Goal: Task Accomplishment & Management: Use online tool/utility

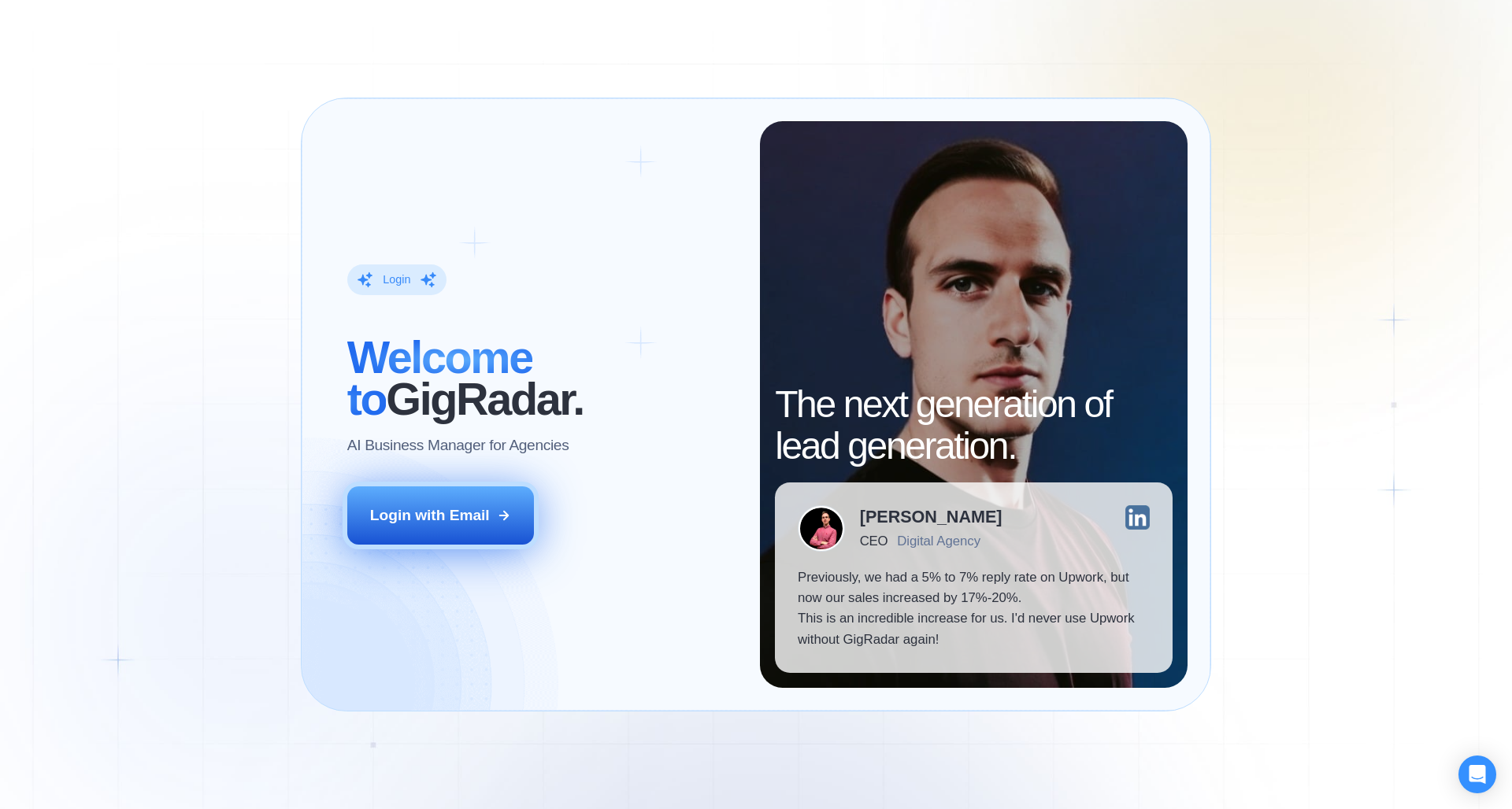
click at [450, 522] on div "Login with Email" at bounding box center [429, 515] width 119 height 20
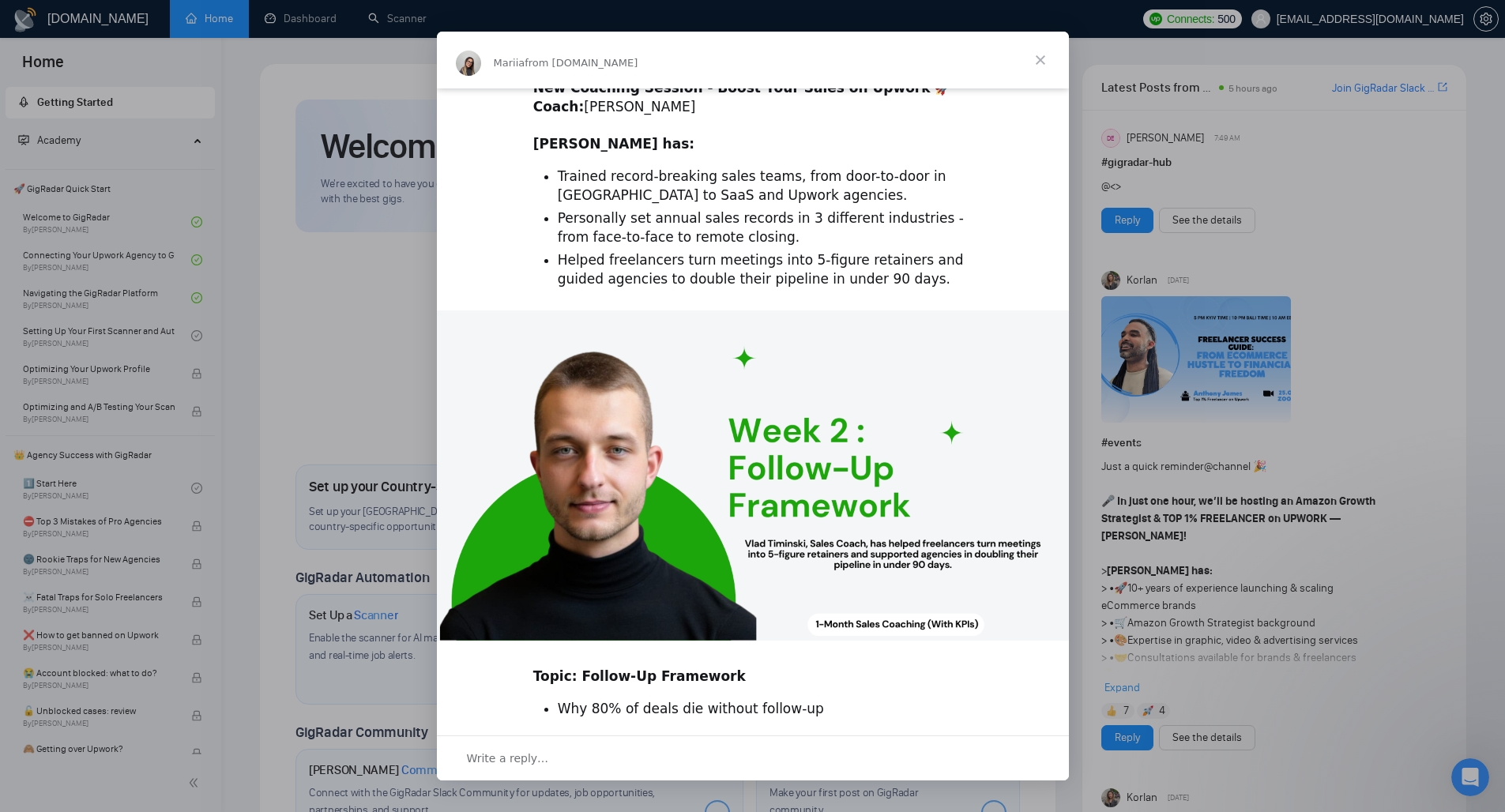
scroll to position [281, 0]
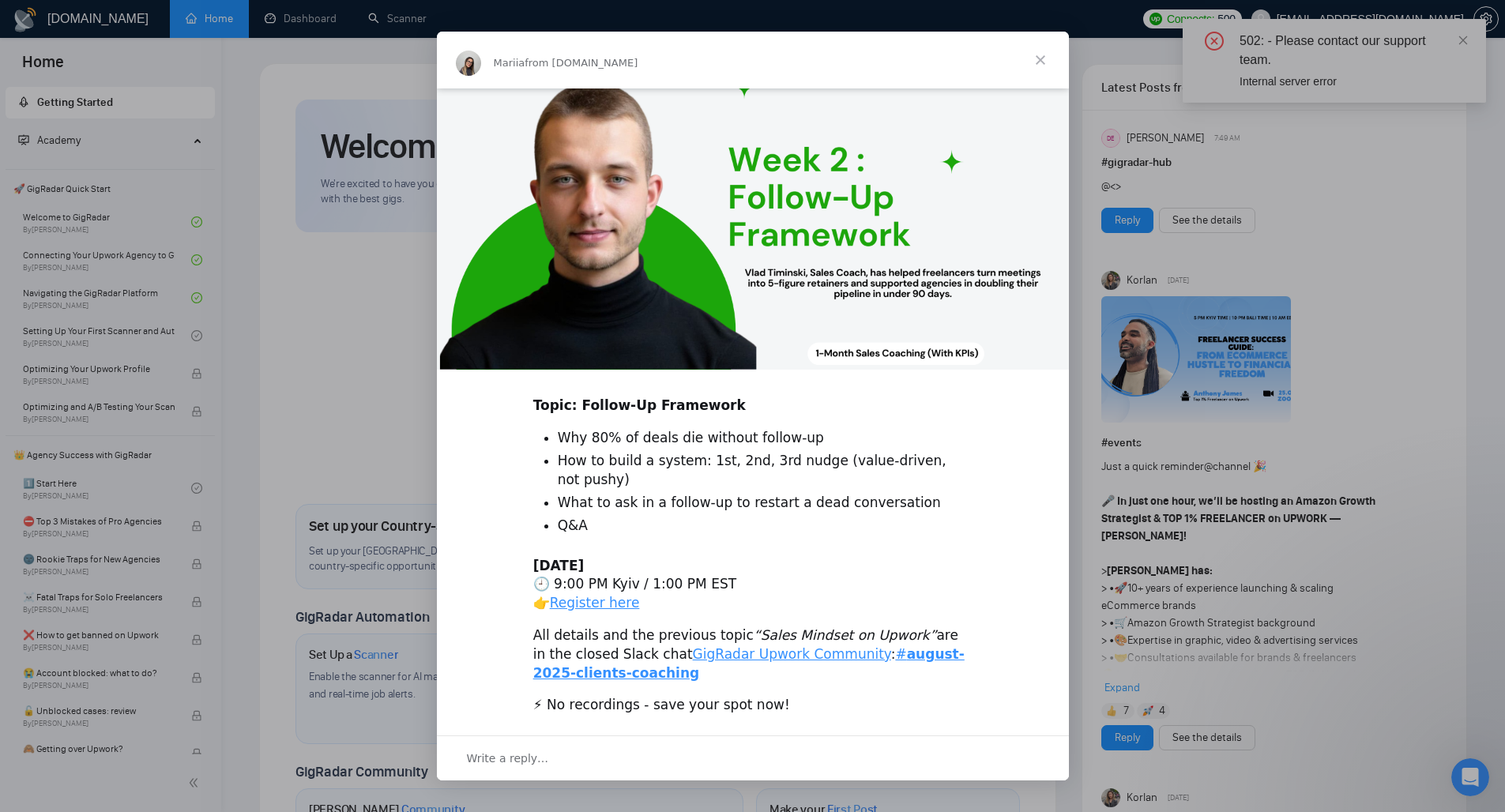
click at [1034, 64] on span "Close" at bounding box center [1040, 60] width 57 height 57
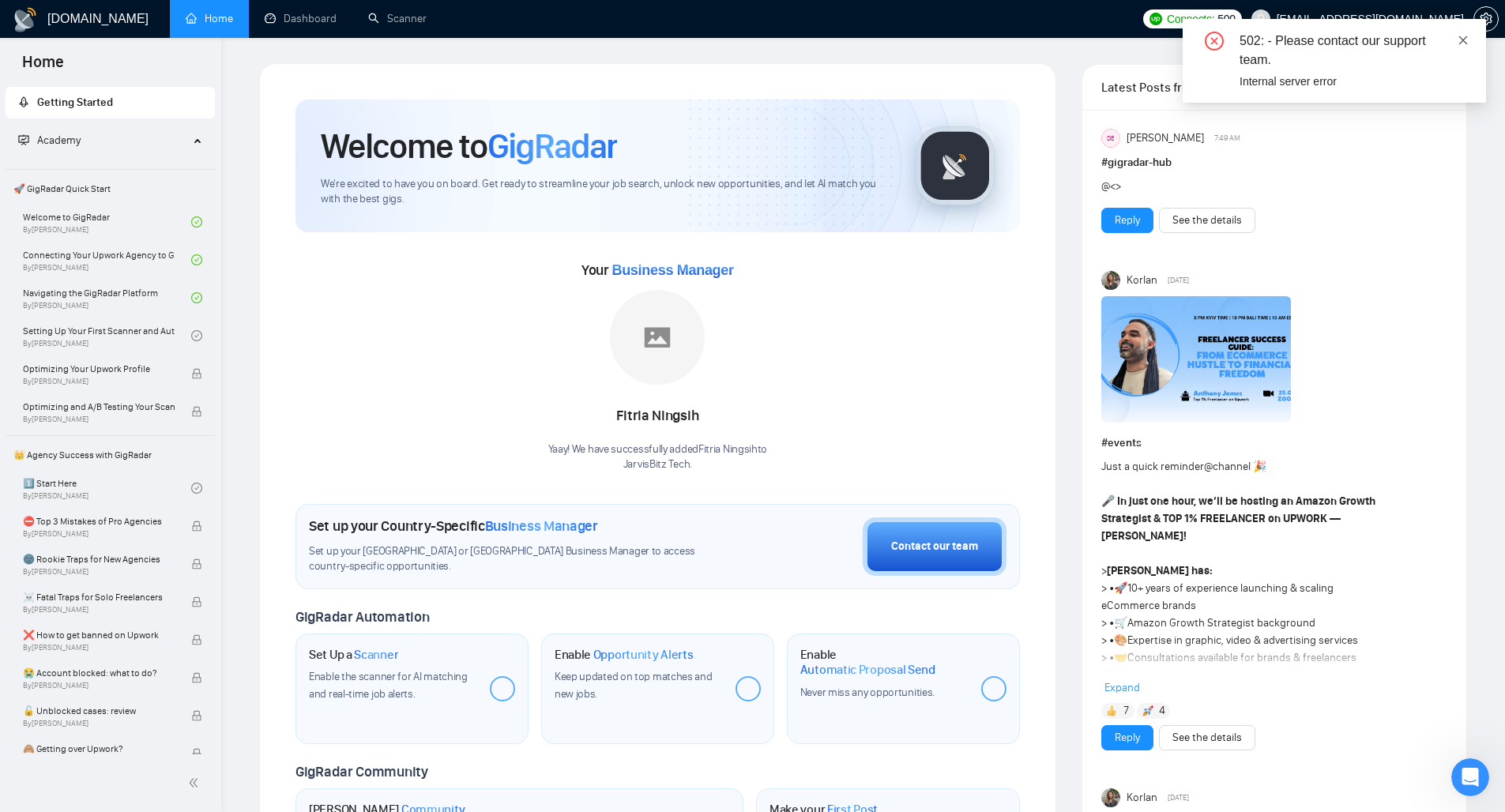
click at [1461, 37] on icon "close" at bounding box center [1463, 41] width 11 height 11
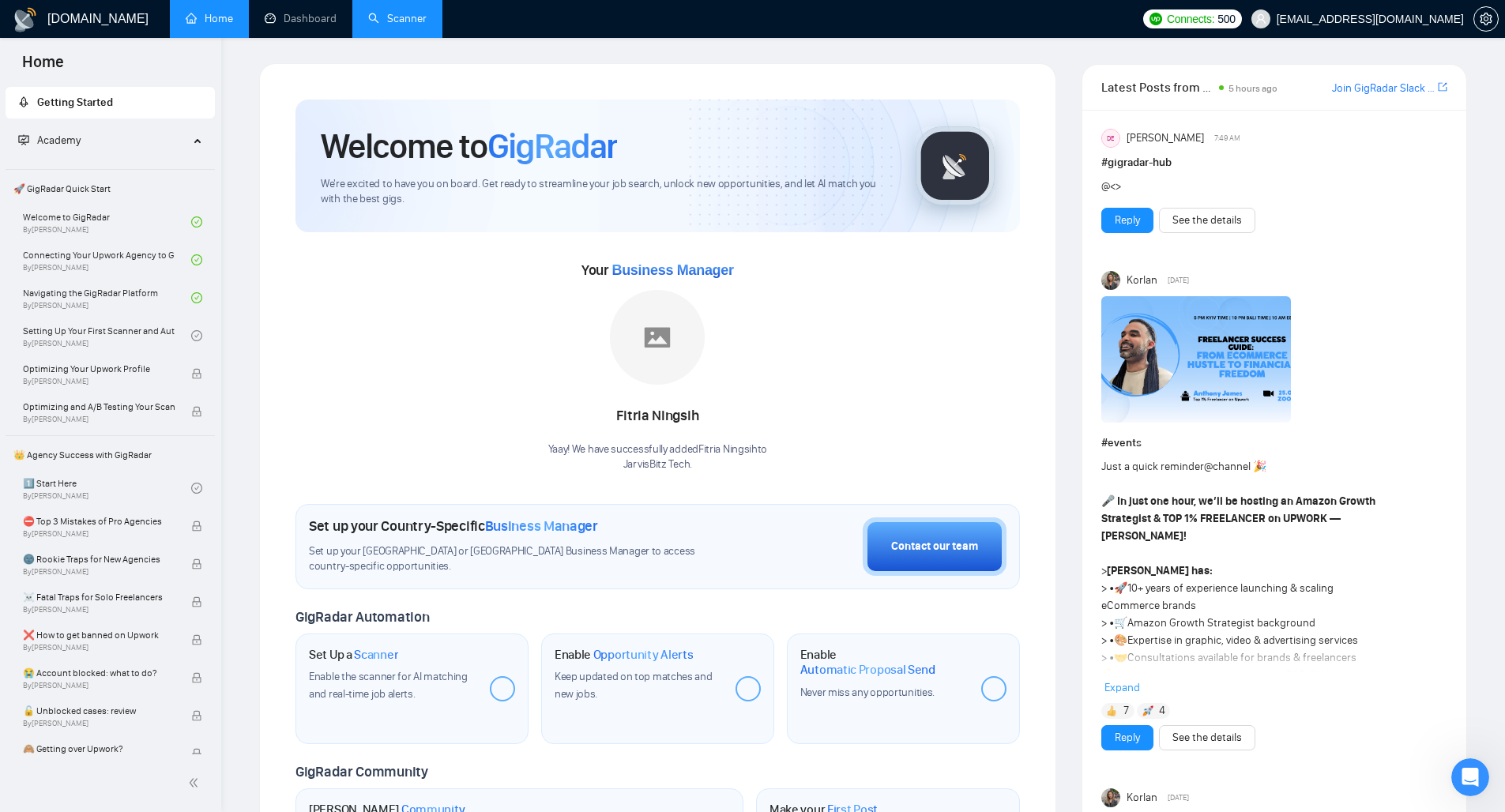
click at [387, 25] on link "Scanner" at bounding box center [398, 19] width 59 height 13
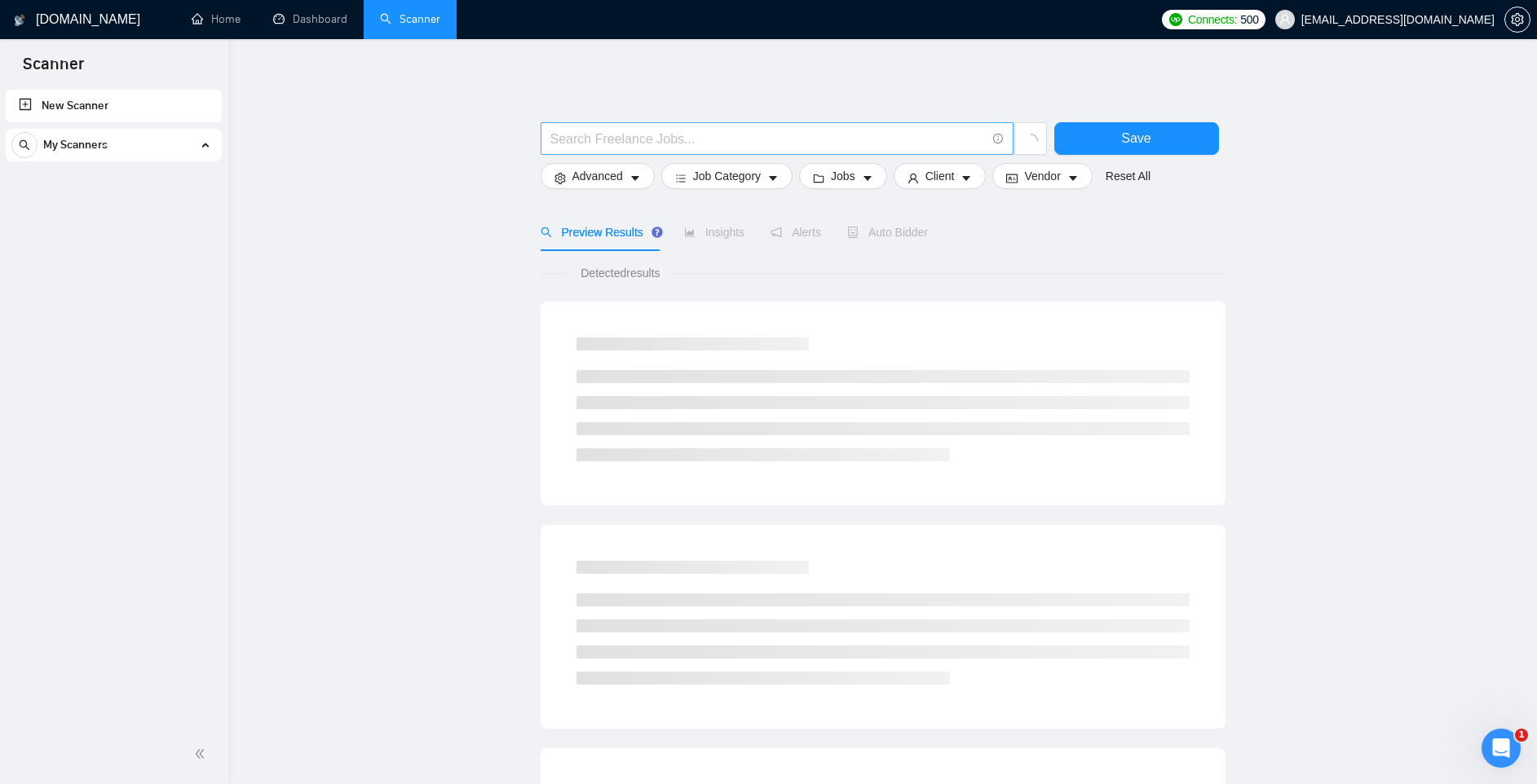
click at [617, 145] on input "text" at bounding box center [768, 139] width 436 height 20
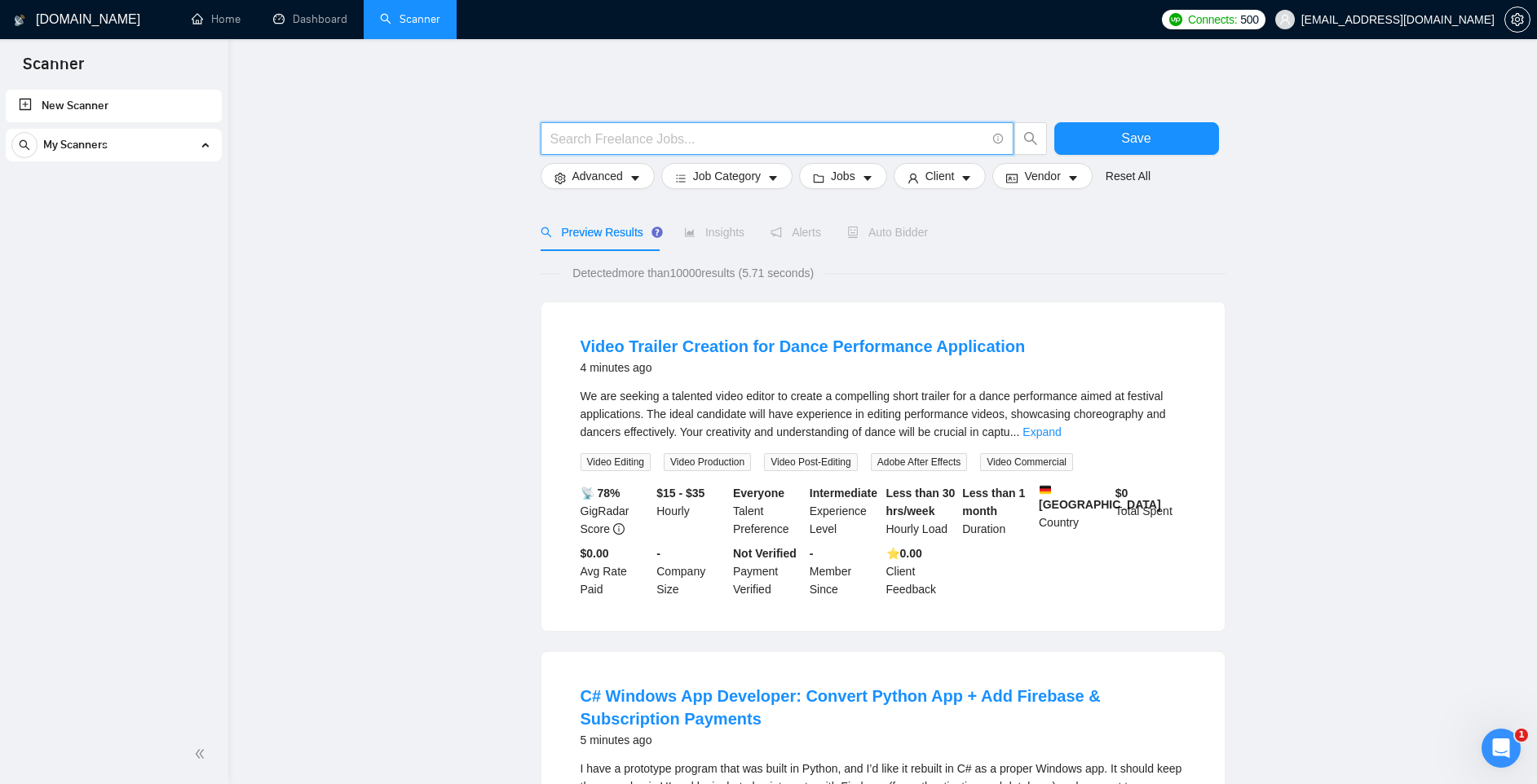
click at [604, 149] on span at bounding box center [777, 138] width 473 height 33
click at [603, 141] on input "text" at bounding box center [768, 139] width 436 height 20
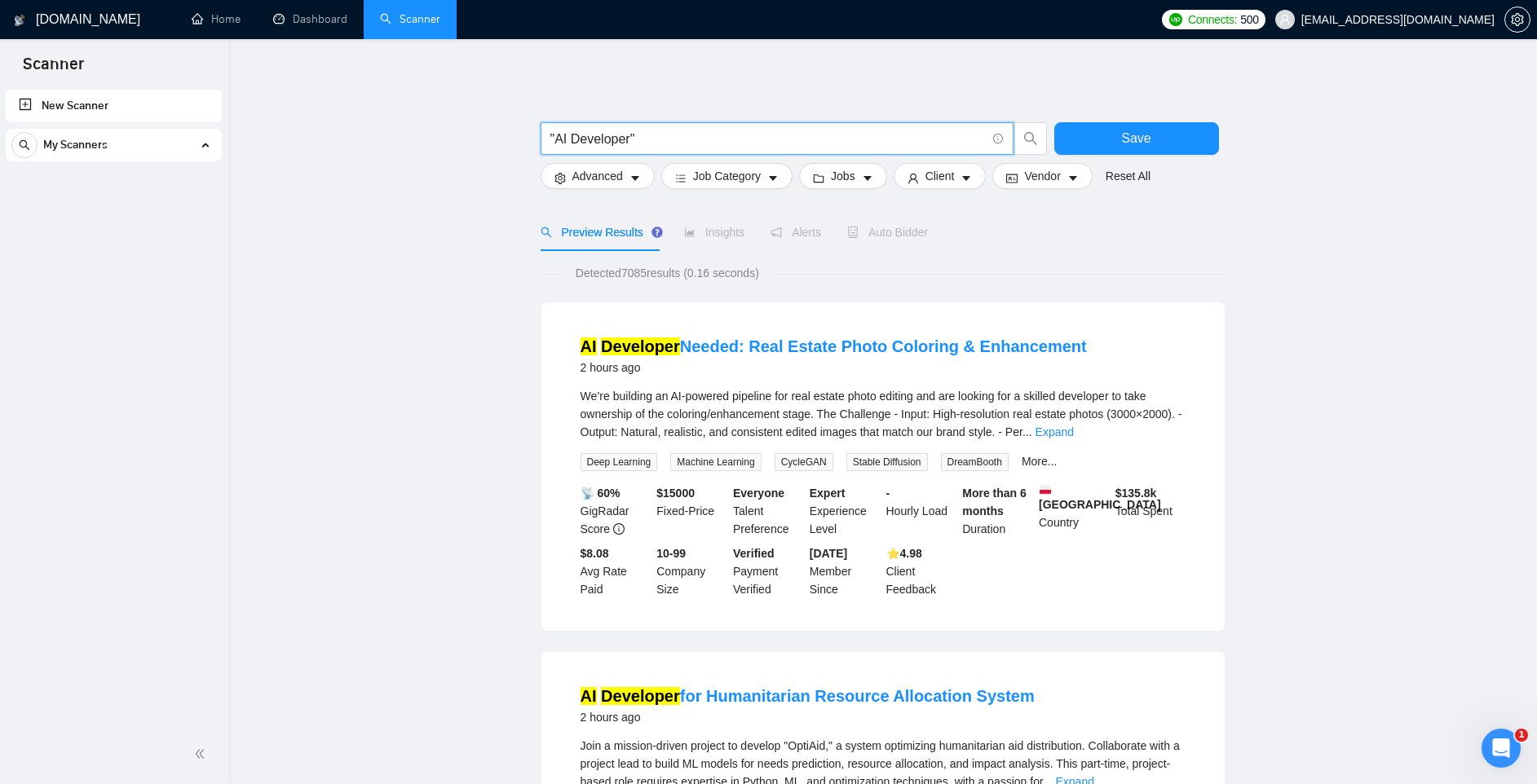
click at [685, 140] on input ""AI Developer"" at bounding box center [768, 139] width 436 height 20
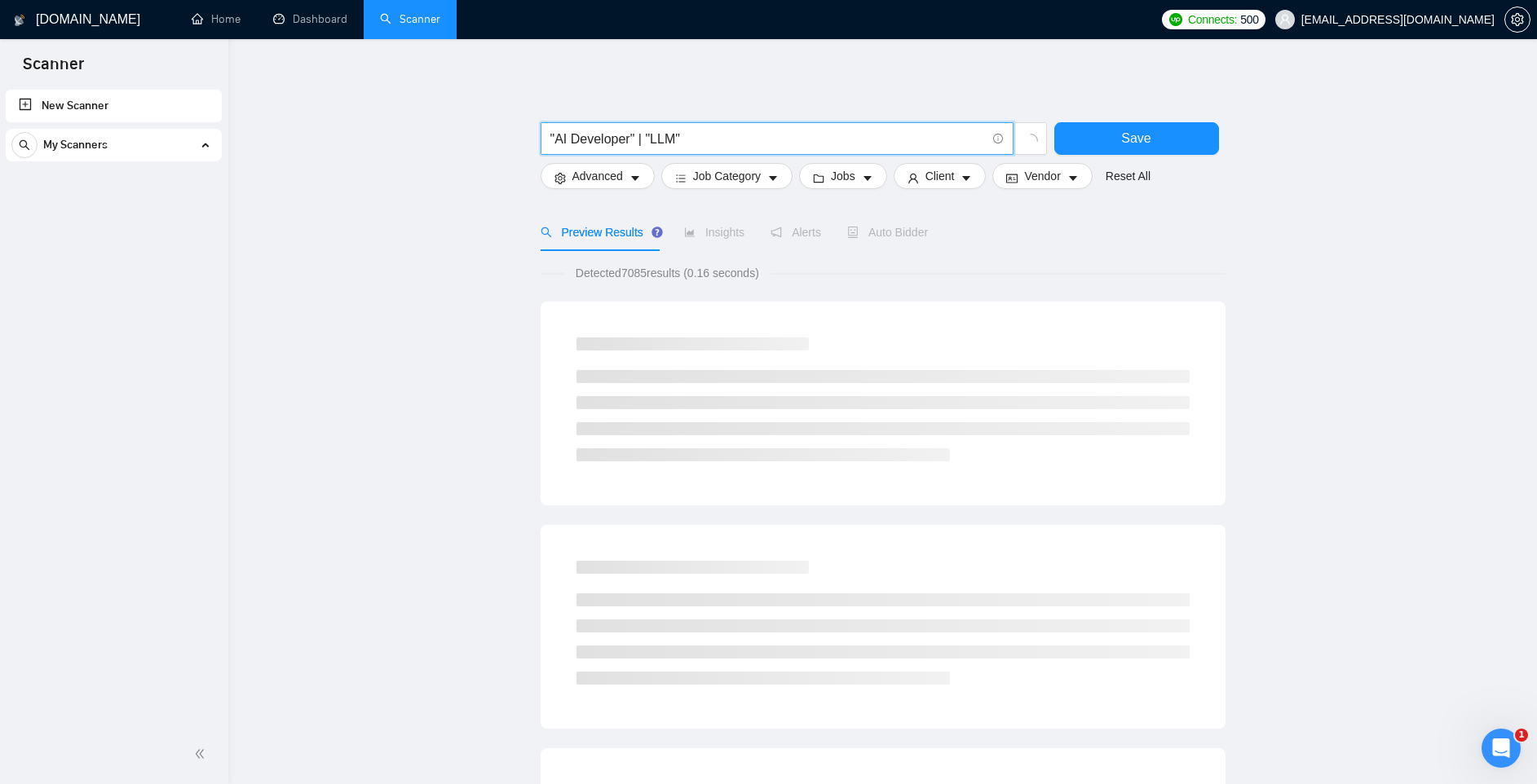
click at [694, 140] on input ""AI Developer" | "LLM"" at bounding box center [768, 139] width 436 height 20
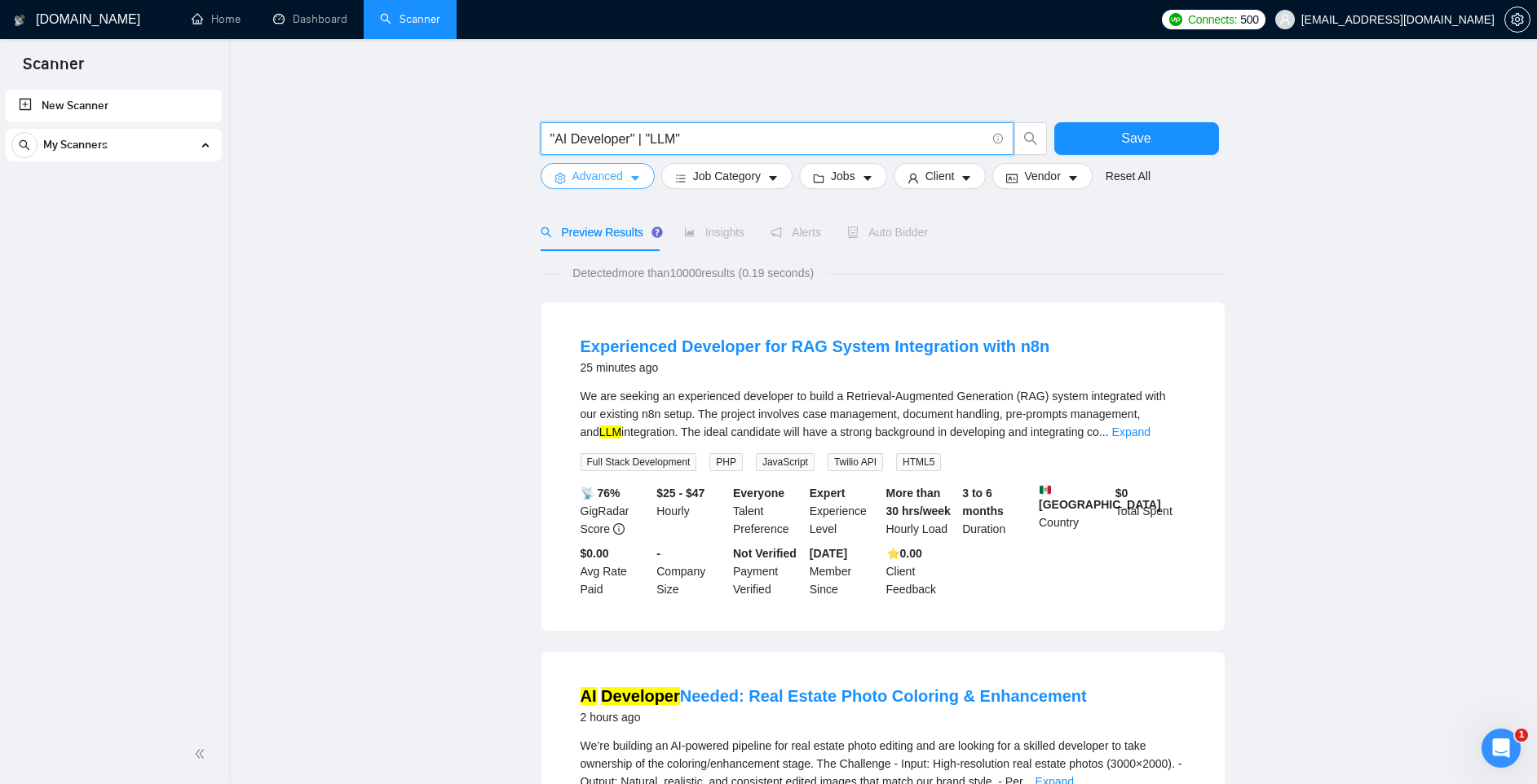
type input ""AI Developer" | "LLM""
click at [629, 177] on button "Advanced" at bounding box center [598, 176] width 114 height 26
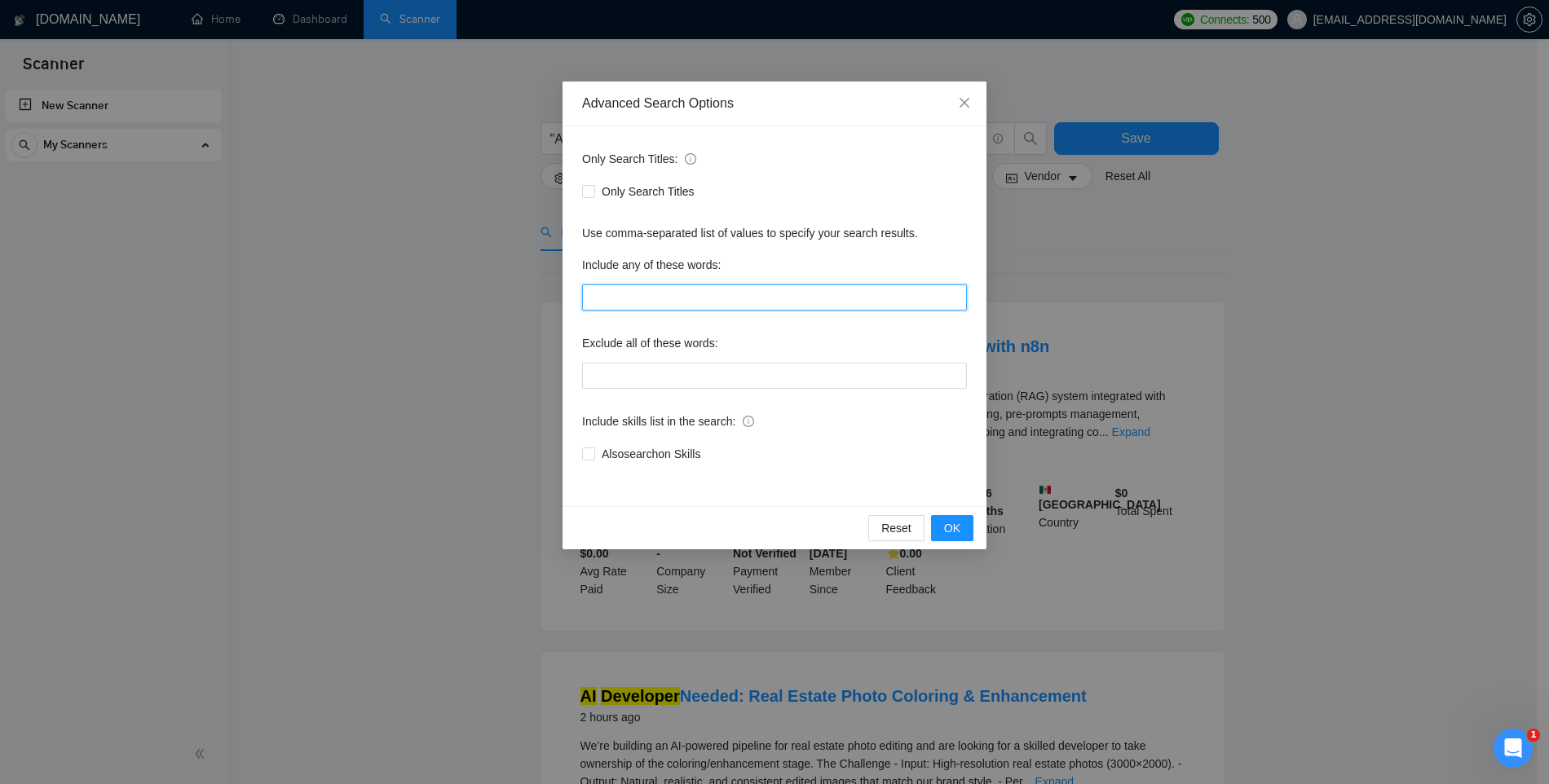
click at [636, 294] on input "text" at bounding box center [774, 297] width 385 height 26
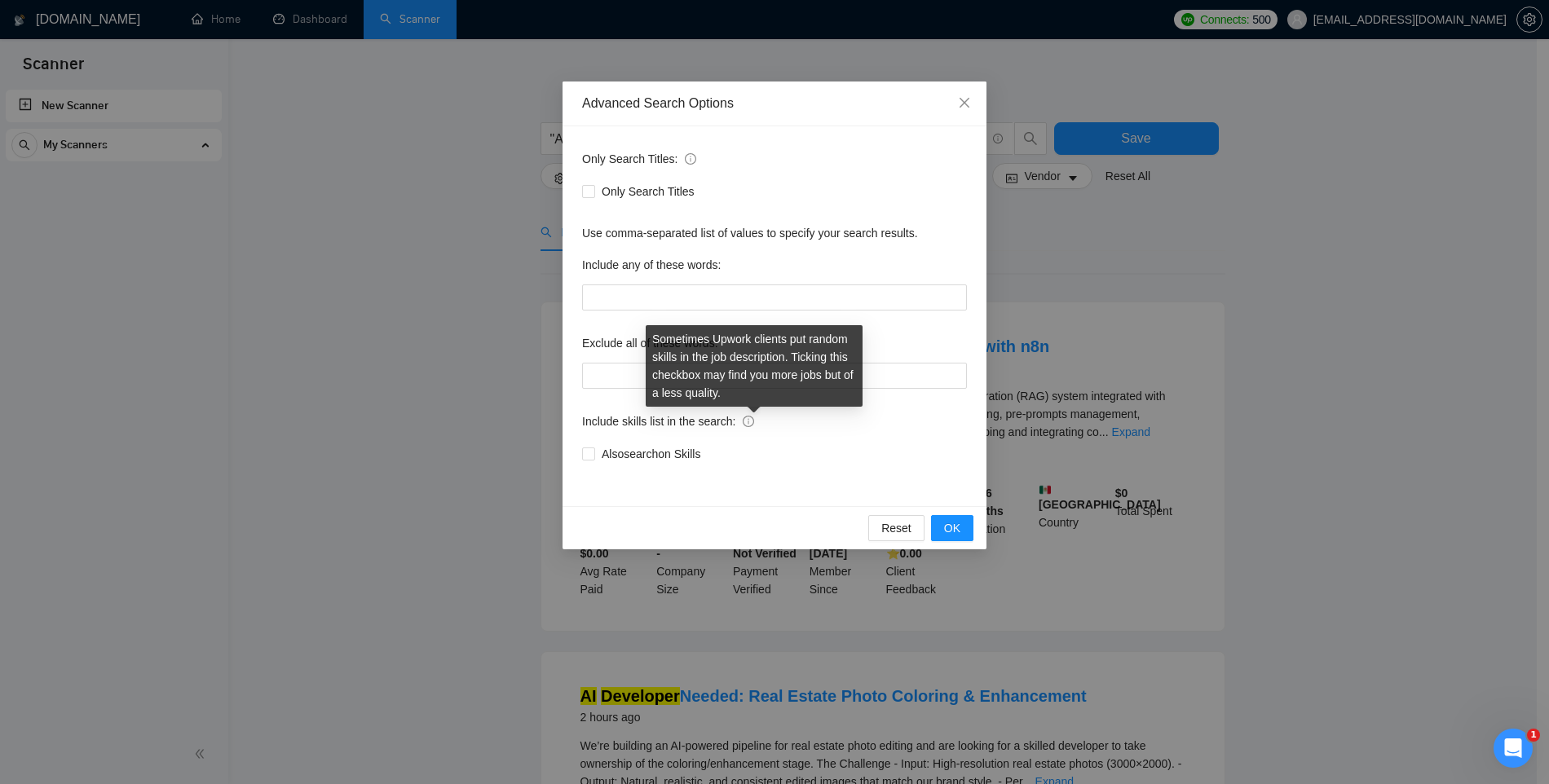
click at [754, 419] on icon "info-circle" at bounding box center [749, 421] width 12 height 12
click at [594, 448] on input "Also search on Skills" at bounding box center [588, 453] width 12 height 12
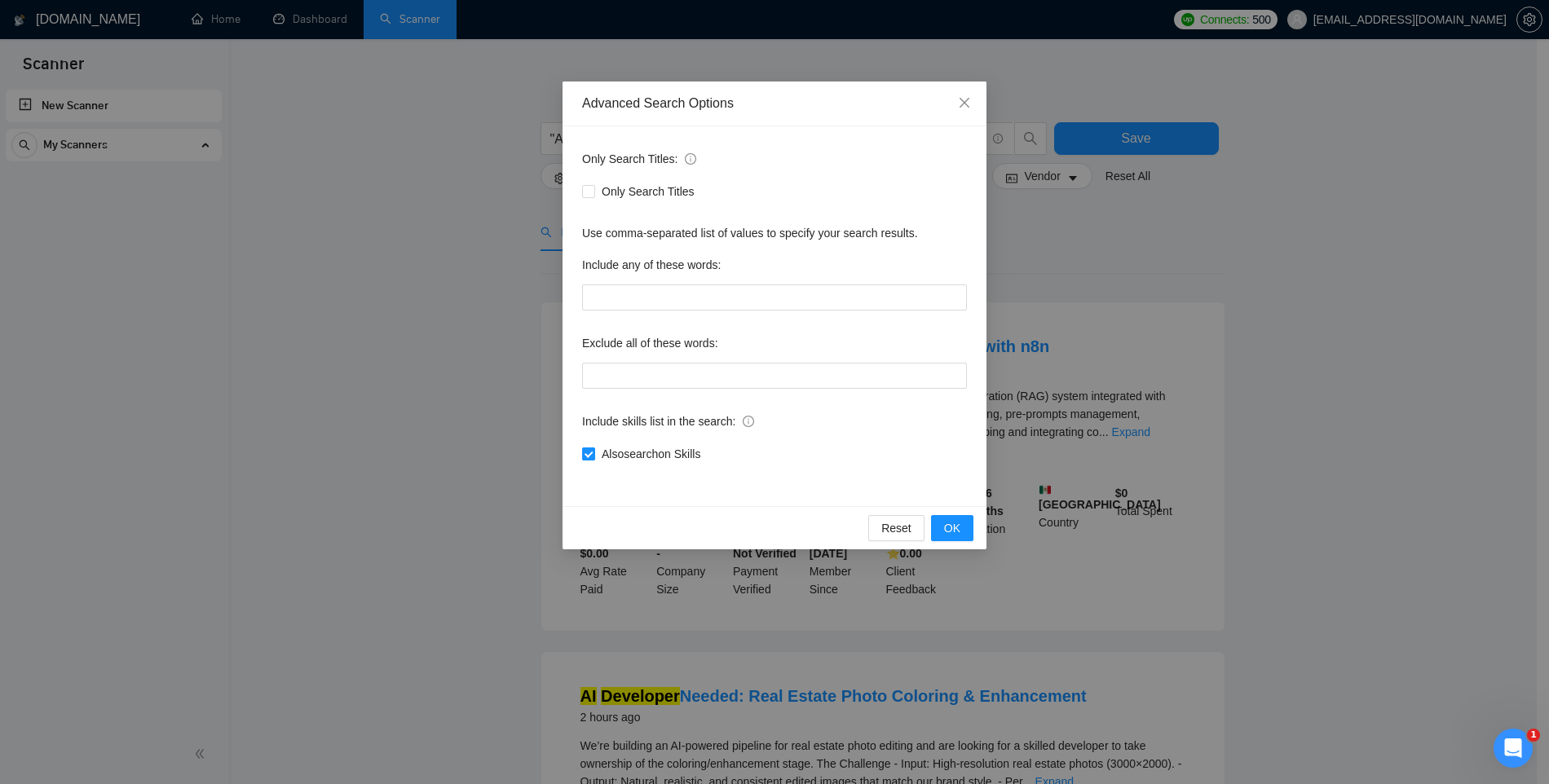
click at [680, 450] on span "Also search on Skills" at bounding box center [650, 453] width 112 height 18
click at [594, 450] on input "Also search on Skills" at bounding box center [588, 453] width 12 height 12
click at [654, 451] on span "Also search on Skills" at bounding box center [650, 453] width 112 height 18
click at [594, 451] on input "Also search on Skills" at bounding box center [588, 453] width 12 height 12
checkbox input "true"
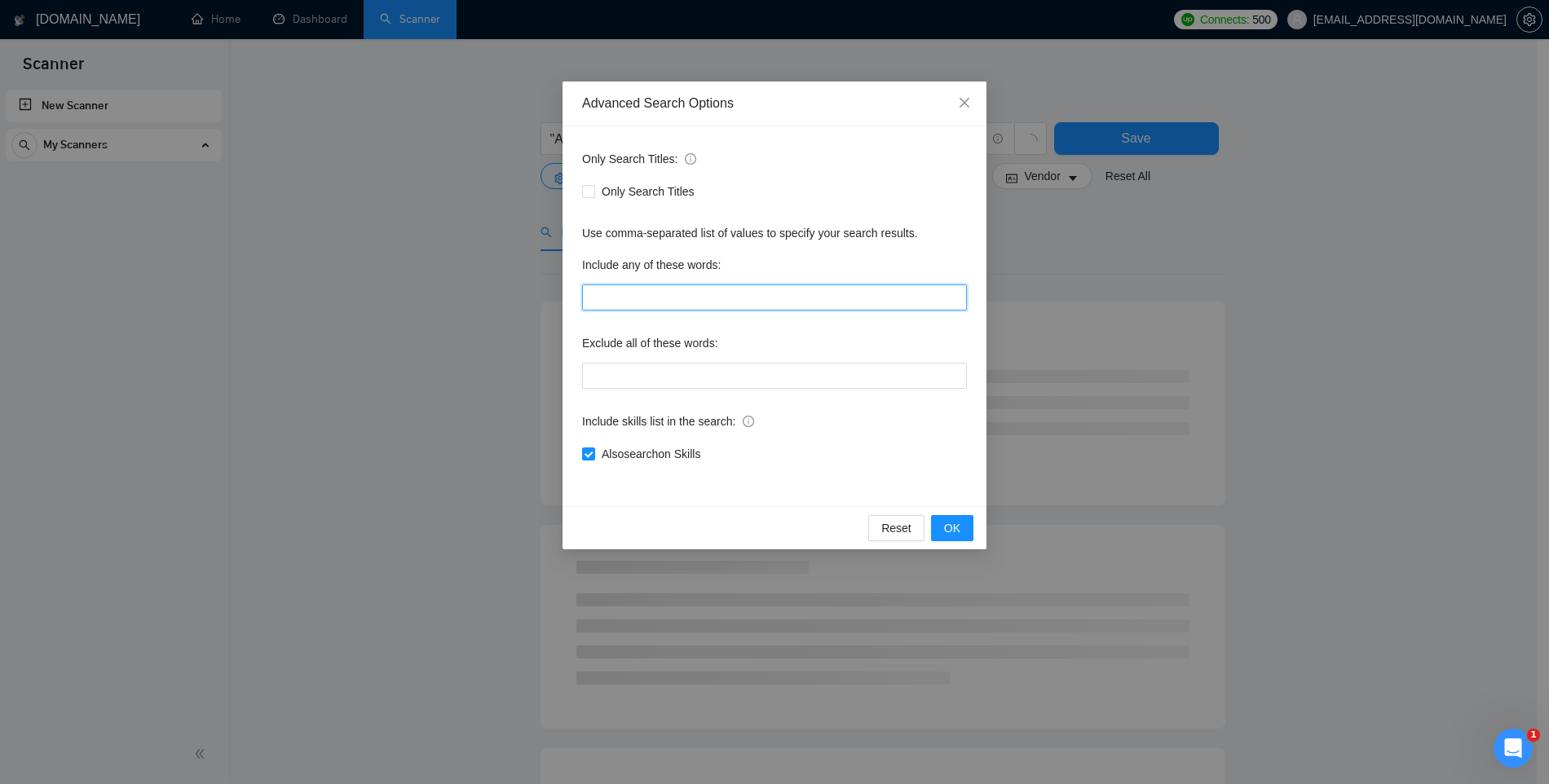
click at [639, 299] on input "text" at bounding box center [774, 297] width 385 height 26
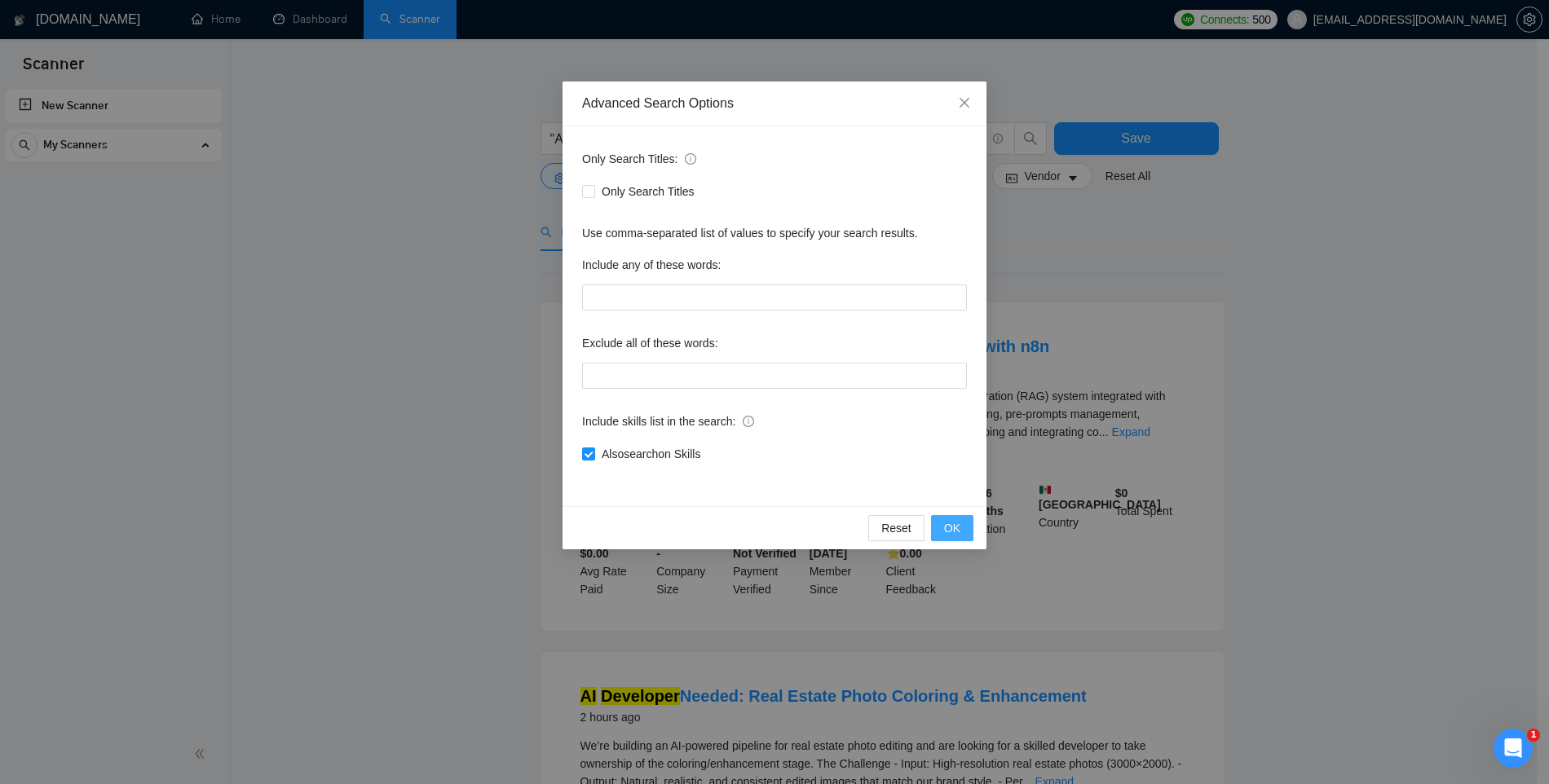
click at [958, 526] on span "OK" at bounding box center [952, 527] width 16 height 18
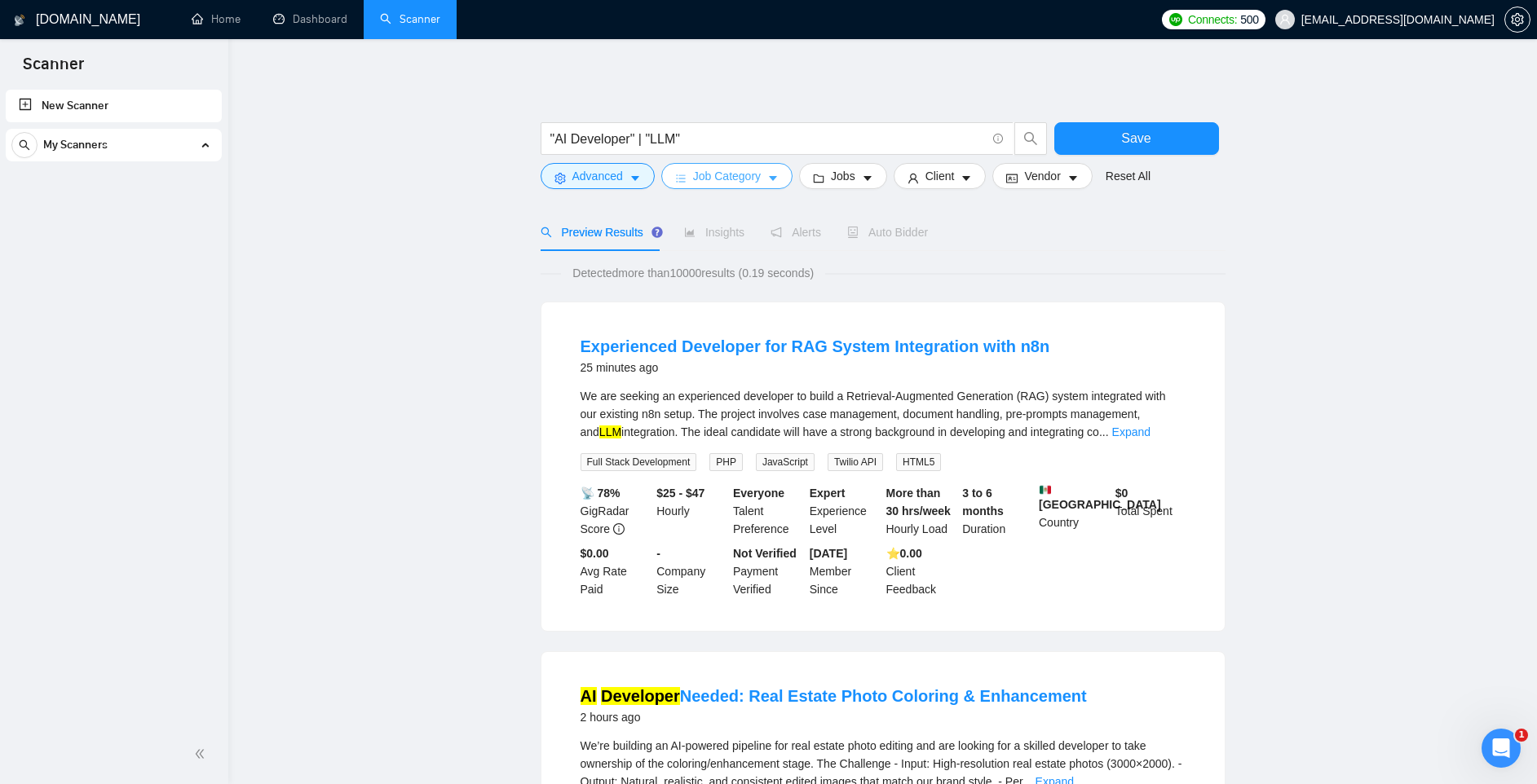
click at [752, 172] on span "Job Category" at bounding box center [727, 176] width 67 height 18
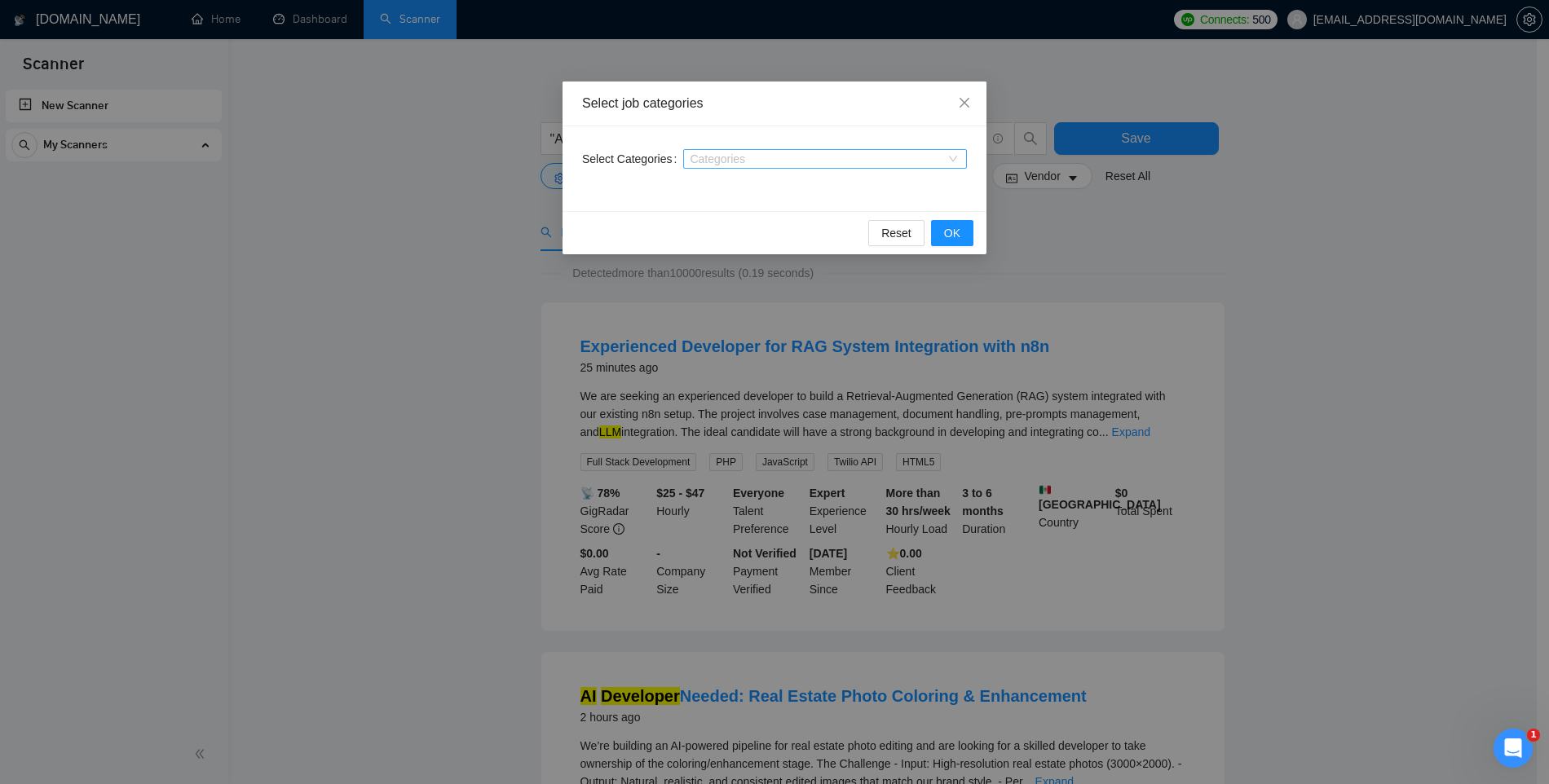
click at [719, 154] on div at bounding box center [817, 159] width 259 height 13
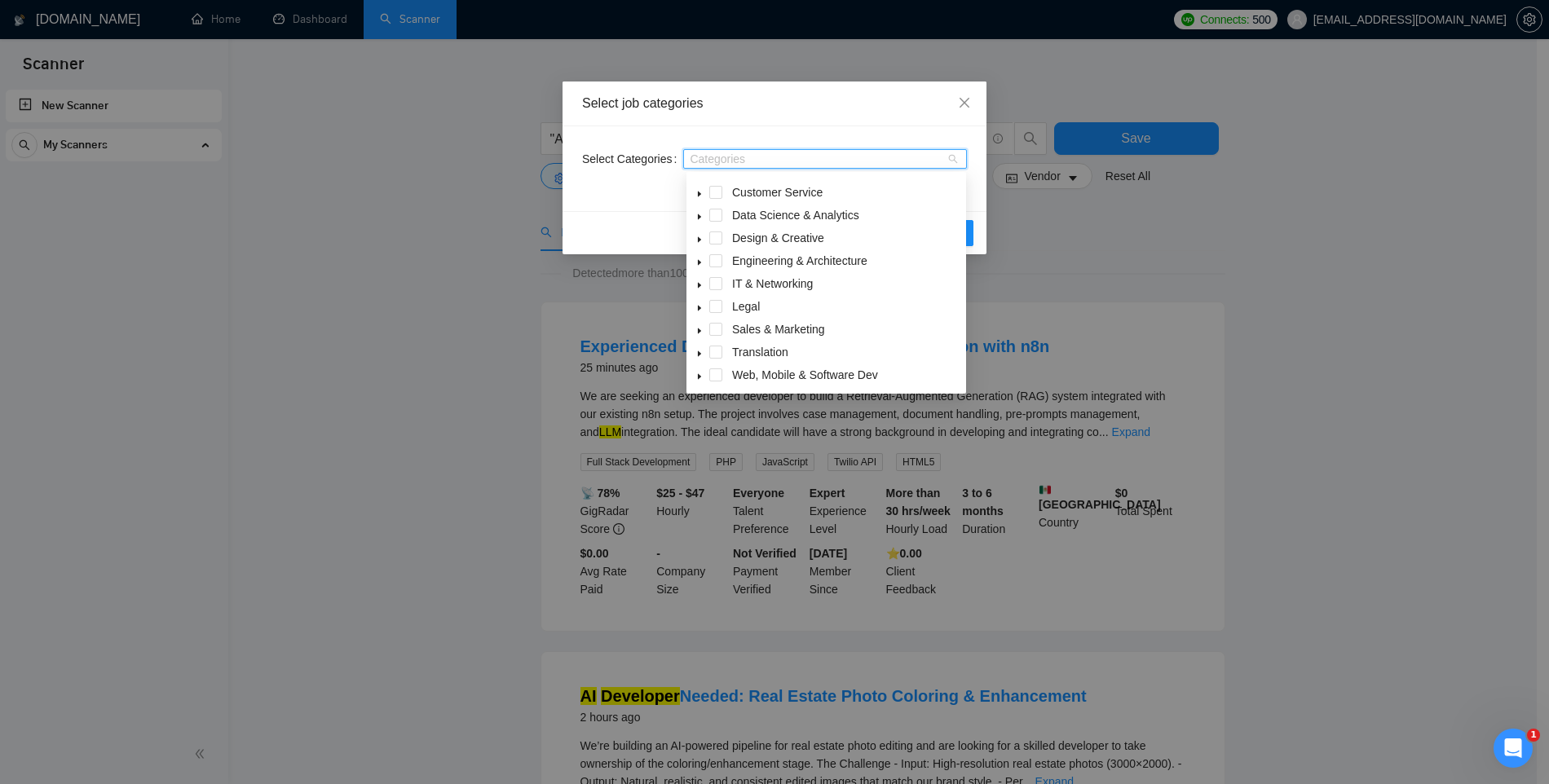
scroll to position [37, 0]
click at [699, 293] on icon "caret-down" at bounding box center [700, 290] width 8 height 8
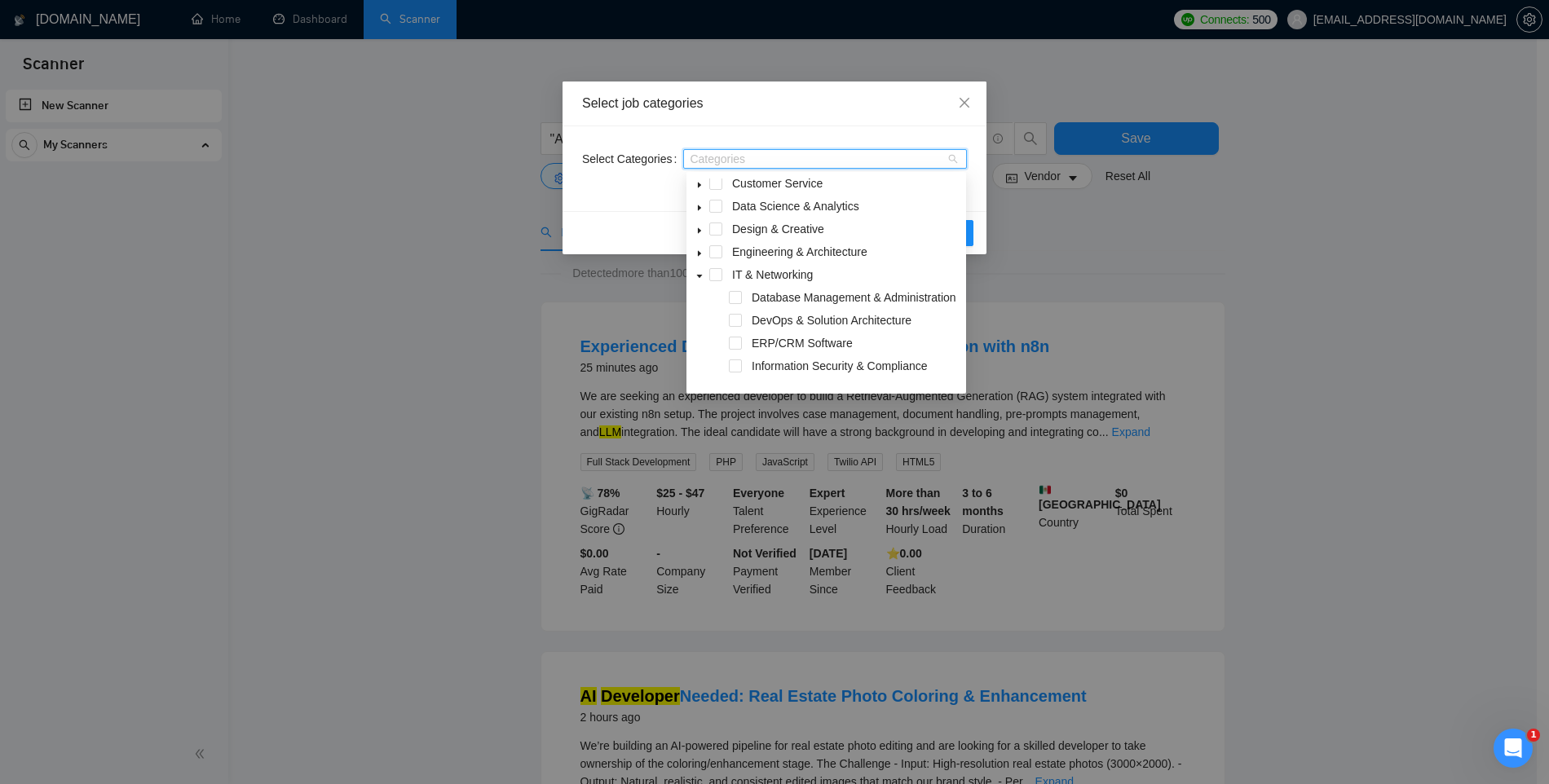
scroll to position [23, 0]
click at [712, 304] on span at bounding box center [716, 303] width 13 height 13
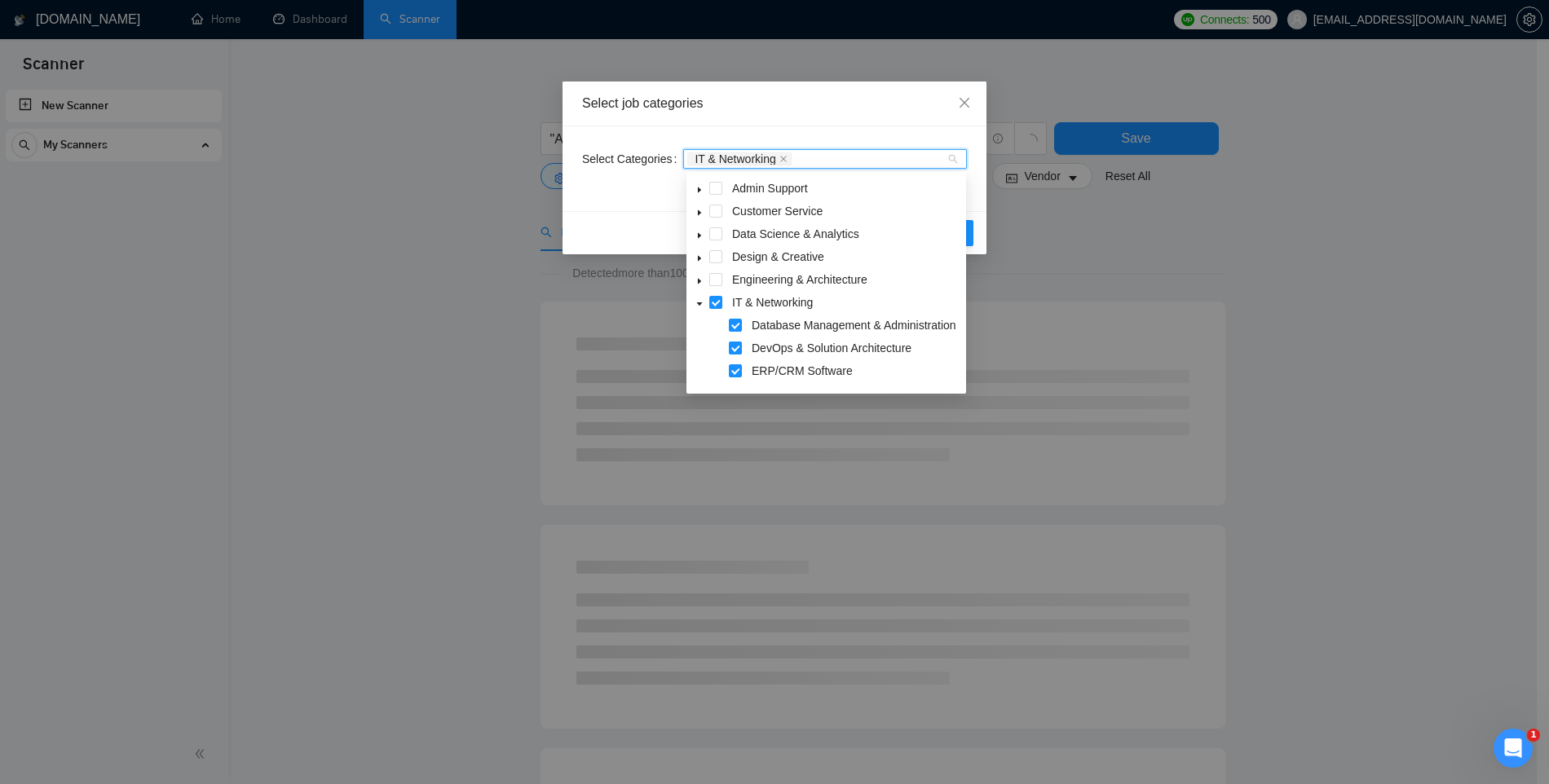
click at [700, 278] on icon "caret-down" at bounding box center [700, 281] width 8 height 8
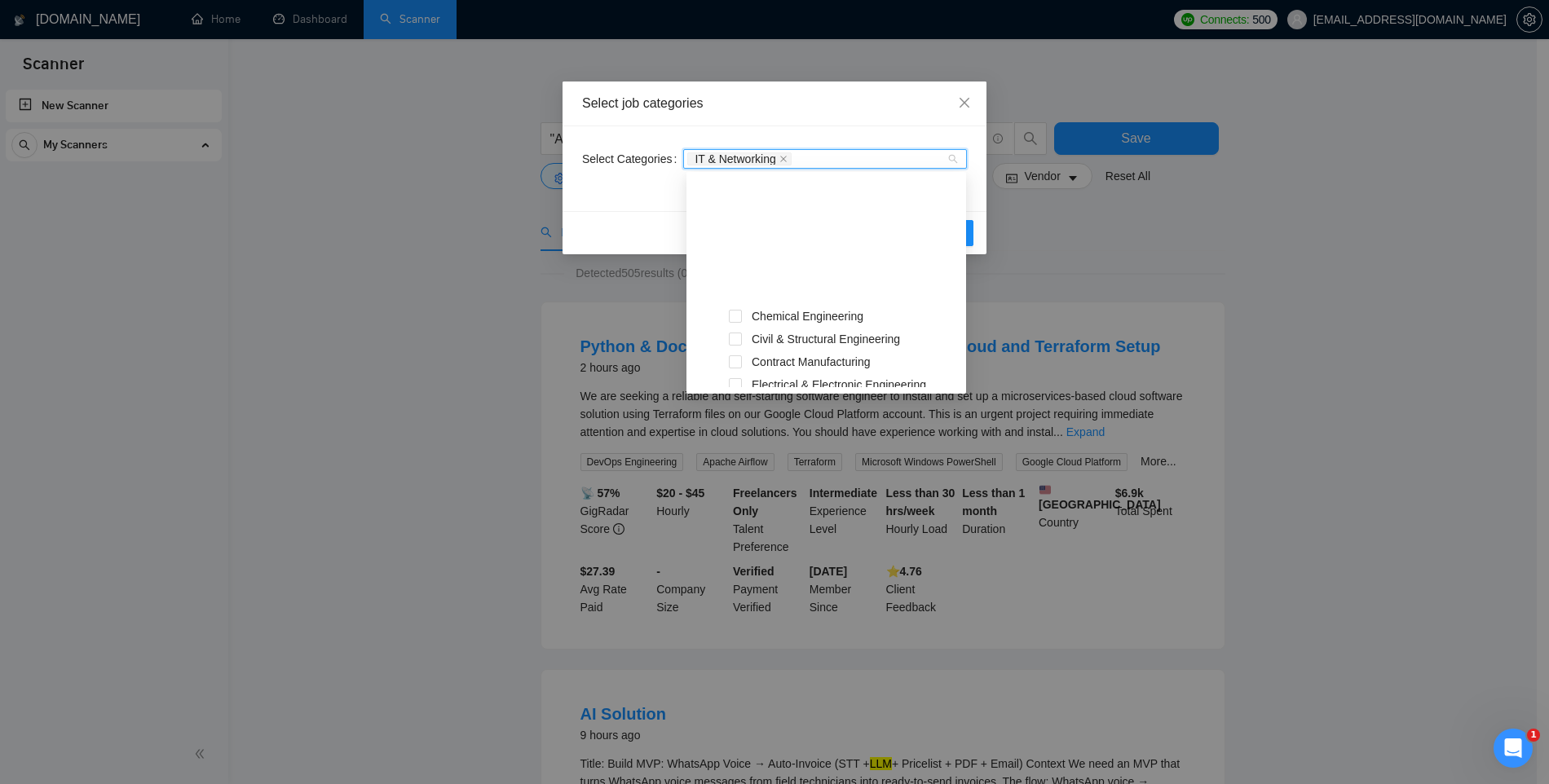
scroll to position [0, 0]
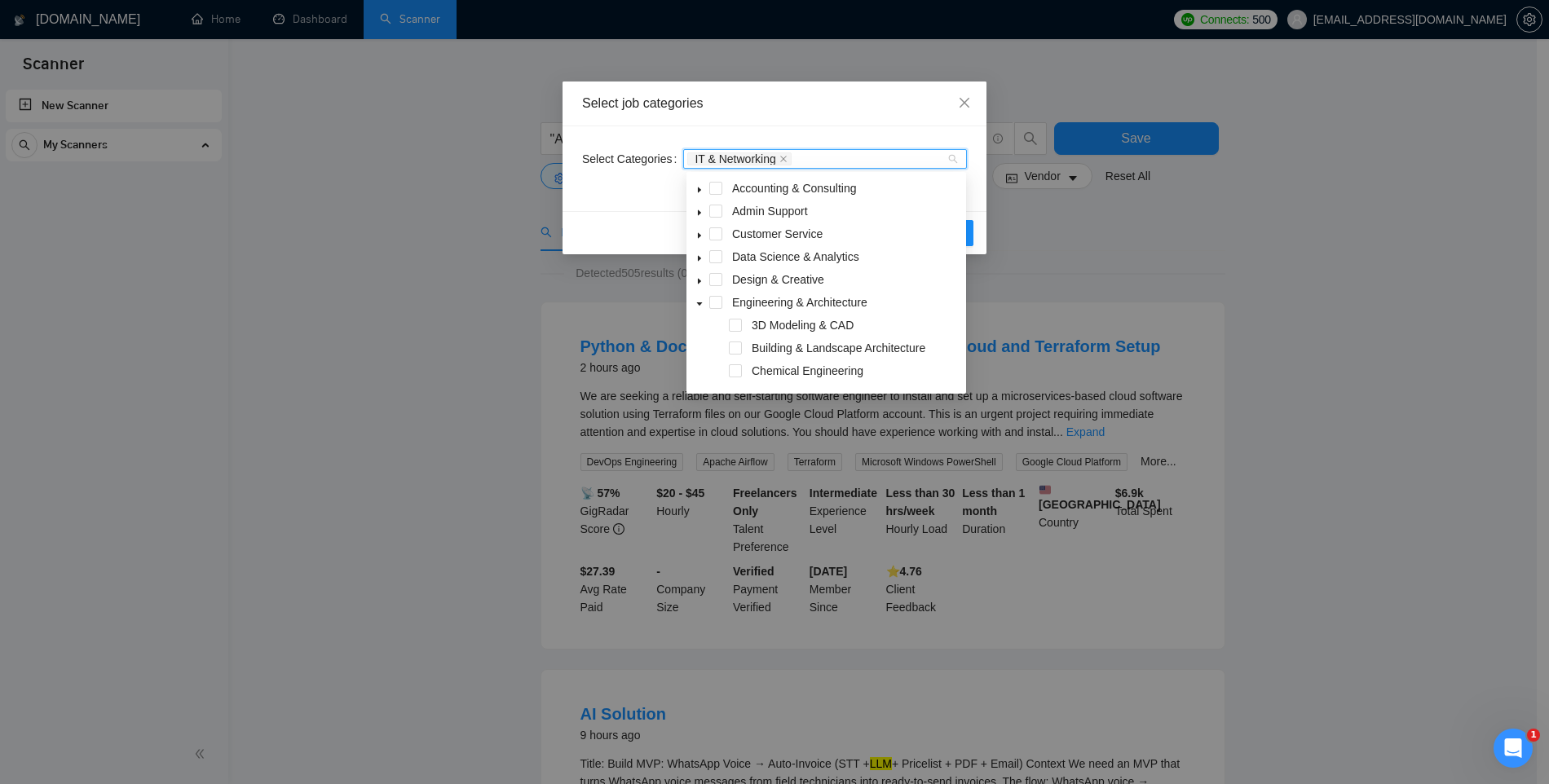
click at [703, 304] on icon "caret-down" at bounding box center [700, 305] width 8 height 8
click at [701, 327] on icon "caret-down" at bounding box center [700, 327] width 8 height 8
click at [852, 121] on div "Select job categories" at bounding box center [775, 103] width 424 height 45
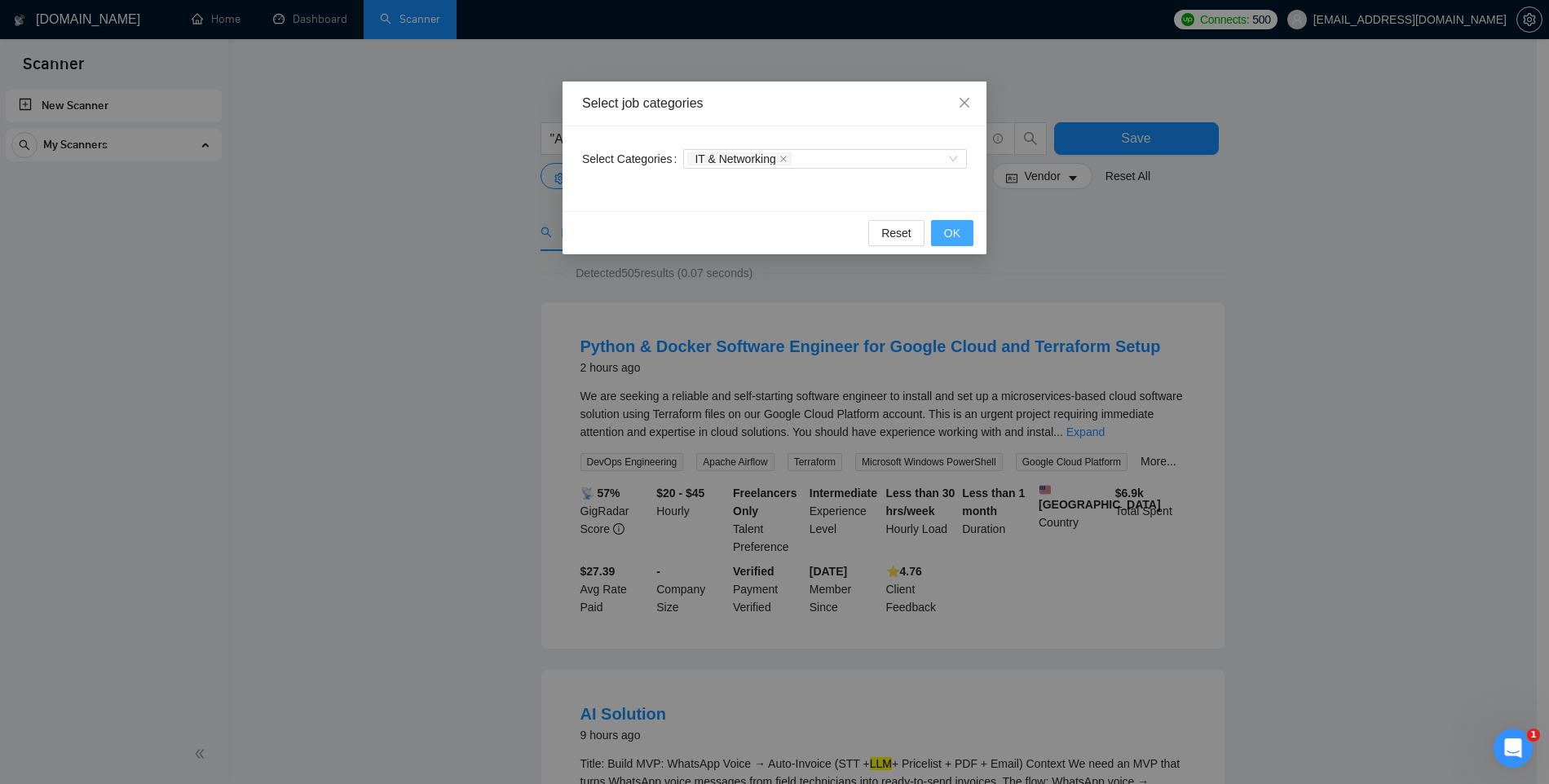
click at [947, 232] on span "OK" at bounding box center [952, 233] width 16 height 18
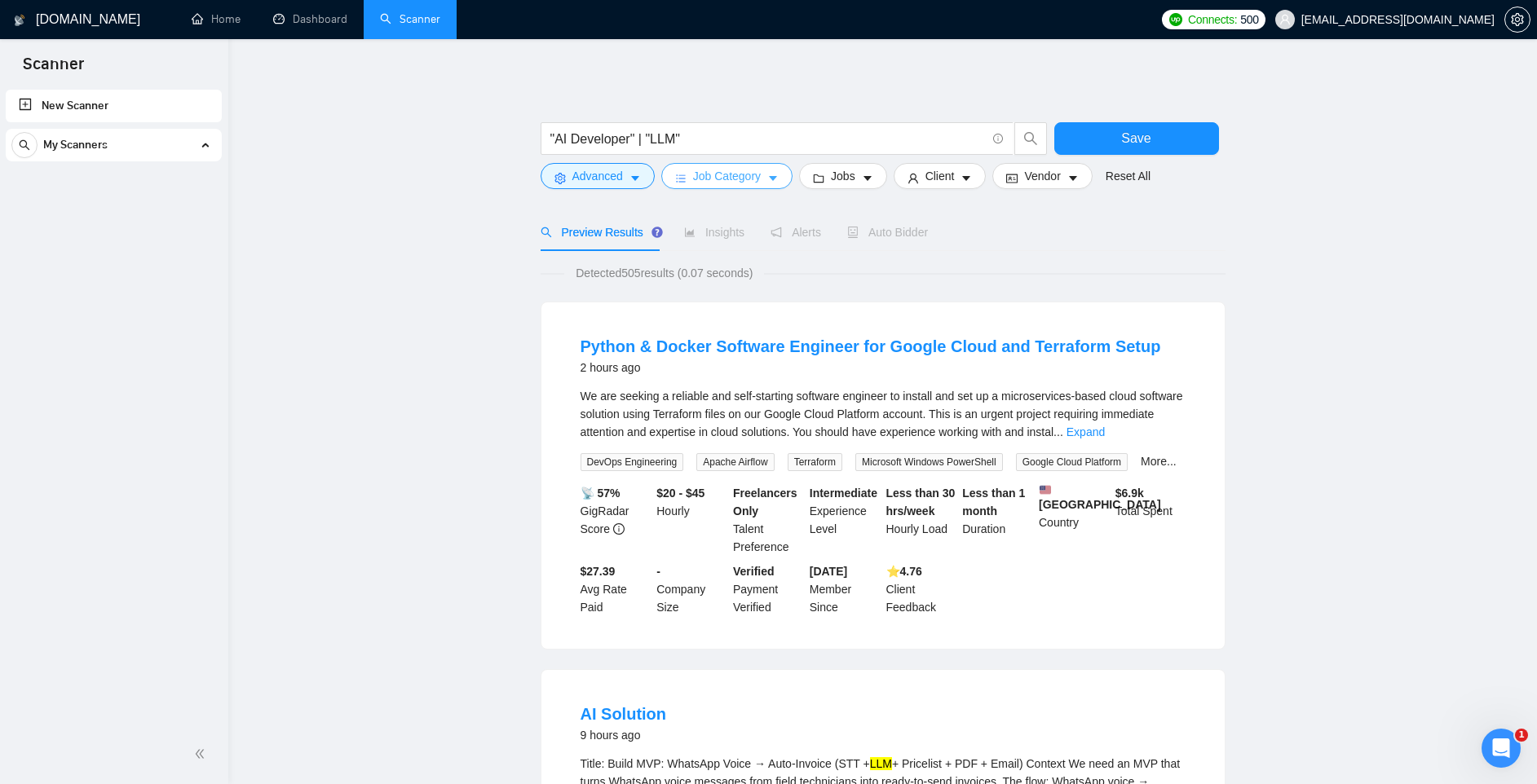
click at [777, 176] on icon "caret-down" at bounding box center [773, 178] width 8 height 5
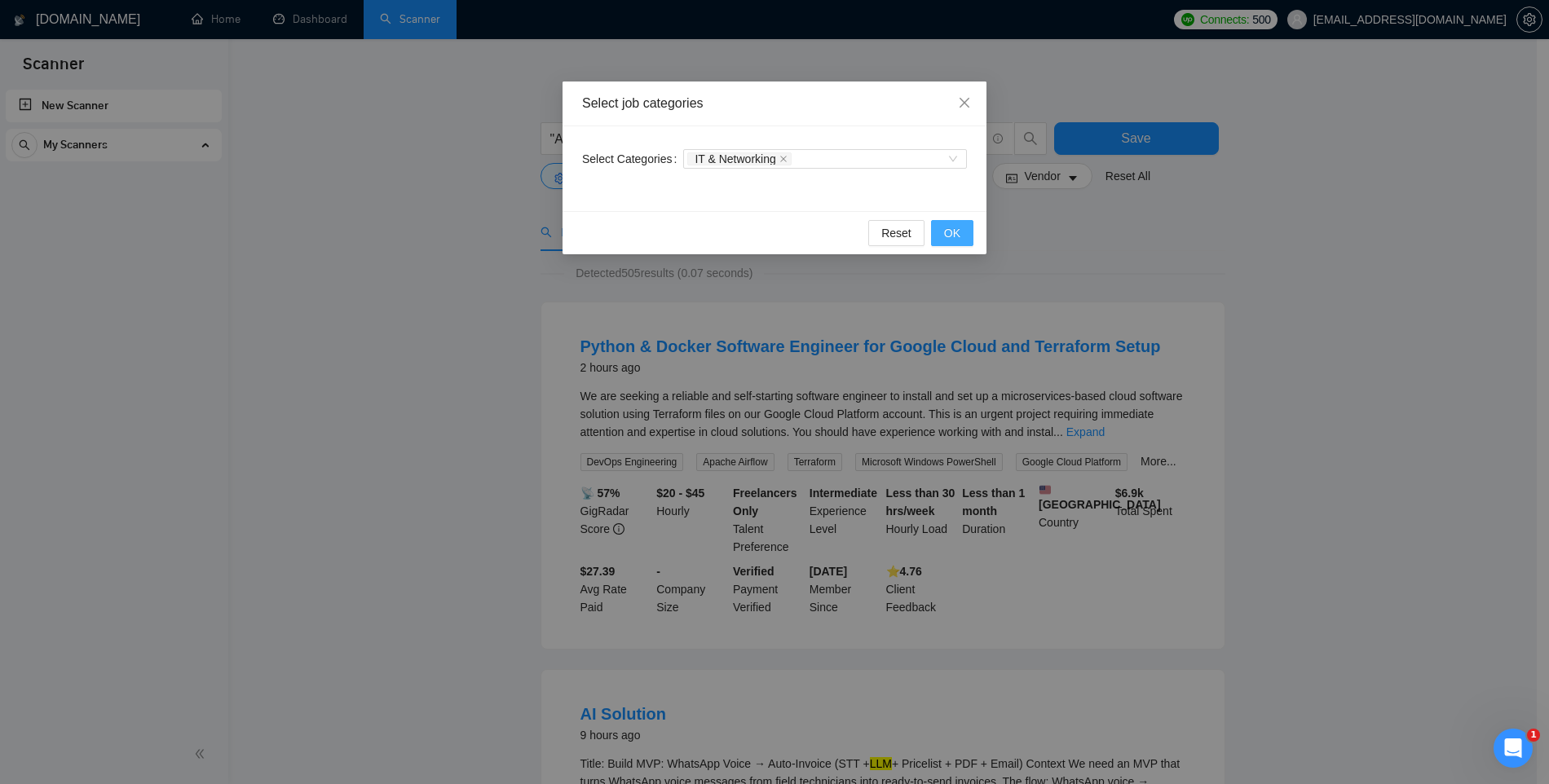
click at [944, 224] on button "OK" at bounding box center [952, 233] width 42 height 26
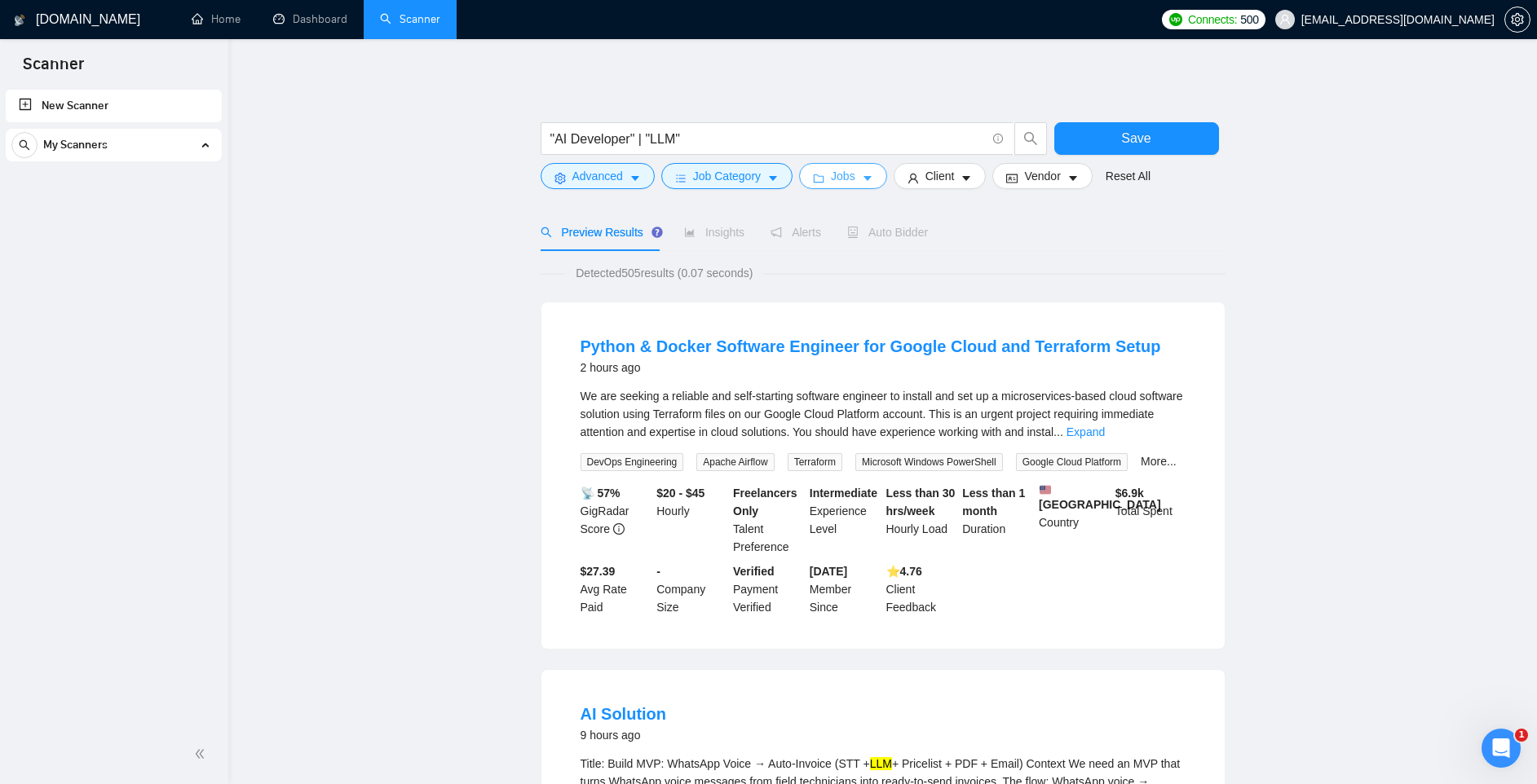
click at [850, 179] on span "Jobs" at bounding box center [843, 176] width 24 height 18
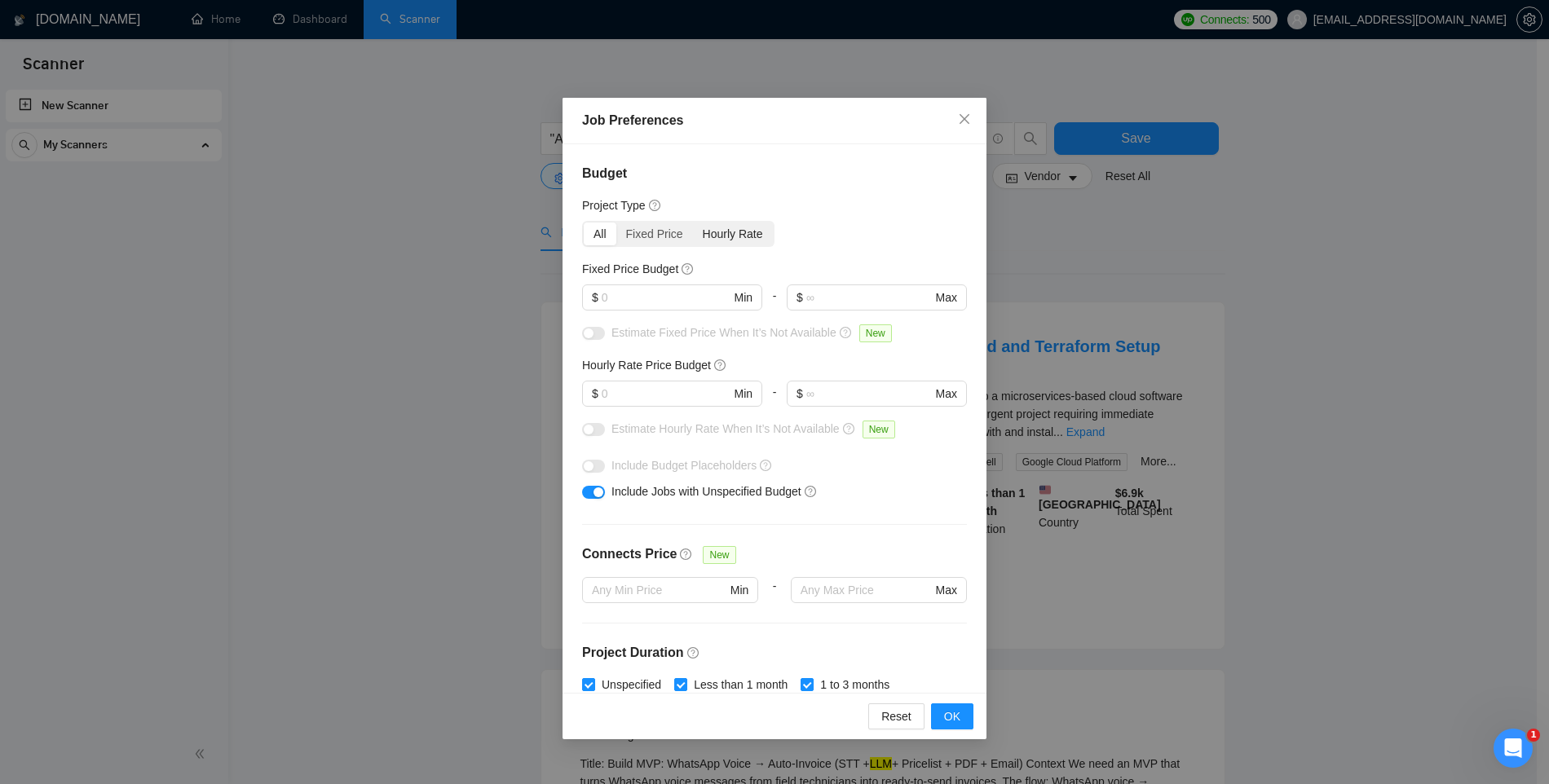
click at [708, 229] on div "Hourly Rate" at bounding box center [733, 234] width 80 height 23
click at [693, 223] on input "Hourly Rate" at bounding box center [693, 223] width 0 height 0
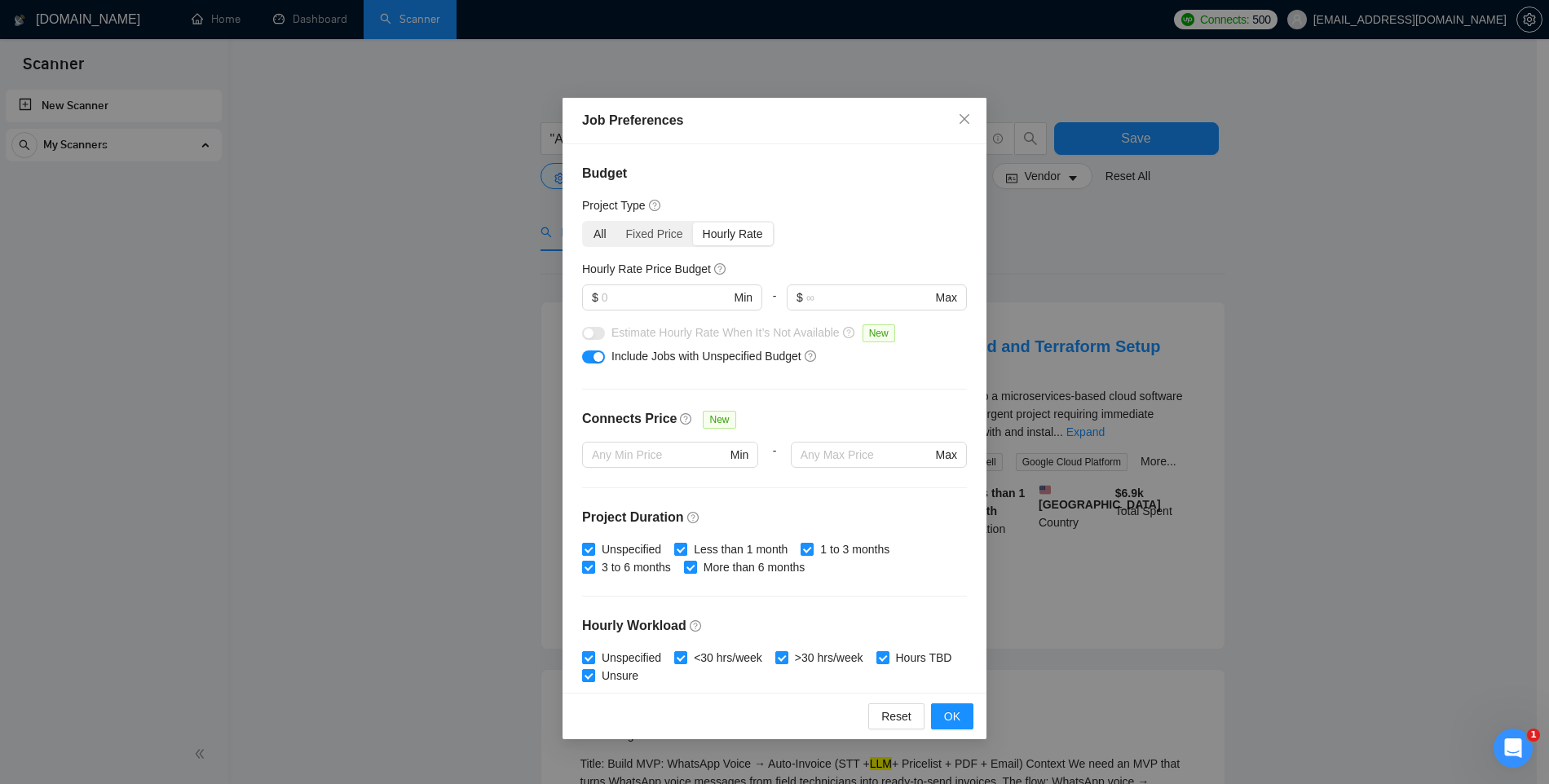
click at [607, 235] on div "All" at bounding box center [600, 234] width 33 height 23
click at [584, 223] on input "All" at bounding box center [584, 223] width 0 height 0
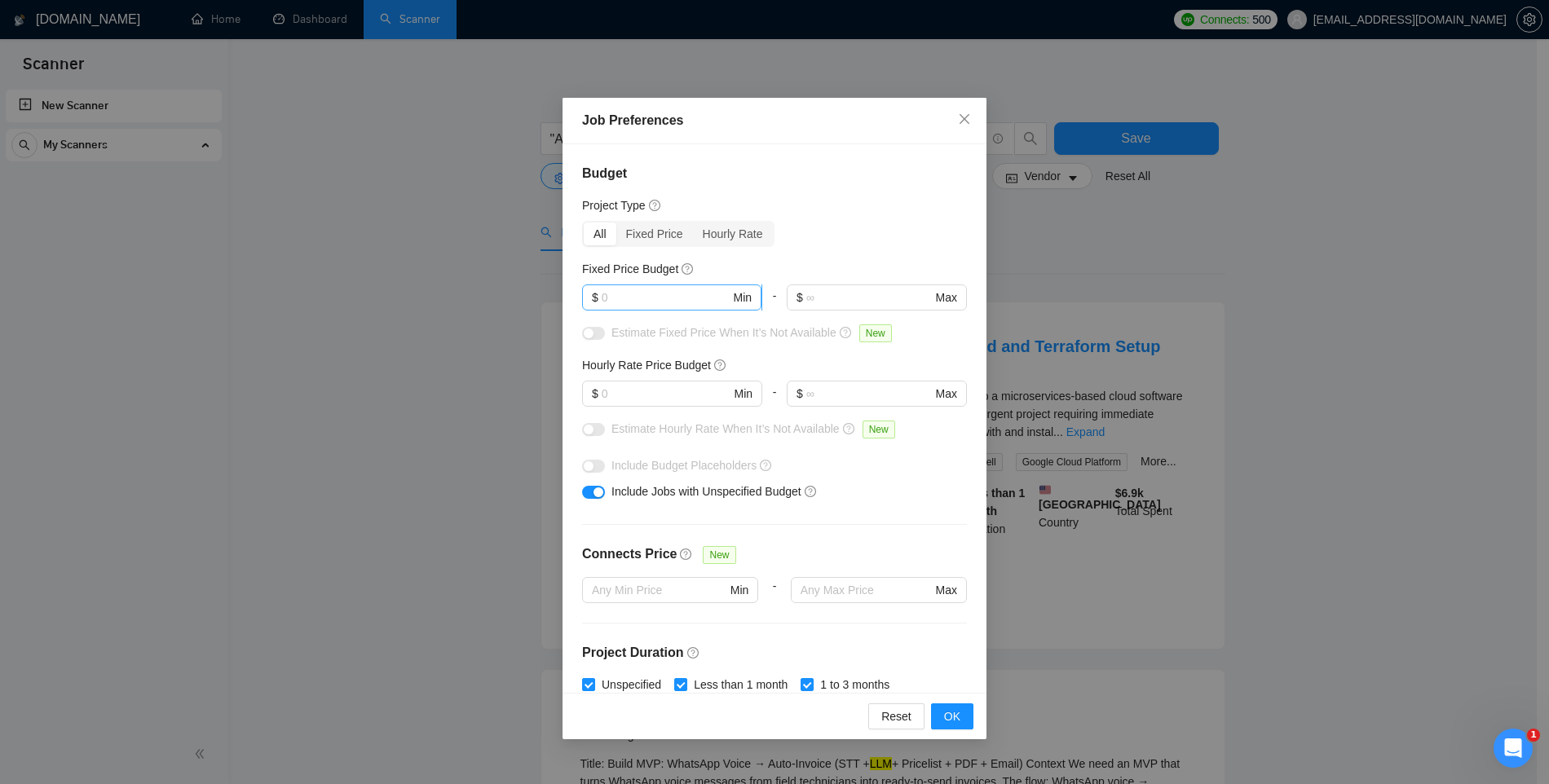
click at [620, 297] on input "text" at bounding box center [666, 297] width 129 height 18
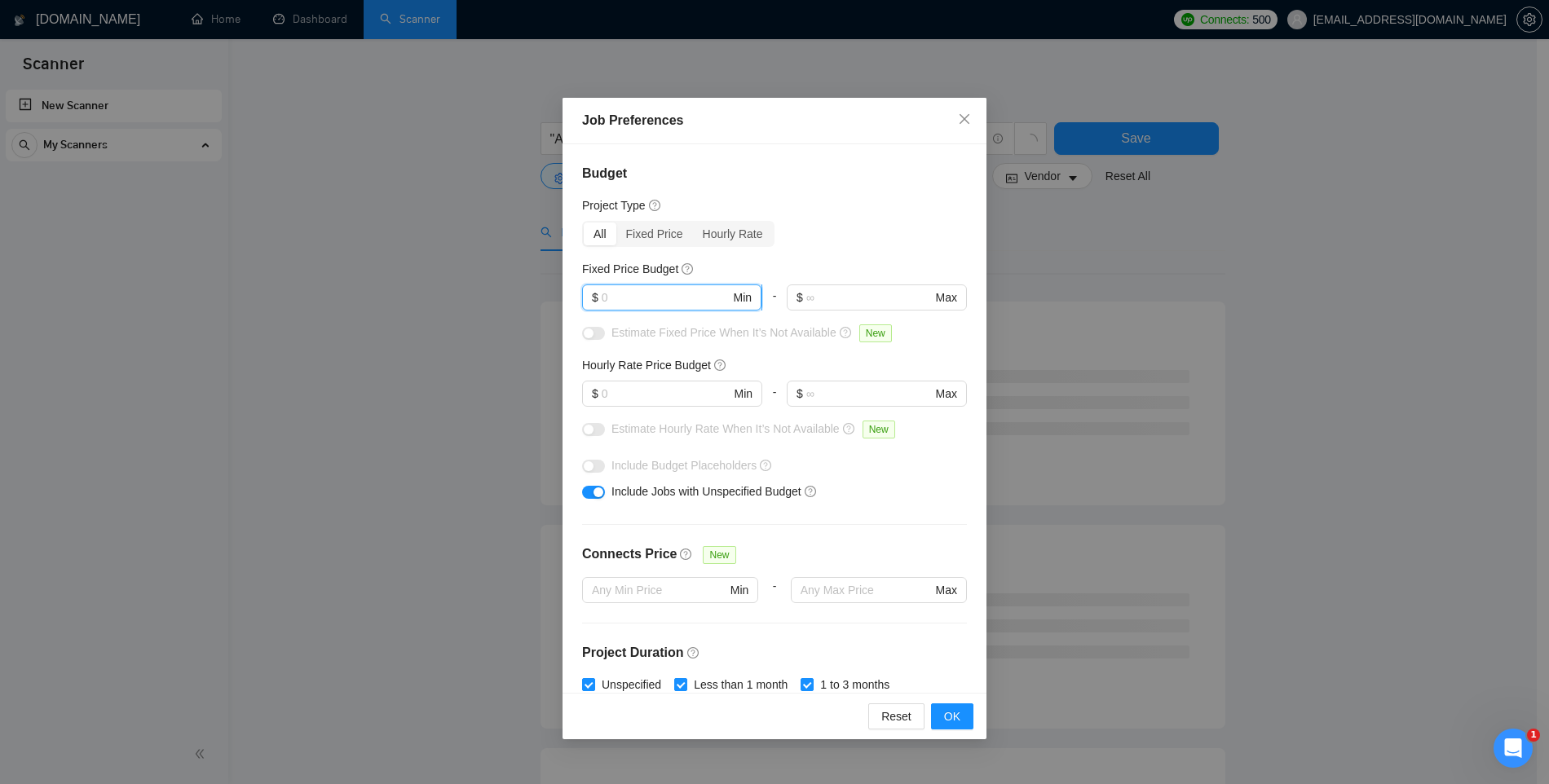
click at [620, 297] on input "text" at bounding box center [666, 297] width 129 height 18
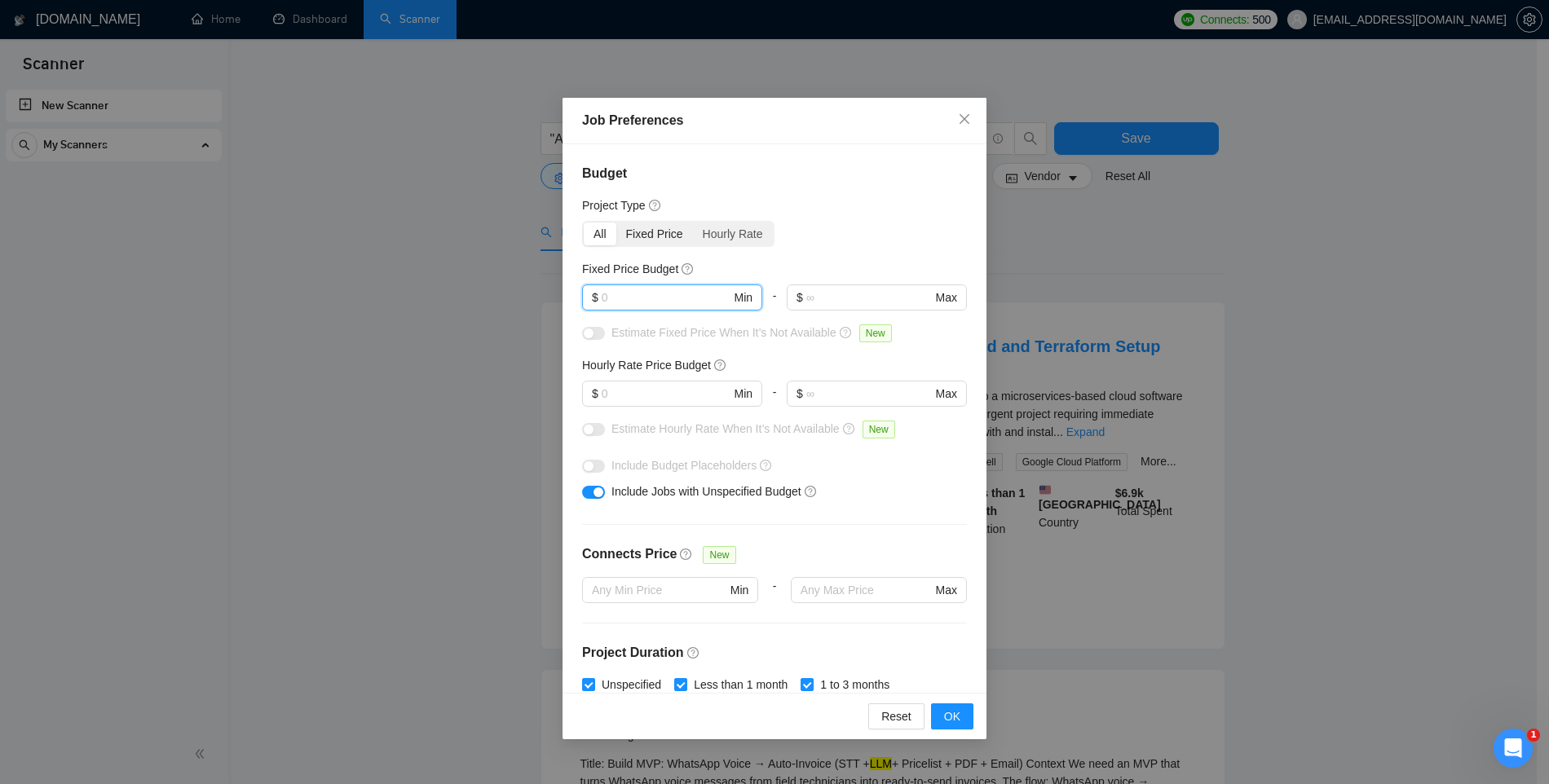
click at [660, 233] on div "Fixed Price" at bounding box center [655, 234] width 77 height 23
click at [617, 223] on input "Fixed Price" at bounding box center [617, 223] width 0 height 0
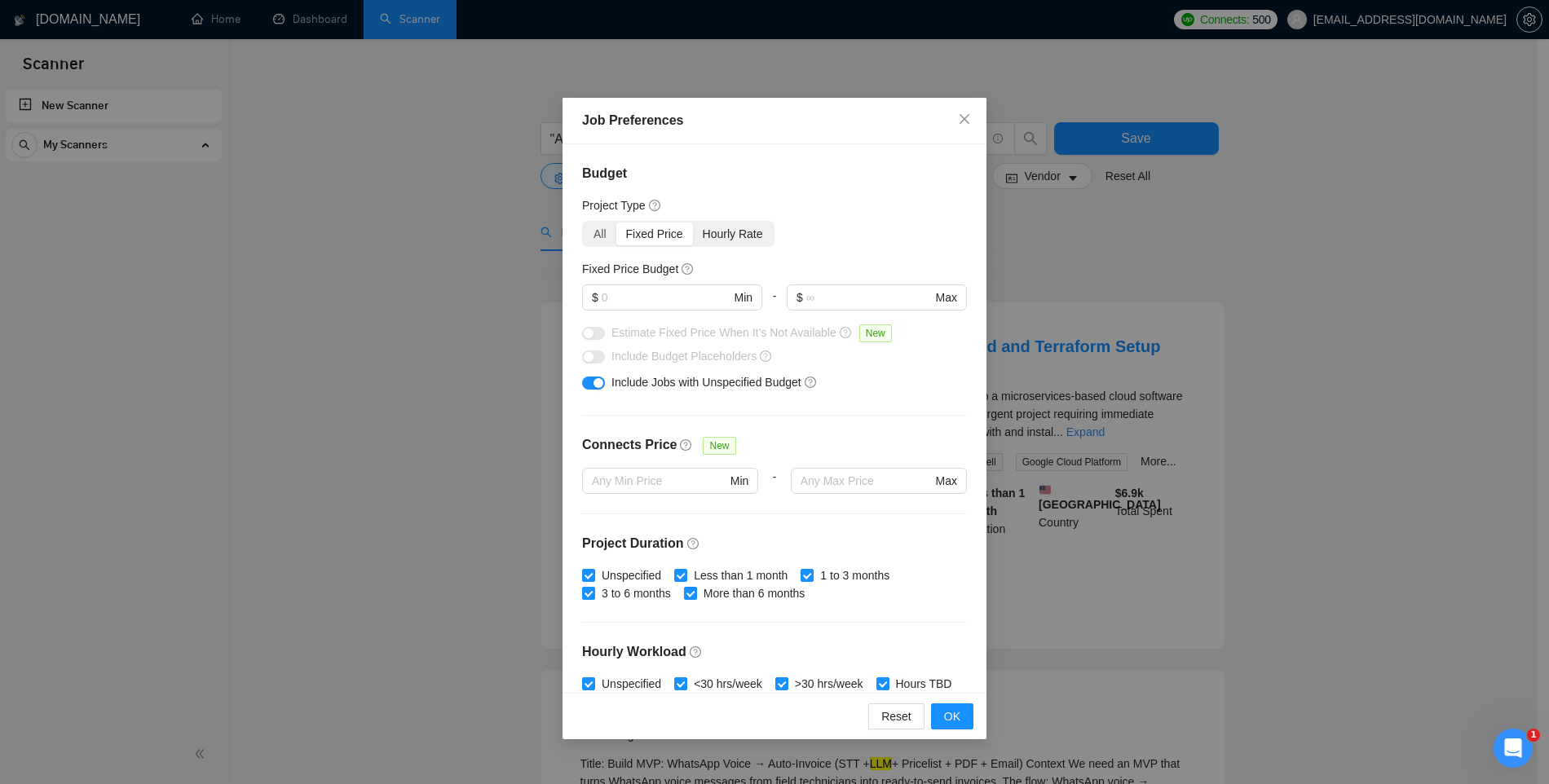
click at [712, 226] on div "Hourly Rate" at bounding box center [733, 234] width 80 height 23
click at [693, 223] on input "Hourly Rate" at bounding box center [693, 223] width 0 height 0
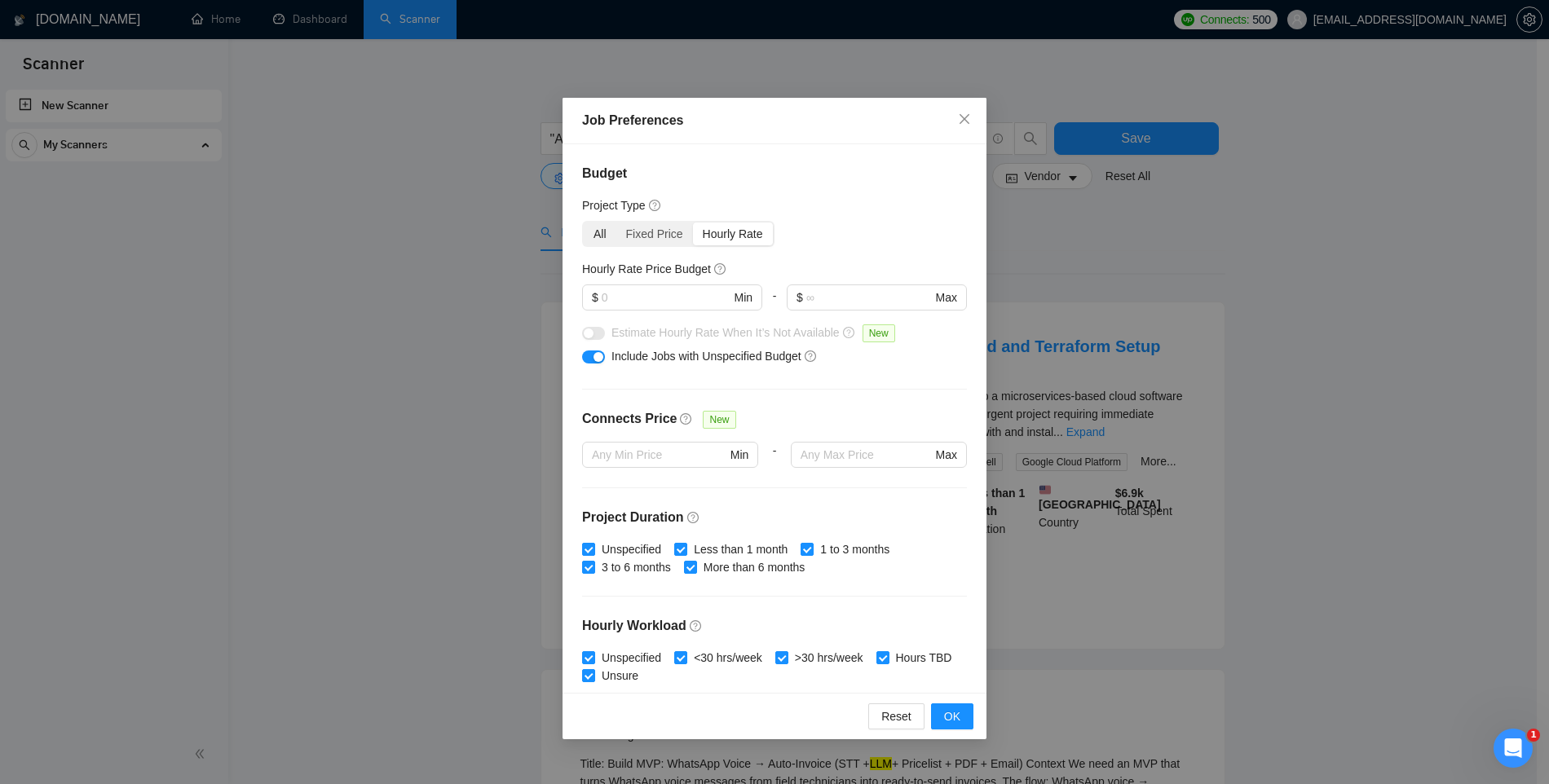
click at [599, 230] on div "All" at bounding box center [600, 234] width 33 height 23
click at [584, 223] on input "All" at bounding box center [584, 223] width 0 height 0
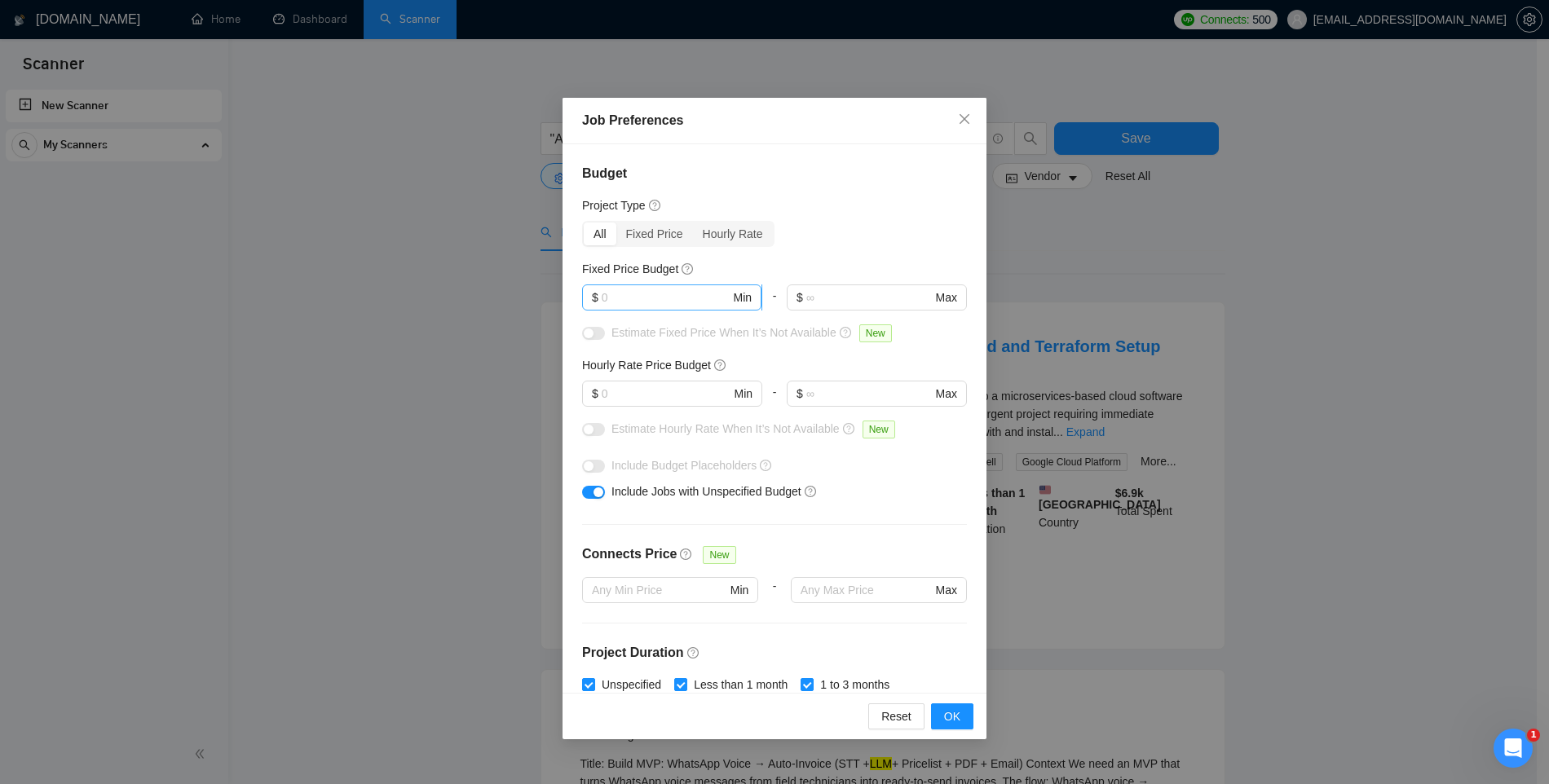
click at [621, 290] on input "text" at bounding box center [666, 297] width 129 height 18
type input "5000"
click at [837, 301] on input "text" at bounding box center [868, 297] width 125 height 18
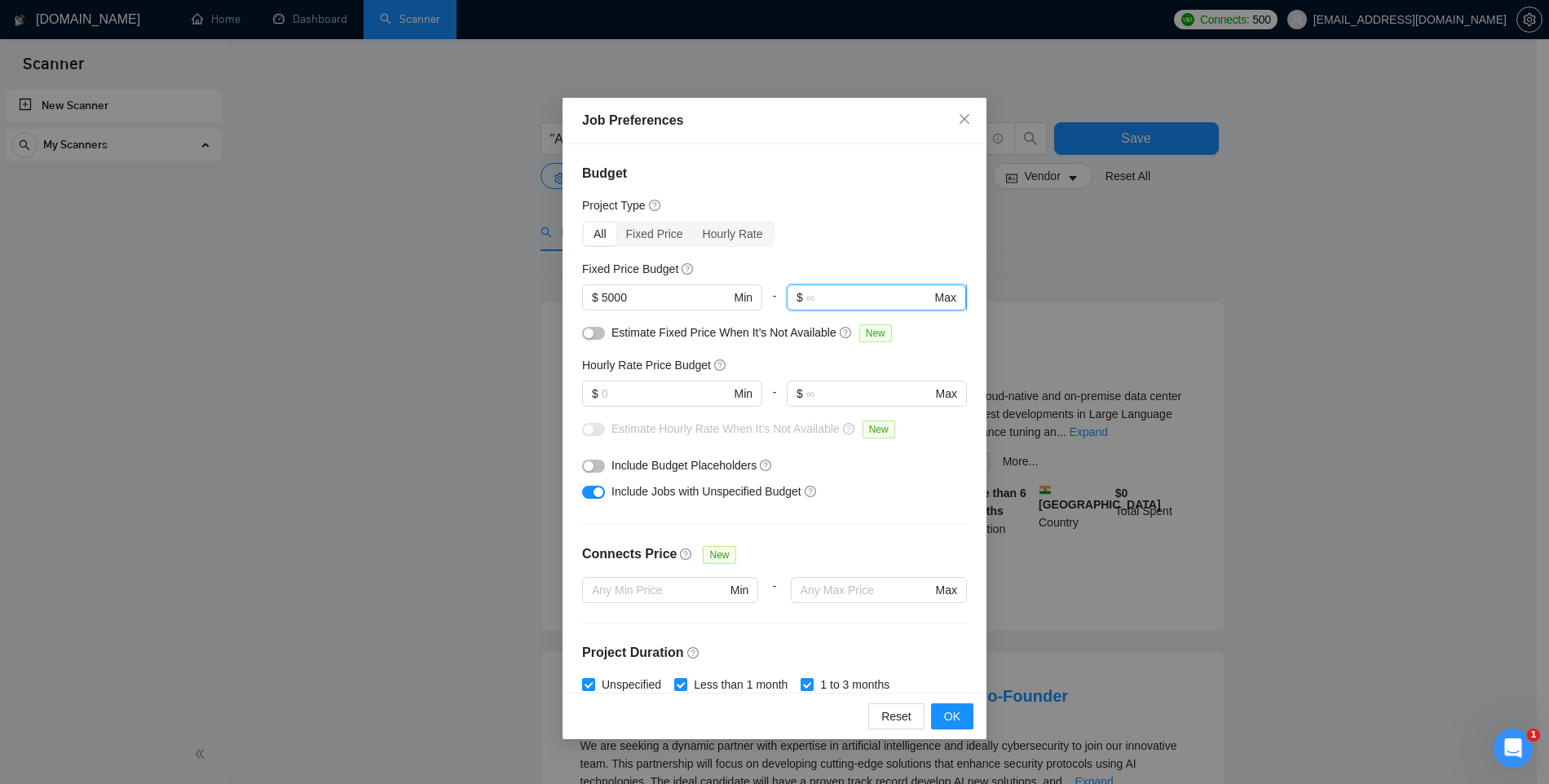
click at [849, 294] on input "text" at bounding box center [868, 297] width 125 height 18
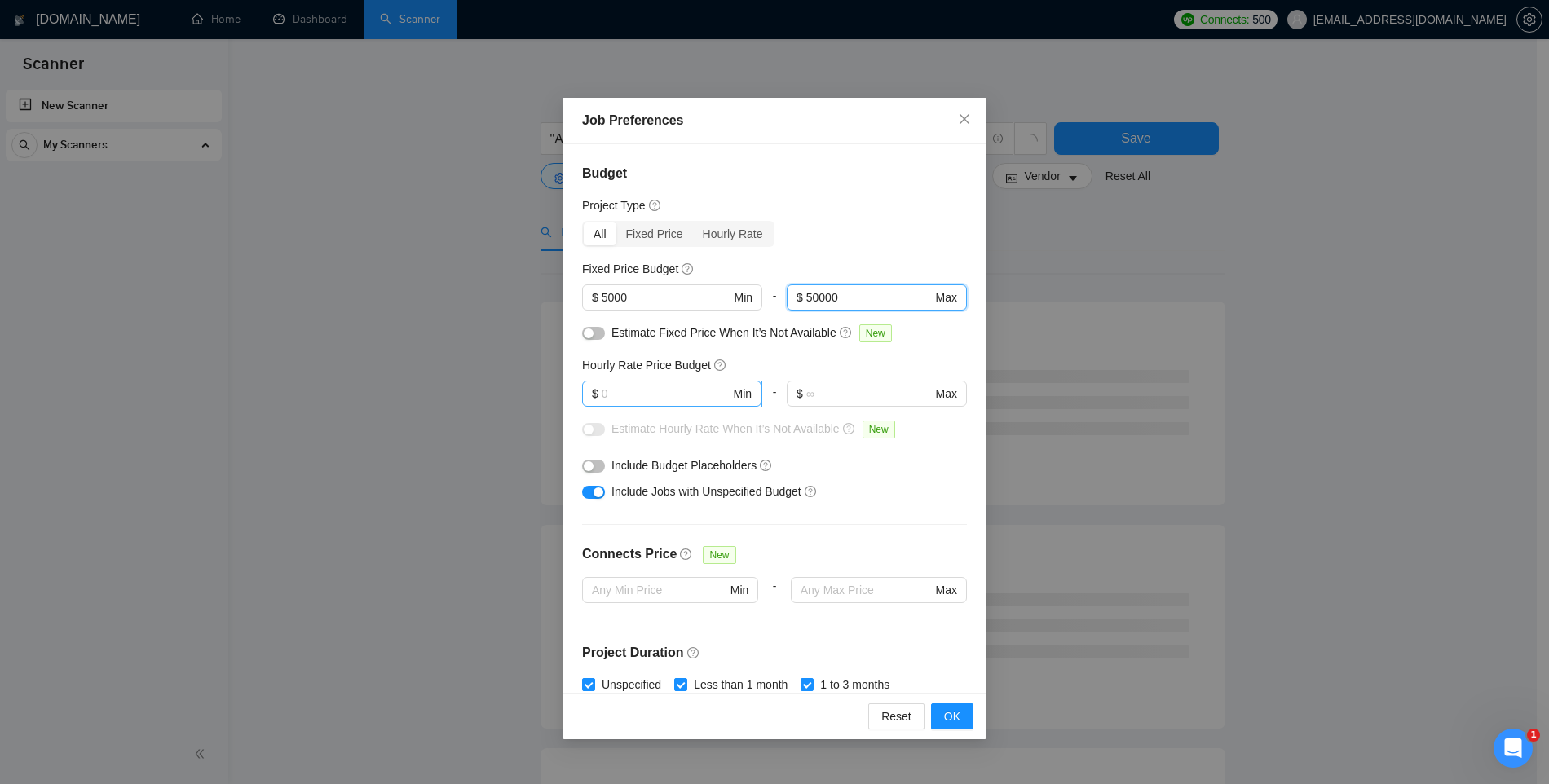
type input "50000"
click at [617, 395] on input "text" at bounding box center [666, 393] width 129 height 18
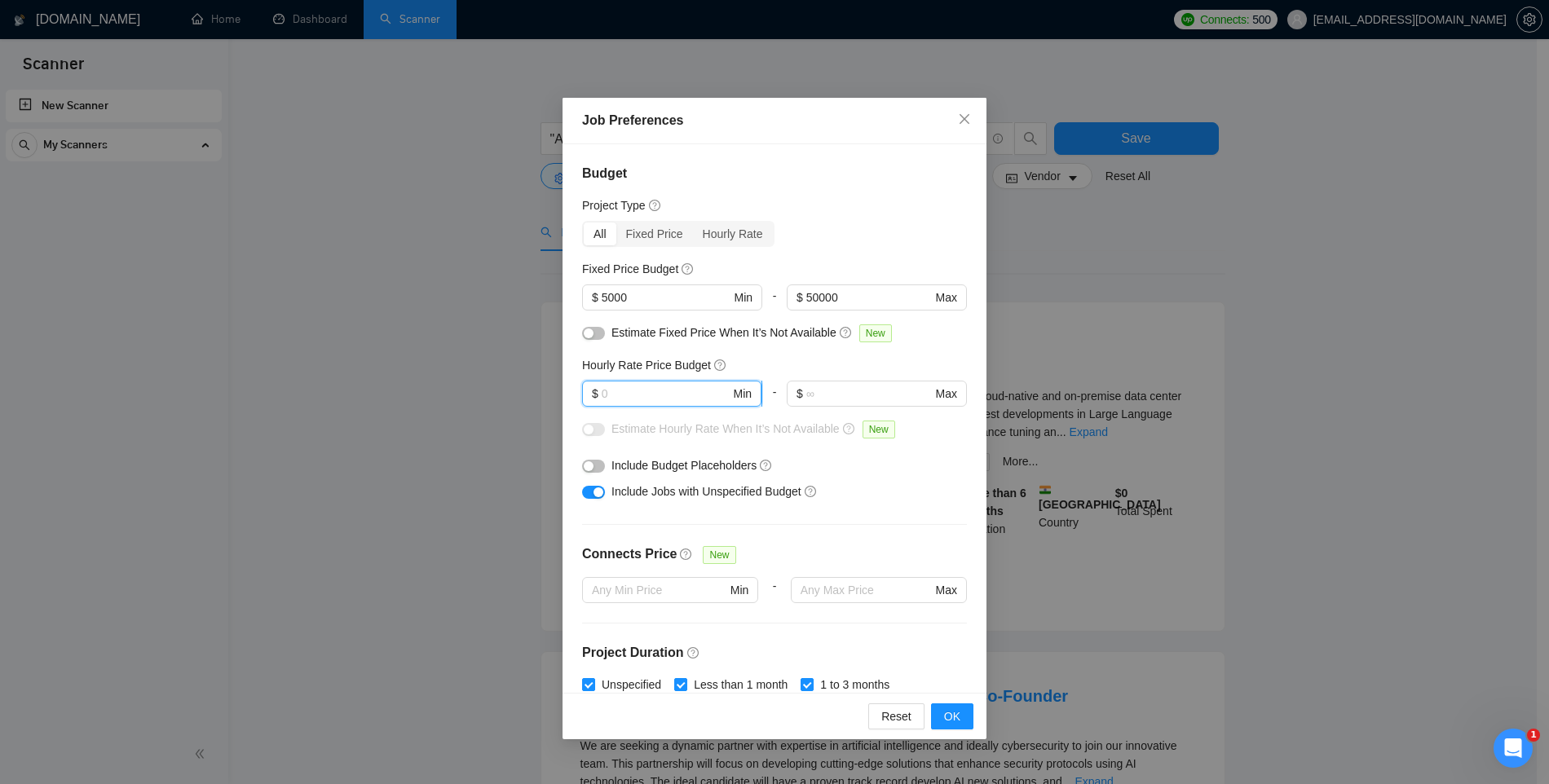
type input "4"
type input "30"
click at [829, 399] on input "text" at bounding box center [868, 393] width 125 height 18
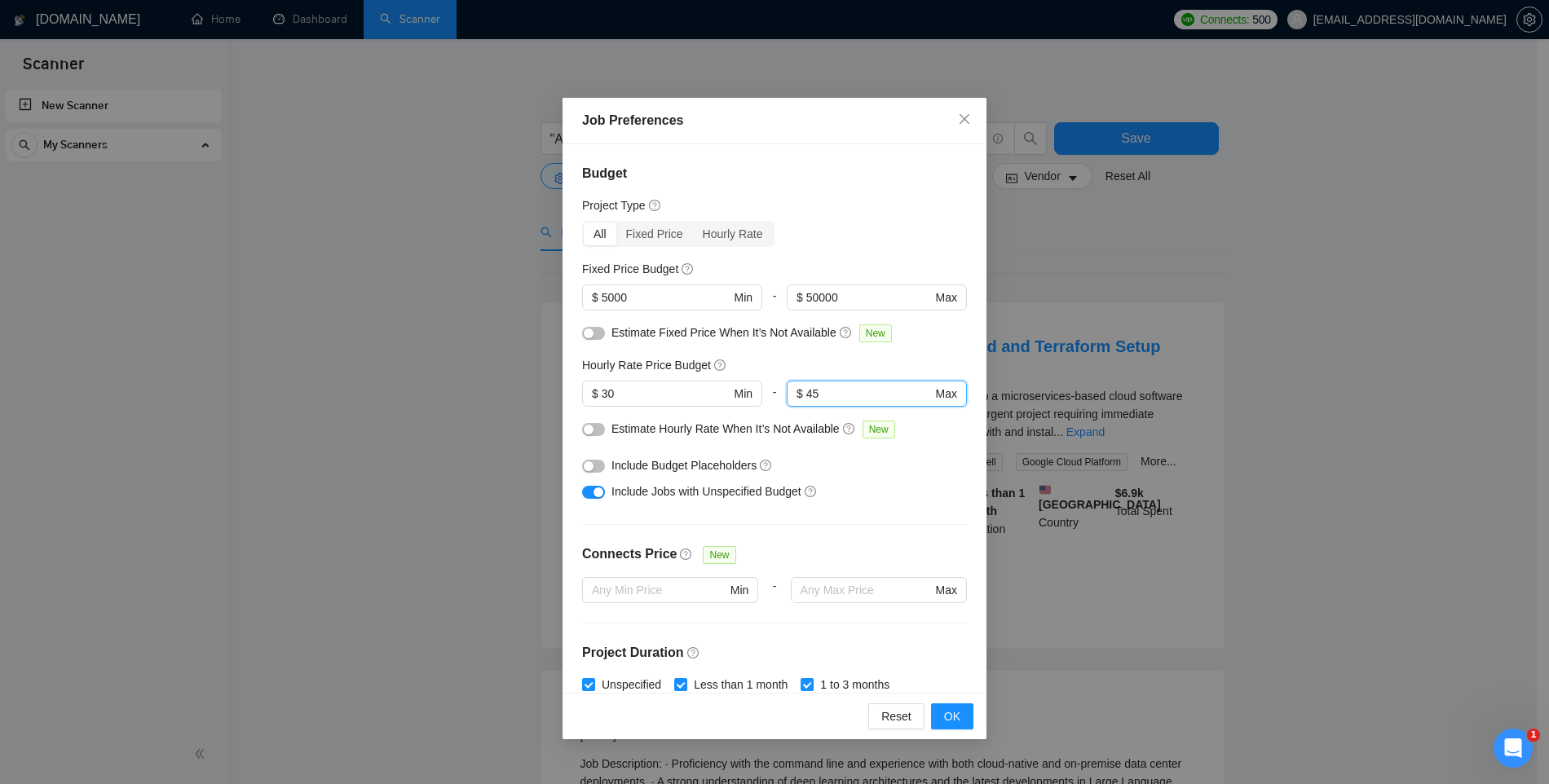
type input "45"
click at [594, 431] on button "button" at bounding box center [593, 430] width 23 height 13
click at [597, 335] on button "button" at bounding box center [593, 334] width 23 height 13
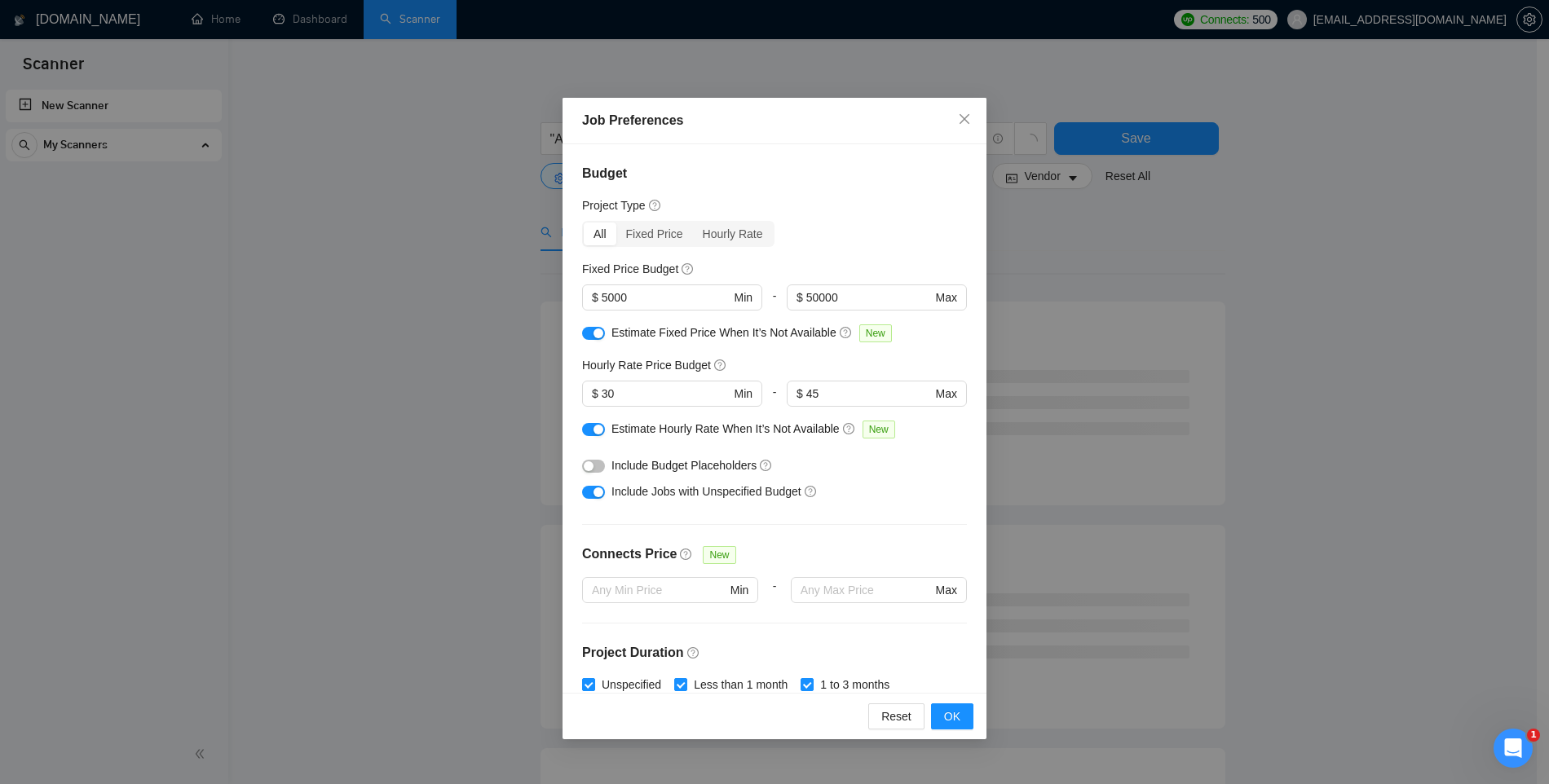
click at [597, 465] on button "button" at bounding box center [593, 467] width 23 height 13
click at [598, 465] on div "button" at bounding box center [599, 467] width 10 height 10
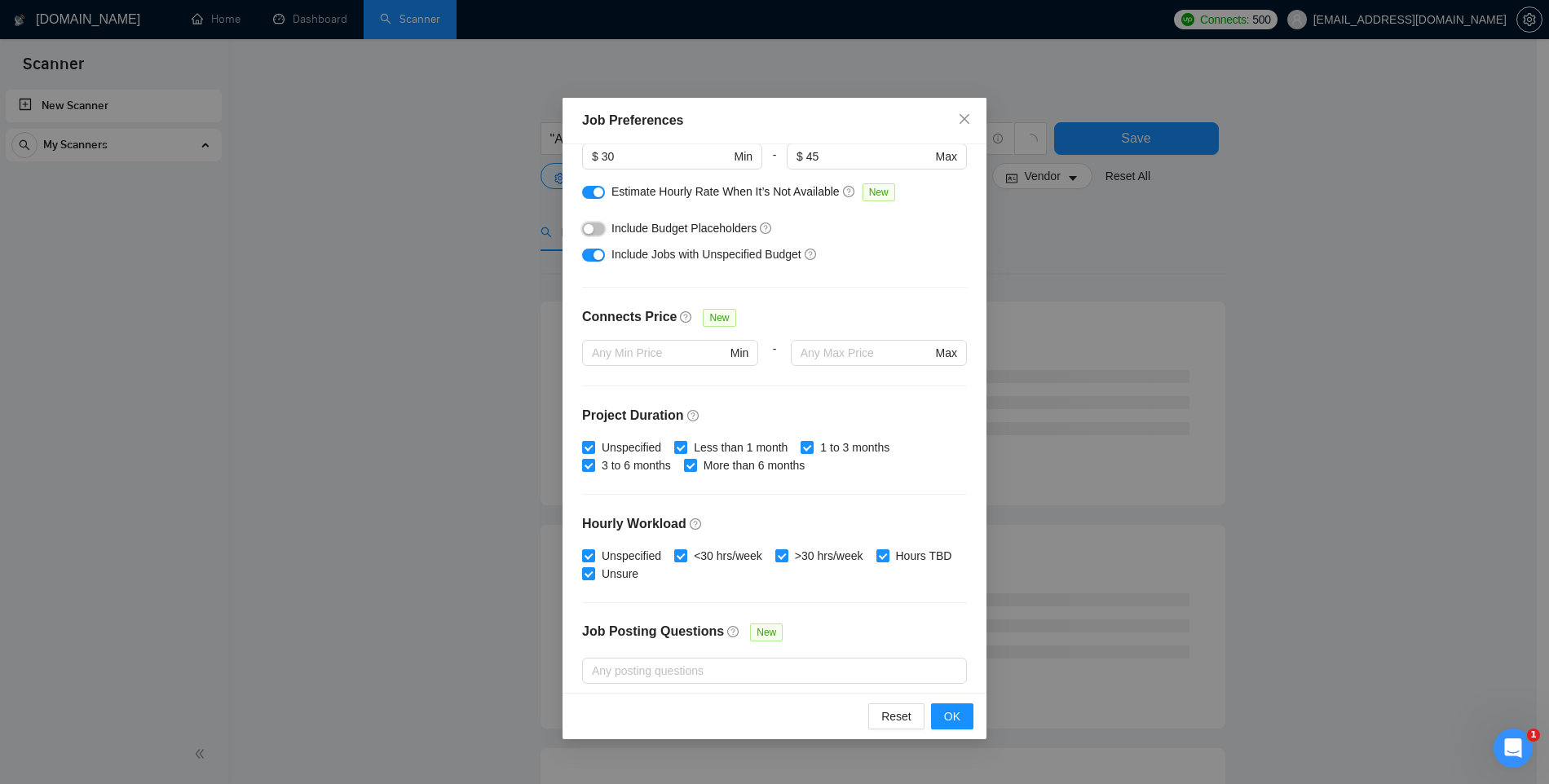
scroll to position [249, 0]
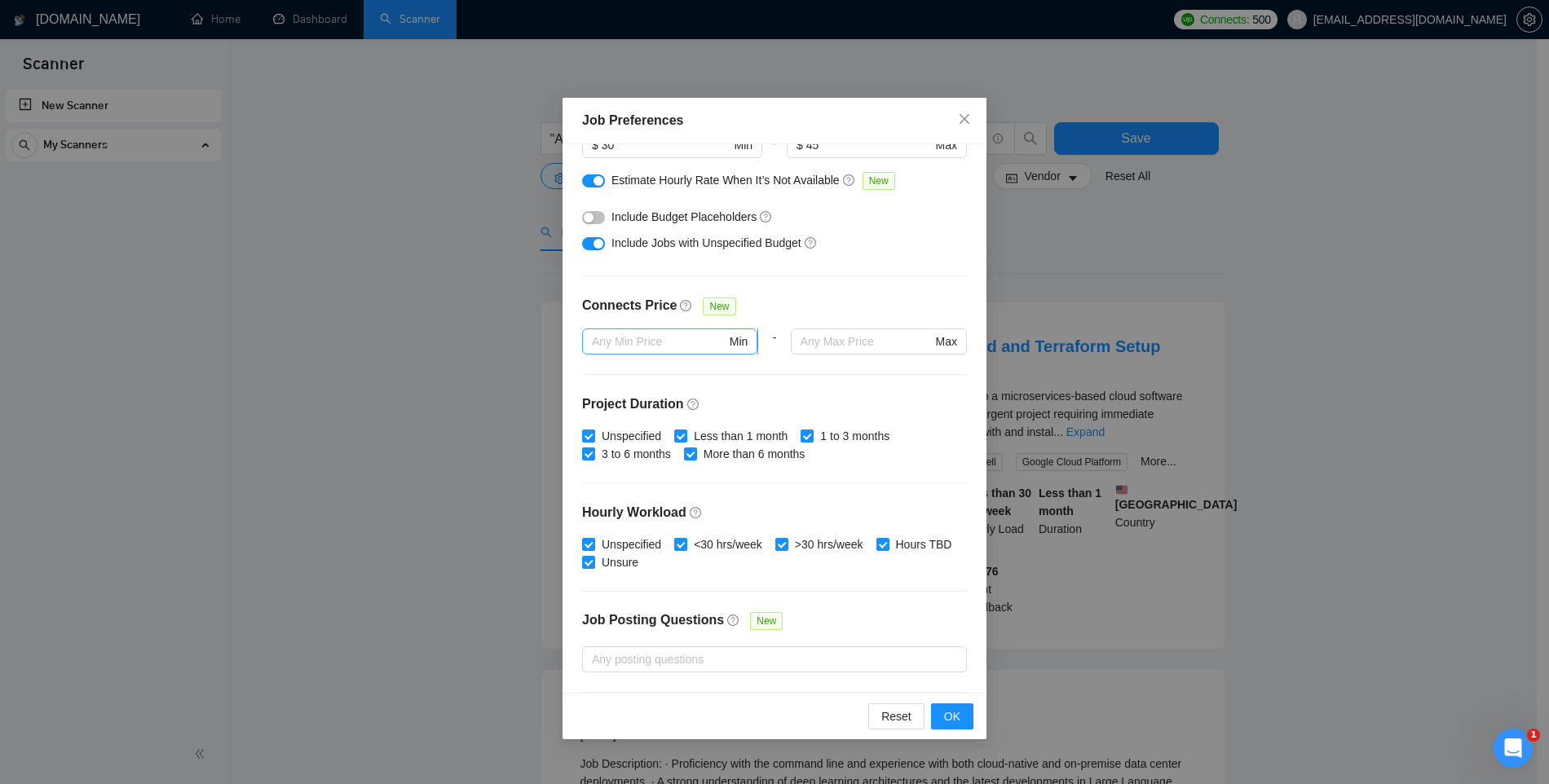
click at [719, 345] on input "text" at bounding box center [660, 341] width 135 height 18
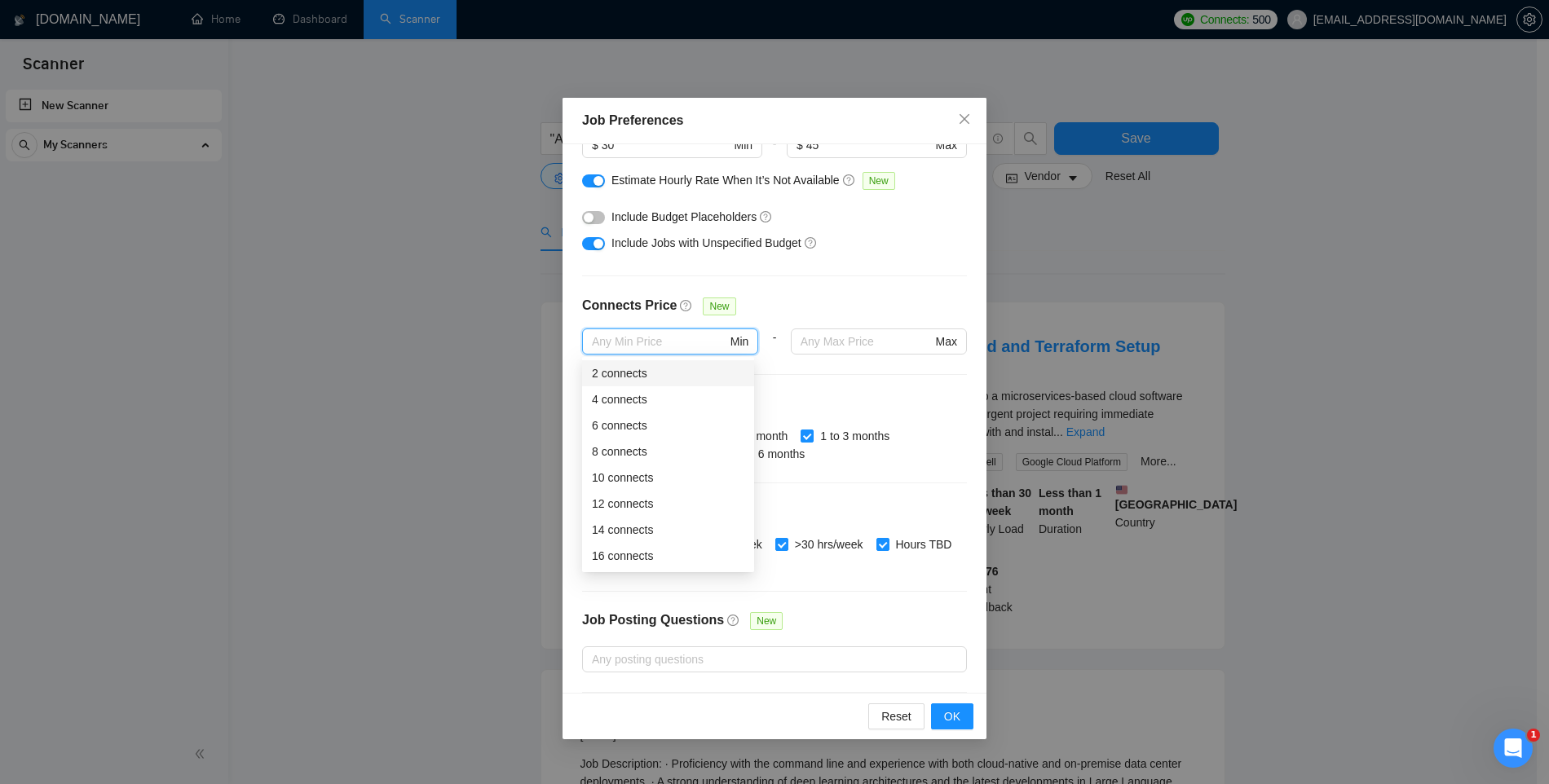
click at [643, 372] on div "2 connects" at bounding box center [668, 373] width 152 height 18
type input "2"
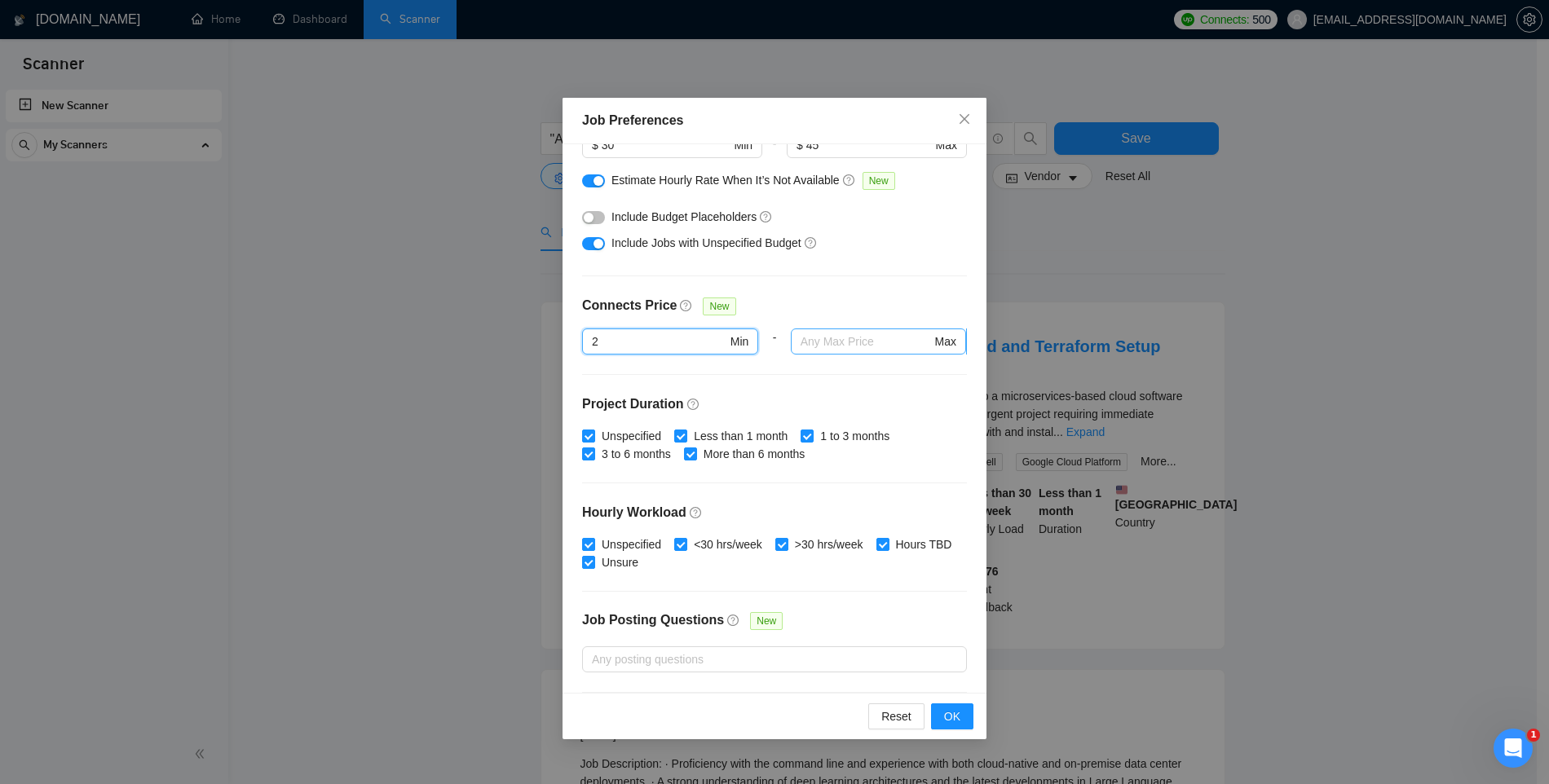
click at [820, 336] on input "text" at bounding box center [867, 341] width 131 height 18
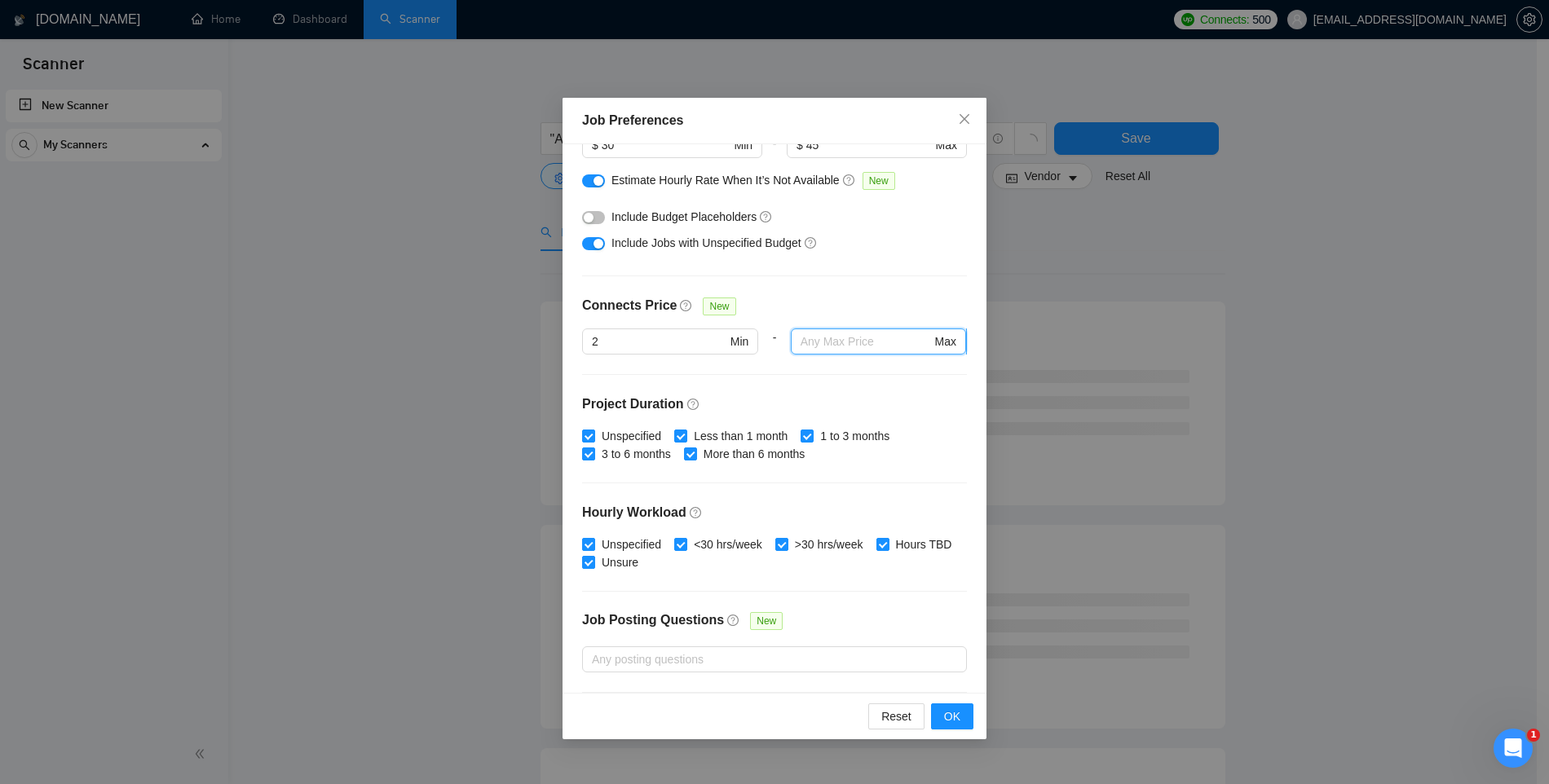
click at [832, 341] on input "text" at bounding box center [867, 341] width 131 height 18
click at [825, 342] on input "text" at bounding box center [867, 341] width 131 height 18
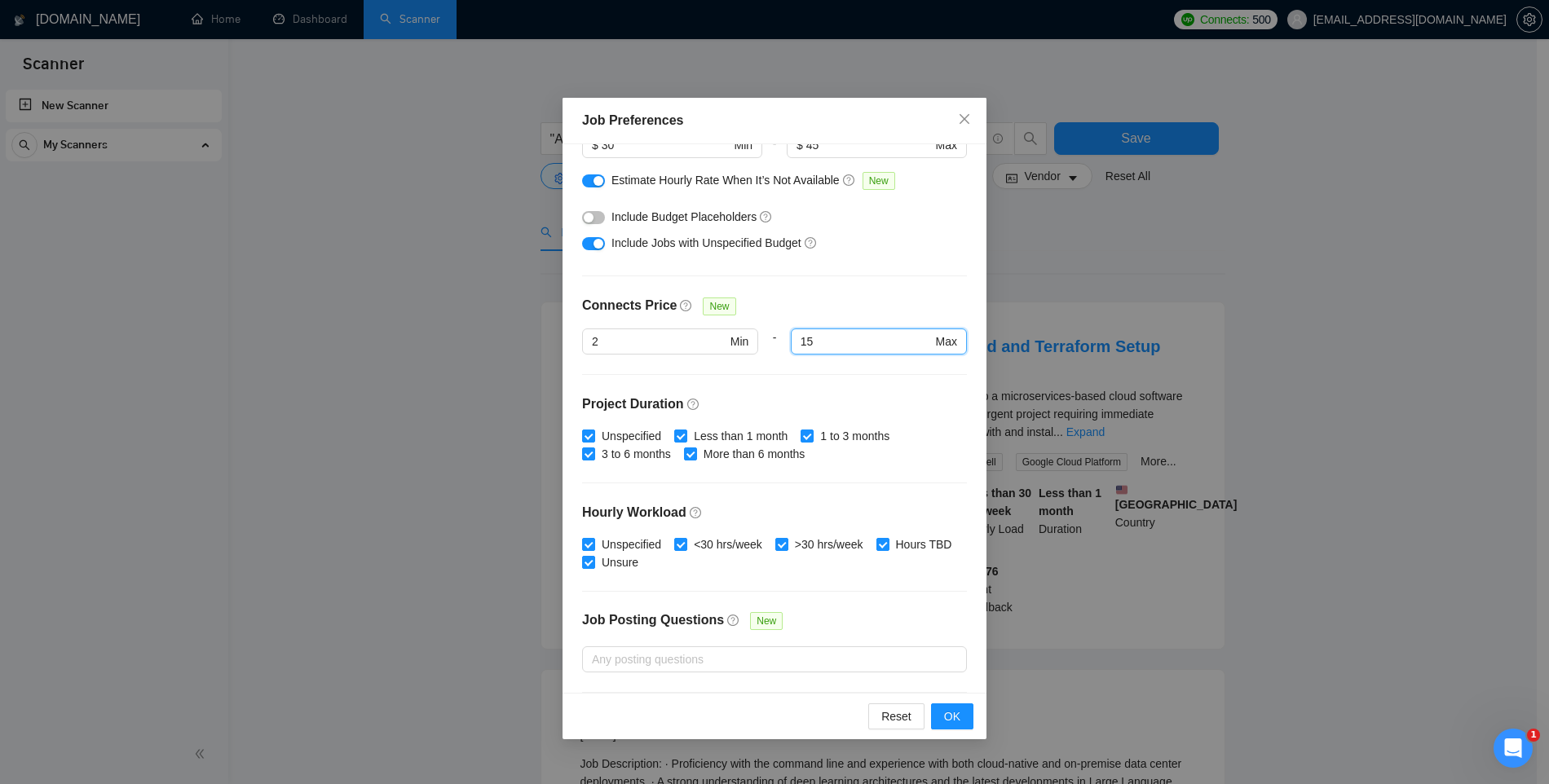
type input "15"
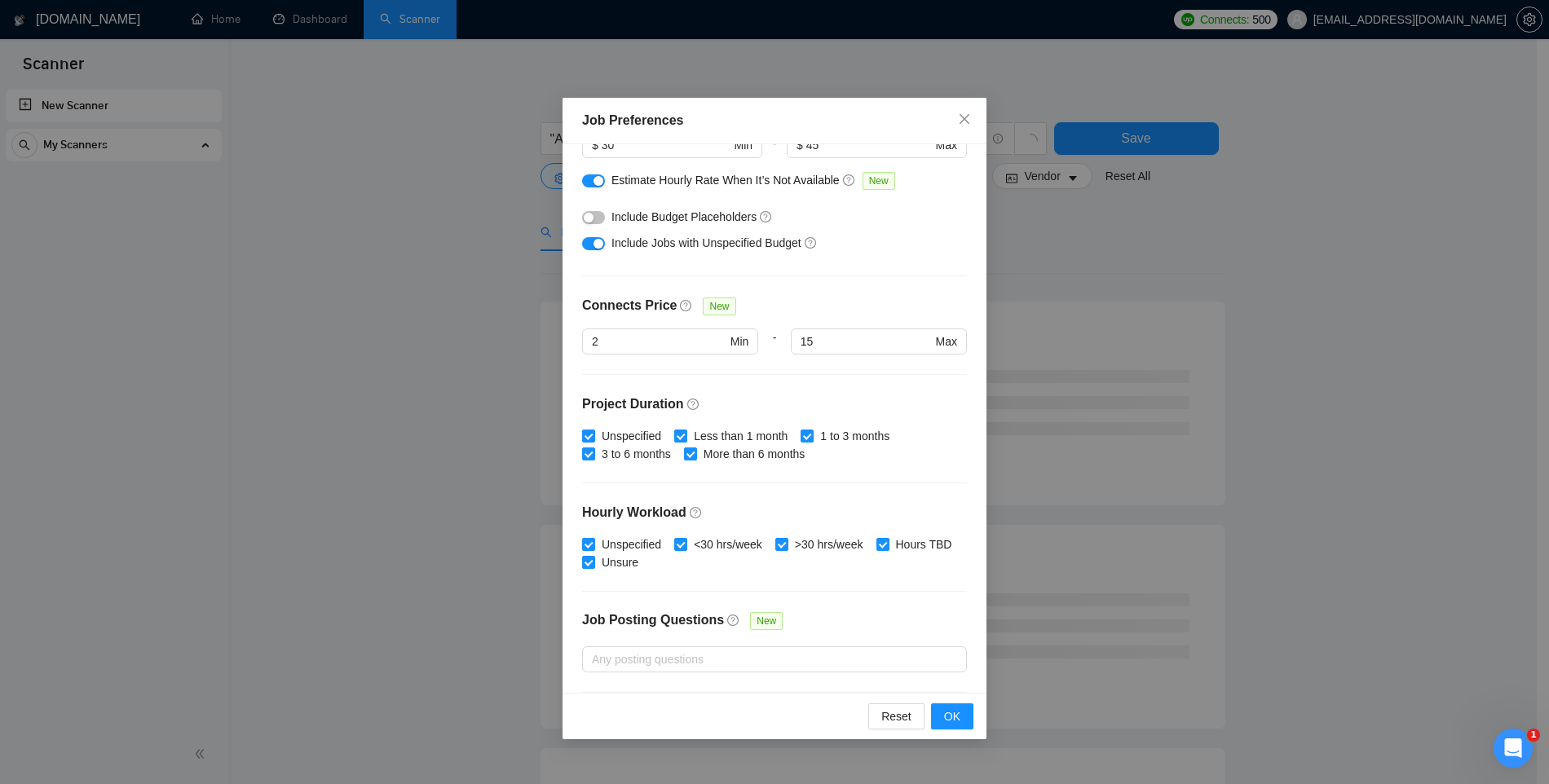
click at [809, 363] on div at bounding box center [878, 364] width 176 height 19
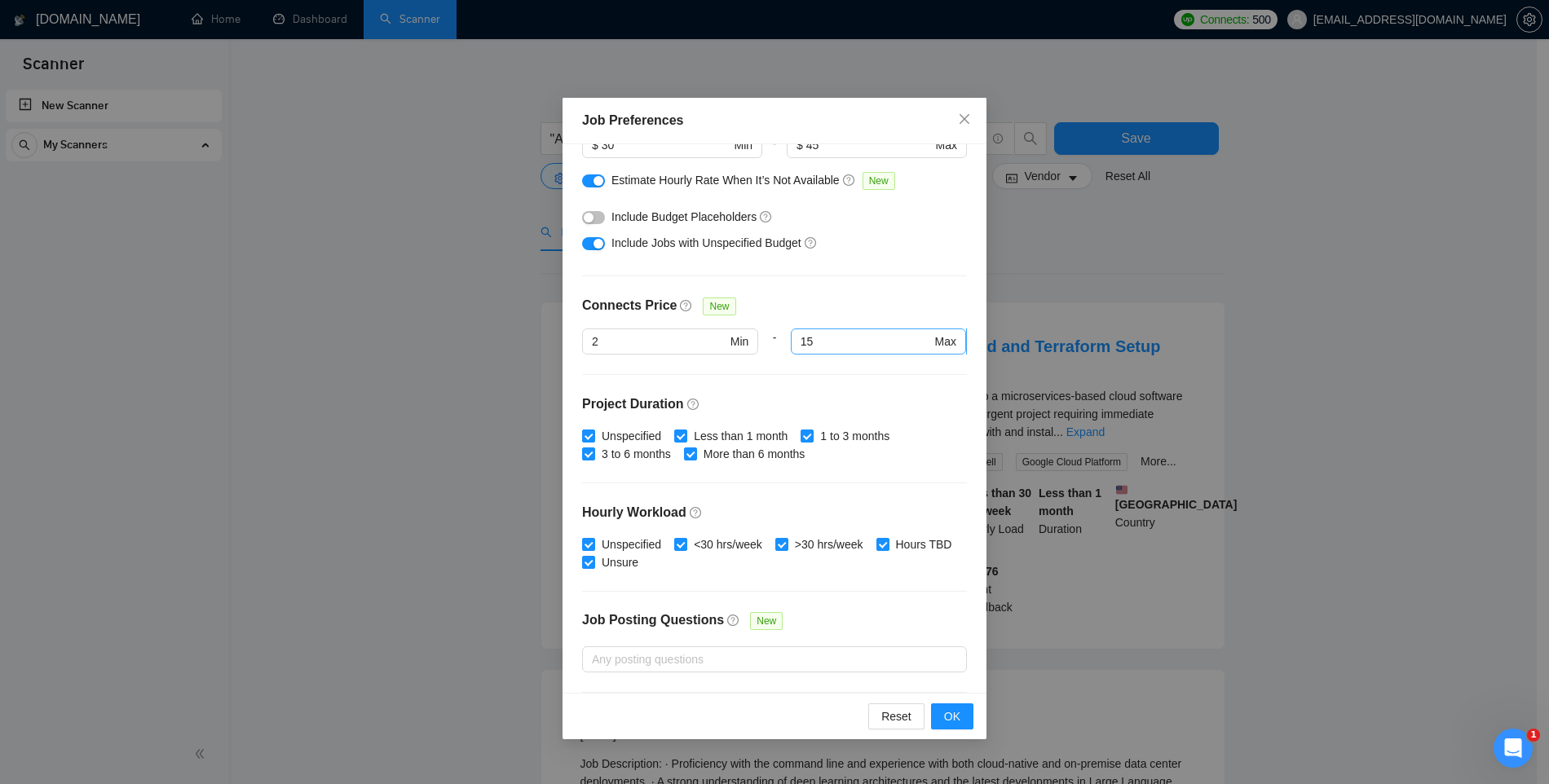
click at [805, 338] on input "15" at bounding box center [867, 341] width 131 height 18
click at [646, 342] on input "2" at bounding box center [660, 341] width 135 height 18
click at [834, 341] on input "15" at bounding box center [867, 341] width 131 height 18
click at [795, 367] on div at bounding box center [878, 364] width 176 height 19
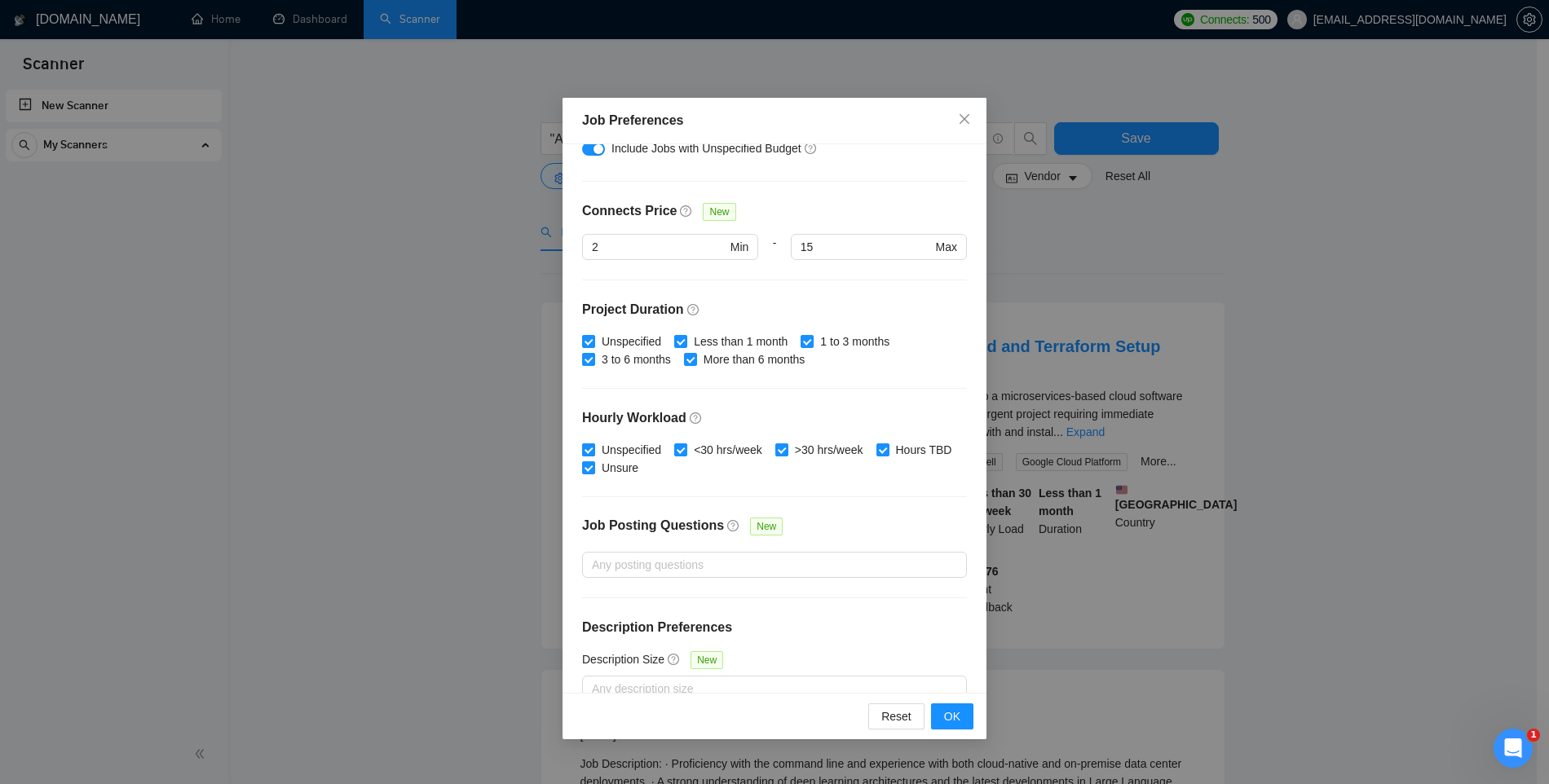
scroll to position [370, 0]
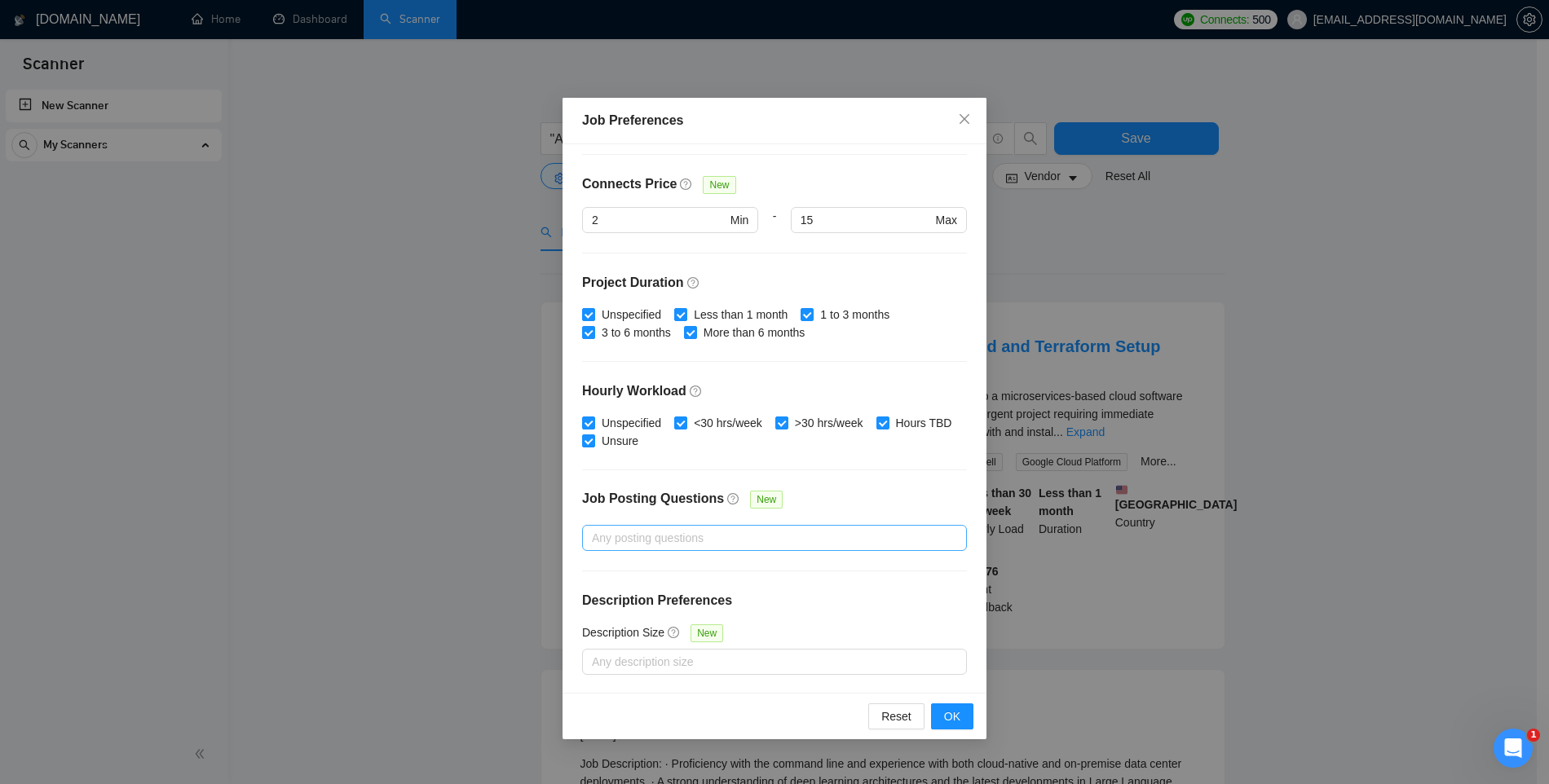
click at [719, 538] on div at bounding box center [767, 538] width 360 height 19
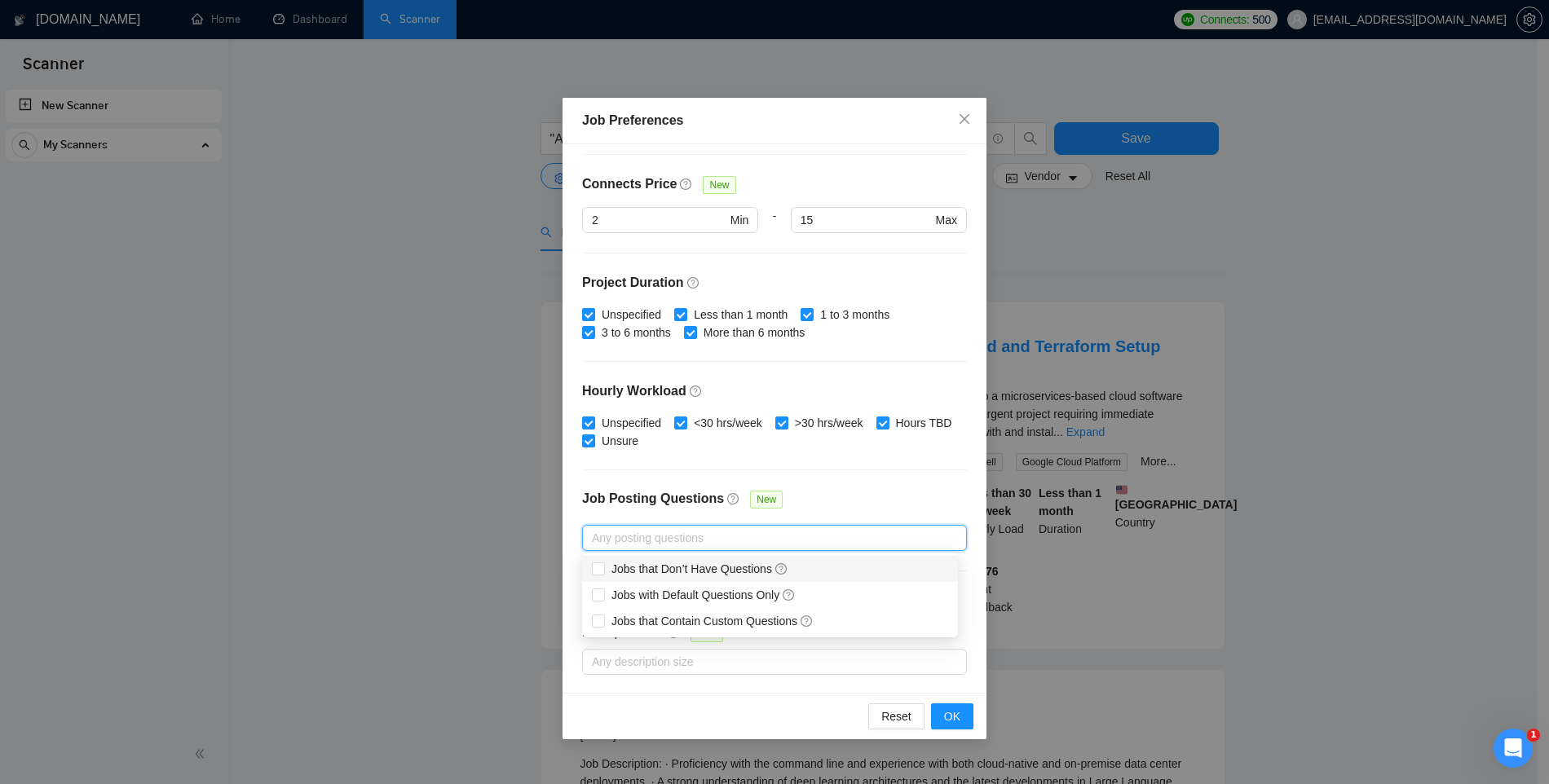
click at [663, 513] on div "Job Posting Questions" at bounding box center [653, 505] width 142 height 33
click at [595, 528] on input "Job Posting Questions New" at bounding box center [594, 538] width 3 height 19
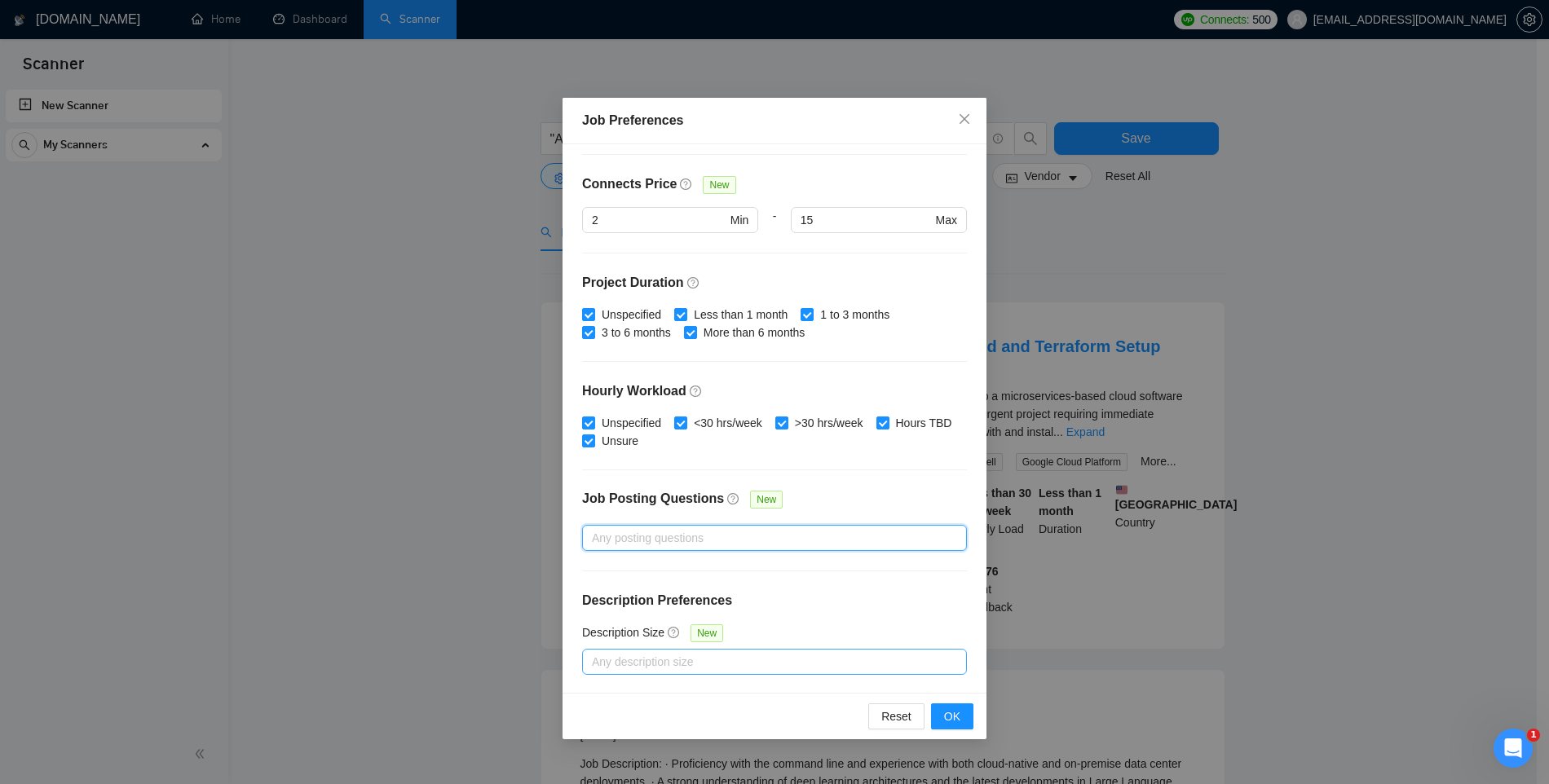
click at [649, 652] on div at bounding box center [767, 661] width 360 height 19
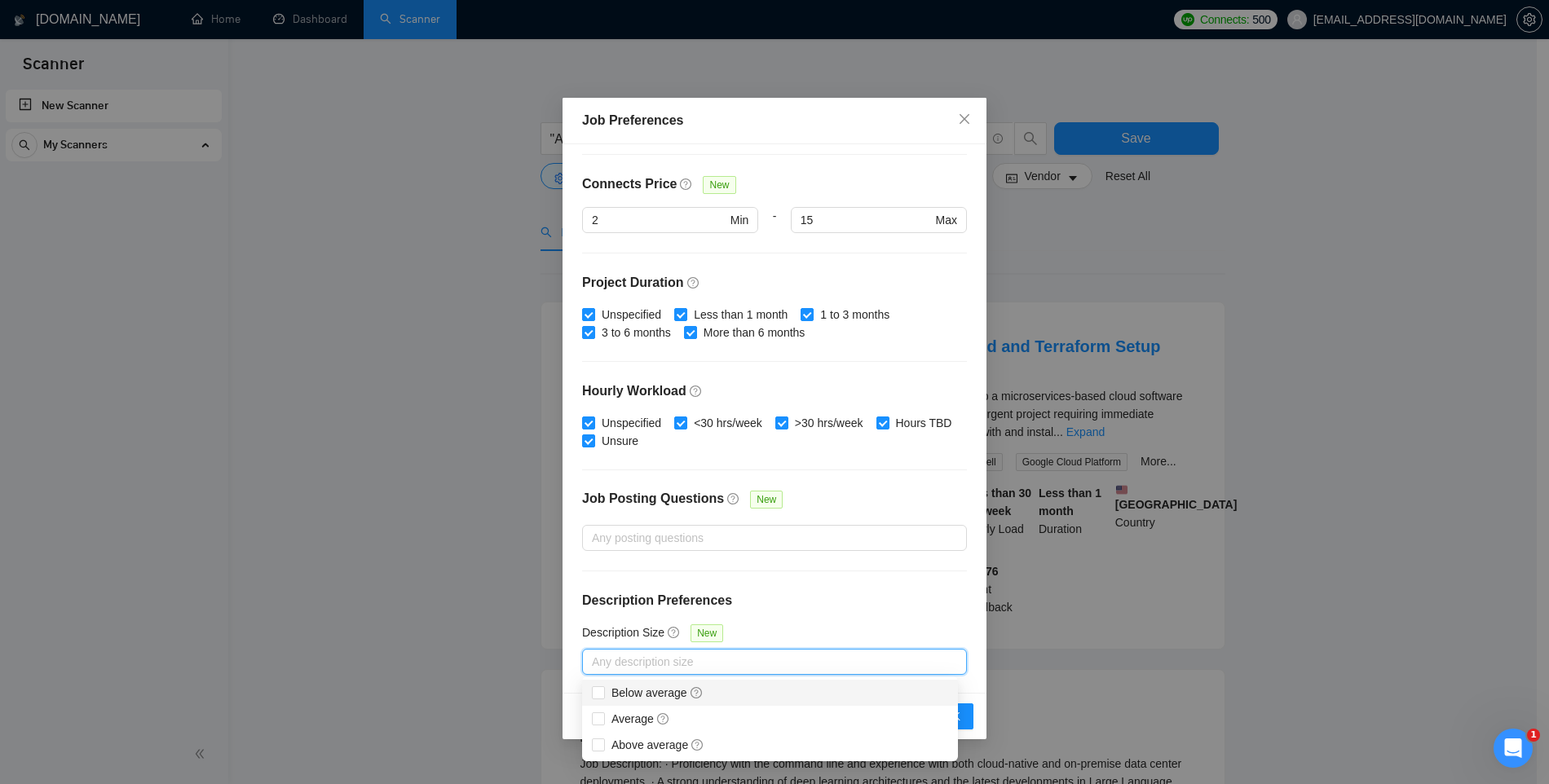
click at [767, 615] on div "Budget Project Type All Fixed Price Hourly Rate Fixed Price Budget $ 5000 Min -…" at bounding box center [775, 419] width 424 height 548
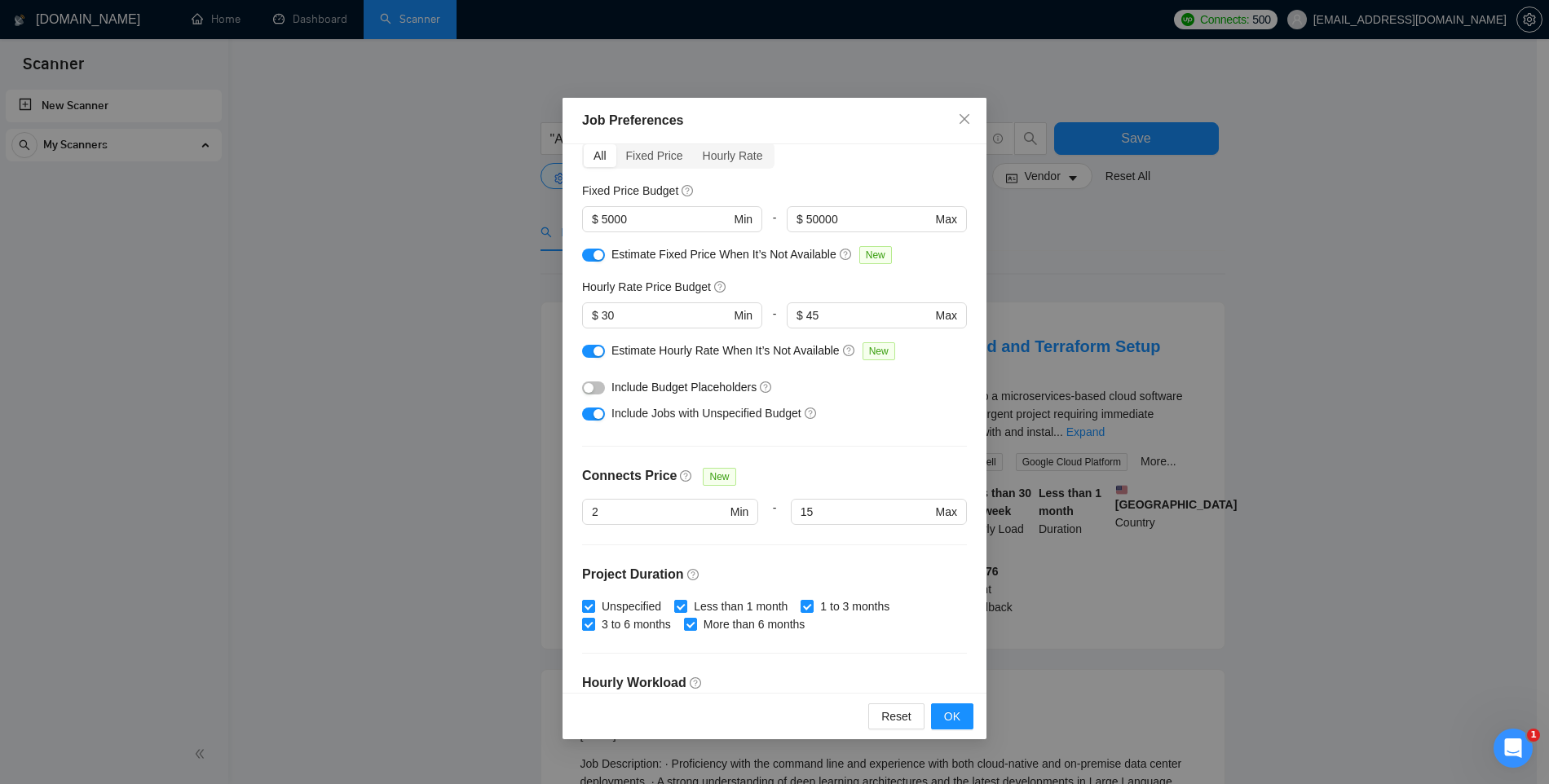
scroll to position [70, 0]
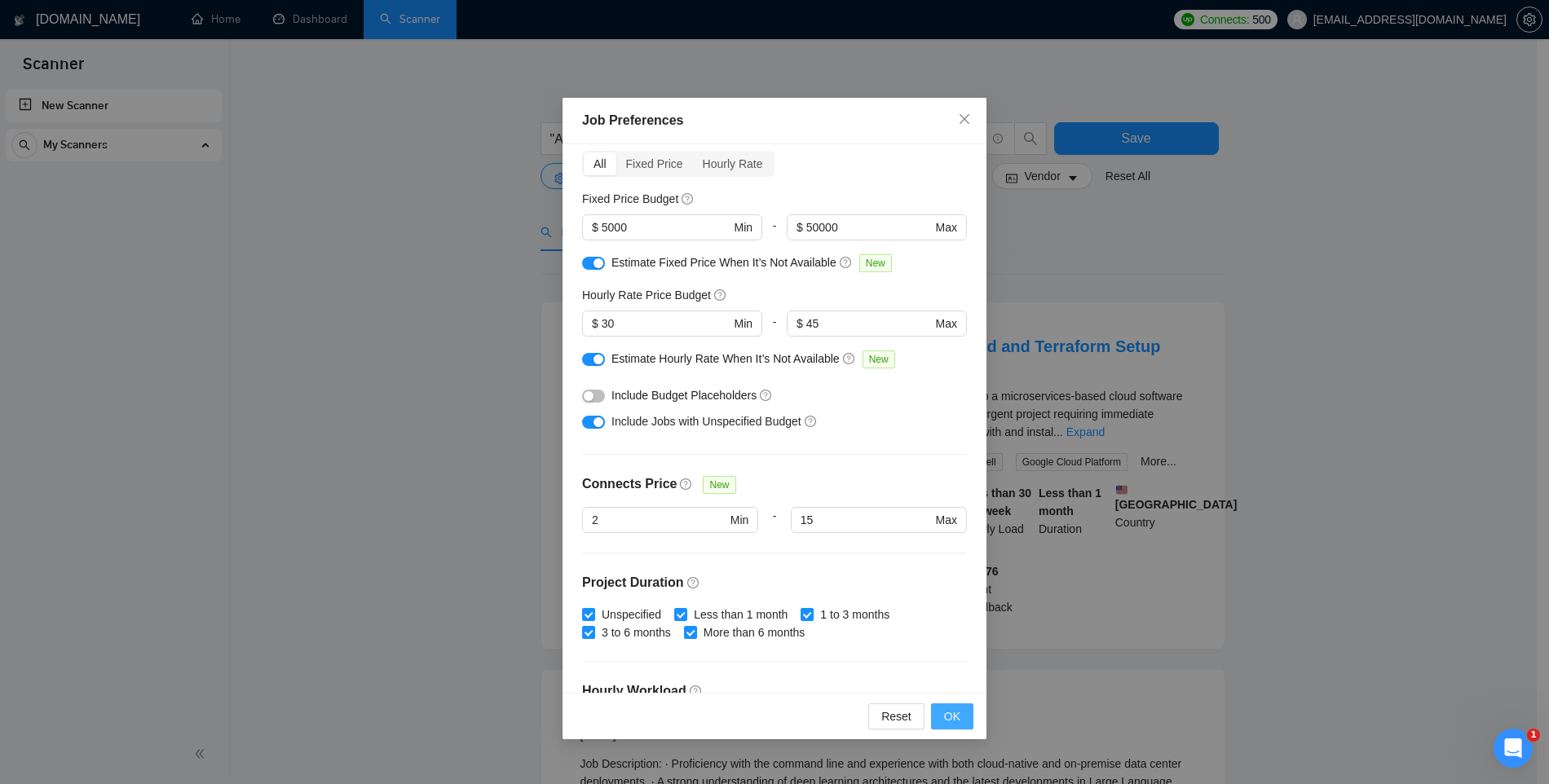
click at [946, 712] on span "OK" at bounding box center [952, 716] width 16 height 18
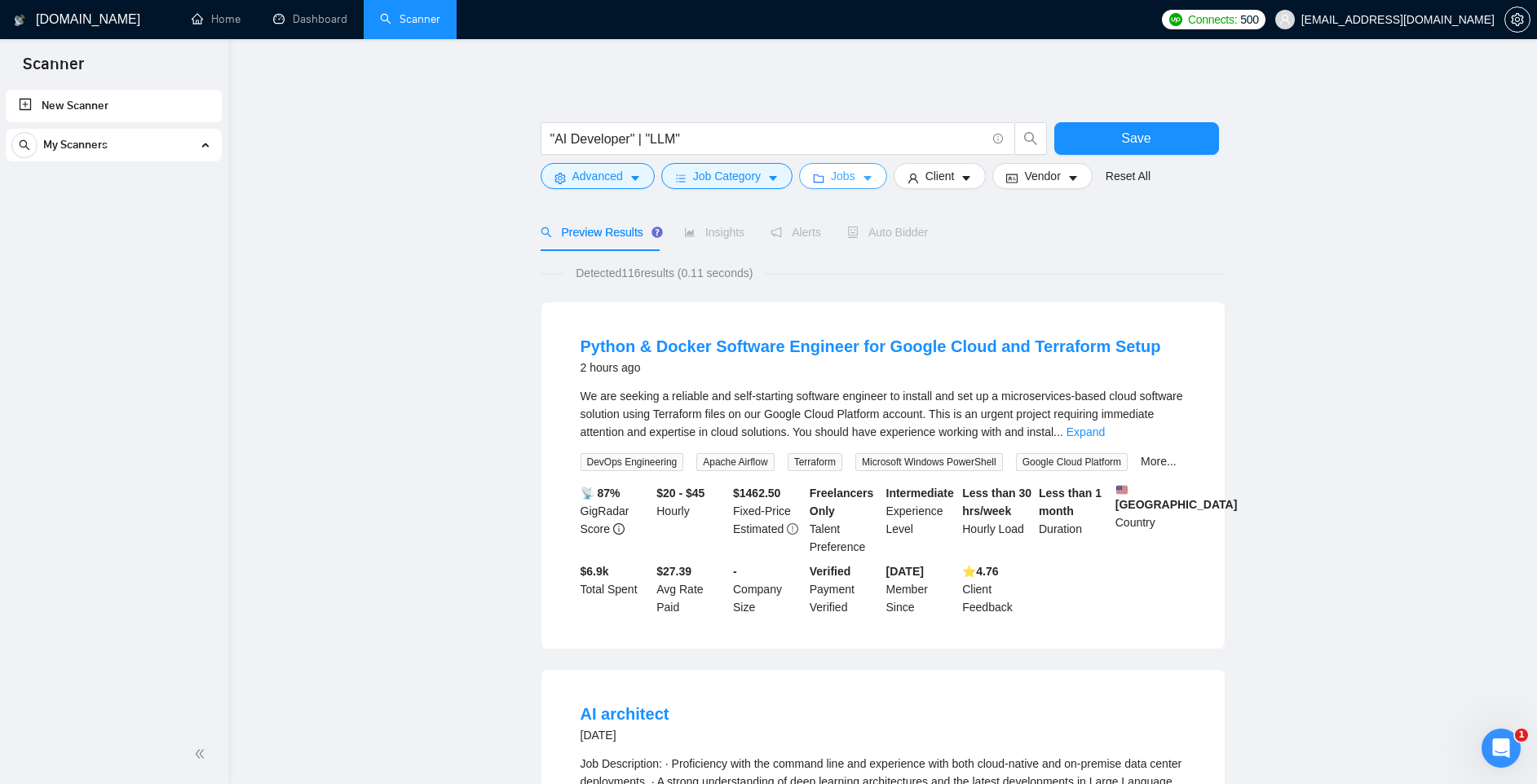
click at [856, 182] on span "Jobs" at bounding box center [843, 176] width 24 height 18
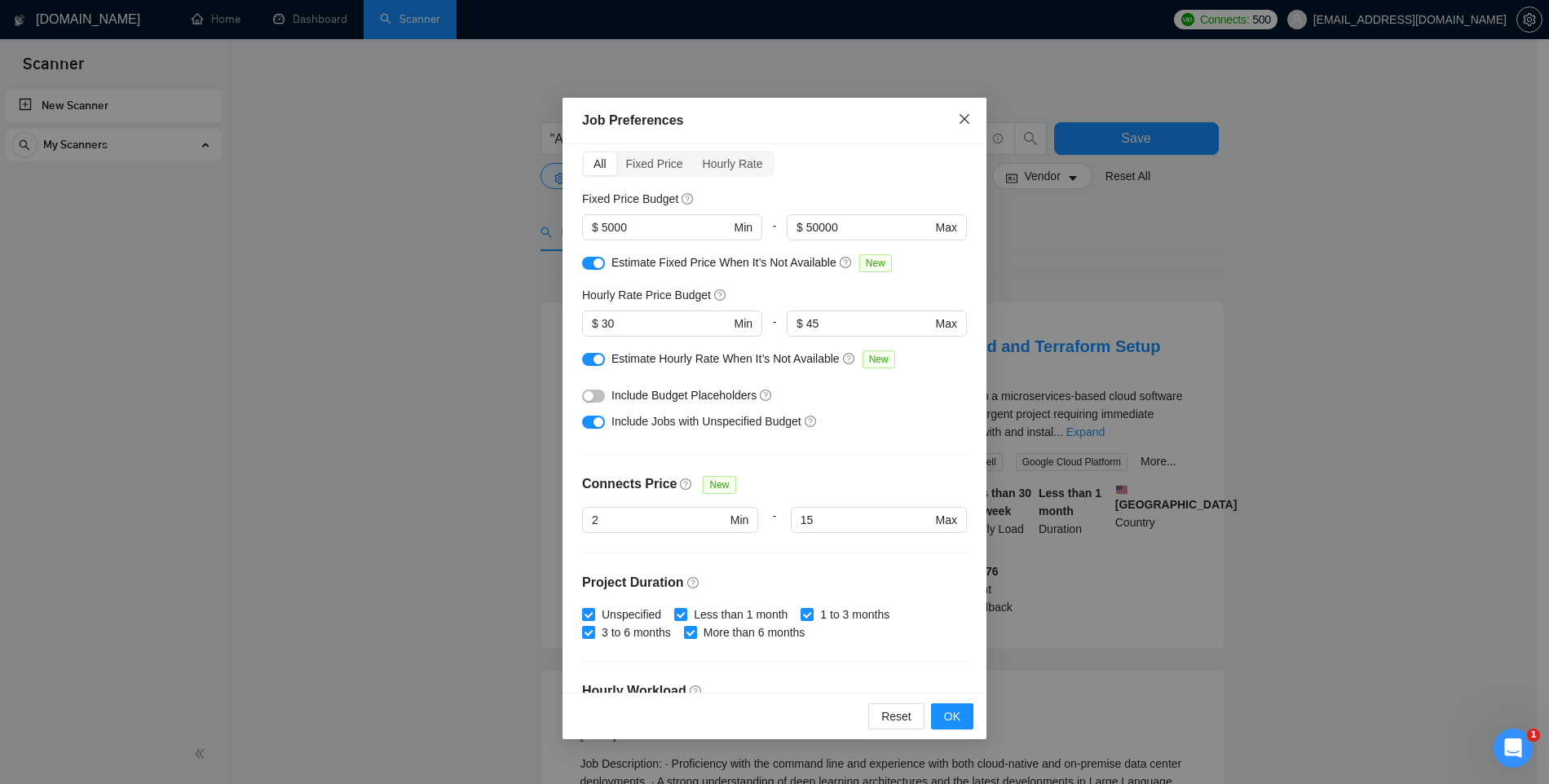
click at [970, 123] on icon "close" at bounding box center [965, 119] width 13 height 13
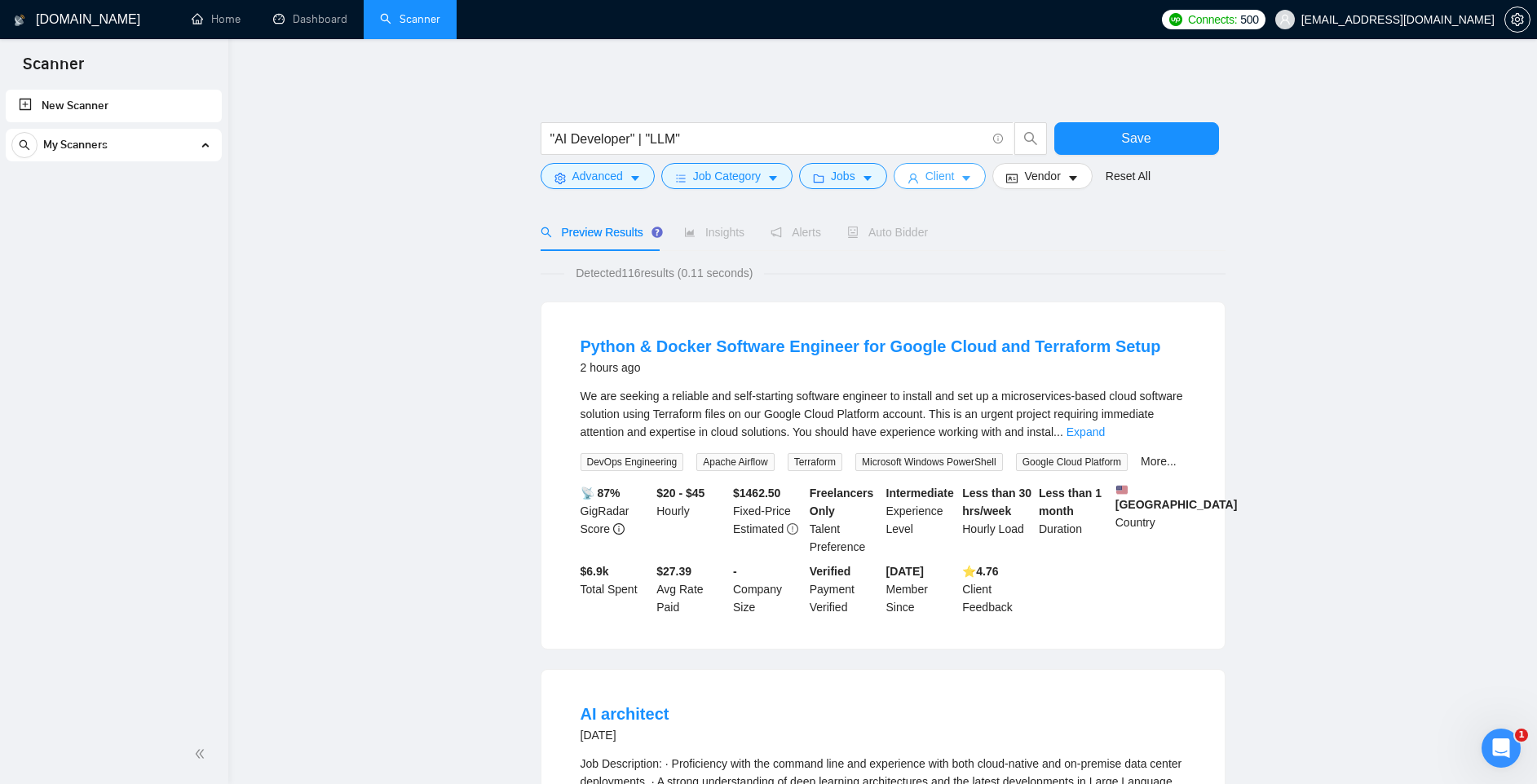
click at [955, 183] on span "Client" at bounding box center [940, 176] width 29 height 18
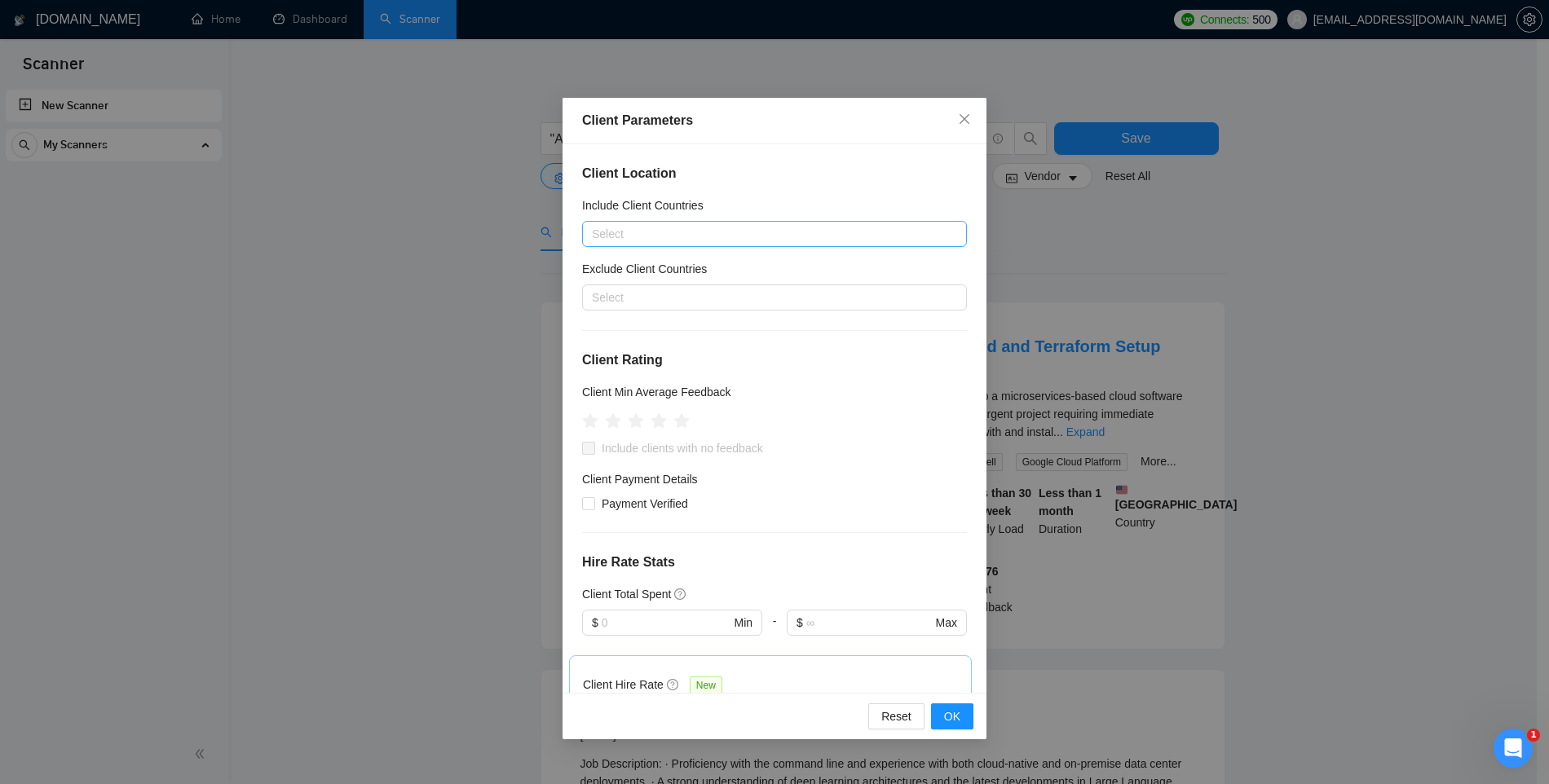
click at [620, 230] on div at bounding box center [767, 234] width 360 height 19
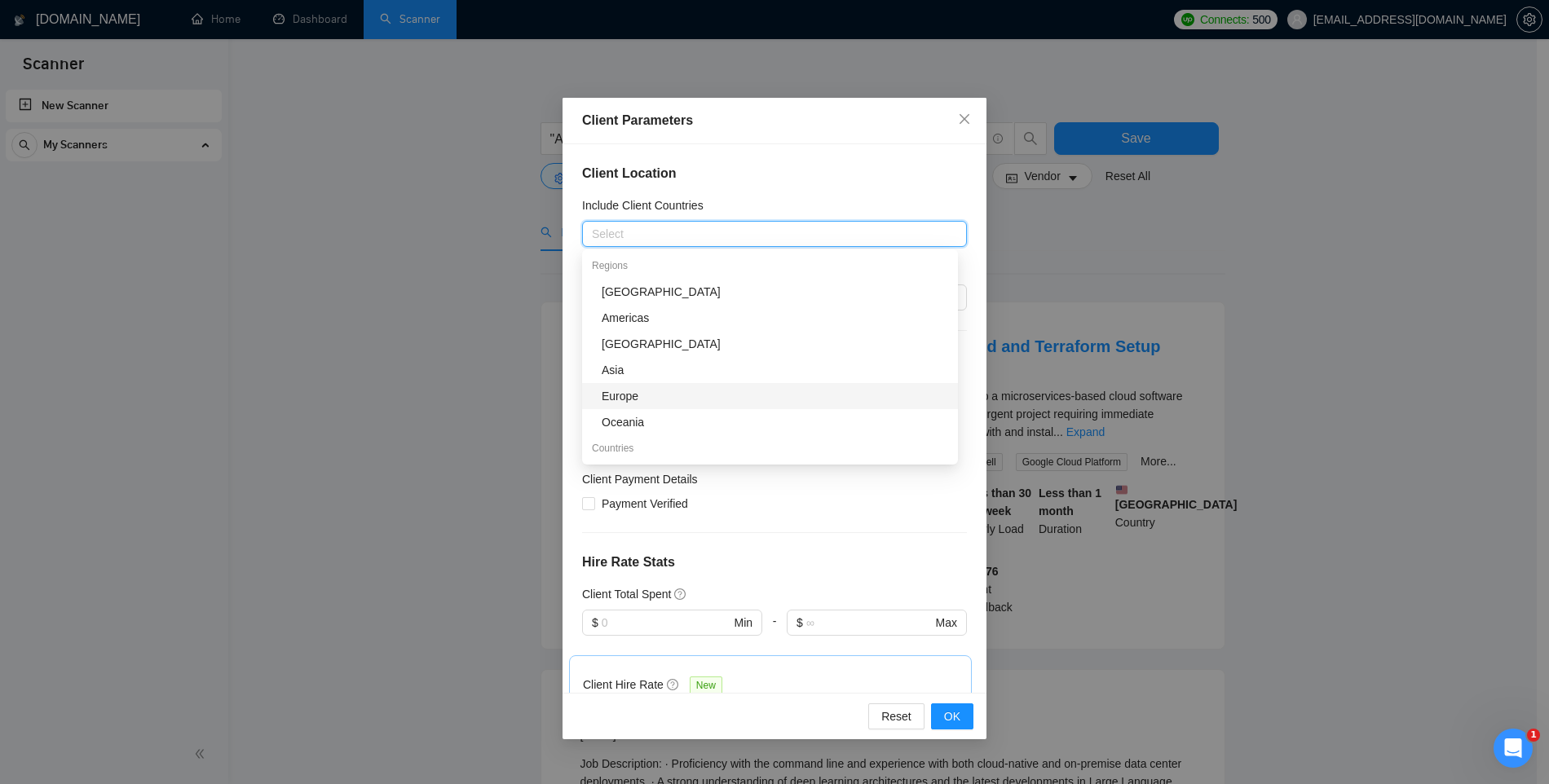
click at [614, 394] on div "Europe" at bounding box center [775, 395] width 347 height 18
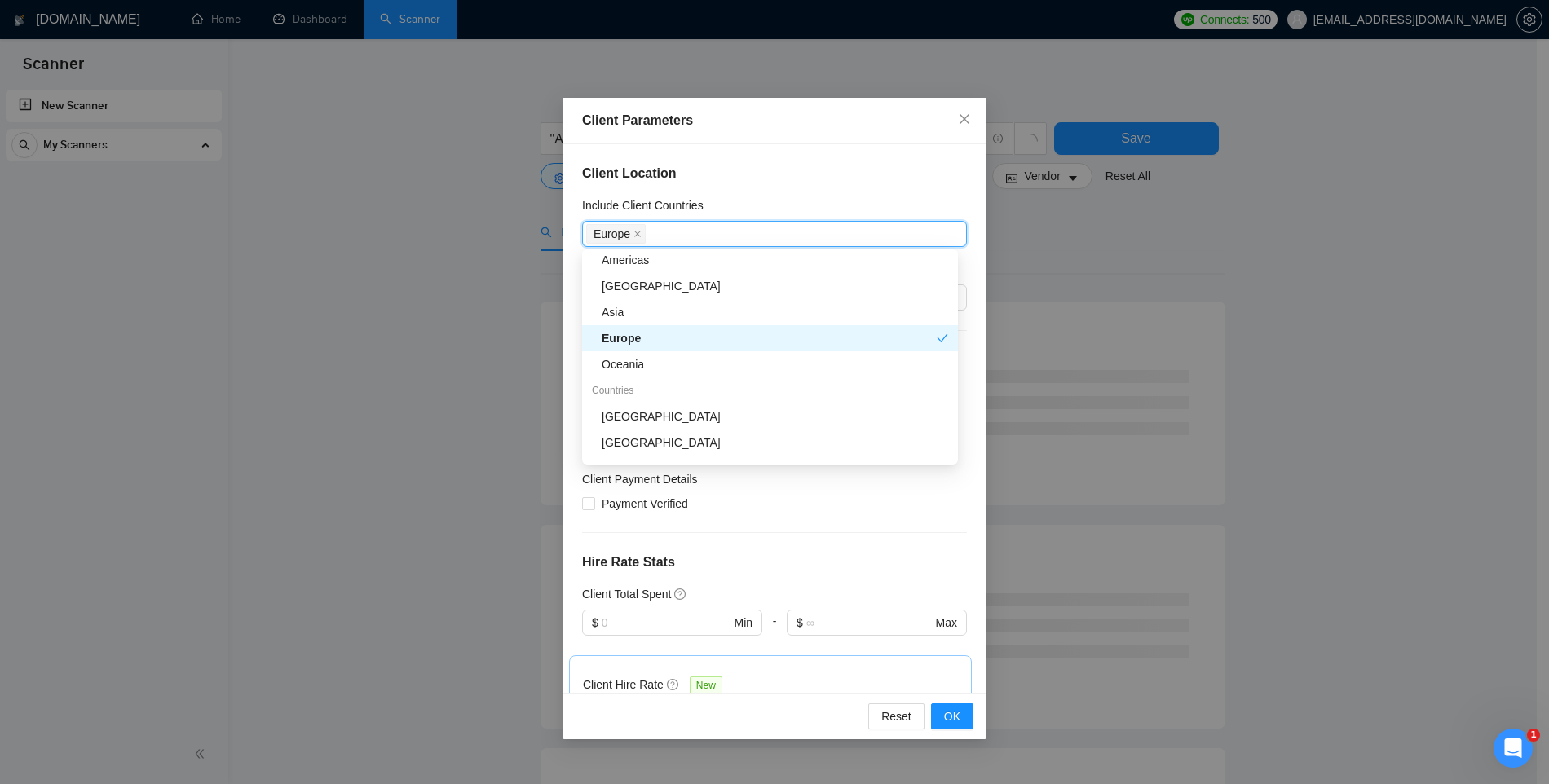
scroll to position [67, 0]
click at [640, 436] on div "United Kingdom" at bounding box center [775, 432] width 347 height 18
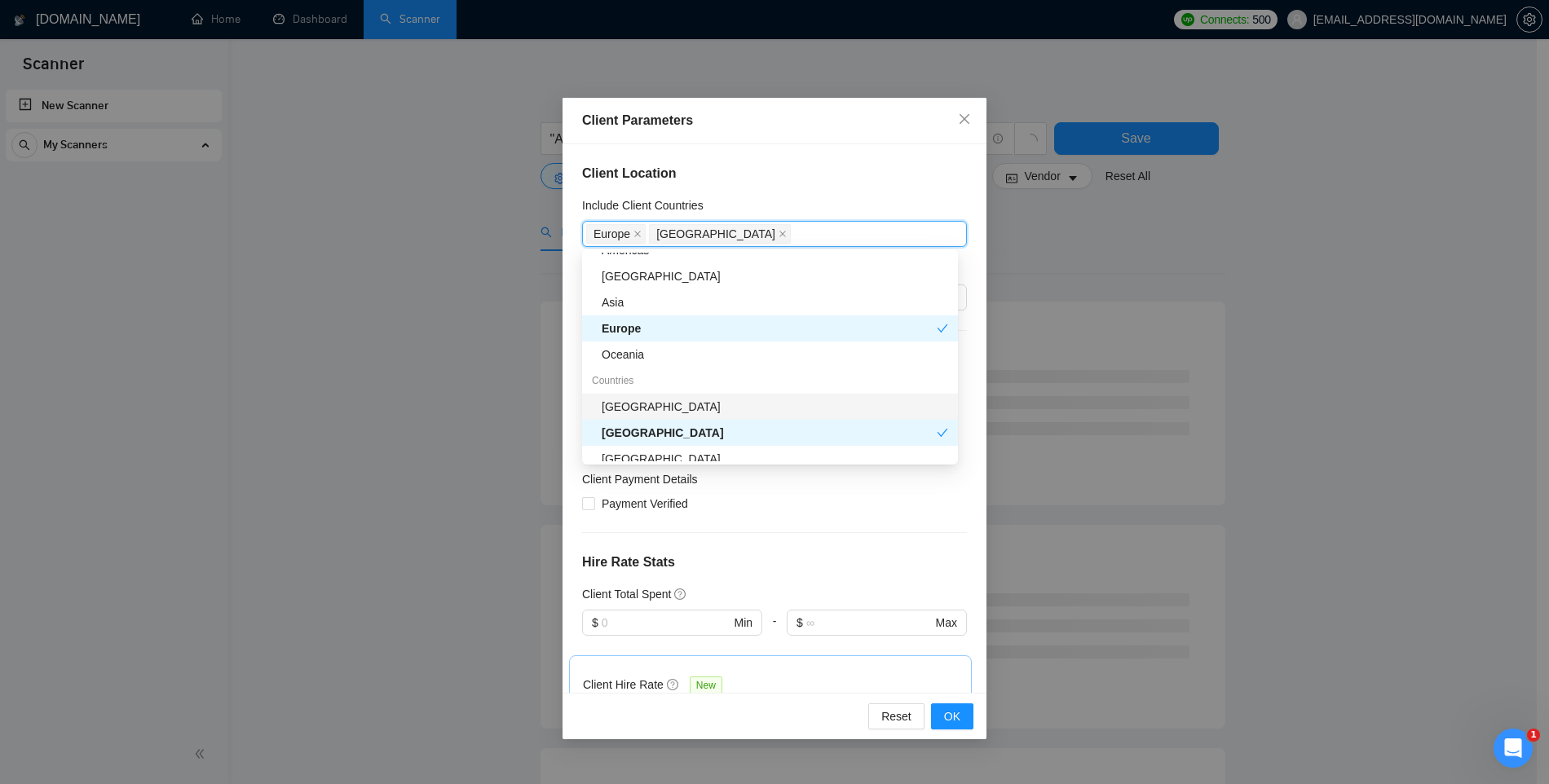
click at [646, 405] on div "United States" at bounding box center [775, 406] width 347 height 18
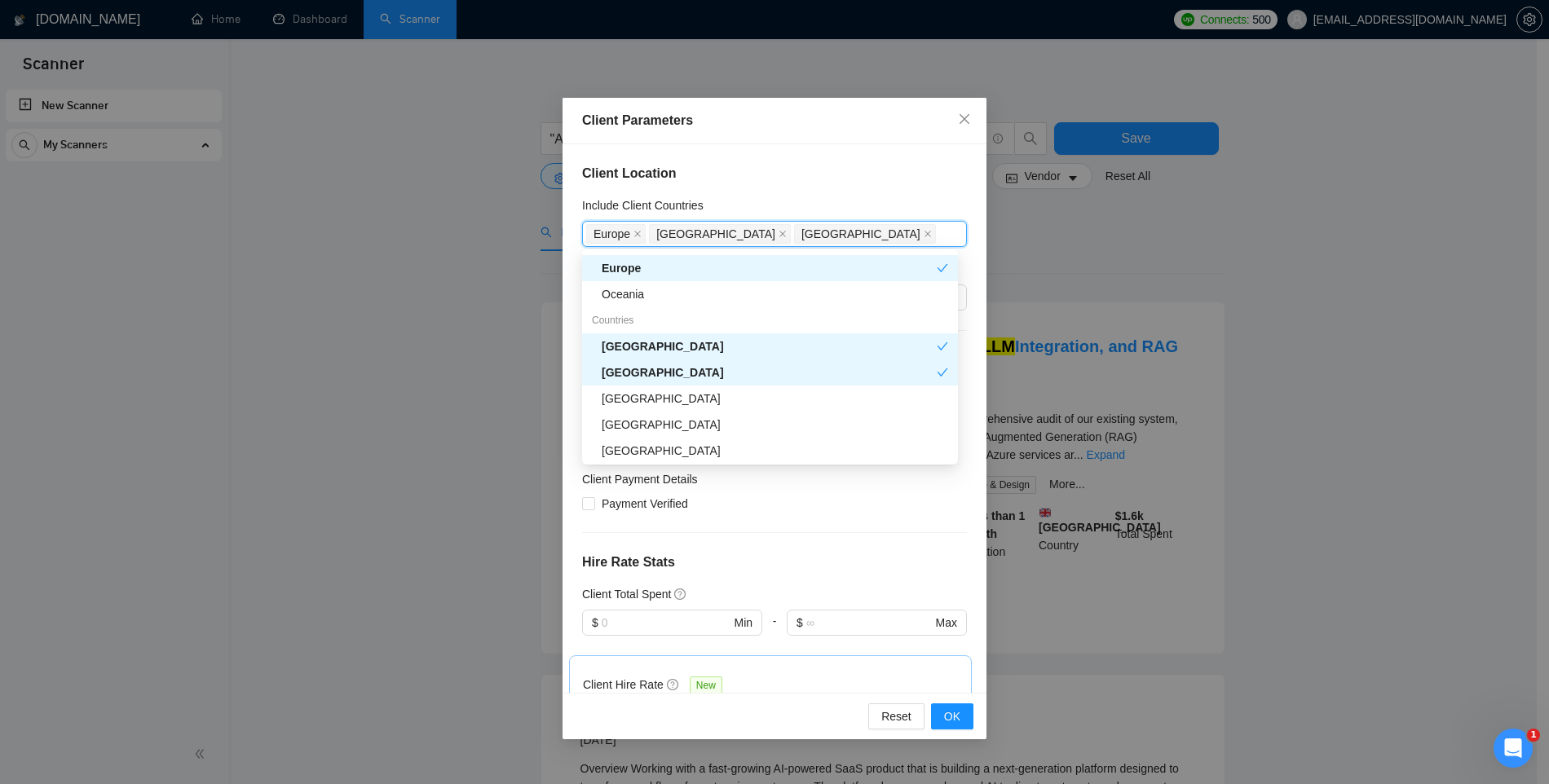
scroll to position [199, 0]
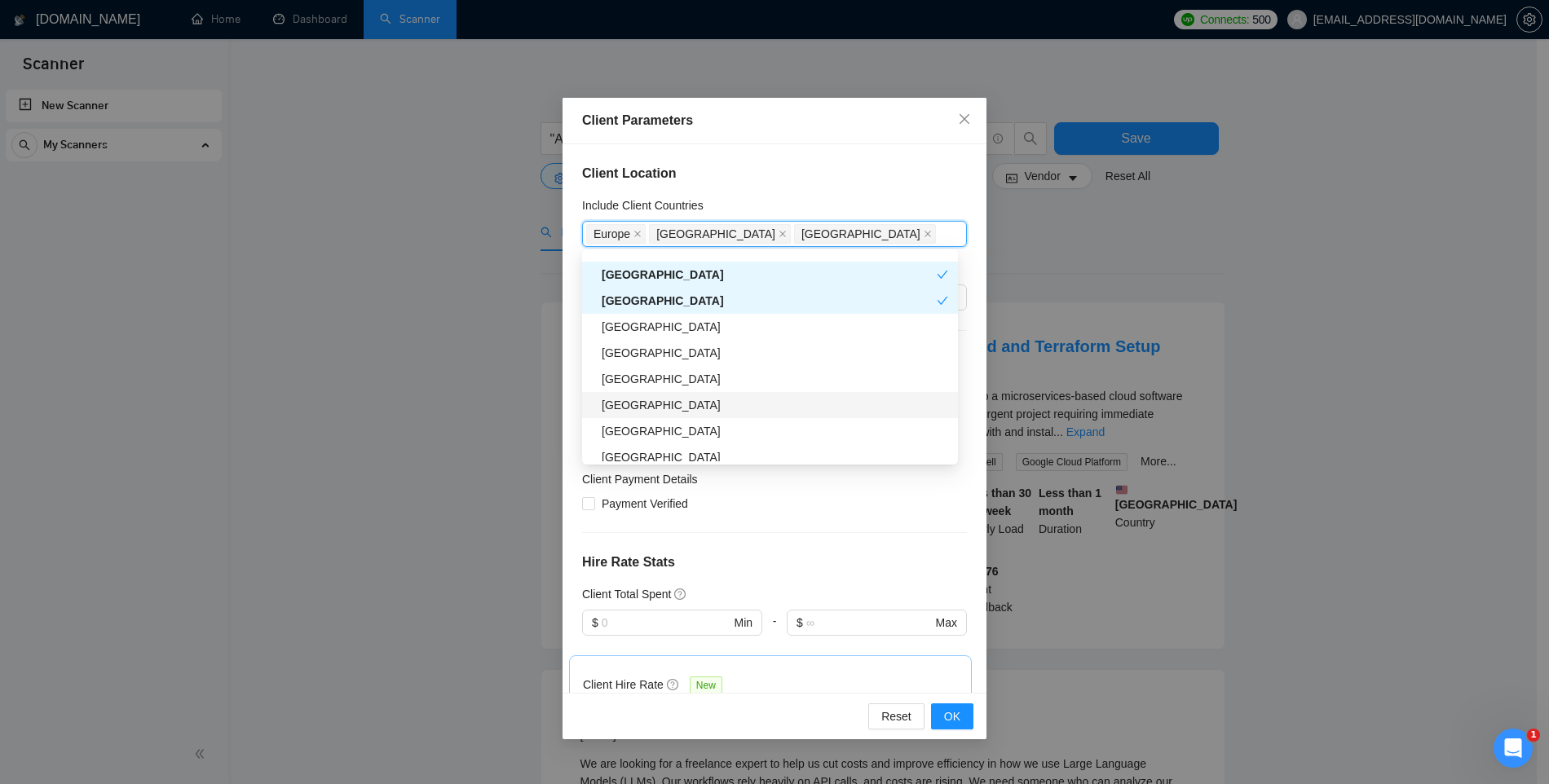
click at [659, 404] on div "Germany" at bounding box center [775, 405] width 347 height 18
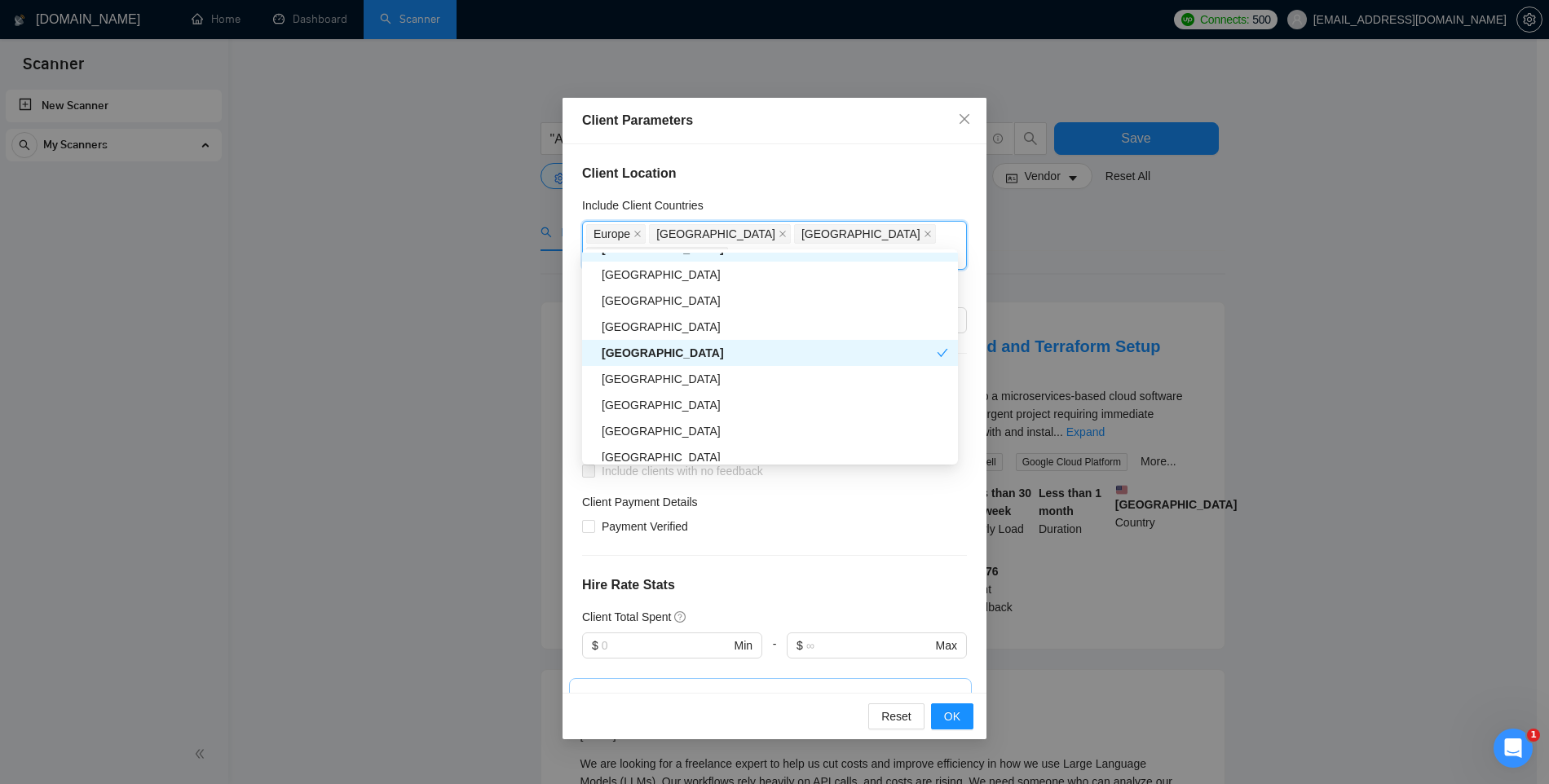
scroll to position [253, 0]
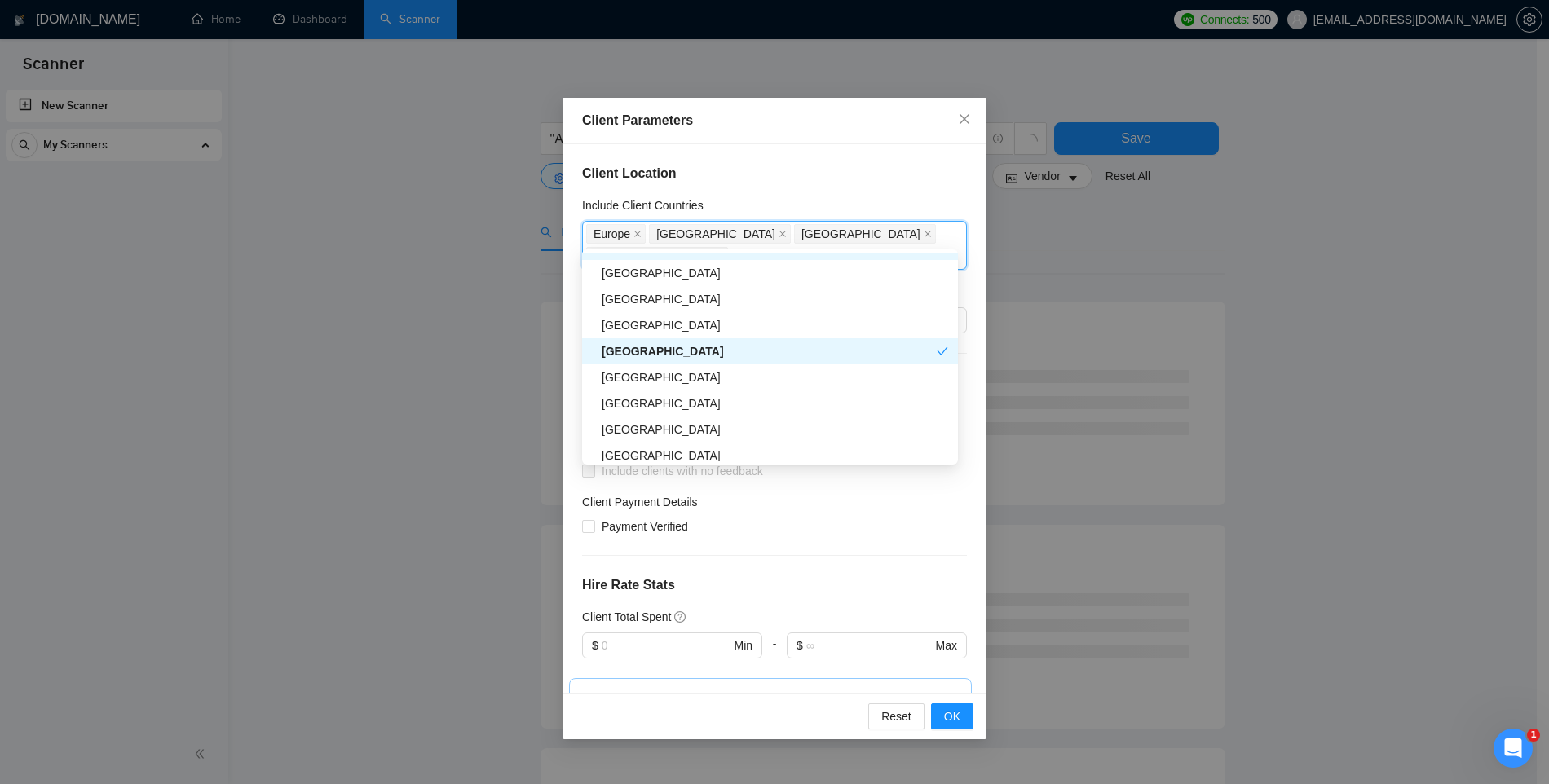
click at [659, 404] on div "United Arab Emirates" at bounding box center [775, 403] width 347 height 18
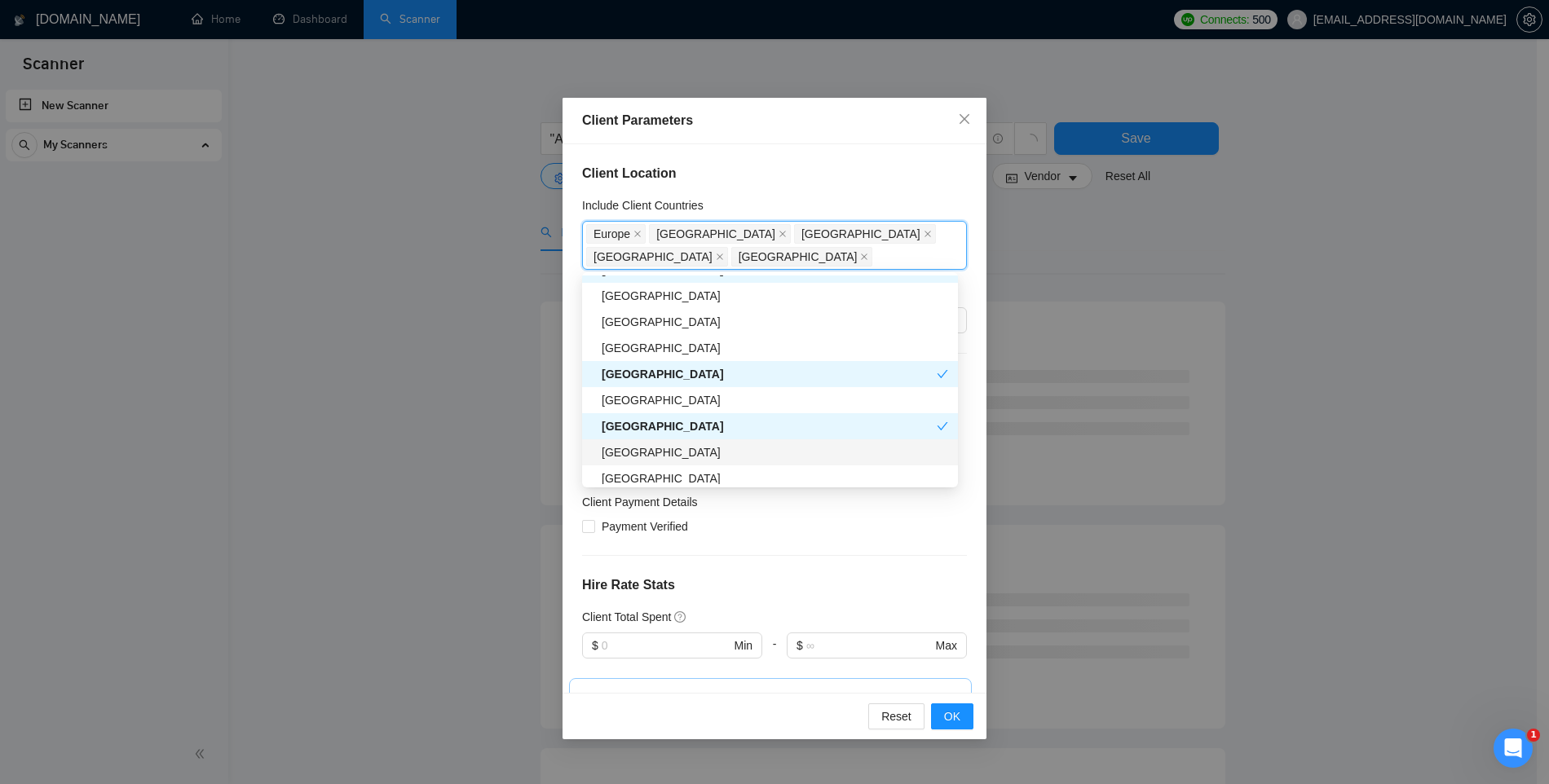
click at [647, 451] on div "Singapore" at bounding box center [775, 452] width 347 height 18
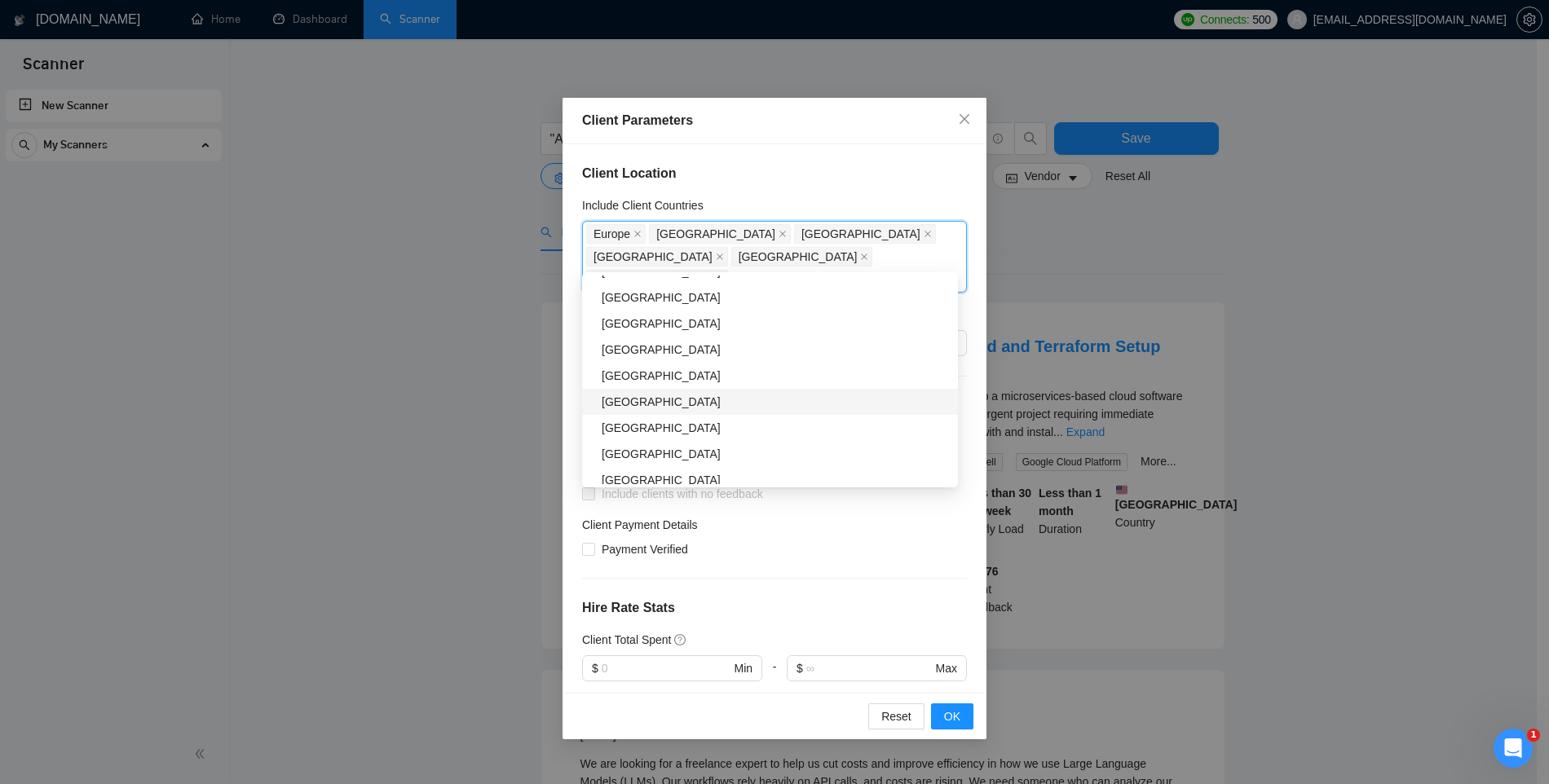
scroll to position [690, 0]
click at [671, 409] on div "New Zealand" at bounding box center [775, 407] width 347 height 18
click at [660, 386] on div "Denmark" at bounding box center [775, 387] width 347 height 18
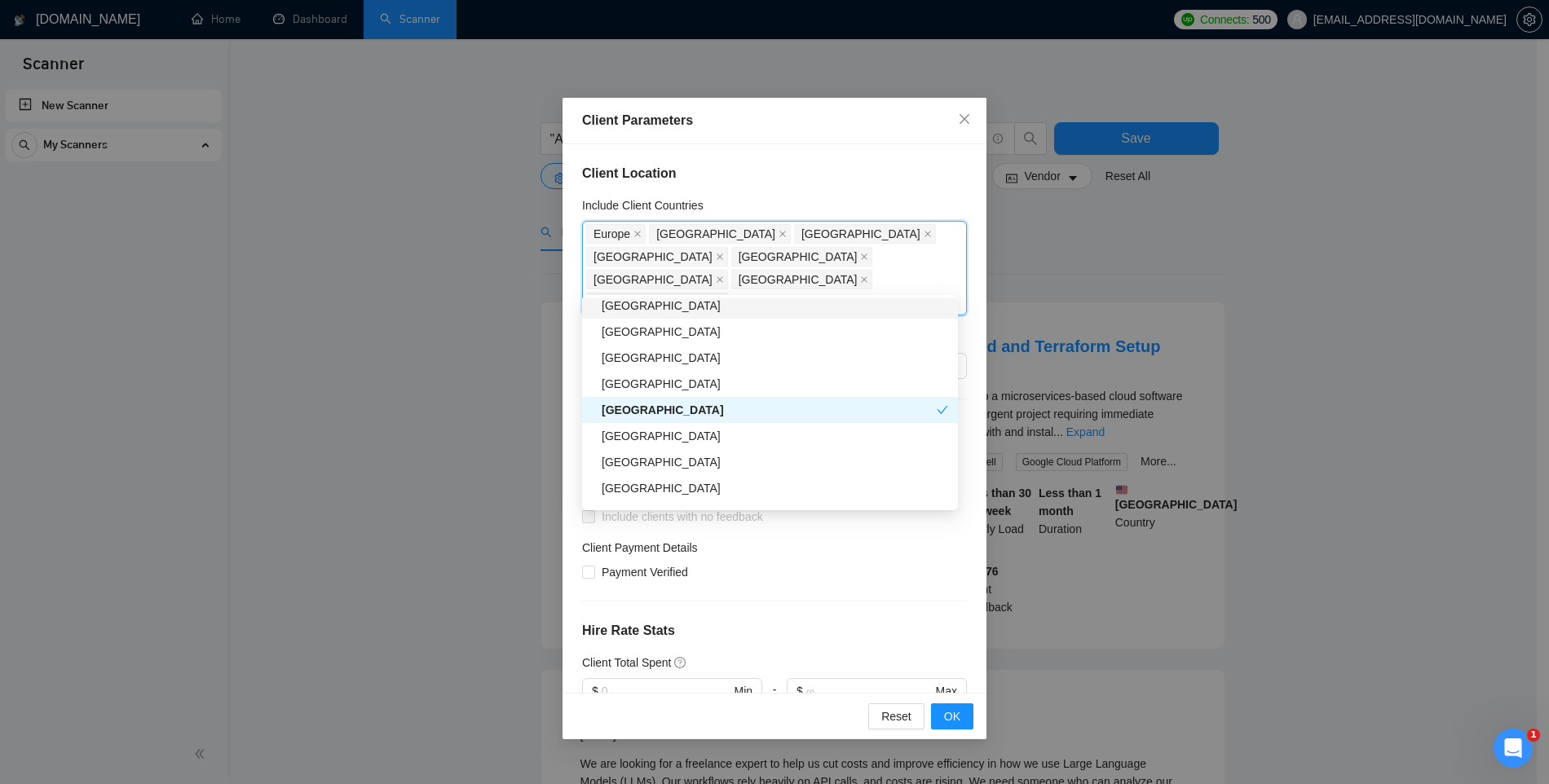
click at [844, 185] on div "Client Location Include Client Countries Europe United Kingdom United States Ge…" at bounding box center [775, 419] width 424 height 548
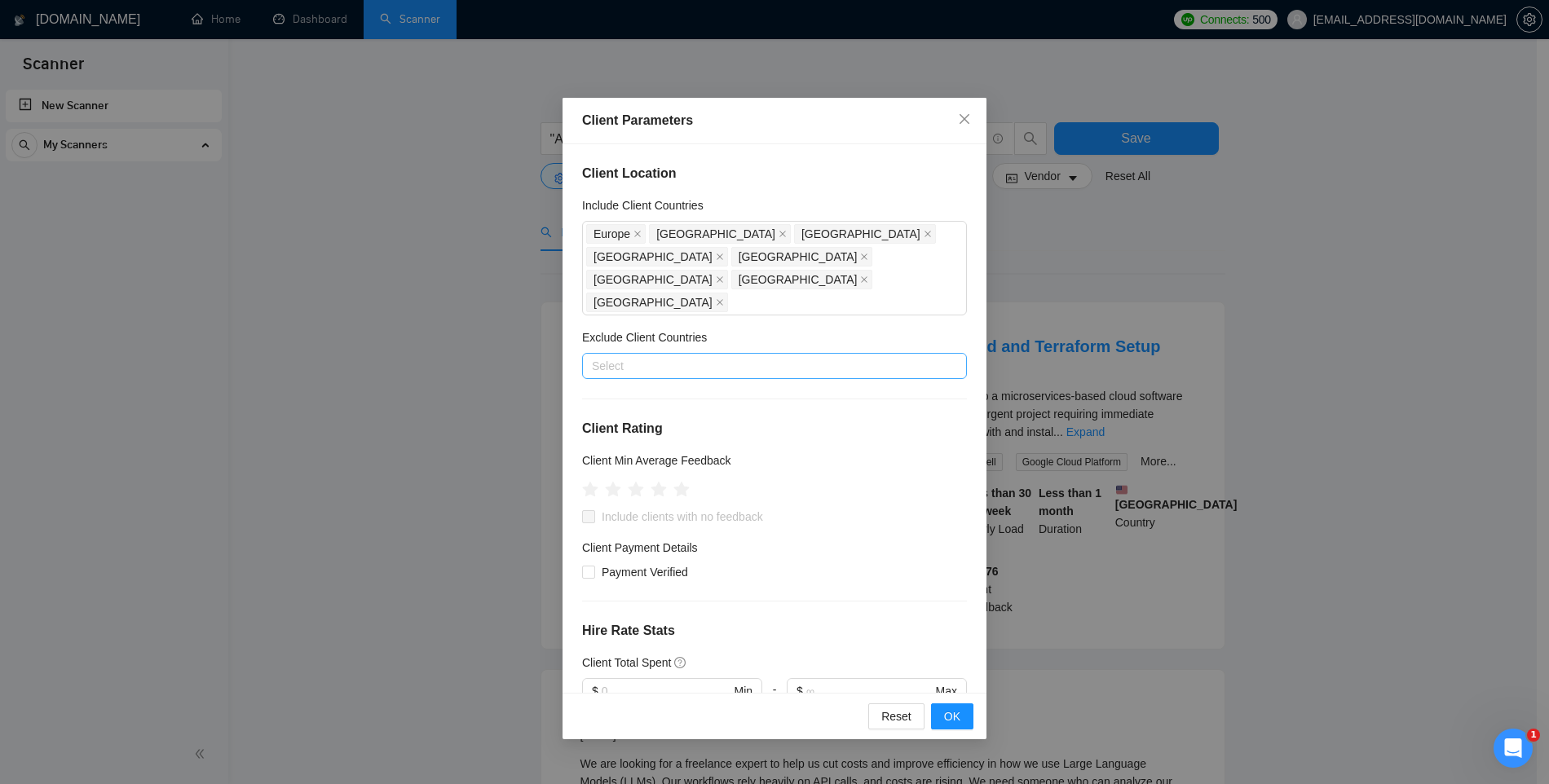
click at [681, 356] on div at bounding box center [767, 365] width 360 height 19
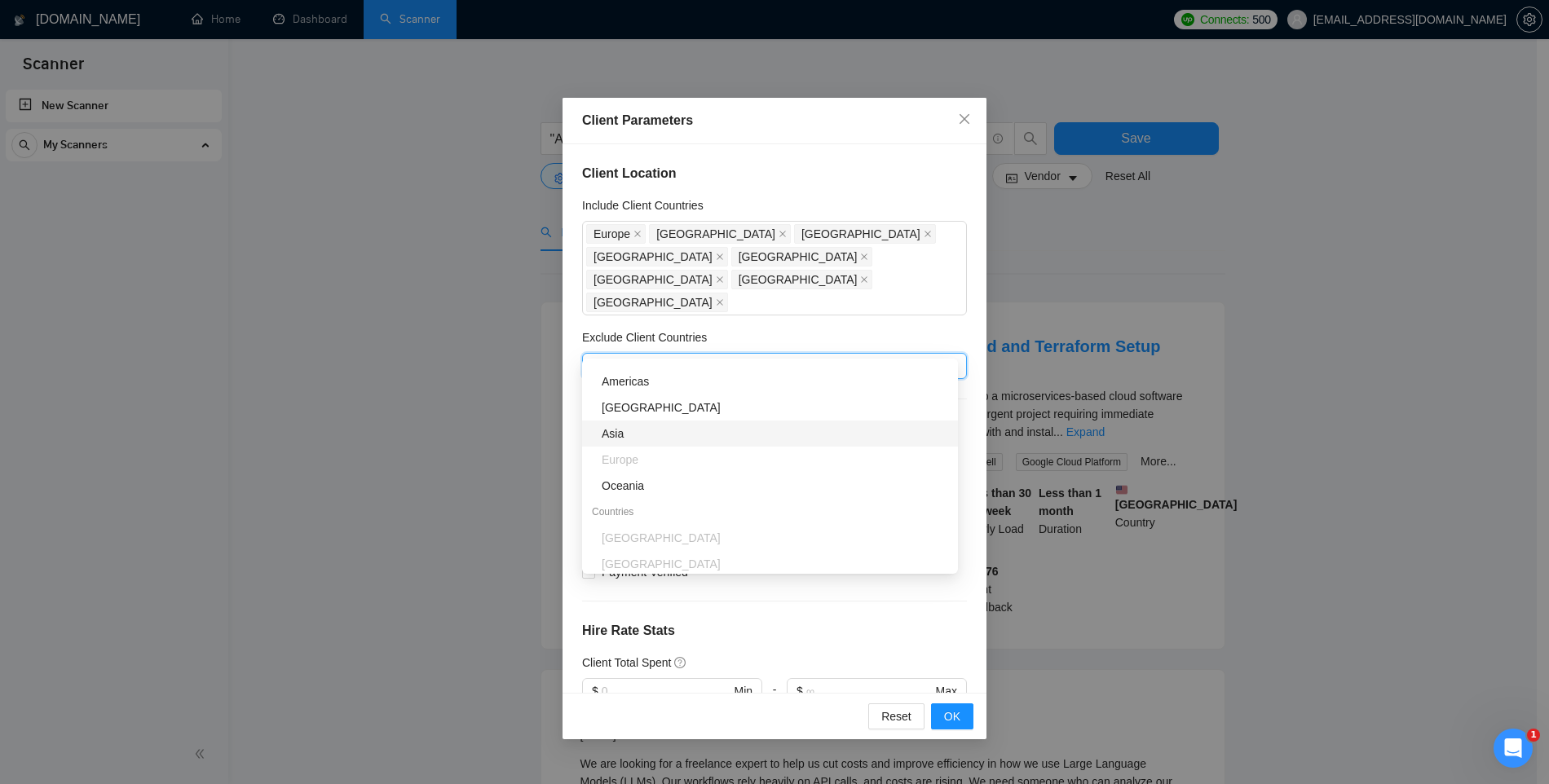
scroll to position [146, 0]
click at [663, 489] on div "India" at bounding box center [775, 490] width 347 height 18
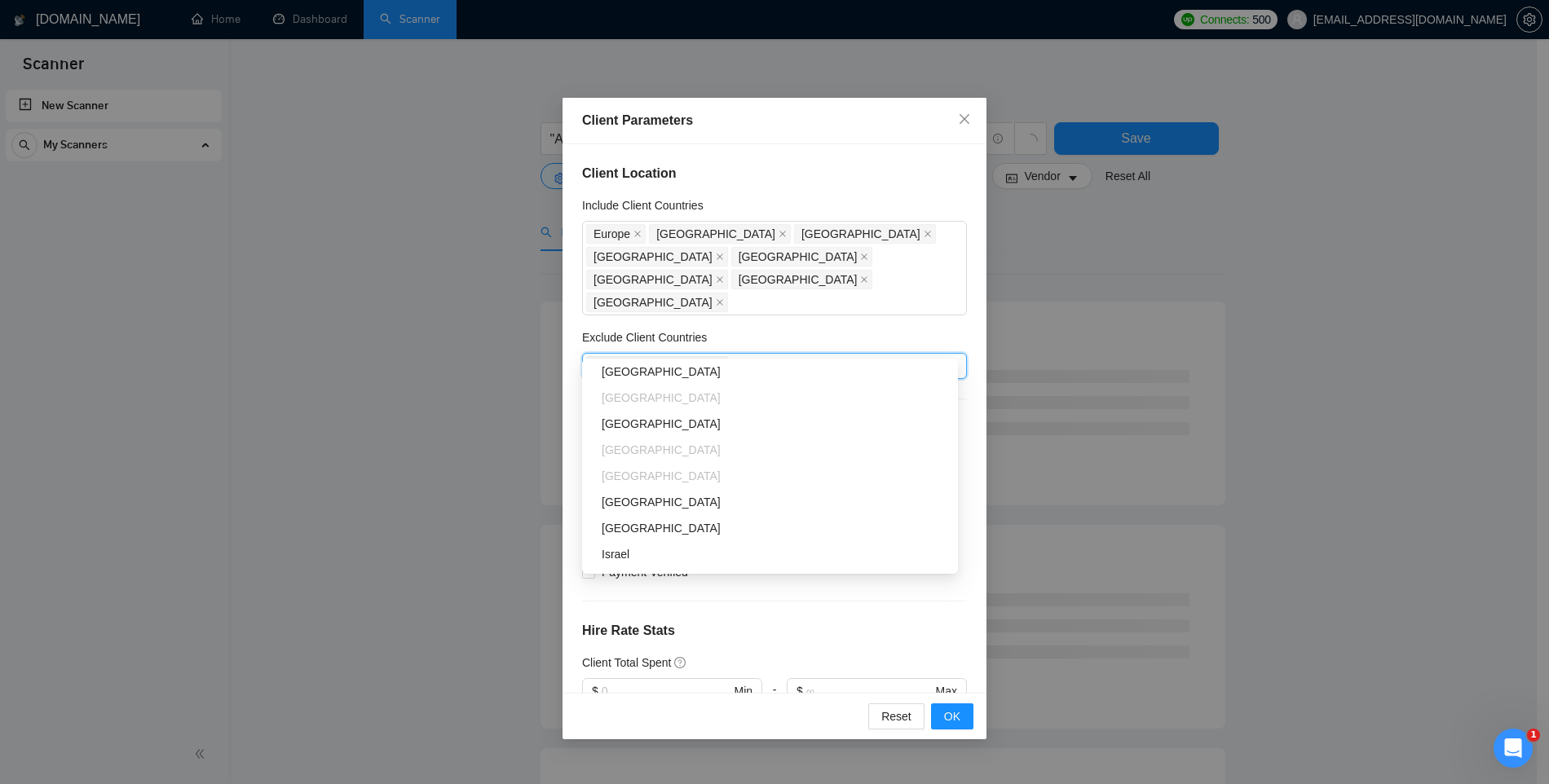
scroll to position [336, 0]
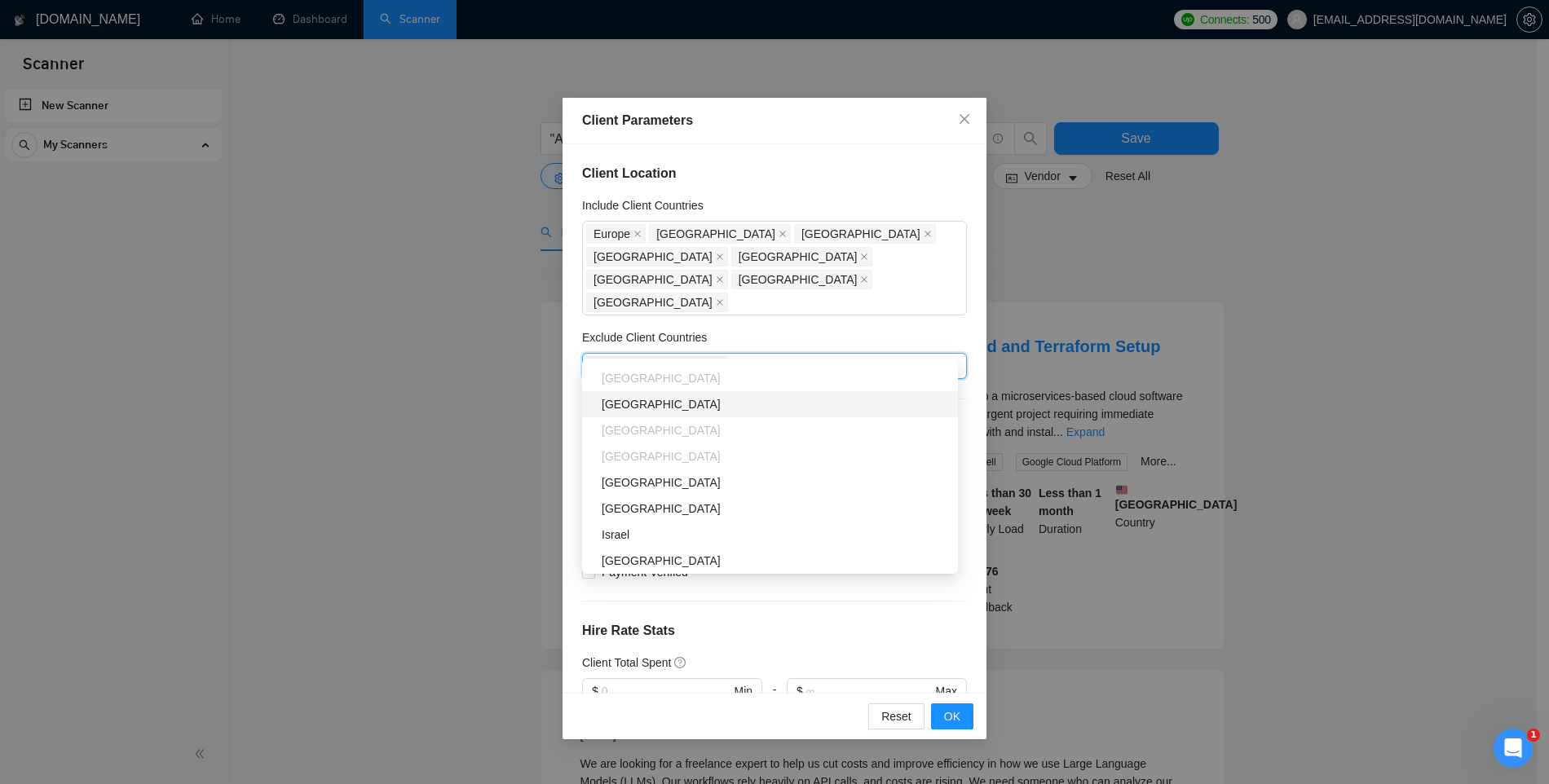
click at [673, 408] on div "Pakistan" at bounding box center [775, 404] width 347 height 18
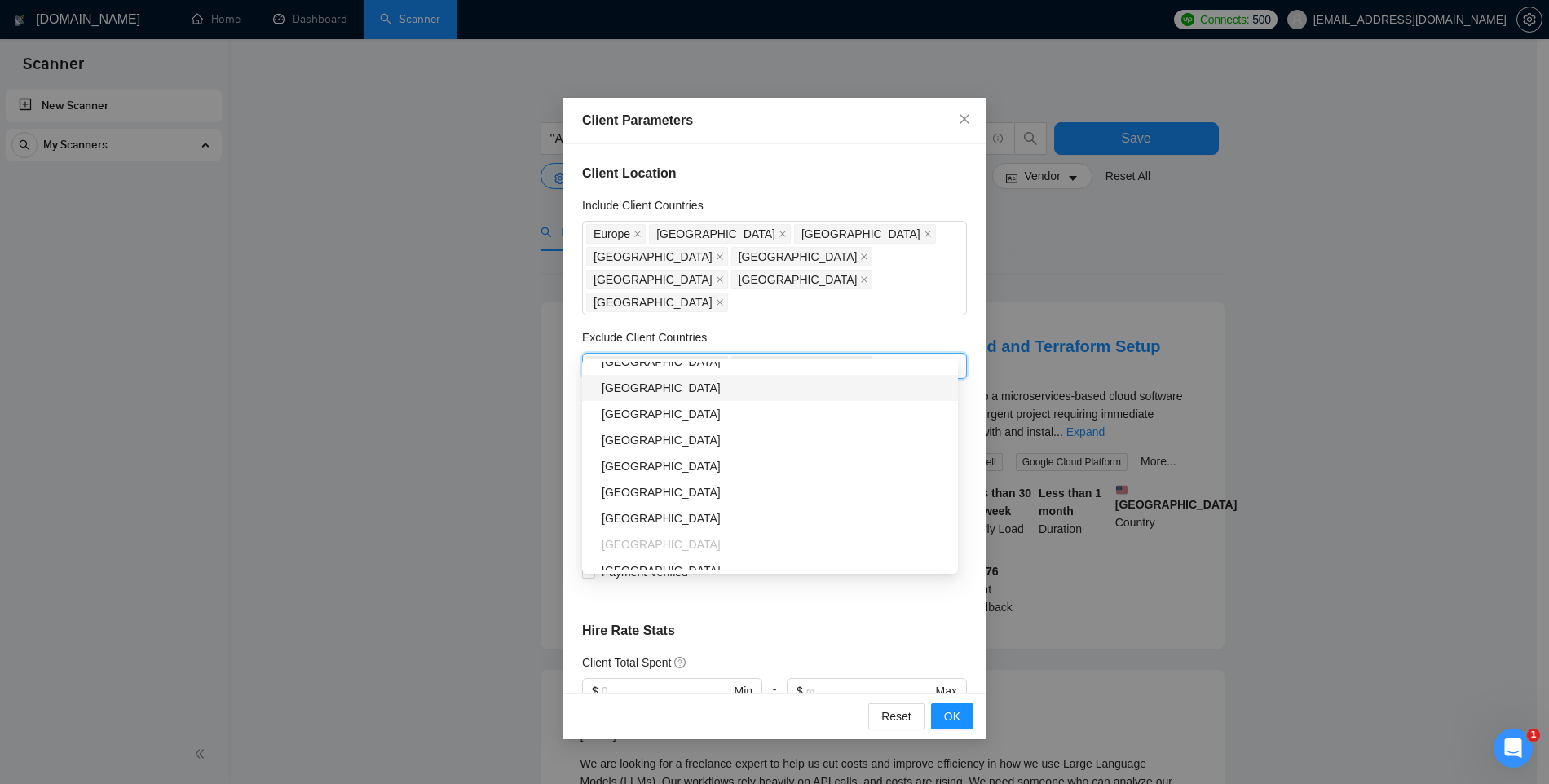
scroll to position [644, 0]
click at [767, 621] on h4 "Hire Rate Stats" at bounding box center [774, 630] width 385 height 19
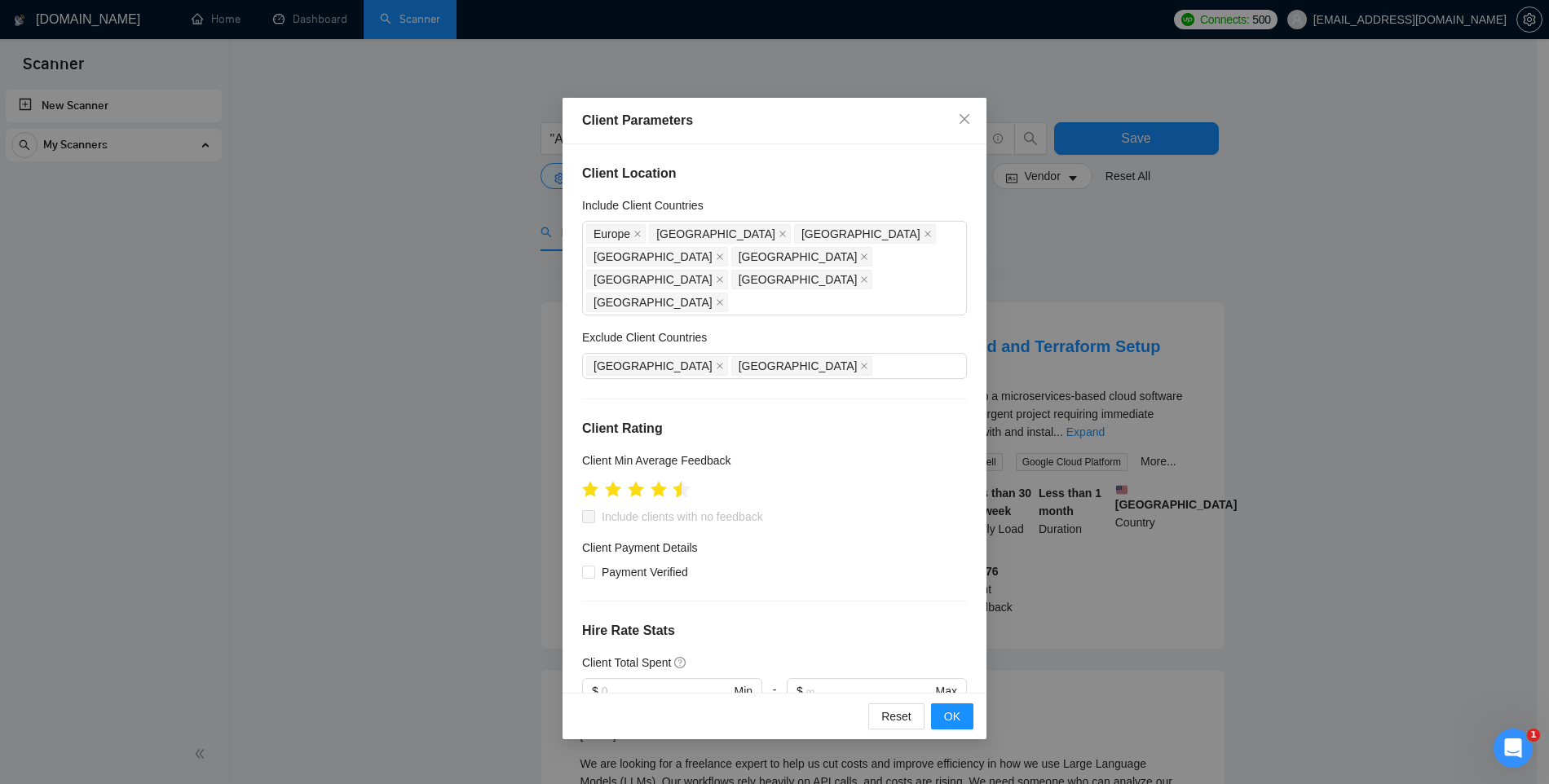
click at [678, 481] on icon "star" at bounding box center [682, 489] width 17 height 16
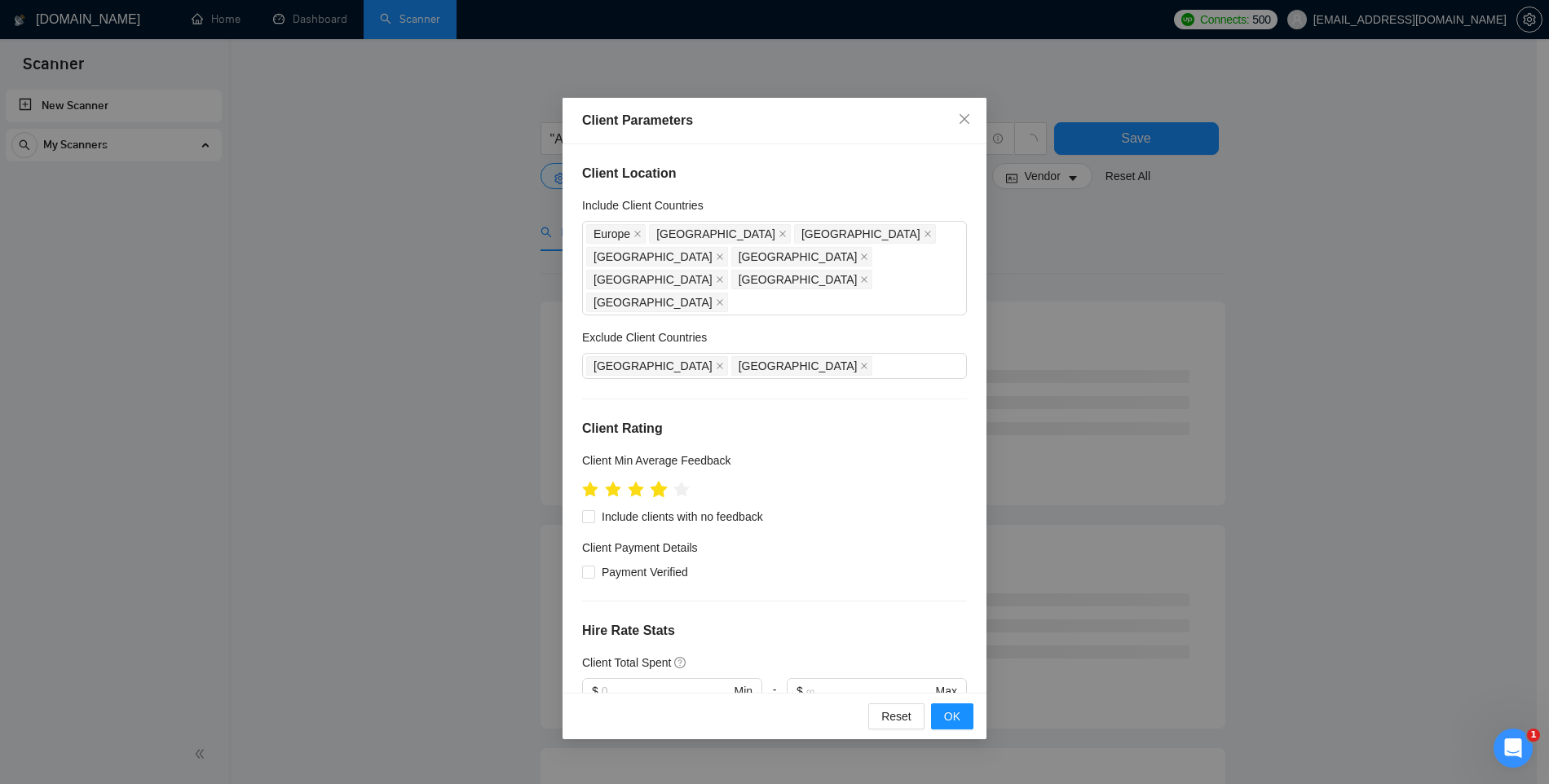
click at [661, 481] on icon "star" at bounding box center [659, 489] width 17 height 16
click at [587, 511] on input "Include clients with no feedback" at bounding box center [588, 516] width 12 height 12
checkbox input "true"
click at [588, 566] on input "Payment Verified" at bounding box center [588, 572] width 12 height 12
checkbox input "true"
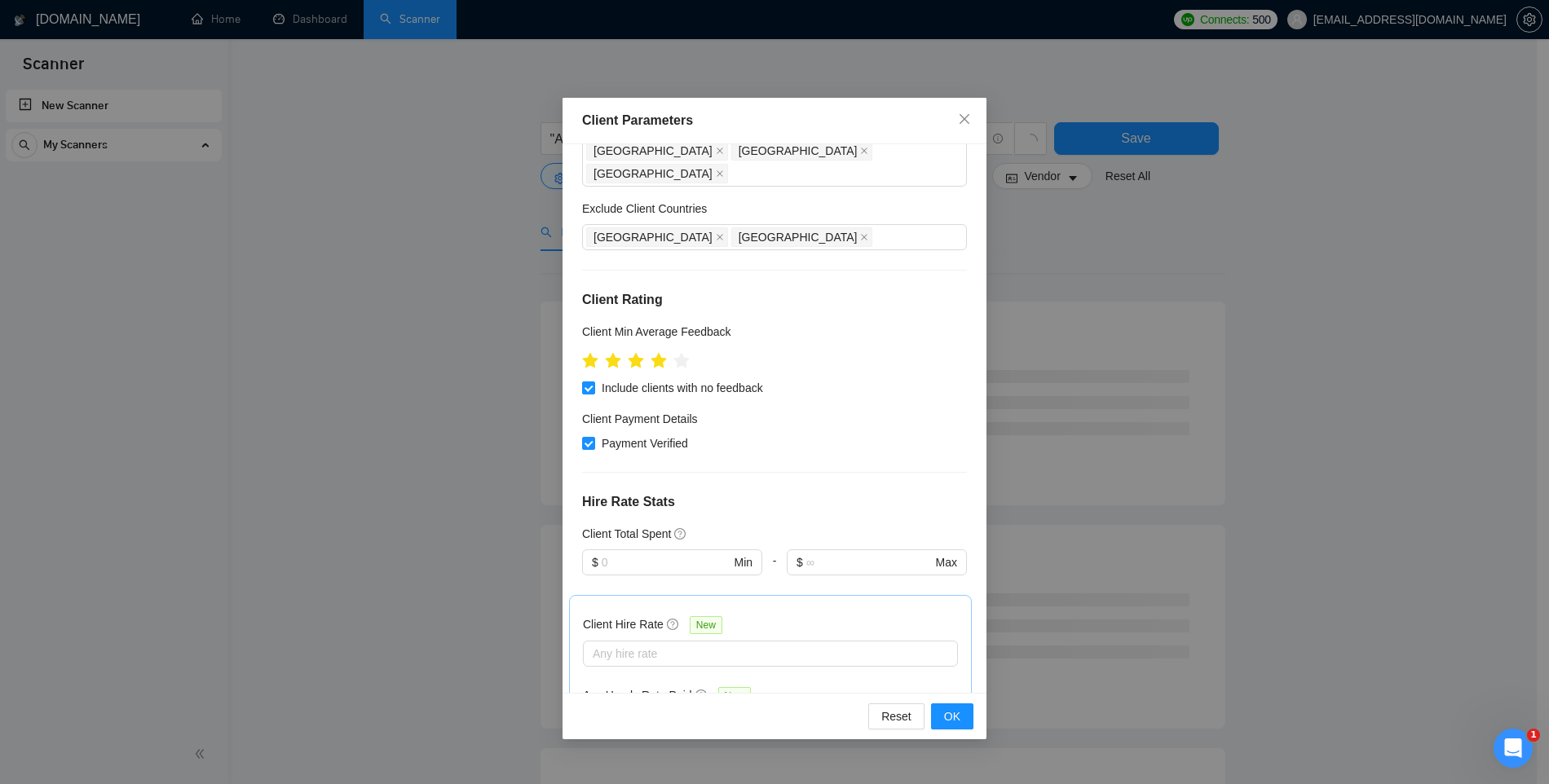
scroll to position [144, 0]
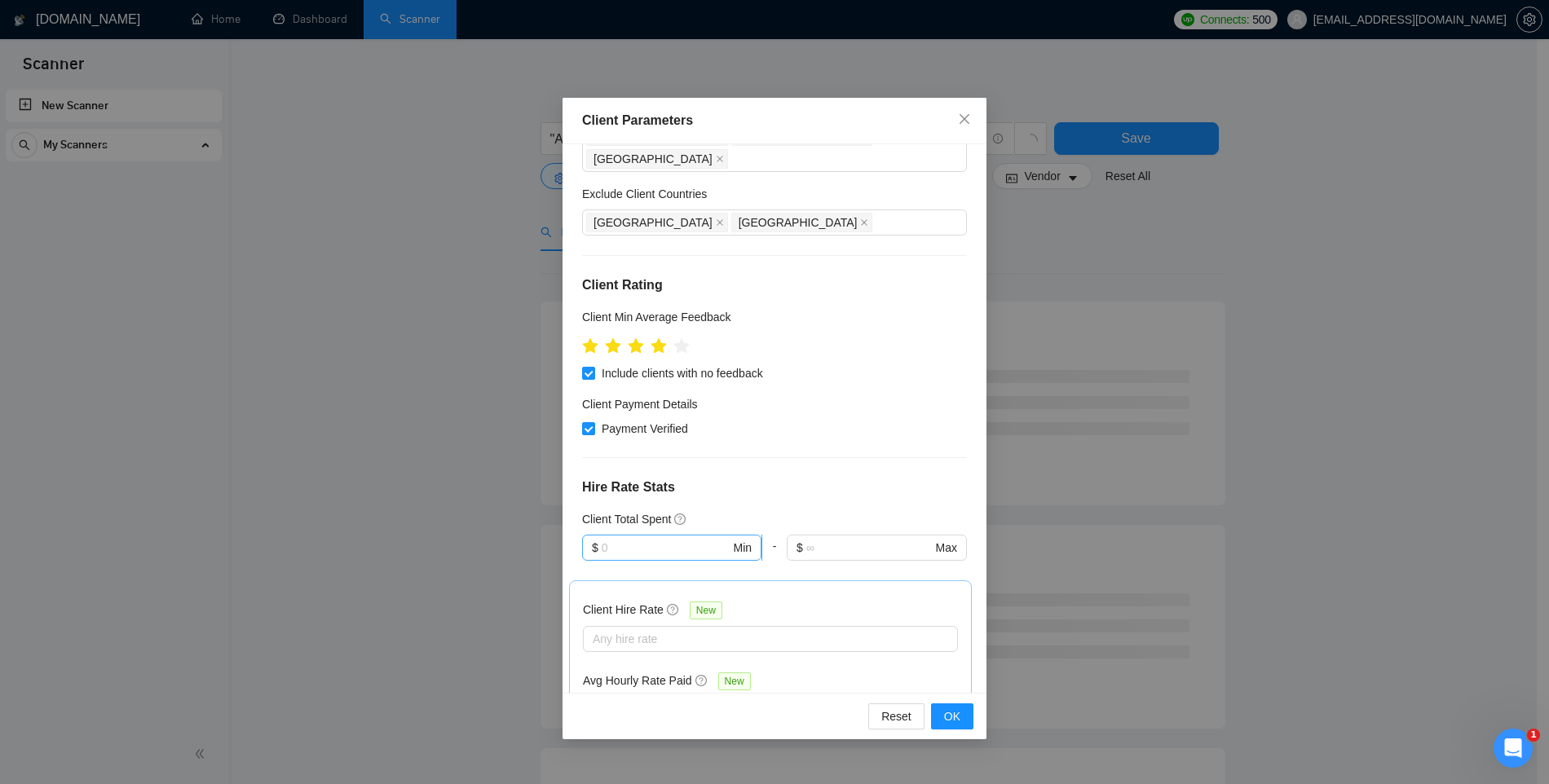
click at [643, 539] on input "text" at bounding box center [666, 548] width 129 height 18
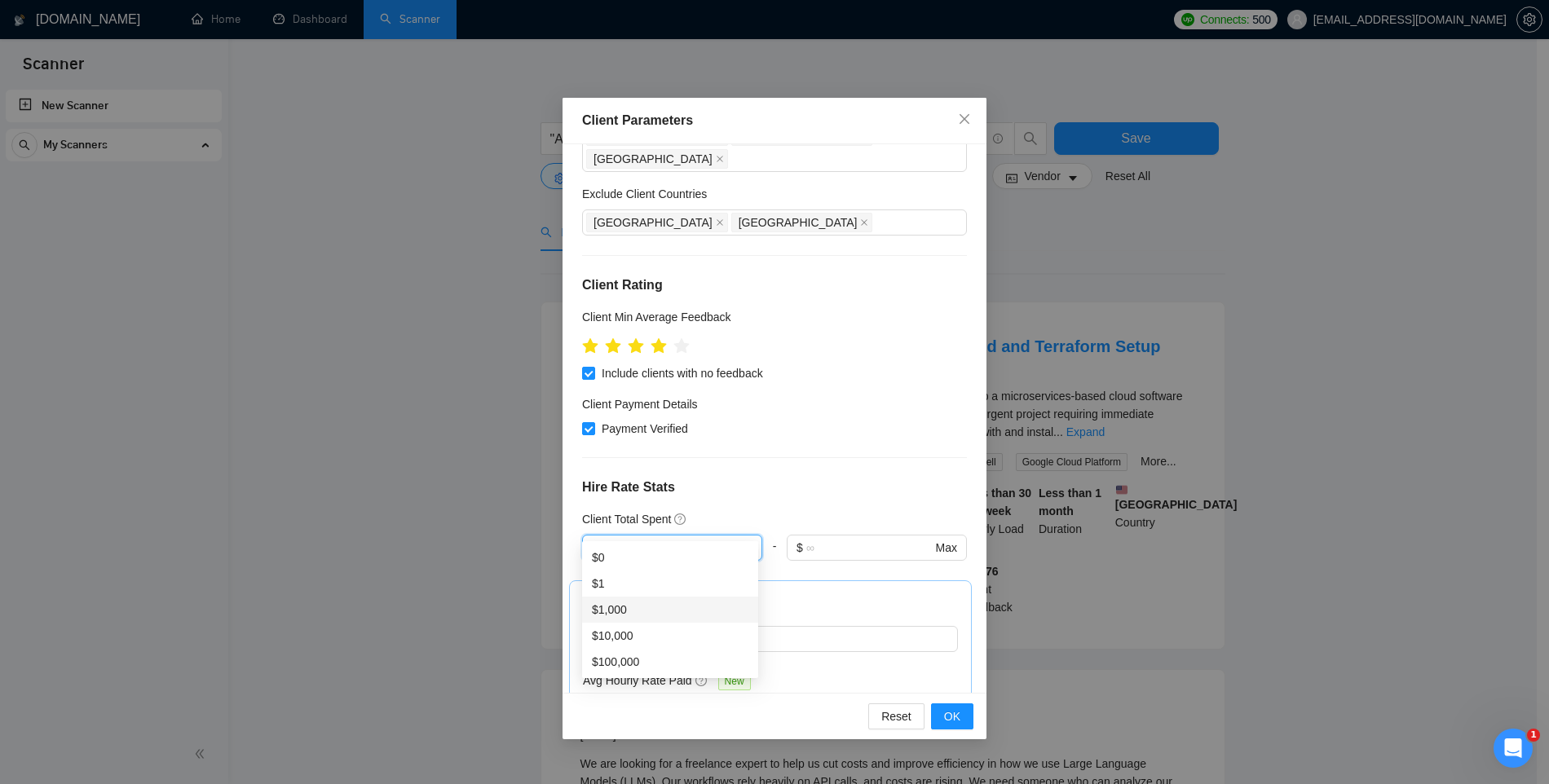
click at [645, 613] on div "$1,000" at bounding box center [671, 609] width 156 height 18
type input "1000"
click at [819, 539] on input "text" at bounding box center [868, 548] width 125 height 18
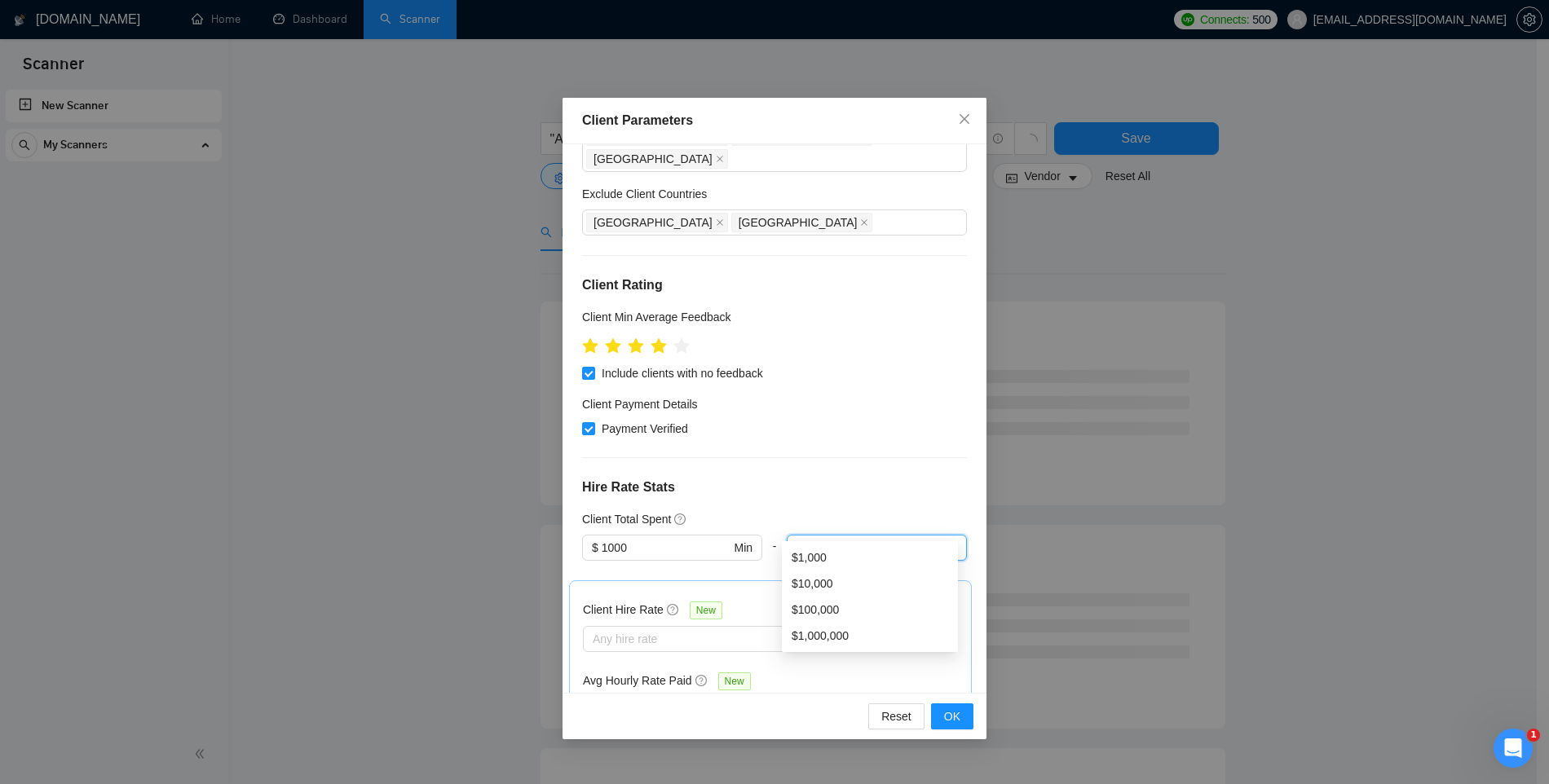
click at [813, 511] on div "Client Total Spent" at bounding box center [774, 519] width 385 height 18
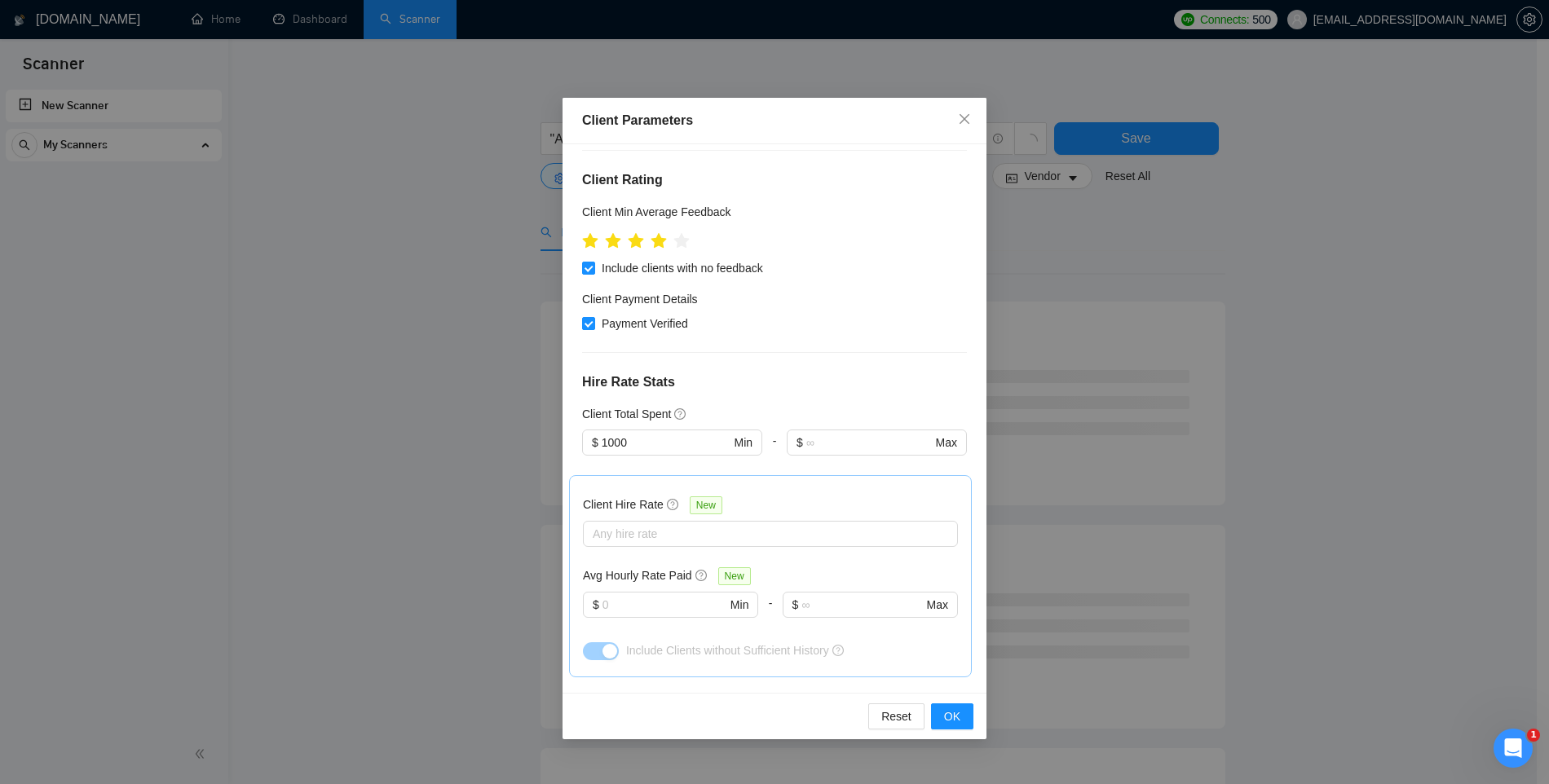
scroll to position [304, 0]
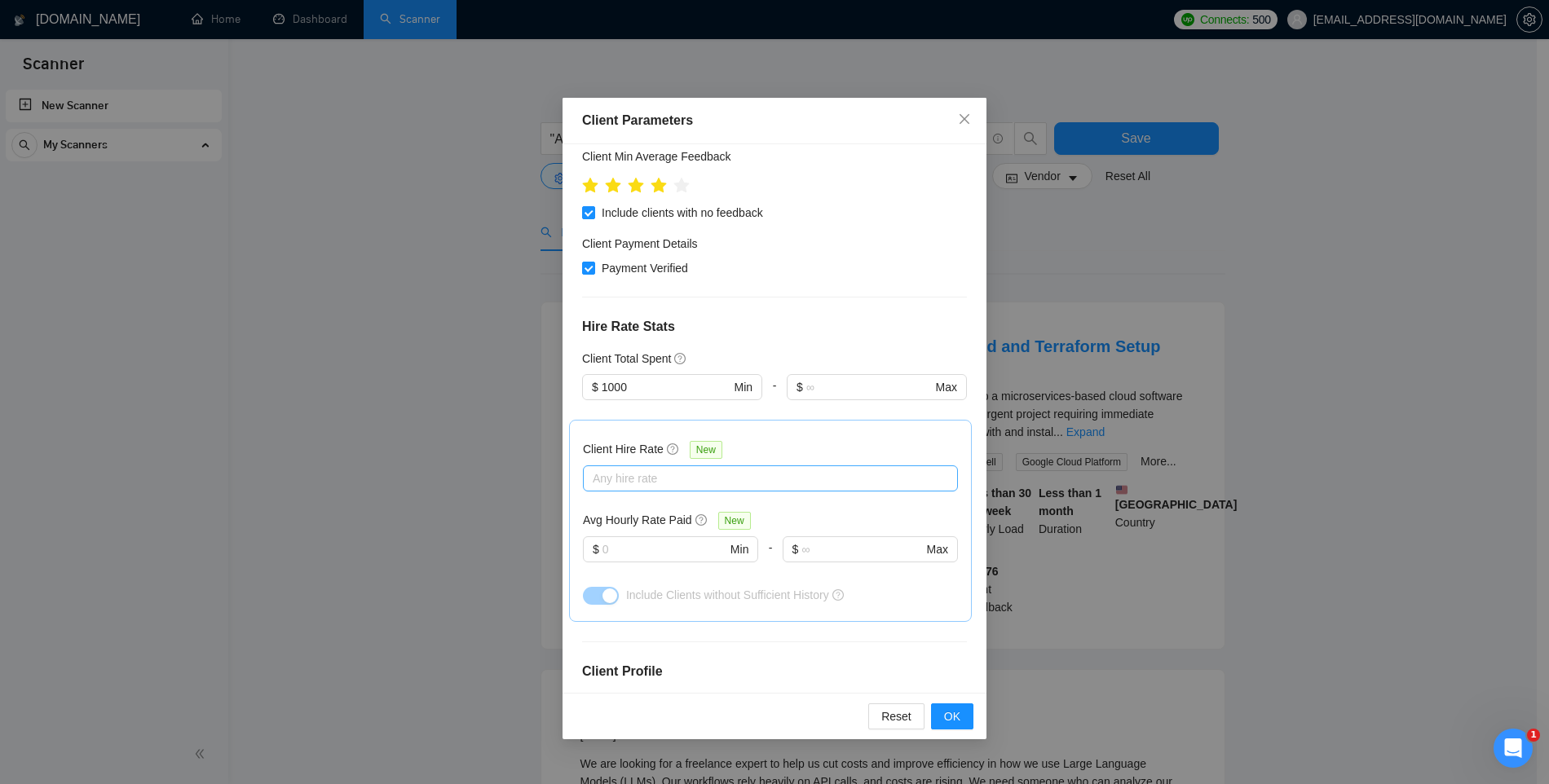
click at [644, 469] on div at bounding box center [762, 478] width 351 height 19
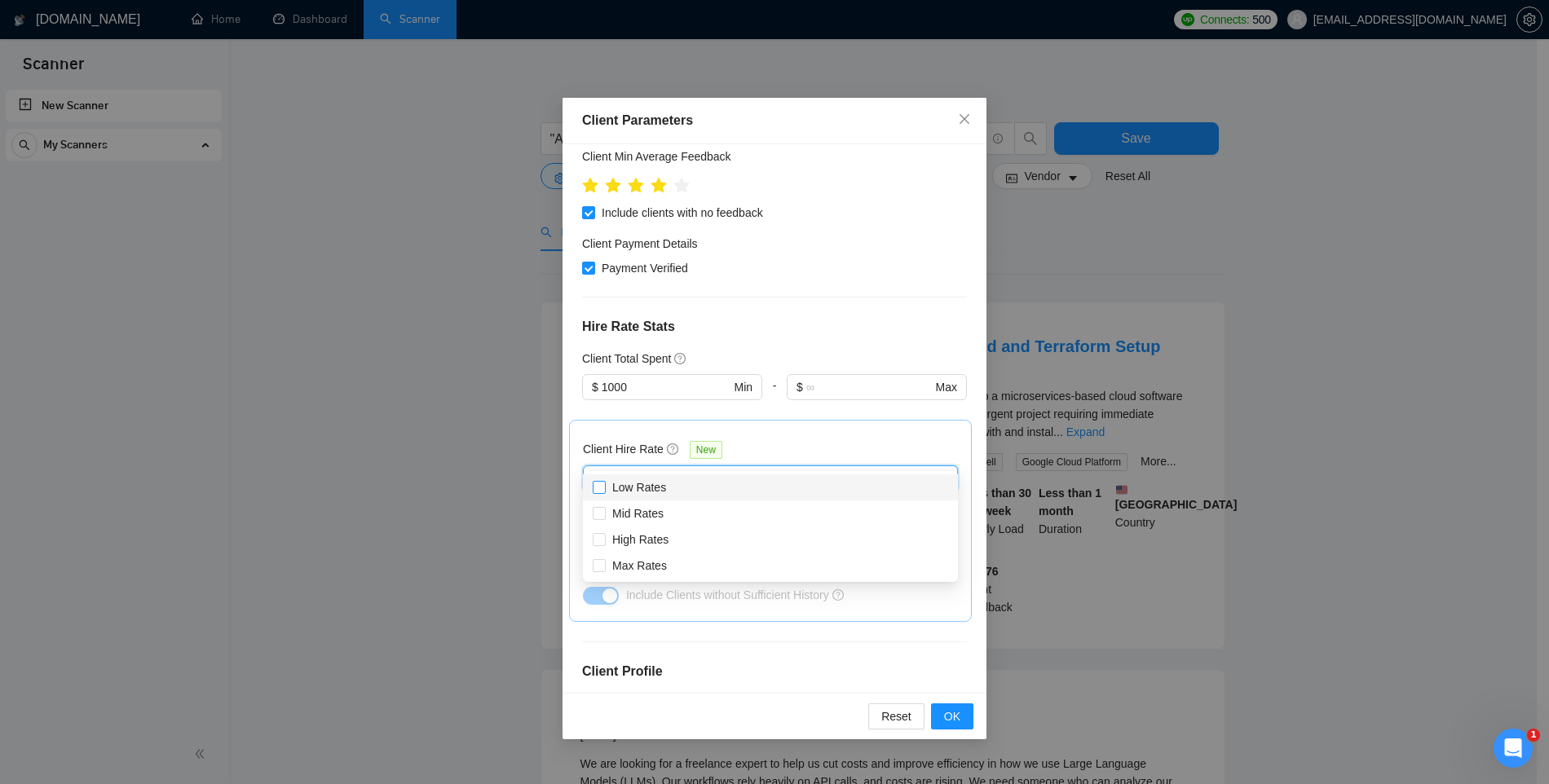
click at [594, 485] on input "Low Rates" at bounding box center [599, 487] width 12 height 12
checkbox input "false"
click at [770, 440] on div "Client Hire Rate New" at bounding box center [771, 453] width 375 height 25
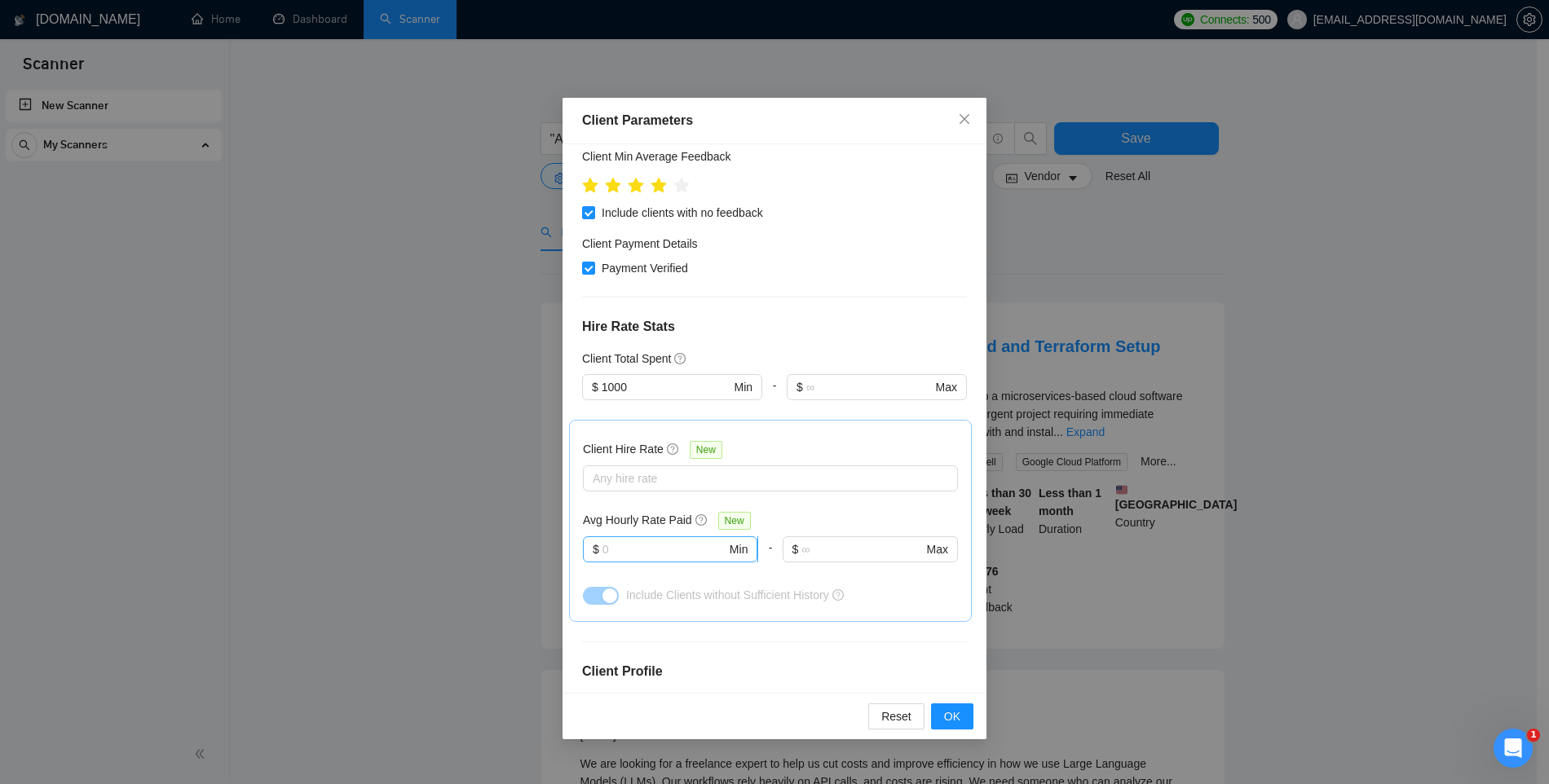
click at [644, 541] on input "text" at bounding box center [664, 549] width 124 height 18
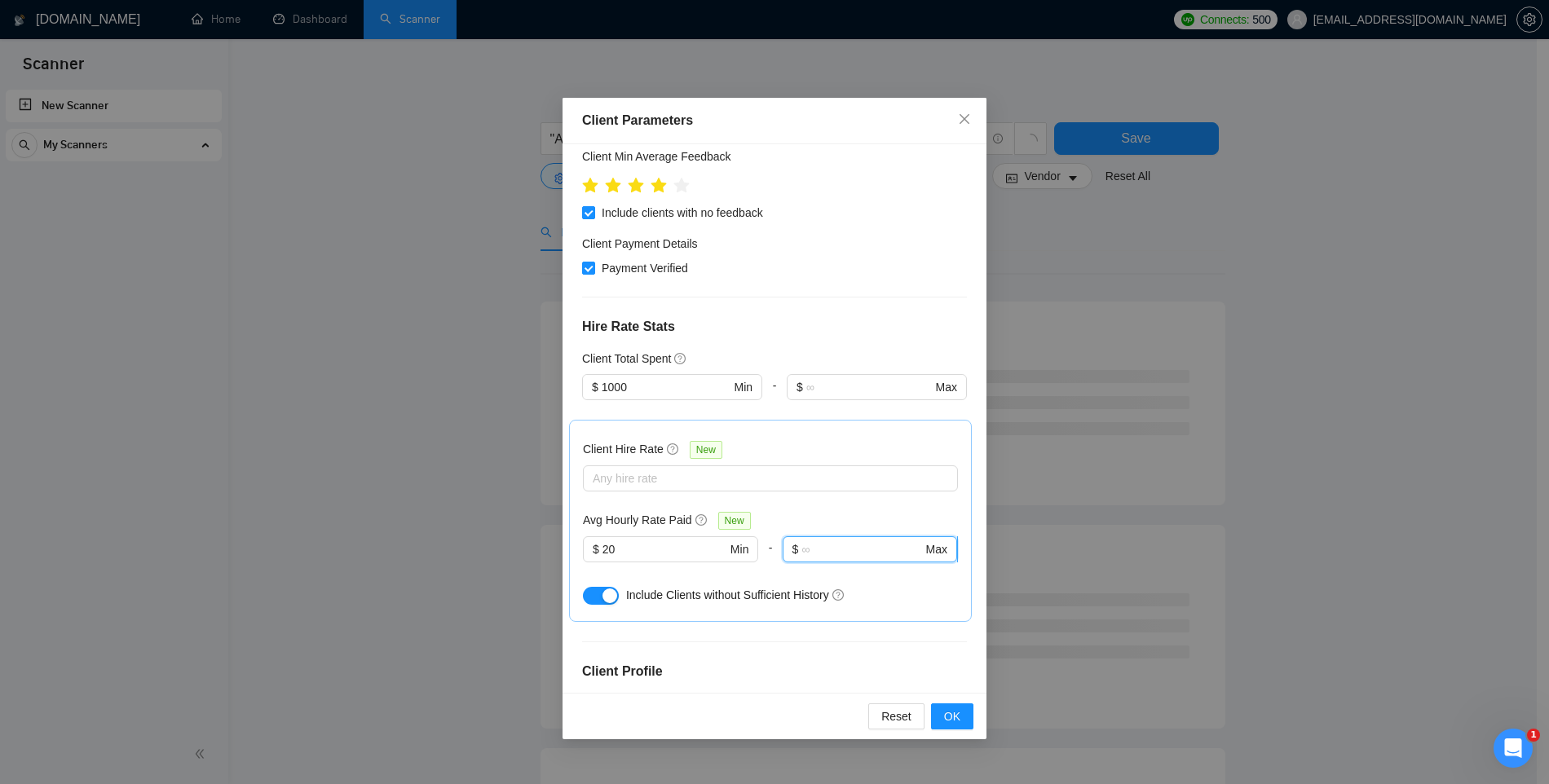
click at [830, 541] on input "text" at bounding box center [862, 549] width 120 height 18
click at [709, 563] on div at bounding box center [671, 572] width 175 height 19
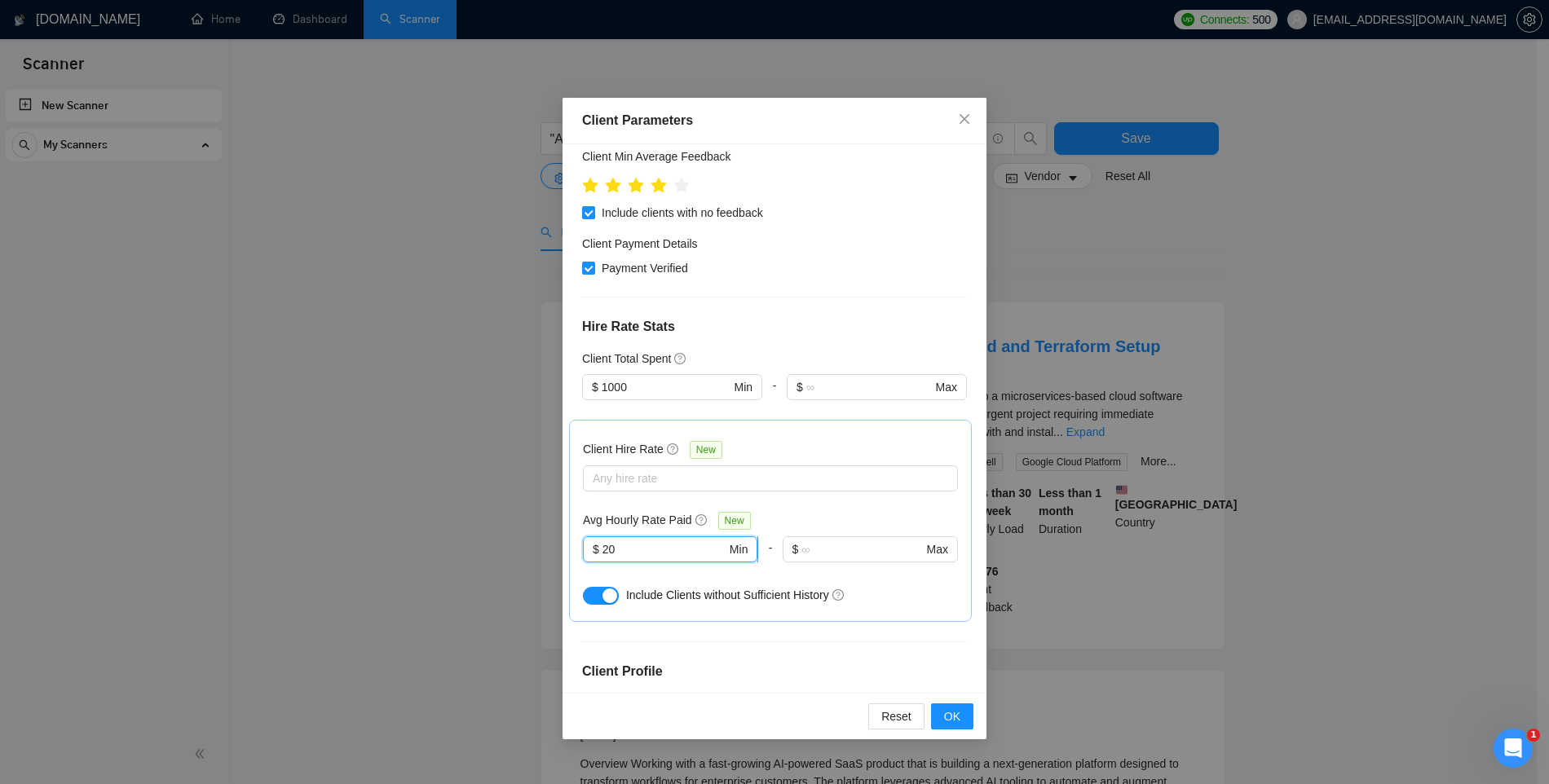
click at [620, 541] on input "20" at bounding box center [664, 549] width 124 height 18
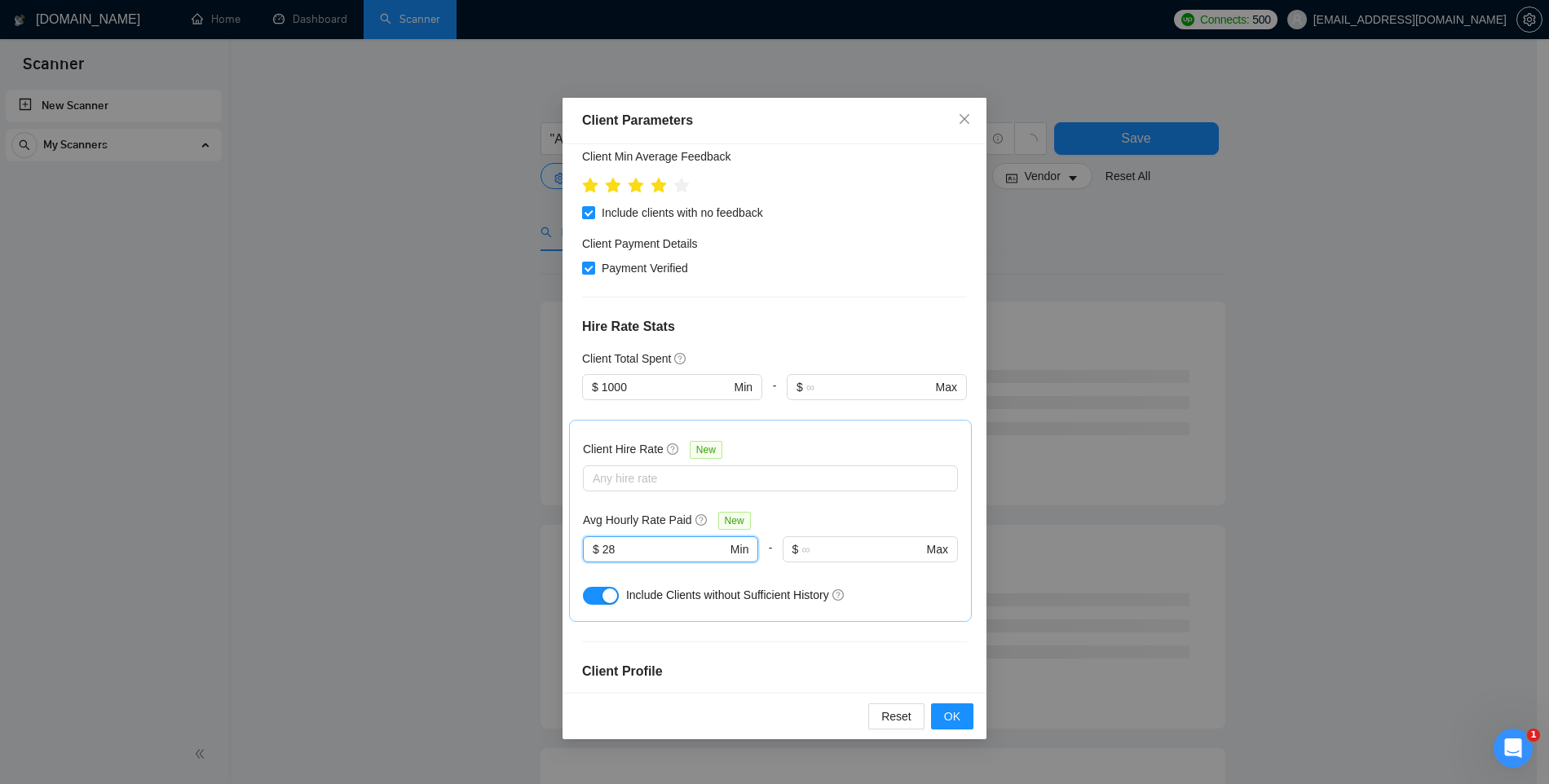
type input "28"
click at [625, 481] on div "Client Hire Rate New Any hire rate Avg Hourly Rate Paid New 28 $ 28 Min - $ Max…" at bounding box center [771, 521] width 375 height 174
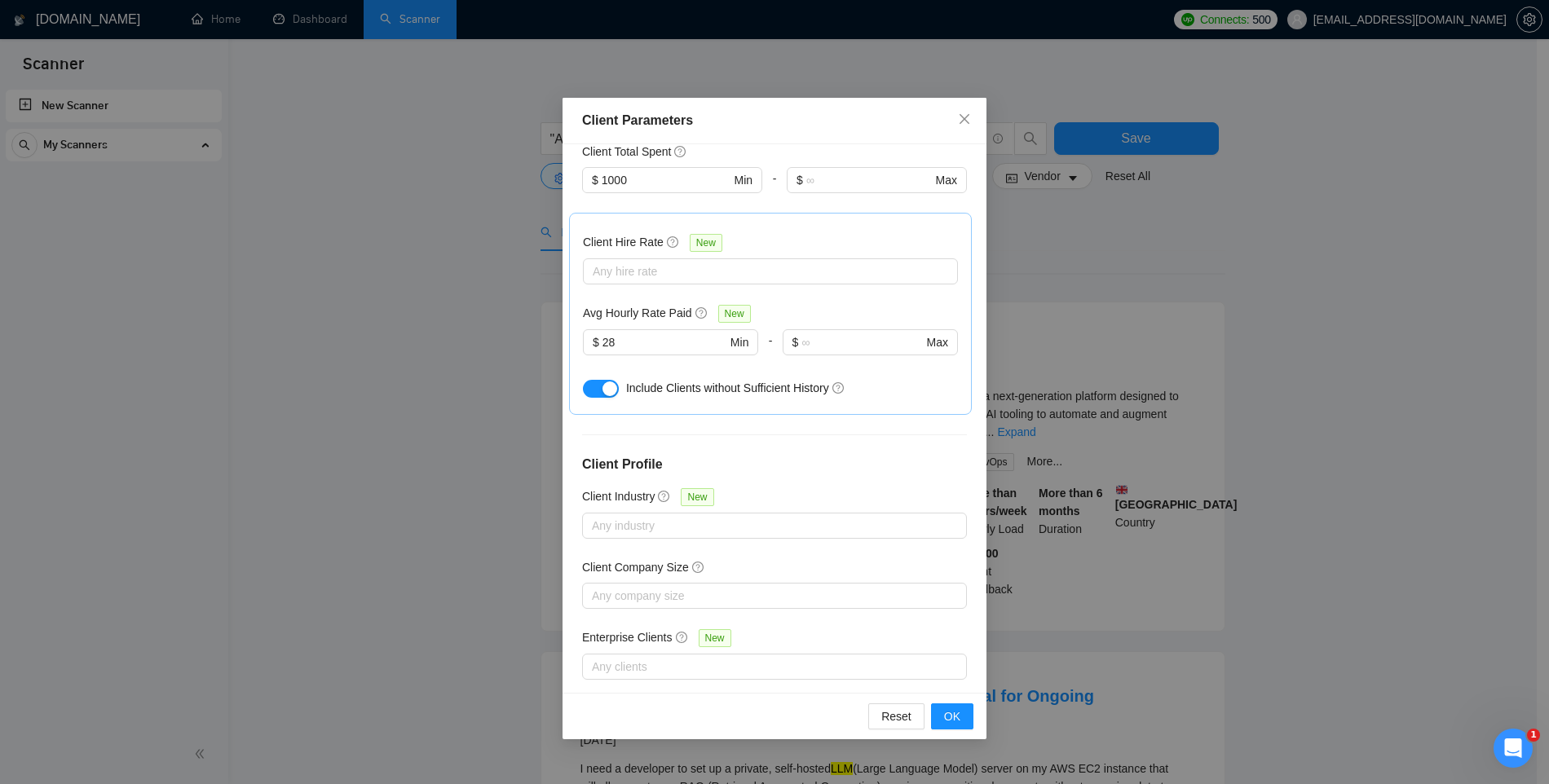
scroll to position [513, 0]
click at [623, 515] on div at bounding box center [767, 524] width 360 height 19
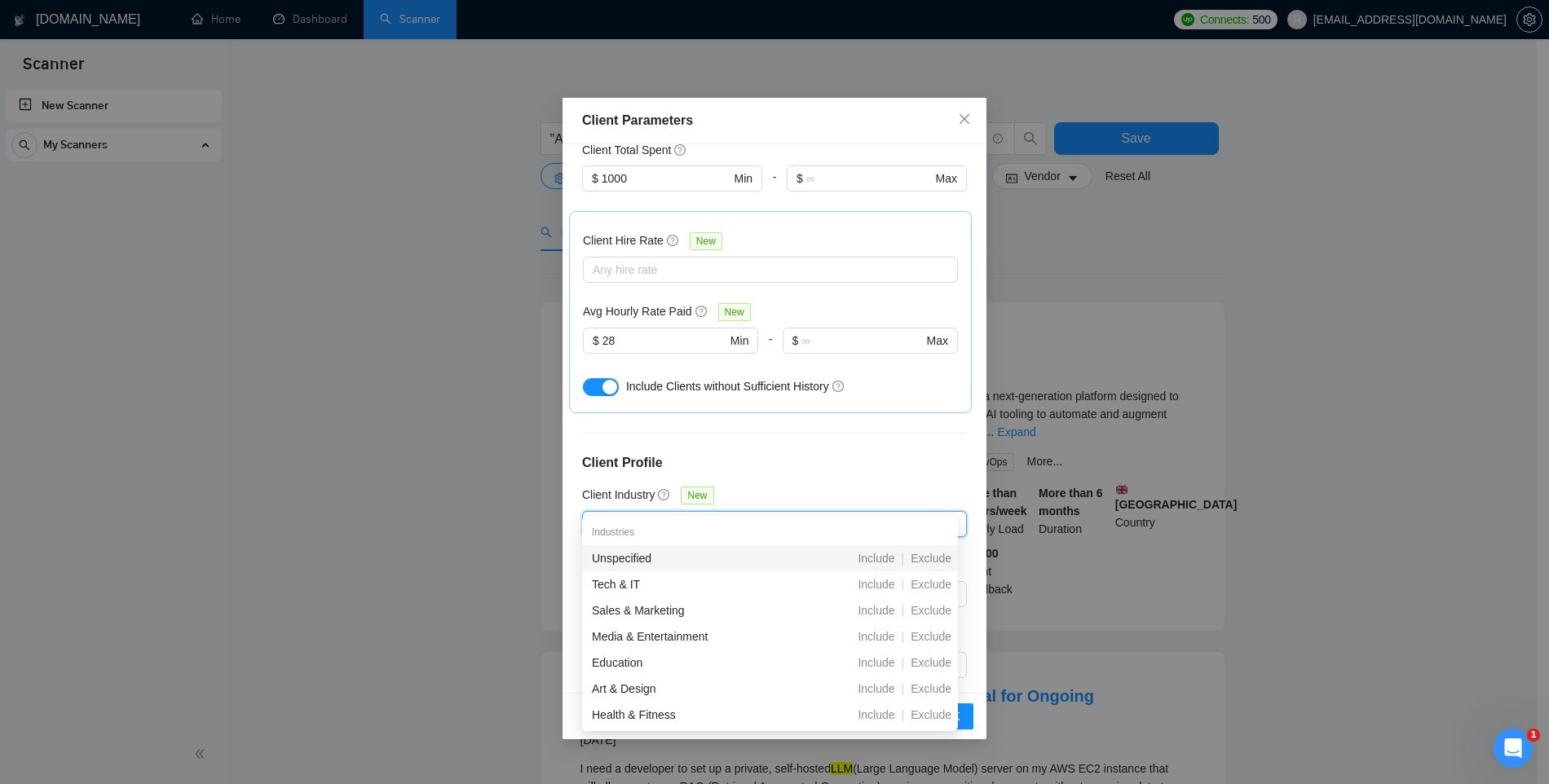
click at [623, 453] on h4 "Client Profile" at bounding box center [774, 463] width 385 height 19
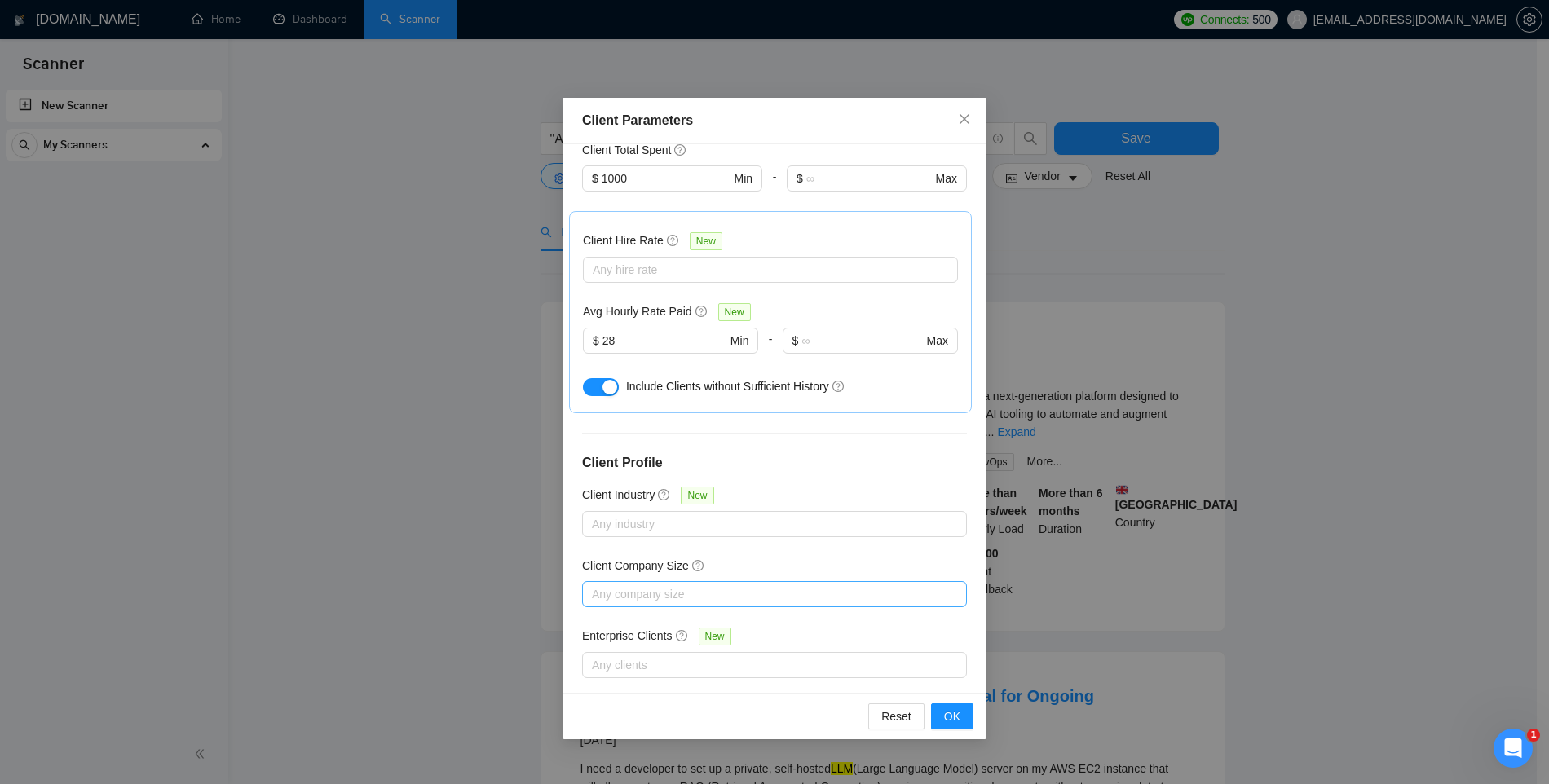
click at [637, 585] on div at bounding box center [767, 594] width 360 height 19
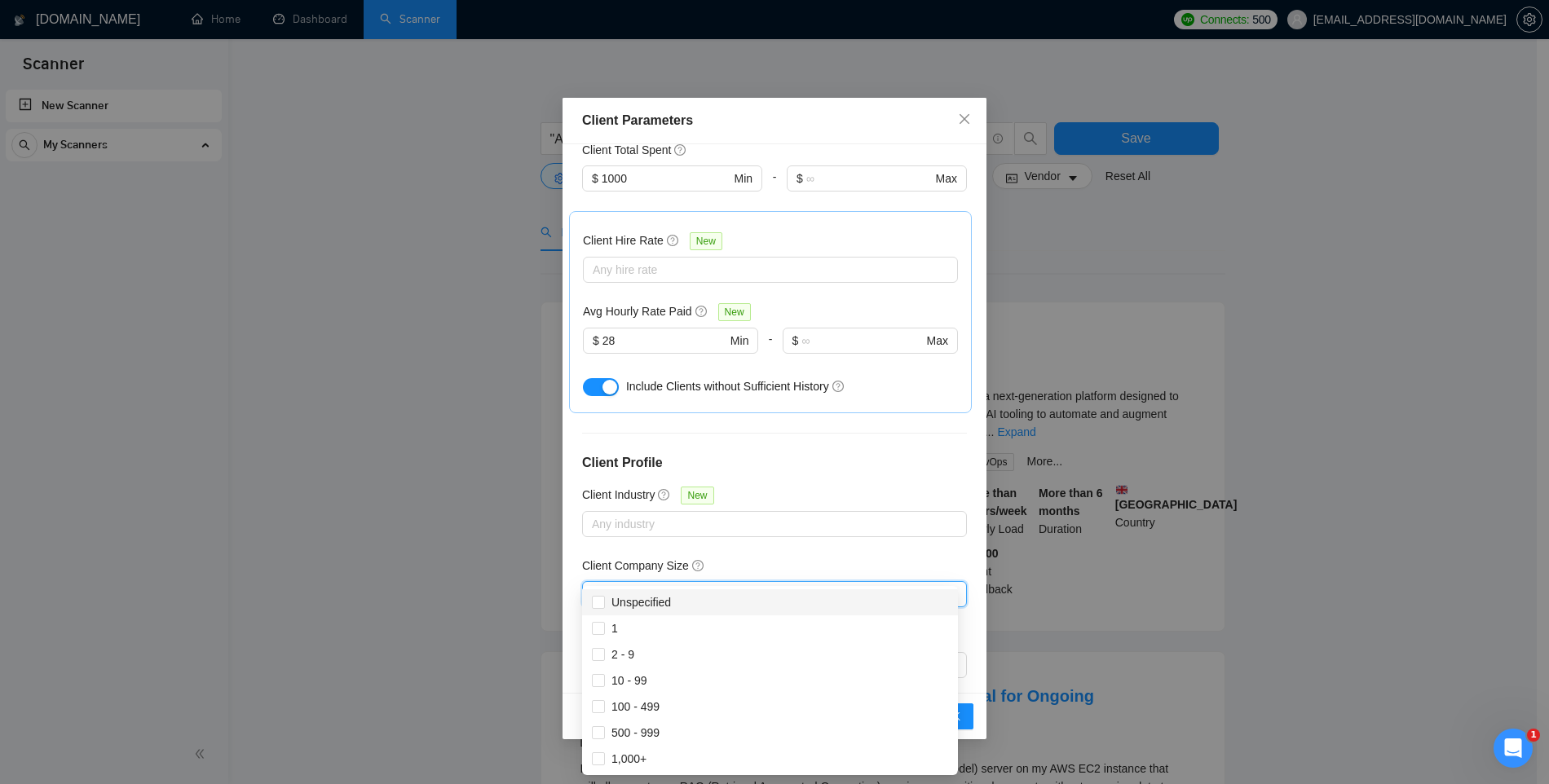
click at [648, 517] on div "Client Location Include Client Countries Europe United Kingdom United States Ge…" at bounding box center [775, 419] width 424 height 548
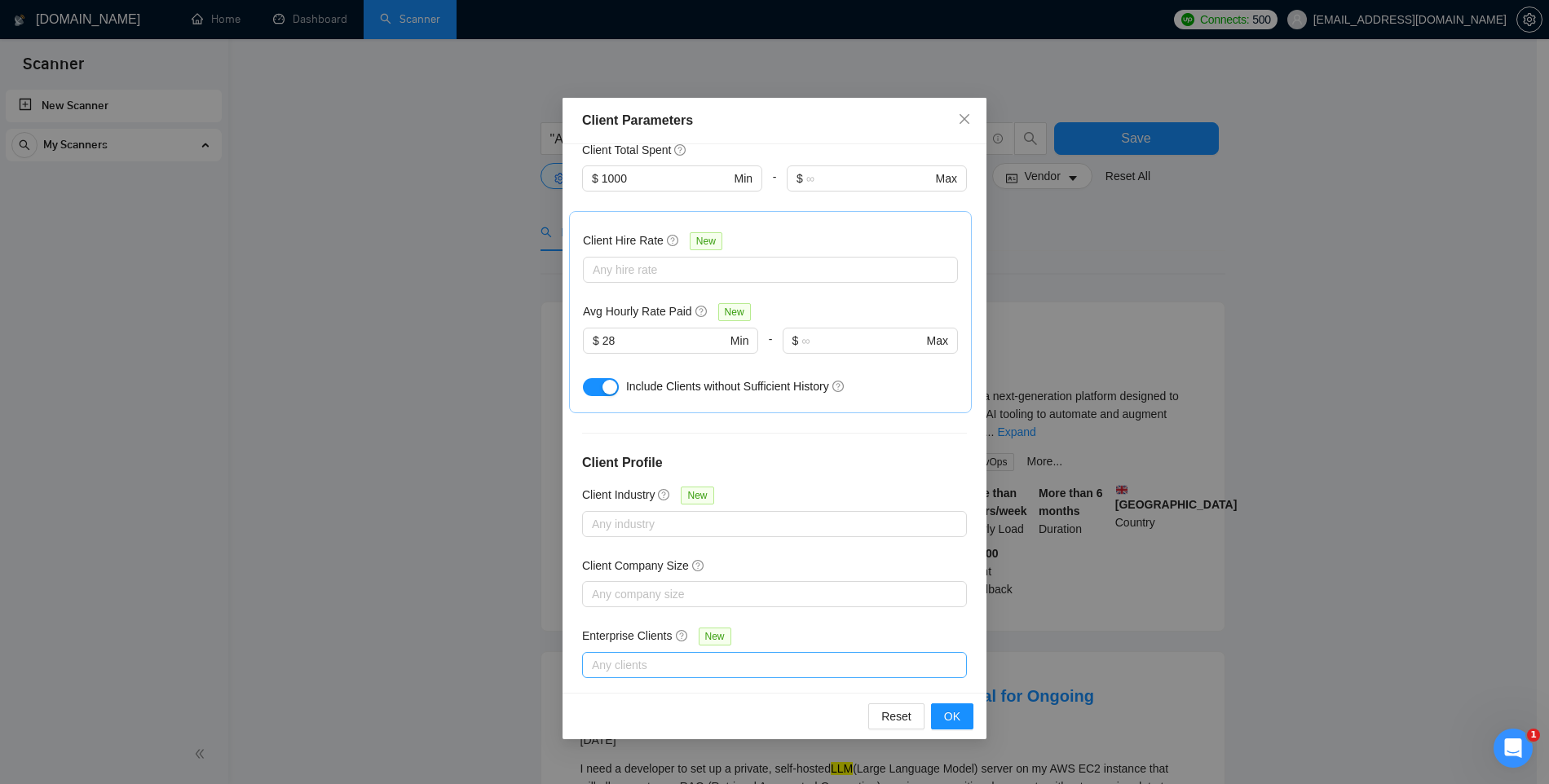
click at [620, 652] on div "Any clients" at bounding box center [774, 665] width 385 height 26
click at [629, 594] on div "Client Location Include Client Countries Europe United Kingdom United States Ge…" at bounding box center [775, 419] width 424 height 548
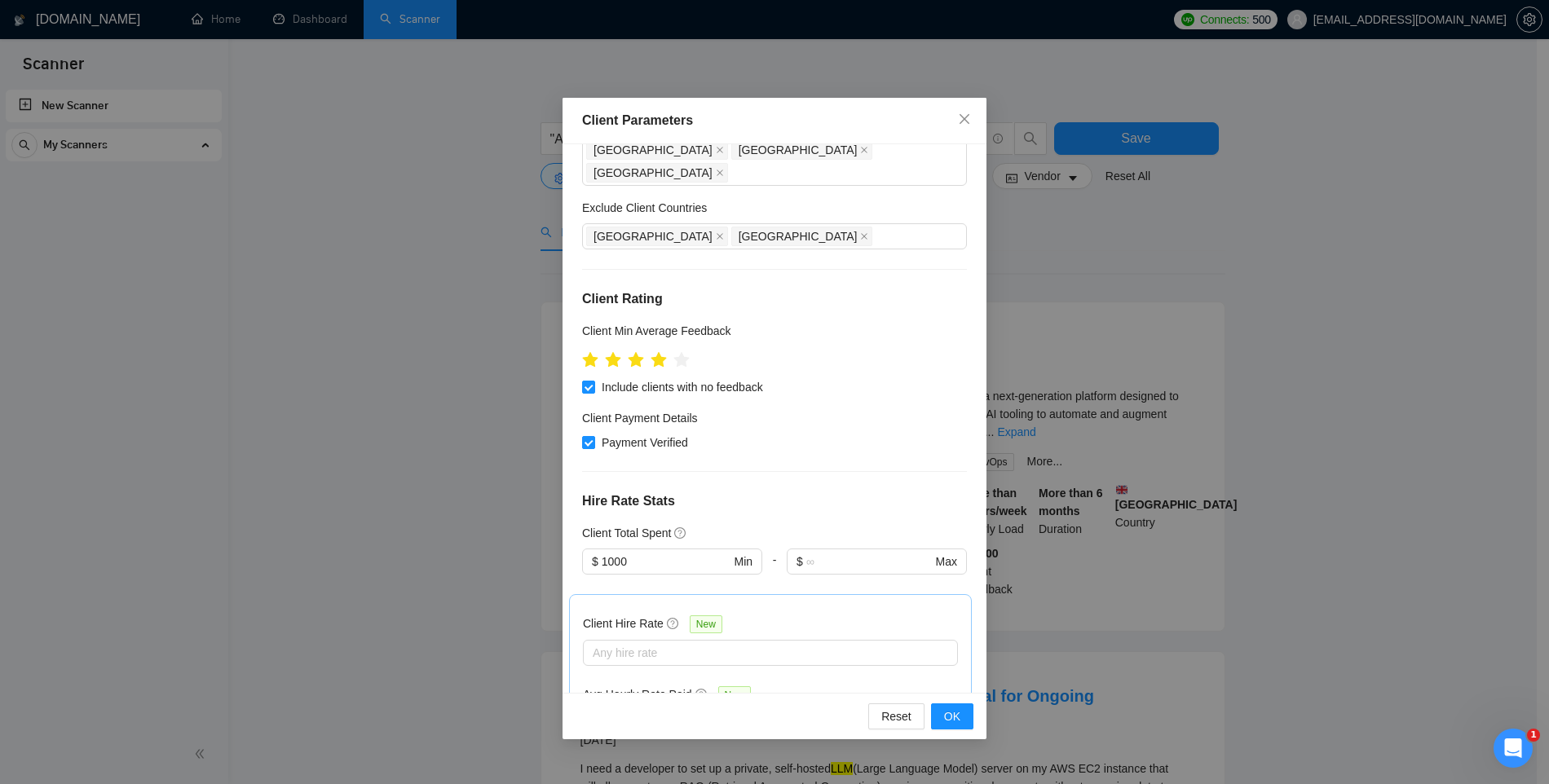
scroll to position [0, 0]
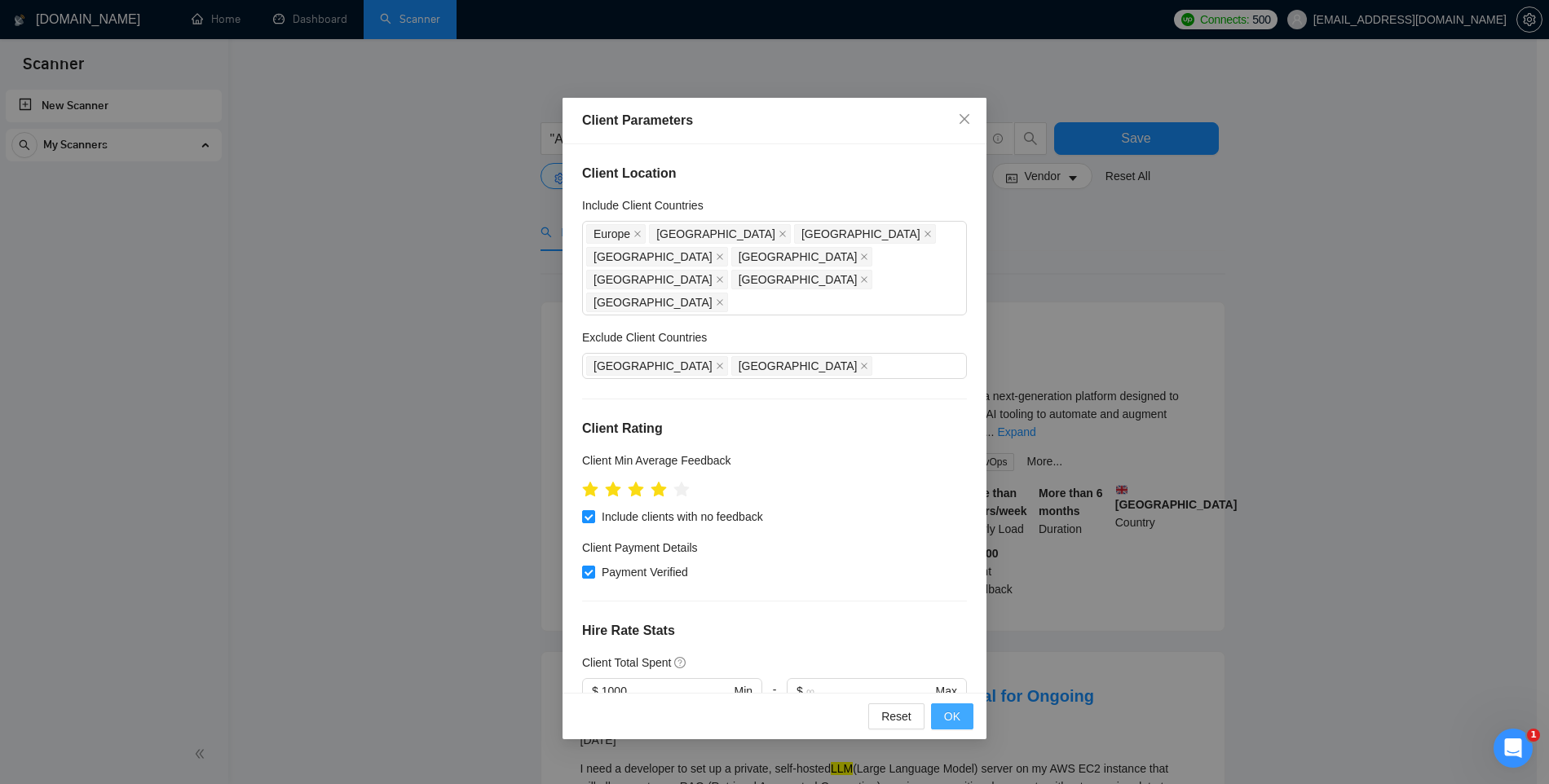
click at [959, 721] on span "OK" at bounding box center [952, 716] width 16 height 18
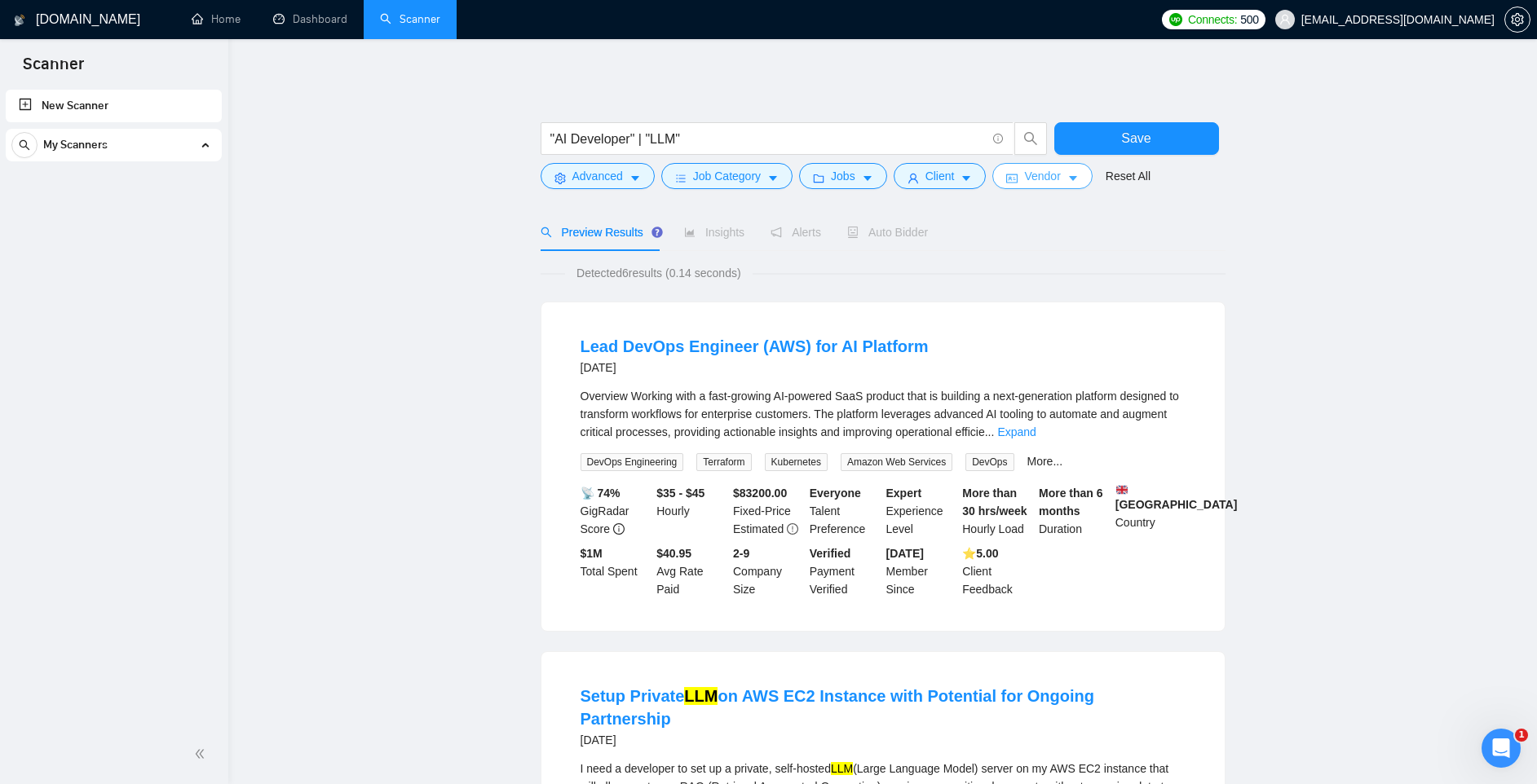
click at [1048, 178] on span "Vendor" at bounding box center [1041, 176] width 36 height 18
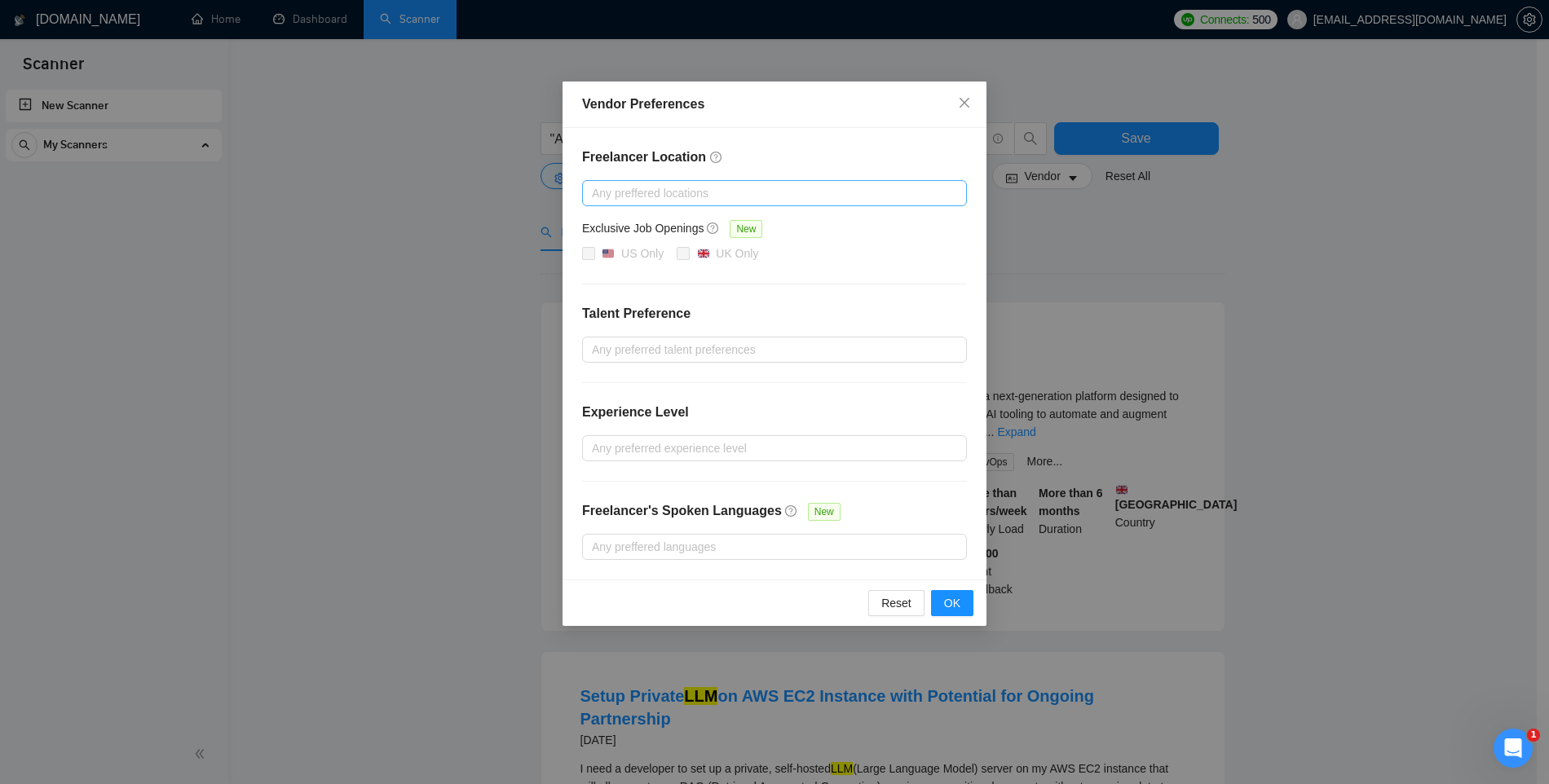
click at [639, 197] on div at bounding box center [767, 193] width 360 height 19
click at [639, 143] on div "Freelancer Location Any preffered locations Exclusive Job Openings New US Only …" at bounding box center [775, 353] width 424 height 452
click at [631, 198] on div at bounding box center [767, 193] width 360 height 19
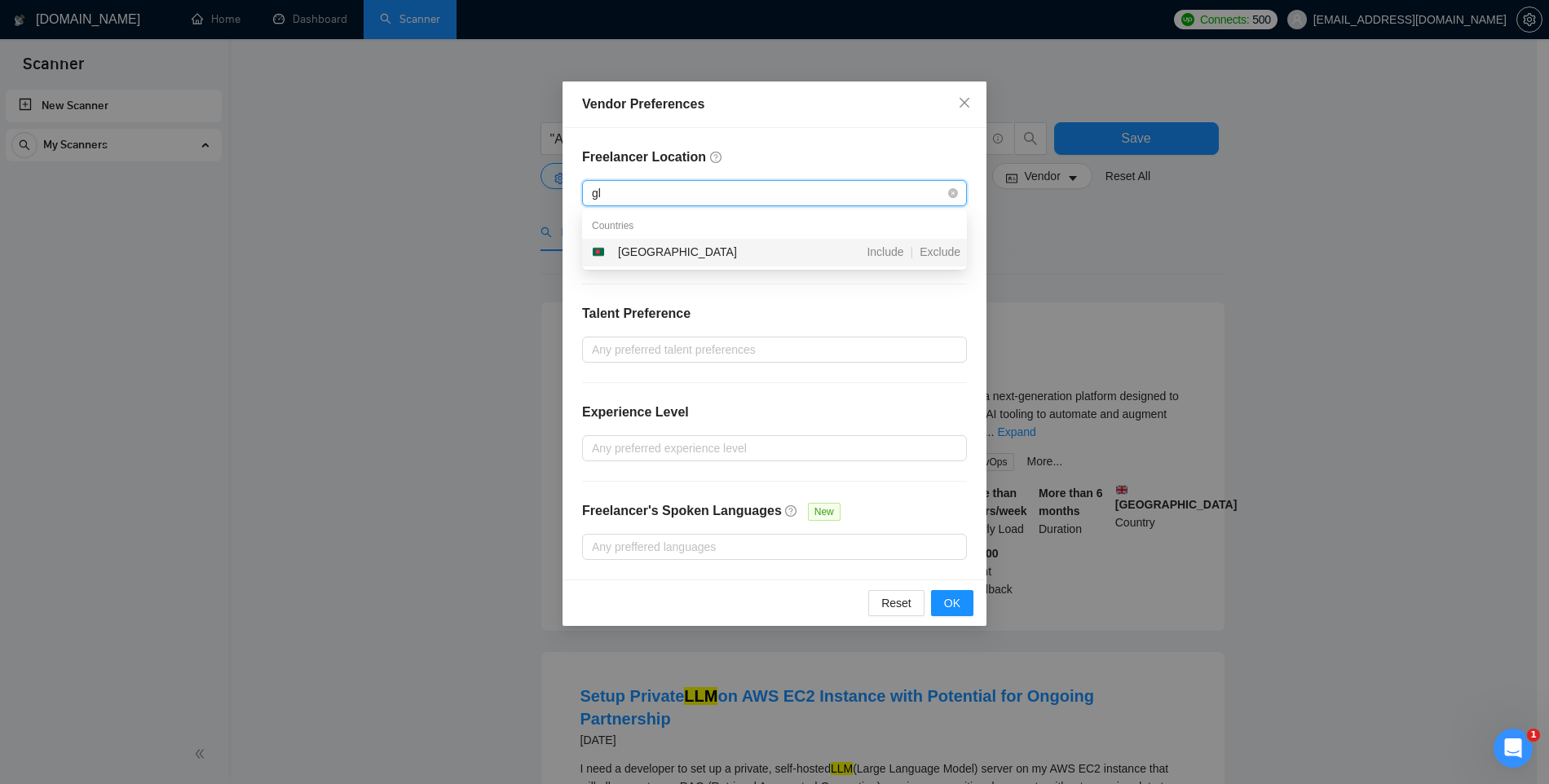
type input "g"
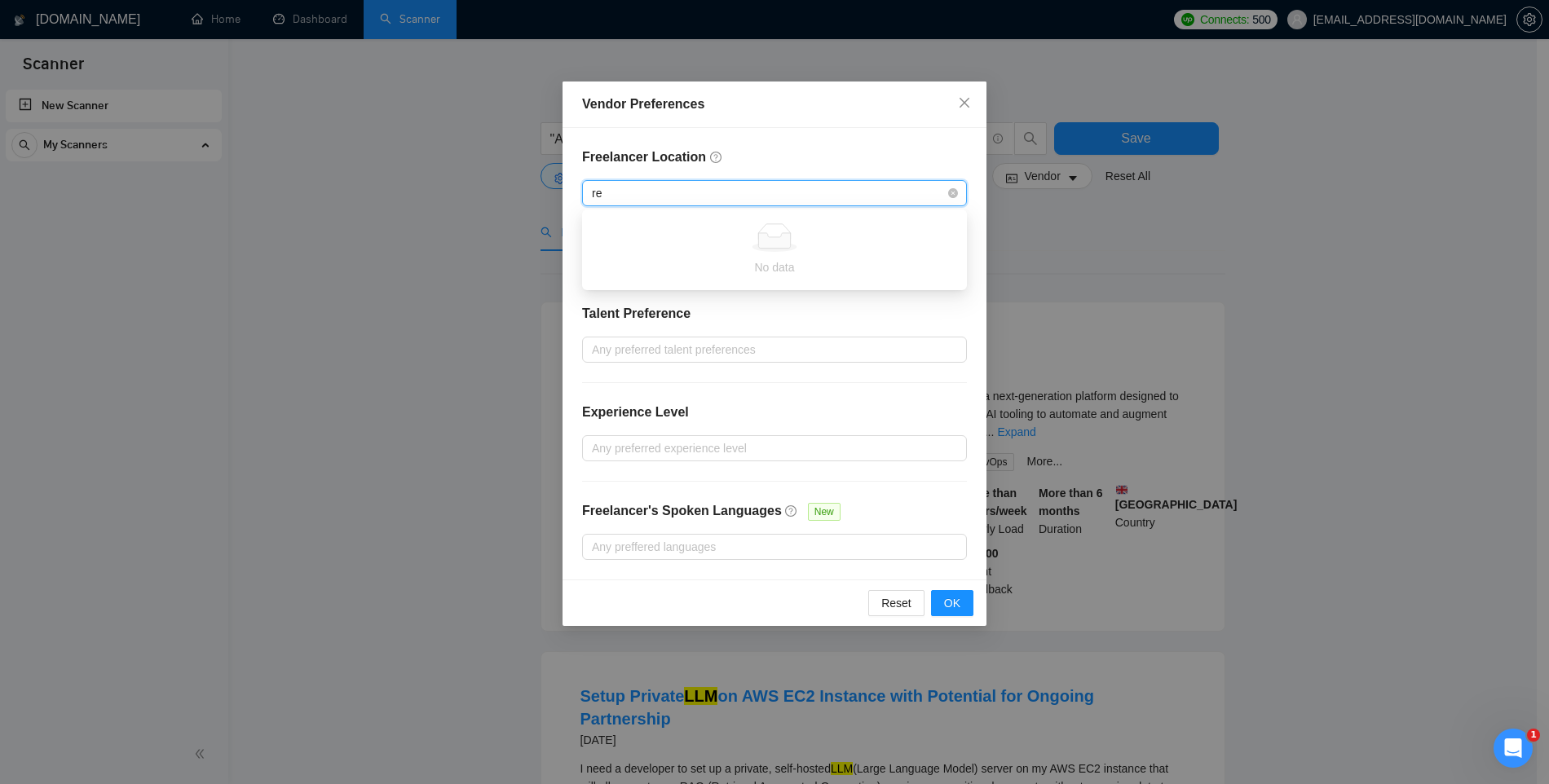
type input "r"
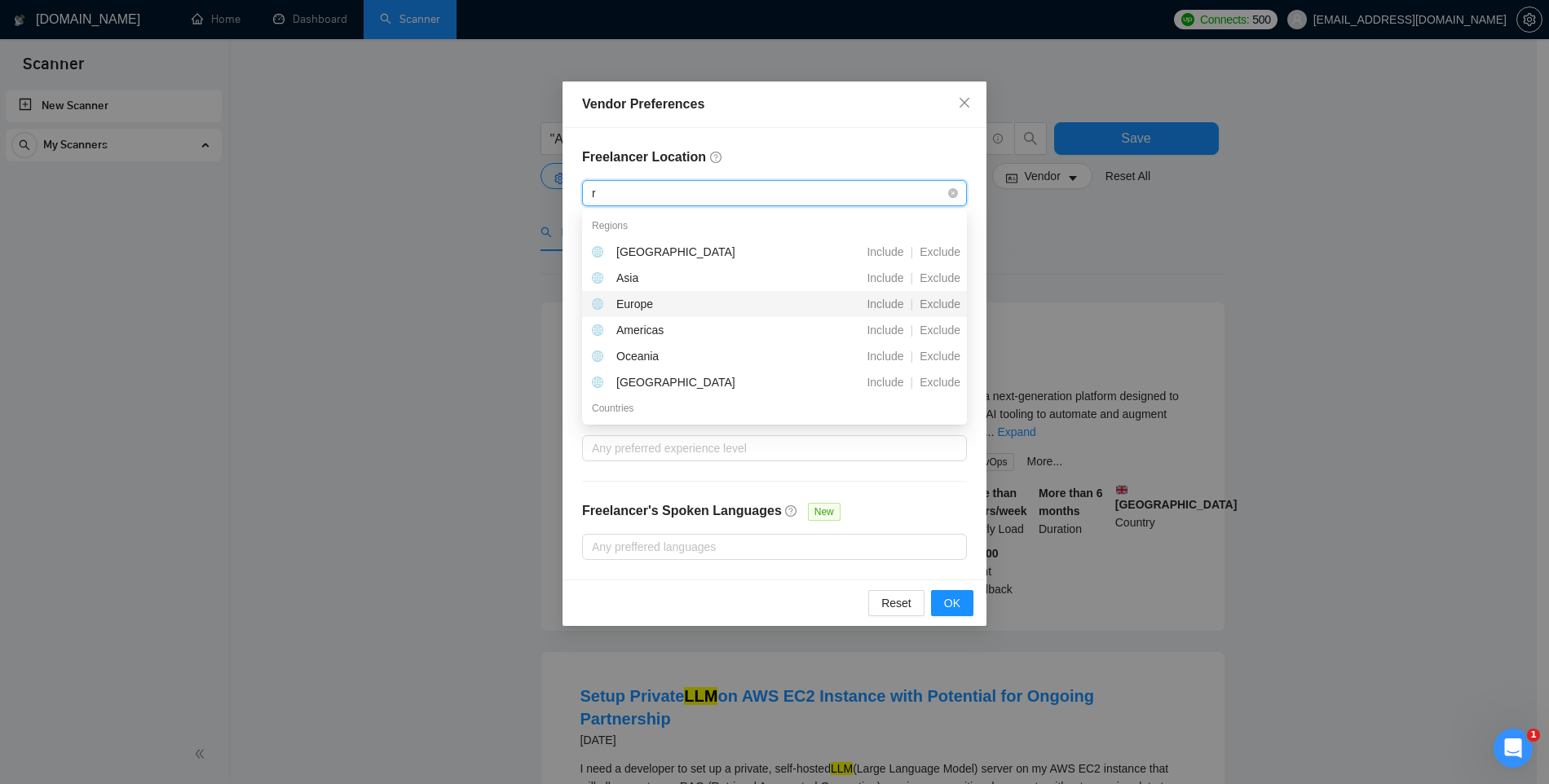
click at [642, 296] on div "Europe" at bounding box center [635, 304] width 37 height 18
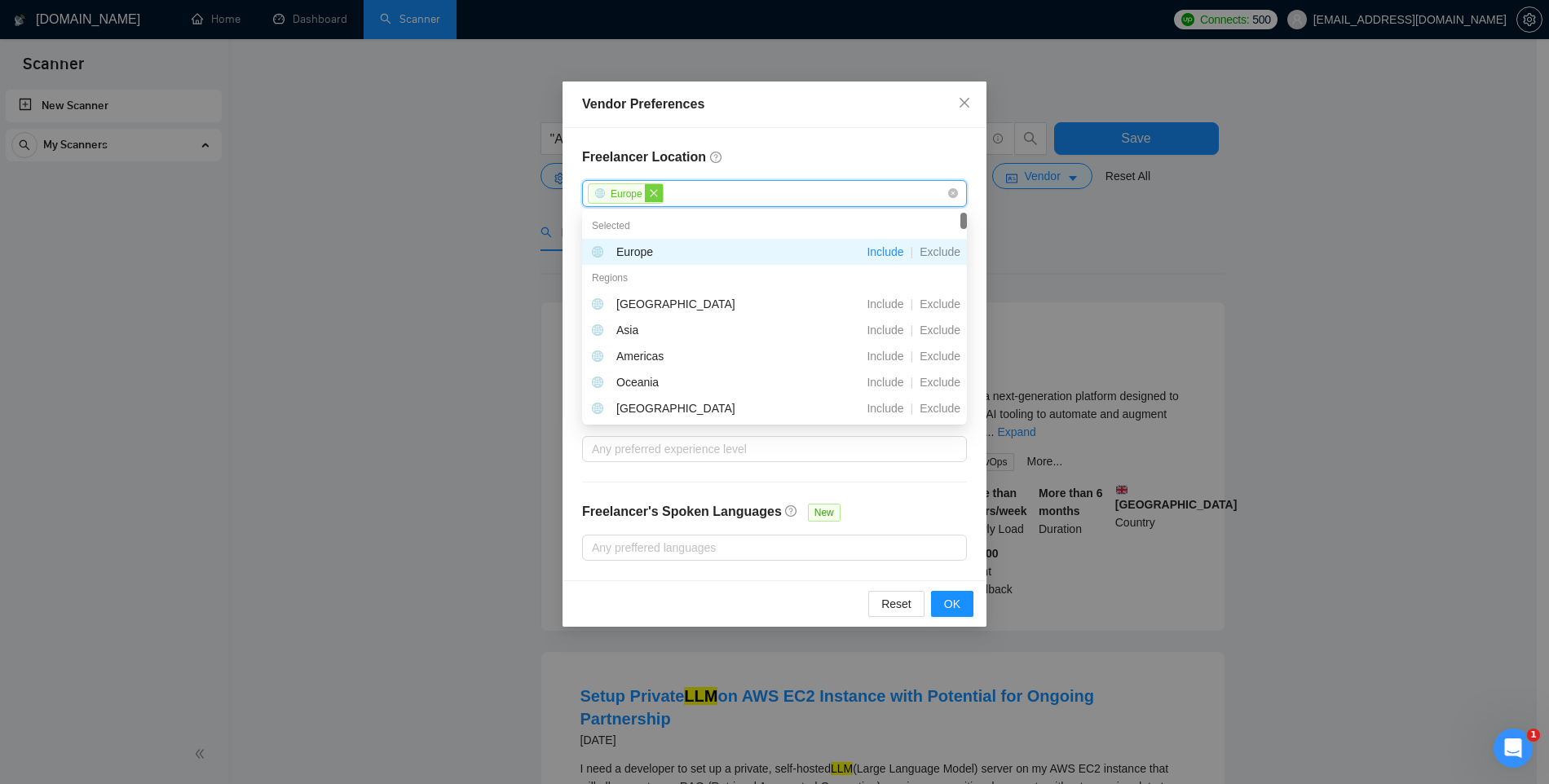
click at [655, 196] on icon "close" at bounding box center [654, 193] width 10 height 10
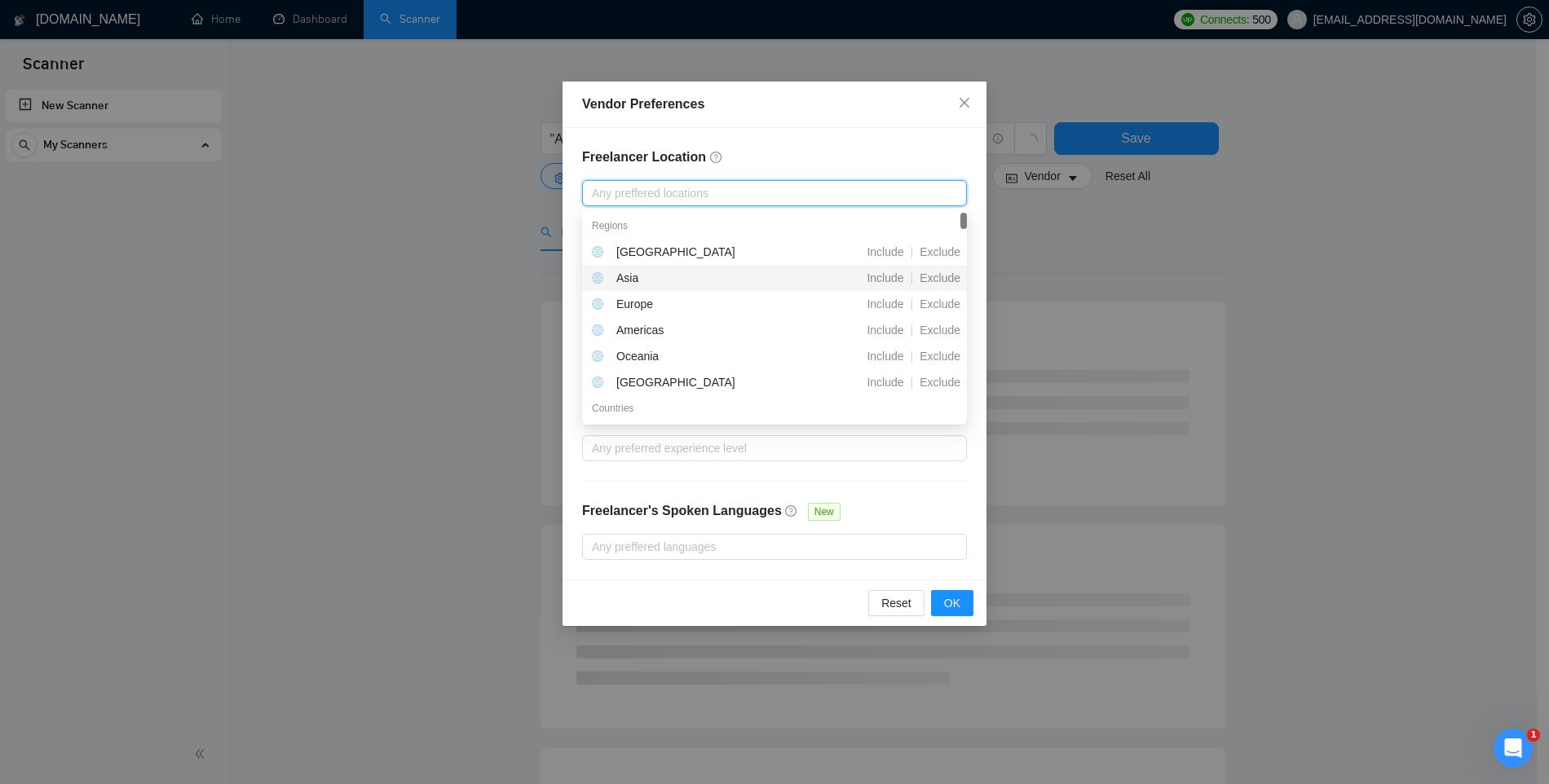
click at [650, 277] on div "Asia" at bounding box center [686, 278] width 188 height 18
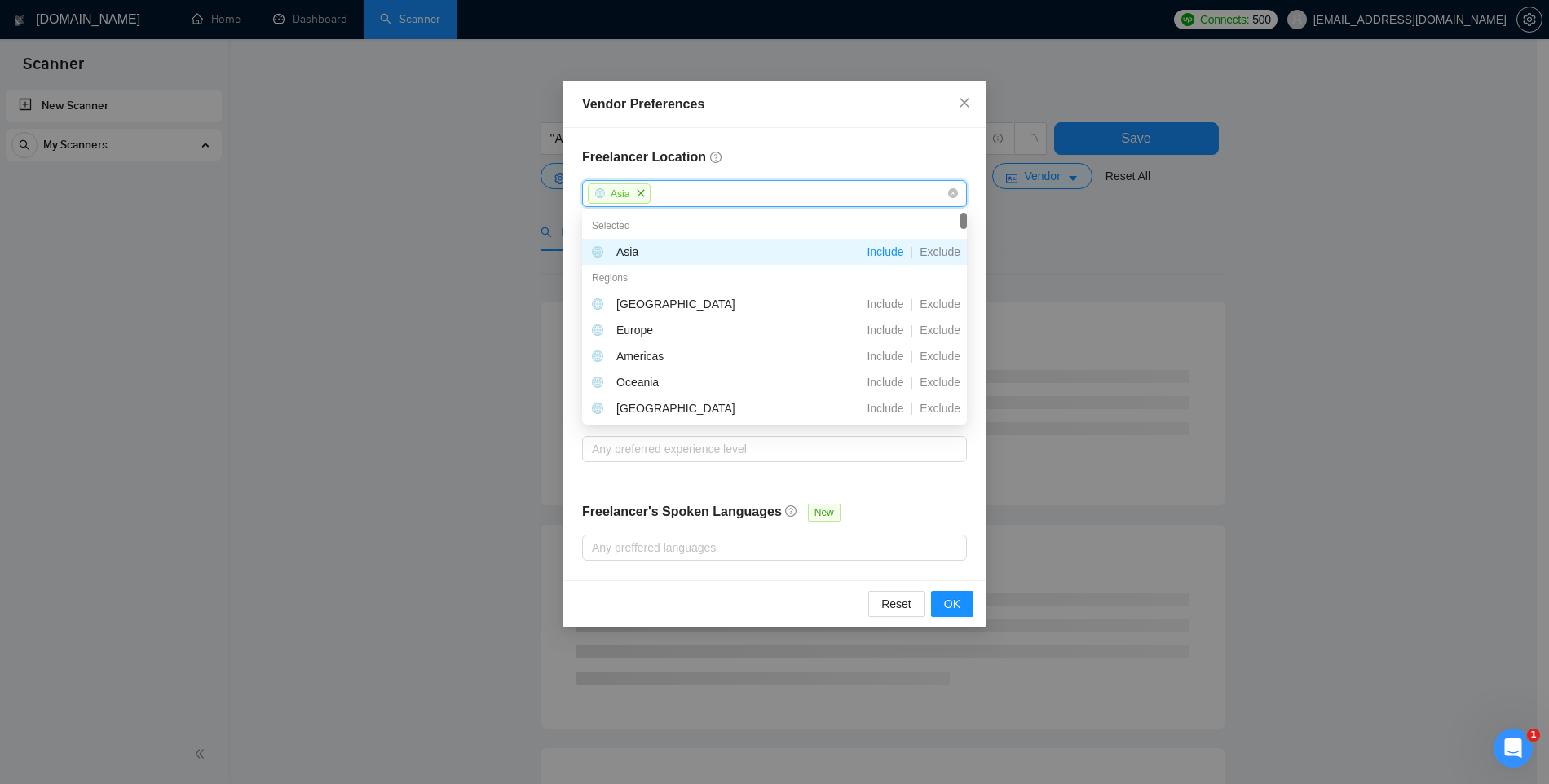
click at [650, 277] on div "Regions" at bounding box center [774, 278] width 385 height 26
click at [708, 173] on div "Freelancer Location Asia Exclusive Job Openings New US Only UK Only Talent Pref…" at bounding box center [775, 354] width 424 height 453
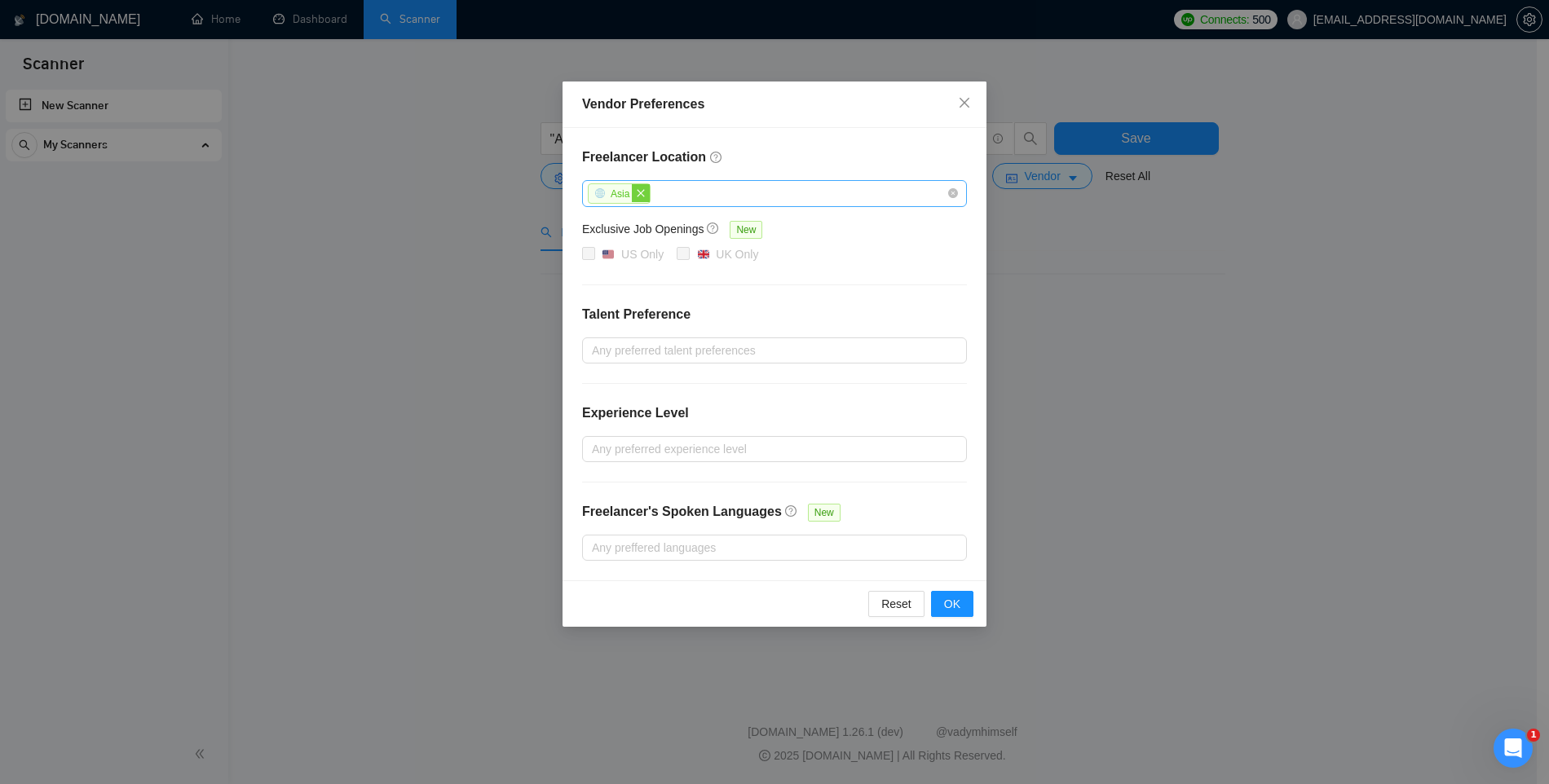
click at [634, 192] on span "close" at bounding box center [640, 193] width 18 height 18
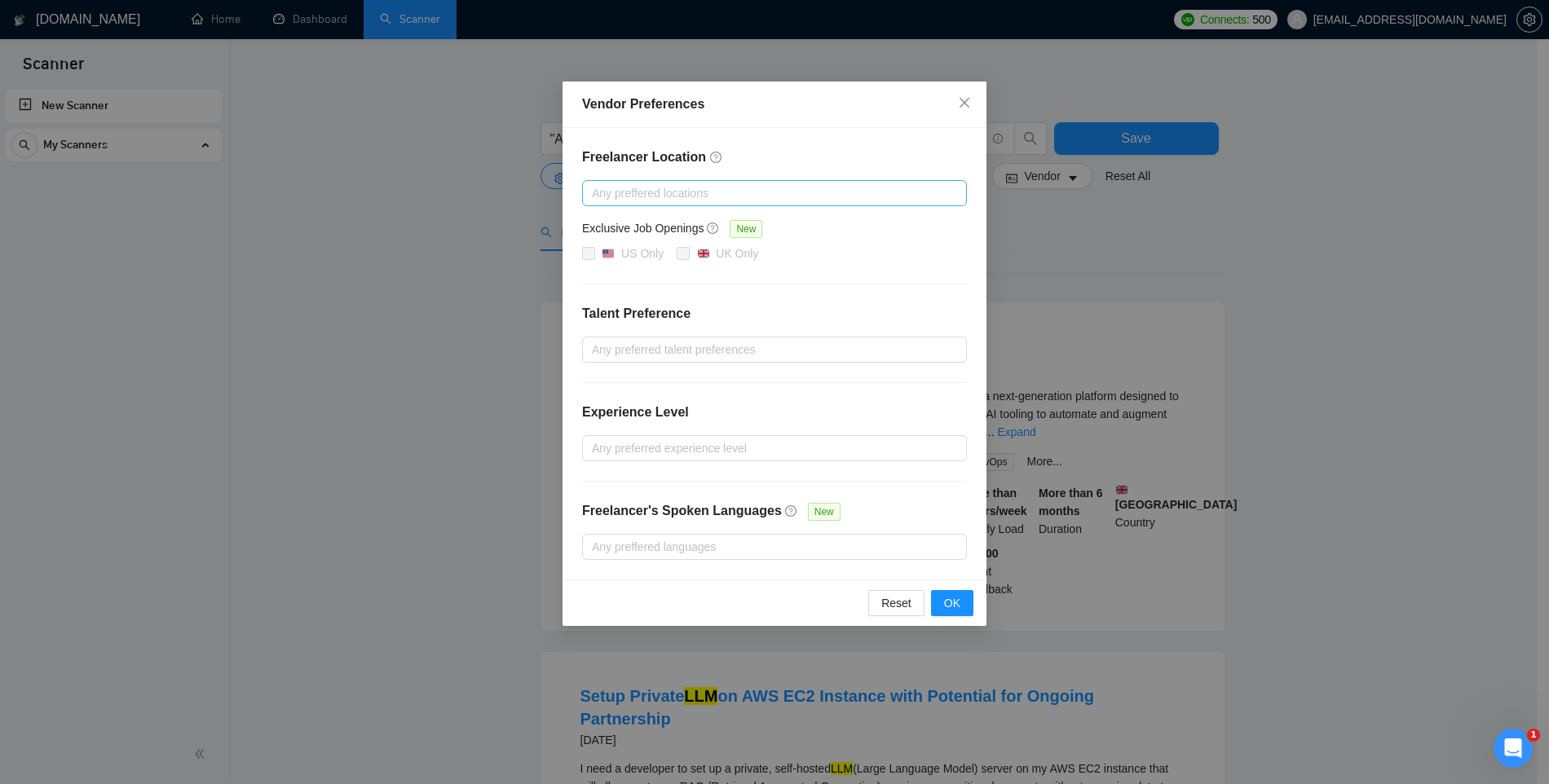
click at [688, 198] on div at bounding box center [767, 193] width 360 height 19
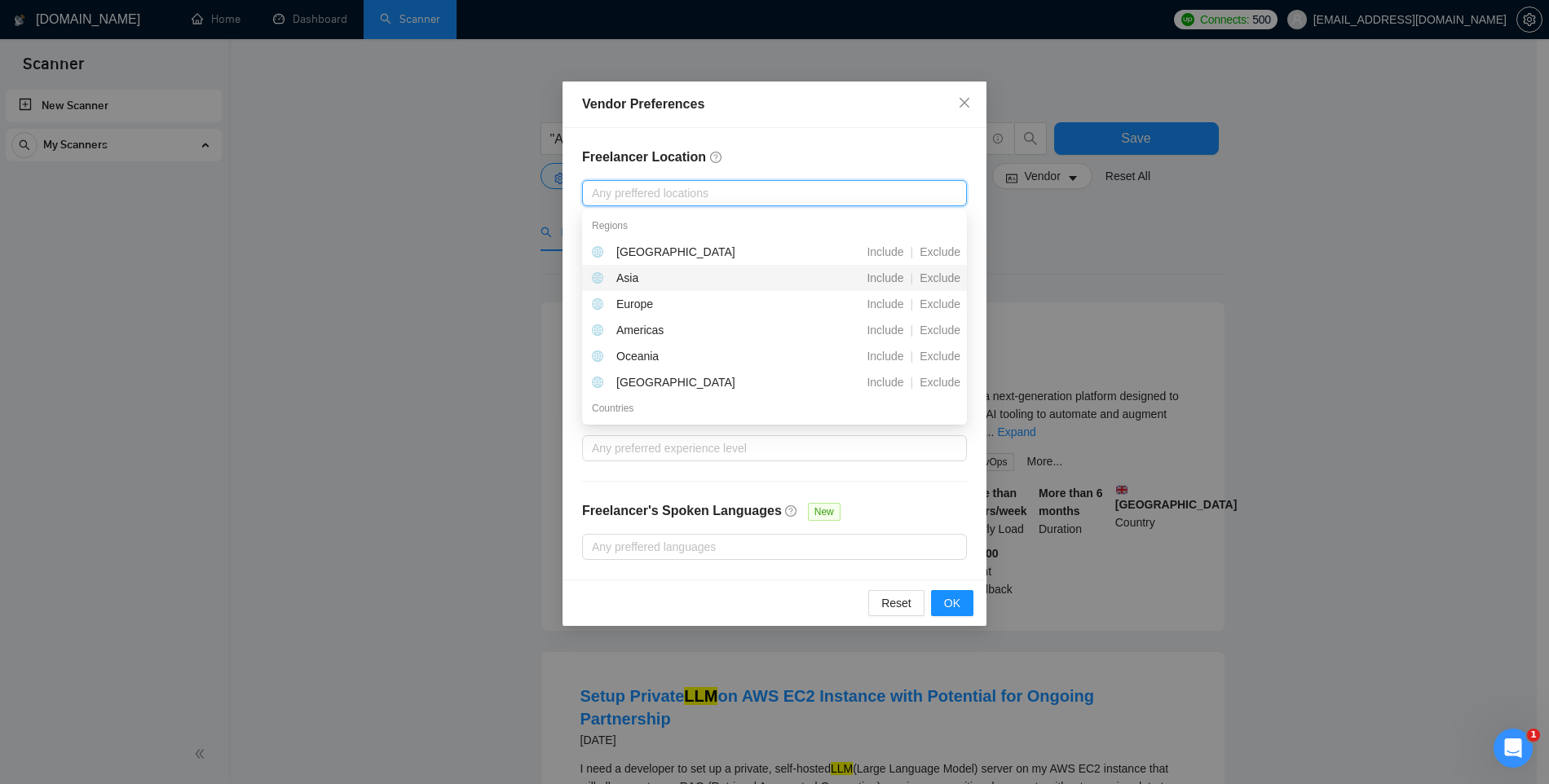
click at [669, 277] on div "Asia" at bounding box center [686, 278] width 188 height 18
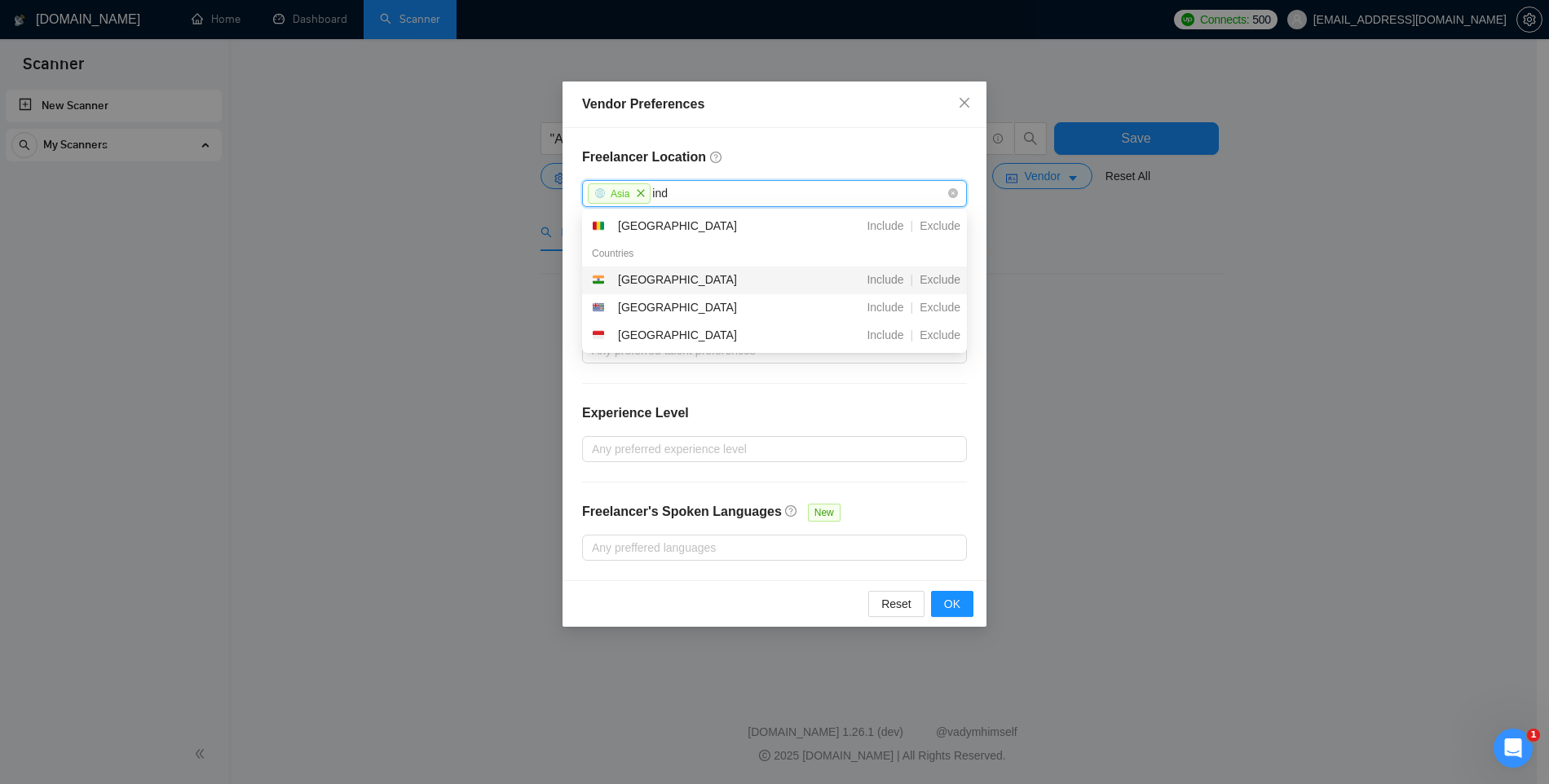
type input "indi"
click at [620, 277] on div "India" at bounding box center [677, 279] width 119 height 18
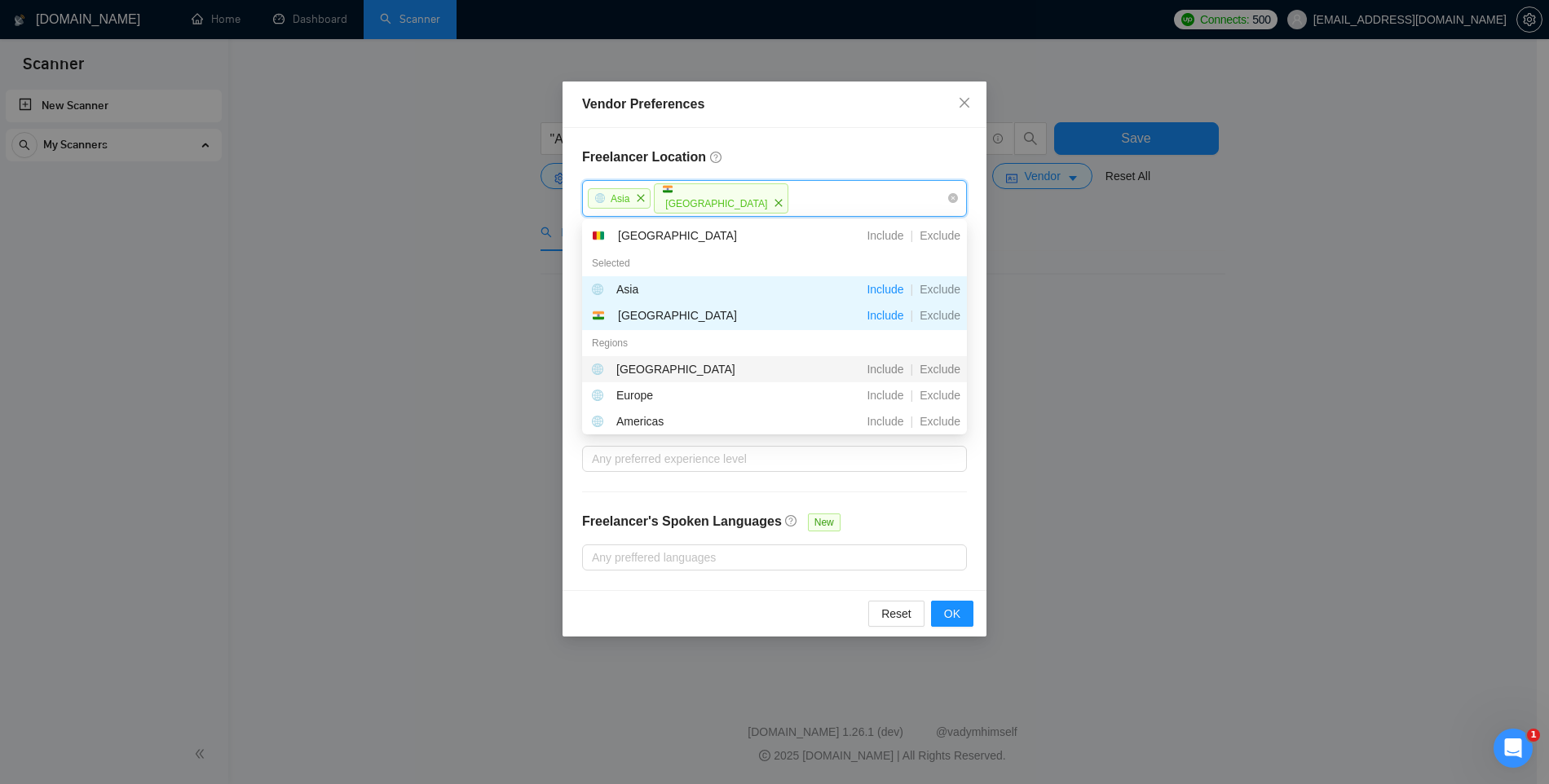
click at [732, 158] on h4 "Freelancer Location" at bounding box center [774, 156] width 385 height 19
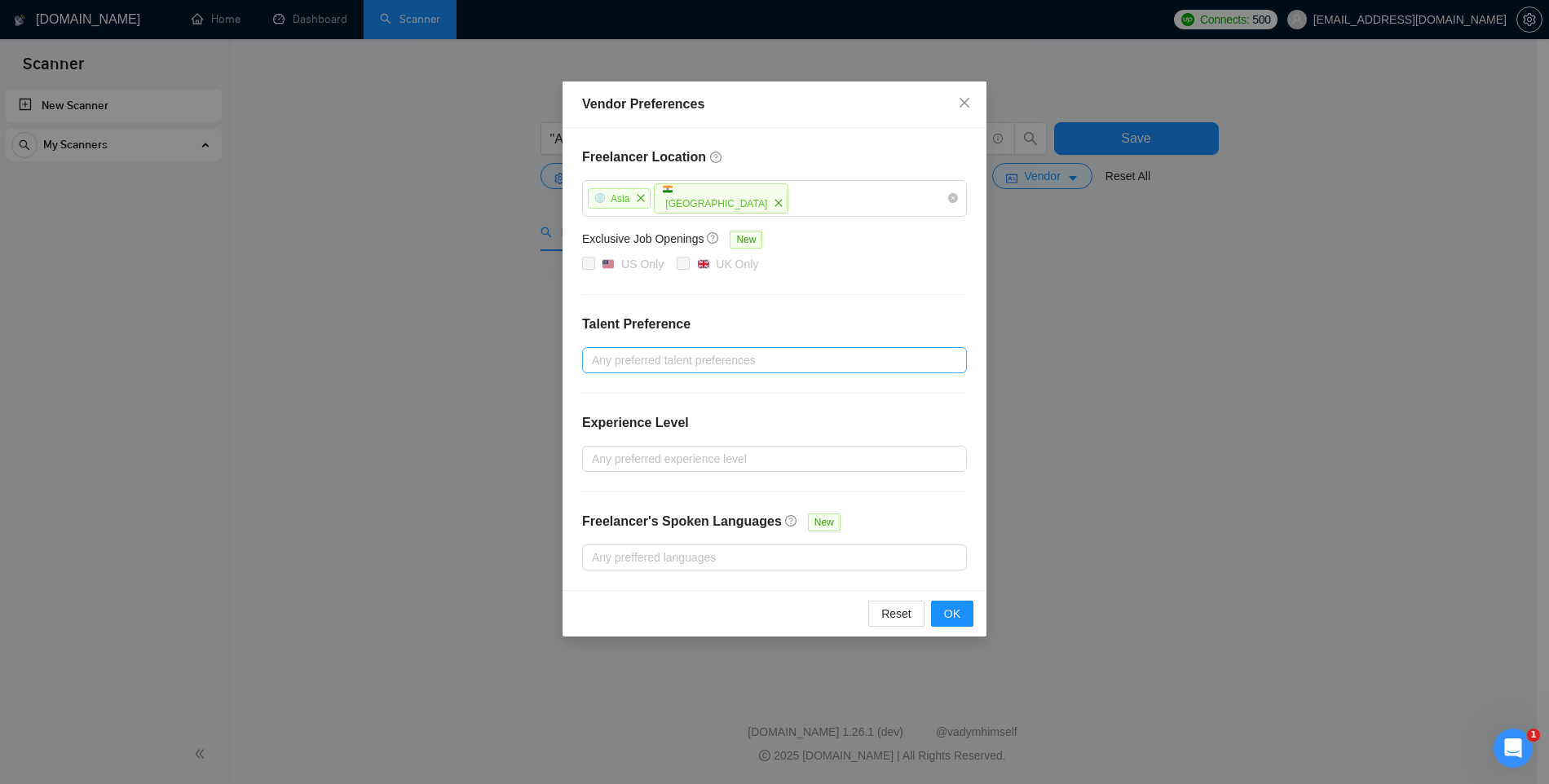
click at [624, 356] on div at bounding box center [767, 360] width 360 height 19
click at [623, 442] on span "Only Agencies" at bounding box center [648, 443] width 73 height 13
click at [603, 442] on input "Only Agencies" at bounding box center [598, 442] width 12 height 12
checkbox input "true"
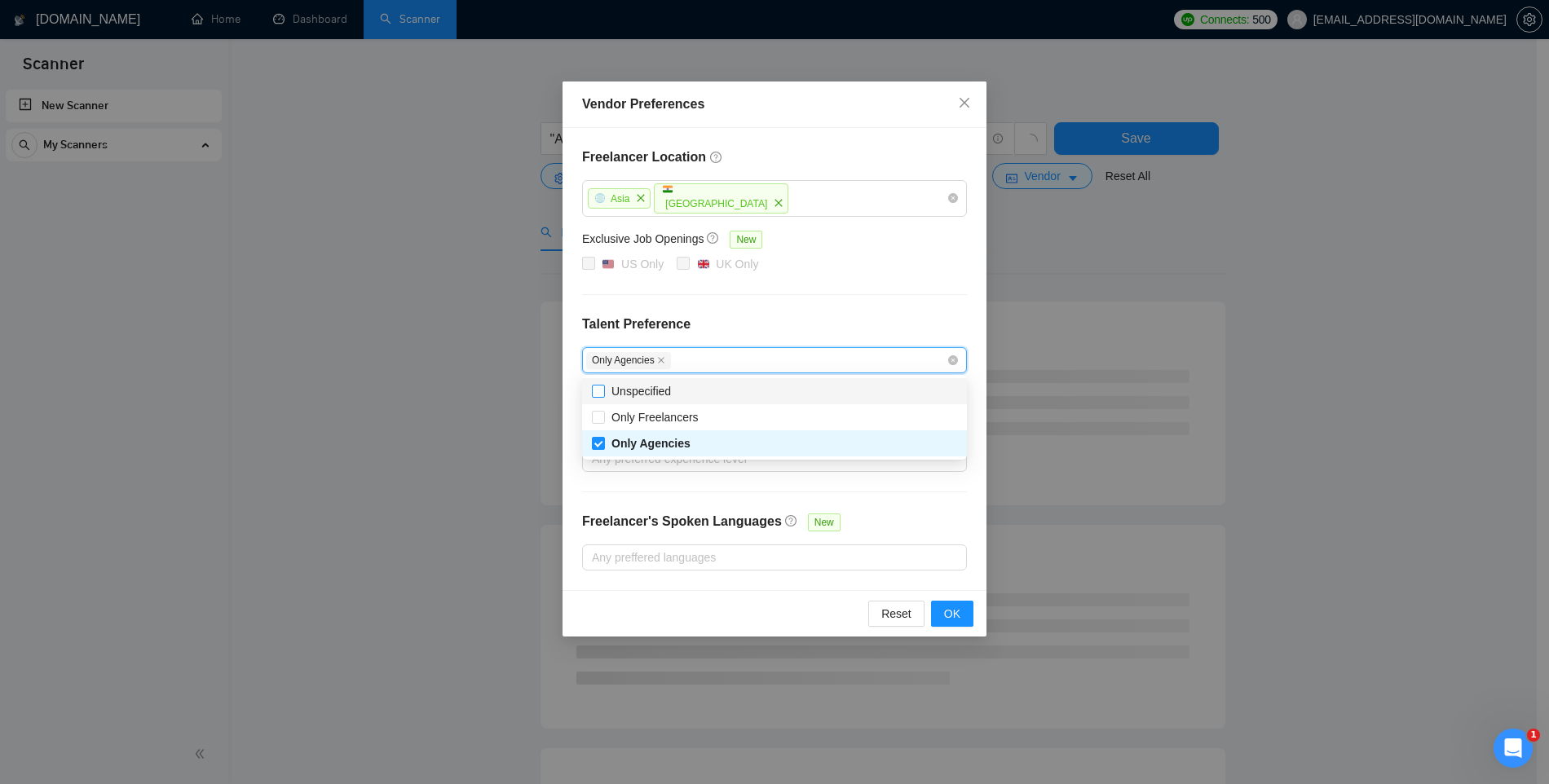
click at [650, 388] on span "Unspecified" at bounding box center [641, 391] width 60 height 13
click at [603, 388] on input "Unspecified" at bounding box center [598, 390] width 12 height 12
click at [653, 391] on span "Unspecified" at bounding box center [644, 391] width 65 height 13
click at [603, 391] on input "Unspecified" at bounding box center [598, 390] width 12 height 12
checkbox input "false"
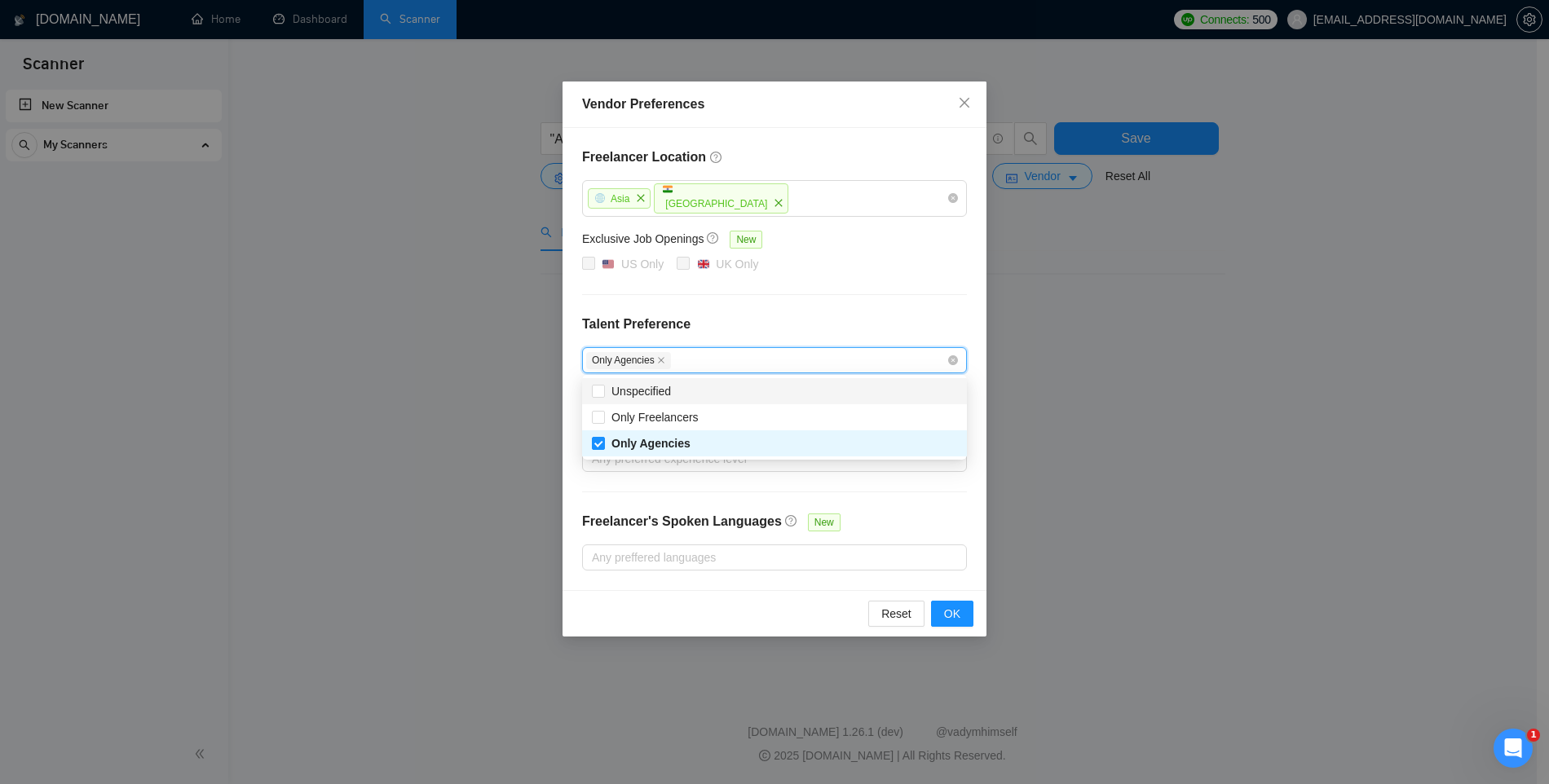
click at [744, 327] on h4 "Talent Preference" at bounding box center [774, 324] width 385 height 19
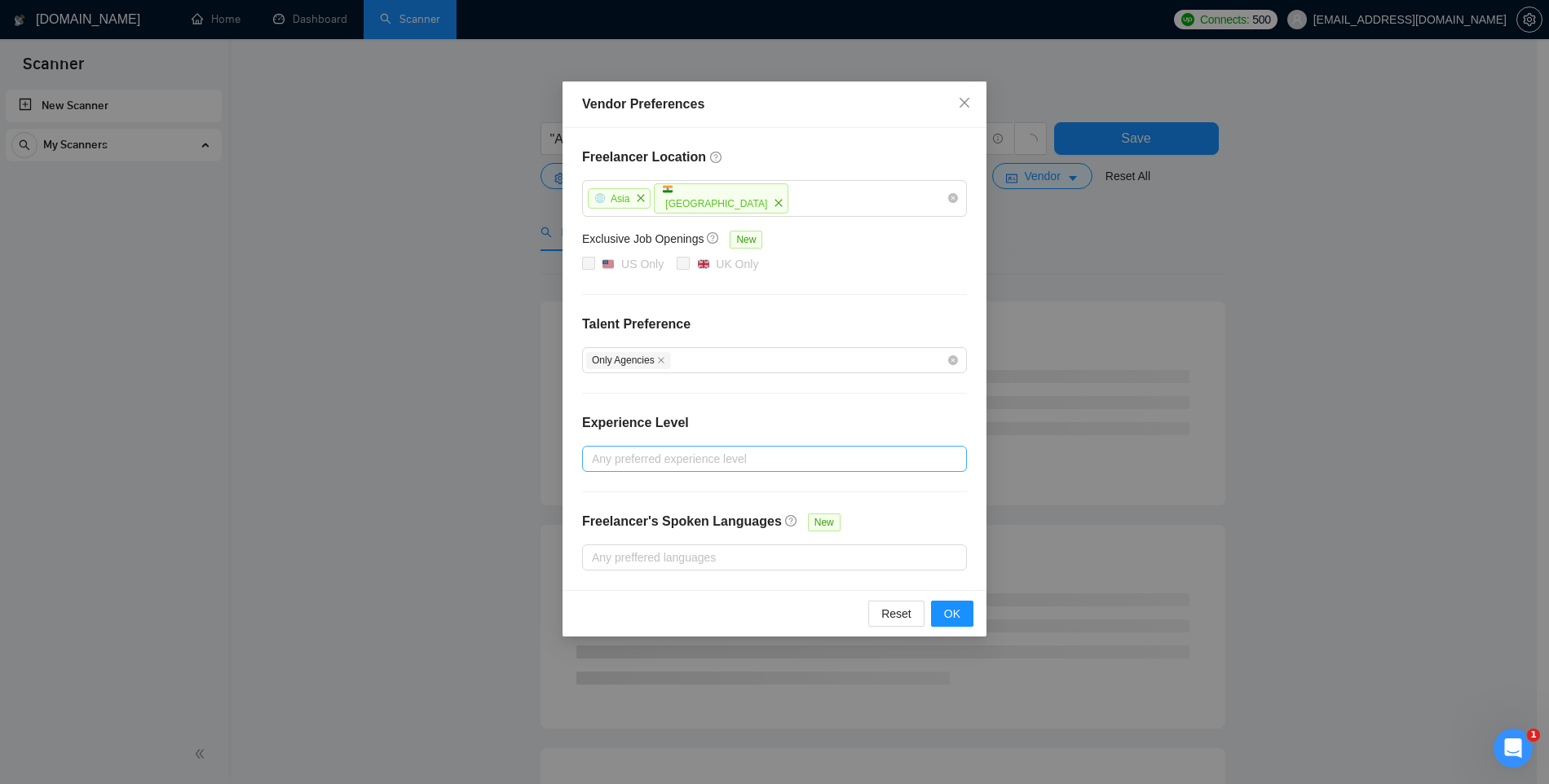
click at [671, 453] on div at bounding box center [767, 458] width 360 height 19
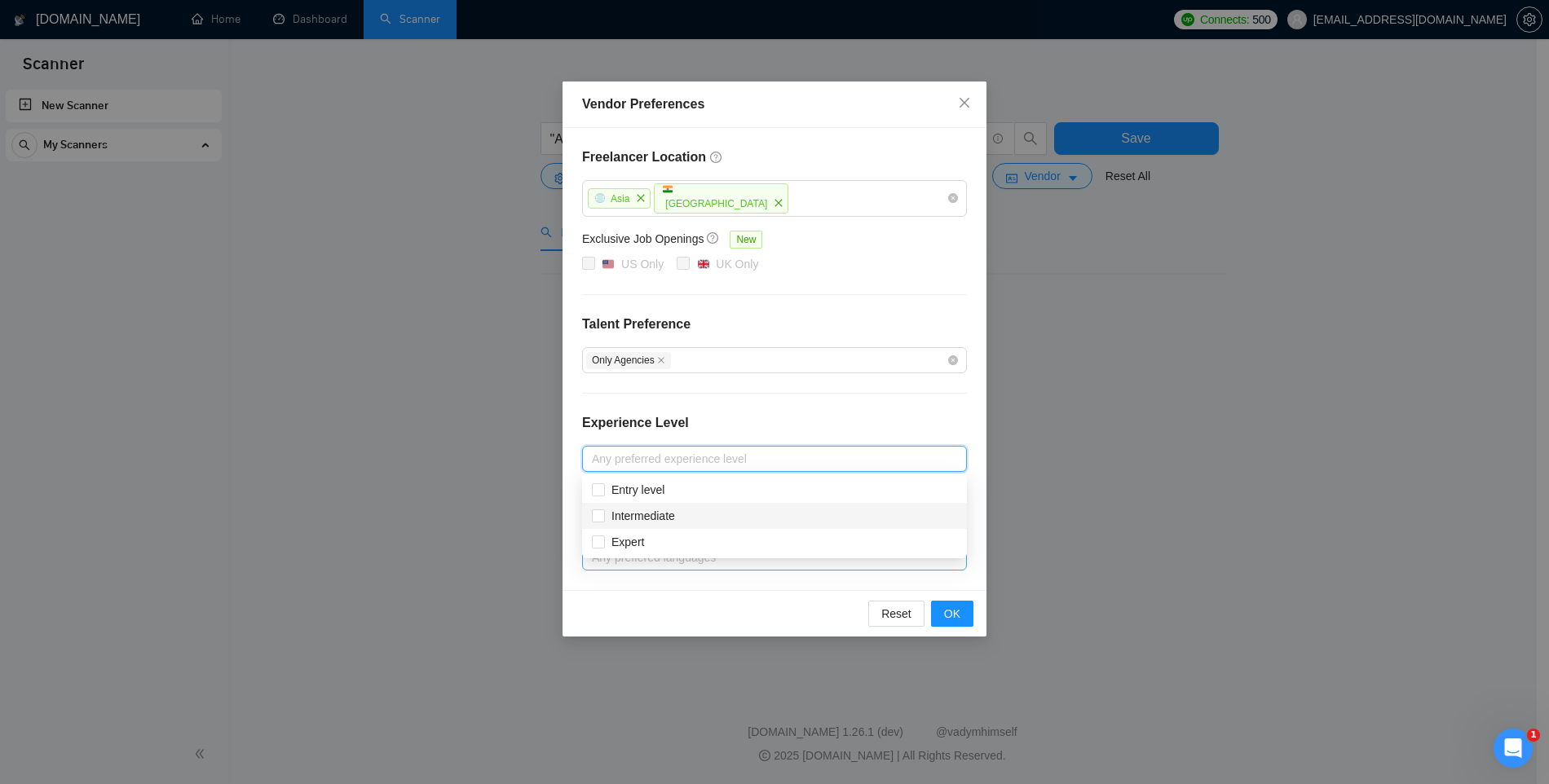
drag, startPoint x: 633, startPoint y: 527, endPoint x: 619, endPoint y: 560, distance: 35.8
click at [619, 564] on body "Scanner New Scanner My Scanners GigRadar.io Home Dashboard Scanner Connects: 50…" at bounding box center [768, 392] width 1537 height 784
click at [621, 543] on span "Expert" at bounding box center [628, 543] width 33 height 13
click at [603, 543] on input "Expert" at bounding box center [598, 542] width 12 height 12
checkbox input "true"
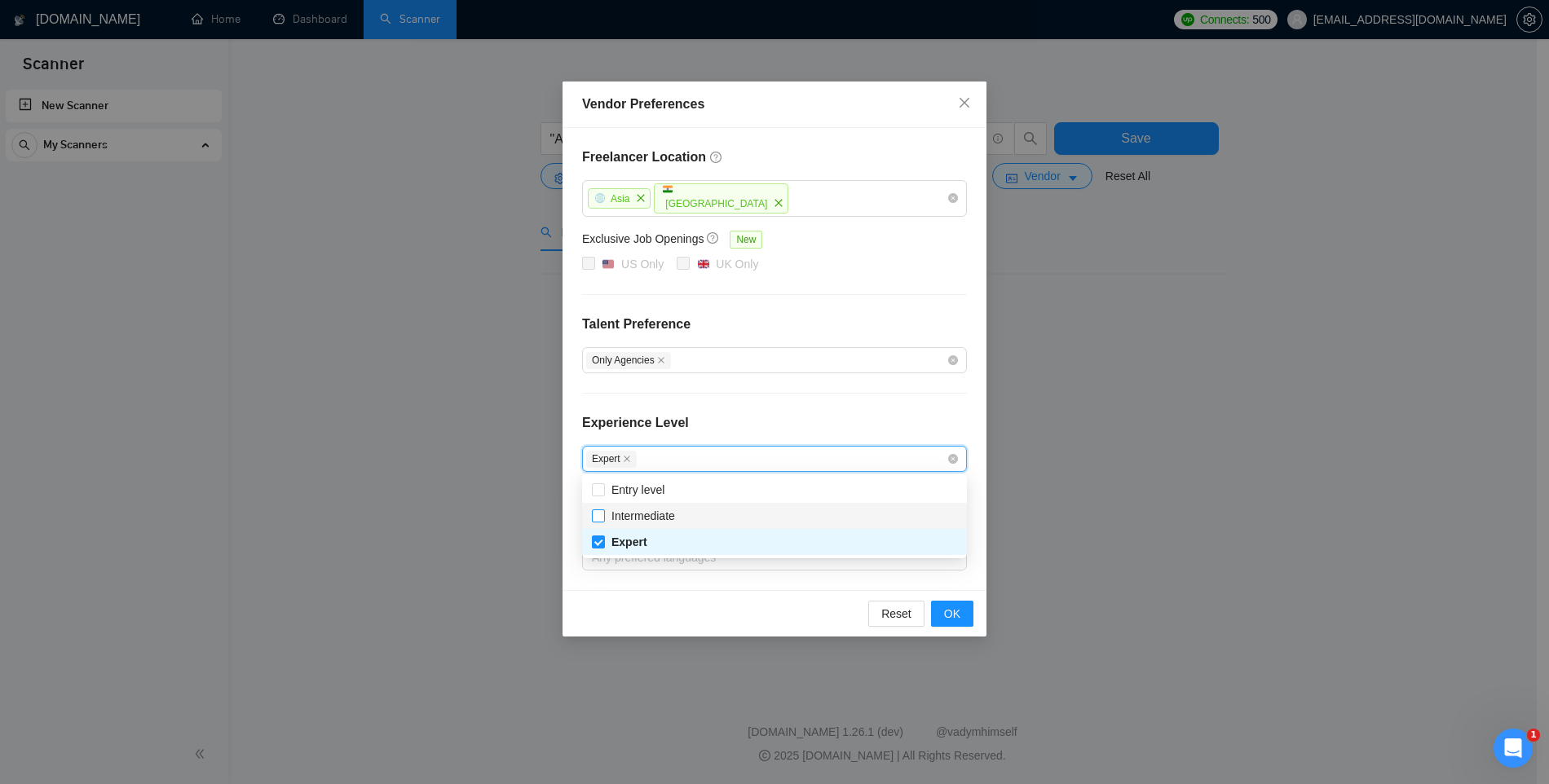
click at [623, 520] on span "Intermediate" at bounding box center [644, 516] width 64 height 13
click at [603, 520] on input "Intermediate" at bounding box center [598, 516] width 12 height 12
checkbox input "true"
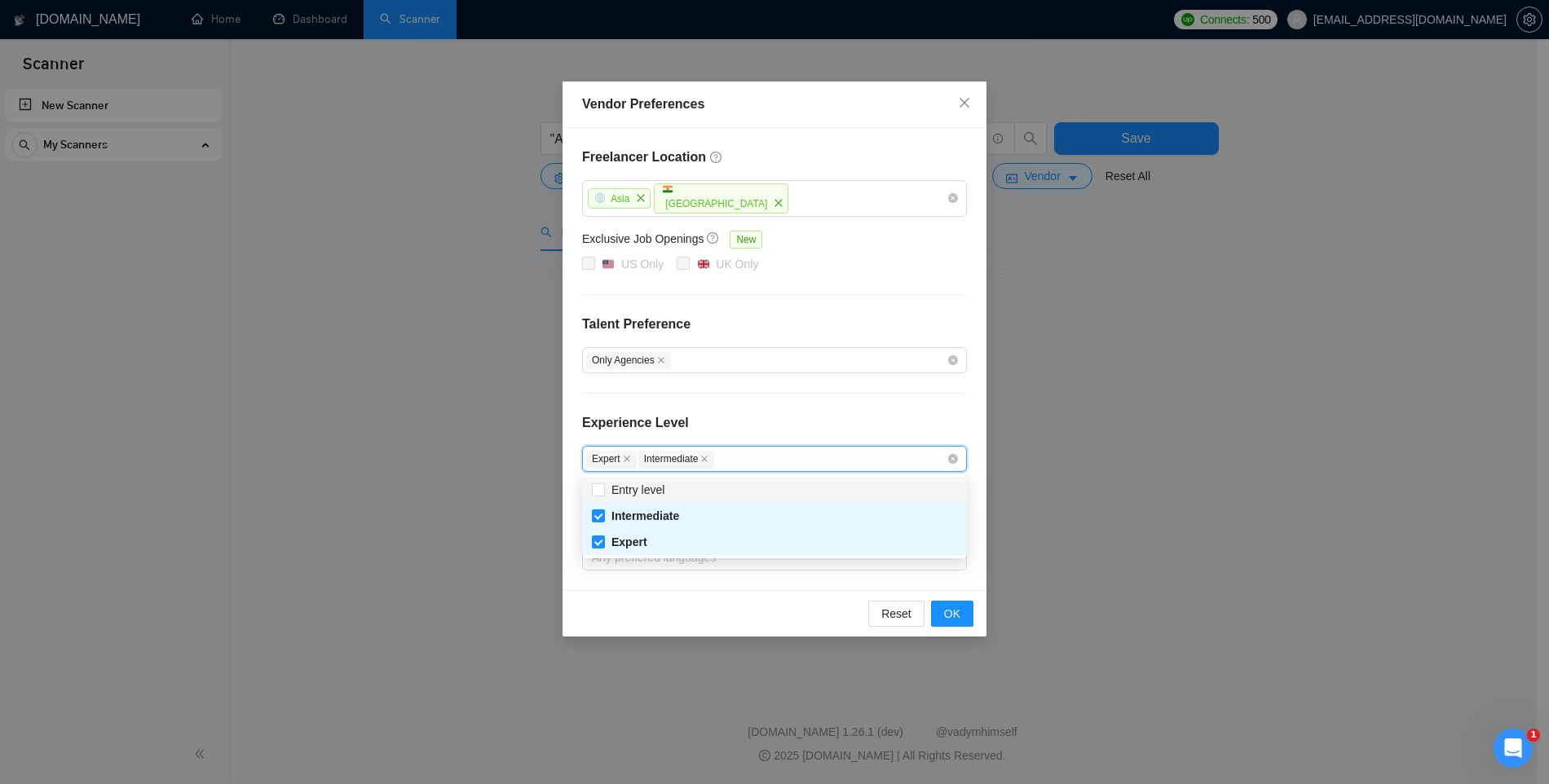
click at [734, 421] on div "Experience Level" at bounding box center [774, 429] width 385 height 33
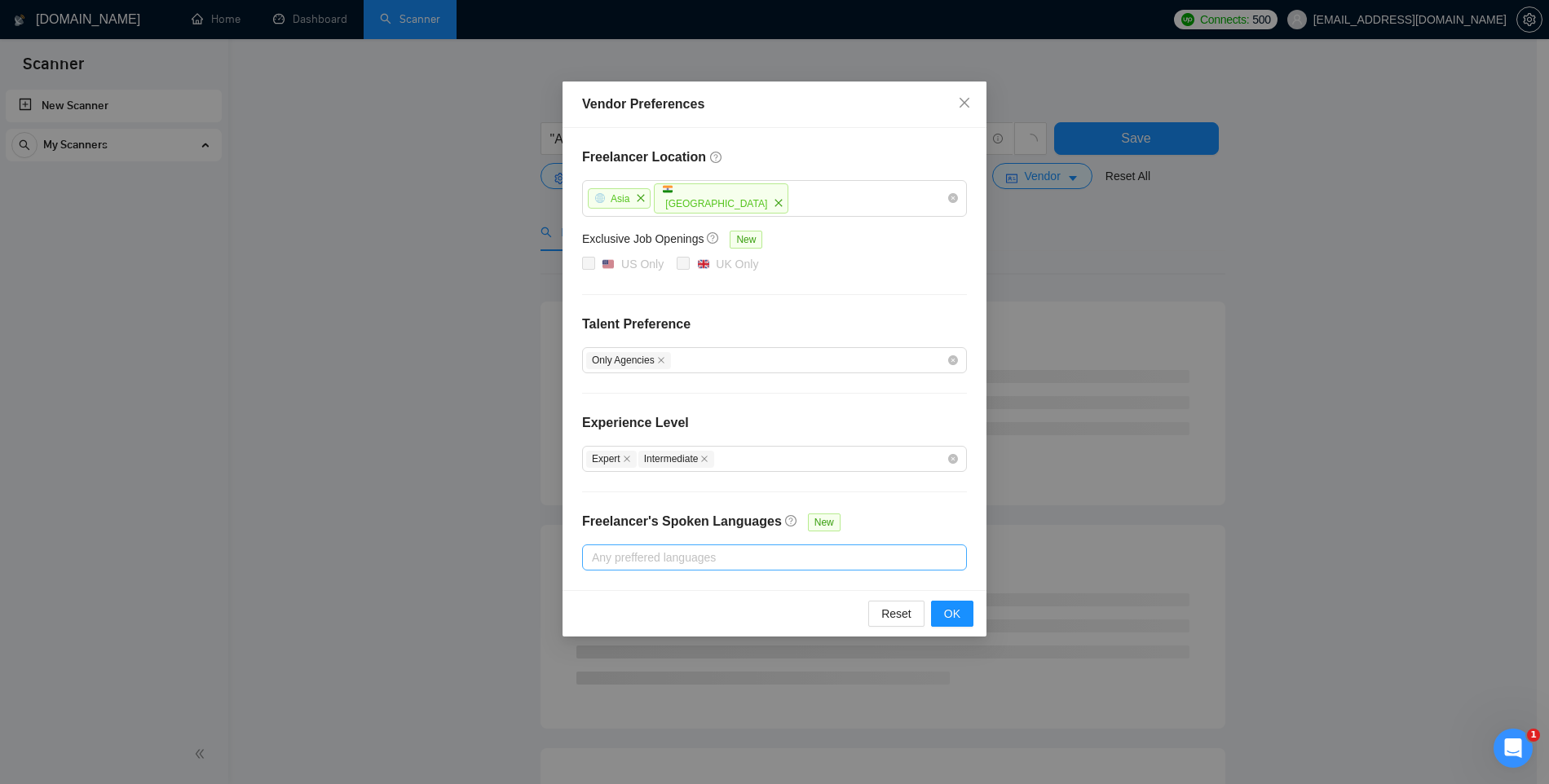
click at [672, 554] on div at bounding box center [767, 557] width 360 height 19
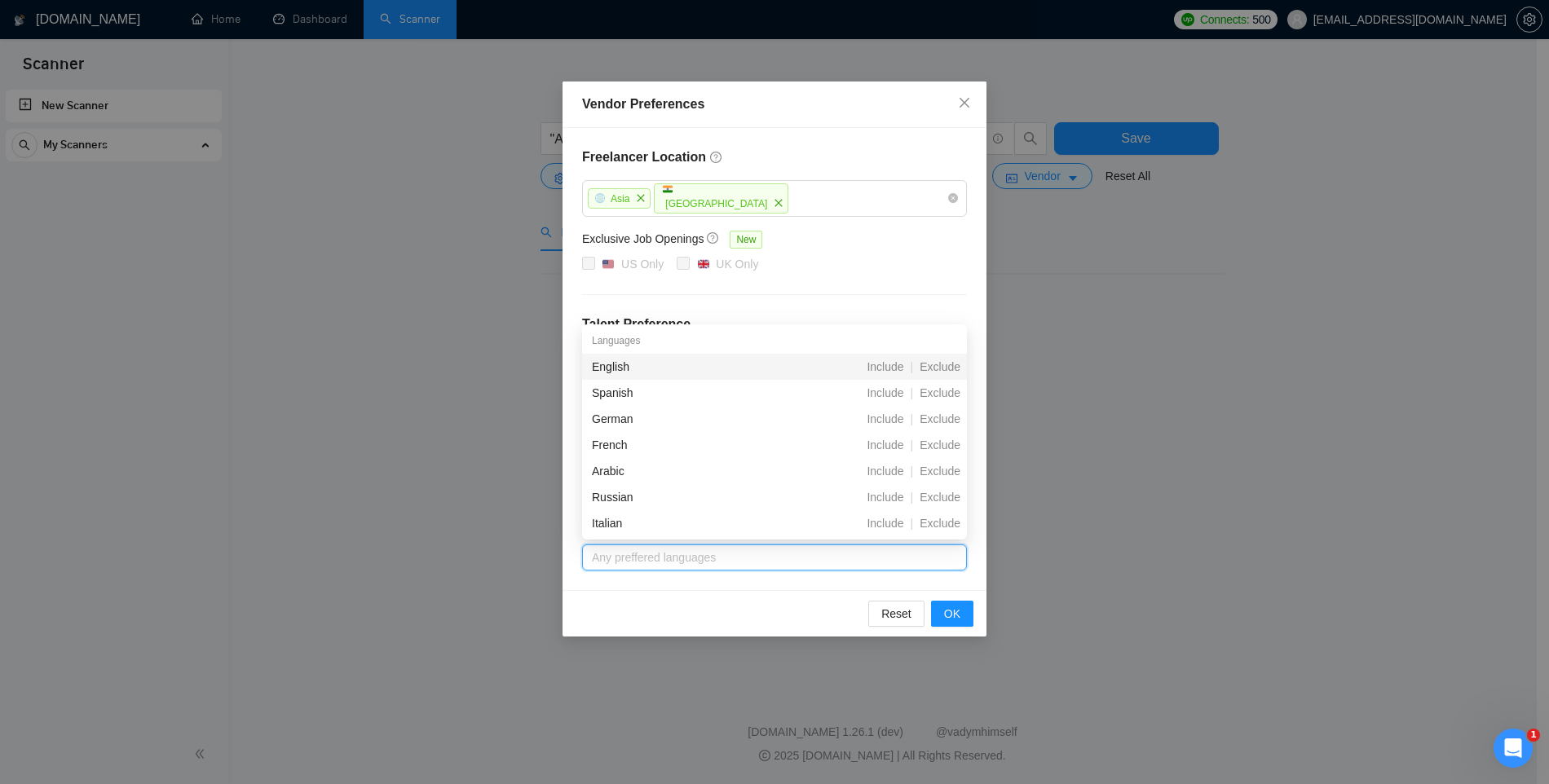
click at [645, 581] on div "Freelancer Location Asia India Exclusive Job Openings New US Only UK Only Talen…" at bounding box center [775, 358] width 424 height 462
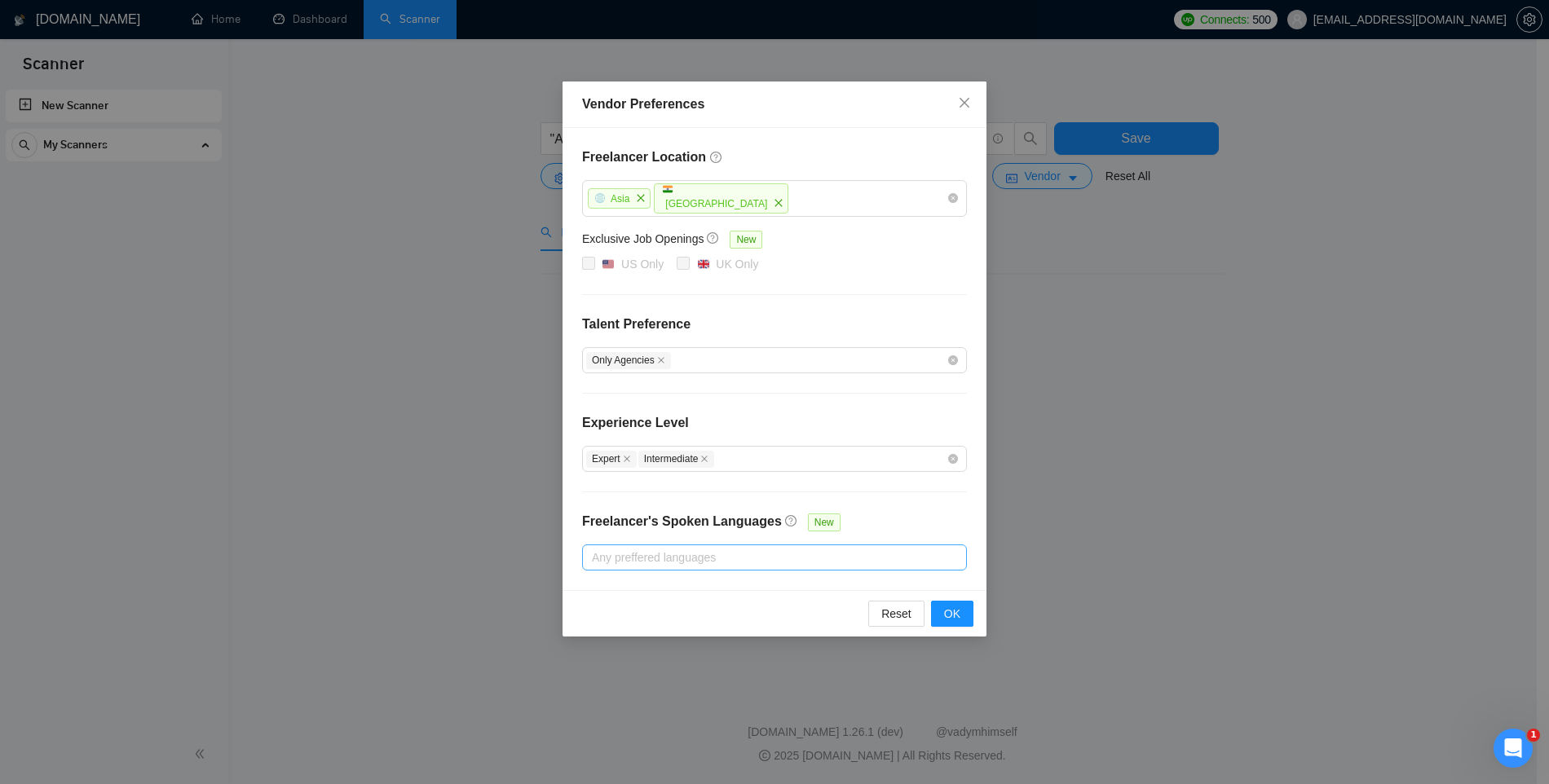
click at [656, 554] on div at bounding box center [767, 557] width 360 height 19
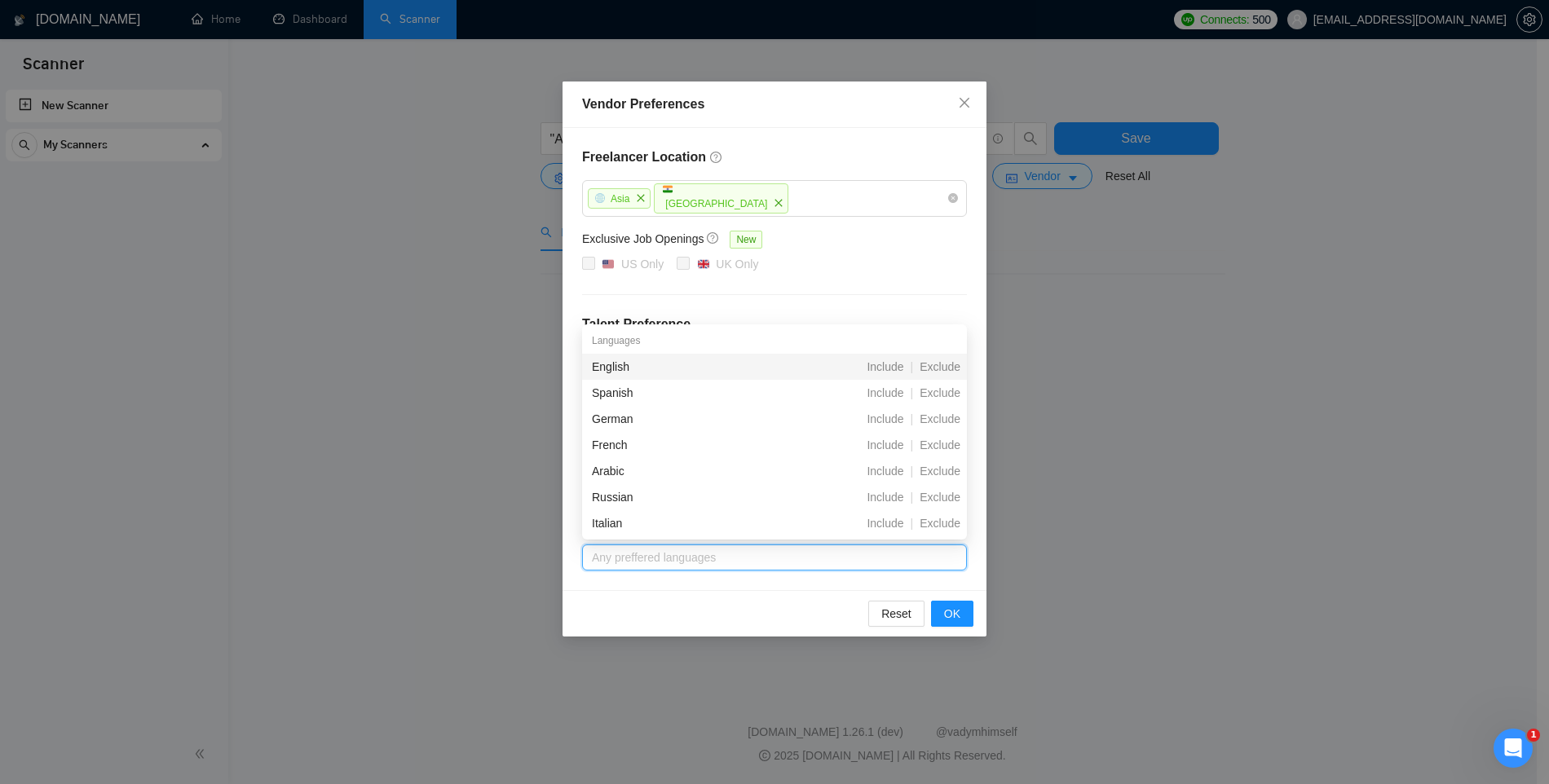
click at [635, 363] on div "English" at bounding box center [686, 366] width 188 height 18
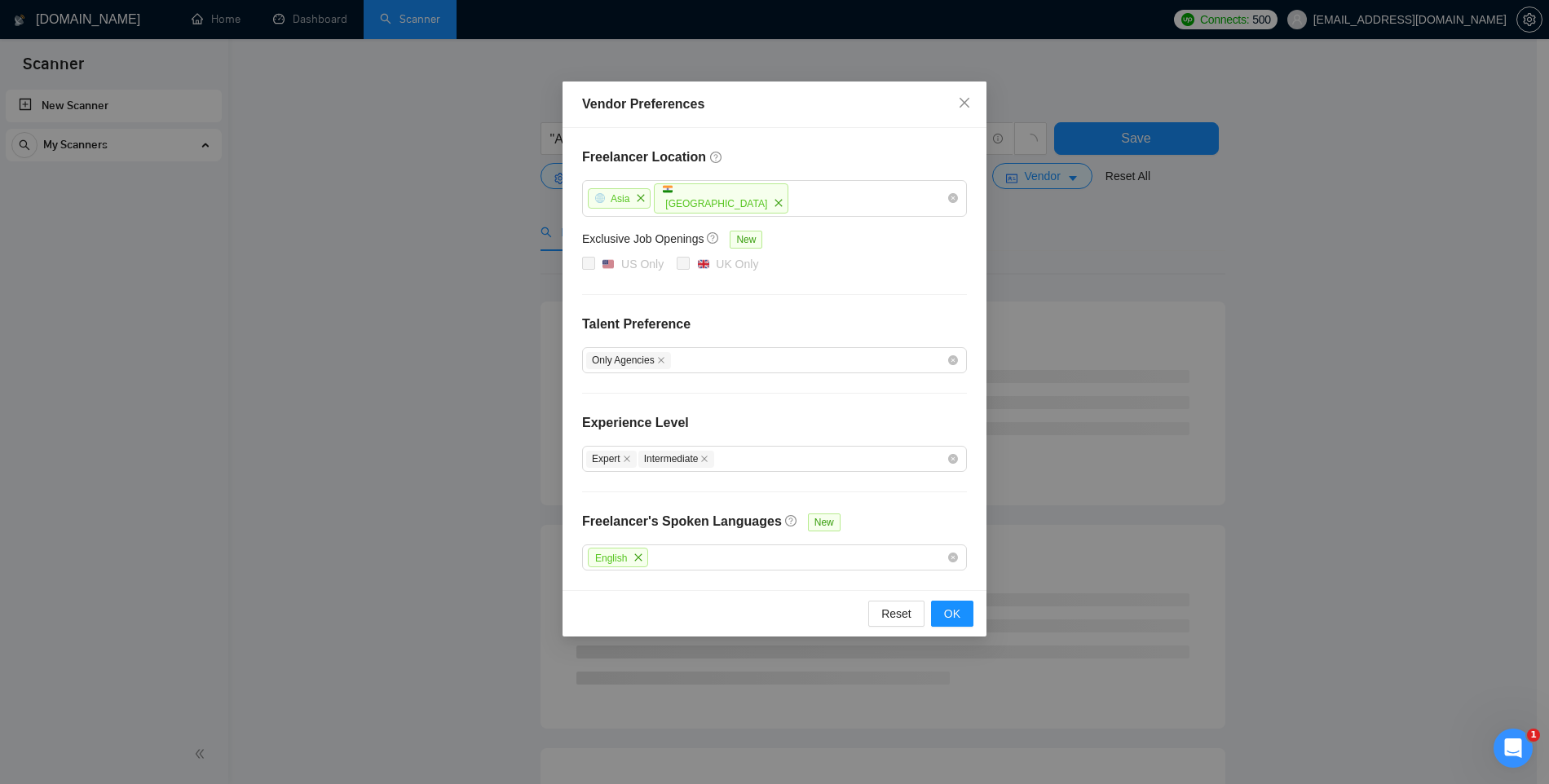
click at [670, 580] on div "Freelancer Location Asia India Exclusive Job Openings New US Only UK Only Talen…" at bounding box center [775, 358] width 424 height 462
click at [952, 616] on span "OK" at bounding box center [952, 613] width 16 height 18
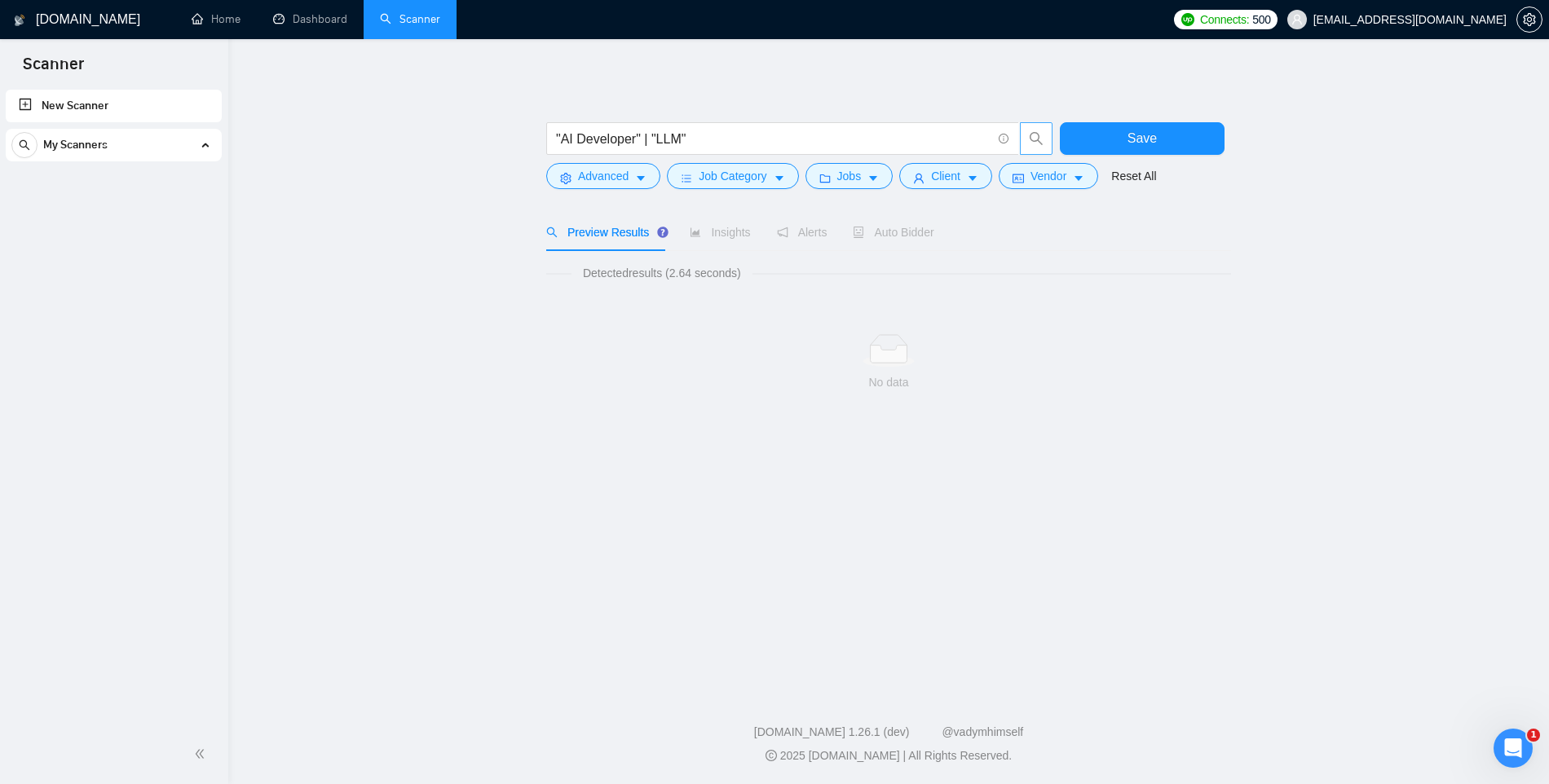
click at [1044, 138] on span "search" at bounding box center [1036, 138] width 31 height 14
click at [1043, 177] on span "Vendor" at bounding box center [1048, 176] width 36 height 18
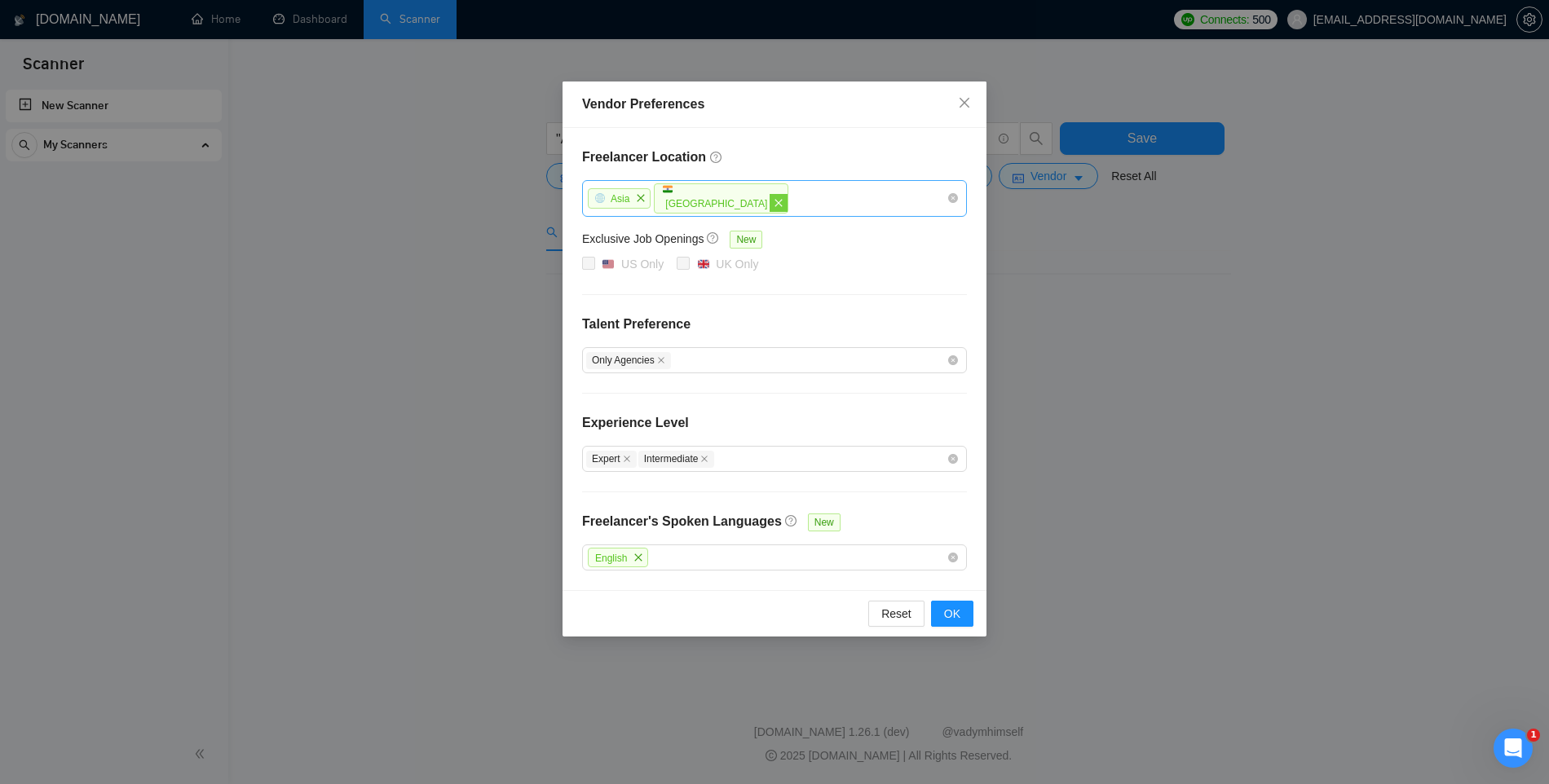
click at [774, 202] on icon "close" at bounding box center [779, 203] width 10 height 10
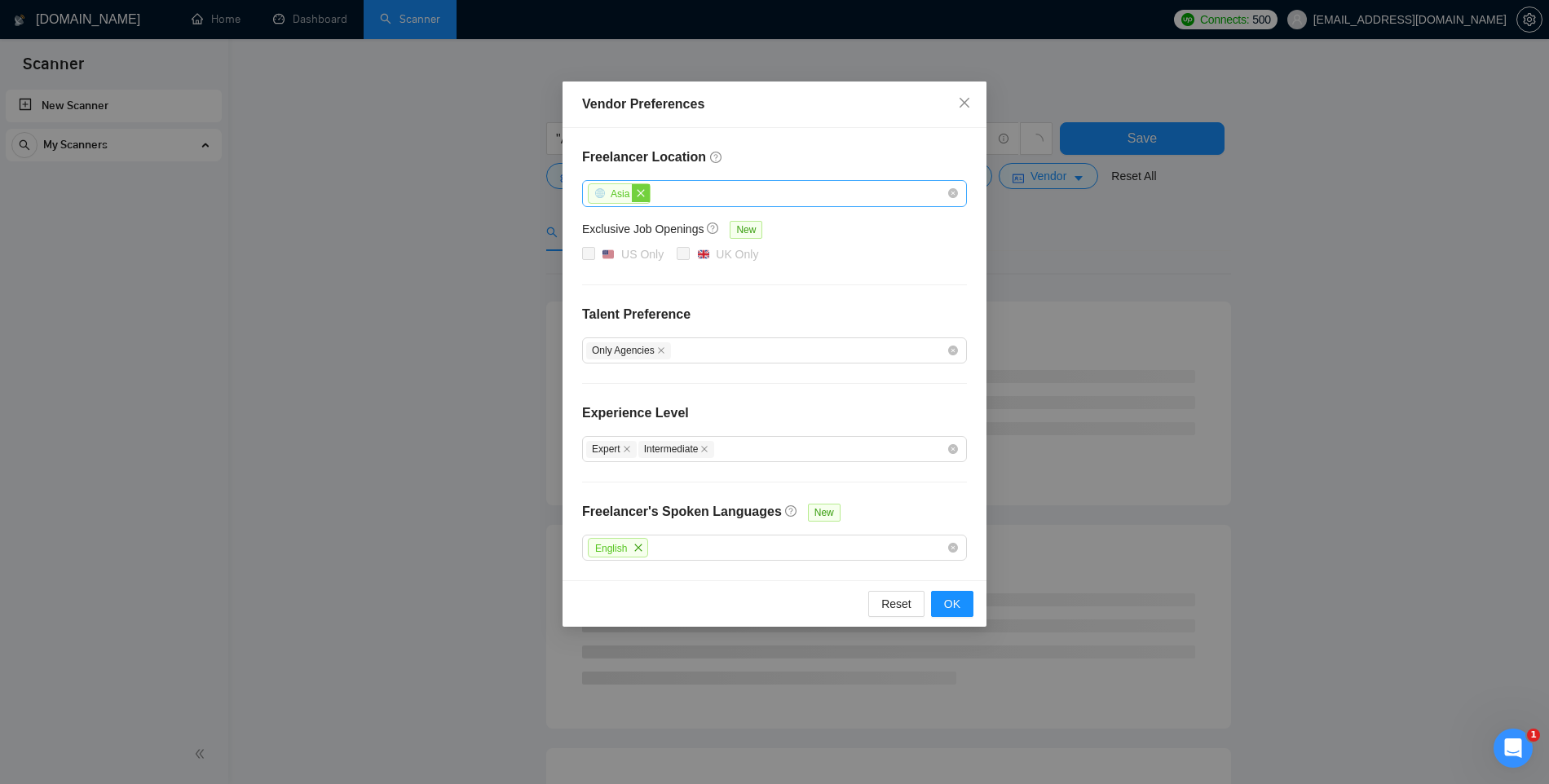
click at [645, 196] on icon "close" at bounding box center [641, 193] width 8 height 8
click at [645, 196] on div at bounding box center [767, 193] width 360 height 19
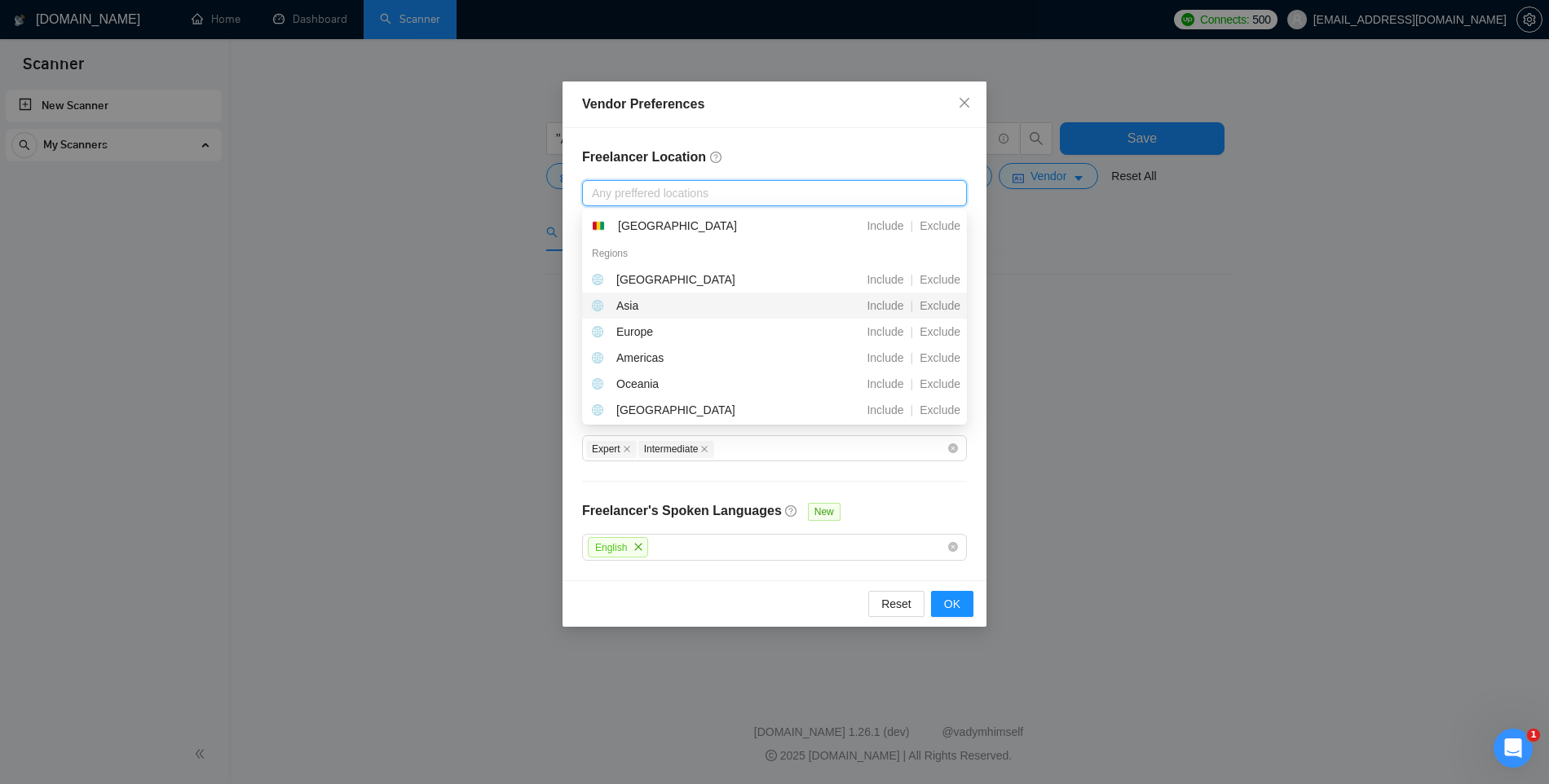
click at [633, 302] on div "Asia" at bounding box center [628, 305] width 22 height 18
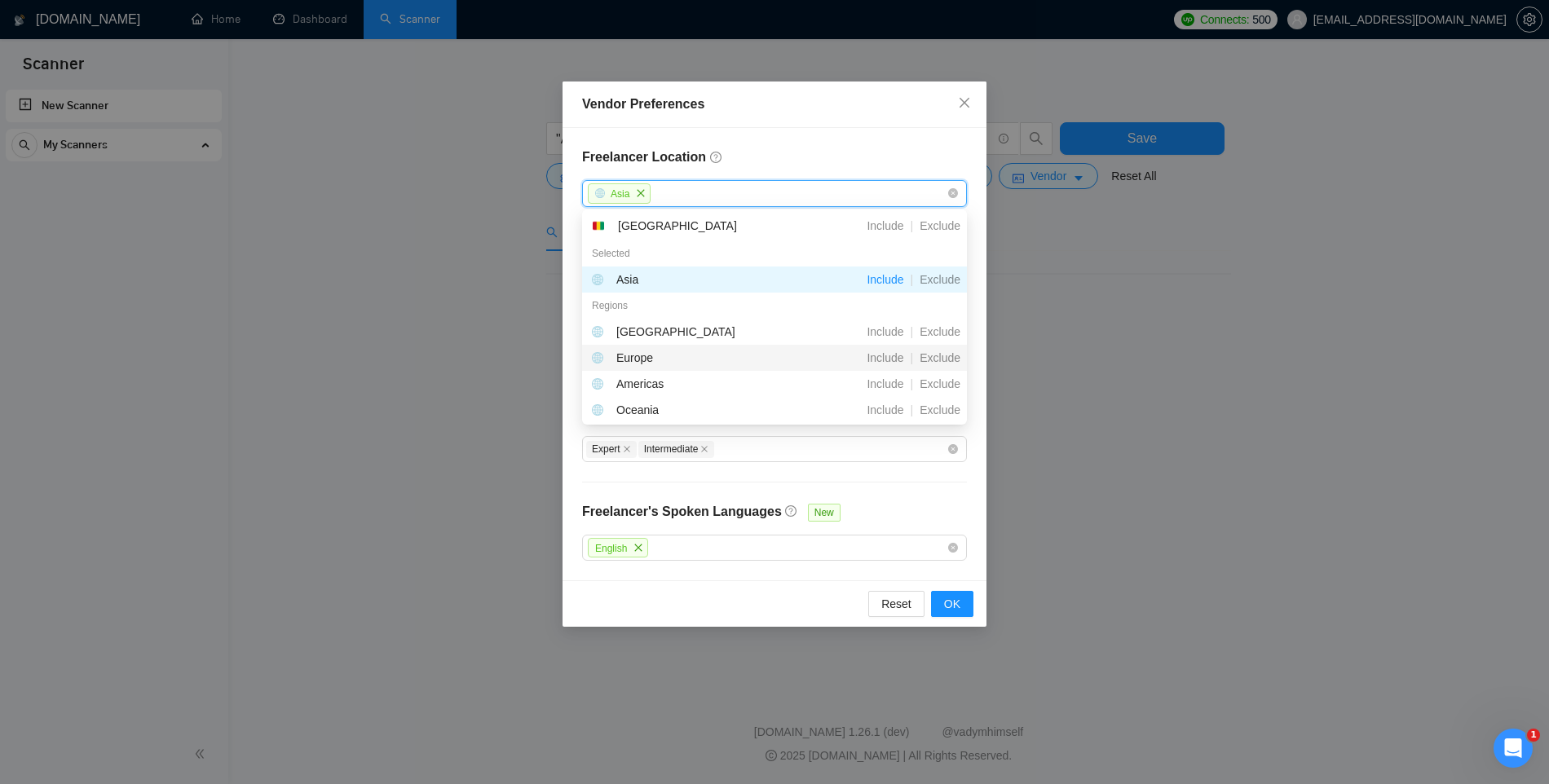
click at [750, 156] on h4 "Freelancer Location" at bounding box center [774, 156] width 385 height 19
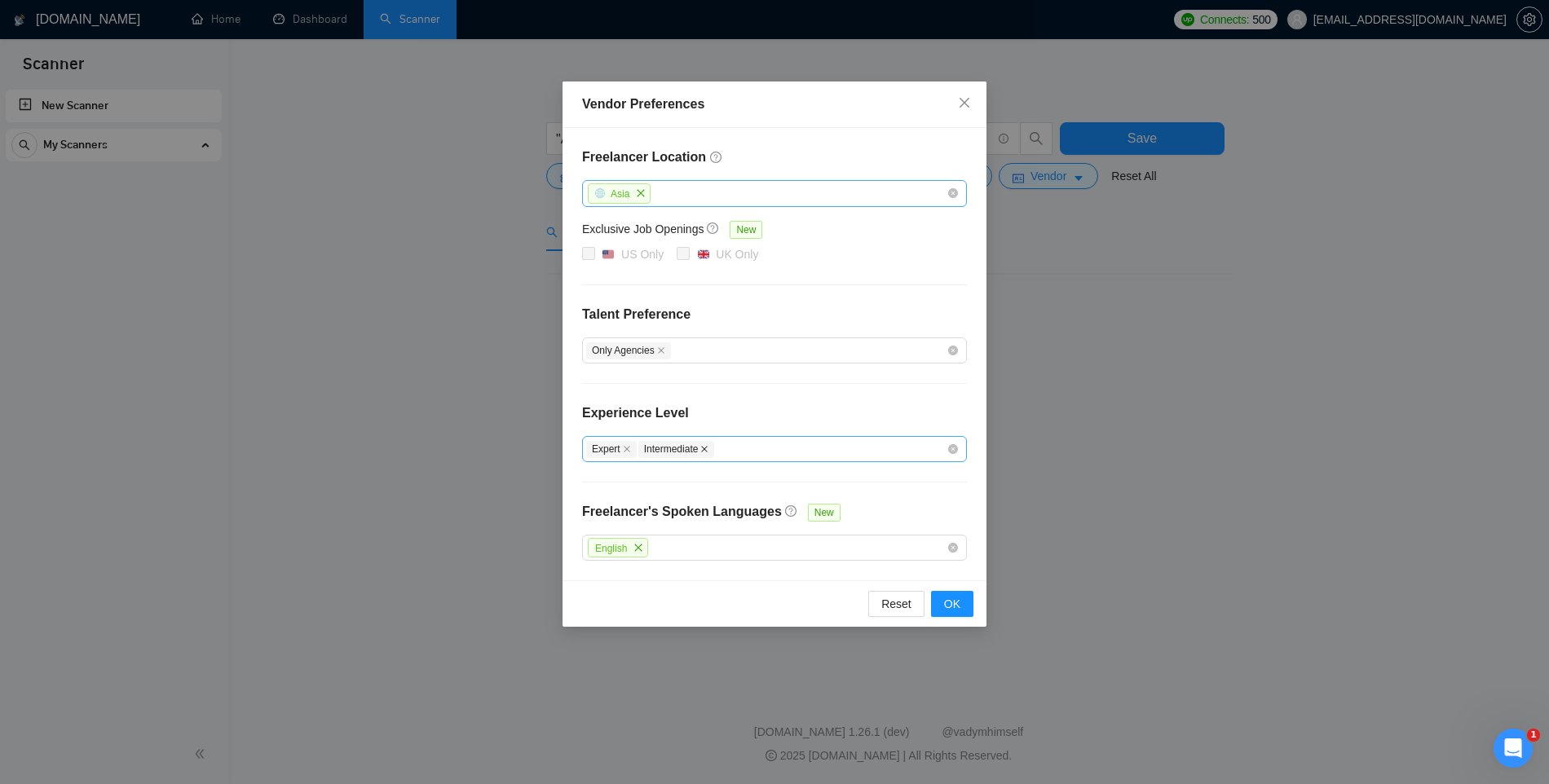
click at [708, 450] on icon "close" at bounding box center [704, 449] width 8 height 8
click at [629, 449] on icon "close" at bounding box center [627, 449] width 7 height 7
click at [689, 189] on div "Asia" at bounding box center [767, 193] width 360 height 24
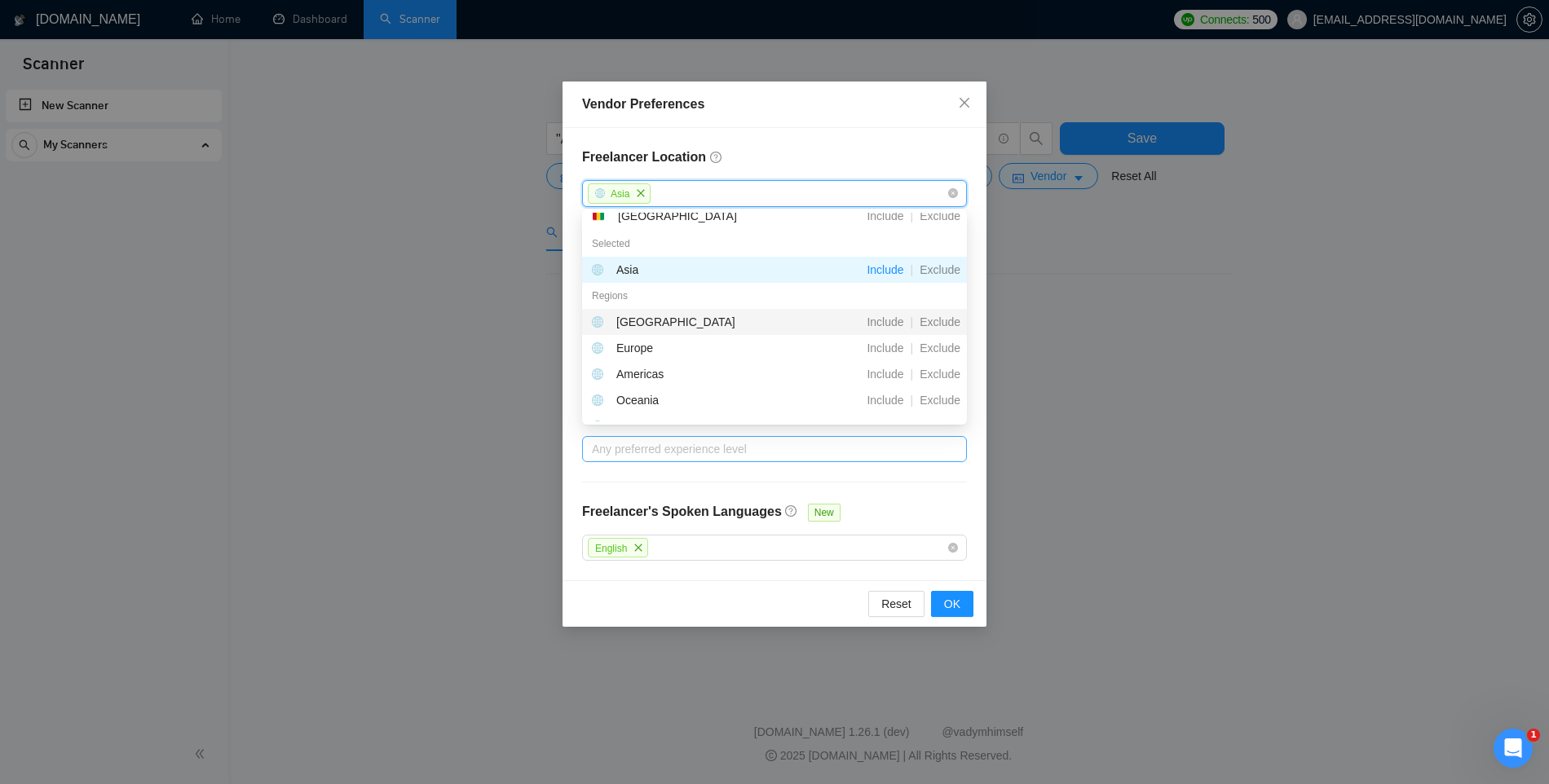
scroll to position [224, 0]
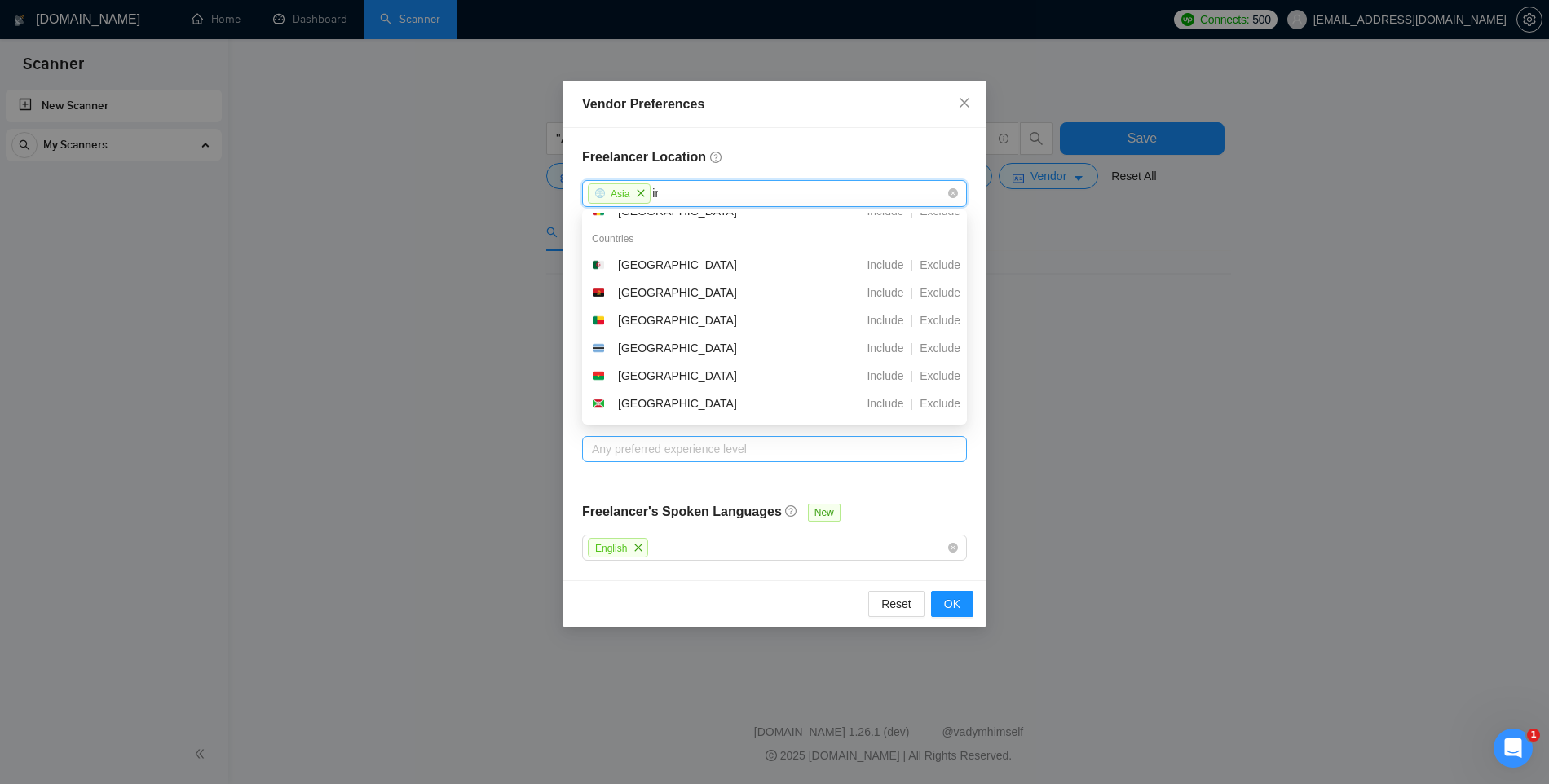
type input "ind"
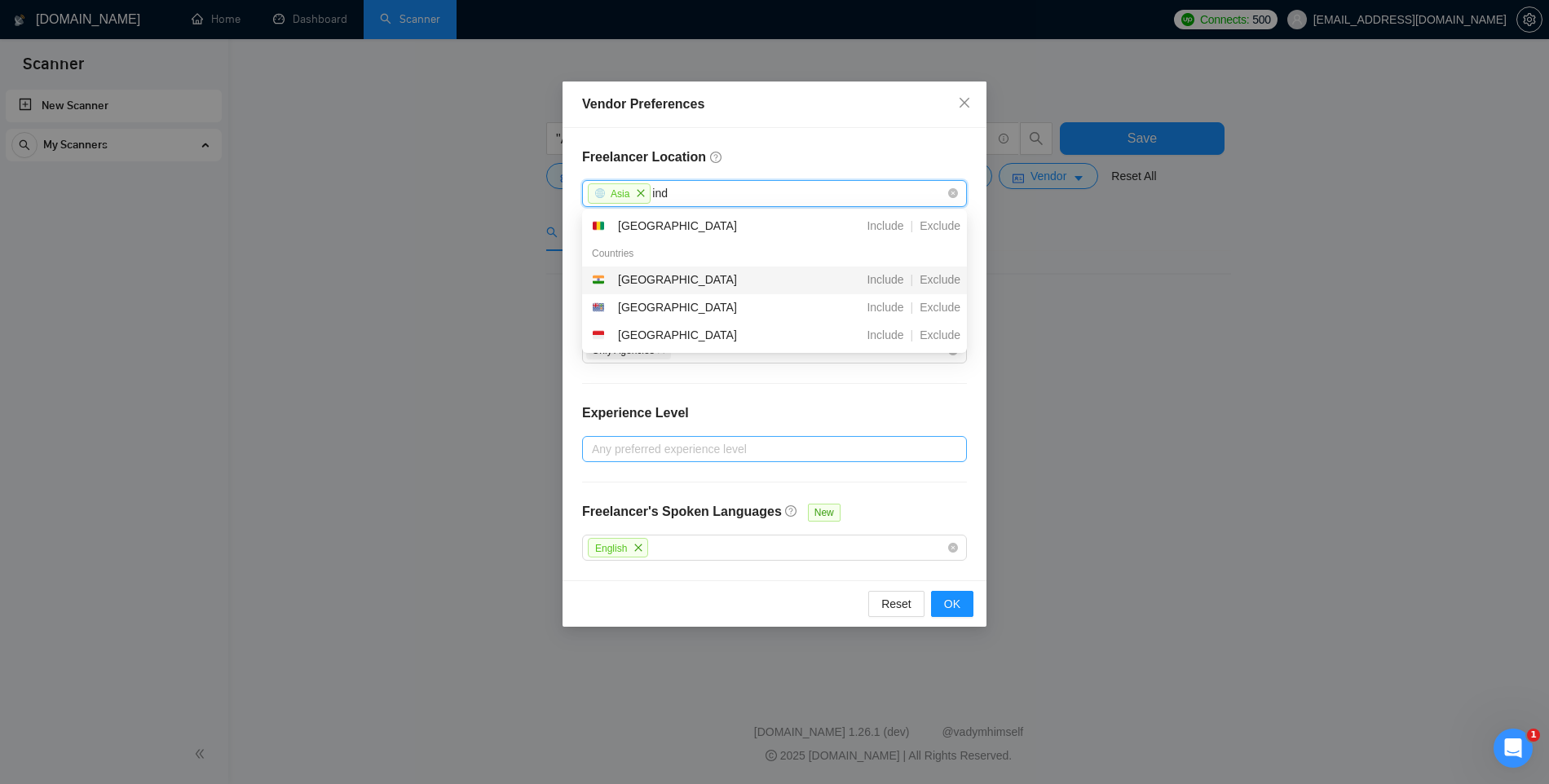
scroll to position [0, 0]
click at [650, 277] on div "India" at bounding box center [686, 280] width 188 height 19
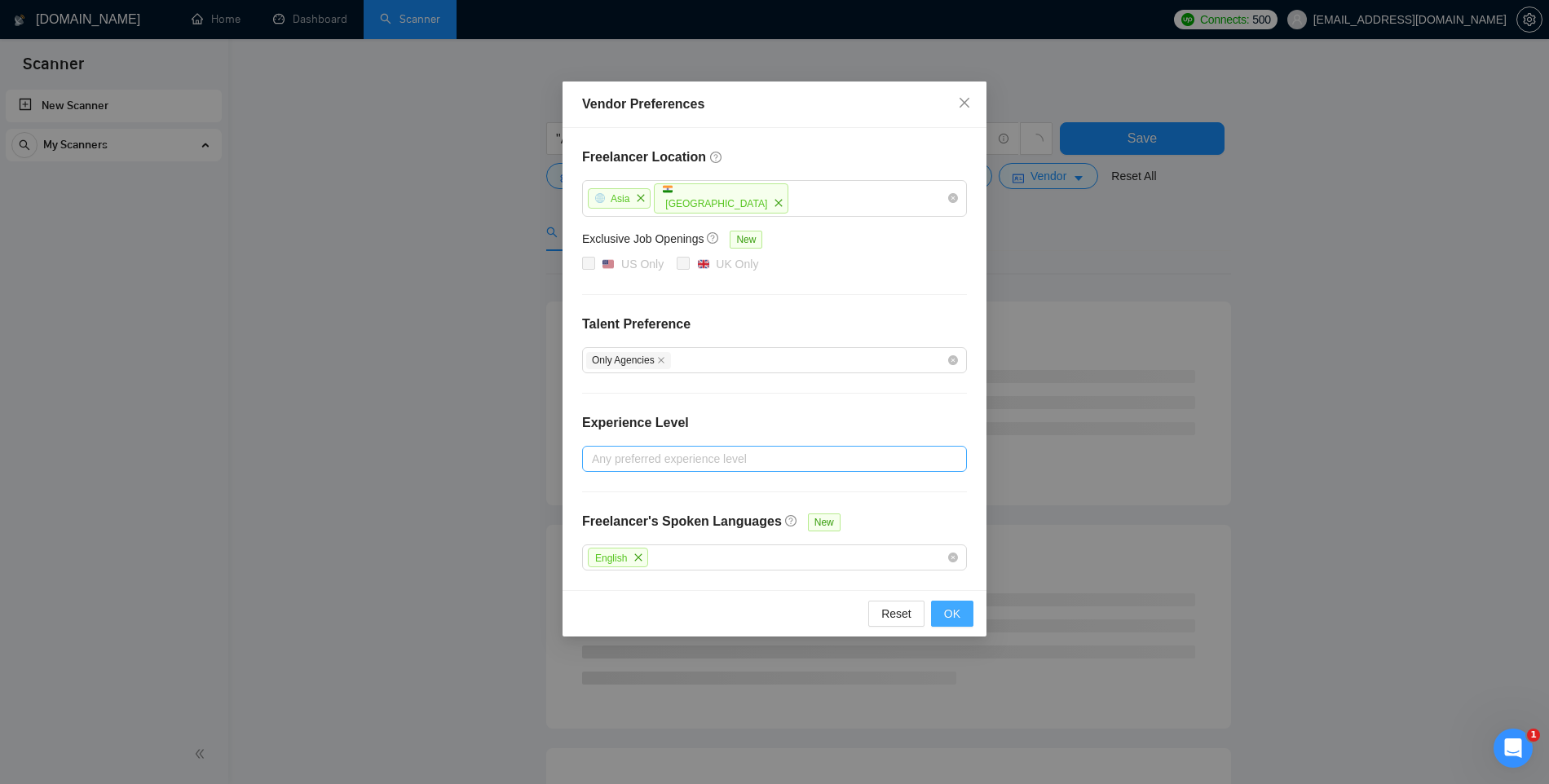
click at [960, 611] on span "OK" at bounding box center [952, 613] width 16 height 18
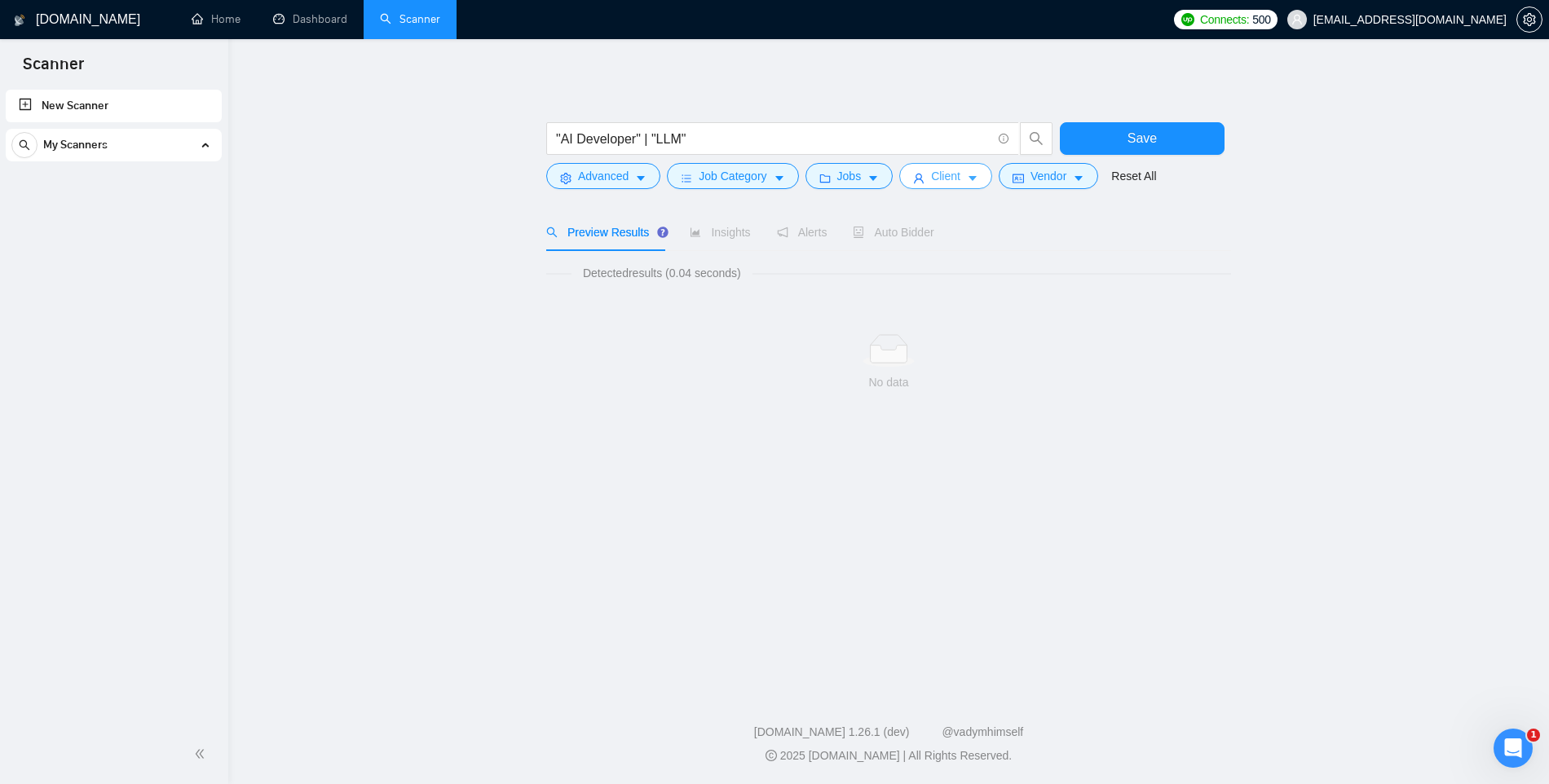
click at [961, 175] on span "Client" at bounding box center [946, 176] width 29 height 18
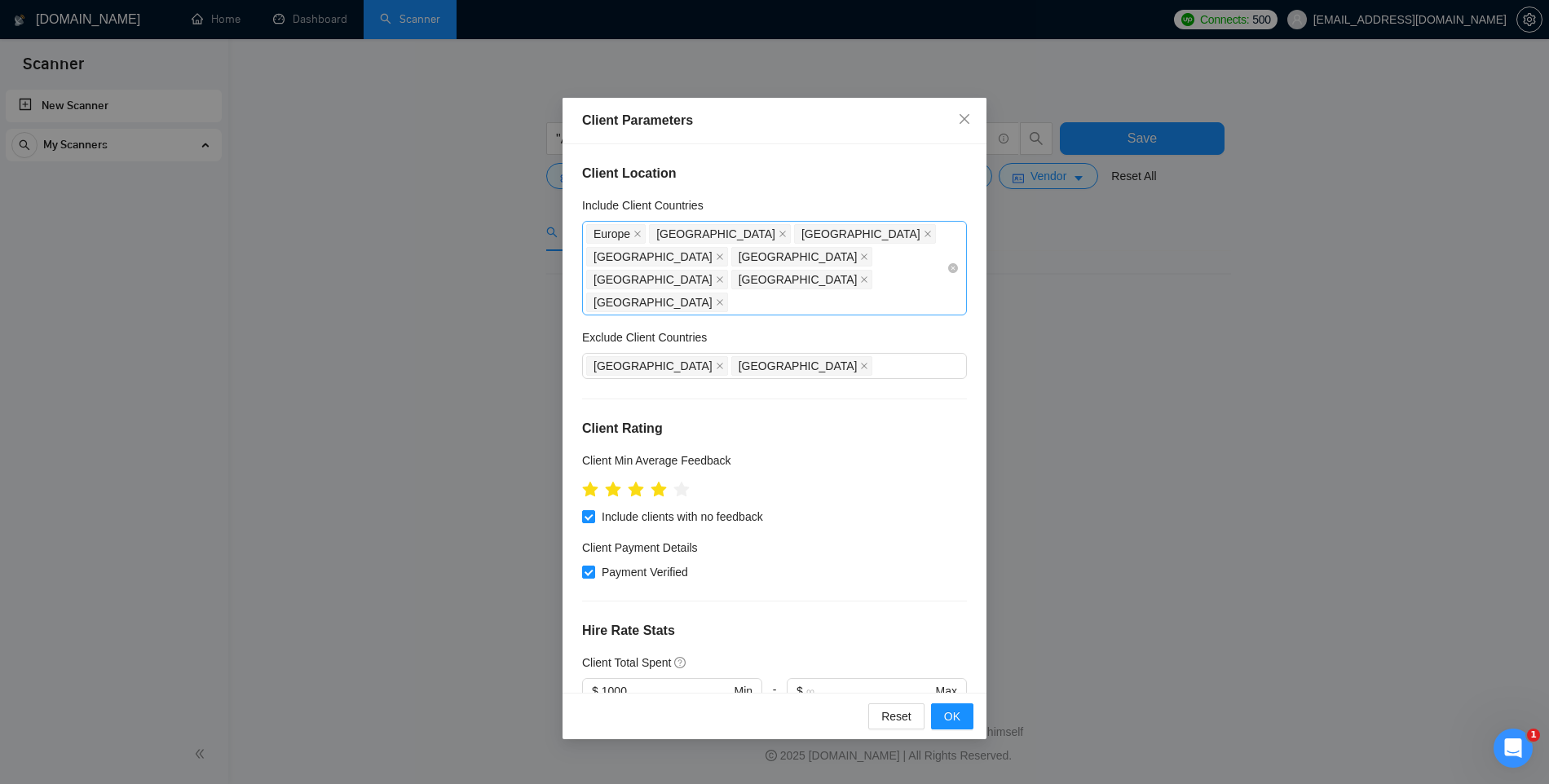
click at [703, 276] on div "Europe United Kingdom United States Germany United Arab Emirates Singapore New …" at bounding box center [767, 268] width 360 height 92
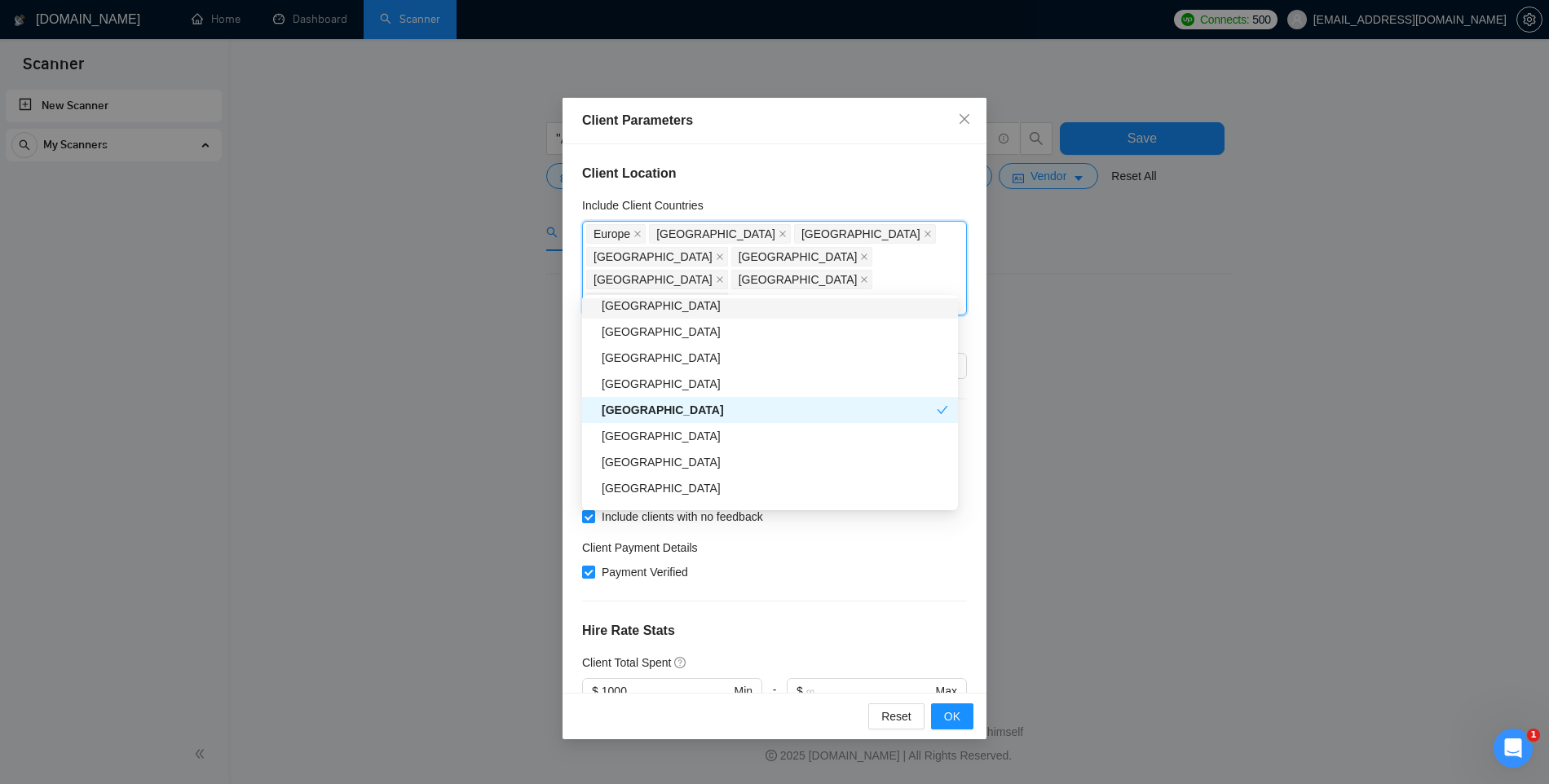
click at [708, 172] on h4 "Client Location" at bounding box center [774, 173] width 385 height 19
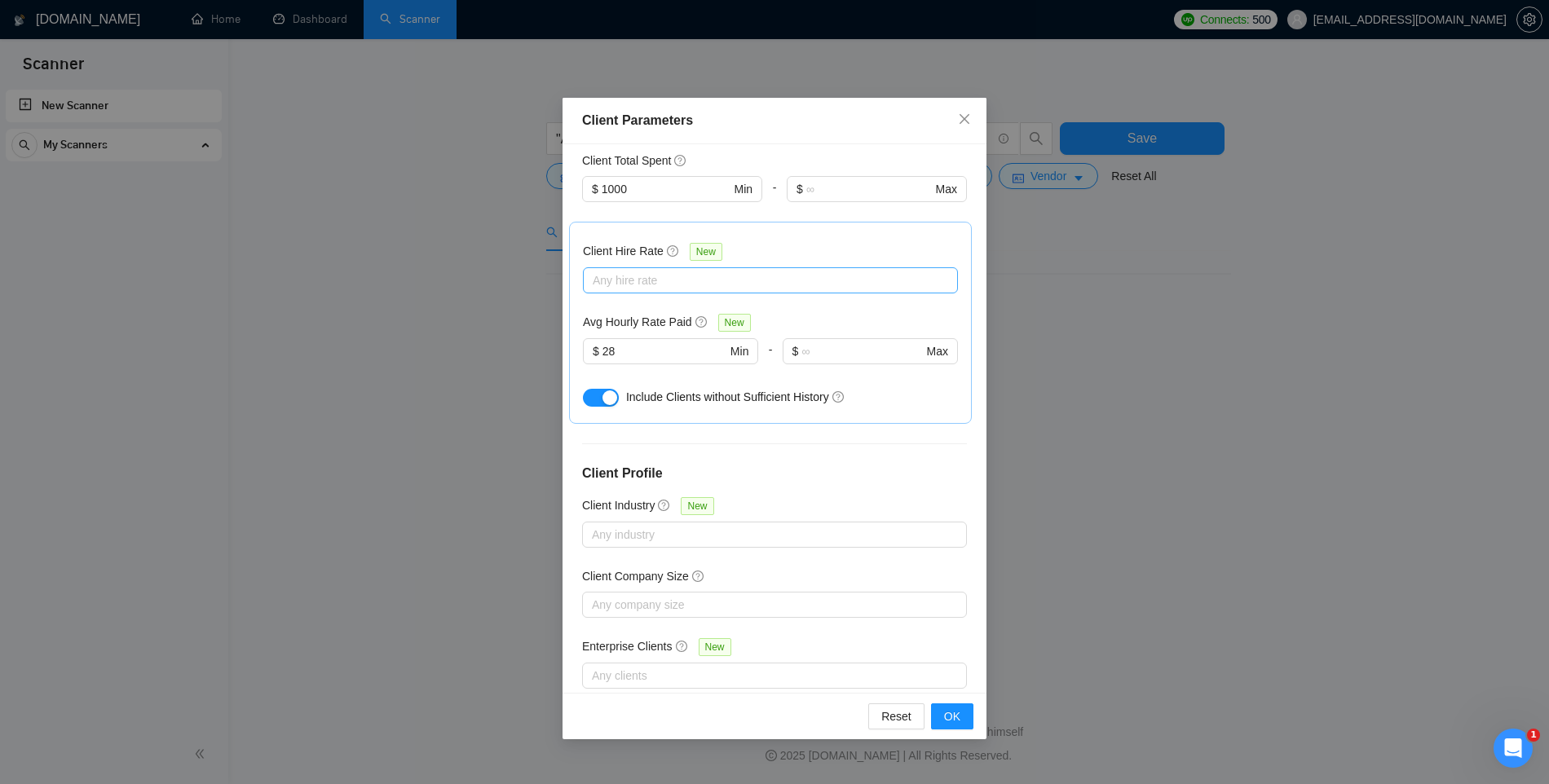
scroll to position [513, 0]
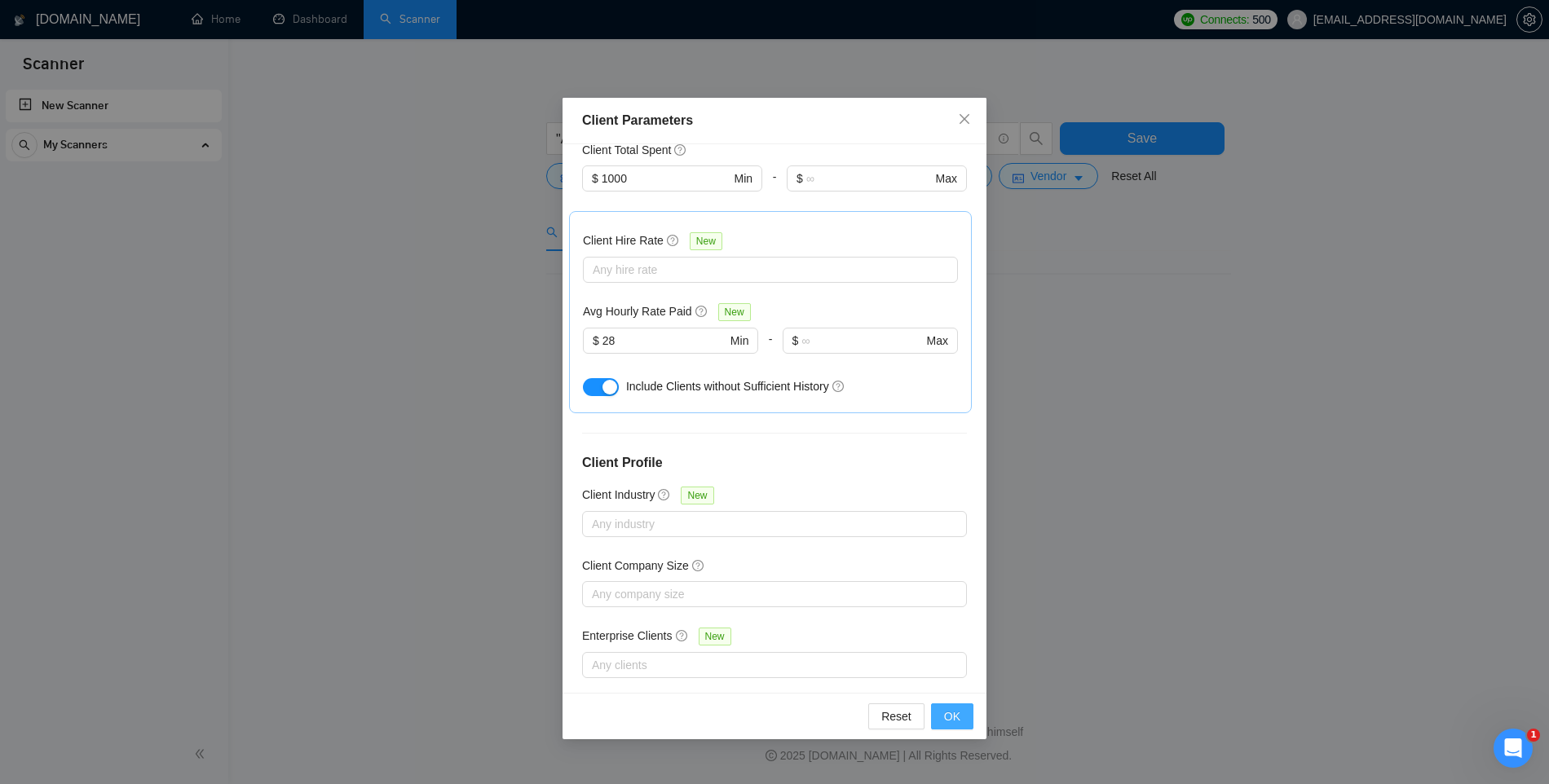
click at [961, 714] on button "OK" at bounding box center [952, 716] width 42 height 26
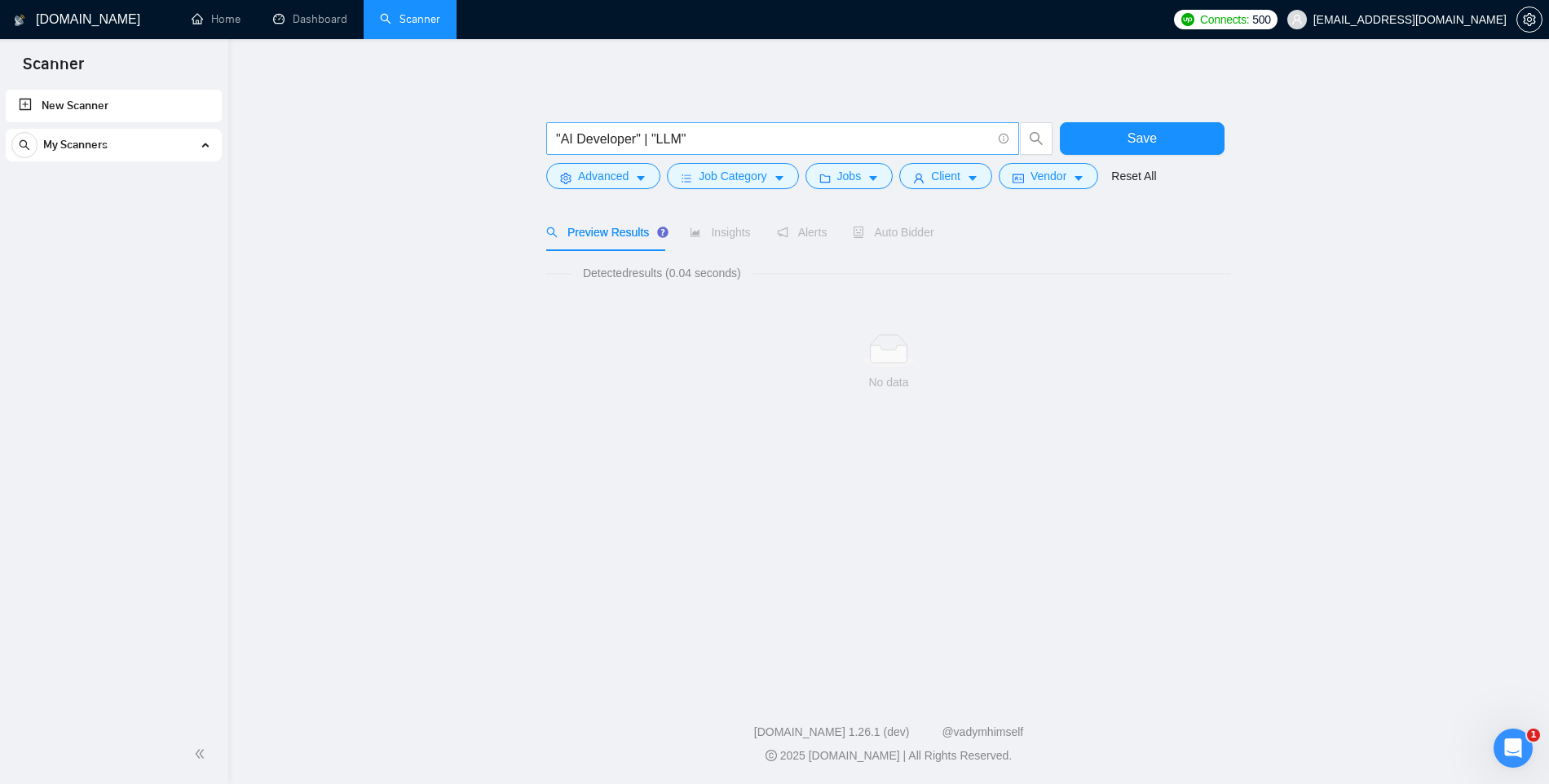
click at [735, 140] on input ""AI Developer" | "LLM"" at bounding box center [774, 139] width 436 height 20
click at [1026, 130] on button "button" at bounding box center [1036, 138] width 33 height 33
click at [1030, 135] on icon "search" at bounding box center [1037, 139] width 13 height 13
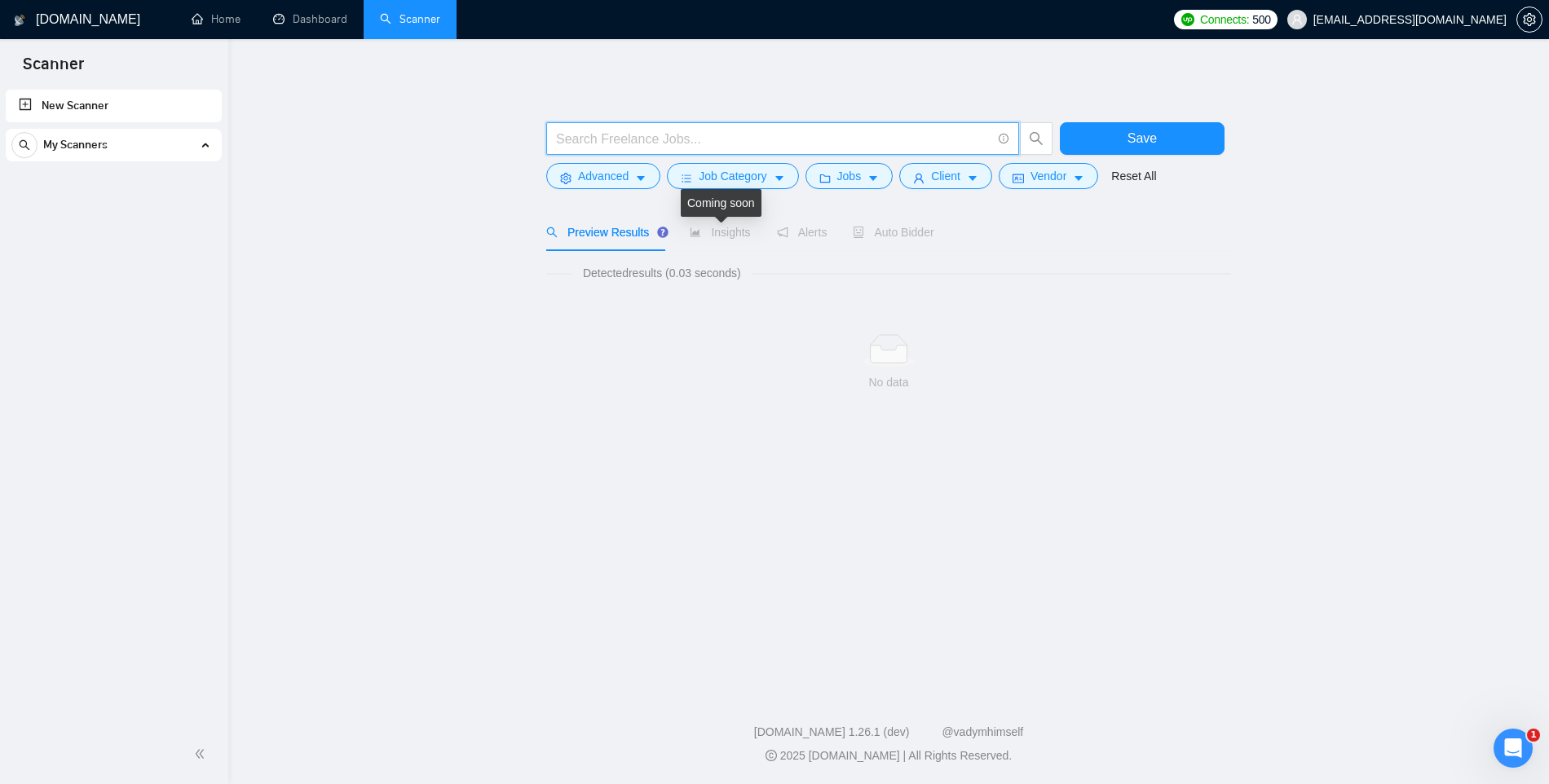
click at [715, 228] on span "Insights" at bounding box center [720, 232] width 61 height 13
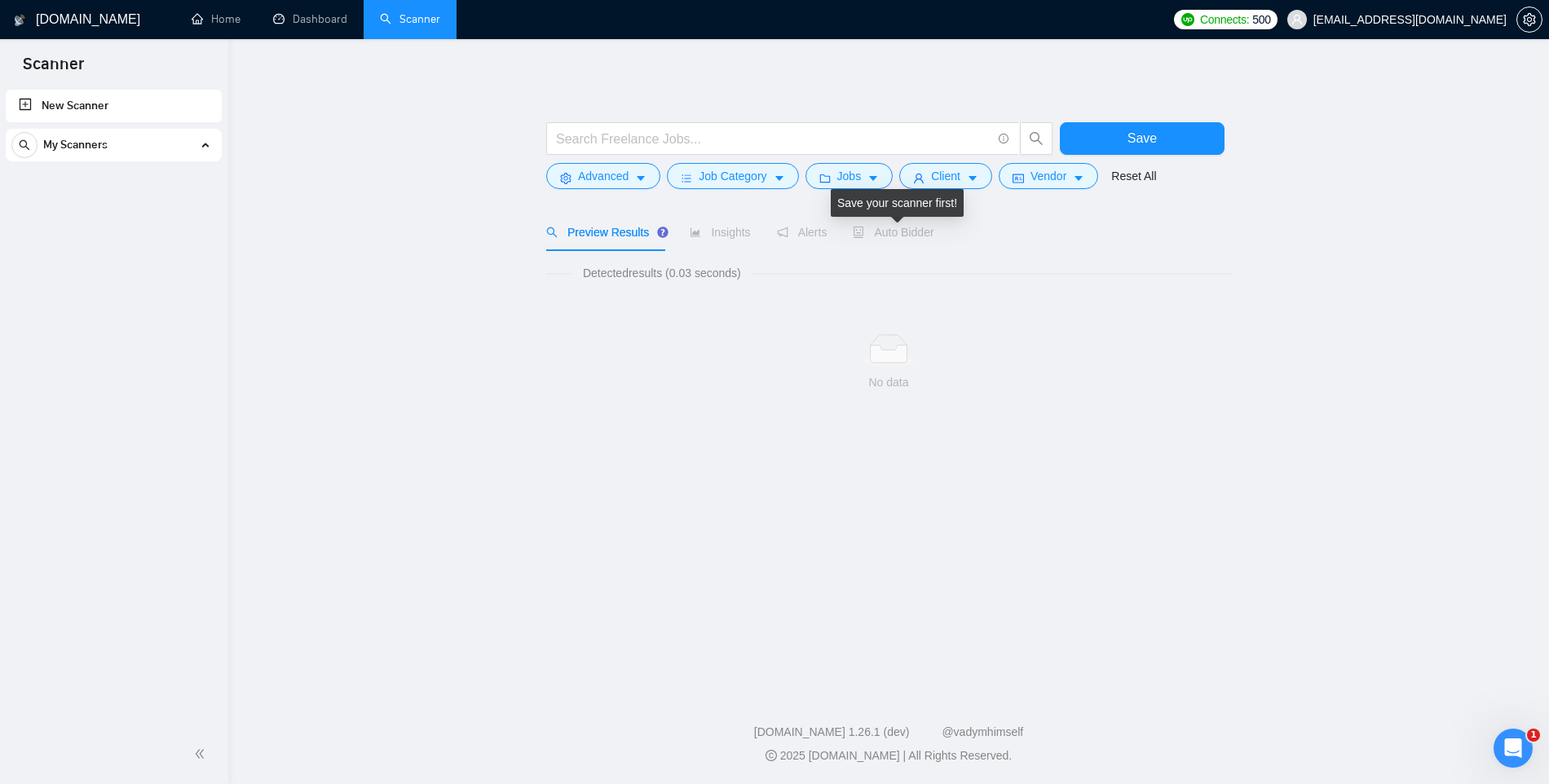
click at [887, 236] on span "Auto Bidder" at bounding box center [894, 232] width 81 height 13
click at [887, 183] on button "Jobs" at bounding box center [849, 176] width 88 height 26
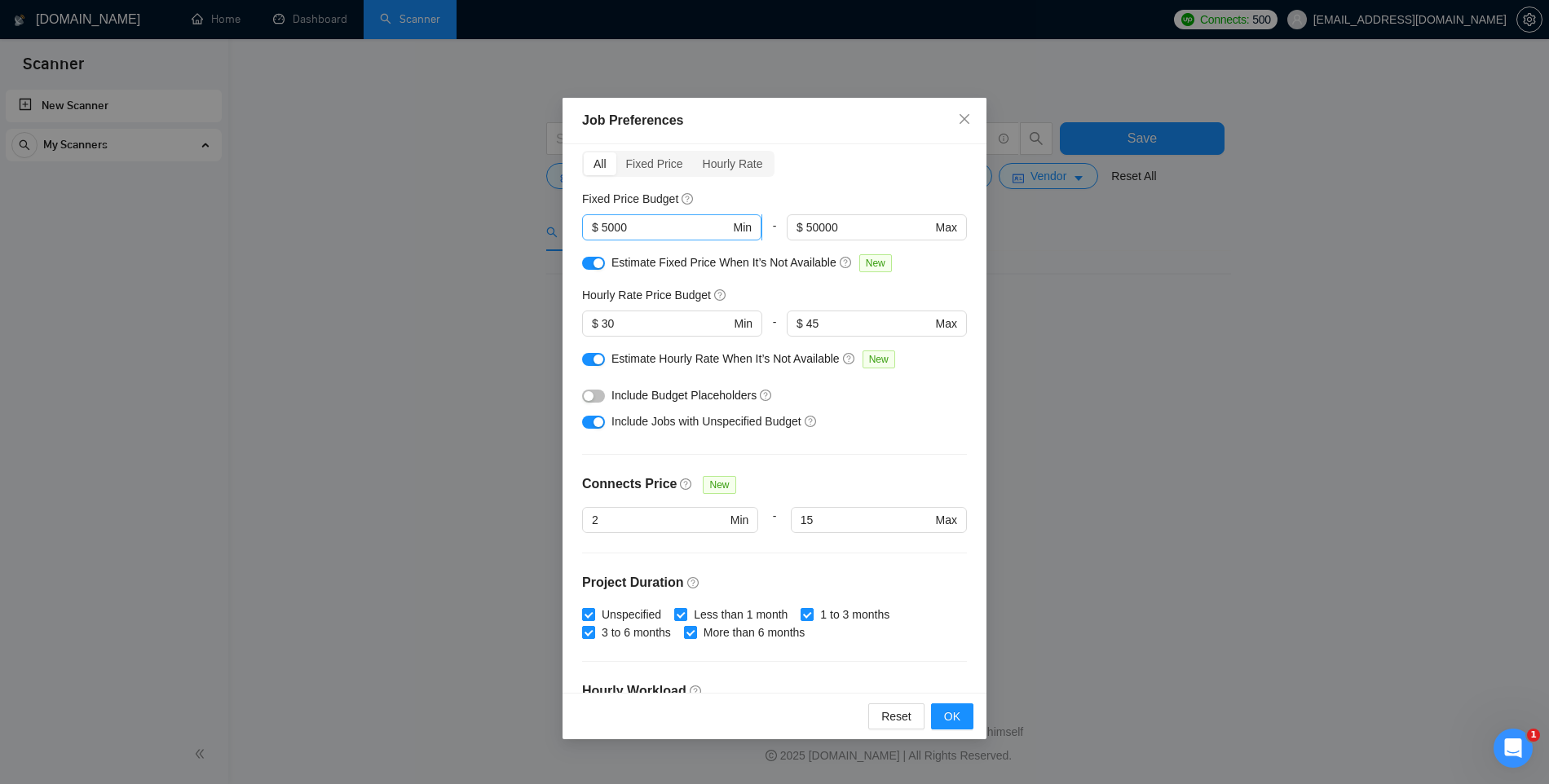
click at [717, 232] on input "5000" at bounding box center [666, 227] width 129 height 18
click at [839, 222] on input "50000" at bounding box center [868, 227] width 125 height 18
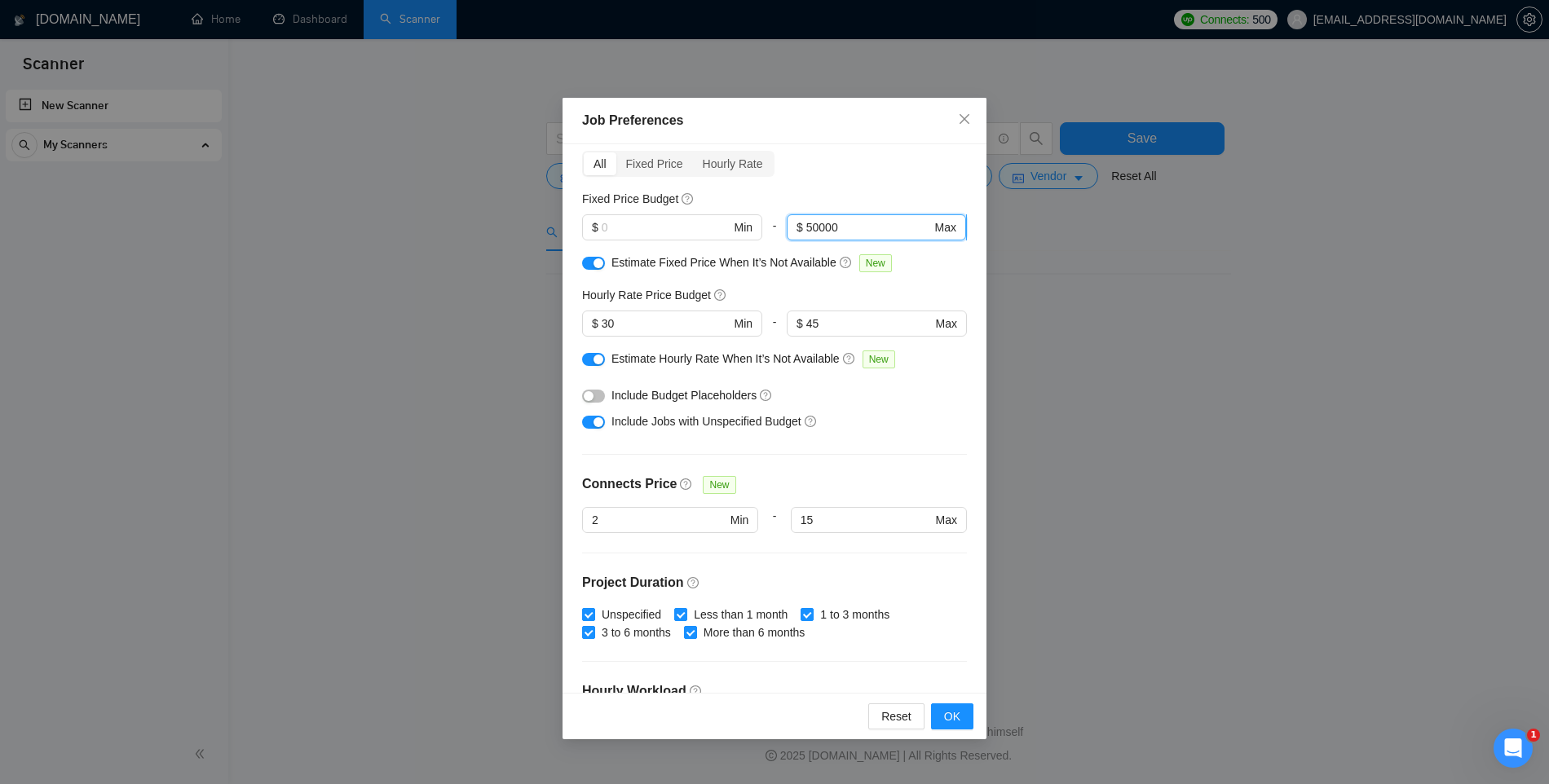
click at [839, 222] on input "50000" at bounding box center [868, 227] width 125 height 18
click at [911, 280] on div "Budget Project Type All Fixed Price Hourly Rate Fixed Price Budget $ Min - $ Ma…" at bounding box center [775, 419] width 424 height 548
click at [813, 521] on input "15" at bounding box center [867, 520] width 131 height 18
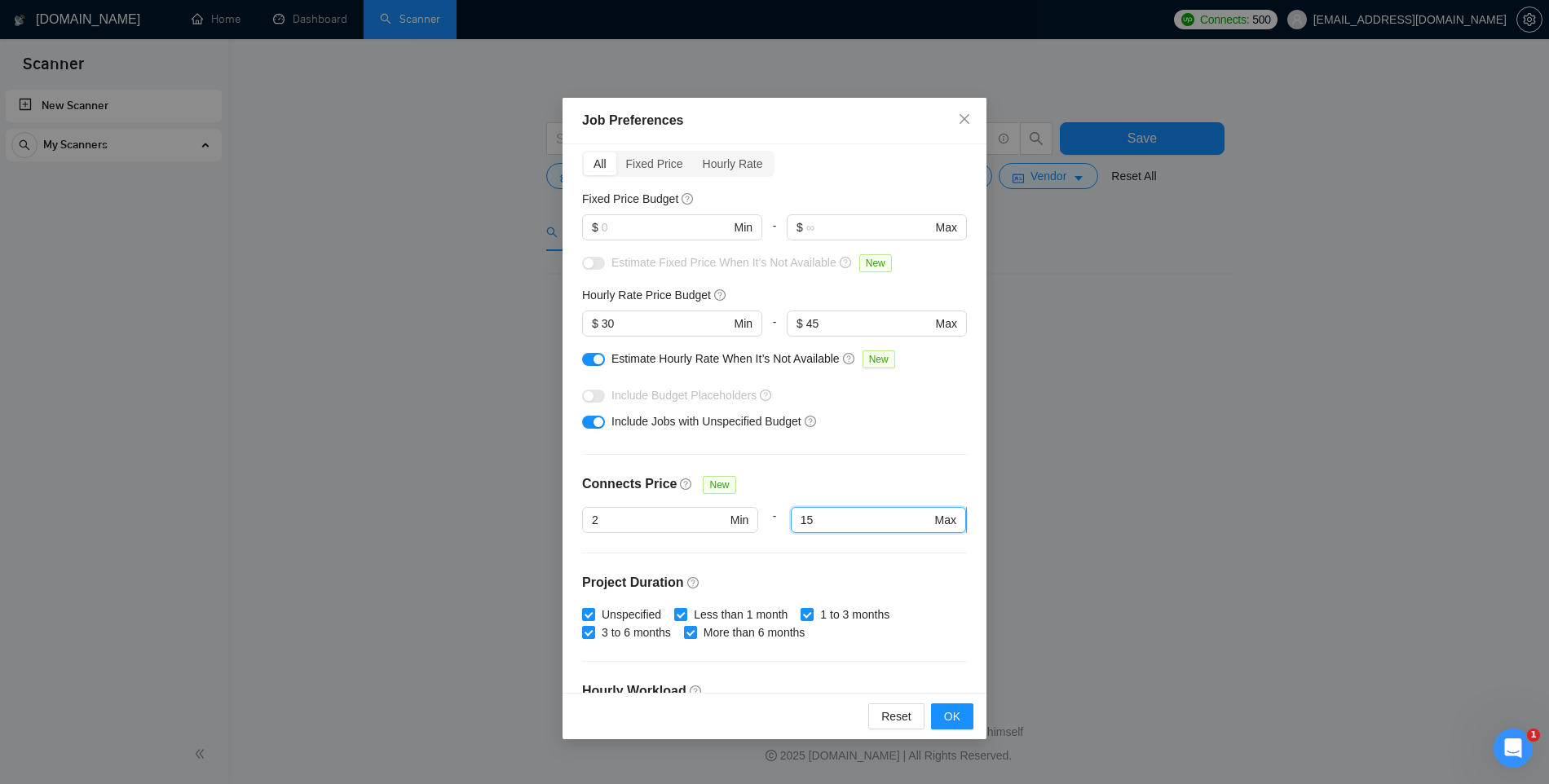
click at [814, 521] on input "15" at bounding box center [867, 520] width 131 height 18
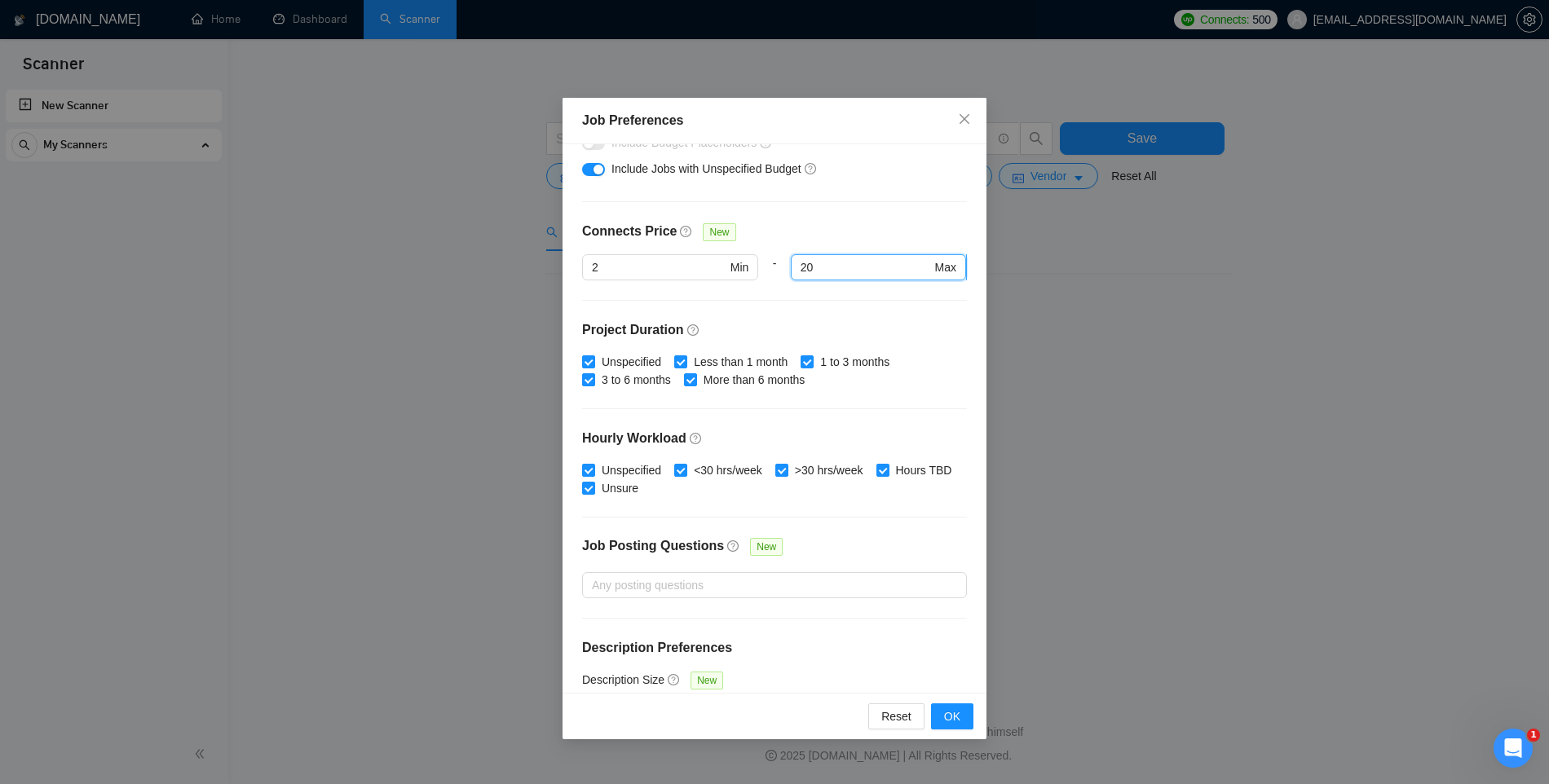
scroll to position [370, 0]
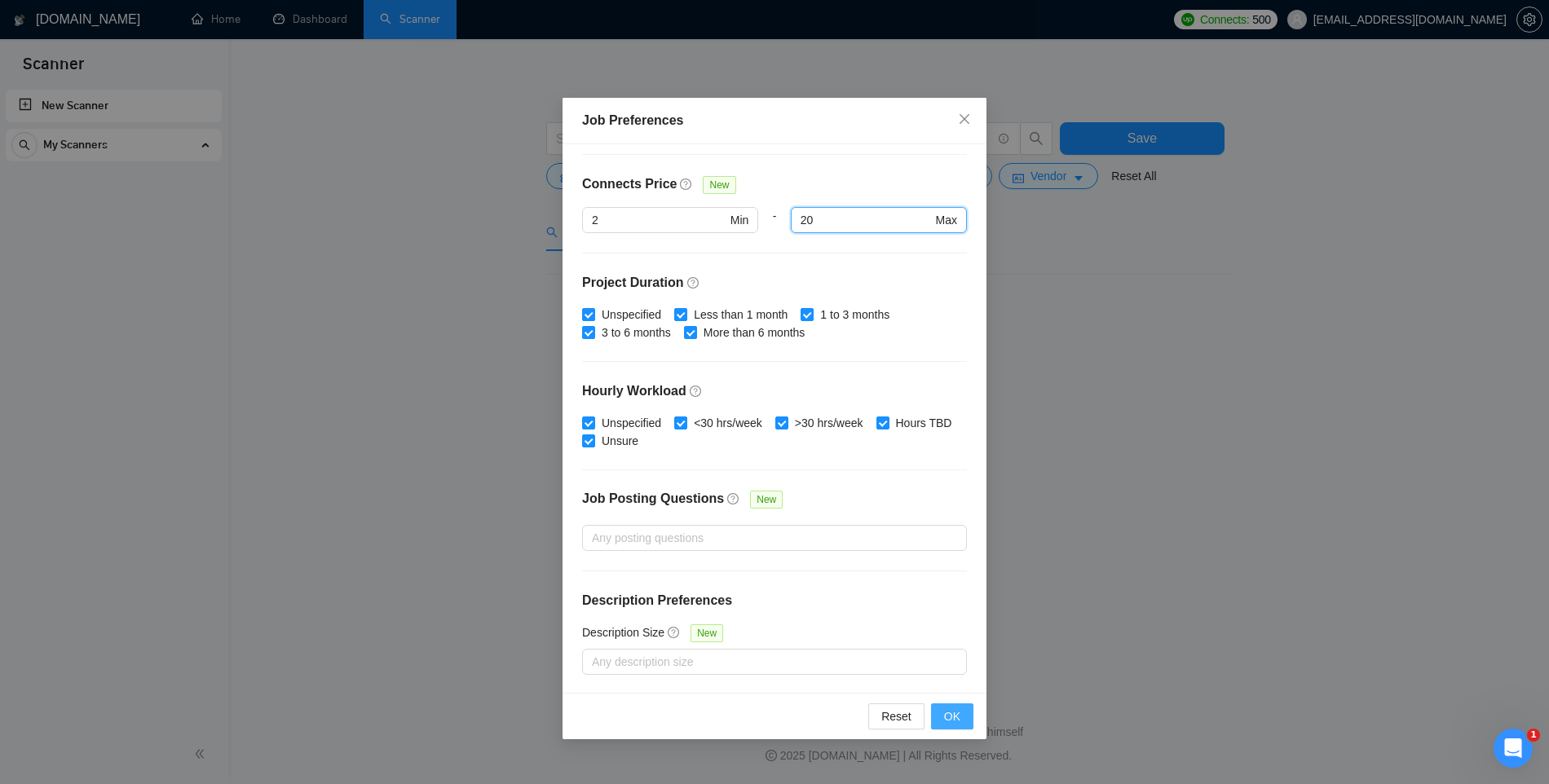
type input "20"
click at [945, 717] on span "OK" at bounding box center [952, 716] width 16 height 18
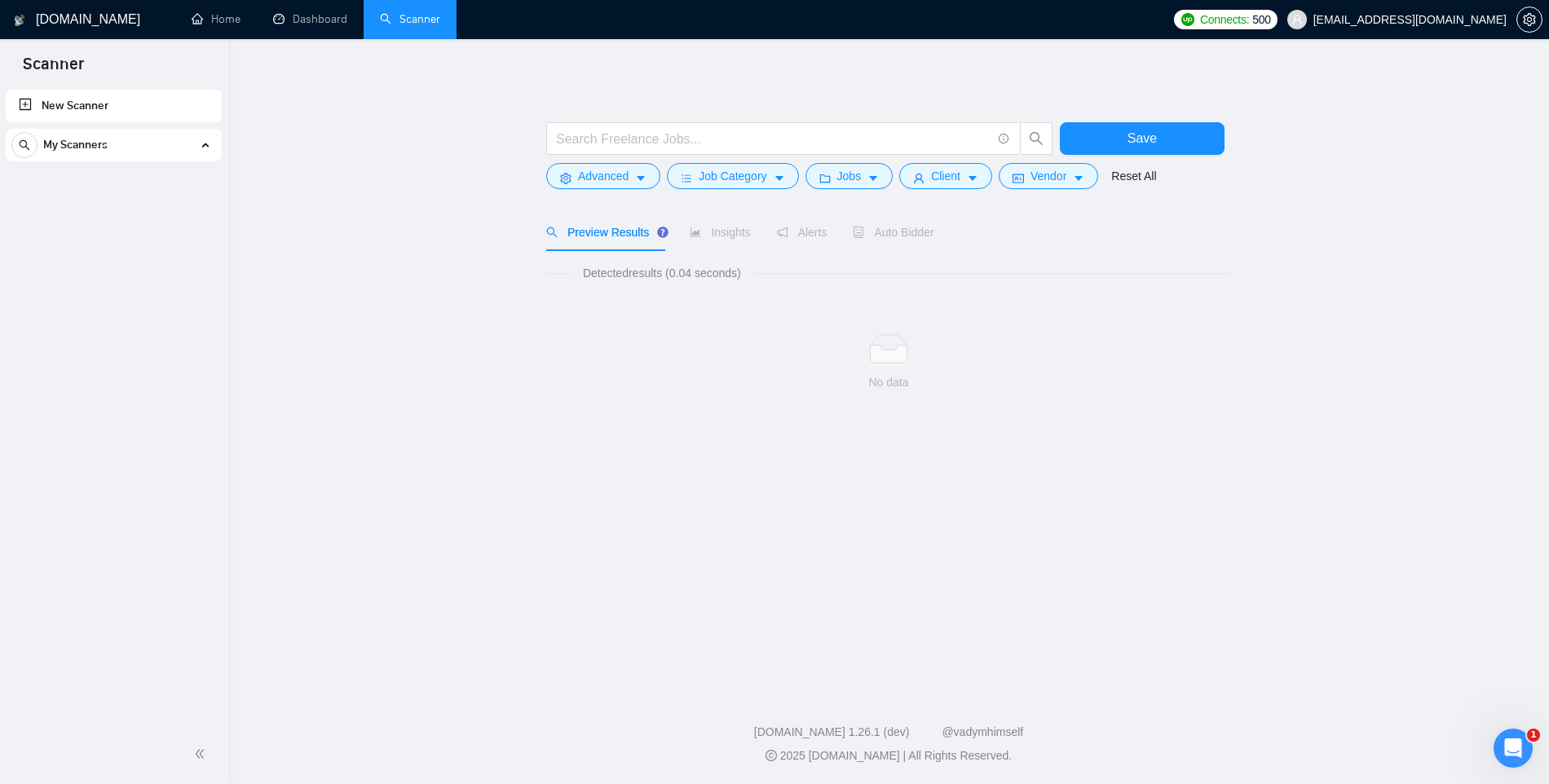
click at [1005, 284] on div "Detected results (0.04 seconds) No data" at bounding box center [889, 347] width 685 height 167
click at [862, 173] on span "Jobs" at bounding box center [849, 176] width 24 height 18
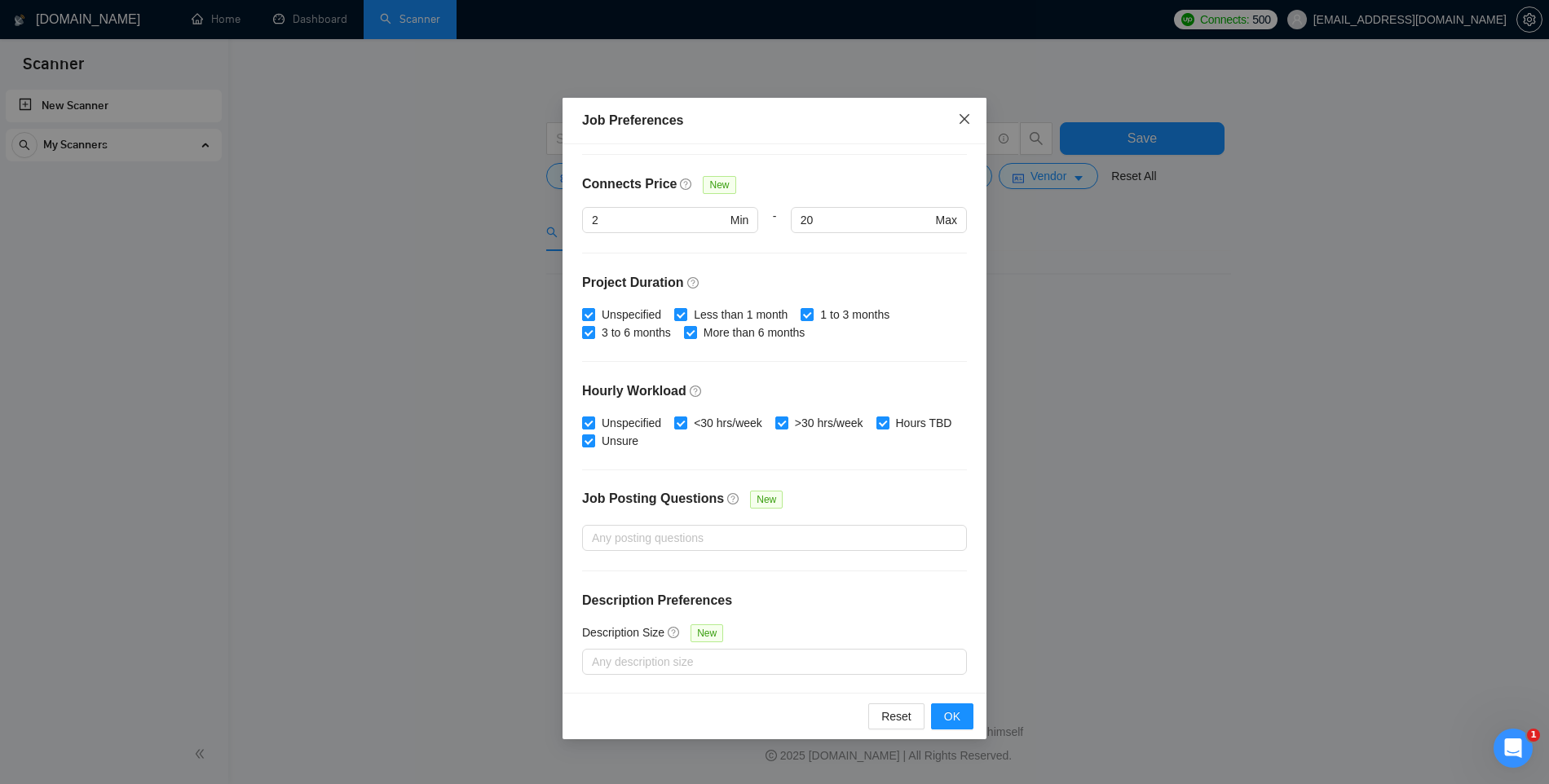
click at [966, 116] on icon "close" at bounding box center [965, 119] width 13 height 13
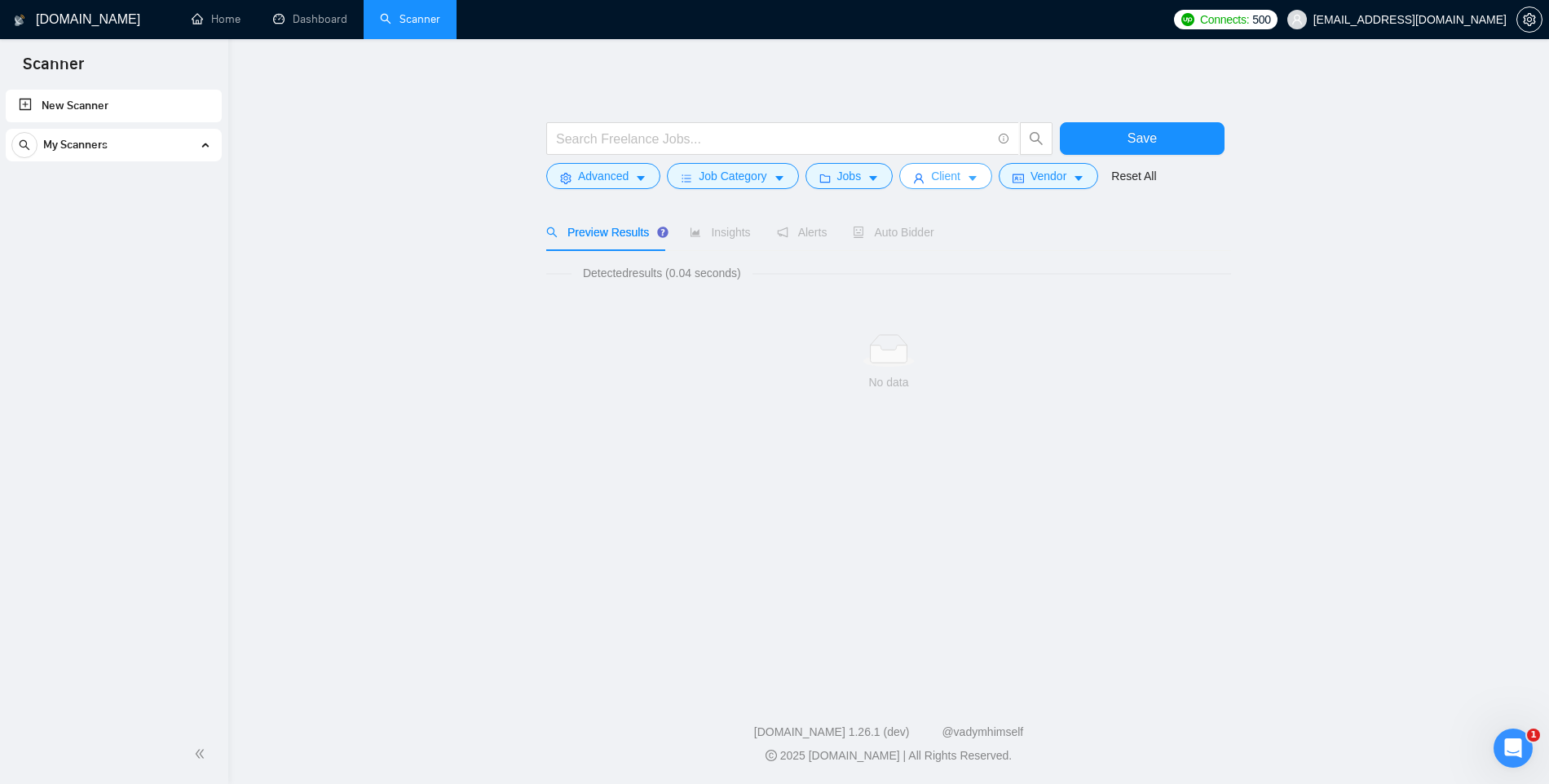
click at [946, 179] on span "Client" at bounding box center [946, 176] width 29 height 18
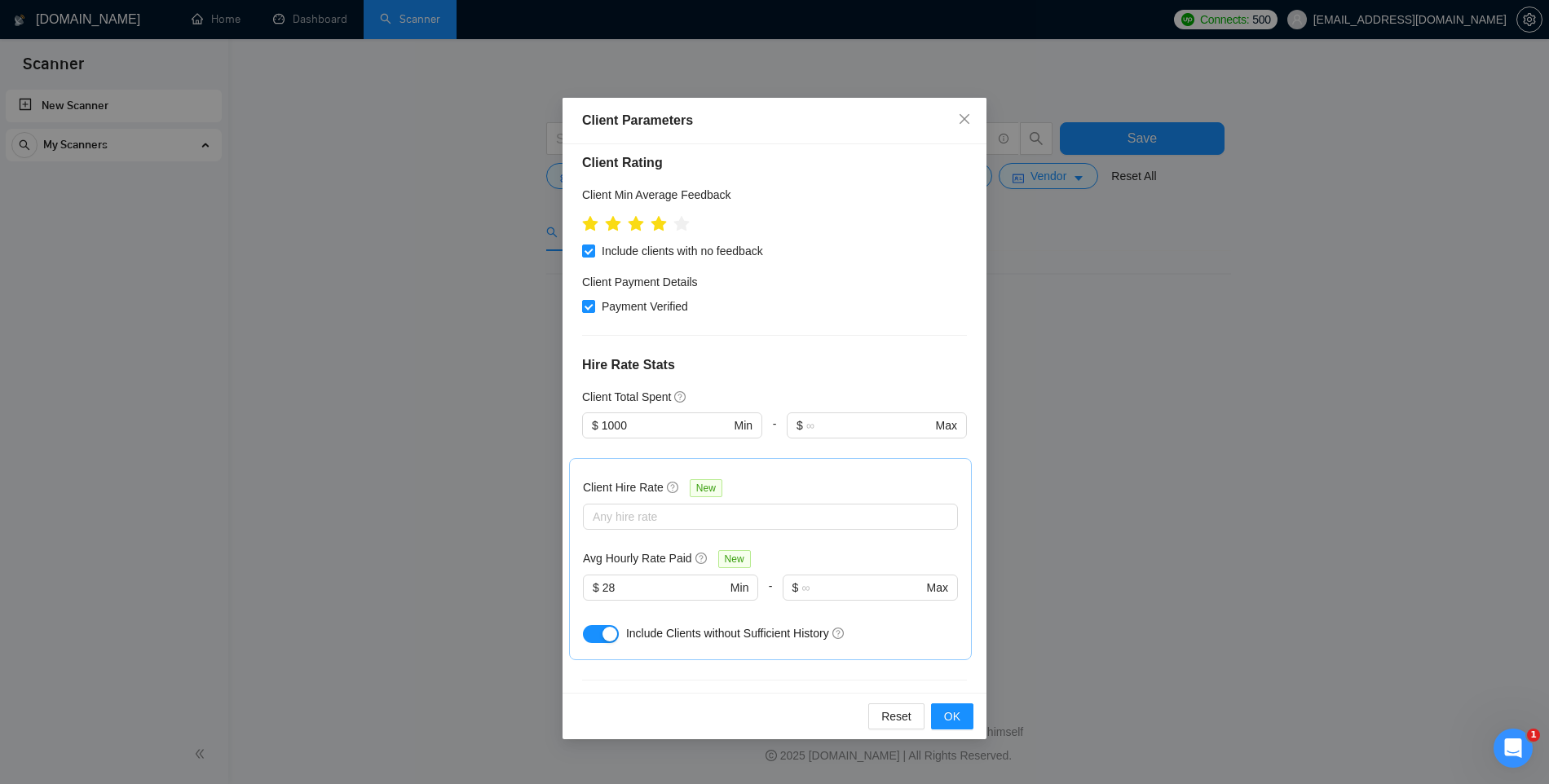
scroll to position [285, 0]
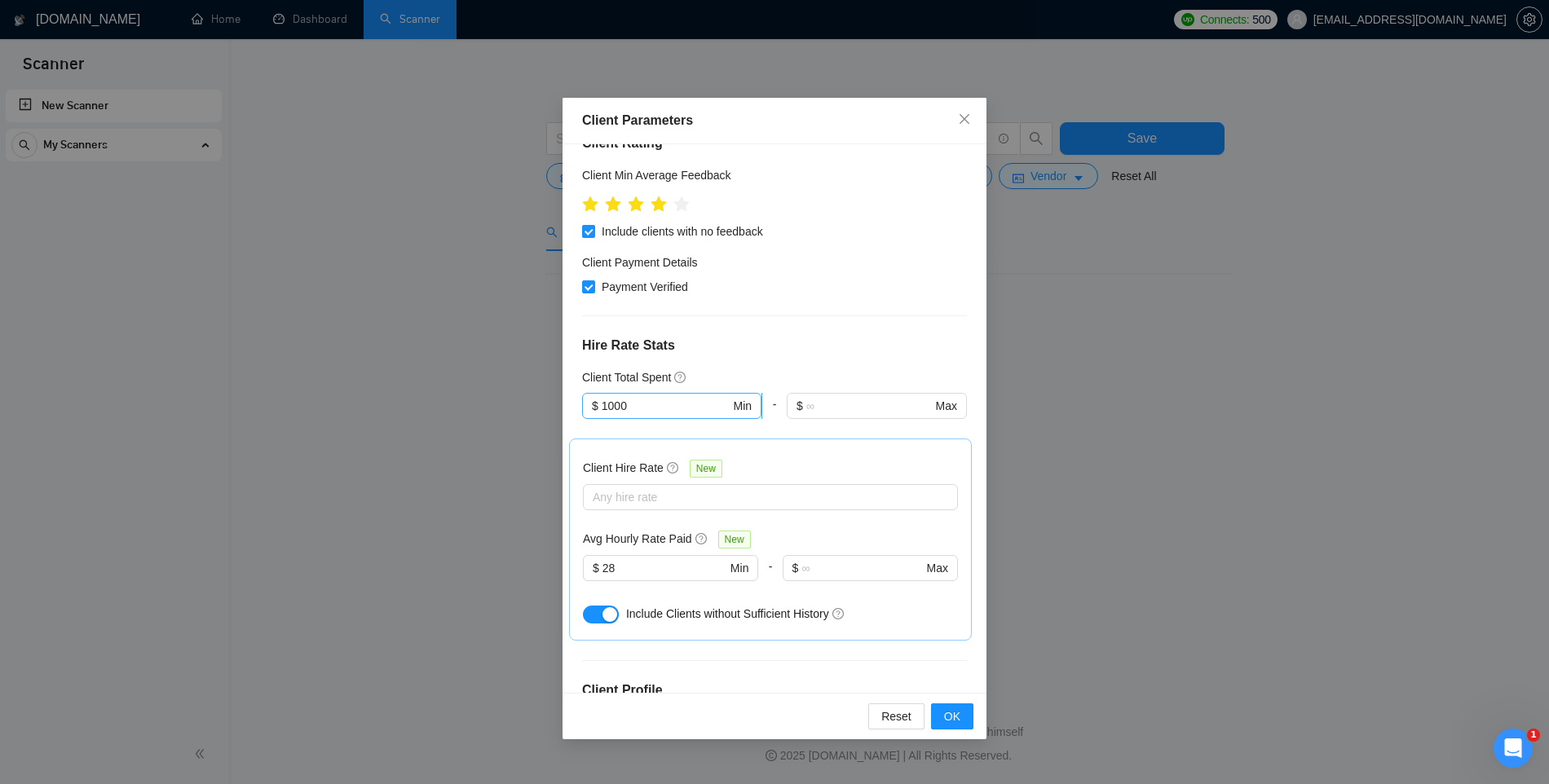
click at [609, 397] on input "1000" at bounding box center [666, 405] width 129 height 18
click at [606, 436] on div "$10,000" at bounding box center [671, 442] width 156 height 18
type input "10000"
click at [750, 337] on div "Client Location Include Client Countries Europe United Kingdom United States Ge…" at bounding box center [775, 419] width 424 height 548
click at [951, 724] on span "OK" at bounding box center [952, 716] width 16 height 18
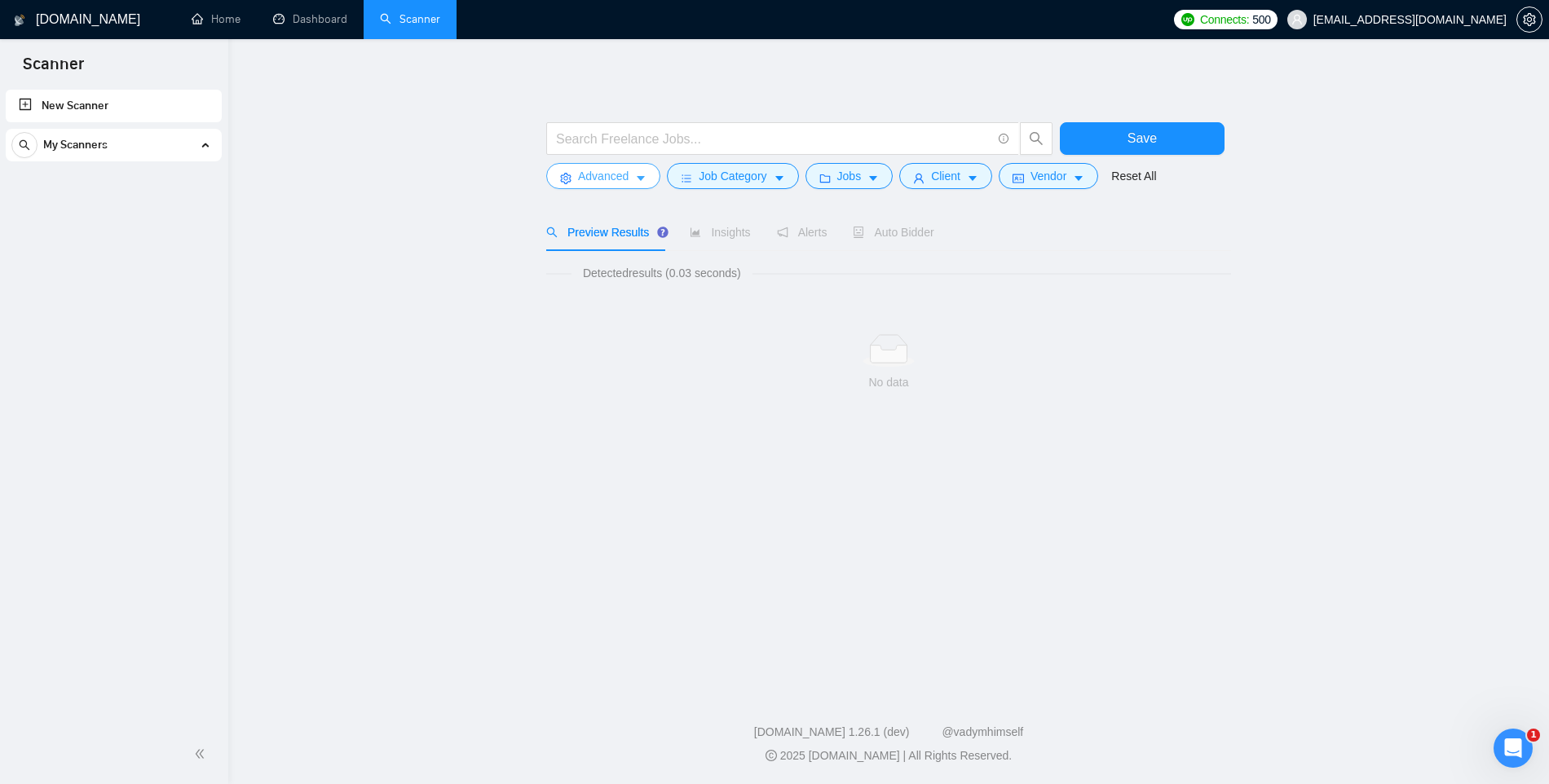
click at [638, 177] on icon "caret-down" at bounding box center [641, 178] width 12 height 12
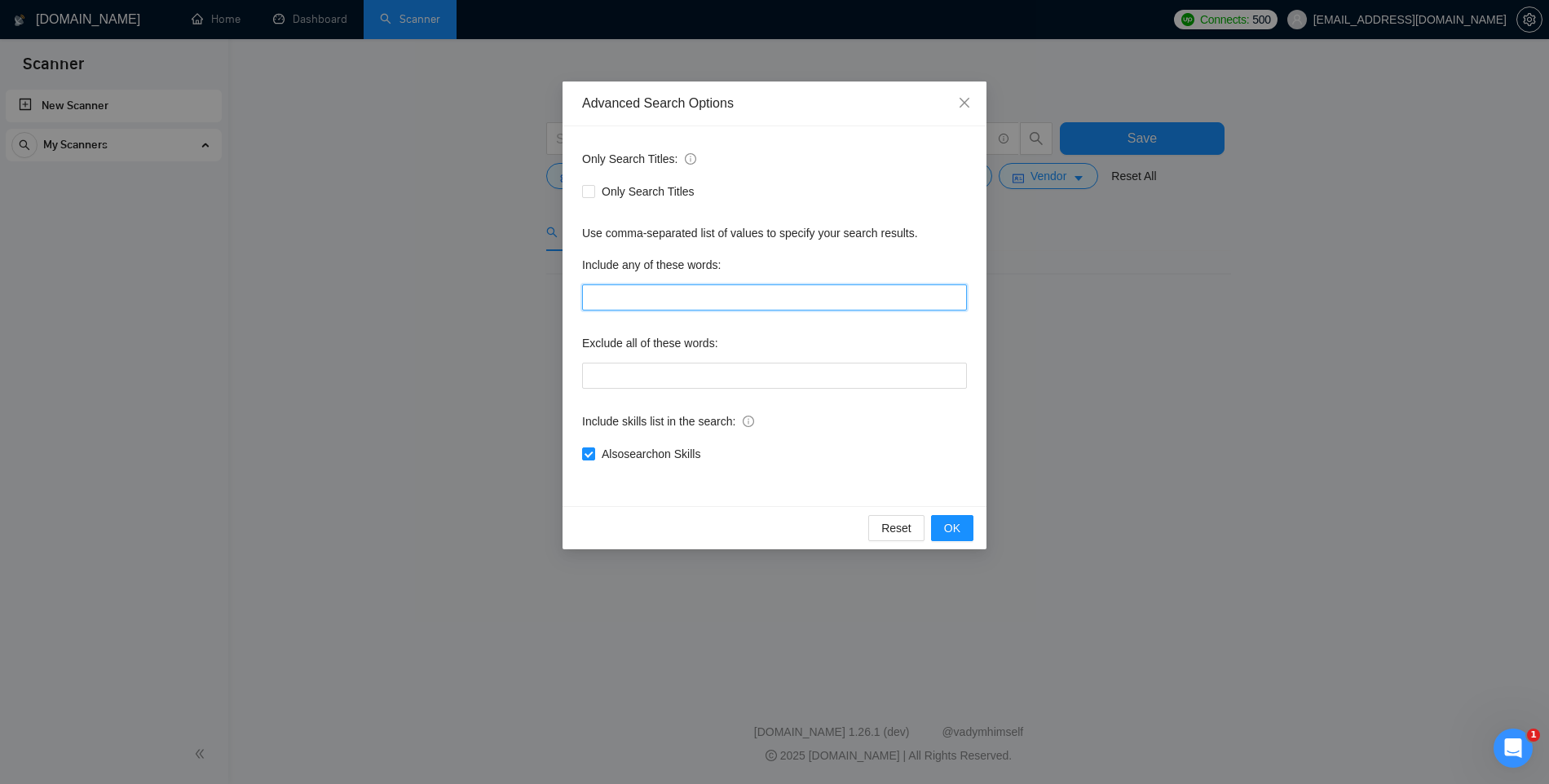
click at [628, 291] on input "text" at bounding box center [774, 297] width 385 height 26
click at [963, 109] on icon "close" at bounding box center [965, 103] width 13 height 13
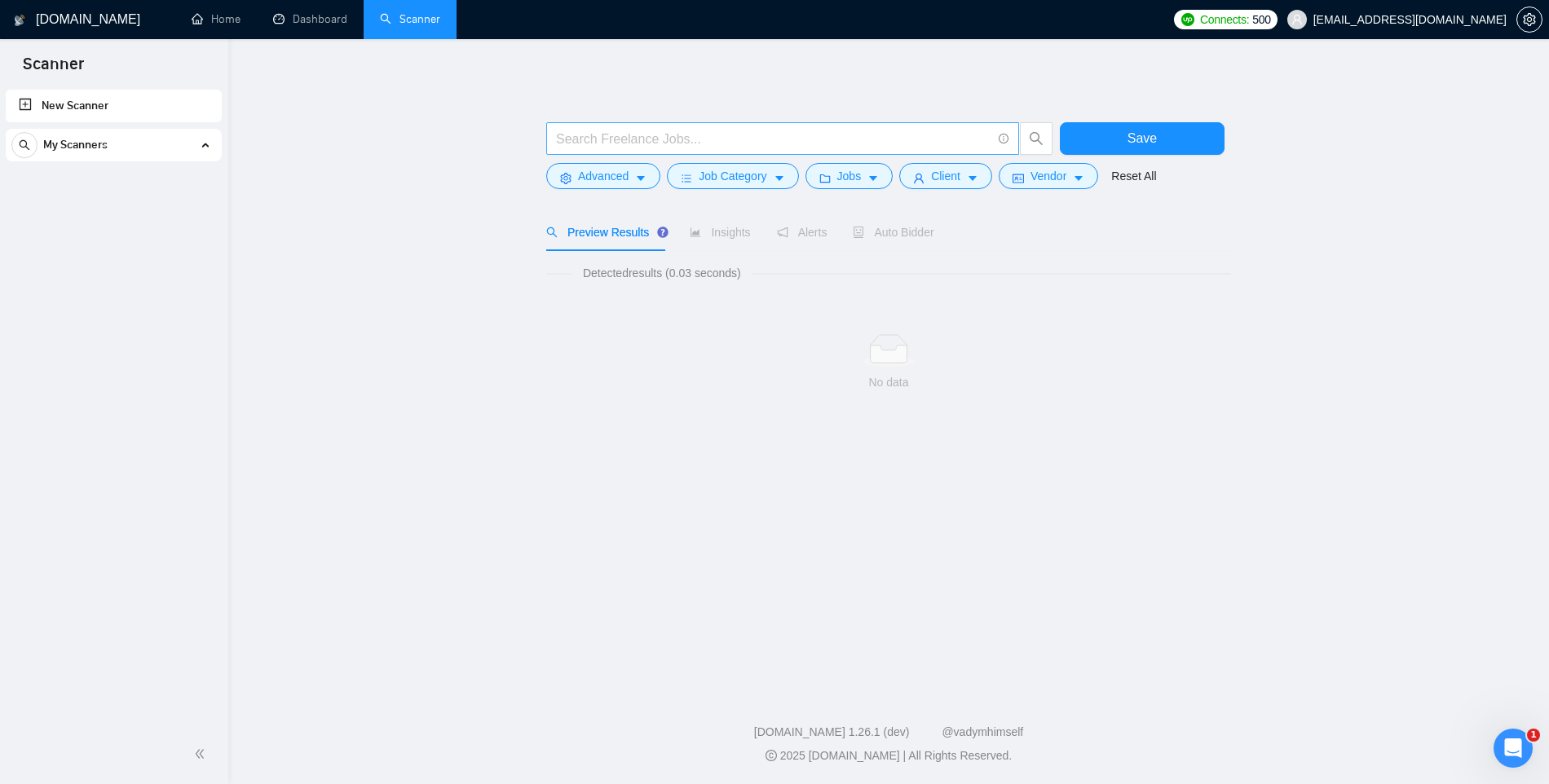
click at [947, 137] on input "text" at bounding box center [774, 139] width 436 height 20
click at [1034, 140] on icon "search" at bounding box center [1036, 138] width 14 height 14
click at [782, 138] on input "text" at bounding box center [774, 139] width 436 height 20
click at [579, 135] on input "AI" at bounding box center [774, 139] width 436 height 20
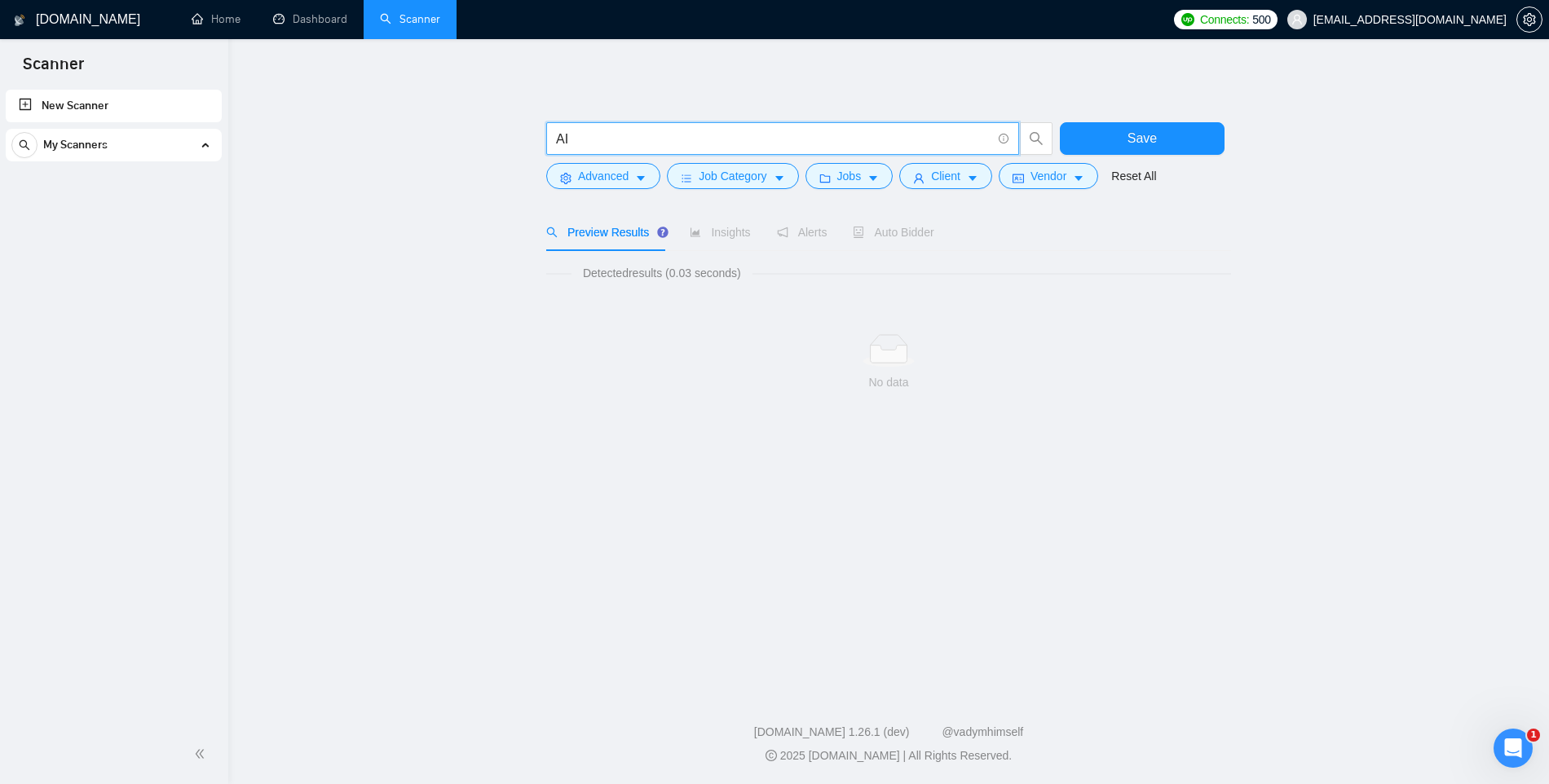
click at [579, 135] on input "AI" at bounding box center [774, 139] width 436 height 20
type input "React Native"
click at [1048, 172] on span "Vendor" at bounding box center [1048, 176] width 36 height 18
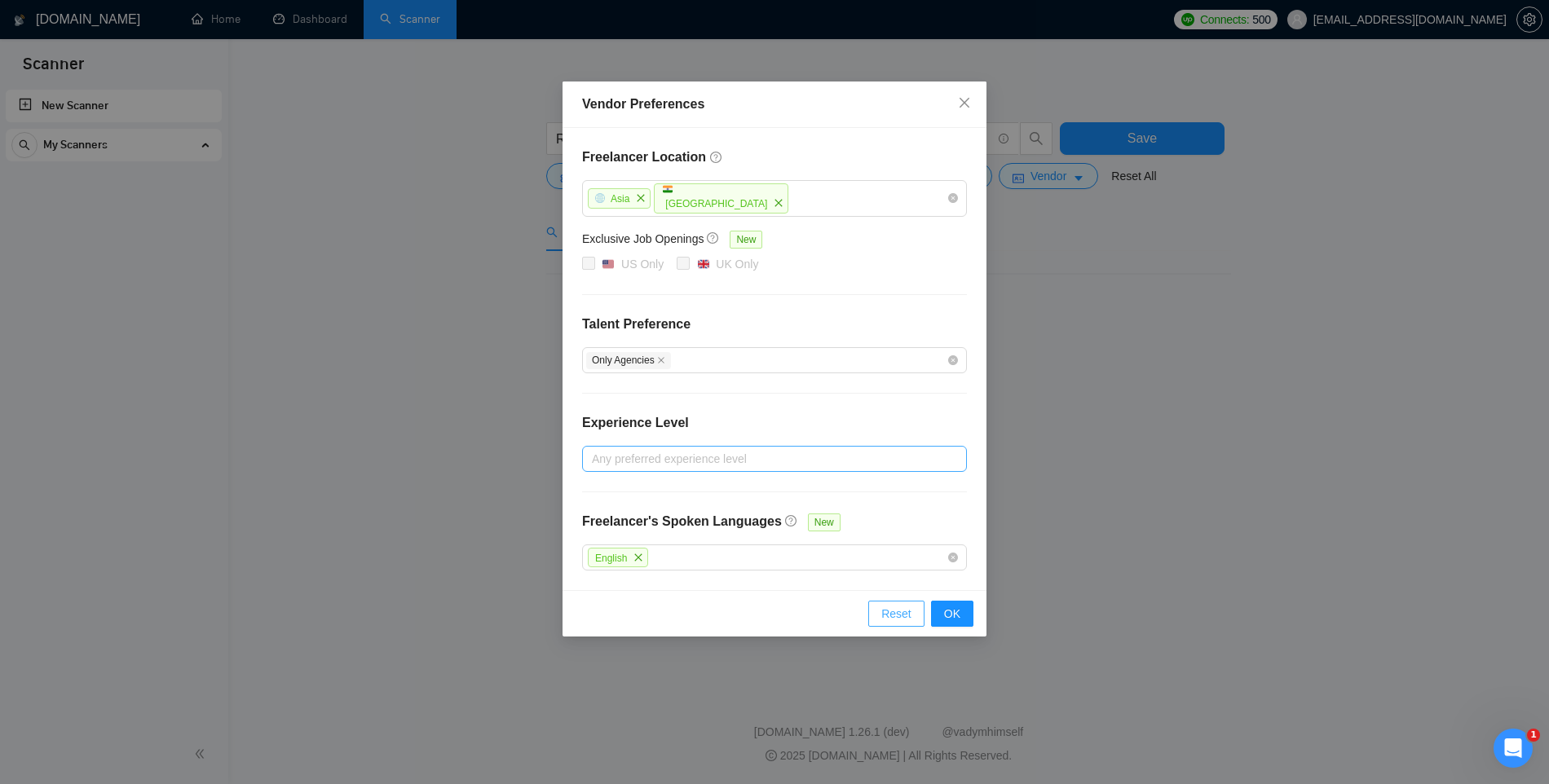
click at [893, 608] on span "Reset" at bounding box center [897, 613] width 30 height 18
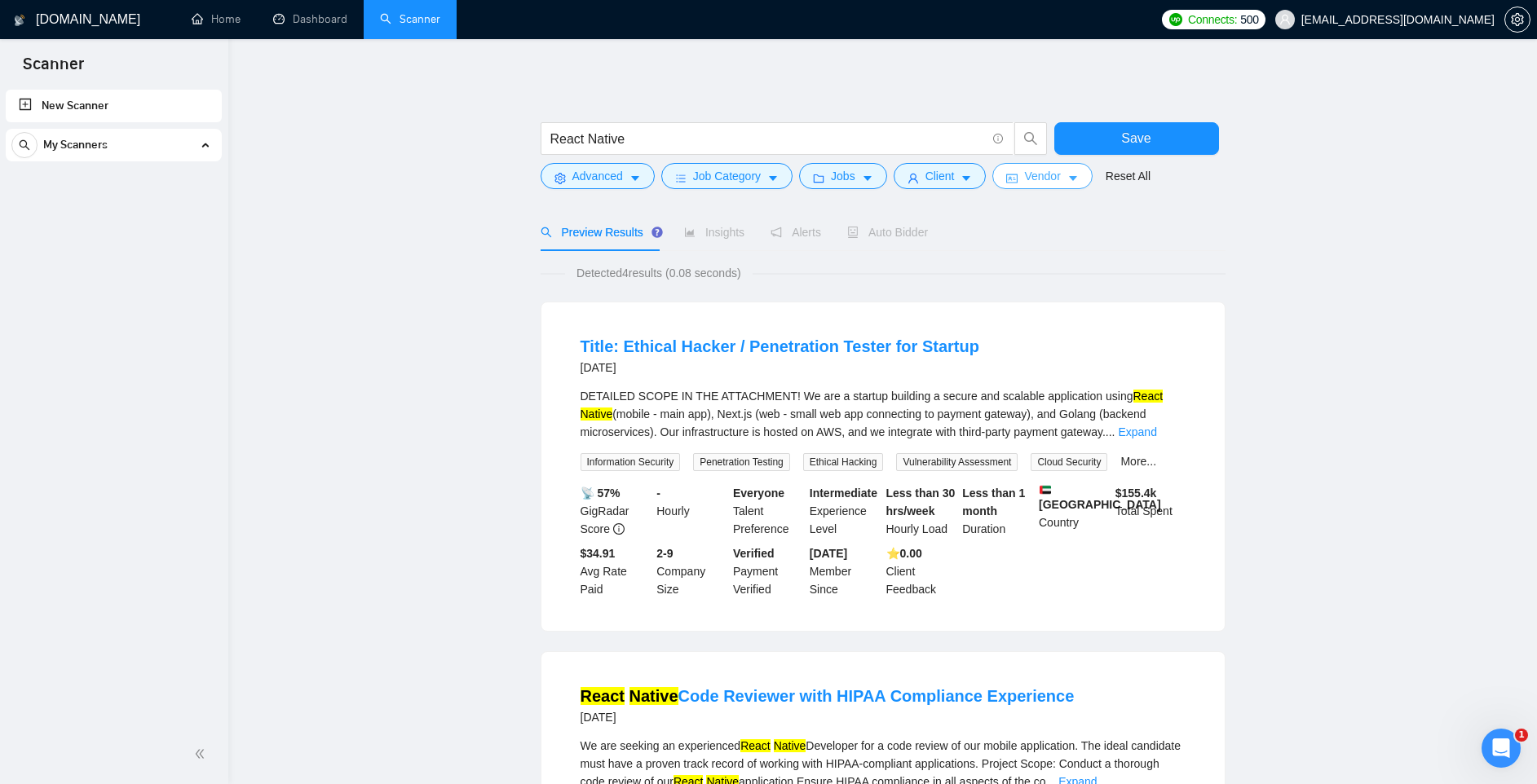
click at [1048, 177] on span "Vendor" at bounding box center [1041, 176] width 36 height 18
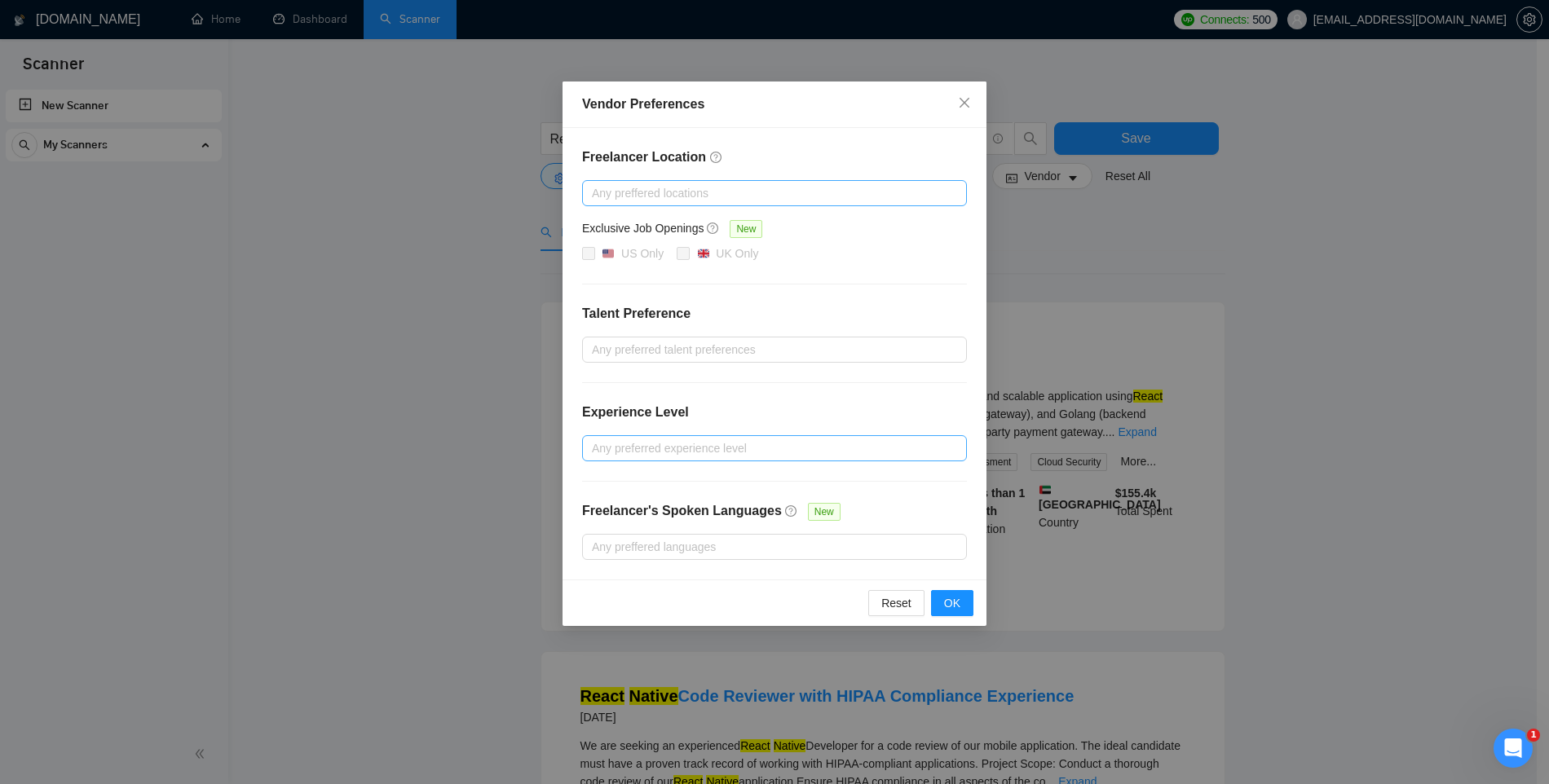
click at [684, 188] on div at bounding box center [767, 193] width 360 height 19
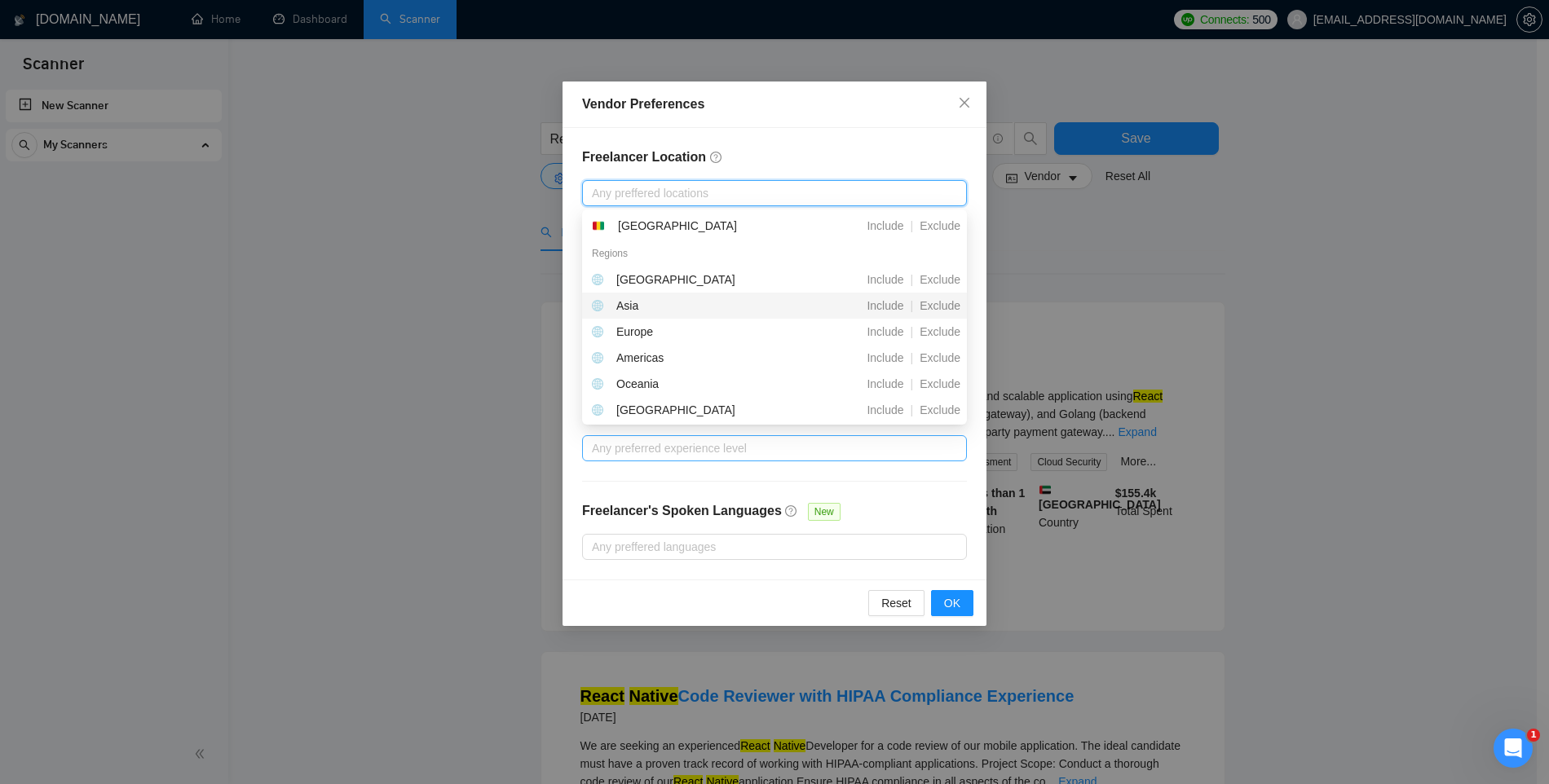
click at [653, 304] on div "Asia" at bounding box center [686, 305] width 188 height 18
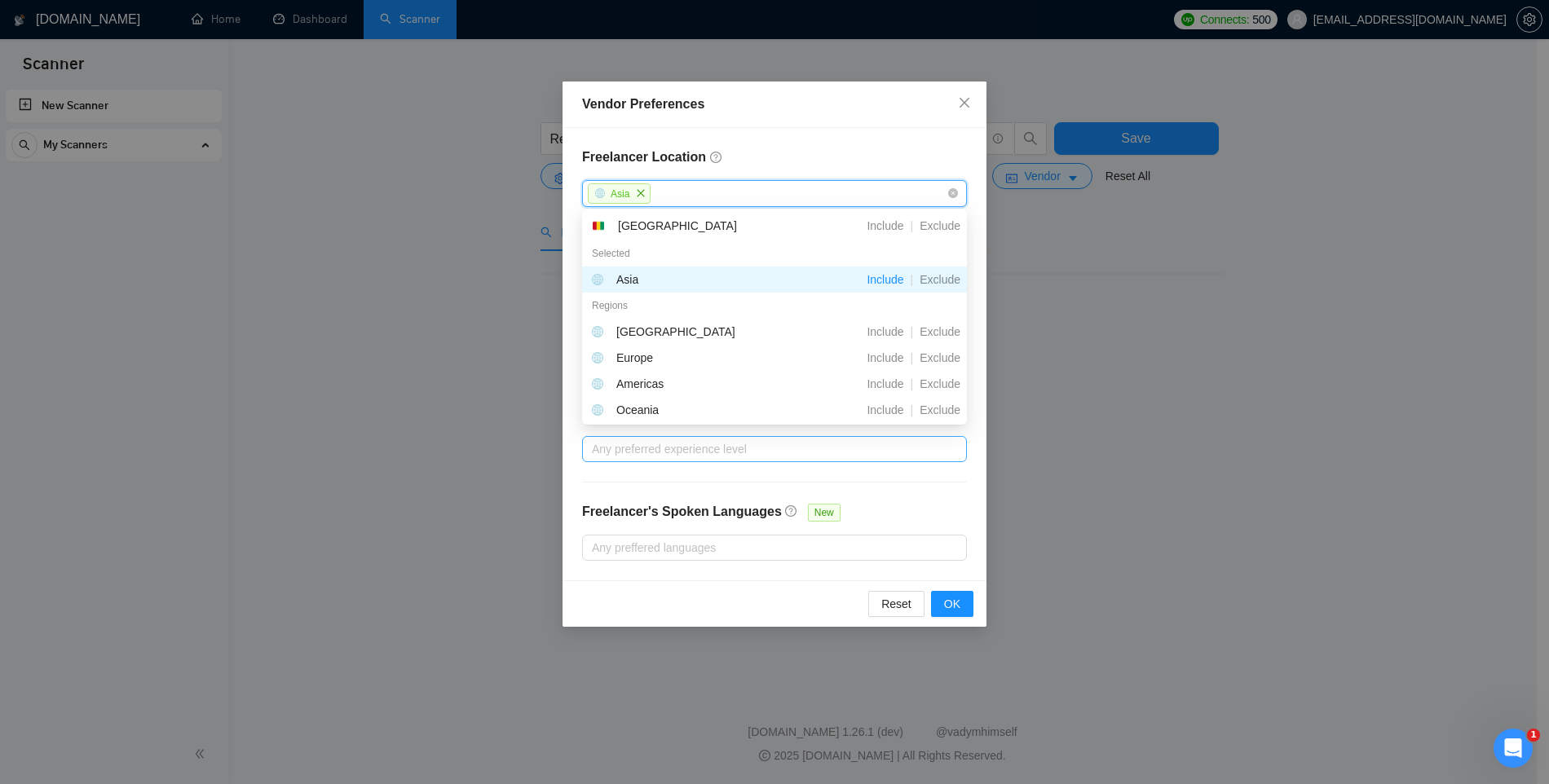
click at [878, 277] on span "Include" at bounding box center [884, 280] width 50 height 13
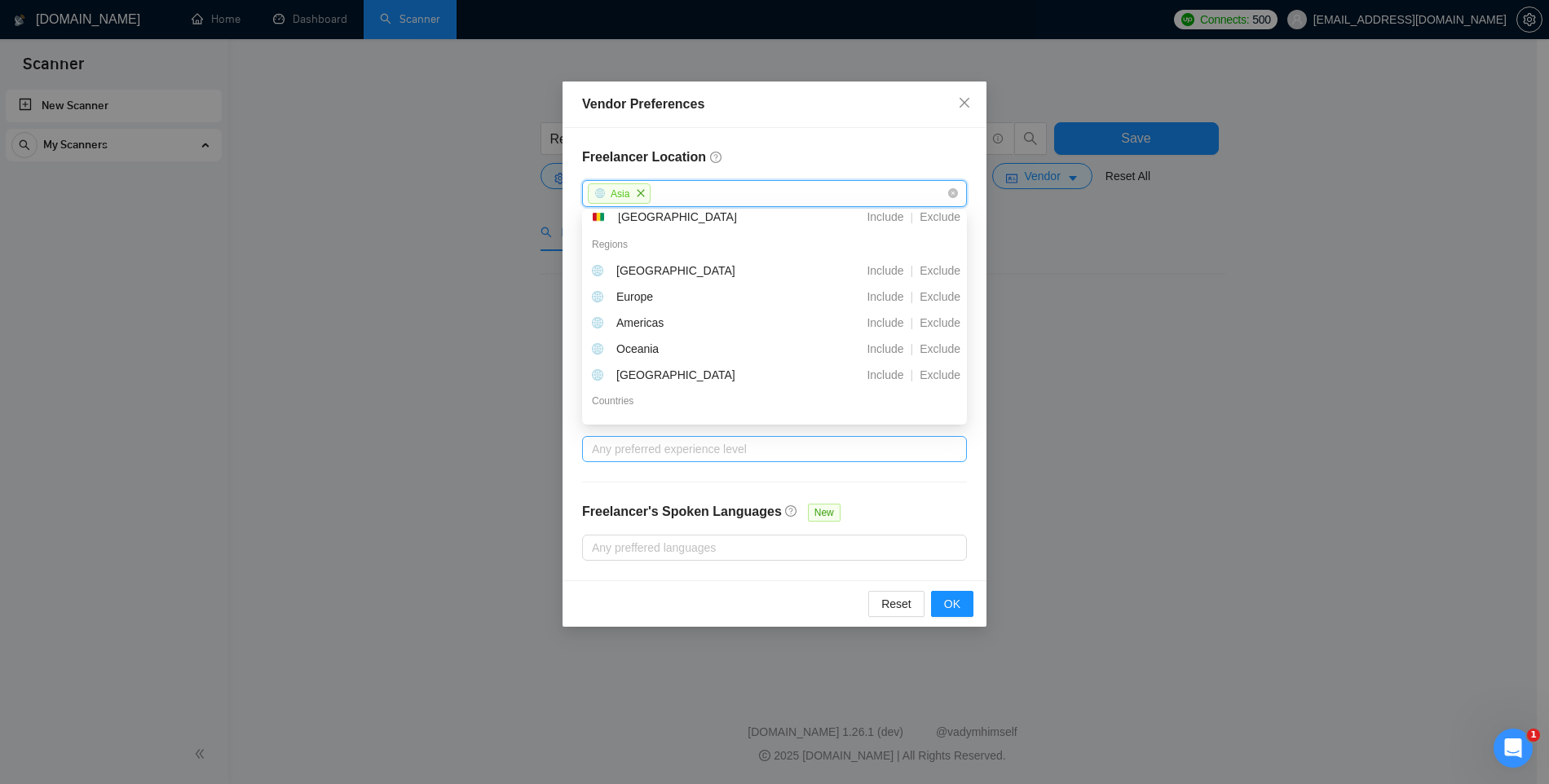
scroll to position [82, 0]
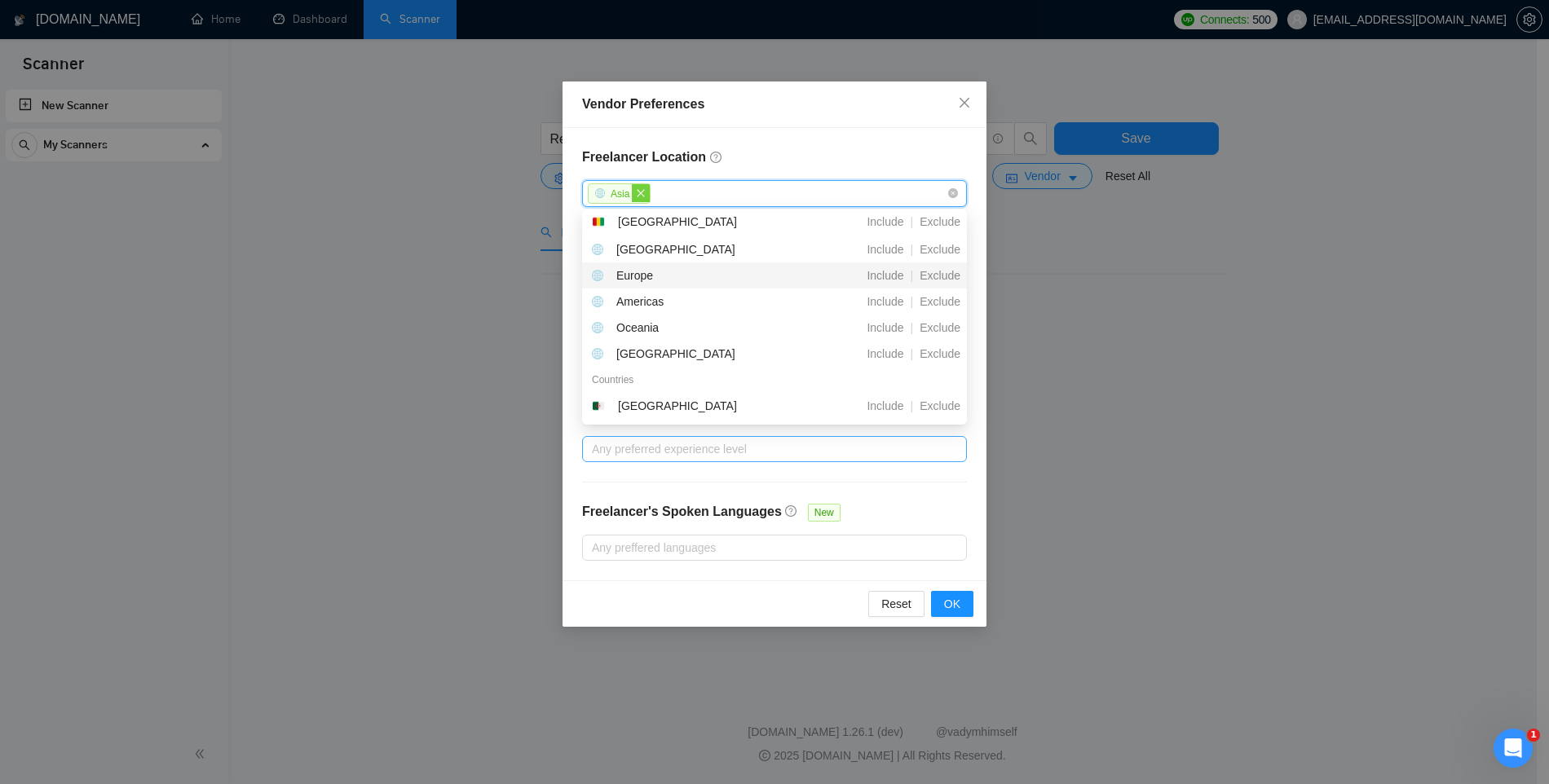
click at [647, 193] on span "close" at bounding box center [640, 193] width 18 height 18
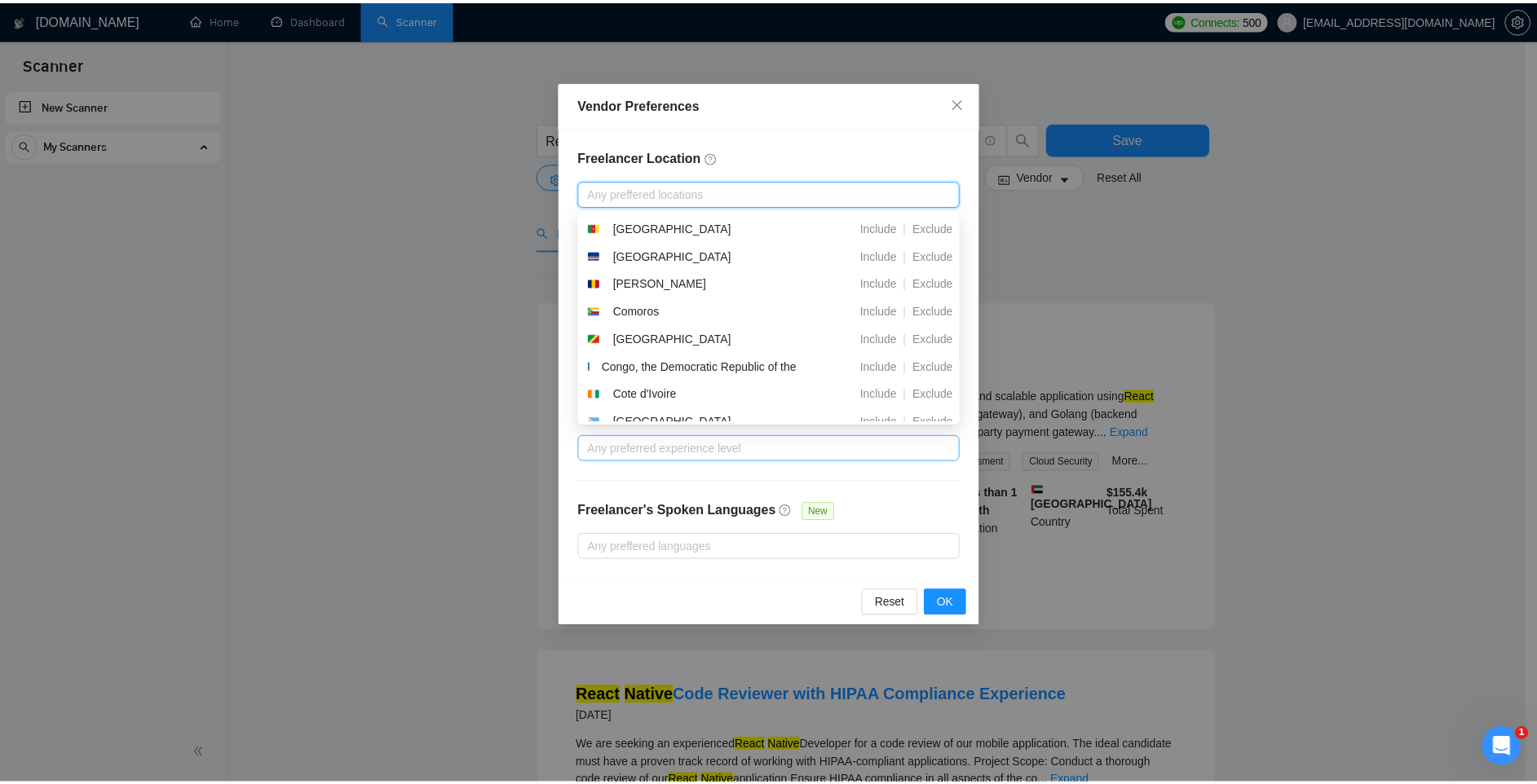
scroll to position [635, 0]
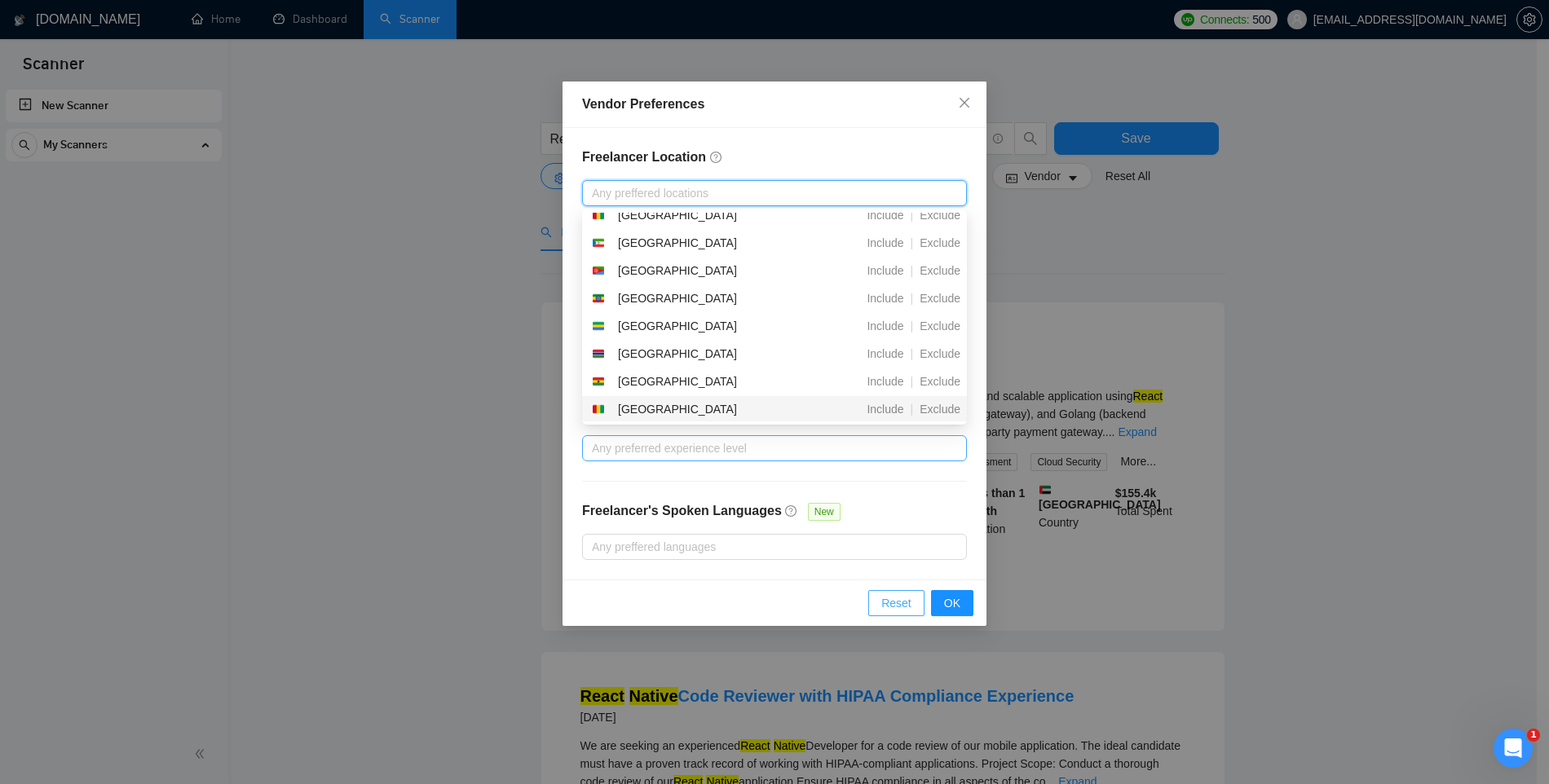
click at [880, 603] on button "Reset" at bounding box center [896, 603] width 56 height 26
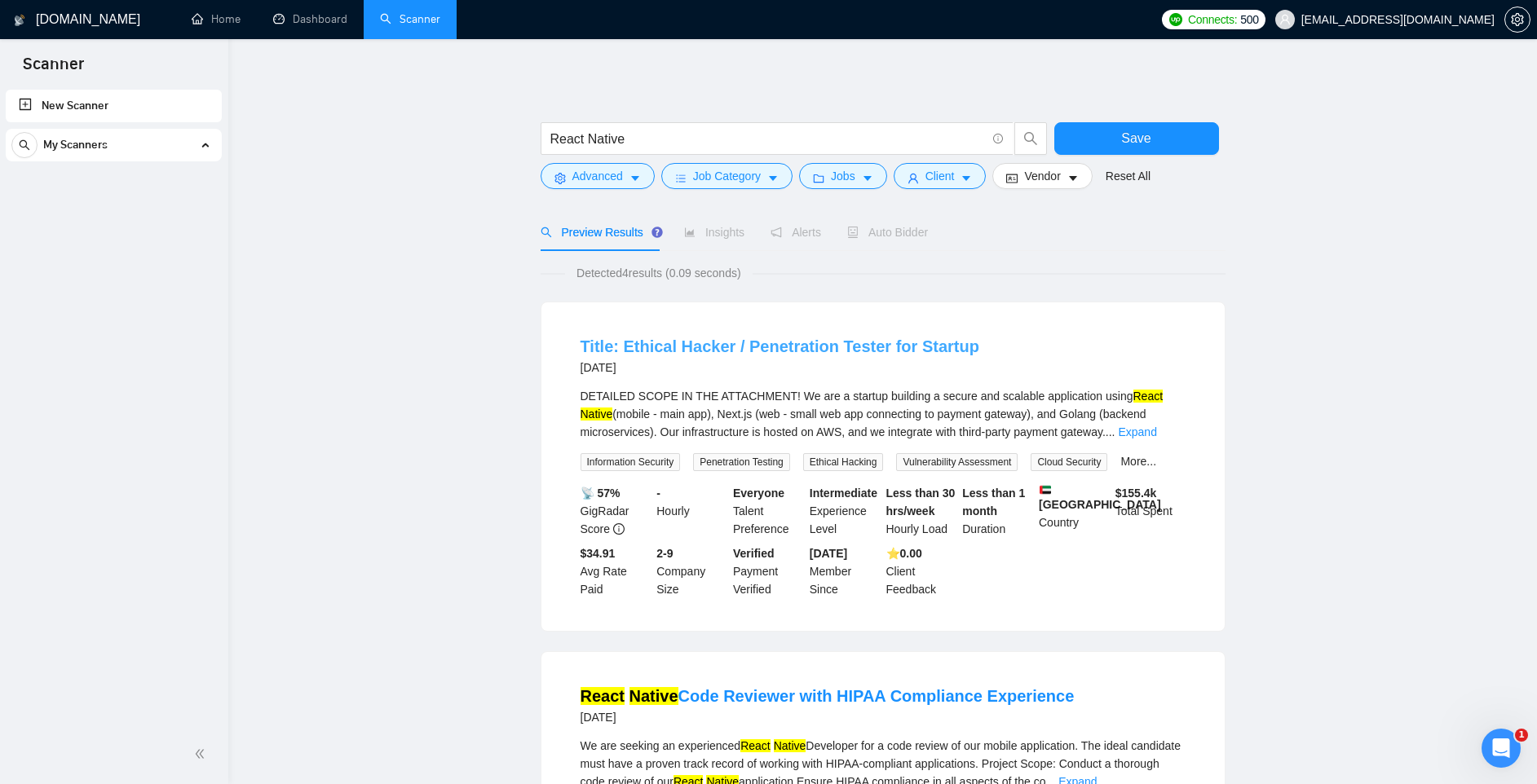
click at [723, 350] on link "Title: Ethical Hacker / Penetration Tester for Startup" at bounding box center [780, 346] width 399 height 18
click at [667, 412] on div "DETAILED SCOPE IN THE ATTACHMENT! We are a startup building a secure and scalab…" at bounding box center [882, 414] width 605 height 54
click at [667, 411] on div "DETAILED SCOPE IN THE ATTACHMENT! We are a startup building a secure and scalab…" at bounding box center [882, 414] width 605 height 54
click at [1156, 432] on link "Expand" at bounding box center [1137, 432] width 39 height 13
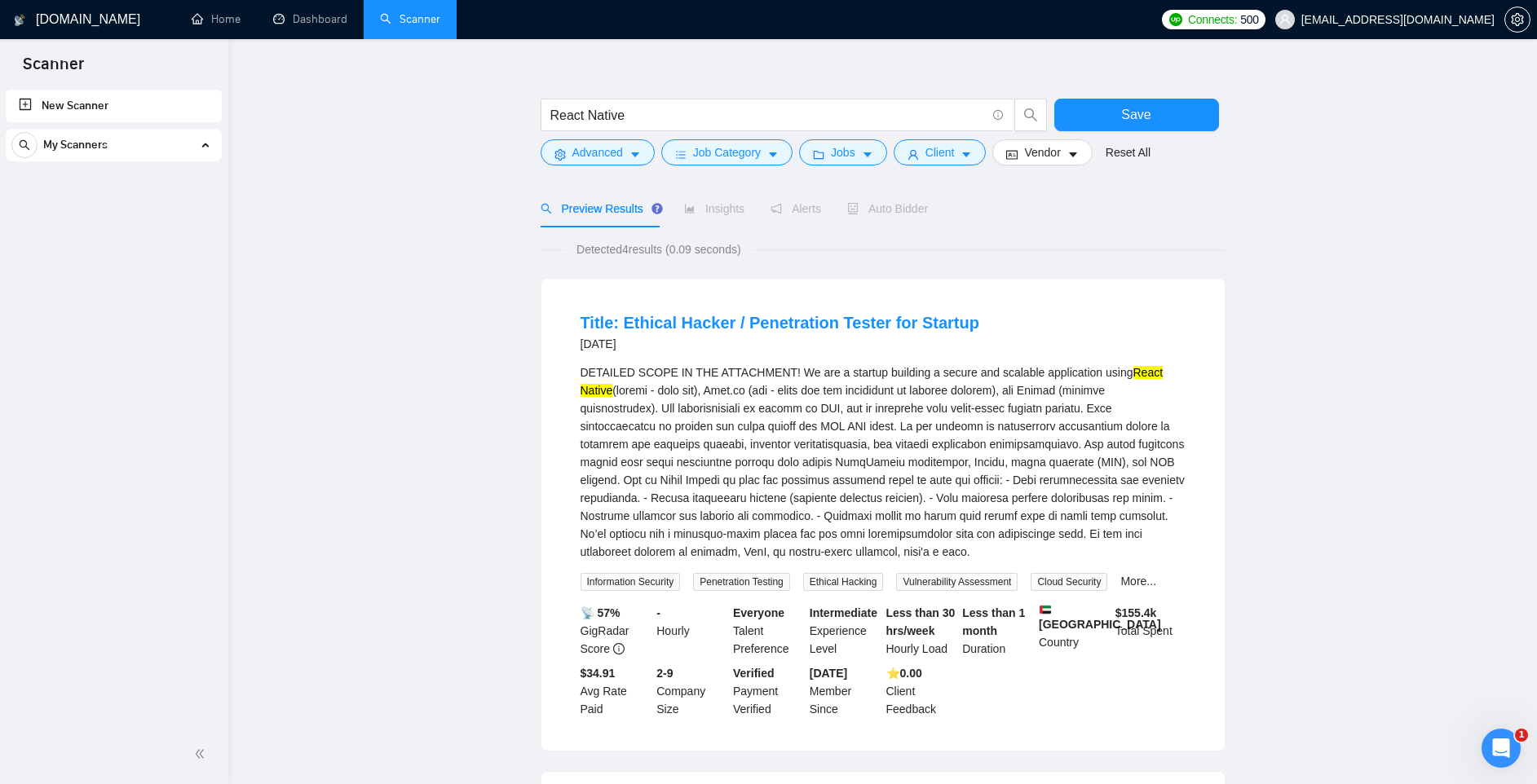
scroll to position [0, 0]
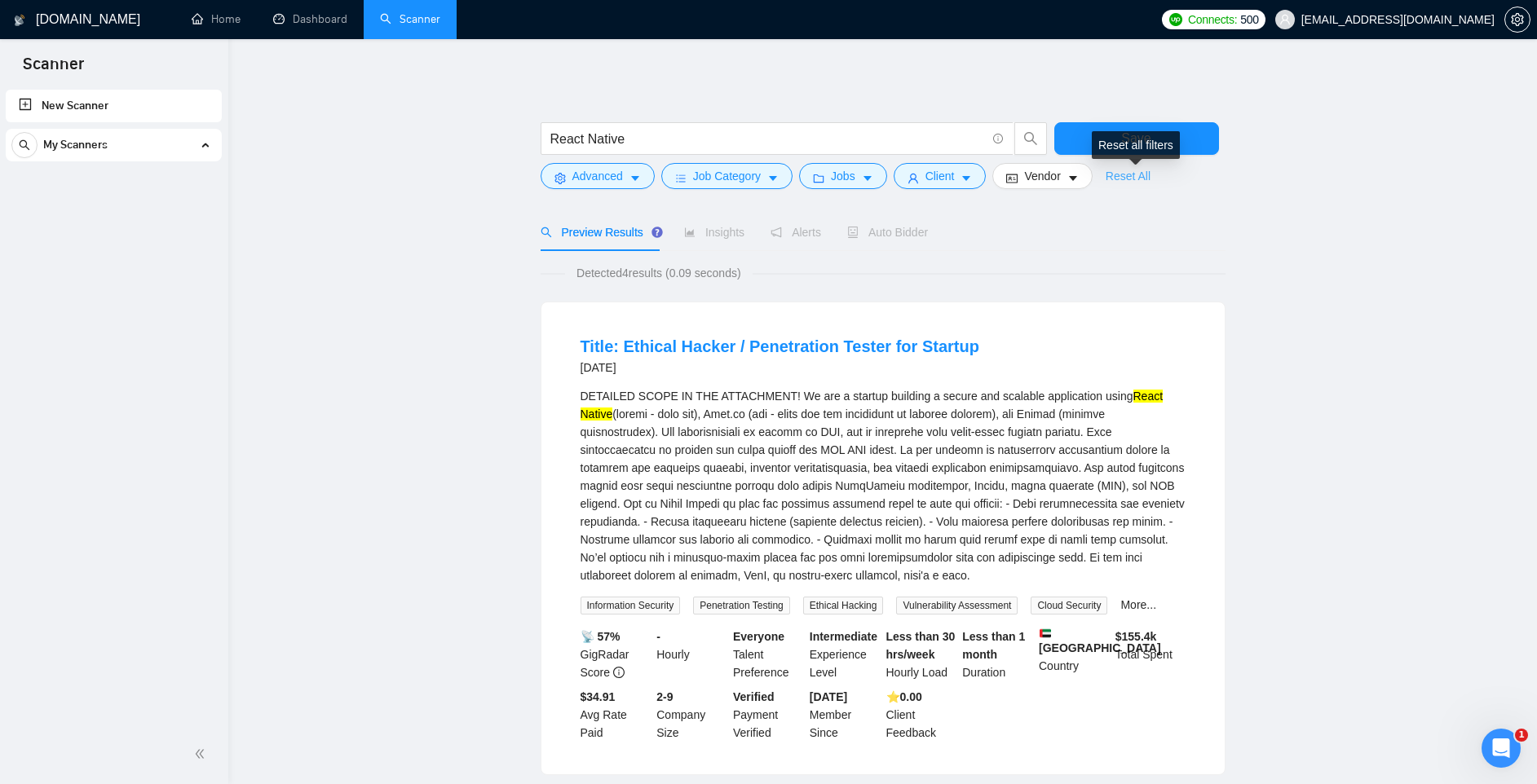
click at [1131, 175] on link "Reset All" at bounding box center [1127, 176] width 45 height 18
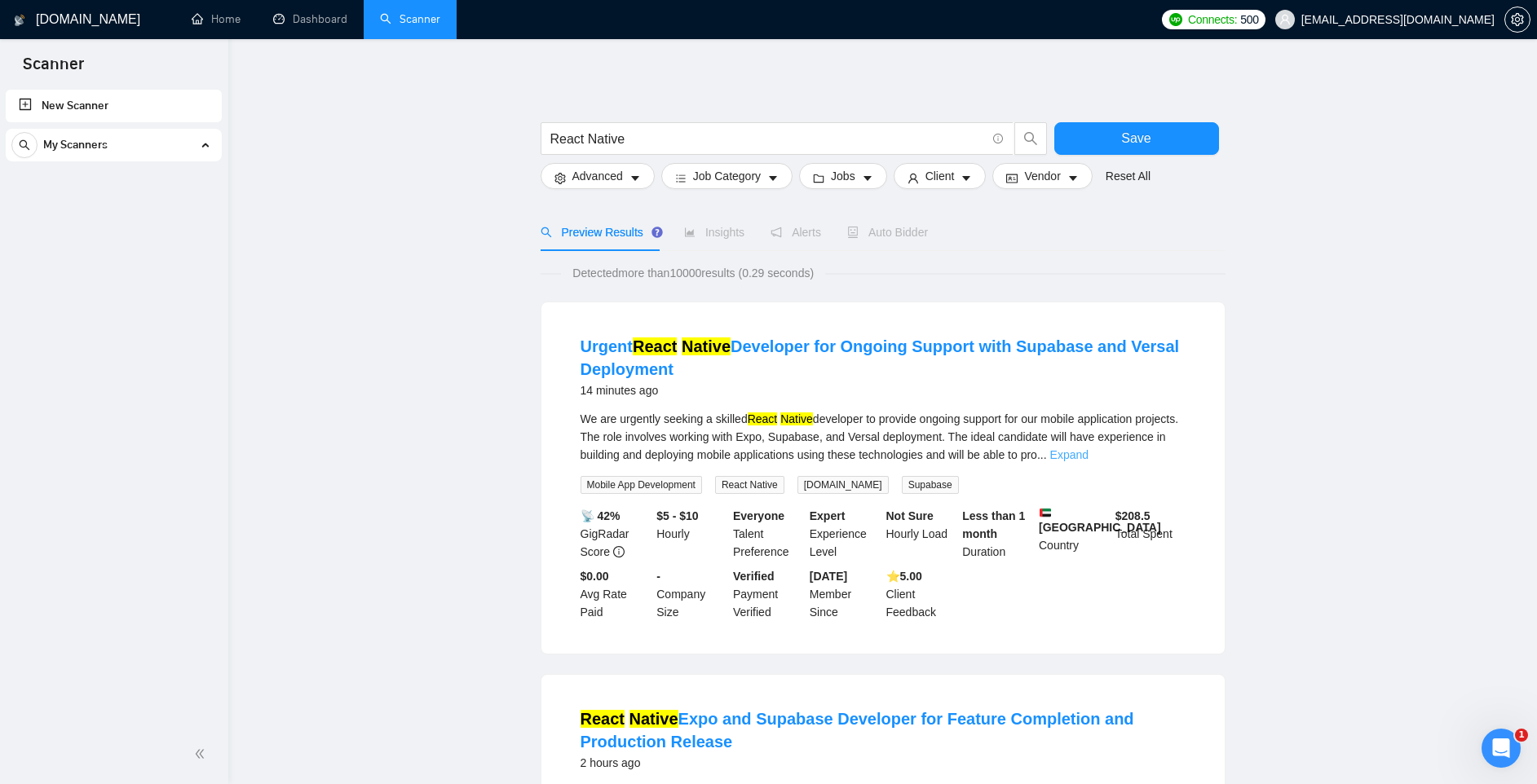
click at [1089, 456] on link "Expand" at bounding box center [1069, 455] width 39 height 13
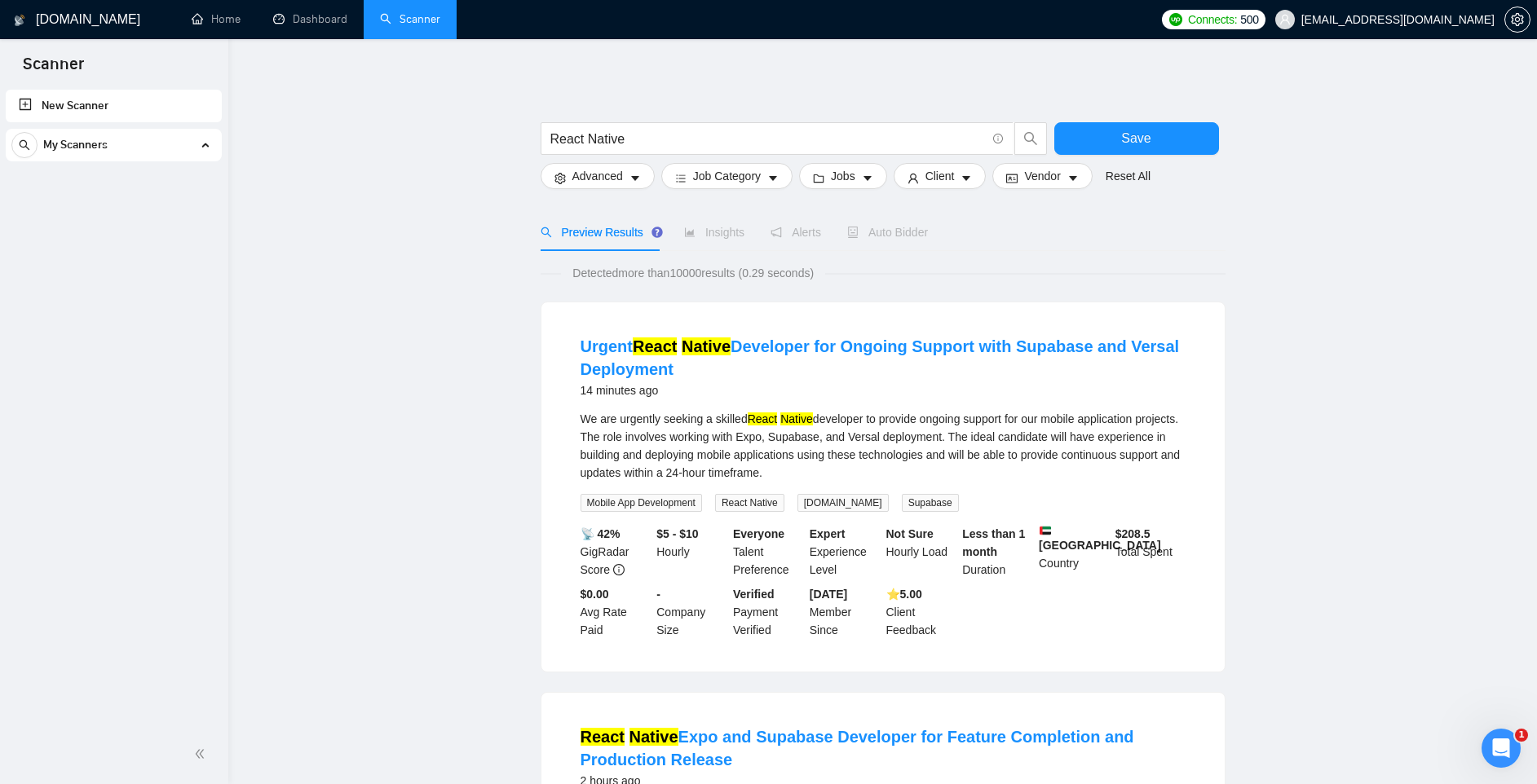
click at [906, 461] on div "We are urgently seeking a skilled React Native developer to provide ongoing sup…" at bounding box center [882, 445] width 605 height 72
click at [611, 177] on span "Advanced" at bounding box center [597, 176] width 50 height 18
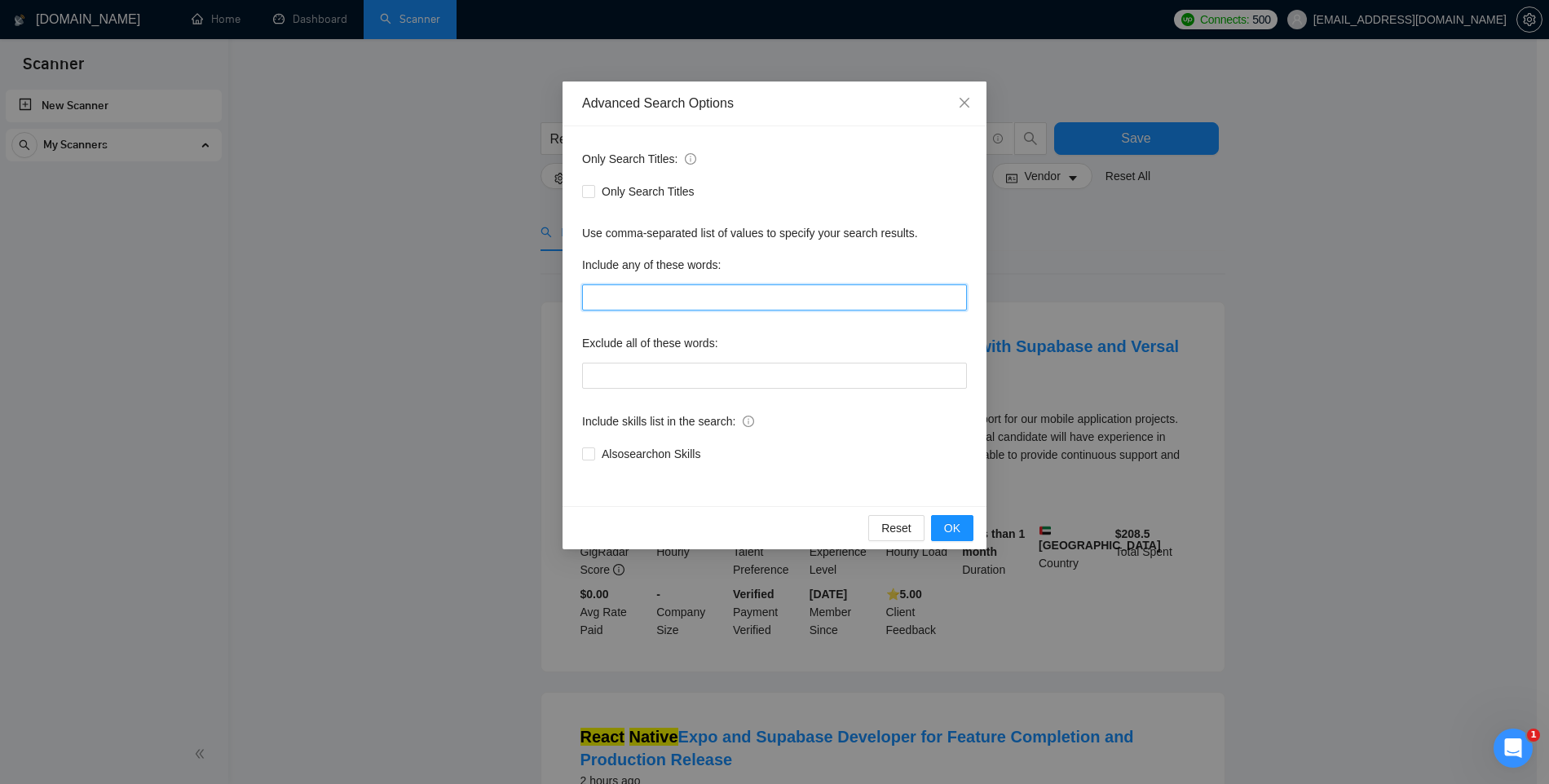
click at [599, 298] on input "text" at bounding box center [774, 297] width 385 height 26
click at [630, 457] on span "Also search on Skills" at bounding box center [650, 453] width 112 height 18
click at [594, 457] on input "Also search on Skills" at bounding box center [588, 453] width 12 height 12
checkbox input "true"
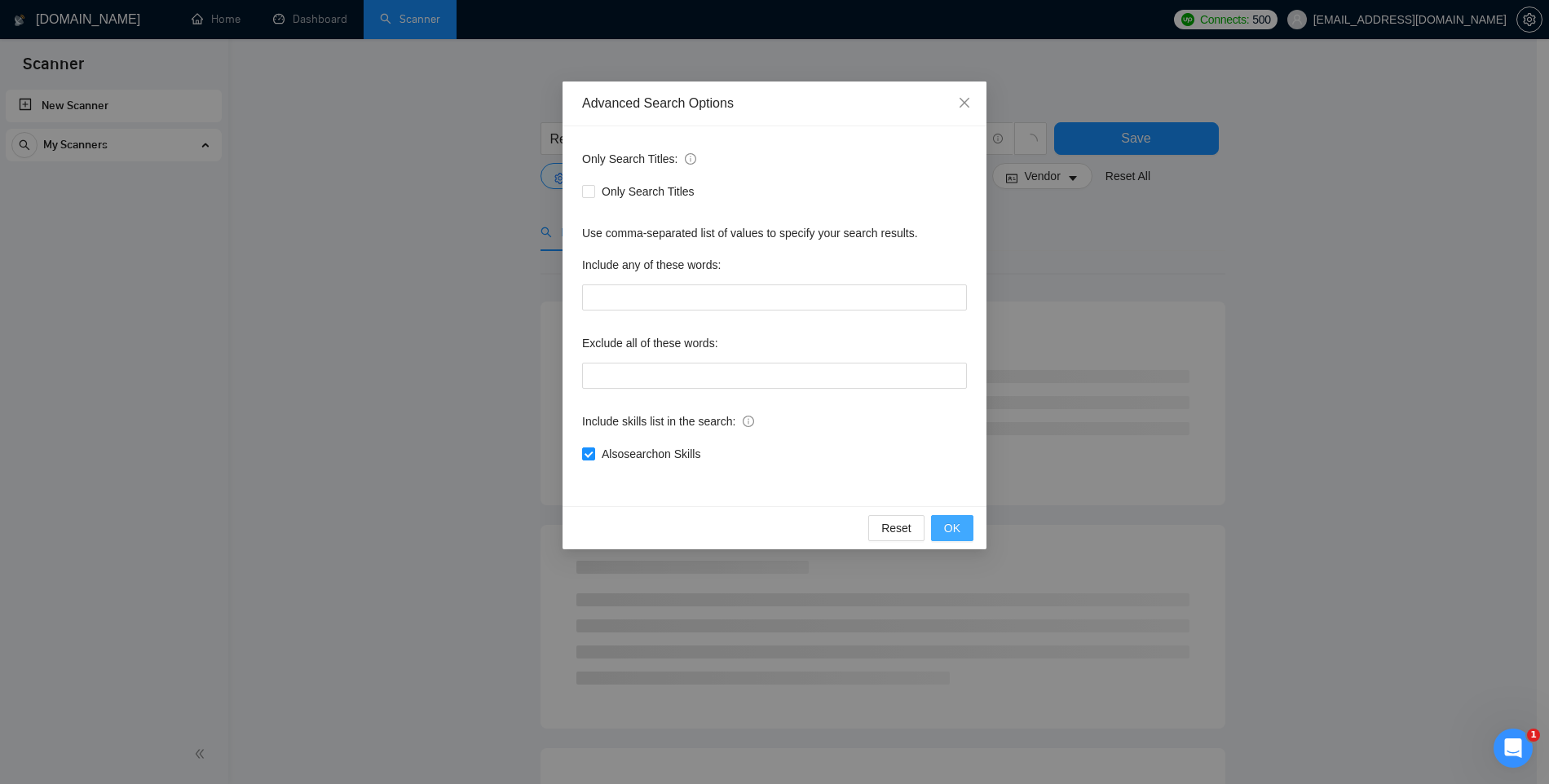
click at [965, 527] on button "OK" at bounding box center [952, 527] width 42 height 26
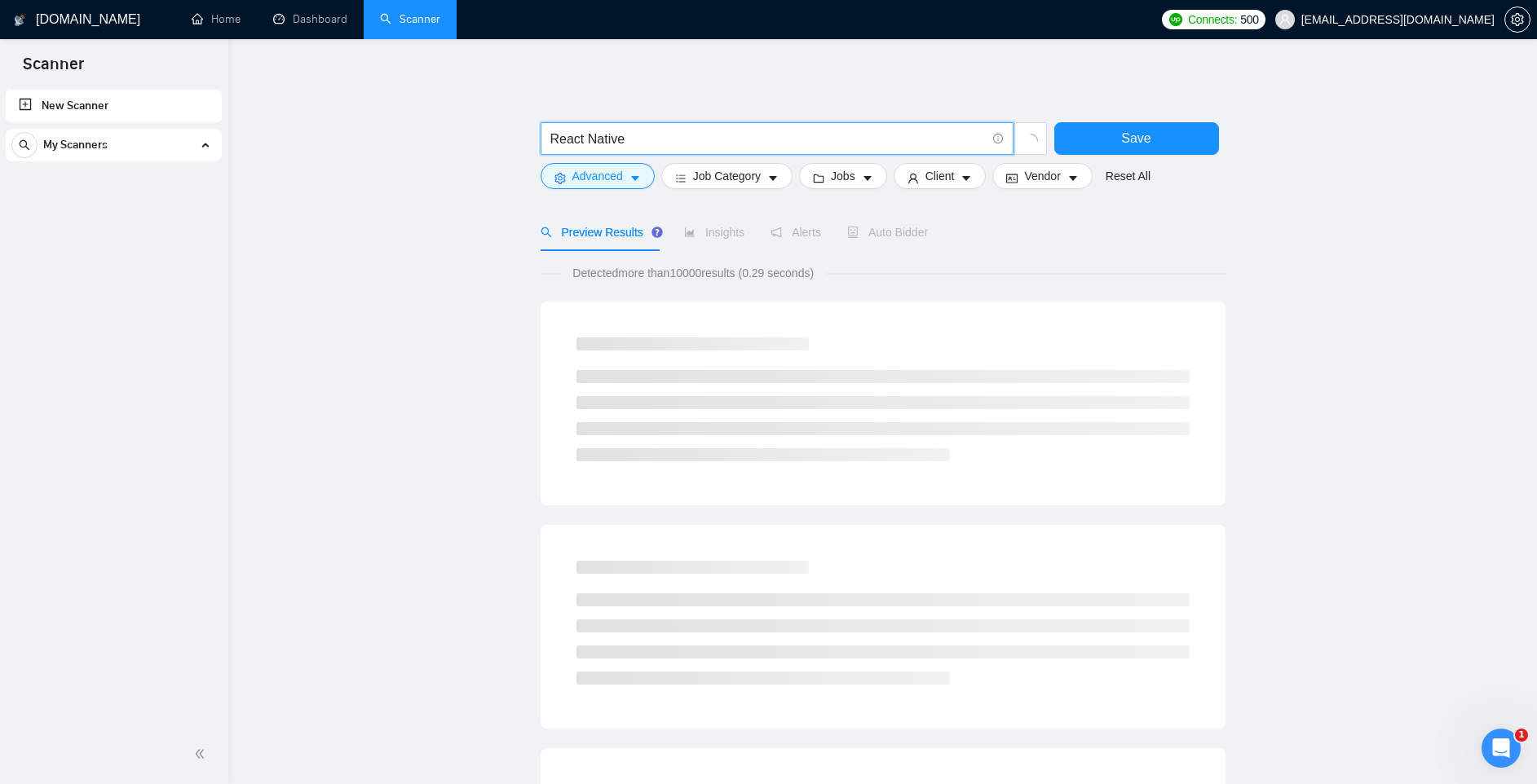
click at [659, 145] on input "React Native" at bounding box center [768, 139] width 436 height 20
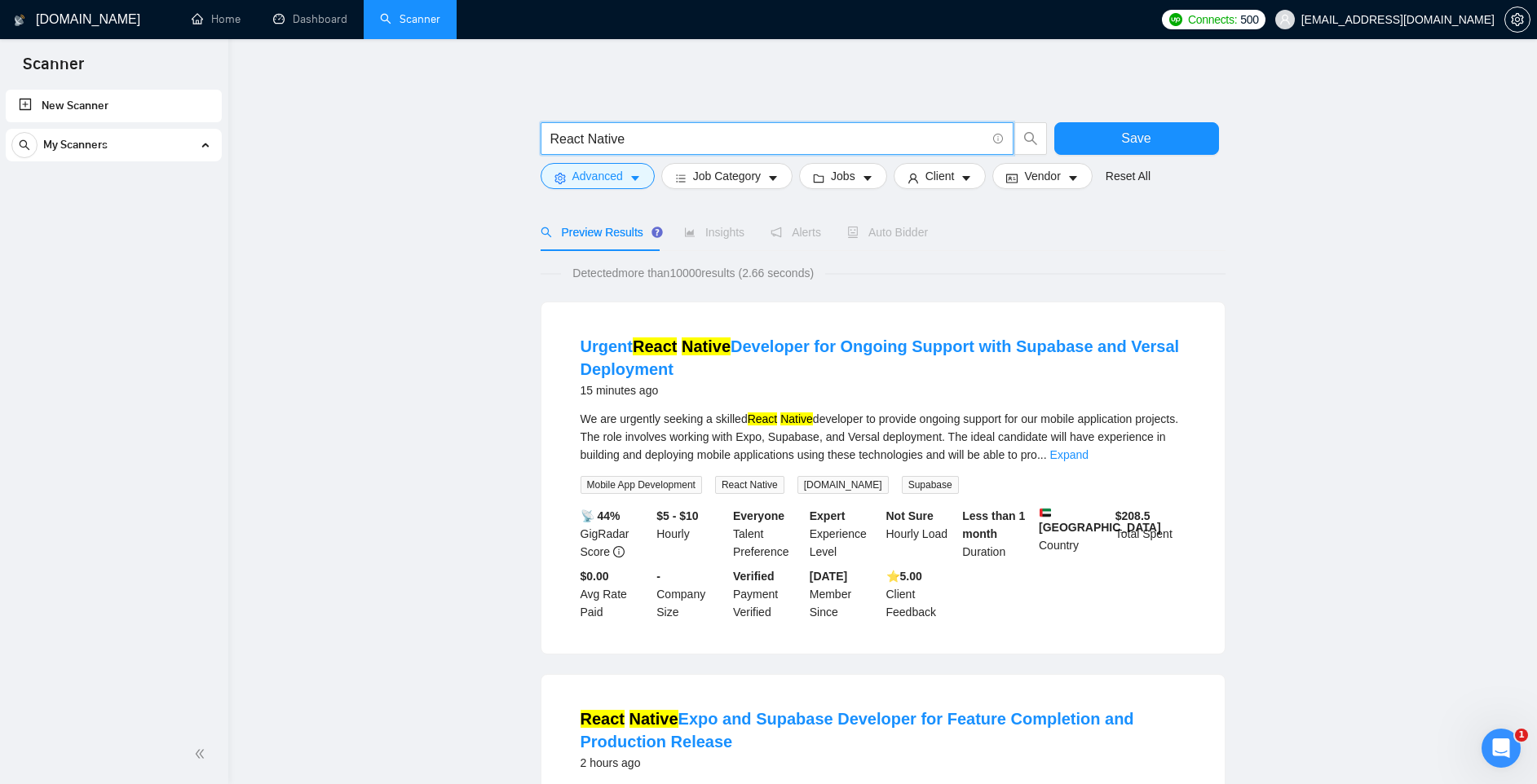
click at [659, 145] on input "React Native" at bounding box center [768, 139] width 436 height 20
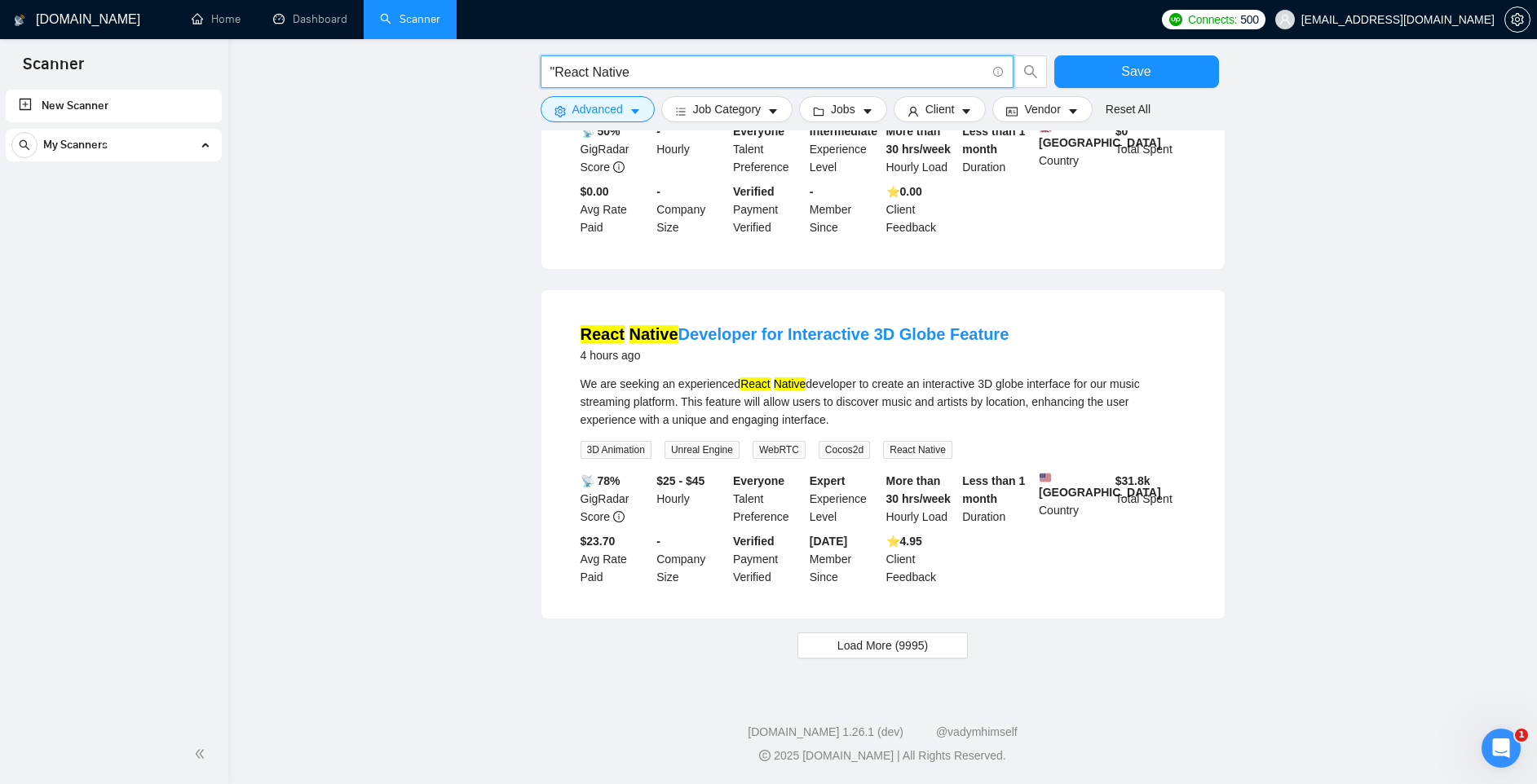
scroll to position [779, 0]
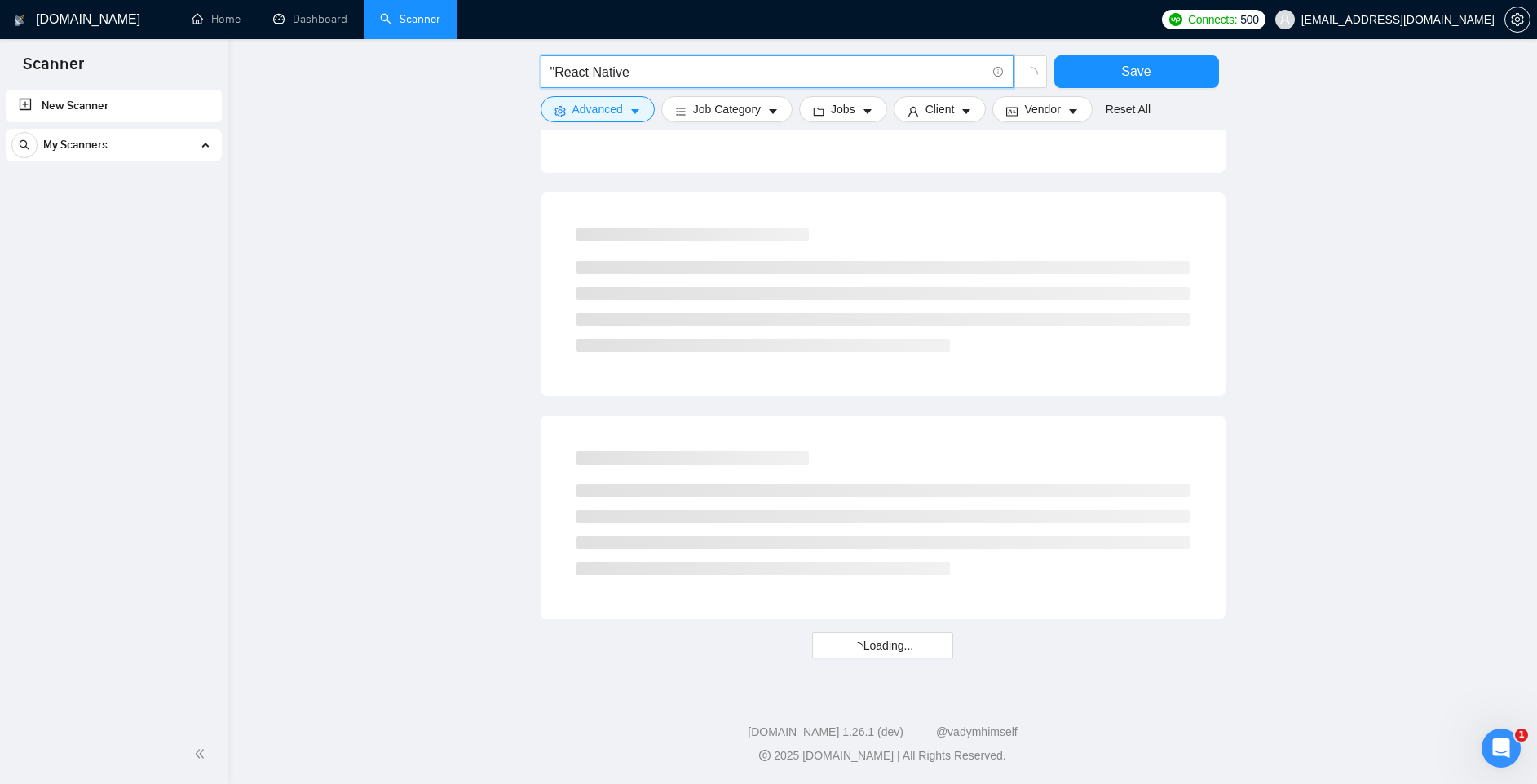
click at [636, 75] on input ""React Native" at bounding box center [768, 72] width 436 height 20
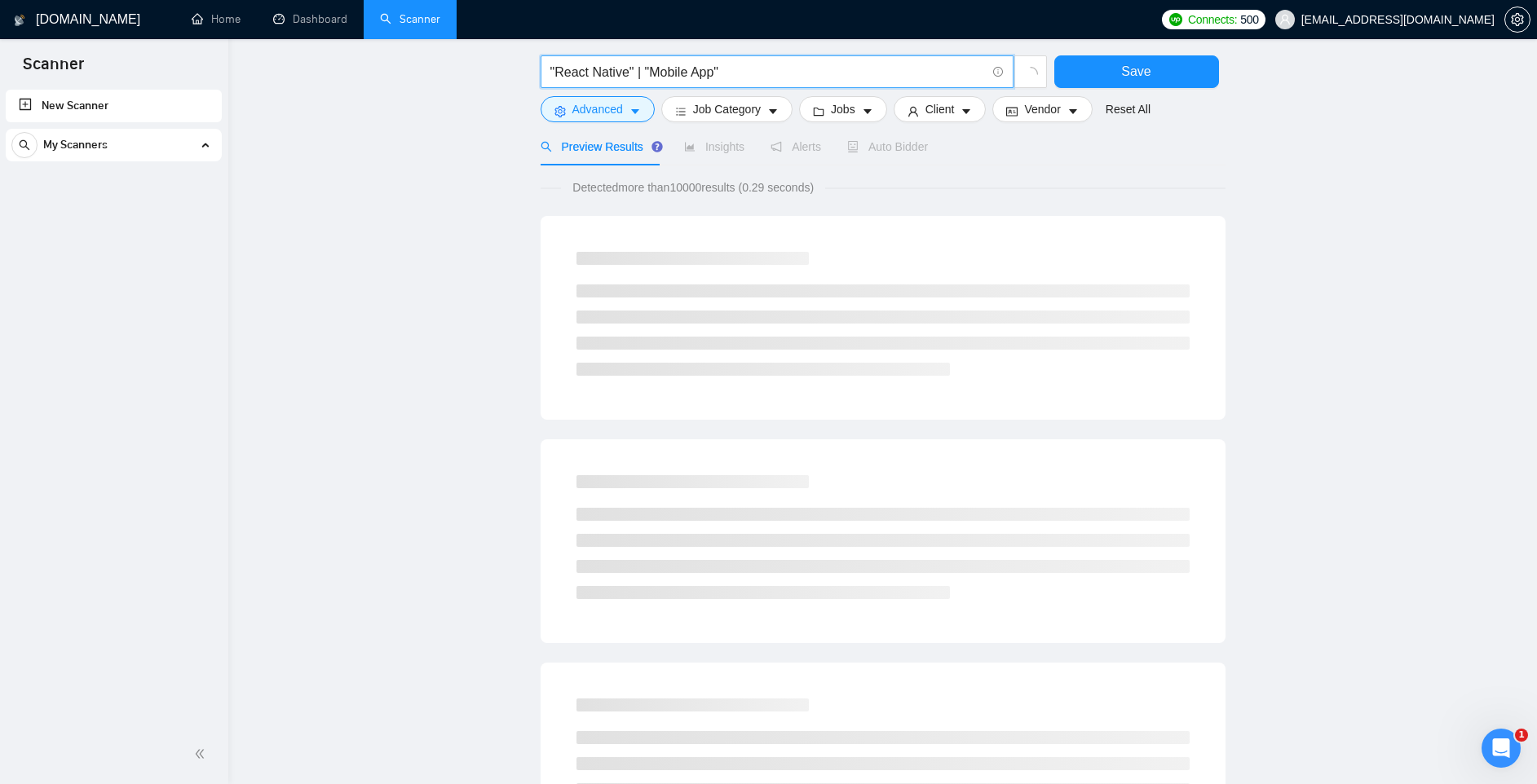
scroll to position [0, 0]
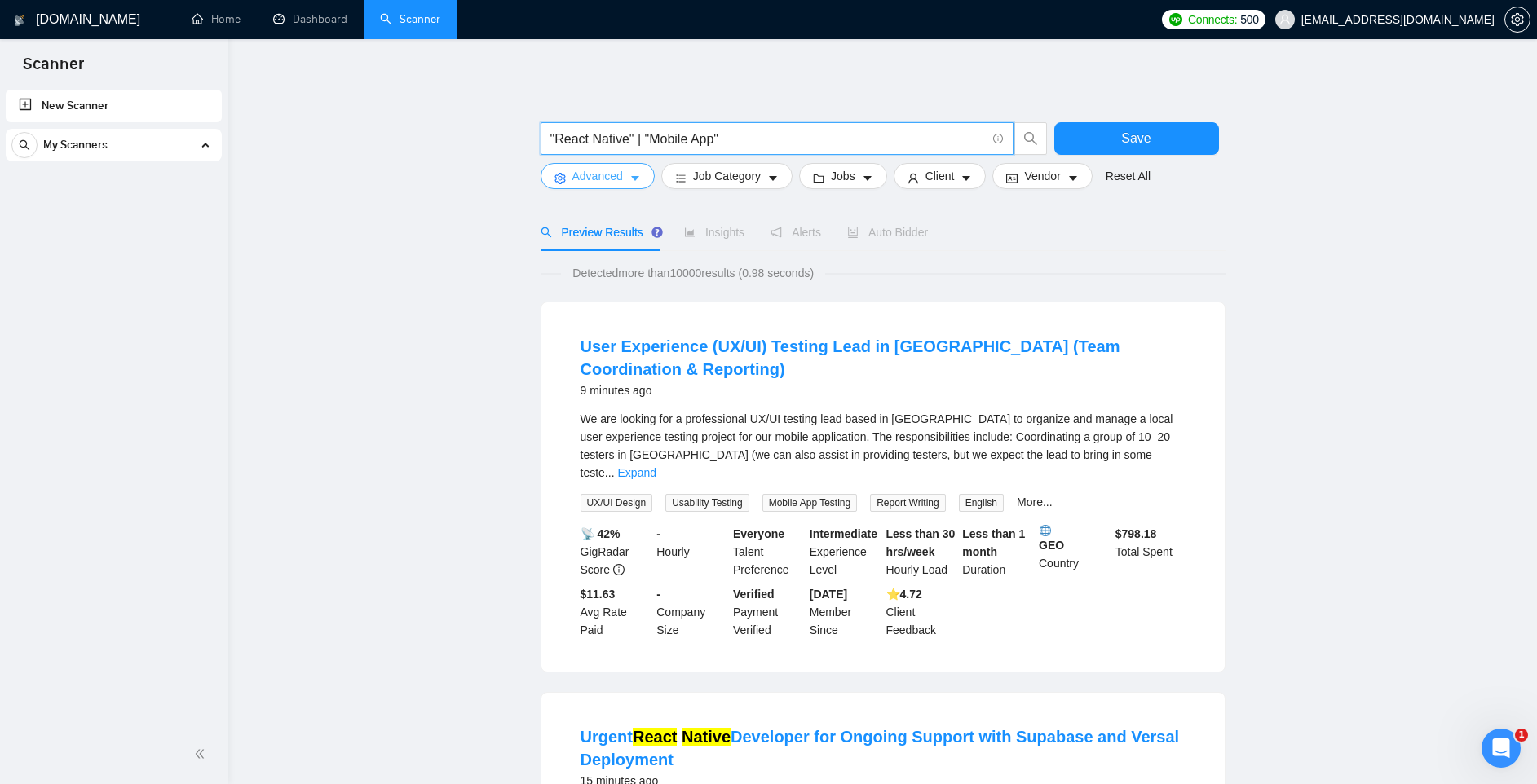
type input ""React Native" | "Mobile App""
click at [631, 175] on icon "caret-down" at bounding box center [635, 178] width 12 height 12
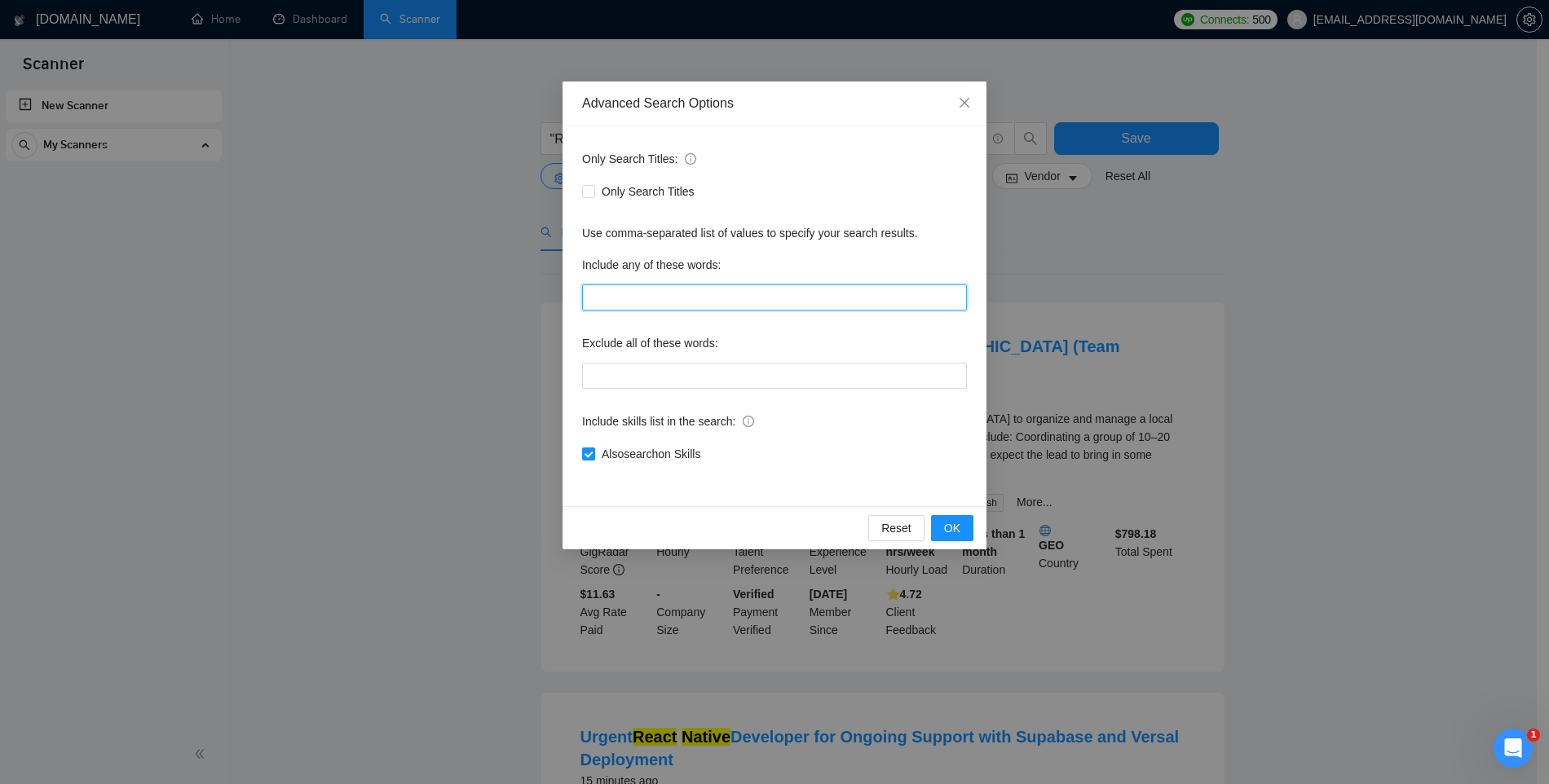
click at [638, 290] on input "text" at bounding box center [774, 297] width 385 height 26
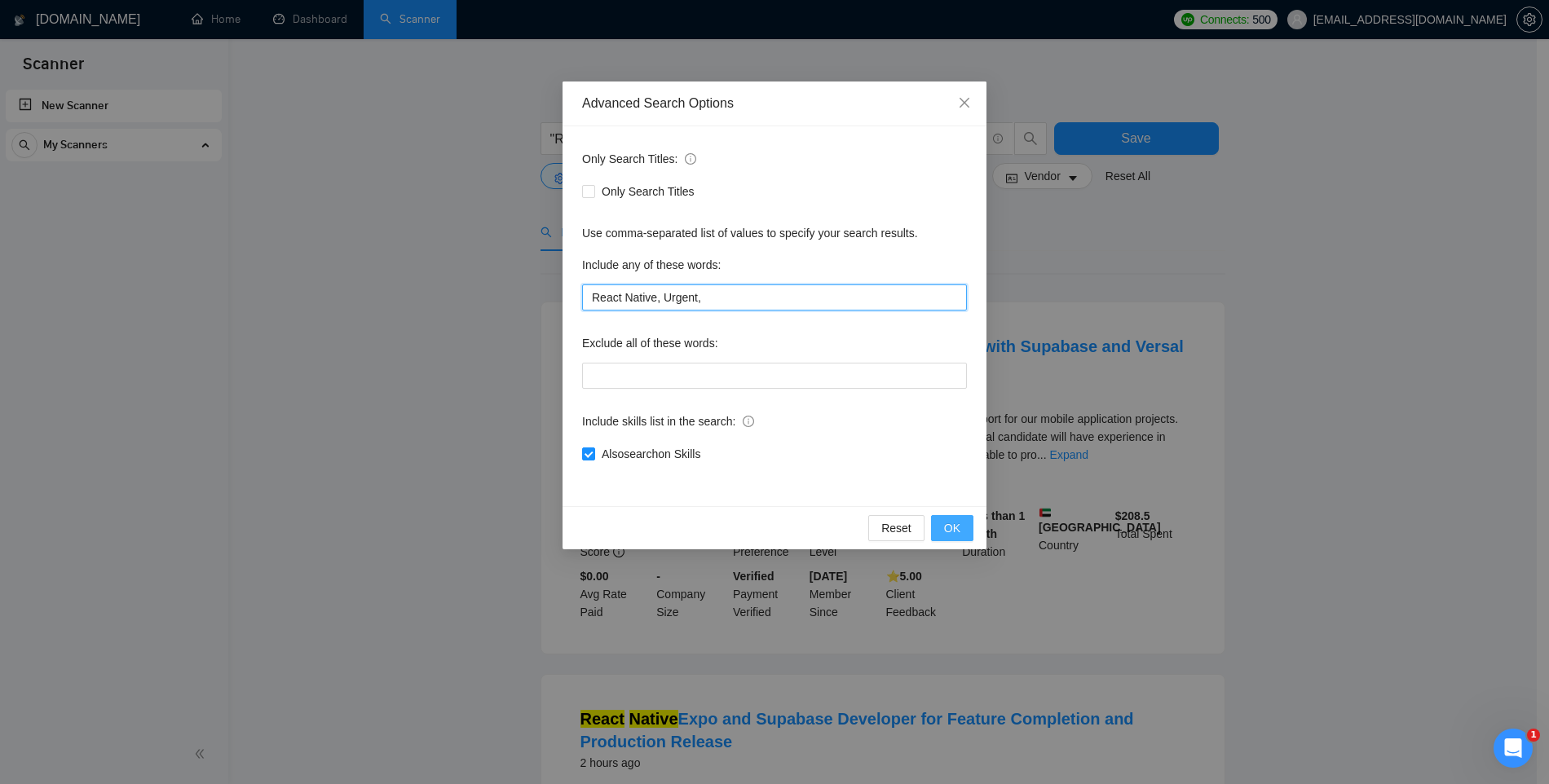
type input "React Native, Urgent,"
click at [964, 522] on button "OK" at bounding box center [952, 527] width 42 height 26
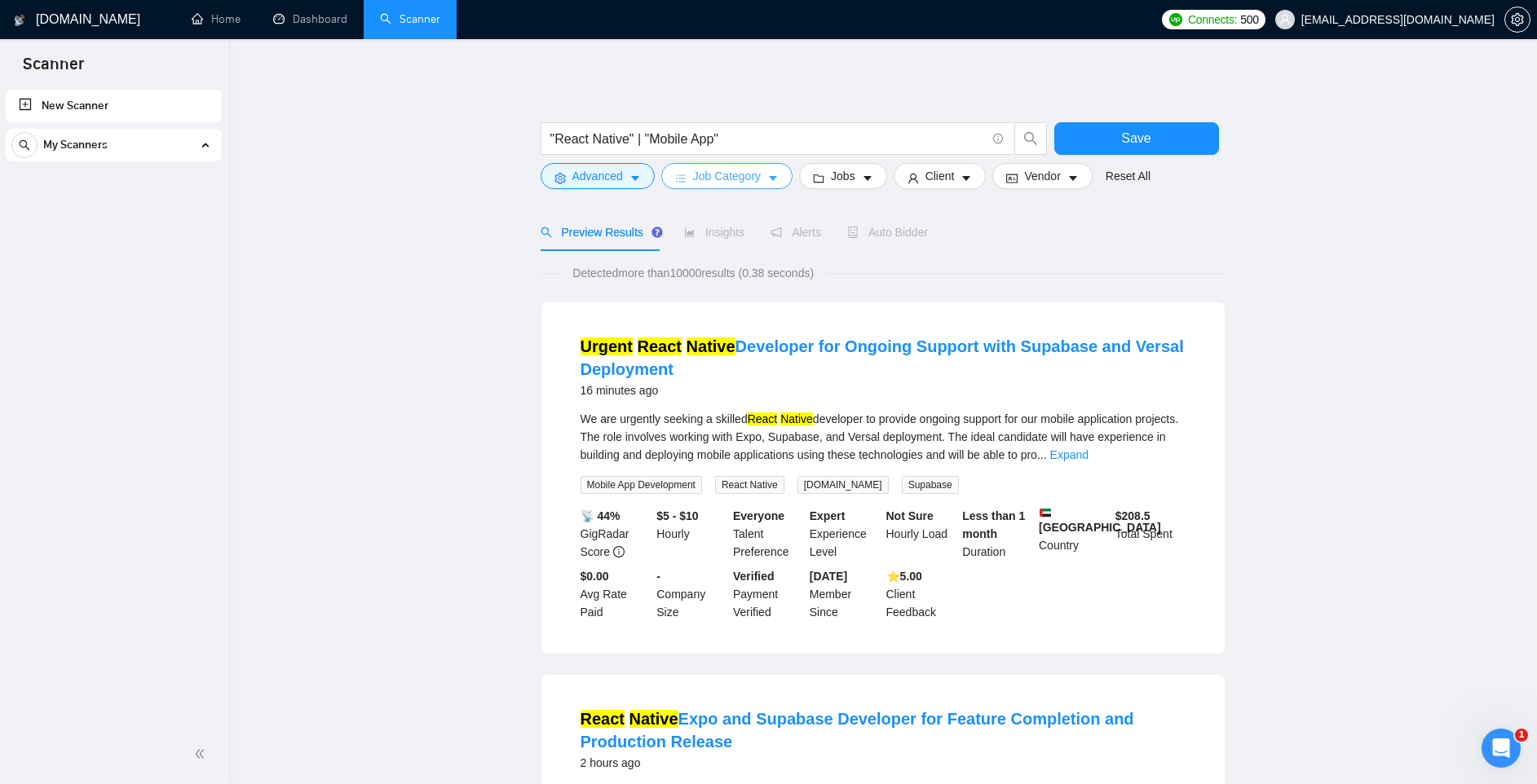
click at [745, 177] on span "Job Category" at bounding box center [727, 176] width 67 height 18
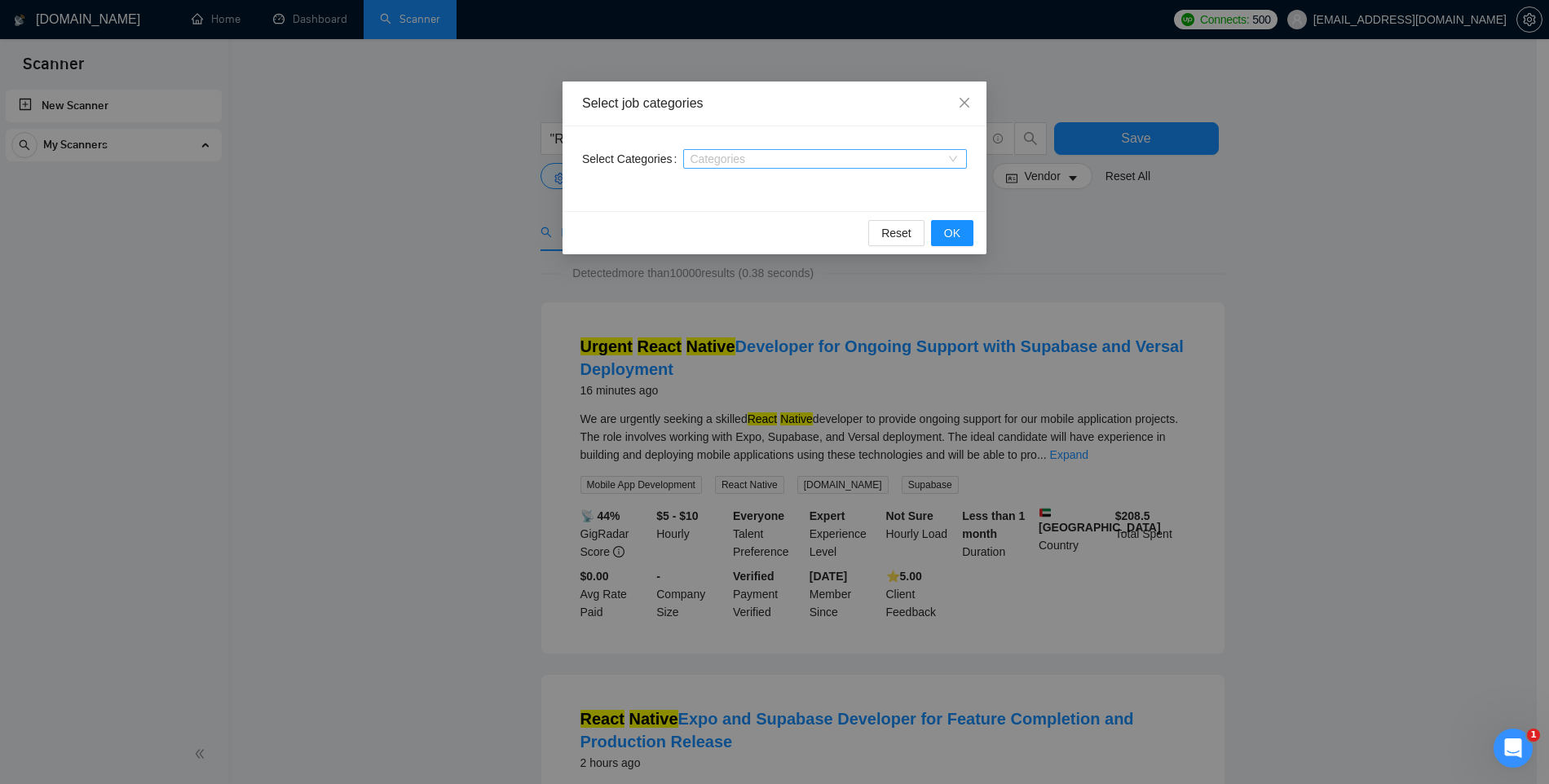
click at [749, 156] on div at bounding box center [817, 159] width 259 height 13
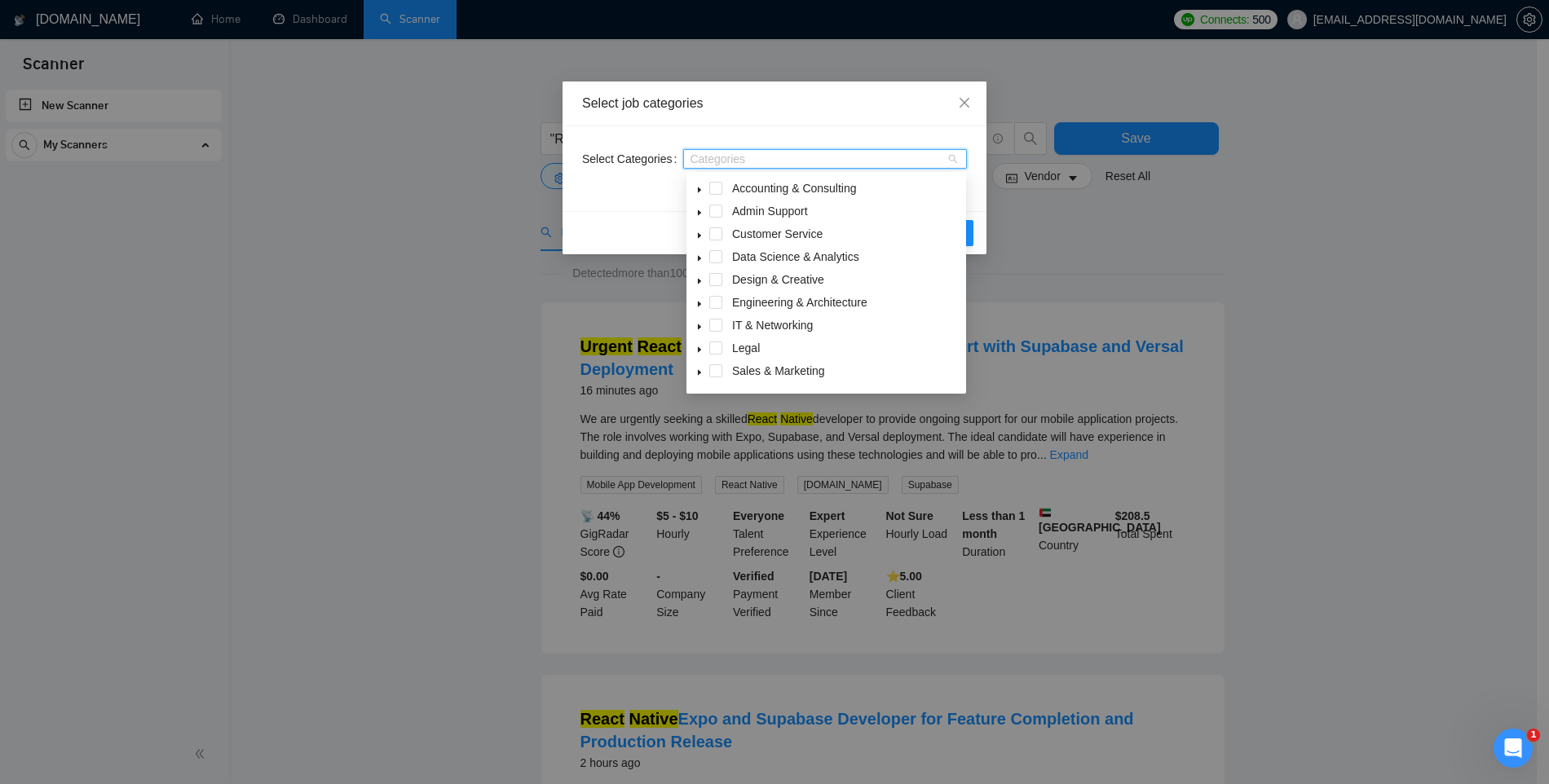
click at [676, 135] on div "Select Categories Categories" at bounding box center [775, 168] width 424 height 85
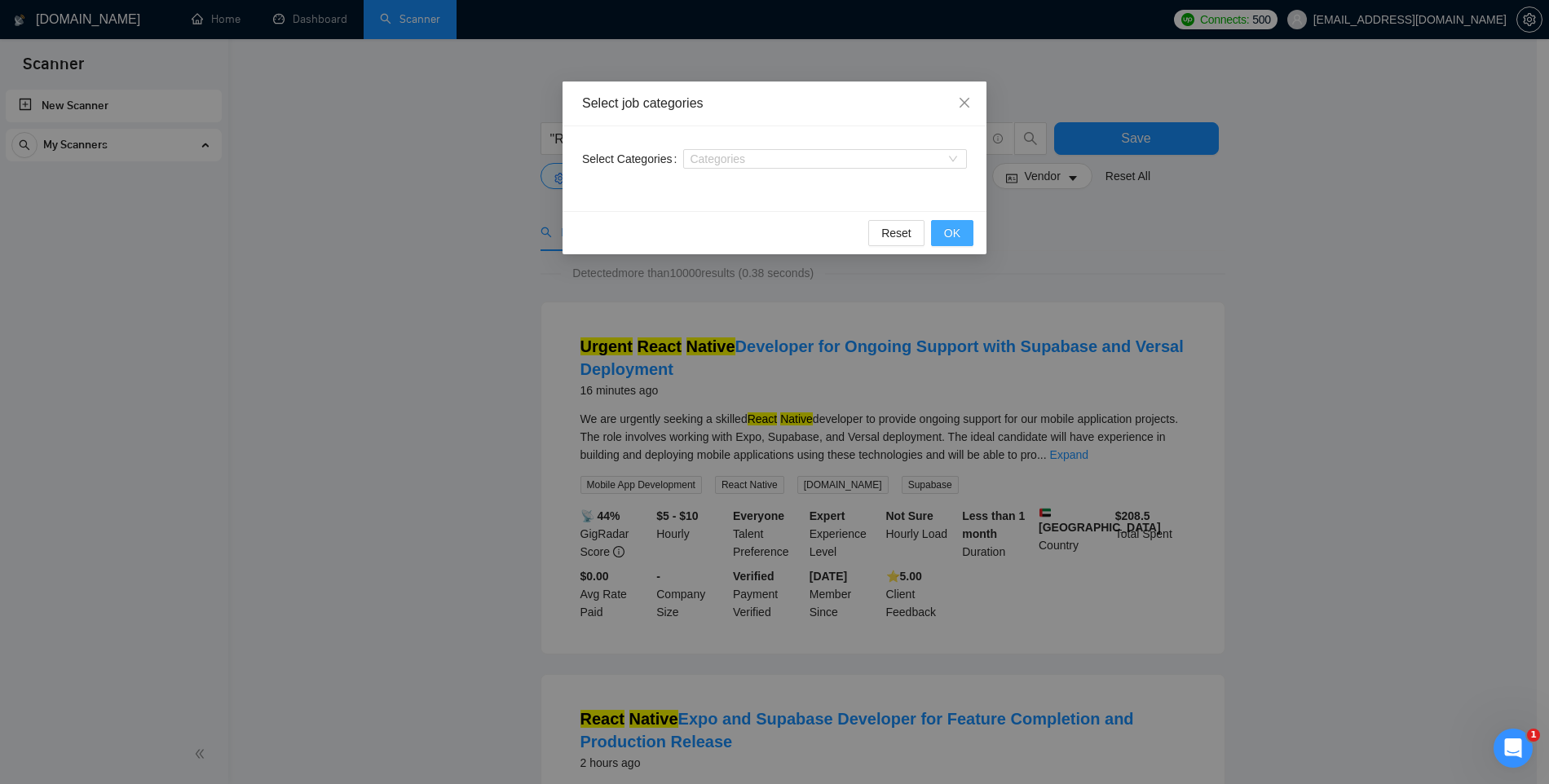
click at [950, 231] on span "OK" at bounding box center [952, 233] width 16 height 18
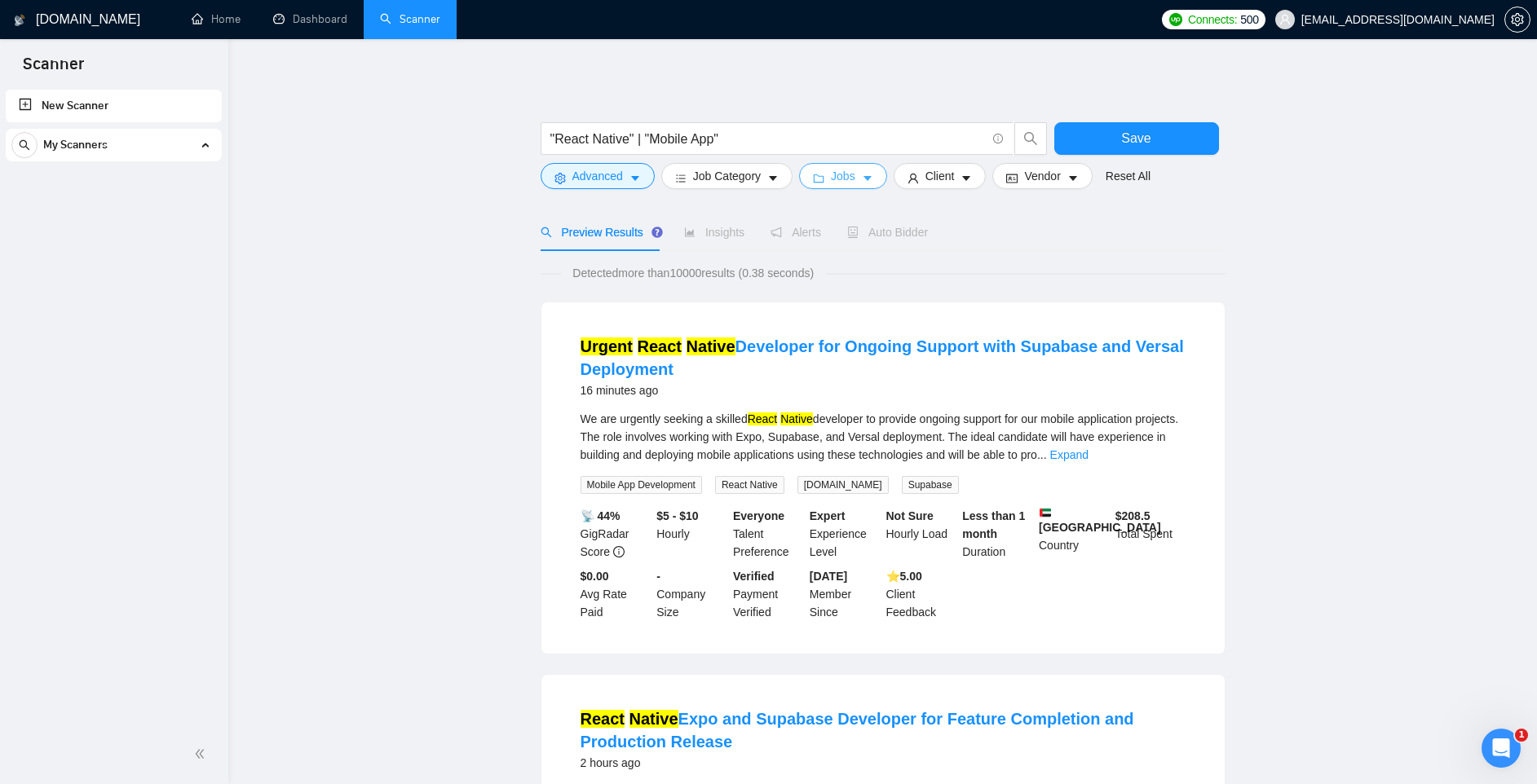
click at [854, 177] on span "Jobs" at bounding box center [843, 176] width 24 height 18
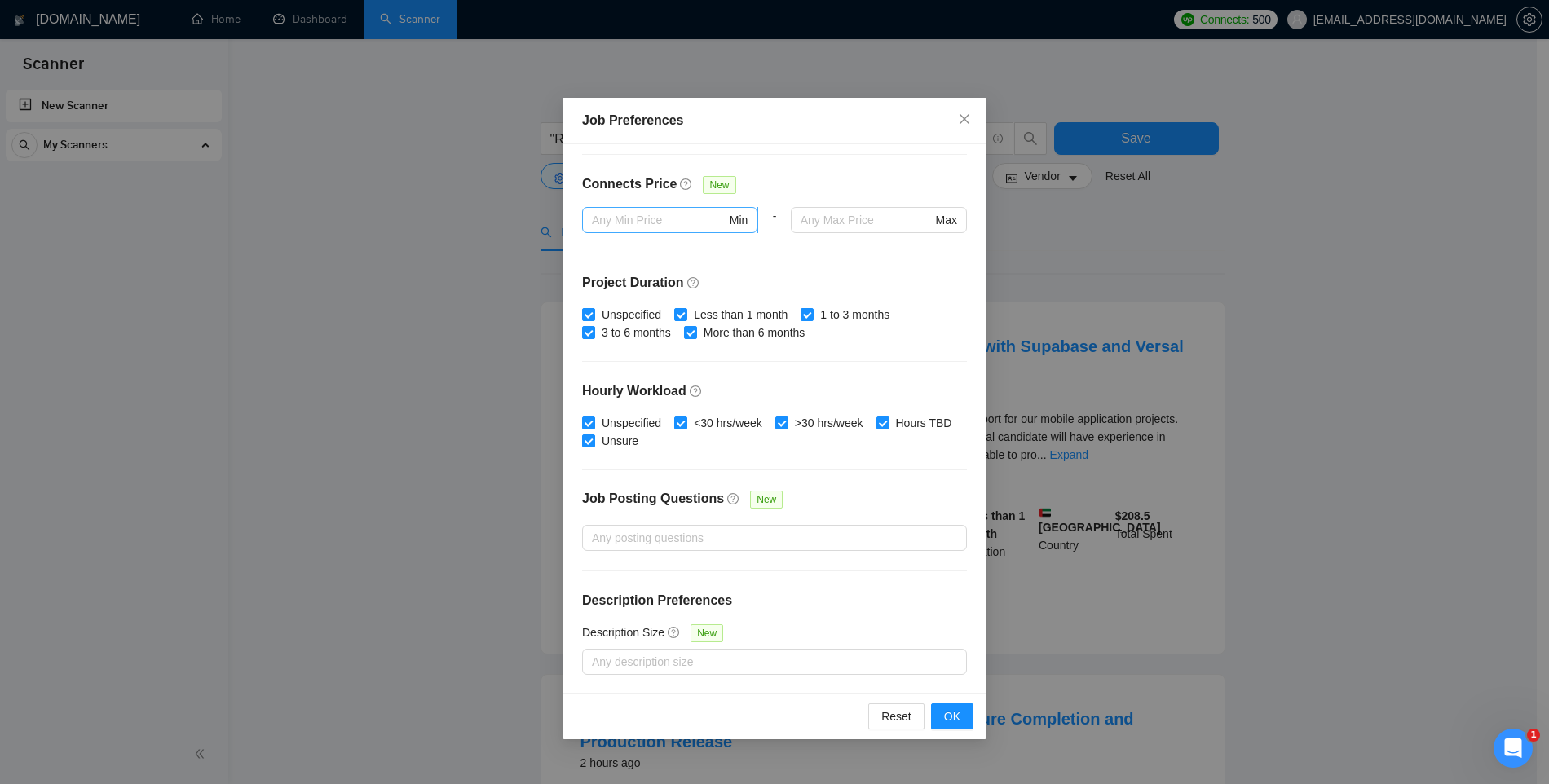
click at [652, 221] on input "text" at bounding box center [660, 220] width 135 height 18
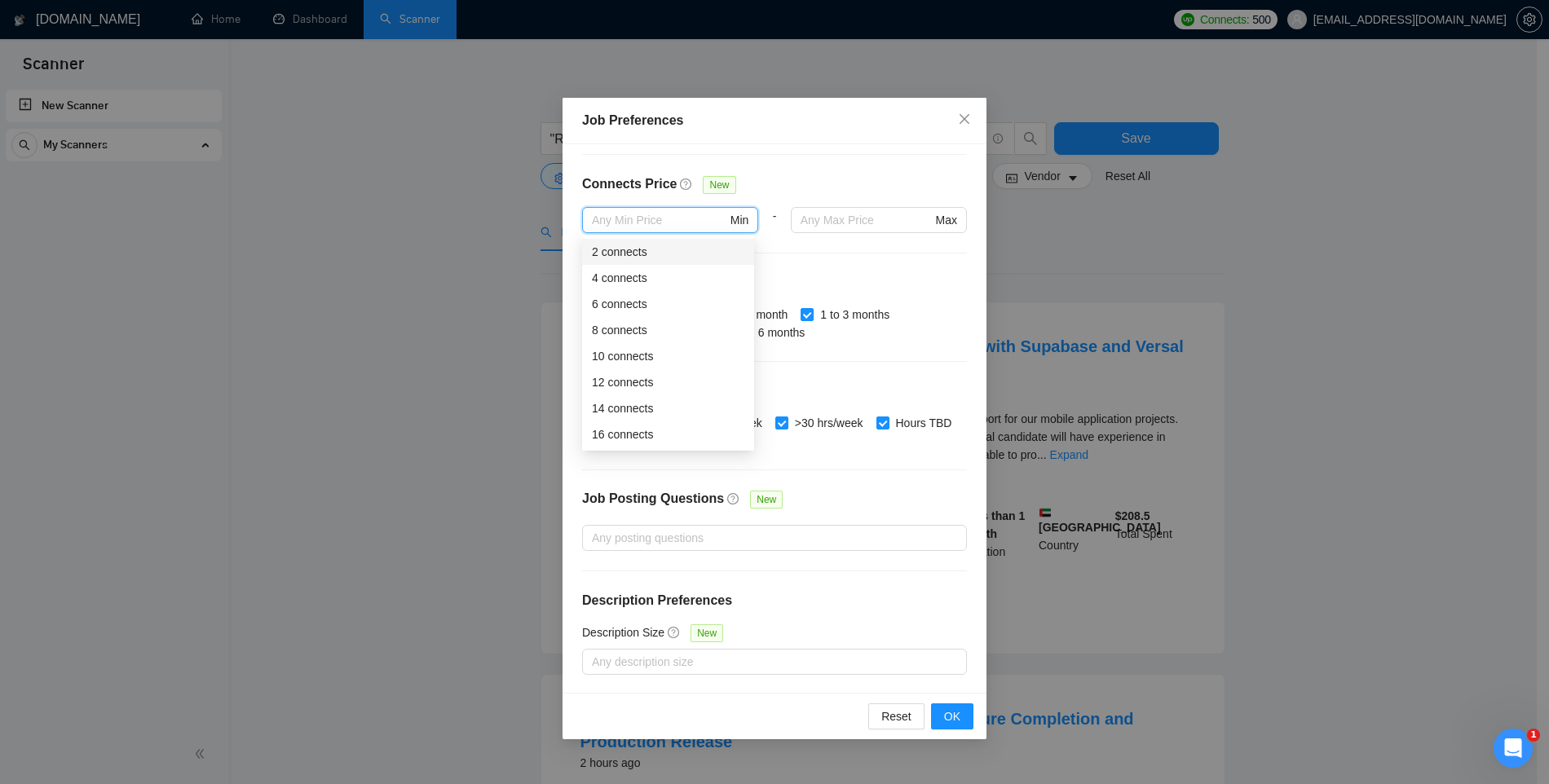
click at [640, 259] on div "2 connects" at bounding box center [668, 252] width 152 height 18
type input "2"
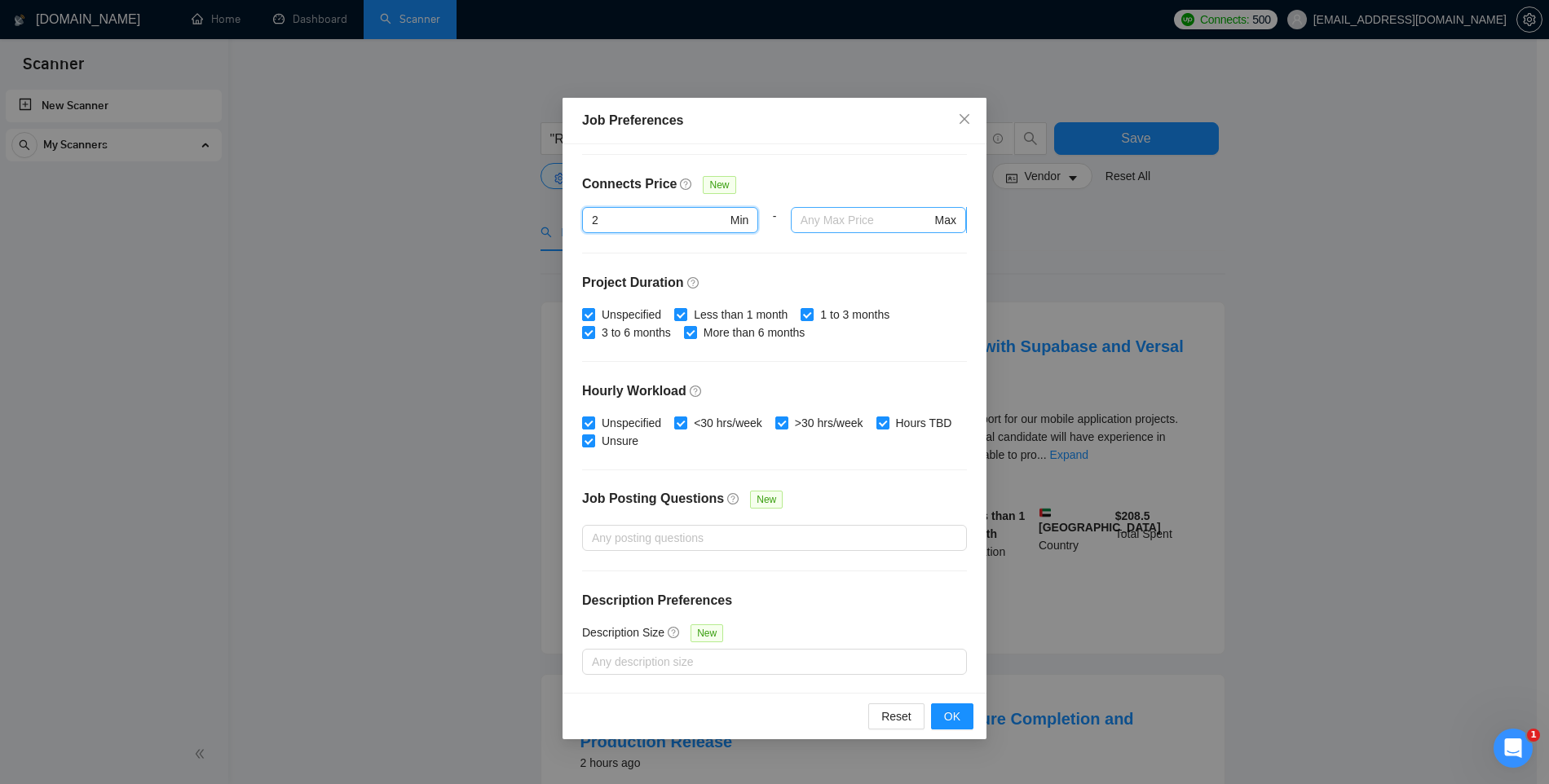
click at [843, 223] on input "text" at bounding box center [867, 220] width 131 height 18
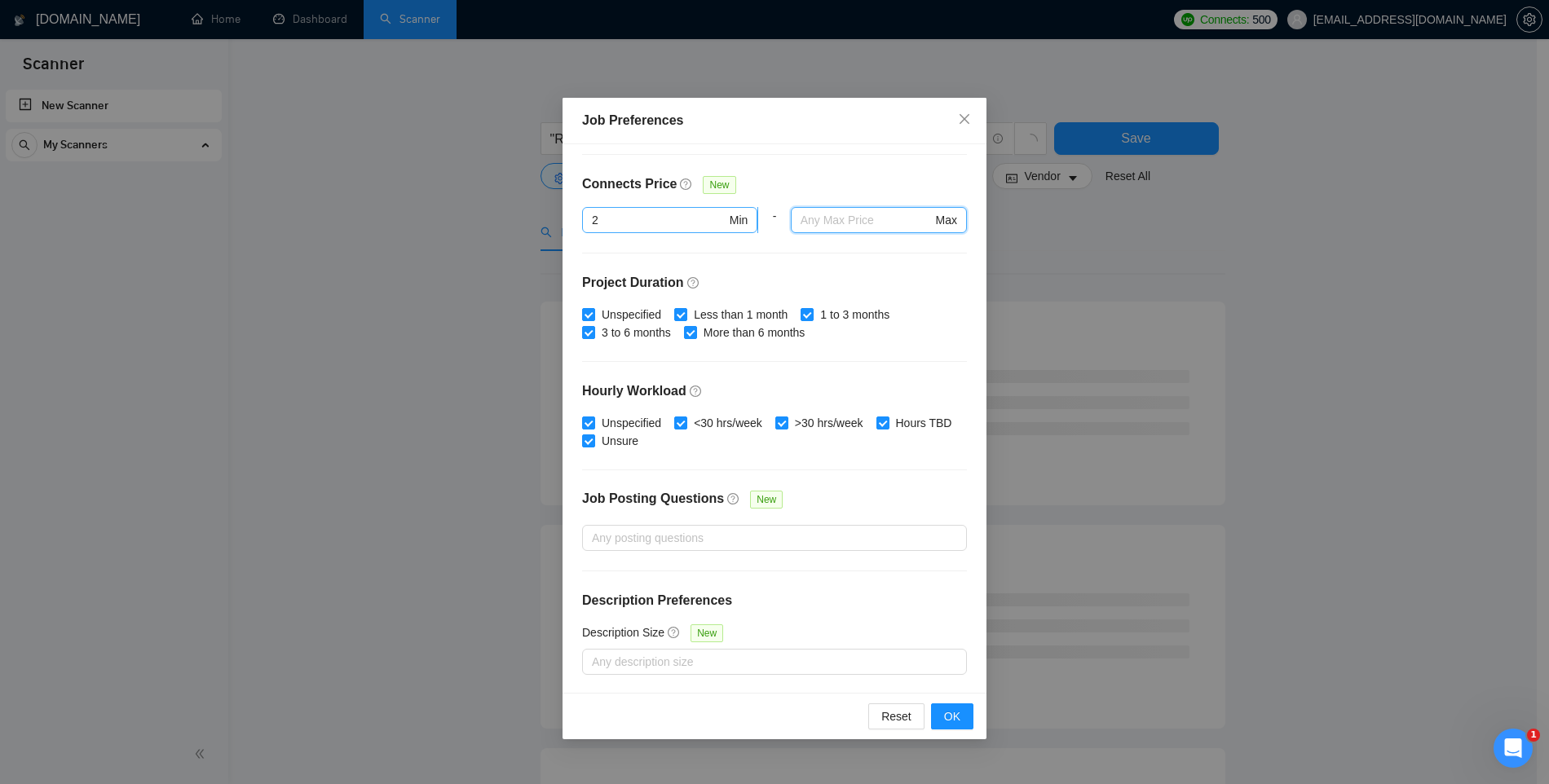
click at [659, 209] on span "2 Min" at bounding box center [670, 220] width 175 height 26
click at [659, 211] on input "2" at bounding box center [660, 220] width 135 height 18
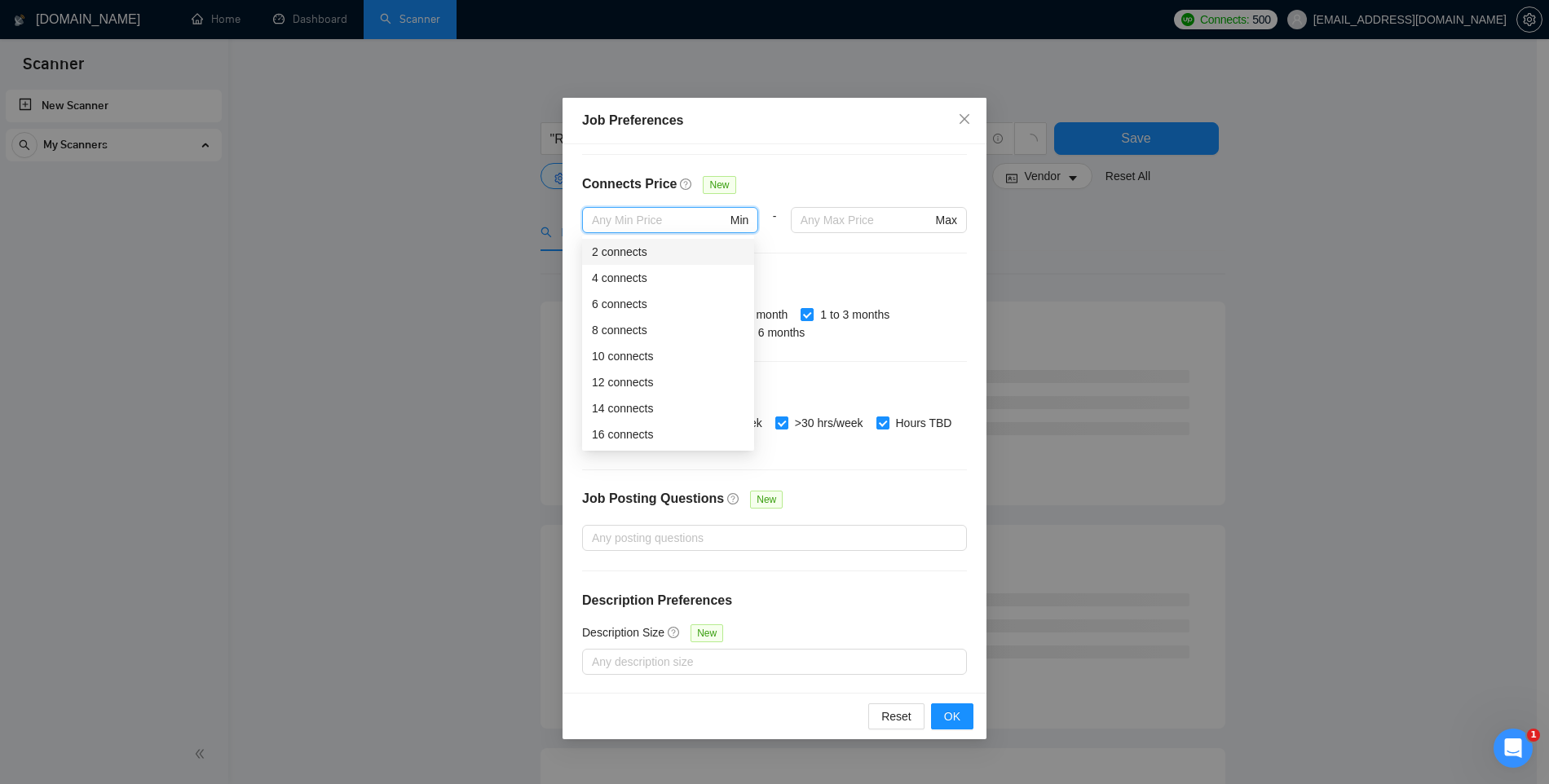
click at [655, 246] on div "2 connects" at bounding box center [668, 252] width 152 height 18
type input "2"
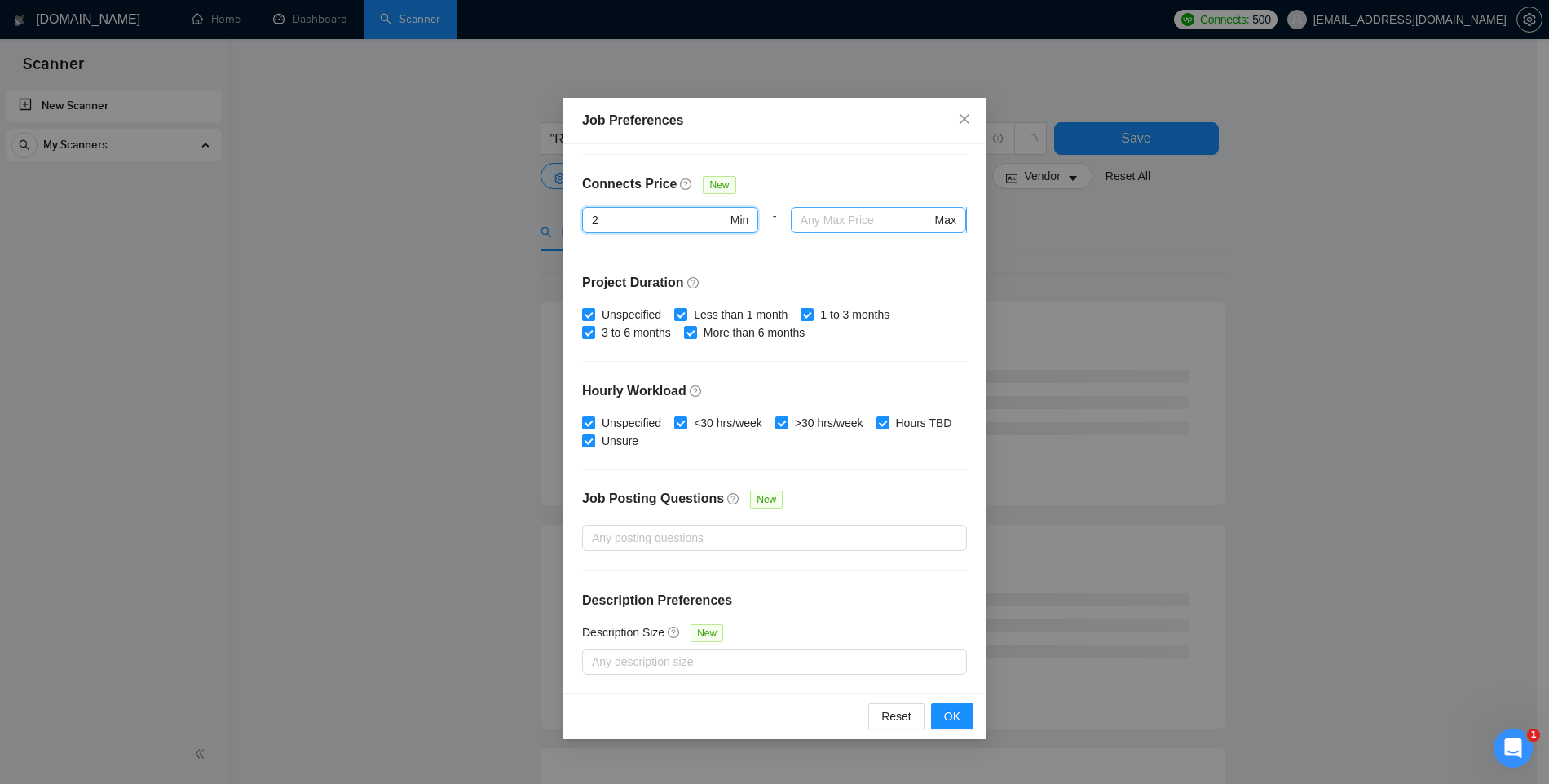
click at [809, 218] on input "text" at bounding box center [867, 220] width 131 height 18
type input "15"
click at [791, 264] on div "Budget Project Type All Fixed Price Hourly Rate Fixed Price Budget $ Min - $ Ma…" at bounding box center [775, 419] width 424 height 548
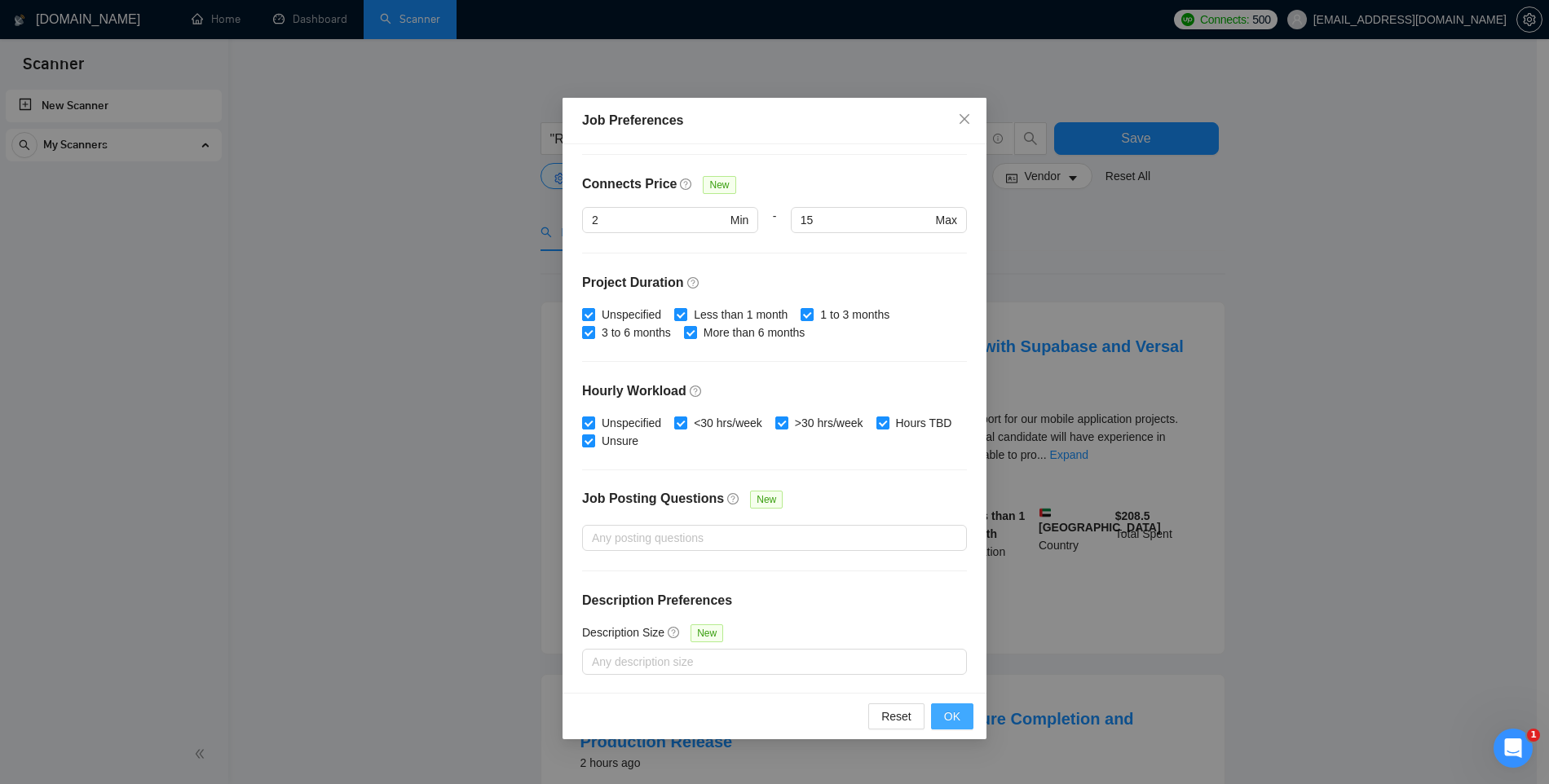
click at [963, 715] on button "OK" at bounding box center [952, 716] width 42 height 26
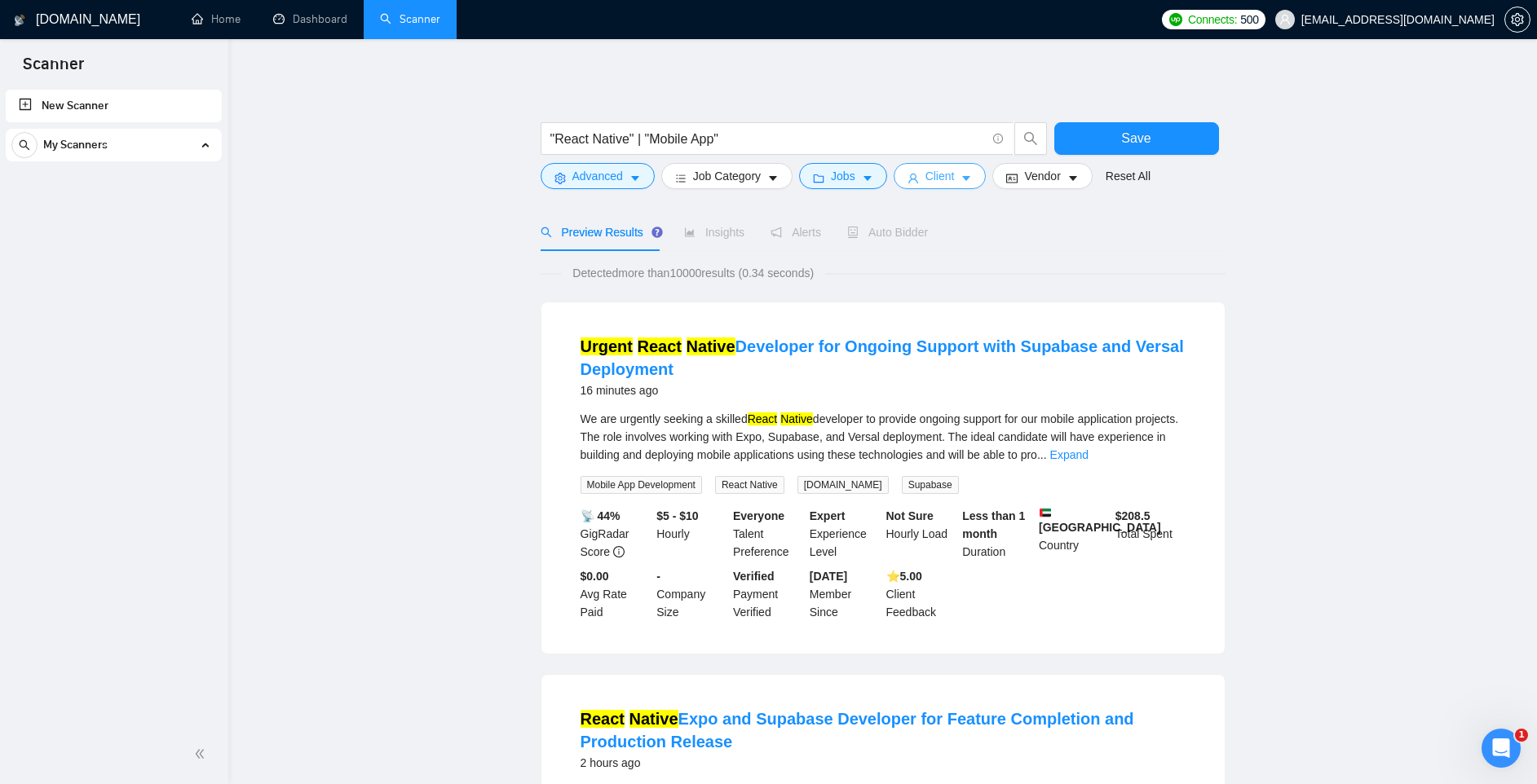
click at [955, 172] on span "Client" at bounding box center [940, 176] width 29 height 18
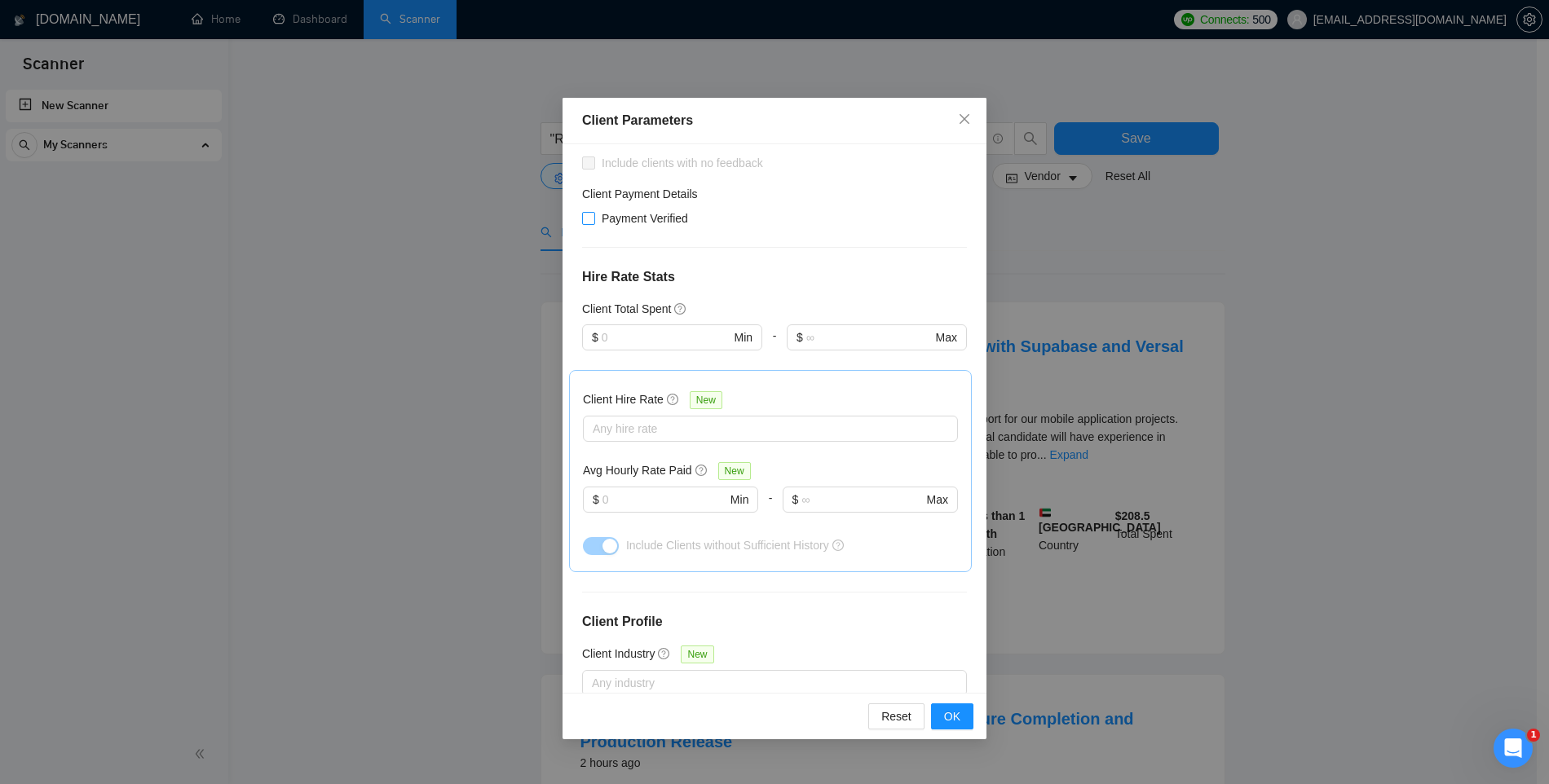
click at [588, 217] on input "Payment Verified" at bounding box center [588, 218] width 12 height 12
checkbox input "true"
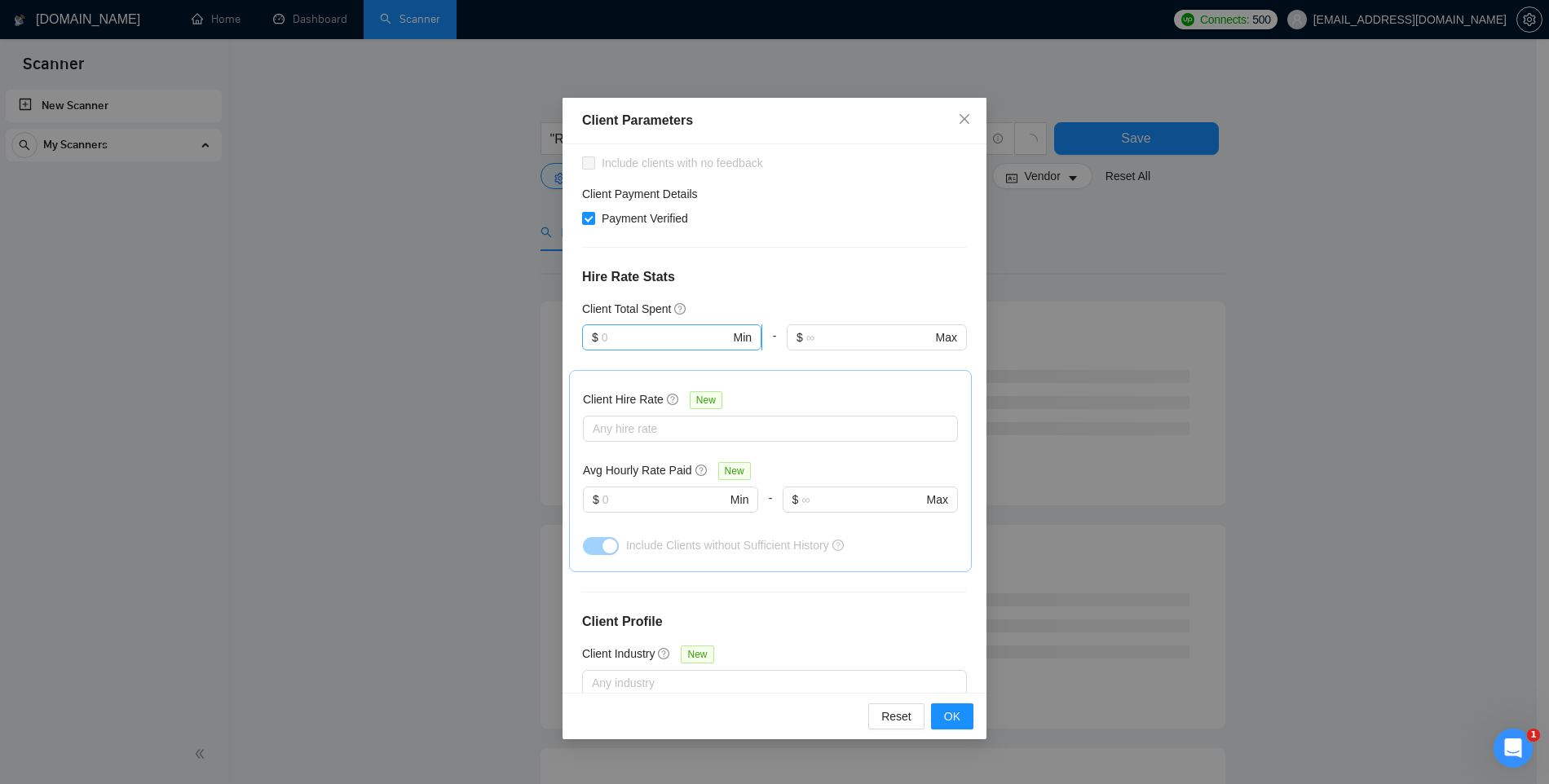
click at [627, 342] on input "text" at bounding box center [666, 337] width 129 height 18
click at [628, 411] on div "$1,000" at bounding box center [670, 421] width 176 height 26
type input "1000"
click at [660, 432] on div at bounding box center [762, 428] width 351 height 19
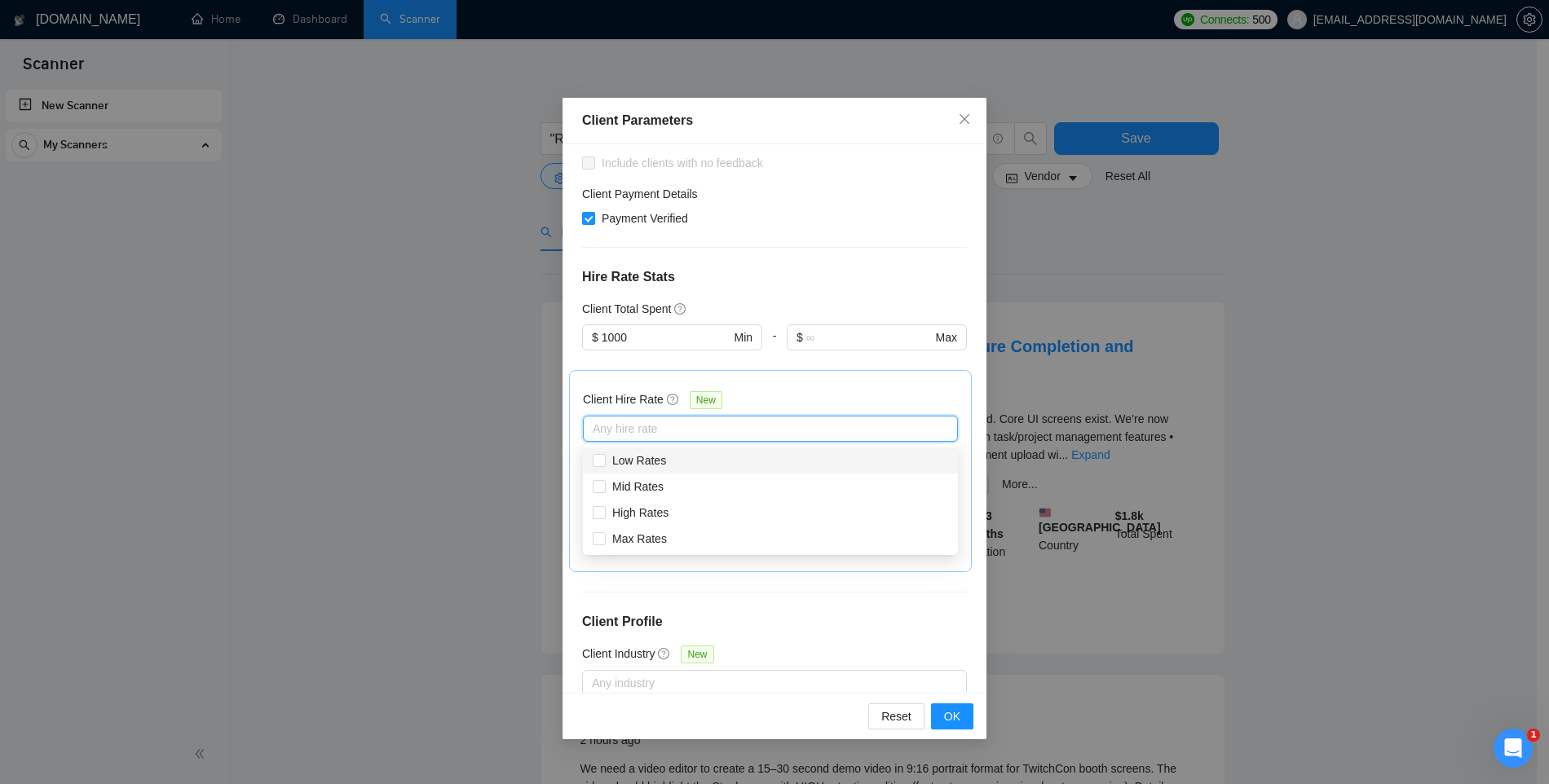
click at [618, 387] on div "Client Hire Rate New Any hire rate Avg Hourly Rate Paid New $ Min - $ Max Inclu…" at bounding box center [771, 470] width 375 height 174
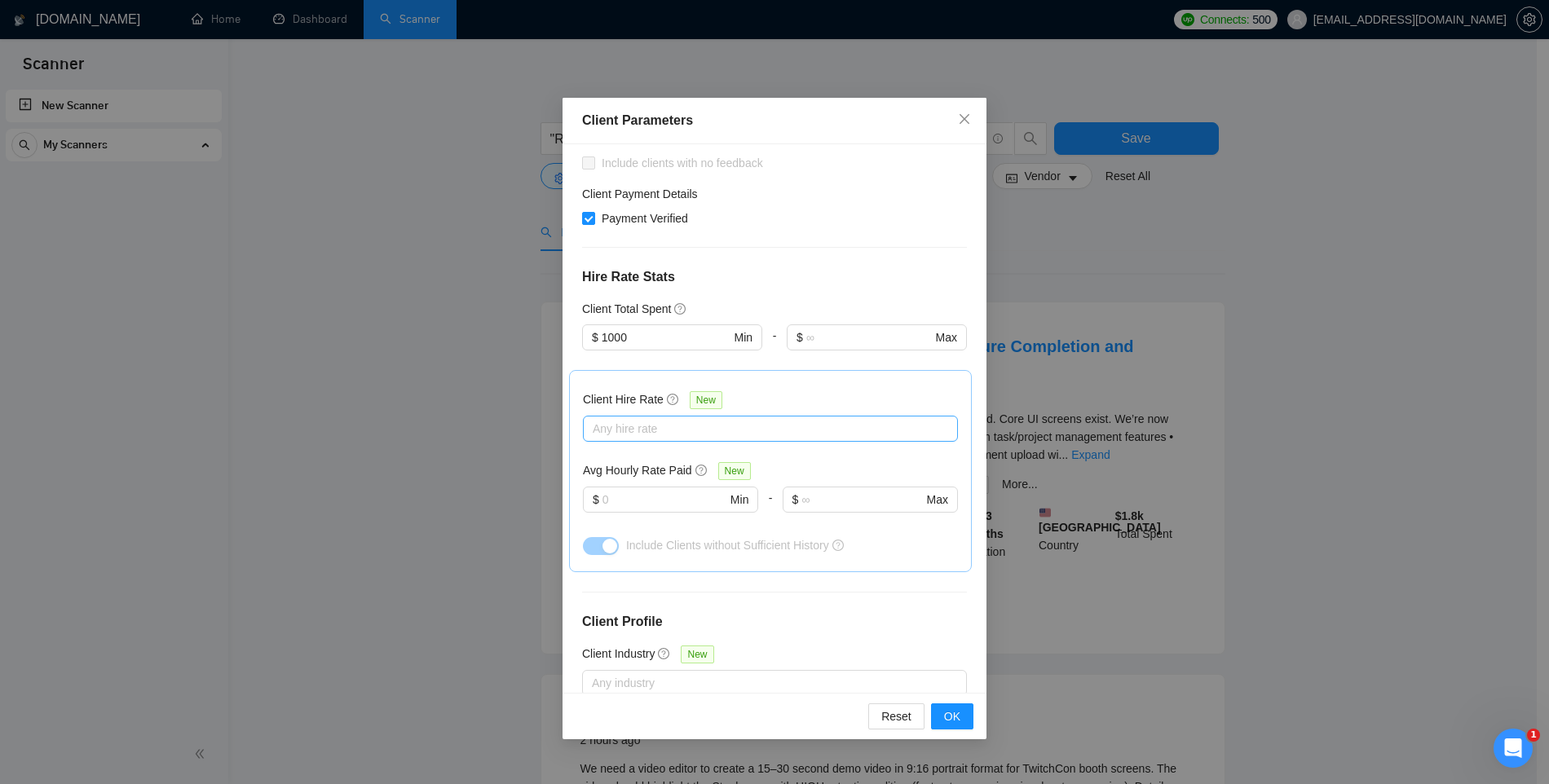
click at [617, 432] on div at bounding box center [762, 428] width 351 height 19
click at [601, 489] on input "Mid Rates" at bounding box center [599, 486] width 12 height 12
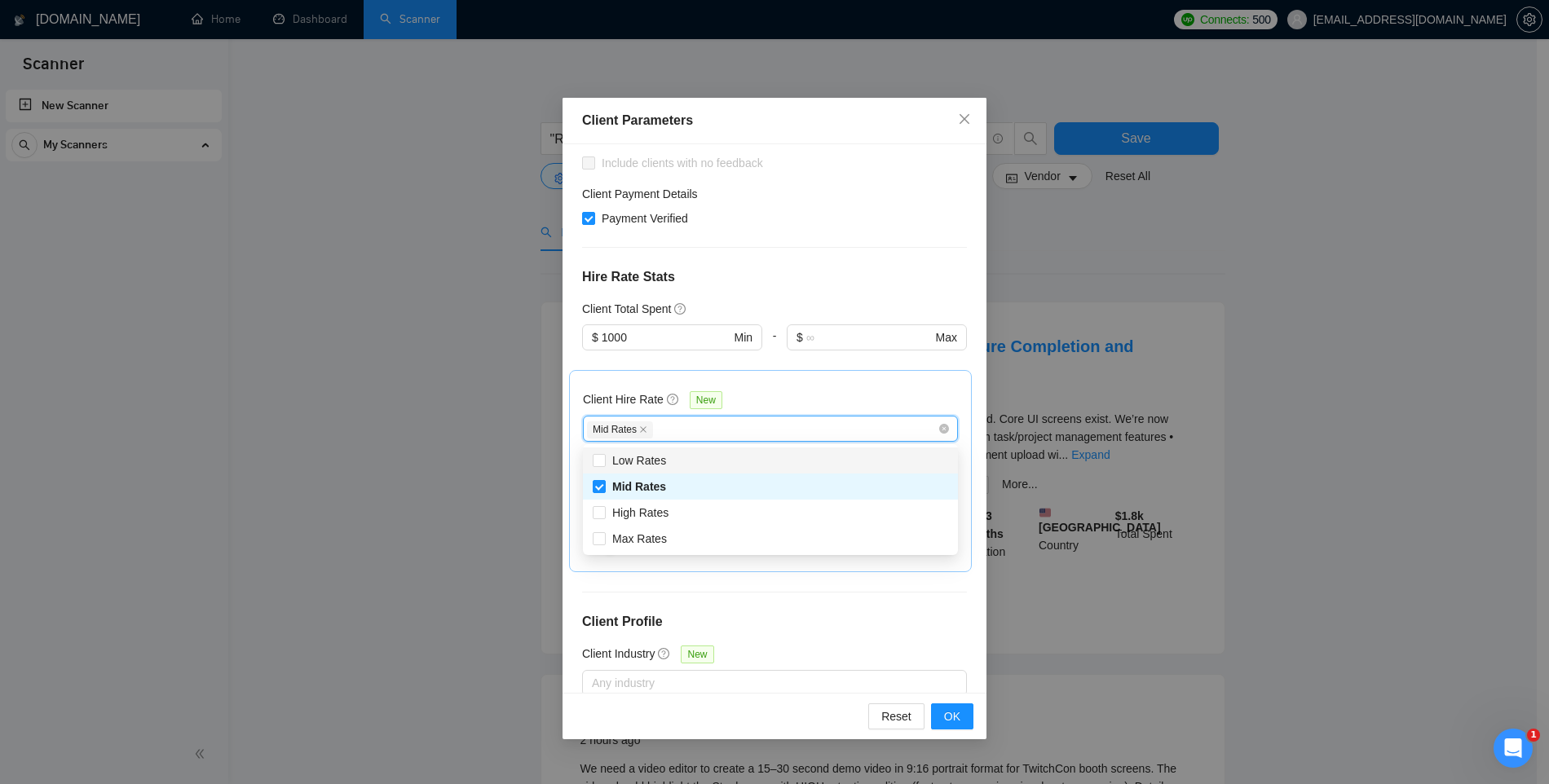
click at [782, 381] on div "Client Hire Rate New Mid Rates Avg Hourly Rate Paid New $ Min - $ Max Include C…" at bounding box center [770, 471] width 403 height 202
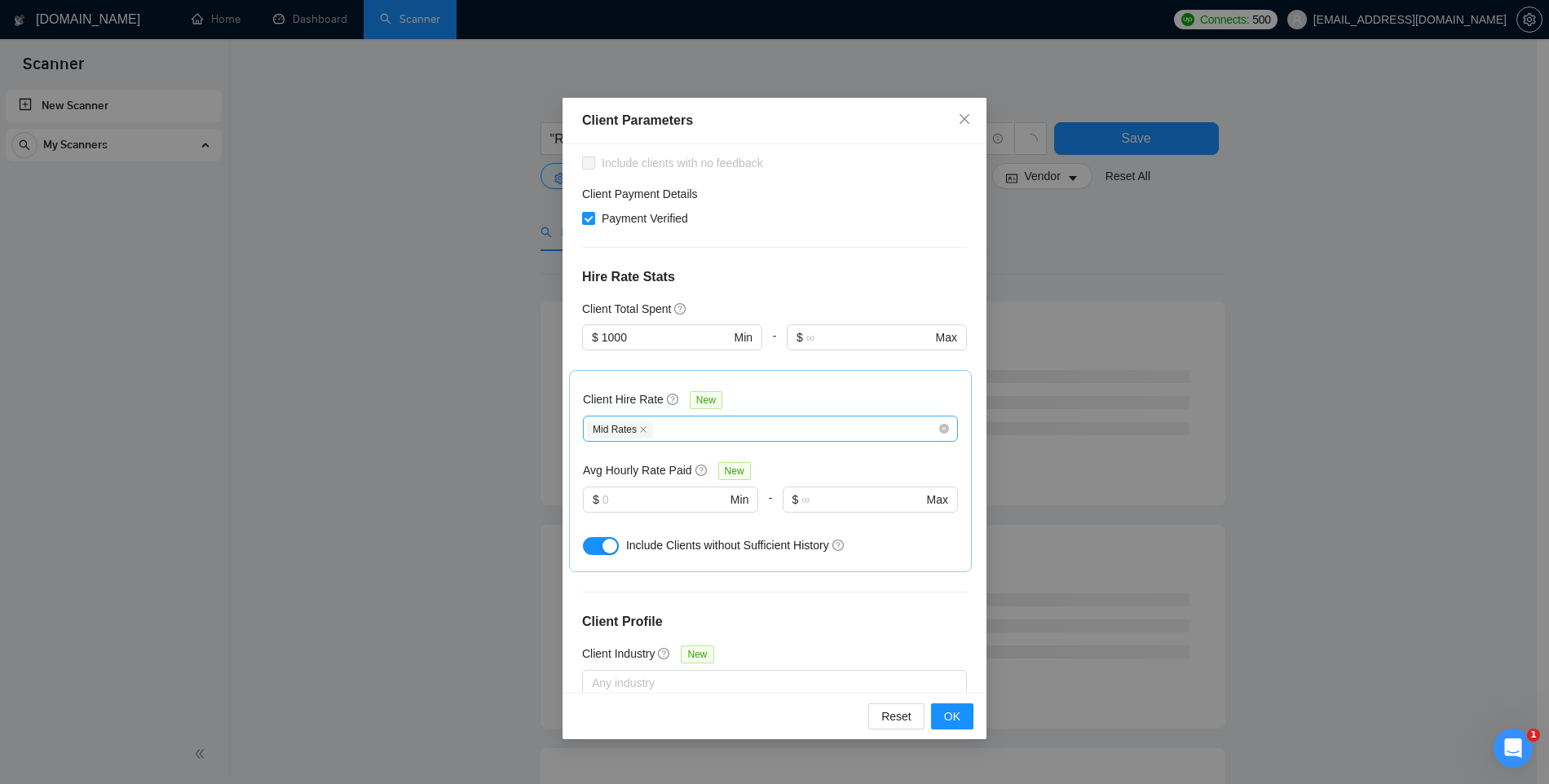
click at [672, 428] on div "Mid Rates" at bounding box center [762, 428] width 351 height 19
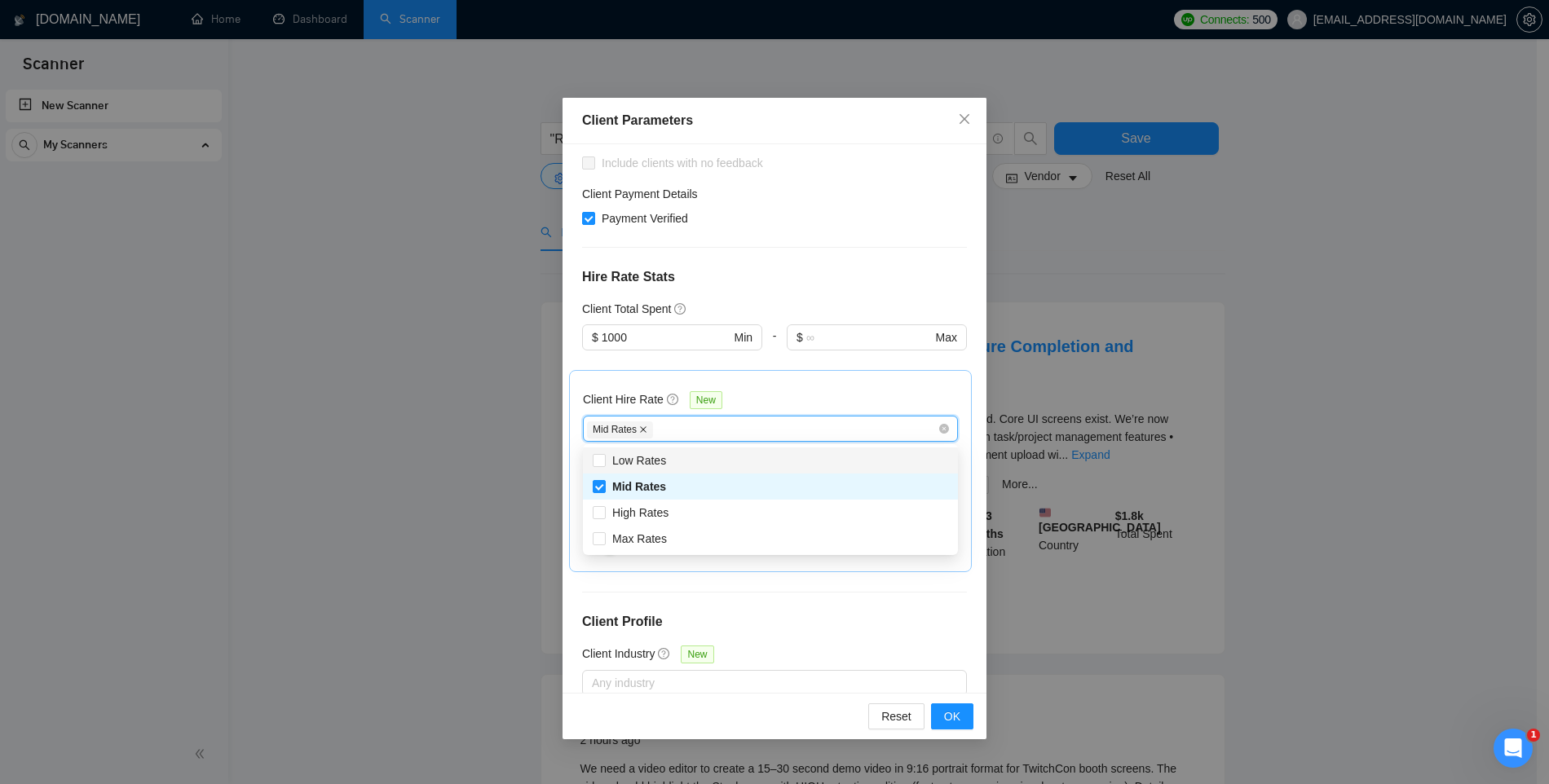
click at [645, 431] on icon "close" at bounding box center [644, 430] width 8 height 8
checkbox input "false"
click at [648, 385] on div "Client Hire Rate New Any hire rate Avg Hourly Rate Paid New $ Min - $ Max Inclu…" at bounding box center [771, 470] width 375 height 174
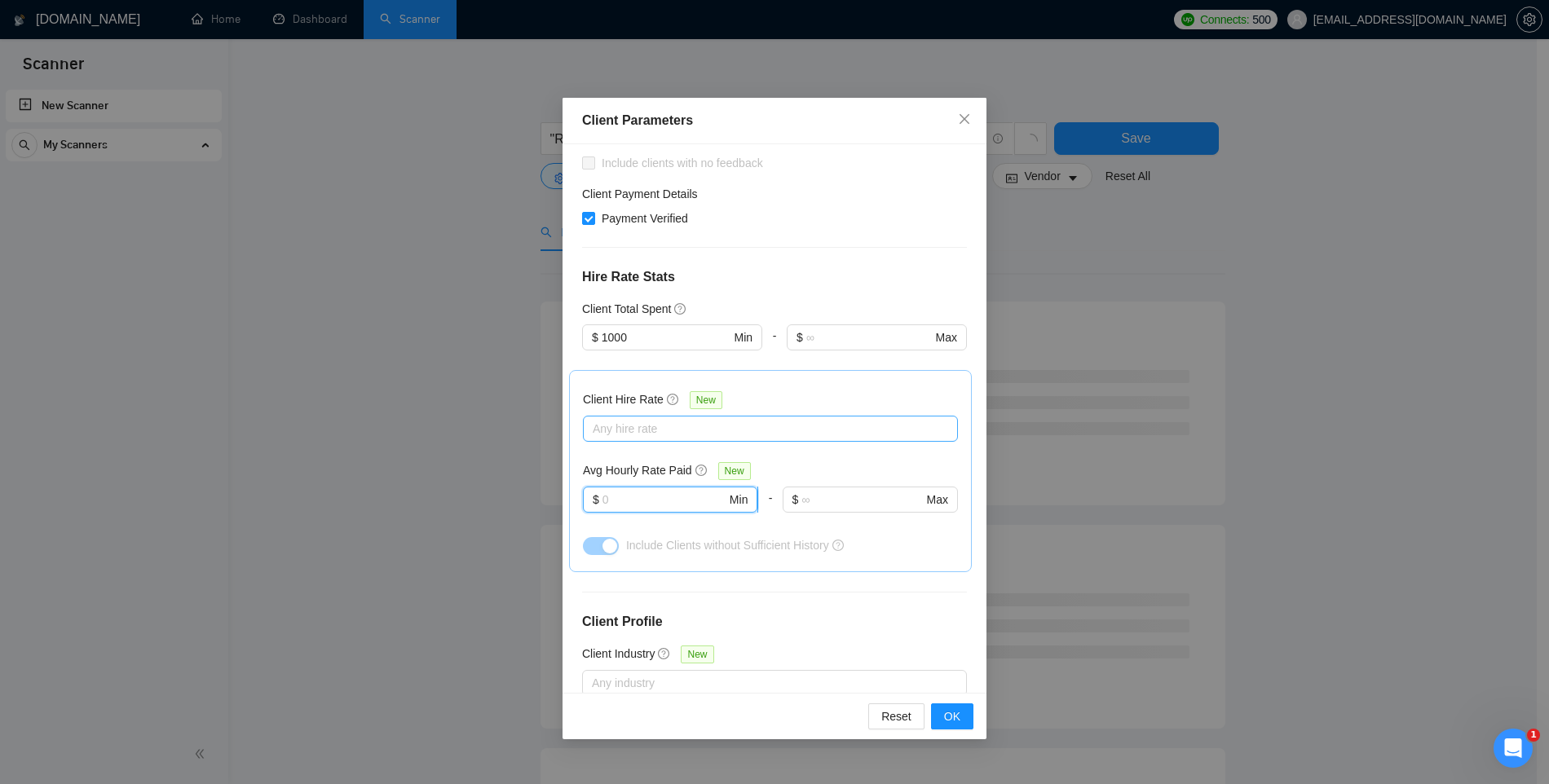
click at [651, 495] on input "text" at bounding box center [664, 499] width 124 height 18
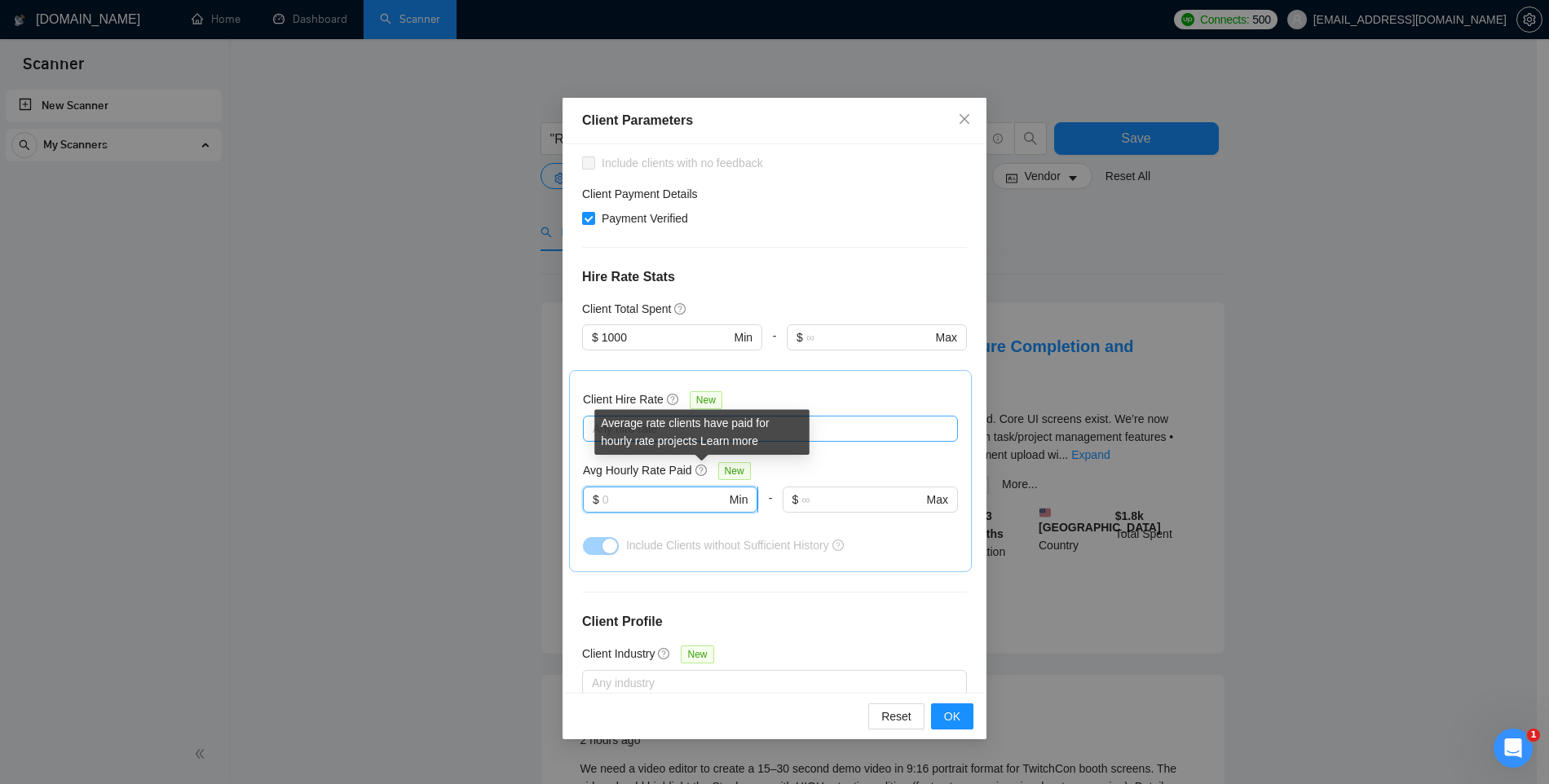
click at [640, 498] on input "text" at bounding box center [664, 499] width 124 height 18
type input "25"
click at [820, 498] on input "text" at bounding box center [862, 499] width 120 height 18
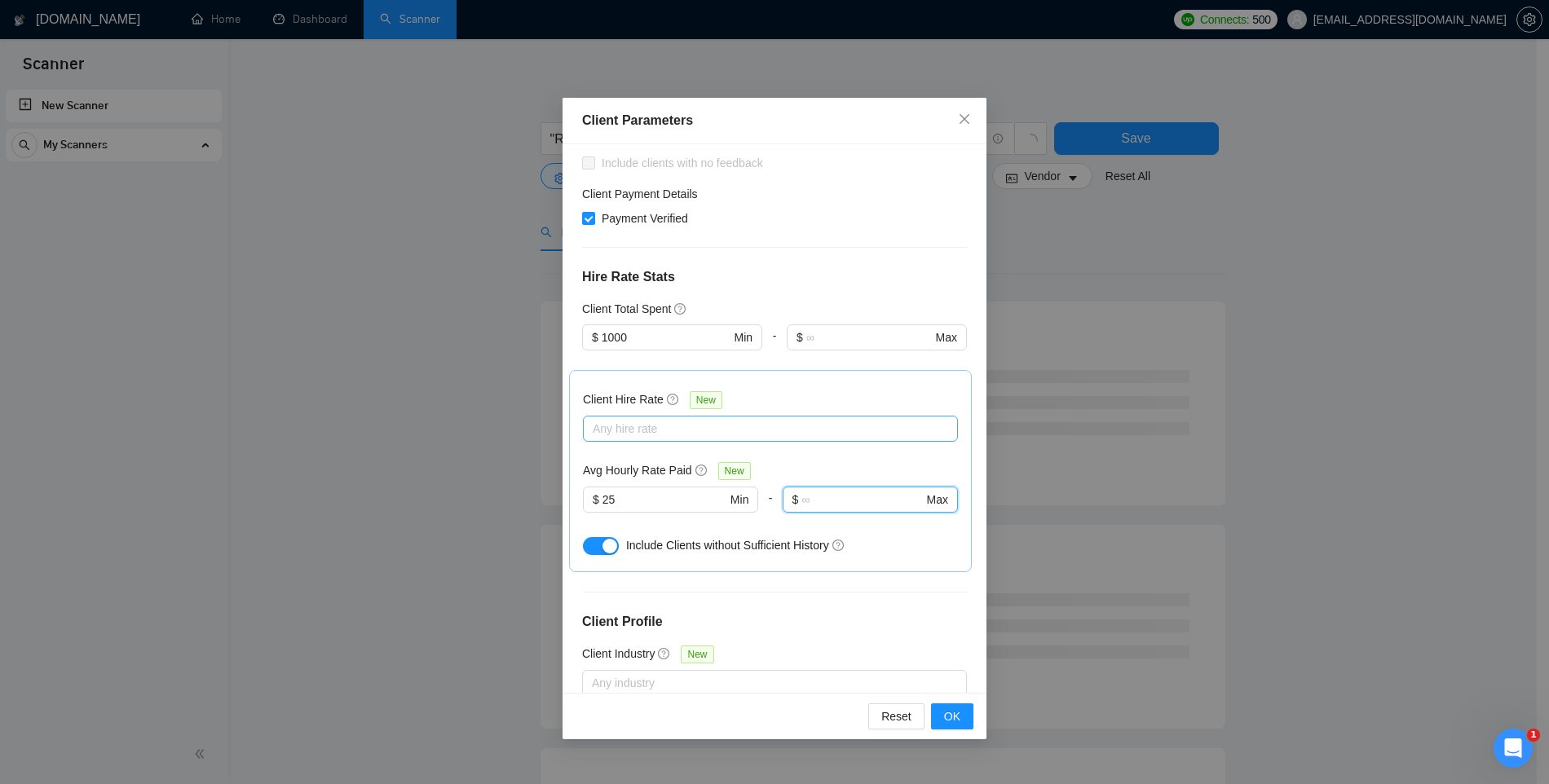
click at [694, 520] on div at bounding box center [671, 522] width 175 height 19
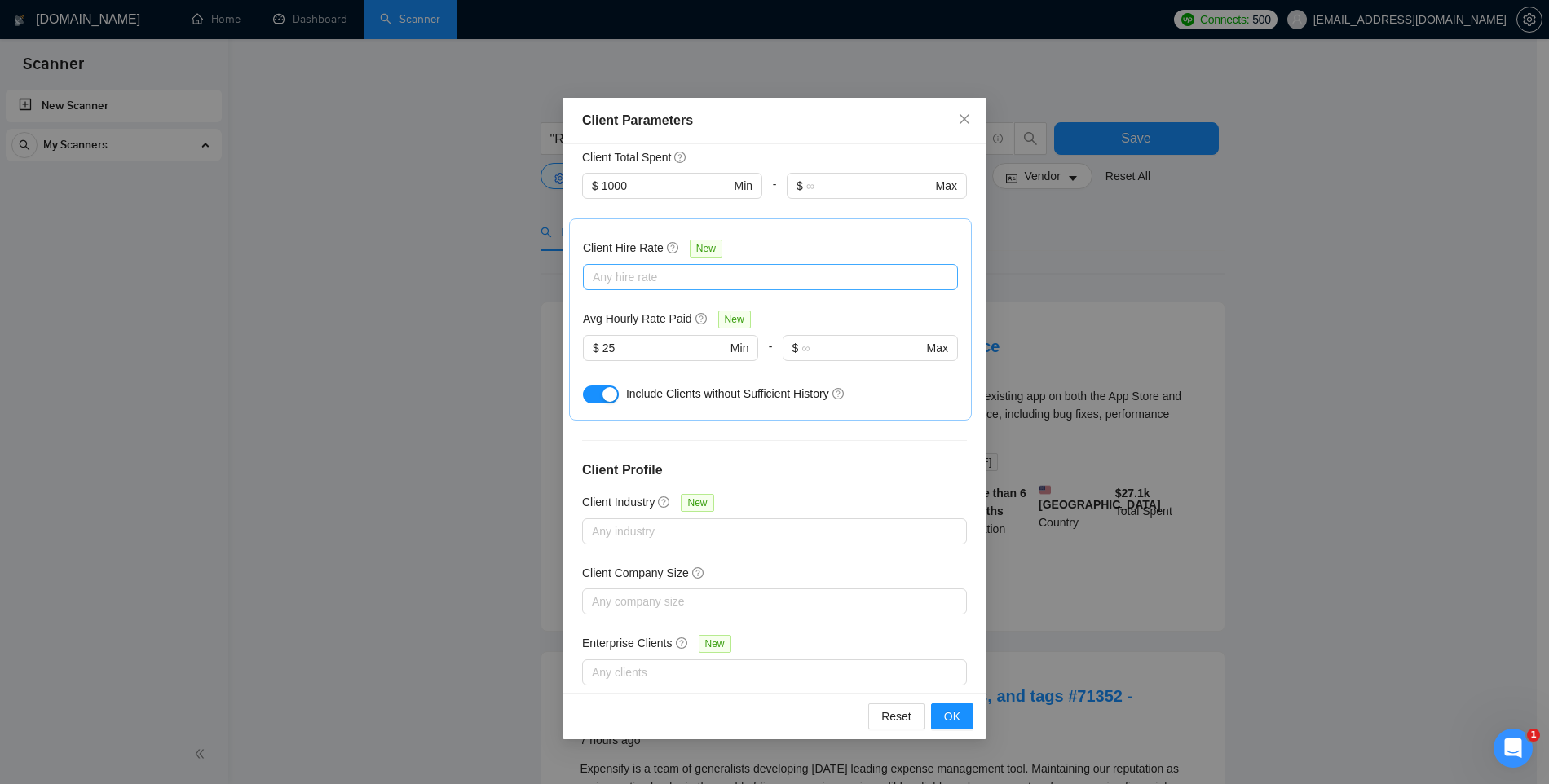
scroll to position [467, 0]
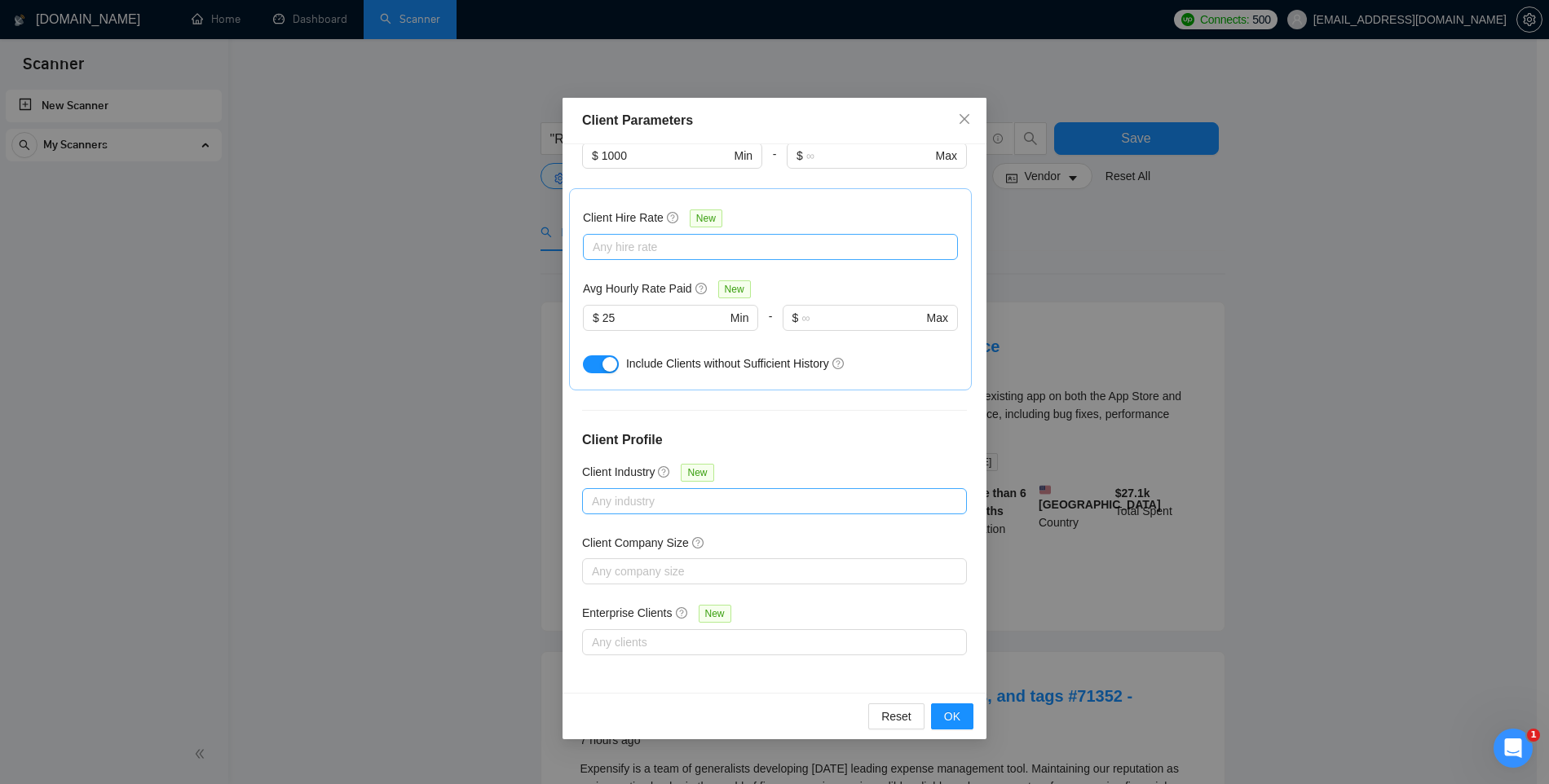
click at [646, 501] on div at bounding box center [767, 501] width 360 height 19
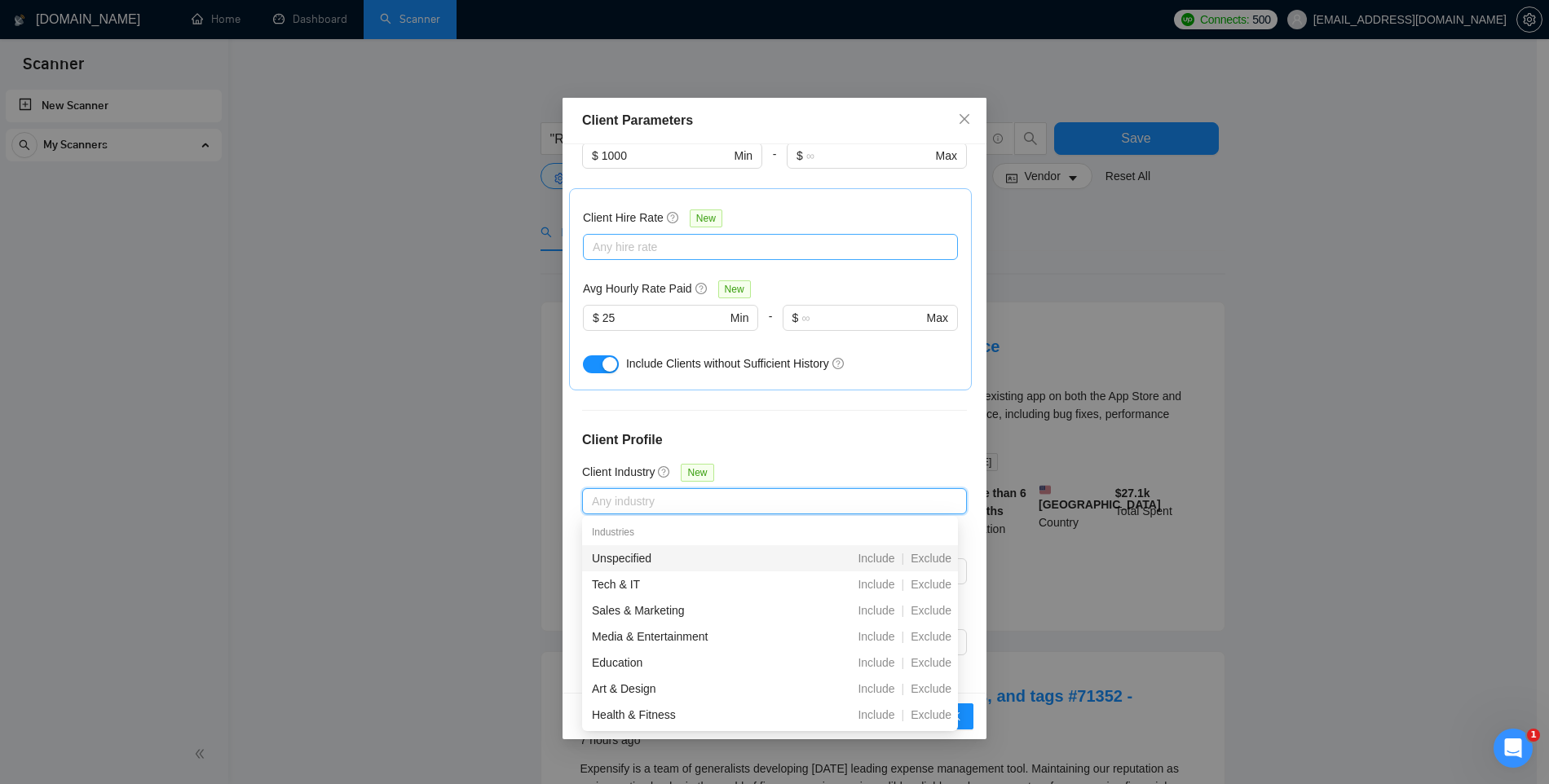
click at [794, 452] on div "Client Location Include Client Countries Select Exclude Client Countries Select…" at bounding box center [775, 419] width 424 height 548
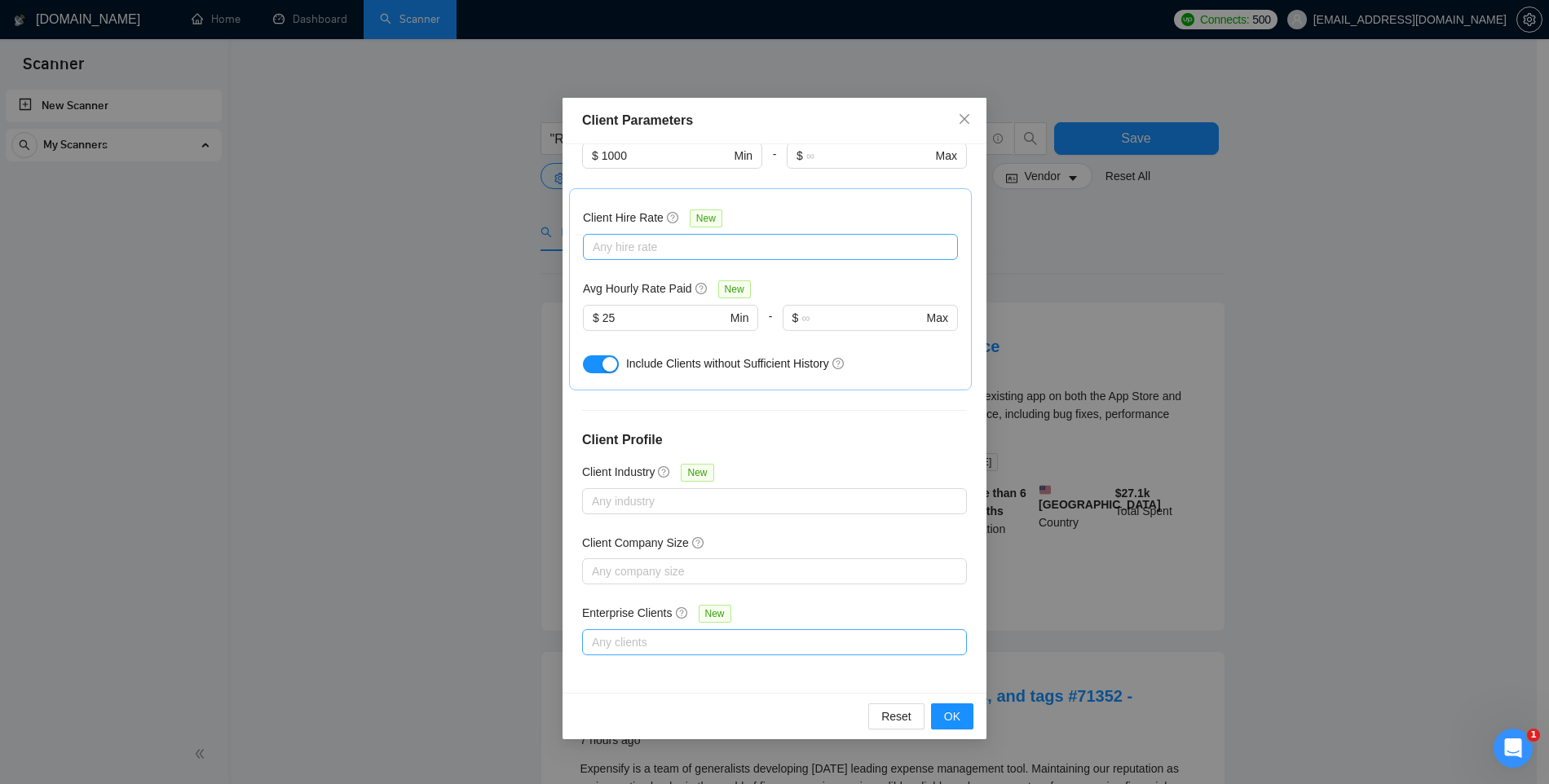
click at [636, 642] on div at bounding box center [767, 642] width 360 height 19
click at [817, 575] on div at bounding box center [767, 571] width 360 height 19
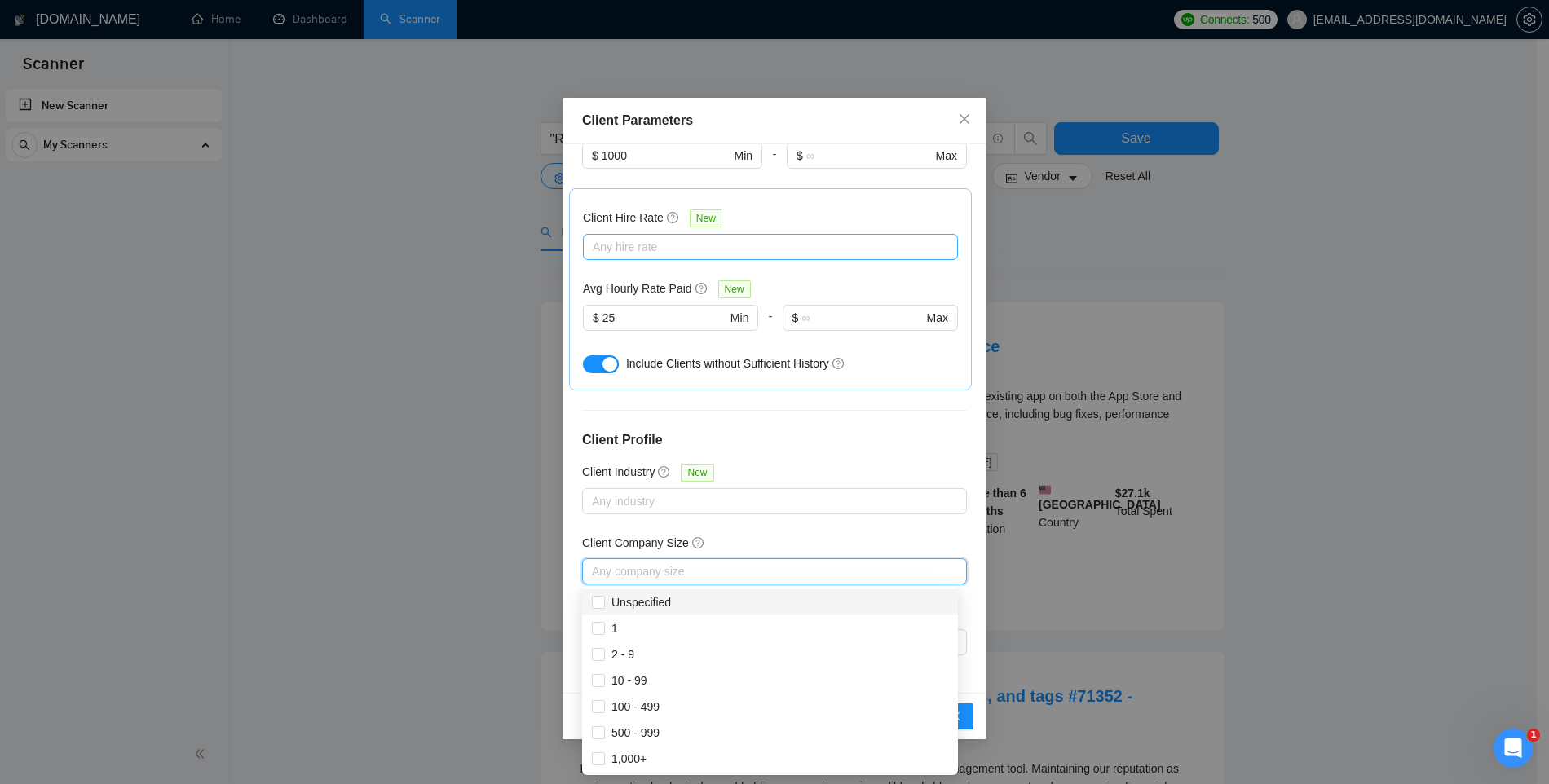
click at [883, 528] on div "Client Location Include Client Countries Select Exclude Client Countries Select…" at bounding box center [775, 419] width 424 height 548
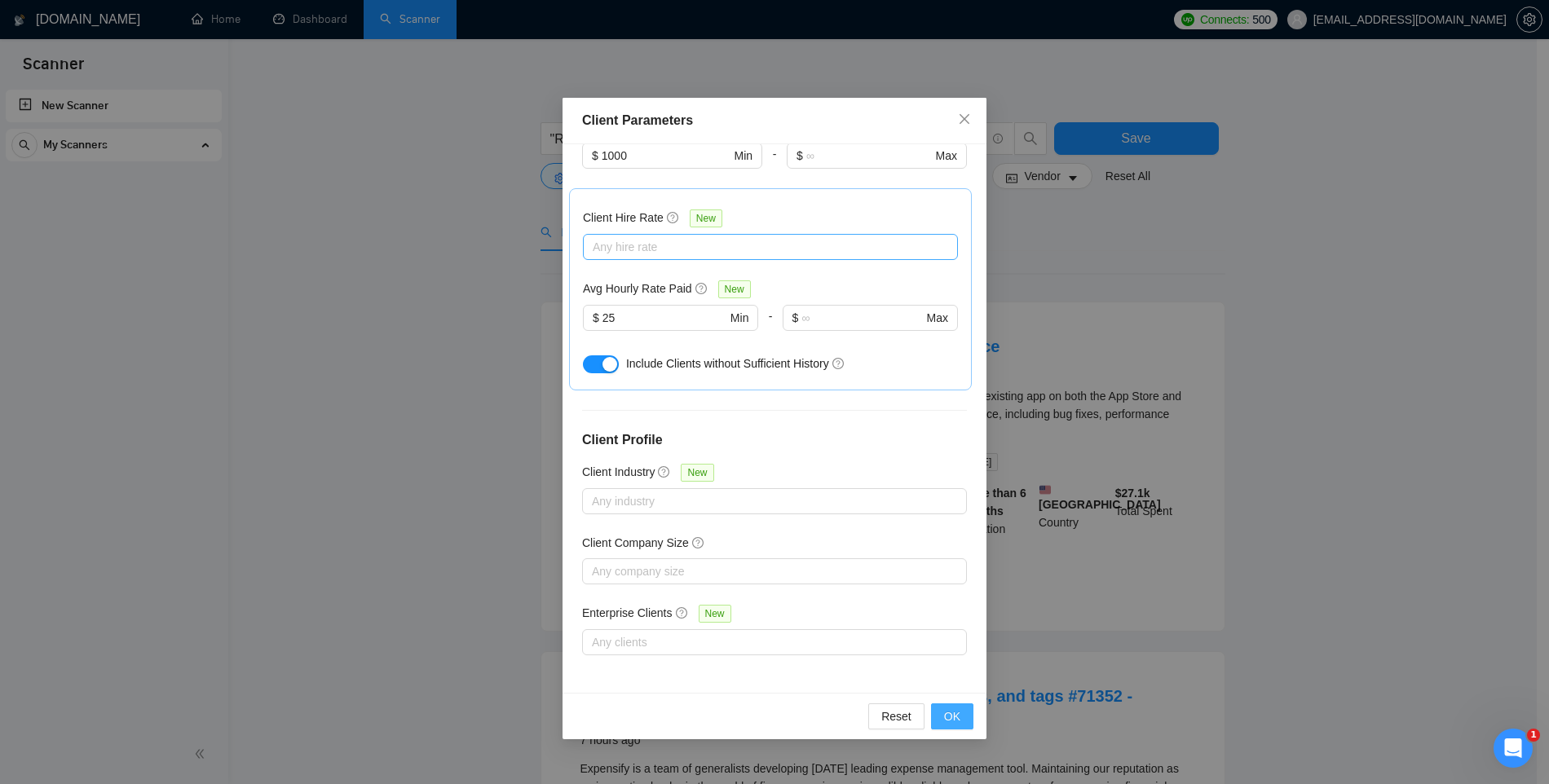
click at [963, 720] on button "OK" at bounding box center [952, 716] width 42 height 26
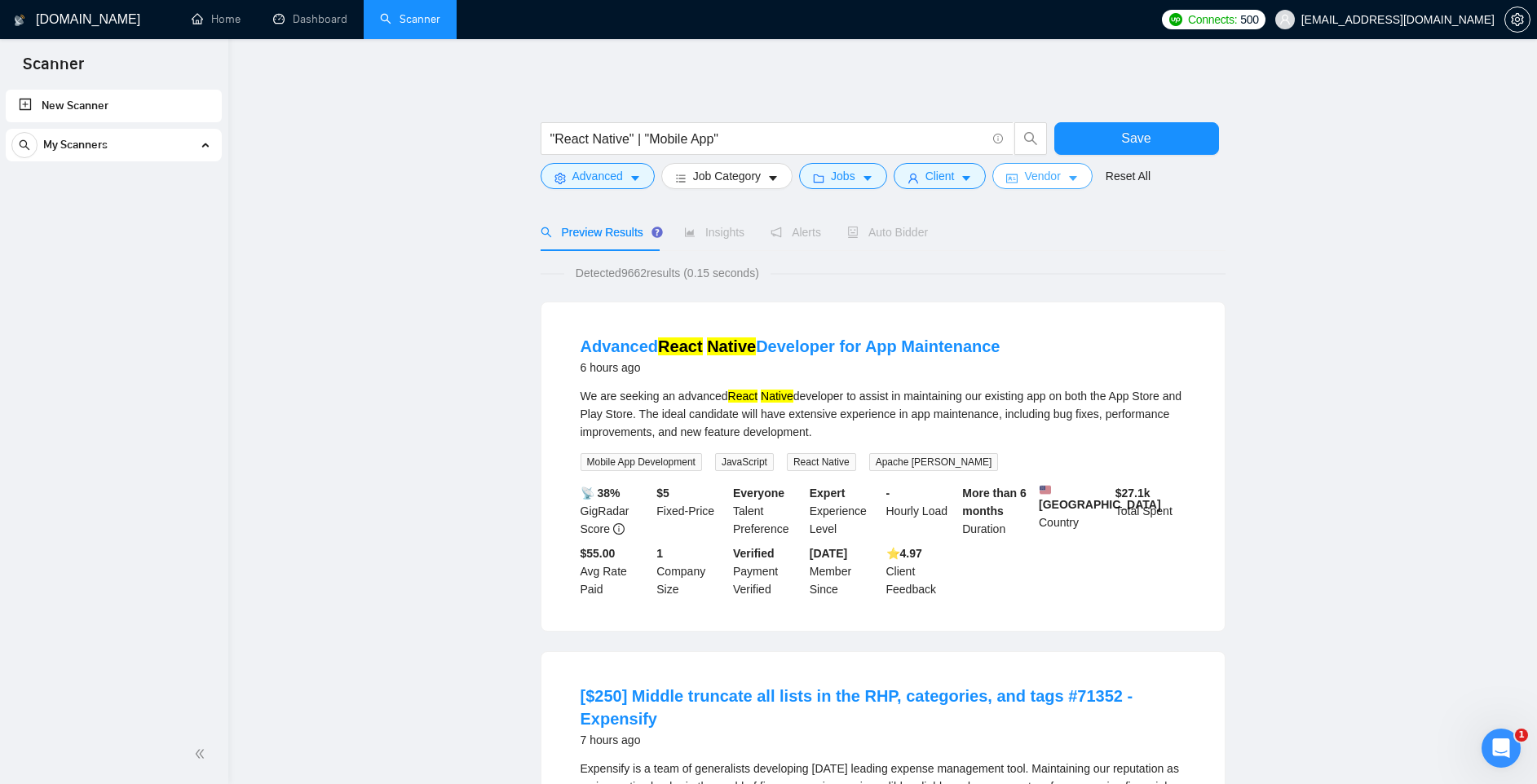
click at [1017, 182] on icon "idcard" at bounding box center [1012, 178] width 12 height 9
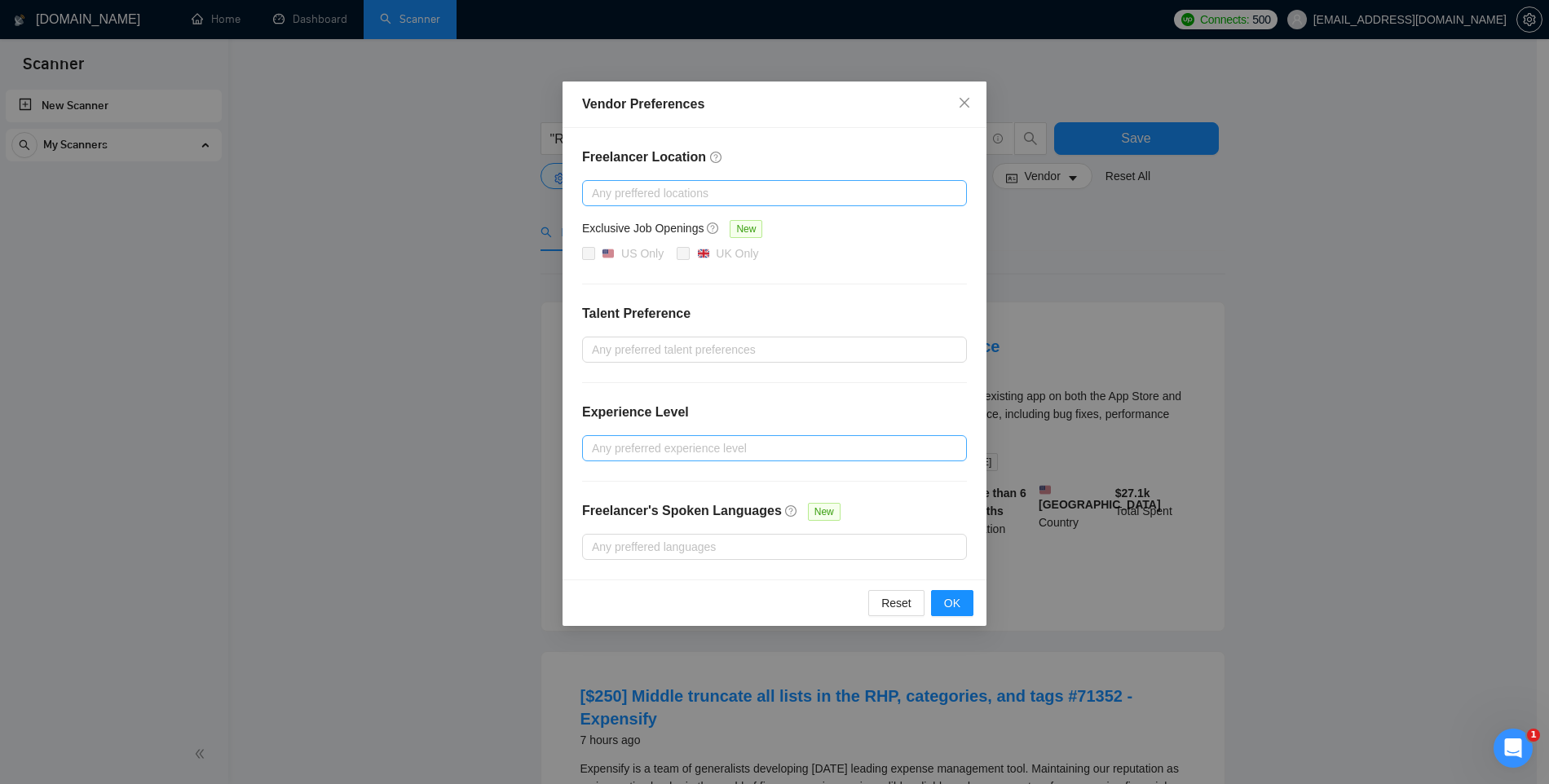
click at [676, 193] on div at bounding box center [767, 193] width 360 height 19
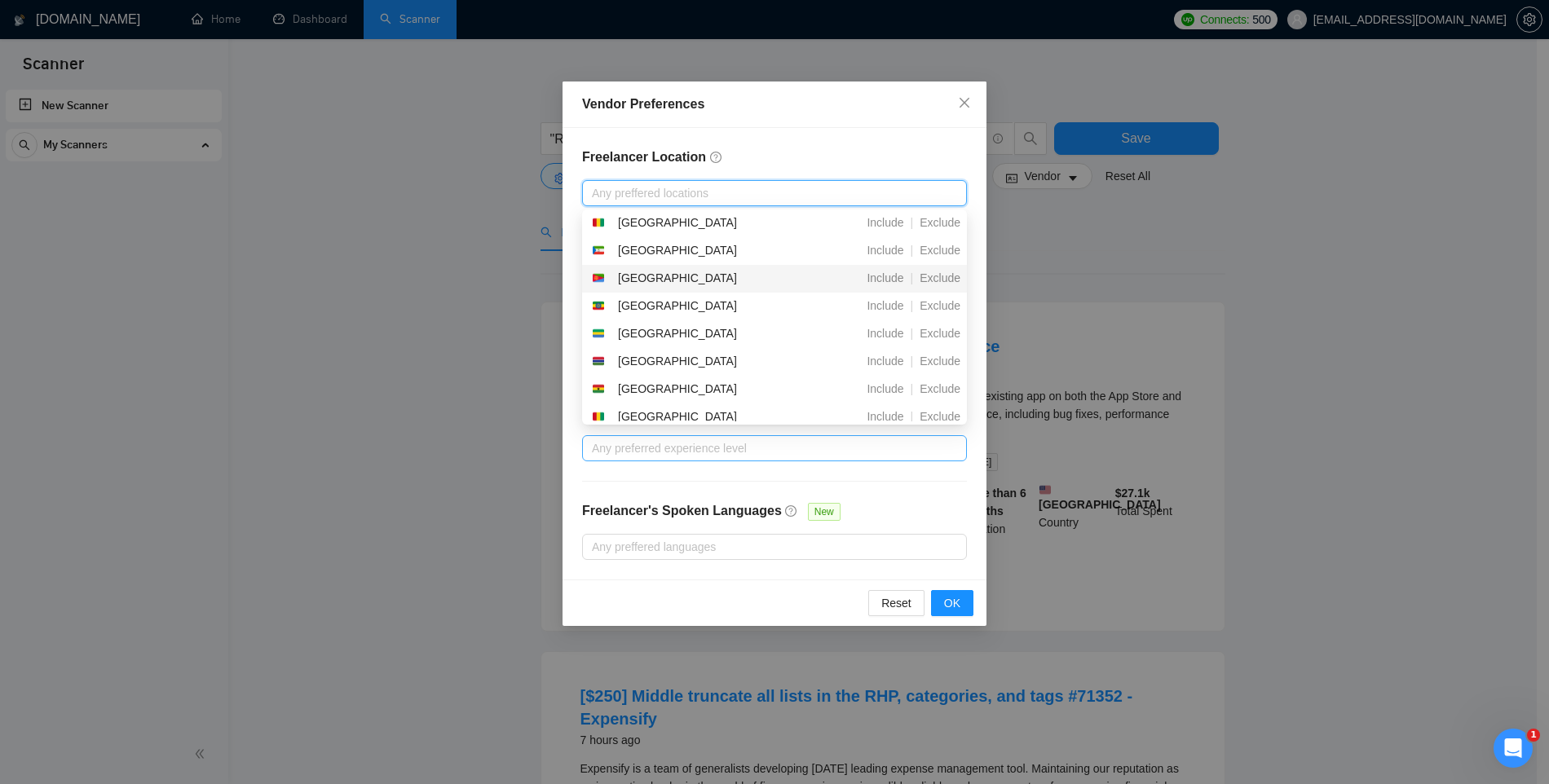
scroll to position [0, 0]
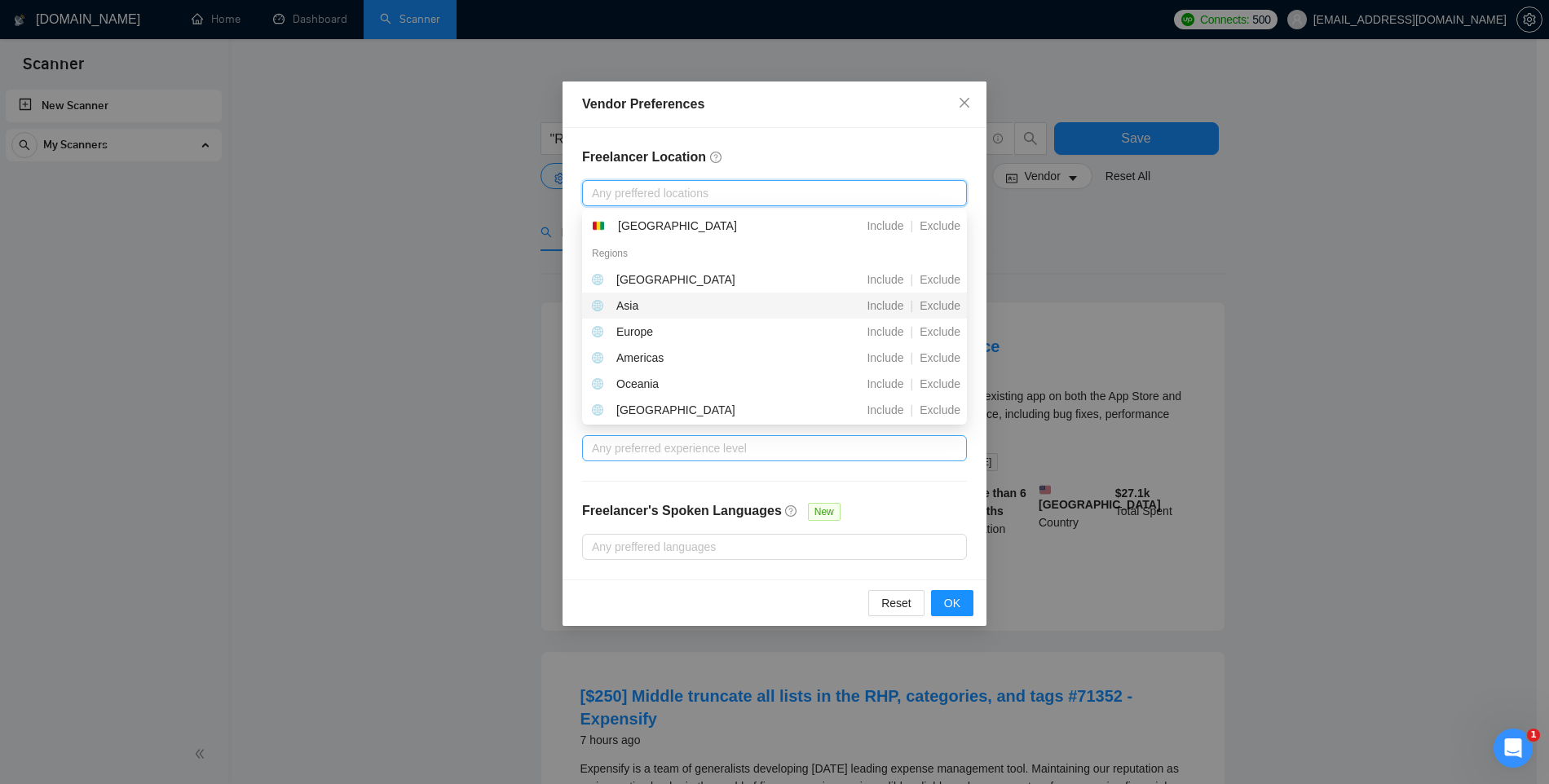
click at [680, 299] on div "Asia" at bounding box center [686, 305] width 188 height 18
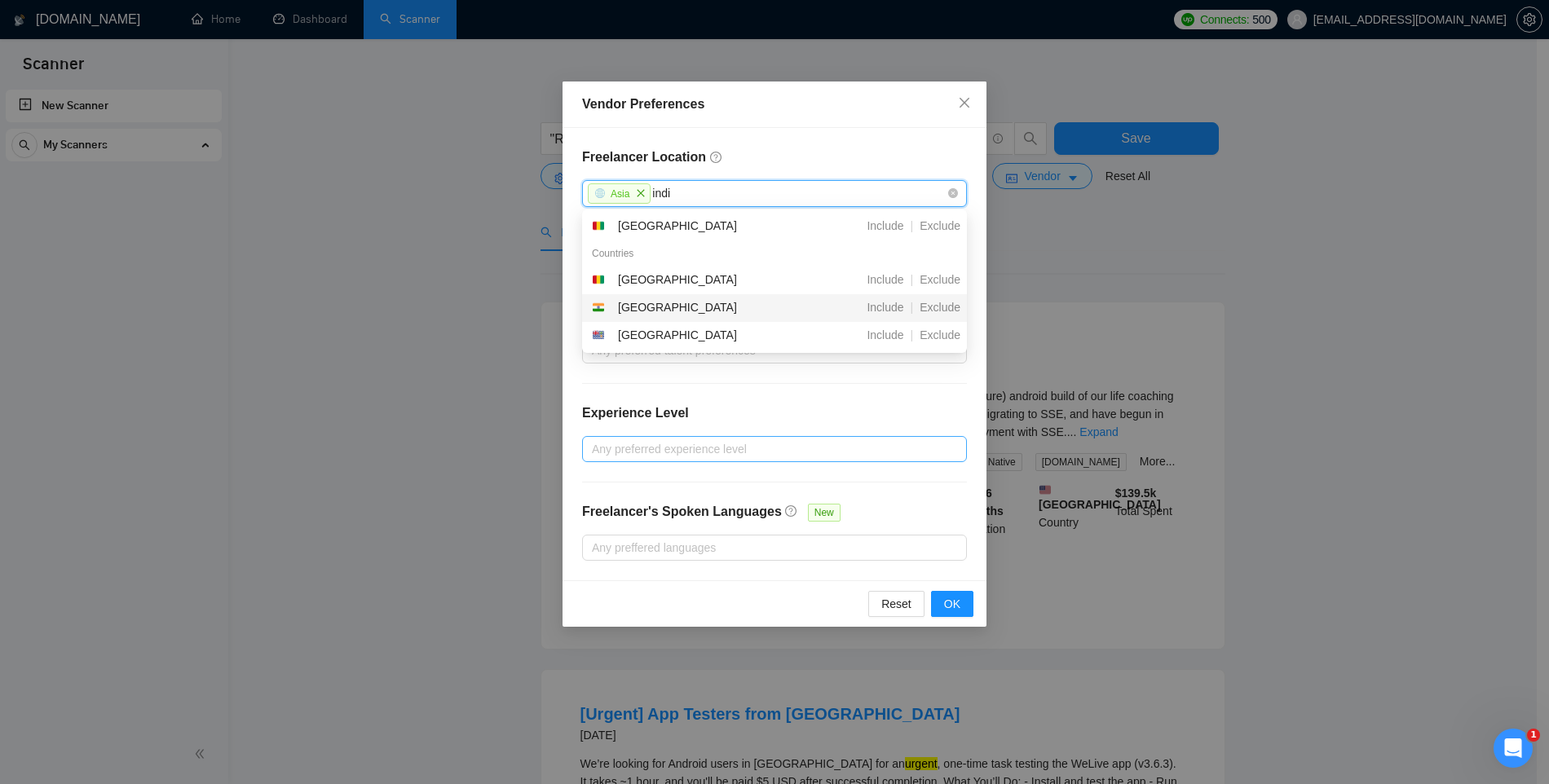
type input "india"
click at [666, 308] on div "India" at bounding box center [686, 308] width 188 height 19
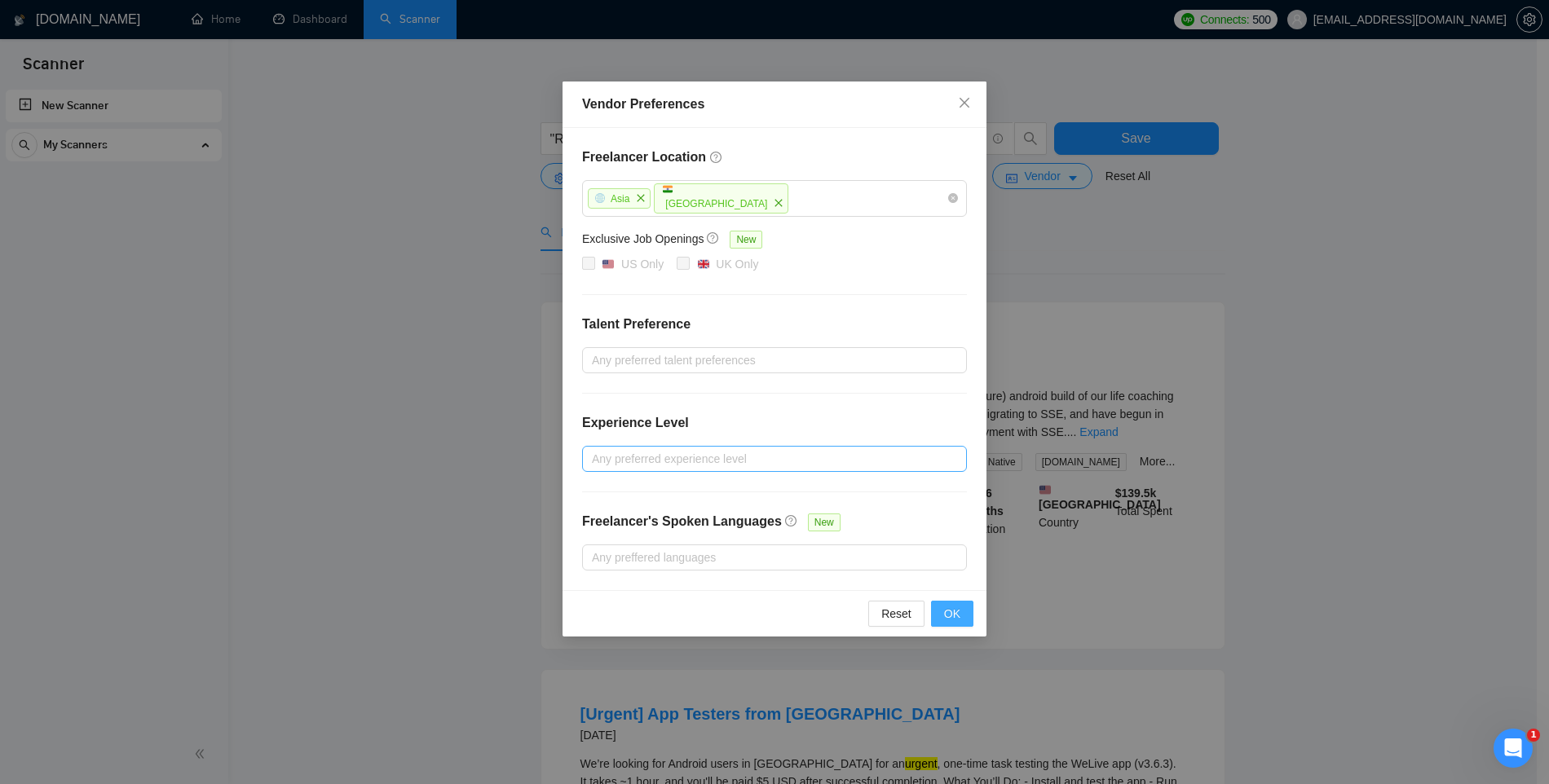
click at [955, 602] on button "OK" at bounding box center [952, 613] width 42 height 26
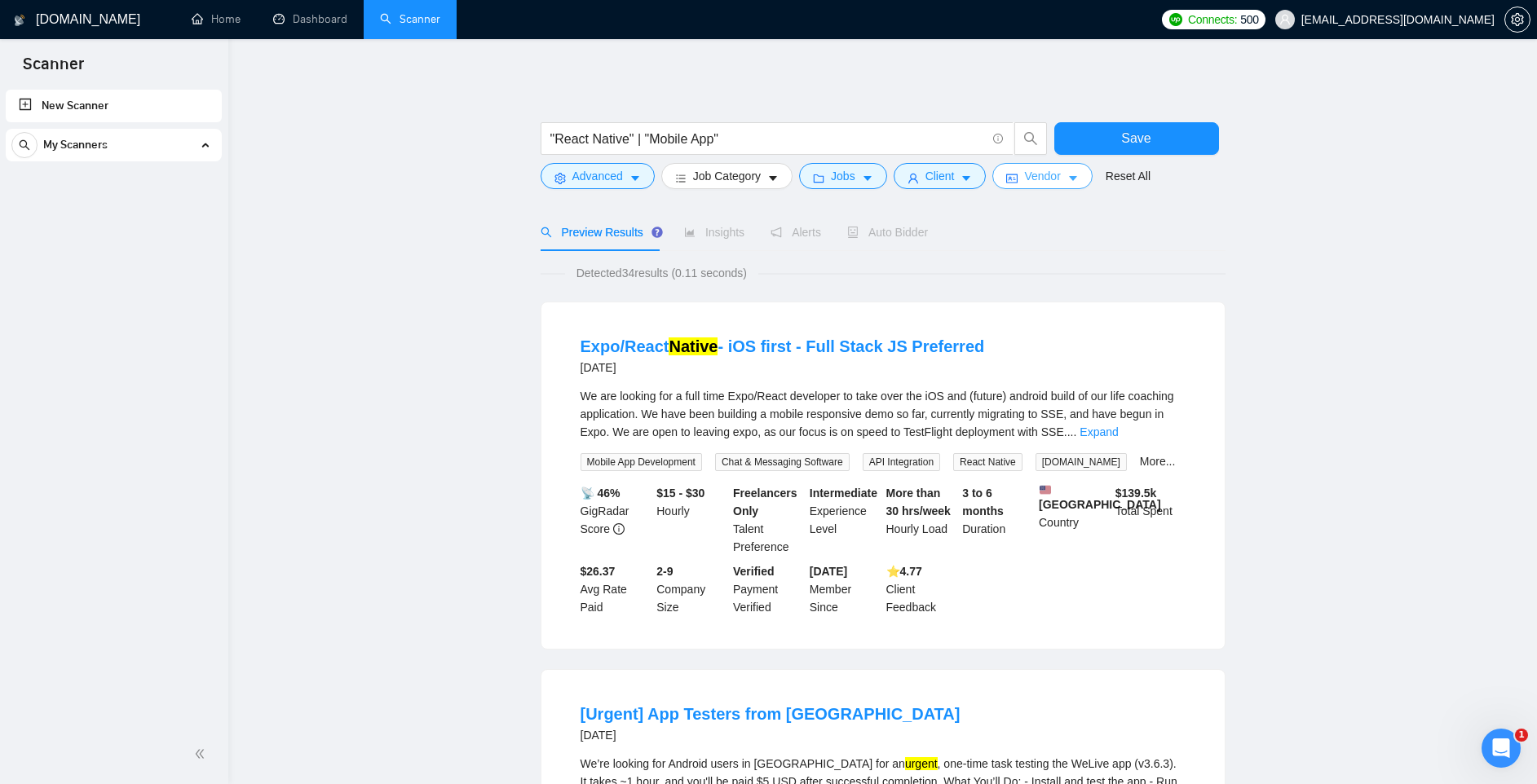
click at [1059, 175] on span "Vendor" at bounding box center [1041, 176] width 36 height 18
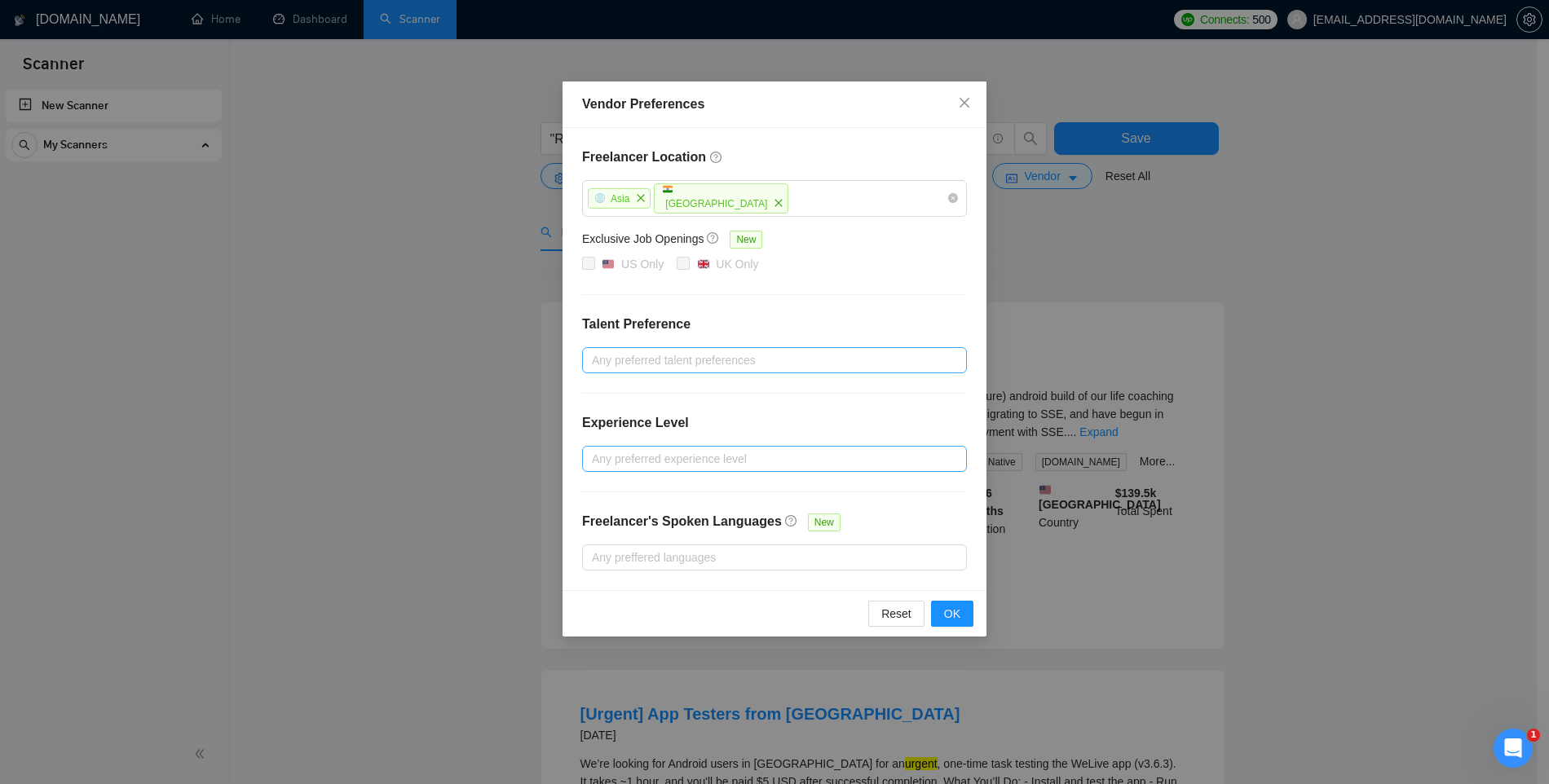
click at [645, 362] on div at bounding box center [767, 360] width 360 height 19
click at [660, 446] on span "Only Agencies" at bounding box center [648, 443] width 73 height 13
click at [603, 446] on input "Only Agencies" at bounding box center [598, 442] width 12 height 12
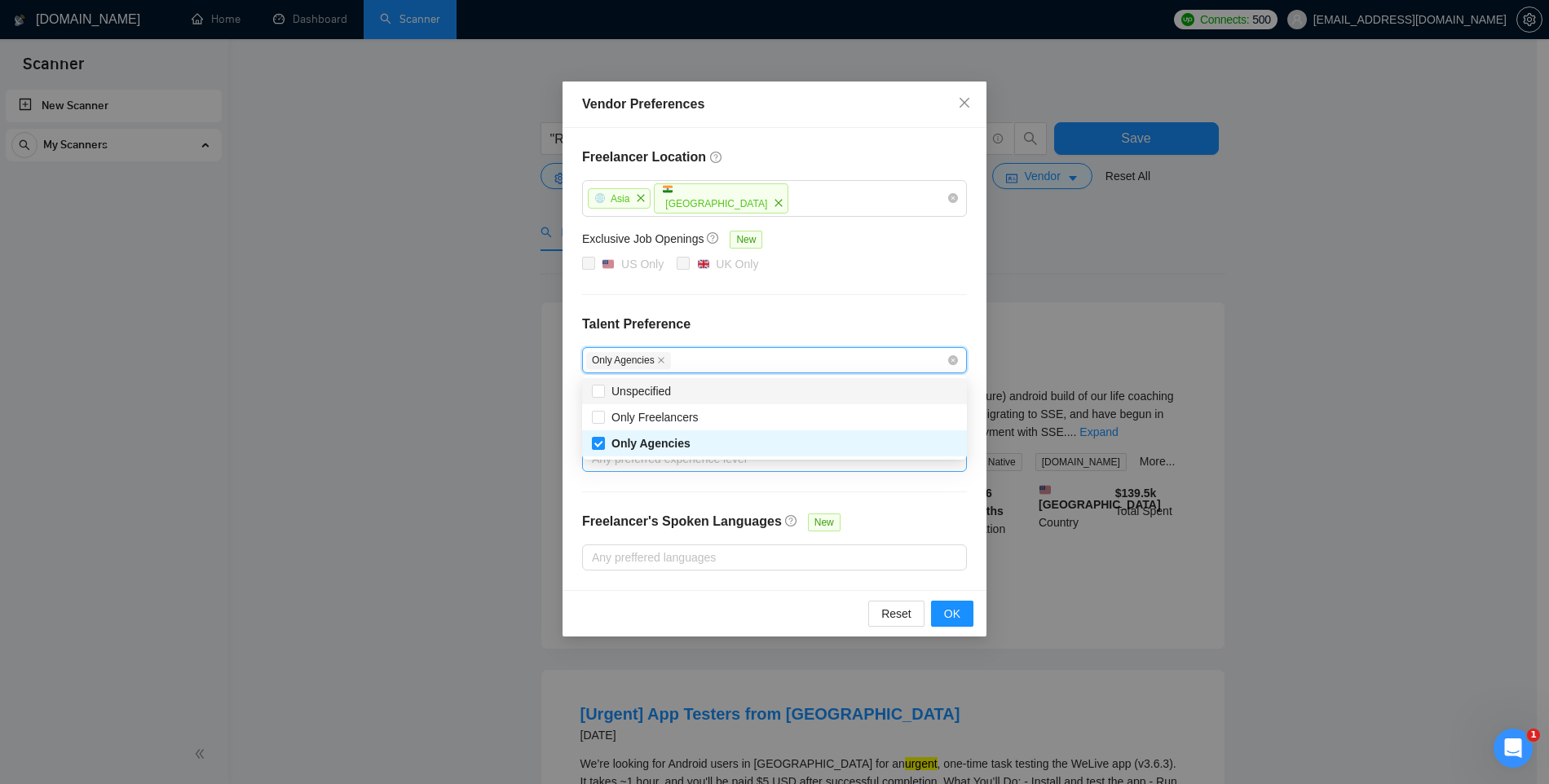
click at [820, 315] on h4 "Talent Preference" at bounding box center [774, 324] width 385 height 19
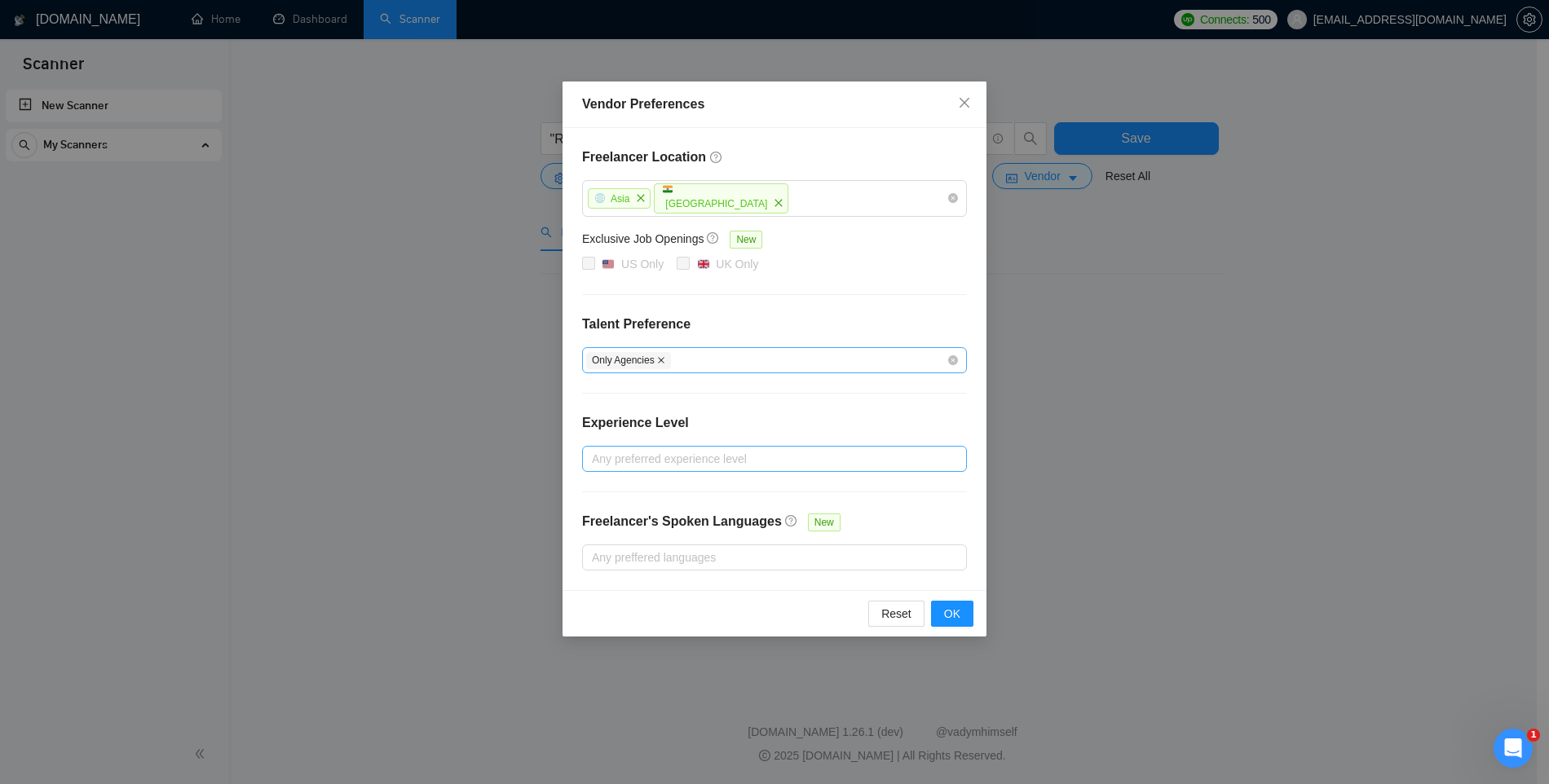
click at [665, 358] on icon "close" at bounding box center [661, 360] width 7 height 7
checkbox input "false"
click at [684, 356] on div at bounding box center [767, 360] width 360 height 19
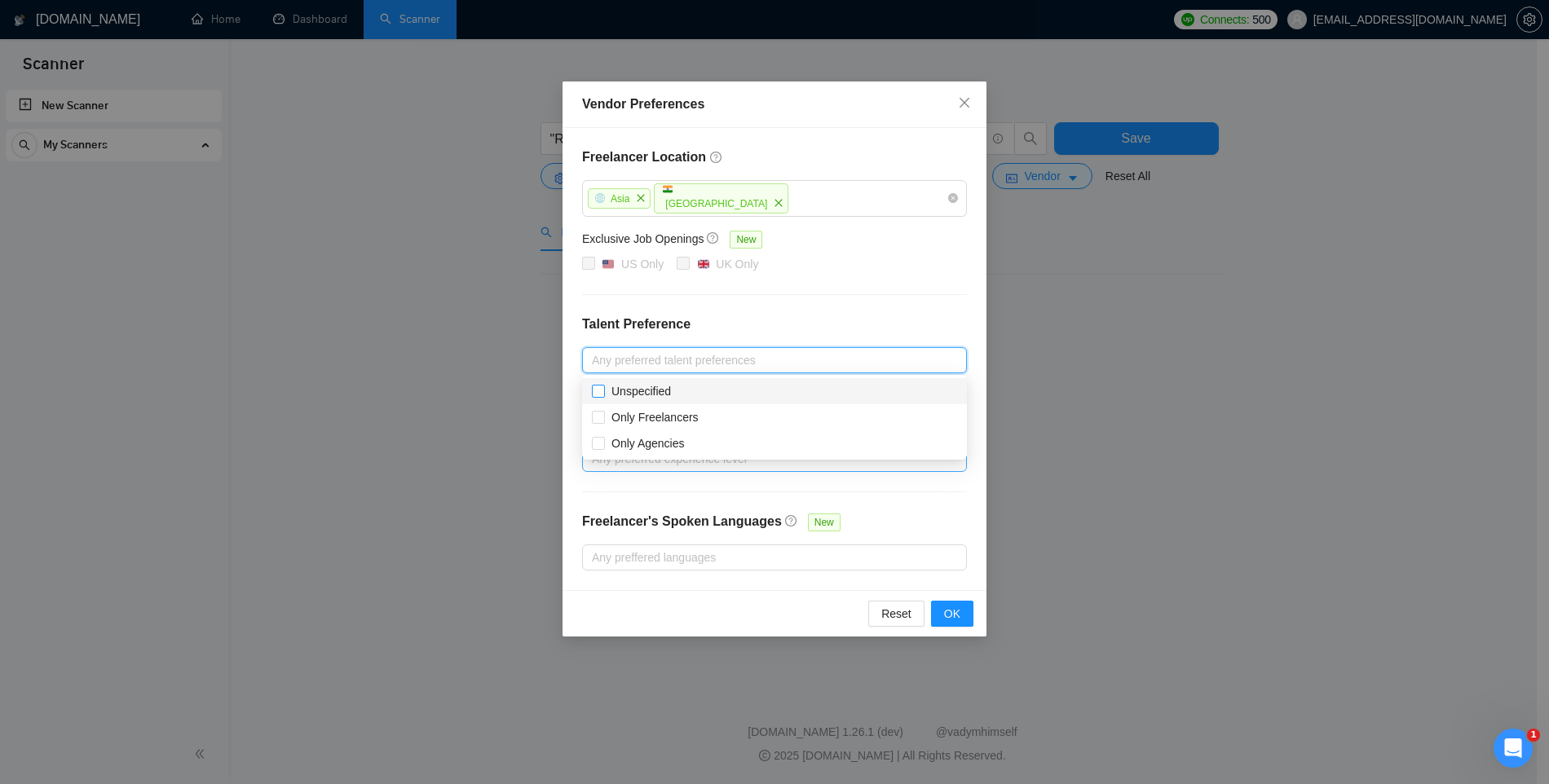
click at [665, 386] on span "Unspecified" at bounding box center [641, 391] width 60 height 13
click at [603, 386] on input "Unspecified" at bounding box center [598, 390] width 12 height 12
checkbox input "true"
click at [645, 441] on span "Only Agencies" at bounding box center [648, 443] width 73 height 13
click at [603, 441] on input "Only Agencies" at bounding box center [598, 442] width 12 height 12
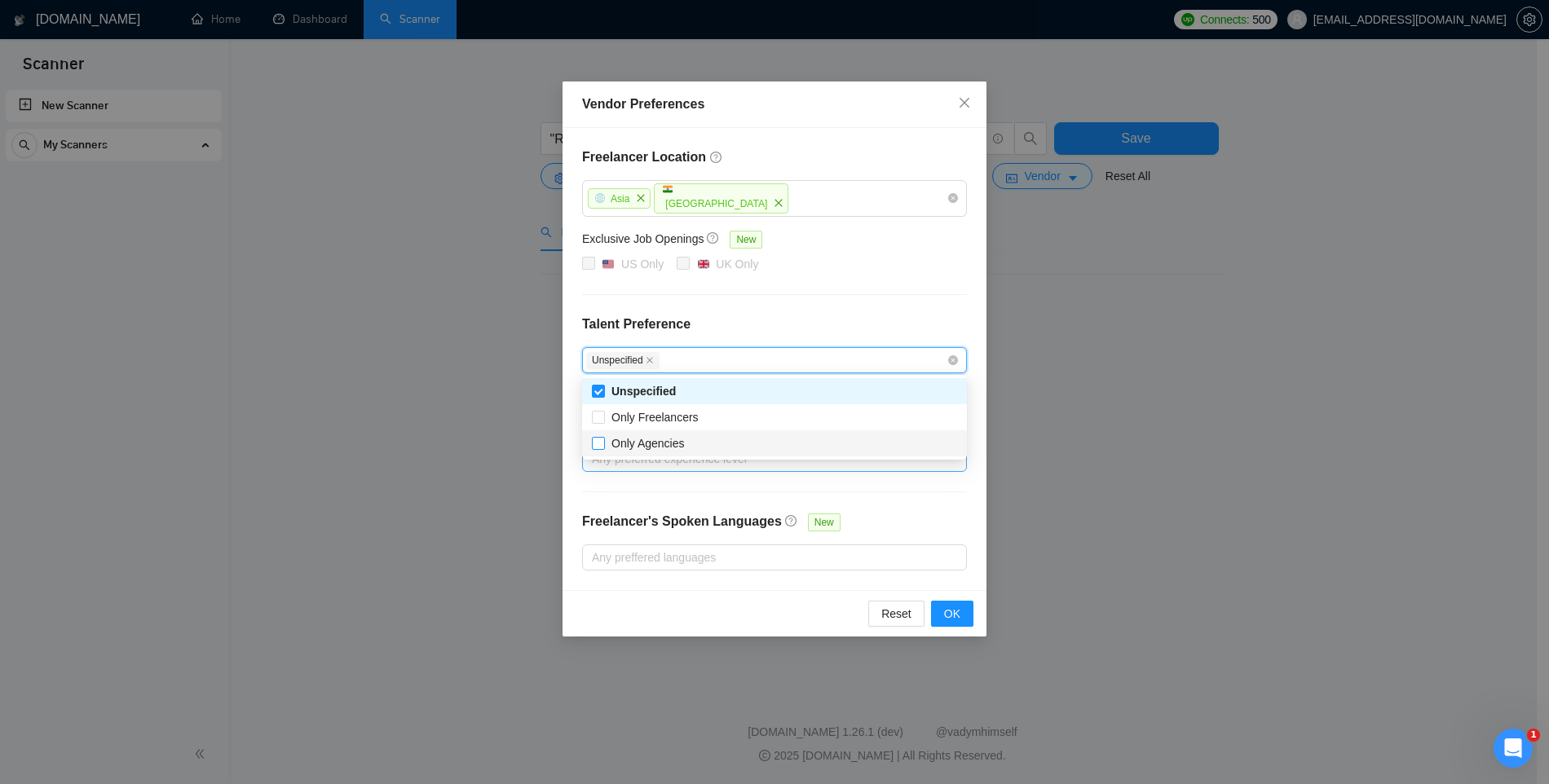
checkbox input "true"
click at [798, 321] on h4 "Talent Preference" at bounding box center [774, 324] width 385 height 19
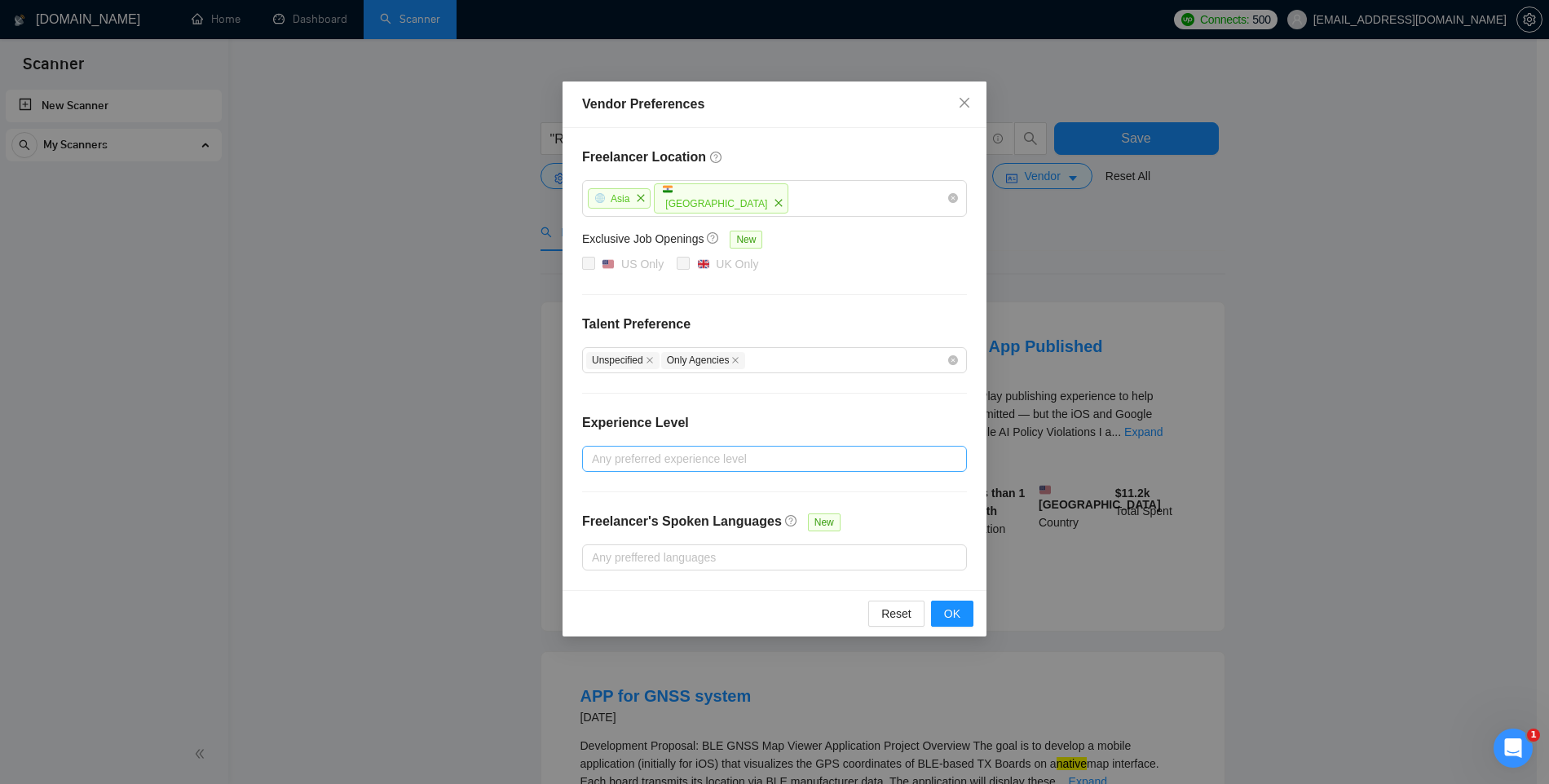
checkbox input "false"
click at [632, 457] on div at bounding box center [767, 458] width 360 height 19
click at [641, 540] on span "Expert" at bounding box center [628, 543] width 33 height 13
click at [603, 540] on input "Expert" at bounding box center [598, 542] width 12 height 12
checkbox input "true"
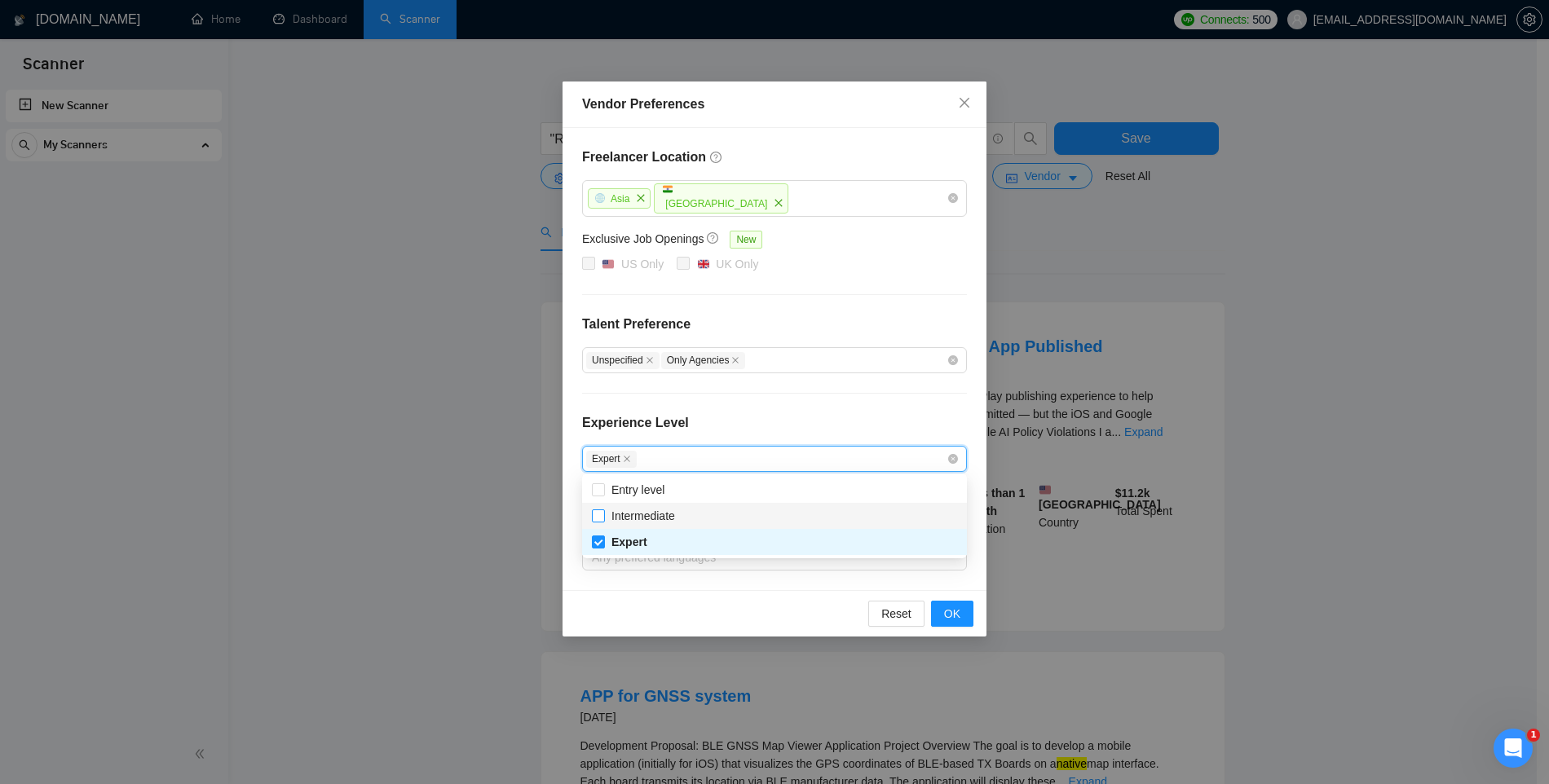
click at [639, 511] on span "Intermediate" at bounding box center [644, 516] width 64 height 13
click at [603, 511] on input "Intermediate" at bounding box center [598, 516] width 12 height 12
checkbox input "true"
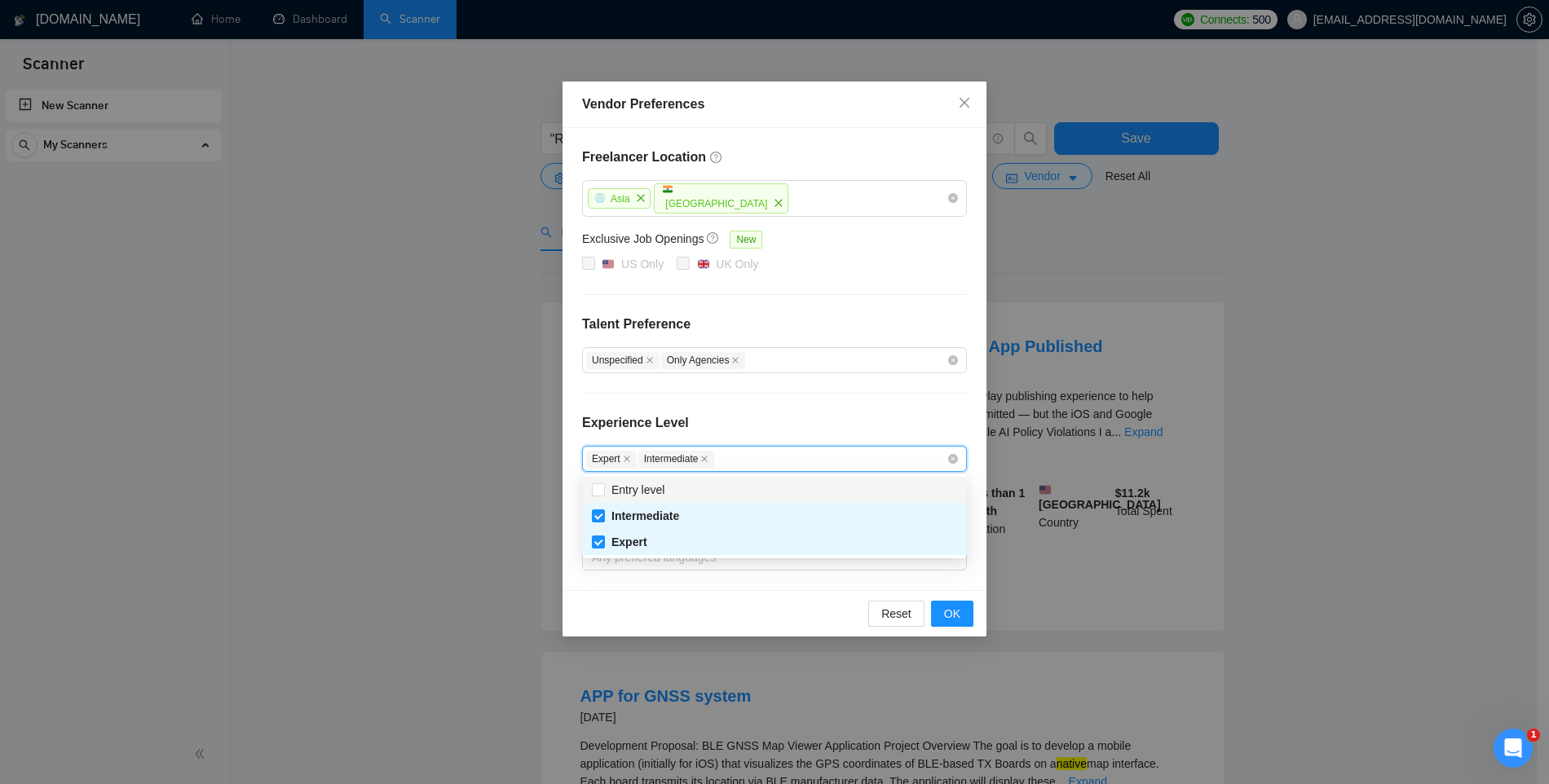
click at [753, 416] on div "Experience Level" at bounding box center [774, 429] width 385 height 33
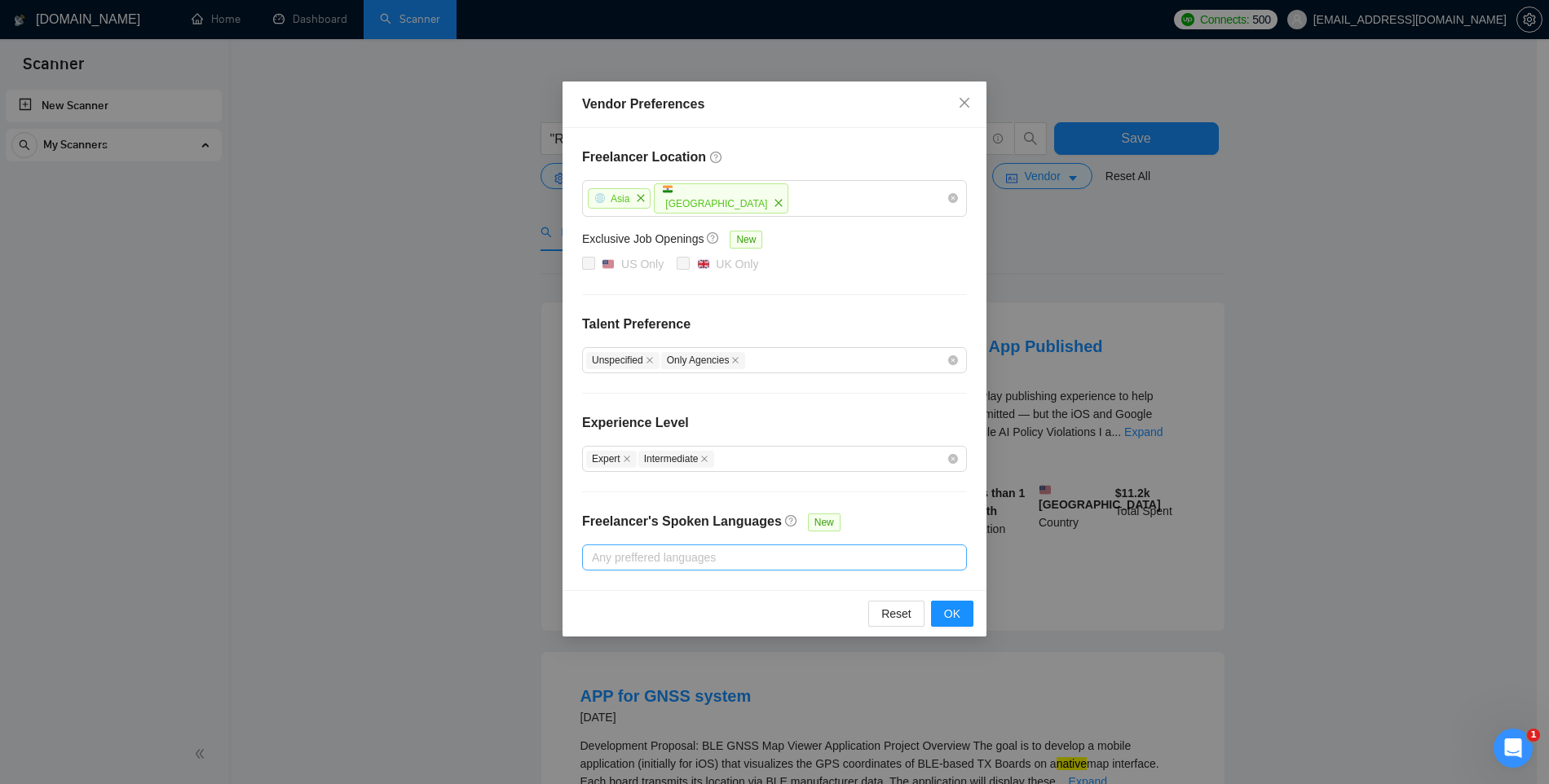
click at [732, 563] on div at bounding box center [767, 557] width 360 height 19
type input "engli"
click at [871, 613] on span "Include" at bounding box center [884, 615] width 50 height 13
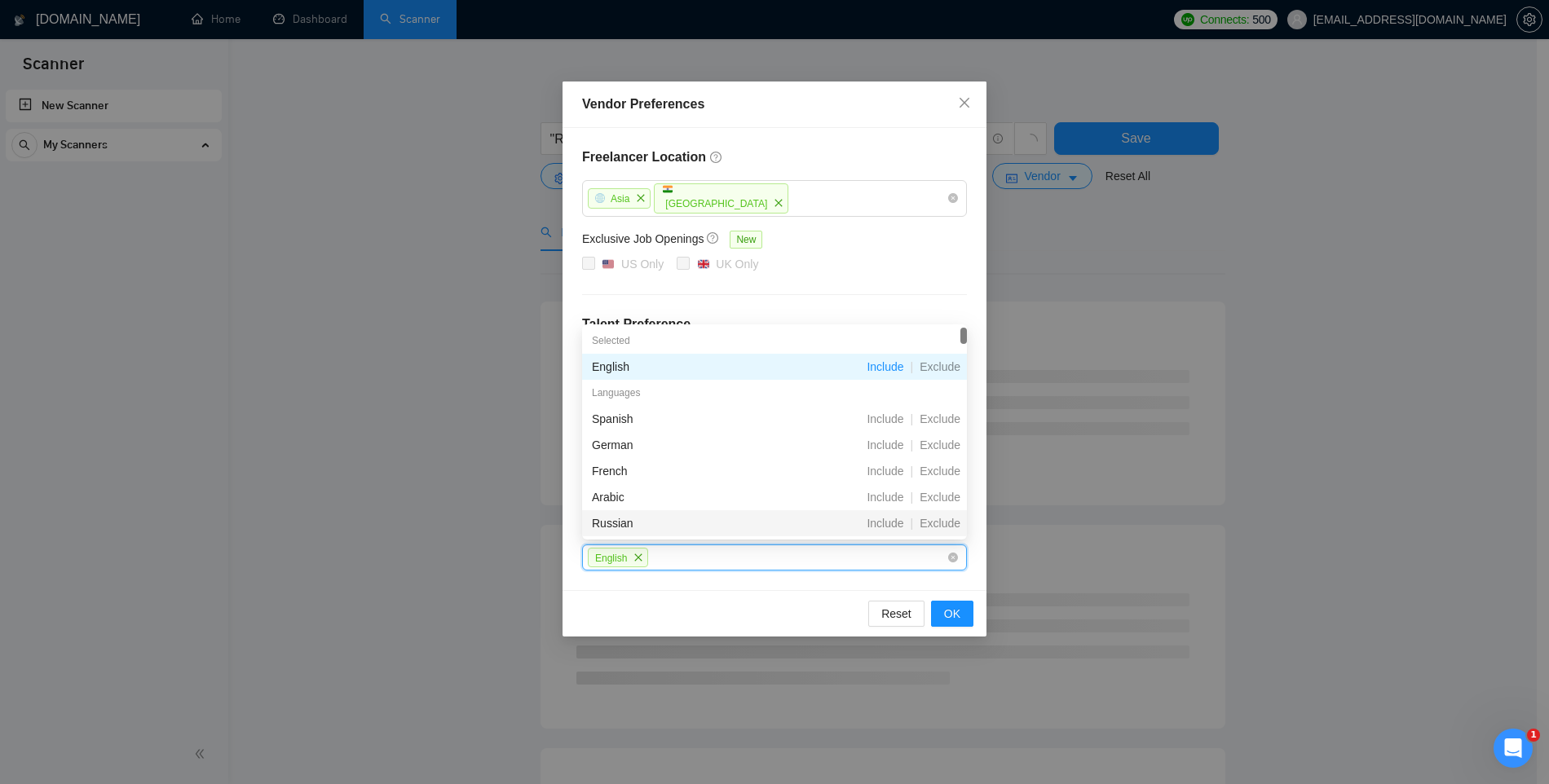
click at [749, 579] on div "Freelancer Location Asia India Exclusive Job Openings New US Only UK Only Talen…" at bounding box center [775, 358] width 424 height 462
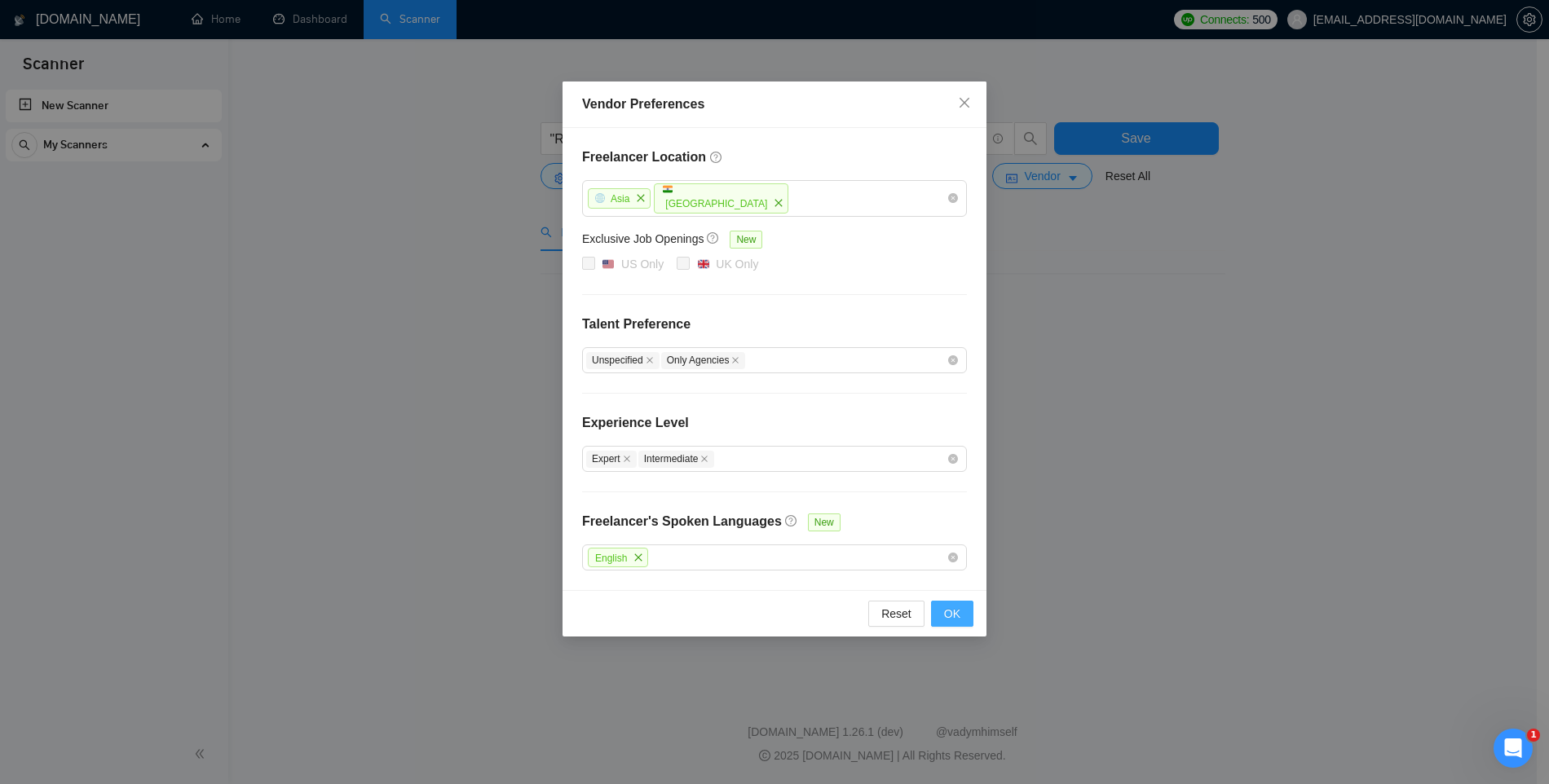
click at [948, 617] on span "OK" at bounding box center [952, 613] width 16 height 18
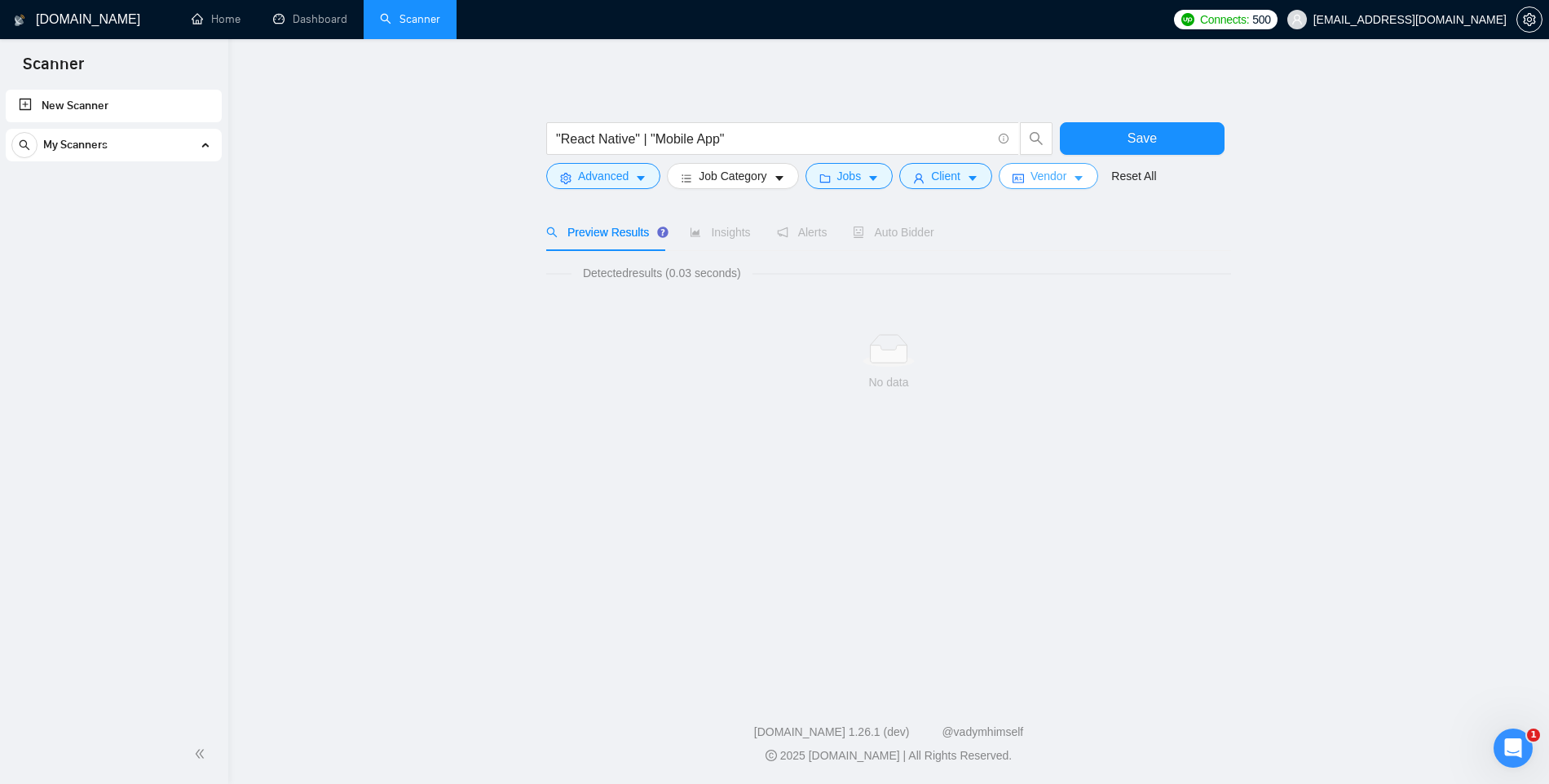
click at [1075, 183] on button "Vendor" at bounding box center [1048, 176] width 99 height 26
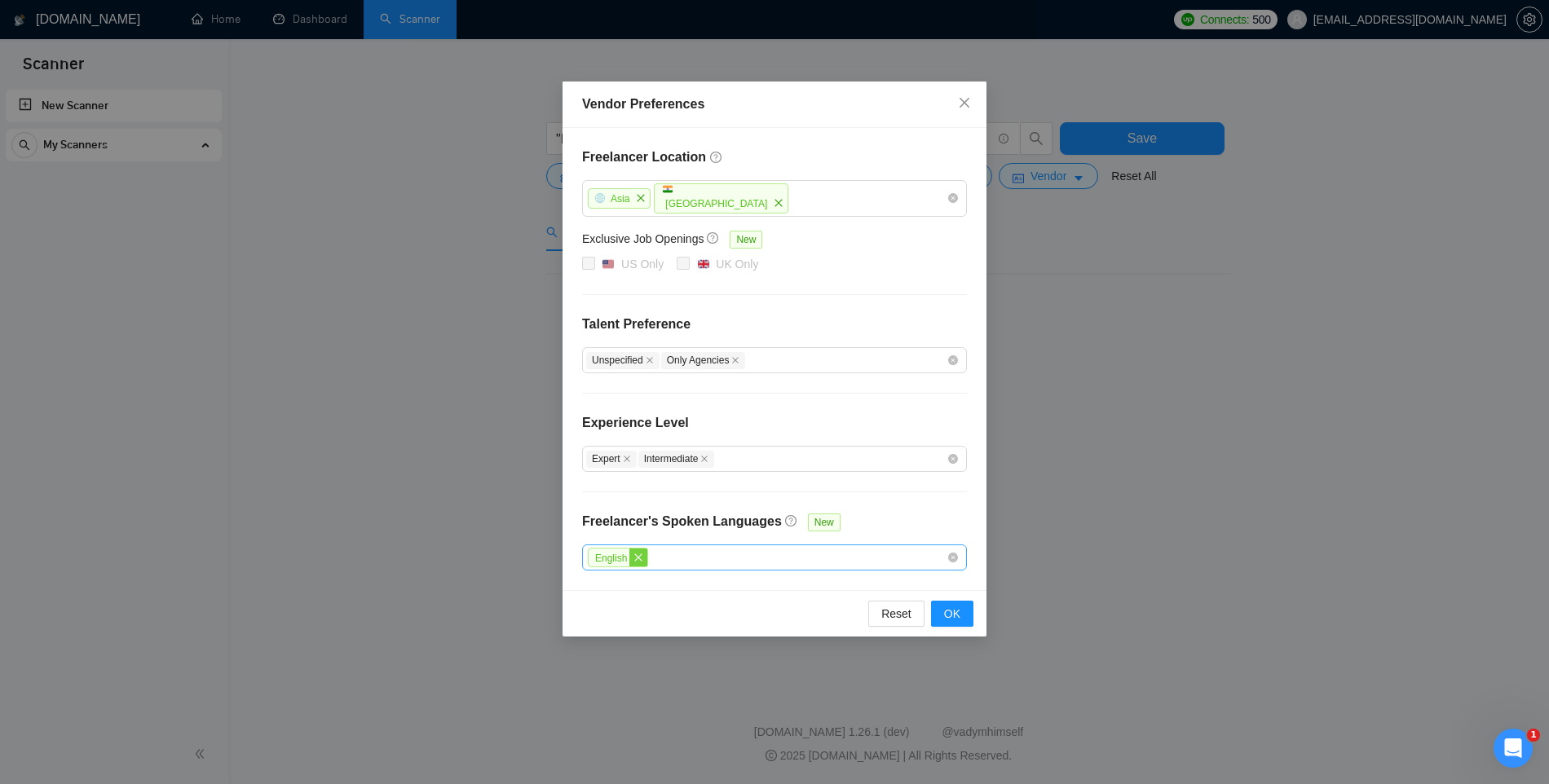
click at [640, 556] on icon "close" at bounding box center [639, 557] width 8 height 8
click at [952, 609] on span "OK" at bounding box center [952, 613] width 16 height 18
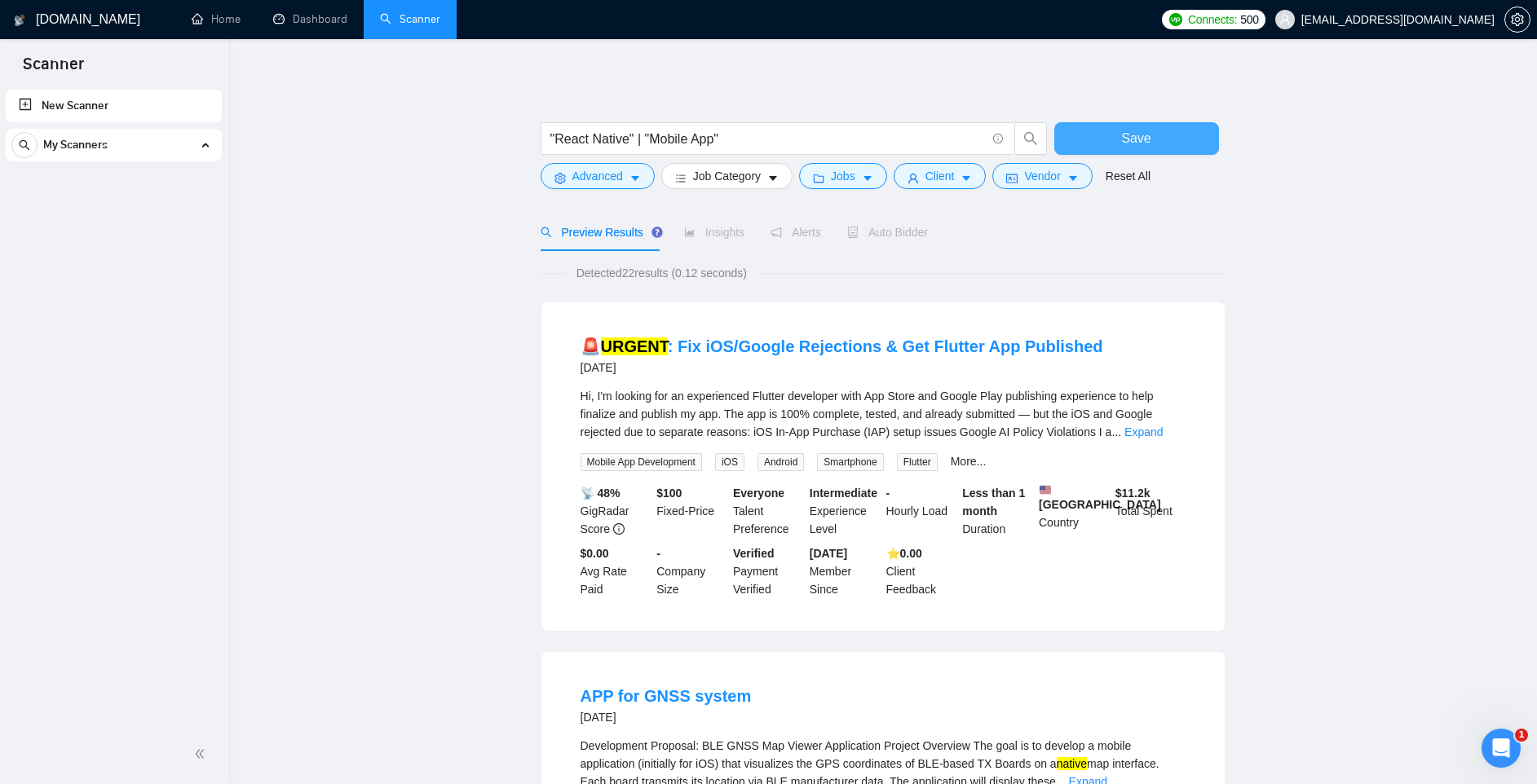
click at [1106, 131] on button "Save" at bounding box center [1137, 138] width 165 height 33
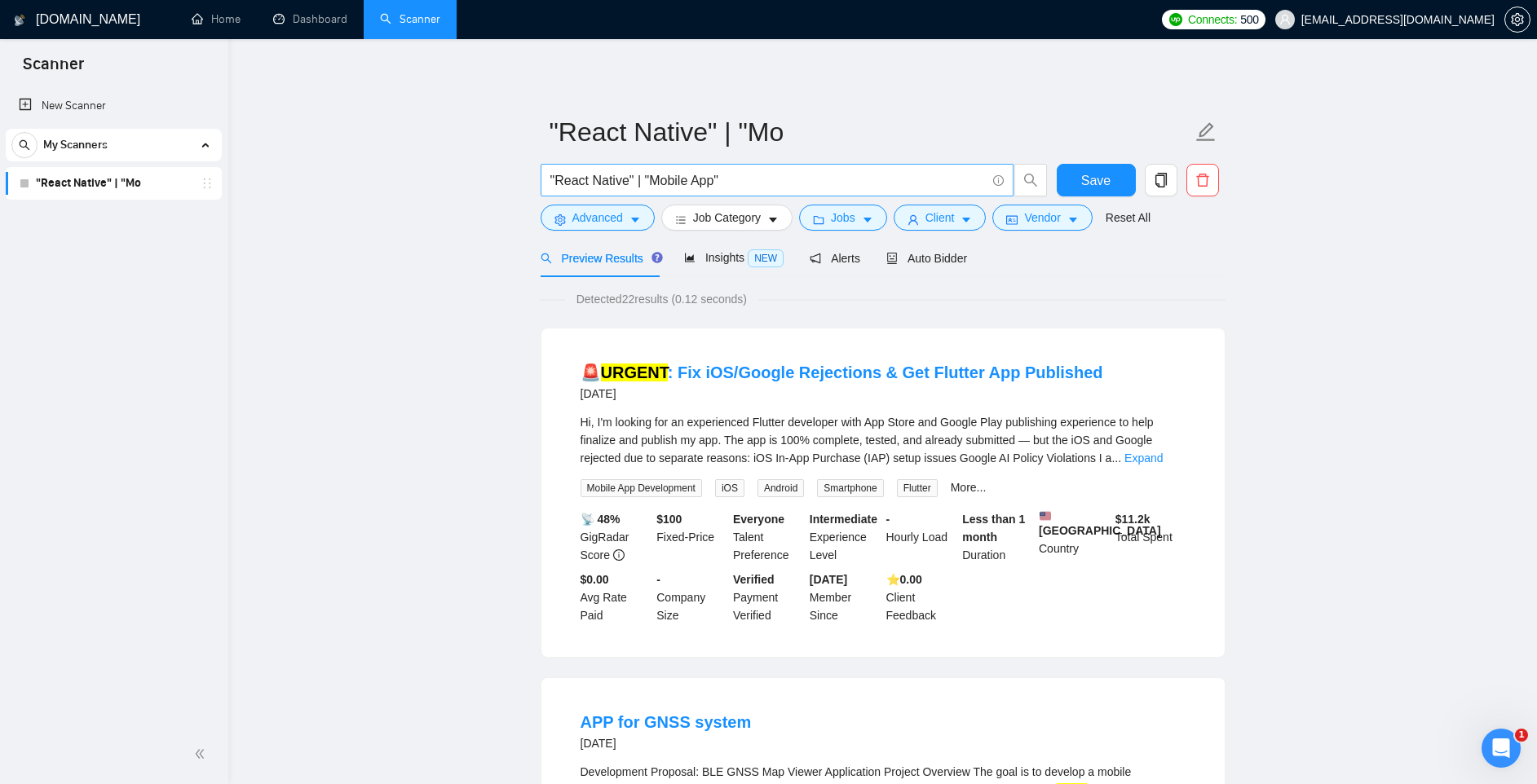
click at [760, 184] on input ""React Native" | "Mobile App"" at bounding box center [768, 181] width 436 height 20
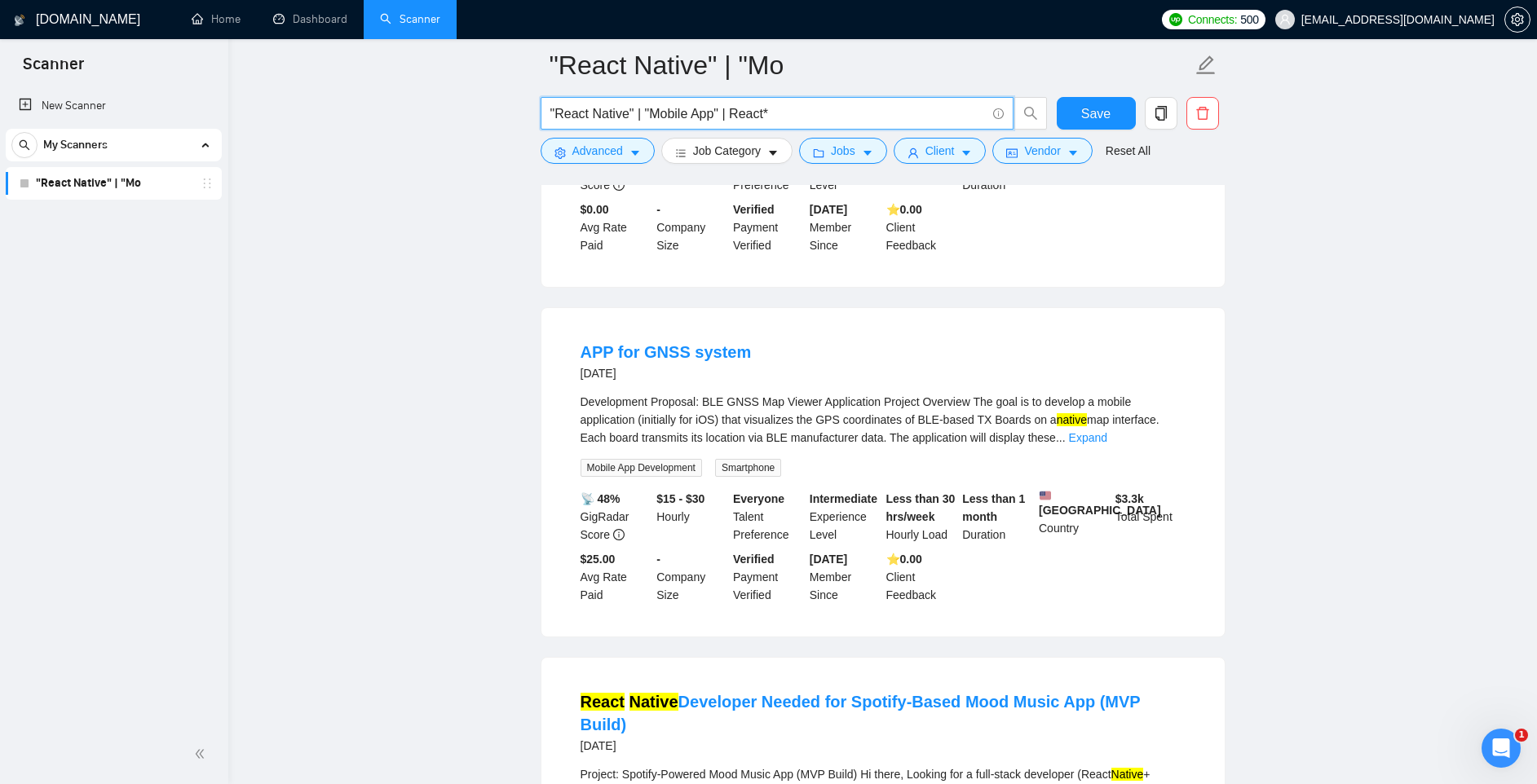
scroll to position [372, 0]
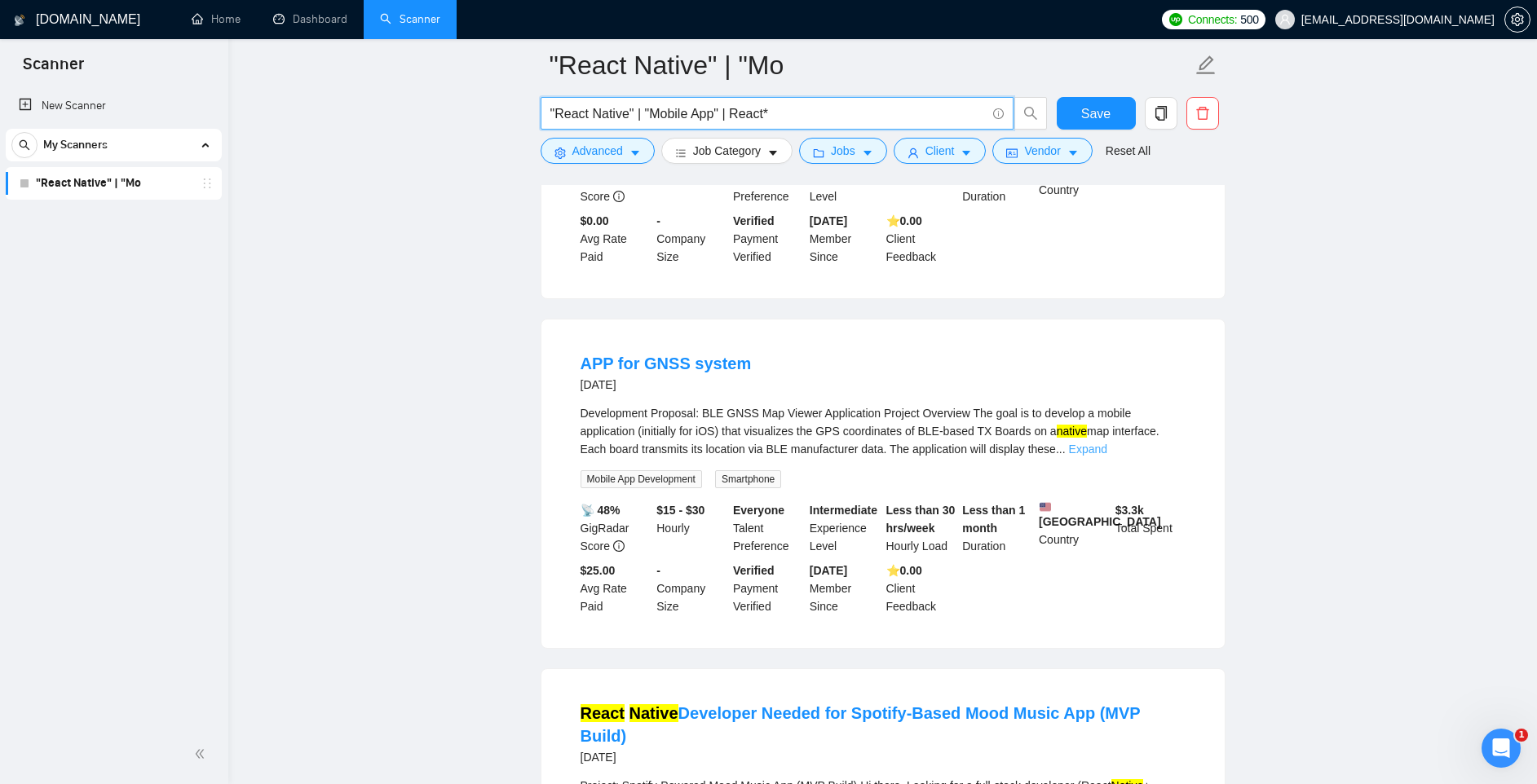
click at [1107, 451] on link "Expand" at bounding box center [1088, 449] width 39 height 13
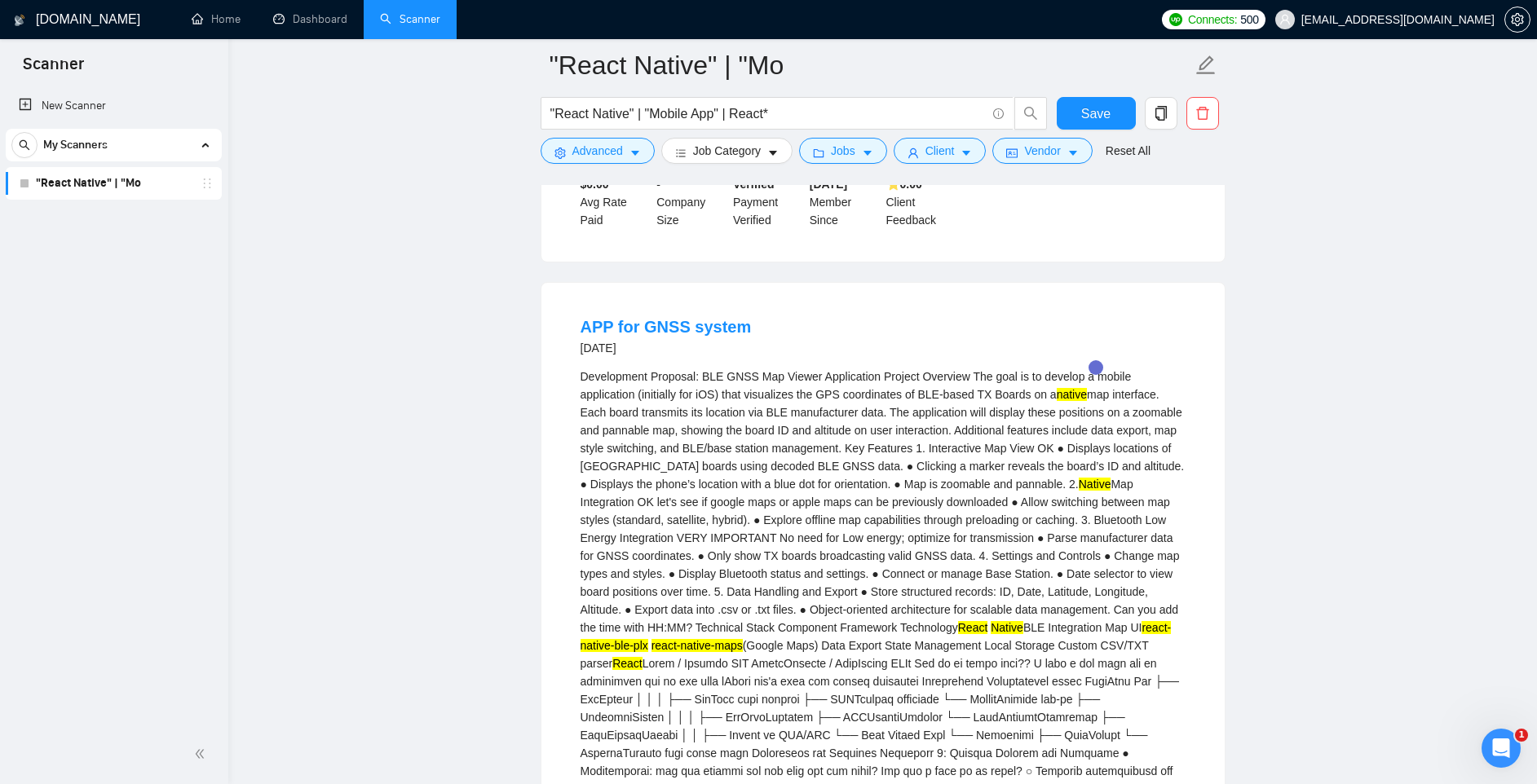
scroll to position [0, 0]
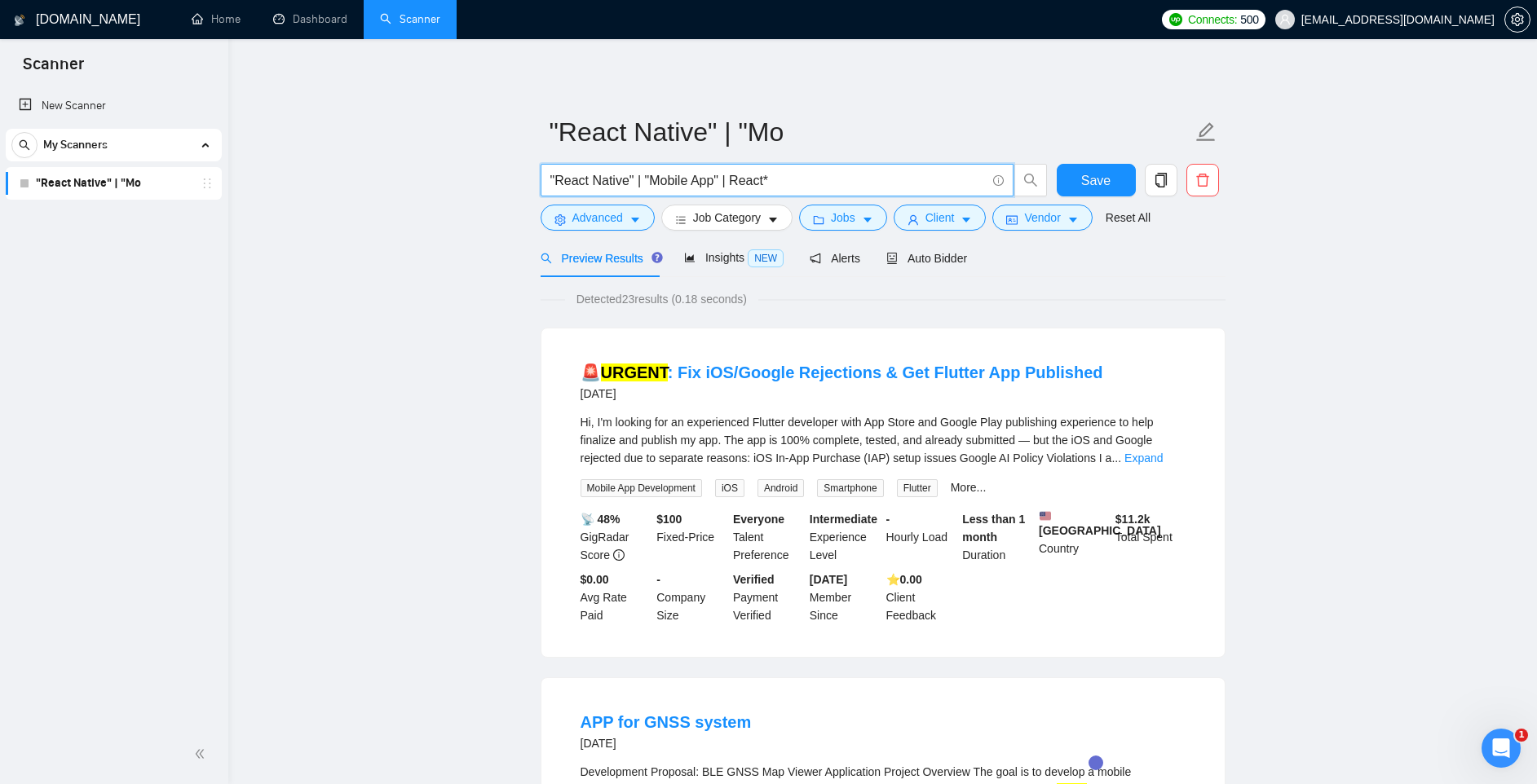
drag, startPoint x: 641, startPoint y: 182, endPoint x: 788, endPoint y: 183, distance: 147.0
click at [788, 183] on input ""React Native" | "Mobile App" | React*" at bounding box center [768, 181] width 436 height 20
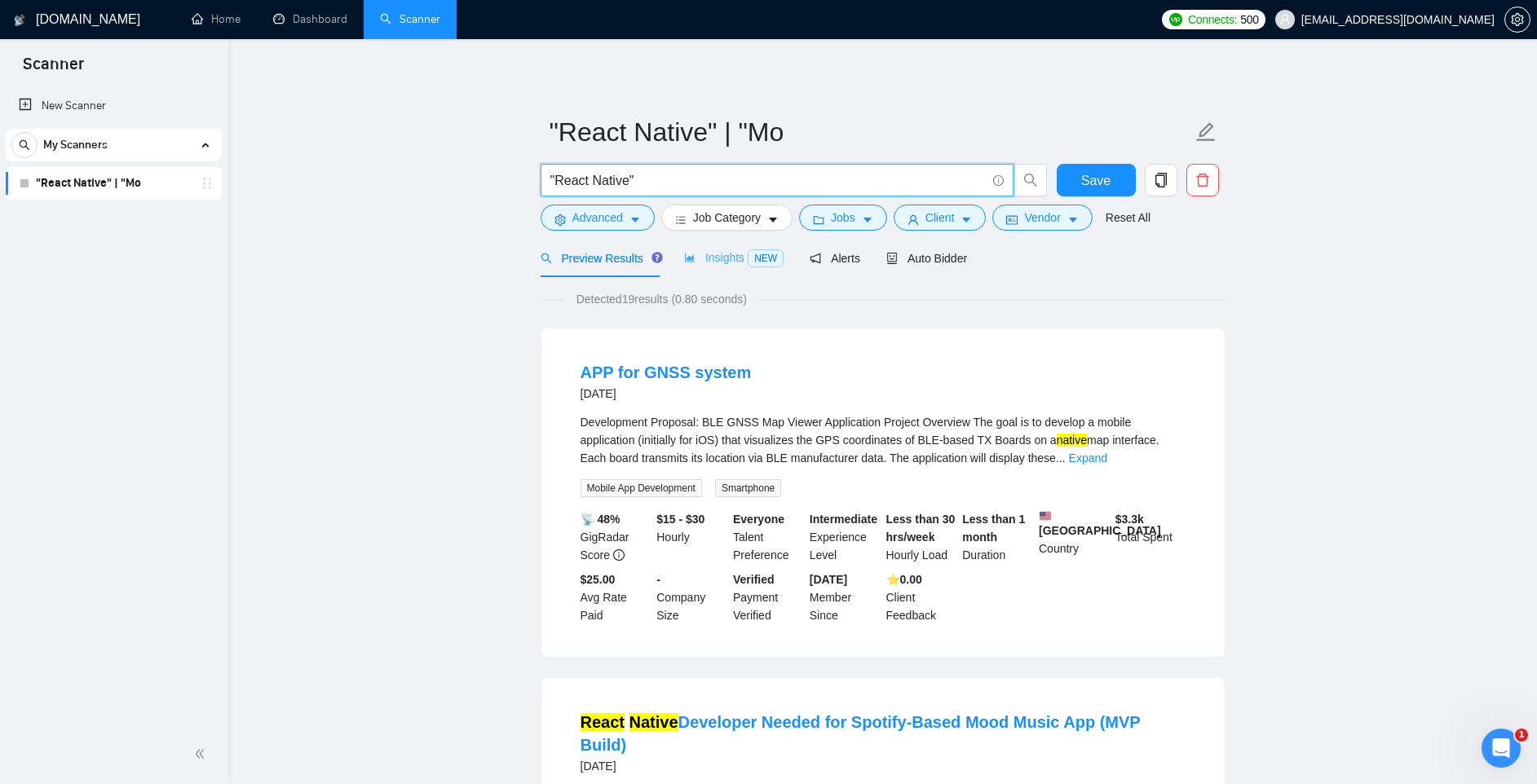
type input ""React Native""
click at [735, 260] on span "Insights NEW" at bounding box center [734, 257] width 99 height 13
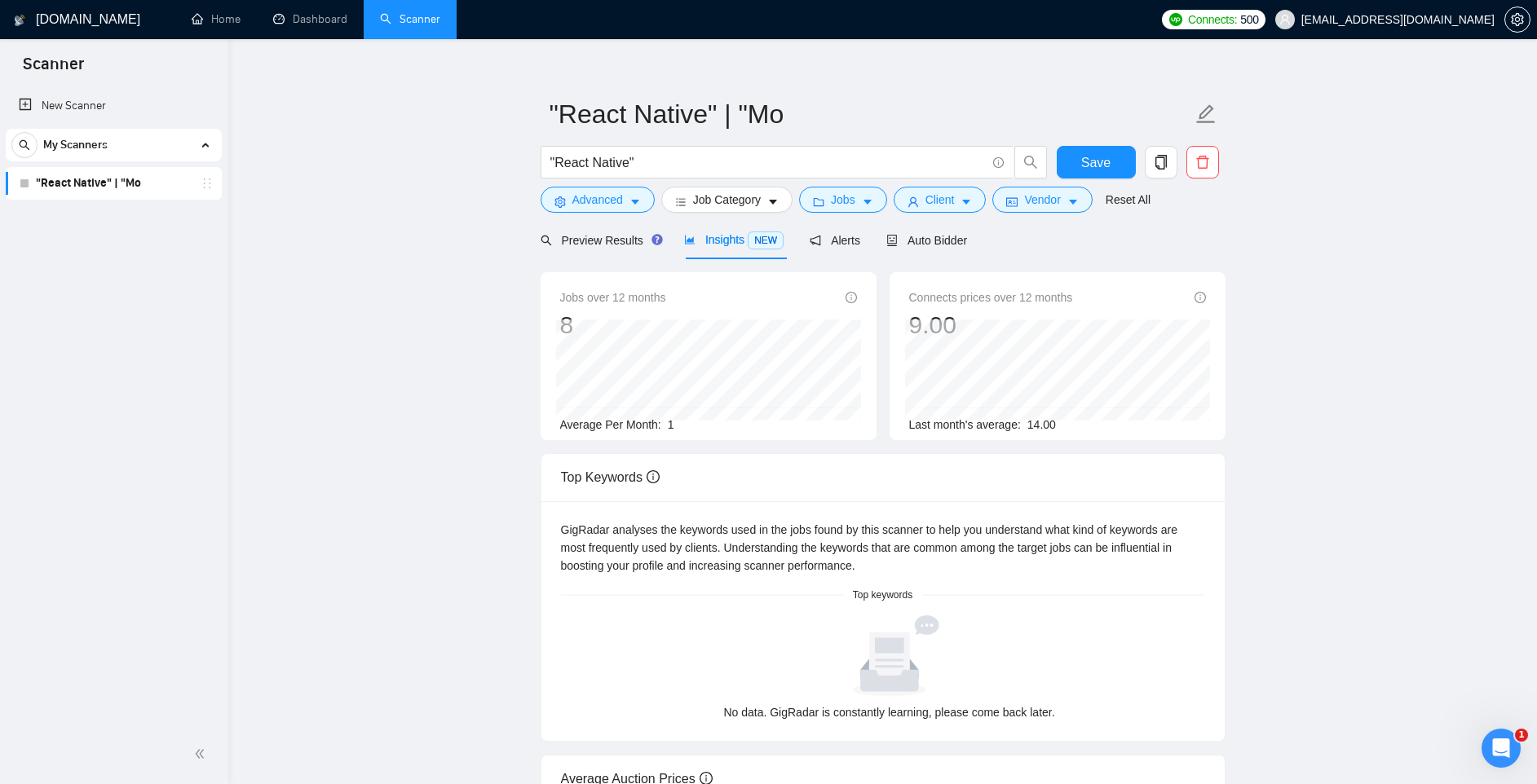
scroll to position [20, 0]
click at [831, 231] on span "Alerts" at bounding box center [835, 238] width 50 height 13
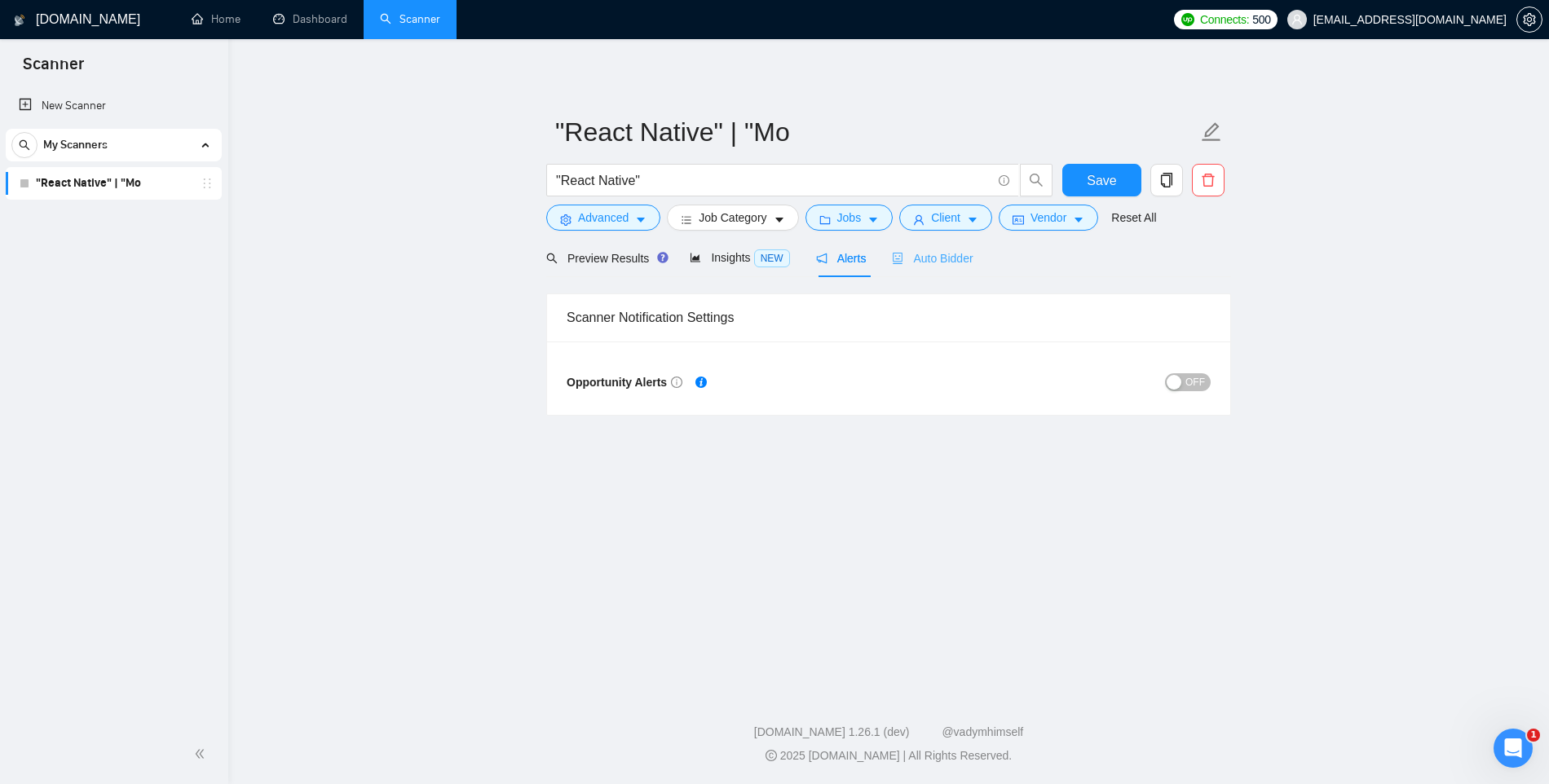
click at [947, 271] on div "Auto Bidder" at bounding box center [932, 258] width 81 height 39
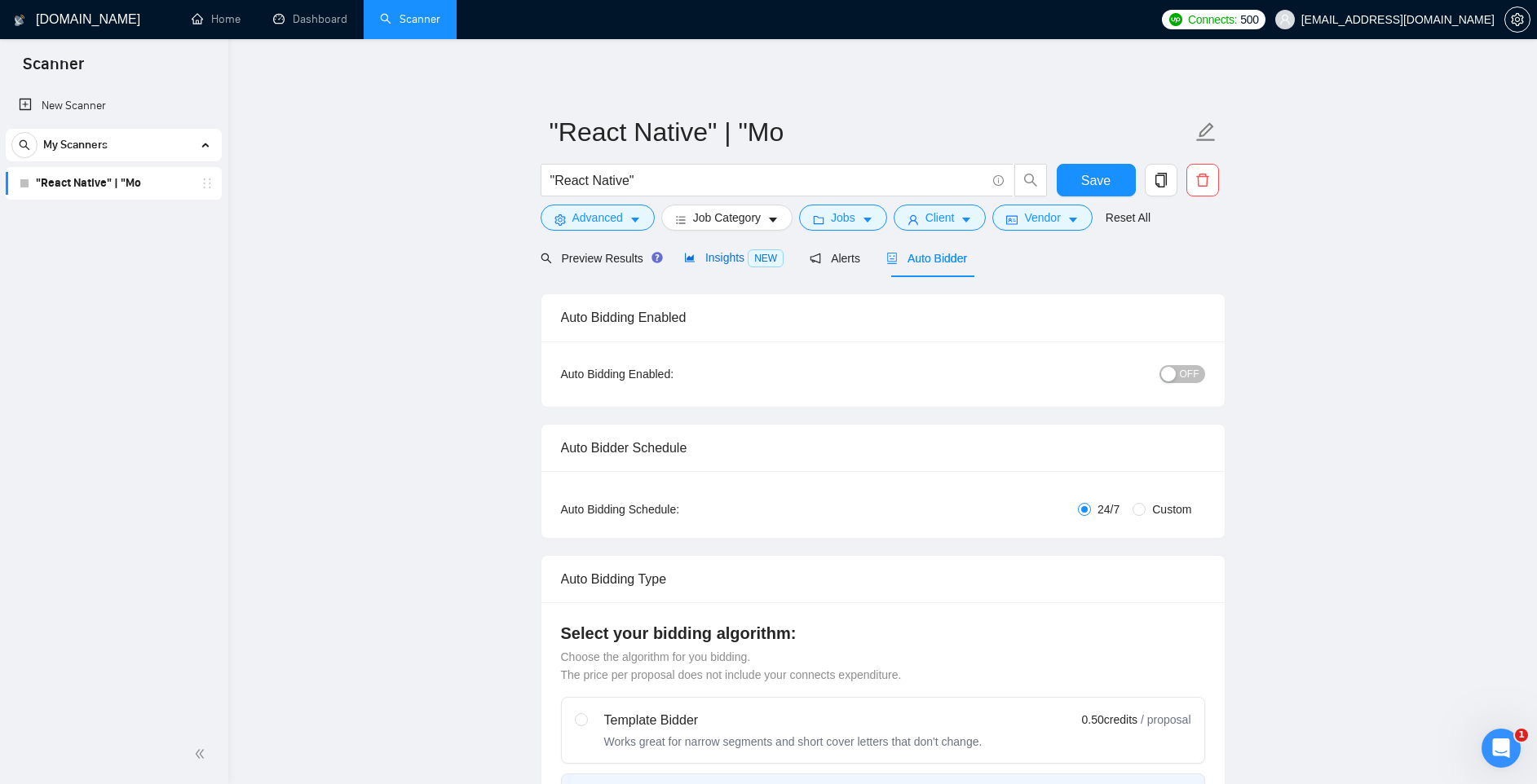
click at [728, 257] on span "Insights NEW" at bounding box center [734, 257] width 99 height 13
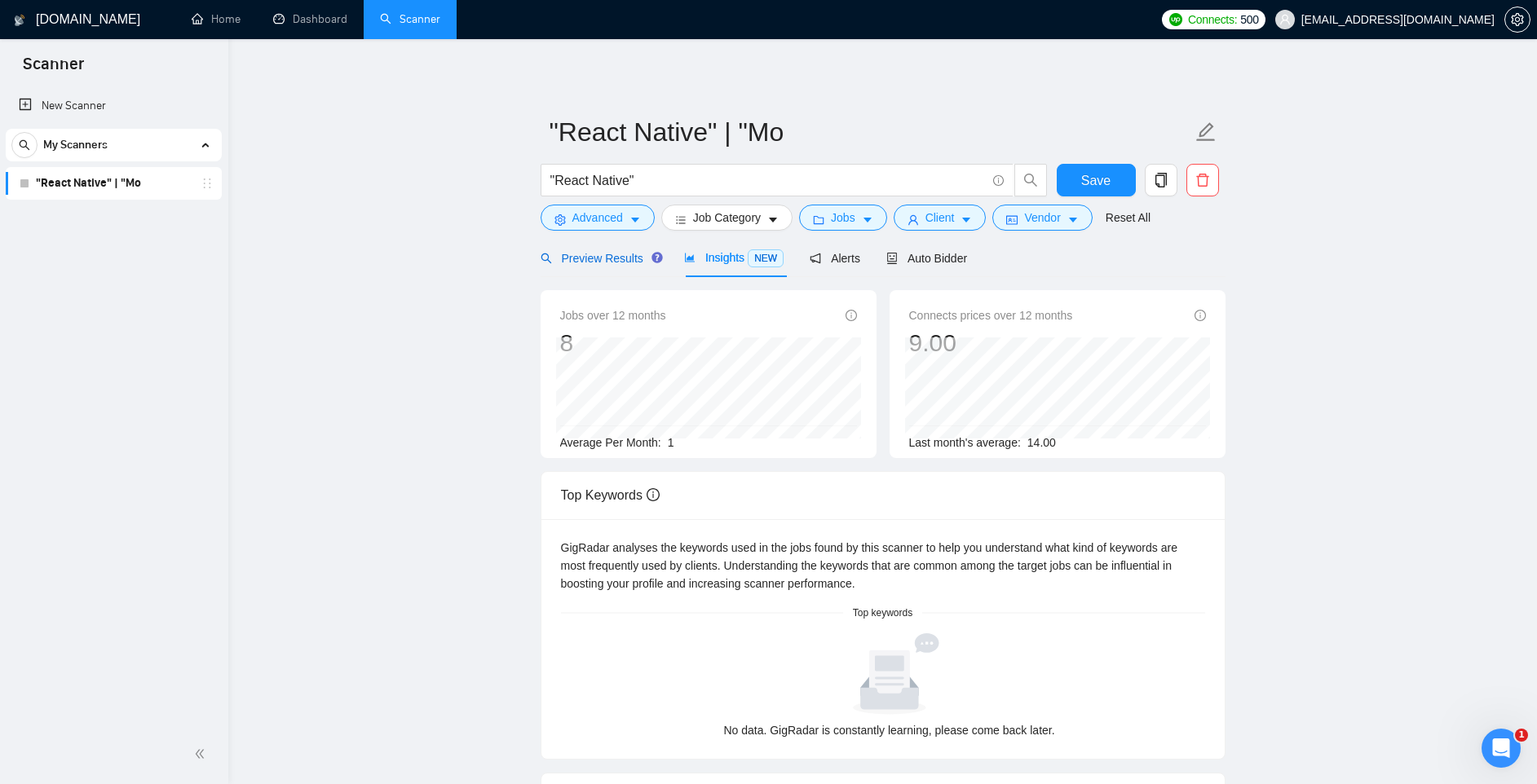
click at [617, 255] on span "Preview Results" at bounding box center [600, 258] width 118 height 13
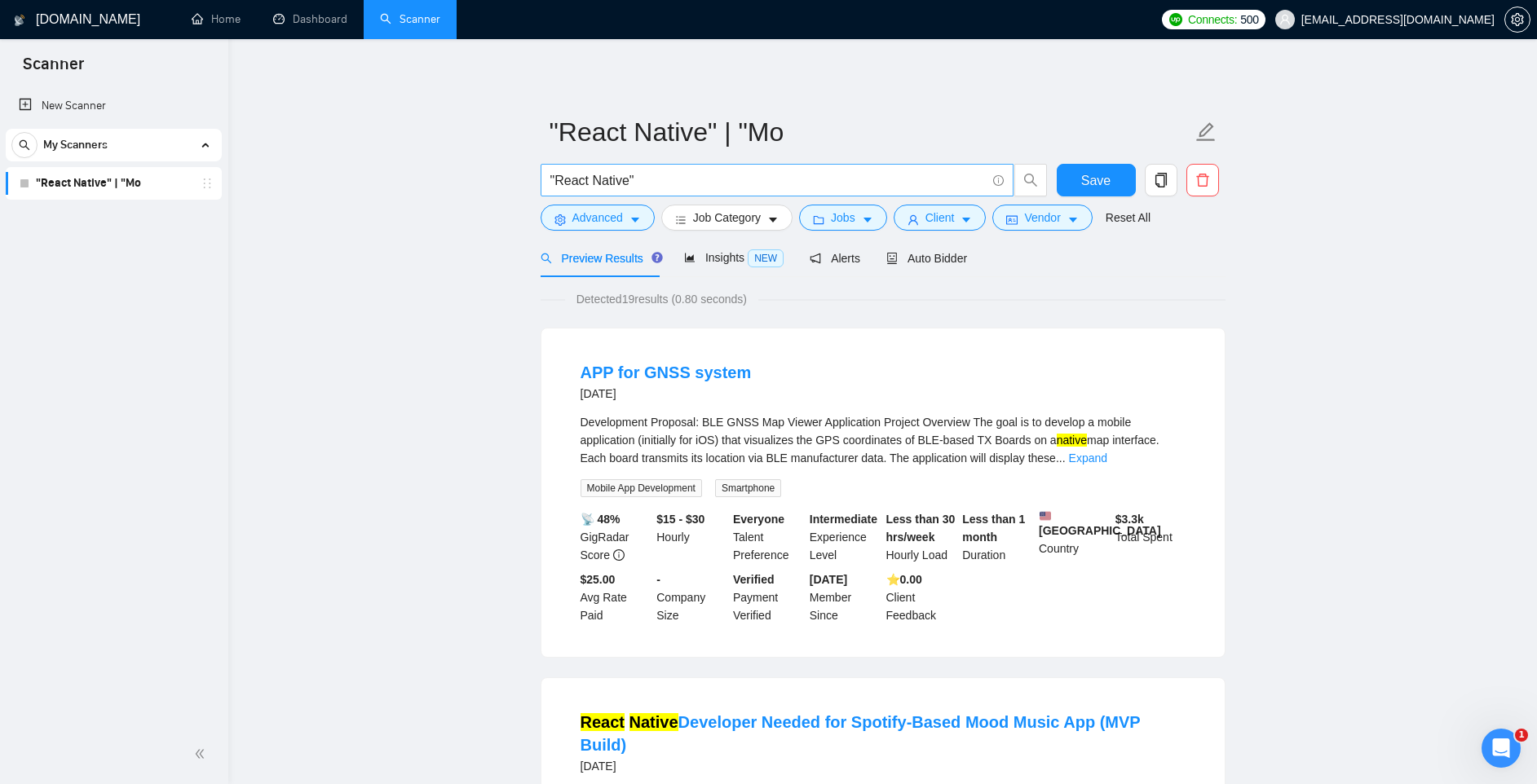
click at [638, 183] on input ""React Native"" at bounding box center [768, 181] width 436 height 20
click at [639, 183] on input ""React Native"" at bounding box center [768, 181] width 436 height 20
click at [1058, 220] on span "Vendor" at bounding box center [1041, 217] width 36 height 18
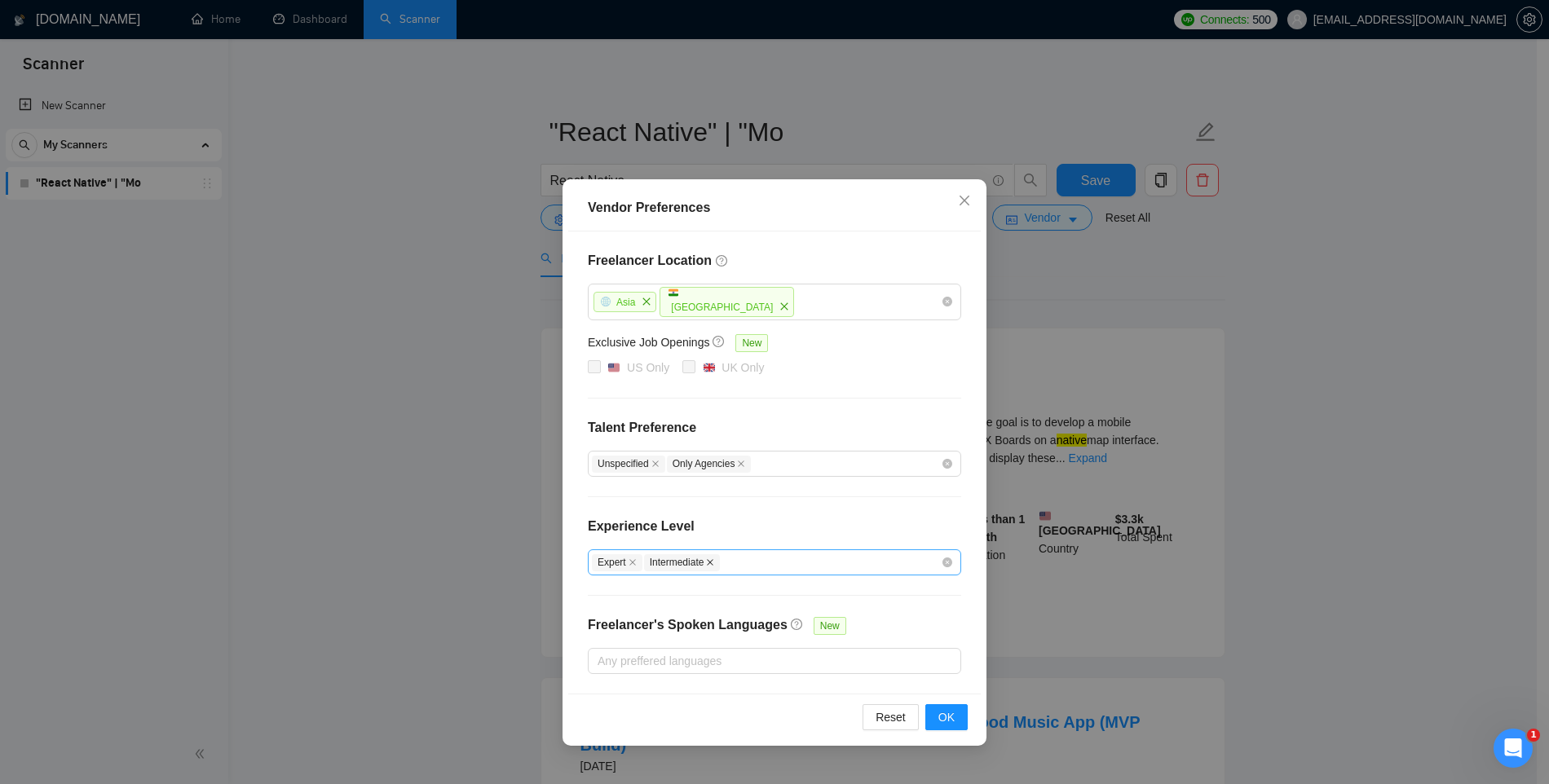
click at [713, 561] on icon "close" at bounding box center [710, 563] width 8 height 8
click at [629, 564] on span "Expert" at bounding box center [618, 563] width 50 height 17
click at [636, 563] on icon "close" at bounding box center [633, 563] width 8 height 8
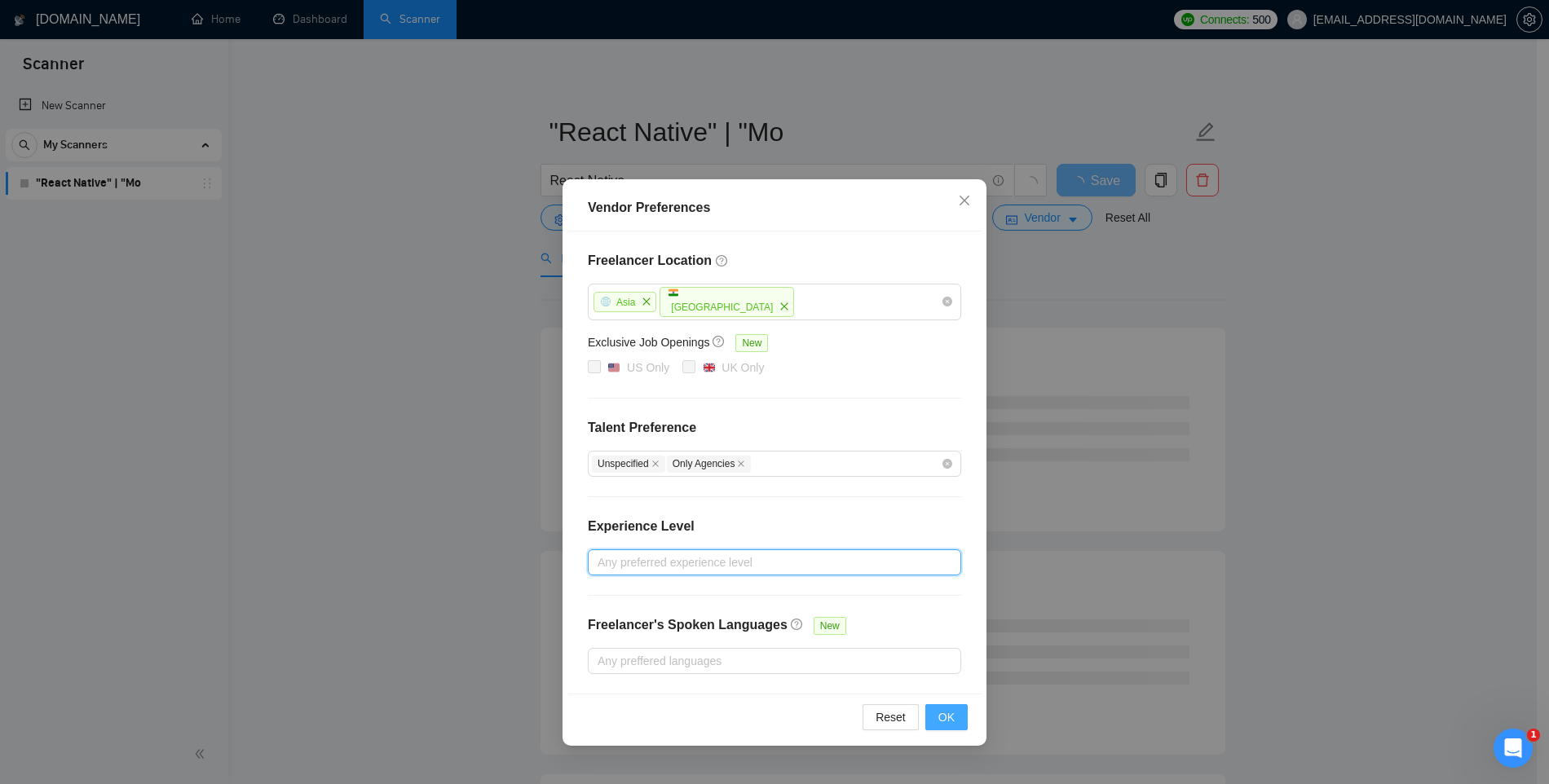
click at [938, 712] on span "OK" at bounding box center [946, 717] width 16 height 18
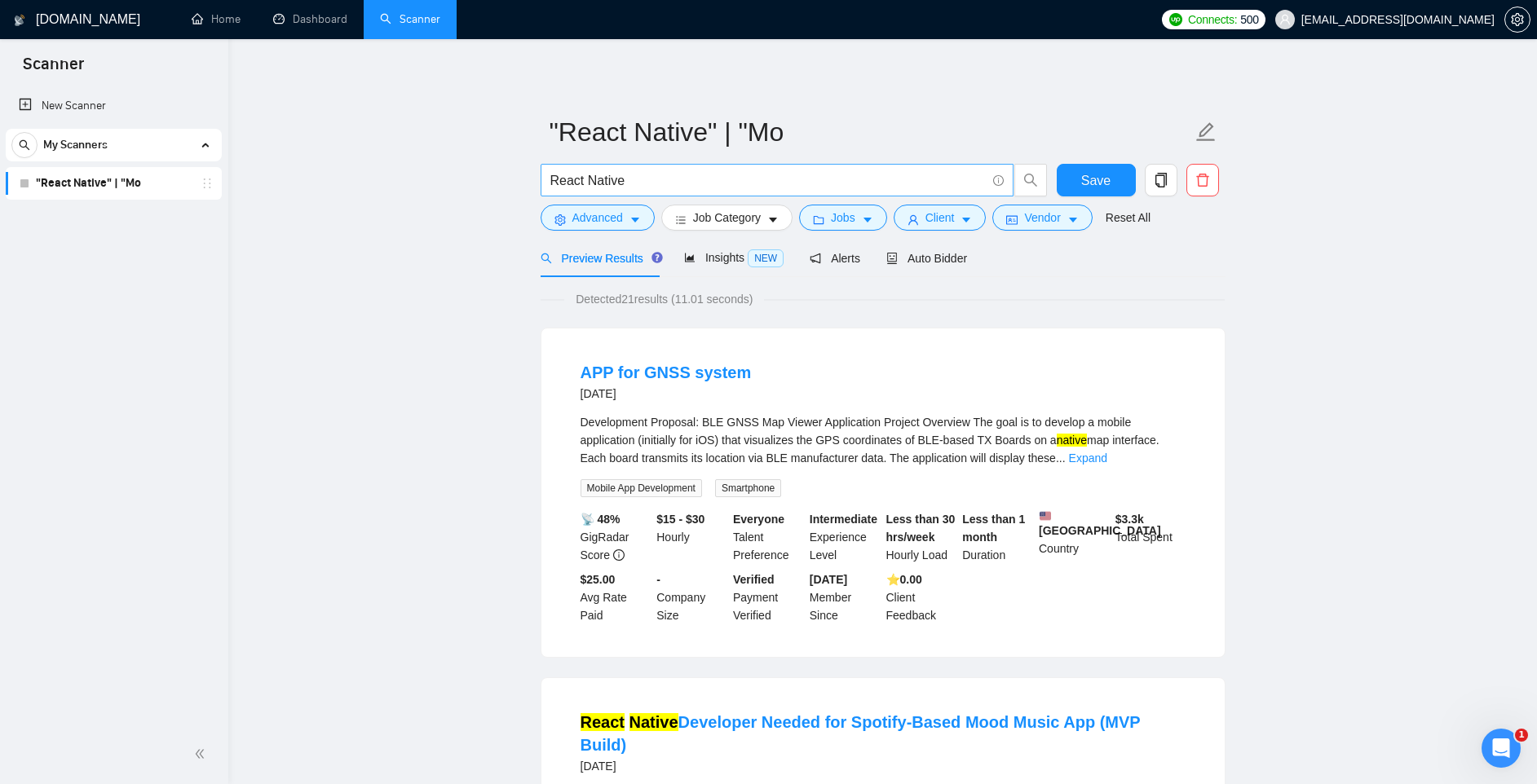
click at [644, 177] on input "React Native" at bounding box center [768, 181] width 436 height 20
click at [644, 177] on input "React Native" at bounding box center [768, 181] width 436 height 20
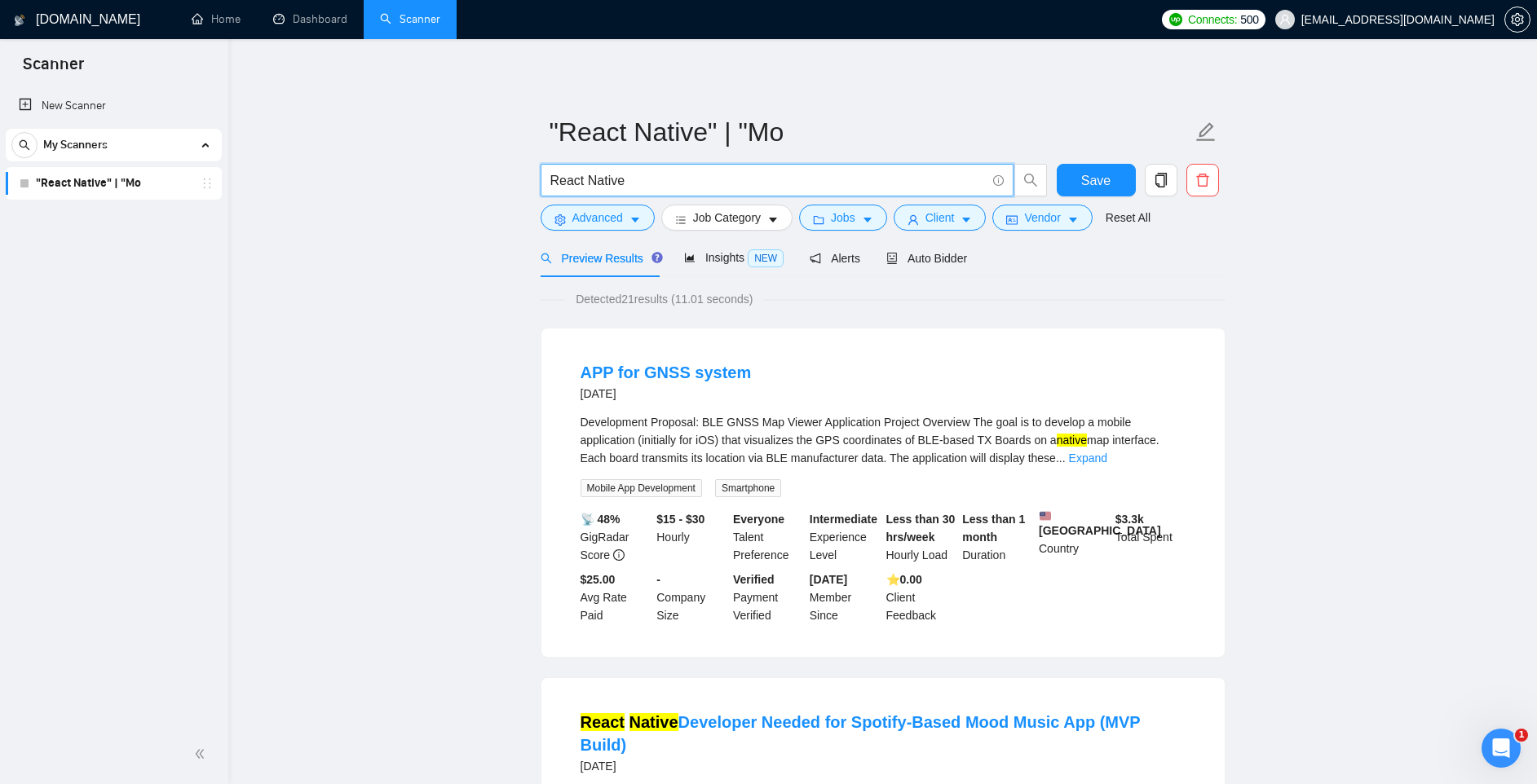
paste input ""Cross-platform""
type input ""Cross-platform""
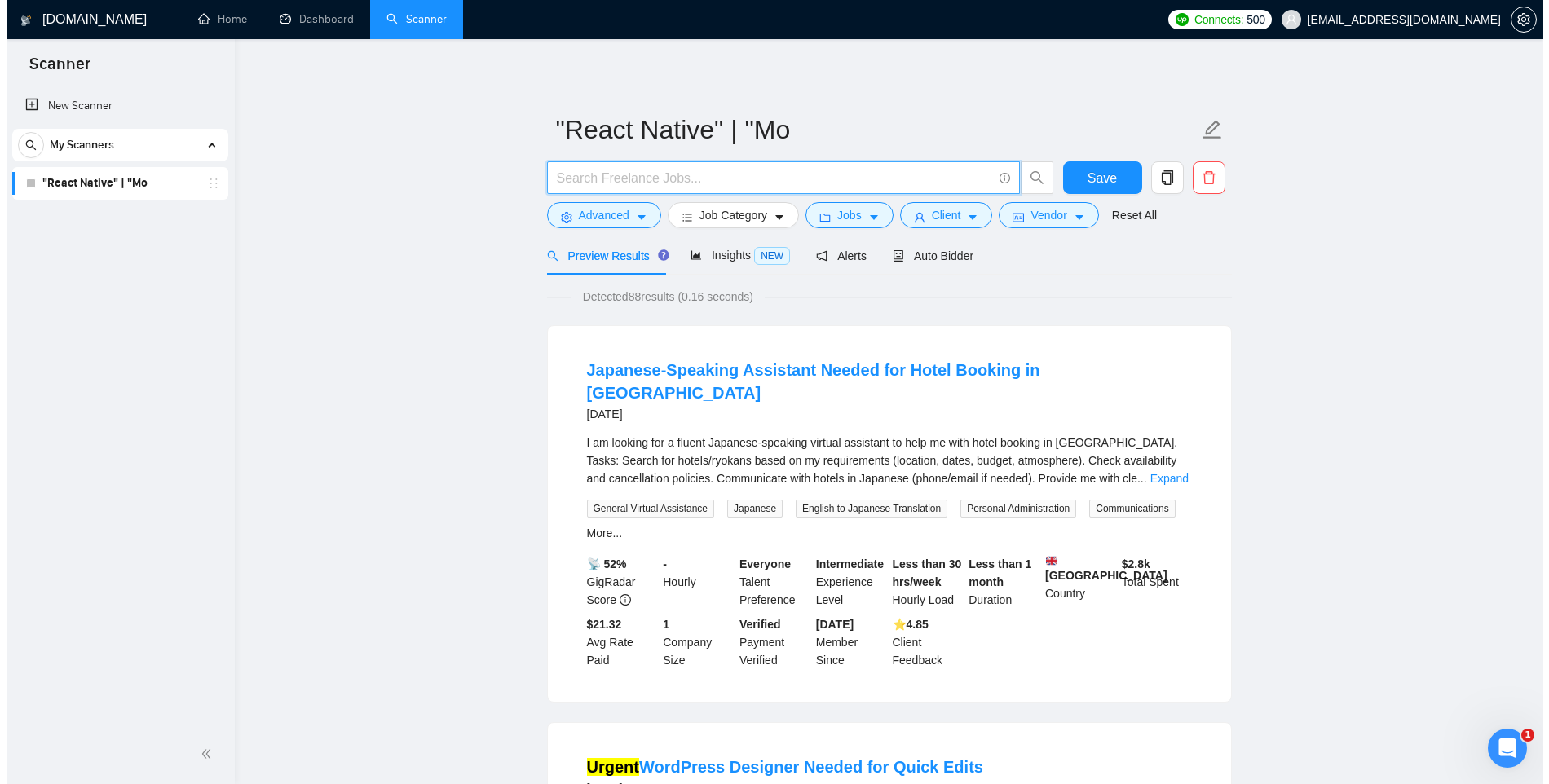
scroll to position [3, 0]
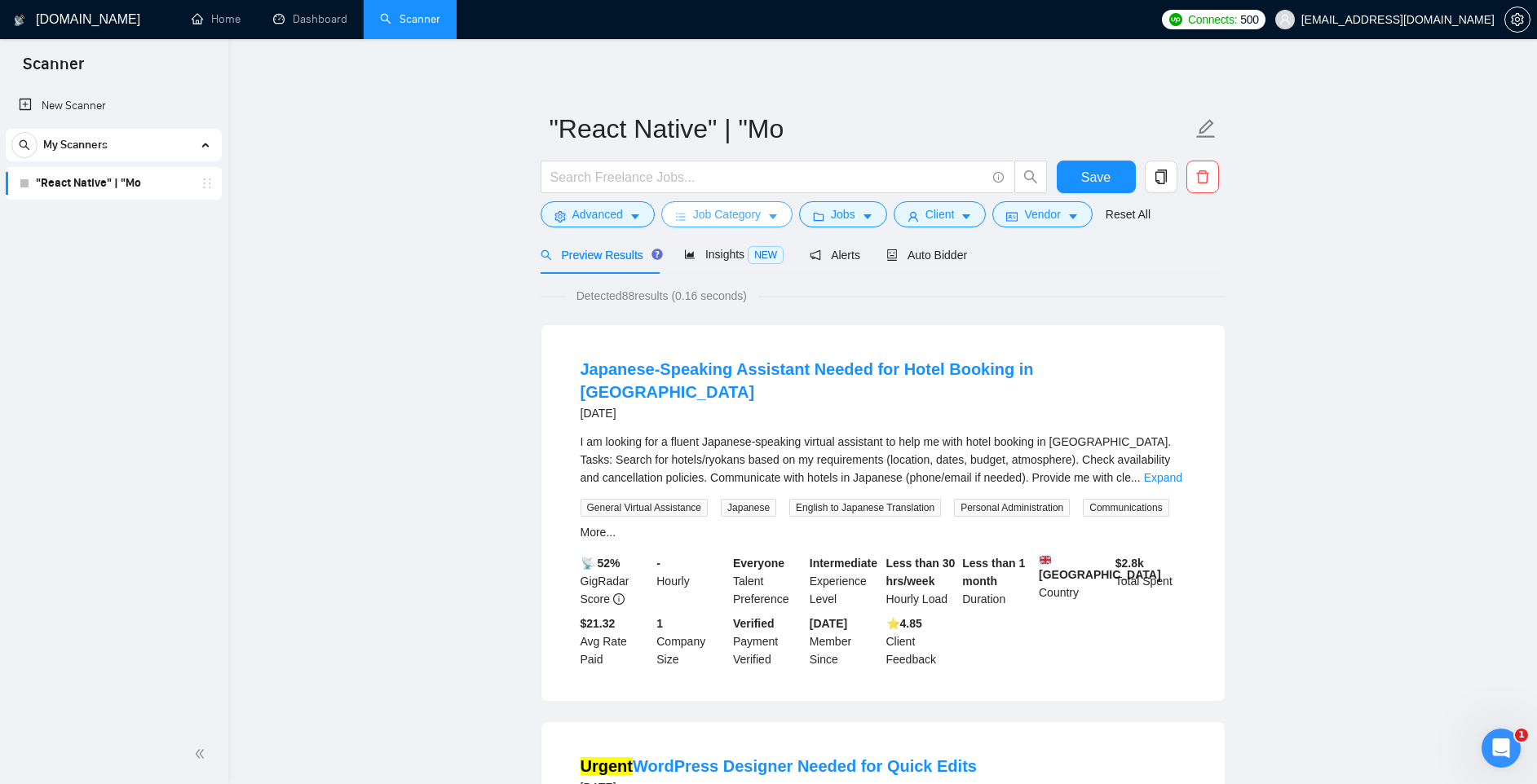
click at [744, 215] on span "Job Category" at bounding box center [727, 214] width 67 height 18
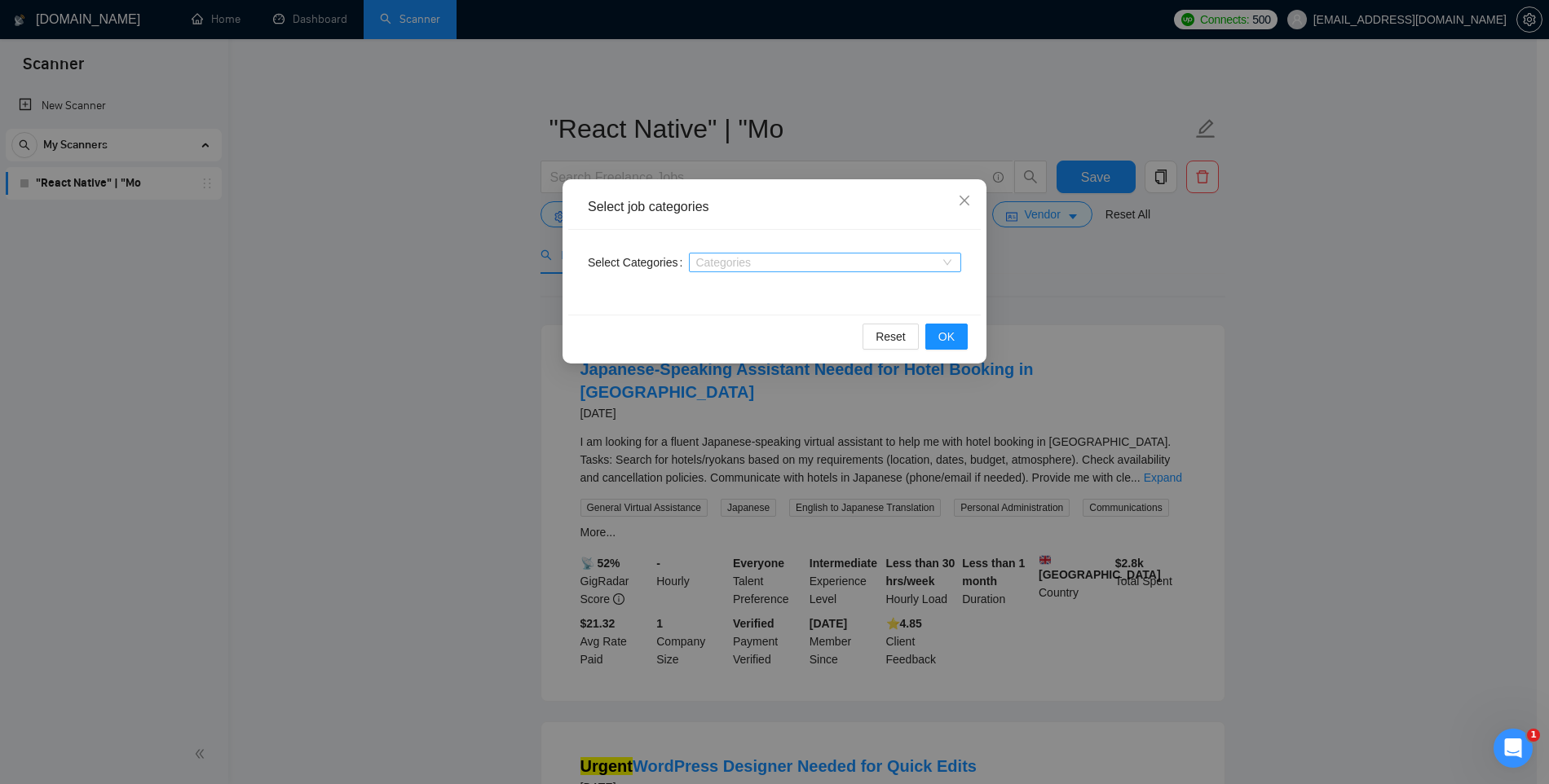
click at [726, 255] on div "Categories" at bounding box center [825, 262] width 273 height 19
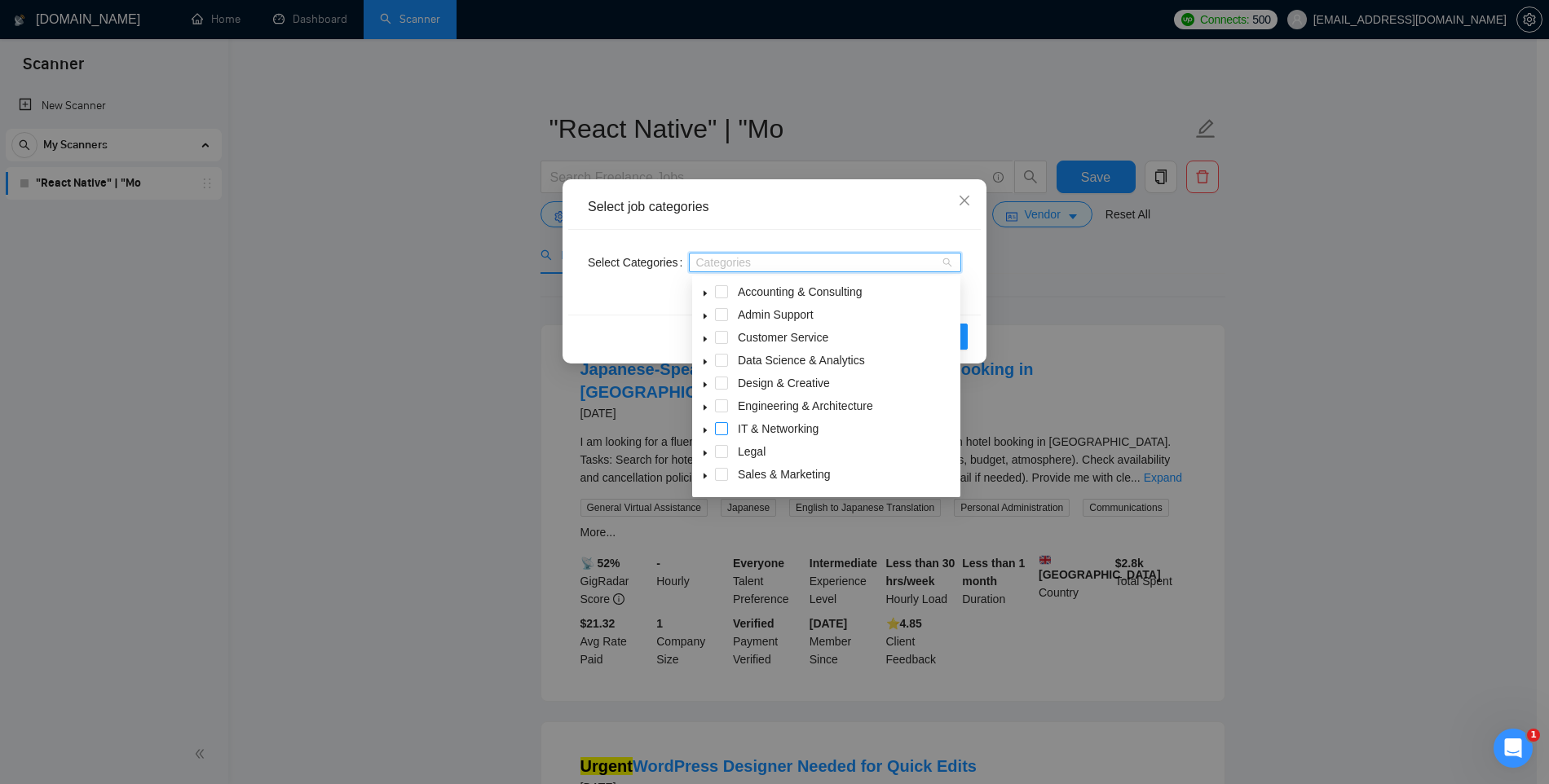
click at [722, 426] on span at bounding box center [722, 429] width 13 height 13
click at [973, 311] on div "Select Categories IT & Networking" at bounding box center [774, 272] width 412 height 85
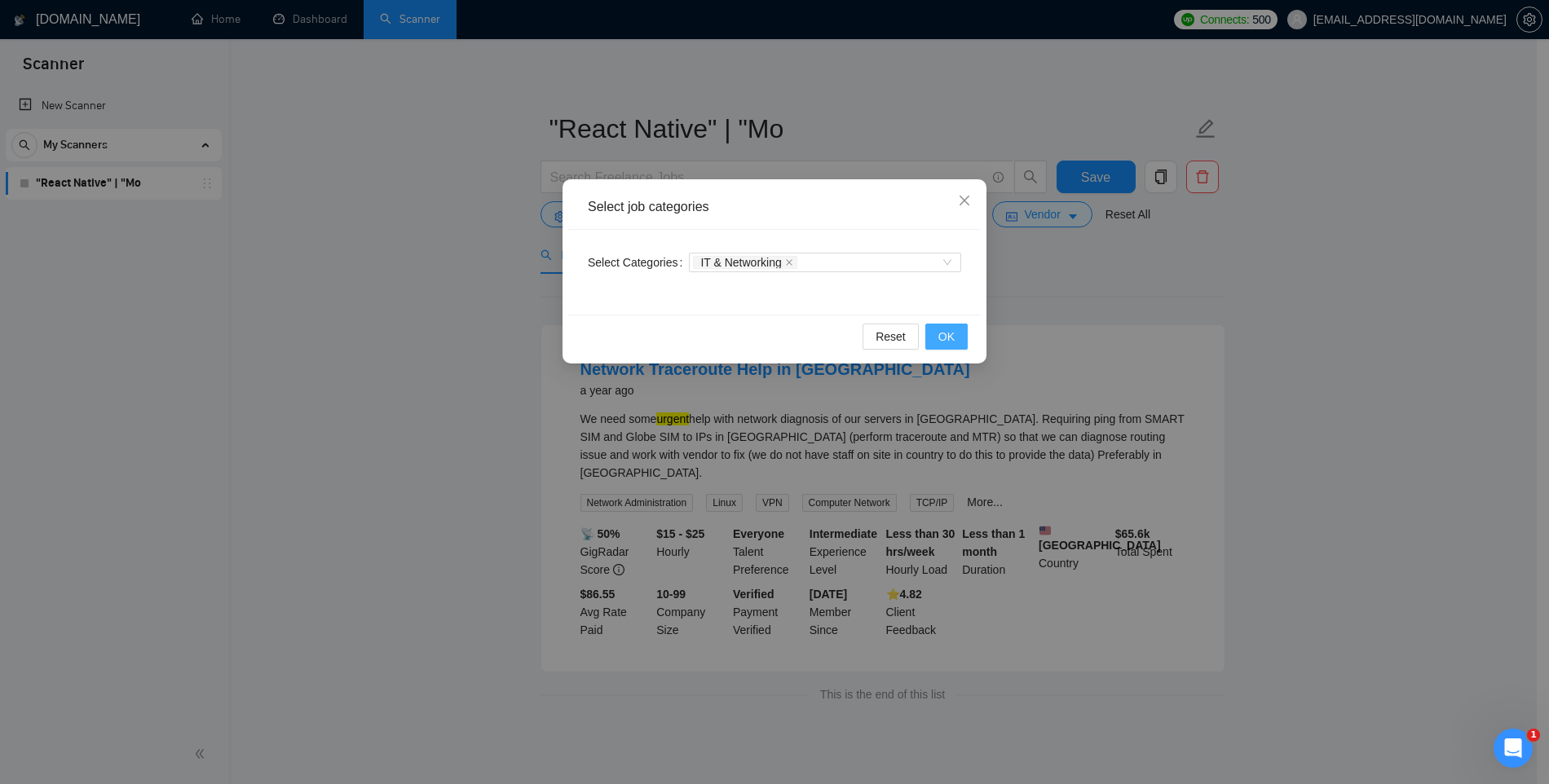
click at [951, 336] on span "OK" at bounding box center [946, 336] width 16 height 18
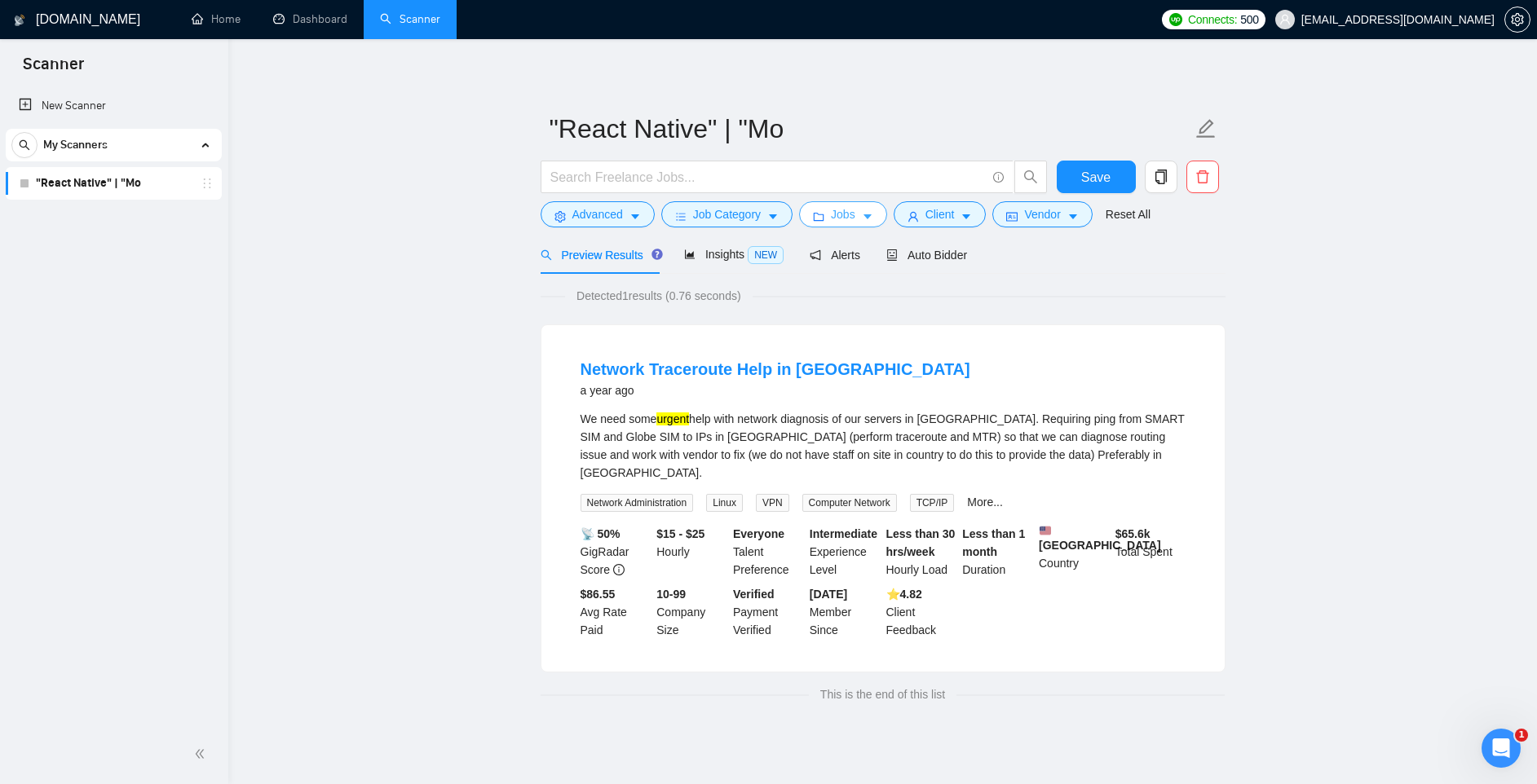
click at [855, 220] on span "Jobs" at bounding box center [843, 214] width 24 height 18
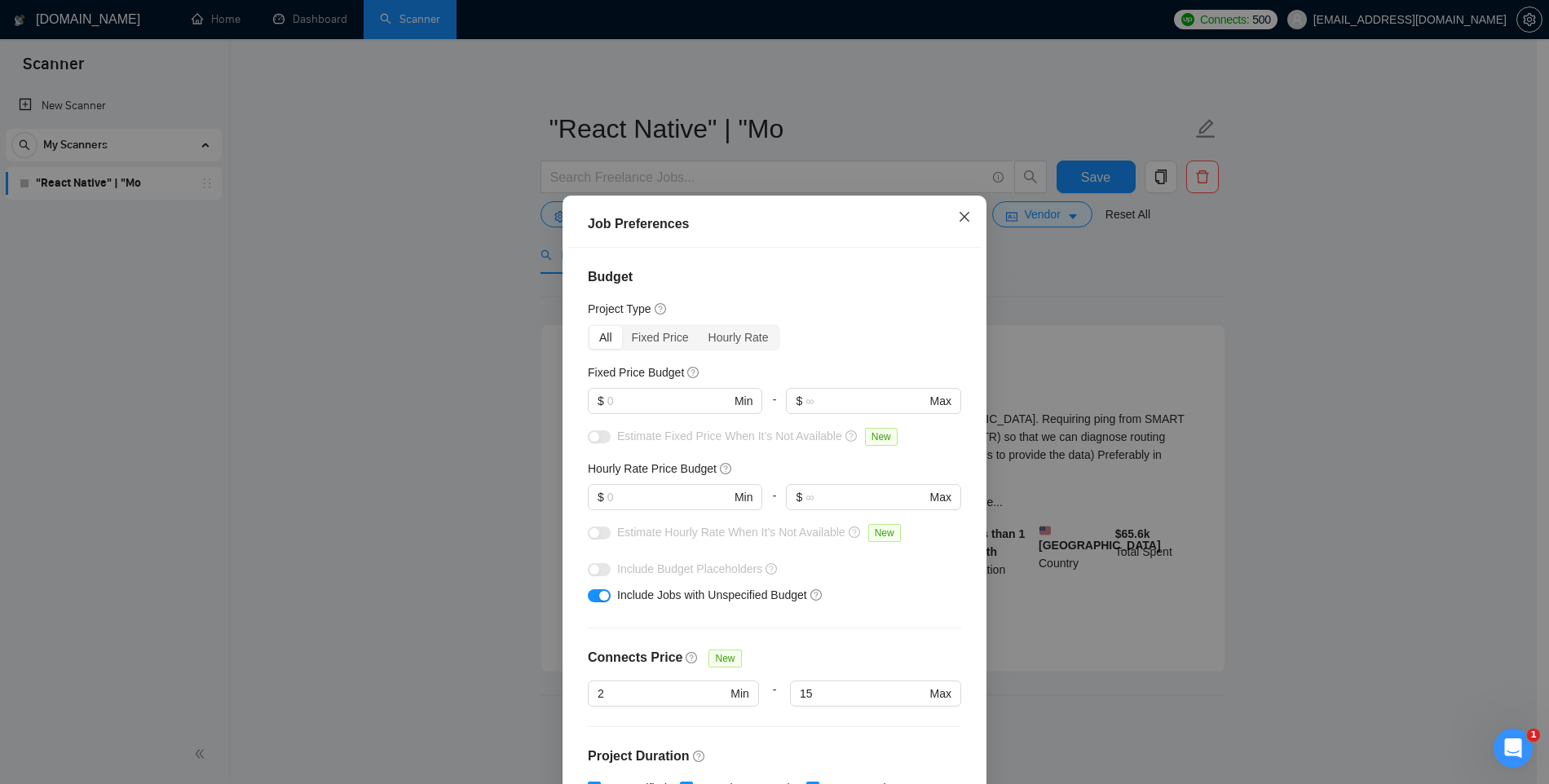
click at [960, 220] on icon "close" at bounding box center [965, 217] width 10 height 10
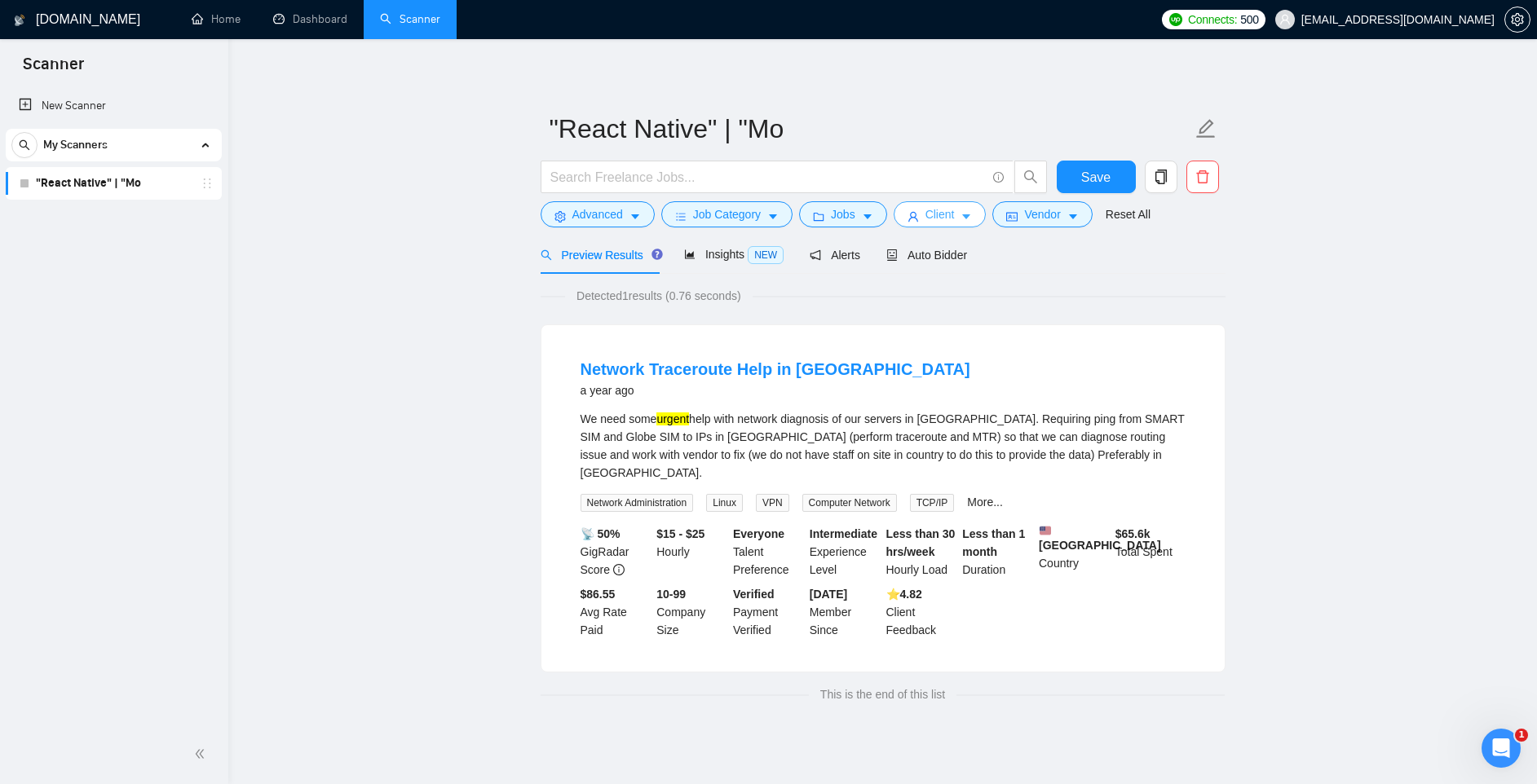
click at [955, 217] on span "Client" at bounding box center [940, 214] width 29 height 18
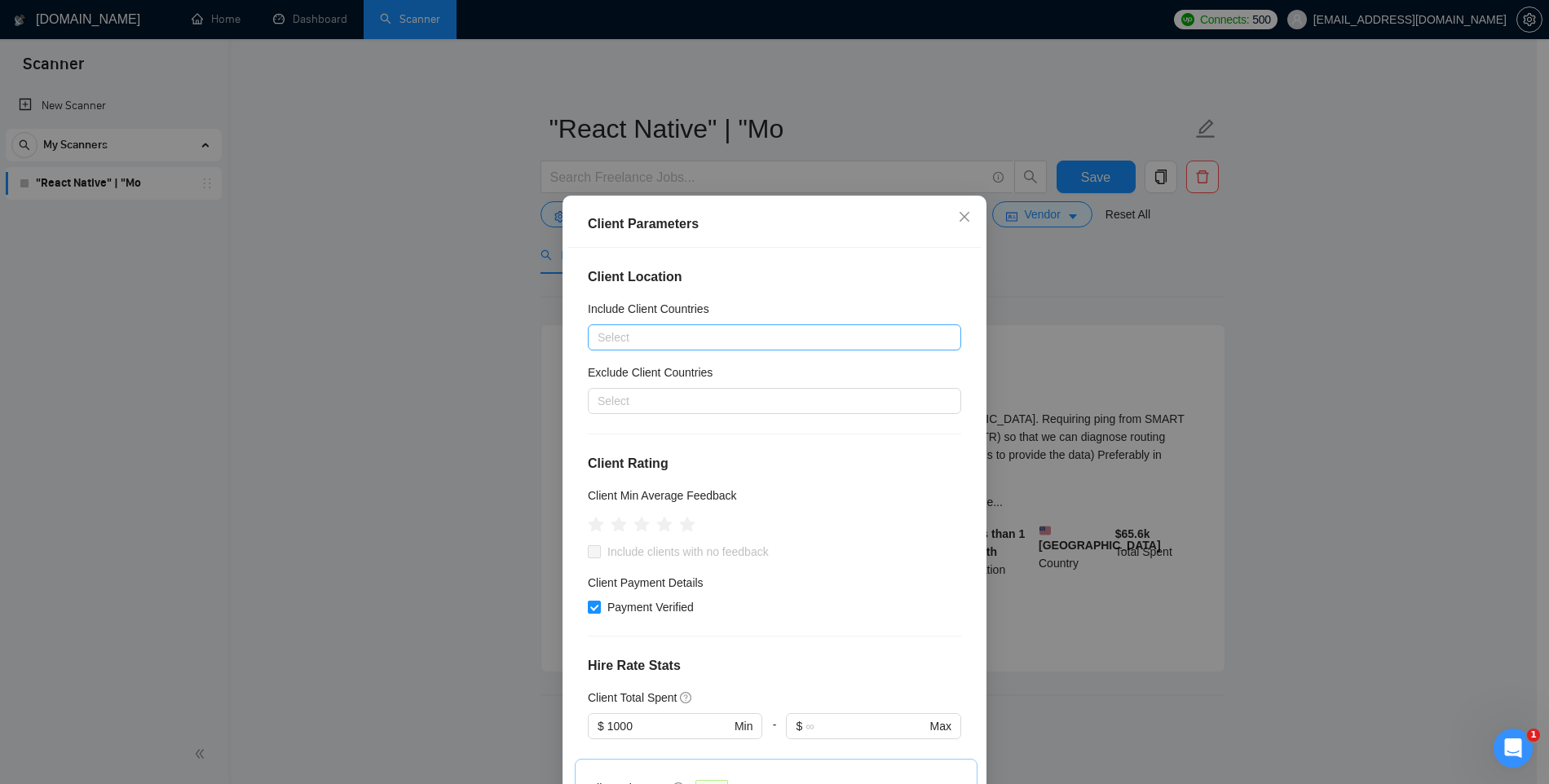
click at [664, 331] on div at bounding box center [767, 337] width 349 height 19
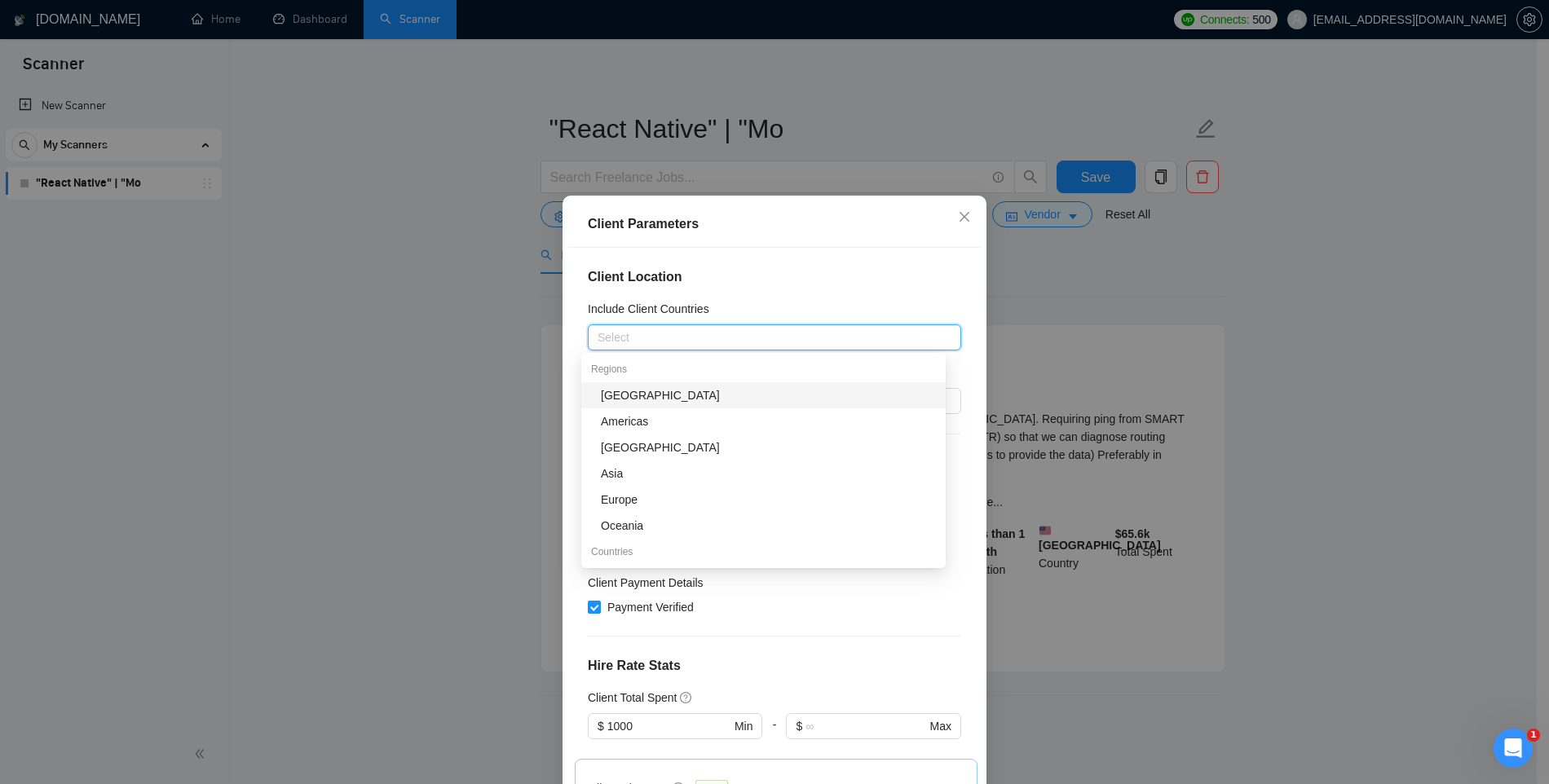
click at [740, 299] on div "Client Location Include Client Countries Select Exclude Client Countries Select…" at bounding box center [774, 522] width 412 height 548
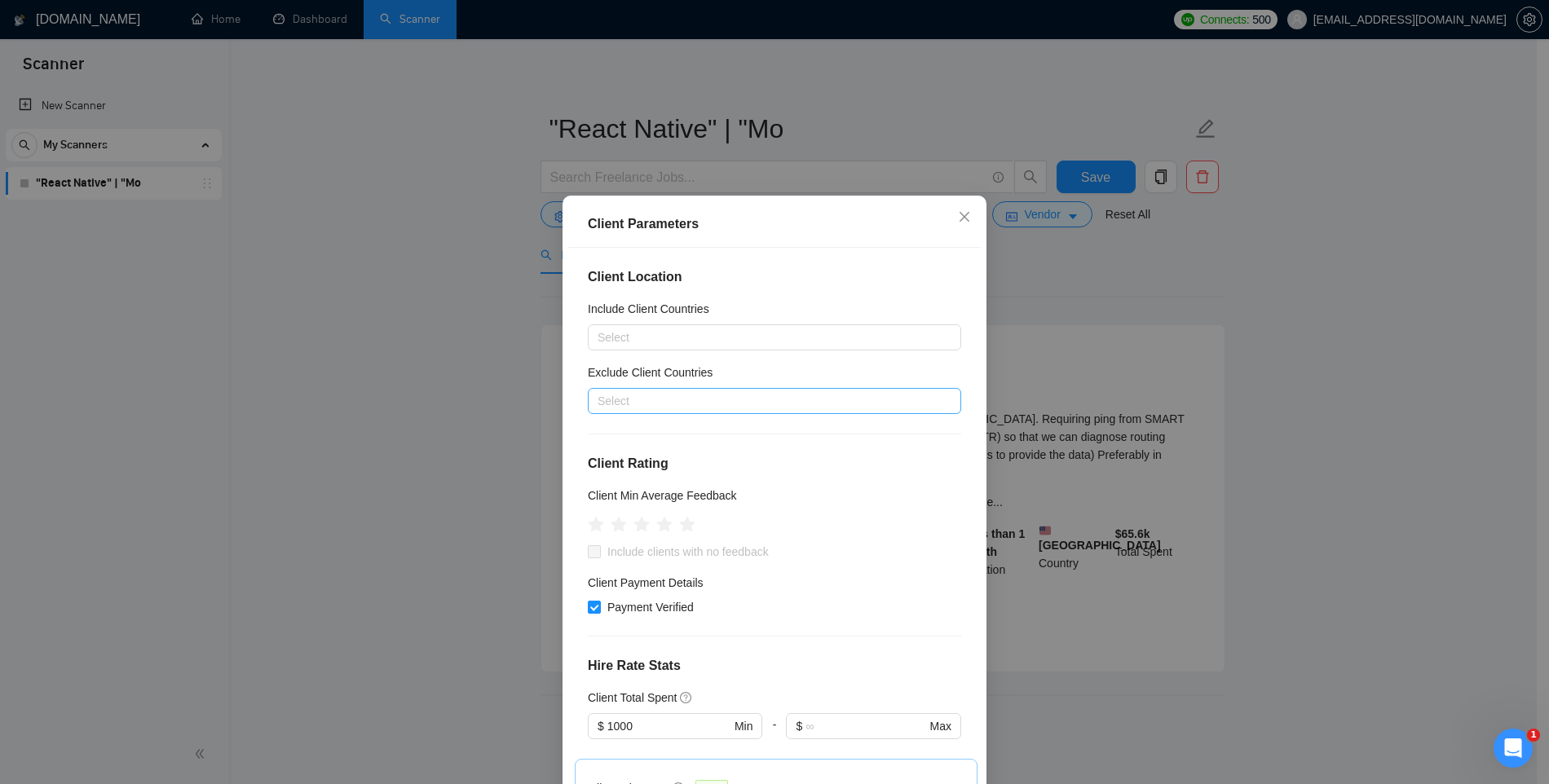
click at [682, 398] on div at bounding box center [767, 400] width 349 height 19
type input "indi"
click at [647, 458] on div "India" at bounding box center [768, 458] width 335 height 18
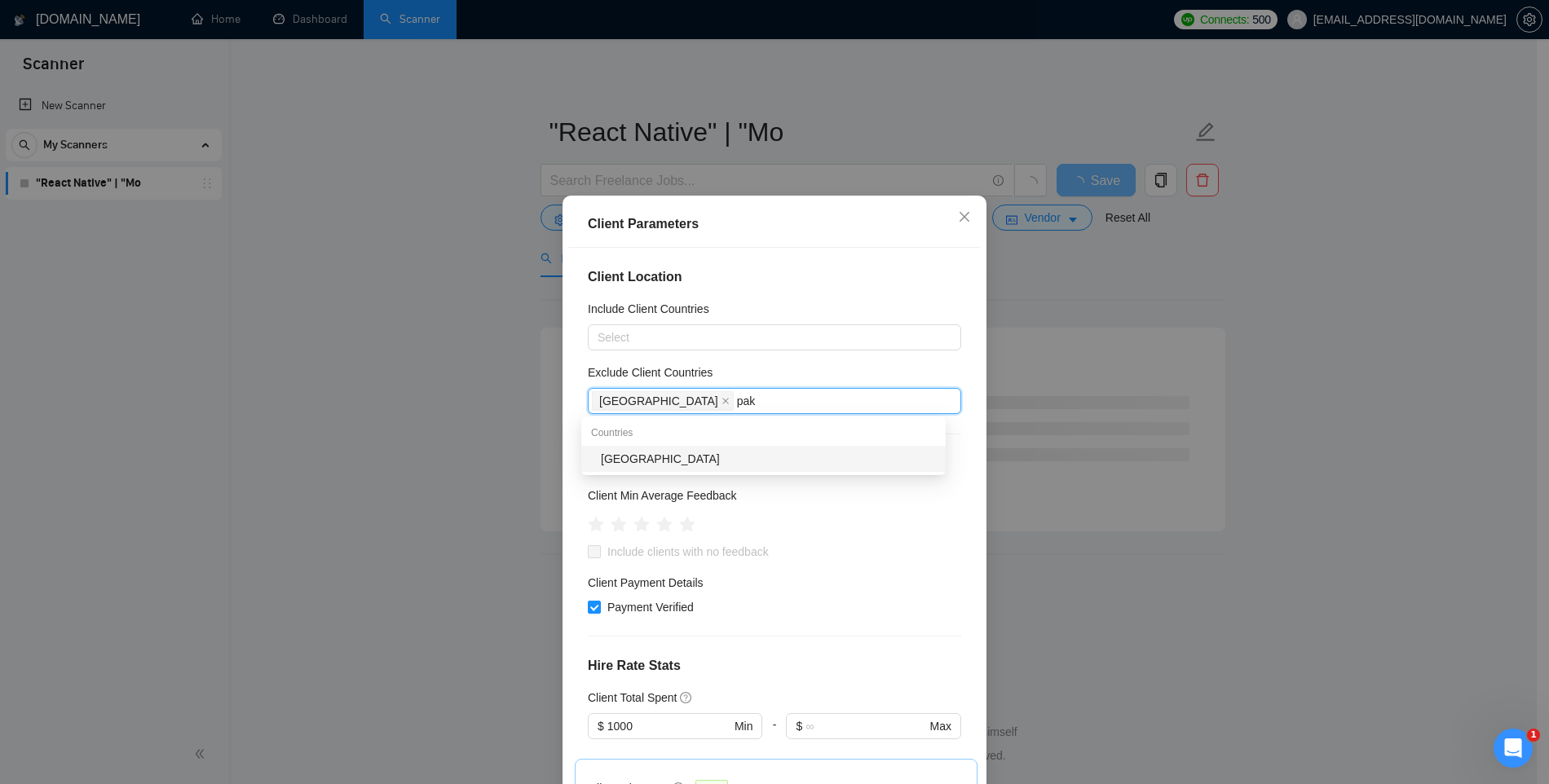
type input "paki"
click at [624, 459] on div "Pakistan" at bounding box center [768, 458] width 335 height 18
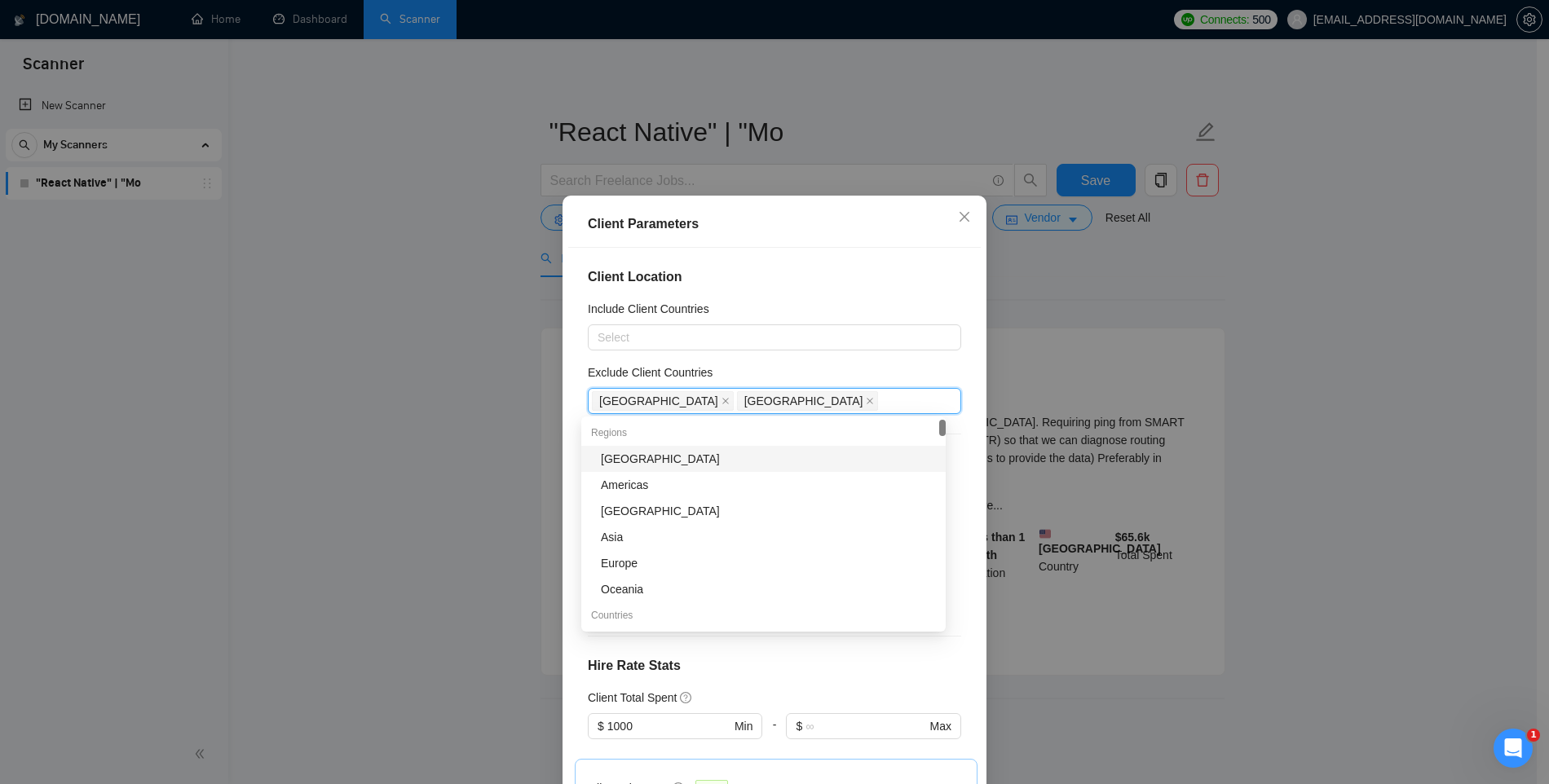
click at [739, 372] on div "Exclude Client Countries" at bounding box center [775, 375] width 374 height 24
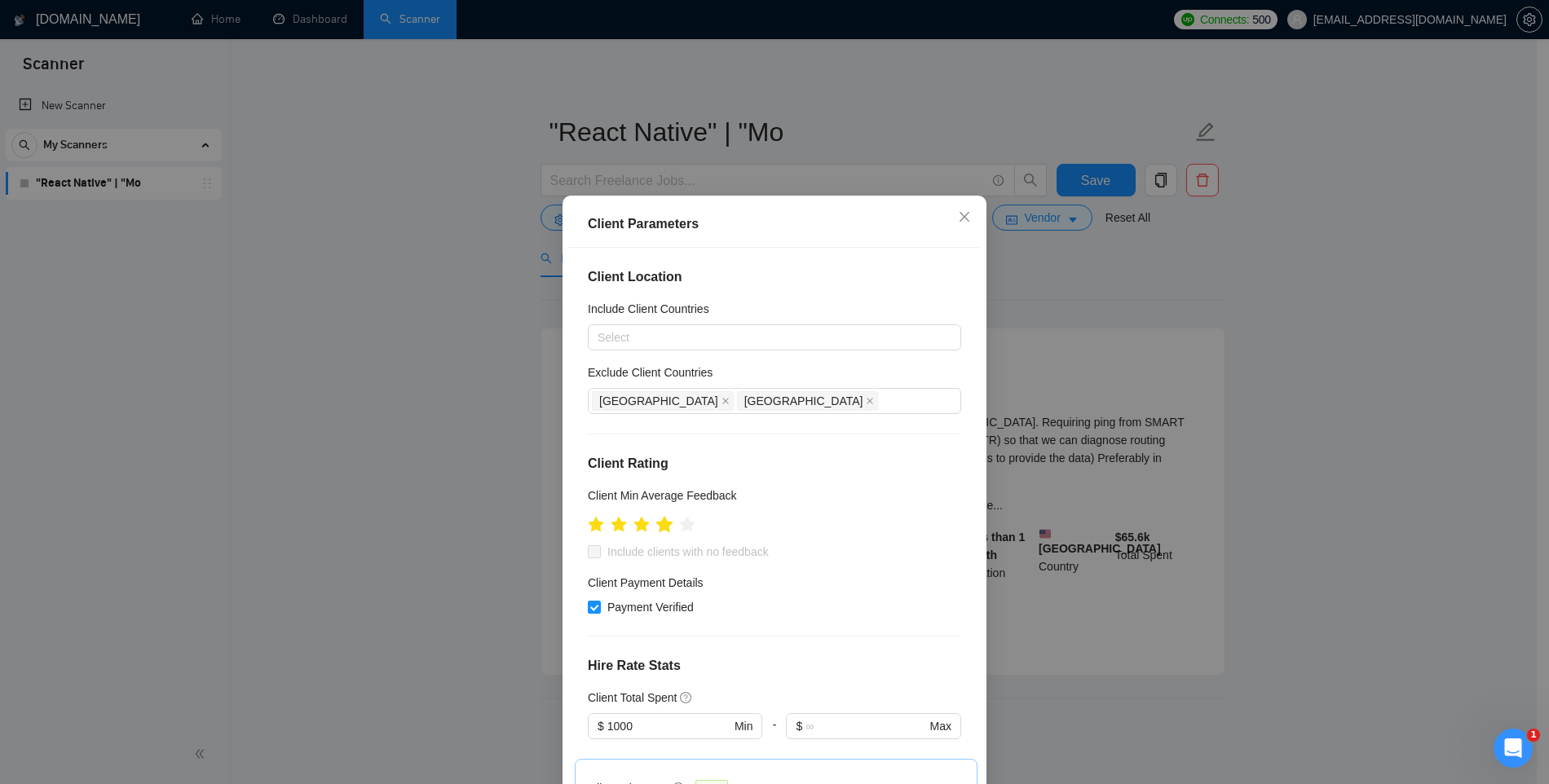
click at [663, 527] on icon "star" at bounding box center [664, 524] width 18 height 18
click at [659, 552] on span "Include clients with no feedback" at bounding box center [687, 551] width 174 height 18
click at [599, 552] on input "Include clients with no feedback" at bounding box center [594, 551] width 12 height 12
checkbox input "true"
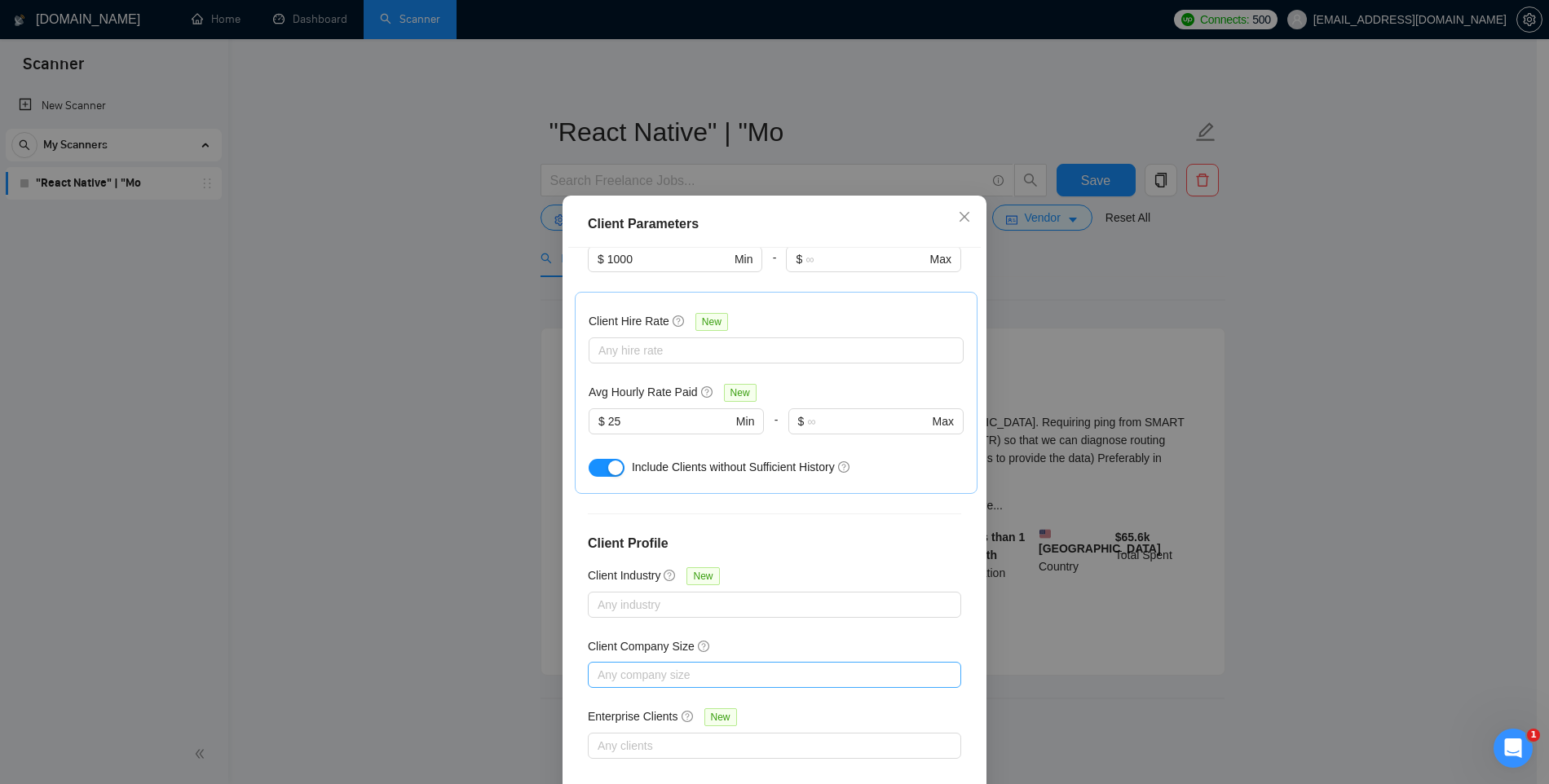
scroll to position [84, 0]
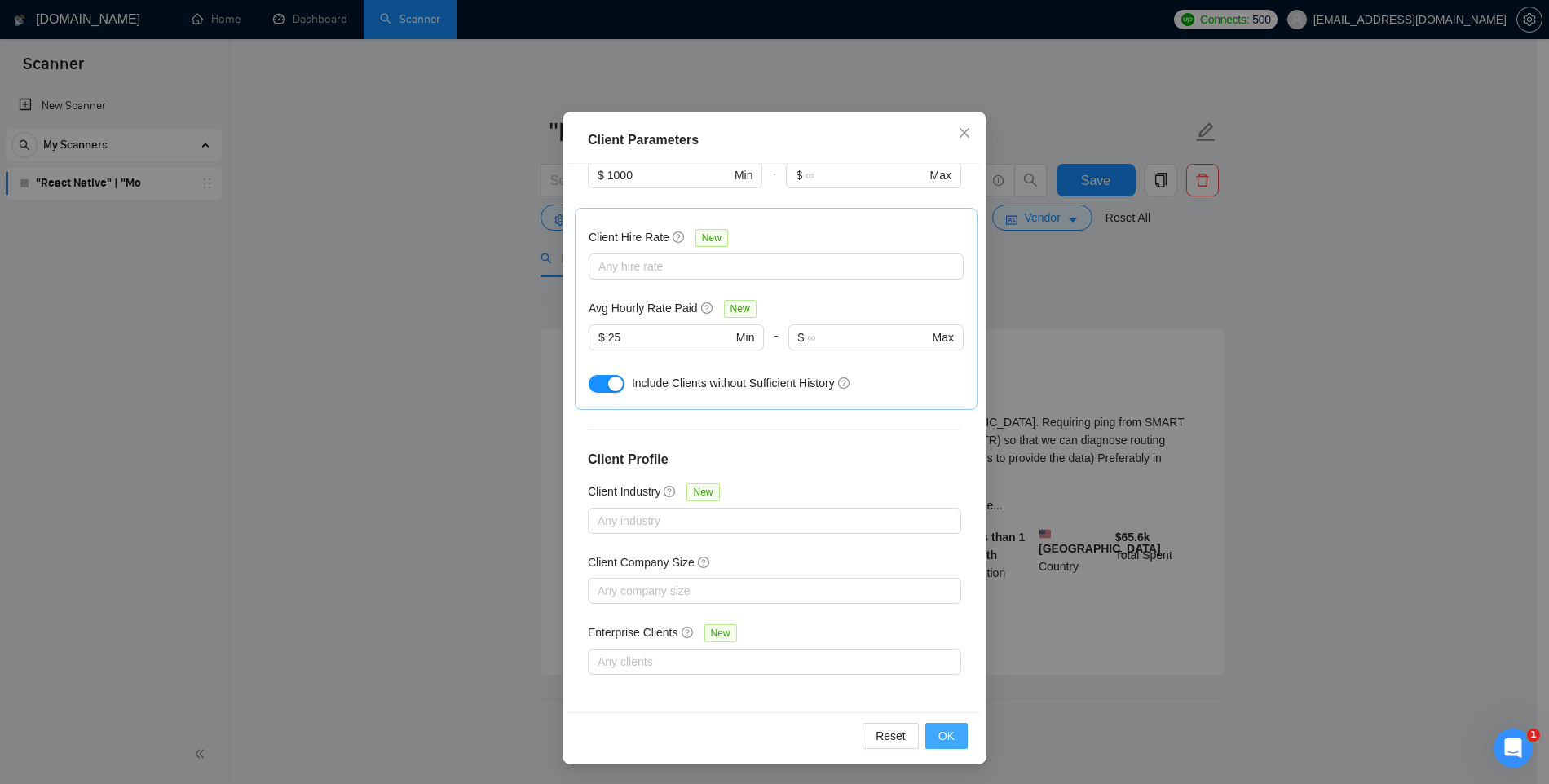
click at [939, 734] on span "OK" at bounding box center [946, 735] width 16 height 18
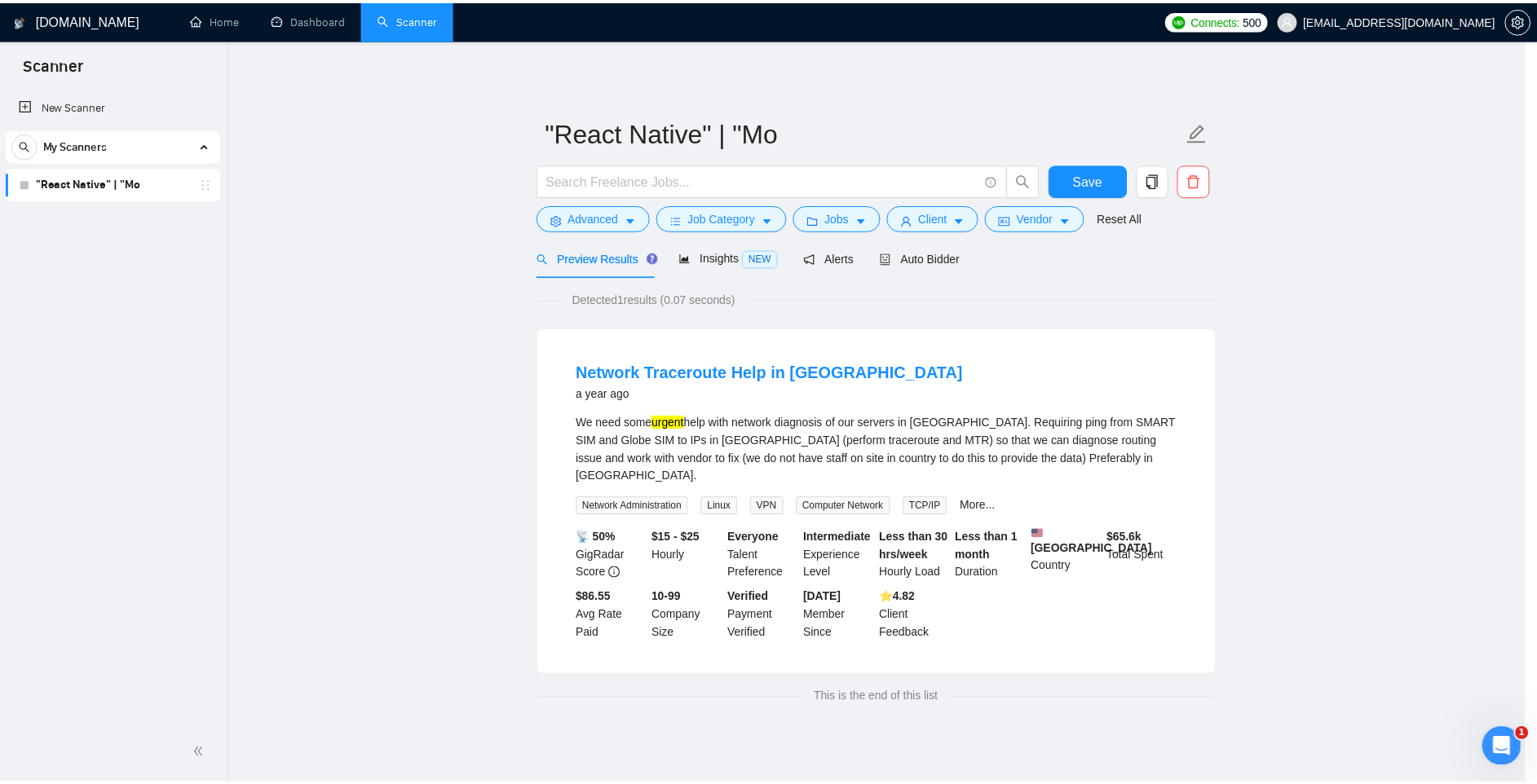
scroll to position [0, 0]
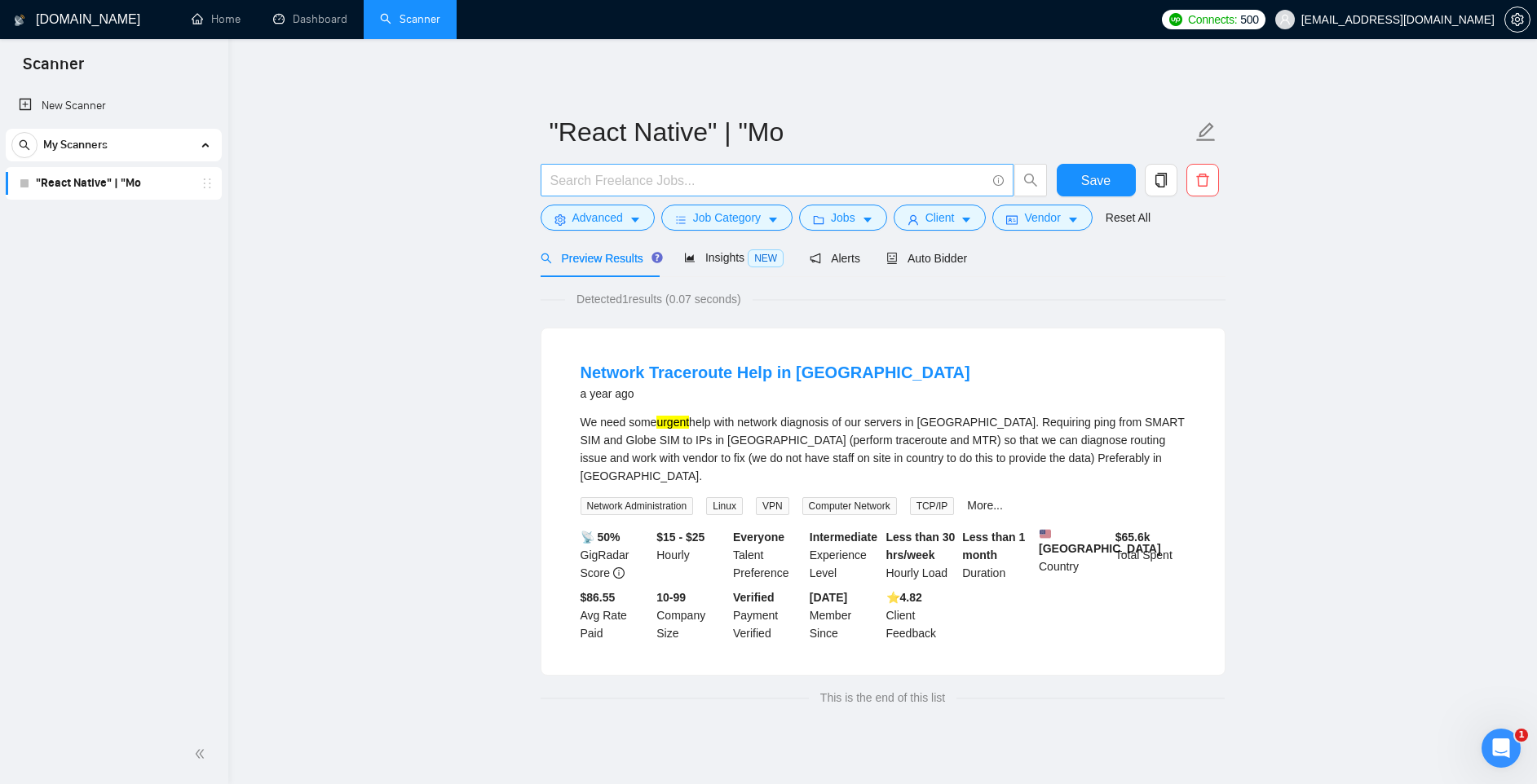
click at [672, 181] on input "text" at bounding box center [768, 181] width 436 height 20
click at [643, 225] on button "Advanced" at bounding box center [598, 217] width 114 height 26
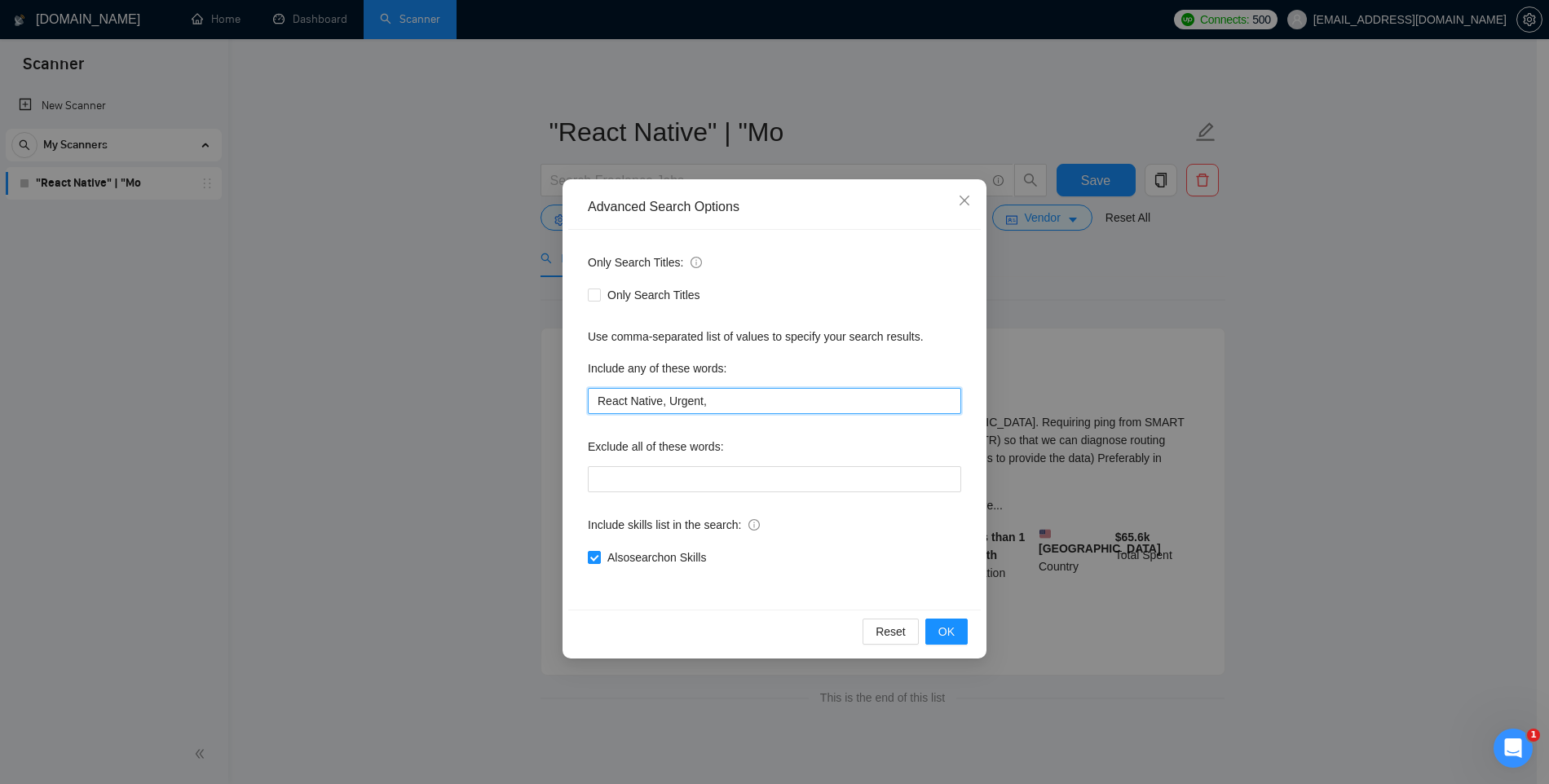
click at [698, 405] on input "React Native, Urgent," at bounding box center [775, 400] width 374 height 26
click at [945, 622] on span "OK" at bounding box center [946, 631] width 16 height 18
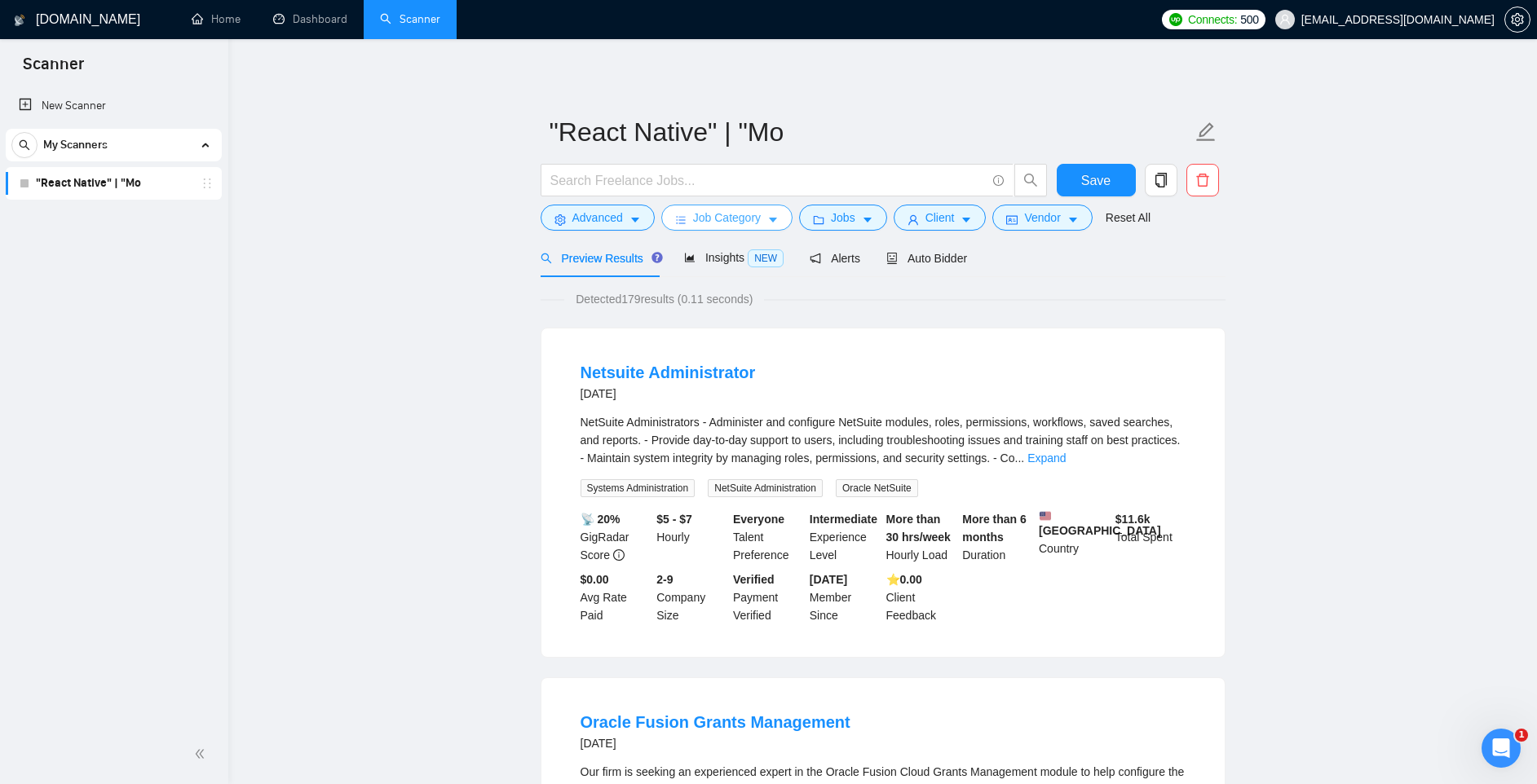
click at [761, 212] on span "Job Category" at bounding box center [727, 217] width 67 height 18
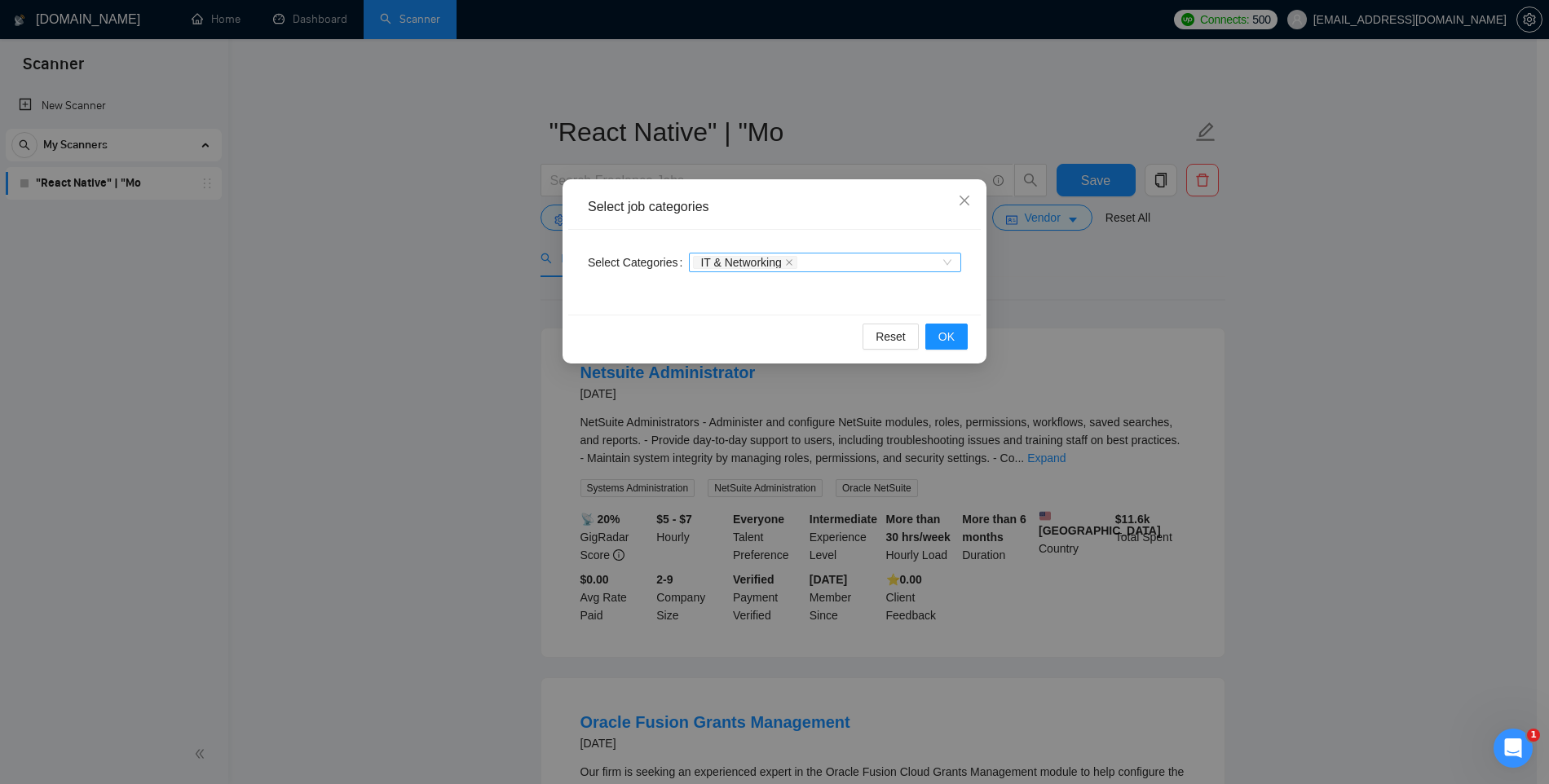
click at [817, 262] on div "IT & Networking" at bounding box center [817, 262] width 248 height 16
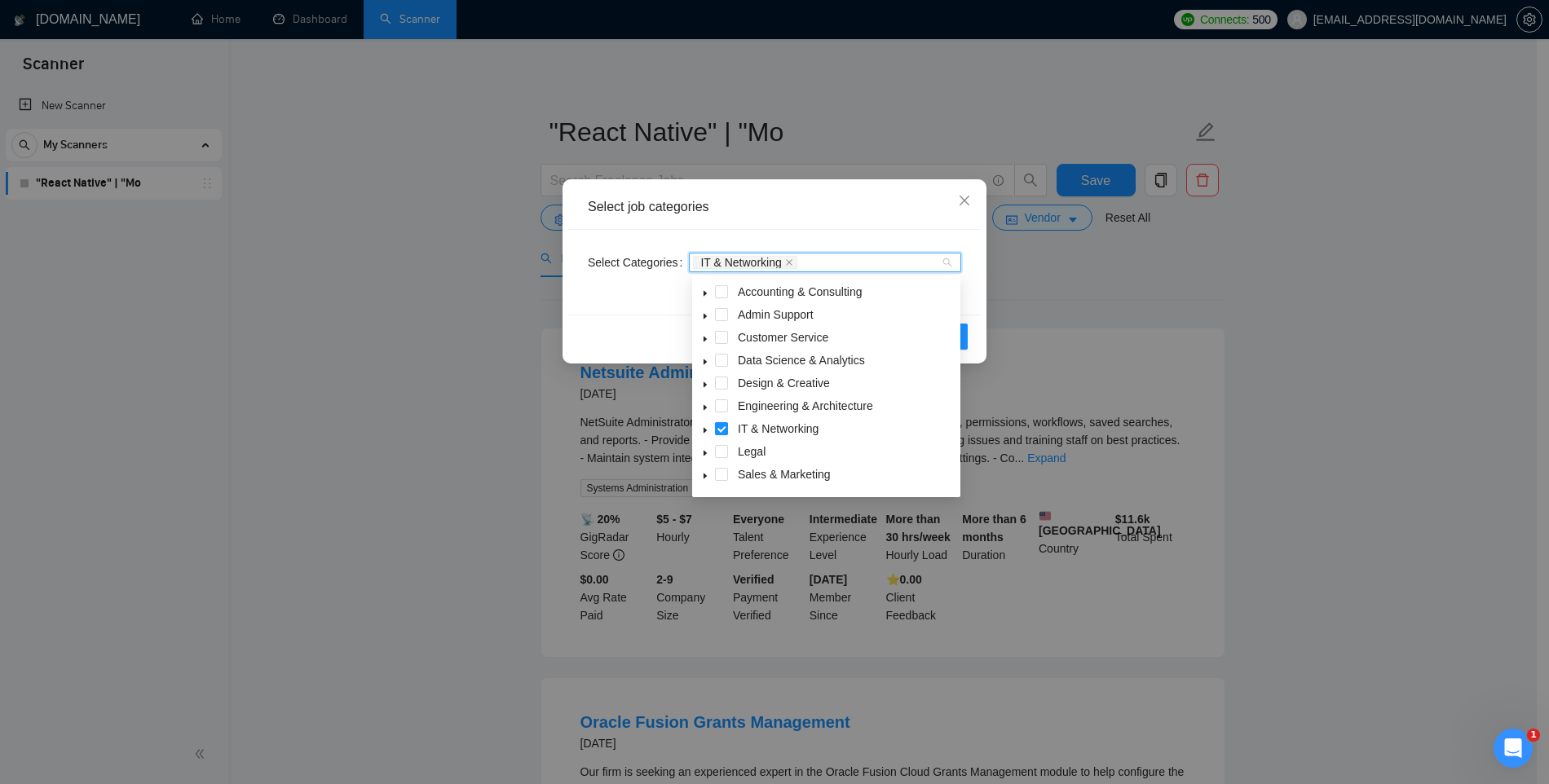
click at [724, 432] on span at bounding box center [722, 429] width 13 height 13
click at [971, 291] on div "Select Categories Categories" at bounding box center [774, 272] width 412 height 85
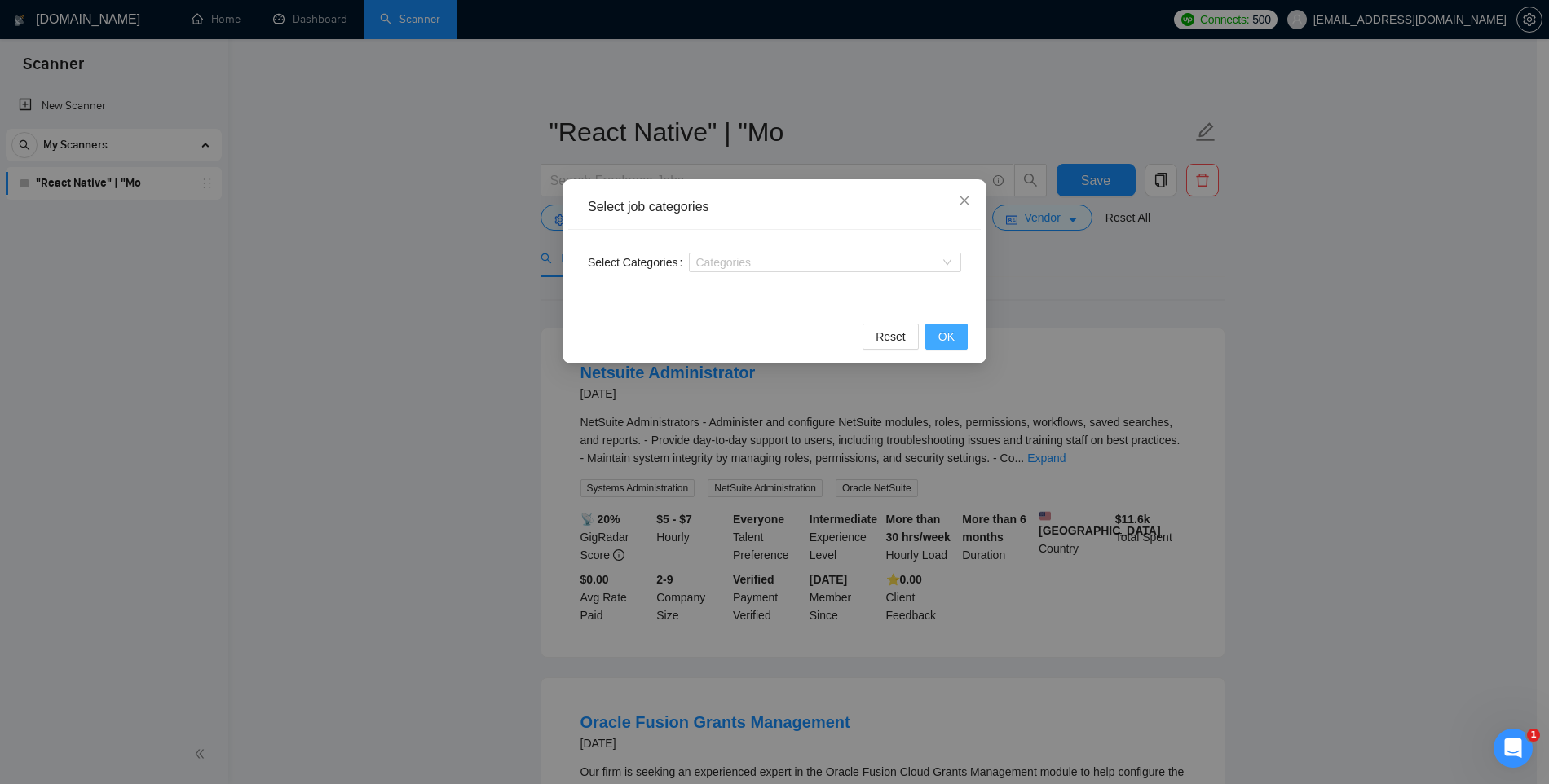
click at [951, 334] on span "OK" at bounding box center [946, 336] width 16 height 18
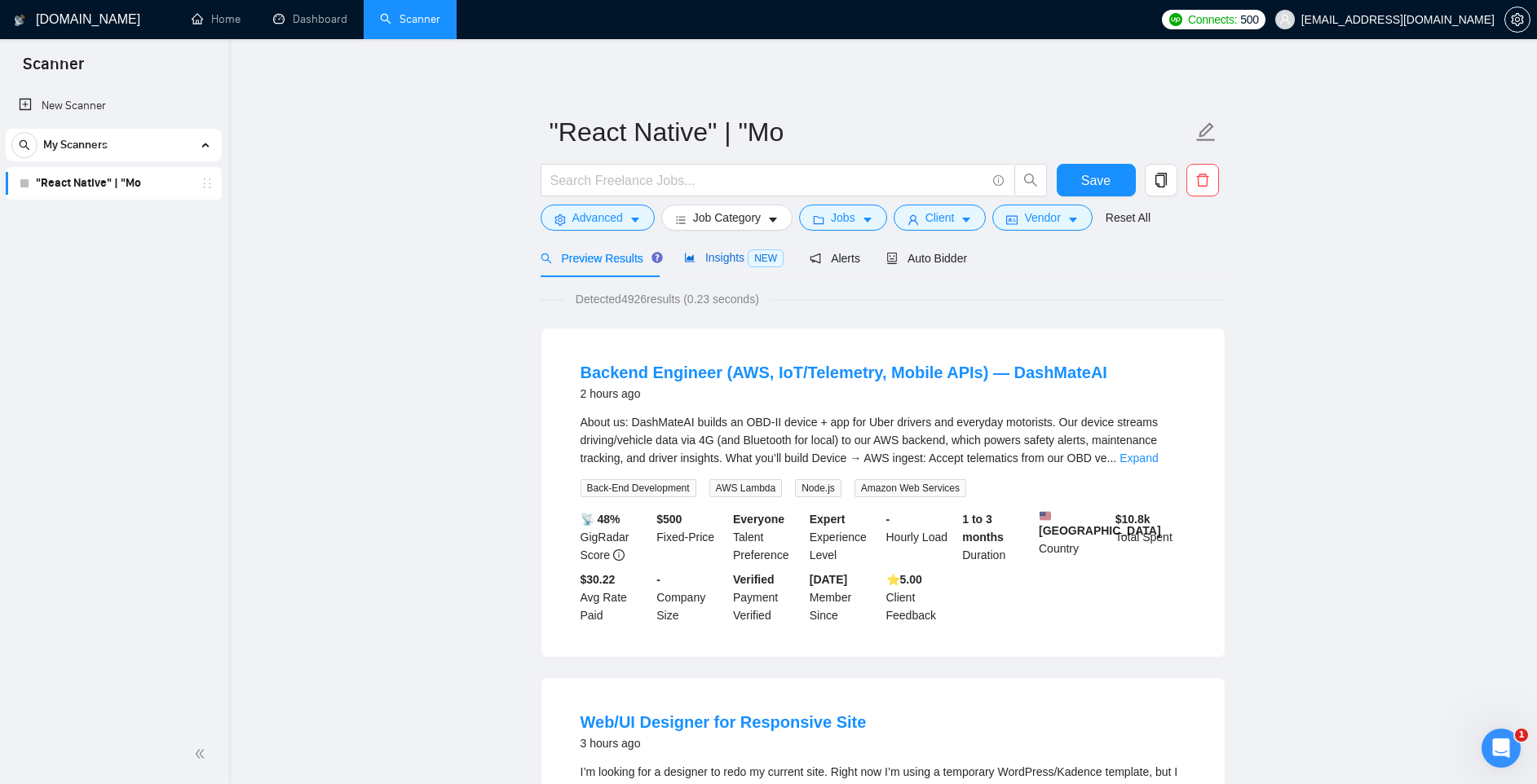
click at [724, 255] on span "Insights NEW" at bounding box center [734, 257] width 99 height 13
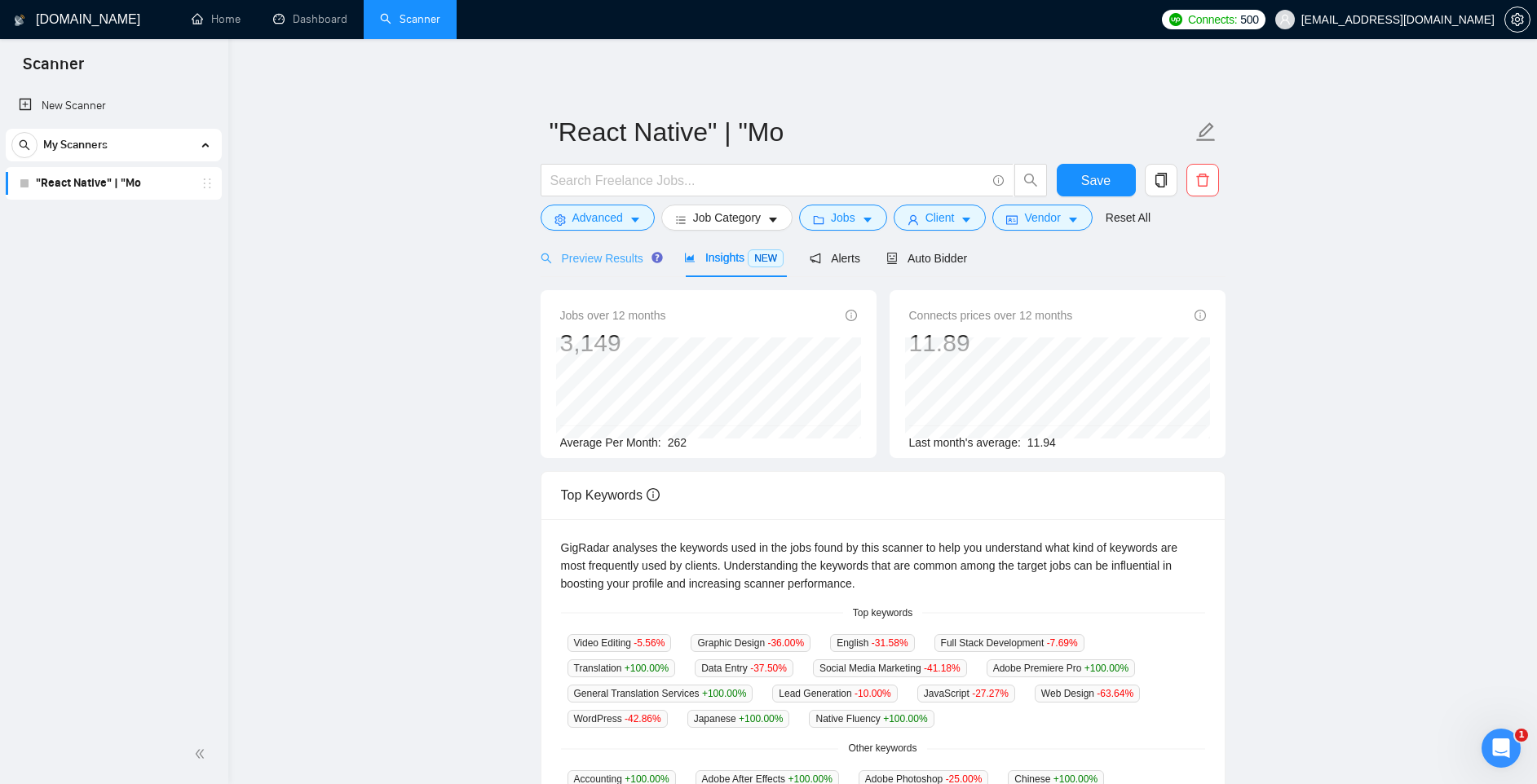
click at [618, 247] on div "Preview Results" at bounding box center [600, 258] width 118 height 39
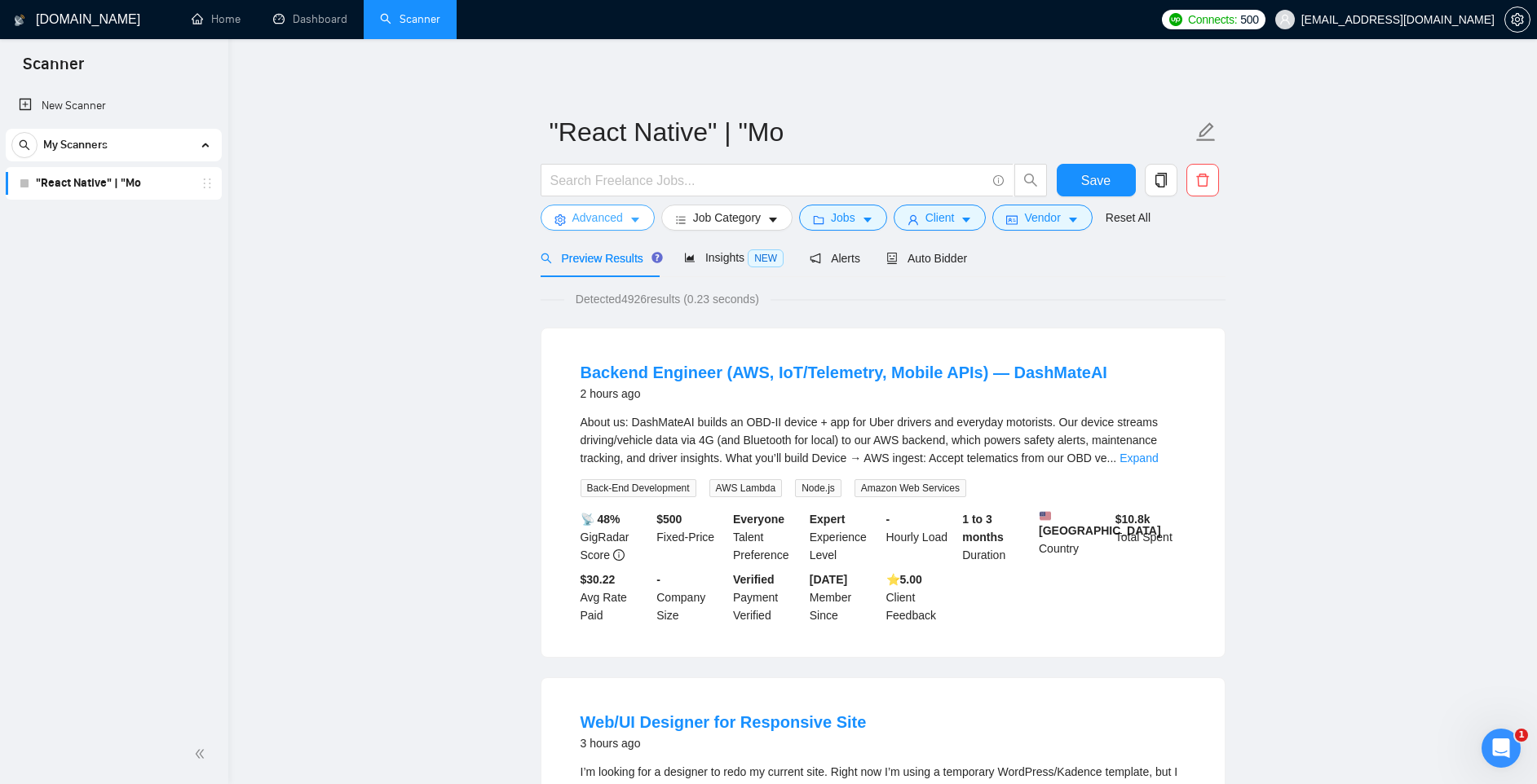
click at [620, 224] on span "Advanced" at bounding box center [597, 217] width 50 height 18
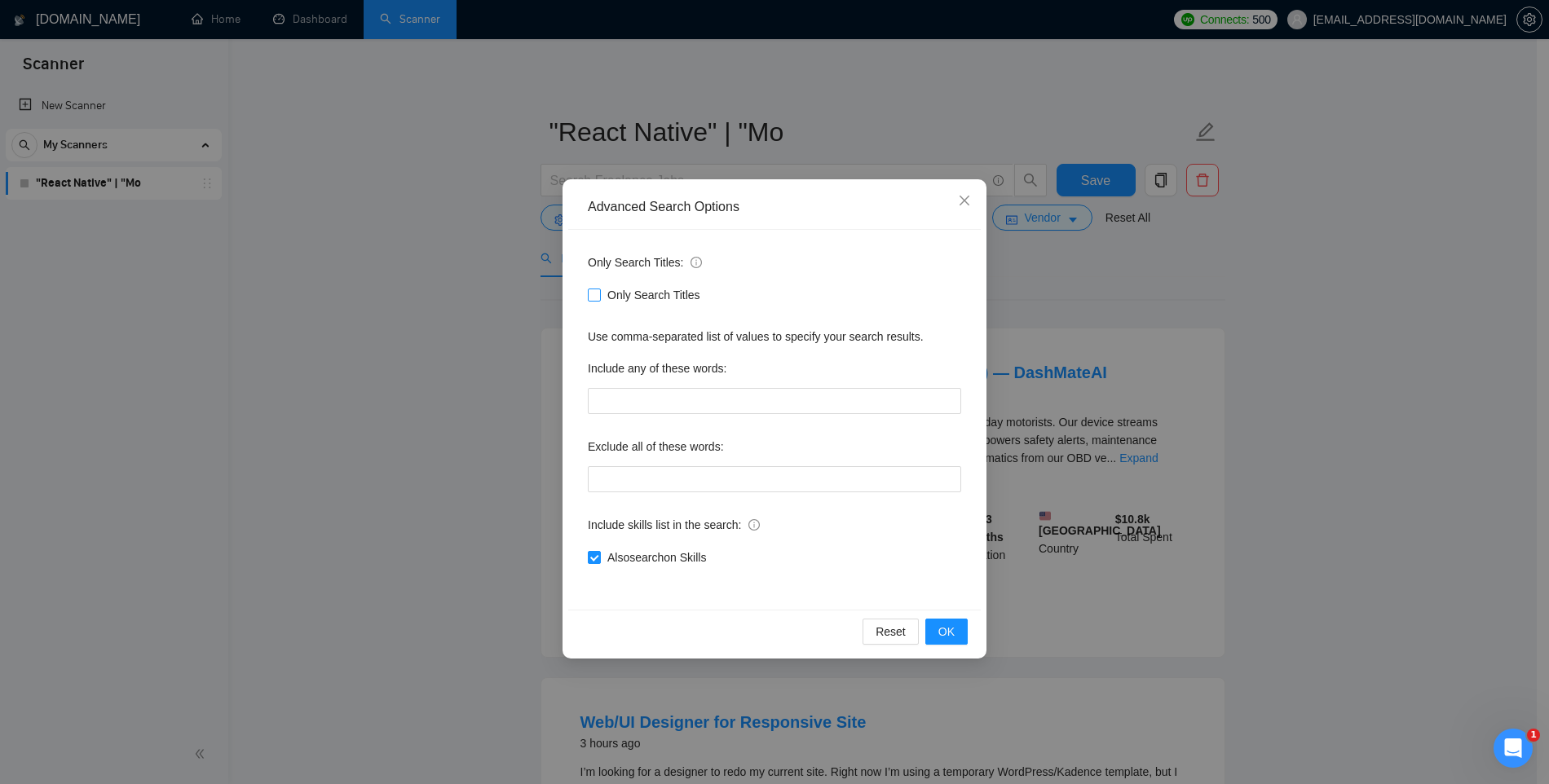
click at [650, 297] on span "Only Search Titles" at bounding box center [654, 294] width 106 height 18
click at [599, 297] on input "Only Search Titles" at bounding box center [594, 294] width 12 height 12
click at [651, 294] on span "Only Search Titles" at bounding box center [654, 294] width 106 height 18
click at [599, 294] on input "Only Search Titles" at bounding box center [594, 294] width 12 height 12
checkbox input "false"
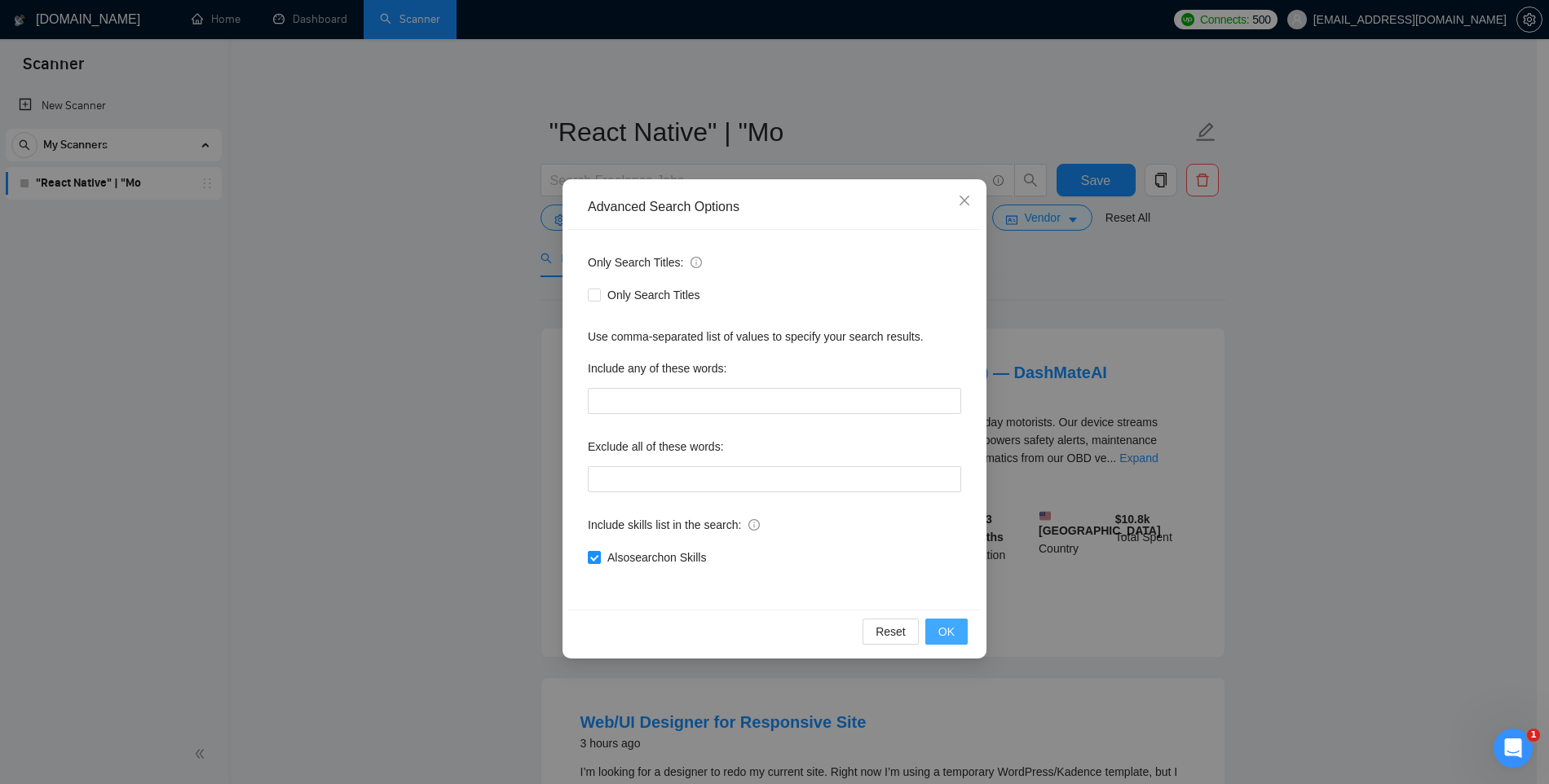
click at [957, 636] on button "OK" at bounding box center [947, 632] width 42 height 26
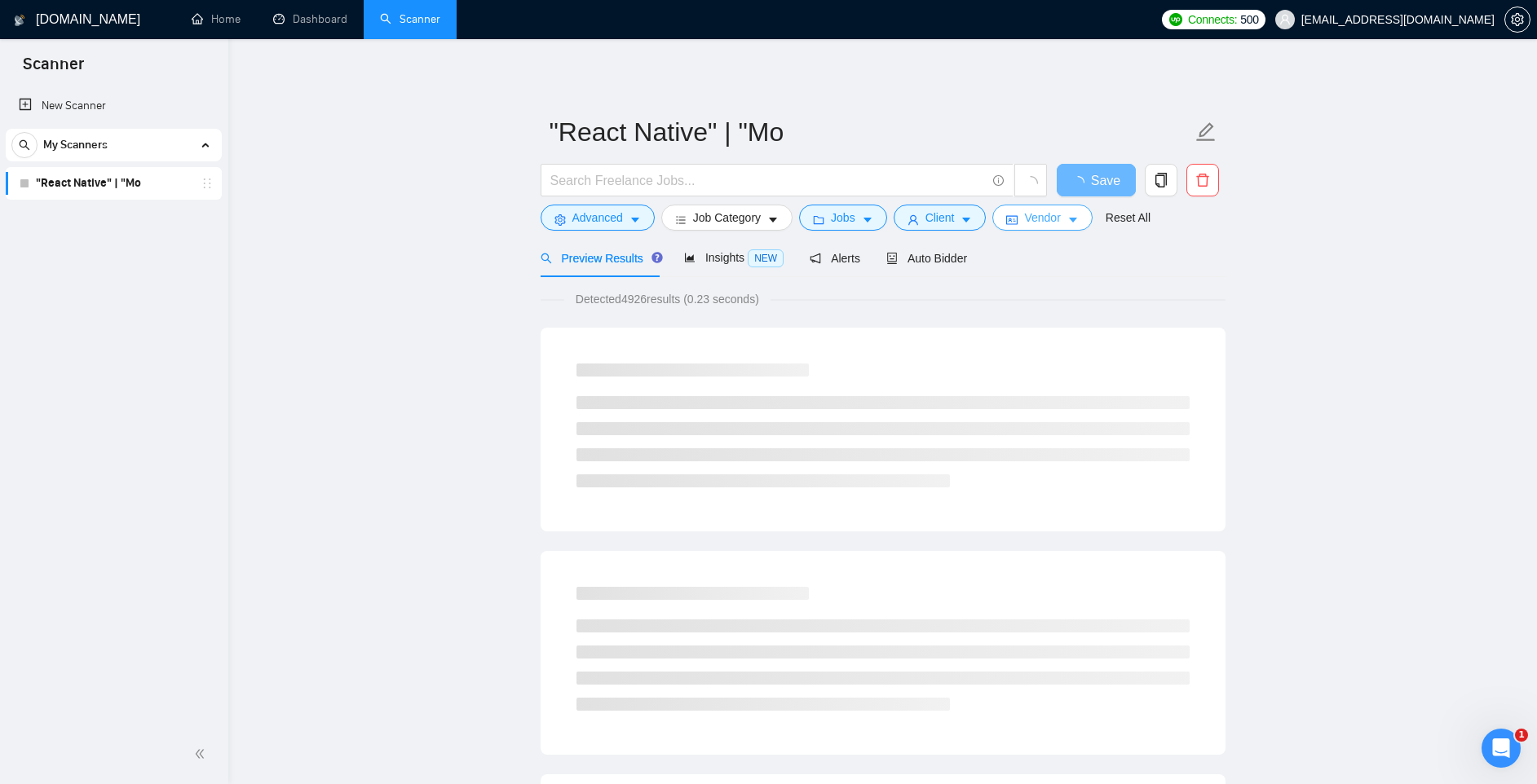
click at [1070, 222] on button "Vendor" at bounding box center [1041, 217] width 99 height 26
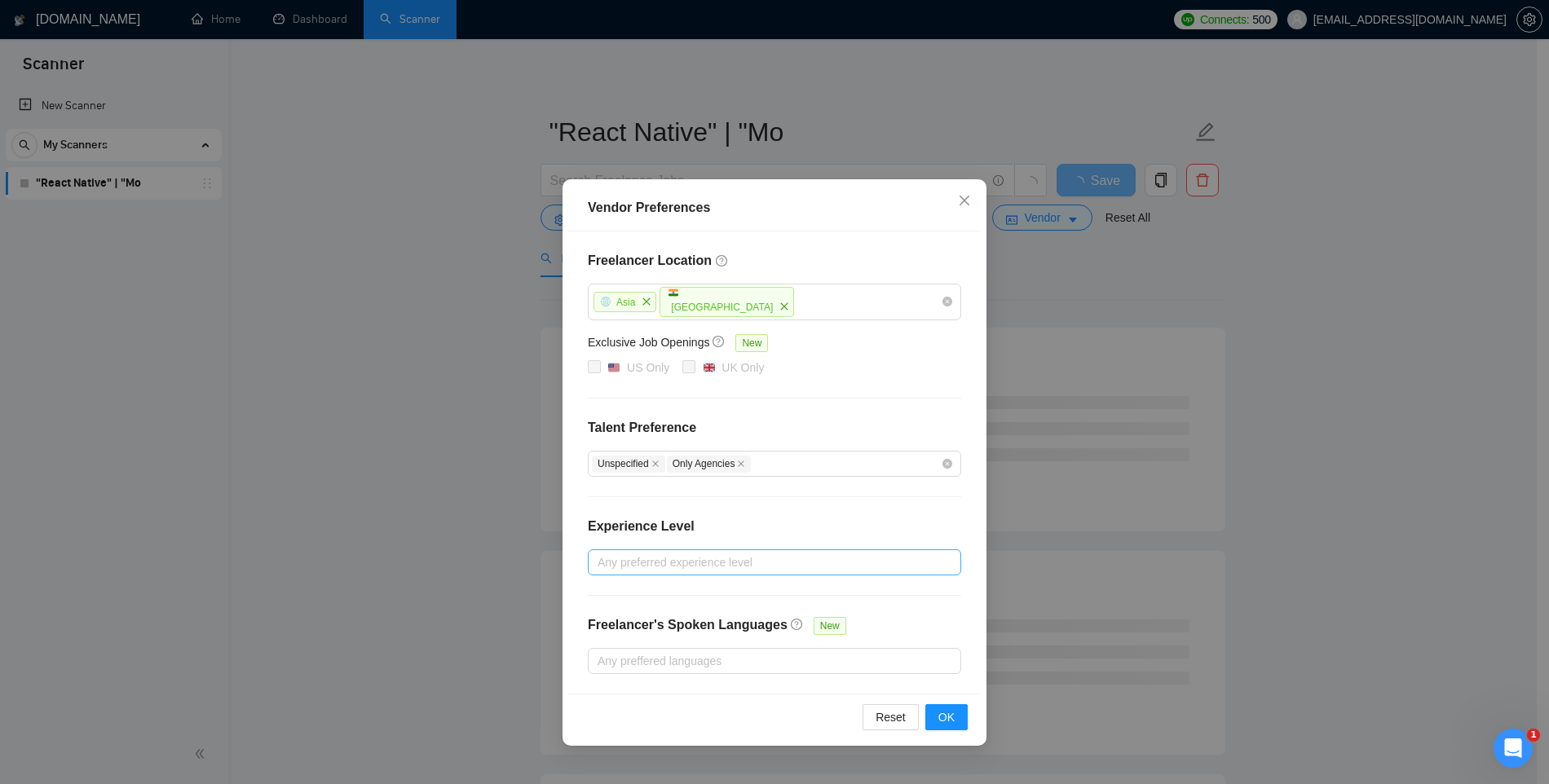
click at [661, 573] on div "Any preferred experience level" at bounding box center [775, 562] width 374 height 26
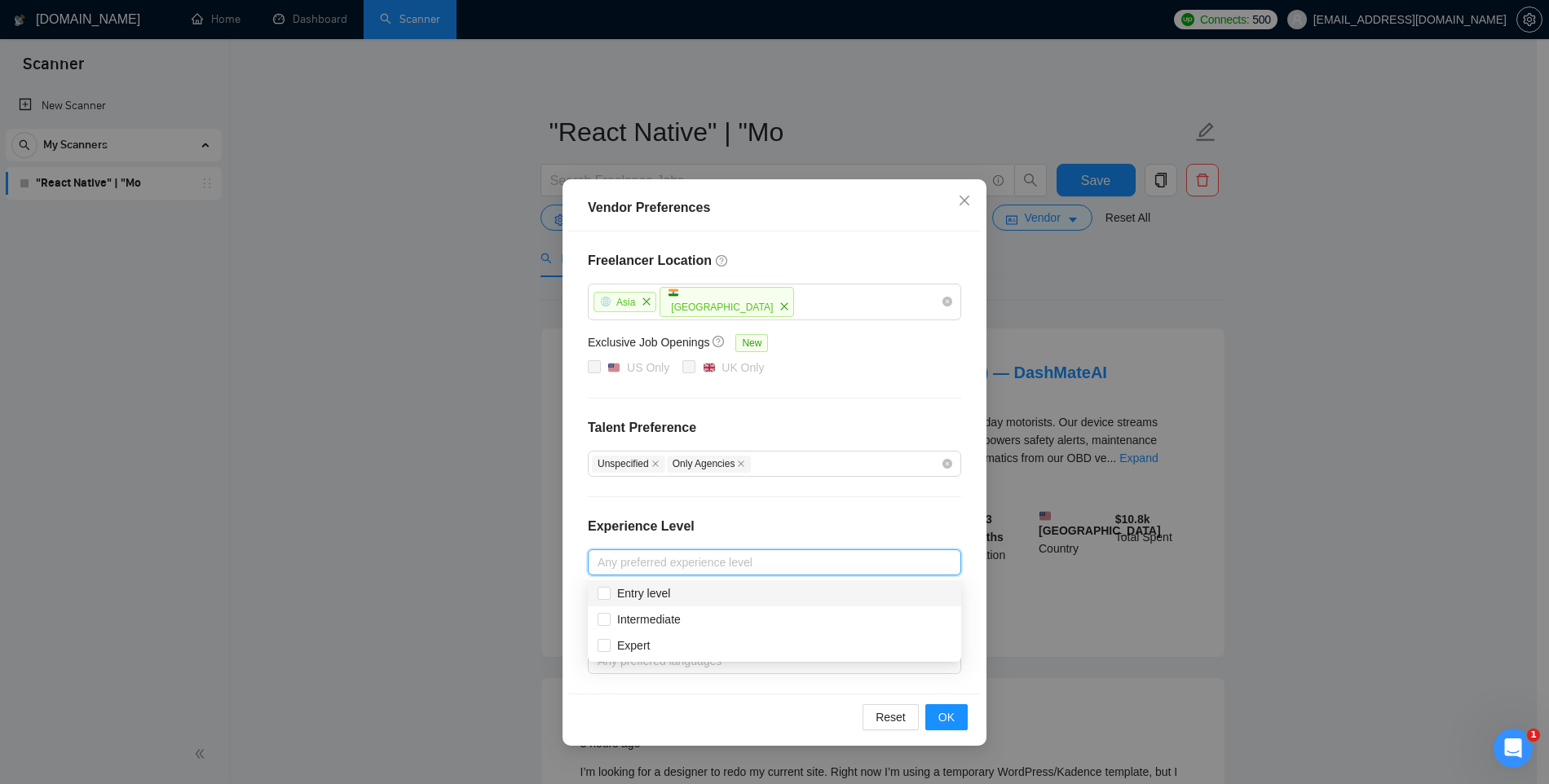
click at [653, 504] on div "Freelancer Location Asia India Exclusive Job Openings New US Only UK Only Talen…" at bounding box center [774, 462] width 412 height 462
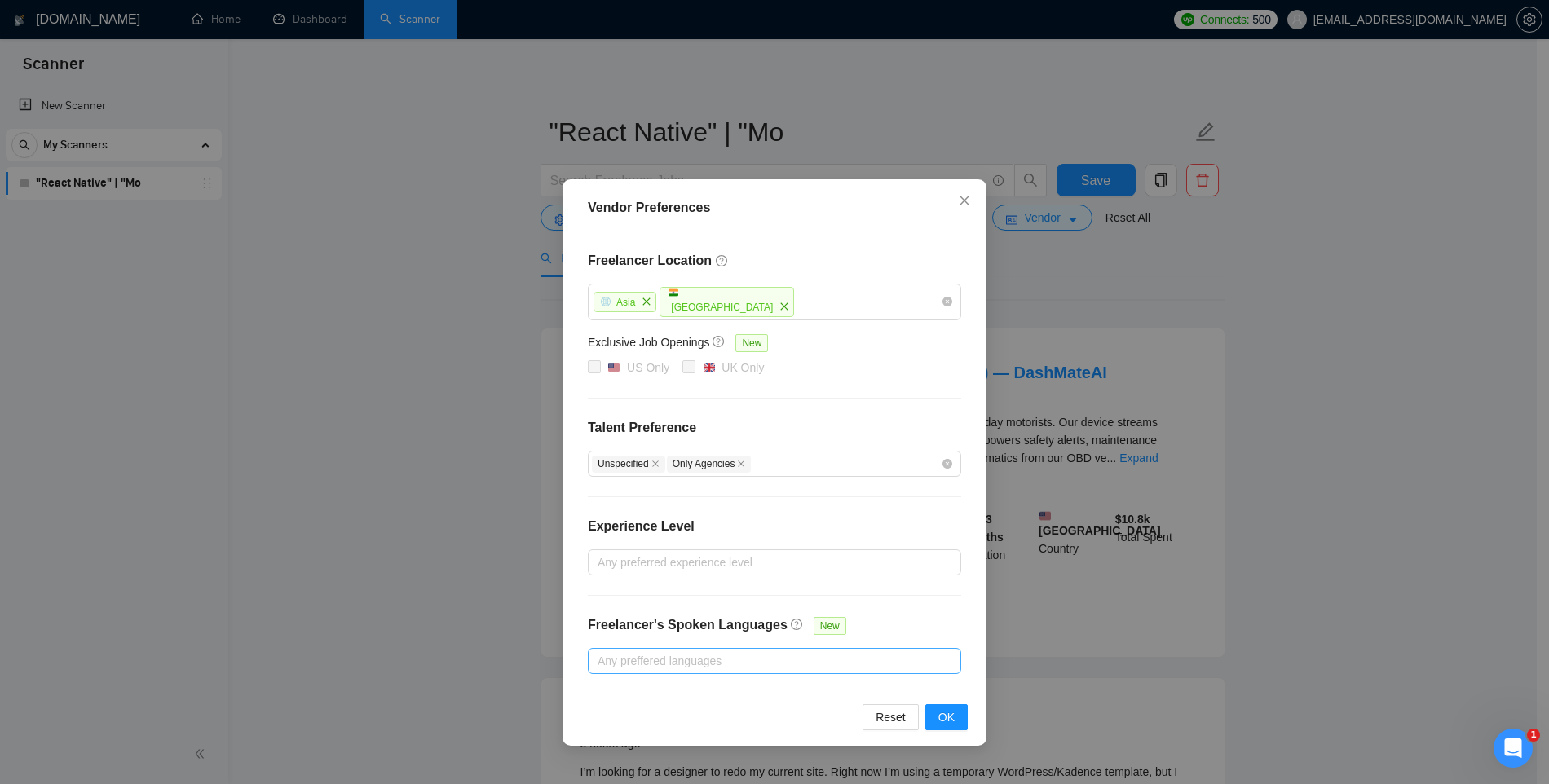
click at [678, 665] on div at bounding box center [767, 660] width 349 height 19
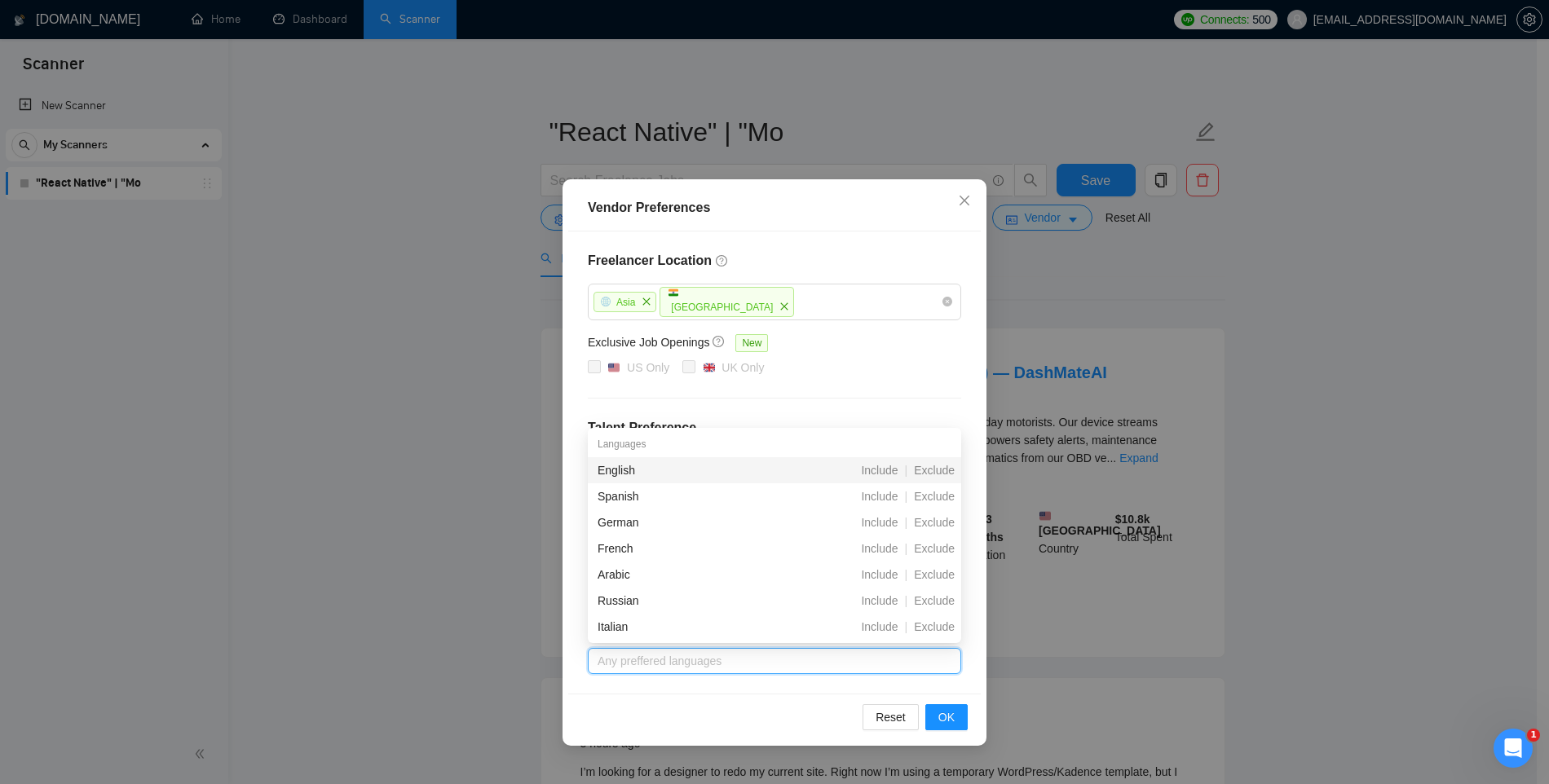
click at [620, 466] on div "English" at bounding box center [688, 470] width 182 height 18
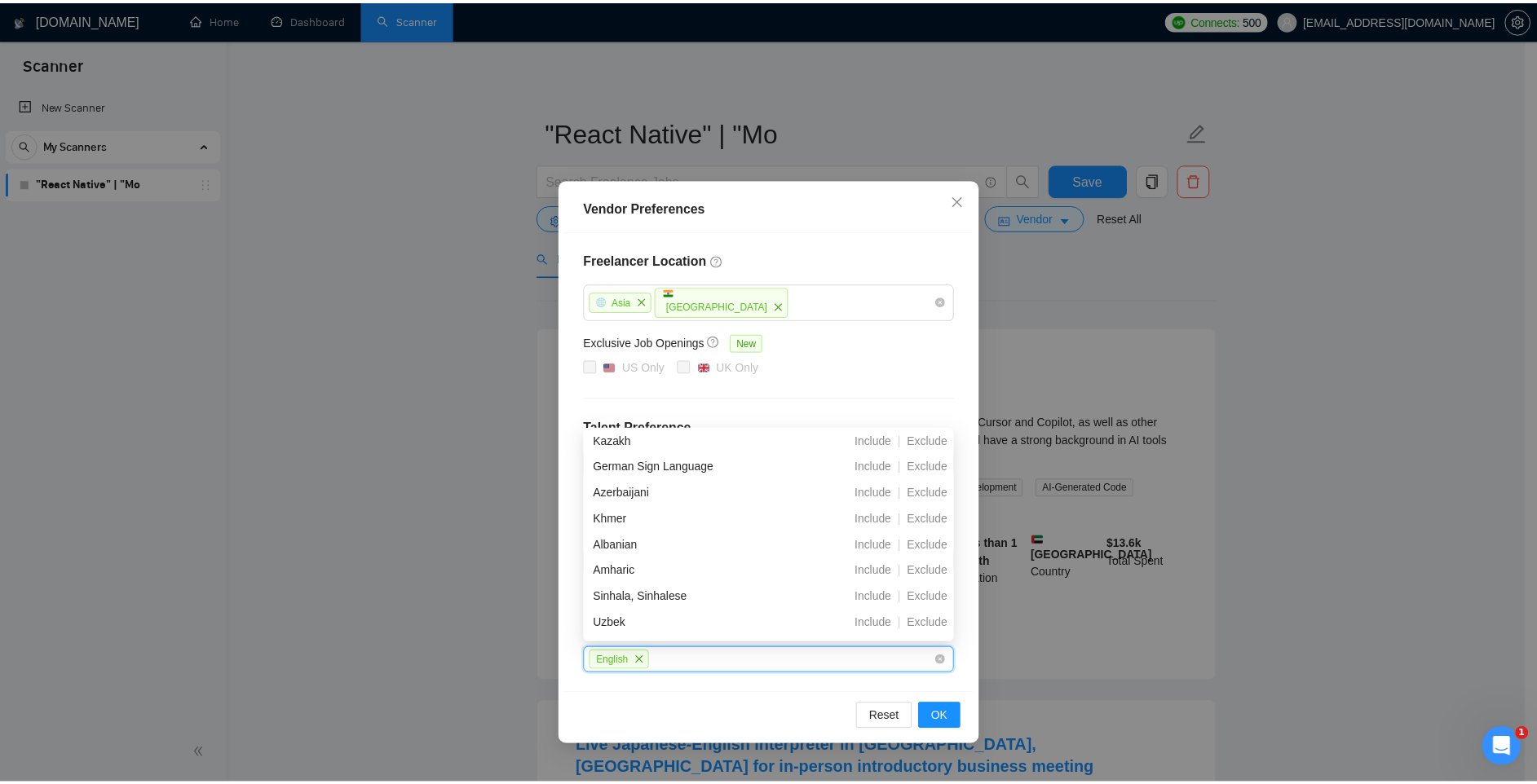
scroll to position [1618, 0]
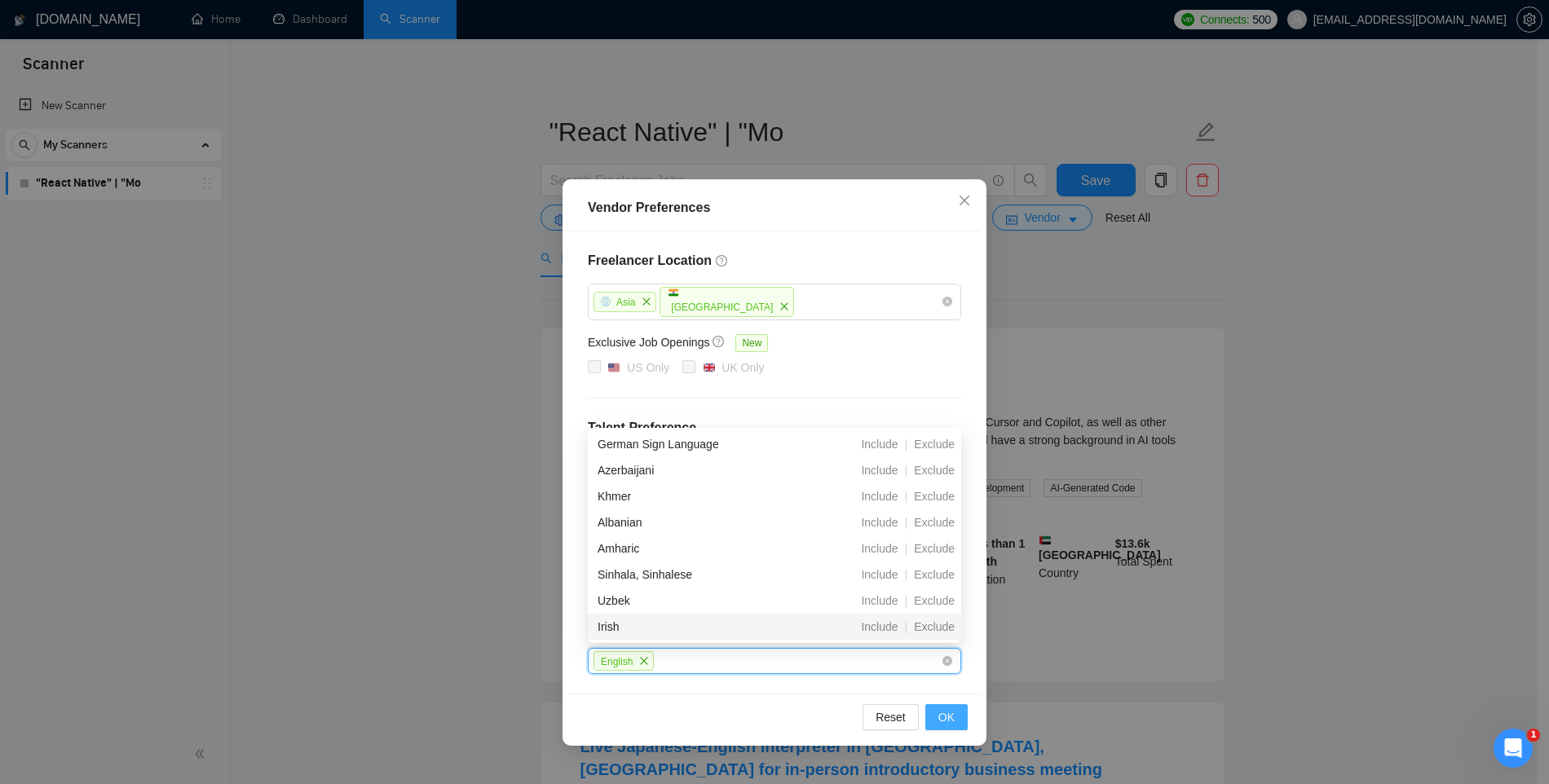
click at [946, 714] on span "OK" at bounding box center [946, 717] width 16 height 18
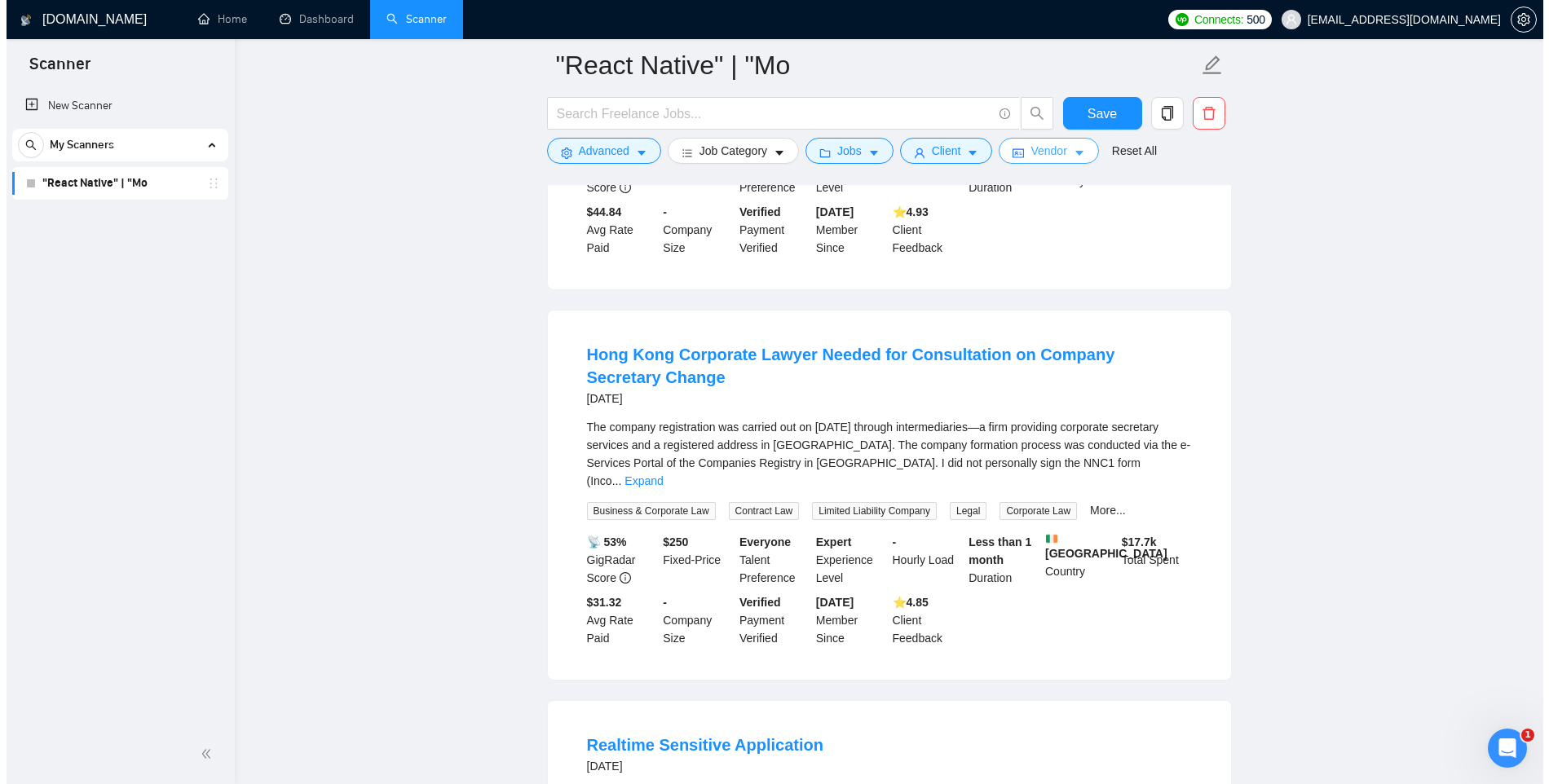
scroll to position [0, 0]
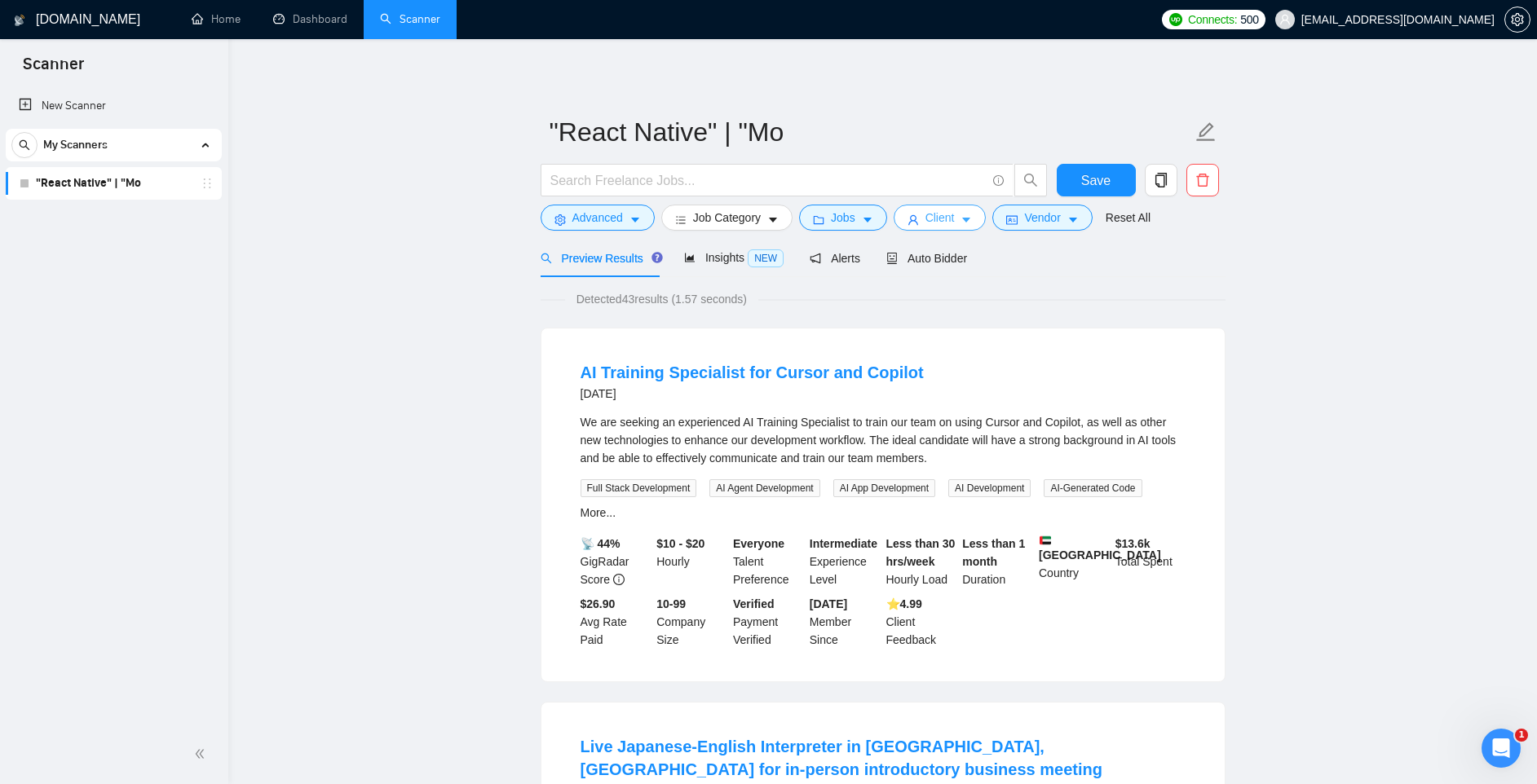
click at [955, 223] on span "Client" at bounding box center [940, 217] width 29 height 18
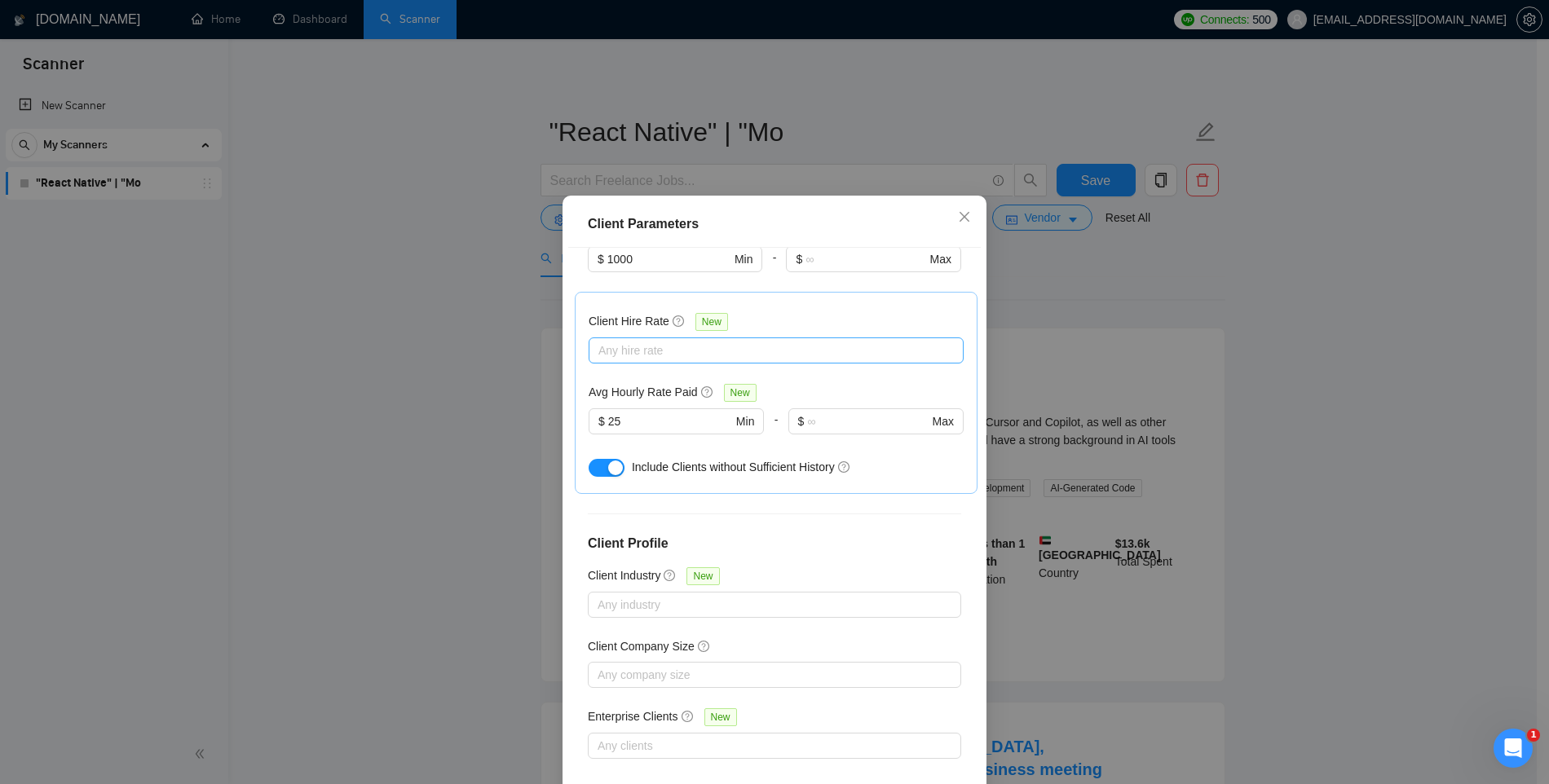
scroll to position [48, 0]
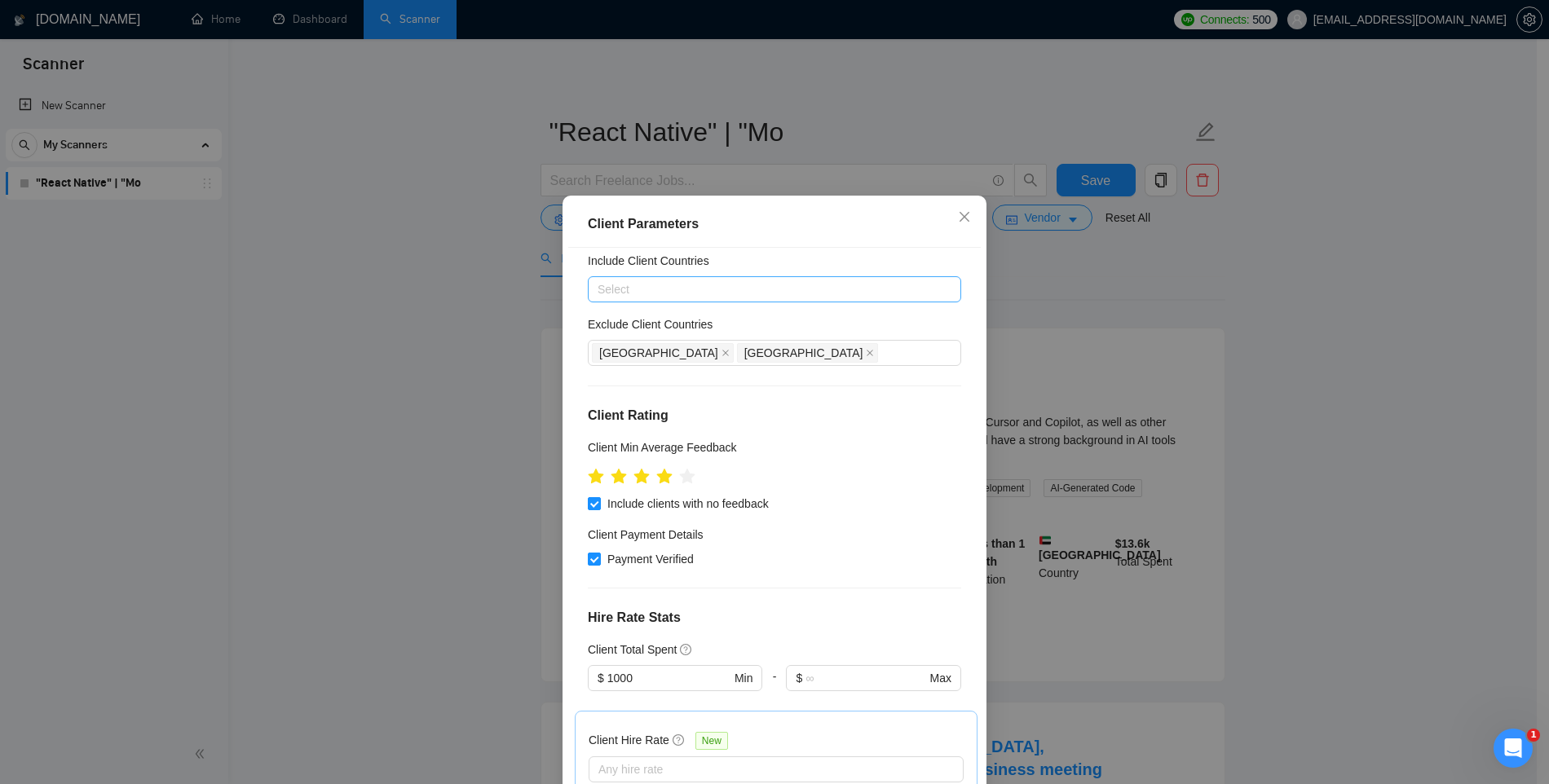
click at [704, 287] on div at bounding box center [767, 289] width 349 height 19
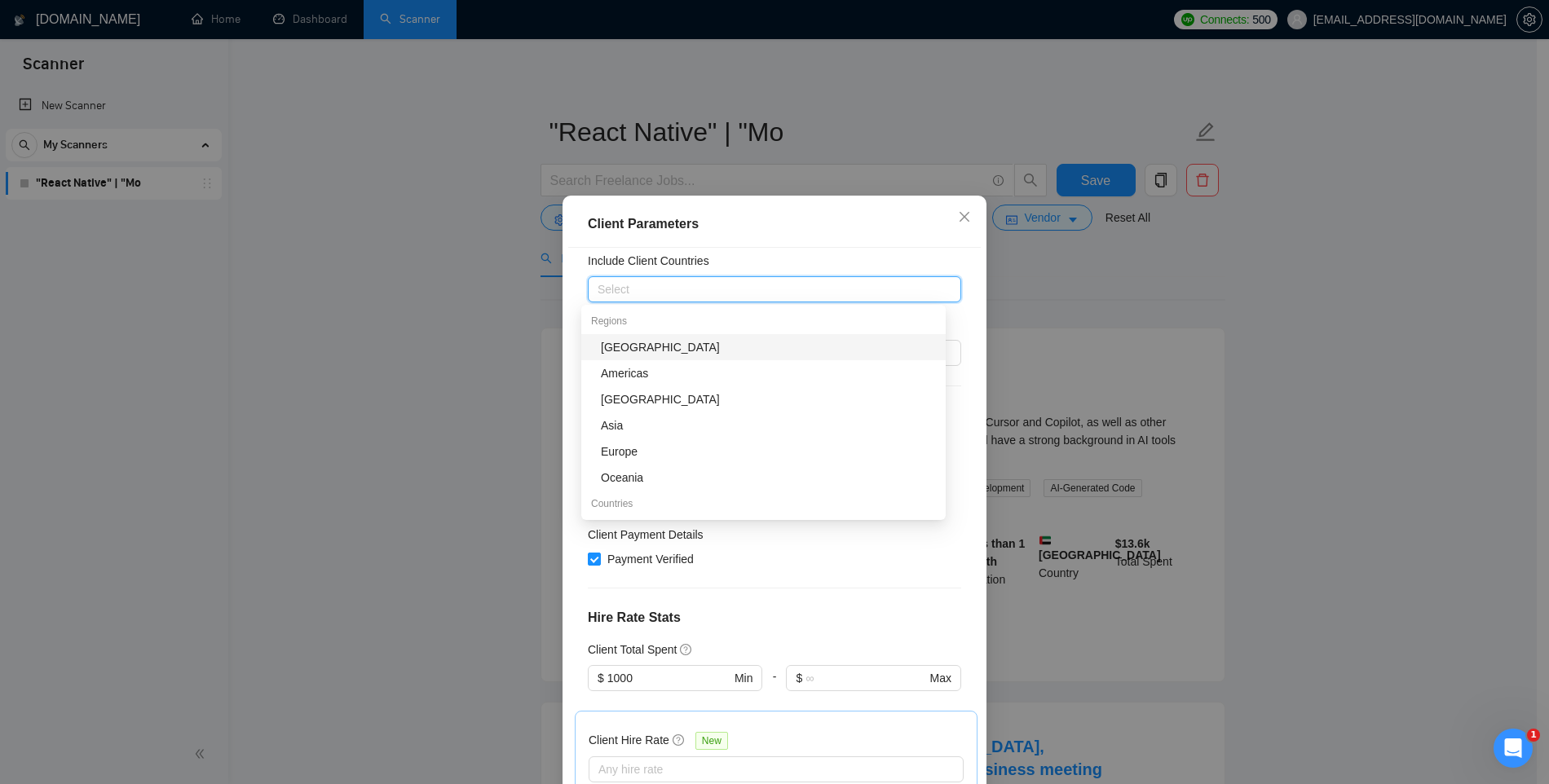
click at [724, 252] on div "Include Client Countries" at bounding box center [775, 263] width 374 height 24
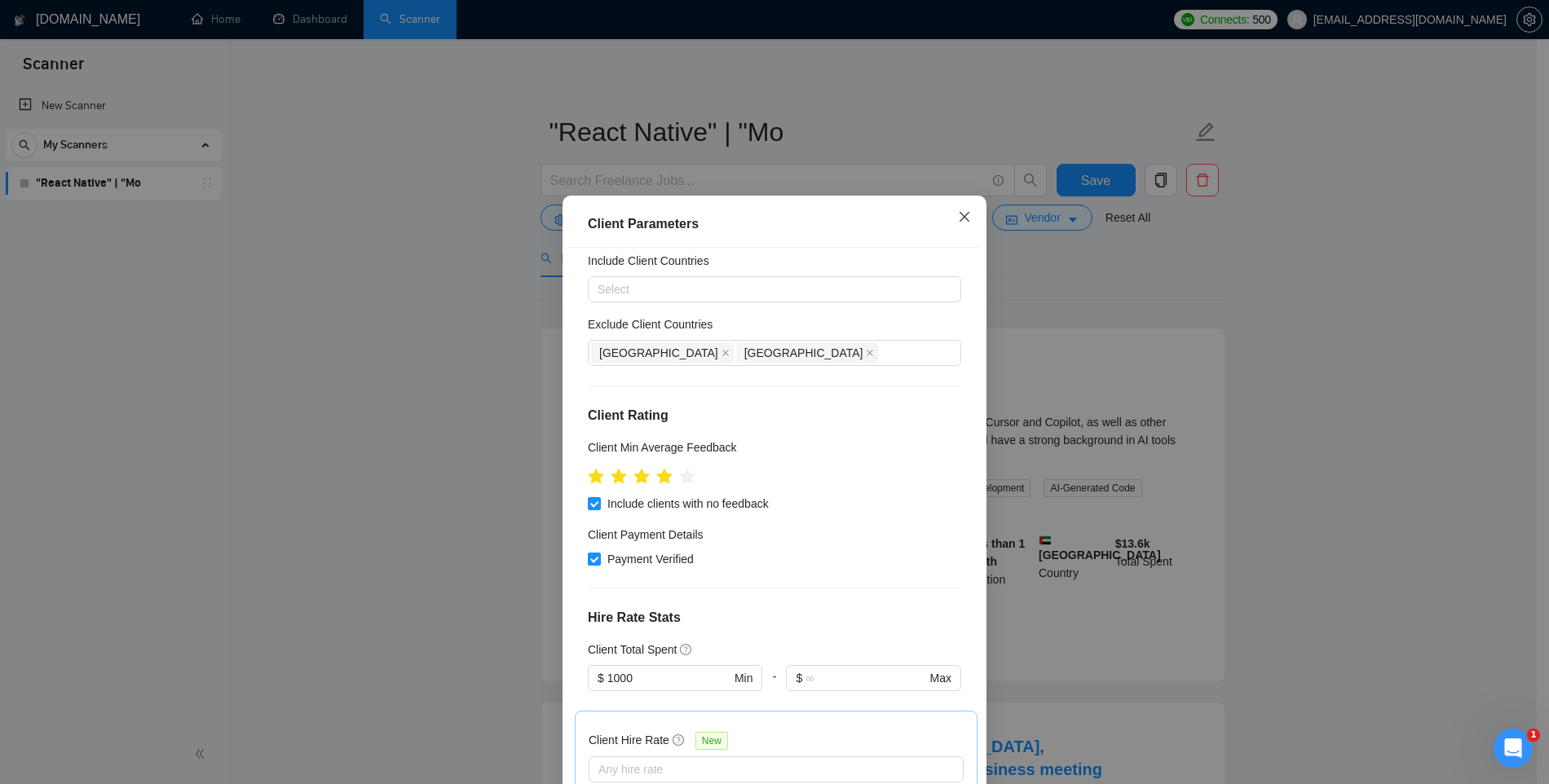
click at [958, 221] on icon "close" at bounding box center [965, 217] width 13 height 13
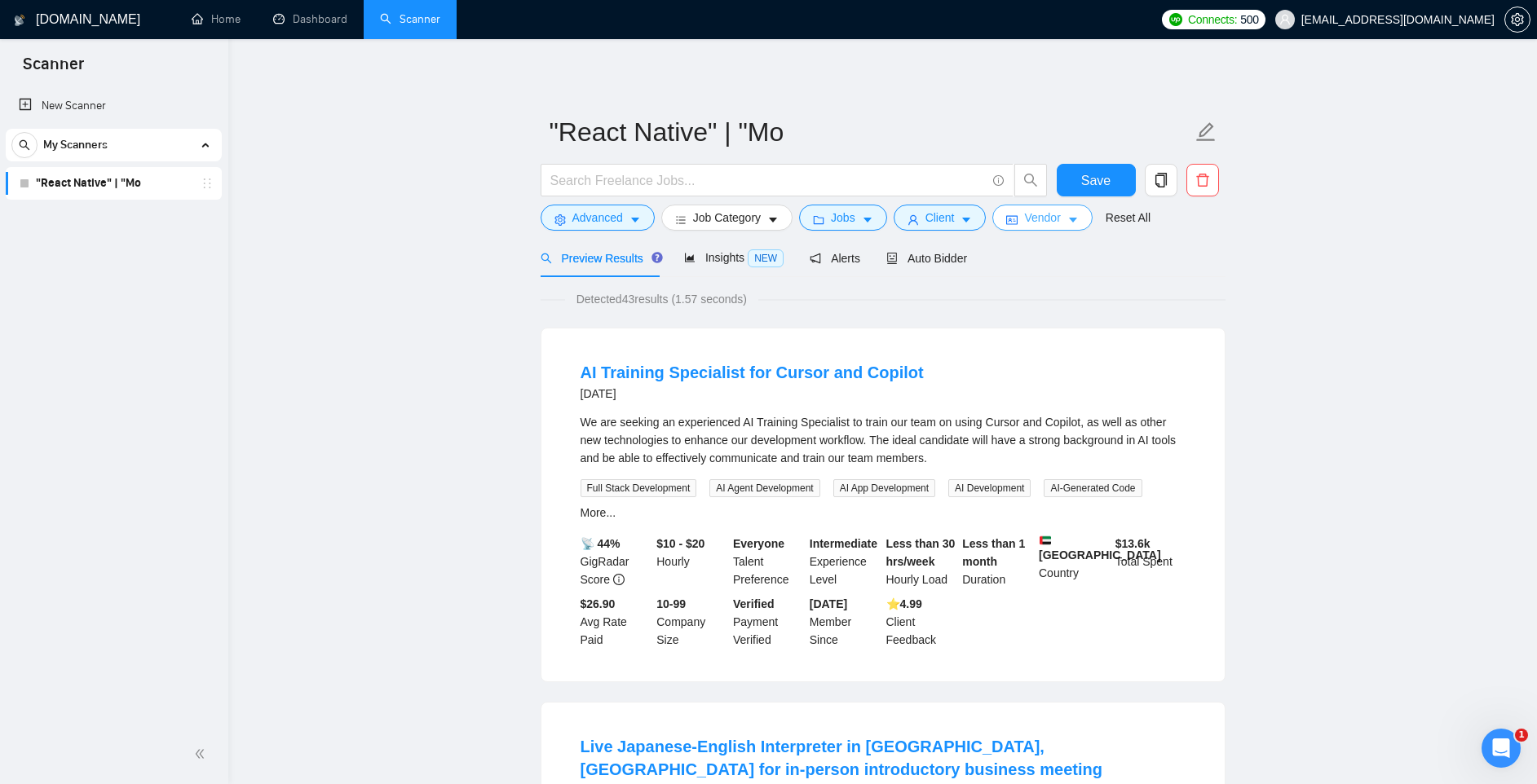
click at [1060, 217] on span "Vendor" at bounding box center [1041, 217] width 36 height 18
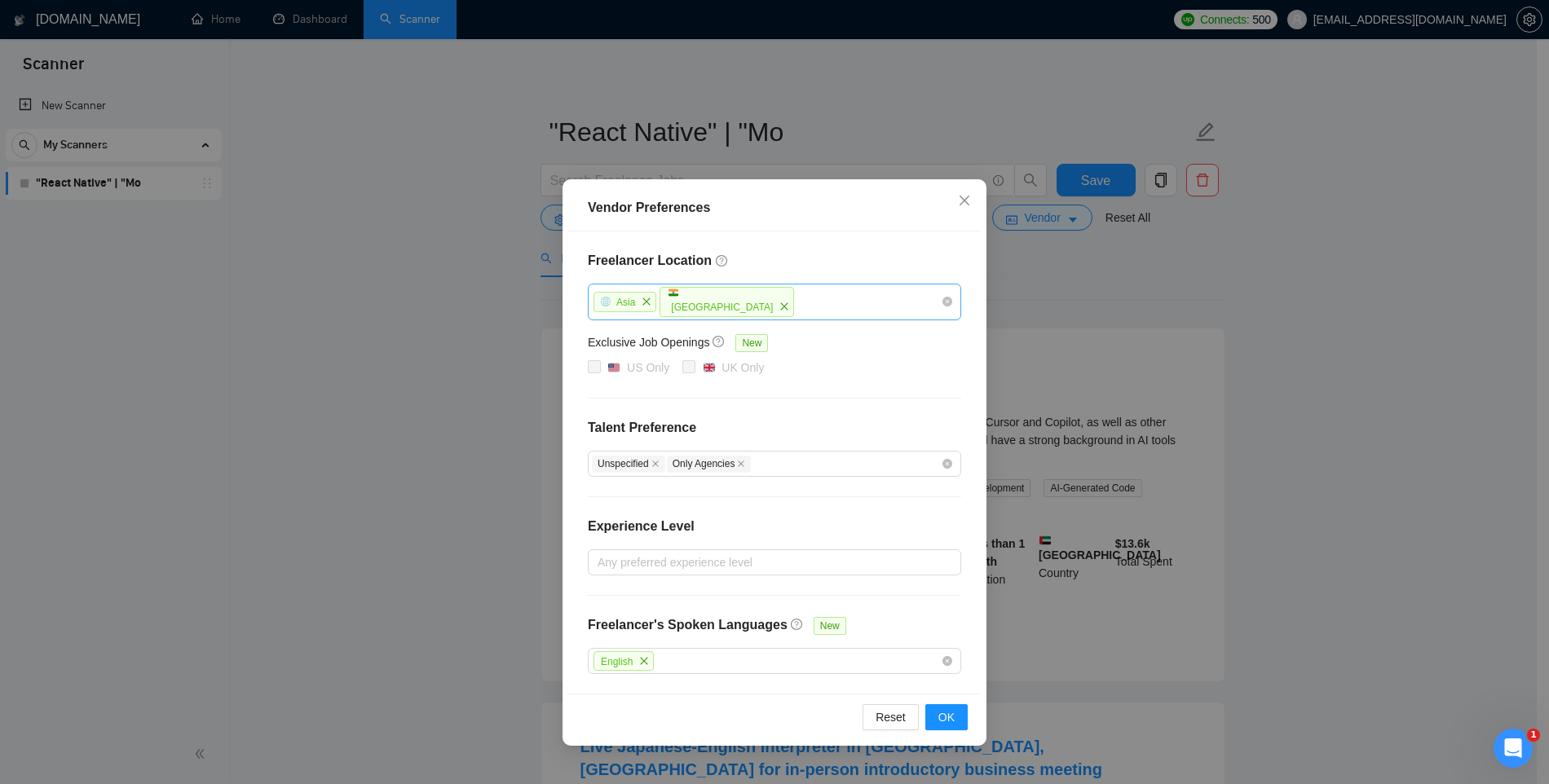
click at [796, 307] on div "Asia India" at bounding box center [767, 302] width 349 height 34
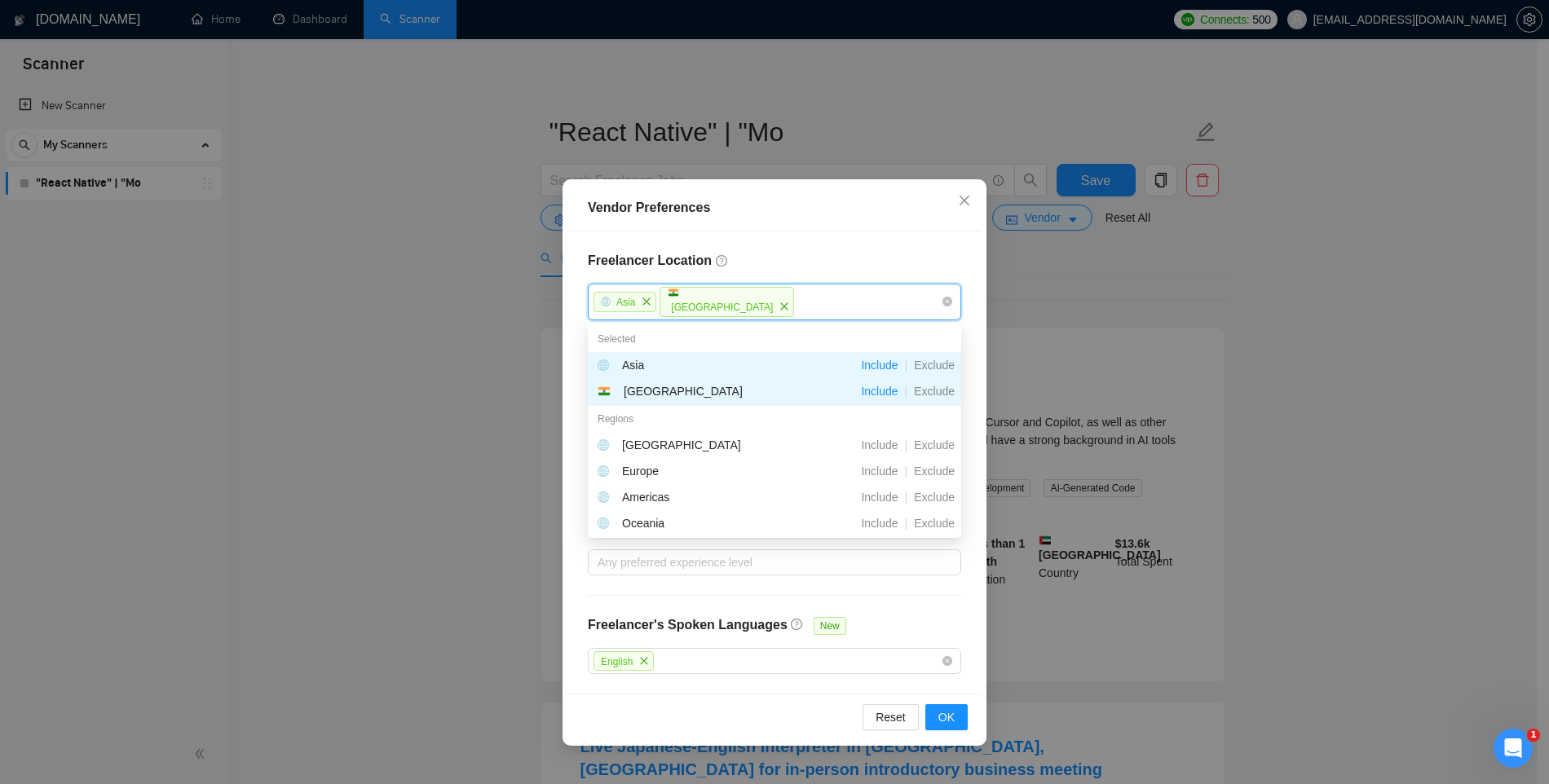
click at [796, 307] on div "Asia India" at bounding box center [767, 302] width 349 height 34
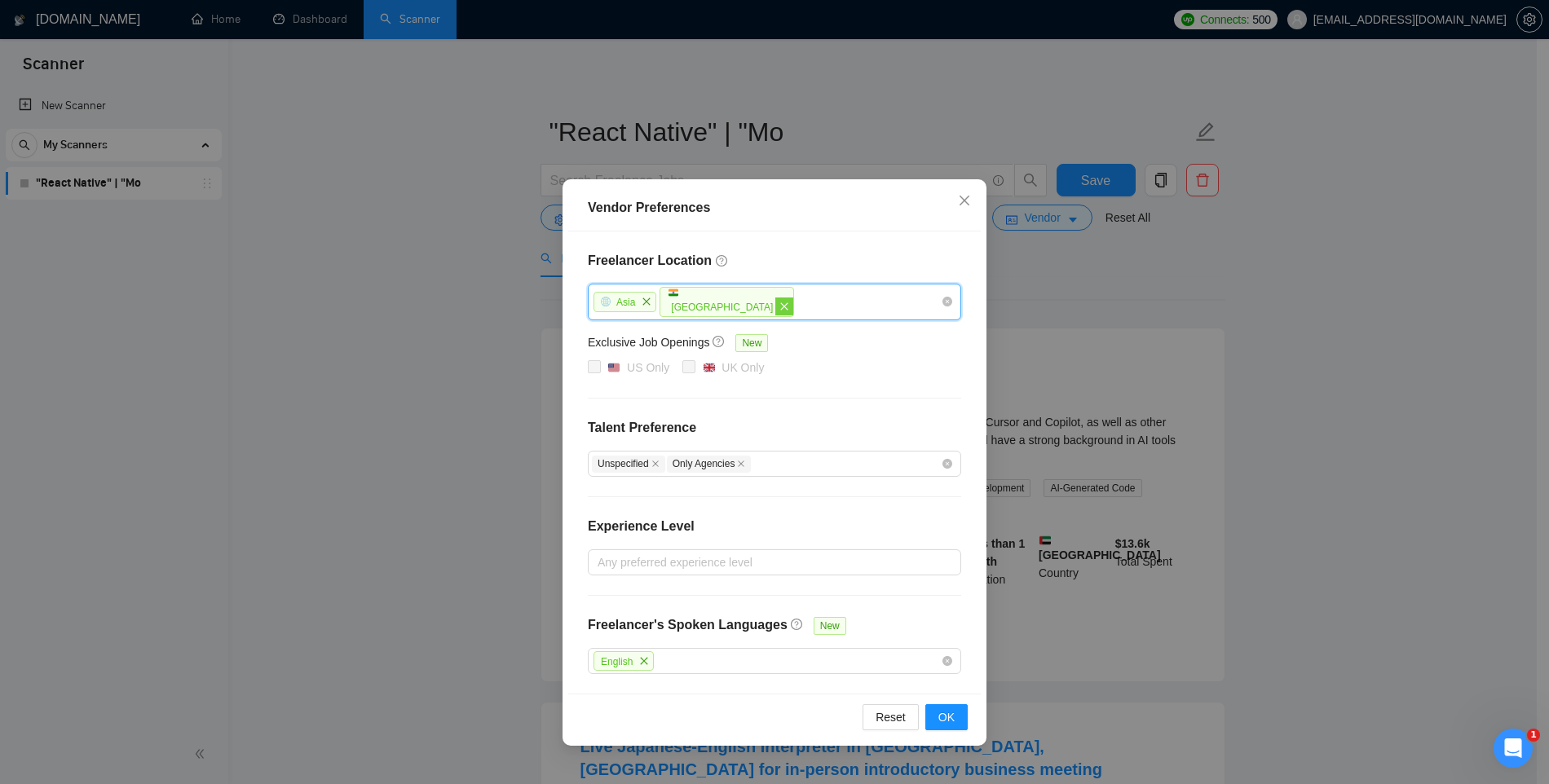
click at [779, 305] on icon "close" at bounding box center [784, 307] width 10 height 10
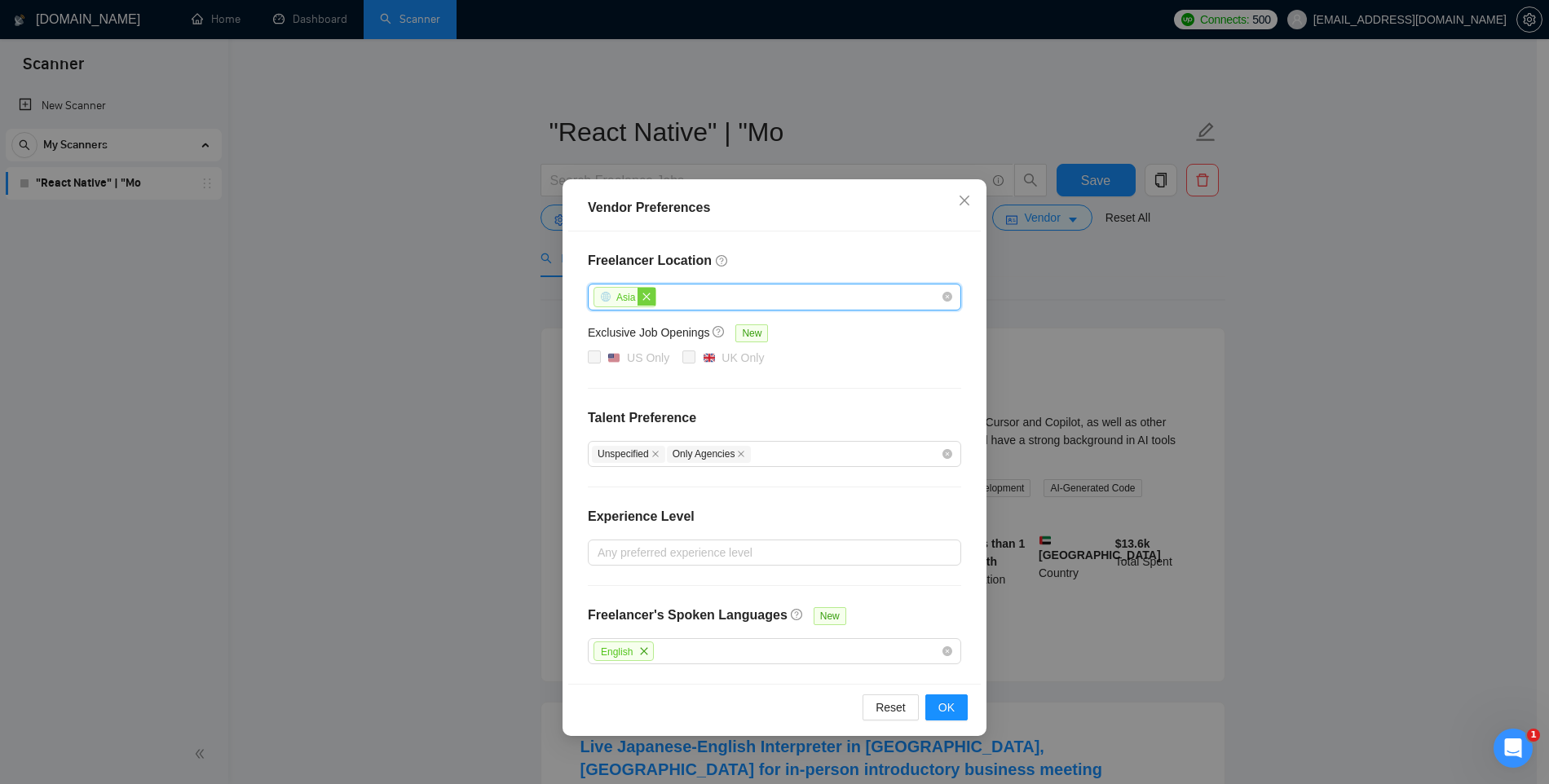
click at [653, 298] on span "close" at bounding box center [646, 296] width 18 height 18
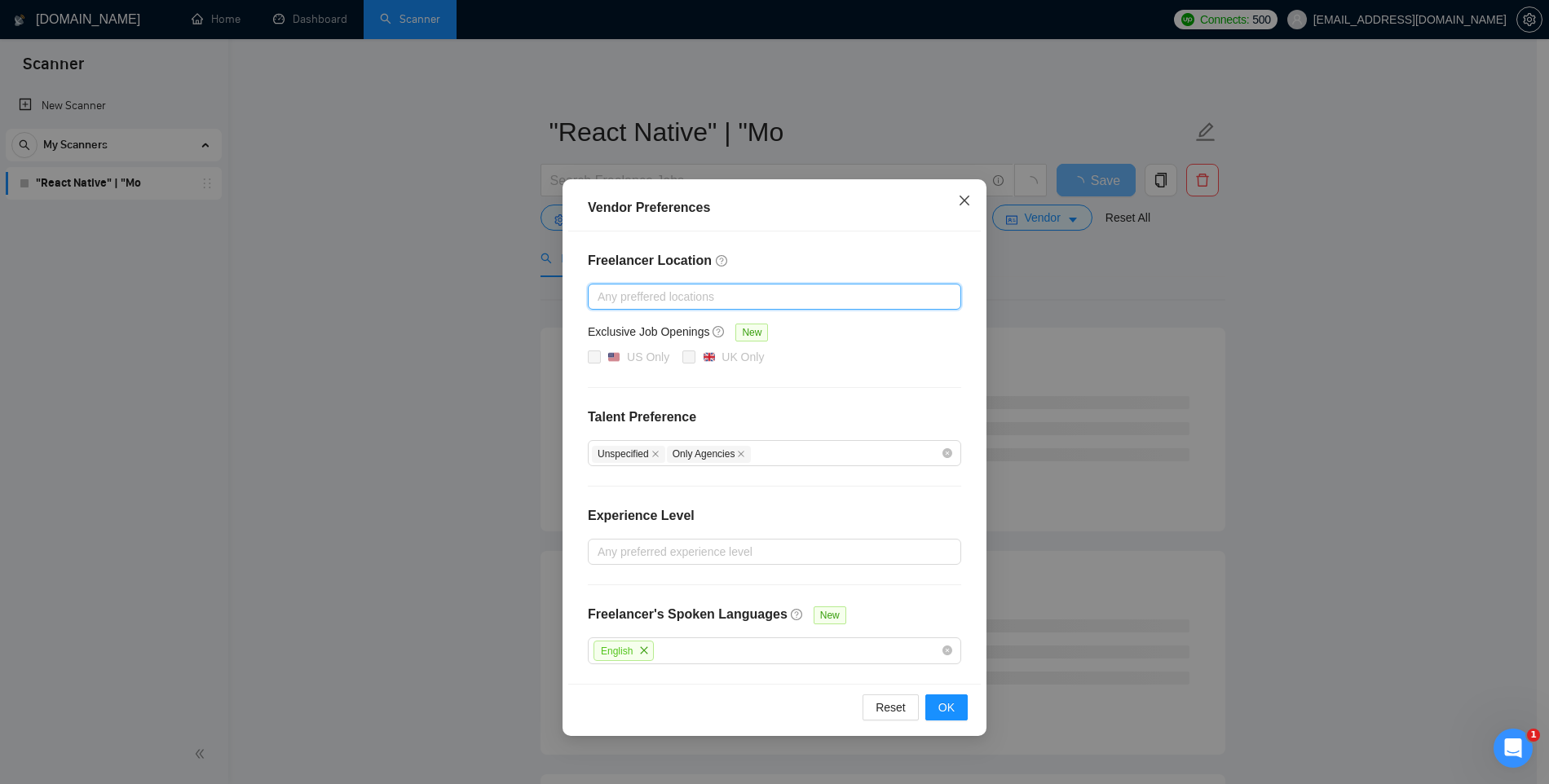
click at [963, 205] on icon "close" at bounding box center [965, 201] width 13 height 13
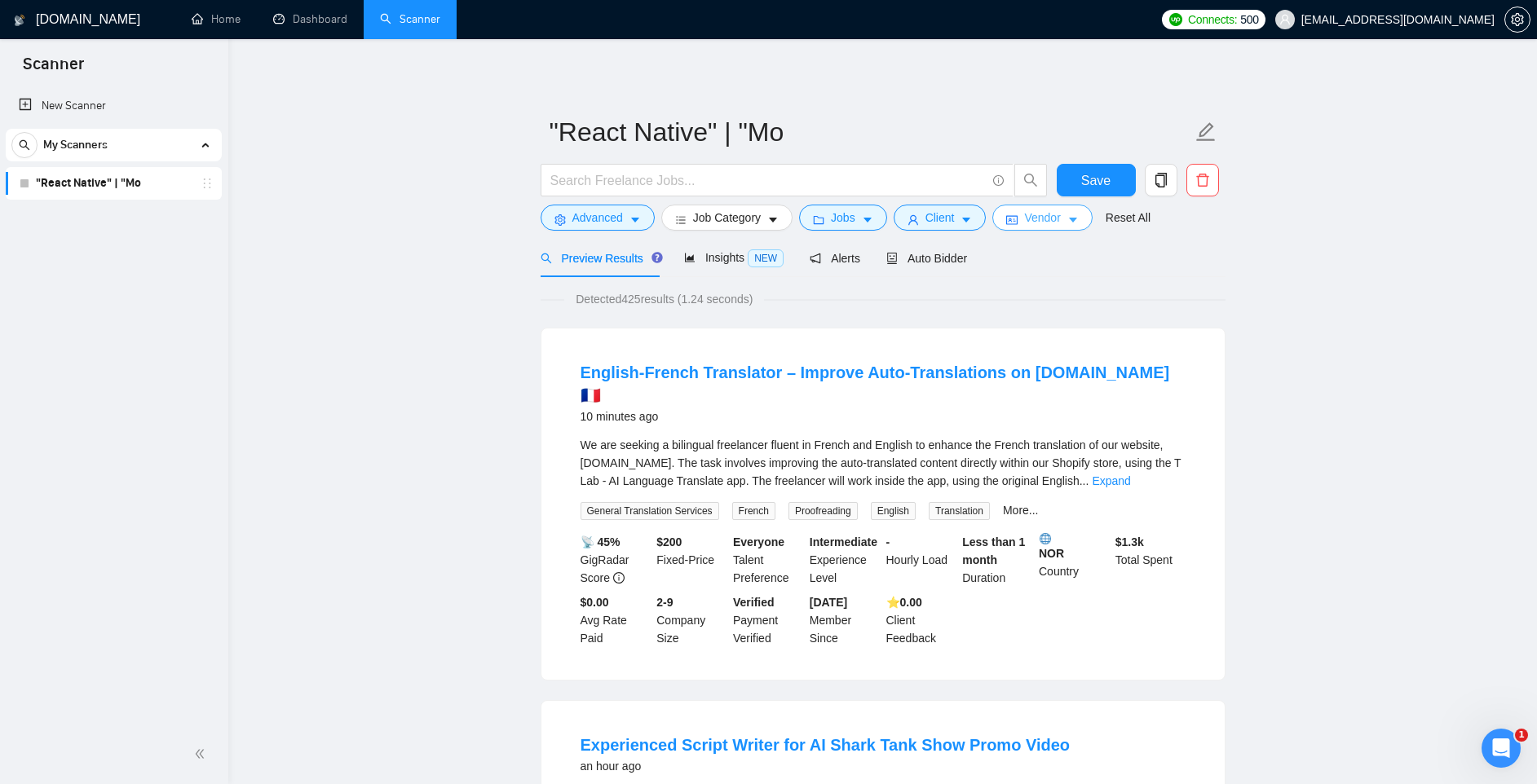
click at [1077, 223] on icon "caret-down" at bounding box center [1073, 220] width 12 height 12
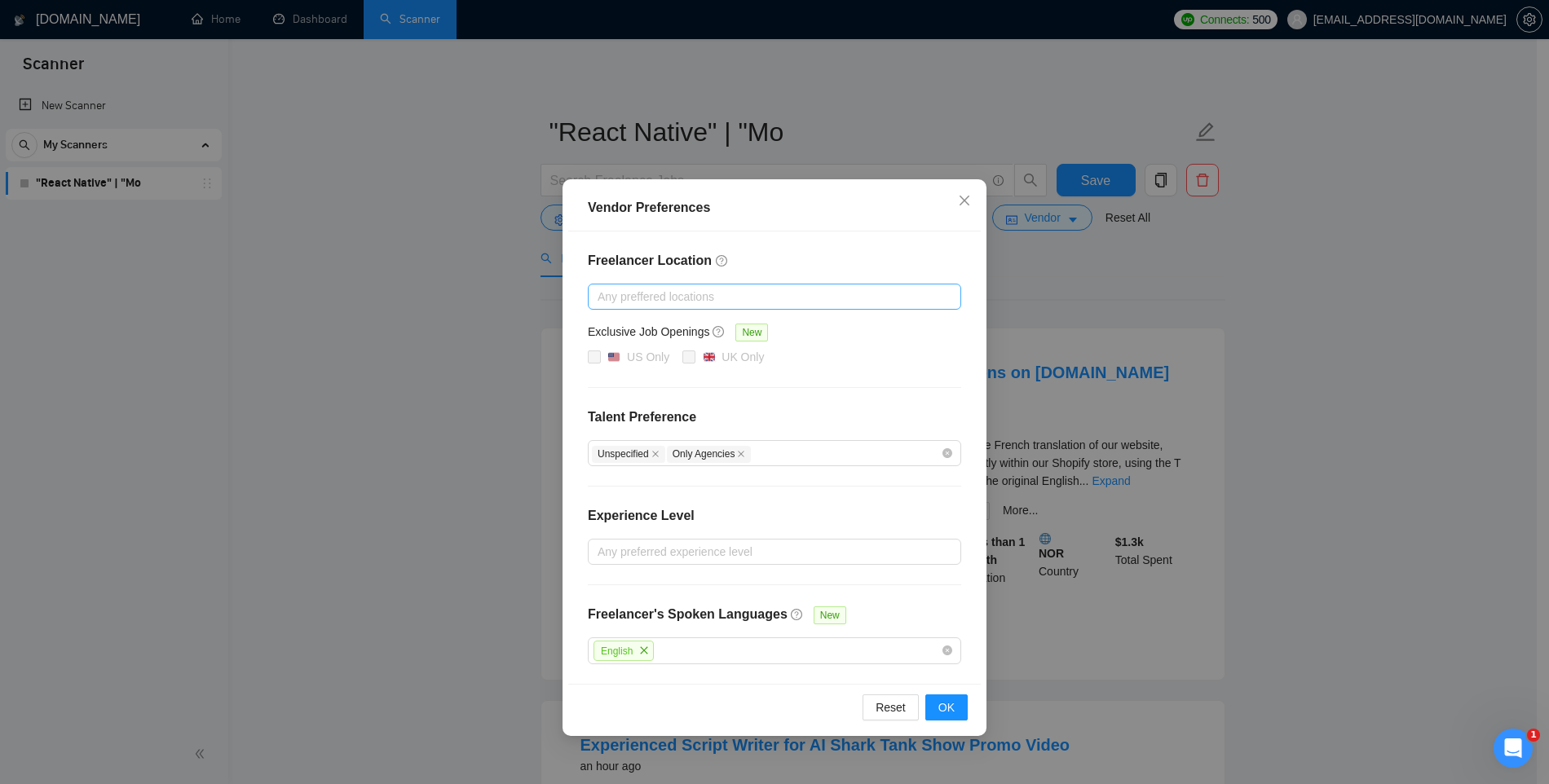
click at [676, 298] on div at bounding box center [767, 296] width 349 height 19
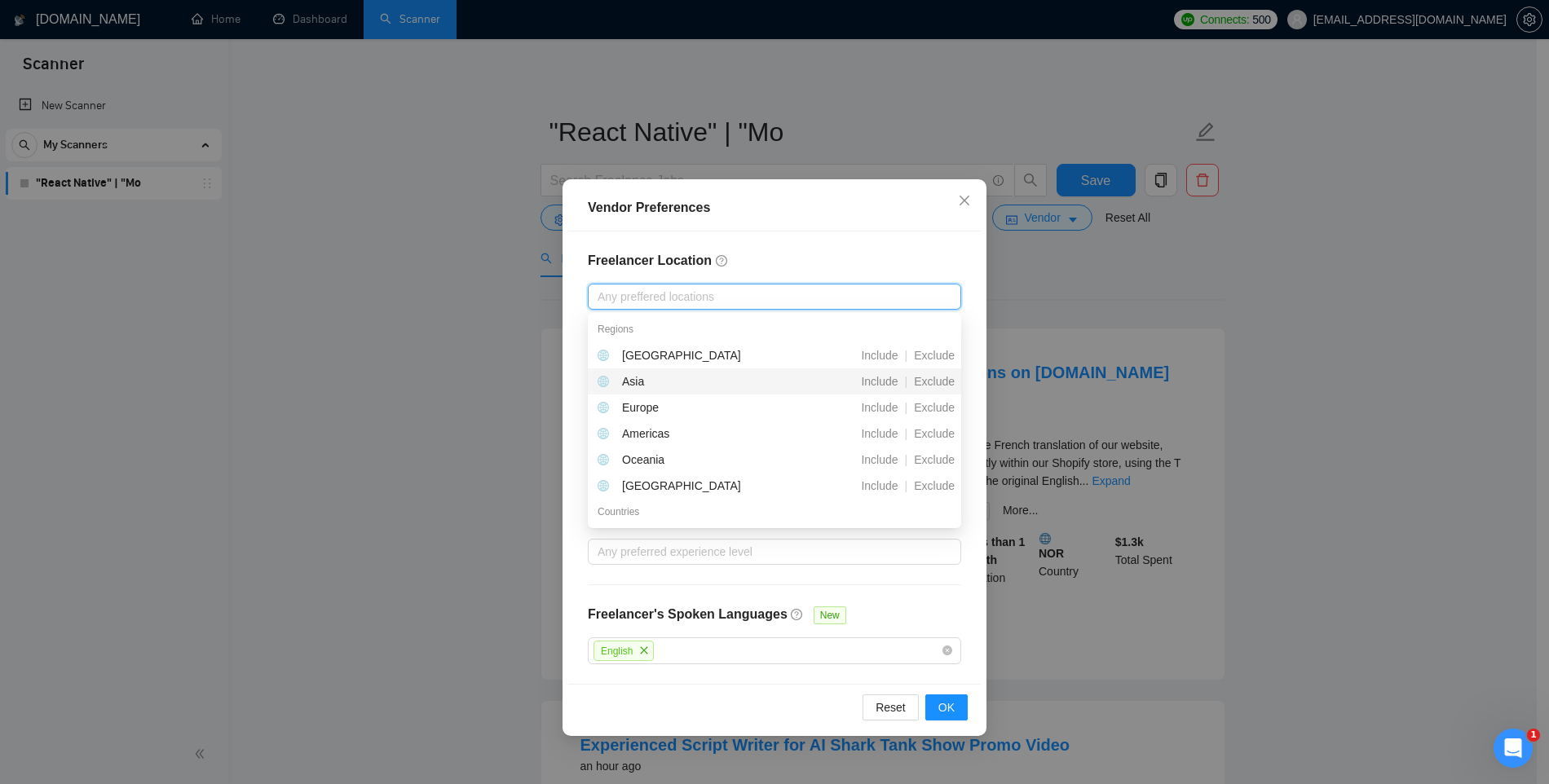
click at [659, 389] on div "Asia" at bounding box center [688, 381] width 182 height 18
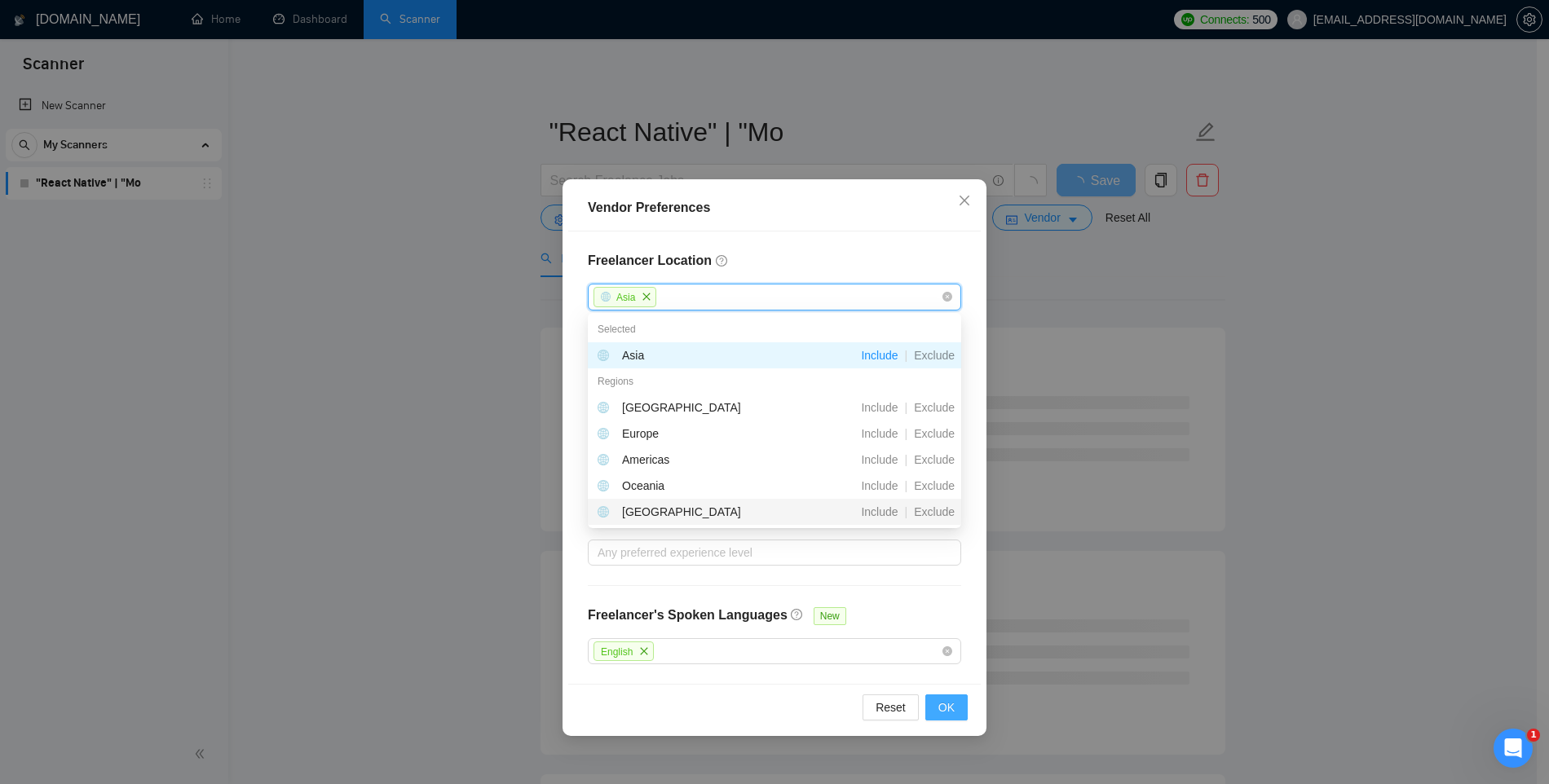
click at [959, 712] on button "OK" at bounding box center [947, 707] width 42 height 26
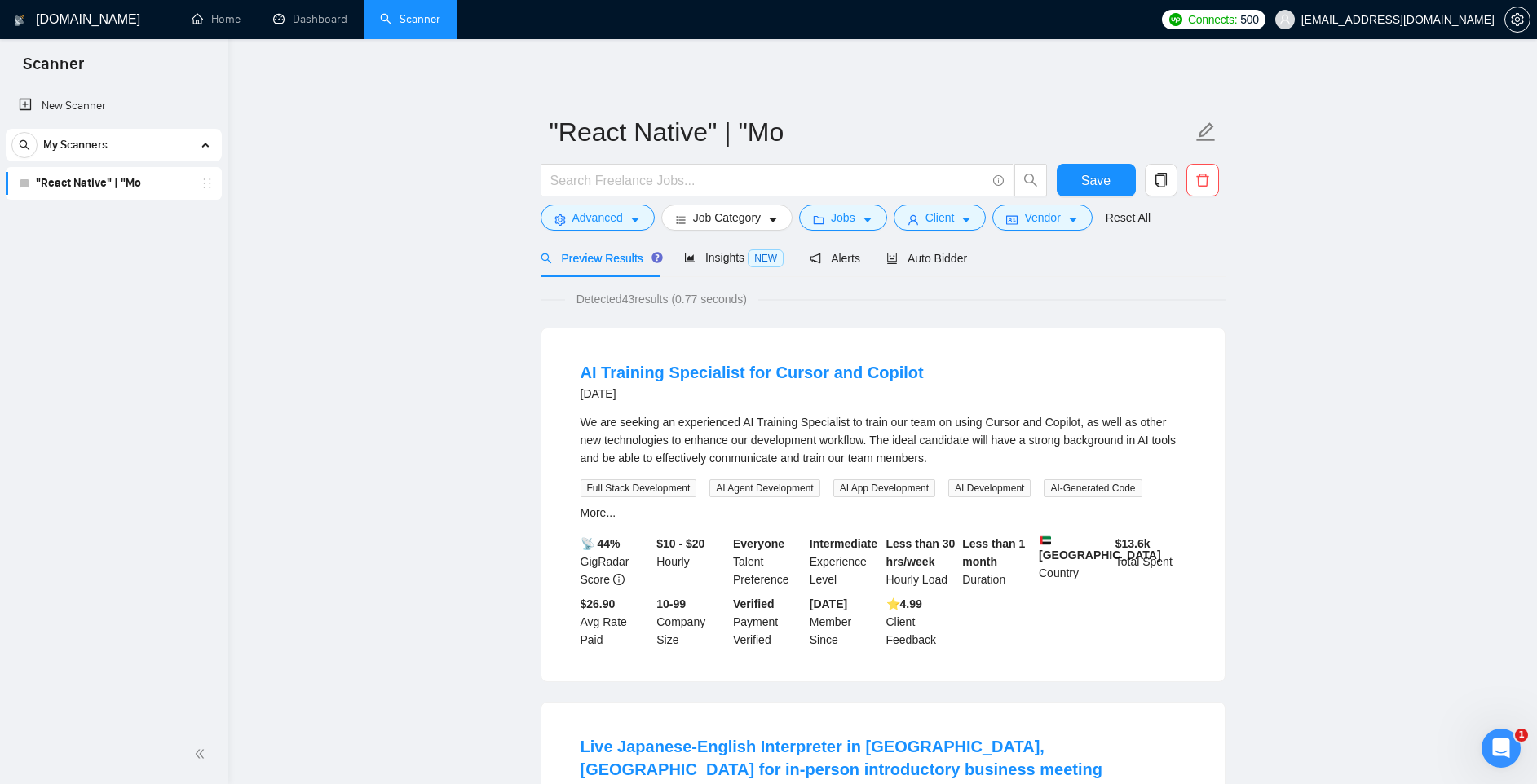
click at [745, 441] on div "We are seeking an experienced AI Training Specialist to train our team on using…" at bounding box center [882, 440] width 605 height 54
click at [969, 462] on div "We are seeking an experienced AI Training Specialist to train our team on using…" at bounding box center [882, 440] width 605 height 54
click at [976, 210] on button "Client" at bounding box center [940, 217] width 93 height 26
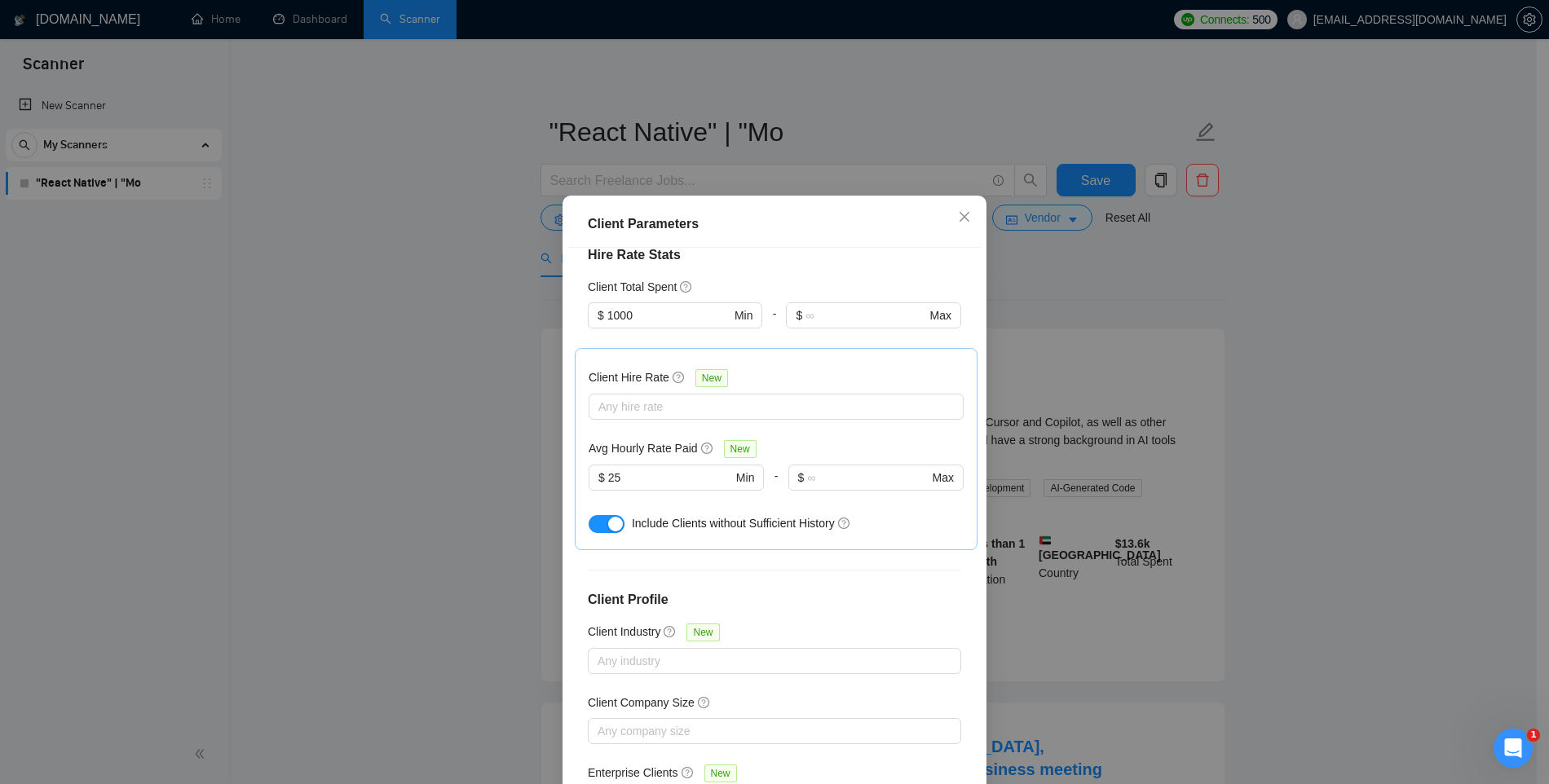
scroll to position [467, 0]
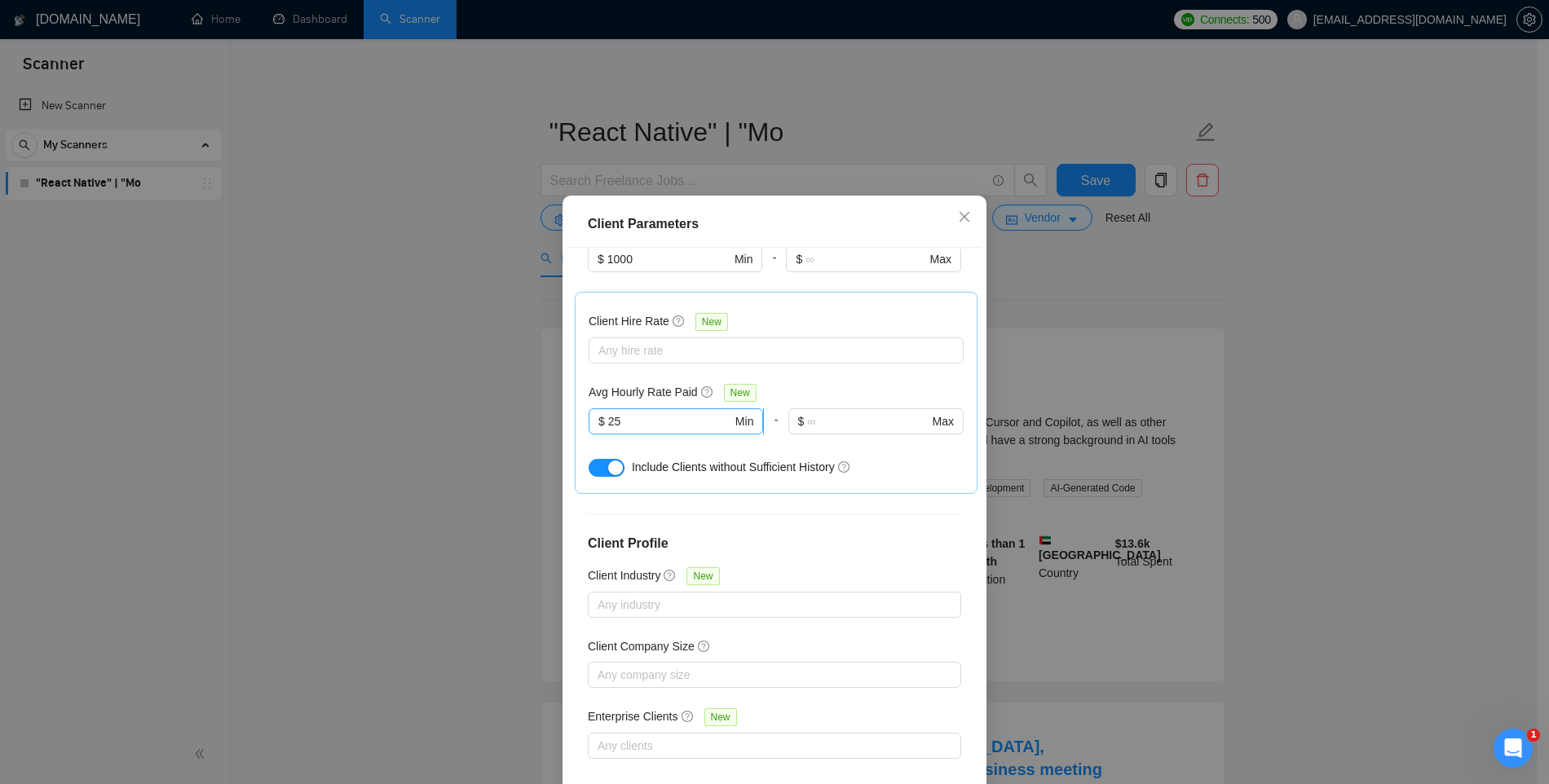
click at [679, 417] on input "25" at bounding box center [670, 421] width 124 height 18
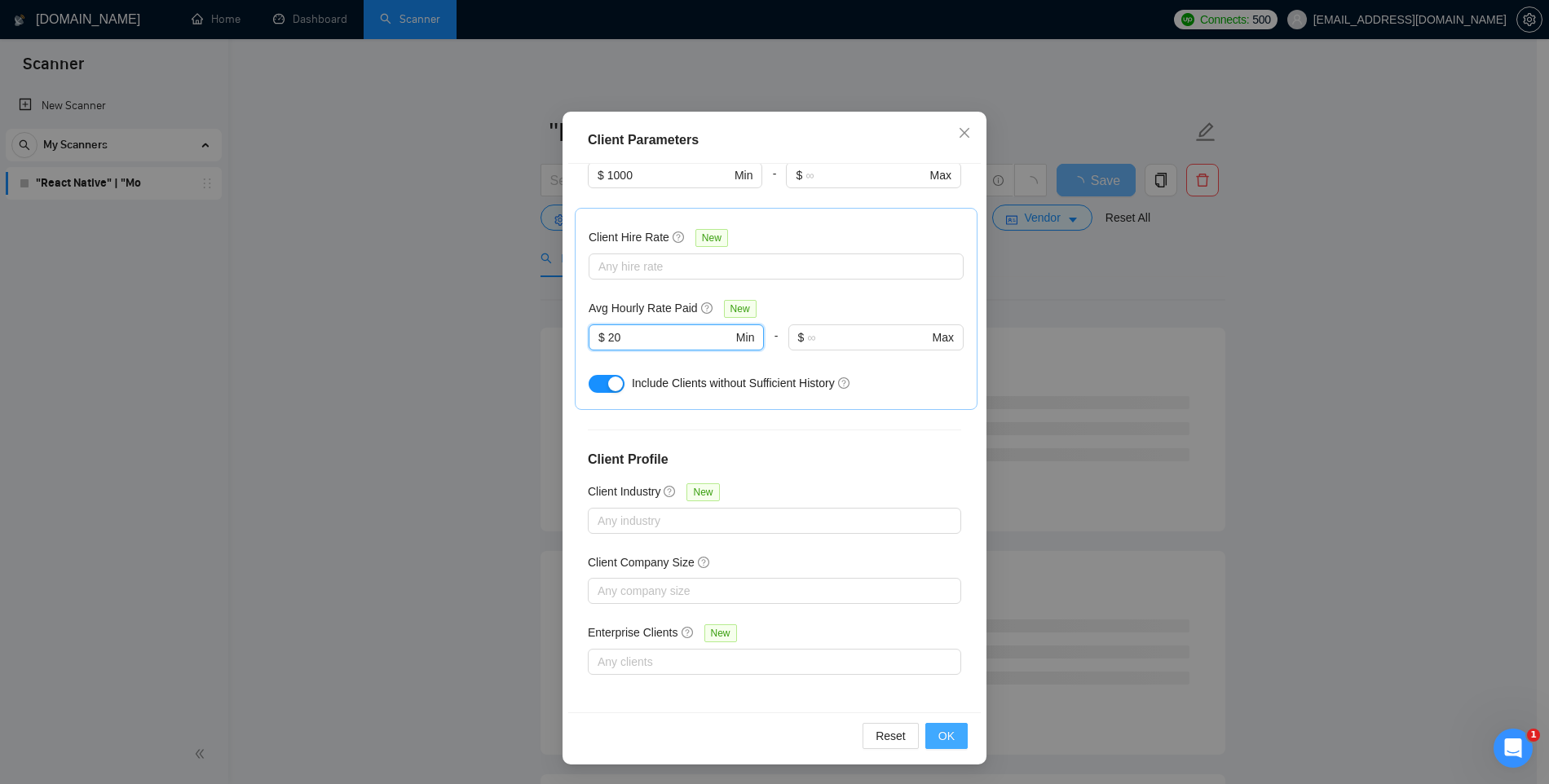
type input "20"
click at [938, 729] on span "OK" at bounding box center [946, 735] width 16 height 18
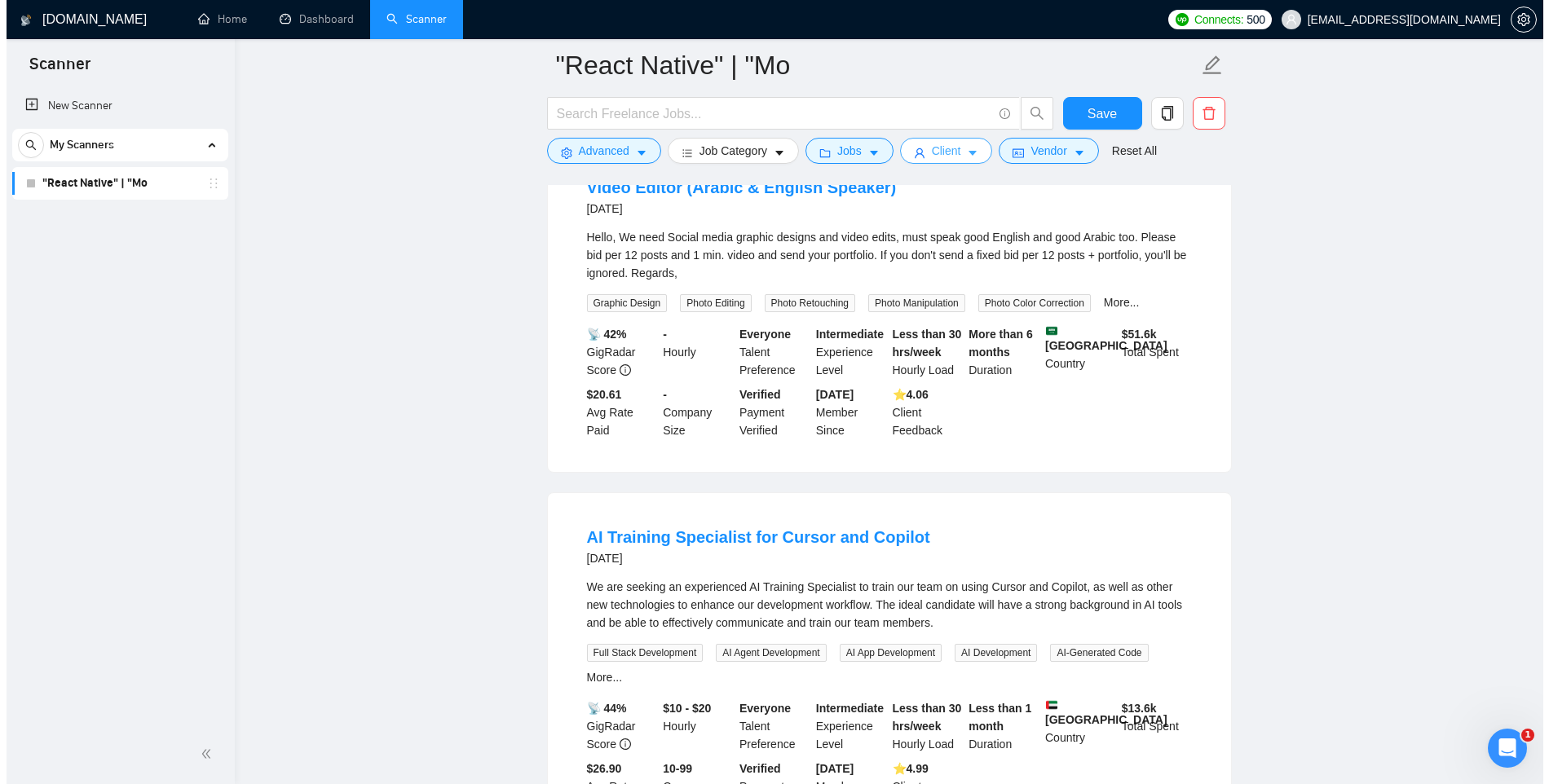
scroll to position [0, 0]
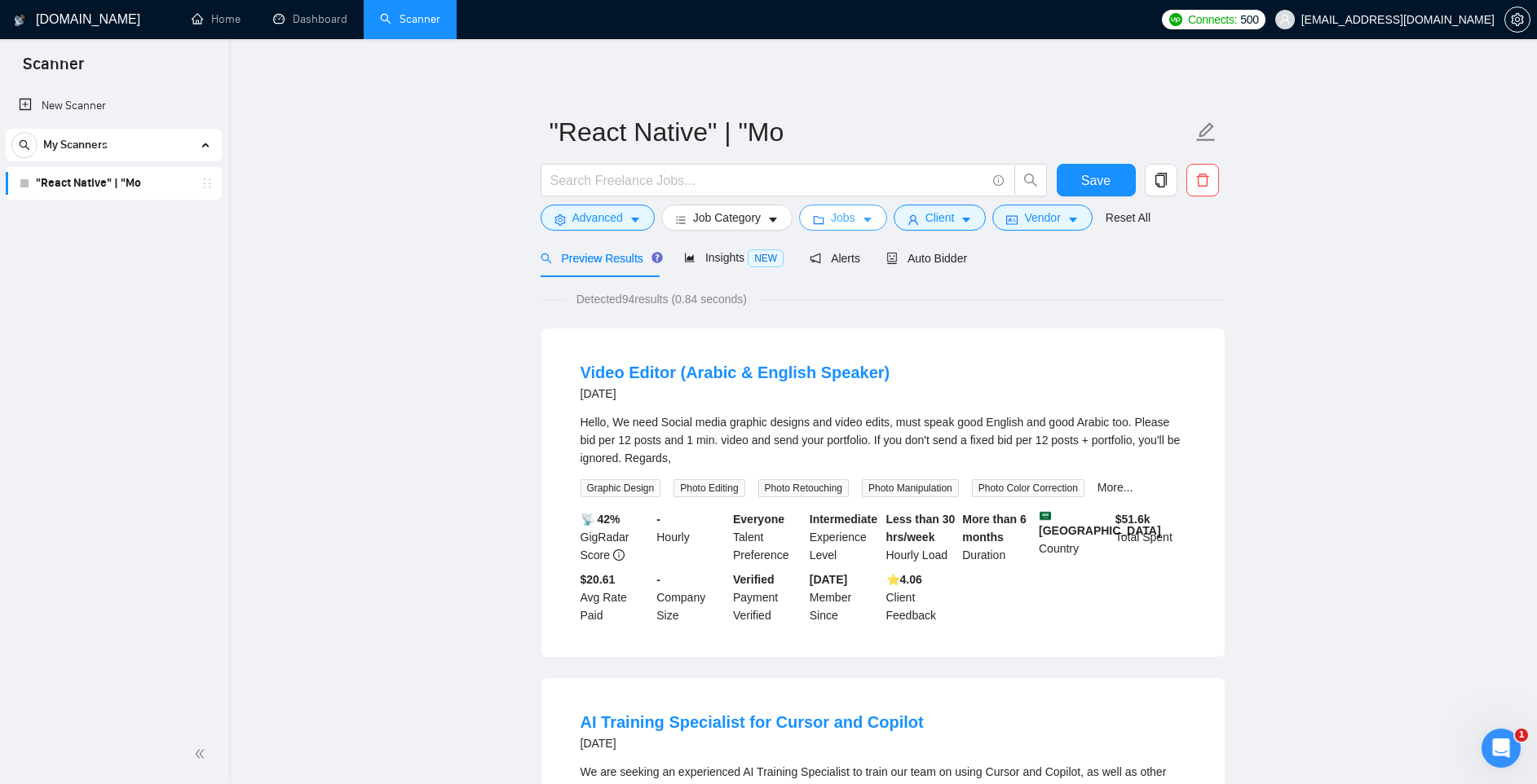
click at [870, 213] on button "Jobs" at bounding box center [843, 217] width 88 height 26
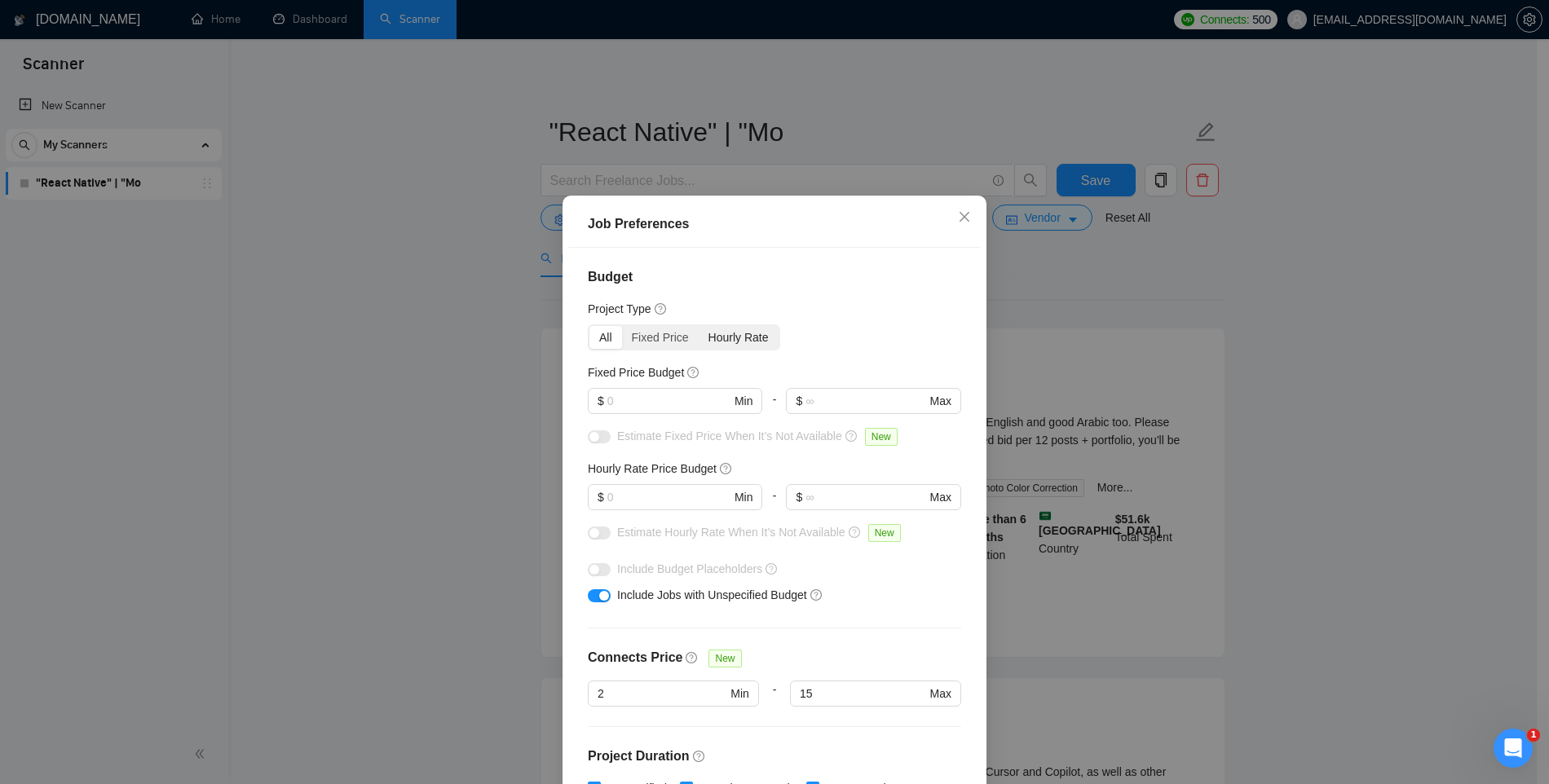
click at [720, 340] on div "Hourly Rate" at bounding box center [739, 337] width 80 height 23
click at [699, 326] on input "Hourly Rate" at bounding box center [699, 326] width 0 height 0
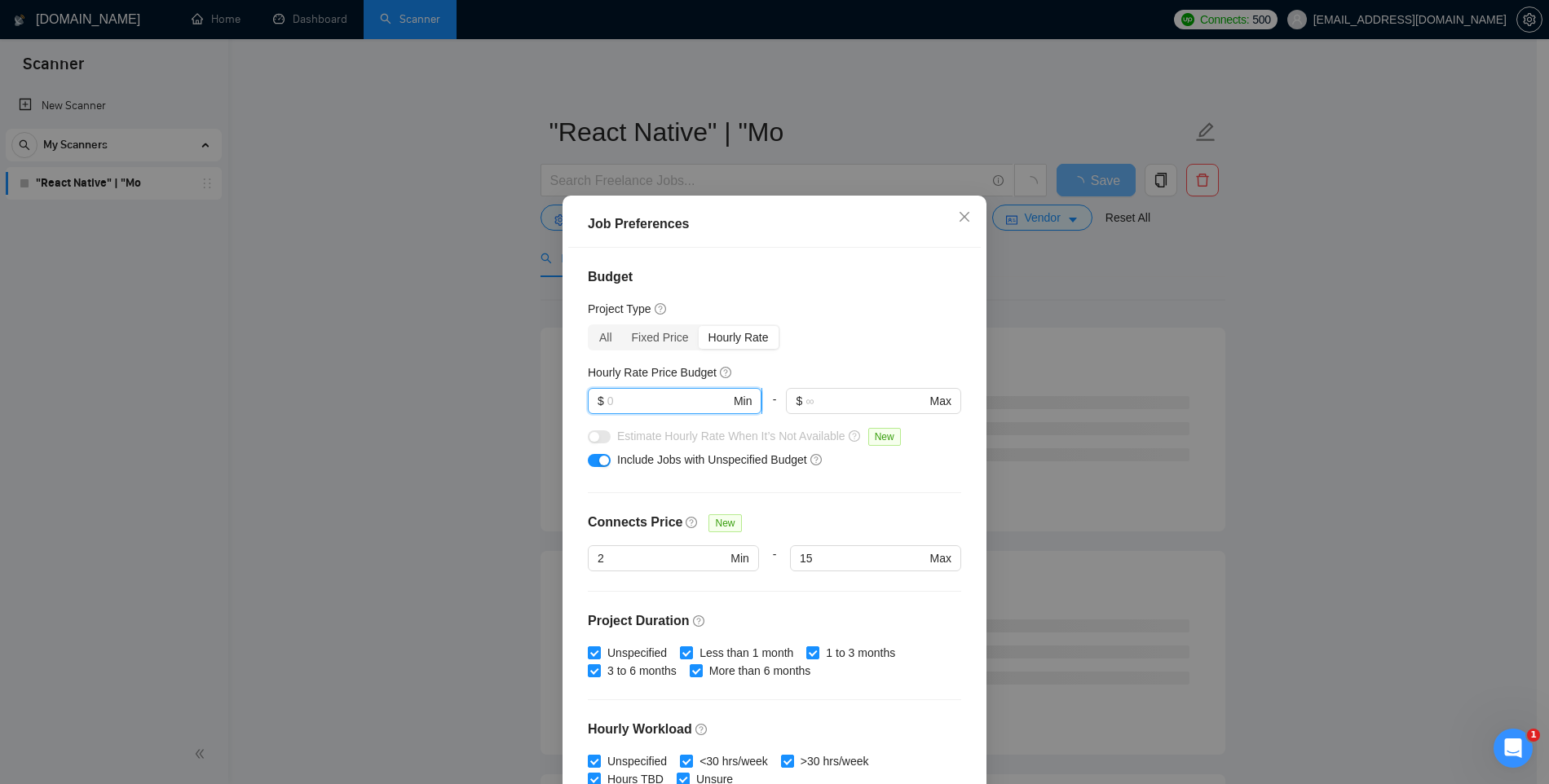
click at [628, 398] on input "text" at bounding box center [669, 400] width 123 height 18
click at [835, 394] on input "text" at bounding box center [865, 400] width 119 height 18
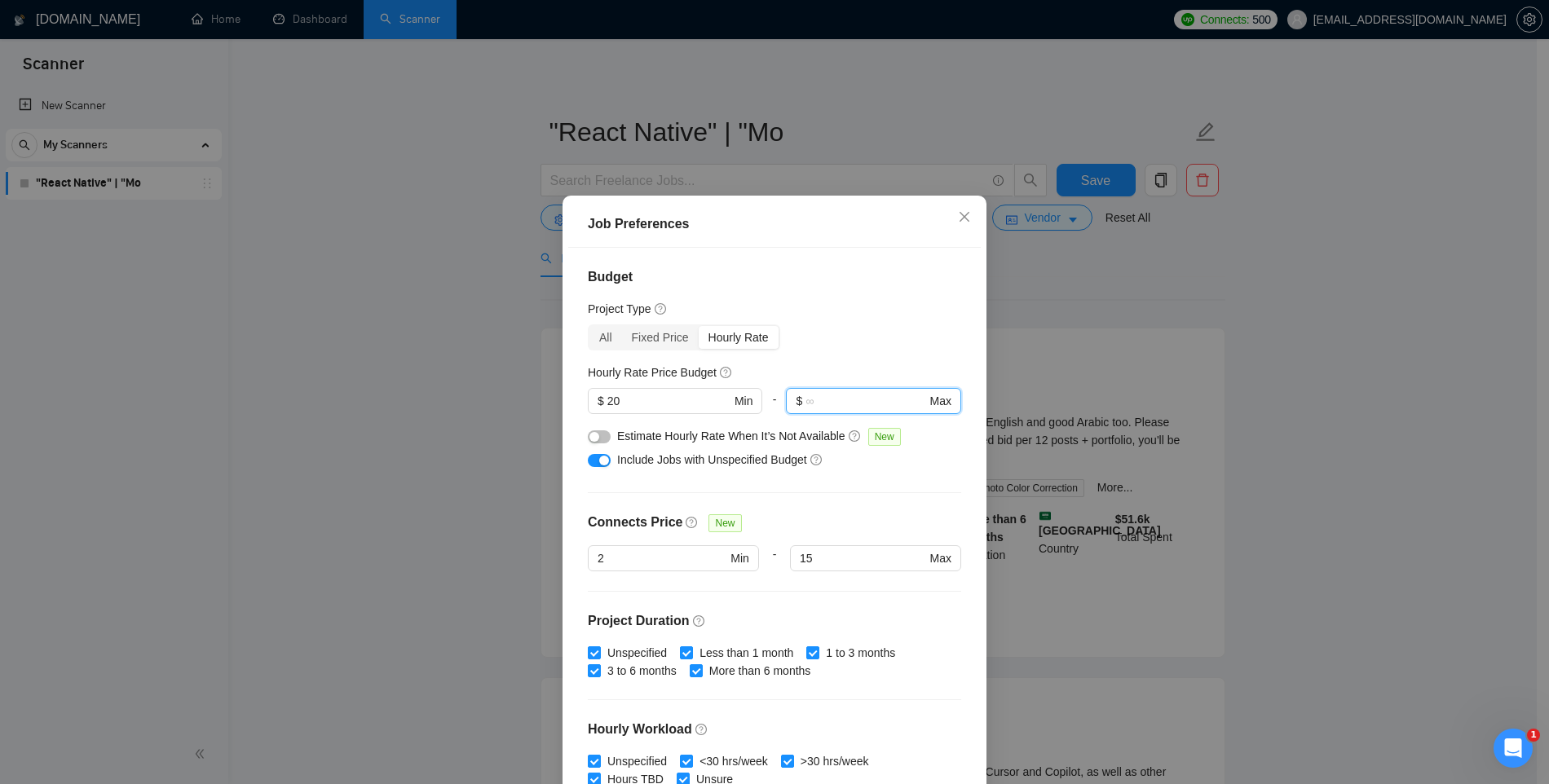
click at [600, 438] on button "button" at bounding box center [599, 437] width 23 height 13
click at [833, 400] on input "text" at bounding box center [865, 400] width 119 height 18
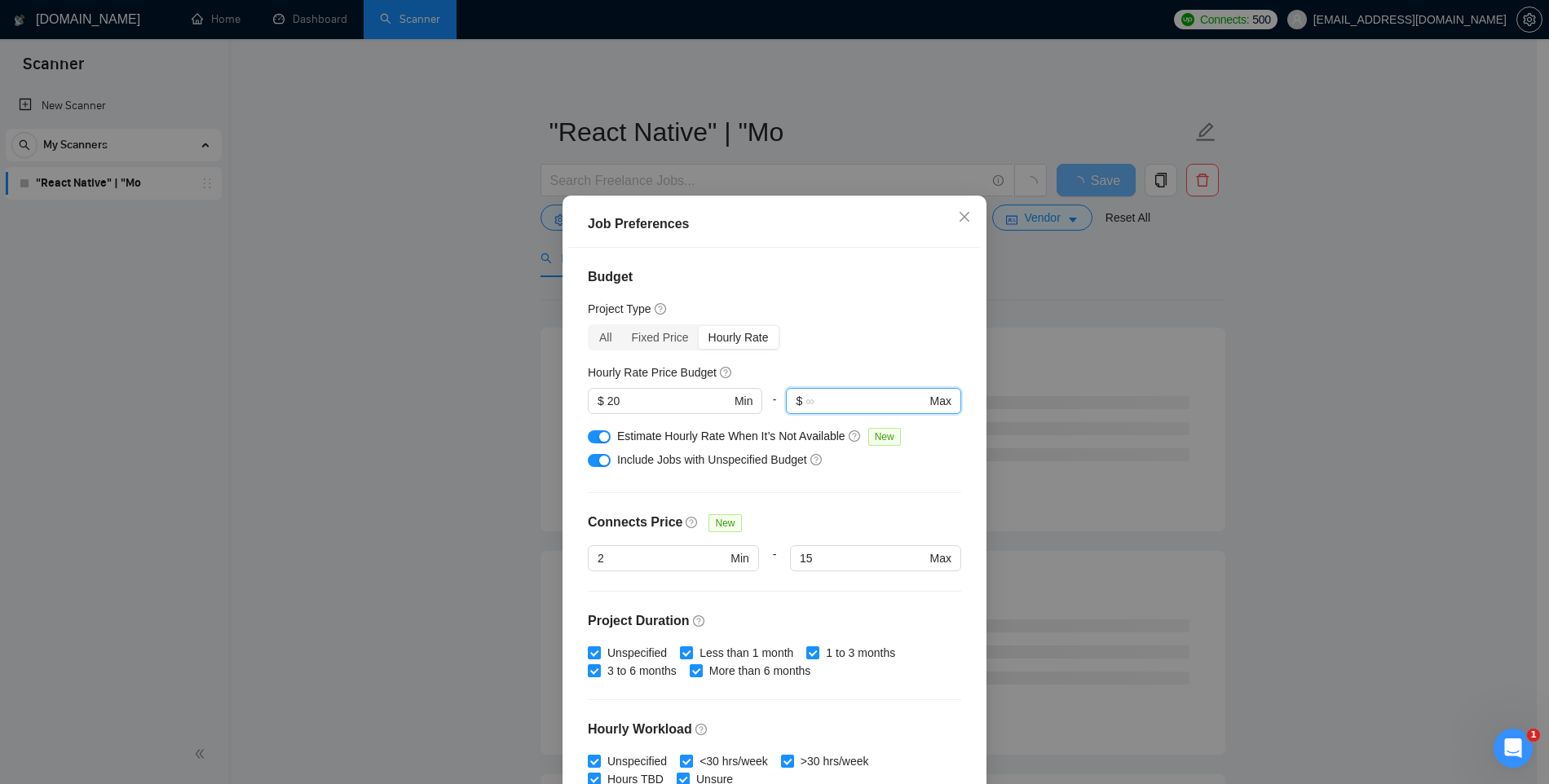
click at [802, 374] on div "Hourly Rate Price Budget" at bounding box center [775, 372] width 374 height 18
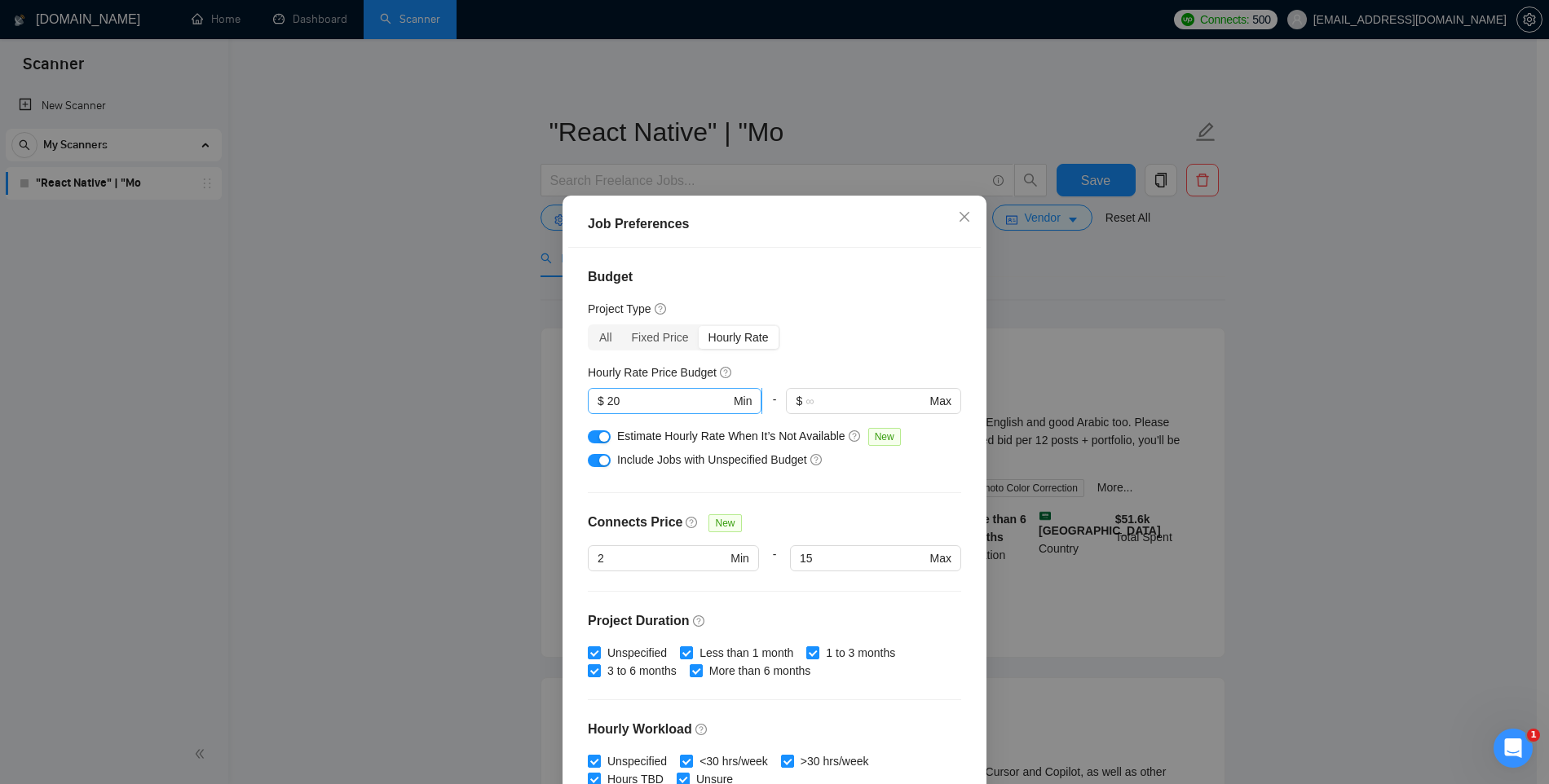
click at [621, 403] on input "20" at bounding box center [669, 400] width 123 height 18
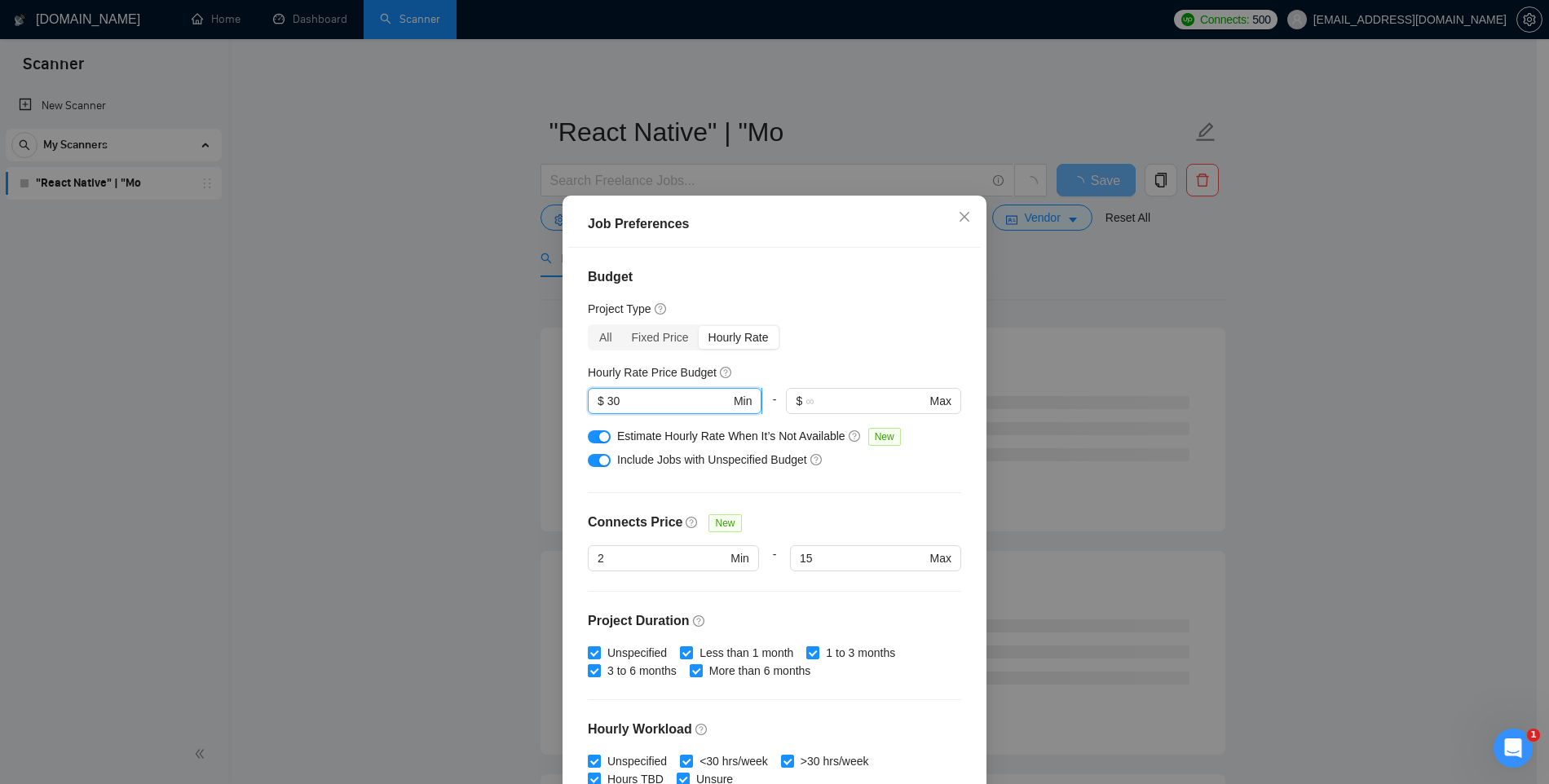
click at [632, 401] on input "30" at bounding box center [669, 400] width 123 height 18
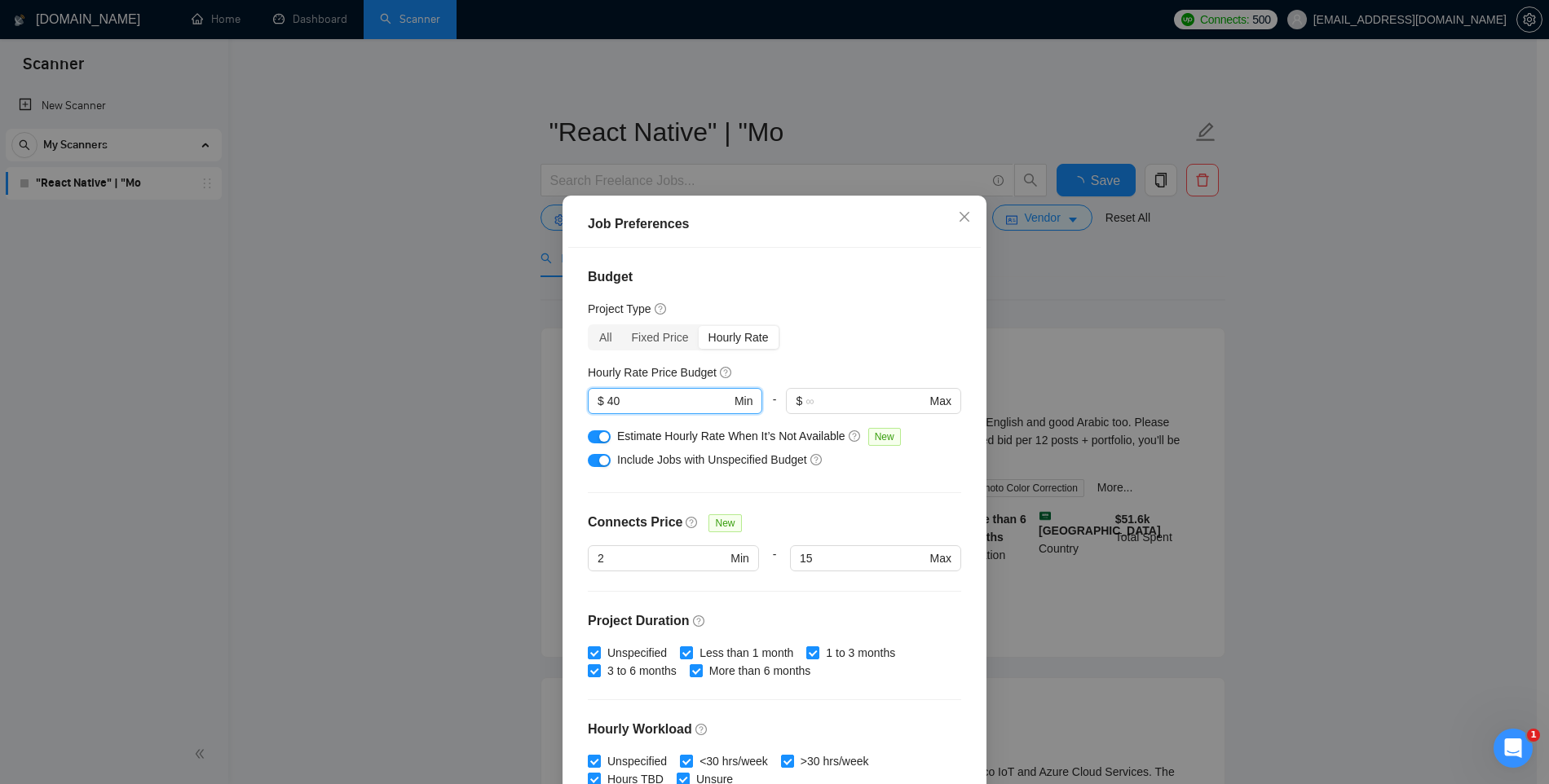
type input "40"
click at [887, 357] on div "Budget Project Type All Fixed Price Hourly Rate Fixed Price Budget $ Min - $ Ma…" at bounding box center [774, 522] width 412 height 548
click at [610, 408] on input "40" at bounding box center [669, 400] width 123 height 18
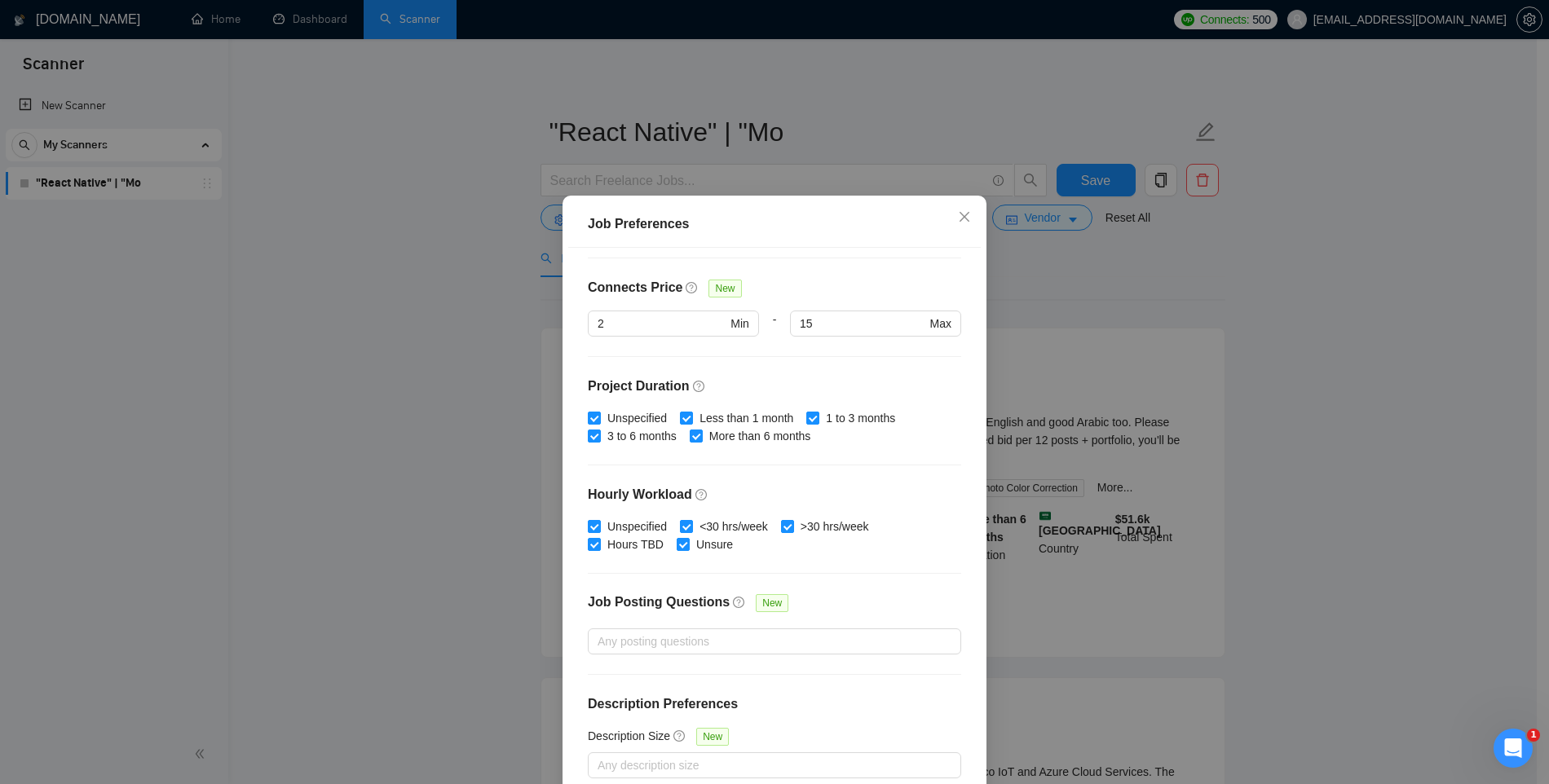
scroll to position [84, 0]
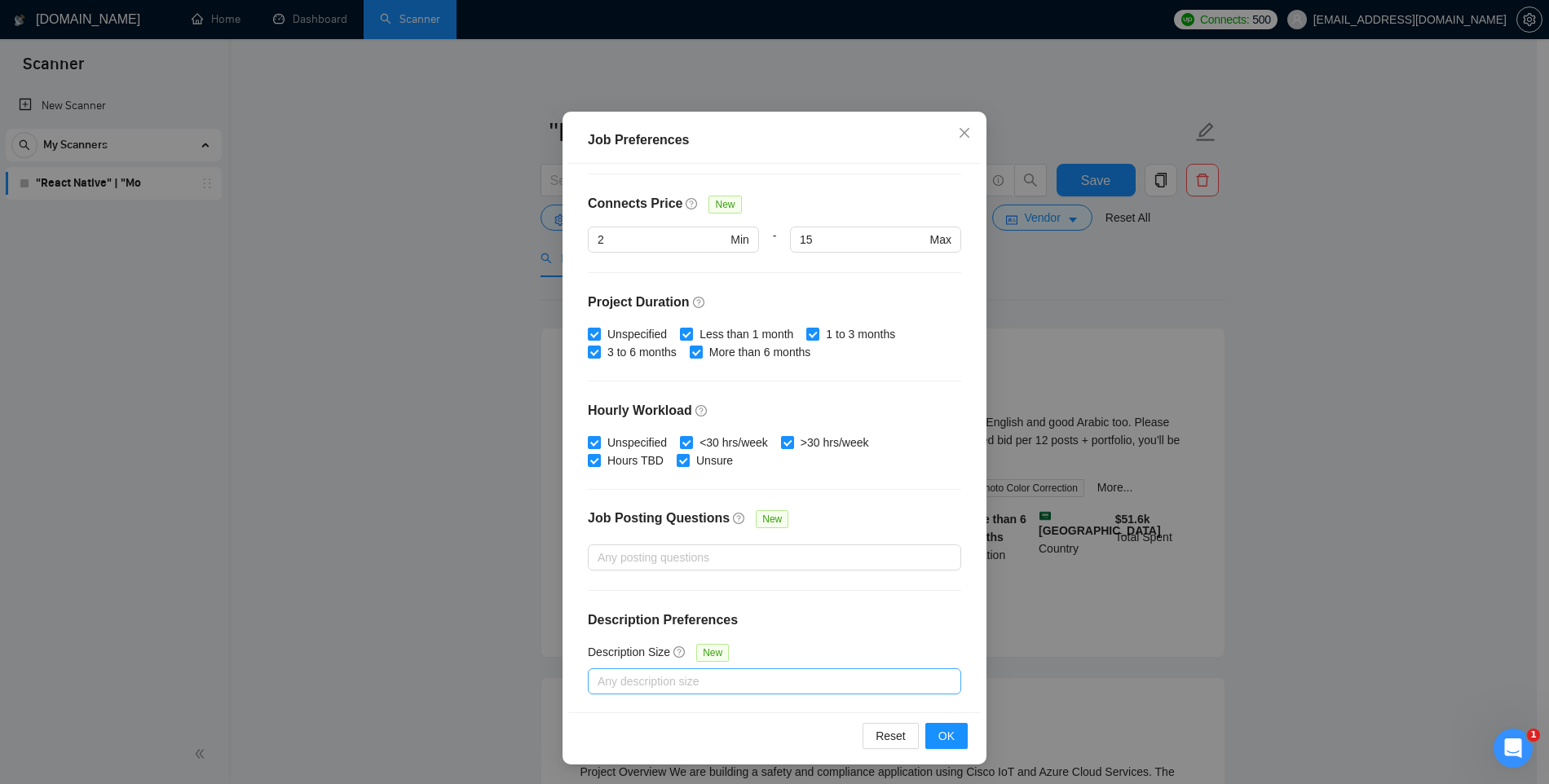
click at [679, 675] on div at bounding box center [767, 681] width 349 height 19
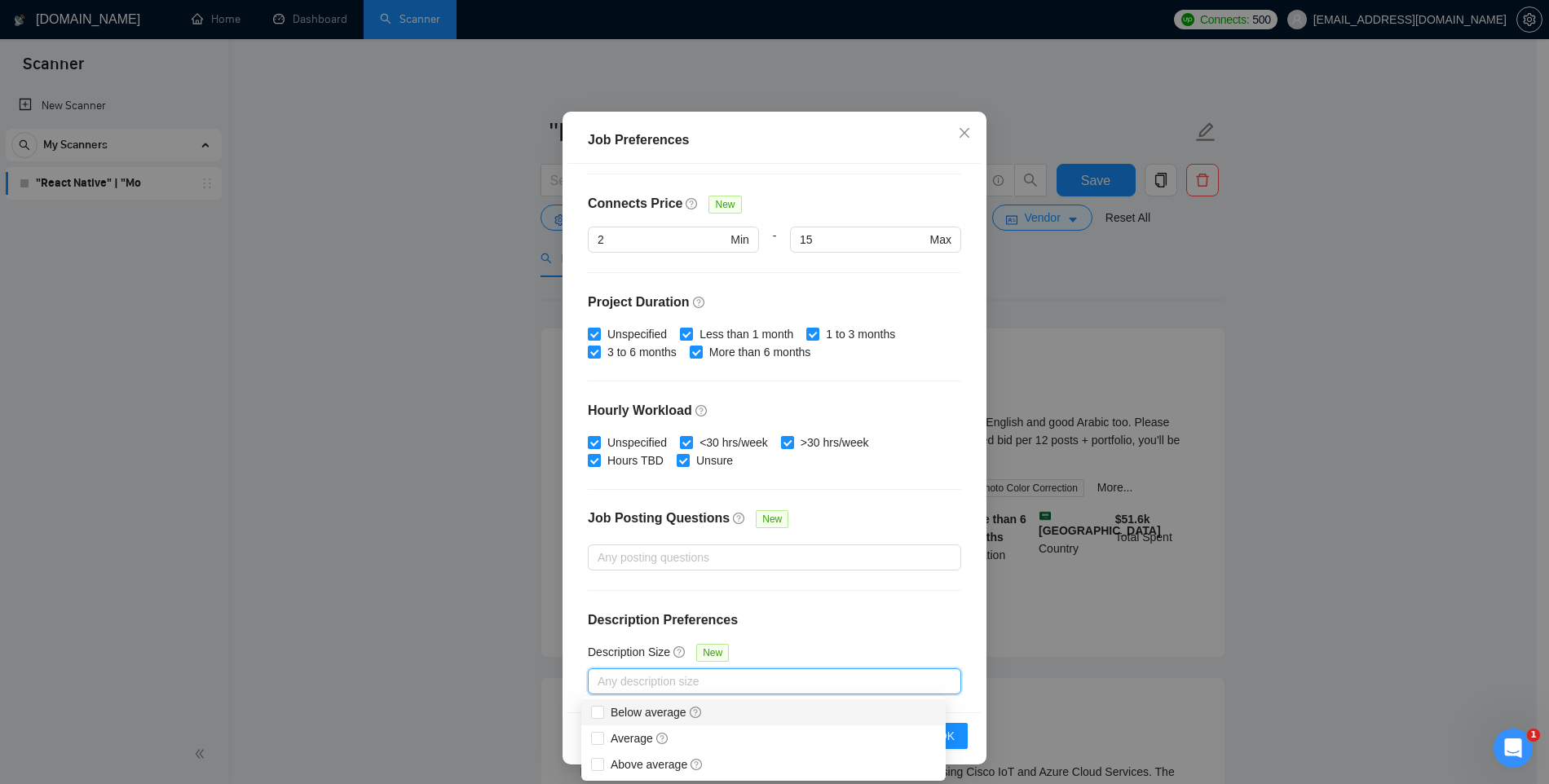
click at [795, 591] on div at bounding box center [775, 591] width 374 height 1
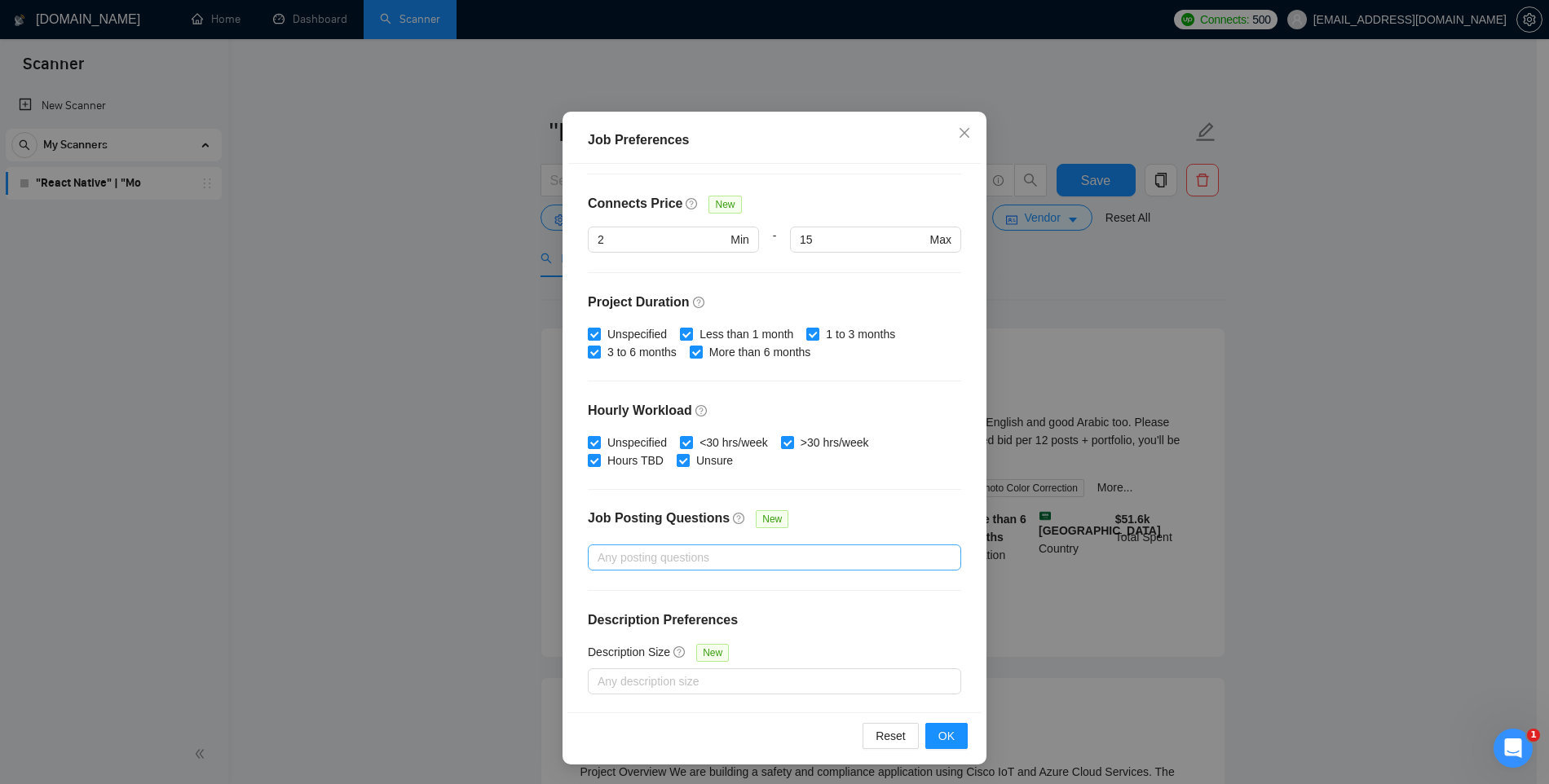
click at [730, 558] on div at bounding box center [767, 557] width 349 height 19
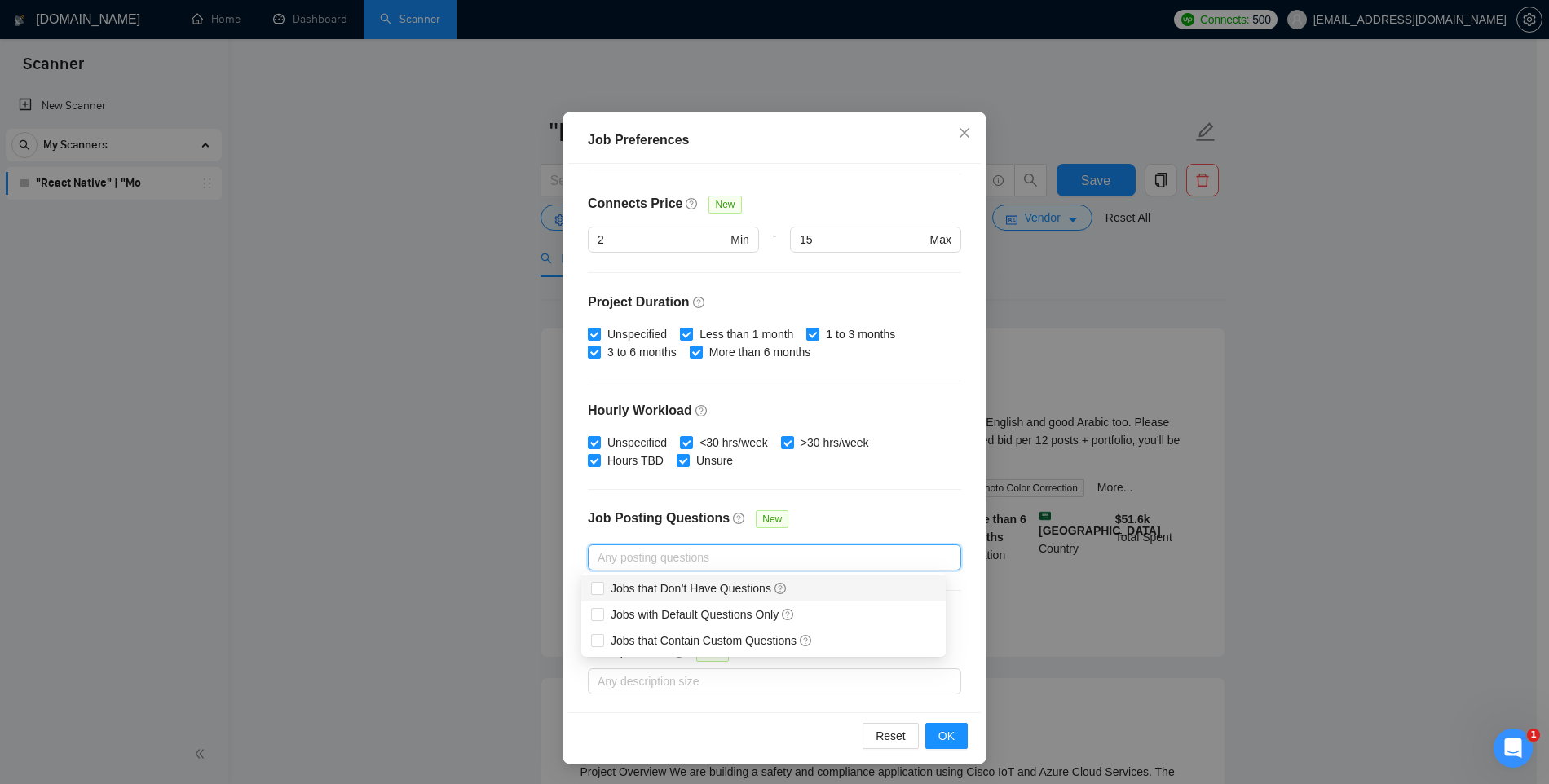
click at [804, 499] on div "Budget Project Type All Fixed Price Hourly Rate Fixed Price Budget $ Min - $ Ma…" at bounding box center [774, 438] width 412 height 548
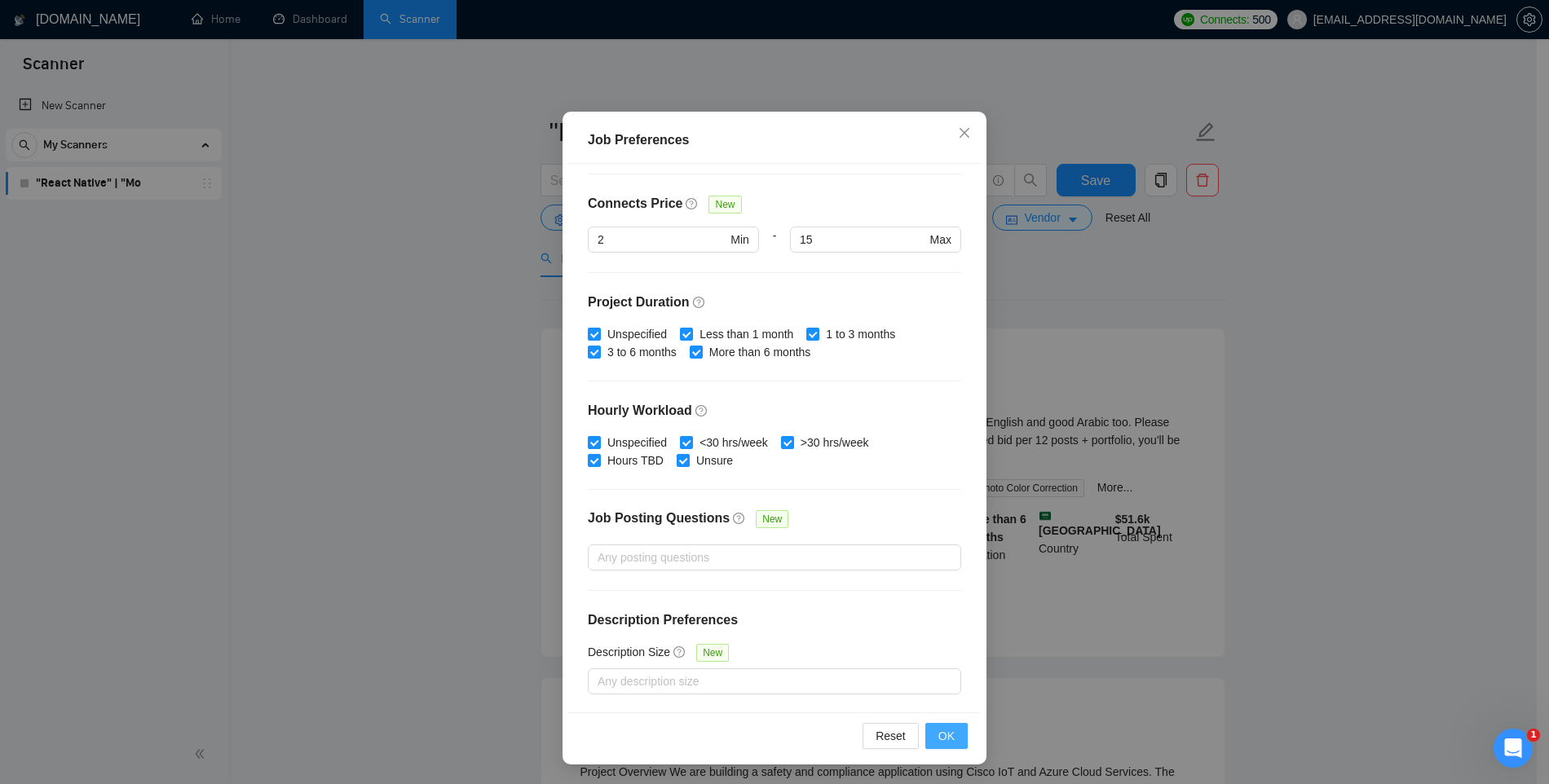
click at [943, 734] on span "OK" at bounding box center [946, 735] width 16 height 18
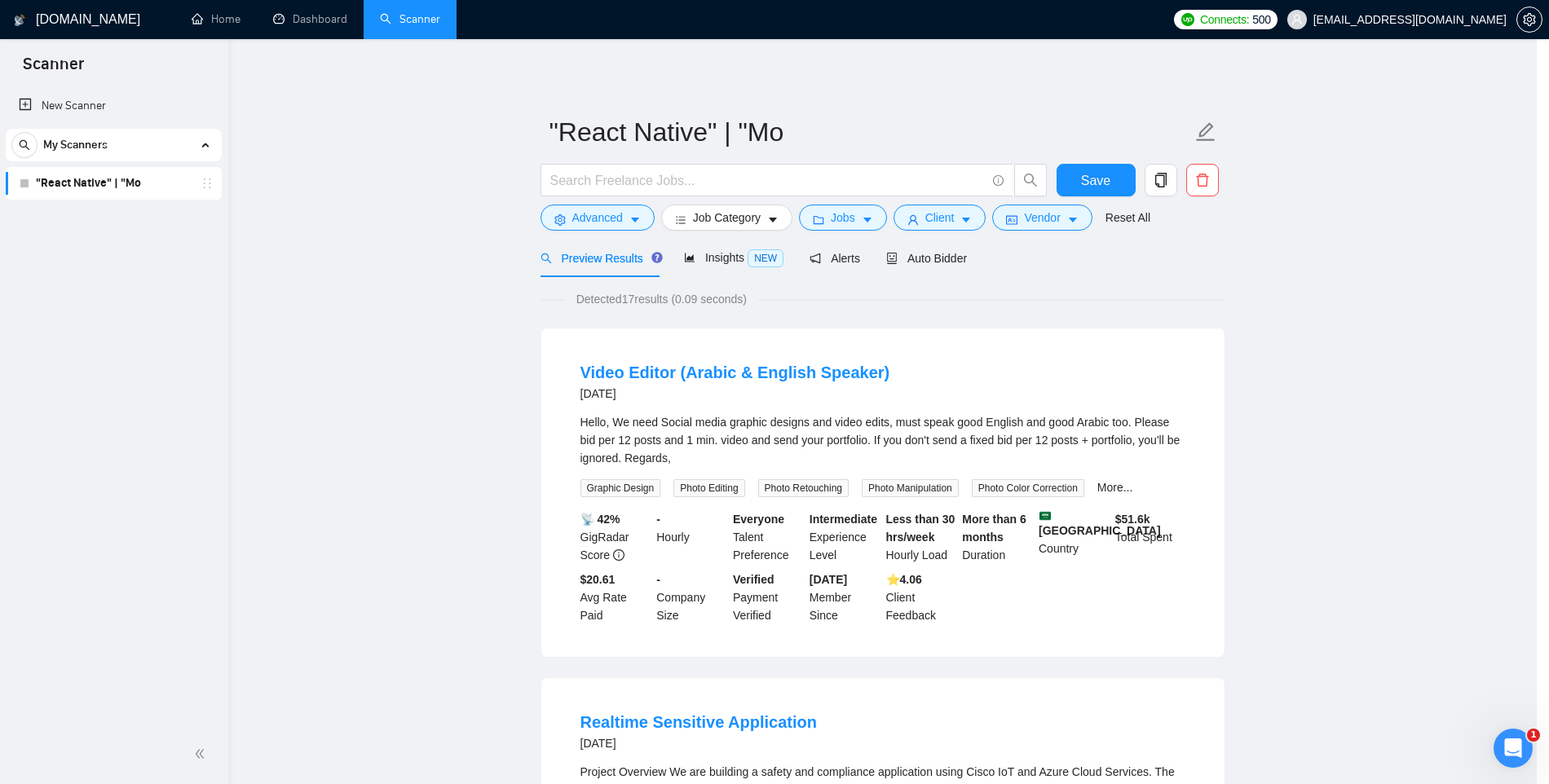
scroll to position [0, 0]
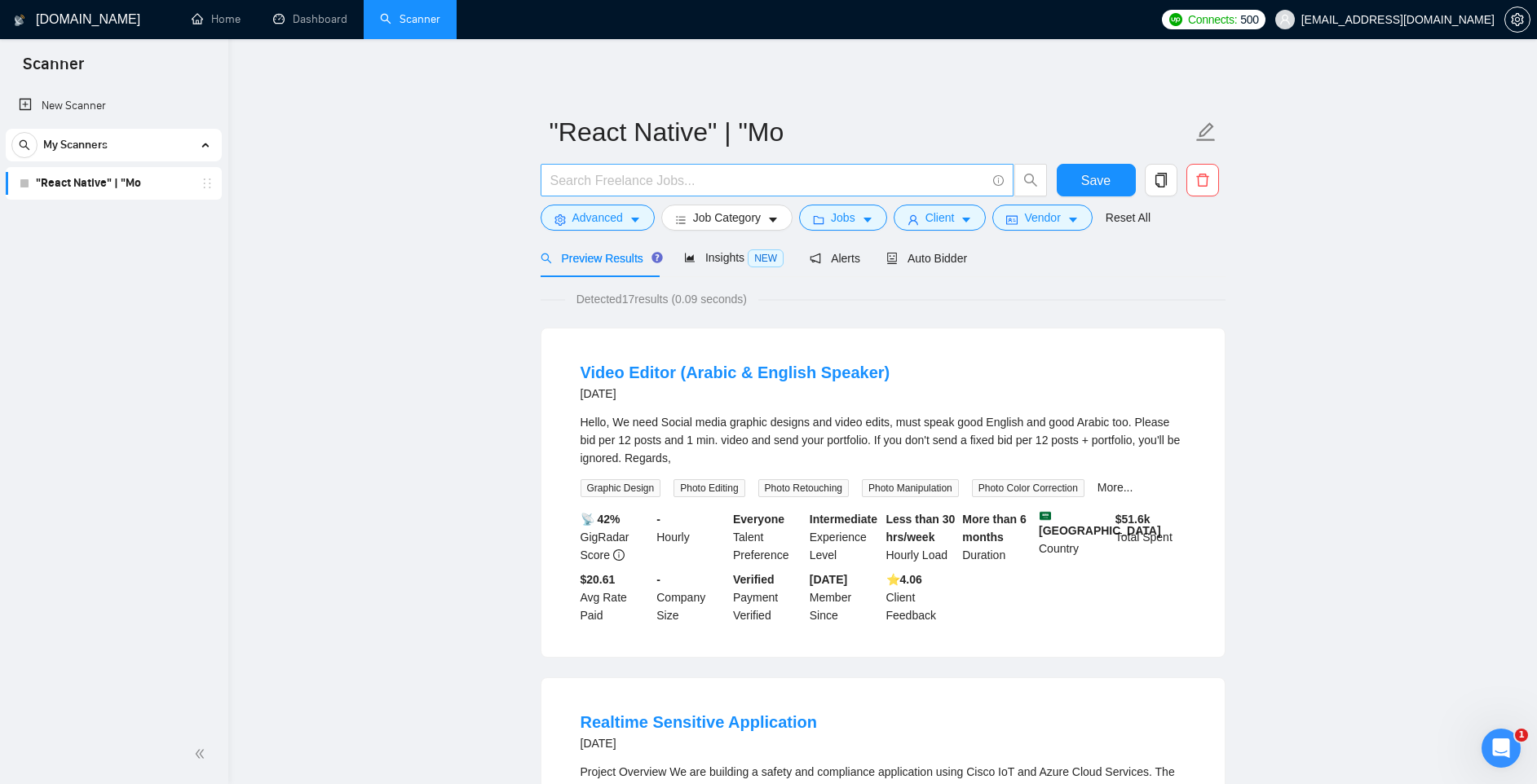
click at [642, 171] on input "text" at bounding box center [768, 181] width 436 height 20
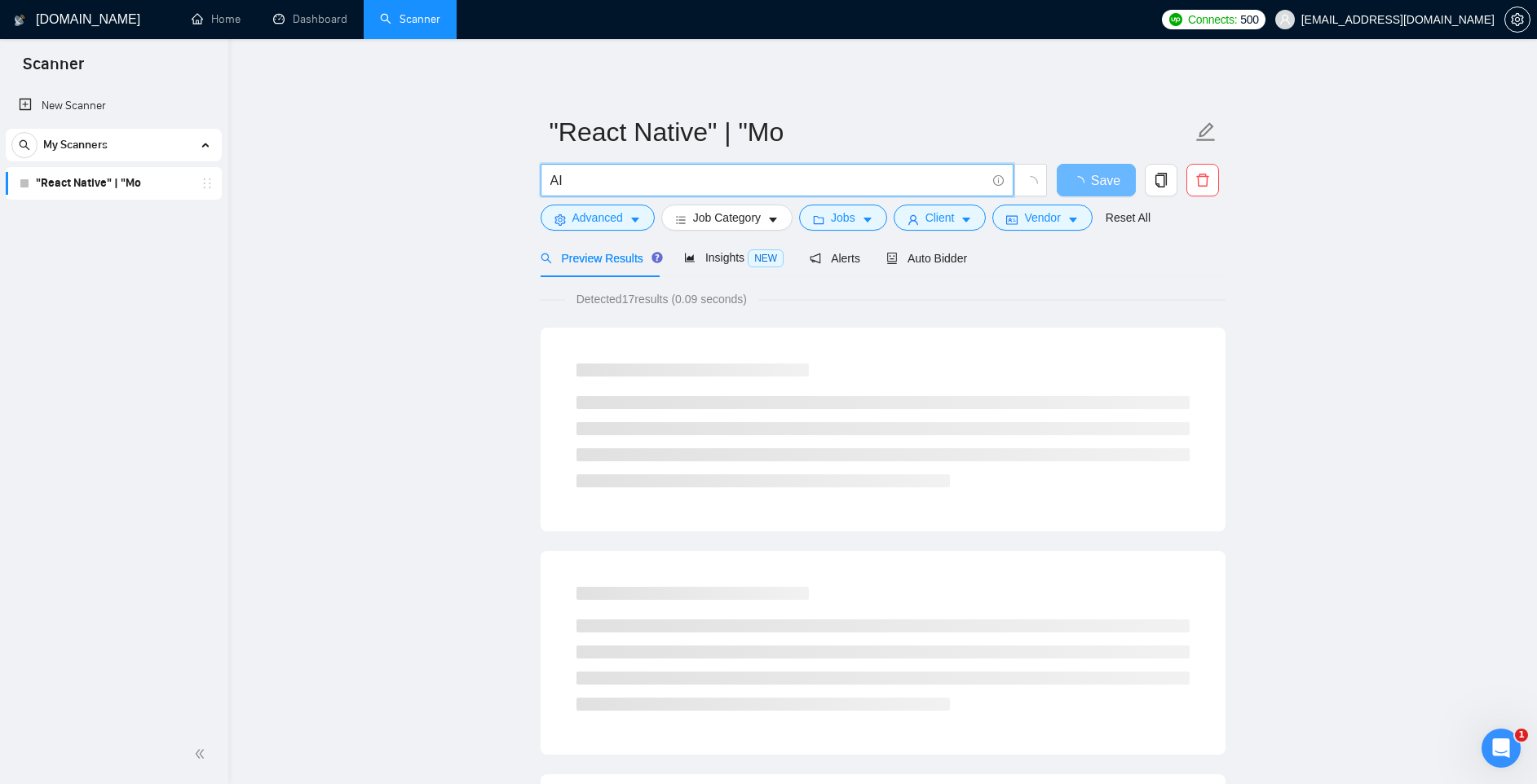
type input "A"
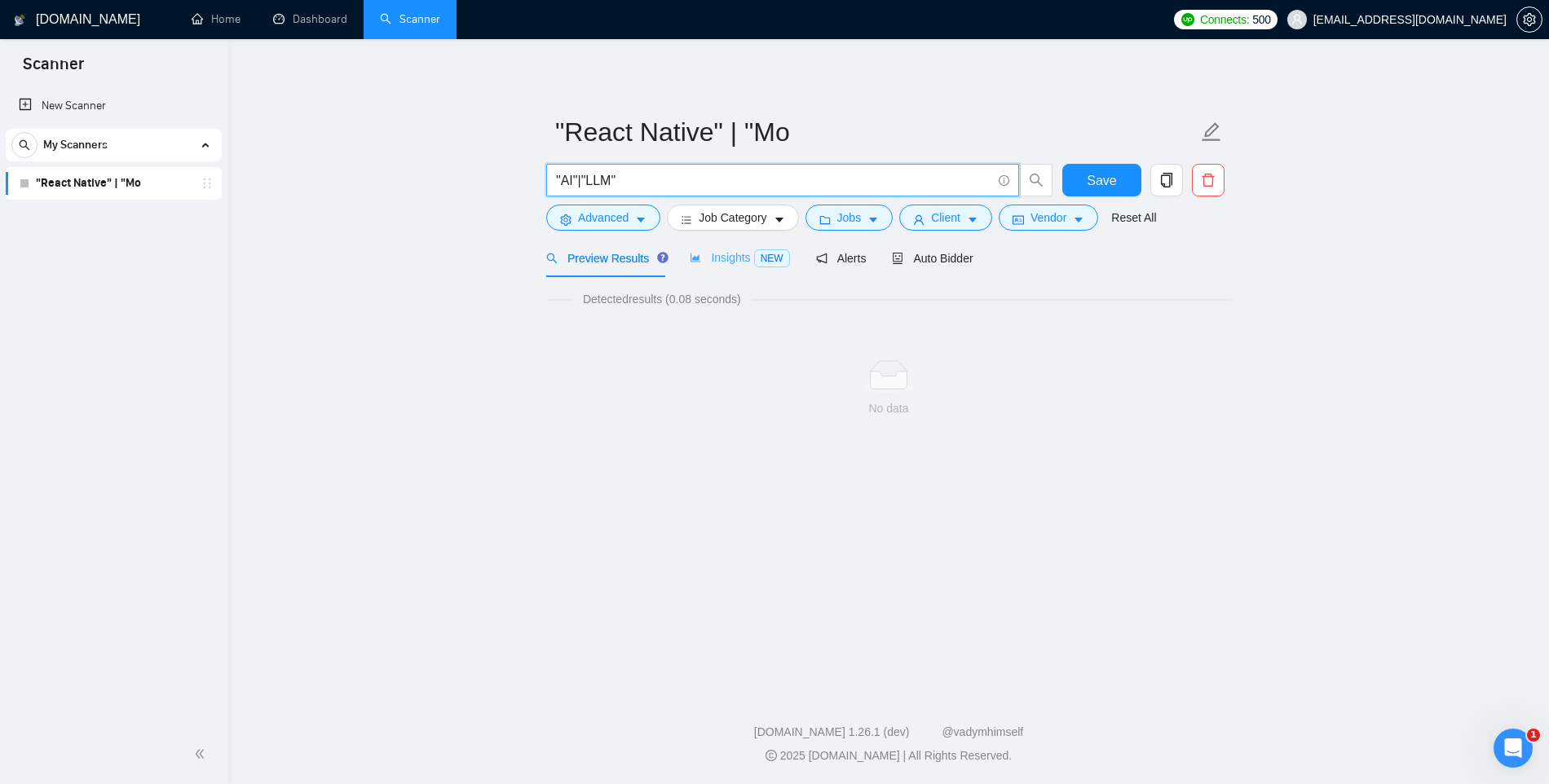
type input ""AI"|"LLM""
click at [730, 256] on span "Insights NEW" at bounding box center [740, 257] width 99 height 13
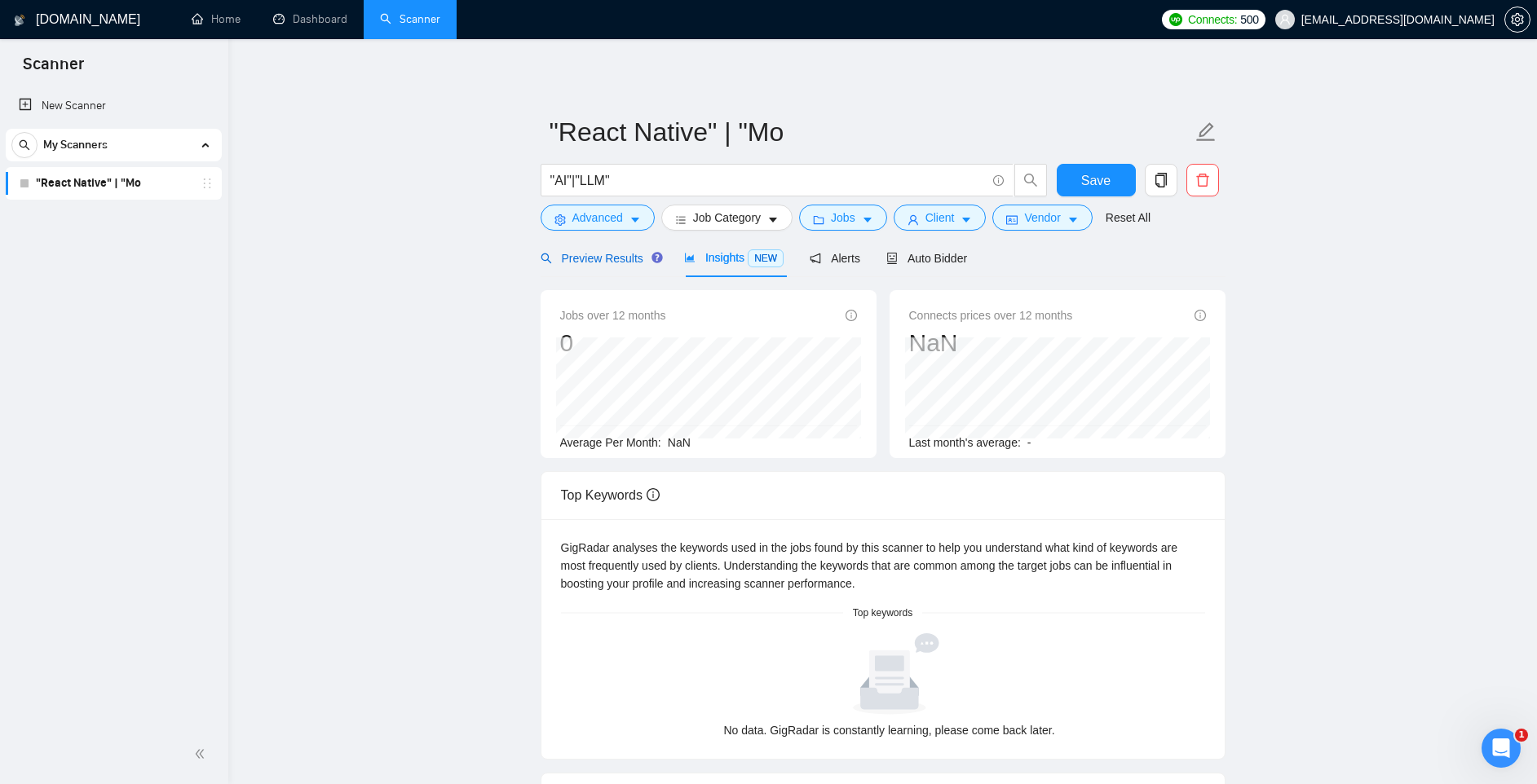
click at [618, 257] on span "Preview Results" at bounding box center [600, 258] width 118 height 13
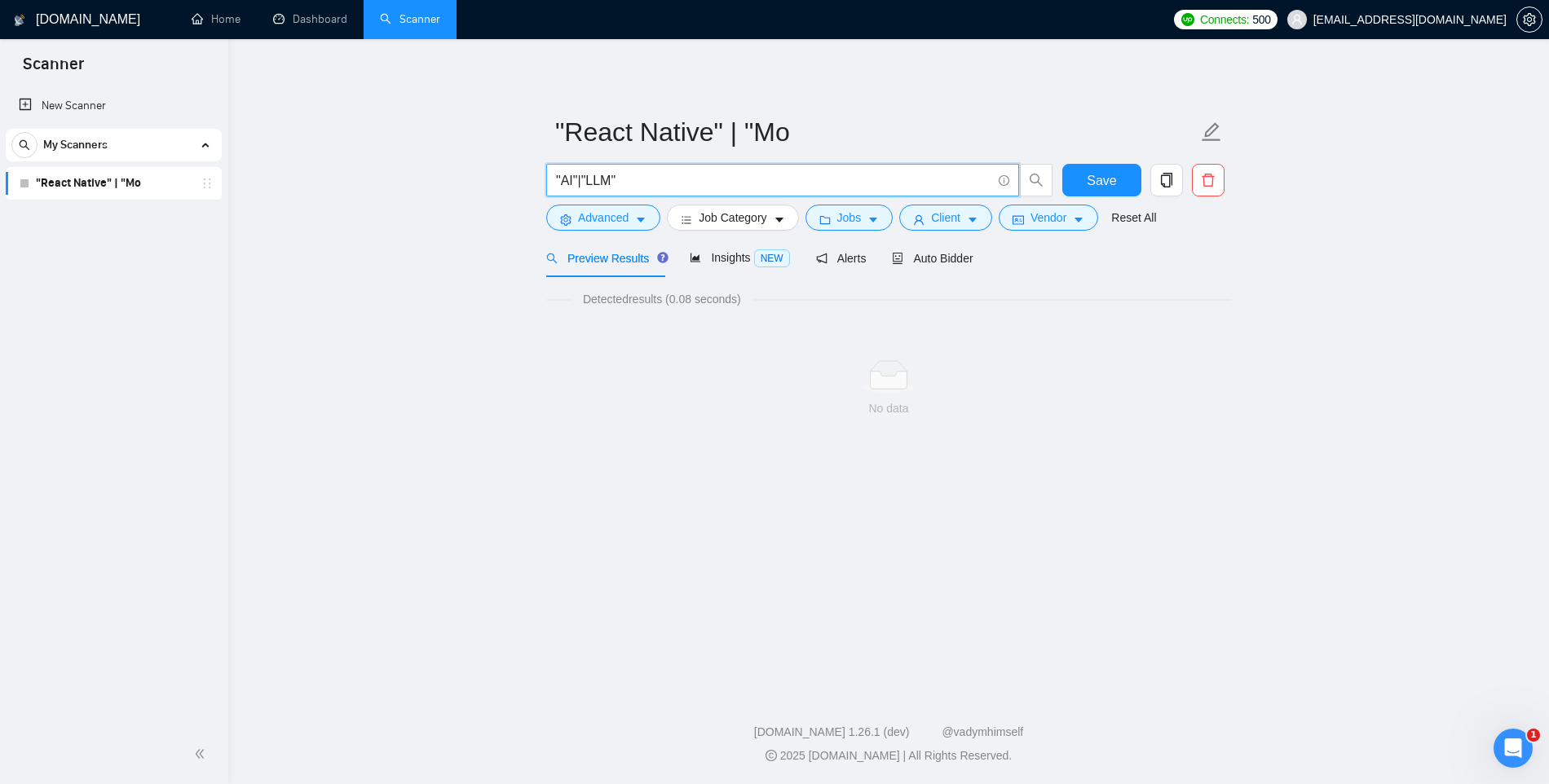
click at [617, 183] on input ""AI"|"LLM"" at bounding box center [774, 181] width 436 height 20
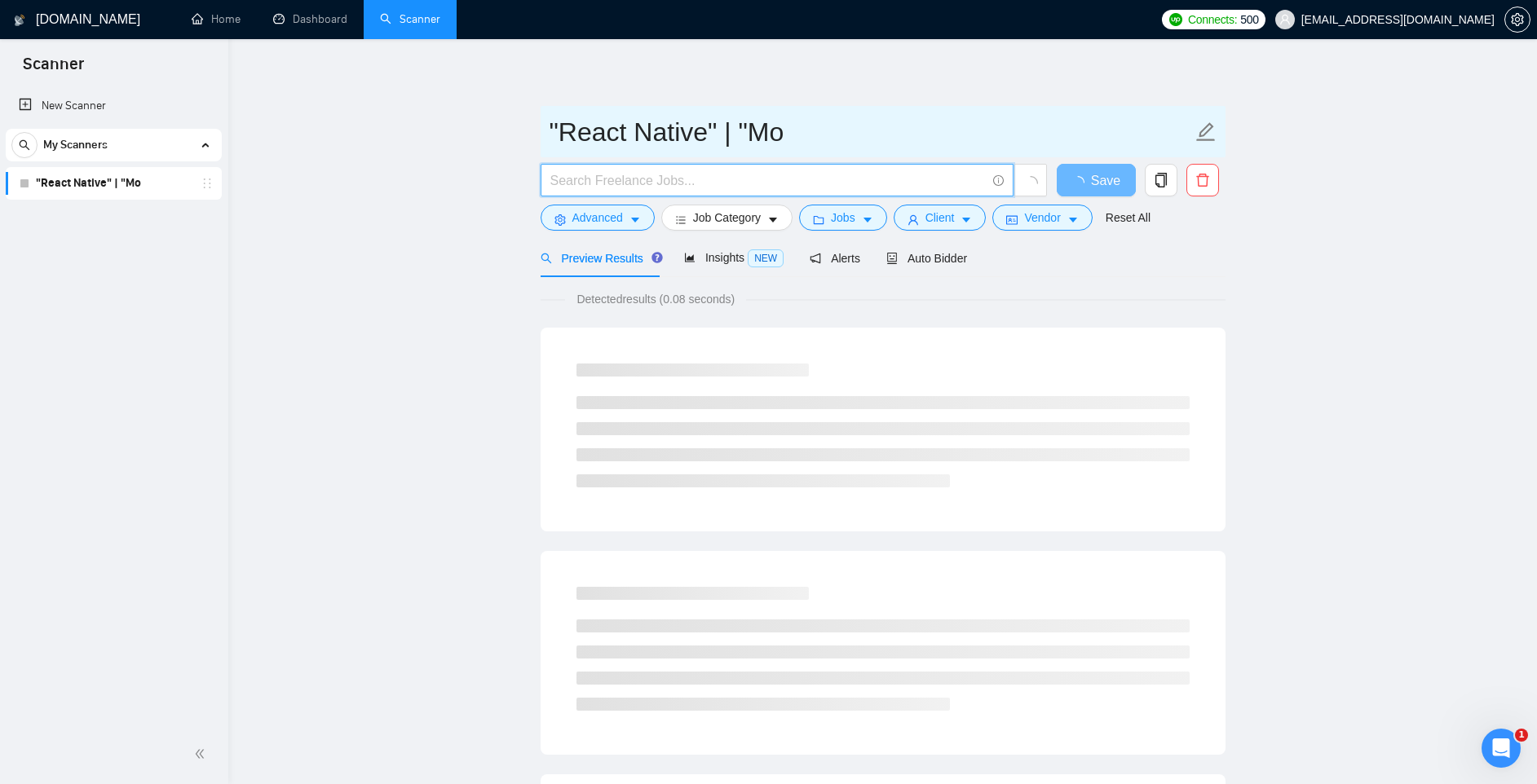
click at [1206, 133] on icon "edit" at bounding box center [1206, 131] width 19 height 19
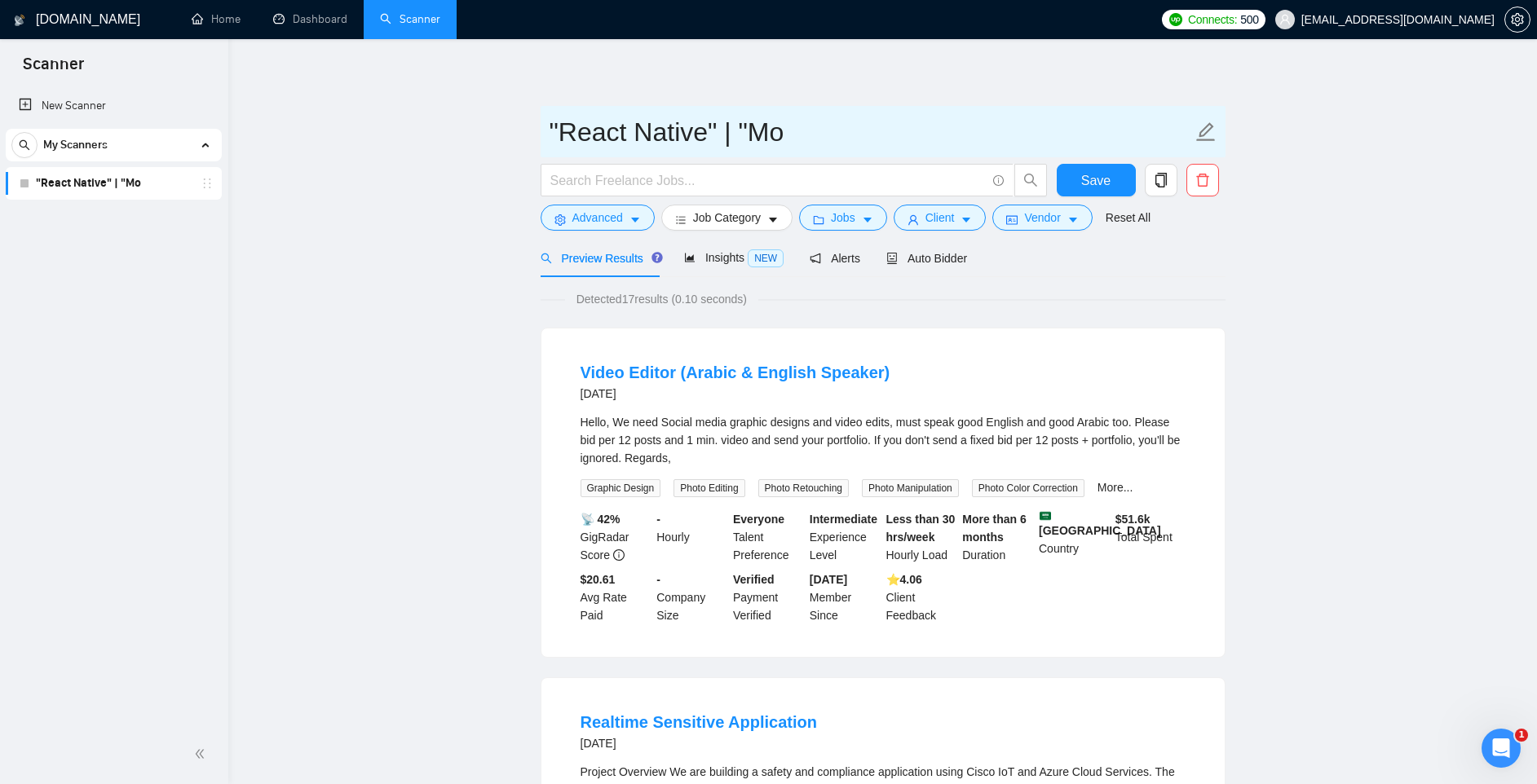
click at [1206, 128] on icon "edit" at bounding box center [1206, 131] width 19 height 19
click at [739, 133] on input ""React Native" | "Mo" at bounding box center [871, 132] width 643 height 40
click at [739, 133] on input ""React Native" | "Mo" at bounding box center [871, 132] width 643 height 40
type input "React Native"
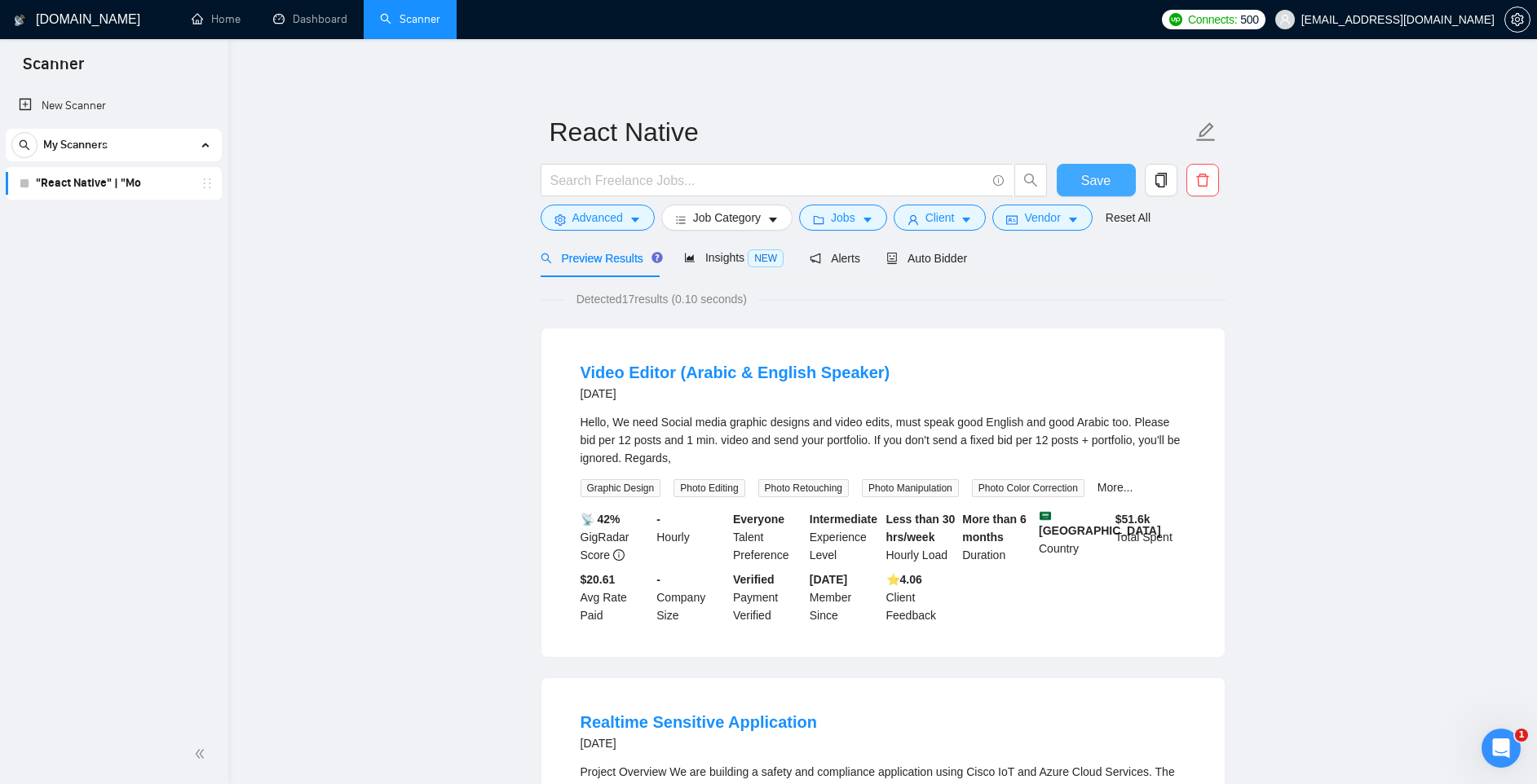
click at [1120, 182] on button "Save" at bounding box center [1096, 180] width 79 height 33
click at [643, 184] on input "text" at bounding box center [768, 181] width 436 height 20
click at [649, 184] on input ""React Native"" at bounding box center [768, 181] width 436 height 20
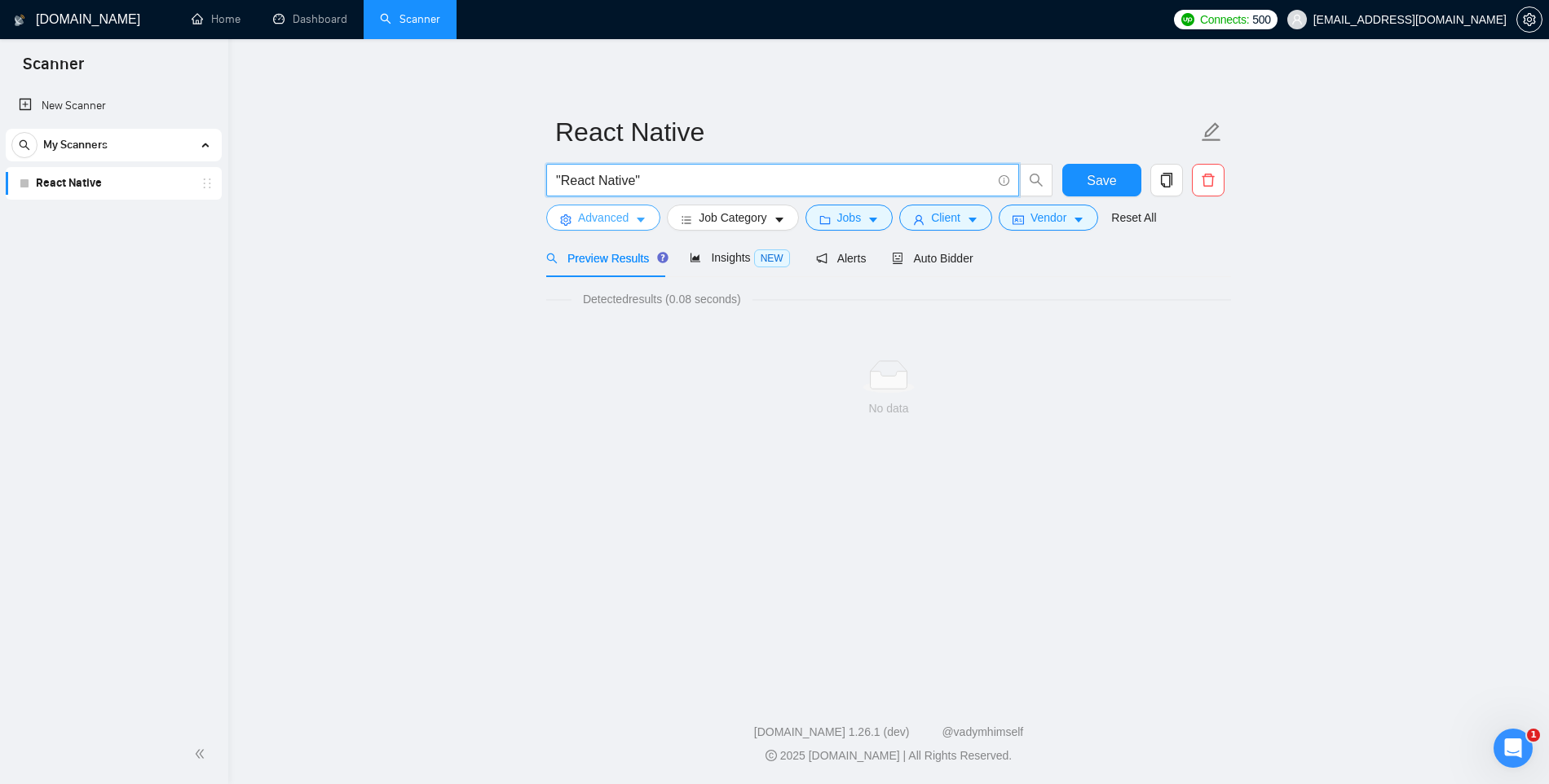
type input ""React Native""
click at [642, 220] on icon "caret-down" at bounding box center [641, 221] width 8 height 5
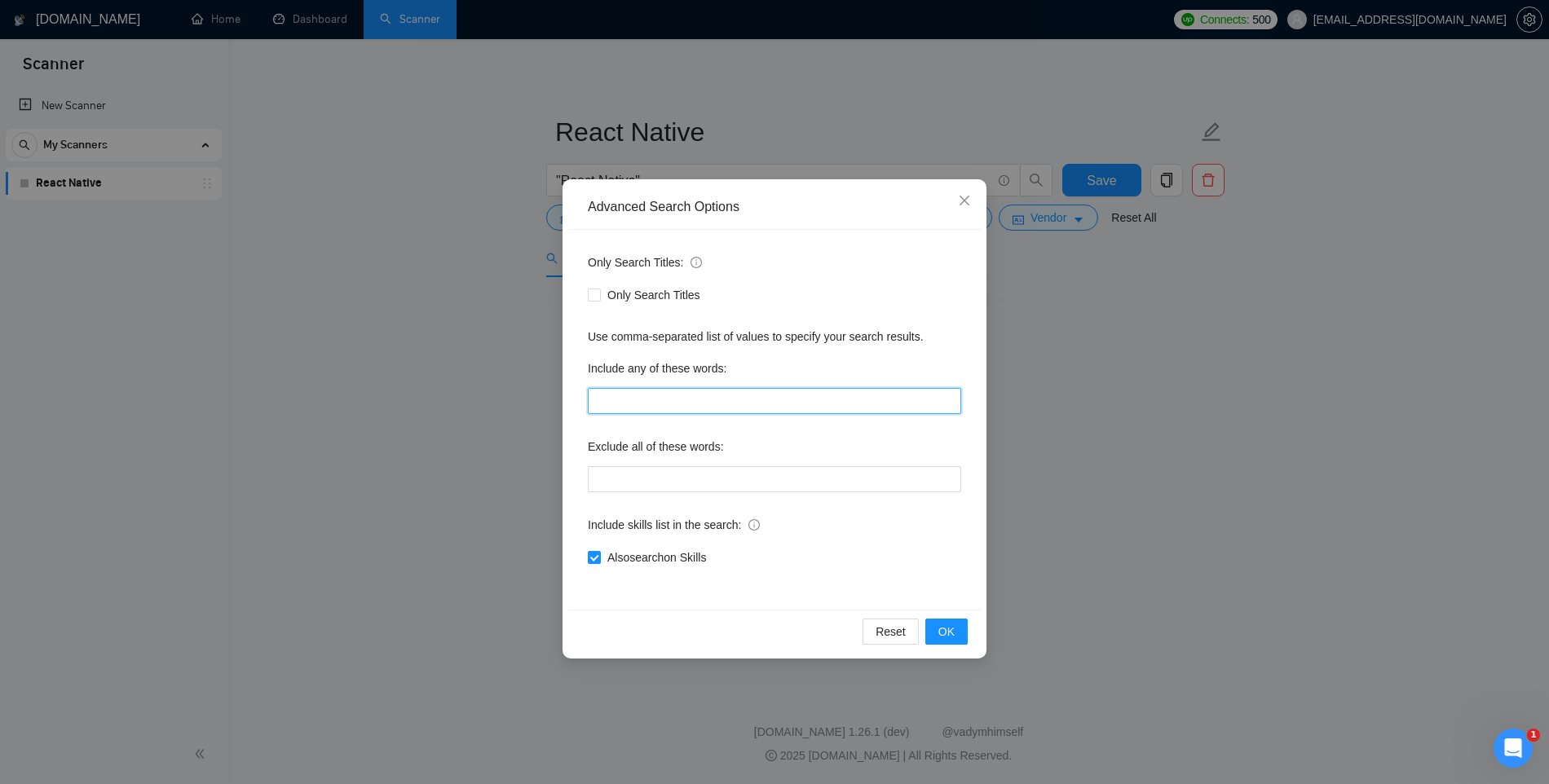
click at [640, 388] on input "text" at bounding box center [775, 400] width 374 height 26
click at [724, 351] on div "Only Search Titles: Only Search Titles Use comma-separated list of values to sp…" at bounding box center [774, 420] width 412 height 380
click at [943, 625] on span "OK" at bounding box center [946, 631] width 16 height 18
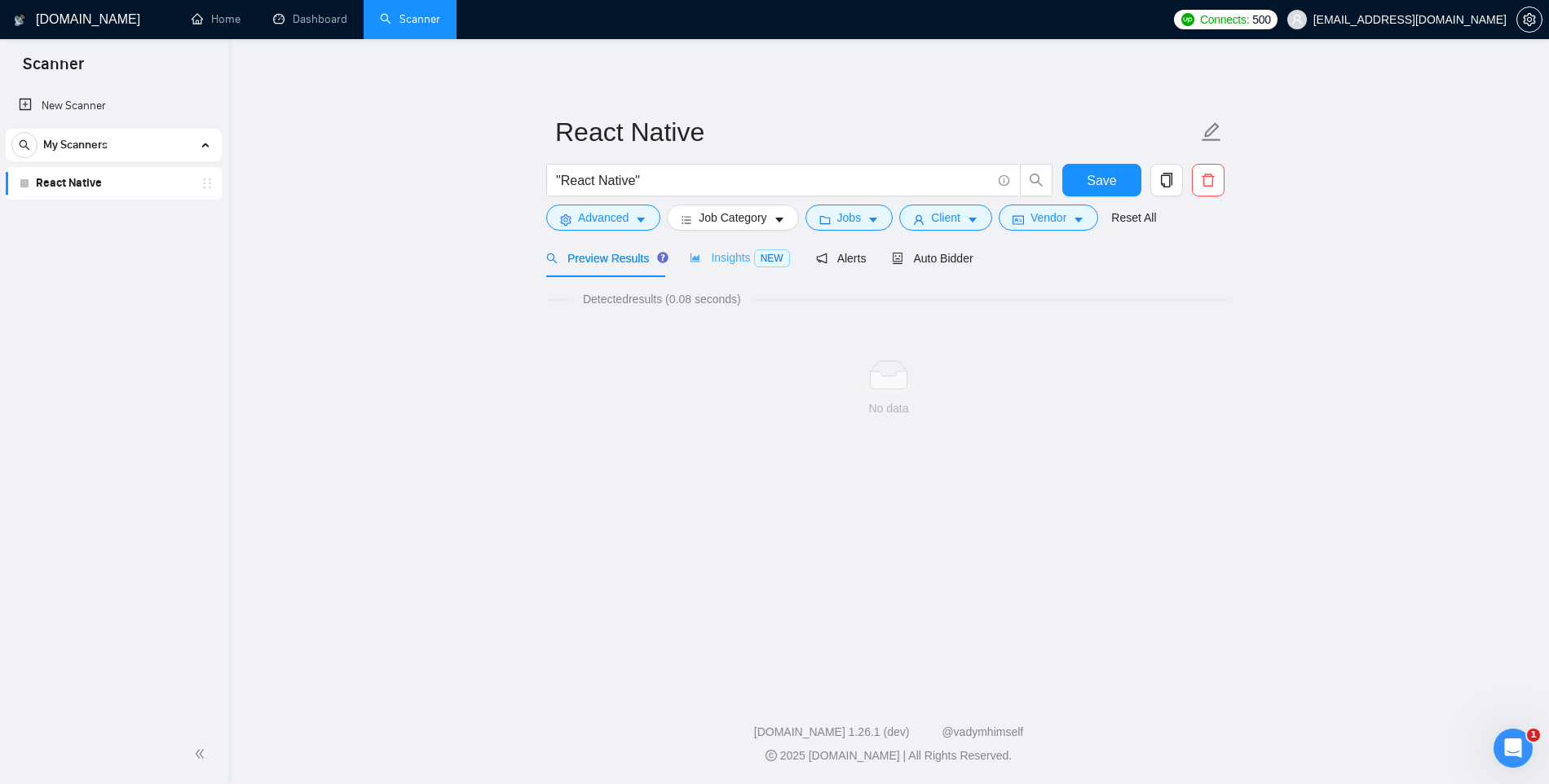
click at [726, 246] on div "Insights NEW" at bounding box center [740, 258] width 99 height 39
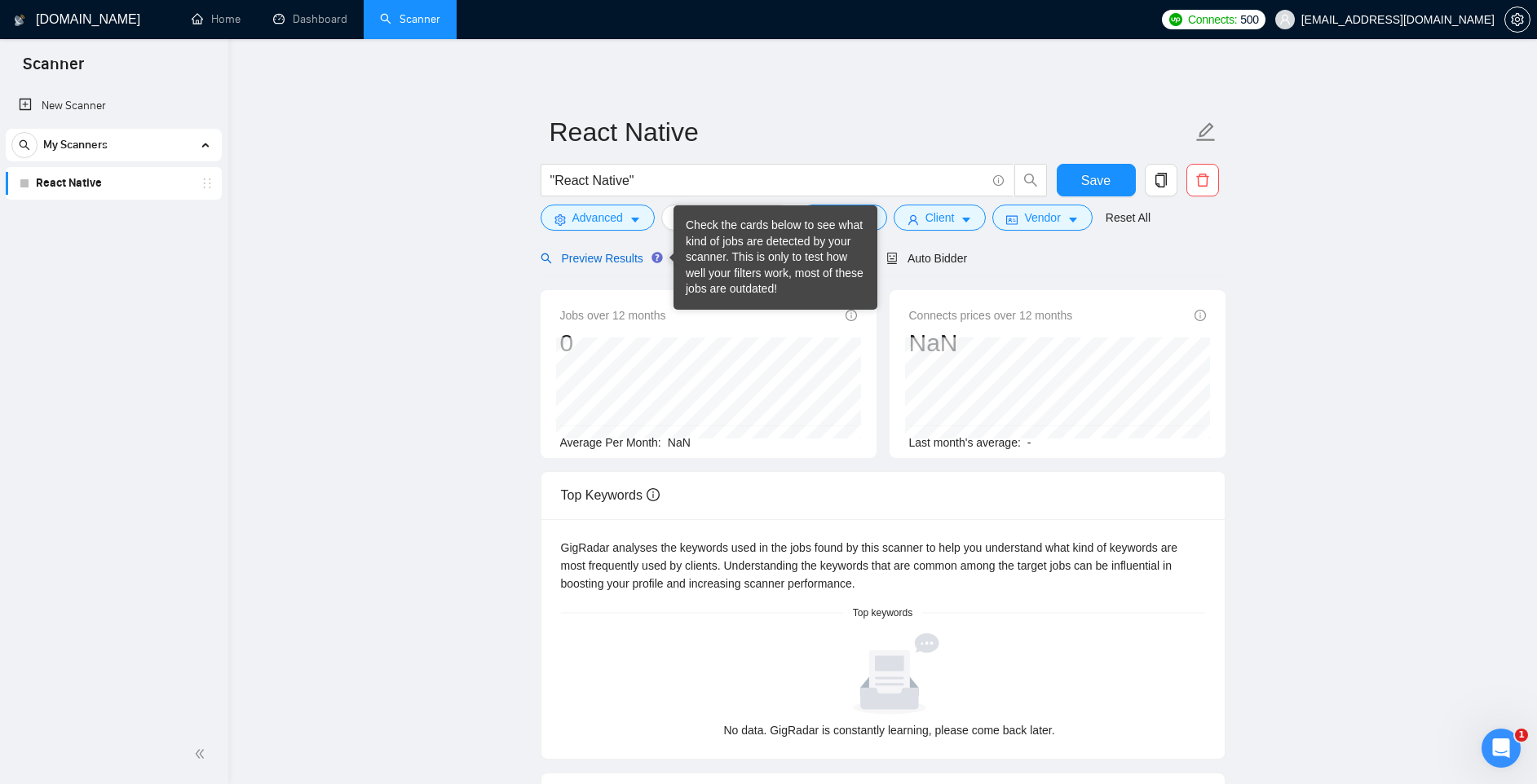
click at [652, 265] on div "Preview Results" at bounding box center [600, 258] width 118 height 18
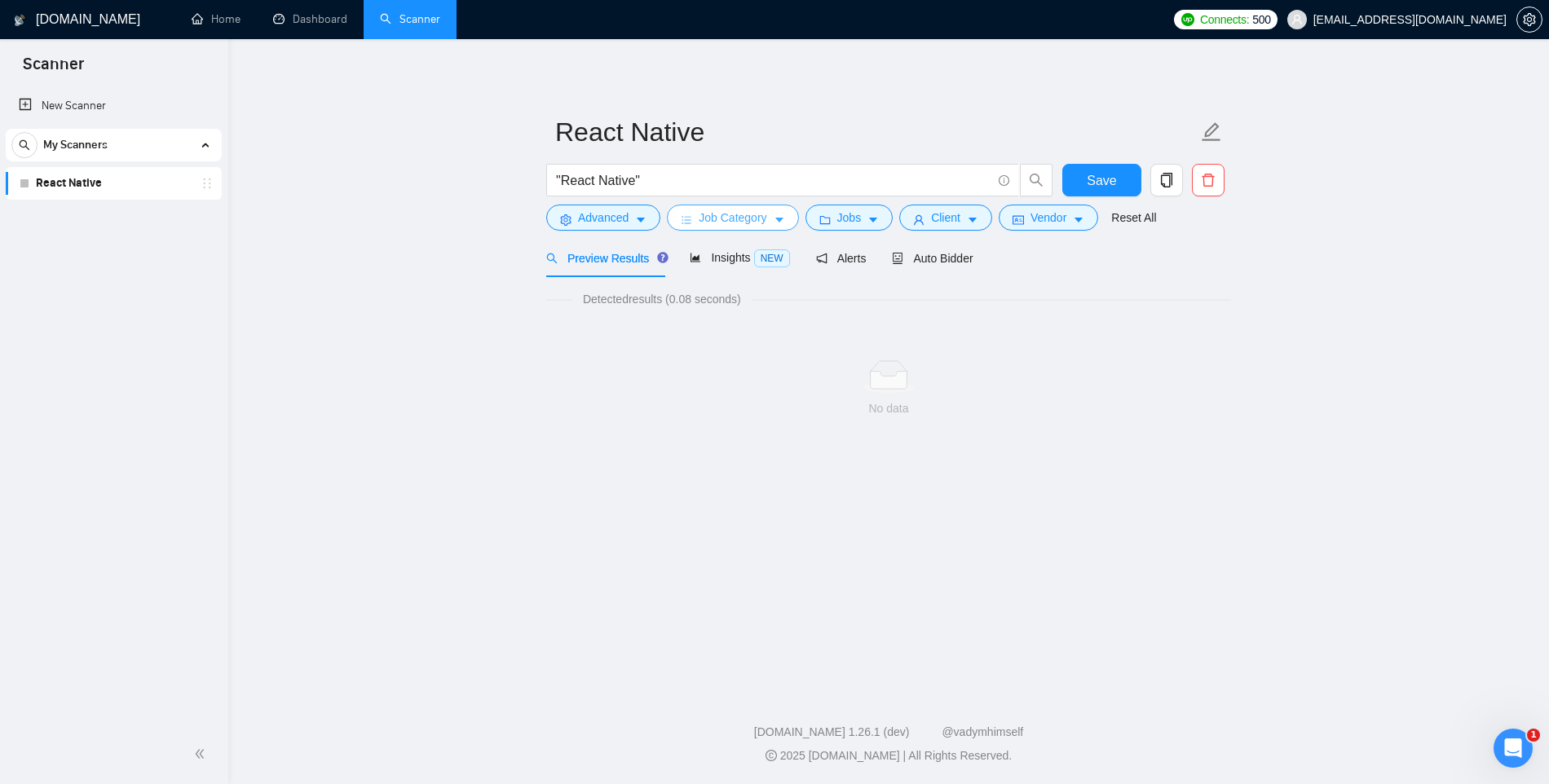
click at [729, 209] on span "Job Category" at bounding box center [733, 217] width 67 height 18
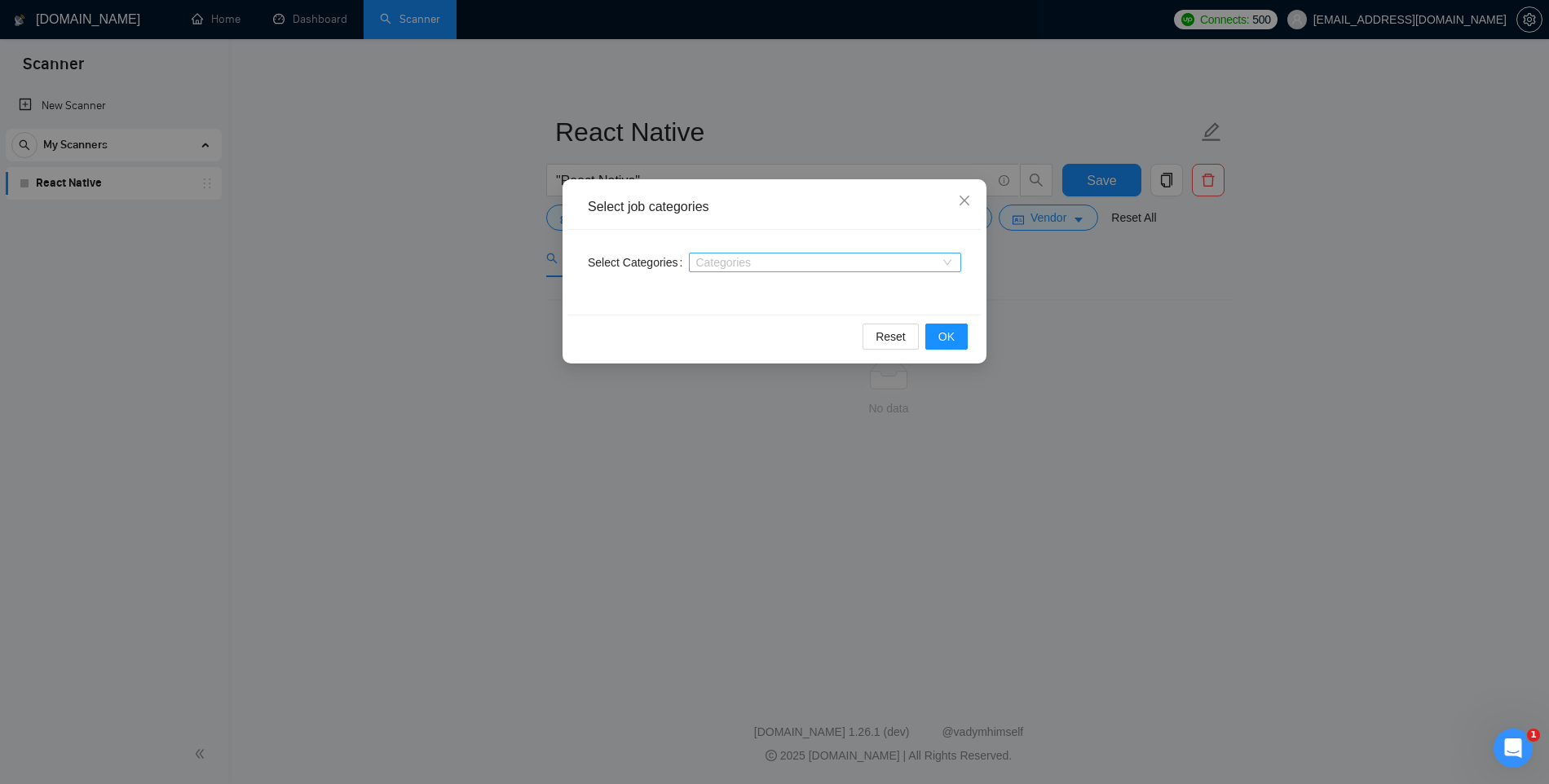
click at [724, 262] on div at bounding box center [817, 262] width 248 height 13
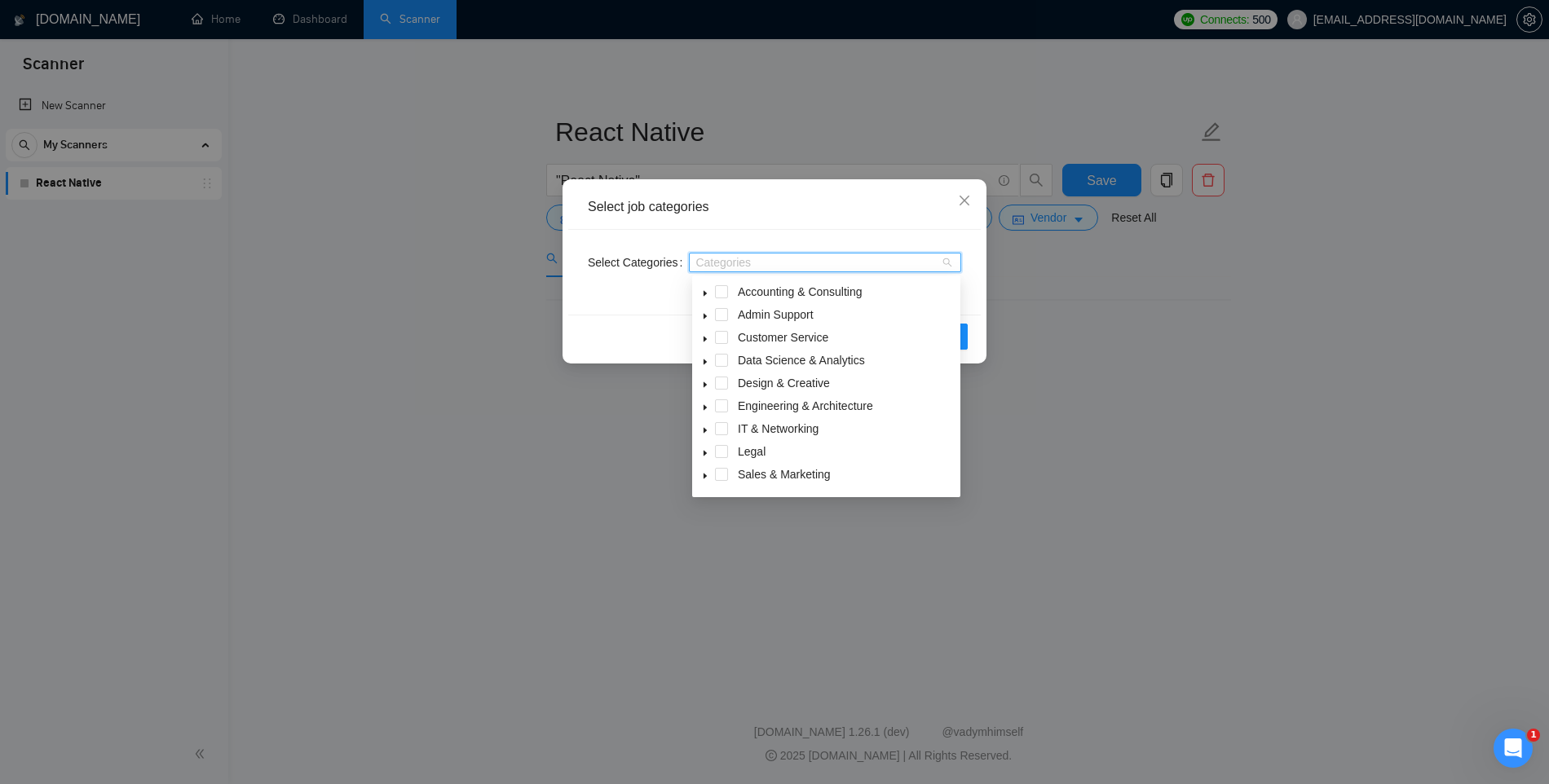
click at [735, 239] on div "Select Categories Categories" at bounding box center [774, 272] width 412 height 85
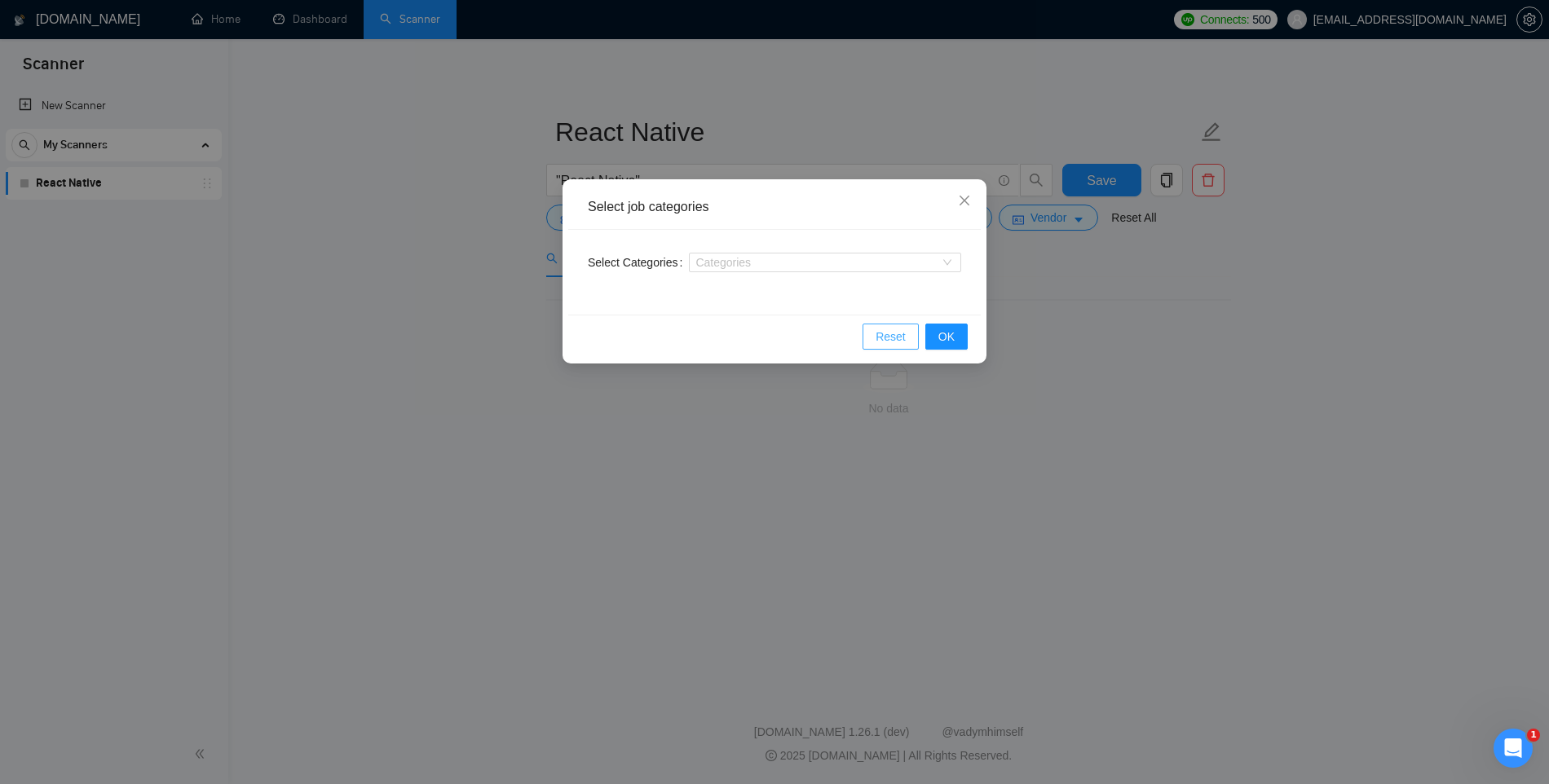
click at [892, 340] on span "Reset" at bounding box center [891, 336] width 30 height 18
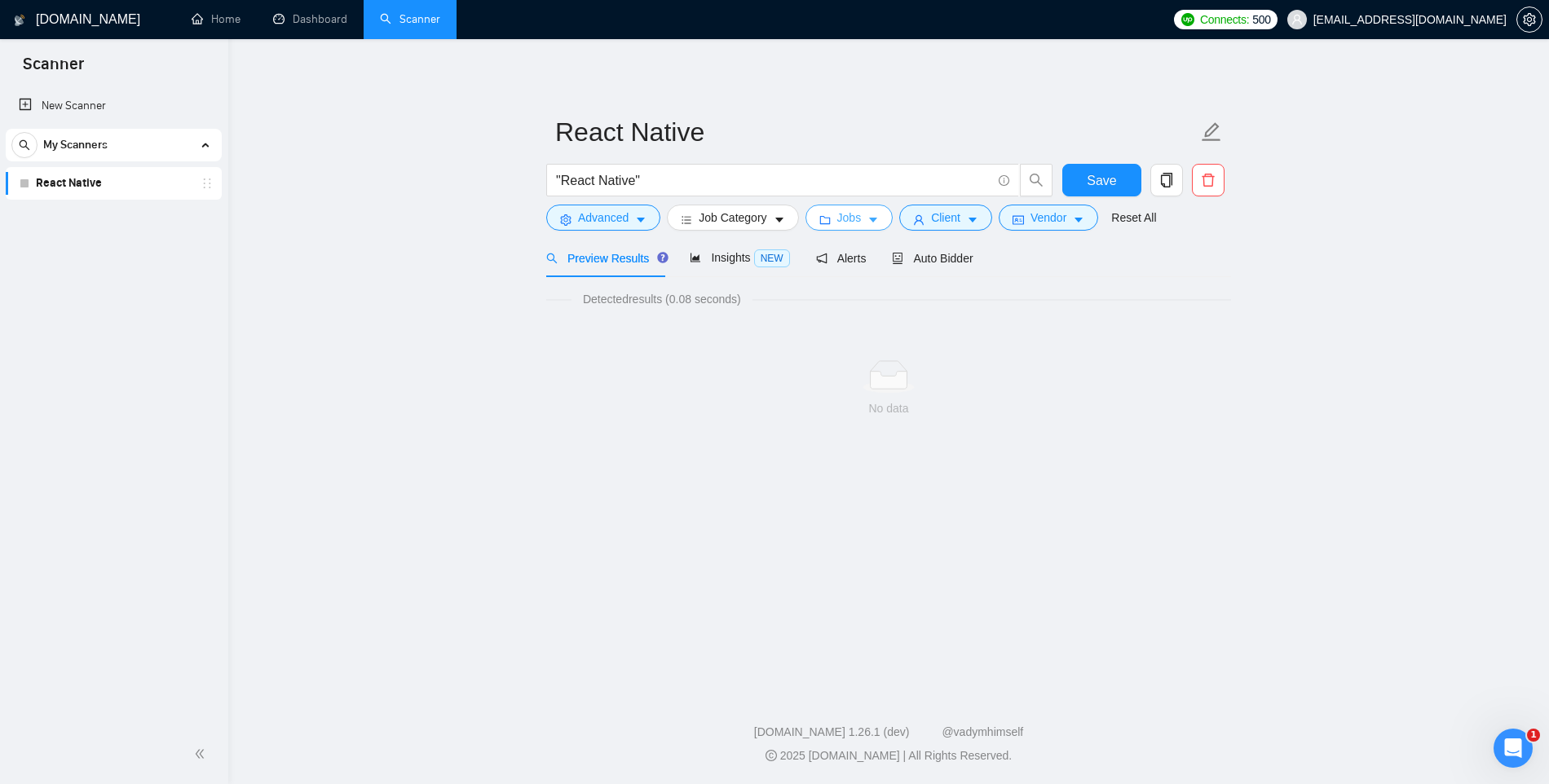
click at [862, 210] on span "Jobs" at bounding box center [849, 217] width 24 height 18
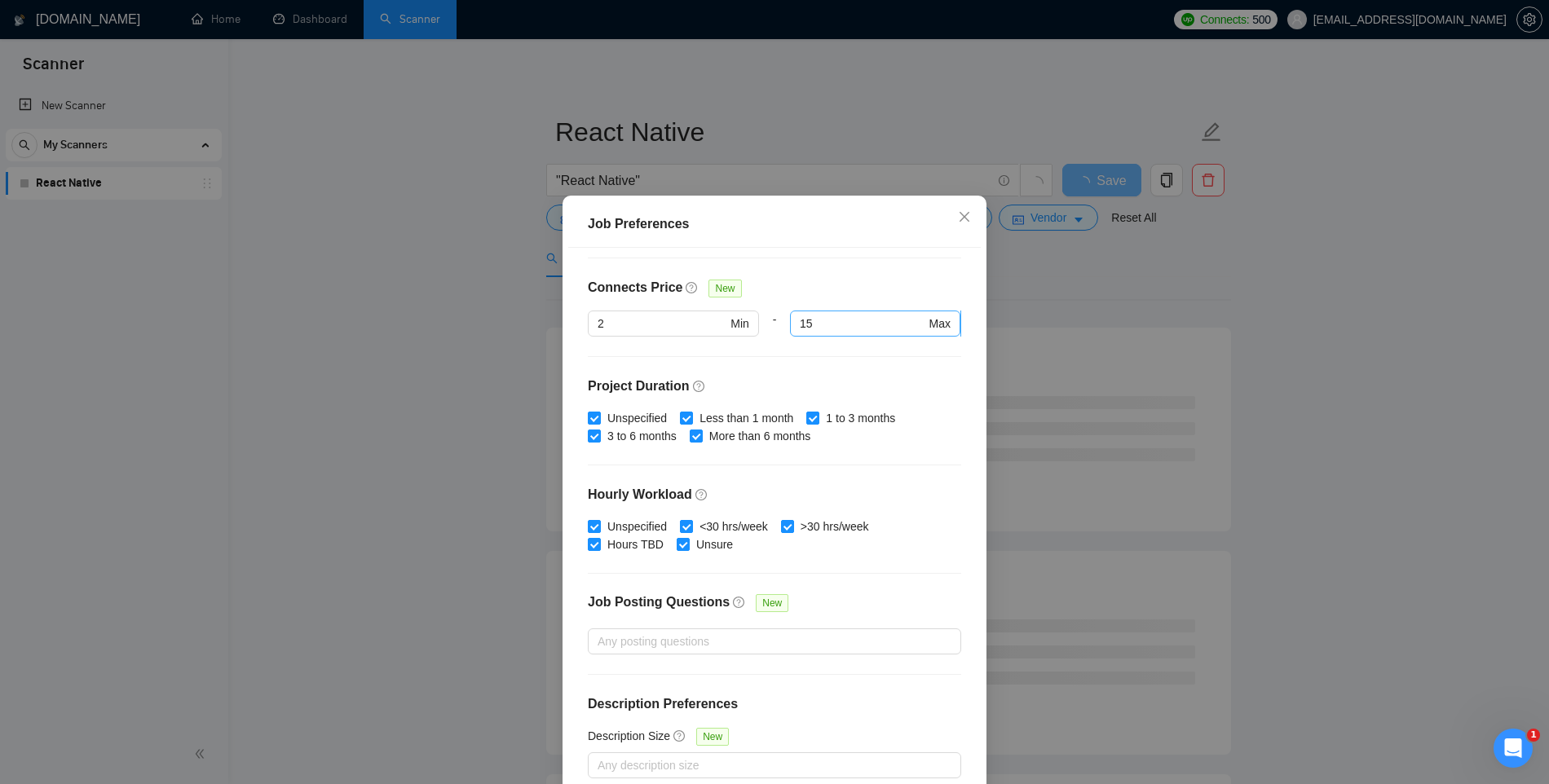
click at [790, 318] on span "15 Max" at bounding box center [875, 323] width 171 height 26
click at [815, 323] on input "15" at bounding box center [862, 323] width 125 height 18
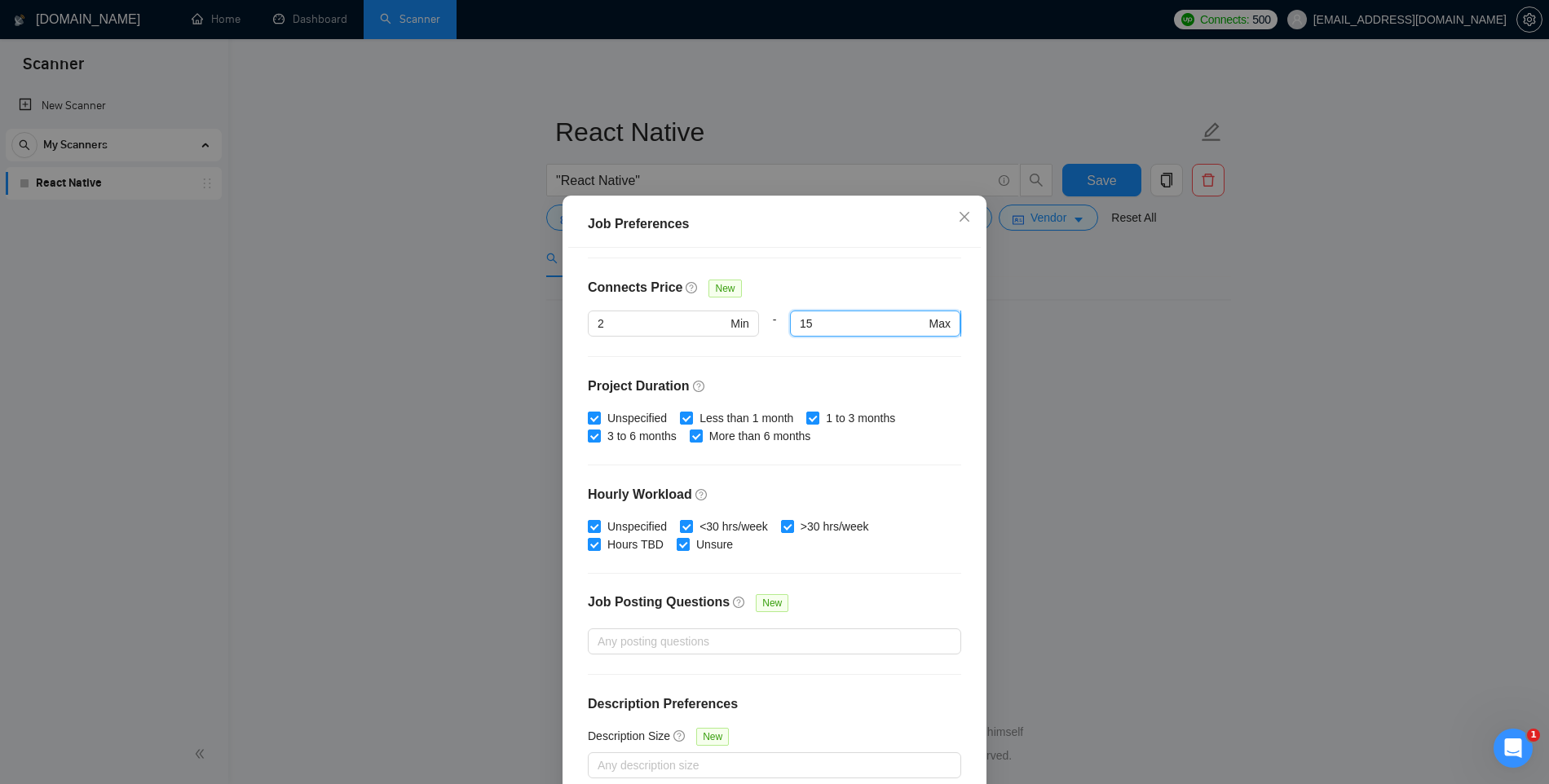
click at [815, 323] on input "15" at bounding box center [862, 323] width 125 height 18
type input "25"
click at [792, 279] on div "Connects Price New" at bounding box center [775, 294] width 374 height 33
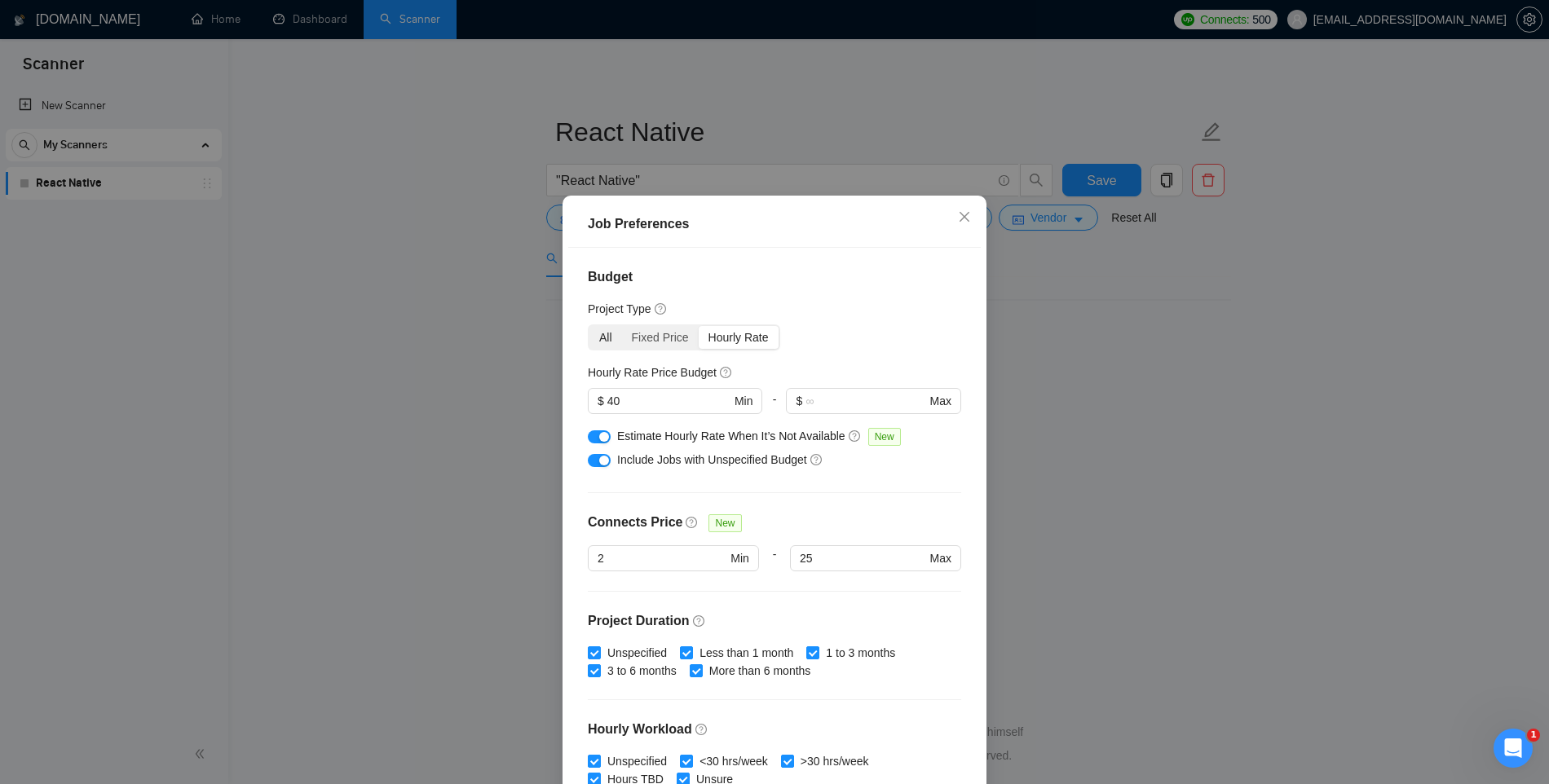
click at [596, 336] on div "All" at bounding box center [606, 337] width 33 height 23
click at [590, 326] on input "All" at bounding box center [590, 326] width 0 height 0
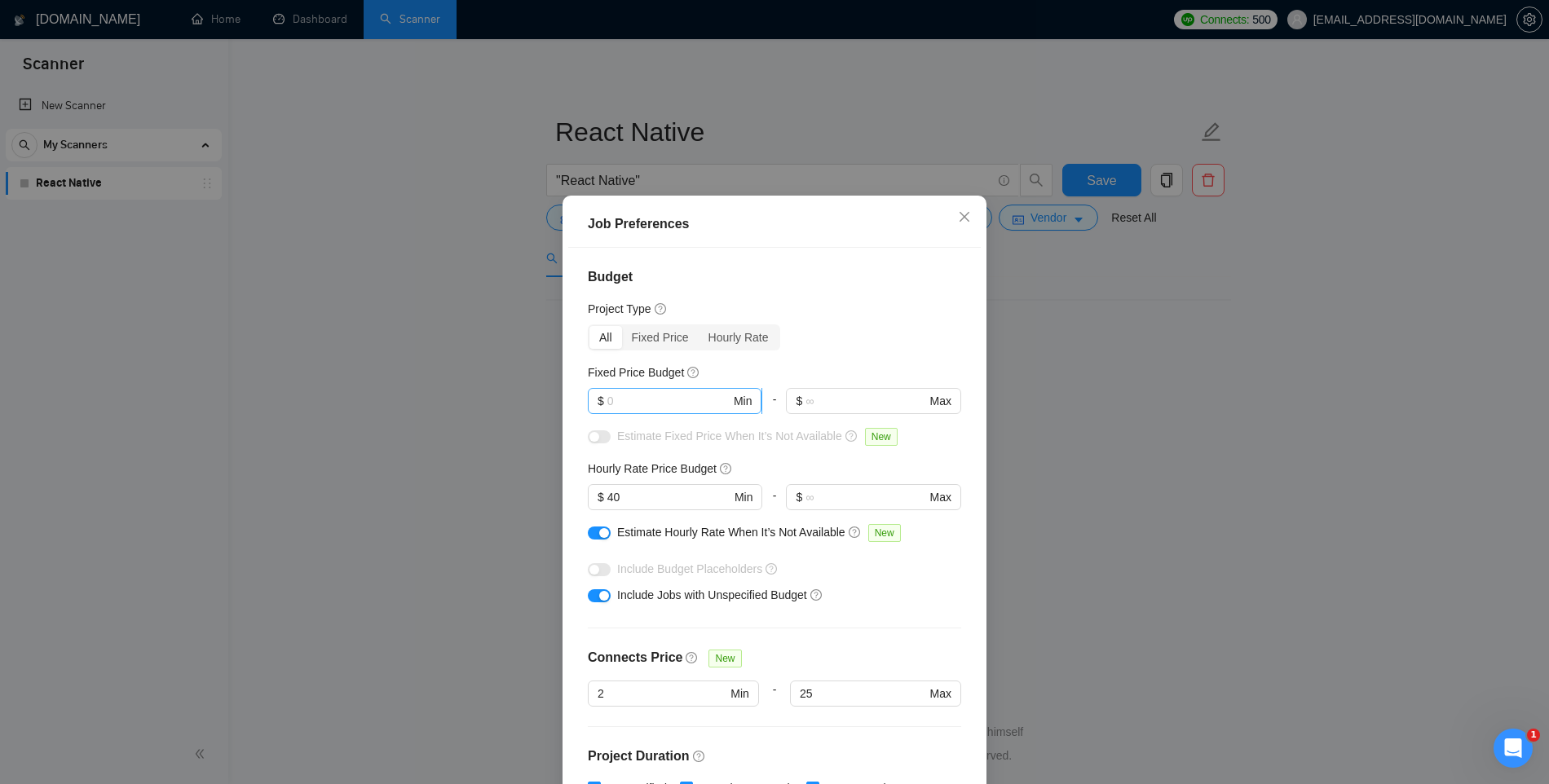
click at [621, 394] on input "text" at bounding box center [669, 400] width 123 height 18
click at [629, 490] on input "40" at bounding box center [669, 496] width 123 height 18
click at [629, 490] on input "40" at bounding box center [669, 496] width 123 height 18
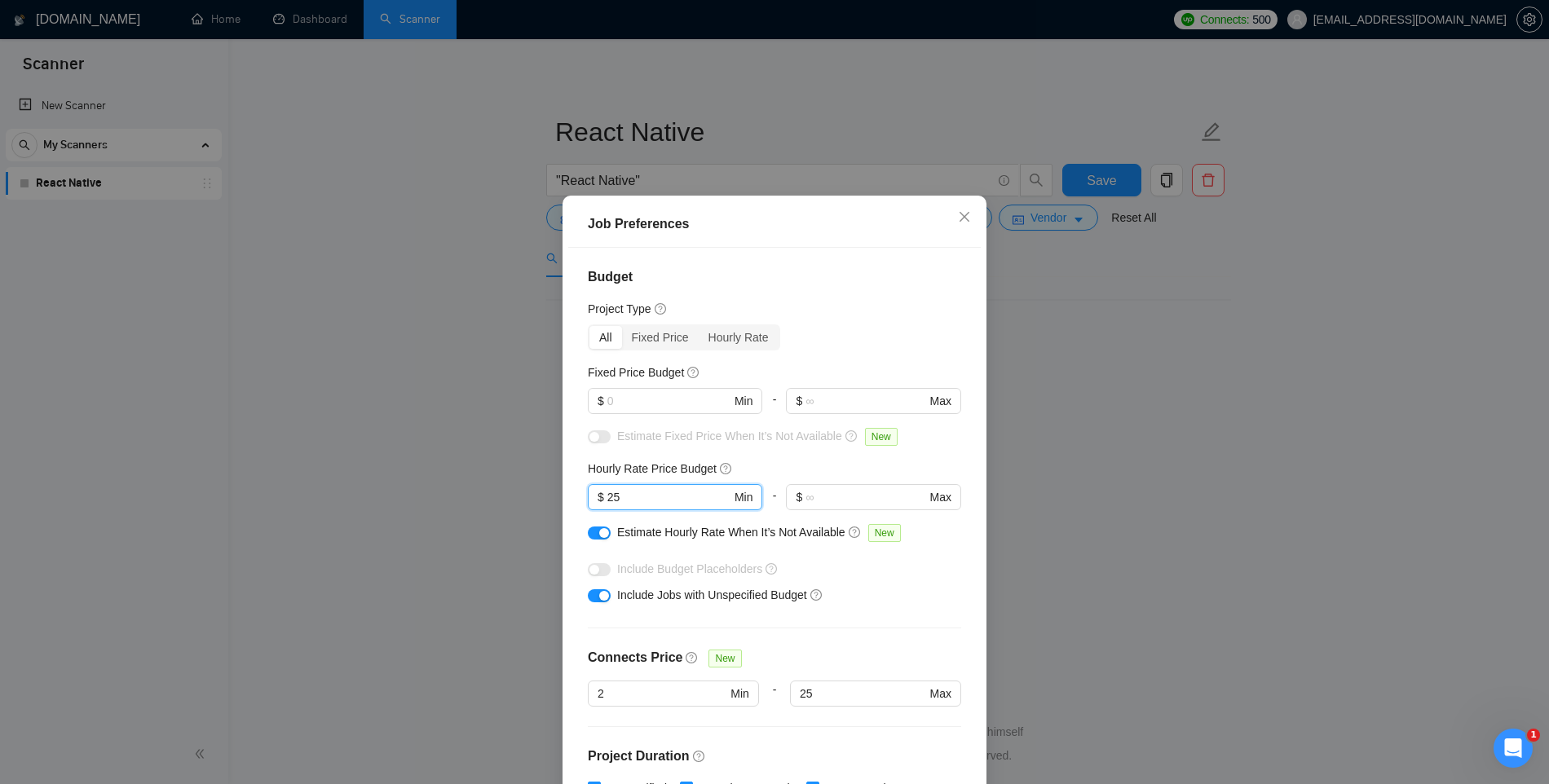
type input "25"
click at [642, 453] on div "Budget Project Type All Fixed Price Hourly Rate Fixed Price Budget $ Min - $ Ma…" at bounding box center [774, 522] width 412 height 548
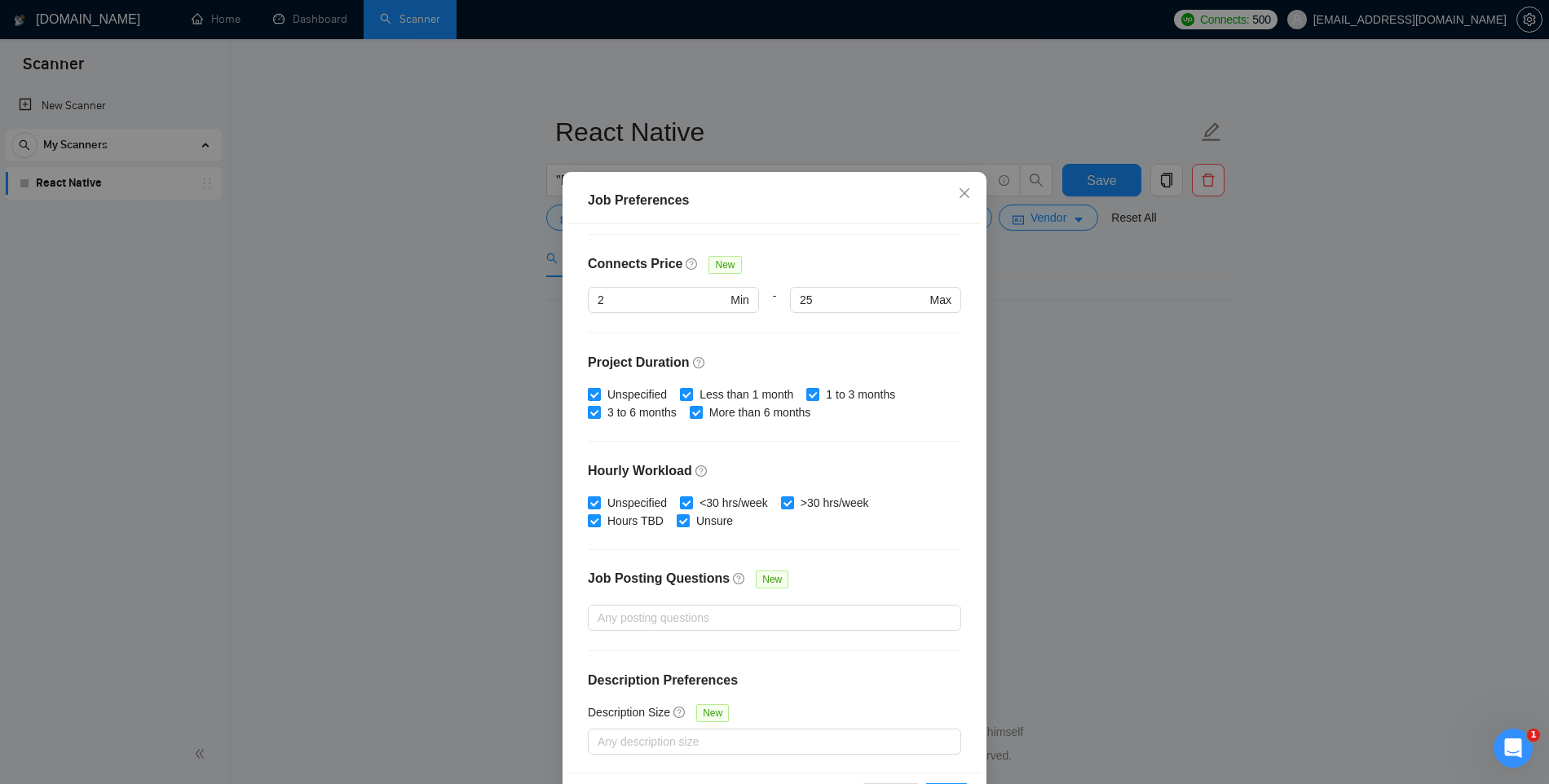
scroll to position [84, 0]
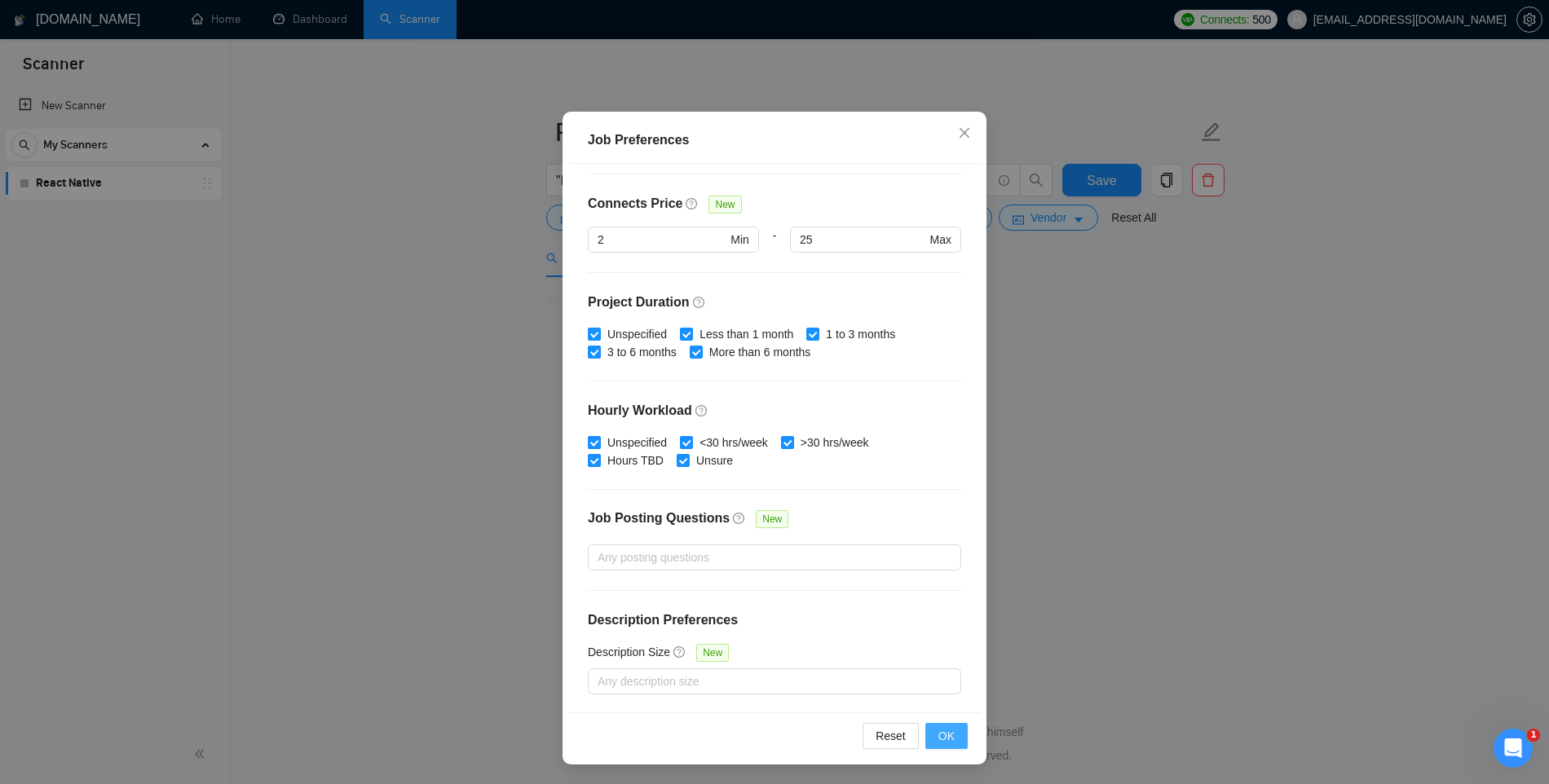
click at [936, 724] on button "OK" at bounding box center [947, 736] width 42 height 26
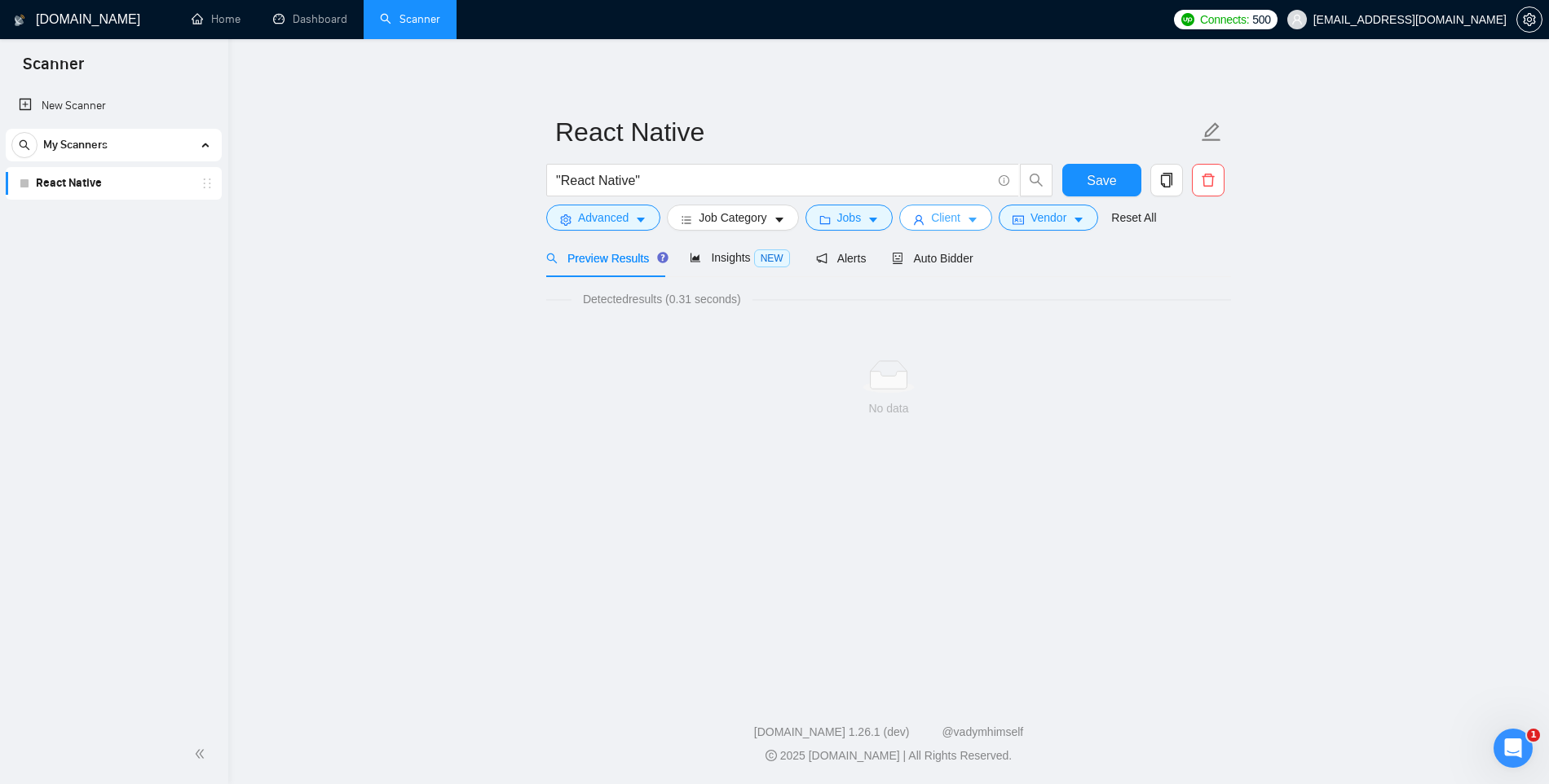
click at [968, 218] on button "Client" at bounding box center [946, 217] width 93 height 26
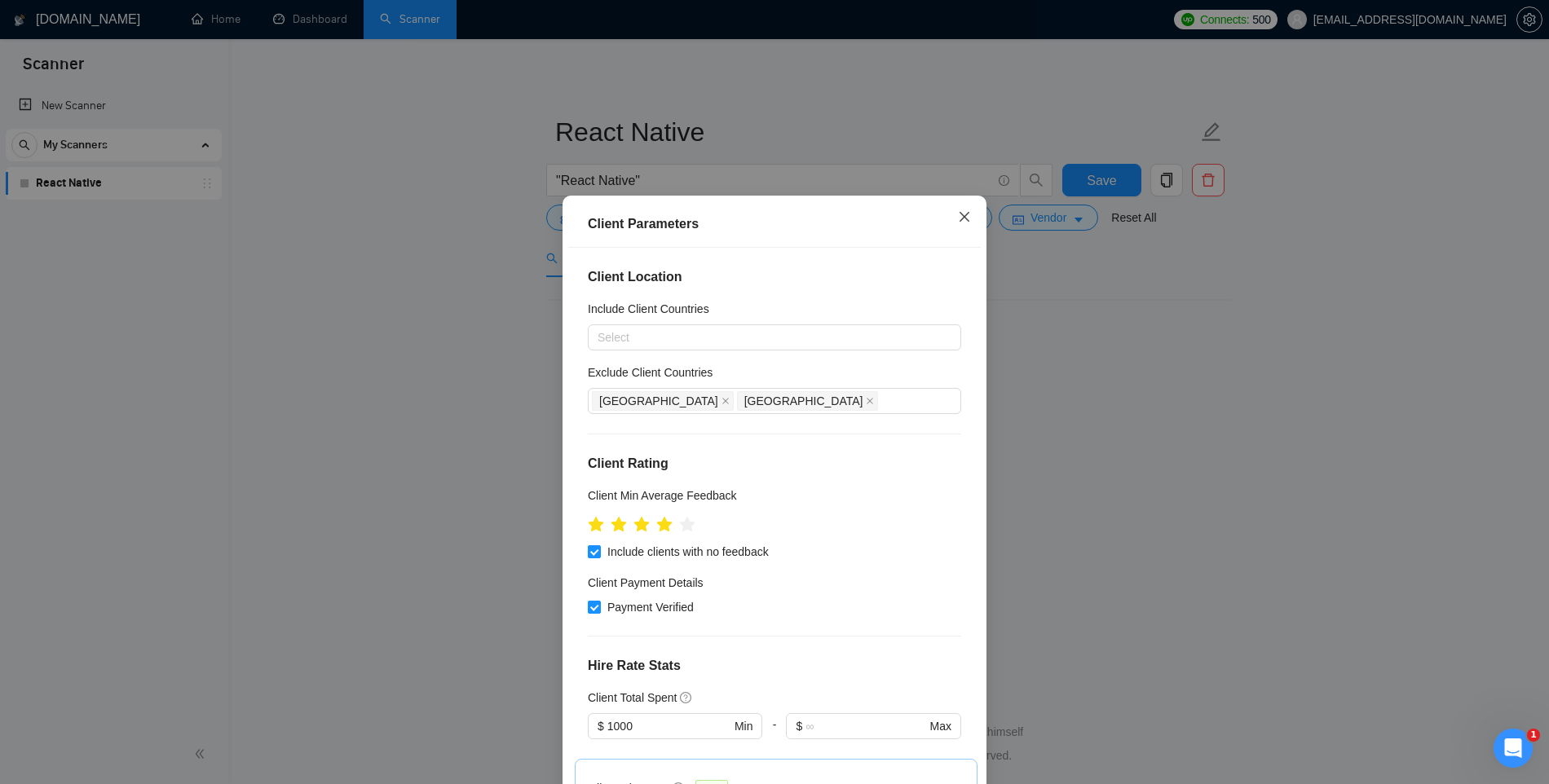
click at [963, 222] on icon "close" at bounding box center [965, 217] width 13 height 13
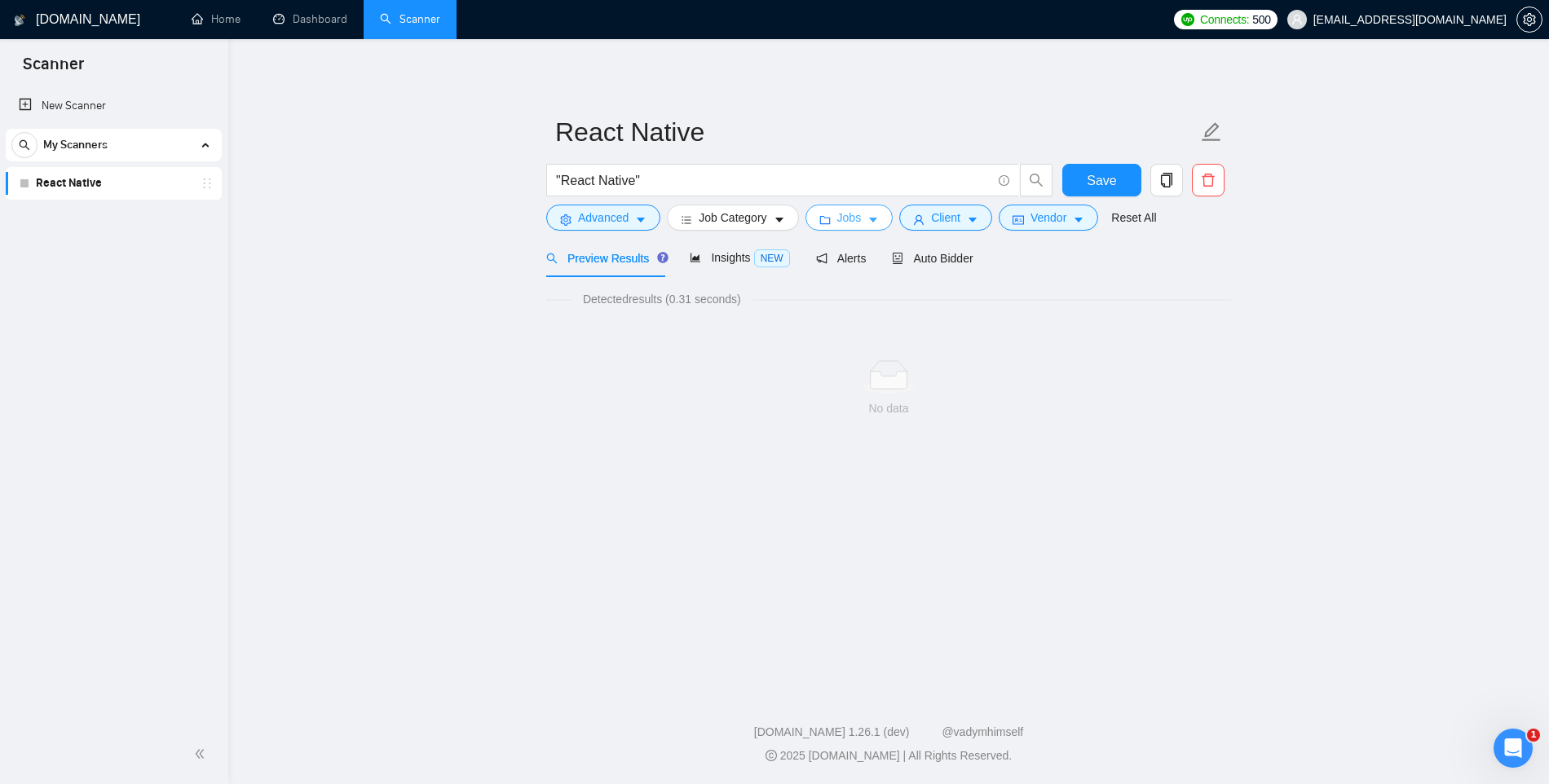
click at [858, 219] on span "Jobs" at bounding box center [849, 217] width 24 height 18
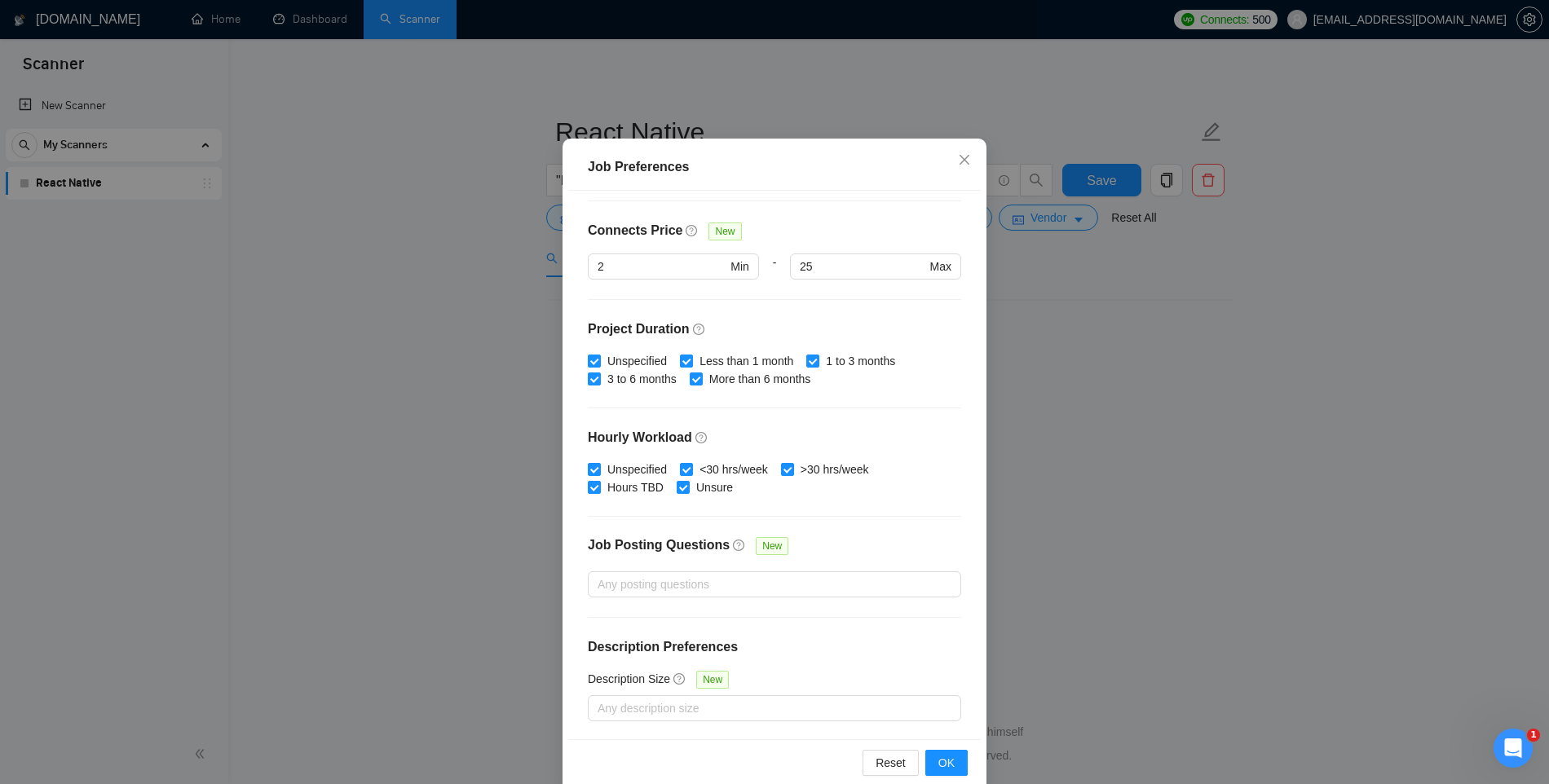
scroll to position [84, 0]
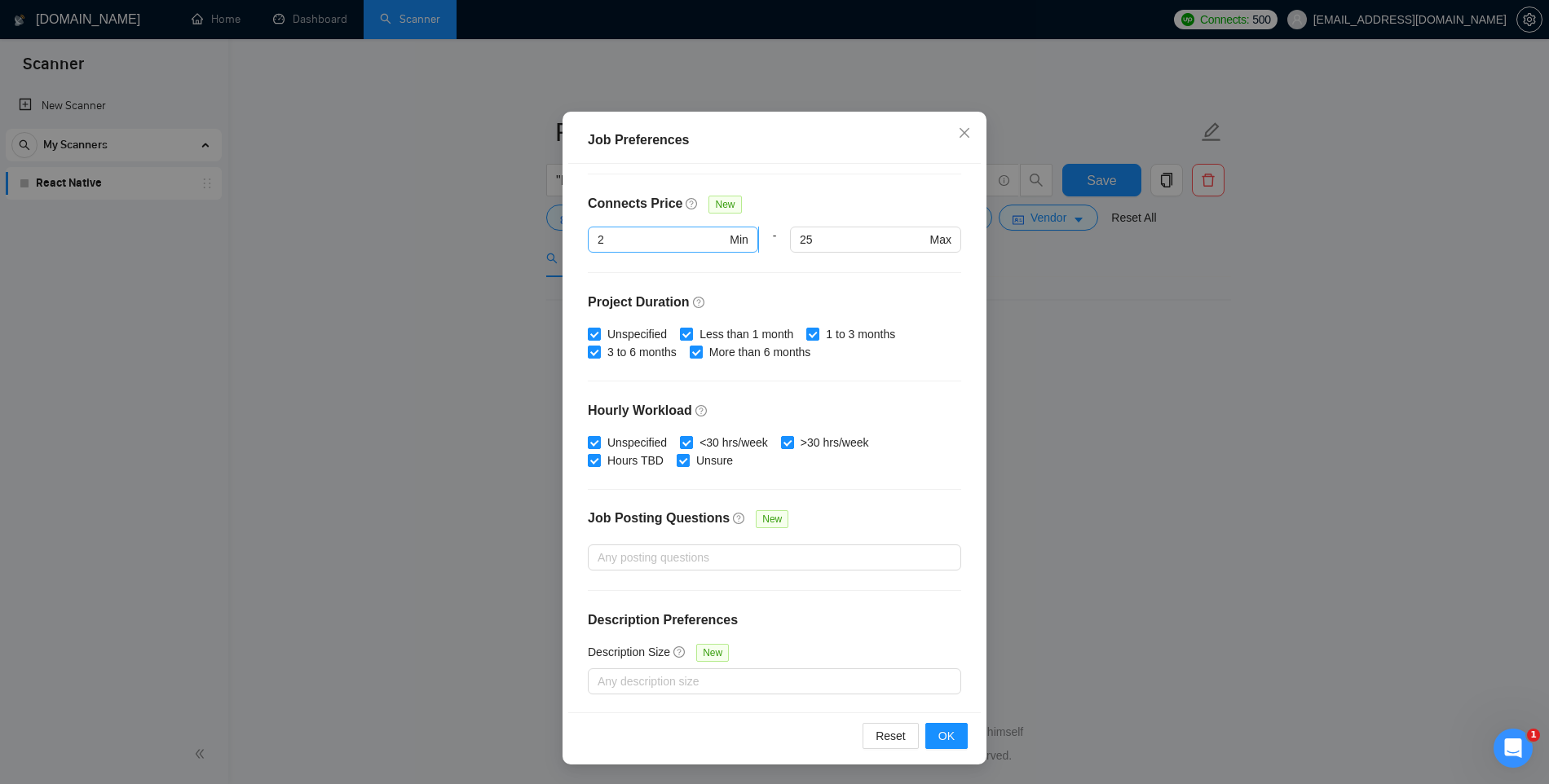
click at [621, 246] on input "2" at bounding box center [661, 239] width 129 height 18
click at [884, 469] on div "Budget Project Type All Fixed Price Hourly Rate Fixed Price Budget $ Min - $ Ma…" at bounding box center [774, 438] width 412 height 548
click at [737, 555] on div at bounding box center [767, 557] width 349 height 19
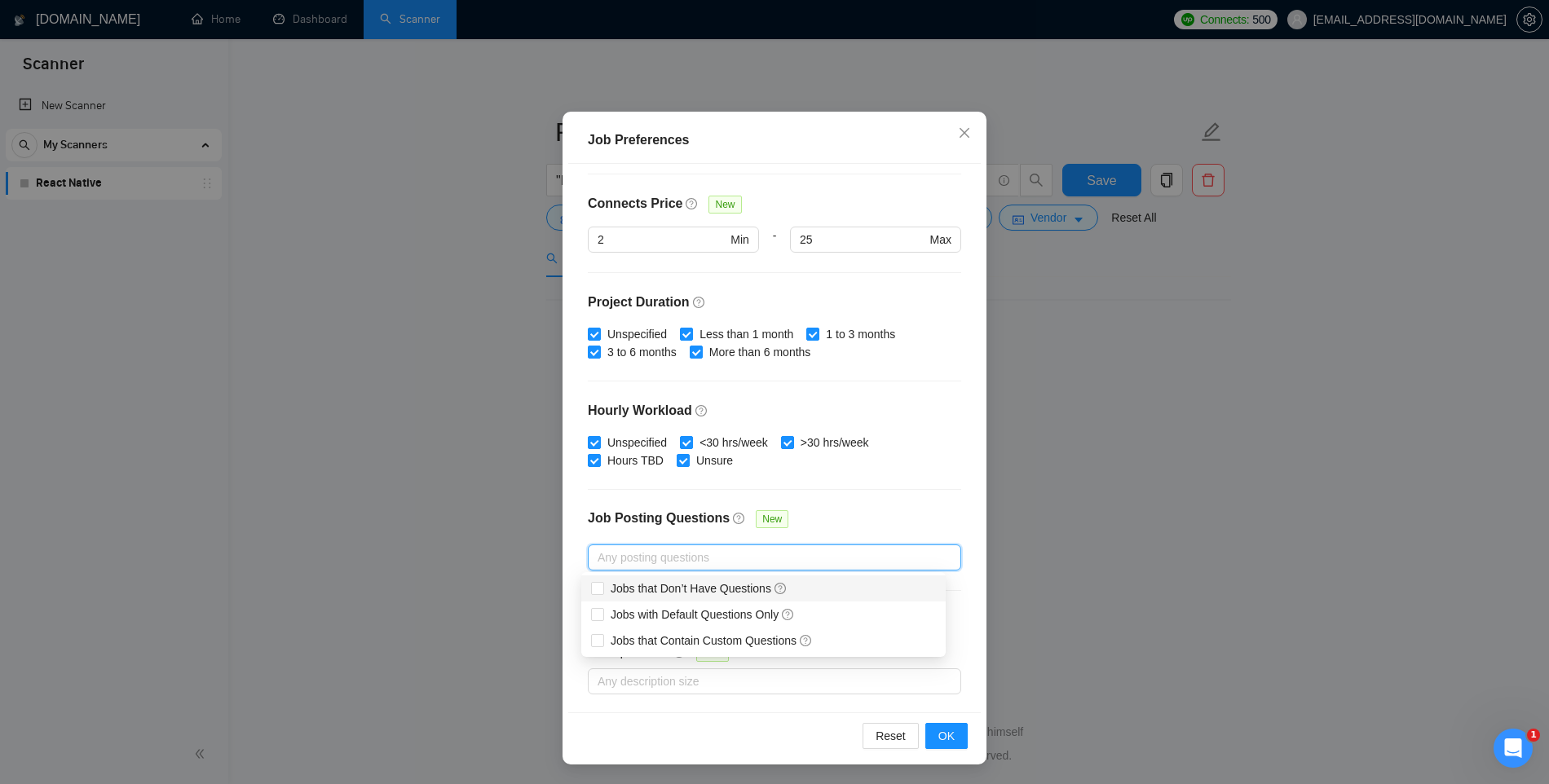
click at [900, 512] on div "Job Posting Questions New" at bounding box center [775, 527] width 374 height 35
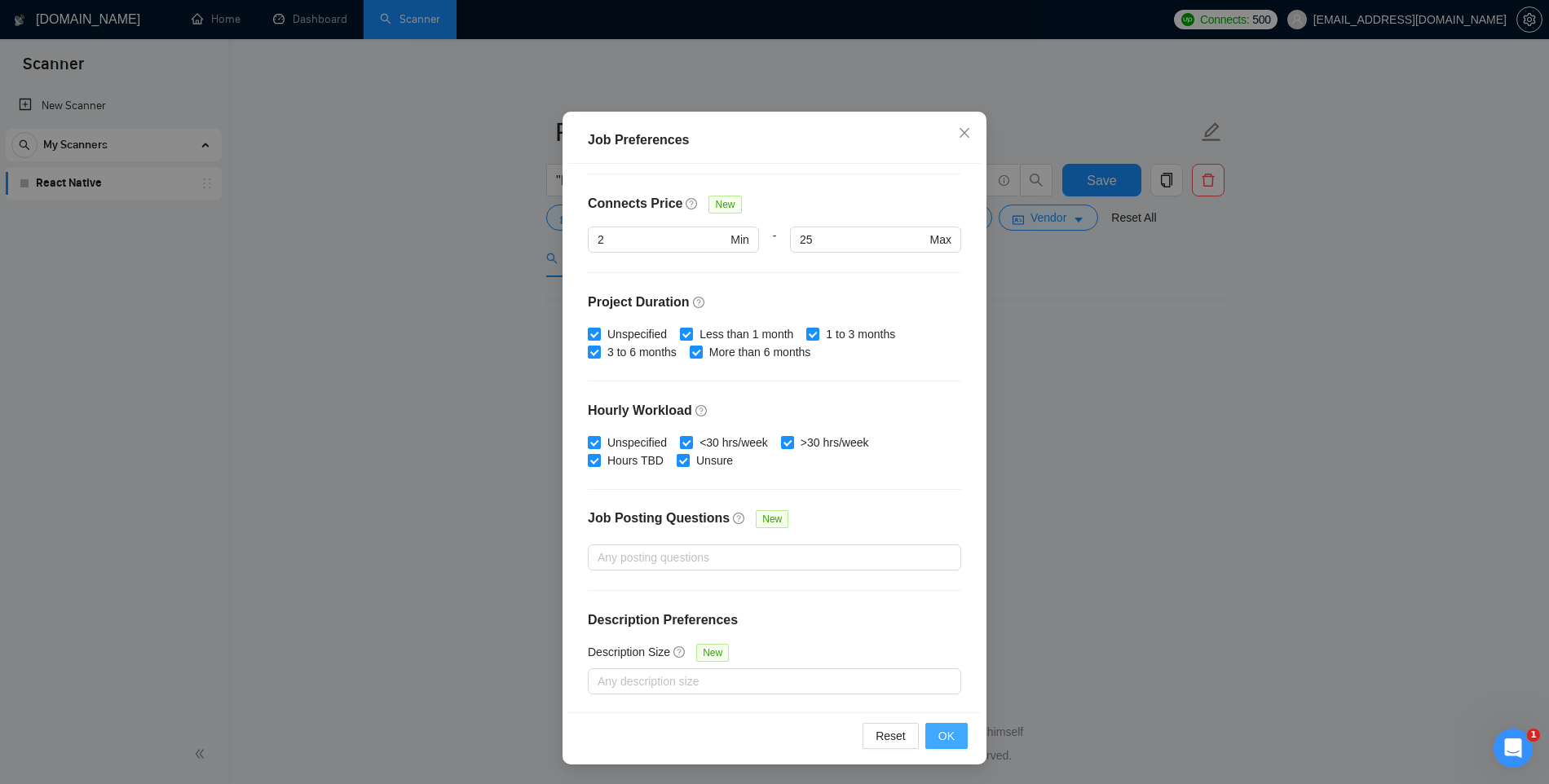
click at [954, 728] on button "OK" at bounding box center [947, 736] width 42 height 26
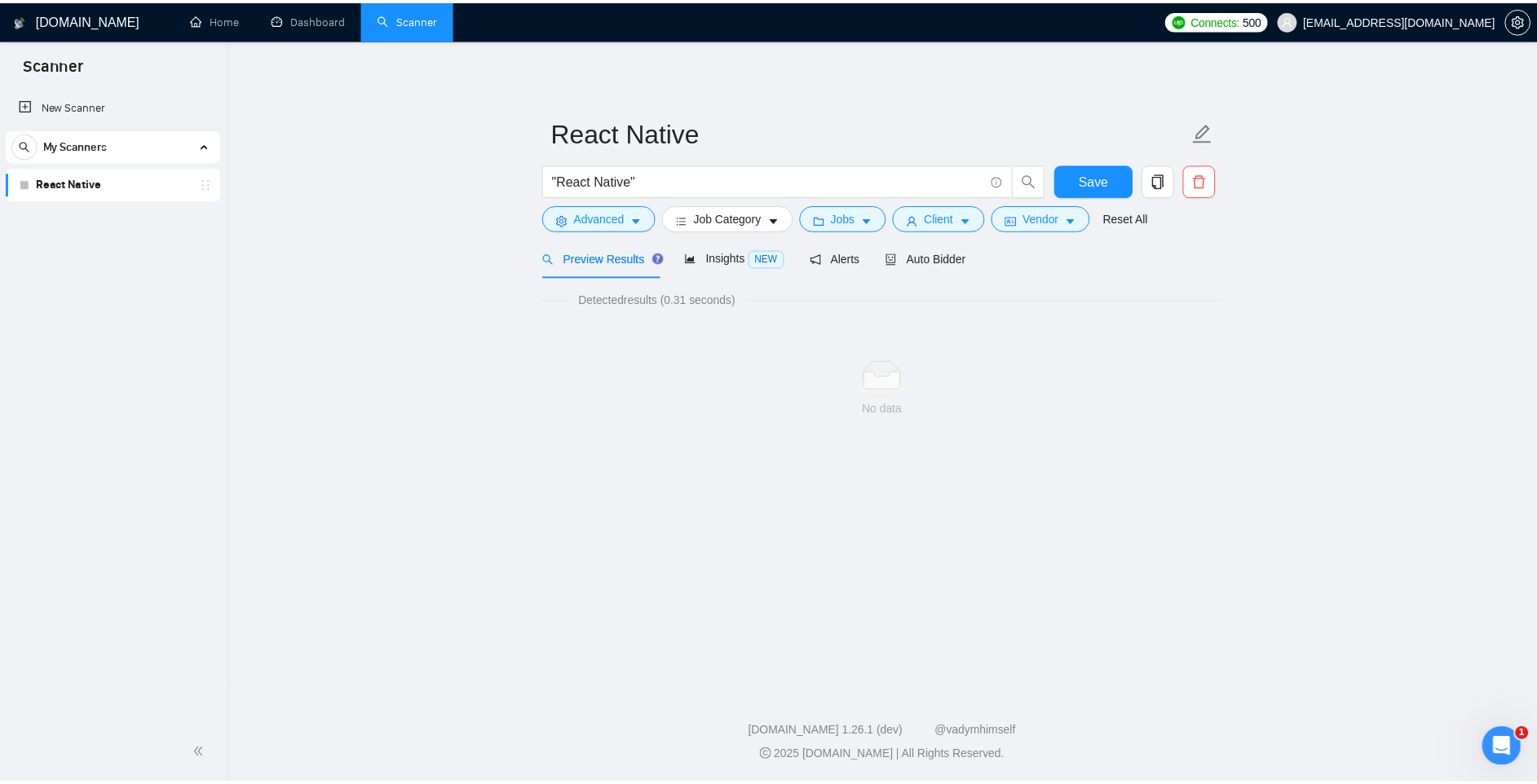
scroll to position [0, 0]
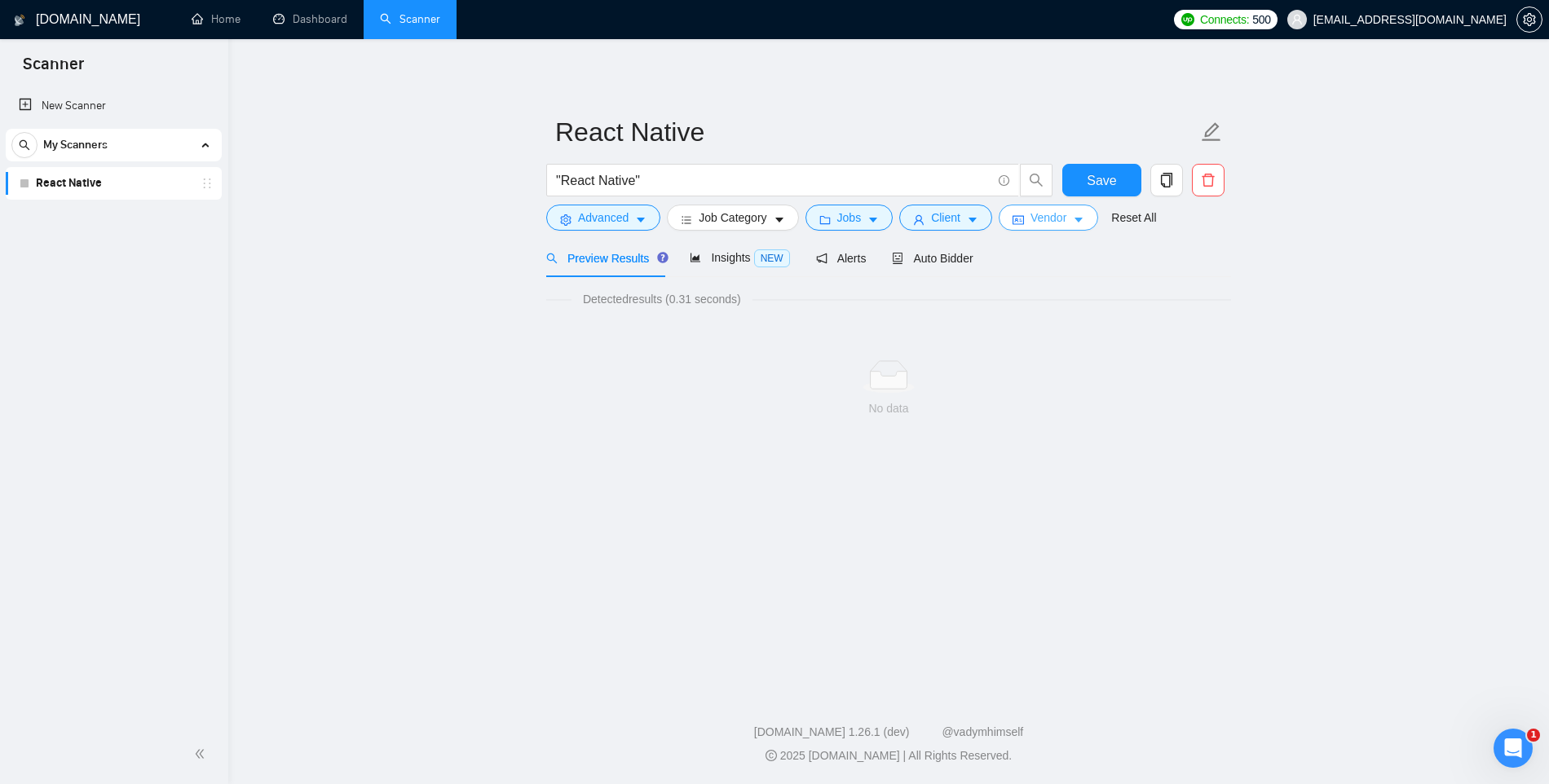
click at [1085, 219] on icon "caret-down" at bounding box center [1079, 220] width 12 height 12
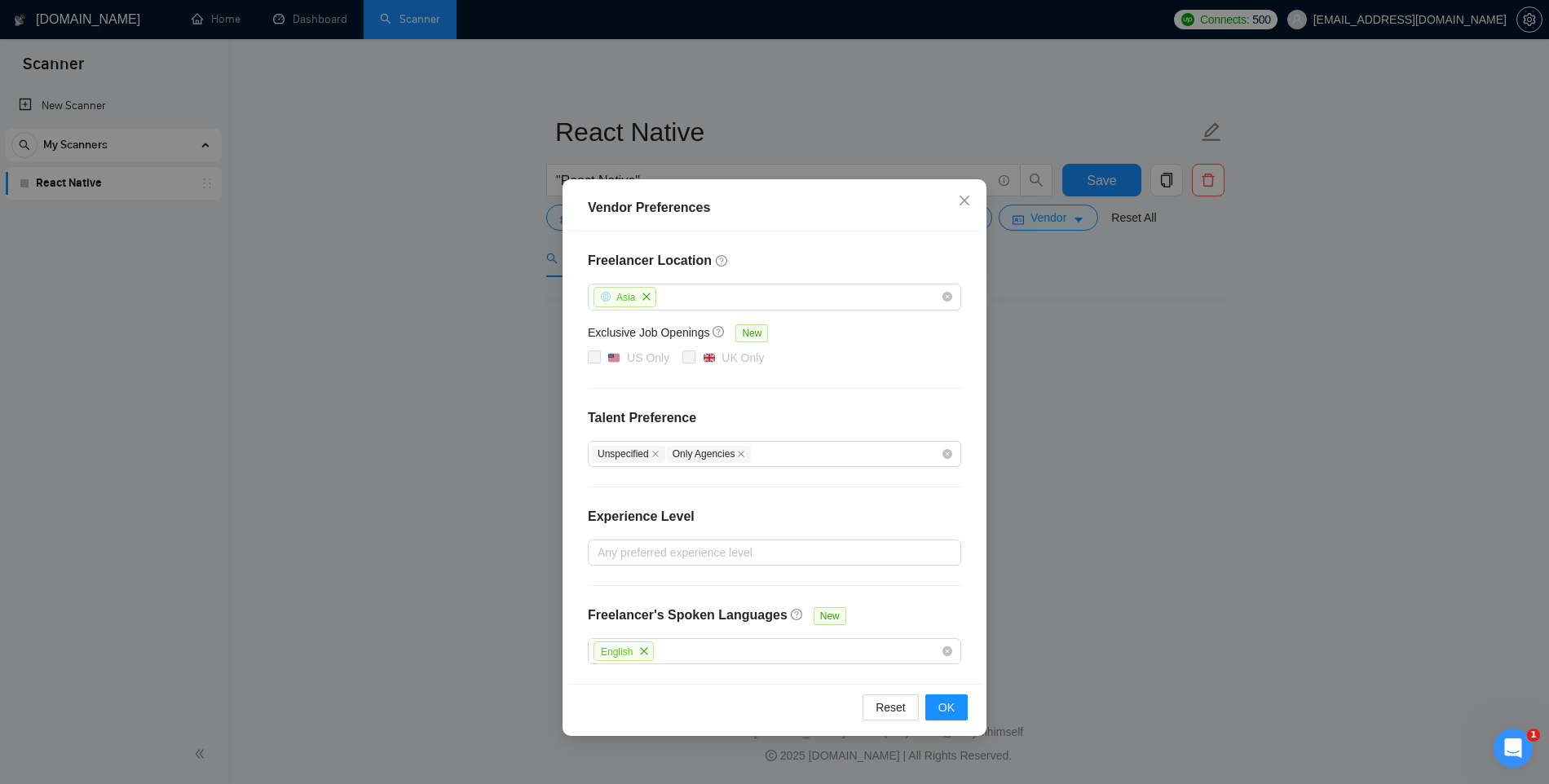
drag, startPoint x: 1095, startPoint y: 265, endPoint x: 1107, endPoint y: 251, distance: 18.4
click at [1095, 265] on div "Vendor Preferences Freelancer Location Asia Exclusive Job Openings New US Only …" at bounding box center [774, 392] width 1549 height 784
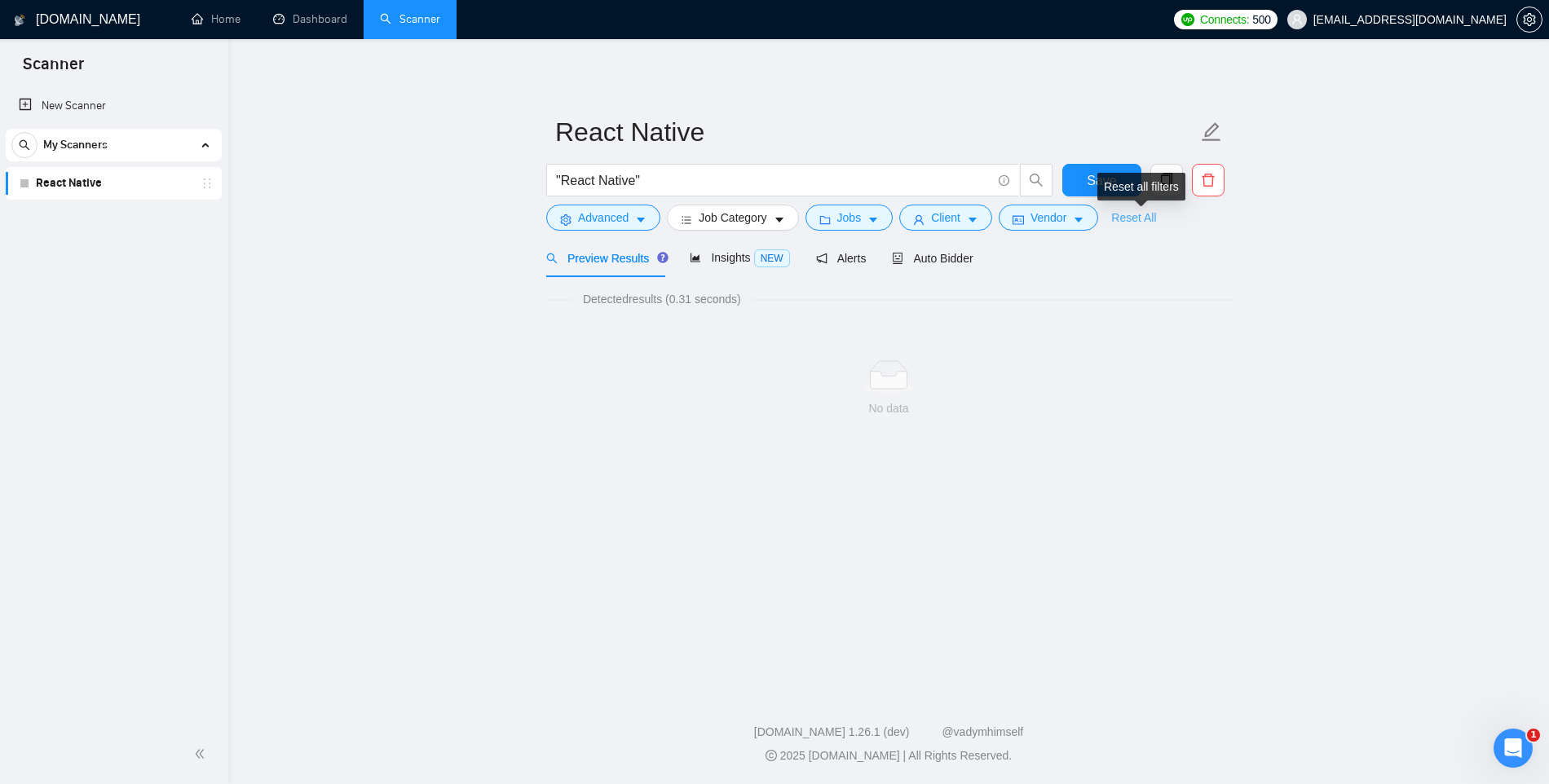
click at [1146, 217] on link "Reset All" at bounding box center [1133, 217] width 45 height 18
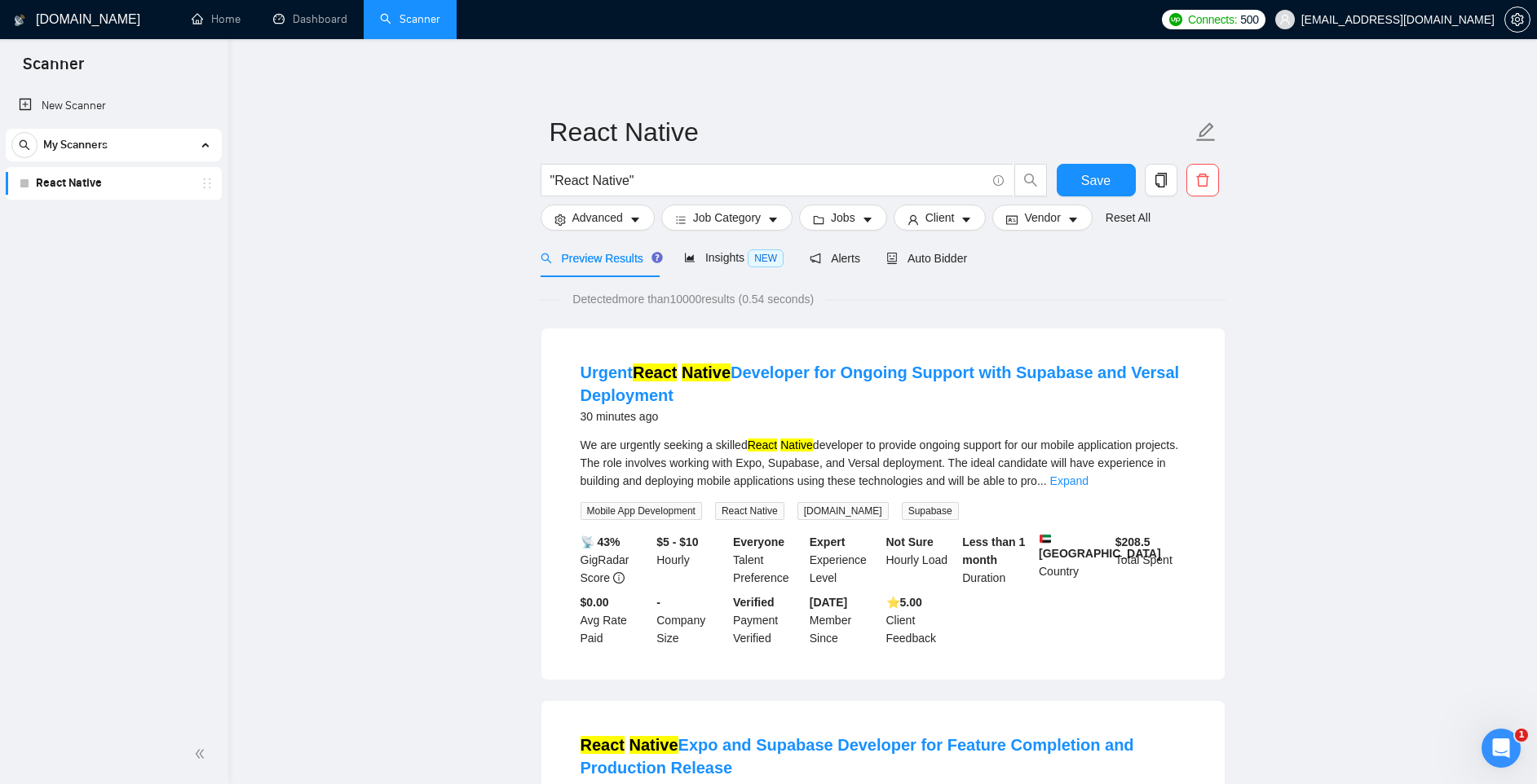
click at [702, 408] on div "30 minutes ago" at bounding box center [882, 416] width 605 height 19
click at [1060, 219] on span "Vendor" at bounding box center [1041, 217] width 36 height 18
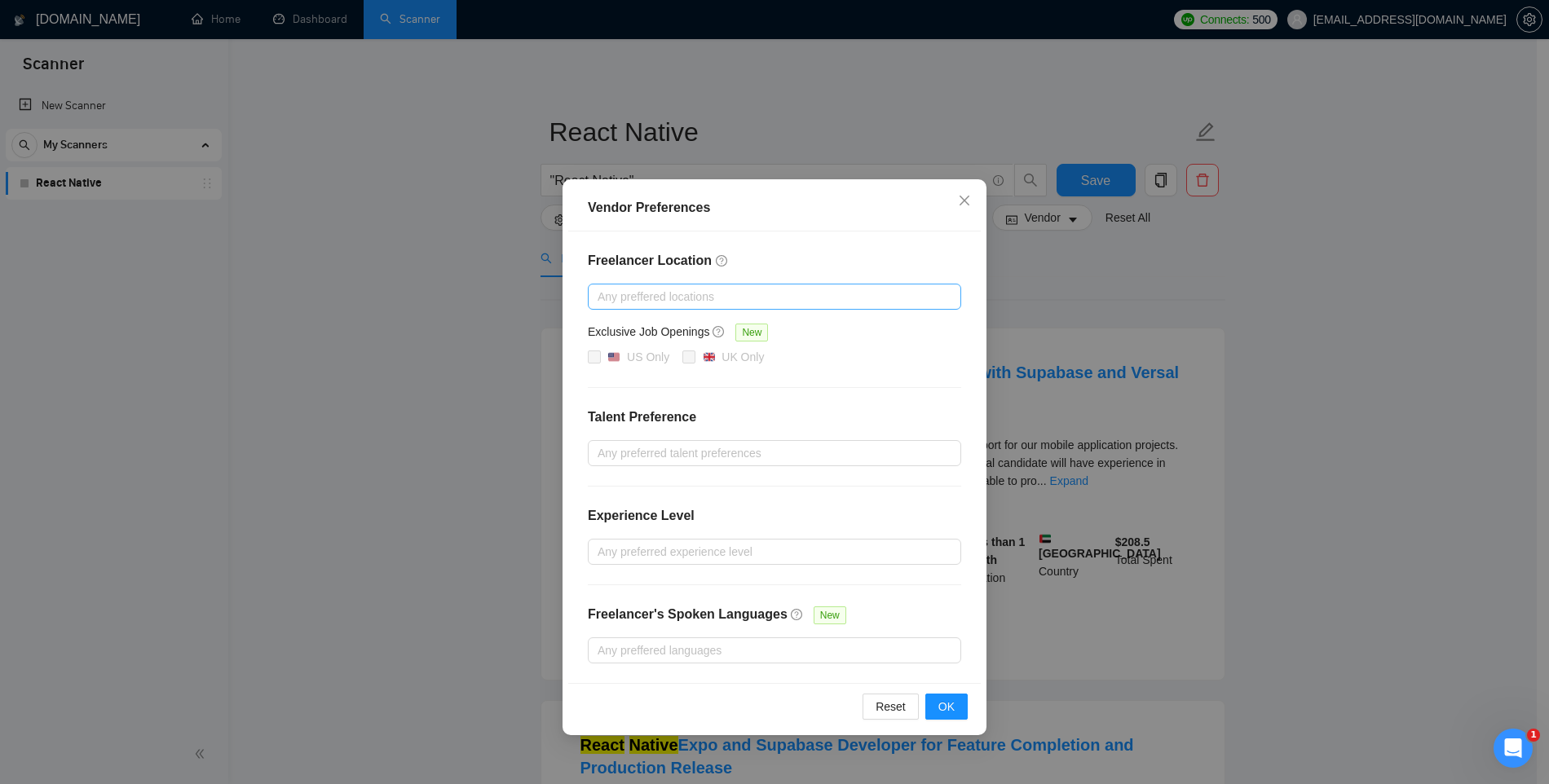
click at [634, 304] on div at bounding box center [767, 296] width 349 height 19
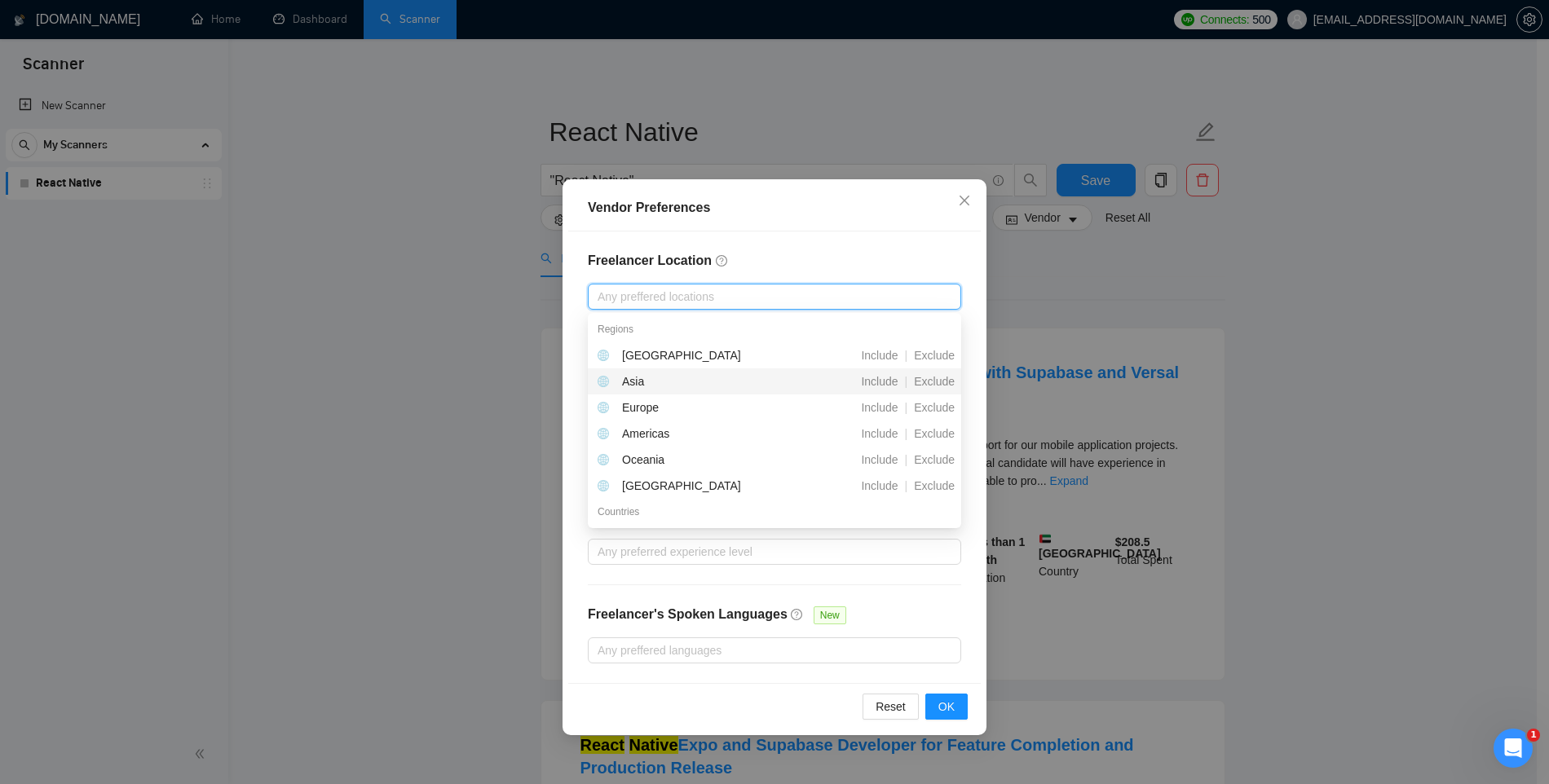
click at [632, 376] on div "Asia" at bounding box center [633, 381] width 22 height 18
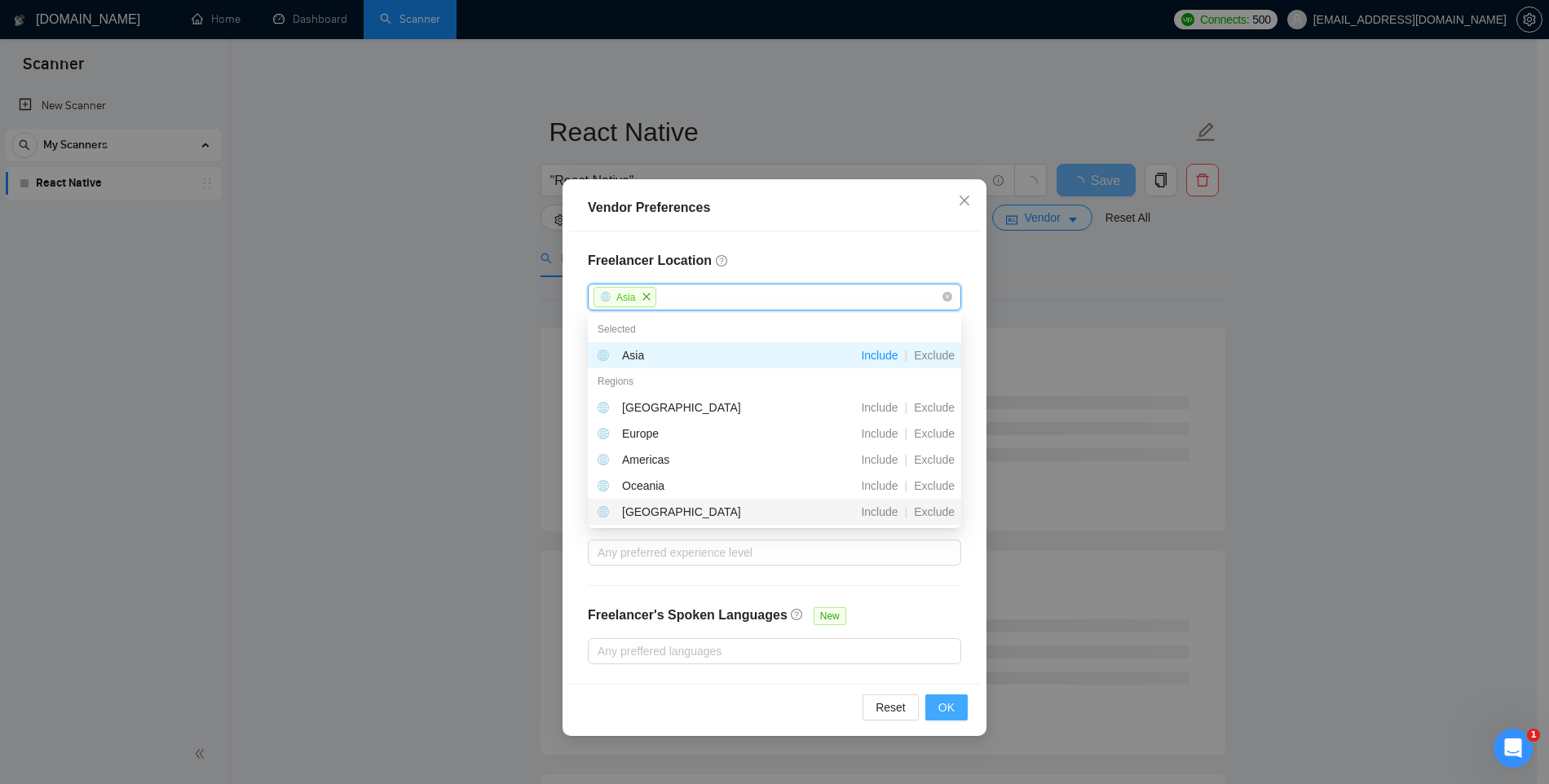
click at [961, 707] on button "OK" at bounding box center [947, 707] width 42 height 26
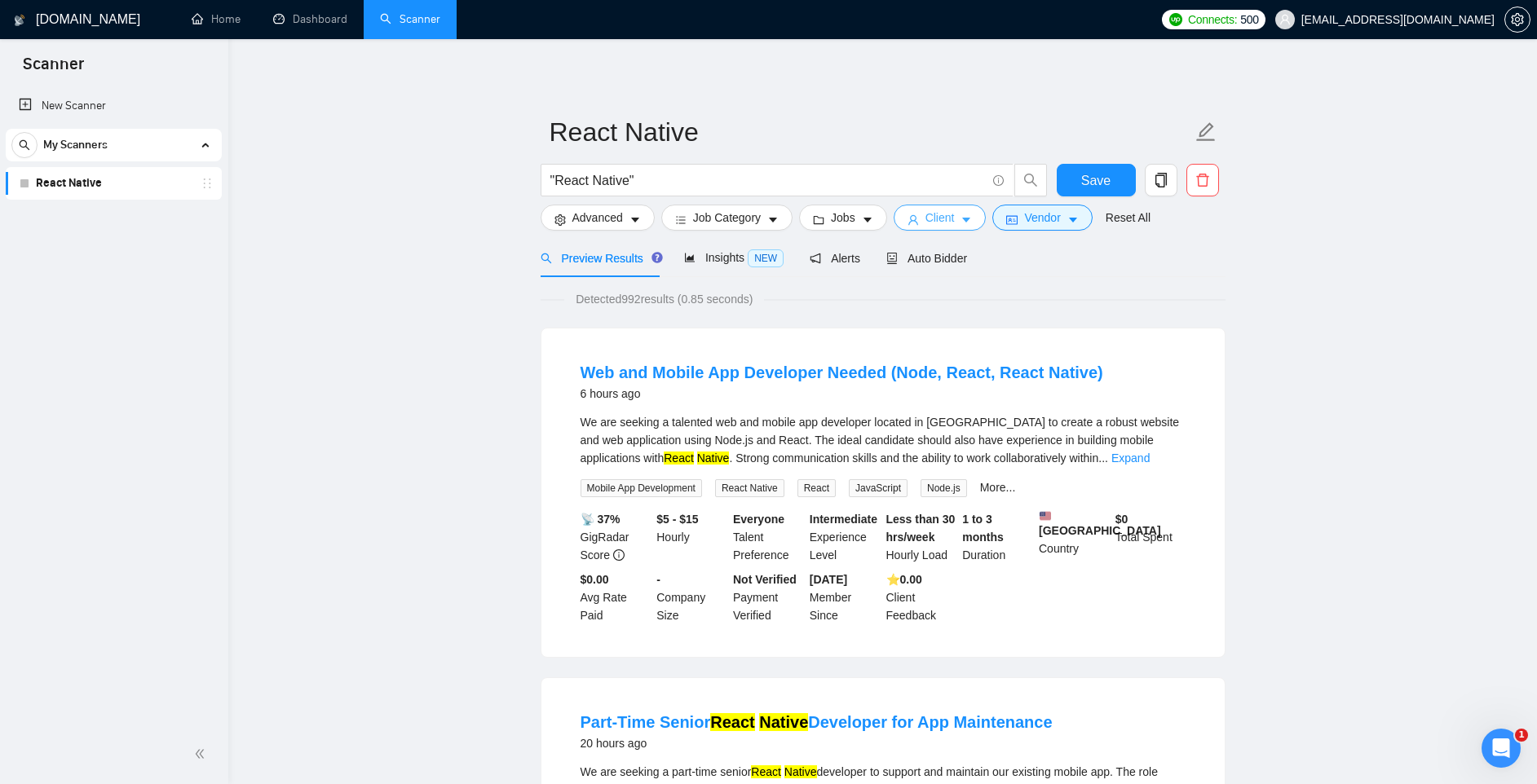
click at [971, 220] on icon "caret-down" at bounding box center [967, 221] width 8 height 5
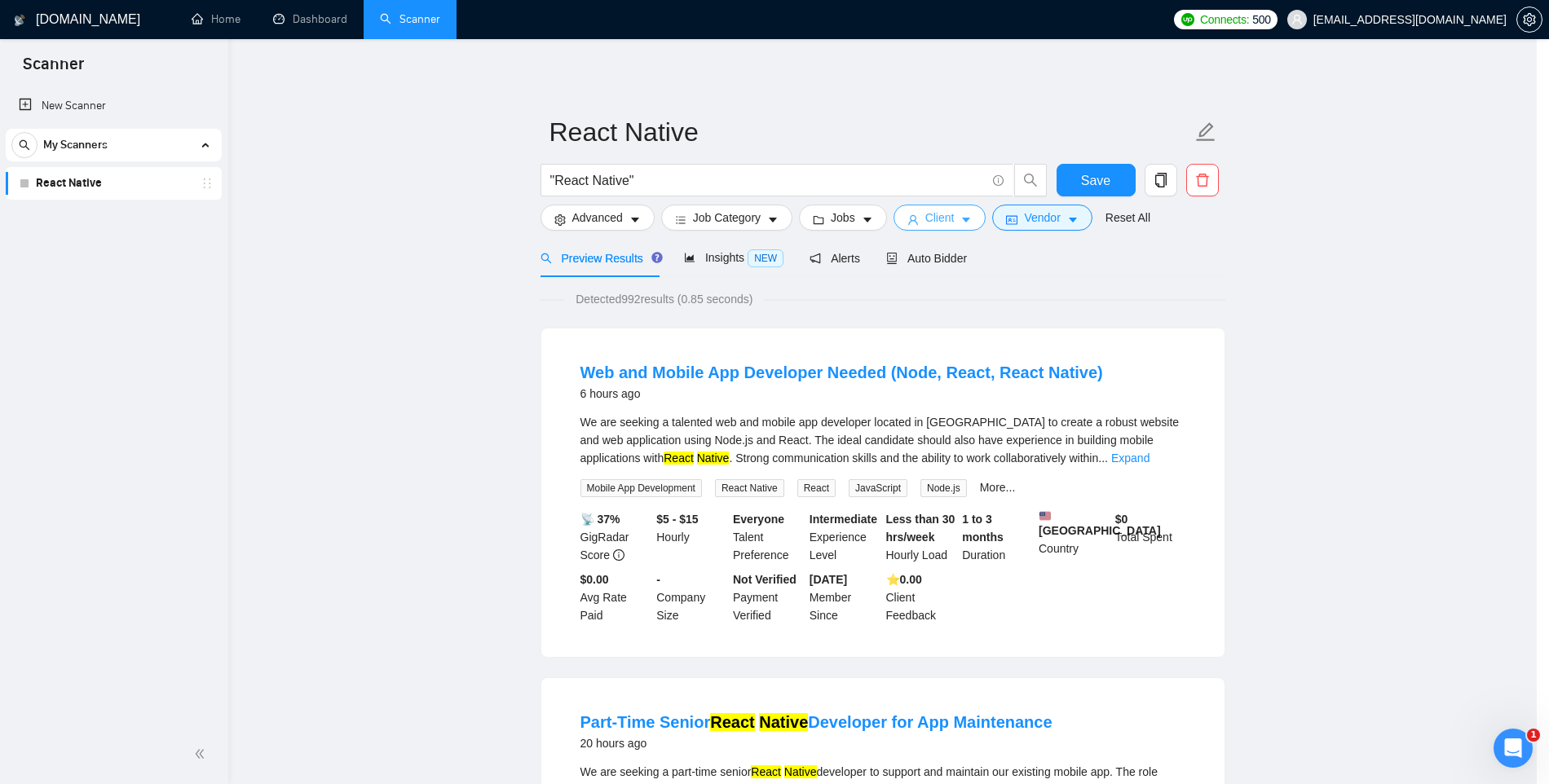
click at [973, 220] on span "Close" at bounding box center [964, 218] width 44 height 44
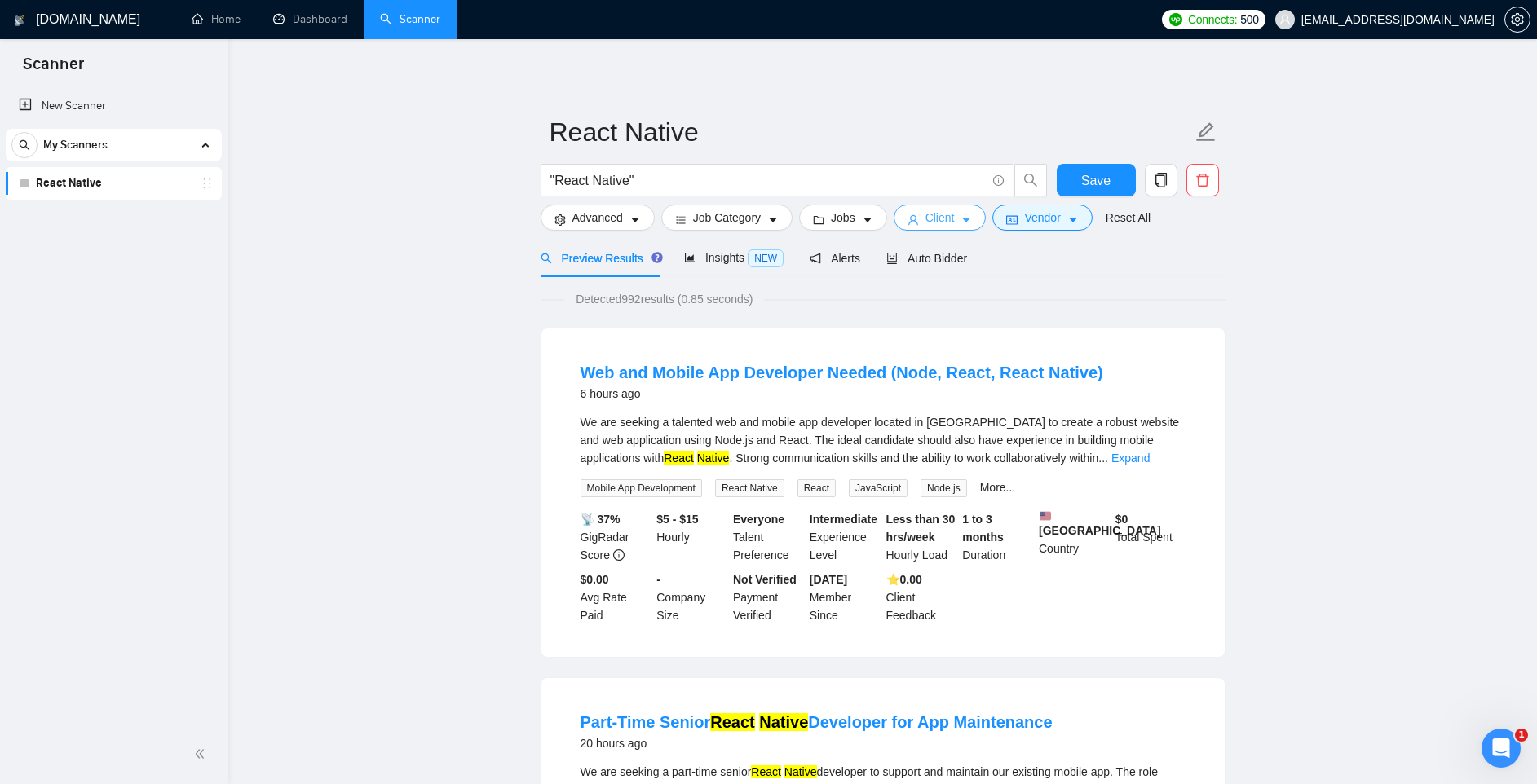
click at [971, 220] on icon "caret-down" at bounding box center [967, 221] width 8 height 5
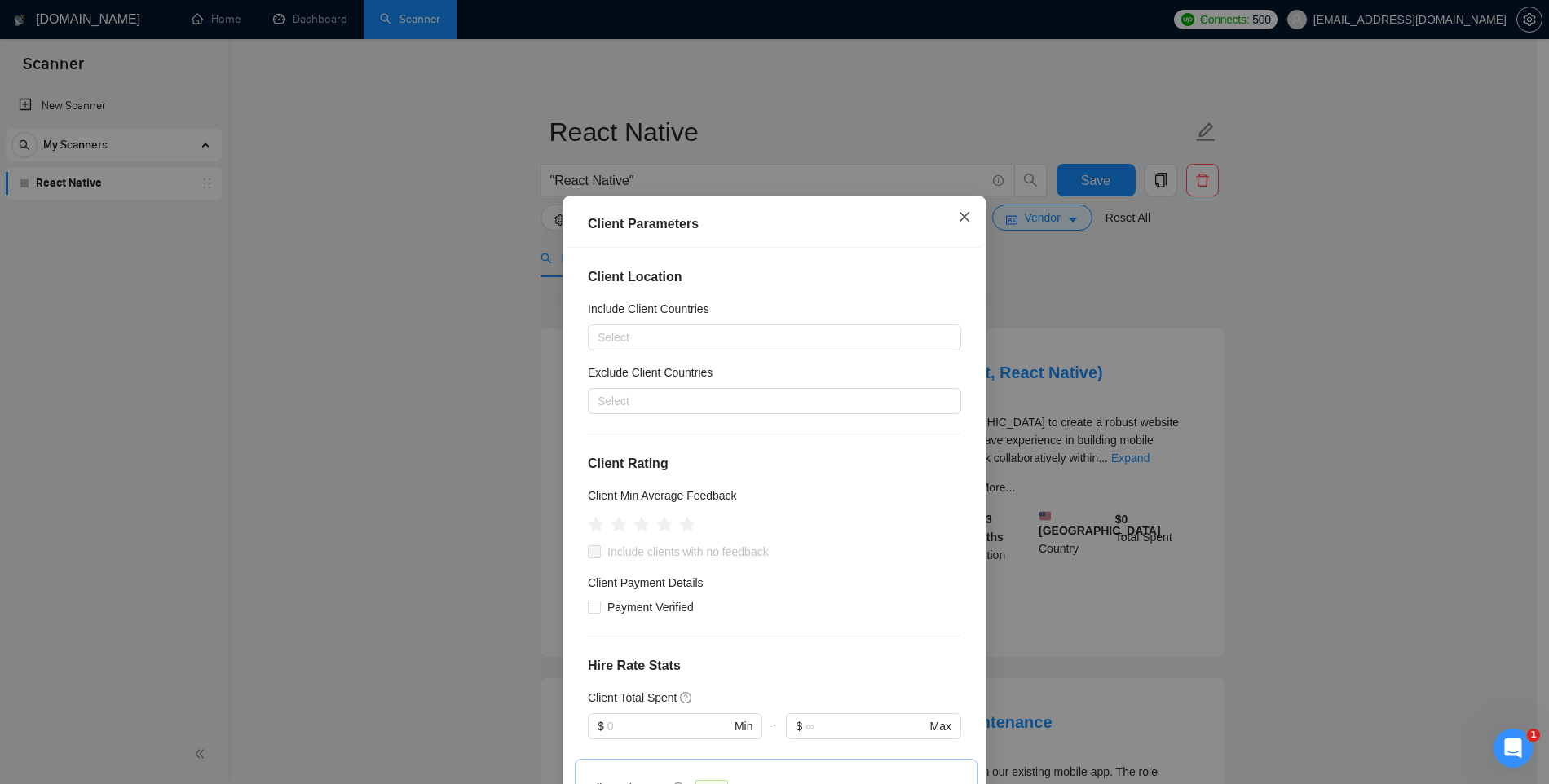
click at [966, 219] on span "Close" at bounding box center [964, 218] width 44 height 44
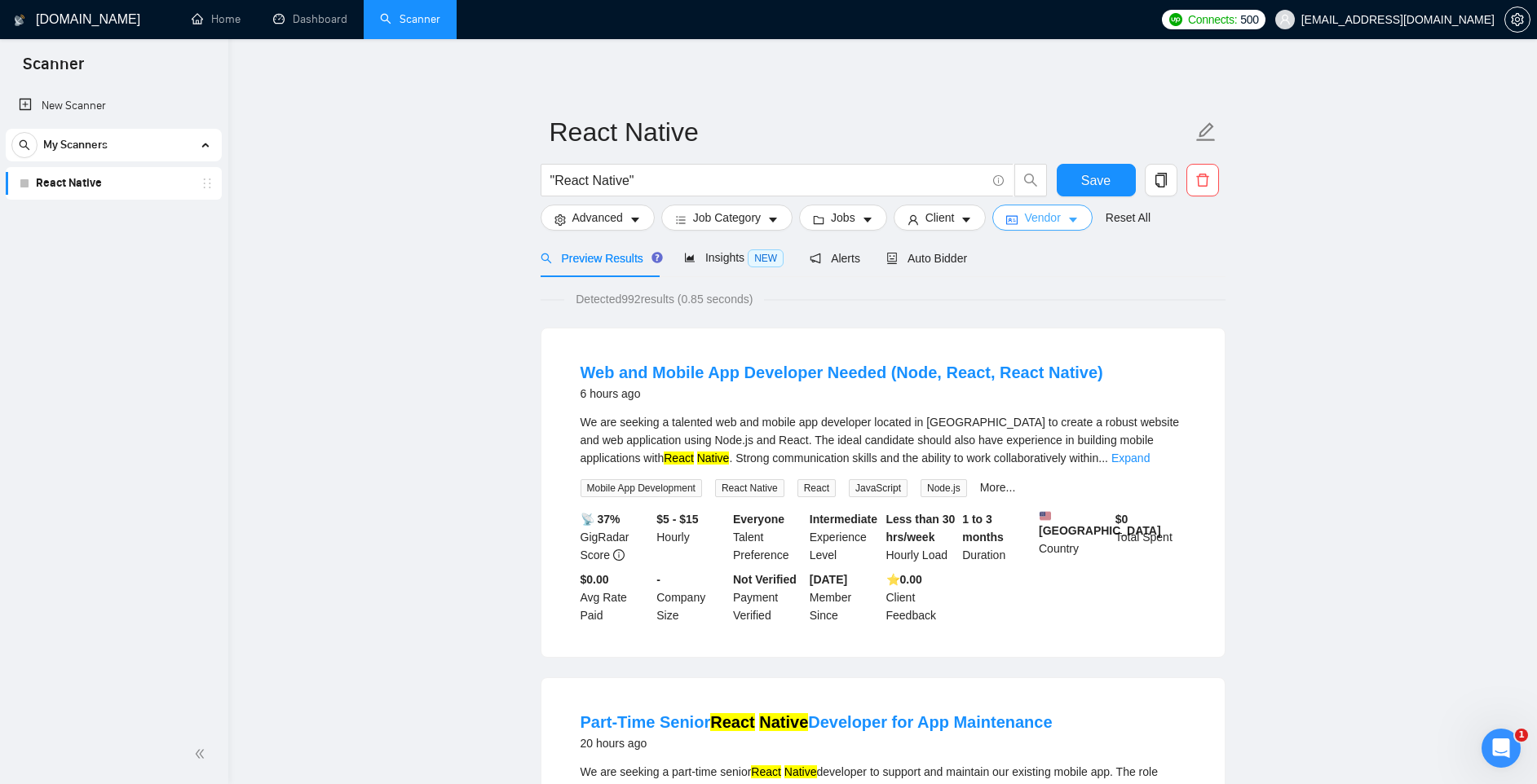
click at [1060, 214] on span "Vendor" at bounding box center [1041, 217] width 36 height 18
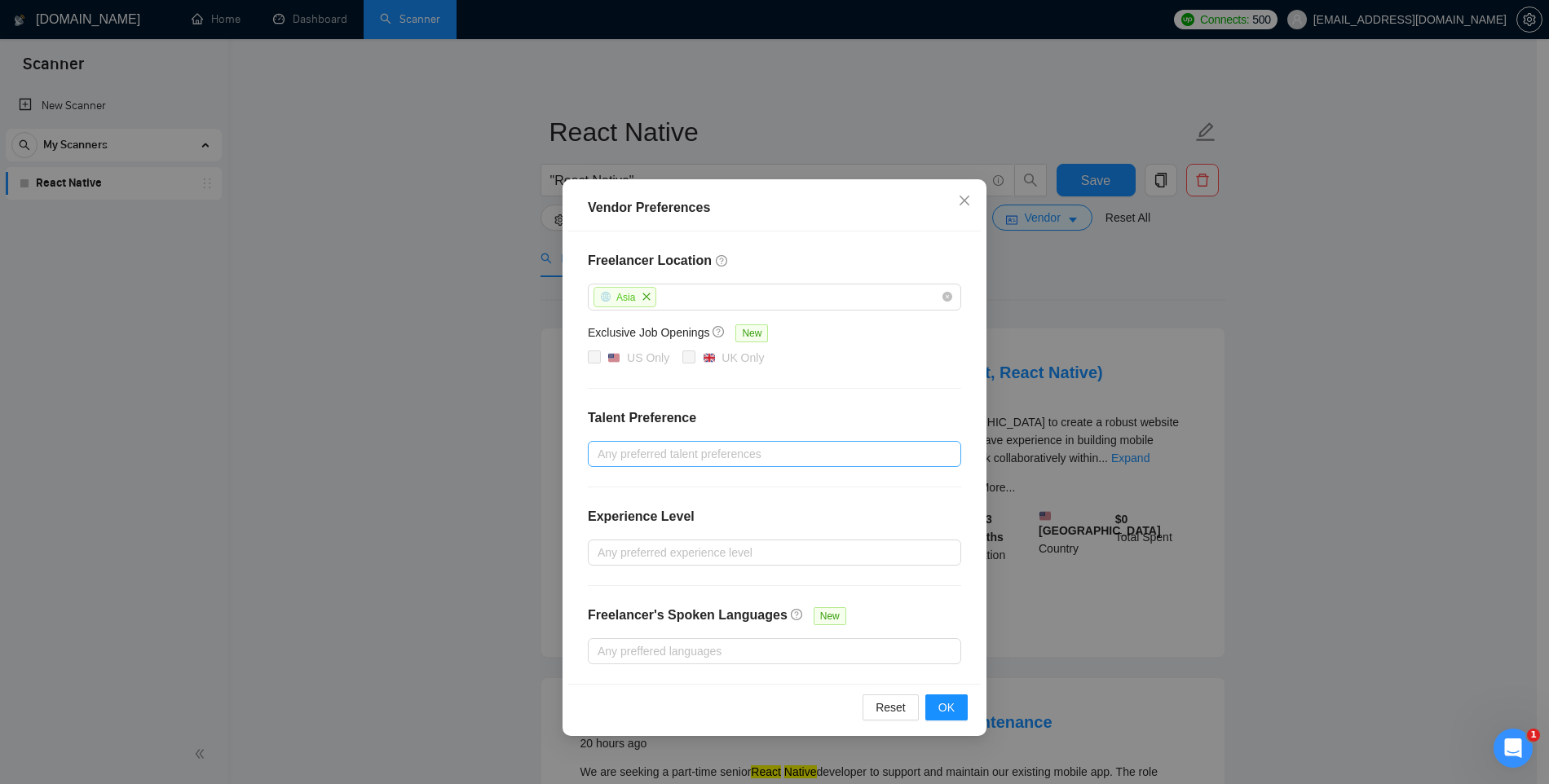
click at [629, 453] on div at bounding box center [767, 453] width 349 height 19
click at [622, 538] on span "Only Agencies" at bounding box center [654, 538] width 73 height 13
click at [609, 538] on input "Only Agencies" at bounding box center [603, 537] width 12 height 12
checkbox input "true"
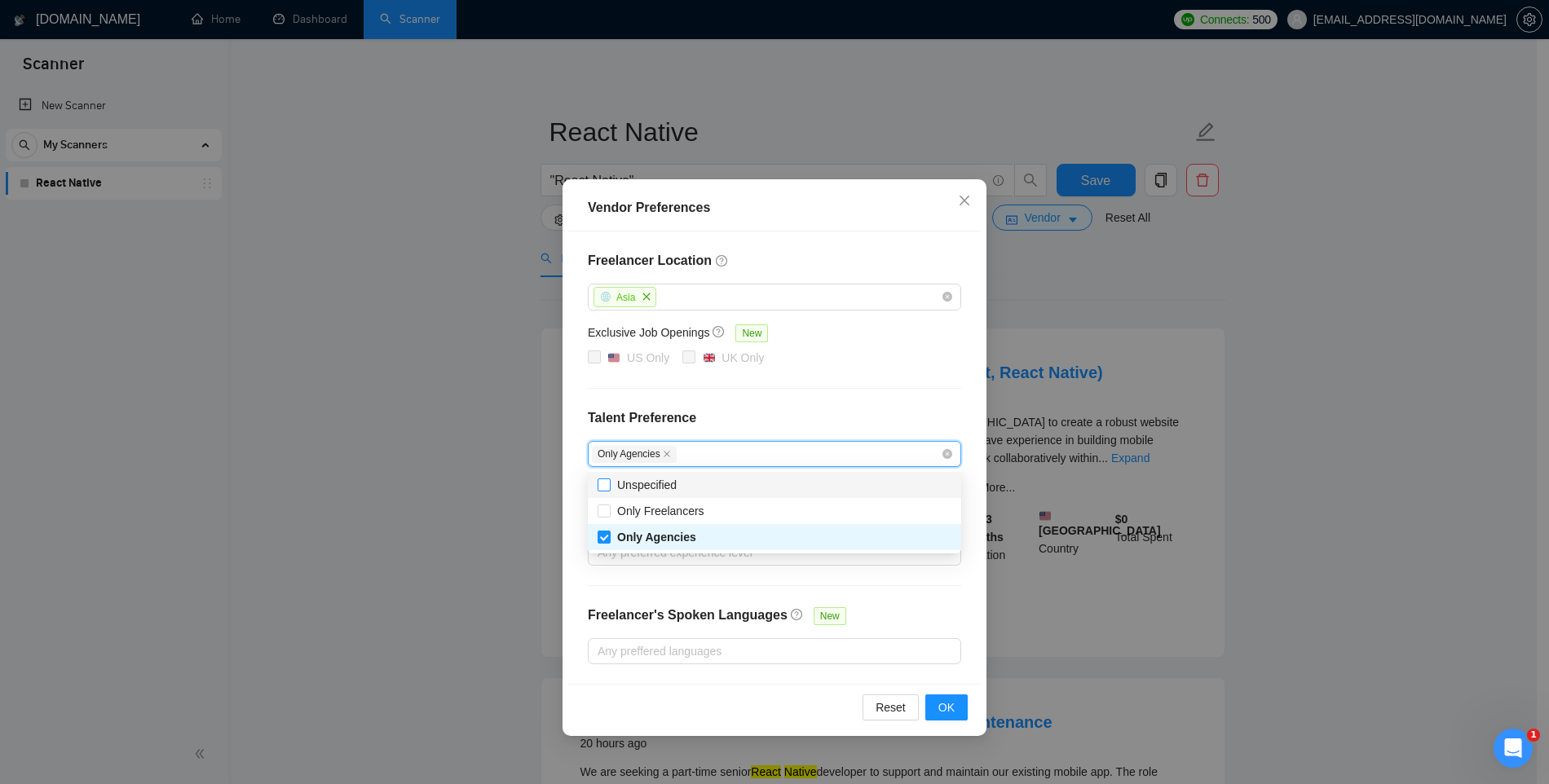
click at [614, 484] on span "Unspecified" at bounding box center [647, 485] width 72 height 18
click at [609, 484] on input "Unspecified" at bounding box center [603, 485] width 12 height 12
click at [598, 485] on input "Unspecified" at bounding box center [603, 485] width 12 height 12
checkbox input "true"
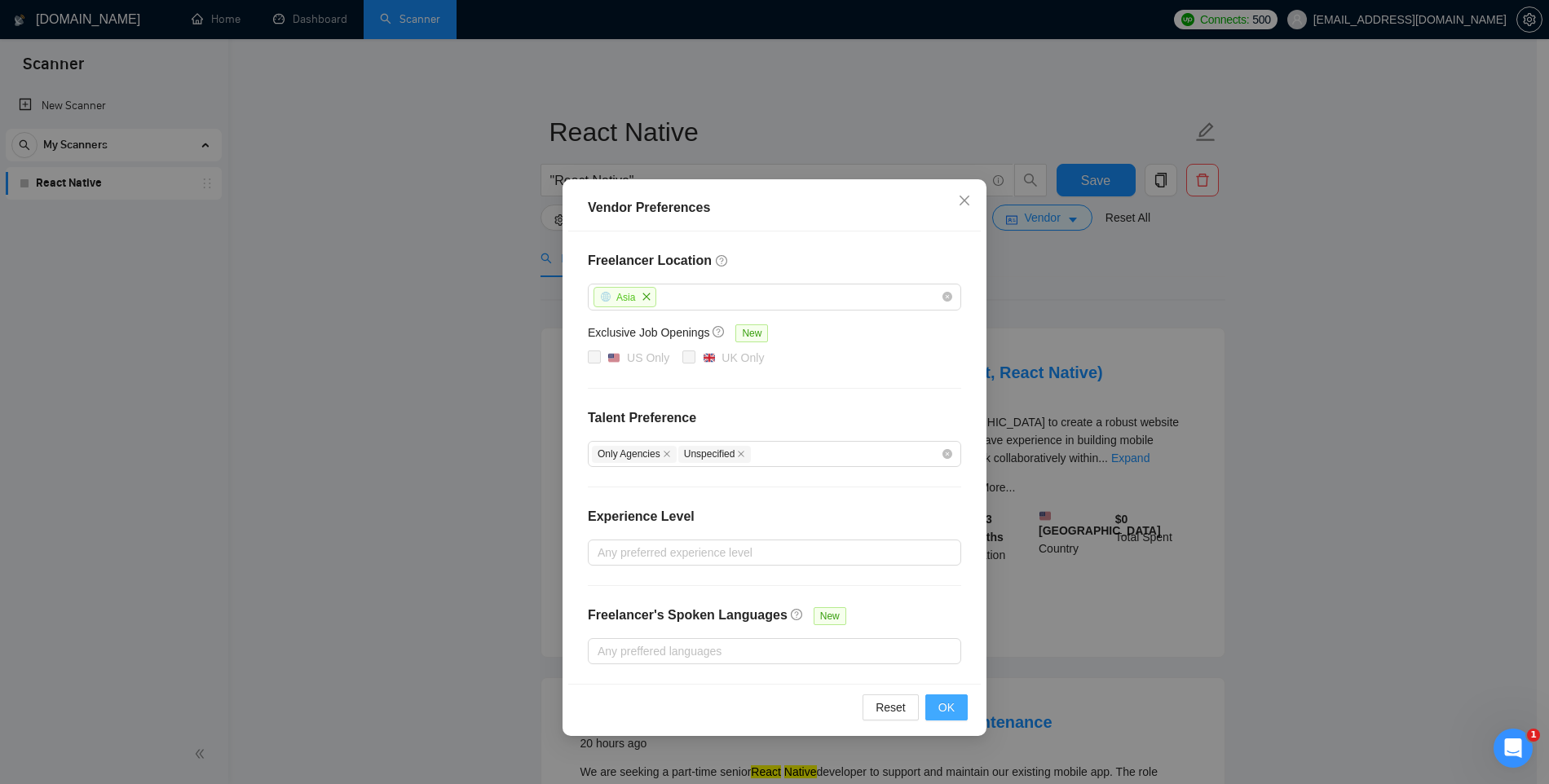
click at [963, 703] on button "OK" at bounding box center [947, 707] width 42 height 26
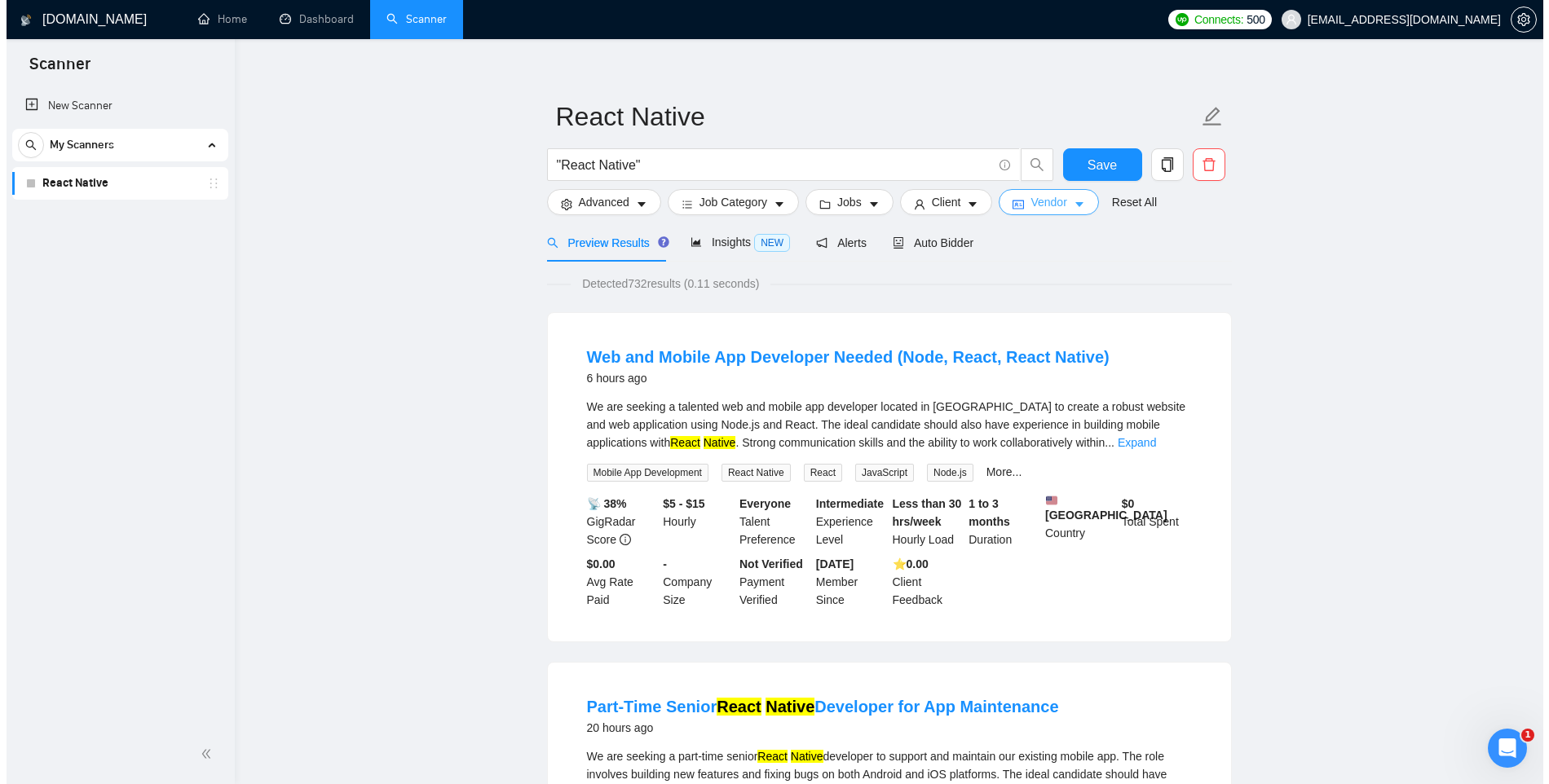
scroll to position [10, 0]
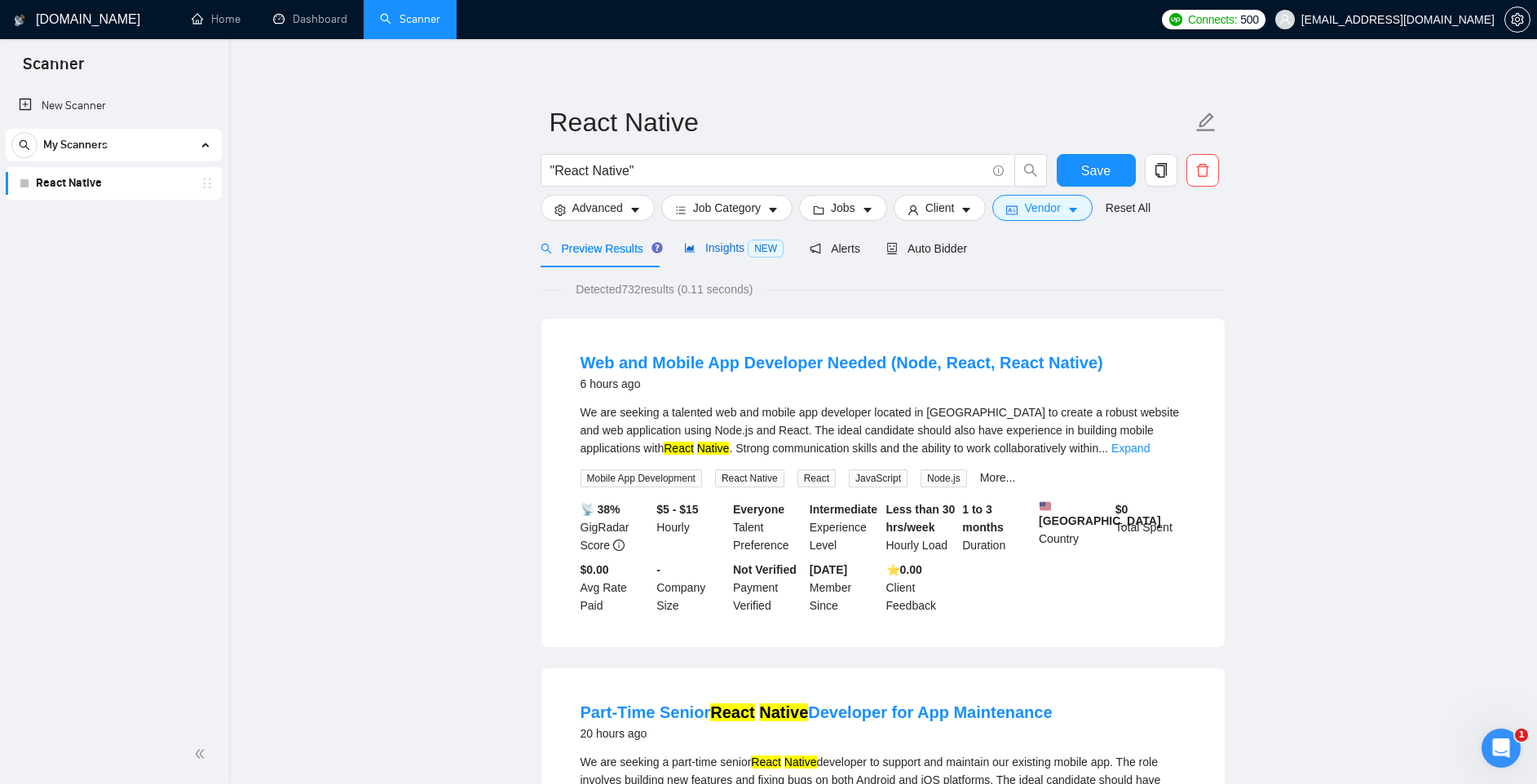
click at [726, 252] on span "Insights NEW" at bounding box center [734, 248] width 99 height 13
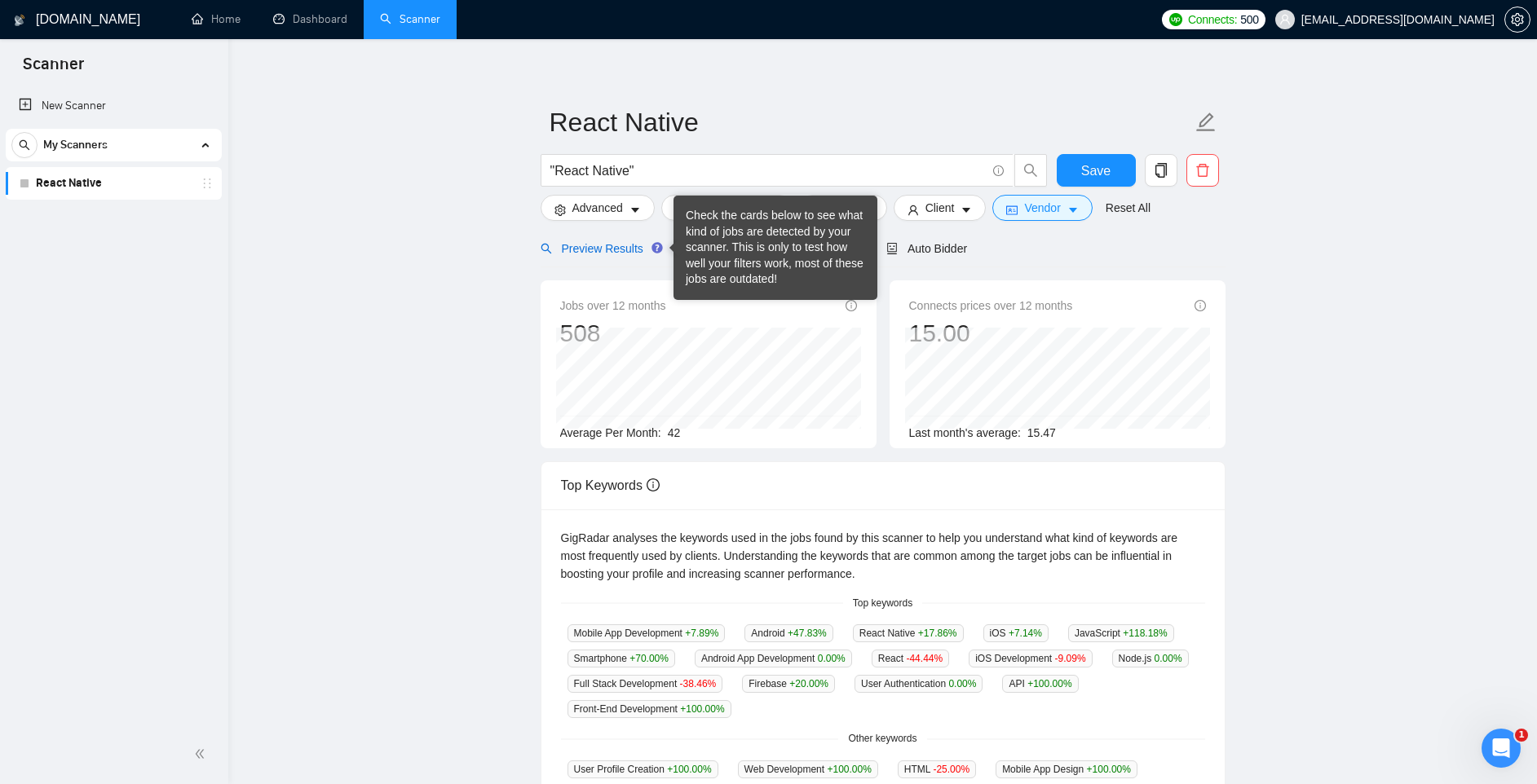
click at [633, 251] on span "Preview Results" at bounding box center [600, 249] width 118 height 13
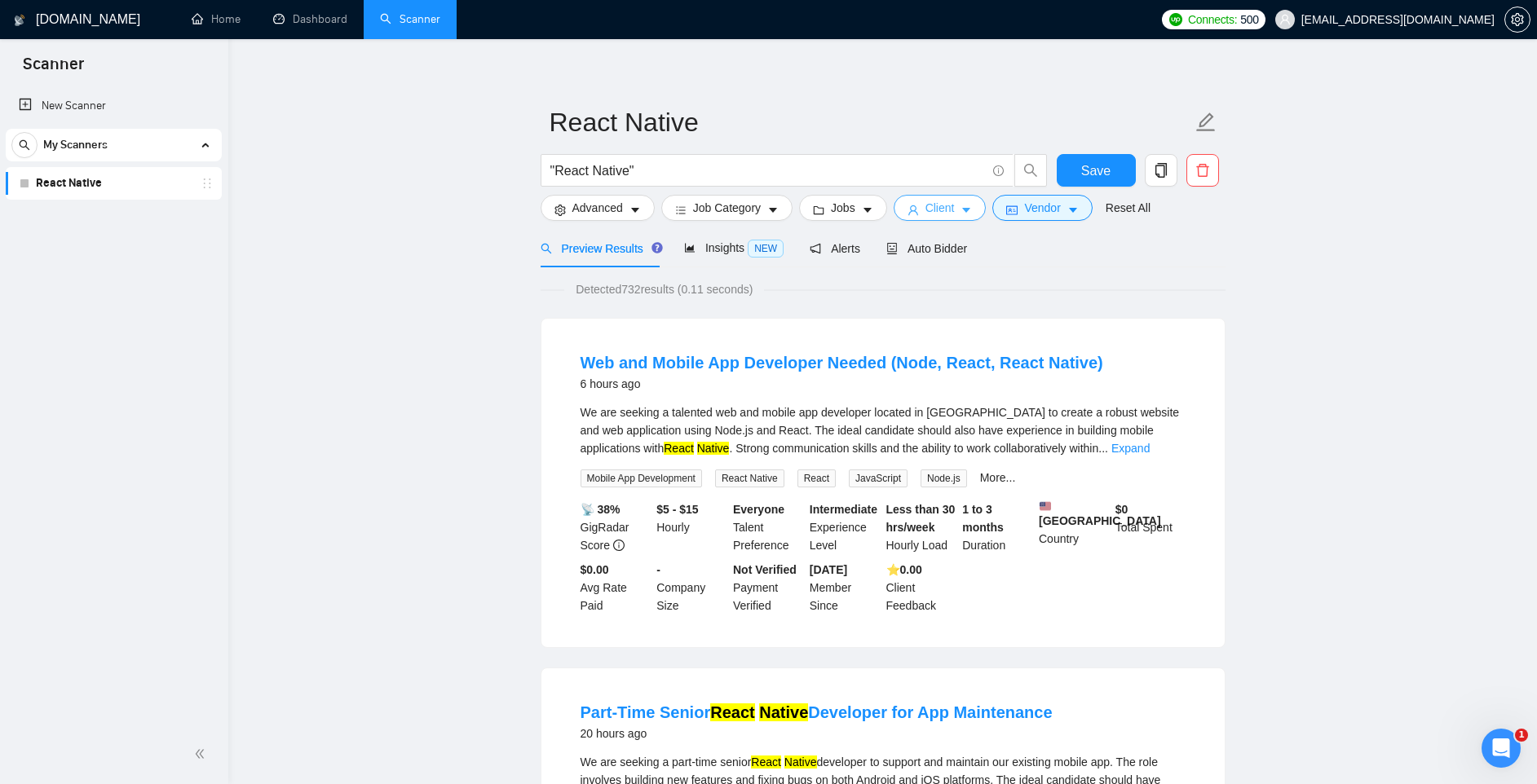
click at [972, 213] on icon "caret-down" at bounding box center [967, 210] width 12 height 12
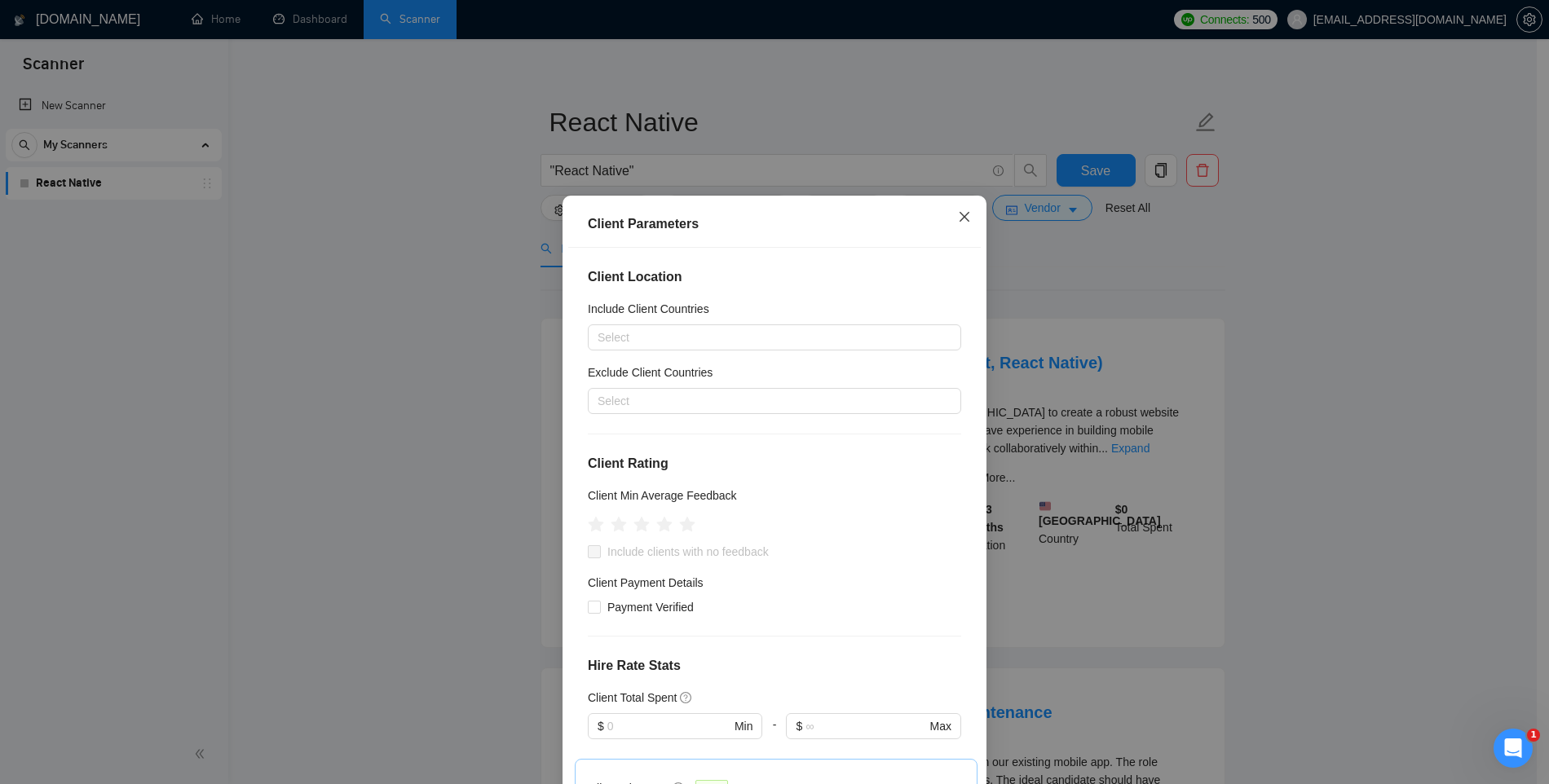
click at [962, 222] on icon "close" at bounding box center [965, 217] width 13 height 13
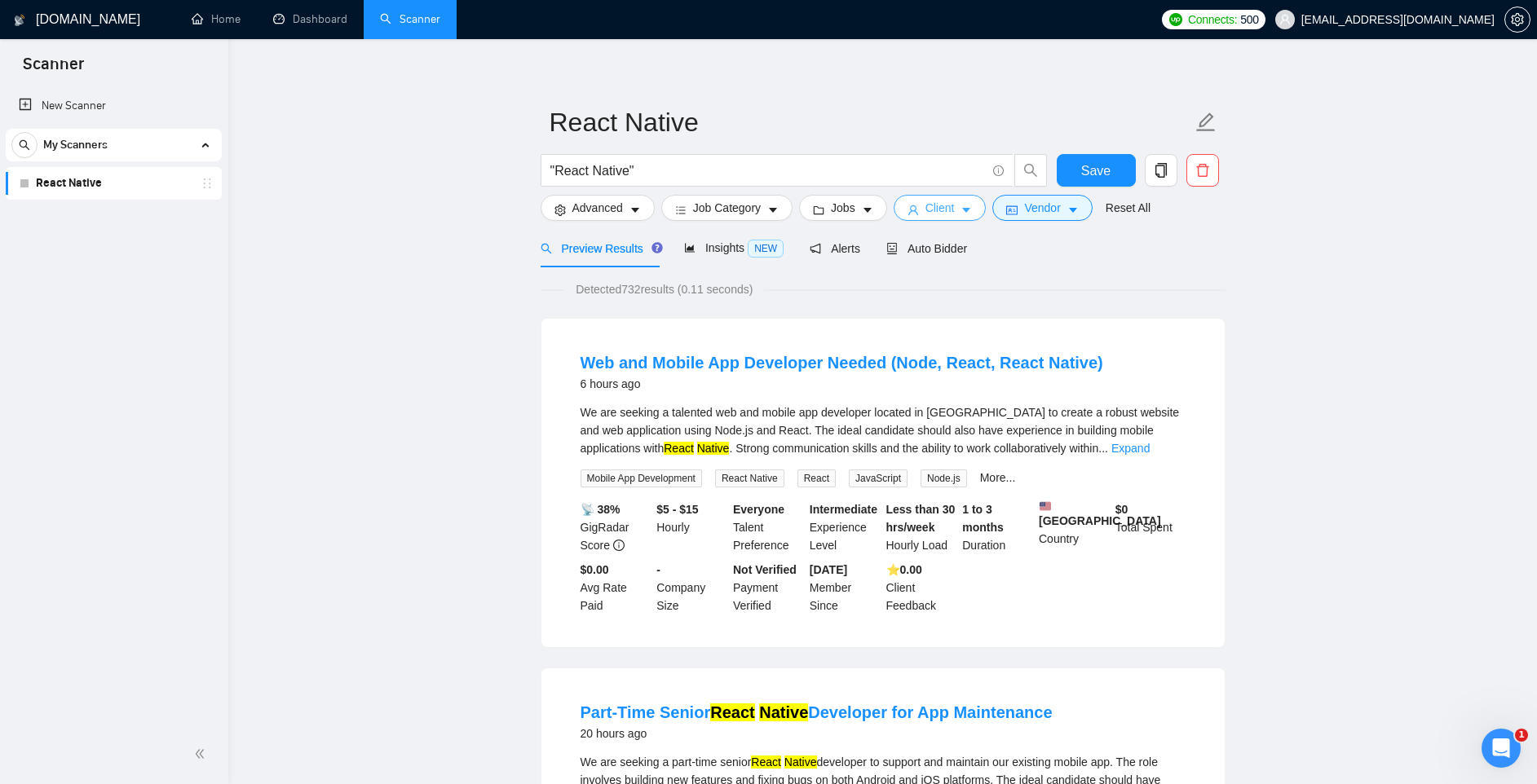
click at [962, 210] on button "Client" at bounding box center [940, 208] width 93 height 26
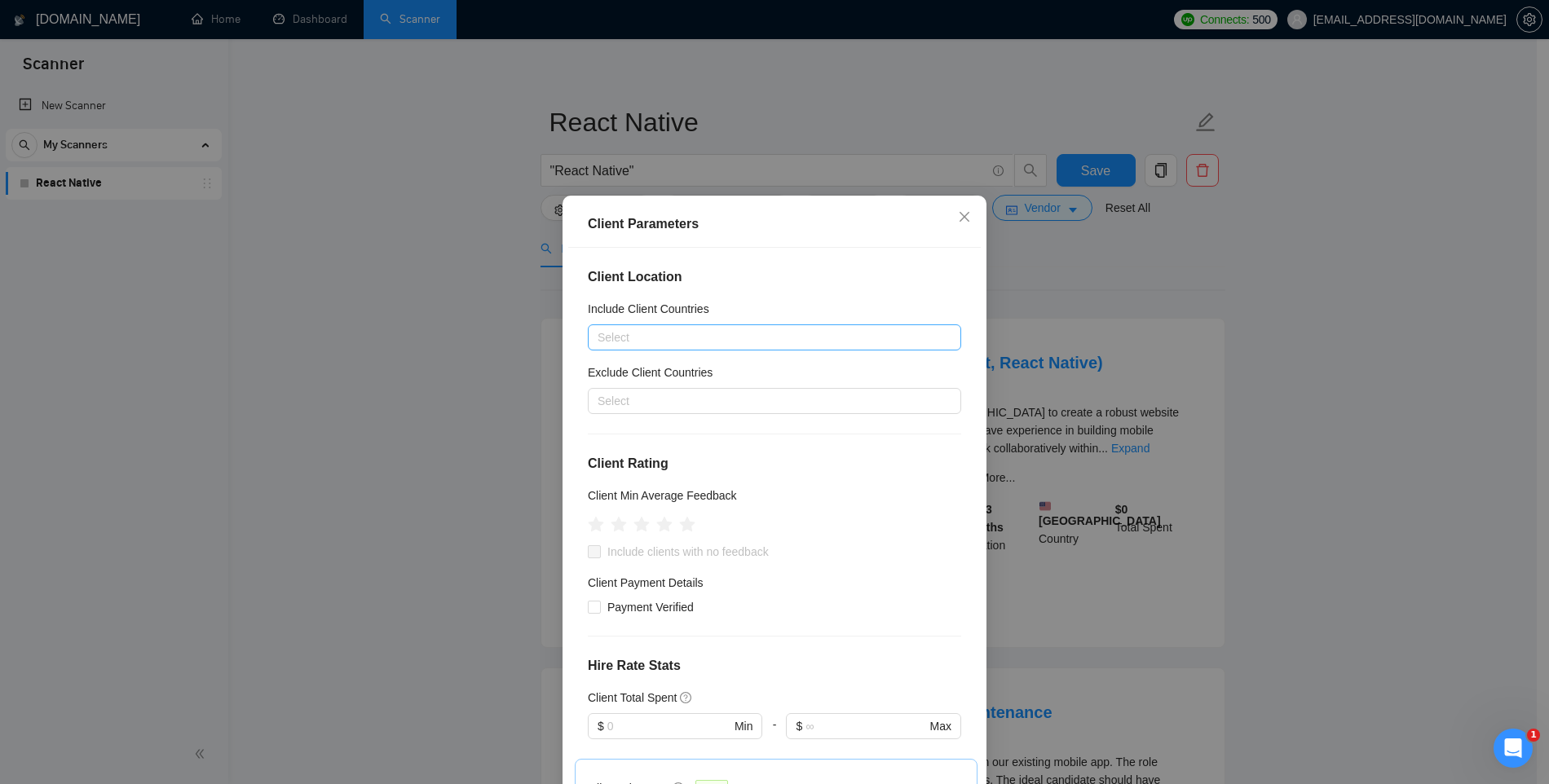
click at [655, 339] on div at bounding box center [767, 337] width 349 height 19
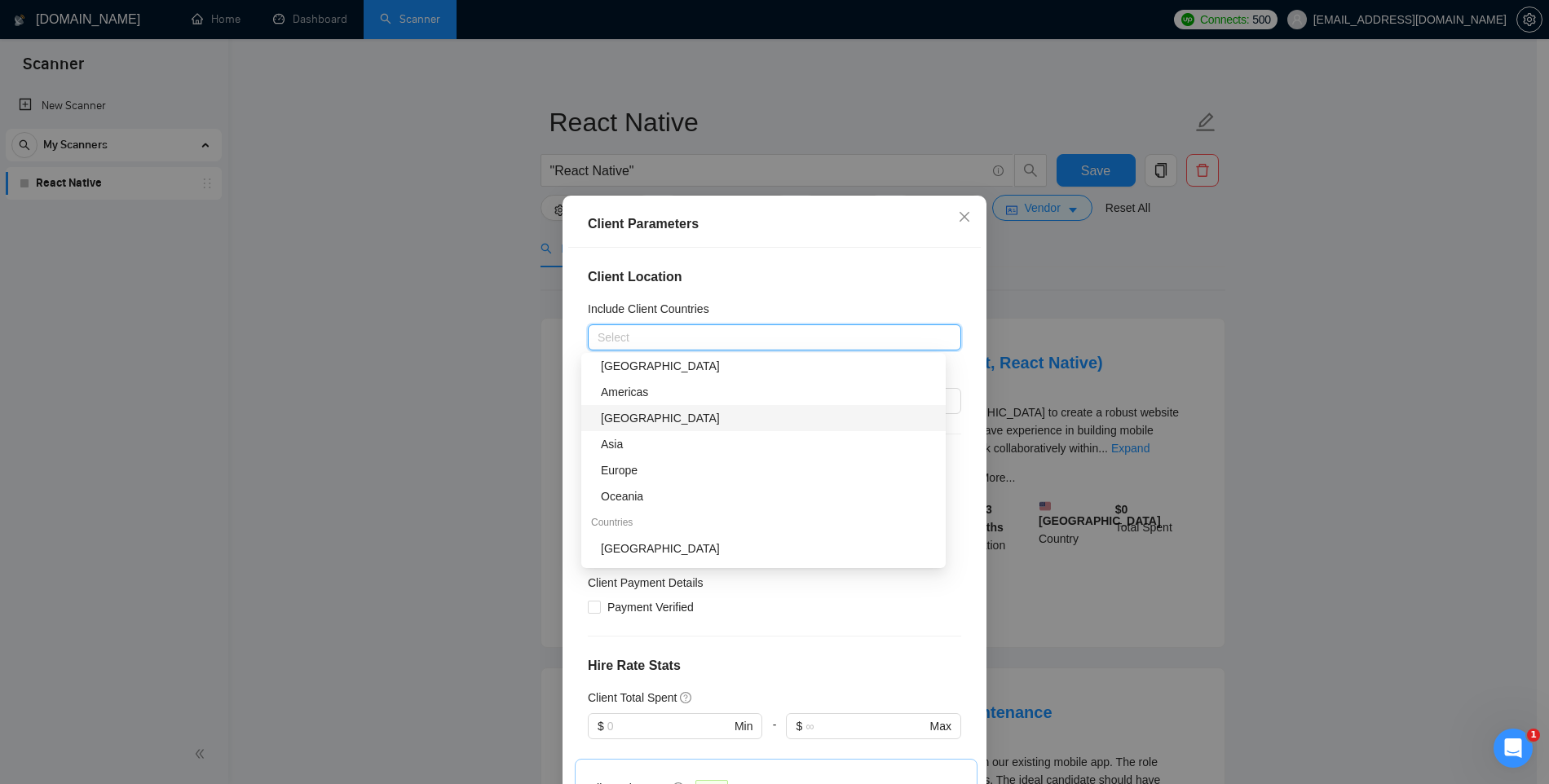
scroll to position [187, 0]
click at [752, 298] on div "Client Location Include Client Countries Select Exclude Client Countries Select…" at bounding box center [774, 522] width 412 height 548
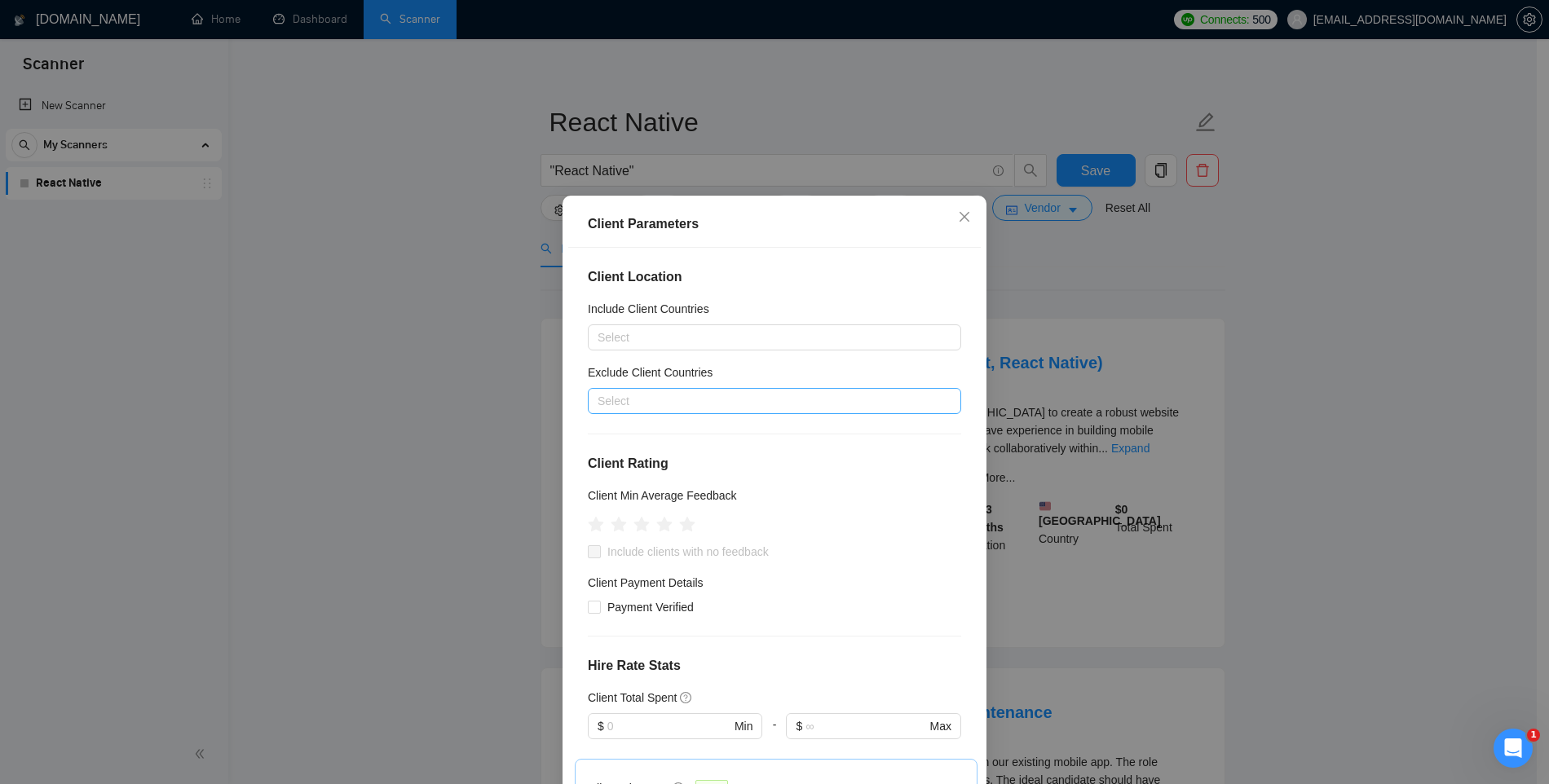
click at [673, 405] on div at bounding box center [767, 400] width 349 height 19
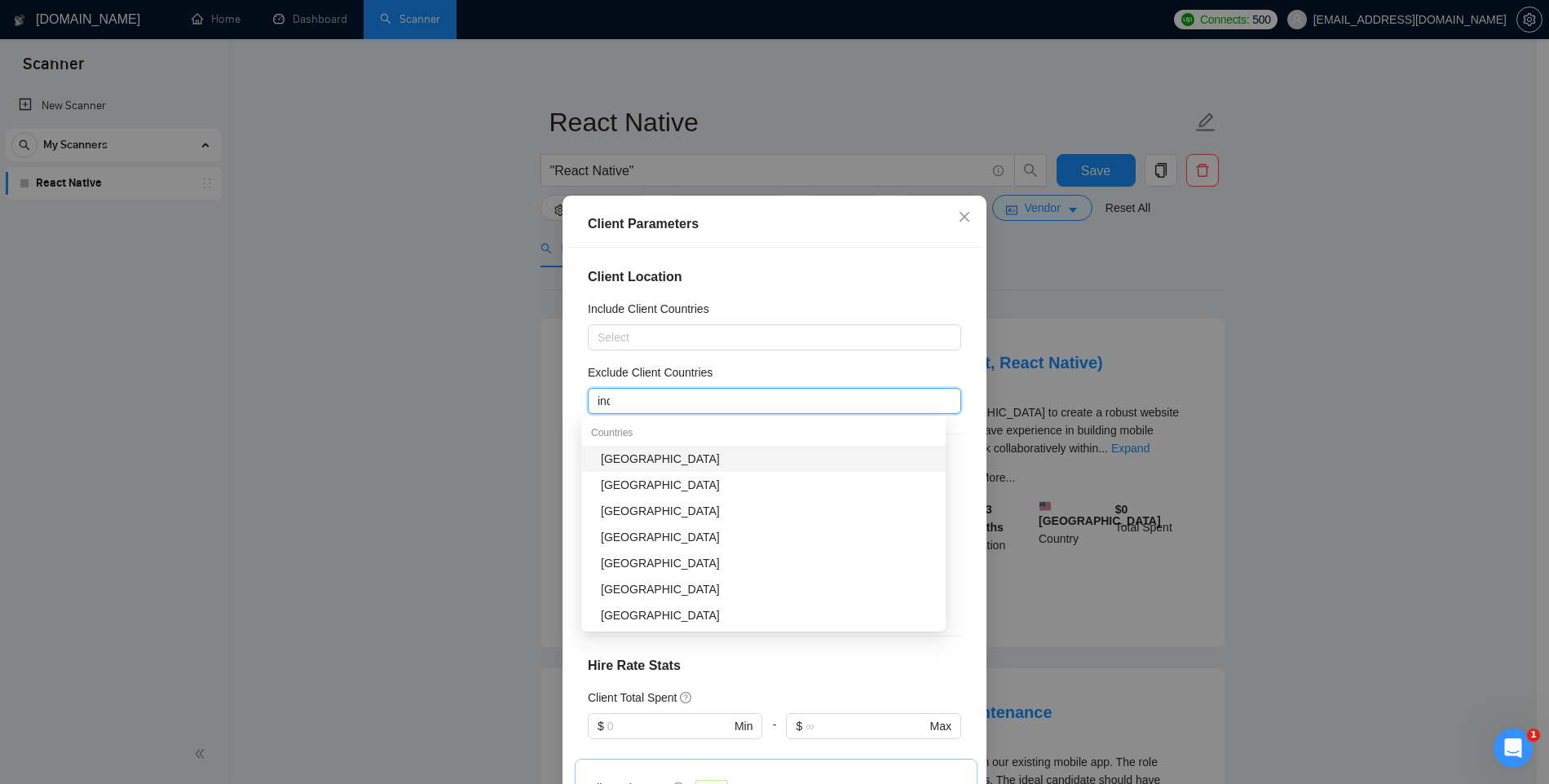
type input "indi"
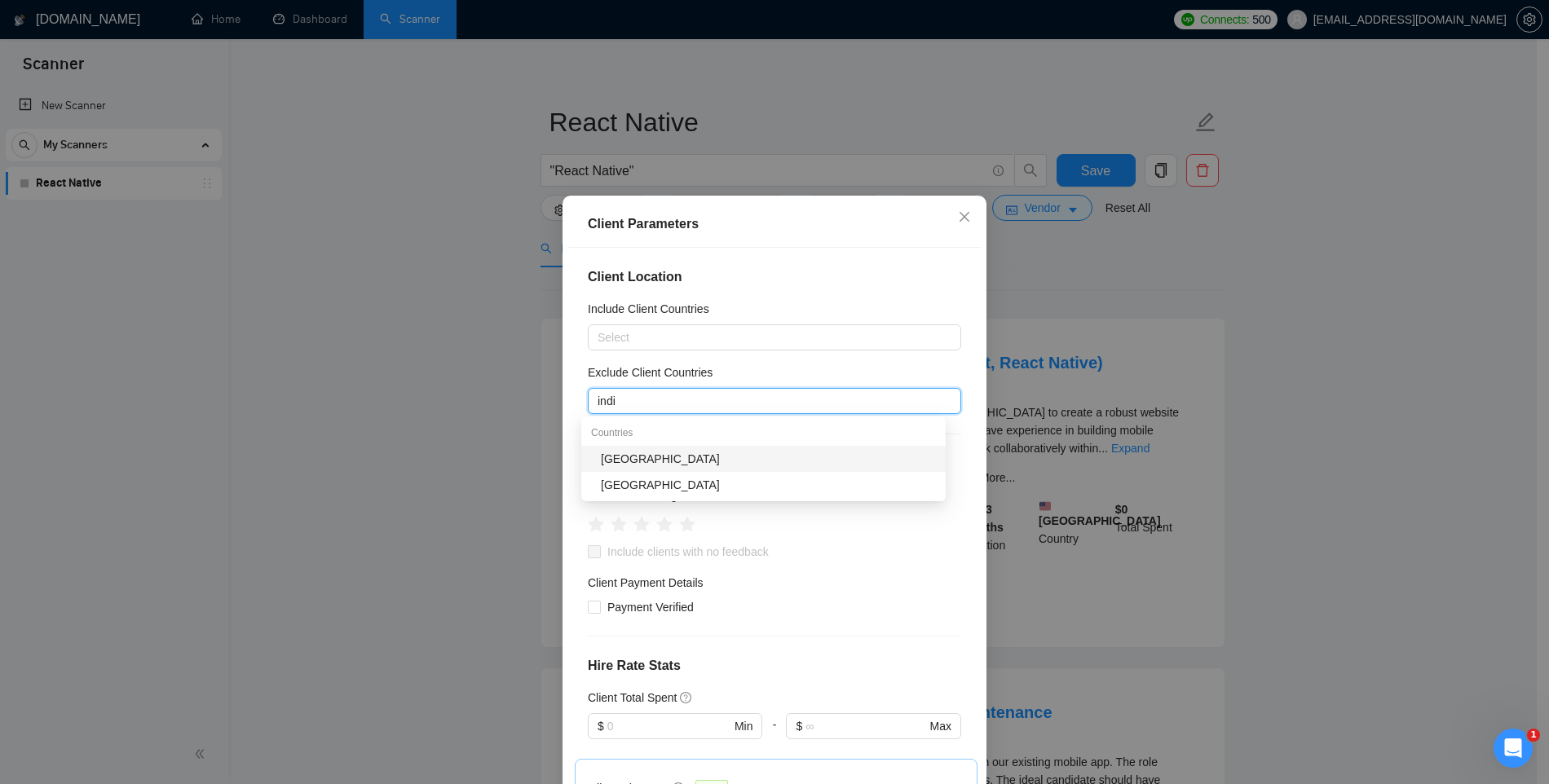
click at [629, 458] on div "India" at bounding box center [768, 458] width 335 height 18
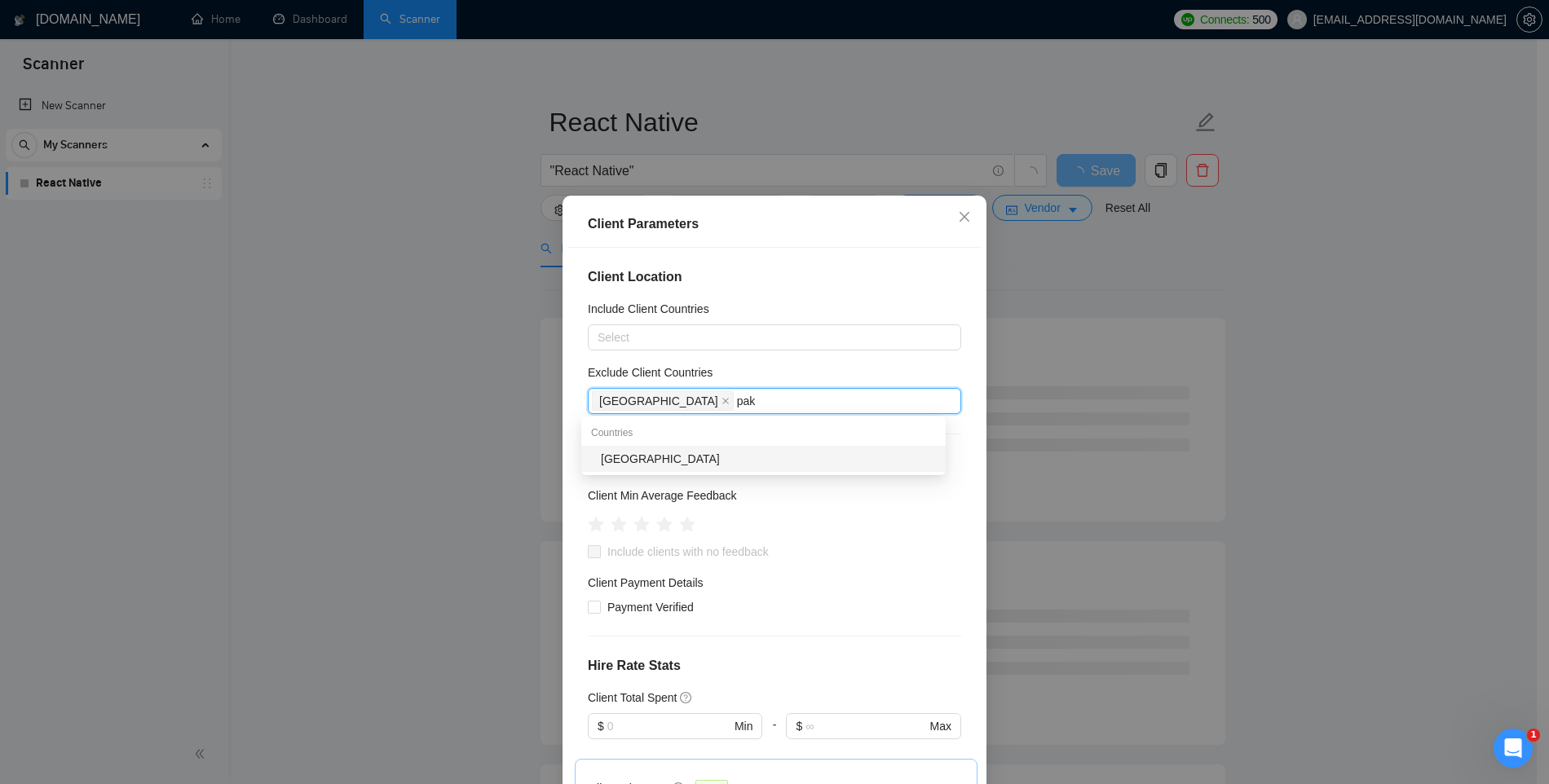
type input "paki"
click at [648, 464] on div "Pakistan" at bounding box center [768, 458] width 335 height 18
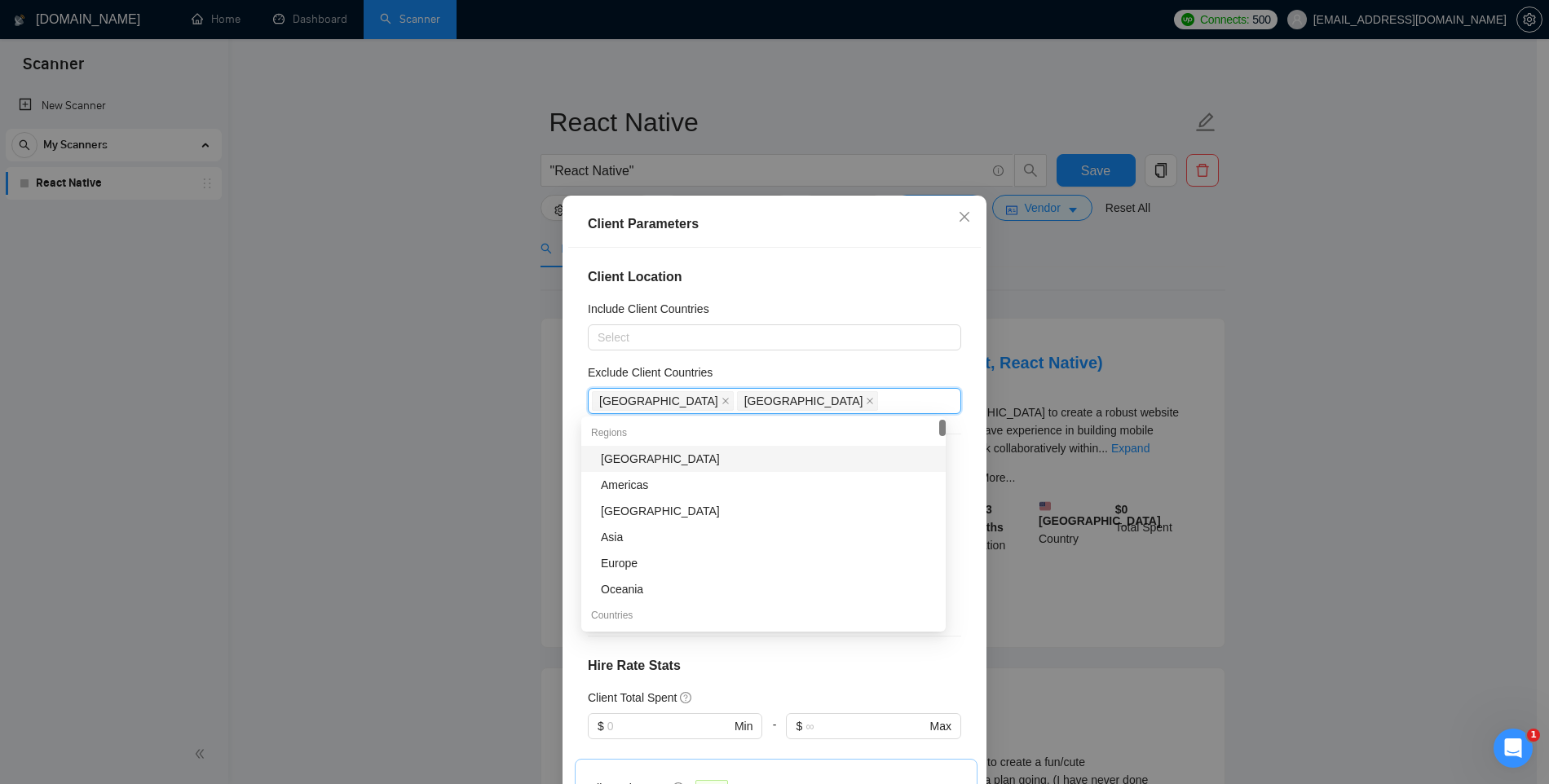
click at [740, 371] on div "Exclude Client Countries" at bounding box center [775, 375] width 374 height 24
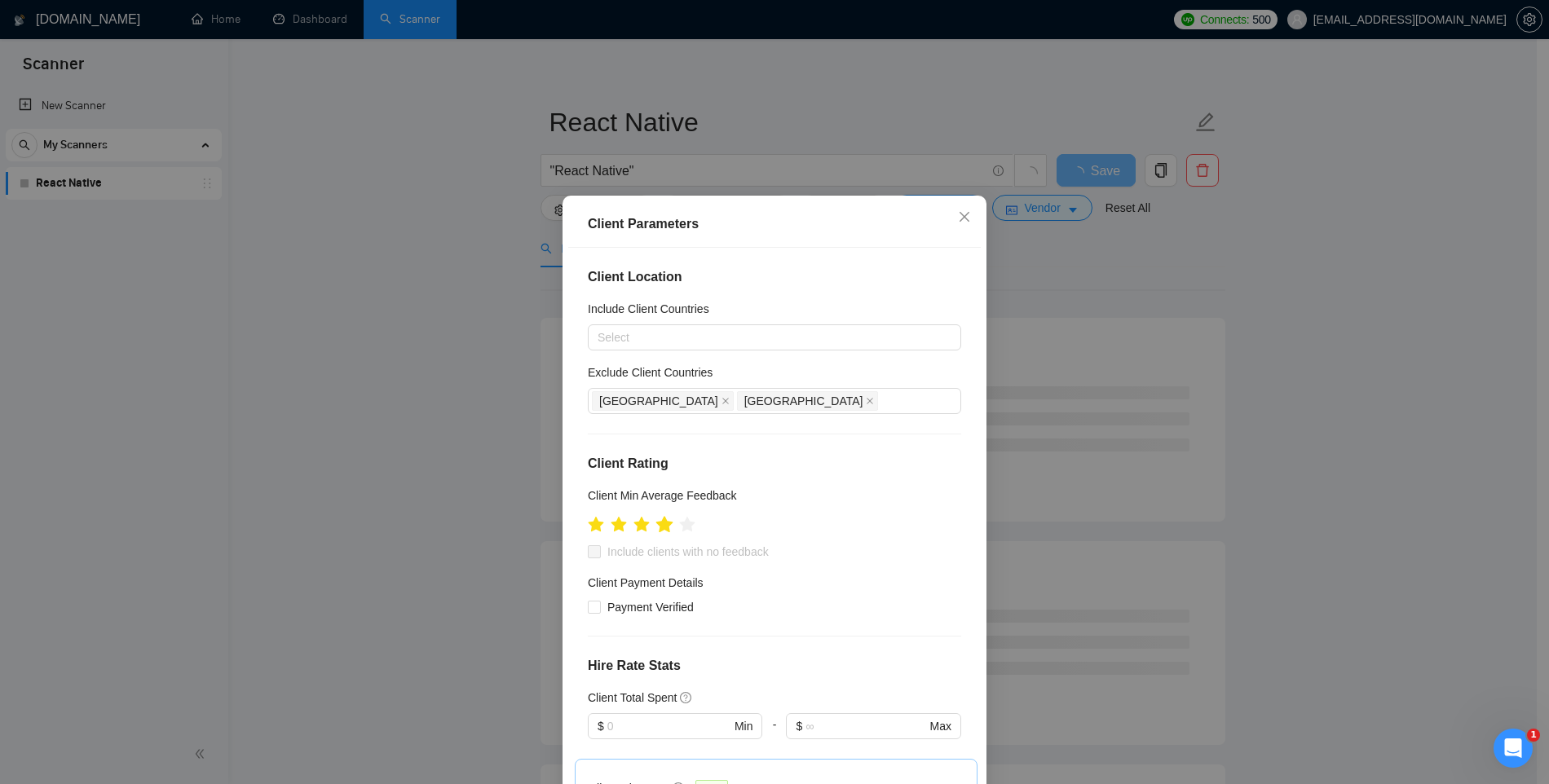
click at [660, 526] on icon "star" at bounding box center [665, 523] width 17 height 16
click at [634, 557] on span "Include clients with no feedback" at bounding box center [687, 551] width 174 height 18
click at [599, 557] on input "Include clients with no feedback" at bounding box center [594, 551] width 12 height 12
checkbox input "true"
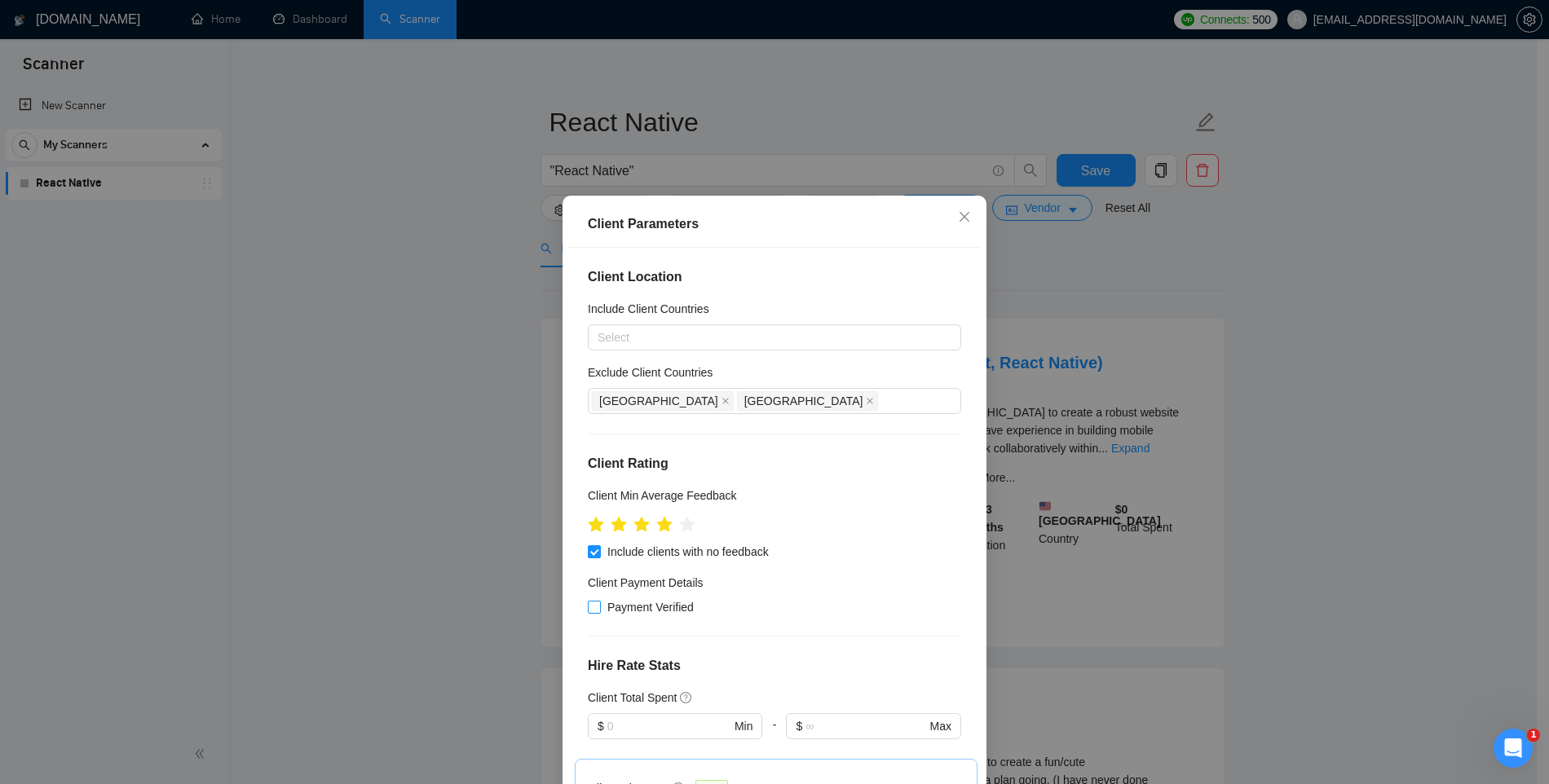
click at [655, 608] on span "Payment Verified" at bounding box center [650, 607] width 99 height 18
click at [599, 608] on input "Payment Verified" at bounding box center [594, 607] width 12 height 12
checkbox input "true"
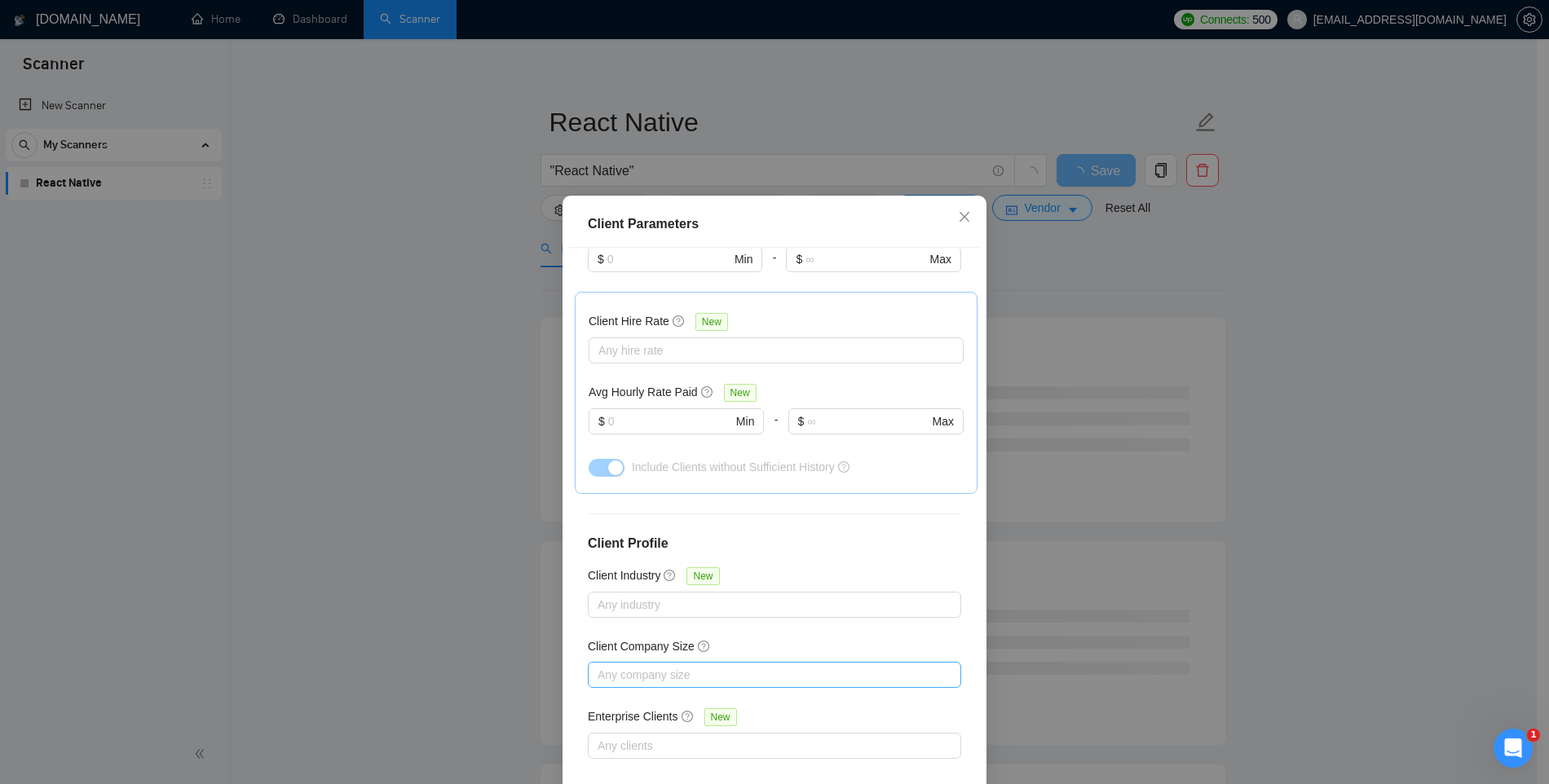
scroll to position [84, 0]
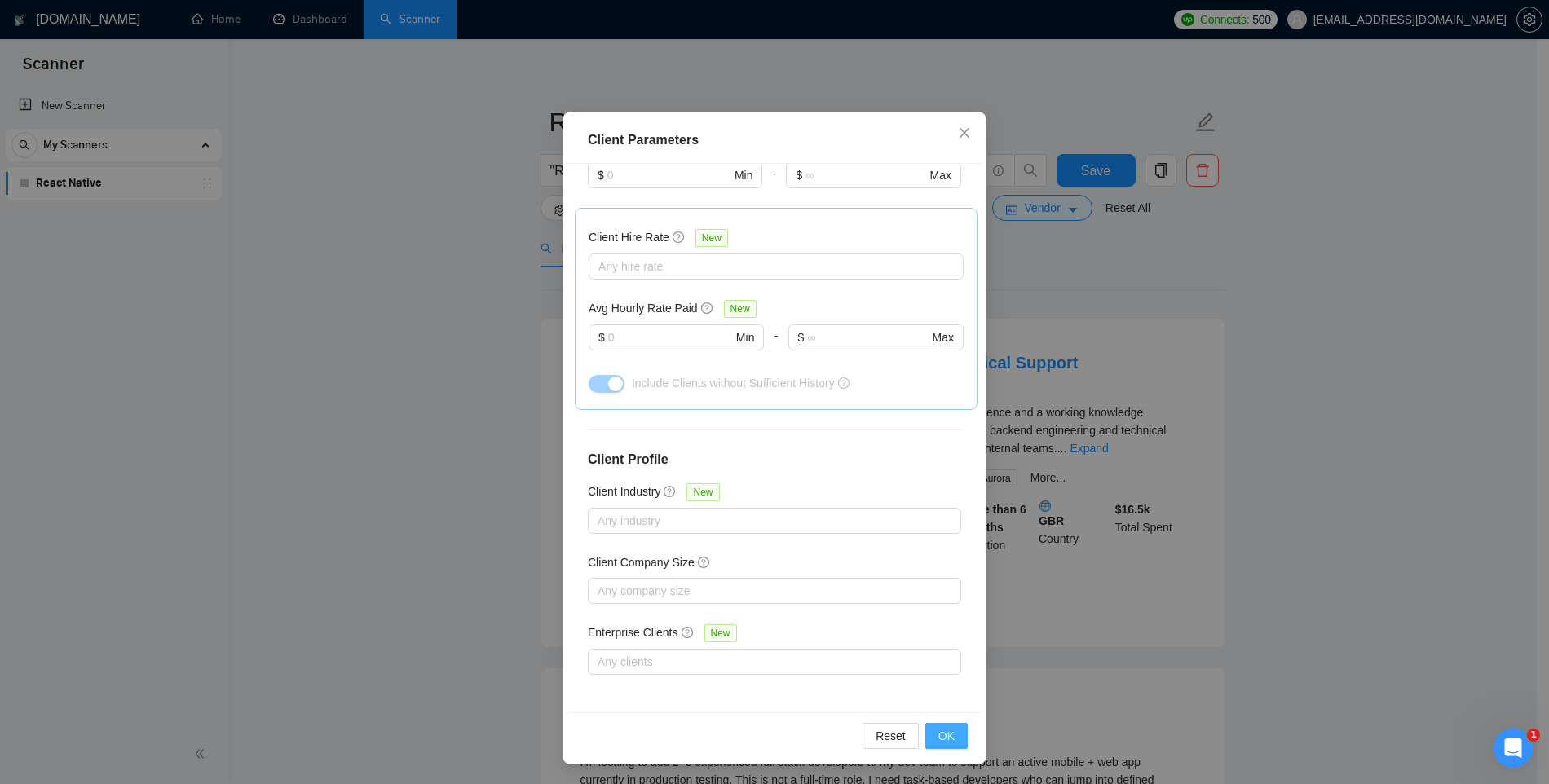
click at [960, 739] on button "OK" at bounding box center [947, 736] width 42 height 26
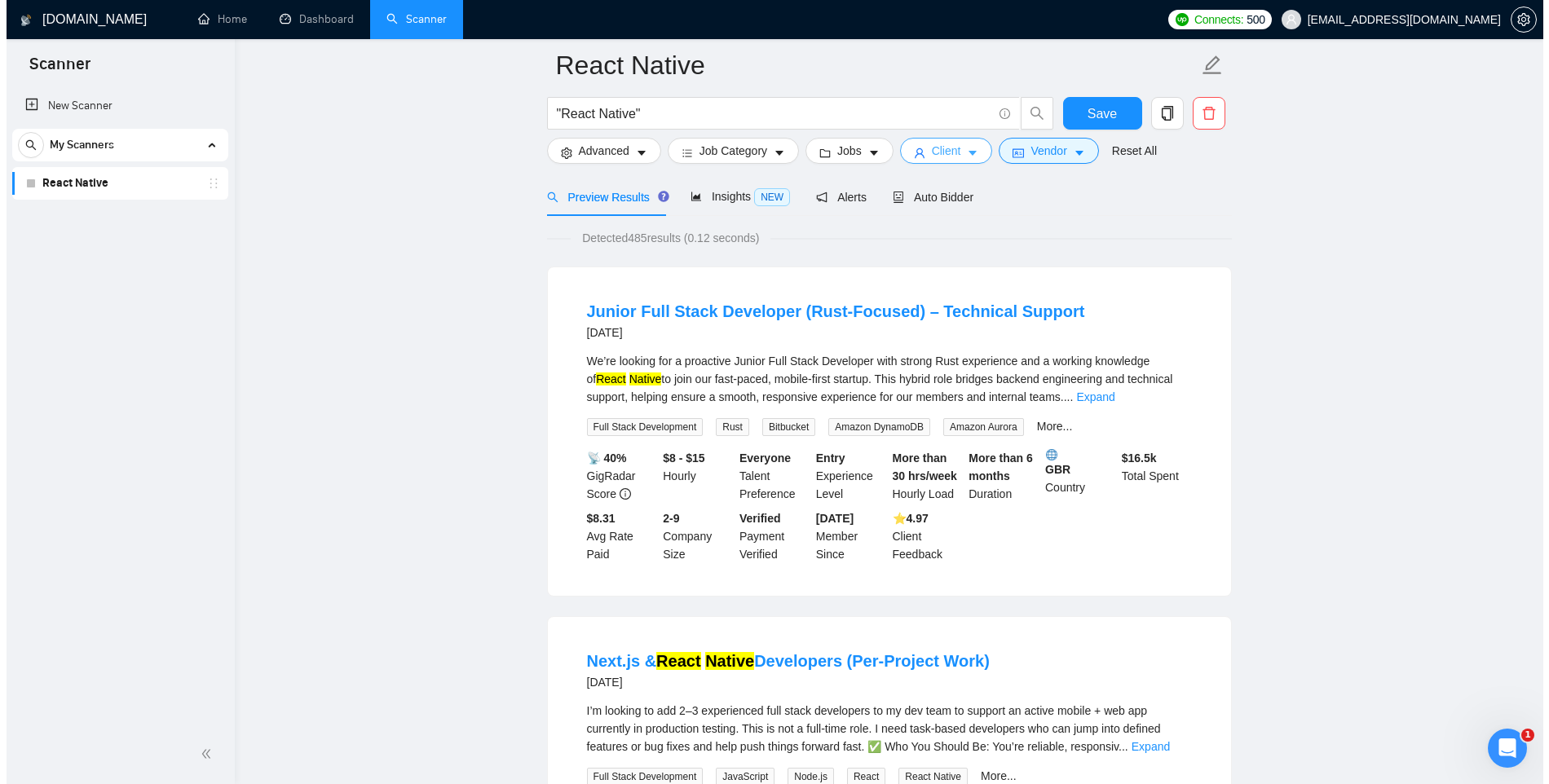
scroll to position [56, 0]
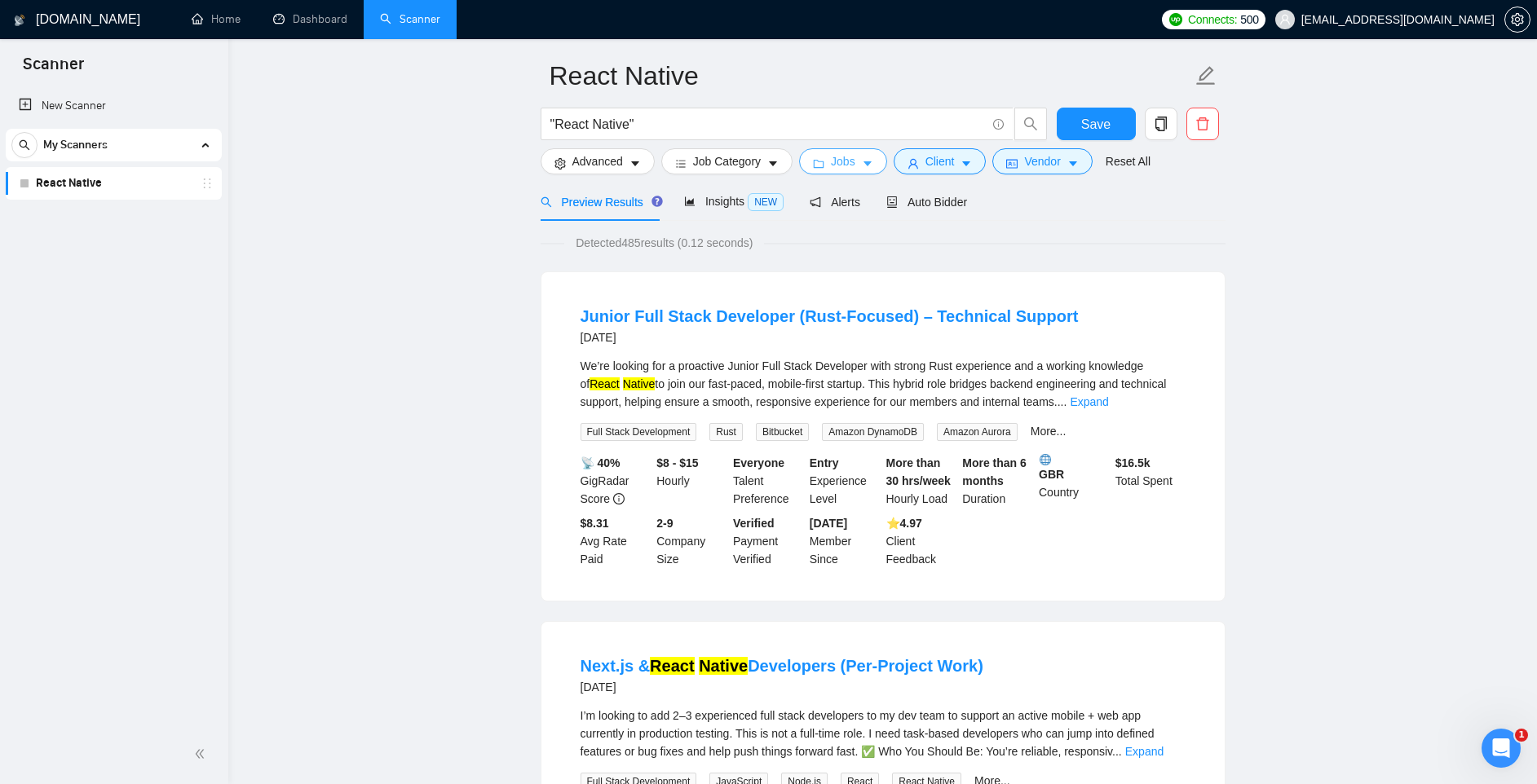
click at [856, 156] on span "Jobs" at bounding box center [843, 161] width 24 height 18
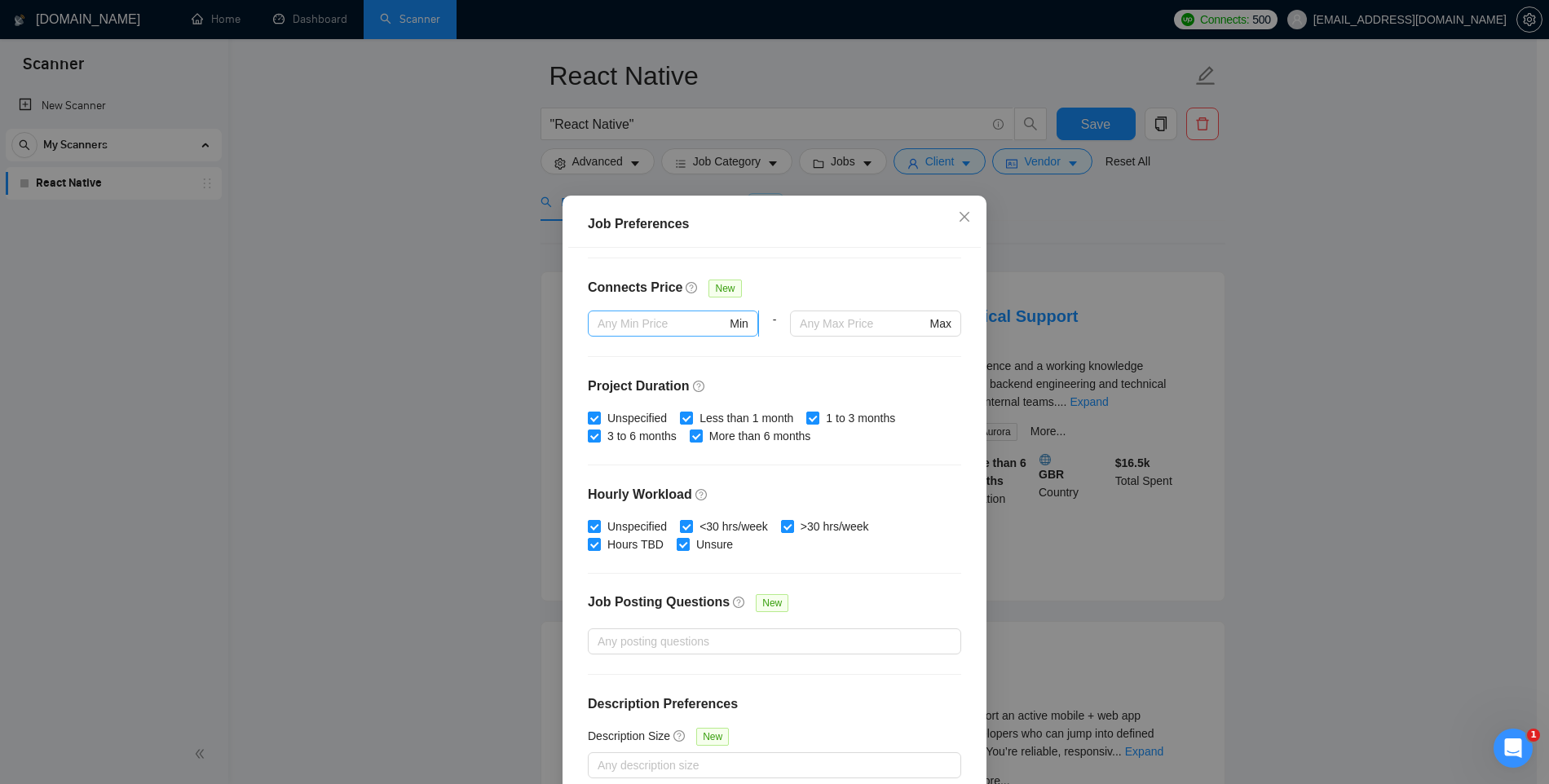
click at [642, 327] on input "text" at bounding box center [661, 323] width 129 height 18
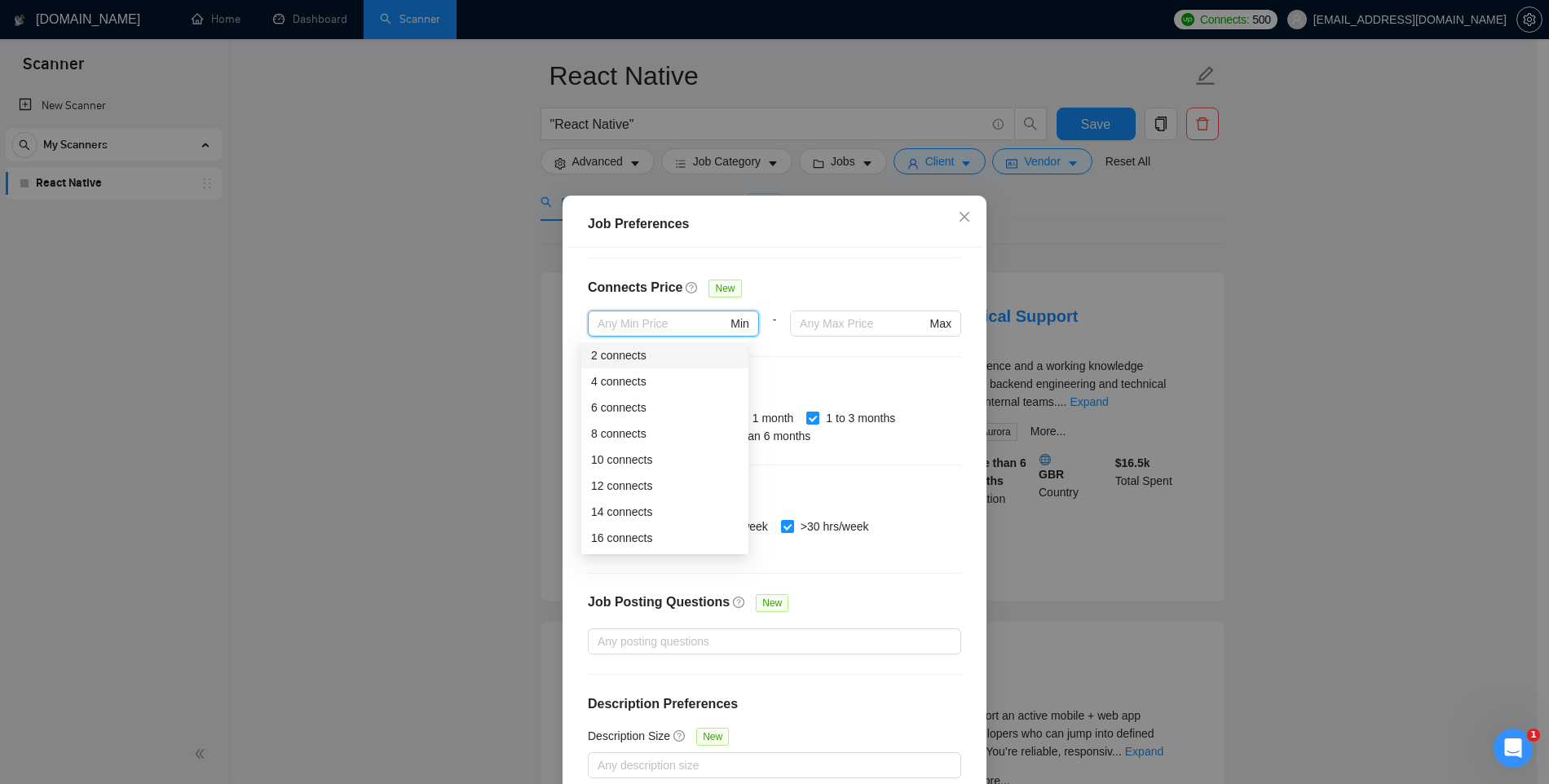
click at [598, 355] on div "2 connects" at bounding box center [665, 355] width 147 height 18
type input "2"
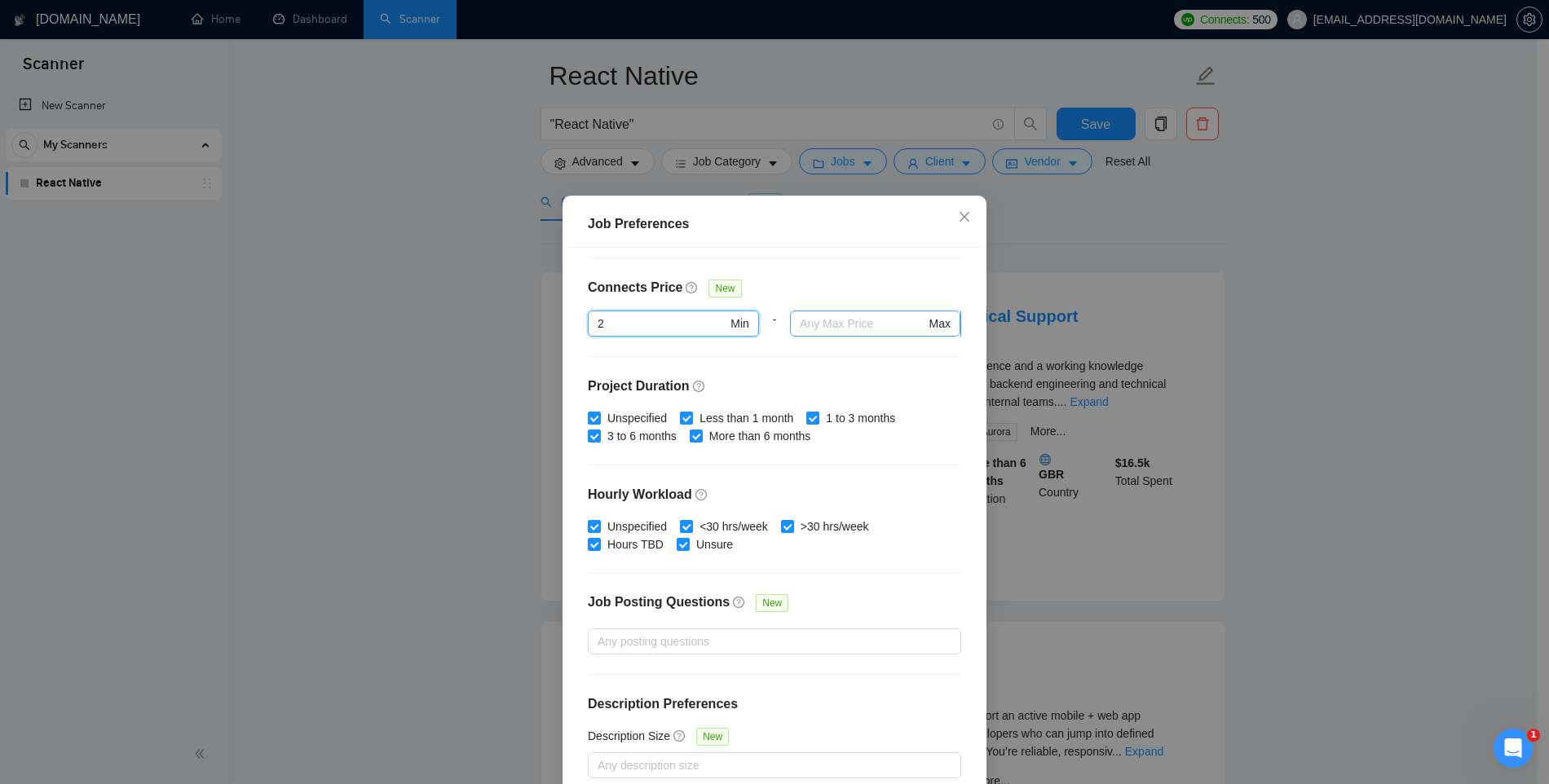
click at [805, 324] on input "text" at bounding box center [862, 323] width 125 height 18
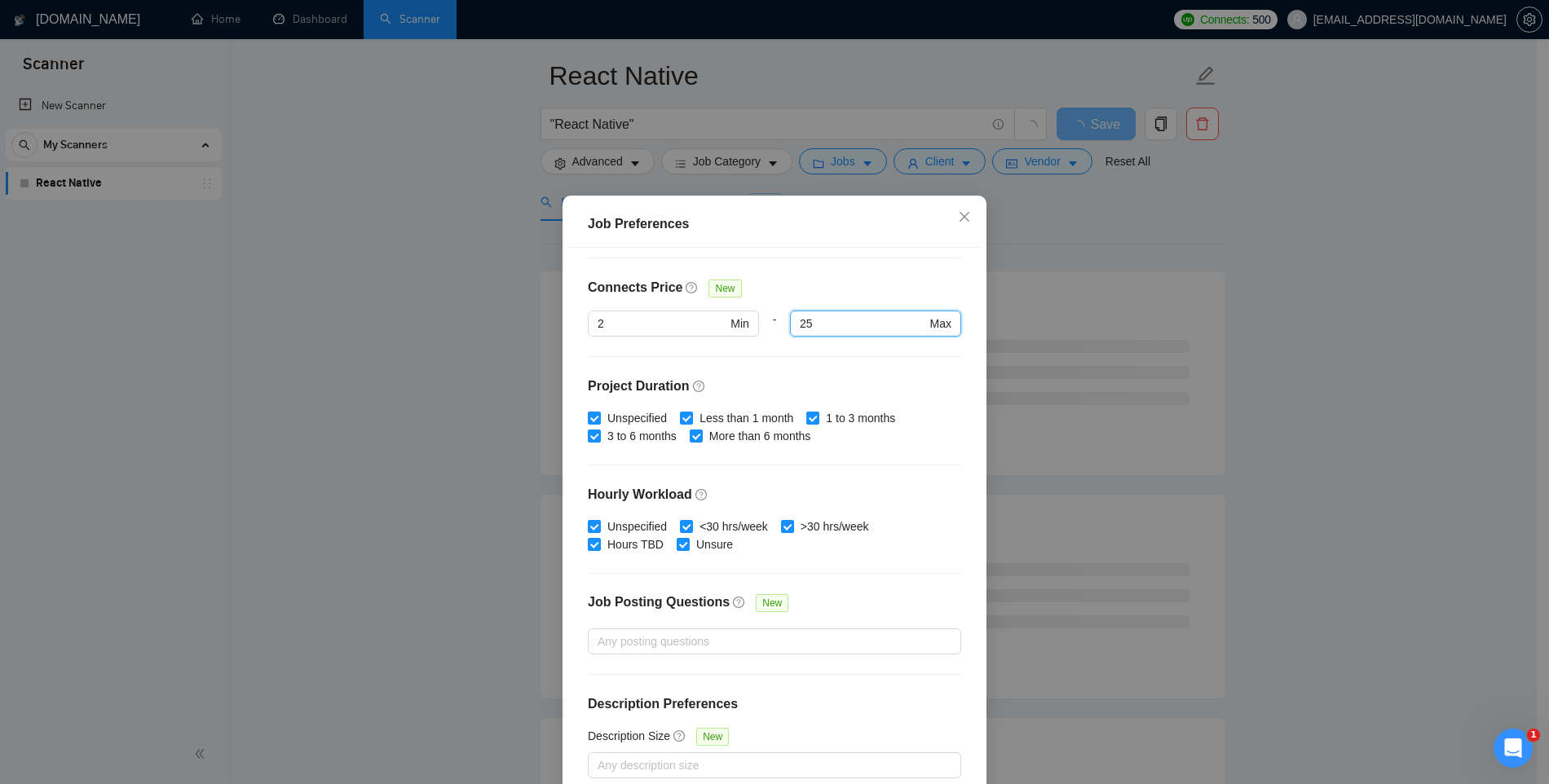
scroll to position [84, 0]
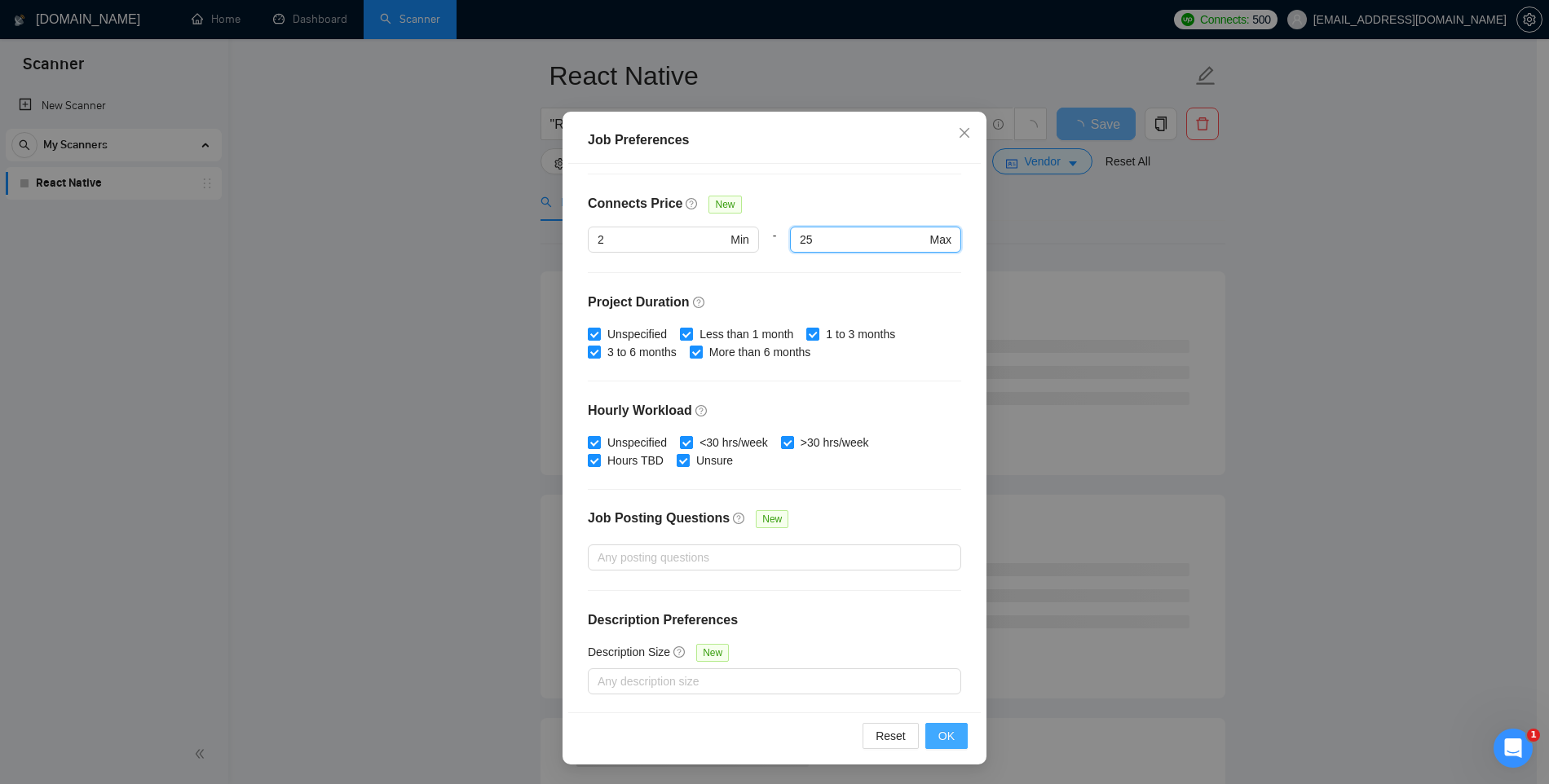
type input "25"
click at [926, 727] on button "OK" at bounding box center [947, 736] width 42 height 26
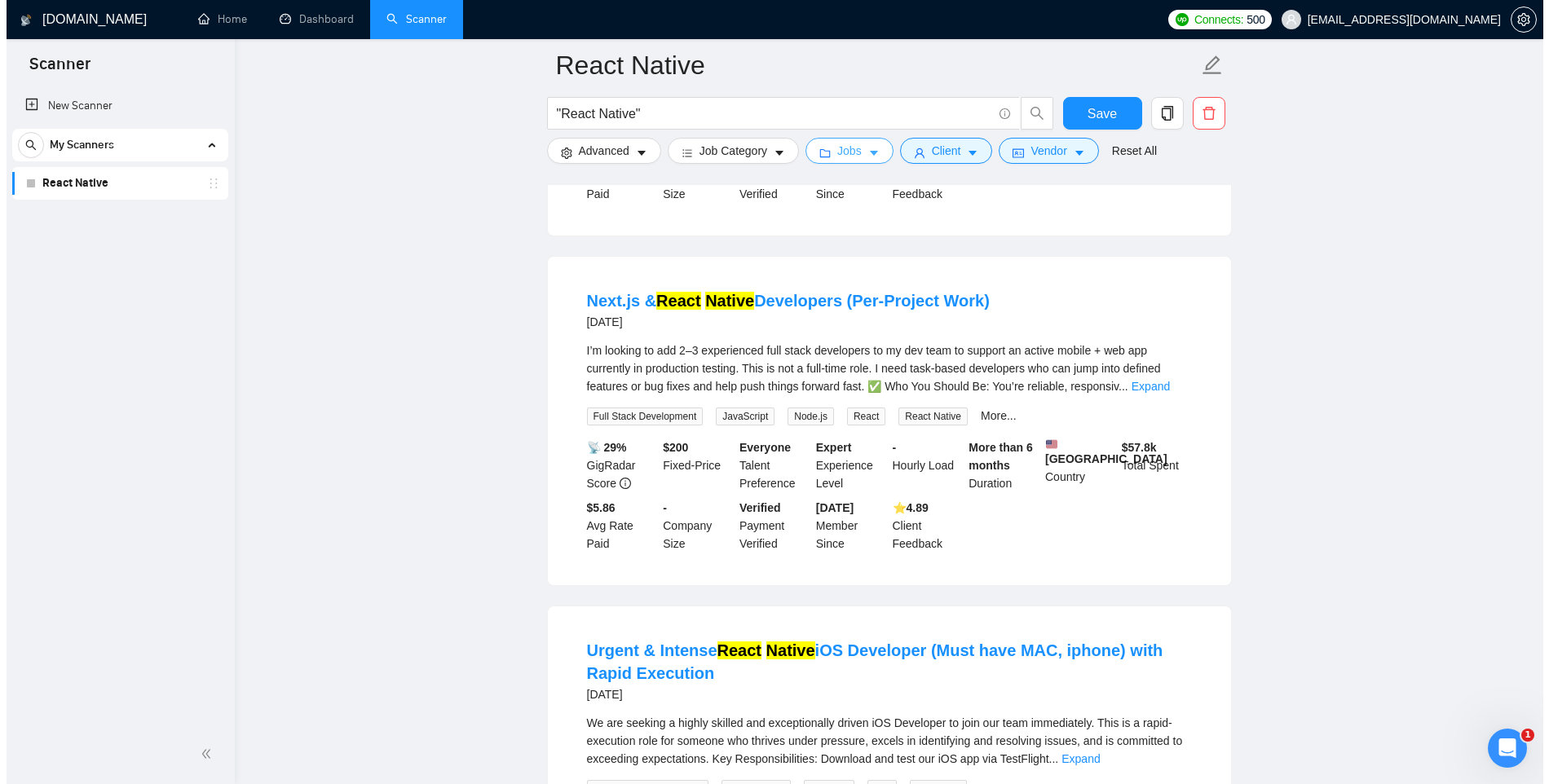
scroll to position [0, 0]
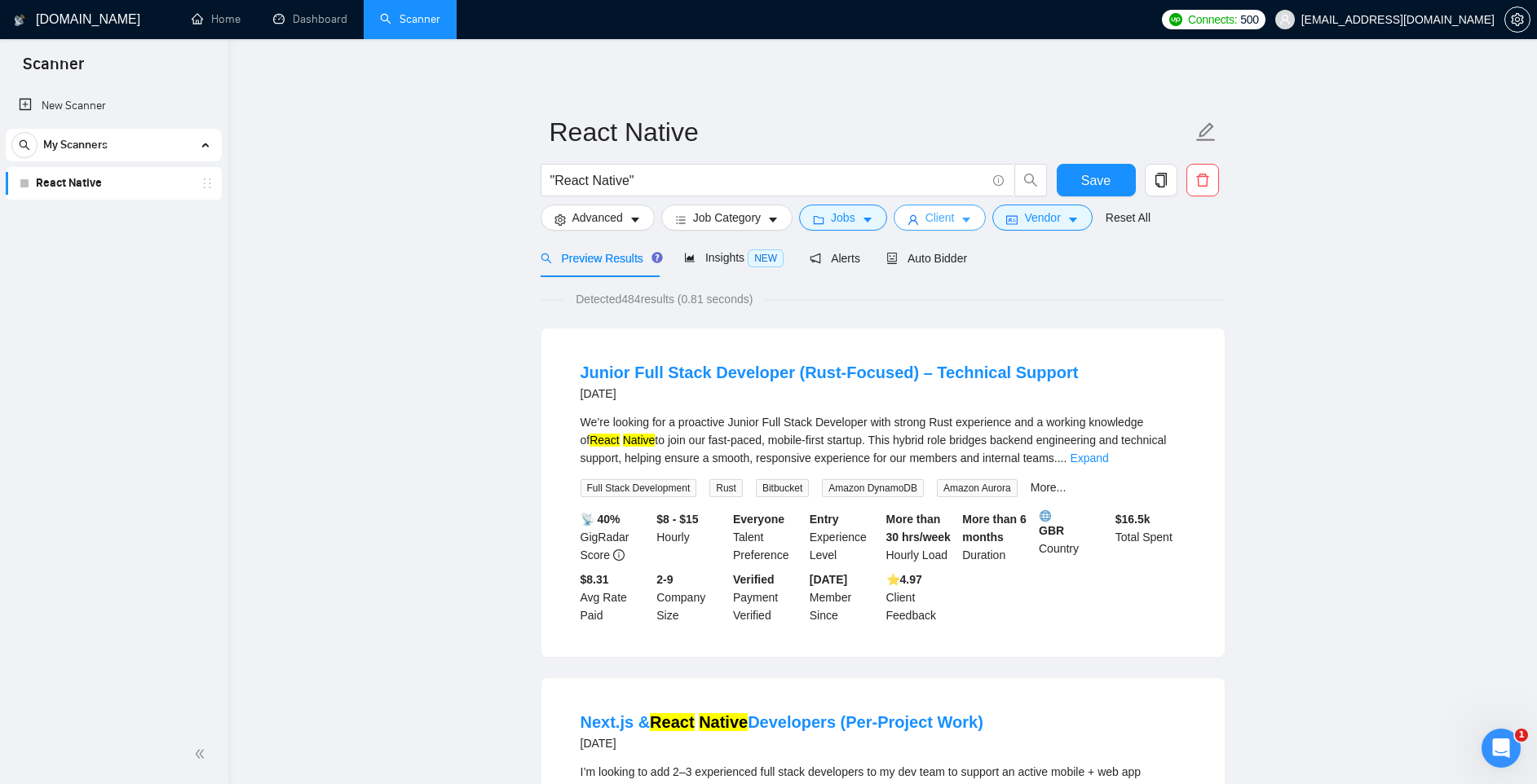
click at [971, 215] on icon "caret-down" at bounding box center [967, 220] width 12 height 12
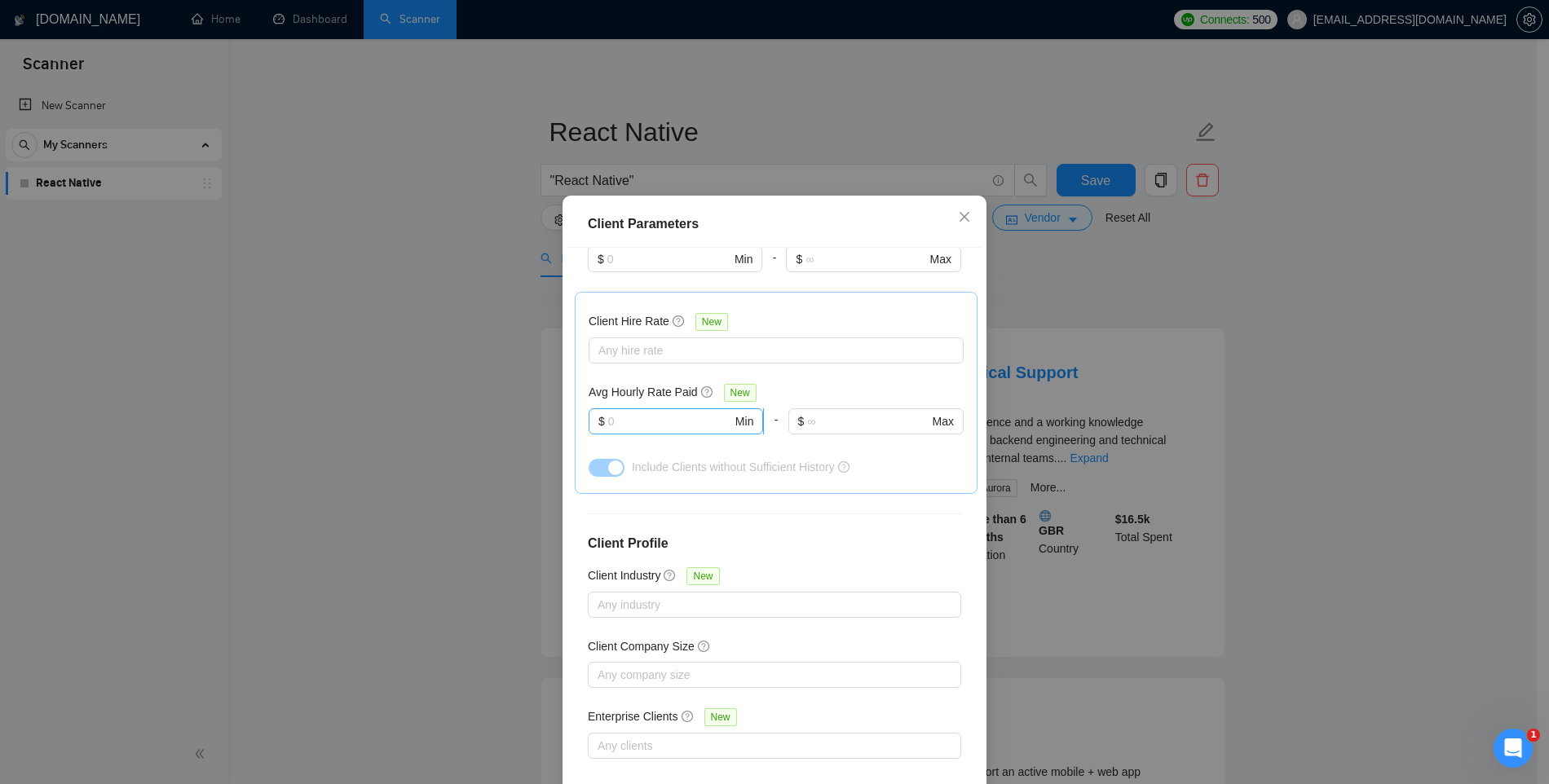
click at [666, 421] on input "text" at bounding box center [670, 421] width 124 height 18
type input "20"
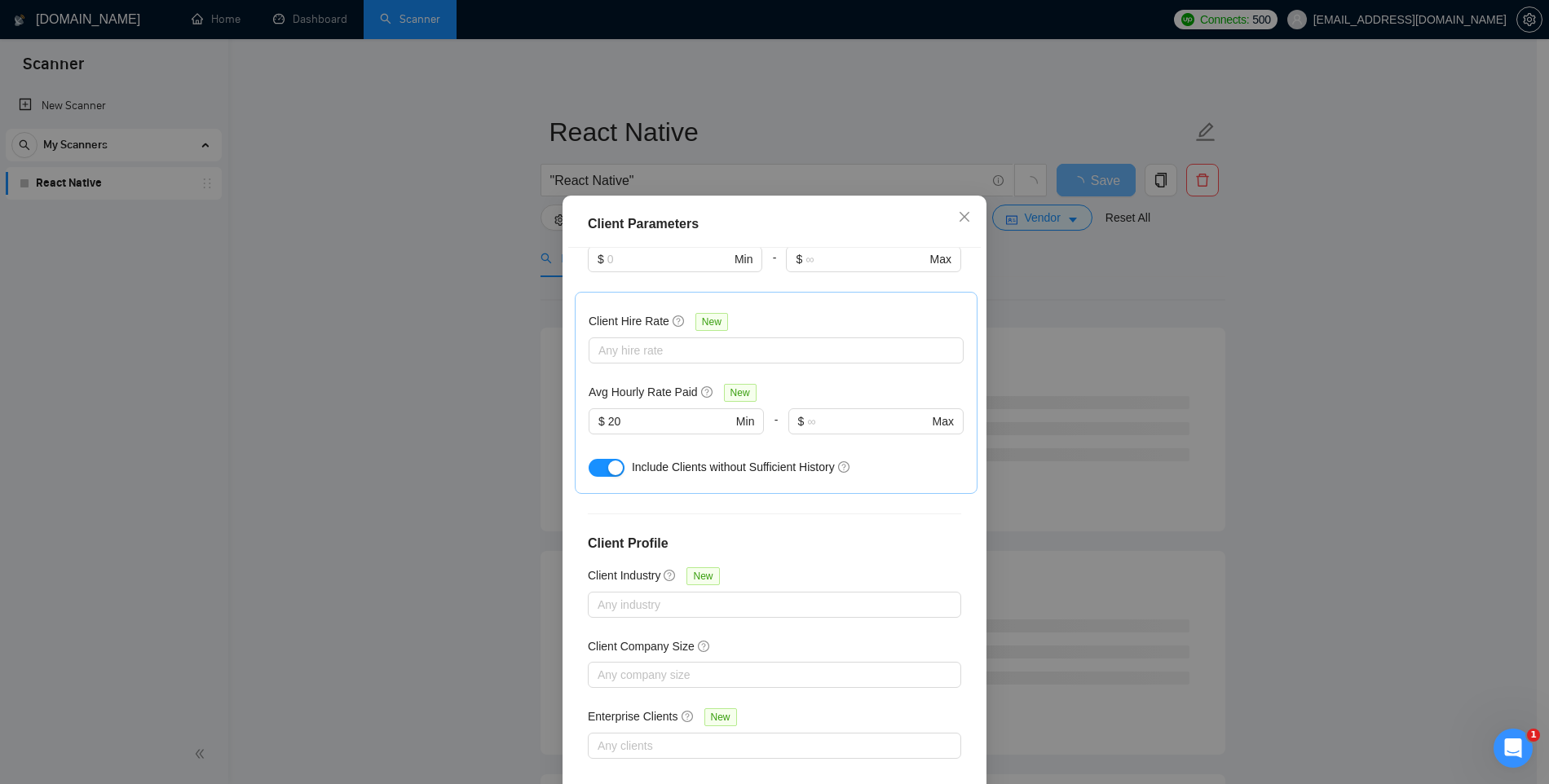
click at [740, 442] on div at bounding box center [676, 444] width 175 height 19
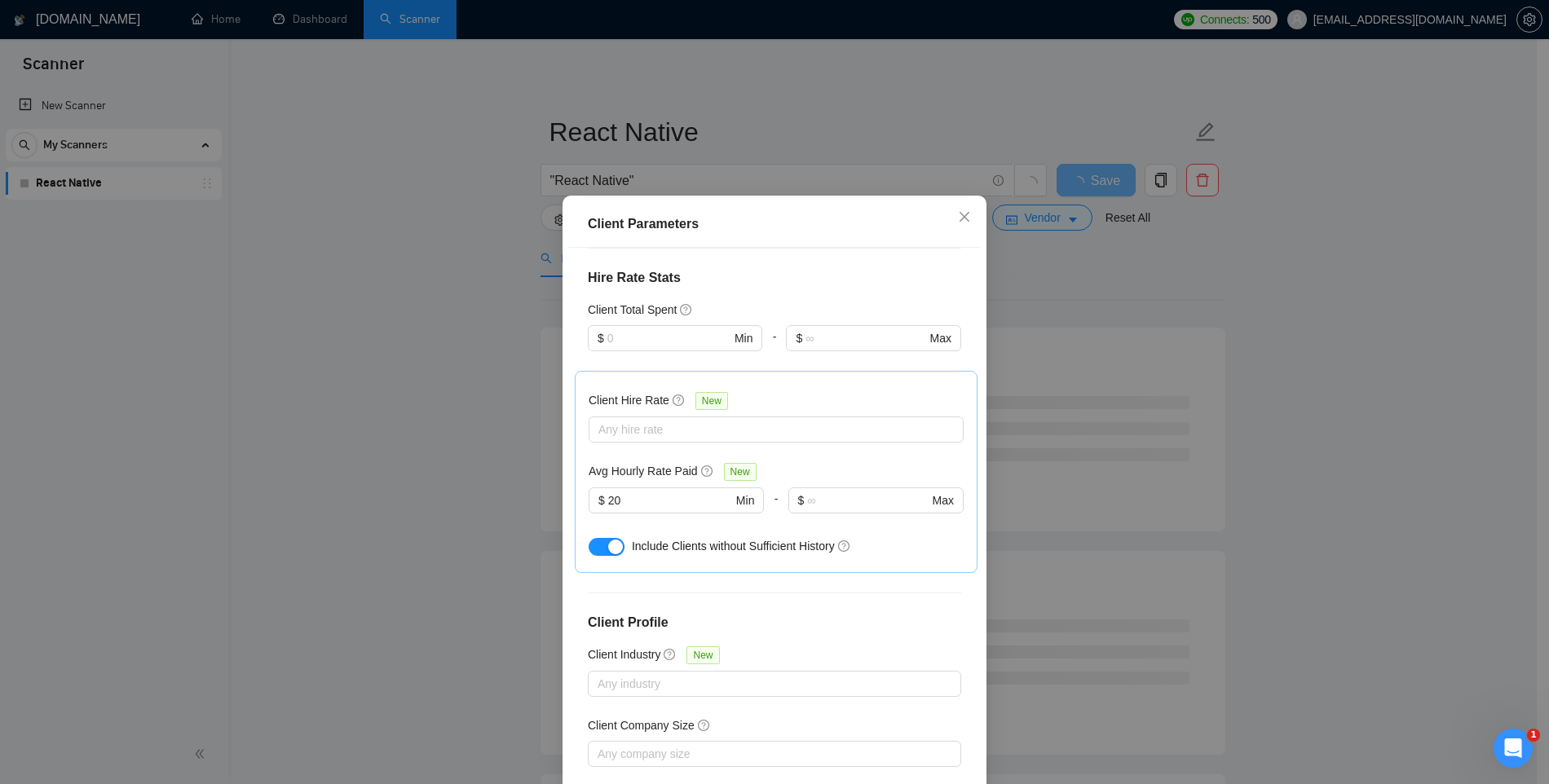
scroll to position [380, 0]
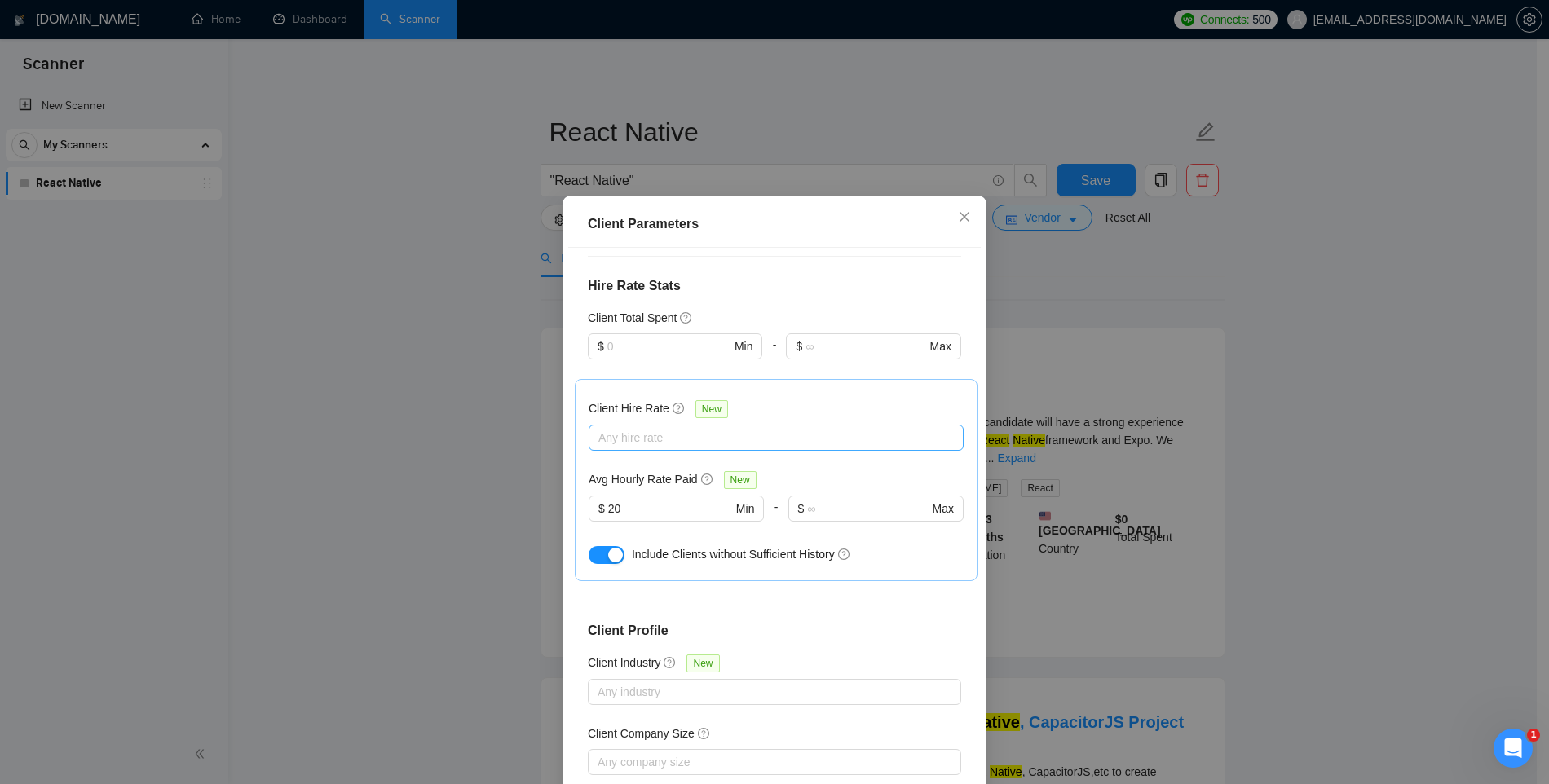
click at [699, 429] on div at bounding box center [768, 437] width 351 height 19
click at [637, 522] on span "High Rates" at bounding box center [639, 522] width 56 height 13
click at [603, 522] on input "High Rates" at bounding box center [598, 521] width 12 height 12
checkbox input "true"
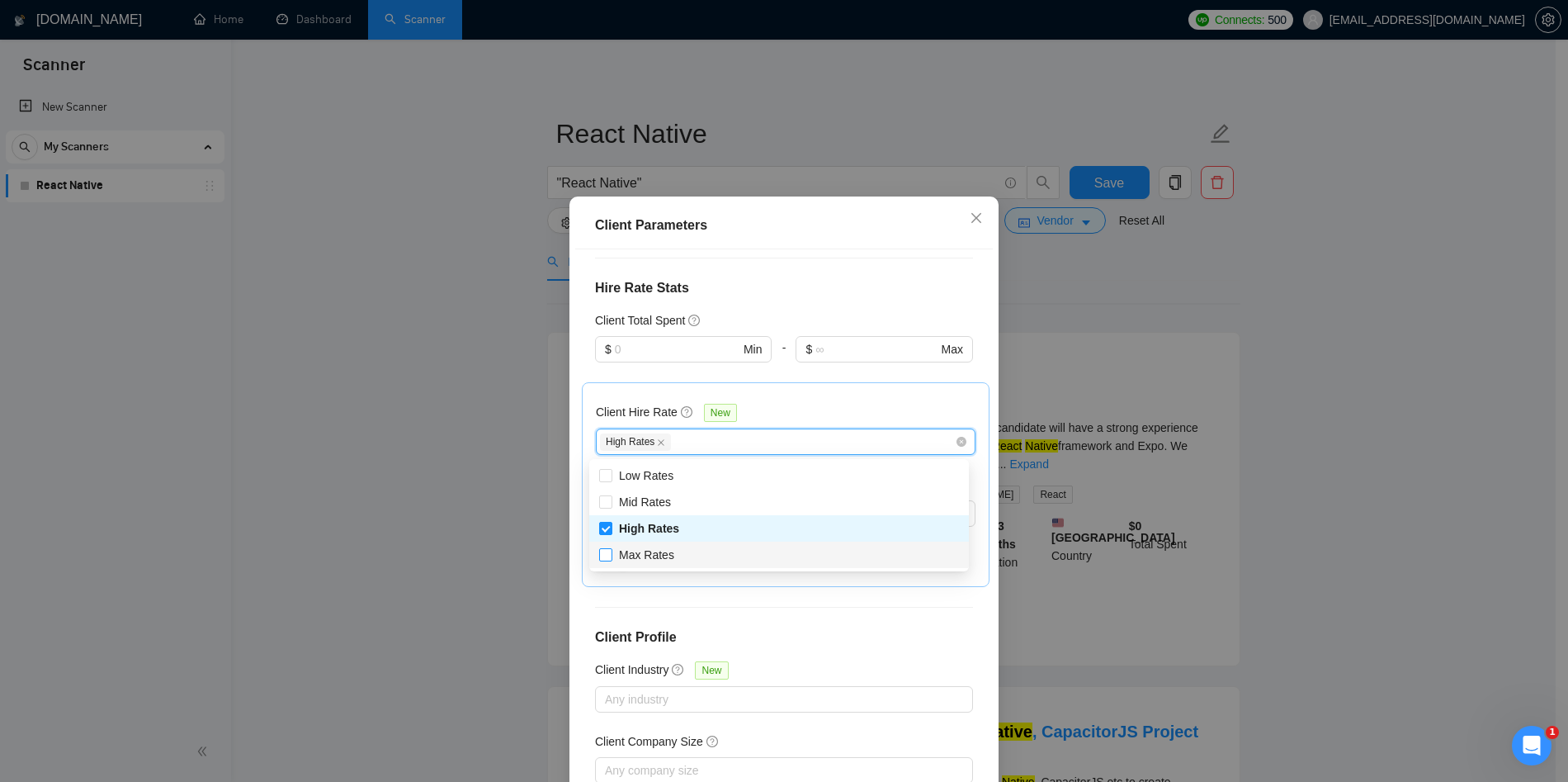
click at [629, 548] on span "Max Rates" at bounding box center [646, 555] width 55 height 14
click at [611, 548] on input "Max Rates" at bounding box center [606, 554] width 12 height 12
checkbox input "true"
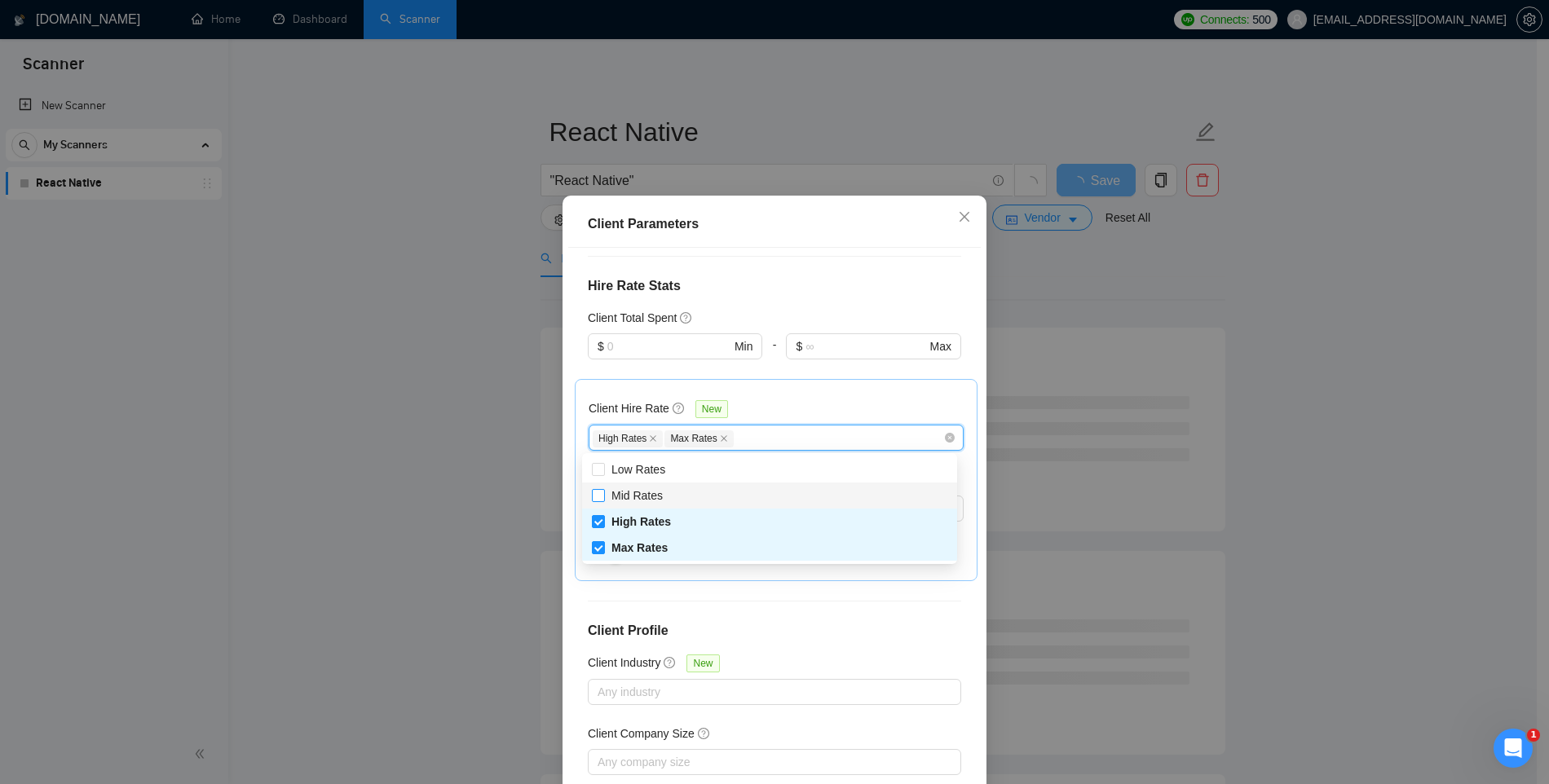
click at [637, 495] on span "Mid Rates" at bounding box center [637, 495] width 51 height 13
click at [603, 495] on input "Mid Rates" at bounding box center [598, 495] width 12 height 12
checkbox input "true"
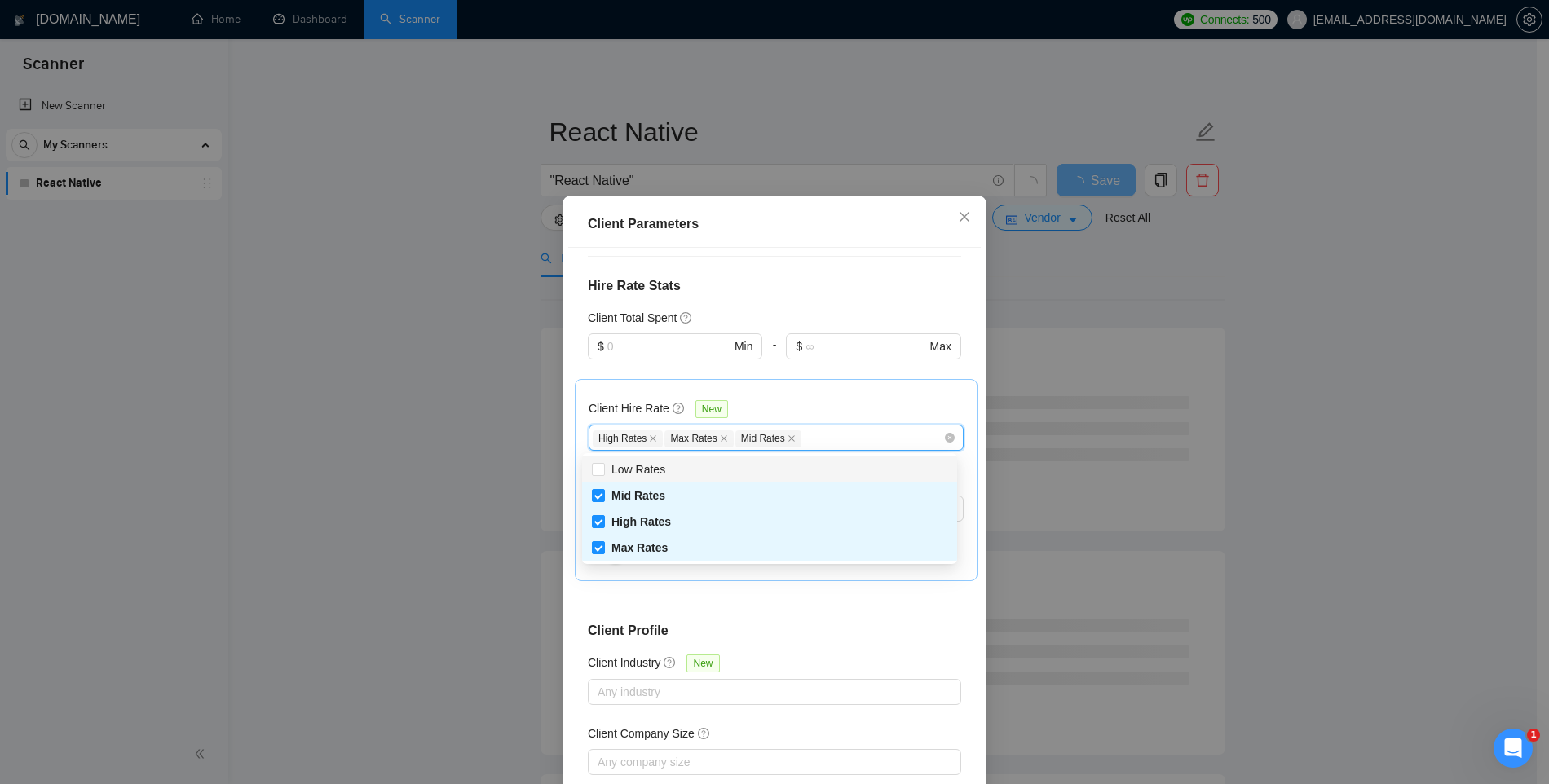
click at [841, 386] on div "Client Hire Rate New High Rates Max Rates Mid Rates Avg Hourly Rate Paid New $ …" at bounding box center [776, 480] width 403 height 202
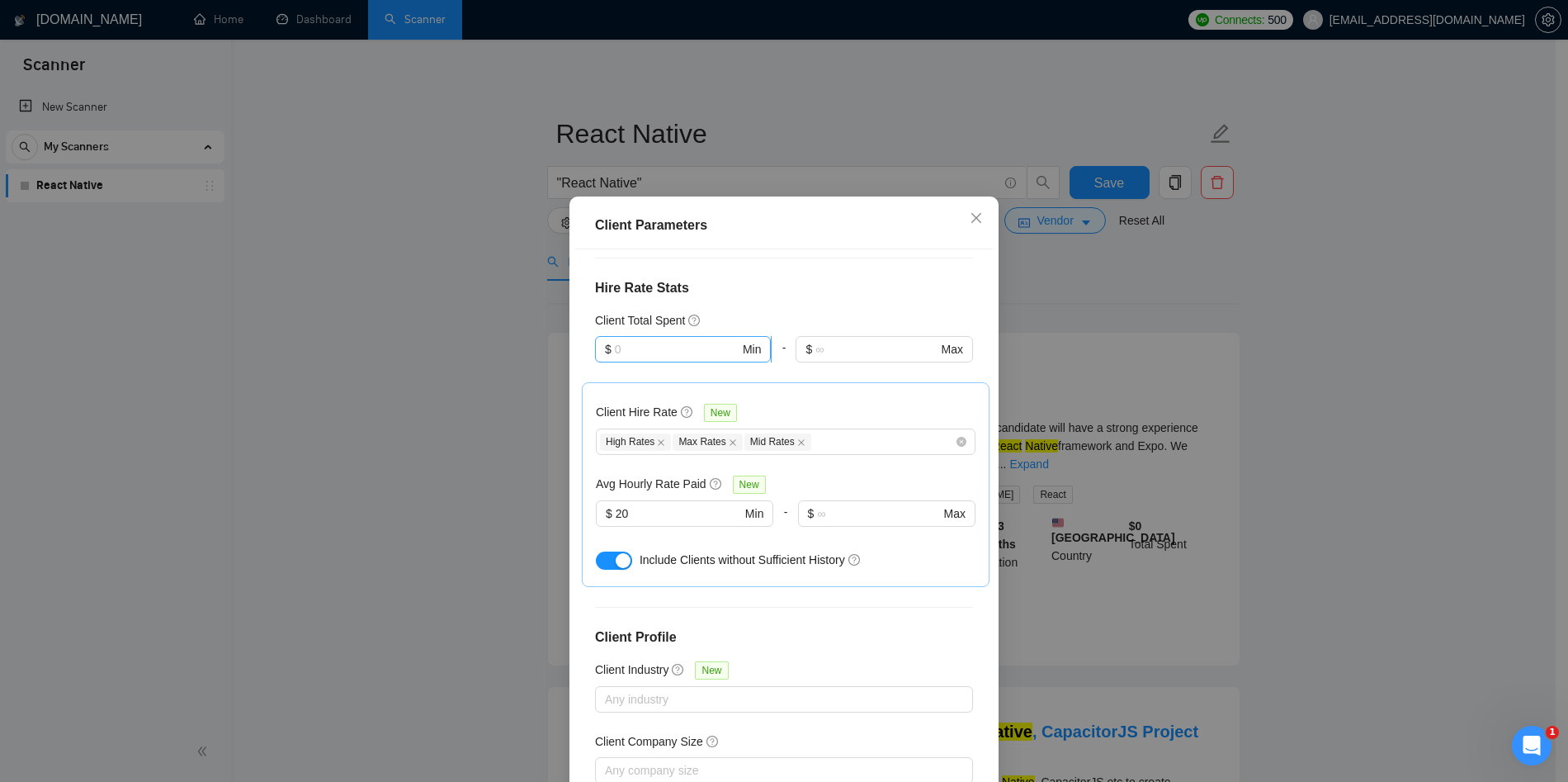
click at [669, 350] on input "text" at bounding box center [677, 348] width 124 height 18
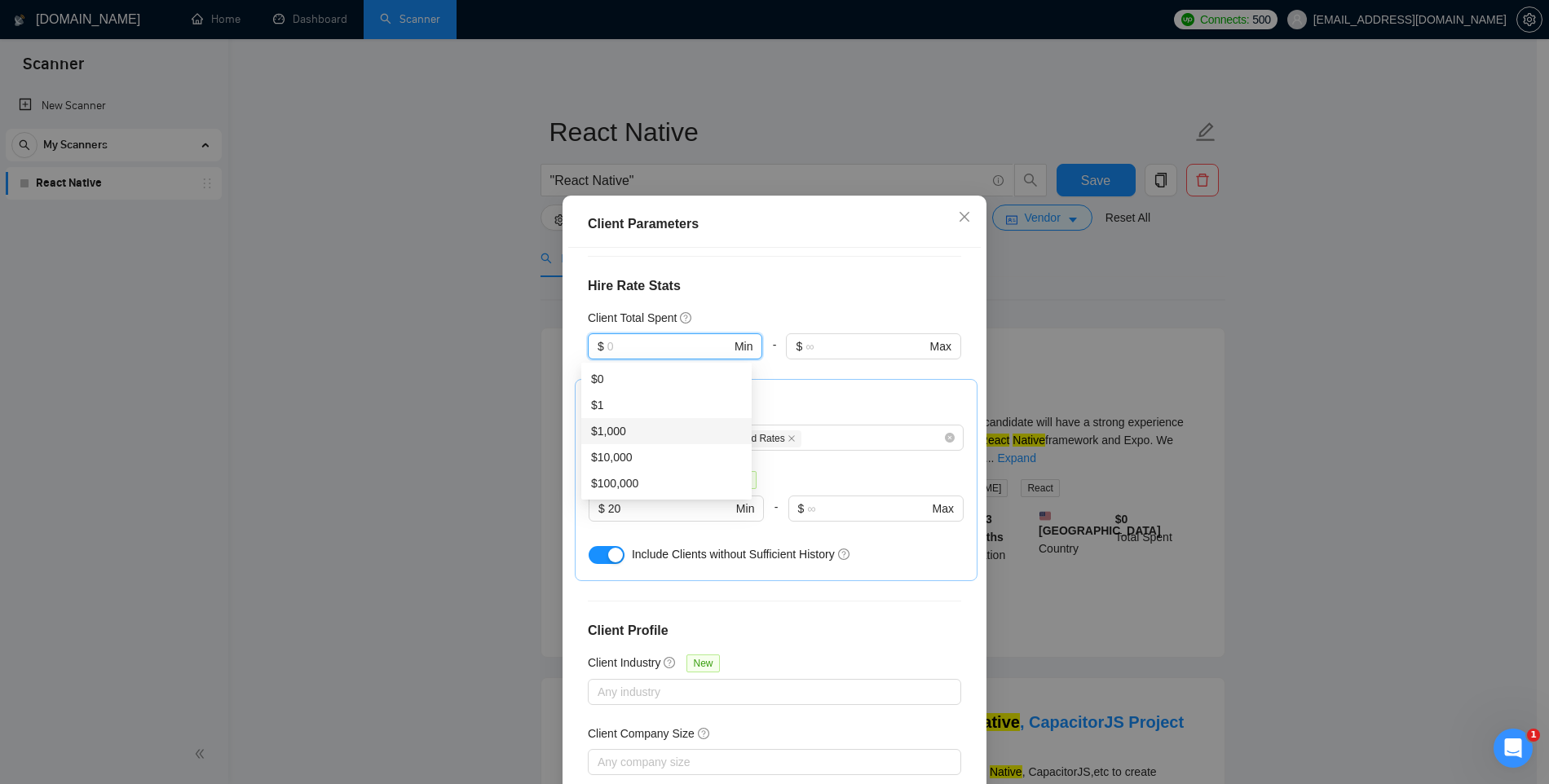
click at [632, 432] on div "$1,000" at bounding box center [666, 431] width 151 height 18
type input "1000"
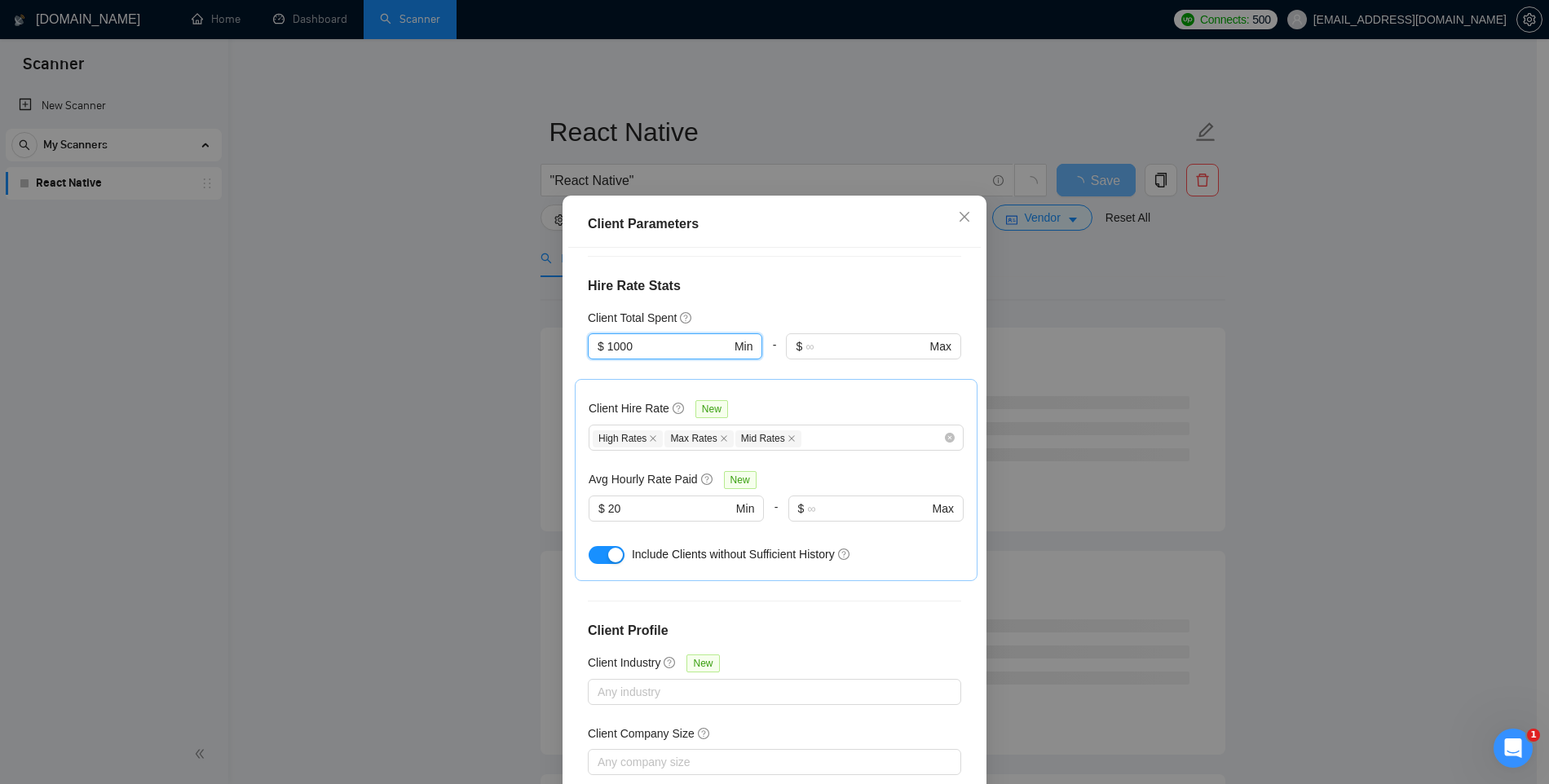
click at [786, 368] on div at bounding box center [873, 368] width 174 height 19
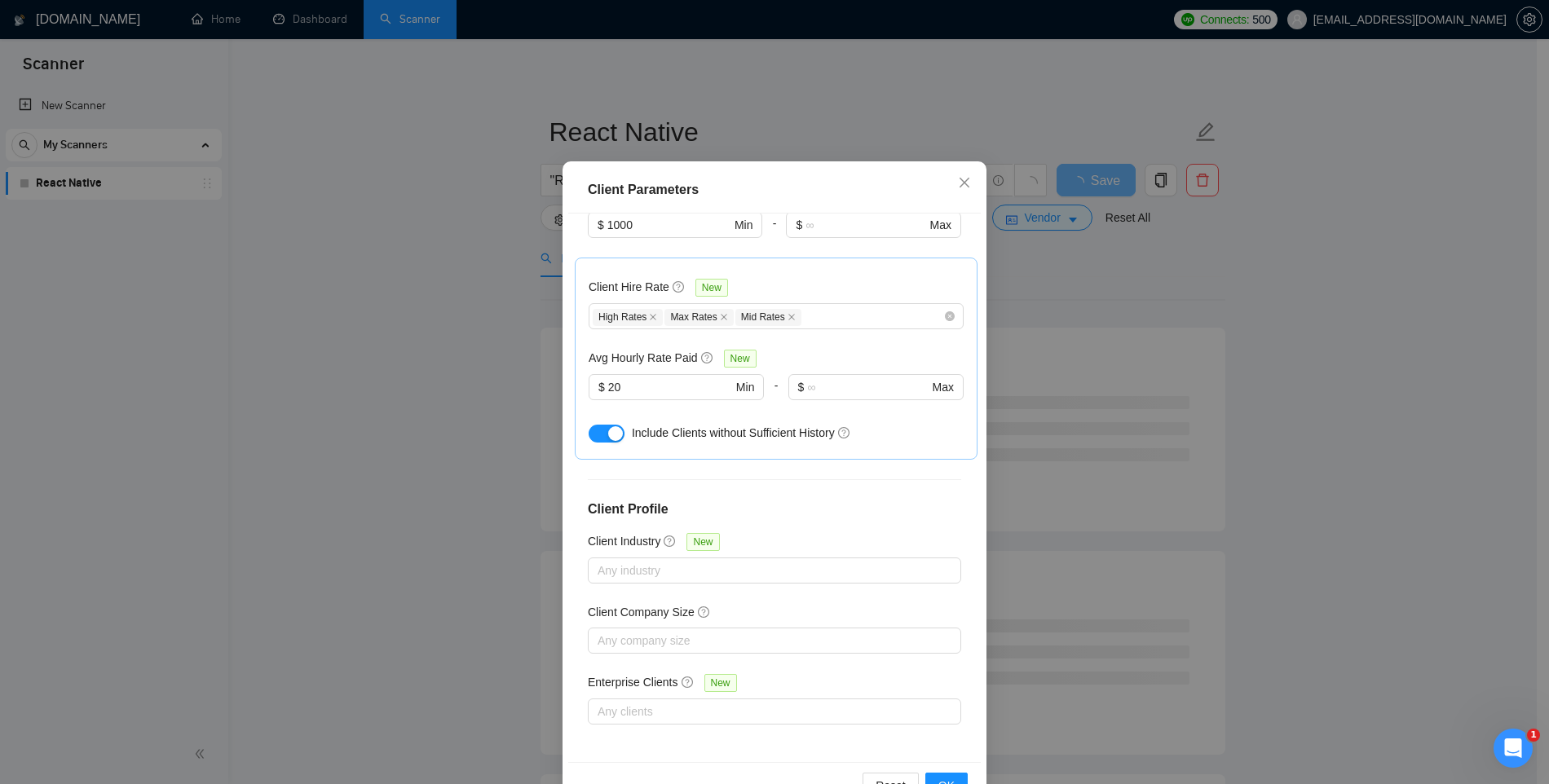
scroll to position [84, 0]
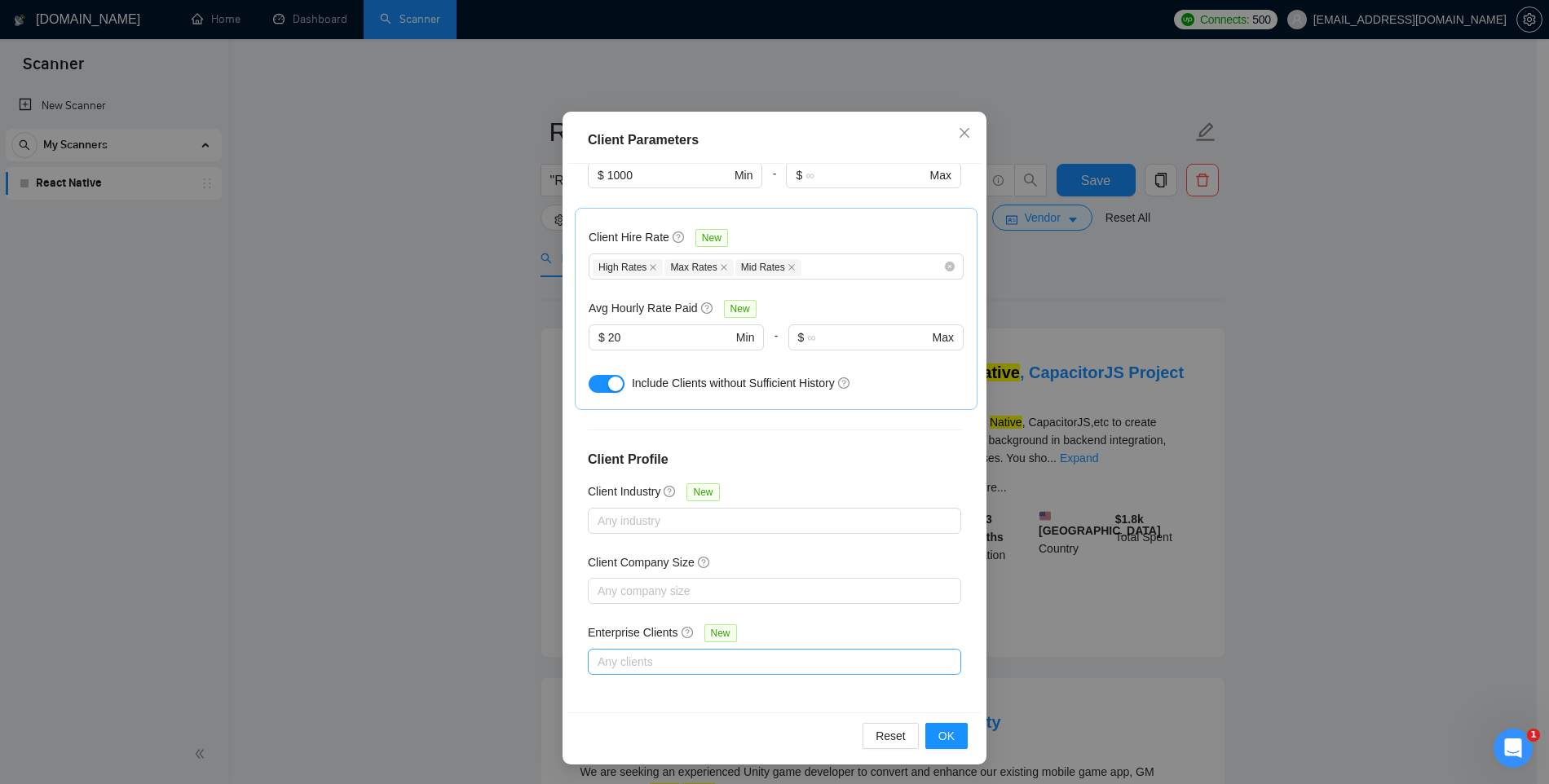
click at [722, 663] on div at bounding box center [767, 661] width 349 height 19
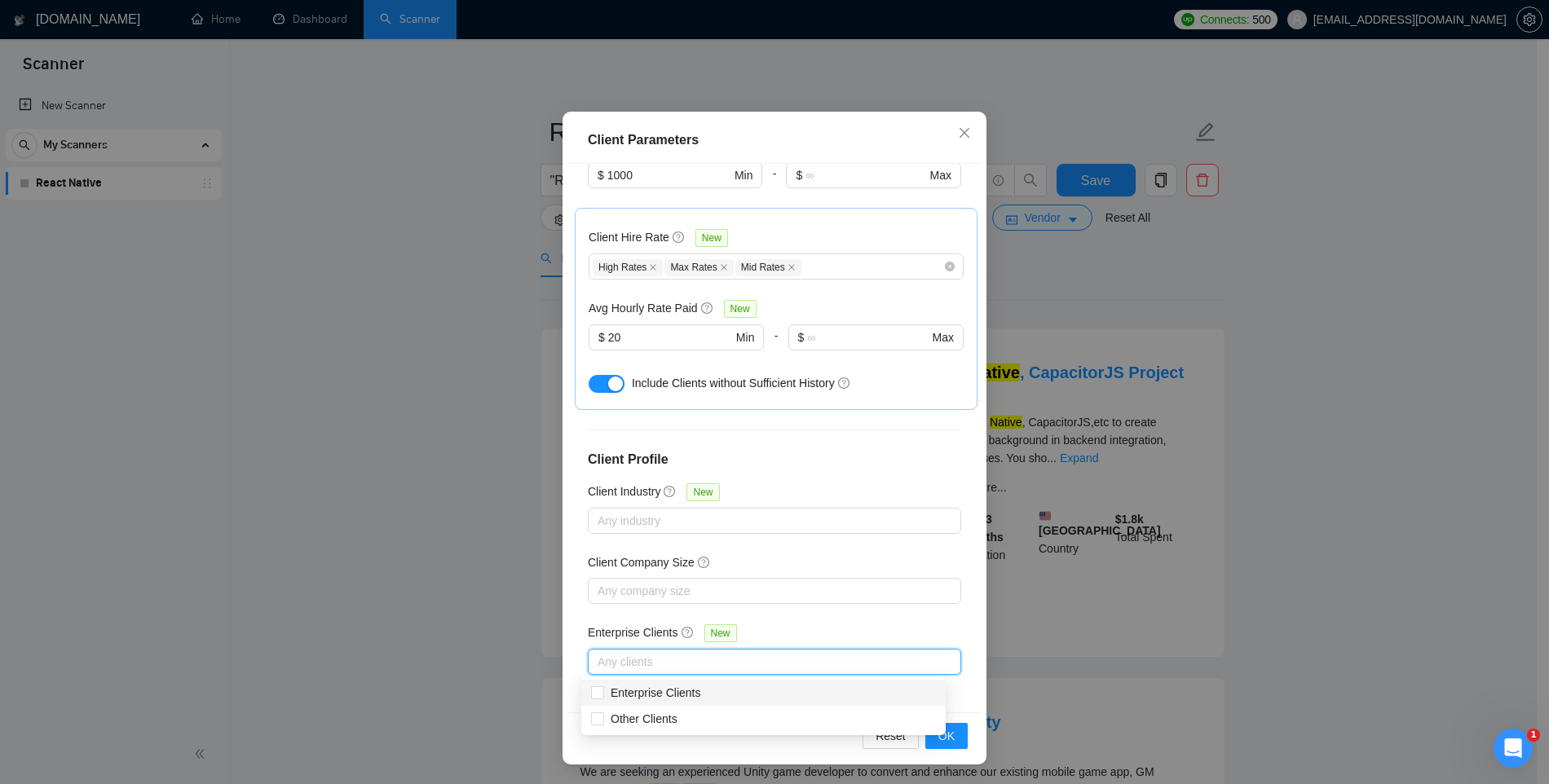
click at [821, 608] on div "Client Location Include Client Countries Select Exclude Client Countries India …" at bounding box center [774, 438] width 412 height 548
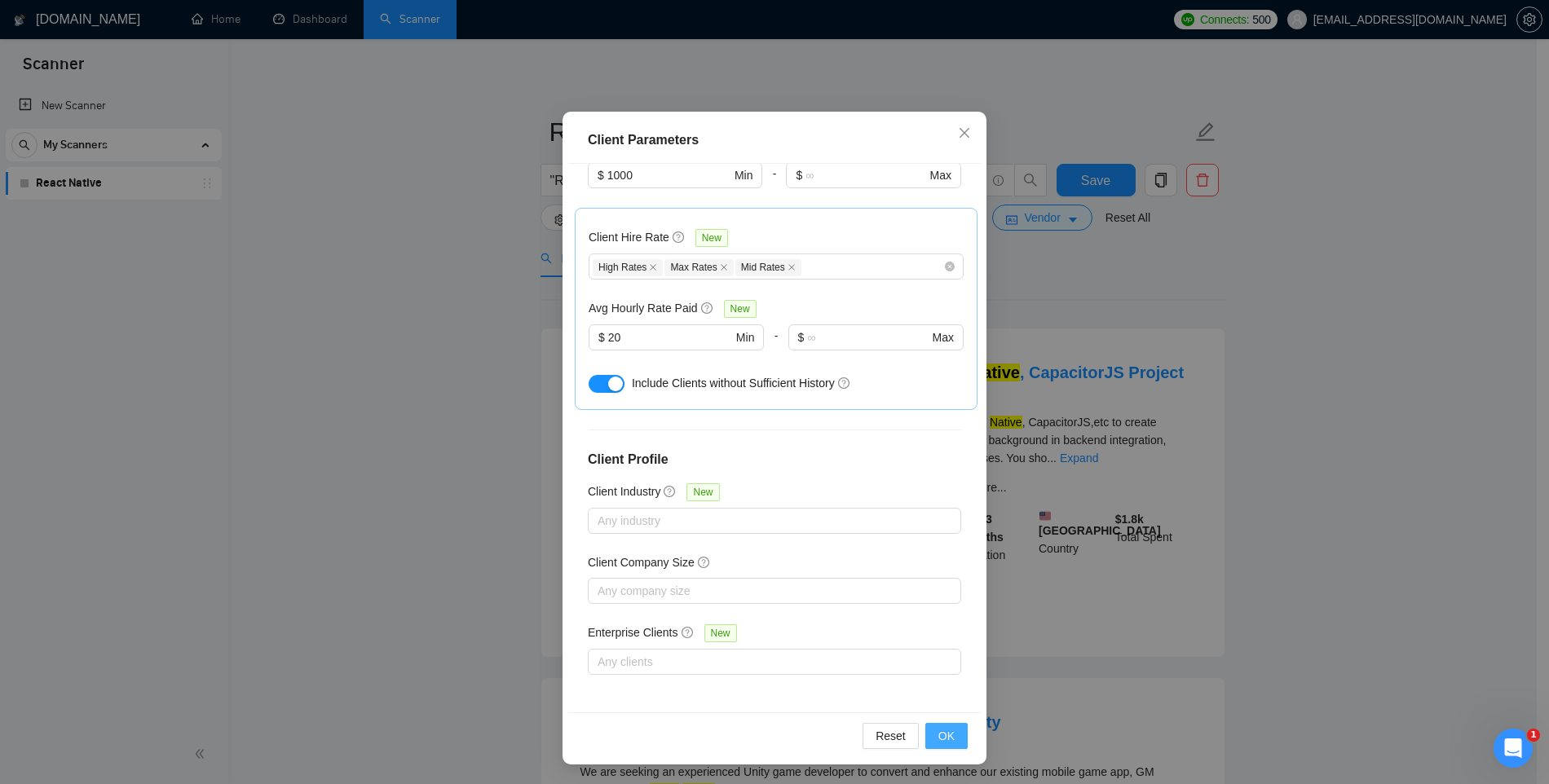
click at [950, 739] on button "OK" at bounding box center [947, 736] width 42 height 26
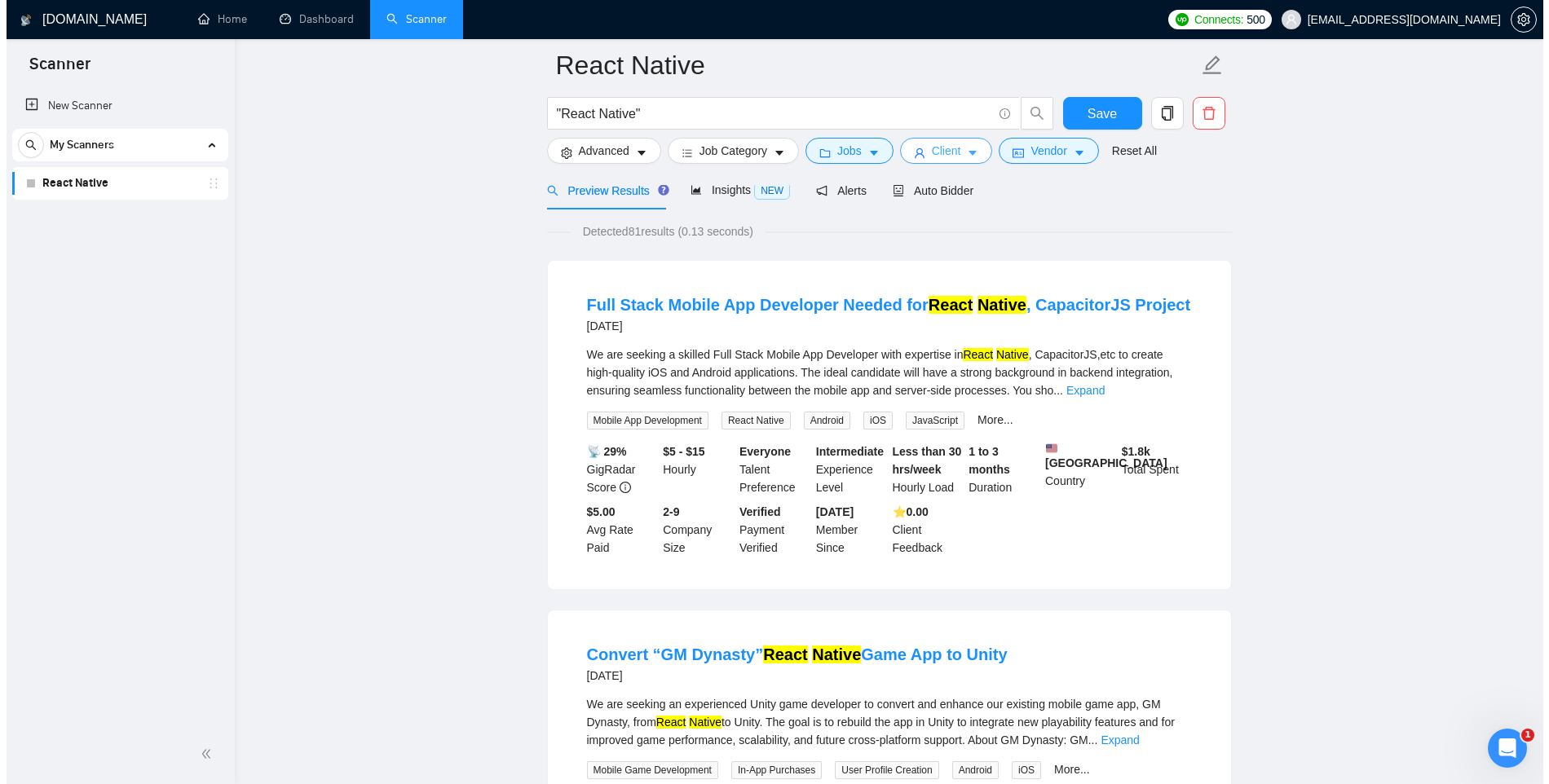
scroll to position [0, 0]
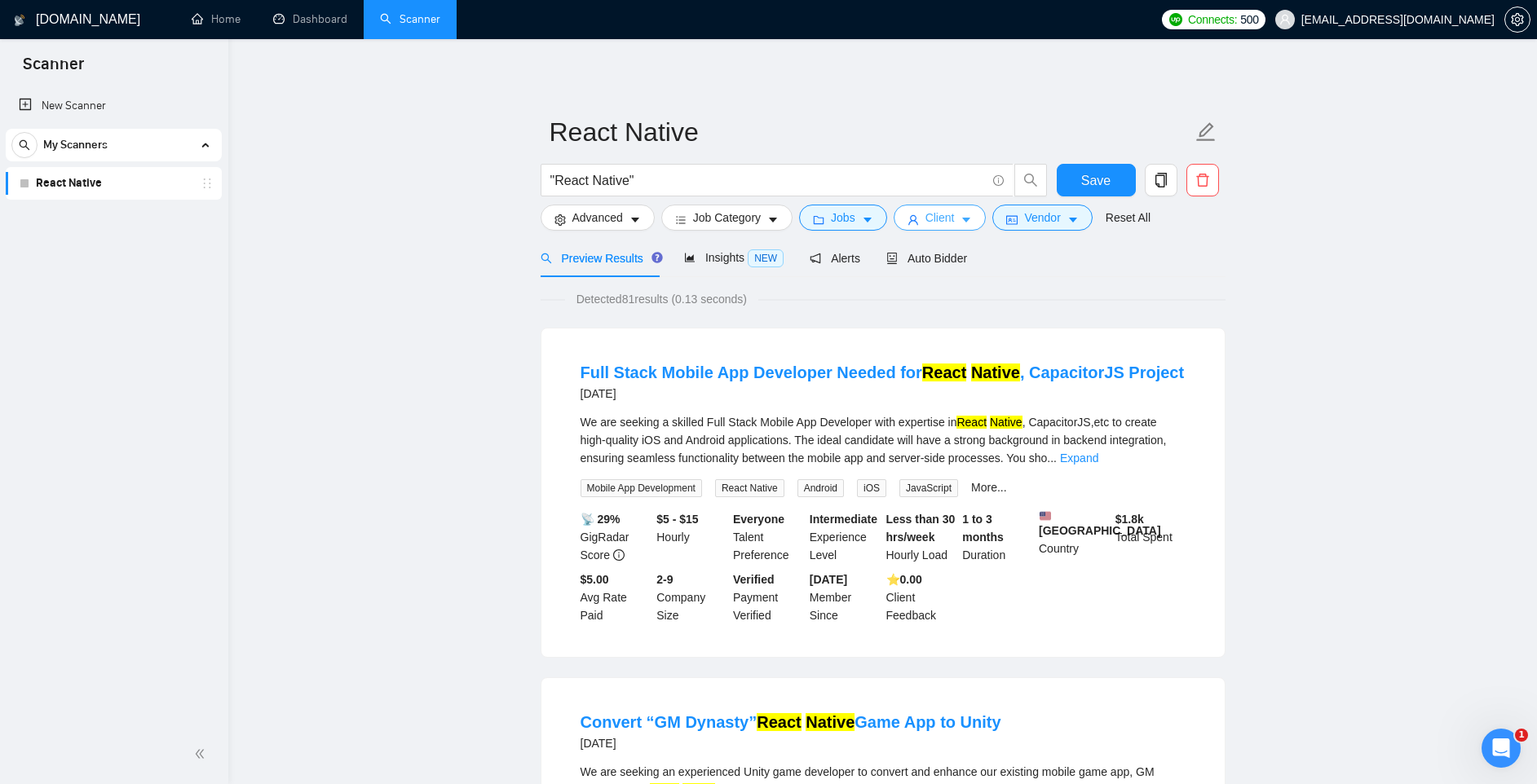
click at [972, 221] on icon "caret-down" at bounding box center [967, 220] width 12 height 12
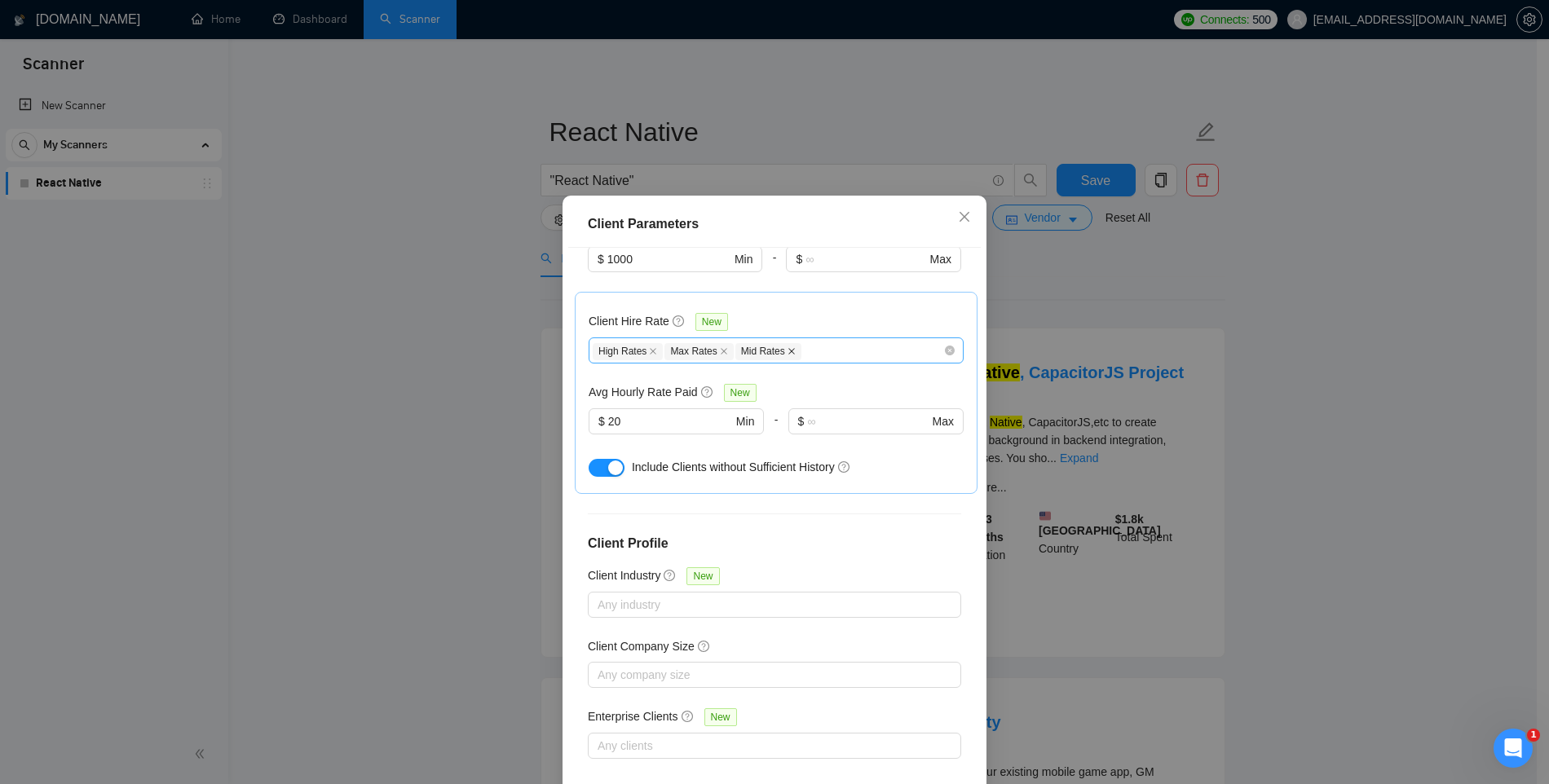
click at [788, 351] on icon "close" at bounding box center [792, 352] width 8 height 8
click at [714, 348] on span "Max Rates" at bounding box center [698, 352] width 68 height 17
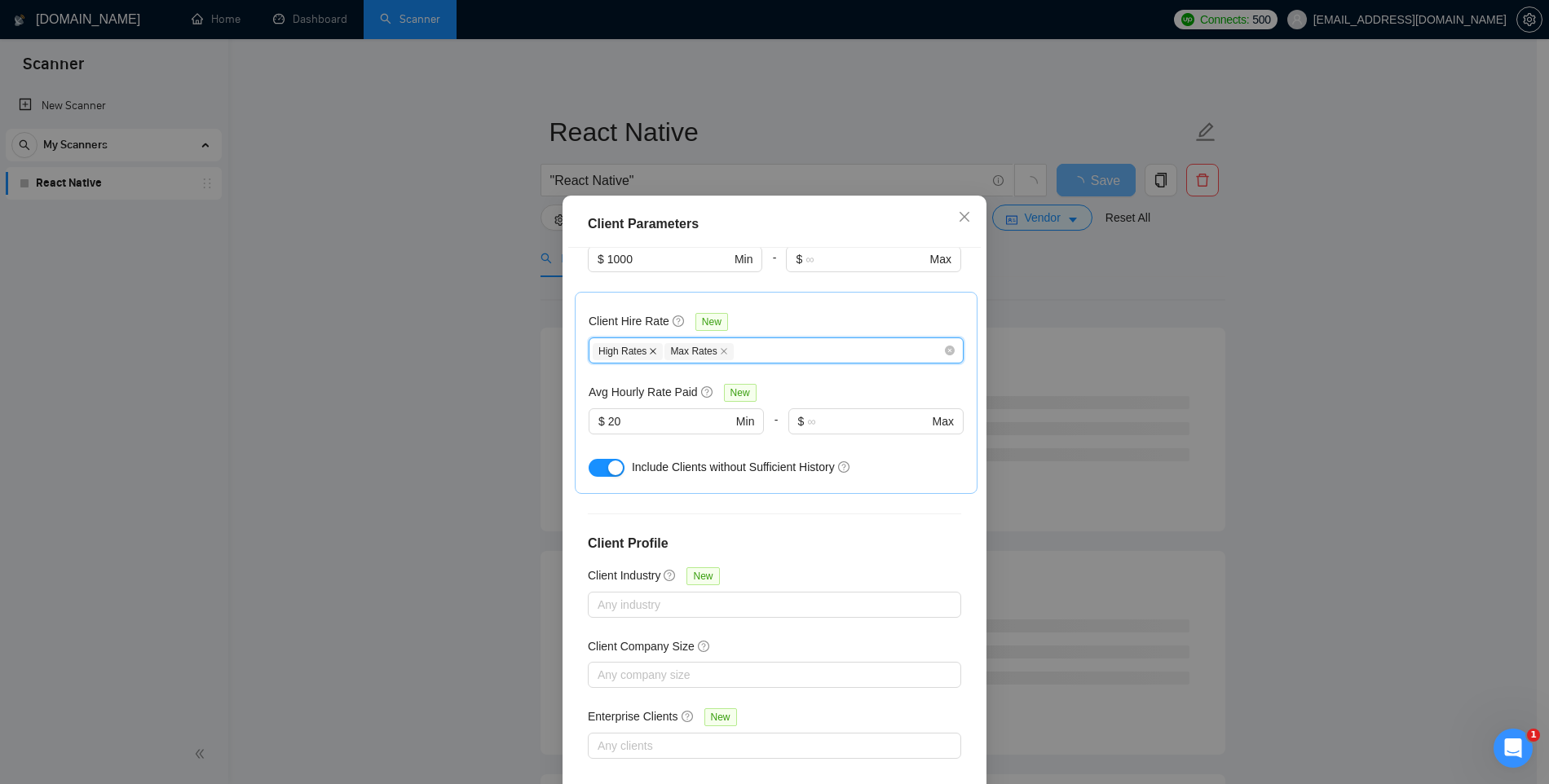
click at [650, 352] on icon "close" at bounding box center [654, 352] width 7 height 7
click at [649, 352] on icon "close" at bounding box center [652, 352] width 7 height 7
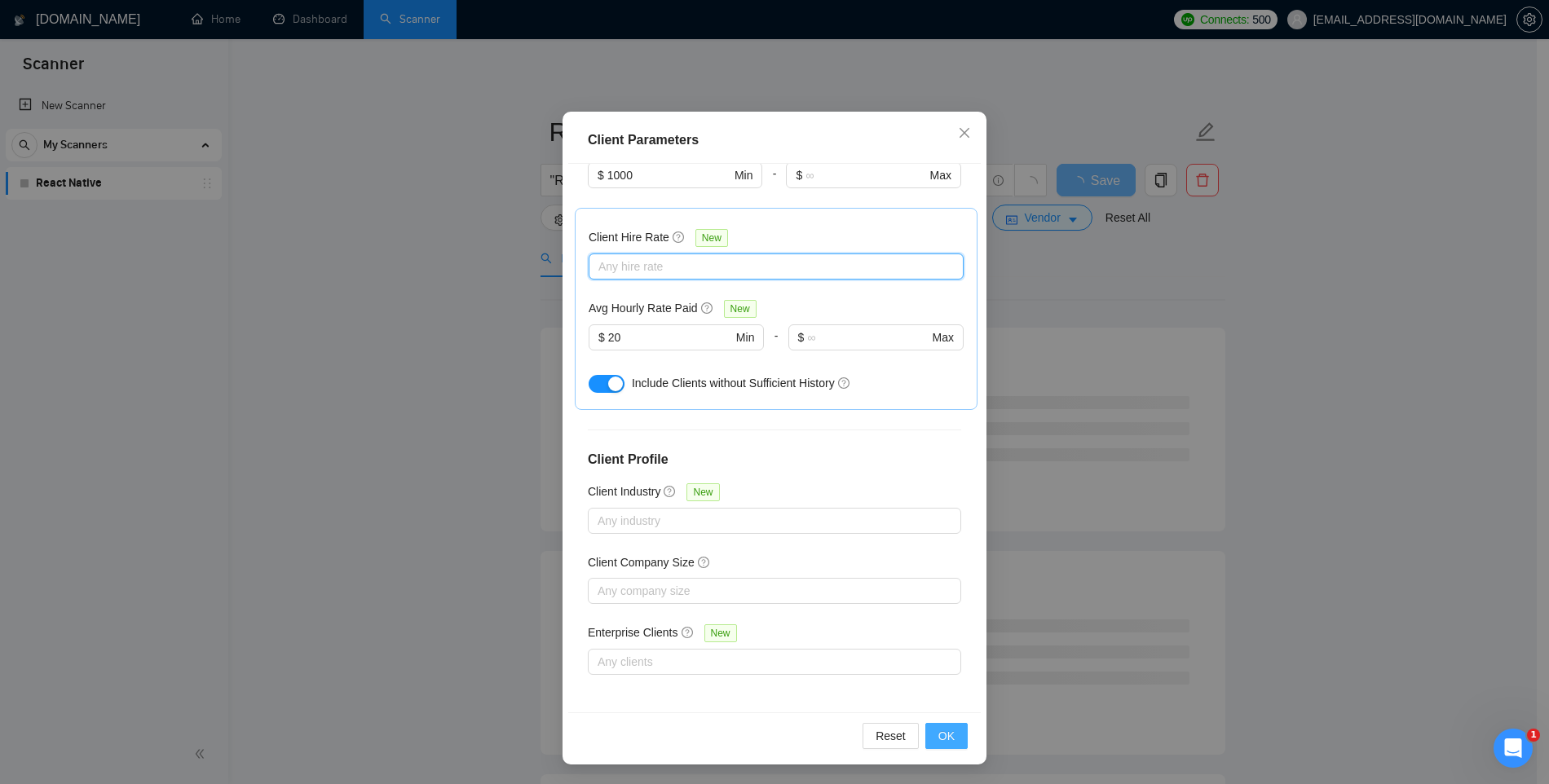
click at [949, 736] on button "OK" at bounding box center [947, 736] width 42 height 26
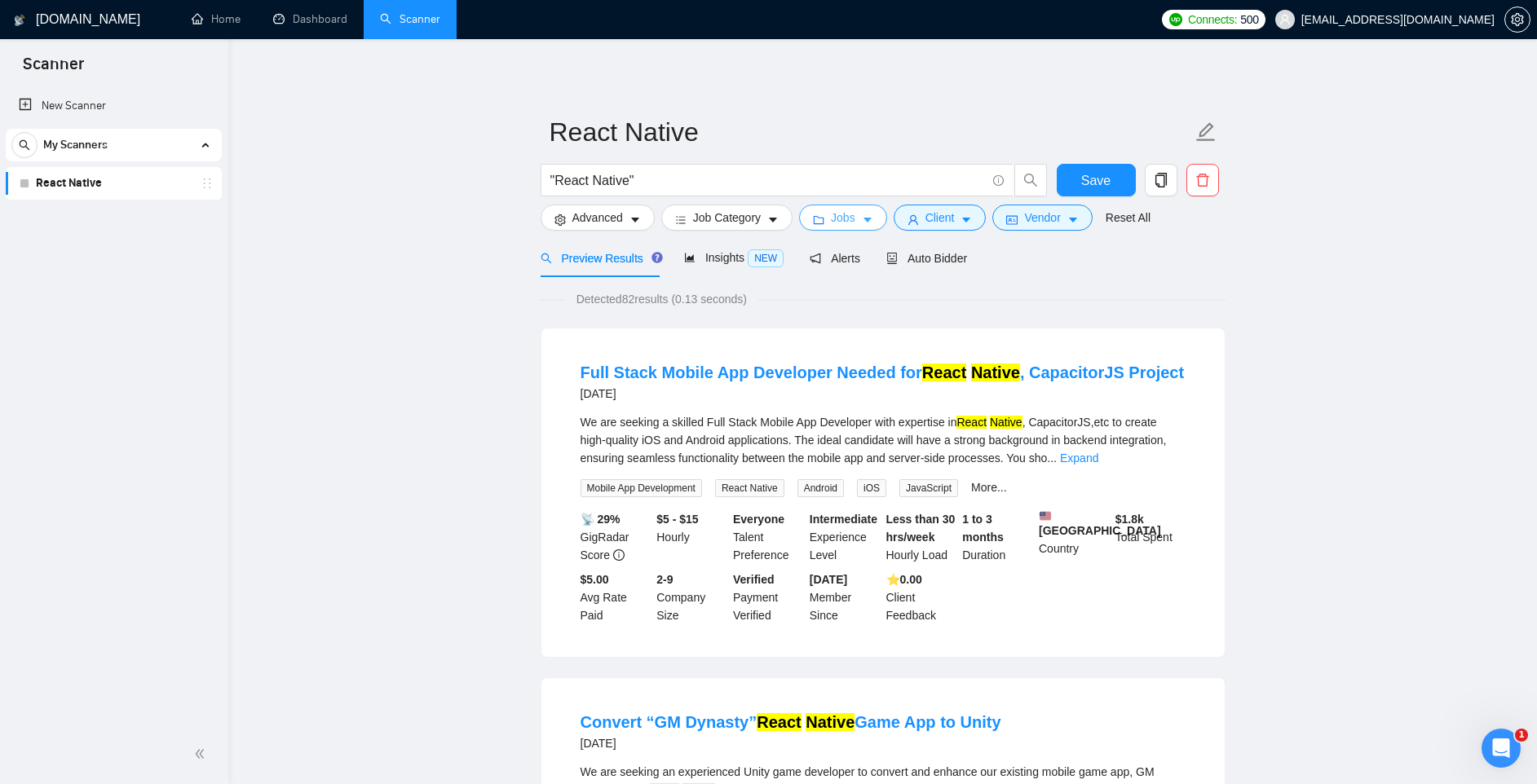
click at [873, 215] on icon "caret-down" at bounding box center [867, 220] width 12 height 12
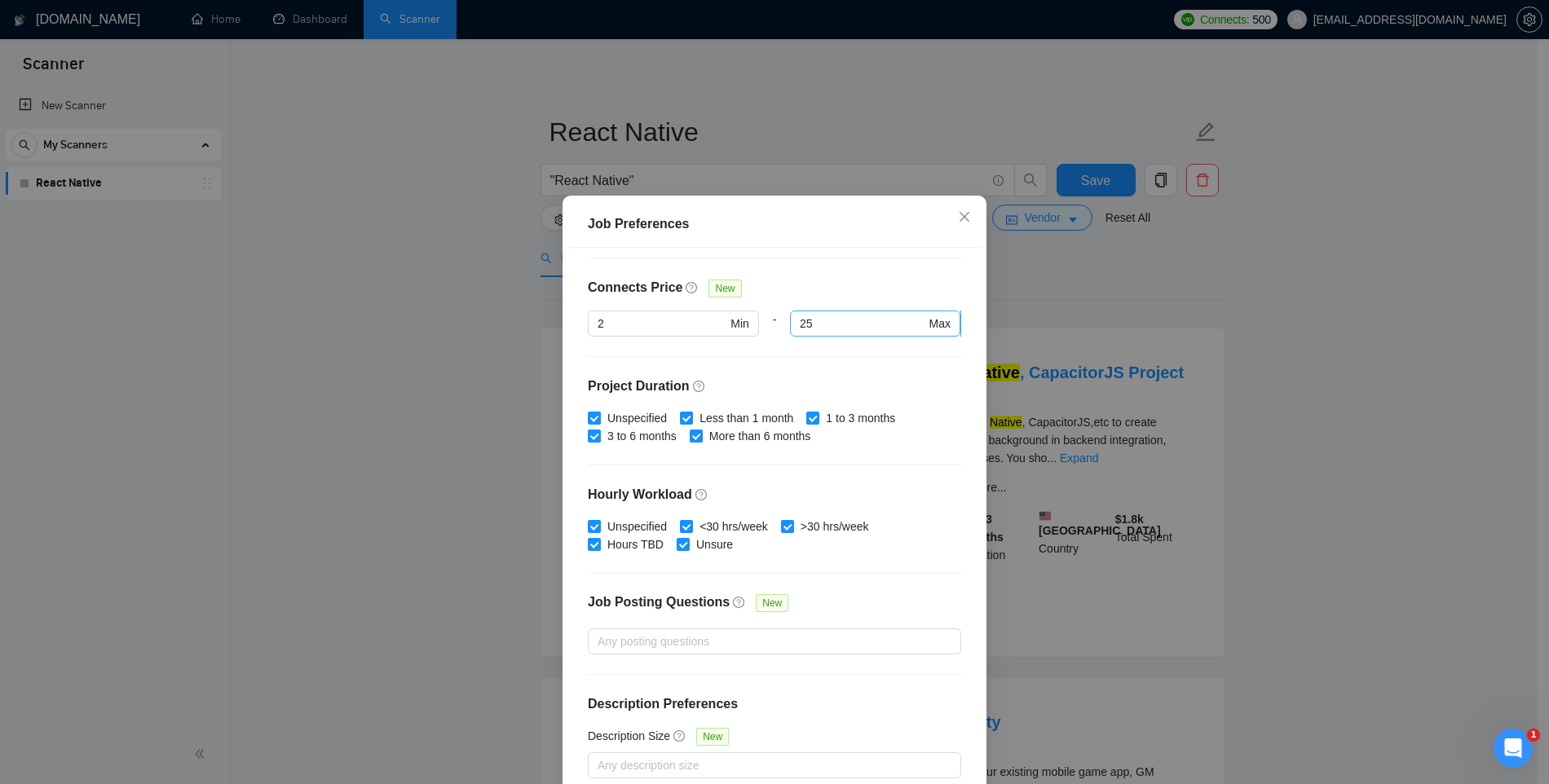
click at [828, 319] on input "25" at bounding box center [862, 323] width 125 height 18
click at [846, 281] on div "Connects Price New" at bounding box center [775, 294] width 374 height 33
click at [830, 322] on input "50" at bounding box center [862, 323] width 125 height 18
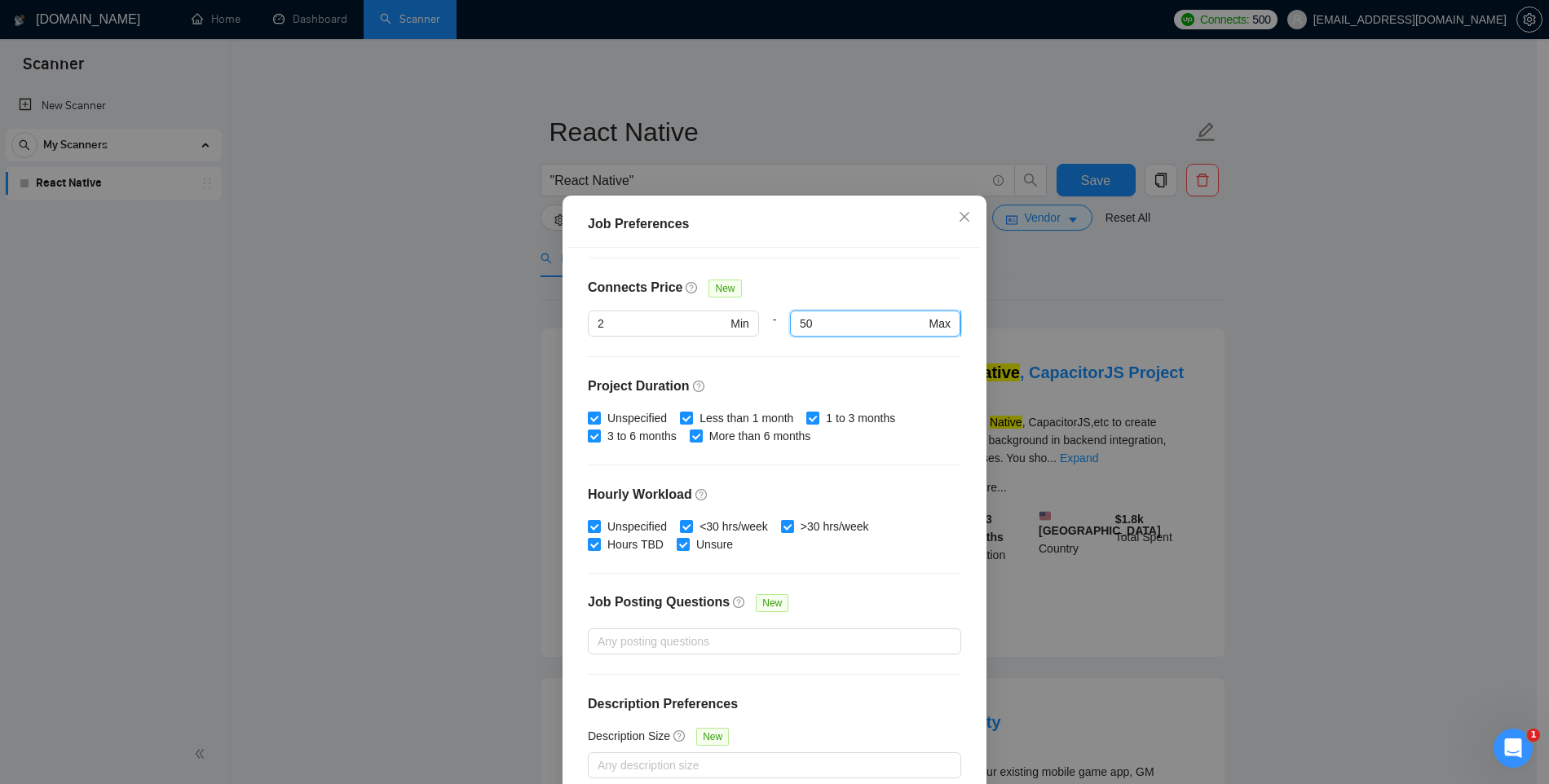
click at [830, 322] on input "50" at bounding box center [862, 323] width 125 height 18
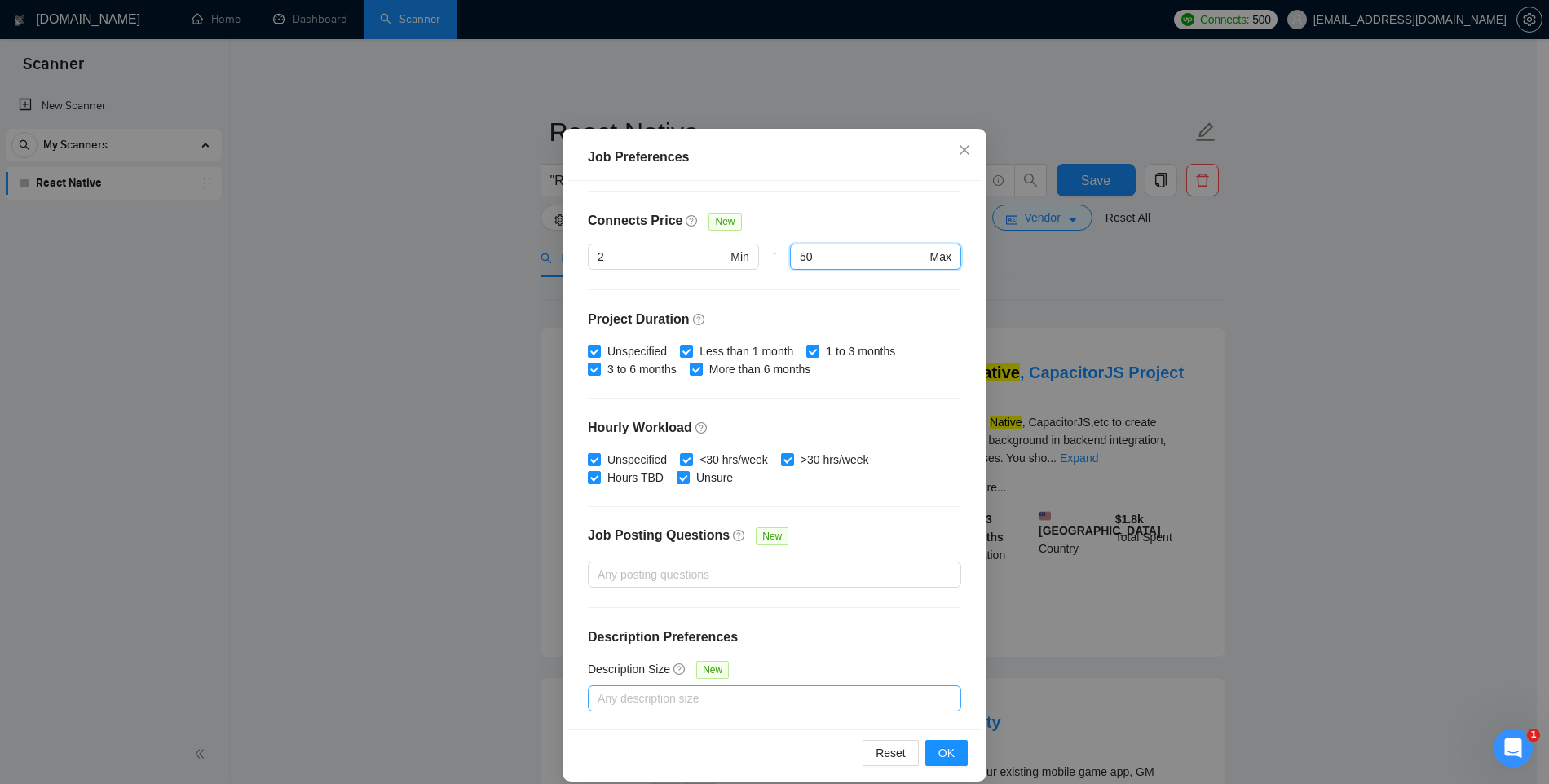
scroll to position [84, 0]
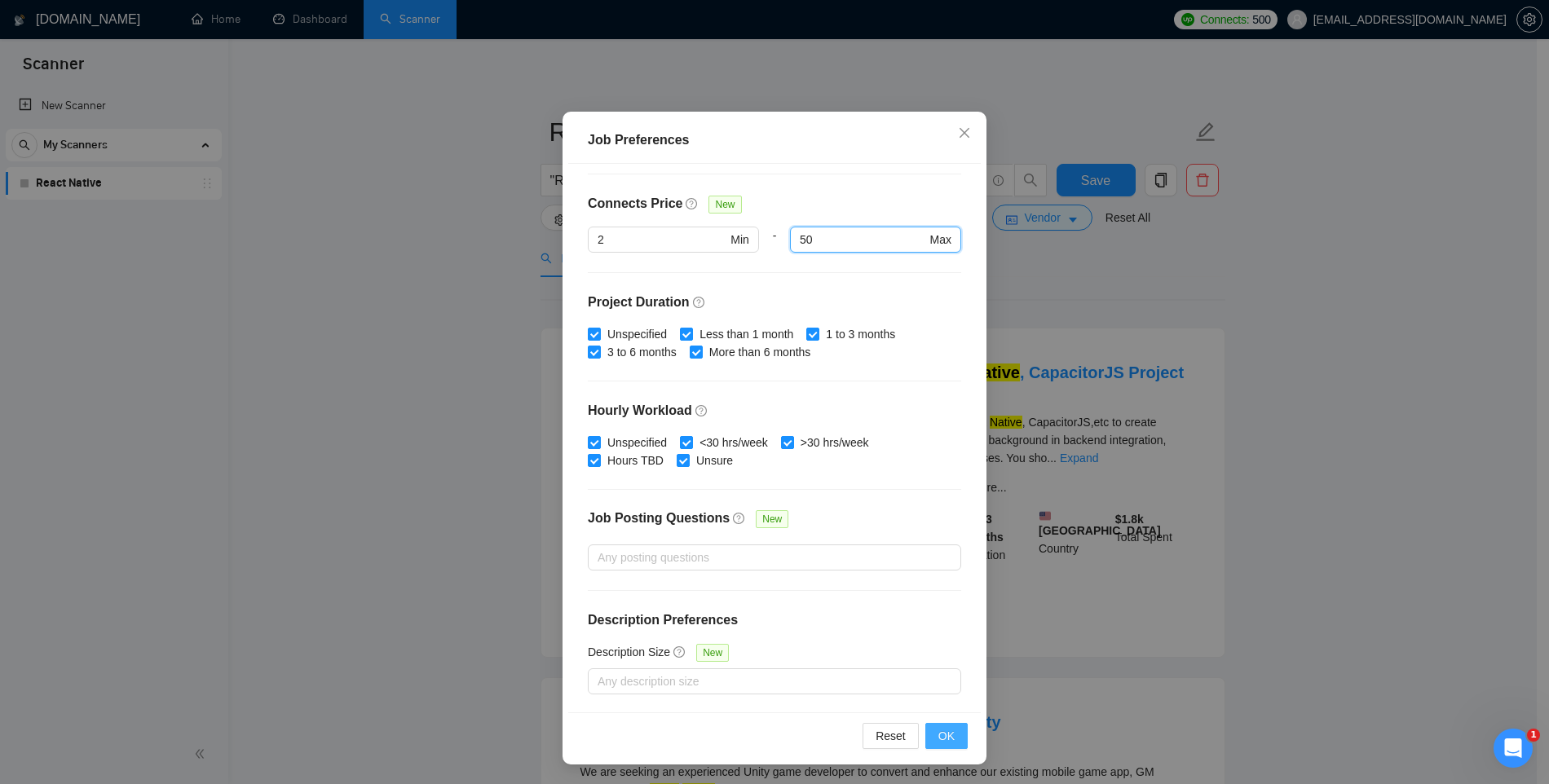
click at [938, 731] on span "OK" at bounding box center [946, 735] width 16 height 18
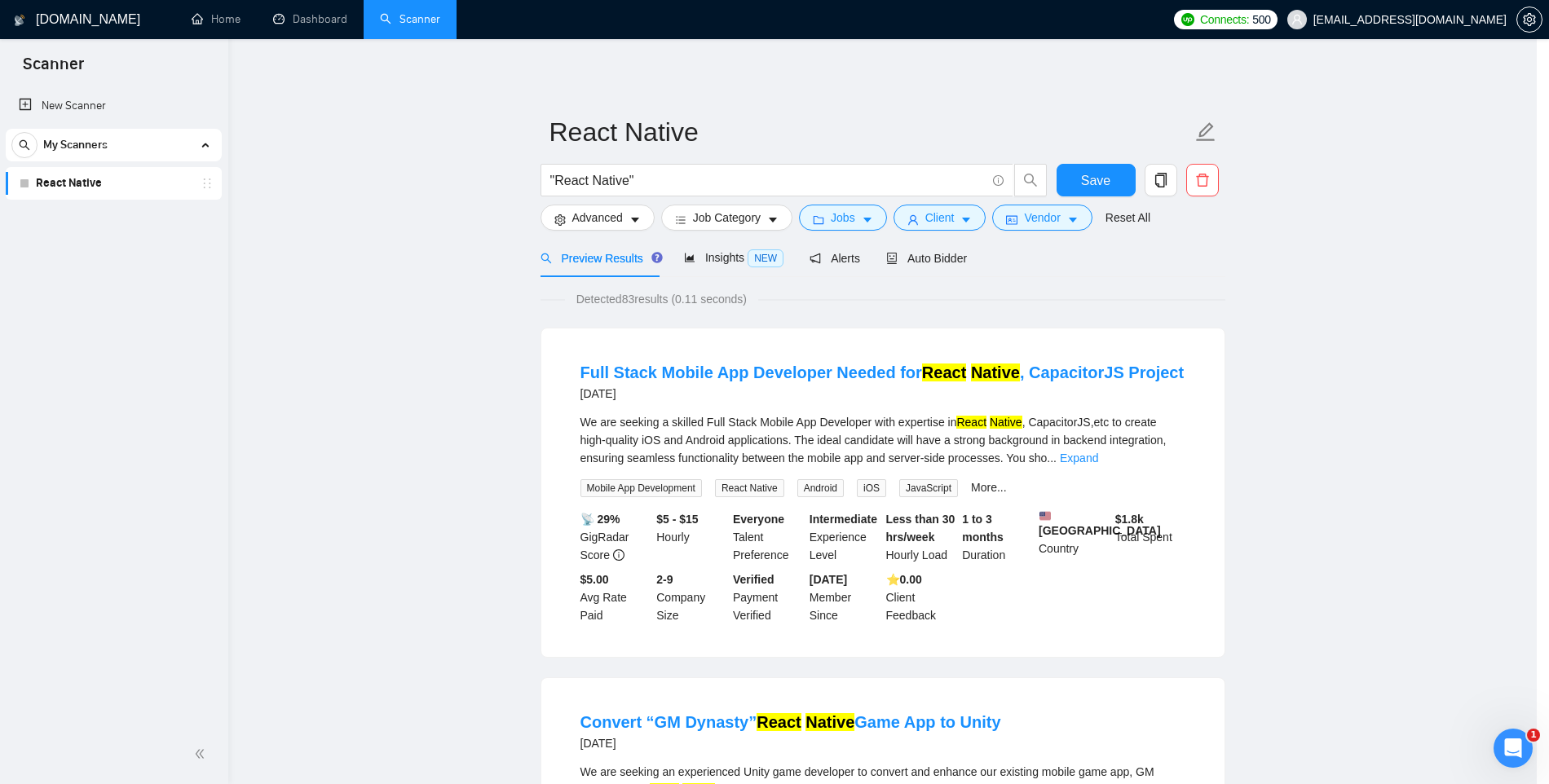
scroll to position [0, 0]
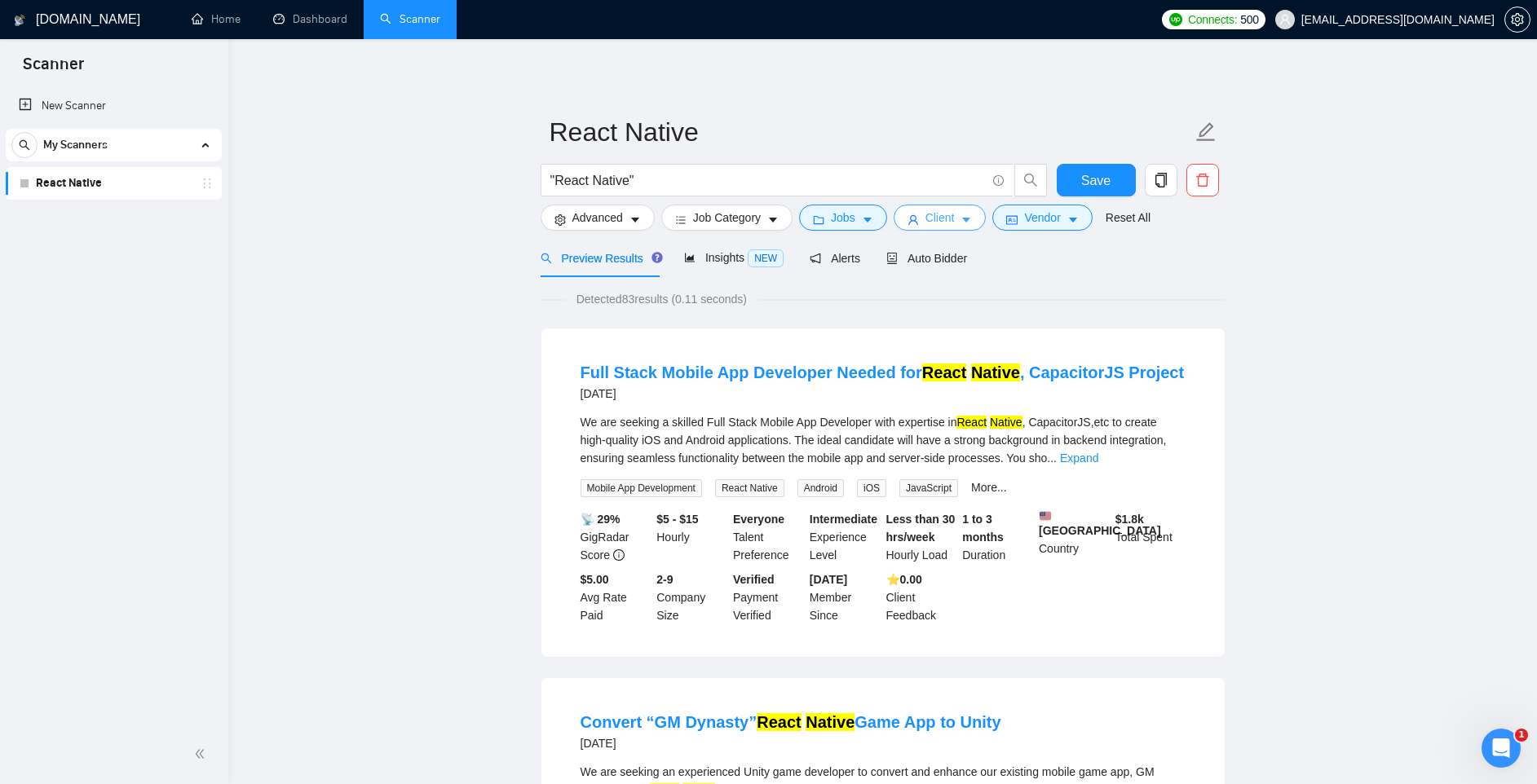
click at [952, 222] on span "Client" at bounding box center [940, 217] width 29 height 18
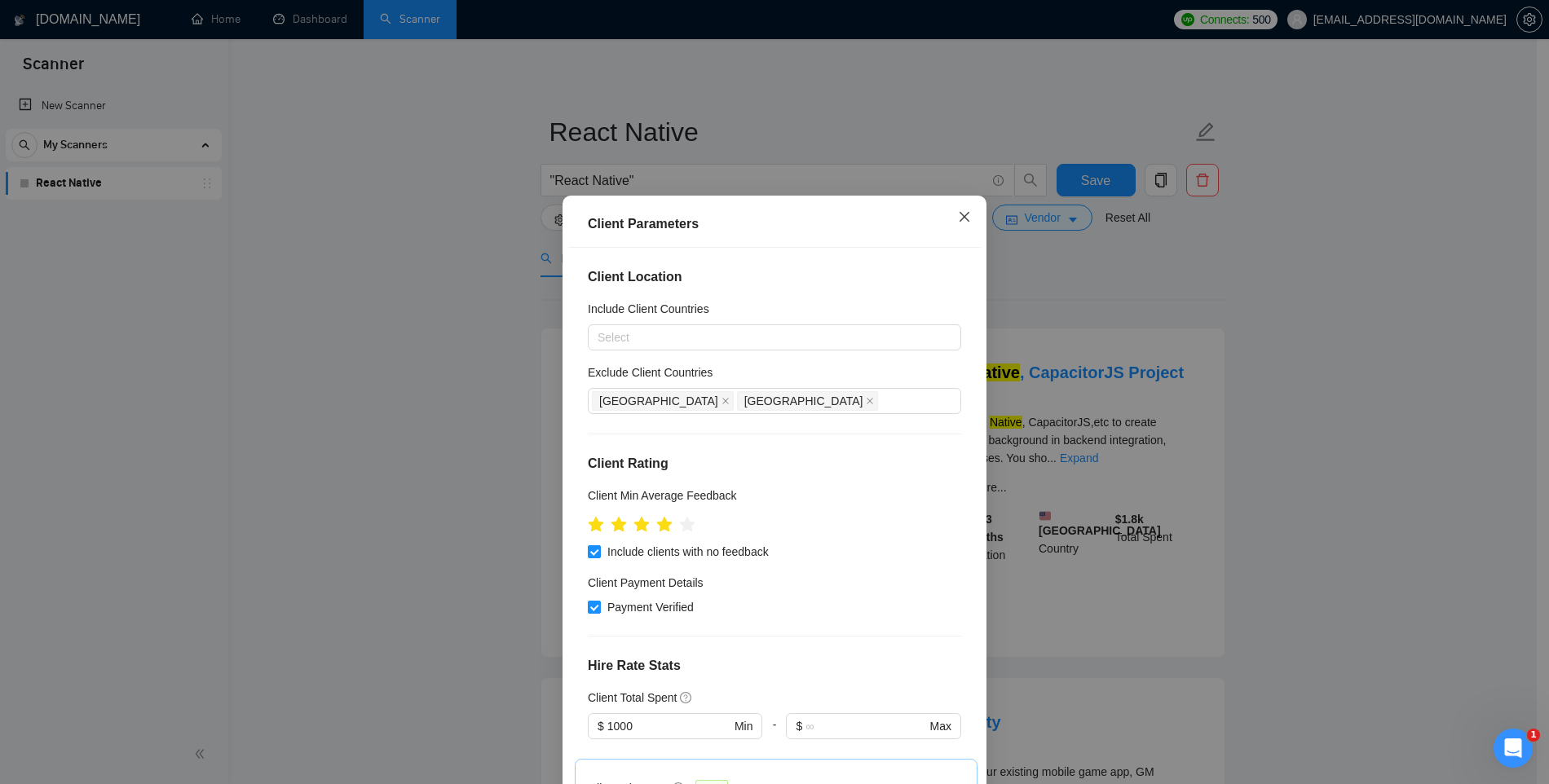
click at [951, 219] on span "Close" at bounding box center [964, 218] width 44 height 44
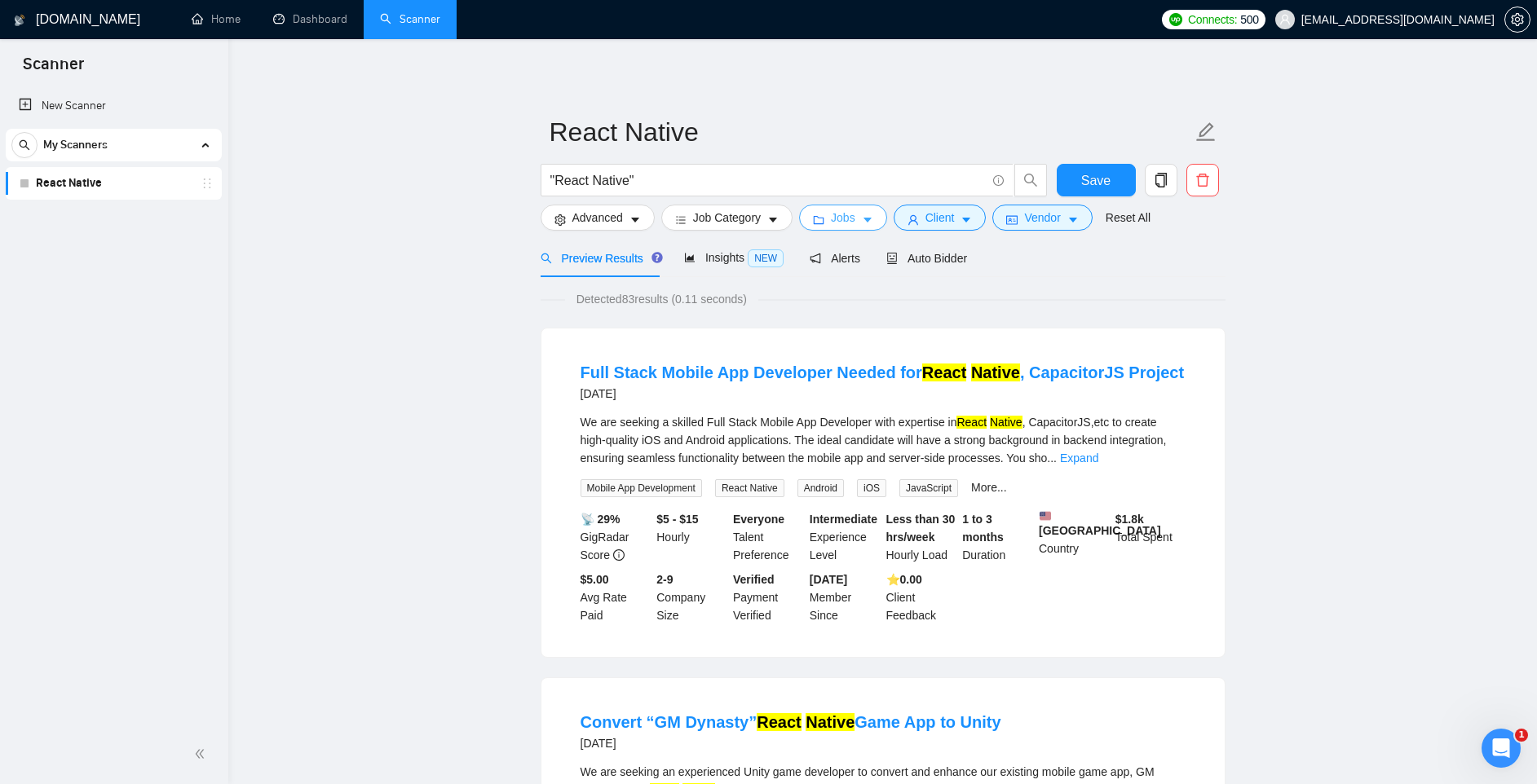
click at [861, 221] on button "Jobs" at bounding box center [843, 217] width 88 height 26
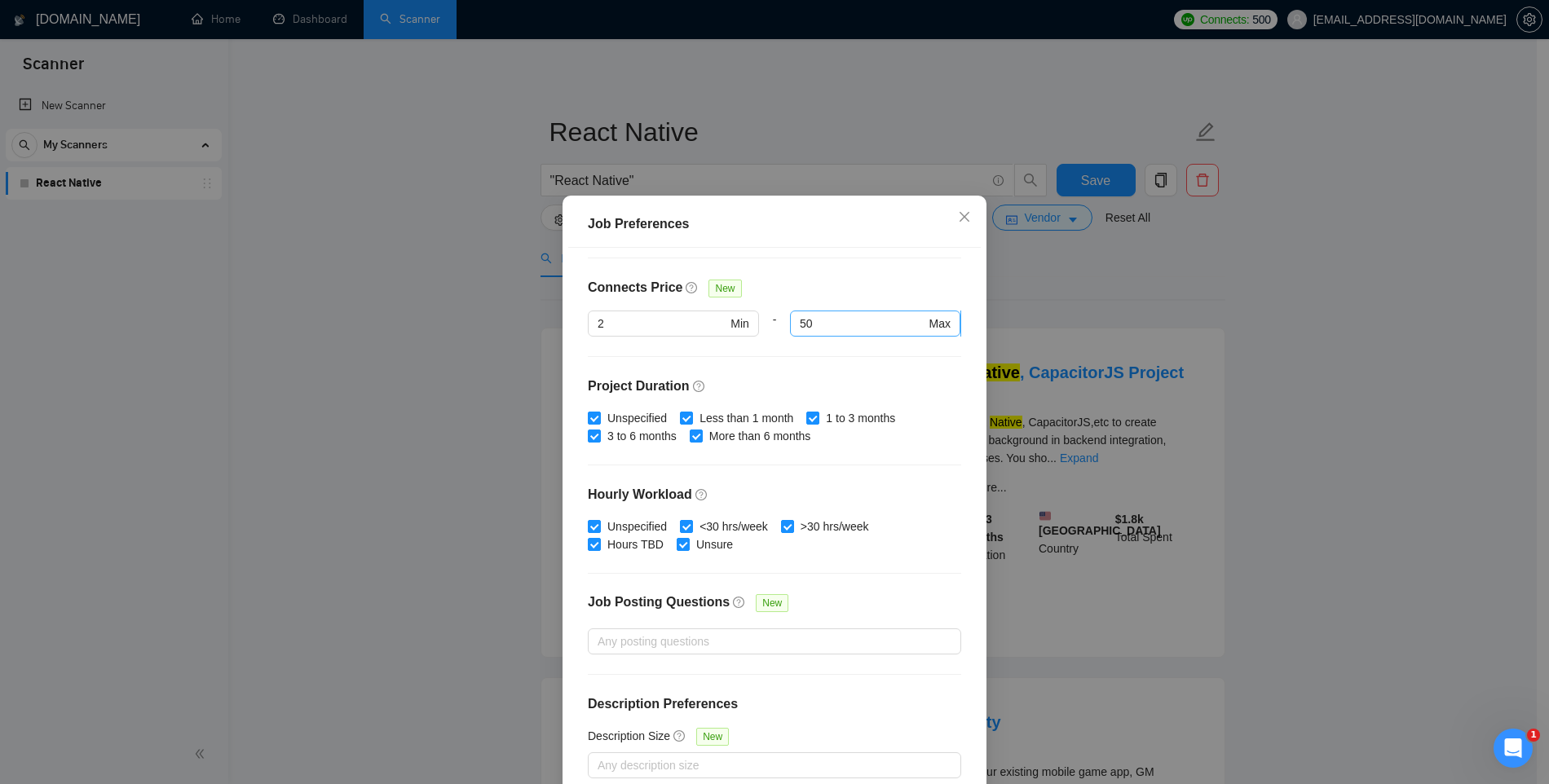
click at [838, 323] on input "50" at bounding box center [862, 323] width 125 height 18
click at [851, 369] on div "Budget Project Type All Fixed Price Hourly Rate Fixed Price Budget $ Min - $ Ma…" at bounding box center [774, 522] width 412 height 548
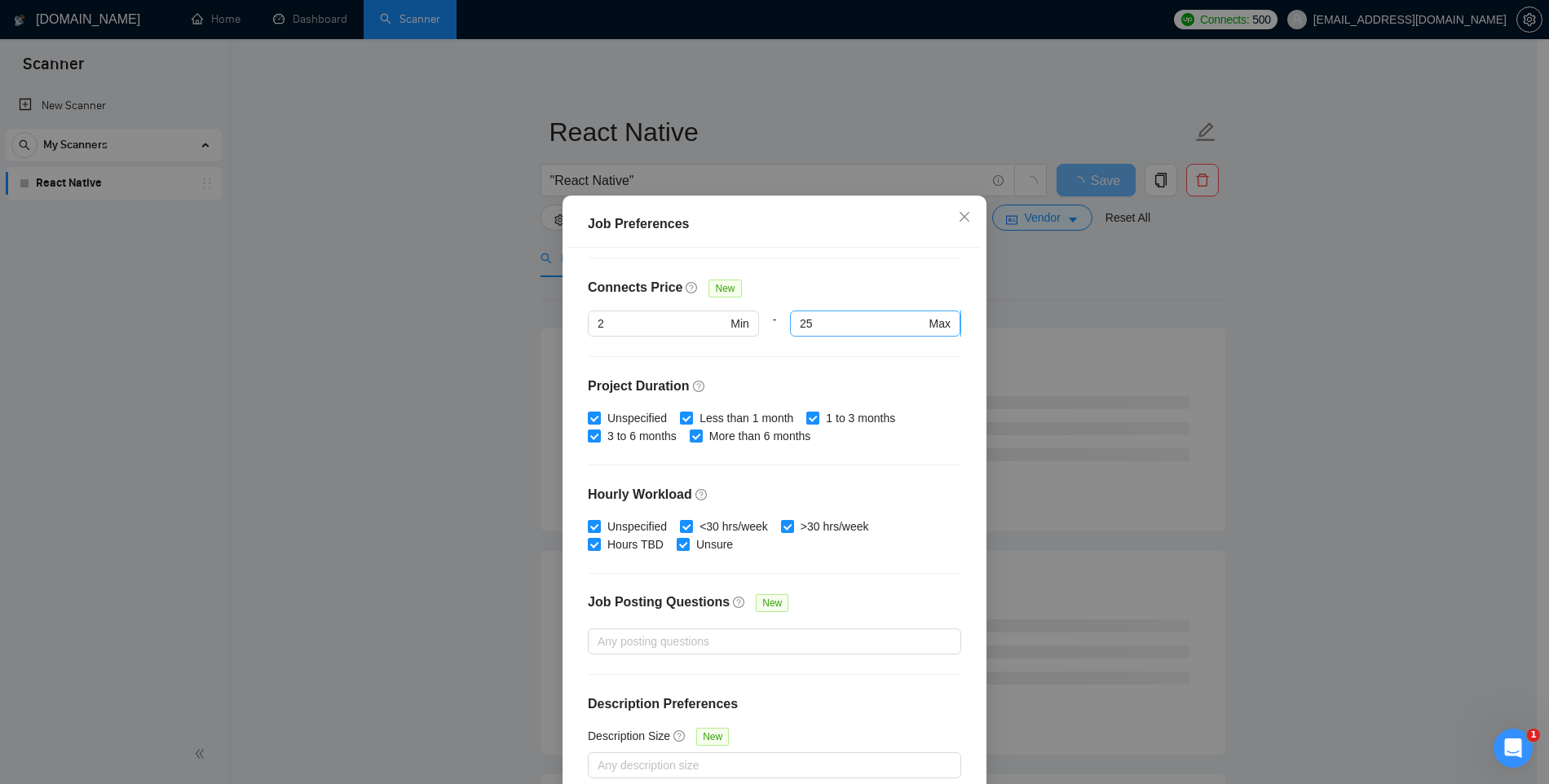
click at [820, 325] on input "25" at bounding box center [862, 323] width 125 height 18
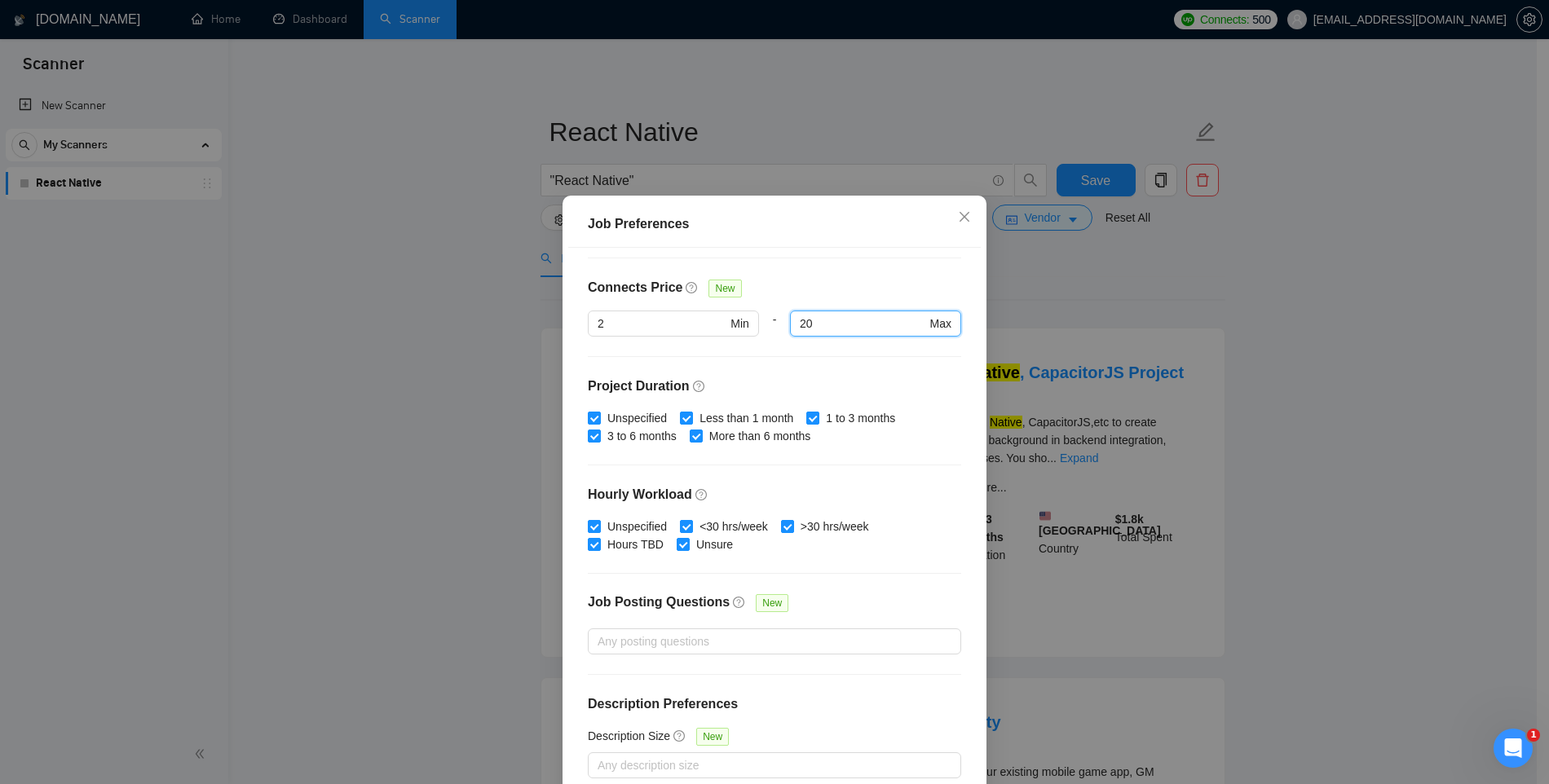
type input "20"
click at [800, 362] on div "Budget Project Type All Fixed Price Hourly Rate Fixed Price Budget $ Min - $ Ma…" at bounding box center [774, 522] width 412 height 548
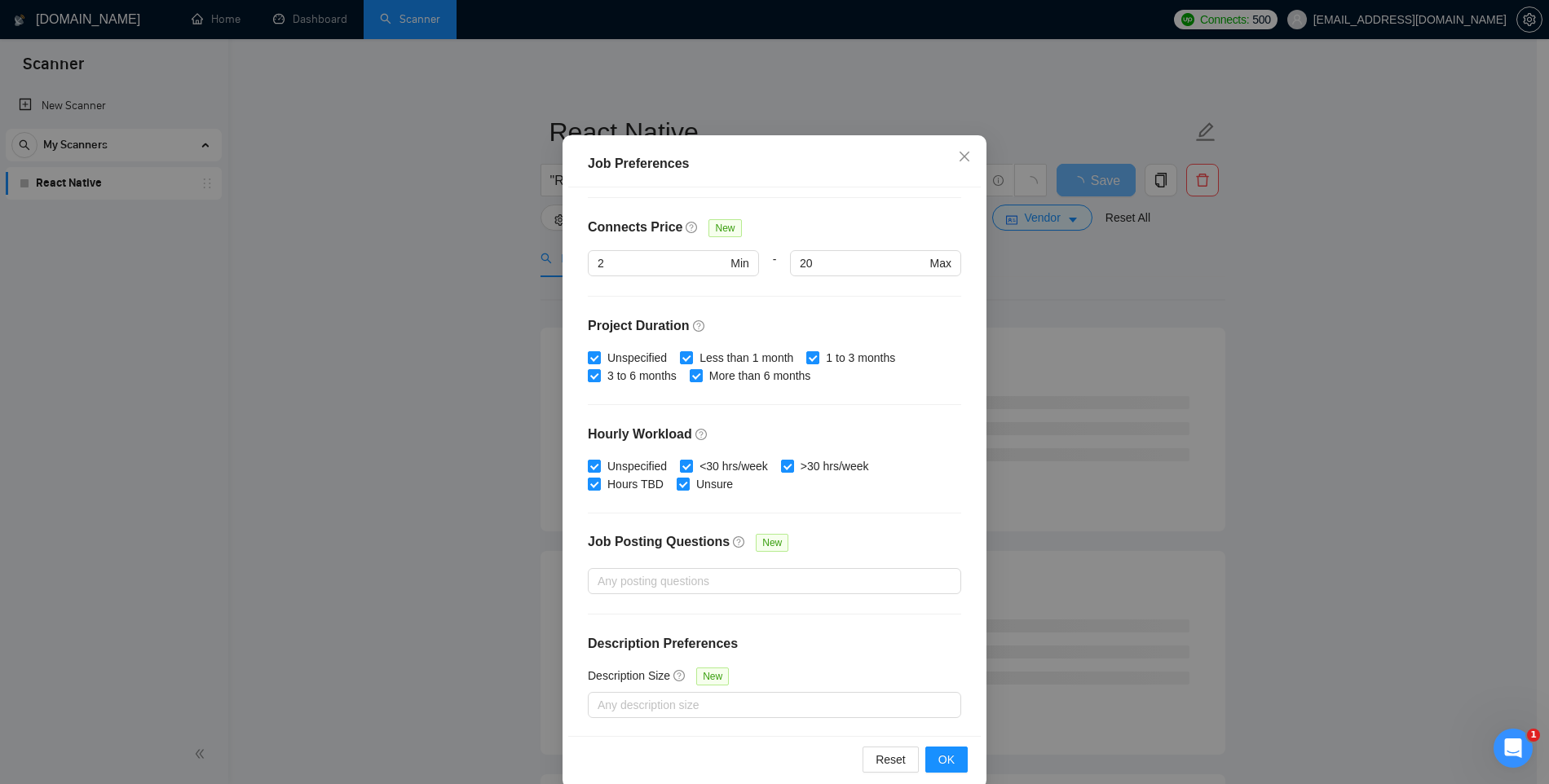
scroll to position [84, 0]
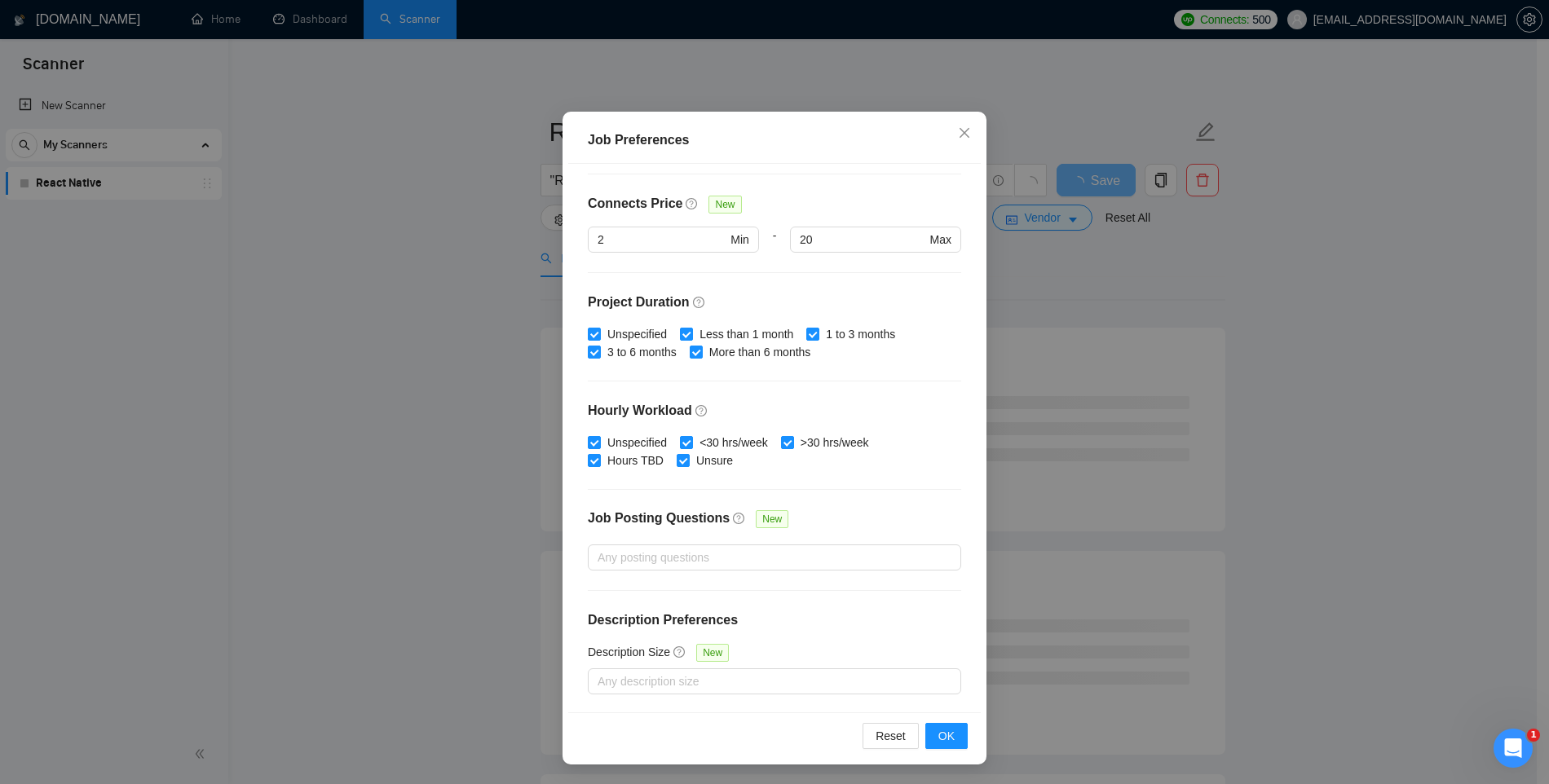
click at [937, 755] on div "Reset OK" at bounding box center [774, 735] width 412 height 46
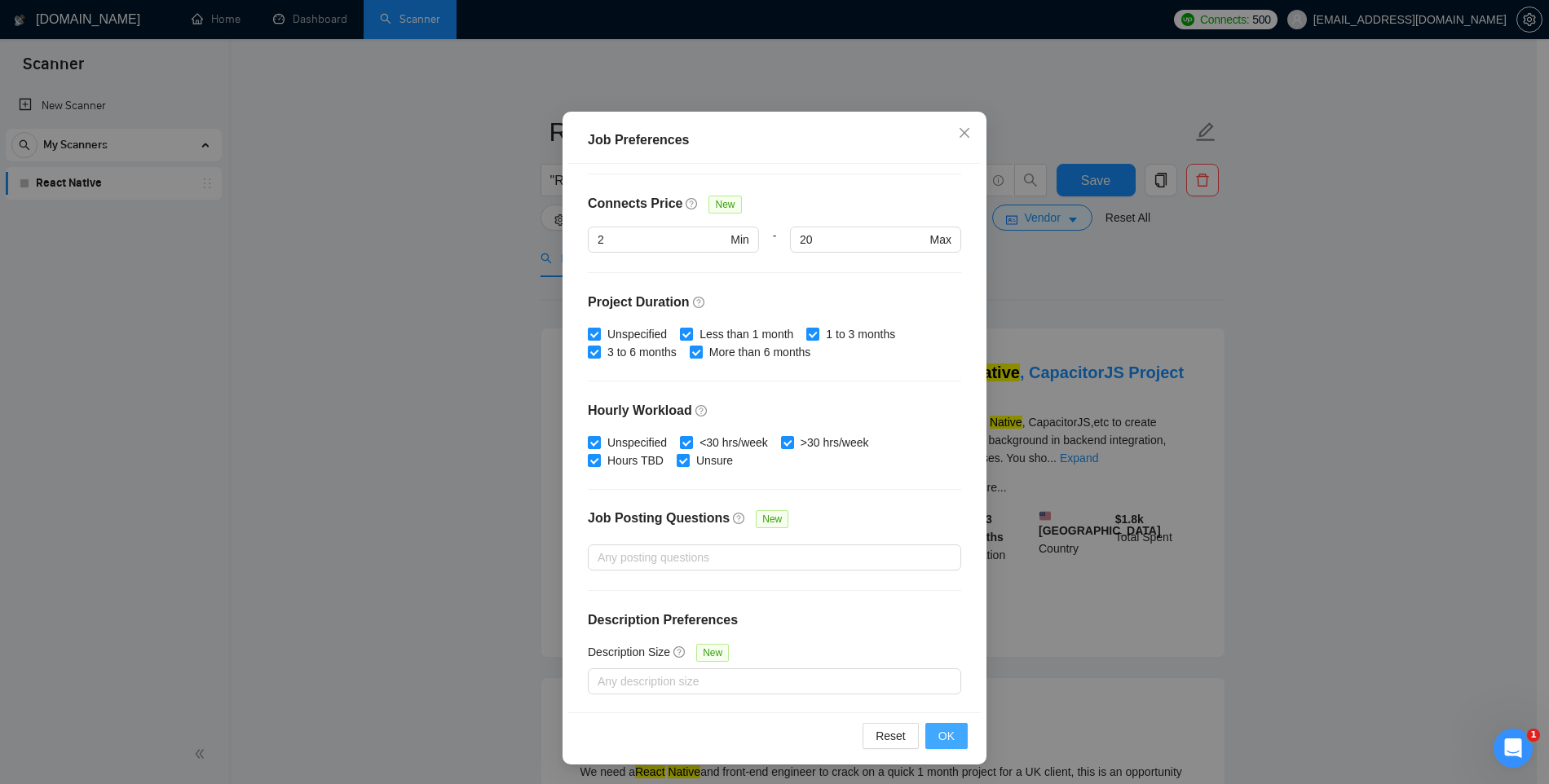
click at [938, 734] on span "OK" at bounding box center [946, 735] width 16 height 18
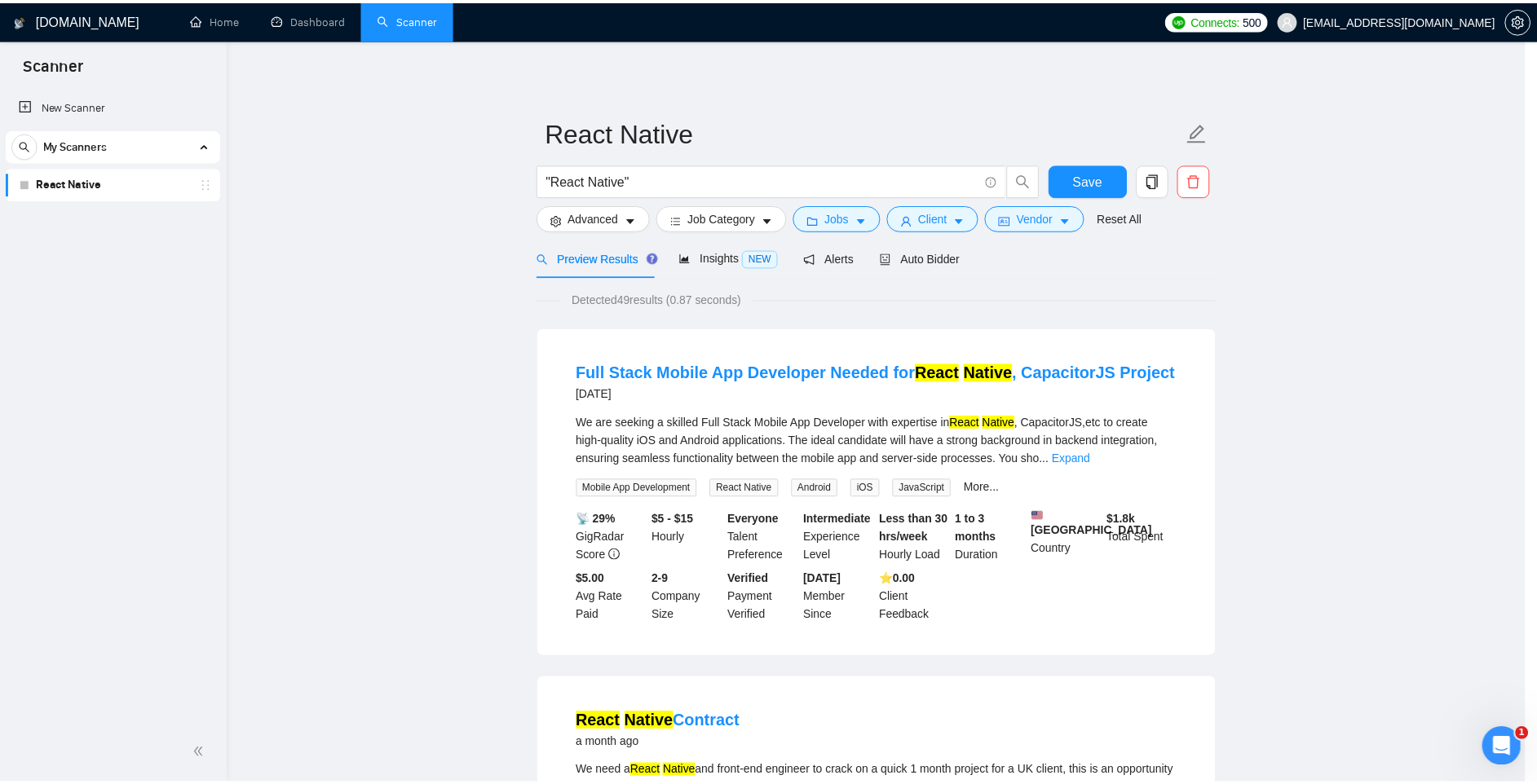
scroll to position [0, 0]
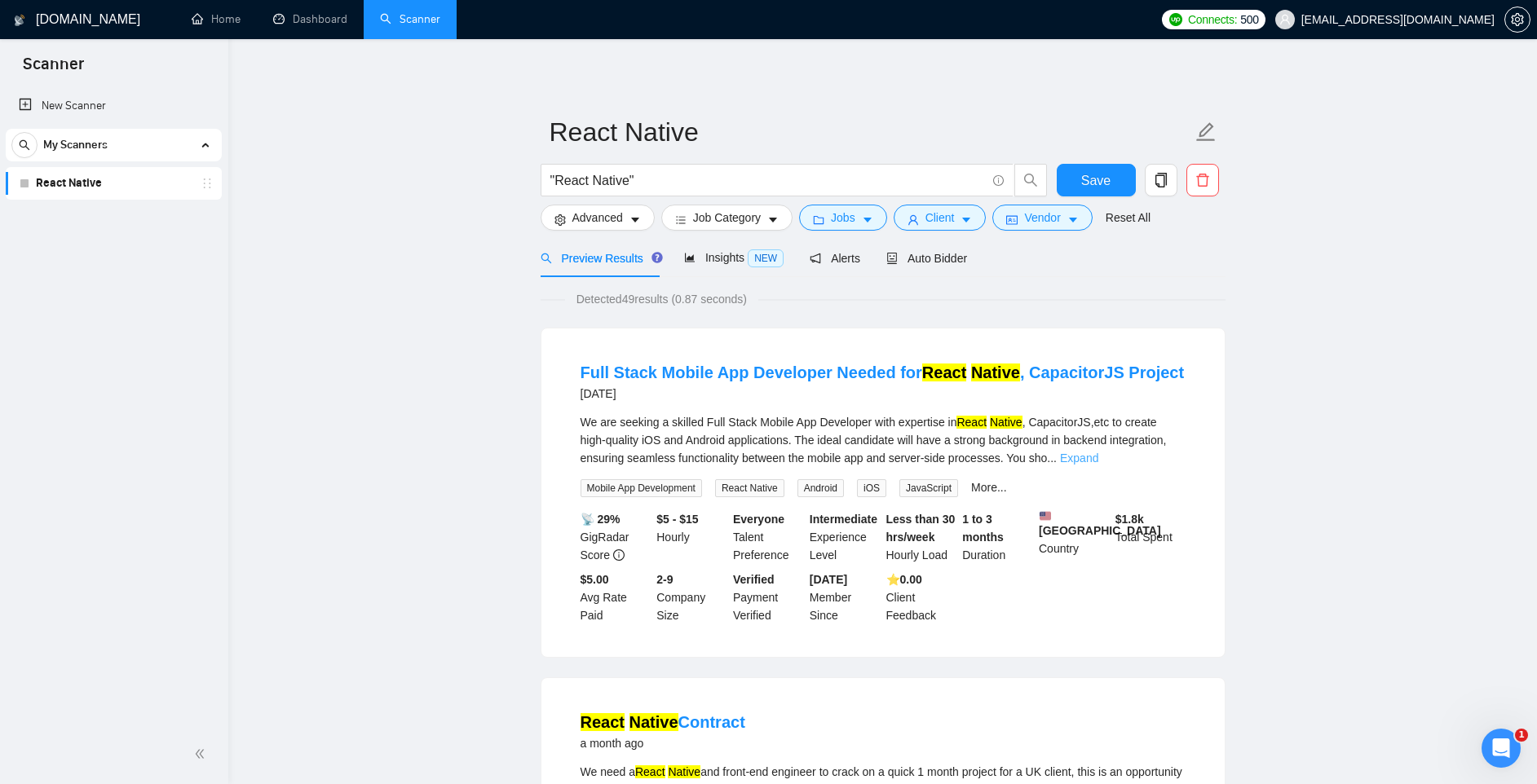
click at [1098, 462] on link "Expand" at bounding box center [1079, 458] width 39 height 13
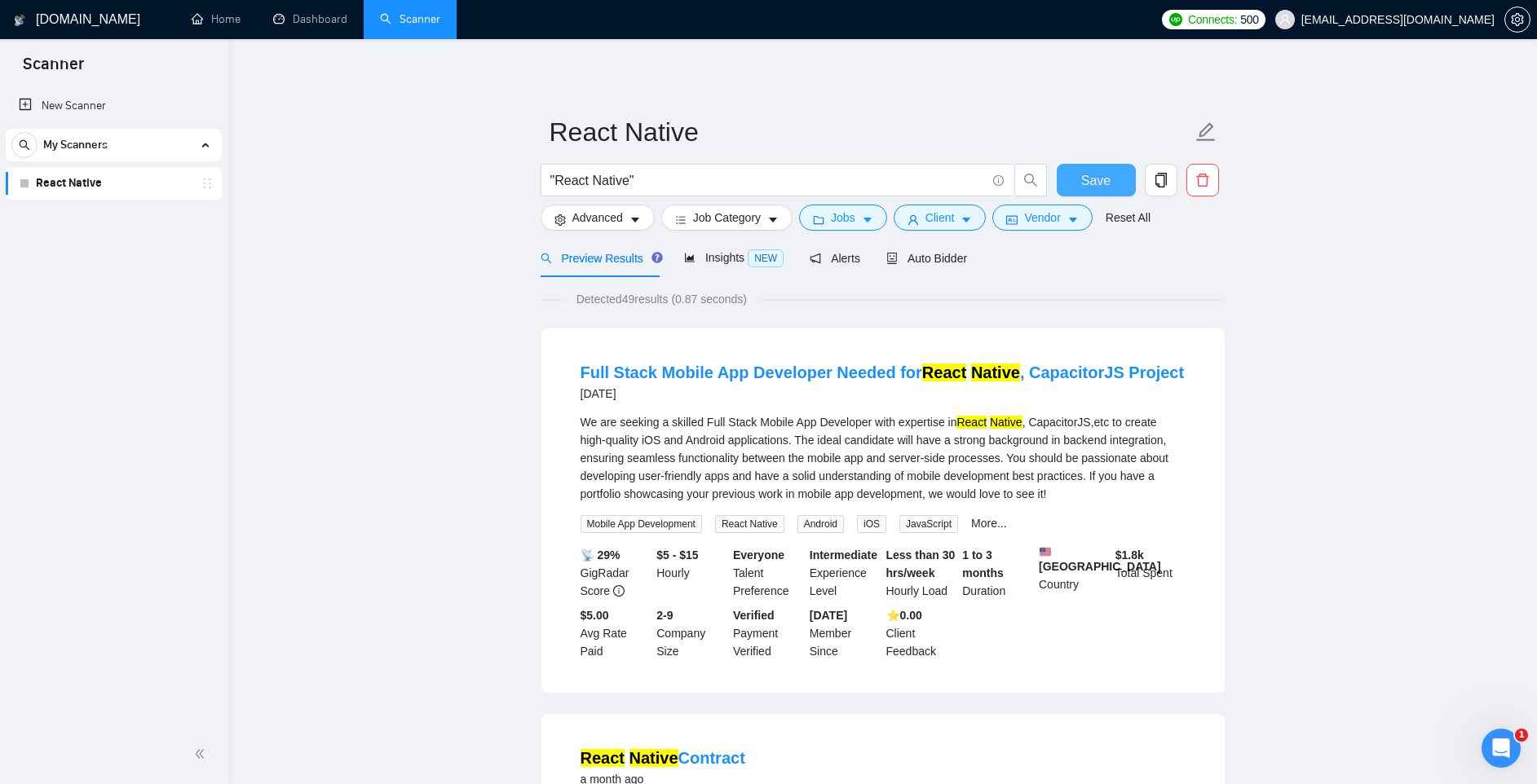
click at [1097, 172] on span "Save" at bounding box center [1095, 181] width 29 height 20
click at [606, 220] on span "Advanced" at bounding box center [597, 217] width 50 height 18
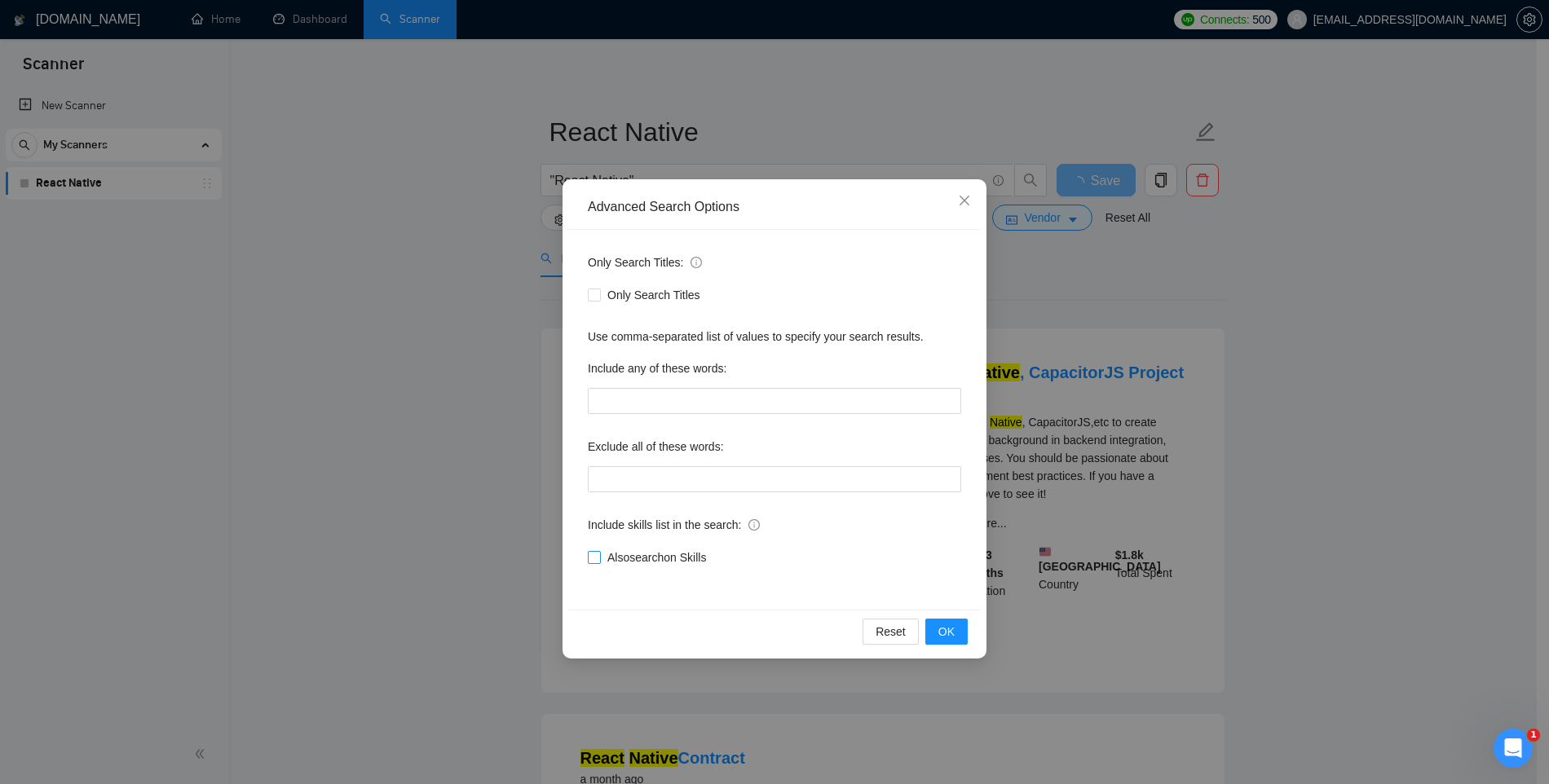
click at [596, 559] on input "Also search on Skills" at bounding box center [594, 557] width 12 height 12
checkbox input "true"
click at [940, 635] on span "OK" at bounding box center [946, 631] width 16 height 18
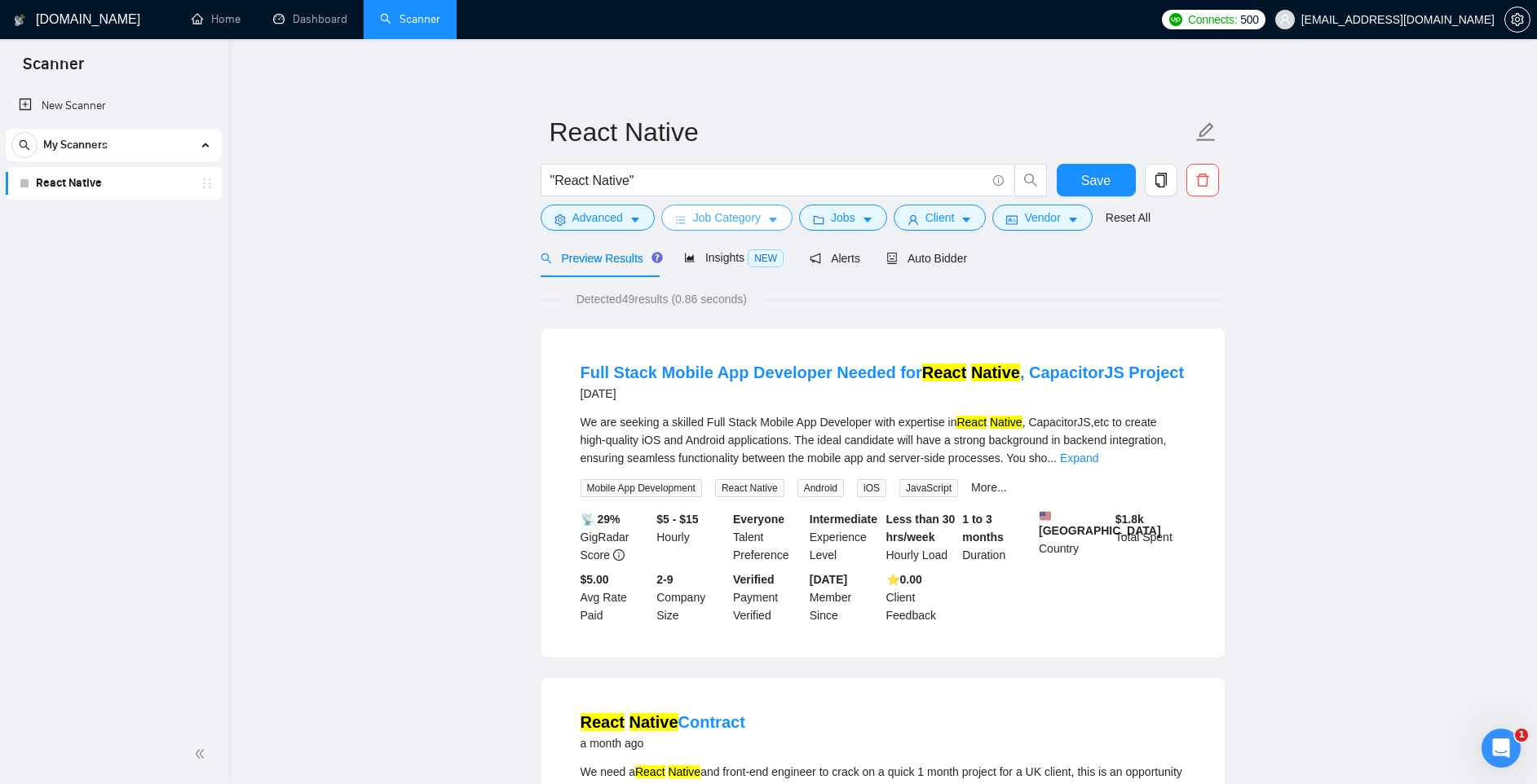
click at [727, 214] on span "Job Category" at bounding box center [727, 217] width 67 height 18
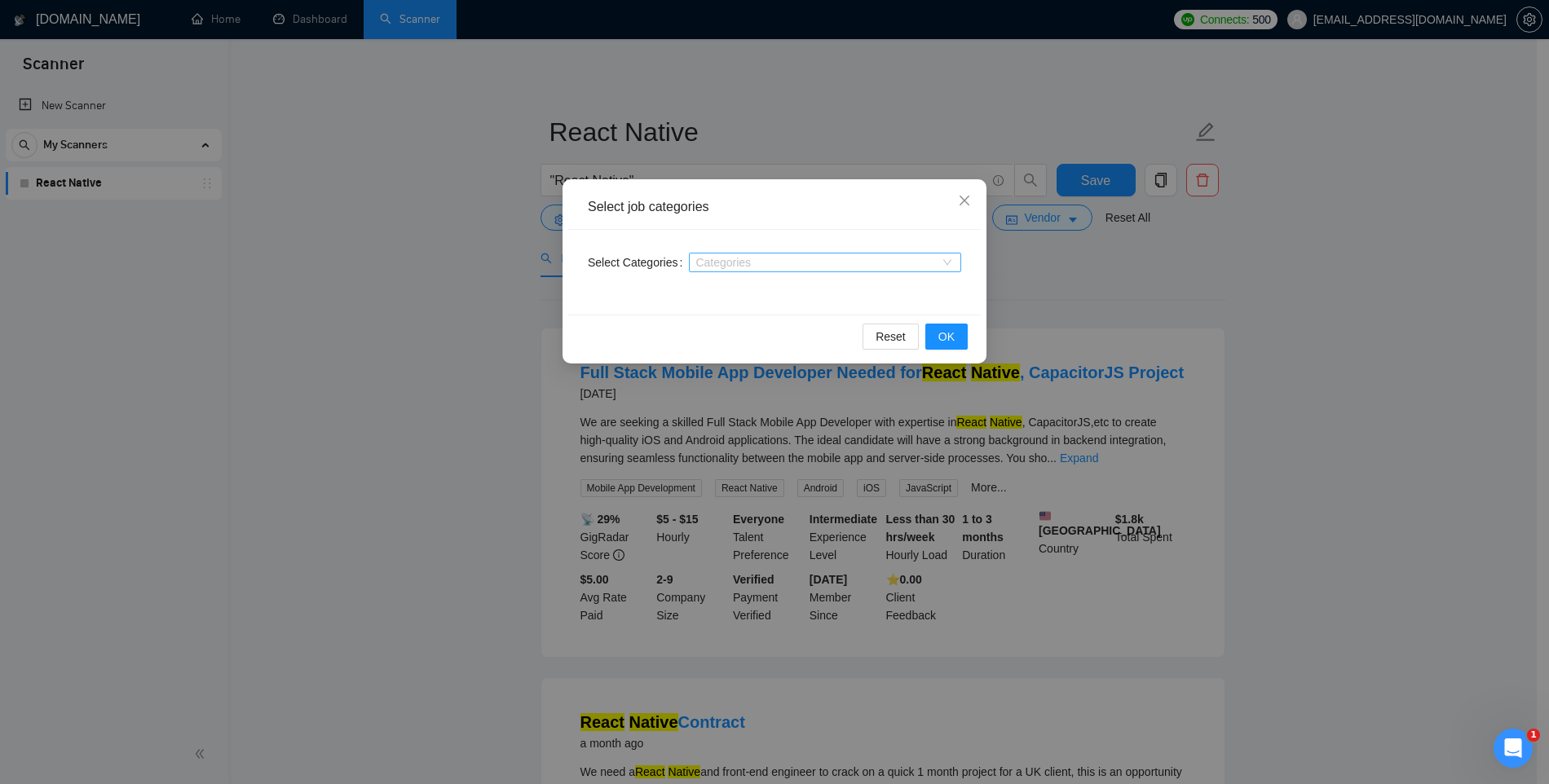
click at [720, 257] on div at bounding box center [817, 262] width 248 height 13
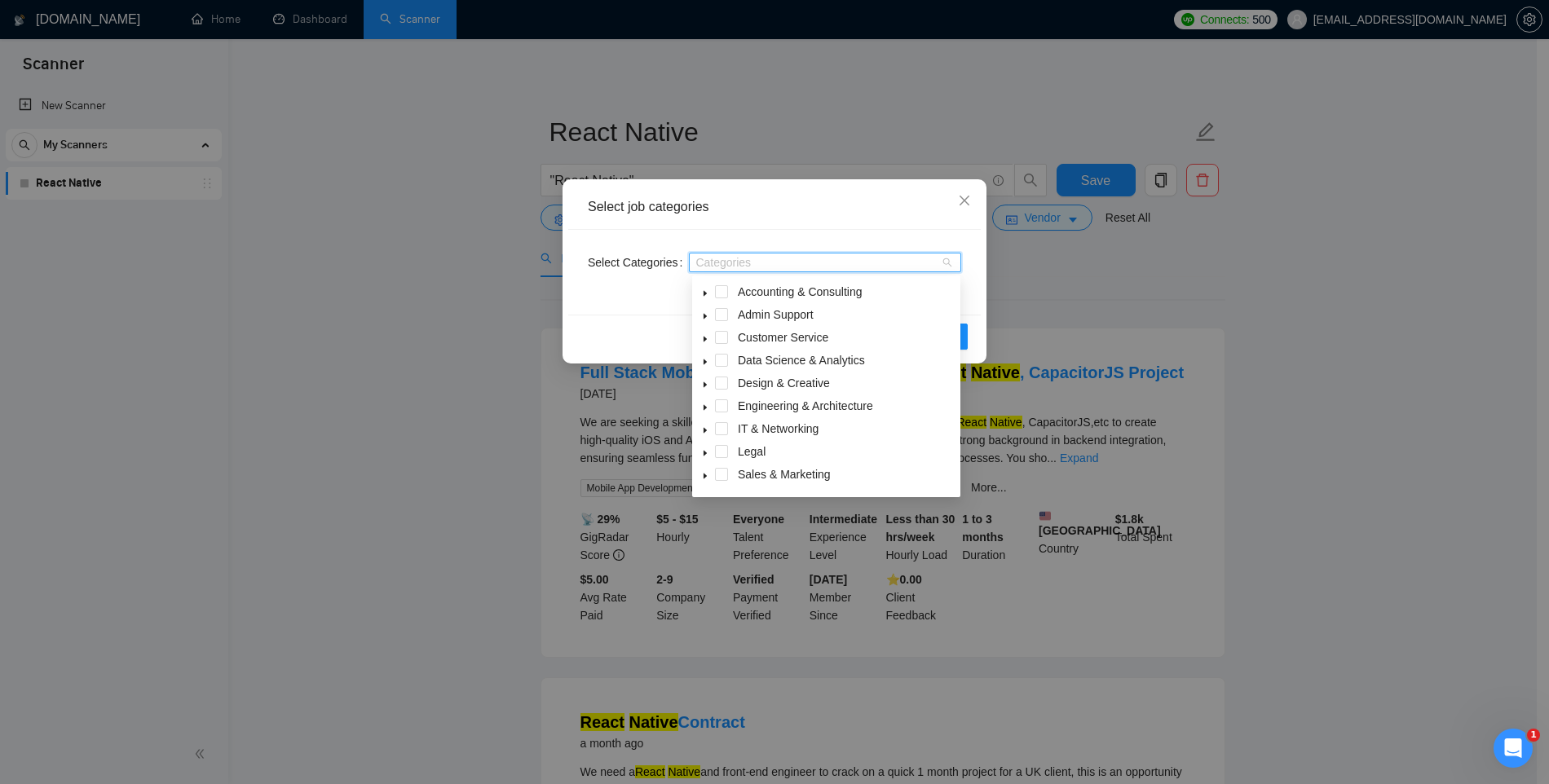
click at [728, 232] on div "Select Categories Categories" at bounding box center [774, 272] width 412 height 85
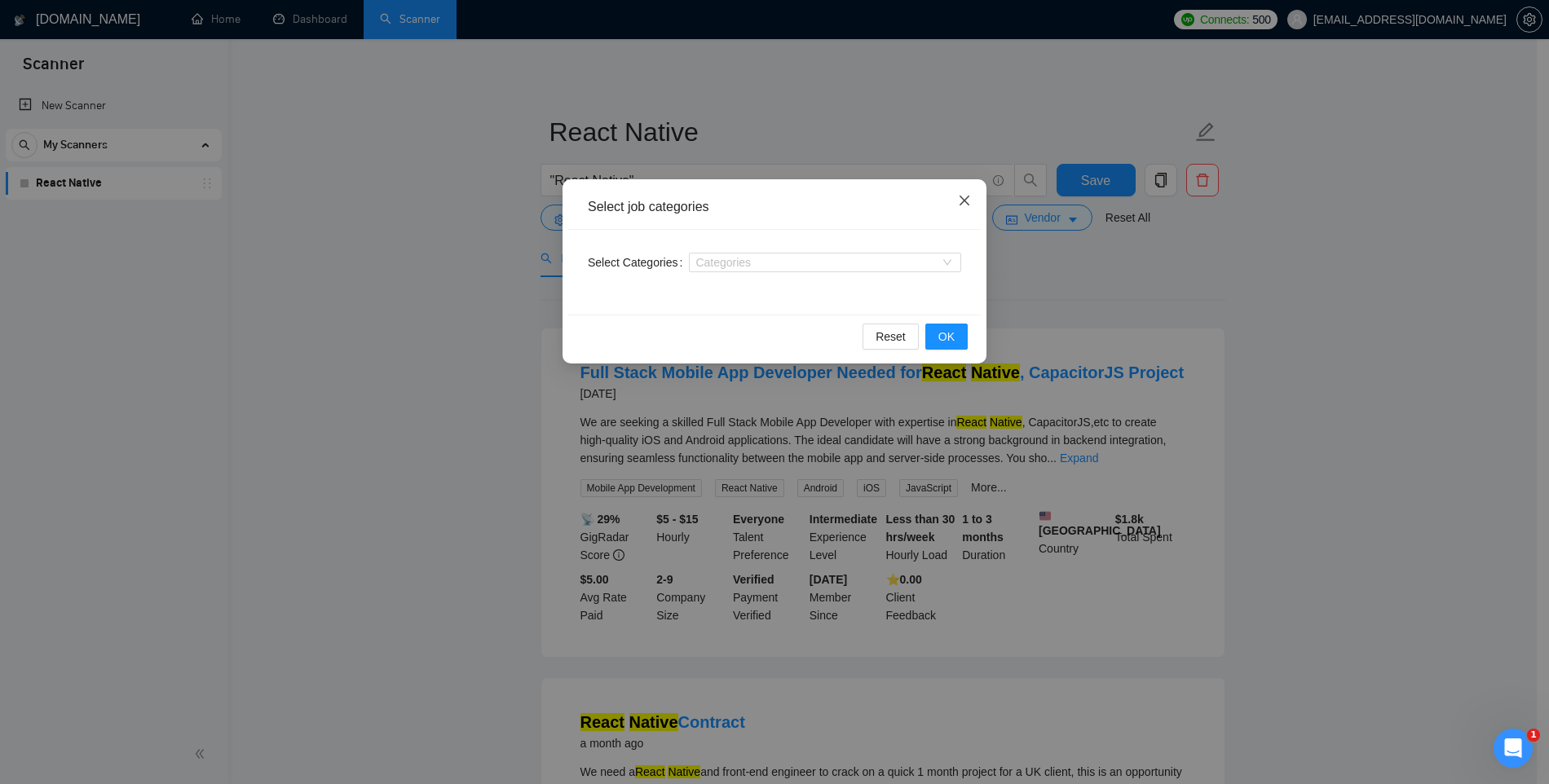
click at [960, 199] on icon "close" at bounding box center [965, 201] width 13 height 13
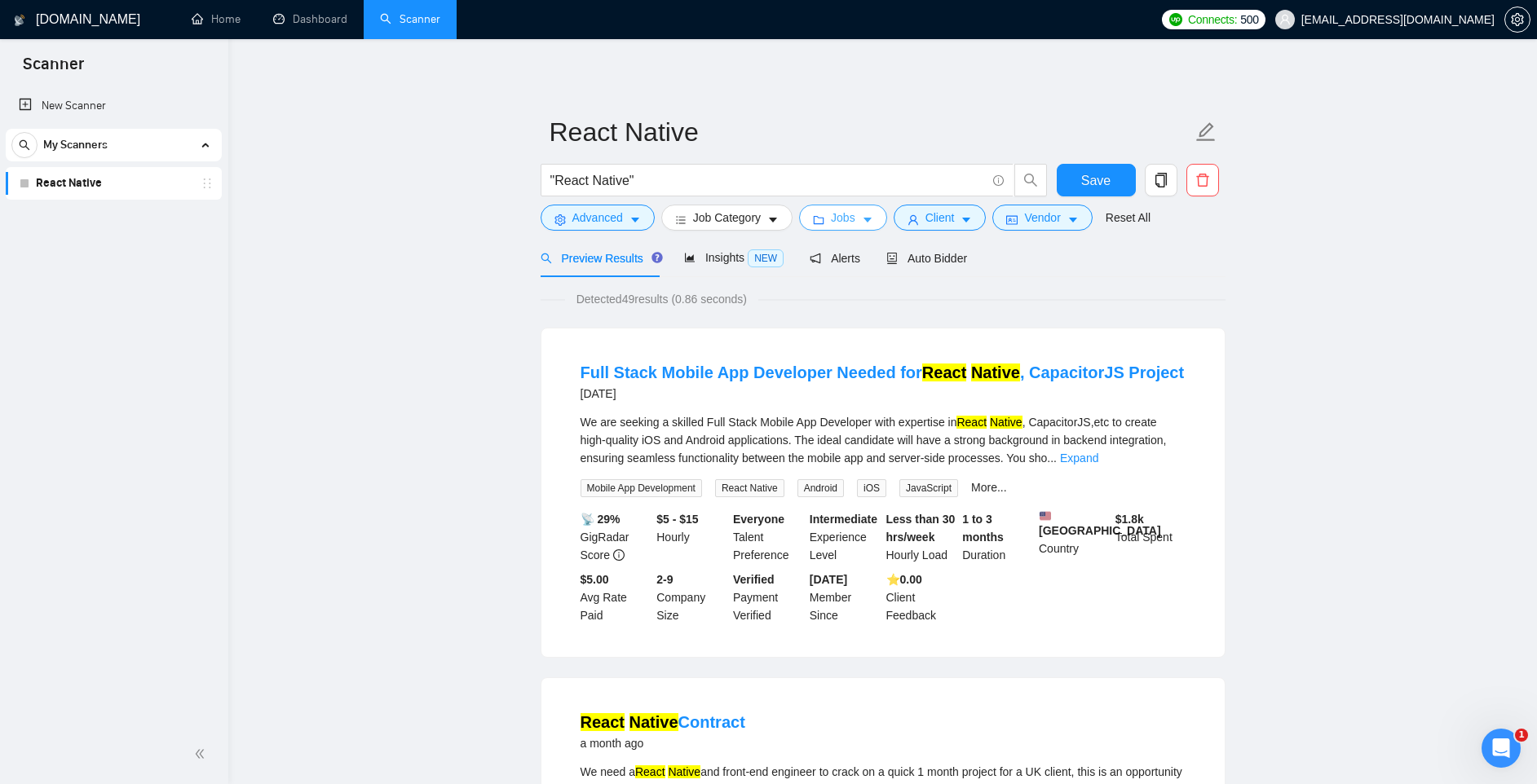
click at [873, 220] on icon "caret-down" at bounding box center [867, 220] width 12 height 12
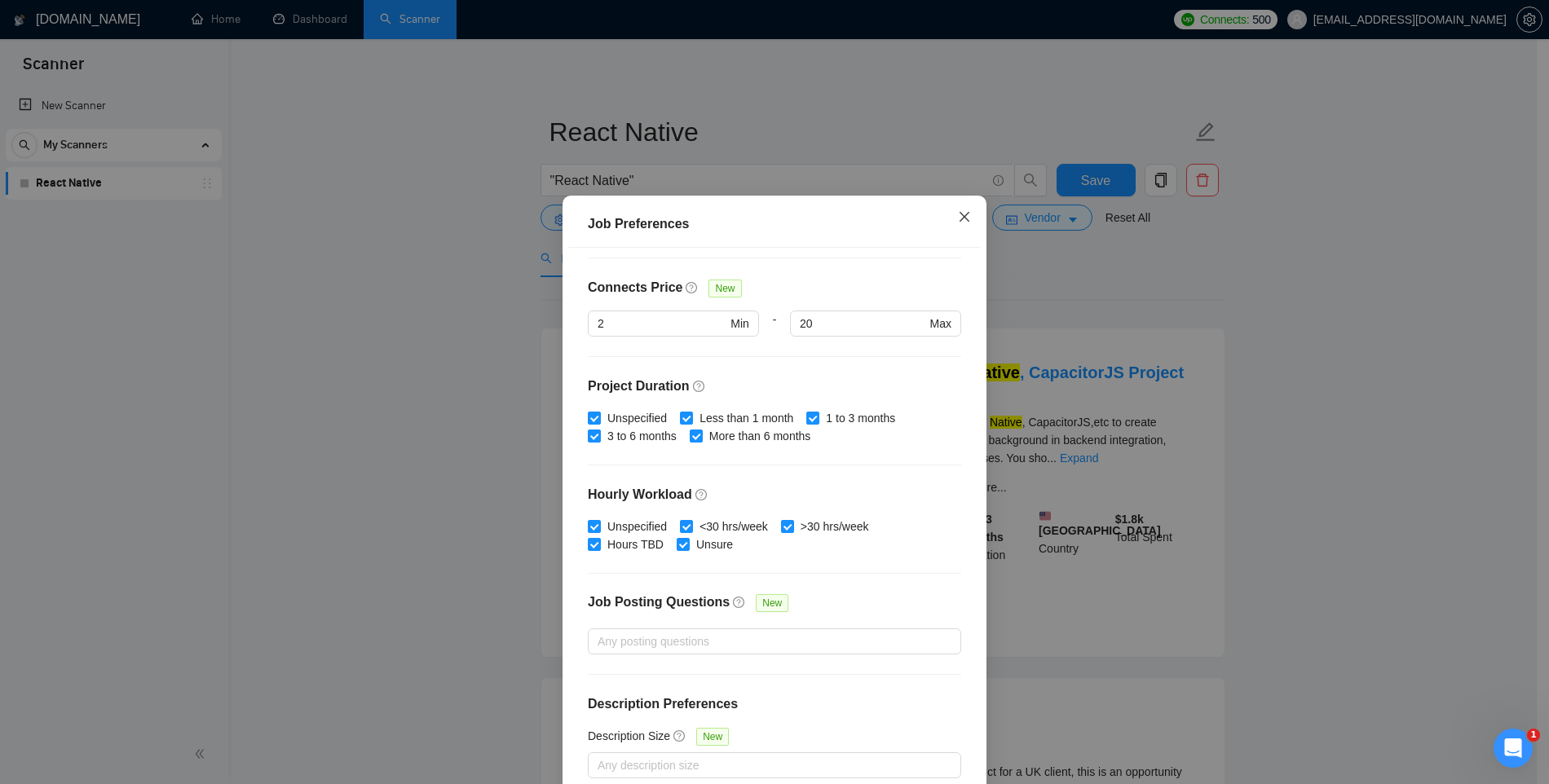
click at [951, 215] on span "Close" at bounding box center [964, 218] width 44 height 44
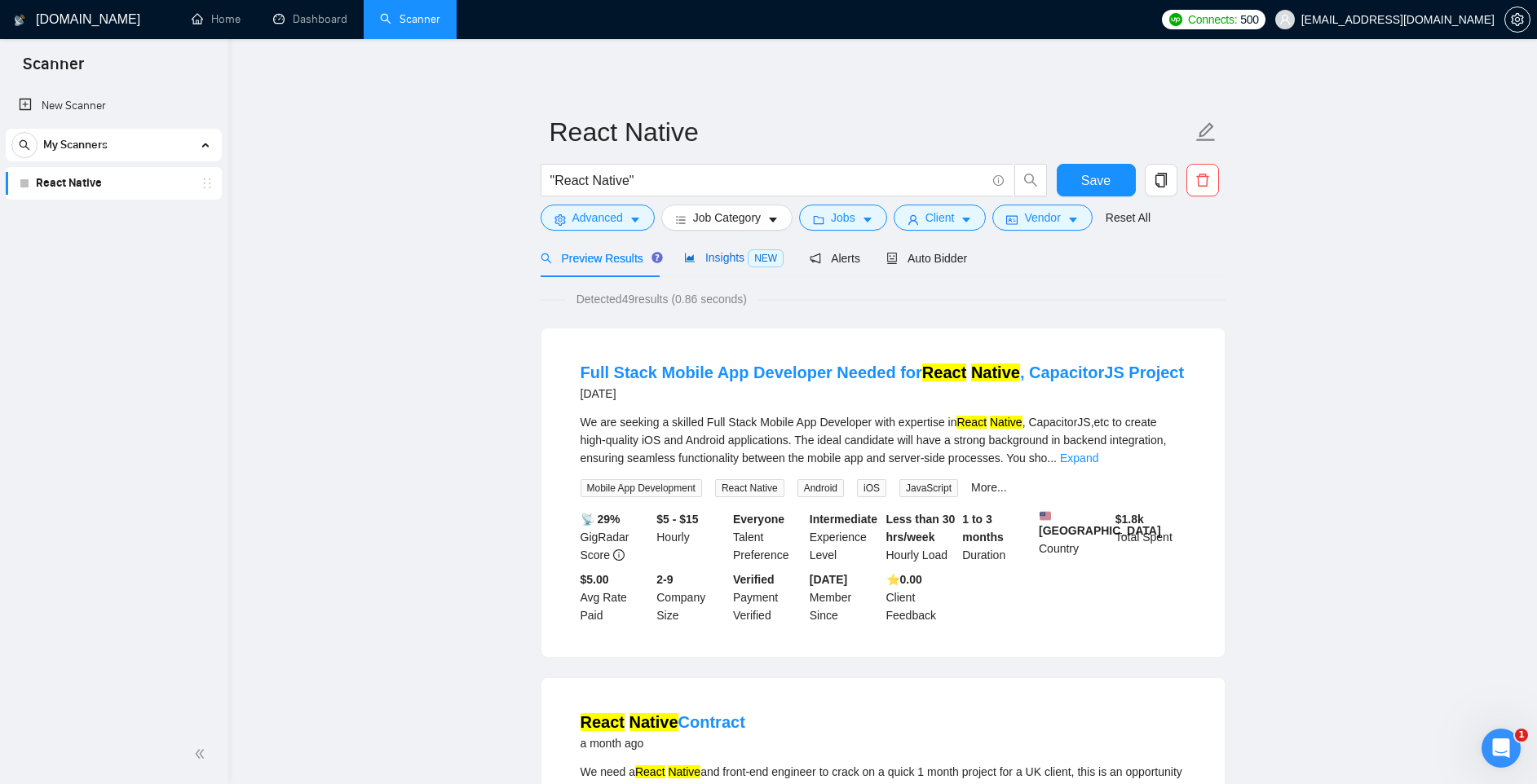
click at [759, 266] on span "NEW" at bounding box center [766, 258] width 36 height 18
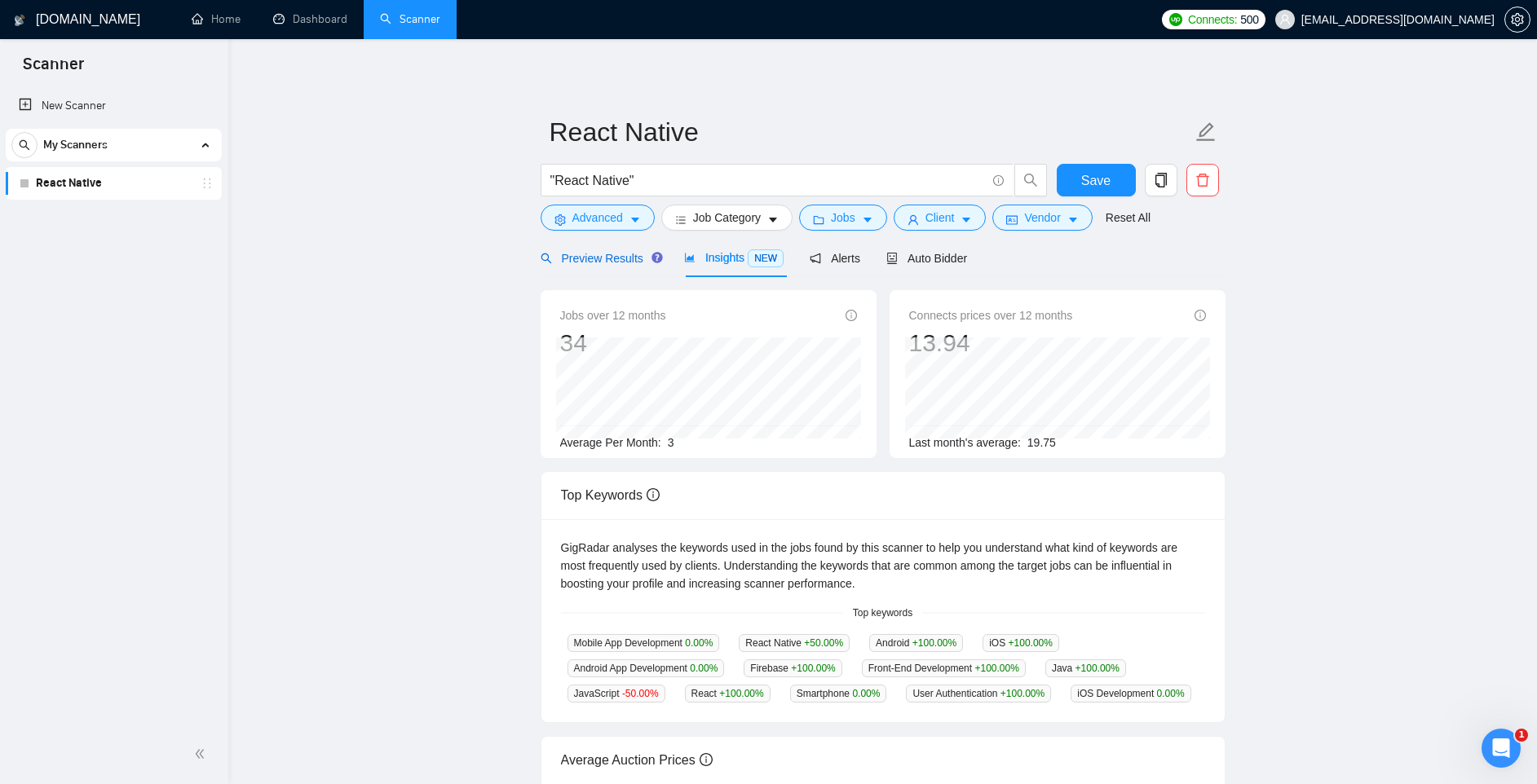
click at [596, 256] on span "Preview Results" at bounding box center [600, 258] width 118 height 13
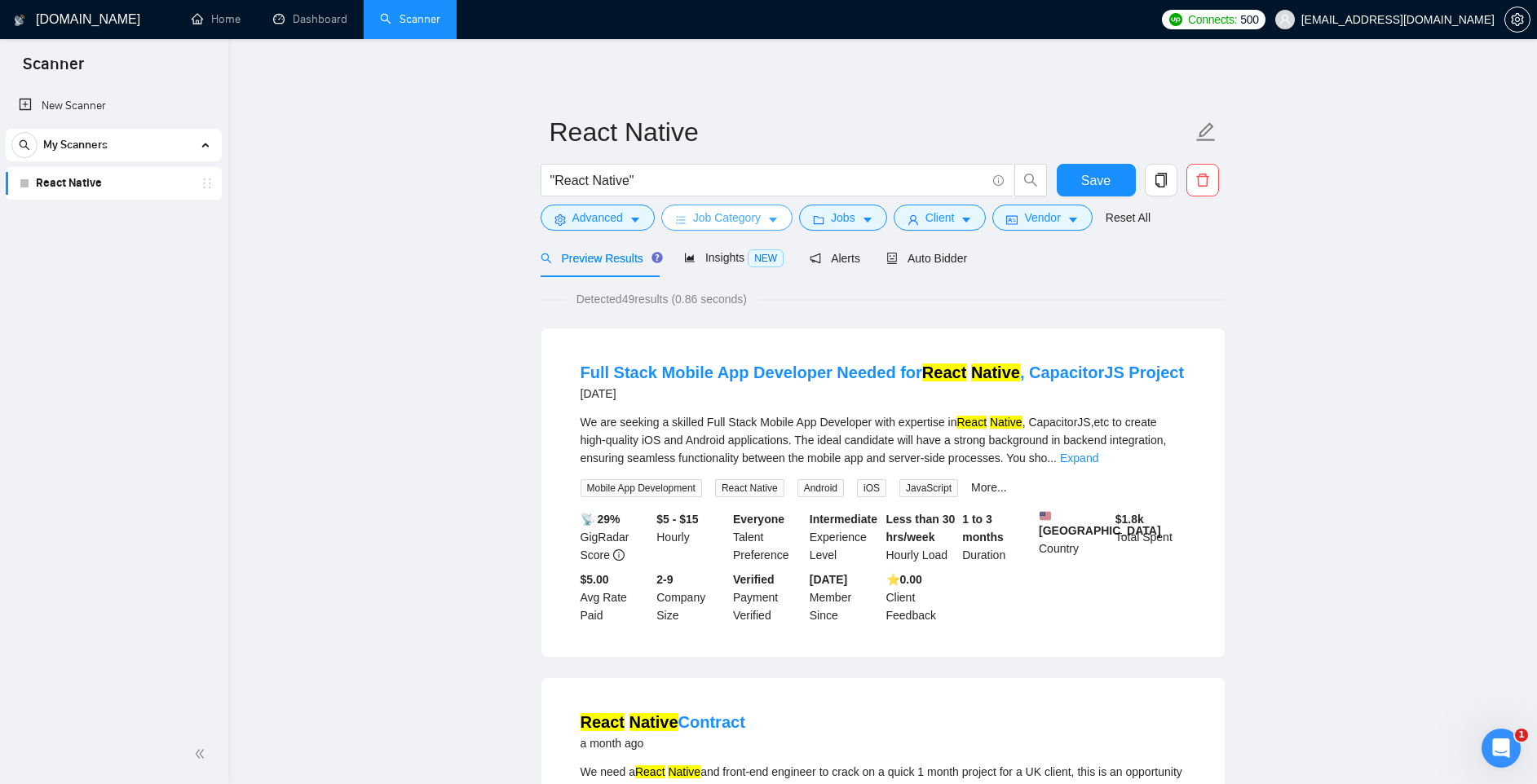
click at [783, 221] on button "Job Category" at bounding box center [727, 217] width 131 height 26
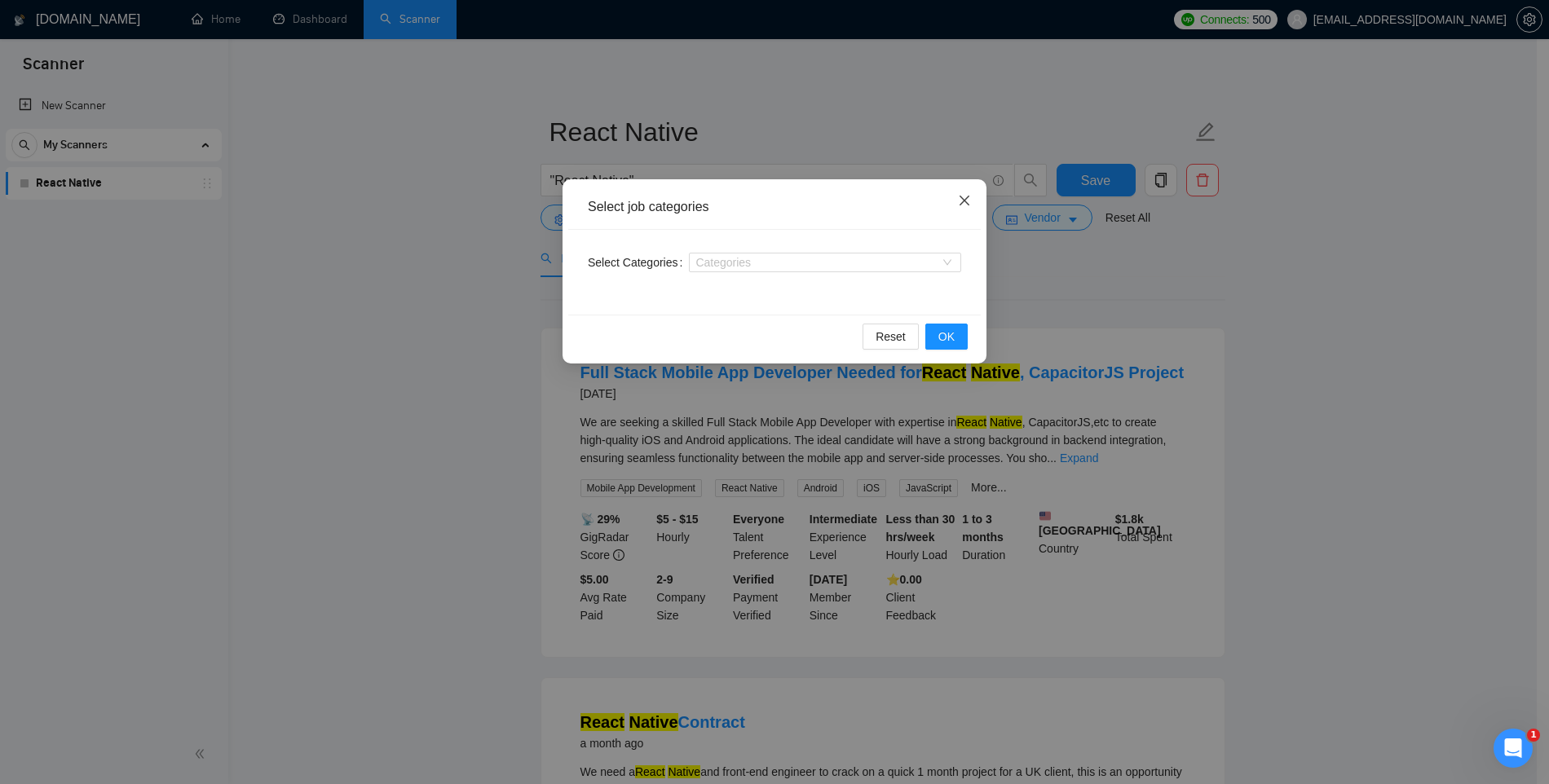
click at [973, 193] on span "Close" at bounding box center [964, 201] width 44 height 44
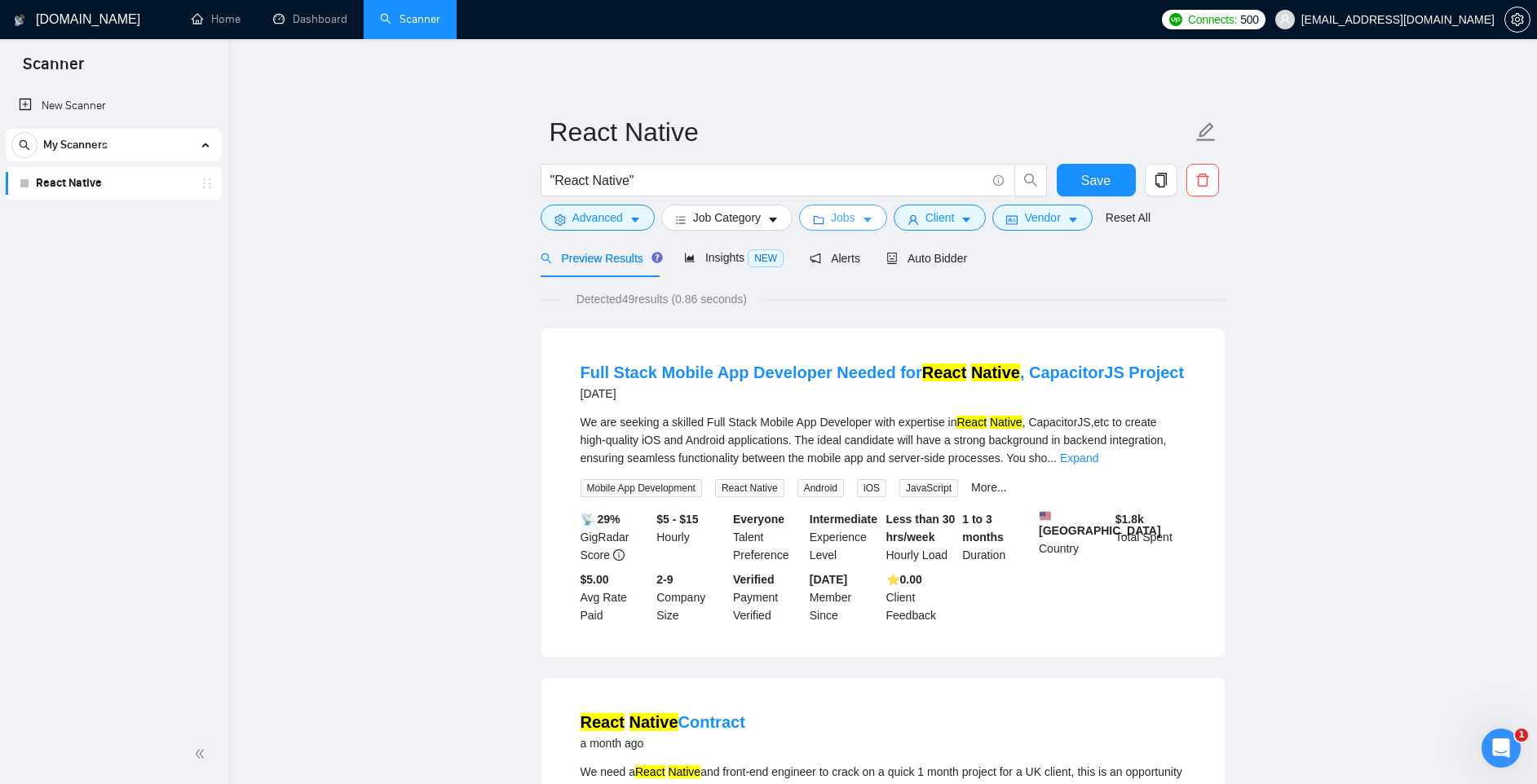
click at [867, 215] on icon "caret-down" at bounding box center [867, 220] width 12 height 12
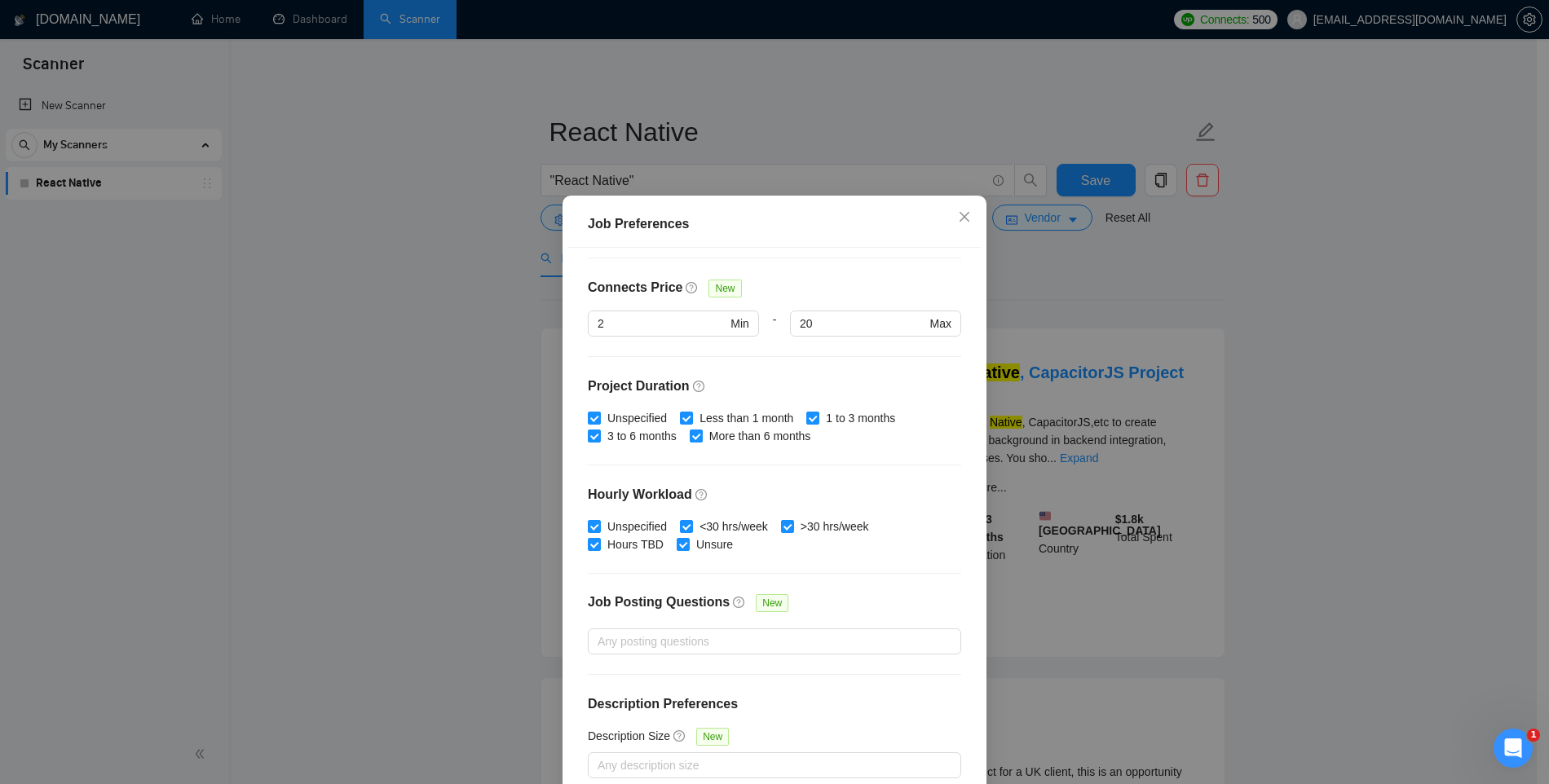
scroll to position [84, 0]
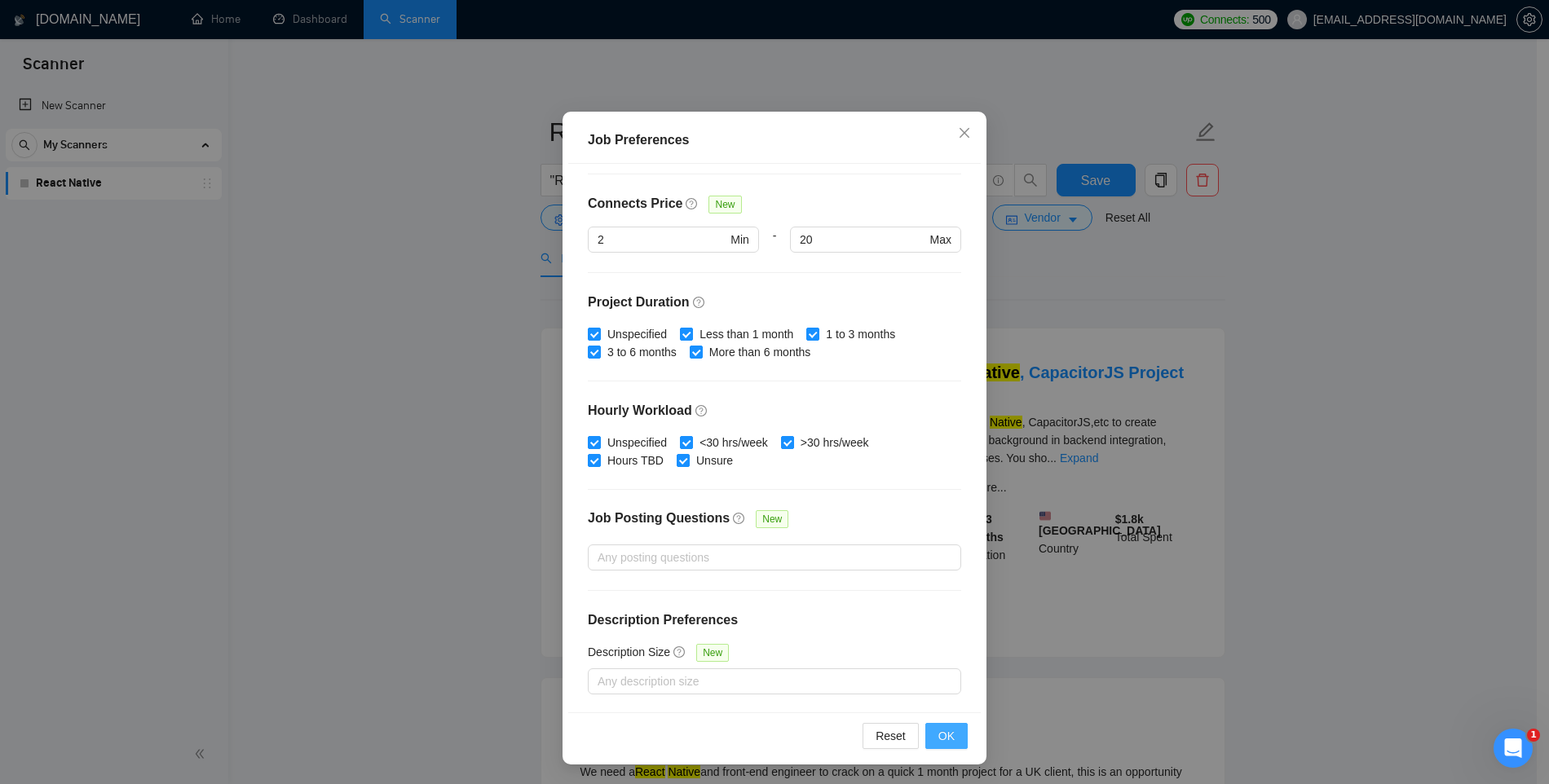
drag, startPoint x: 942, startPoint y: 735, endPoint x: 944, endPoint y: 727, distance: 8.2
click at [942, 735] on span "OK" at bounding box center [946, 735] width 16 height 18
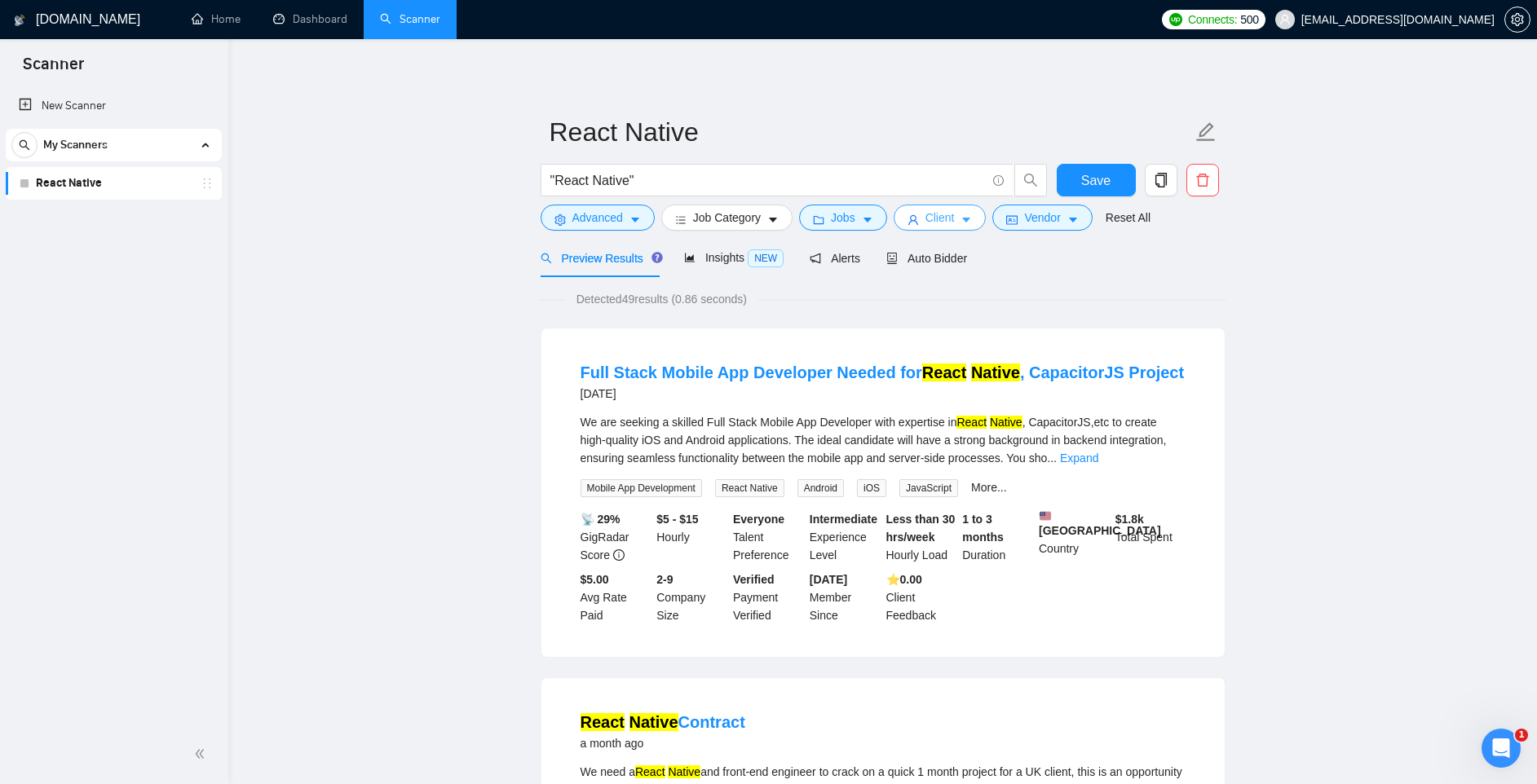
click at [987, 221] on button "Client" at bounding box center [940, 217] width 93 height 26
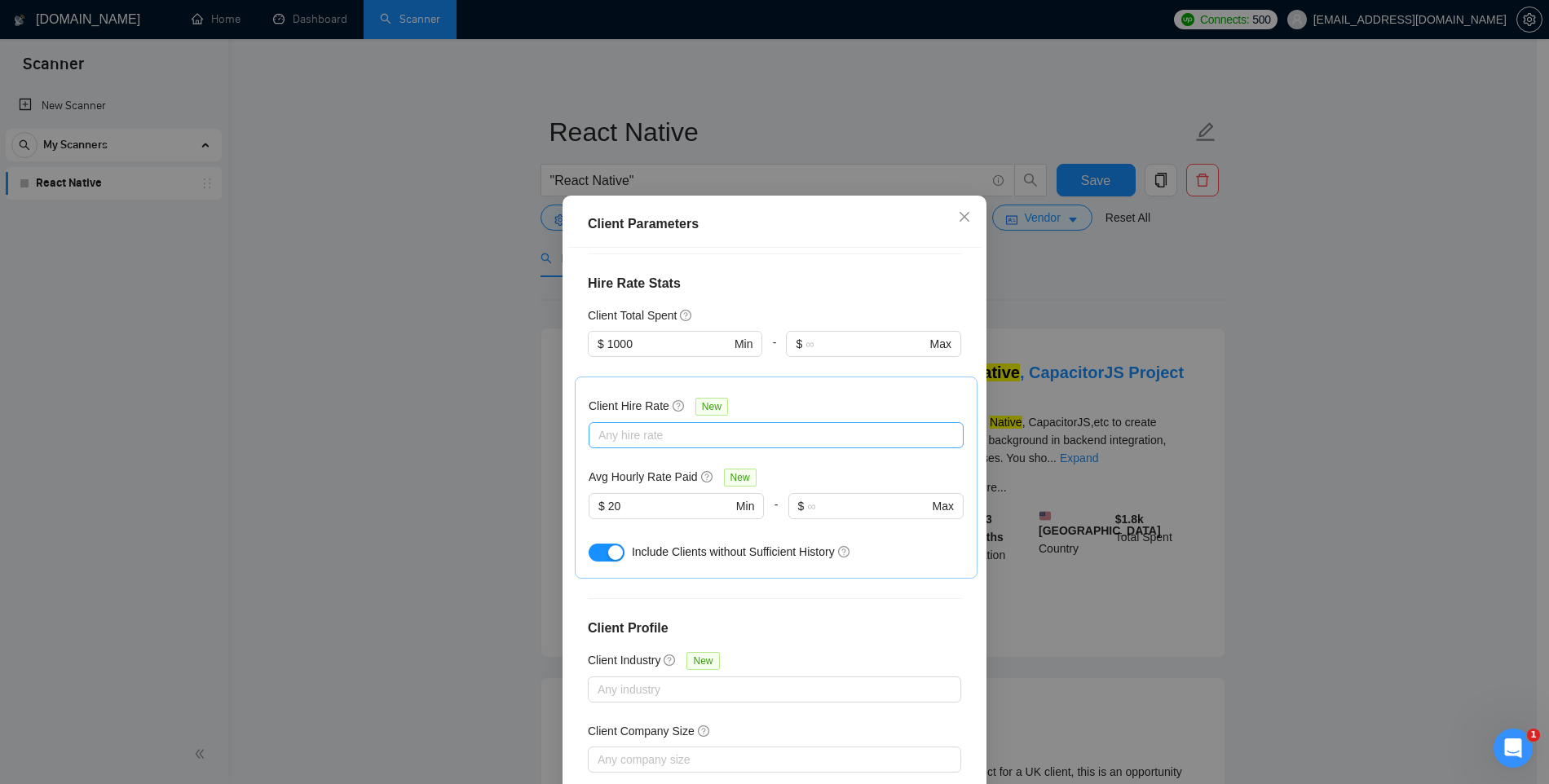
scroll to position [421, 0]
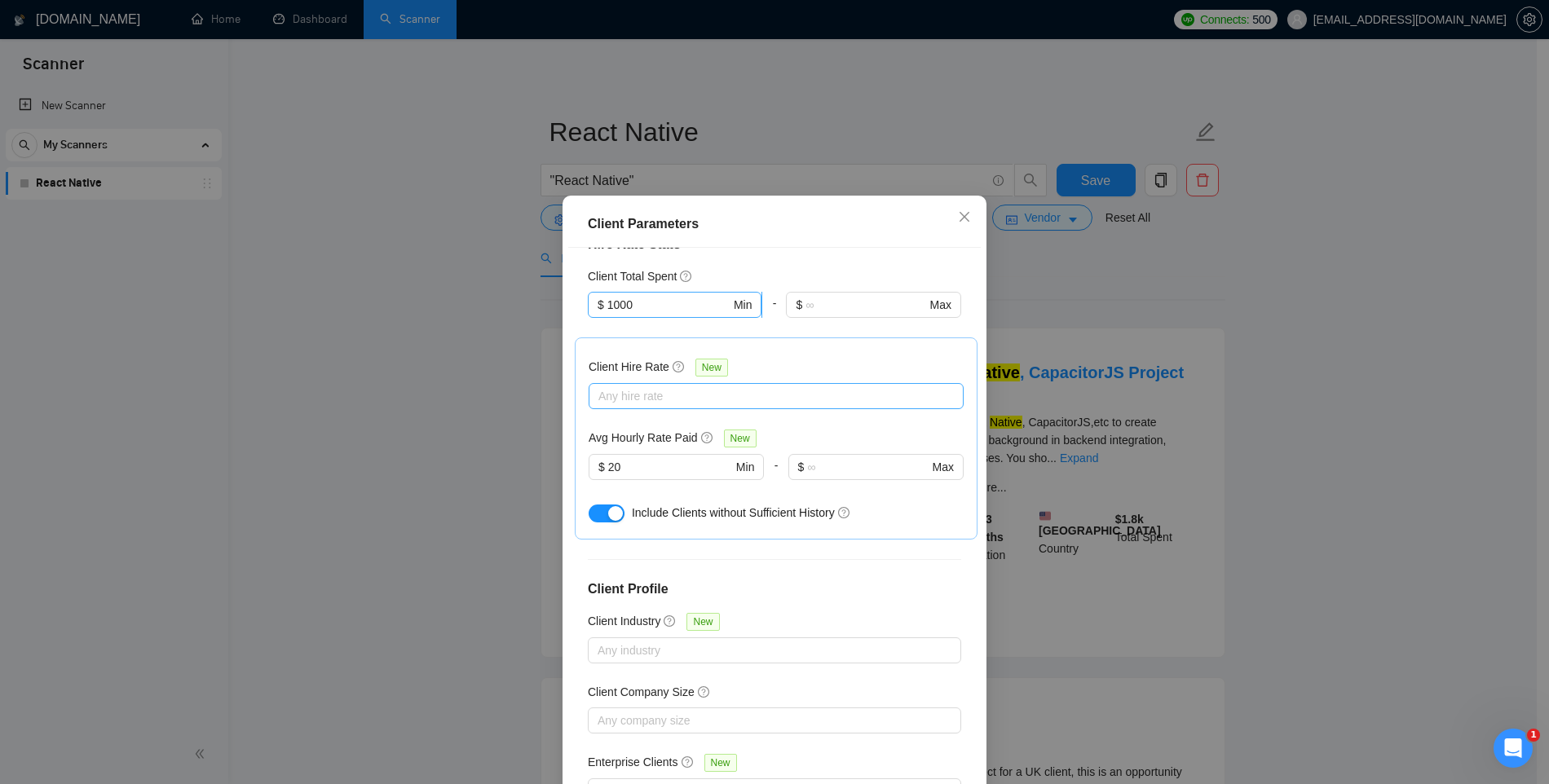
click at [612, 304] on input "1000" at bounding box center [669, 305] width 123 height 18
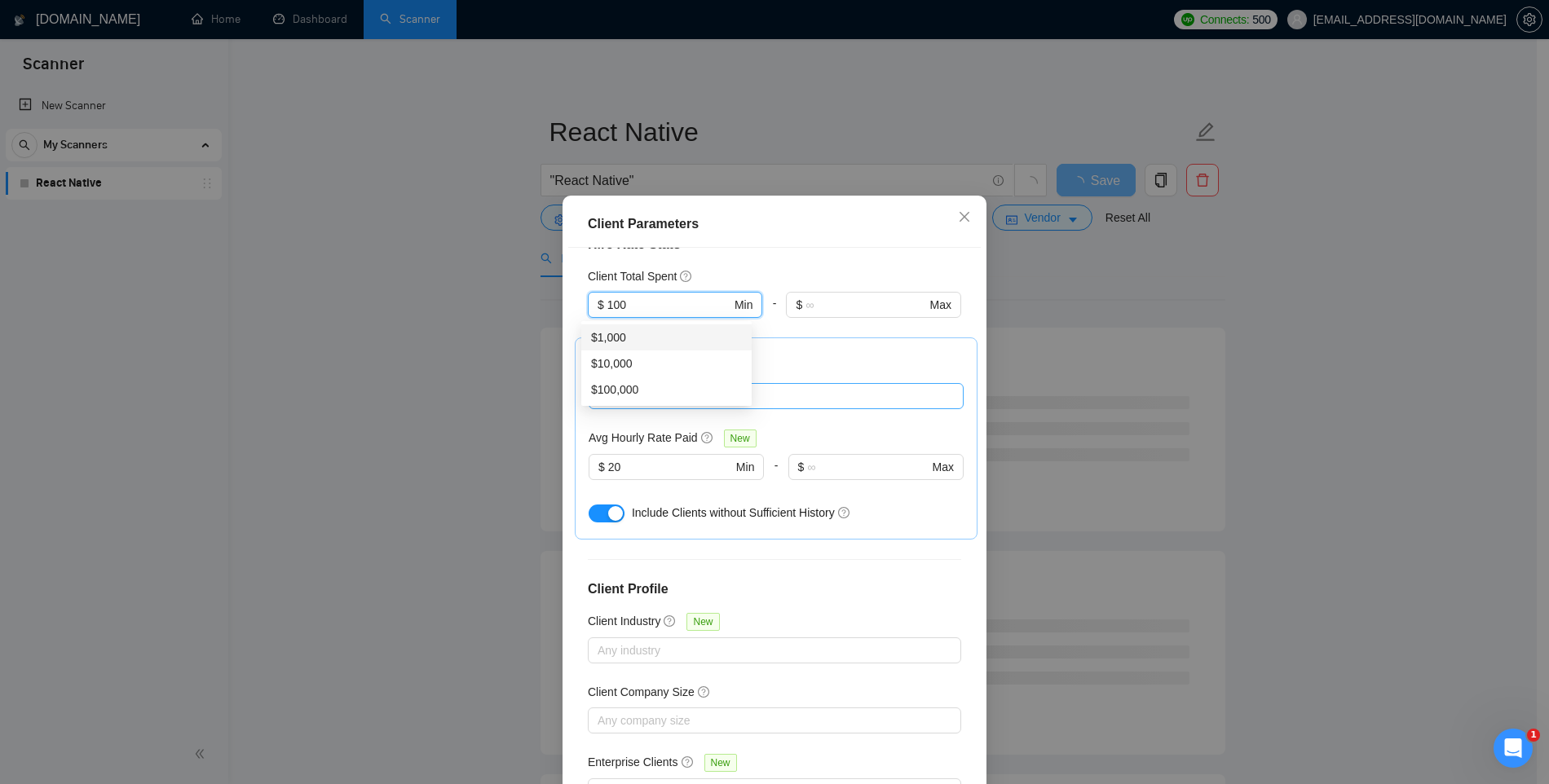
click at [781, 264] on div "Client Location Include Client Countries Select Exclude Client Countries India …" at bounding box center [774, 522] width 412 height 548
click at [660, 403] on div at bounding box center [768, 395] width 351 height 19
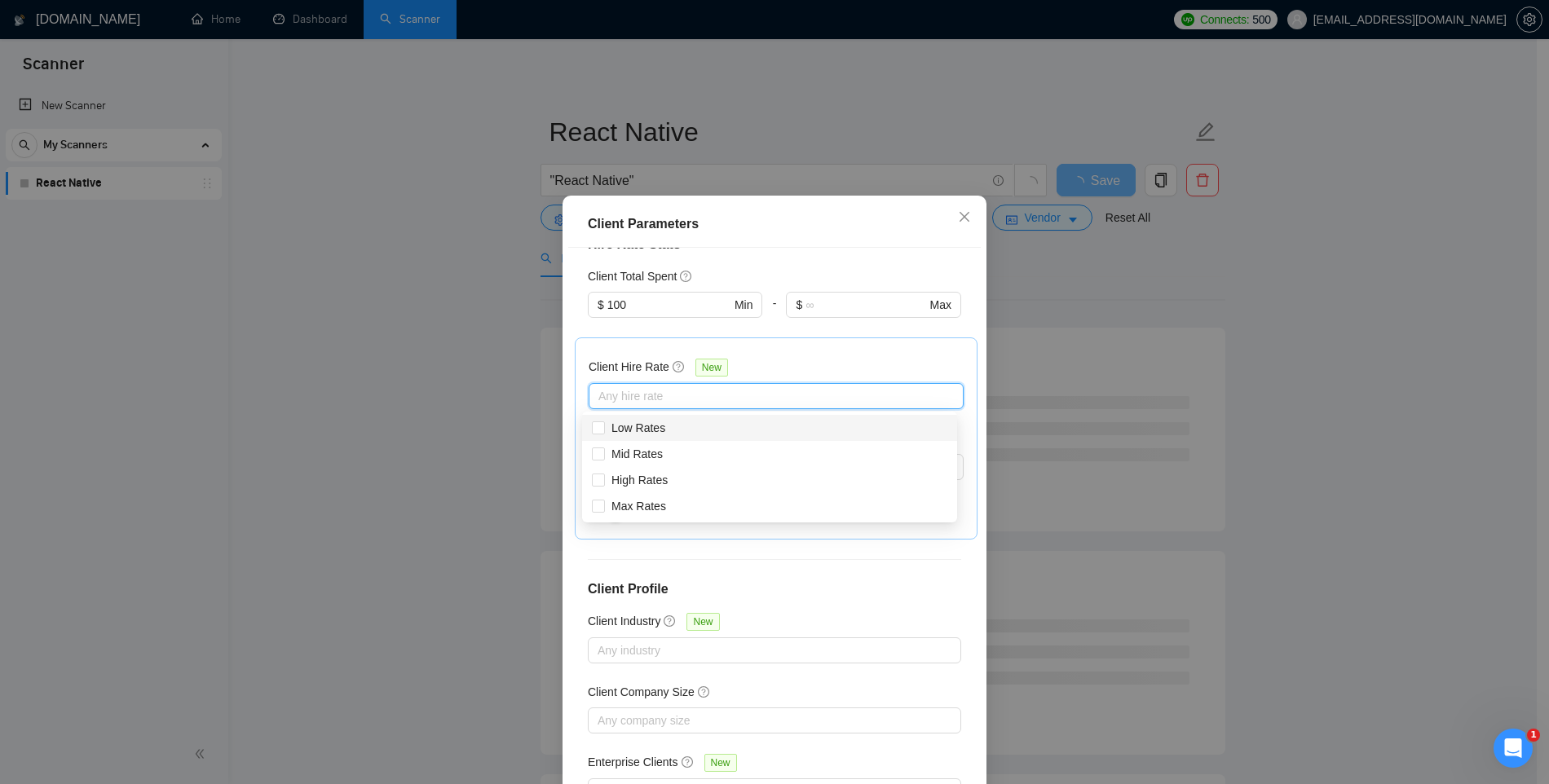
click at [769, 363] on div "Client Hire Rate New" at bounding box center [777, 370] width 375 height 25
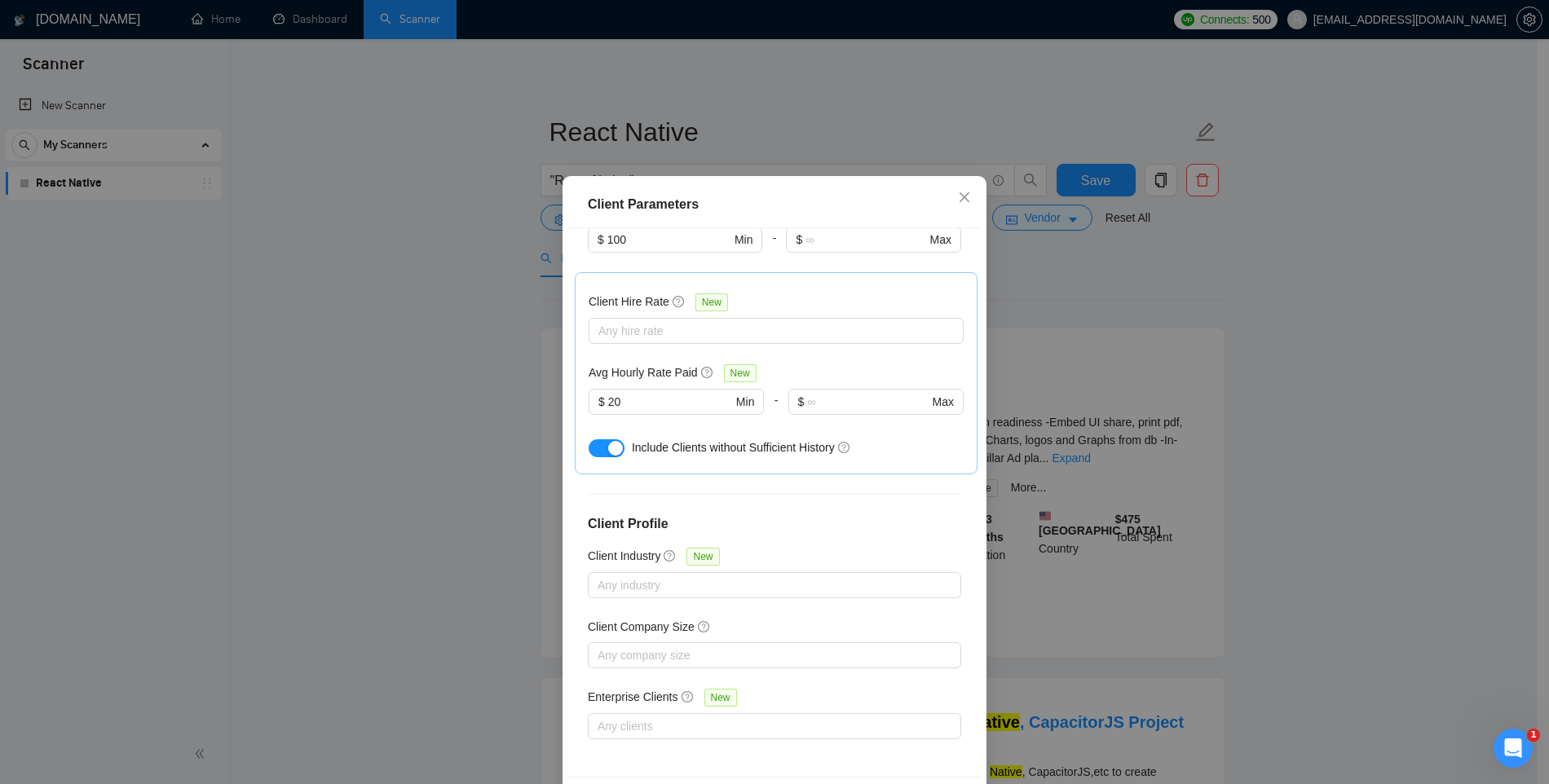
scroll to position [84, 0]
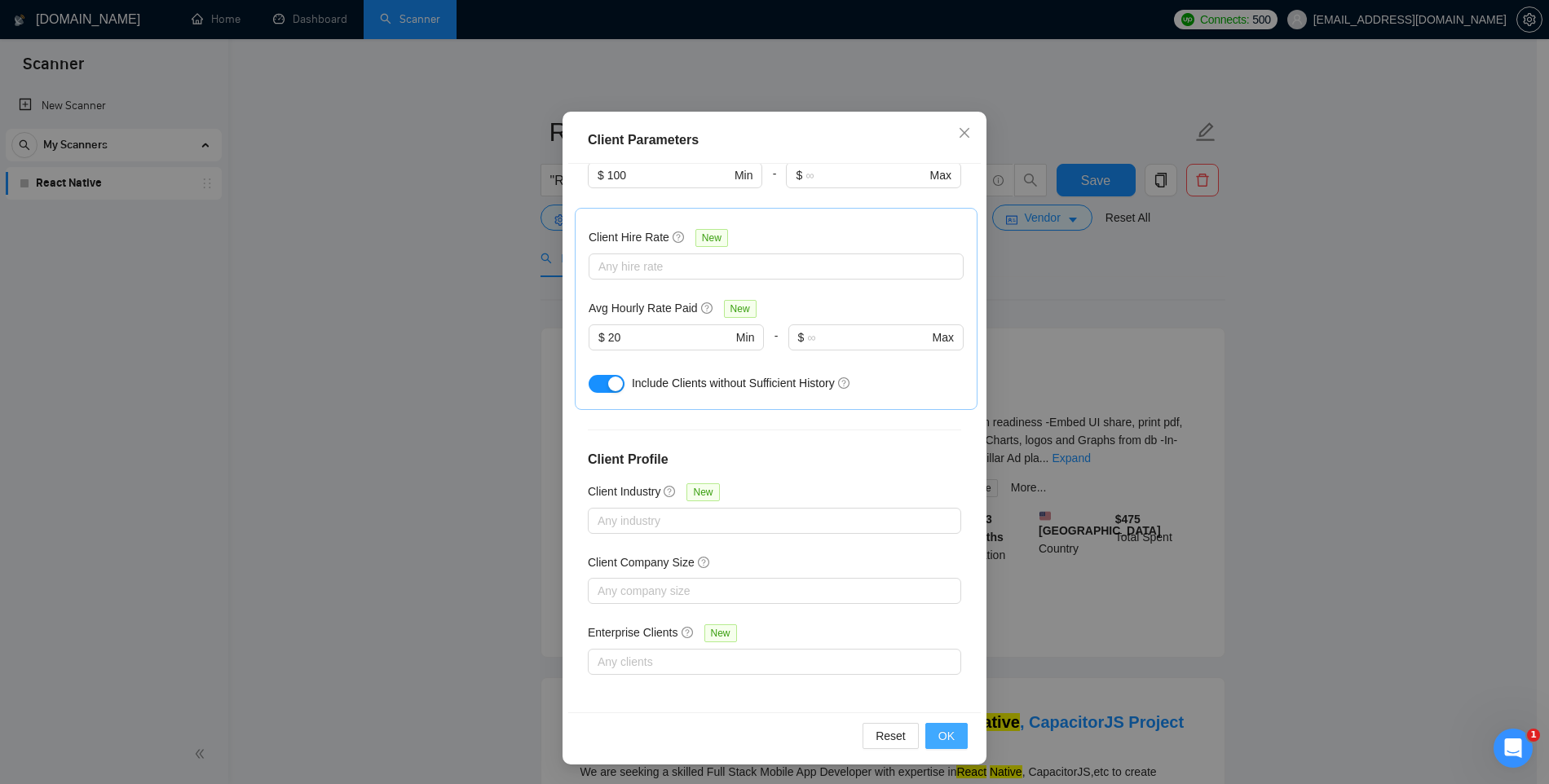
click at [926, 734] on button "OK" at bounding box center [947, 736] width 42 height 26
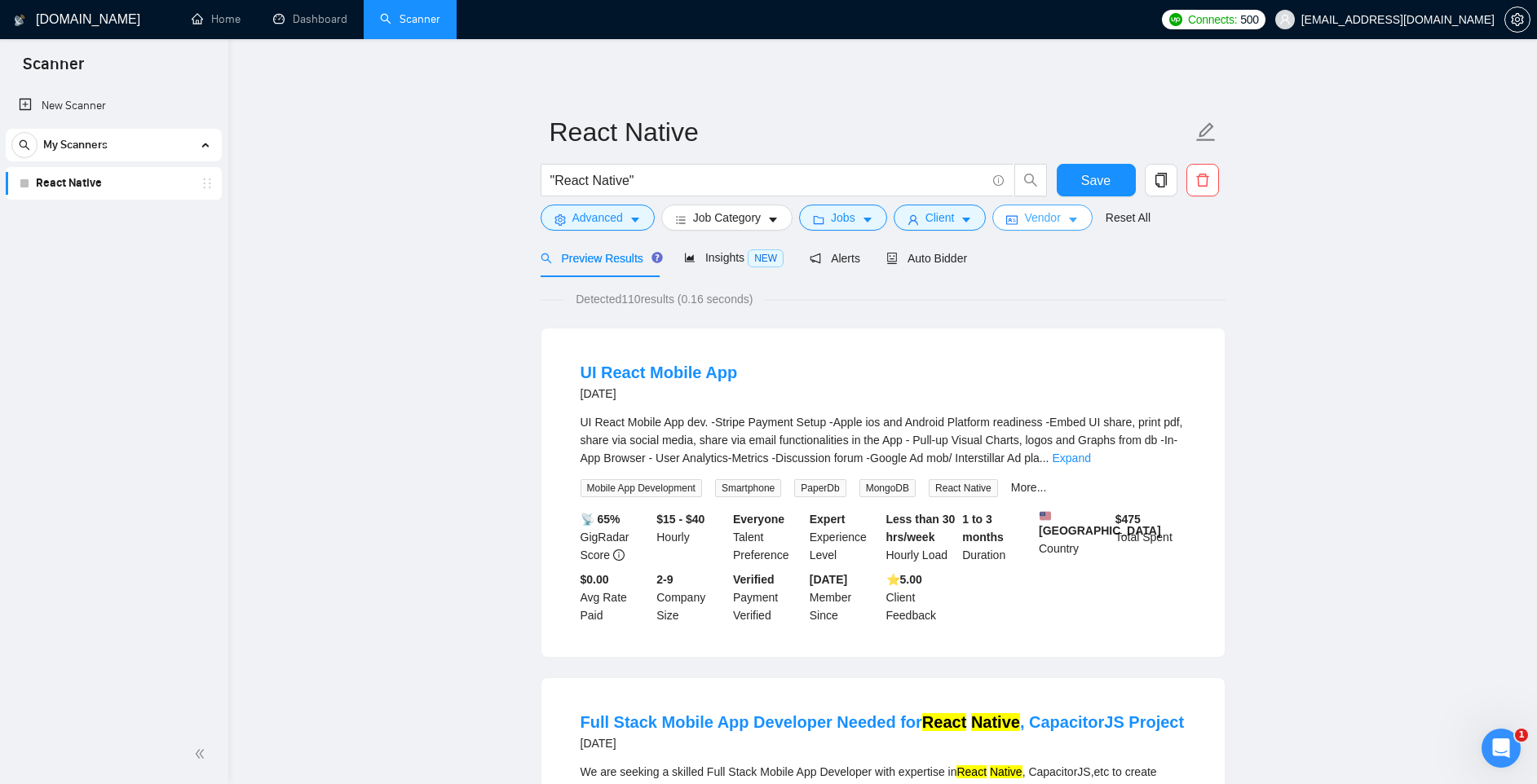
click at [1060, 216] on span "Vendor" at bounding box center [1041, 217] width 36 height 18
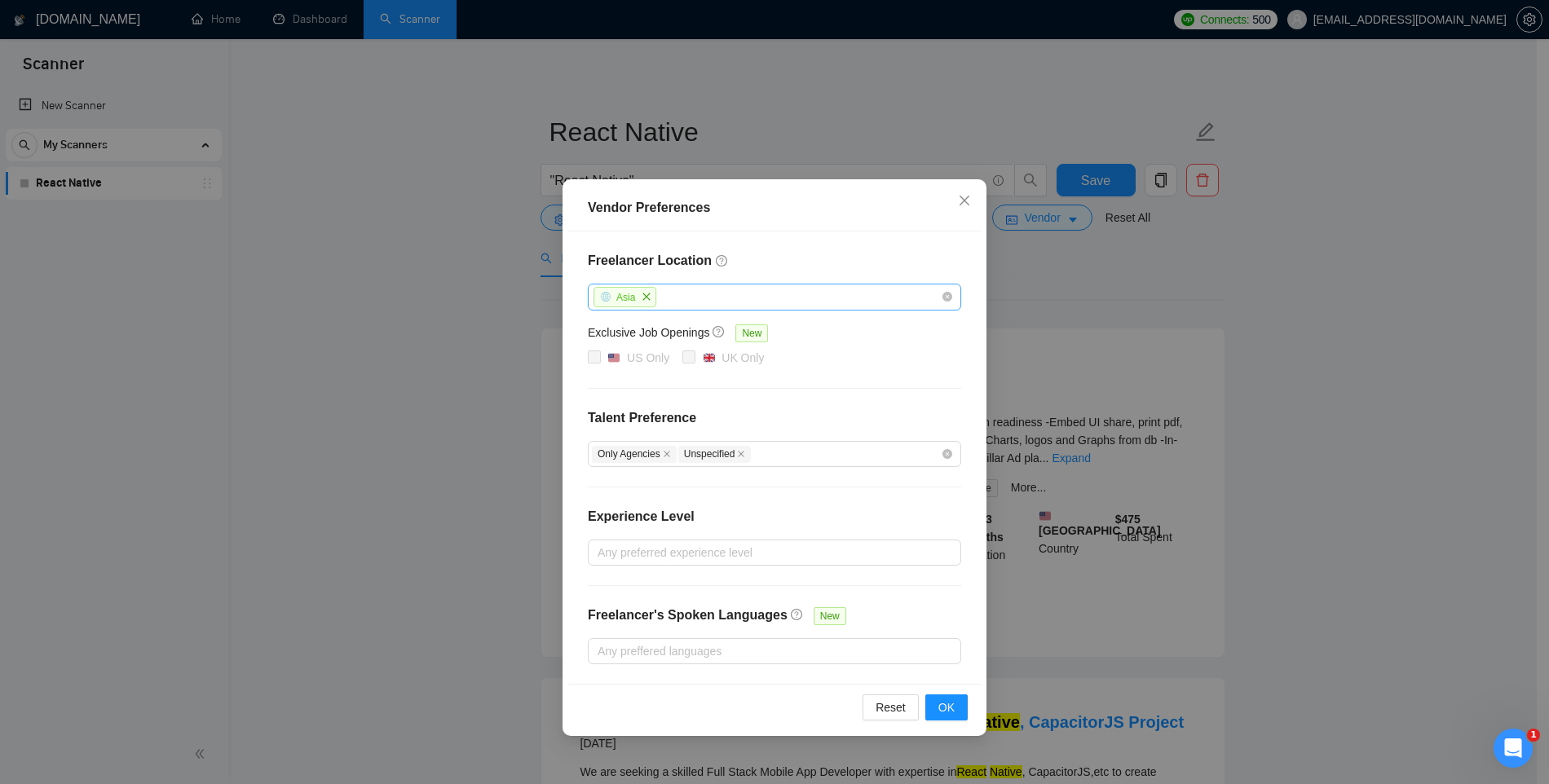
click at [701, 298] on div "Asia" at bounding box center [767, 297] width 349 height 24
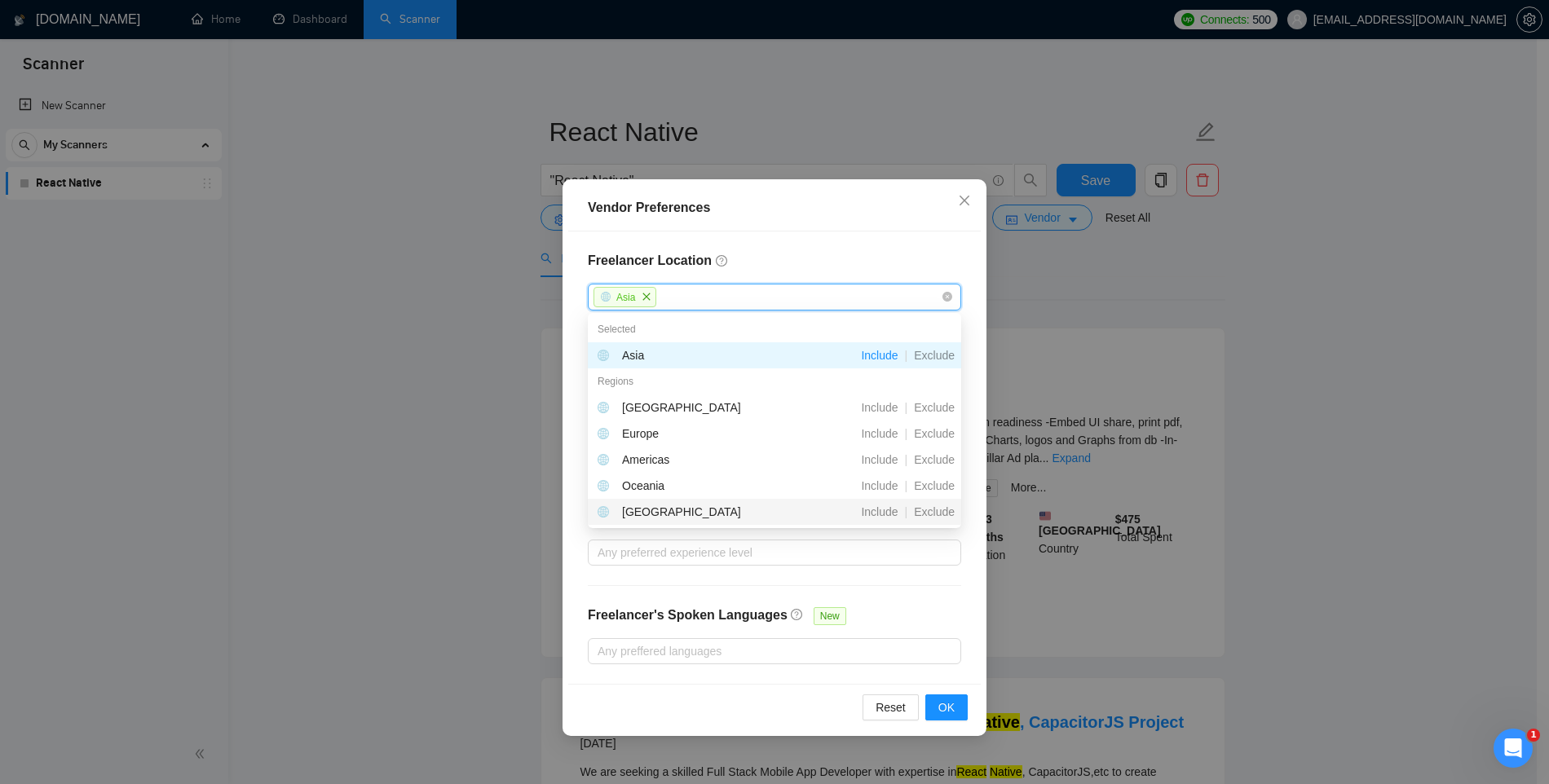
click at [703, 242] on div "Freelancer Location Asia Exclusive Job Openings New US Only UK Only Talent Pref…" at bounding box center [774, 458] width 412 height 453
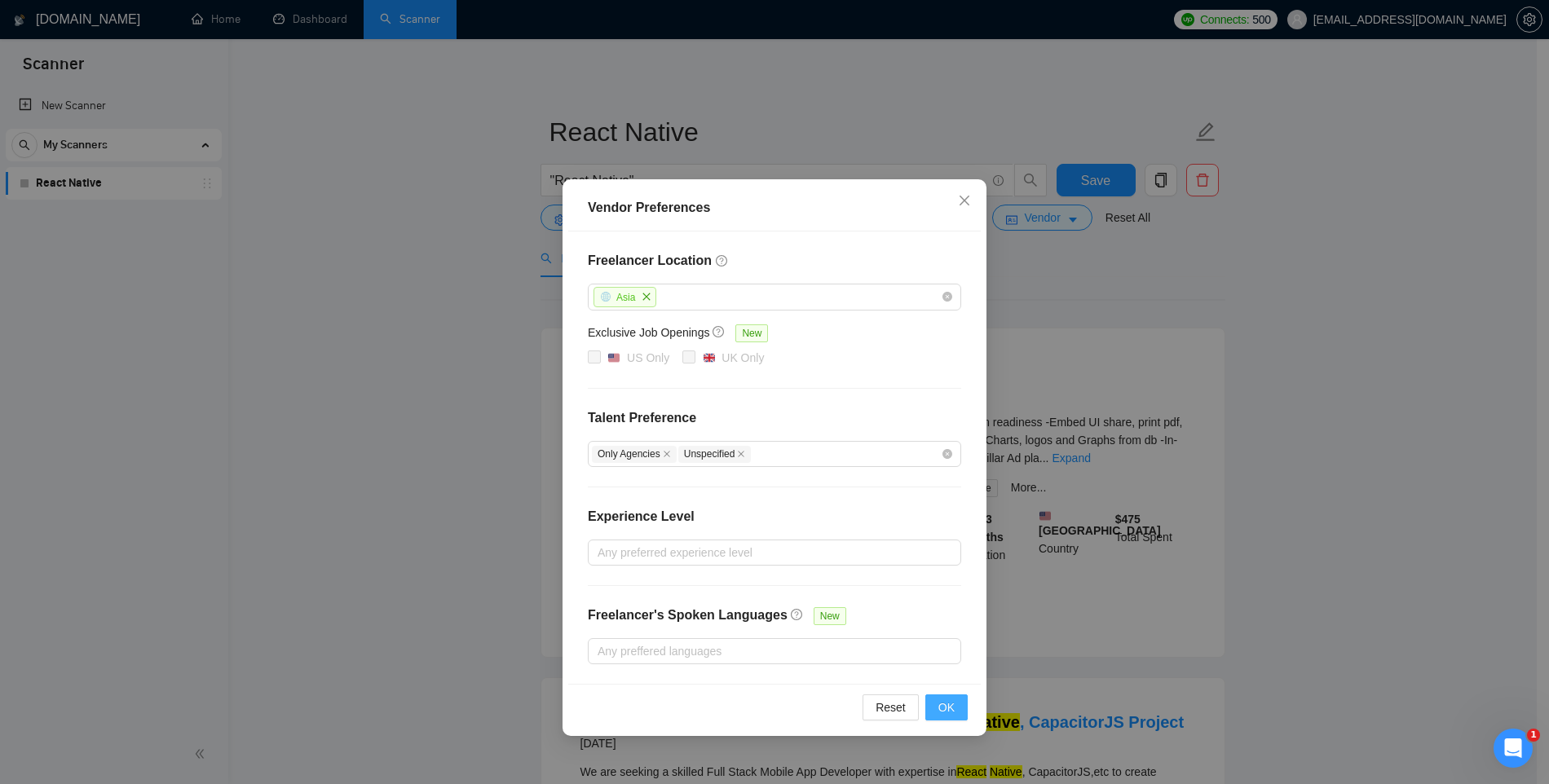
click at [946, 707] on span "OK" at bounding box center [946, 707] width 16 height 18
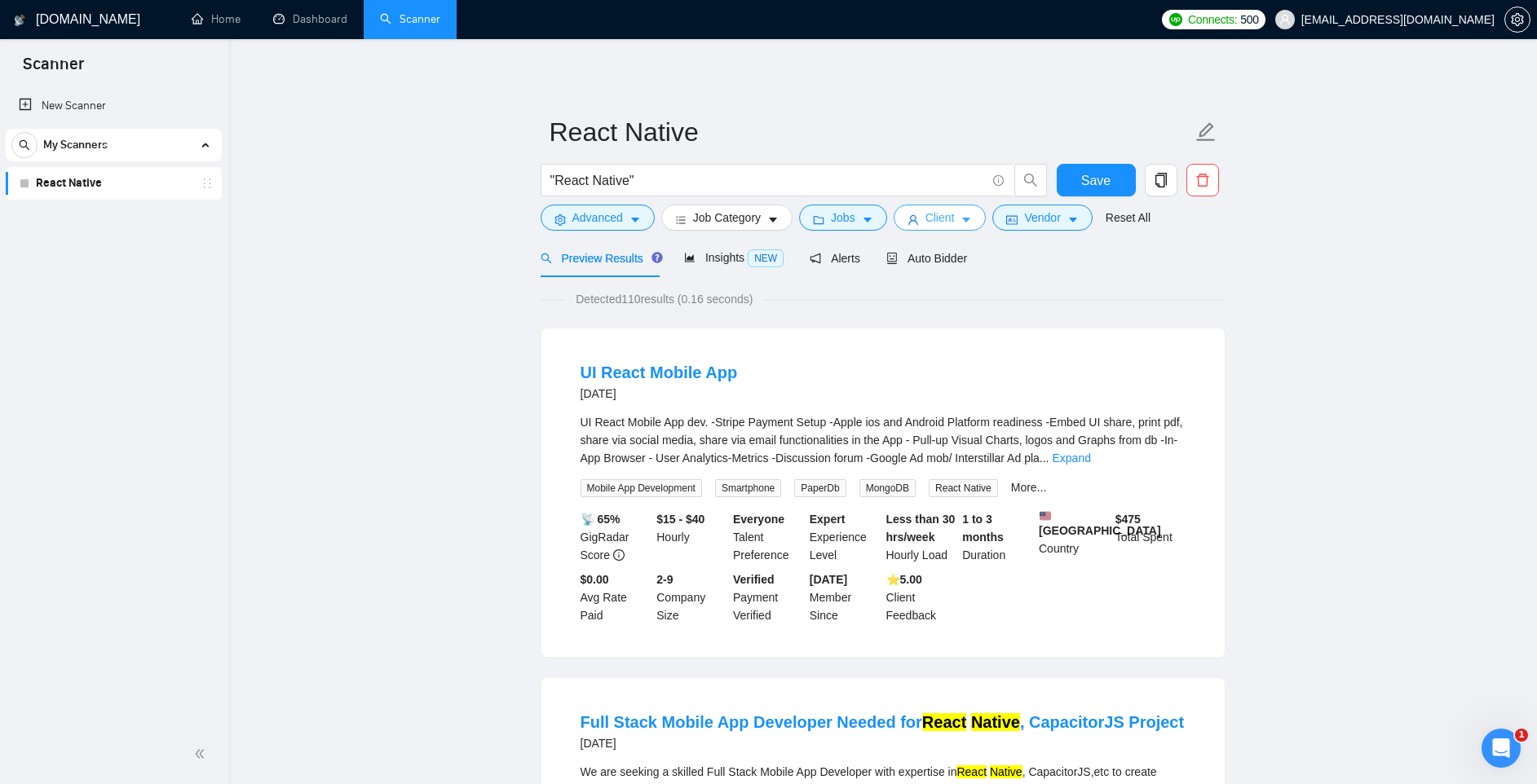
click at [976, 208] on button "Client" at bounding box center [940, 217] width 93 height 26
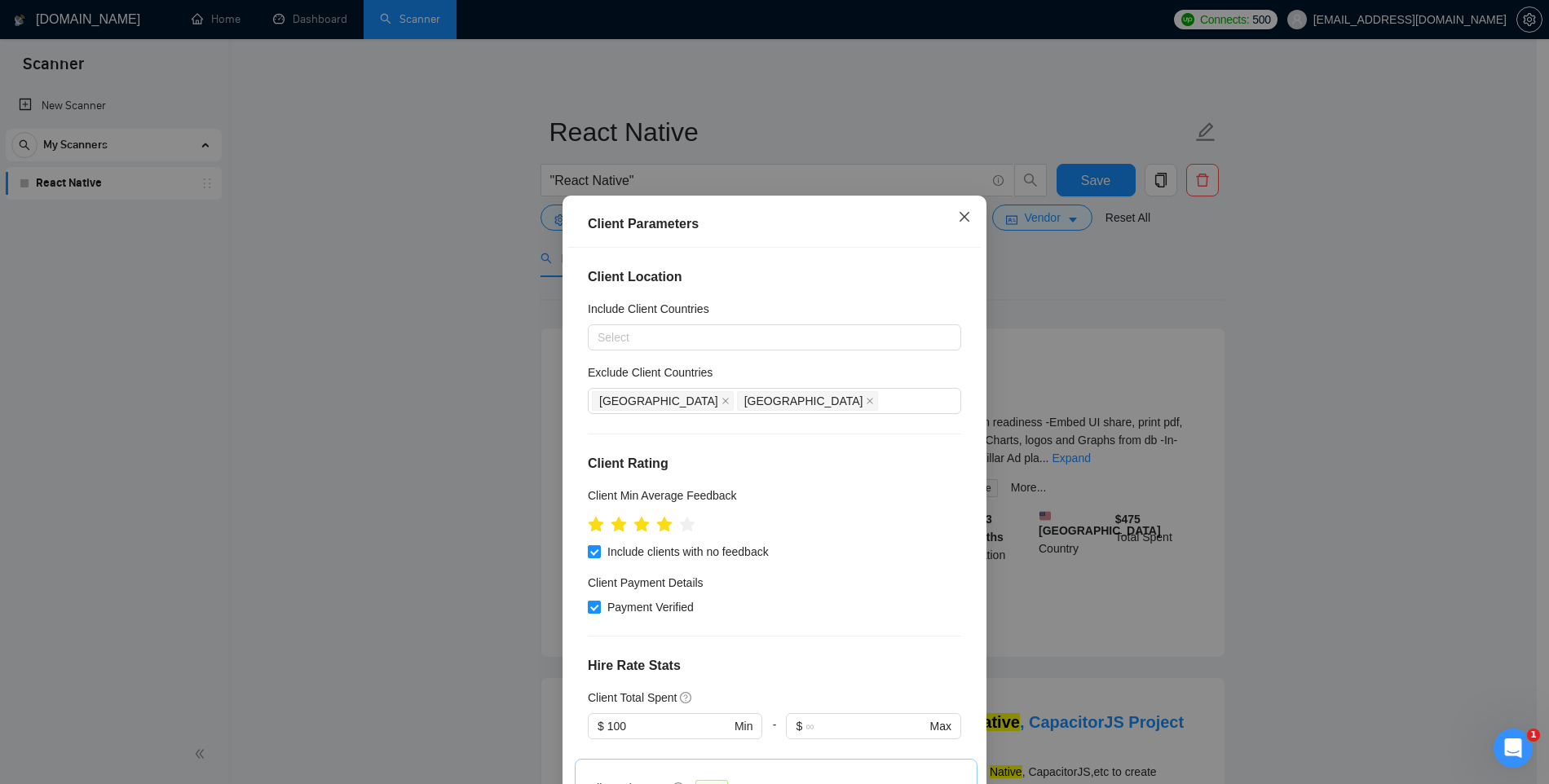
click at [959, 215] on icon "close" at bounding box center [965, 217] width 13 height 13
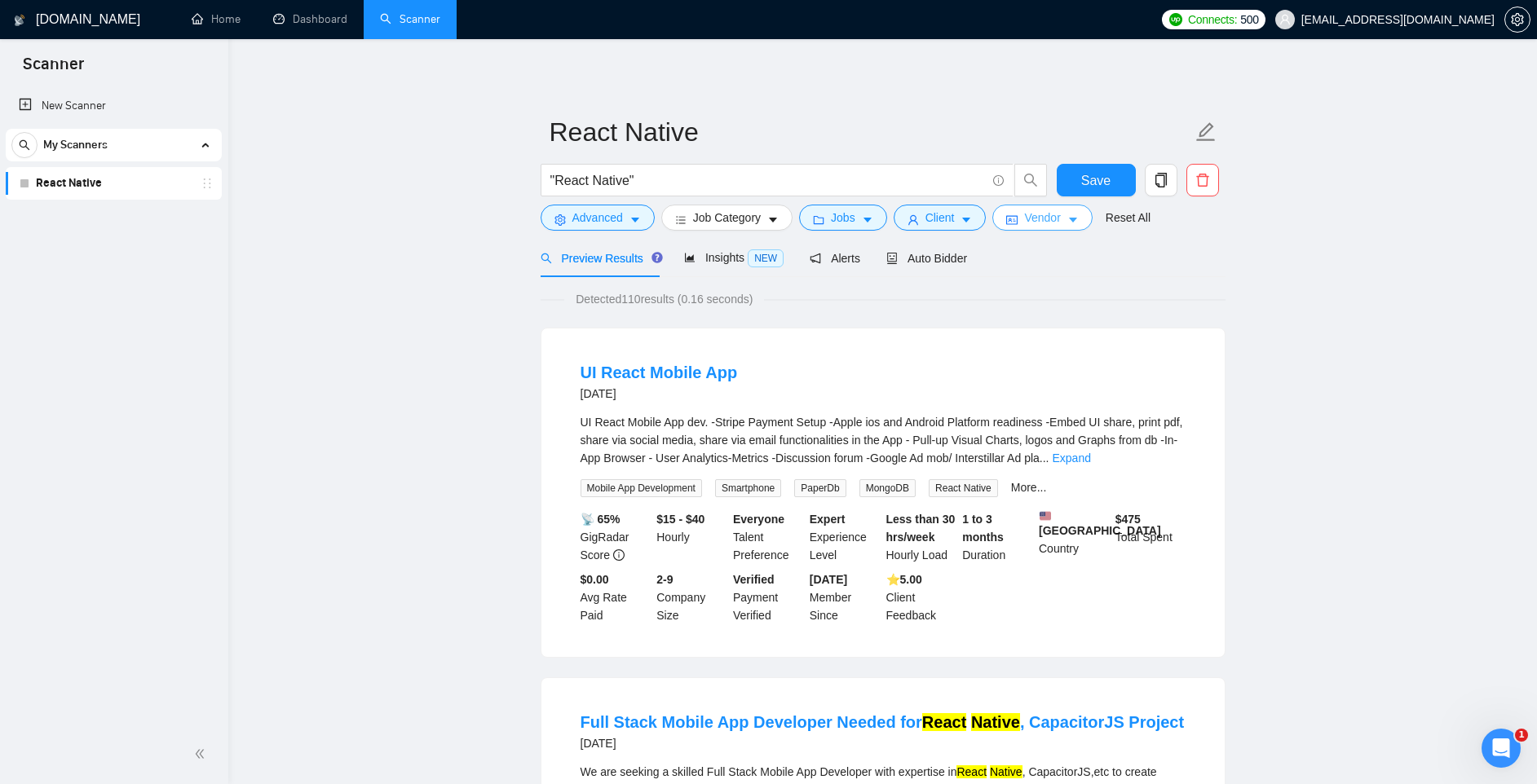
click at [1030, 217] on button "Vendor" at bounding box center [1041, 217] width 99 height 26
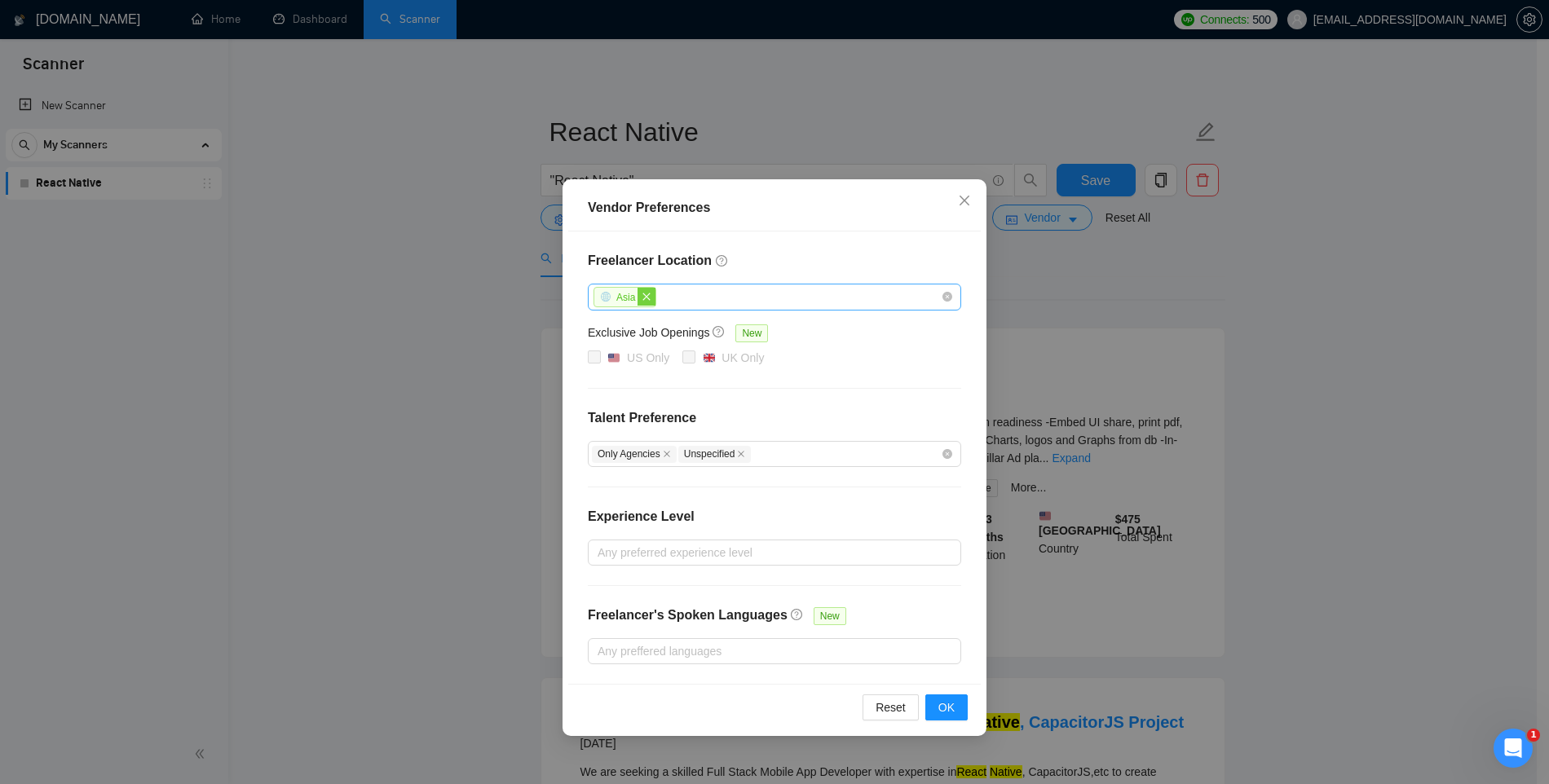
click at [651, 296] on icon "close" at bounding box center [647, 297] width 10 height 10
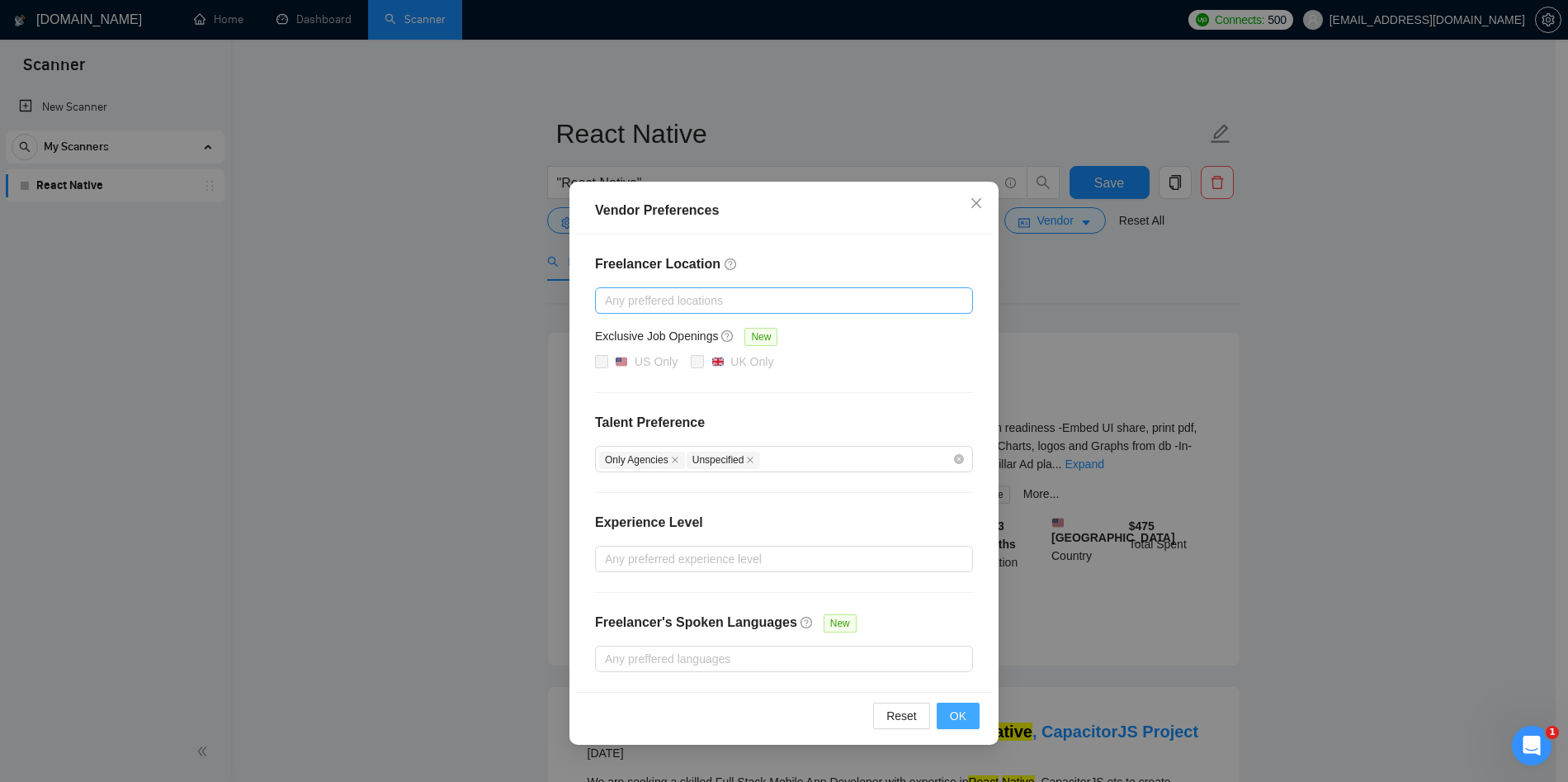
click at [956, 714] on span "OK" at bounding box center [957, 716] width 16 height 18
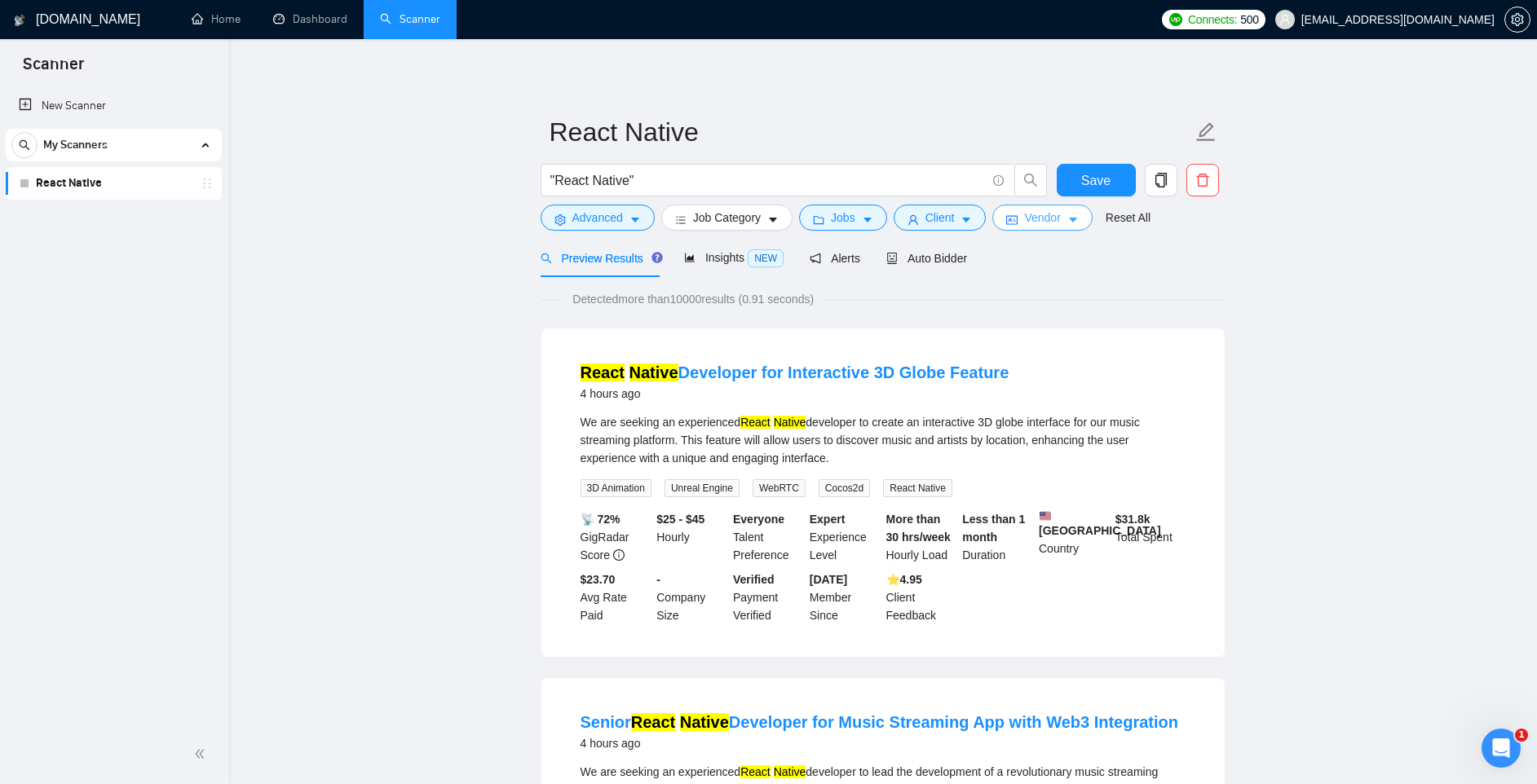
click at [1055, 214] on span "Vendor" at bounding box center [1041, 217] width 36 height 18
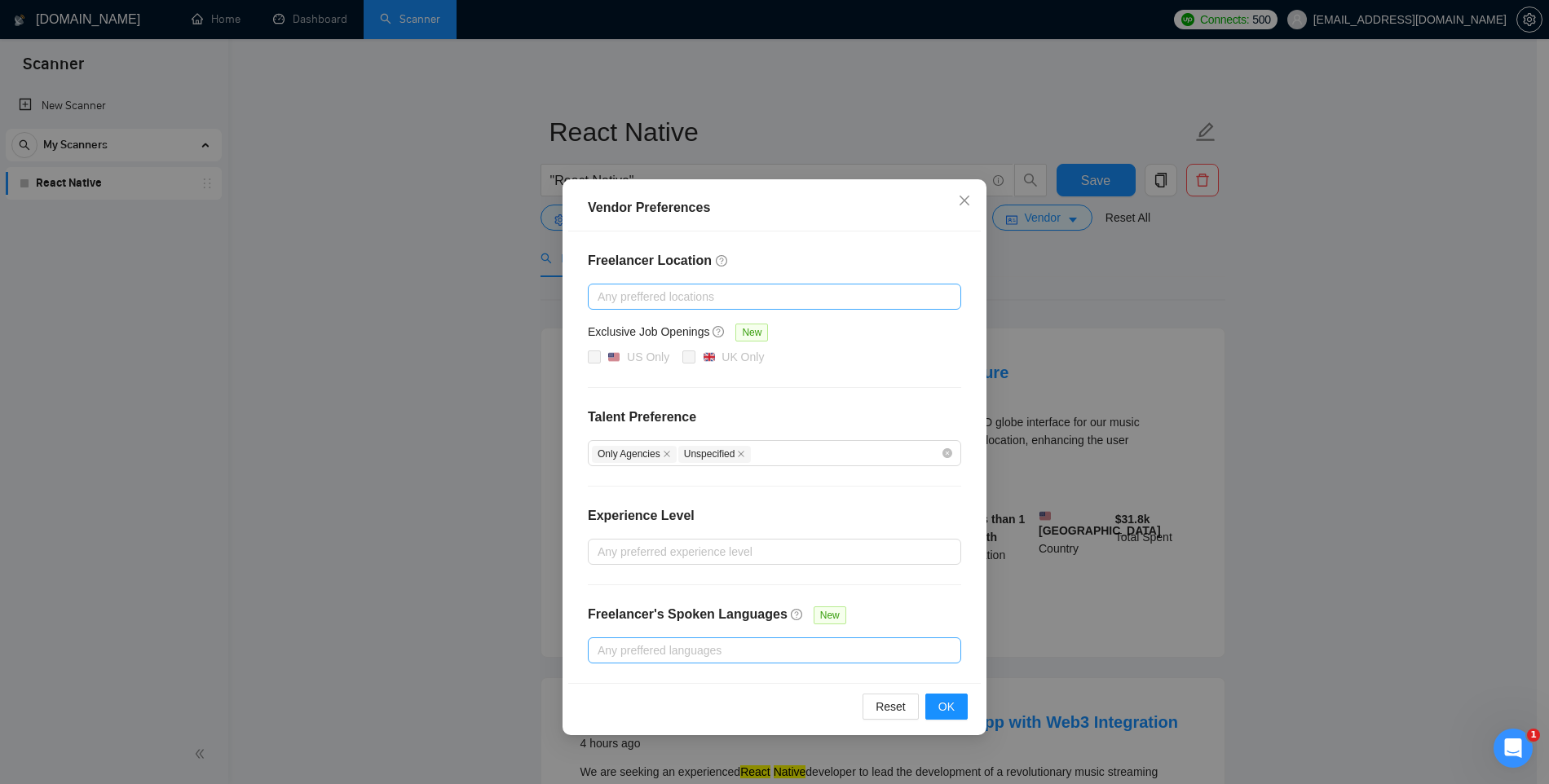
click at [750, 651] on div at bounding box center [767, 650] width 349 height 19
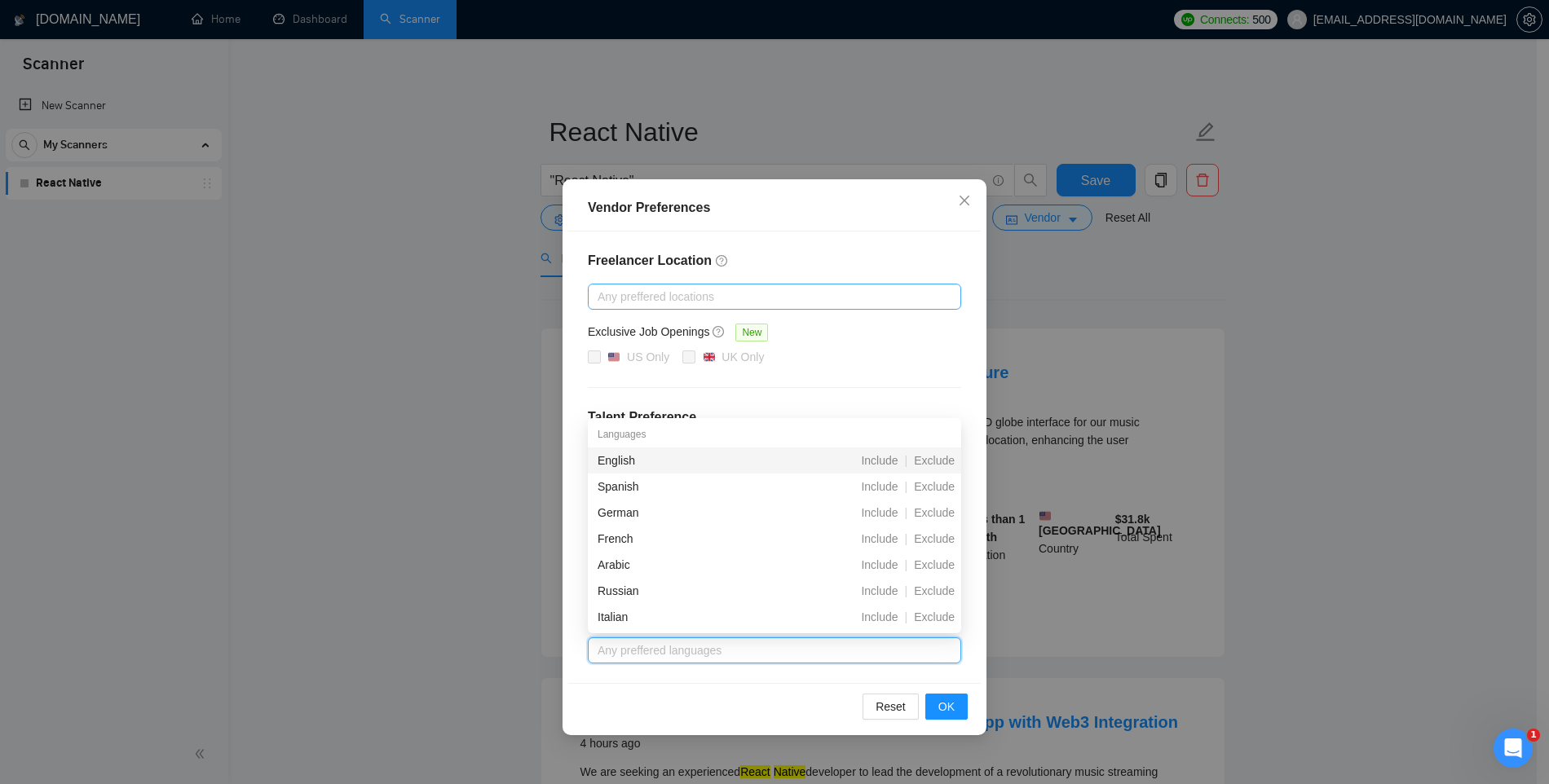
click at [642, 452] on div "English" at bounding box center [688, 460] width 182 height 18
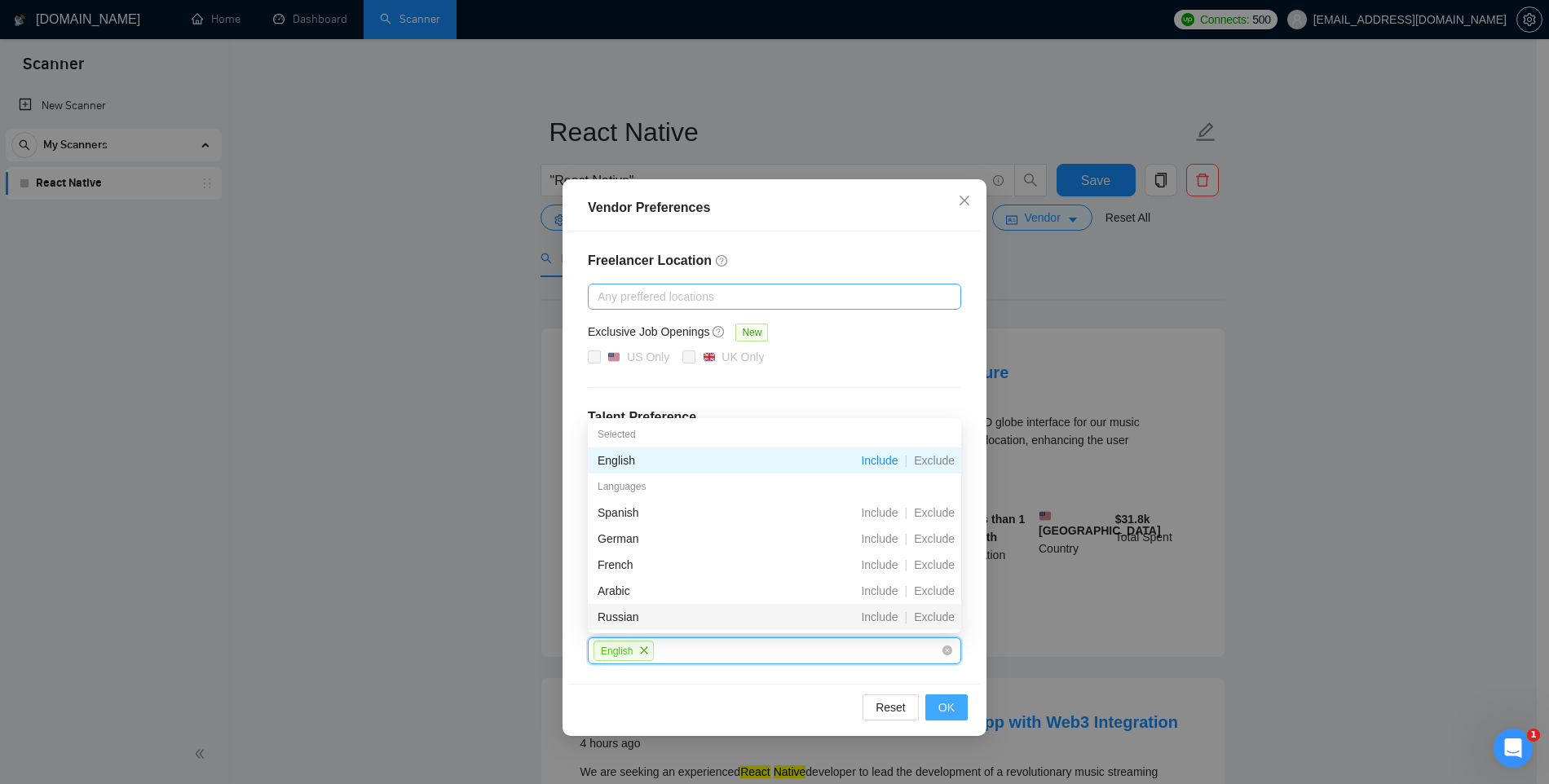
click at [933, 705] on button "OK" at bounding box center [947, 707] width 42 height 26
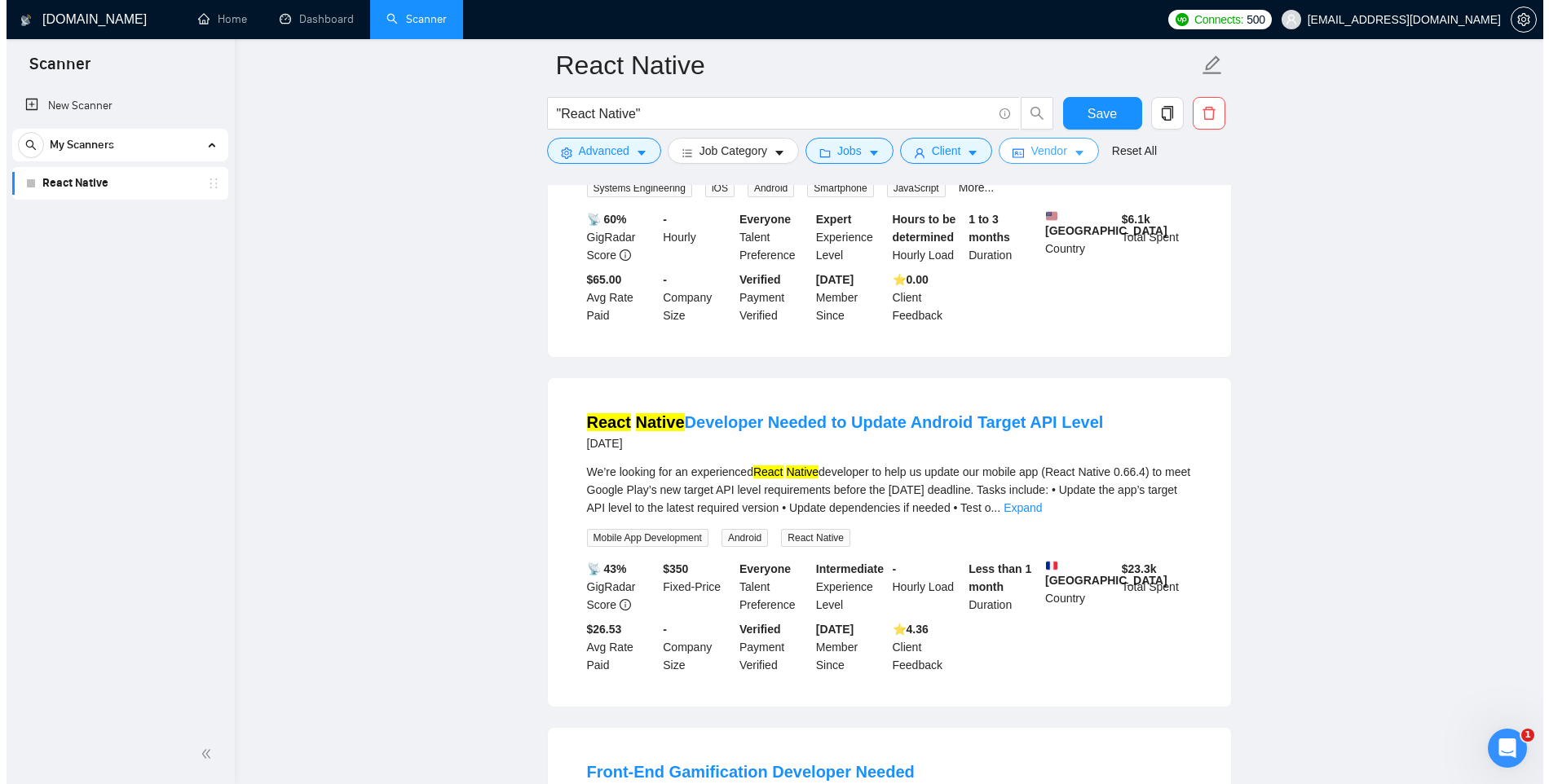
scroll to position [66, 0]
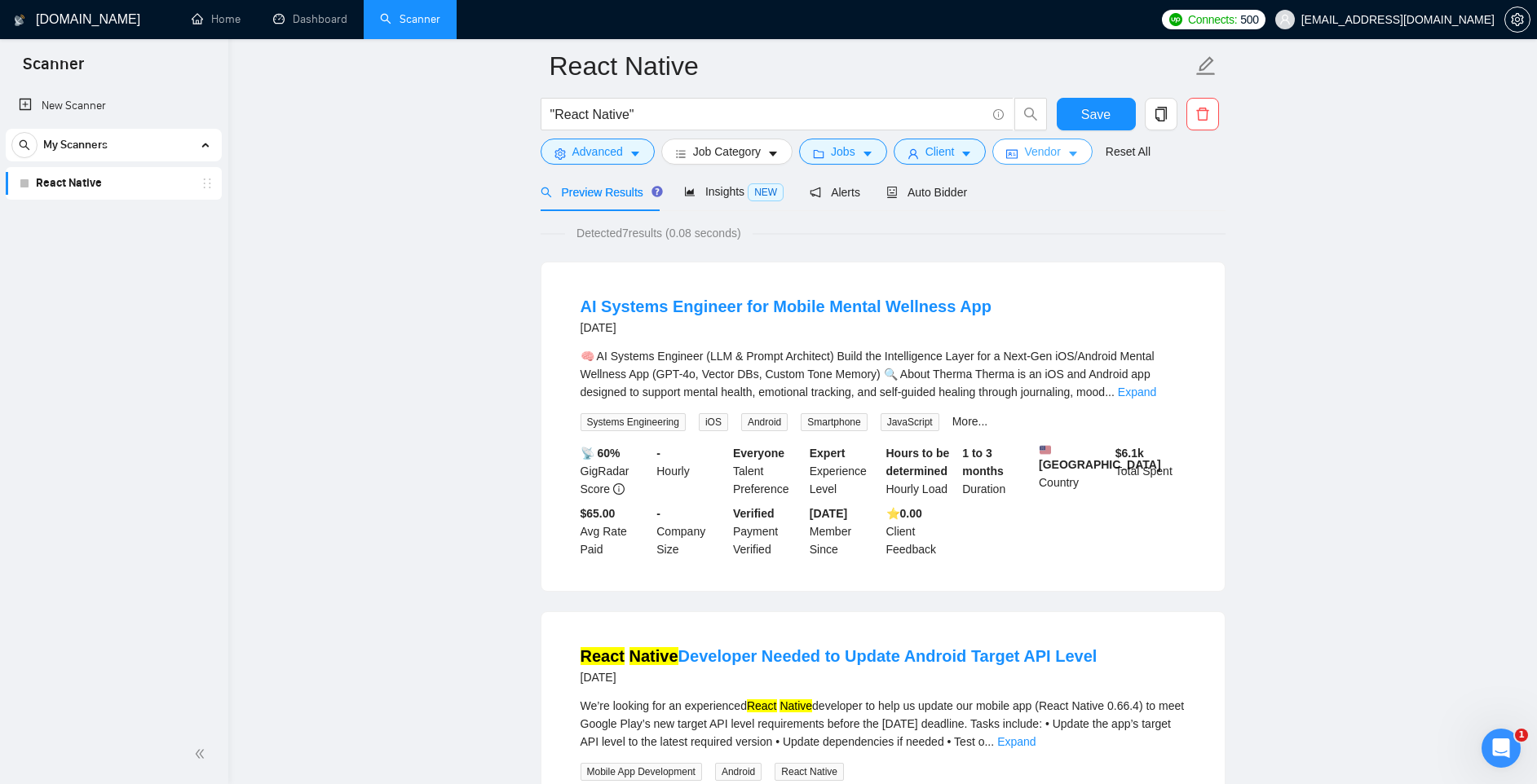
click at [1060, 155] on span "Vendor" at bounding box center [1041, 151] width 36 height 18
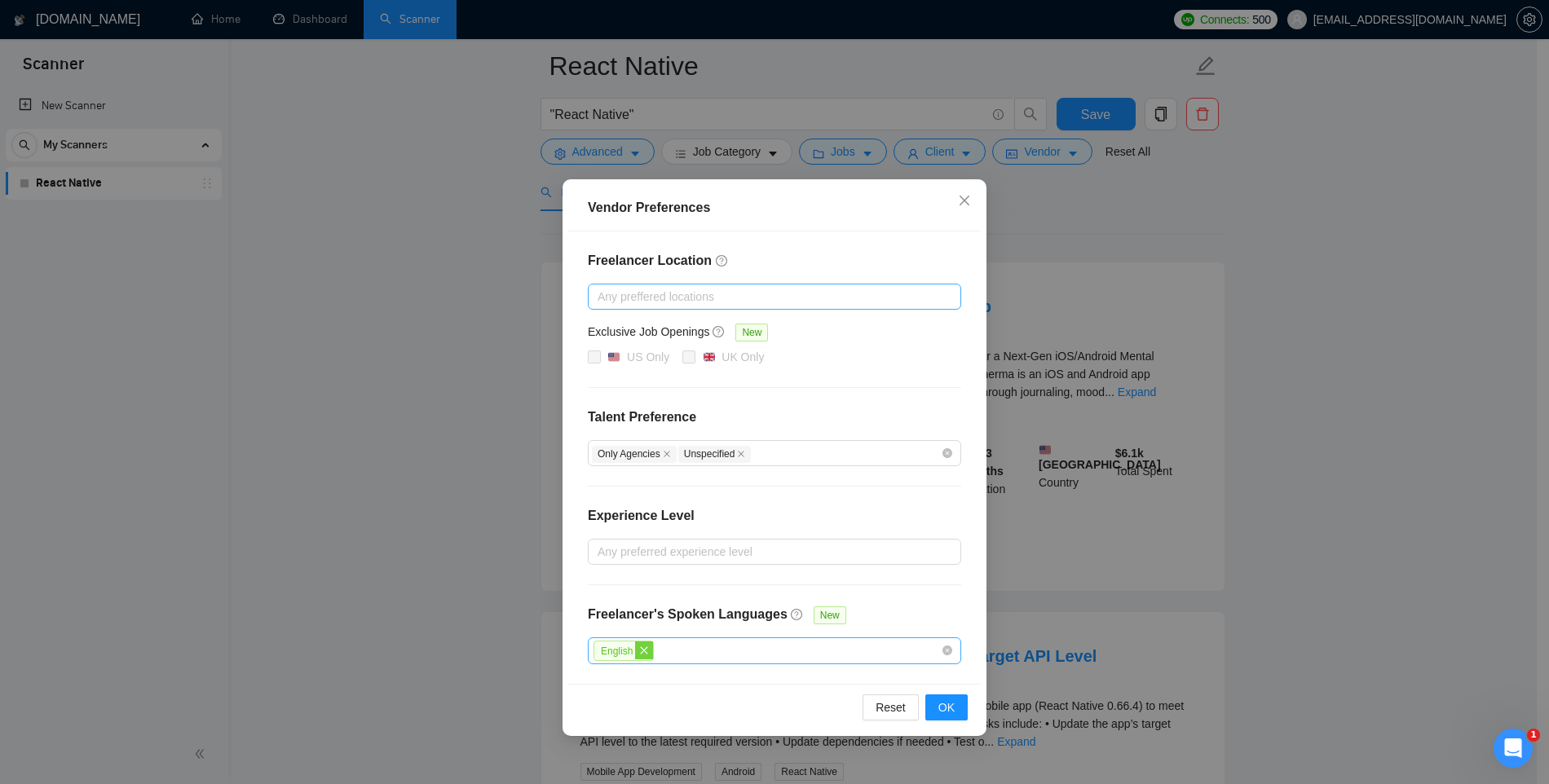
click at [651, 652] on span "close" at bounding box center [644, 650] width 18 height 18
click at [945, 702] on span "OK" at bounding box center [946, 707] width 16 height 18
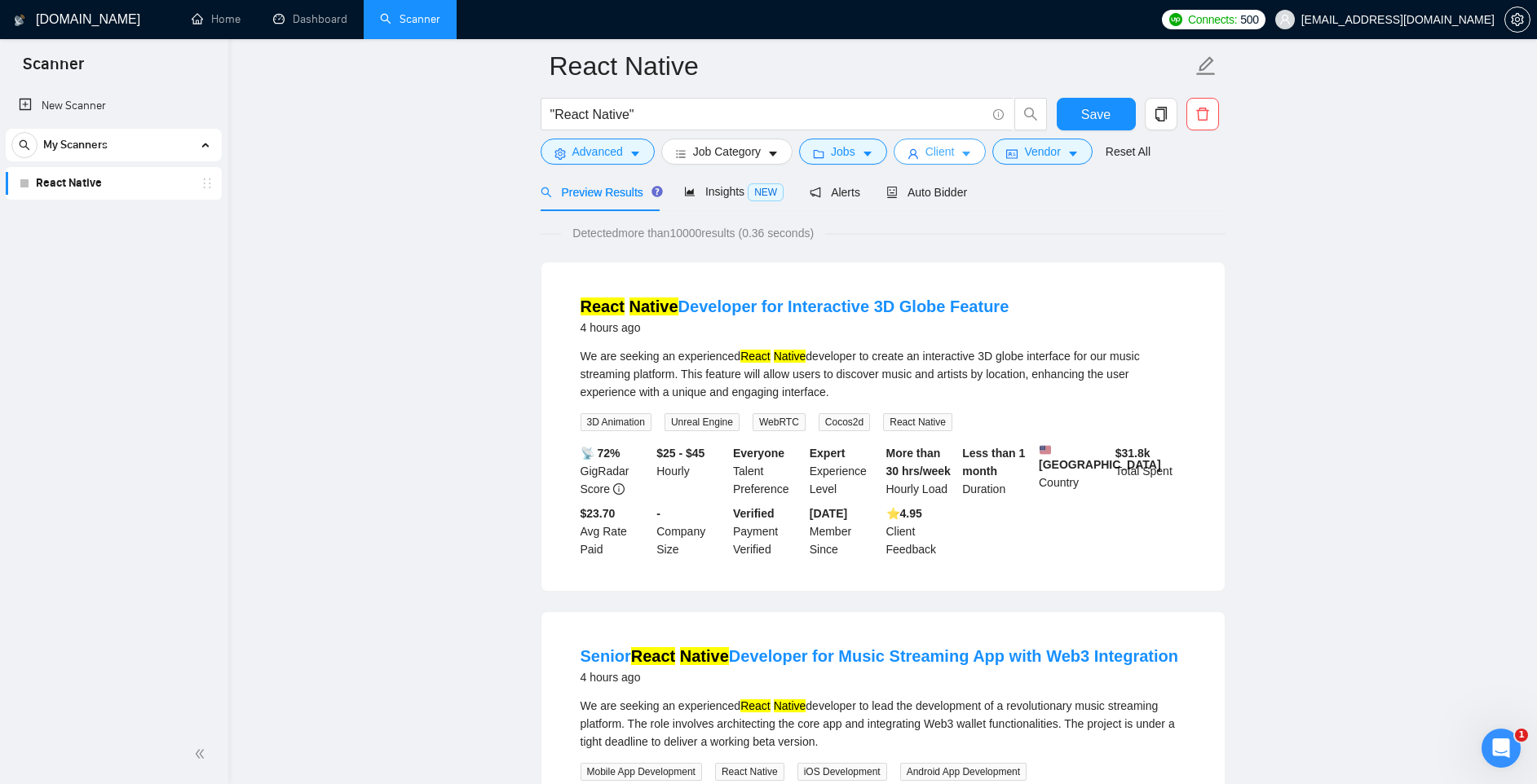
click at [949, 157] on span "Client" at bounding box center [940, 151] width 29 height 18
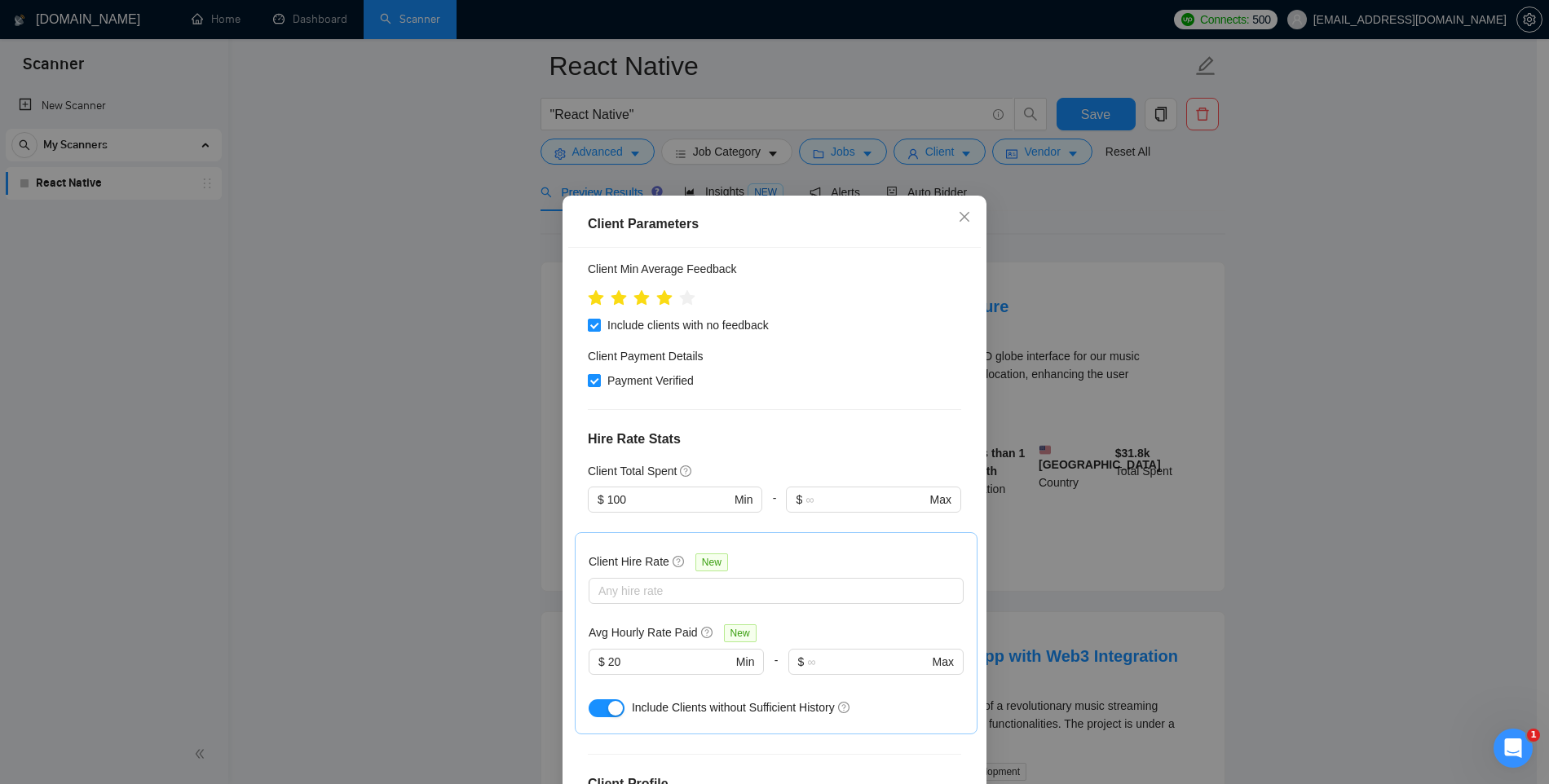
scroll to position [251, 0]
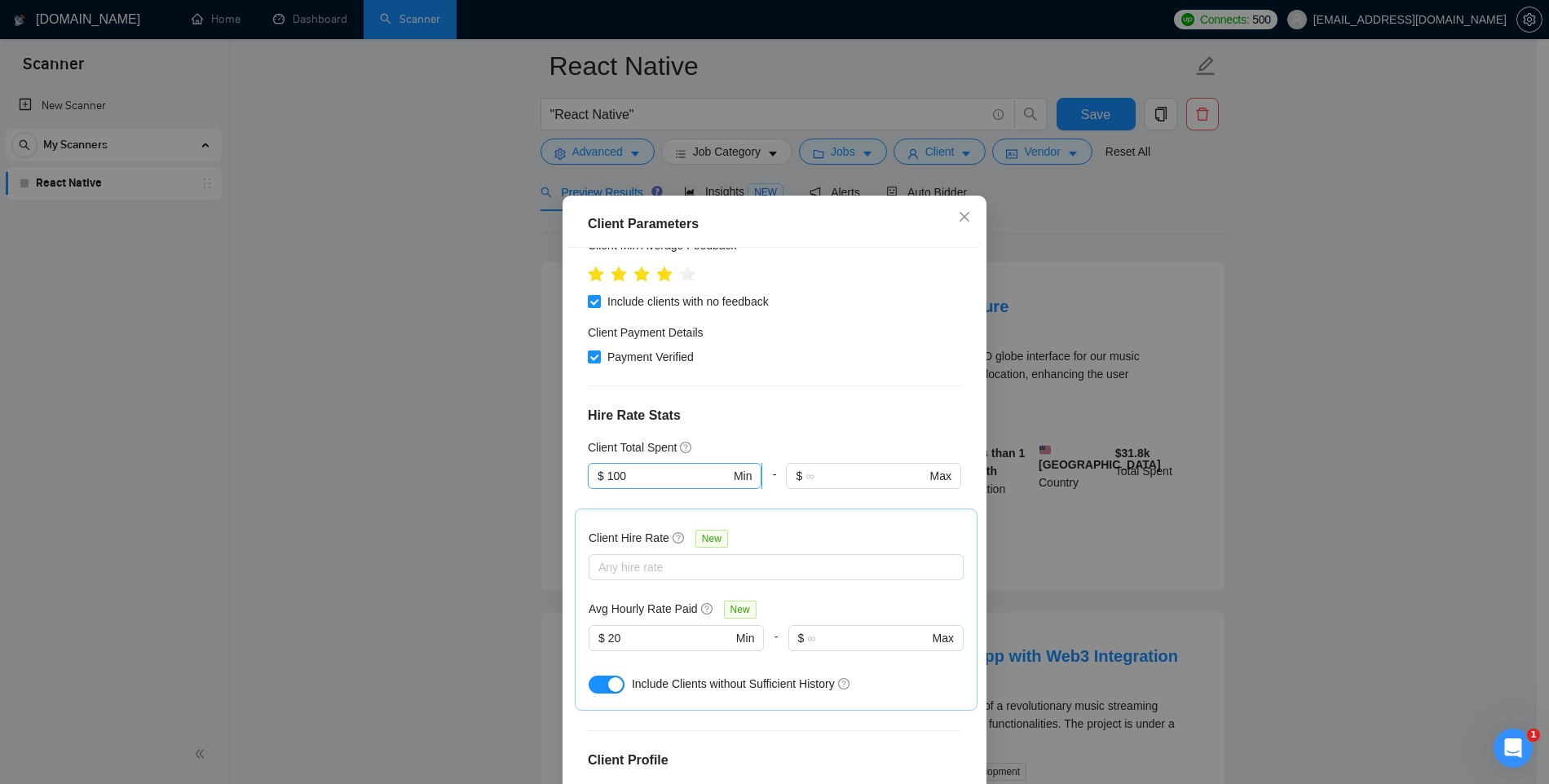
click at [656, 478] on input "100" at bounding box center [669, 475] width 123 height 18
type input "1000"
click at [735, 437] on div "Client Location Include Client Countries Select Exclude Client Countries India …" at bounding box center [774, 522] width 412 height 548
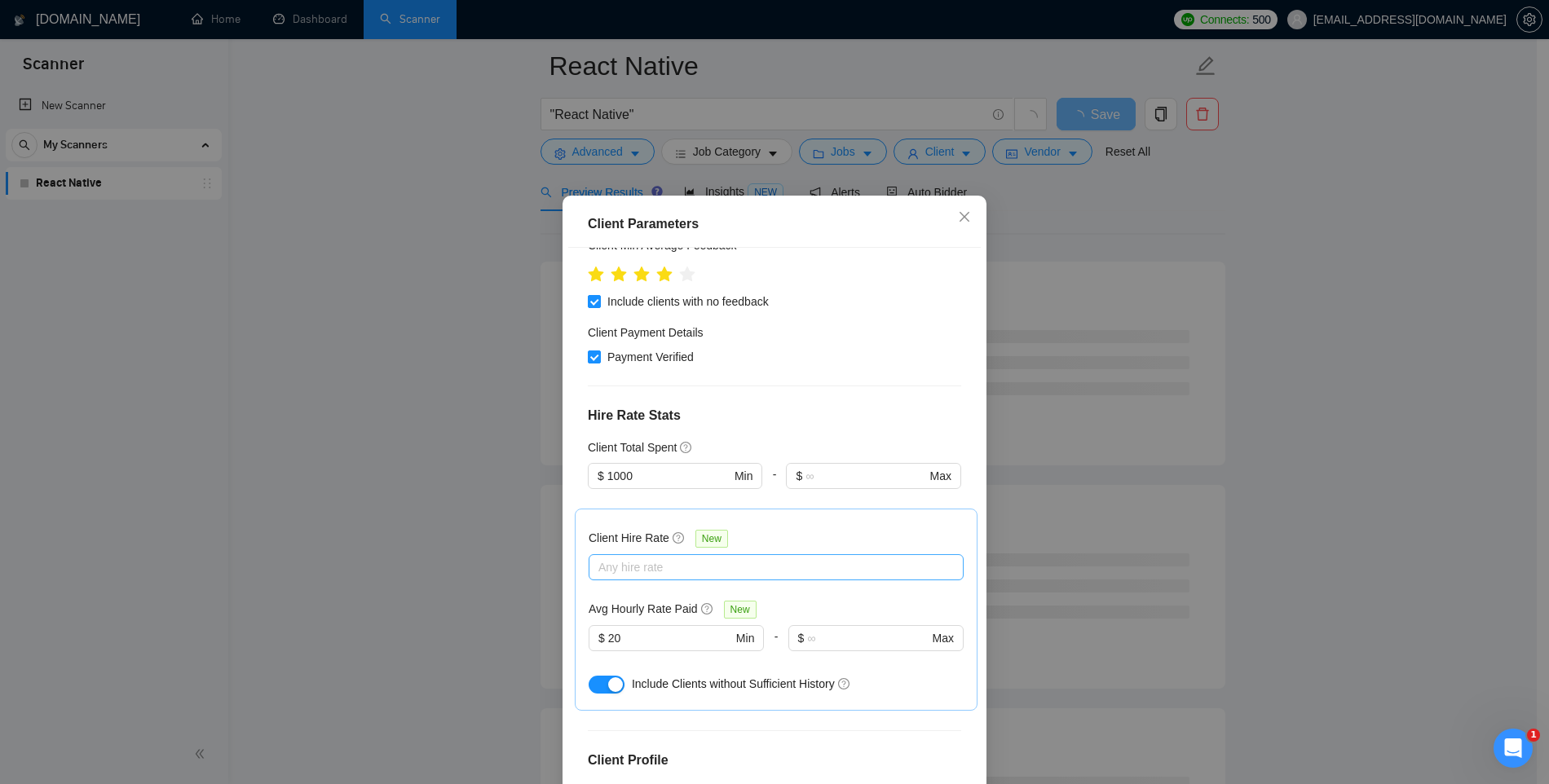
click at [618, 569] on div at bounding box center [768, 567] width 351 height 19
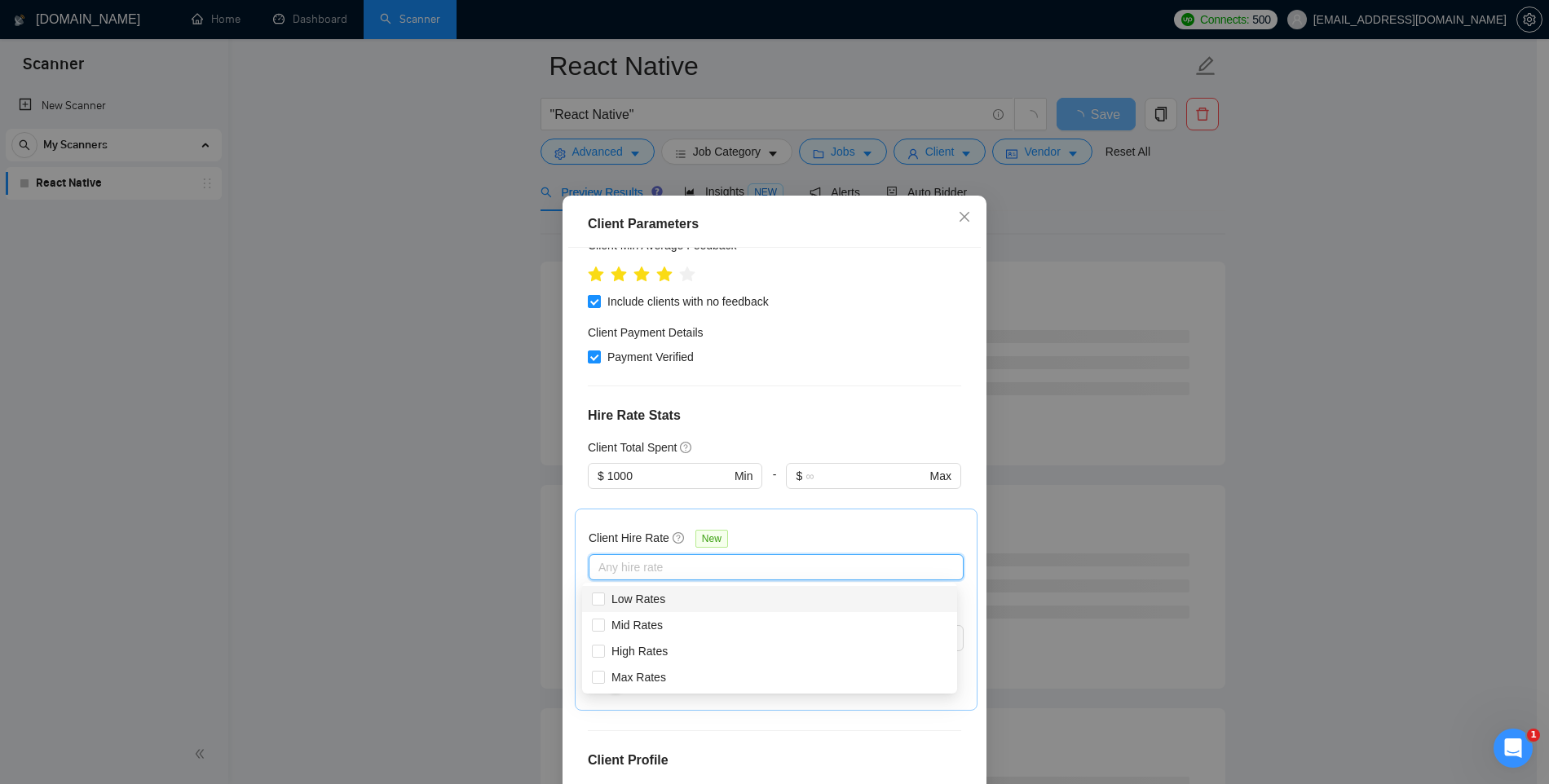
click at [643, 524] on div "Client Hire Rate New Any hire rate Avg Hourly Rate Paid New $ 20 Min - $ Max In…" at bounding box center [777, 609] width 375 height 174
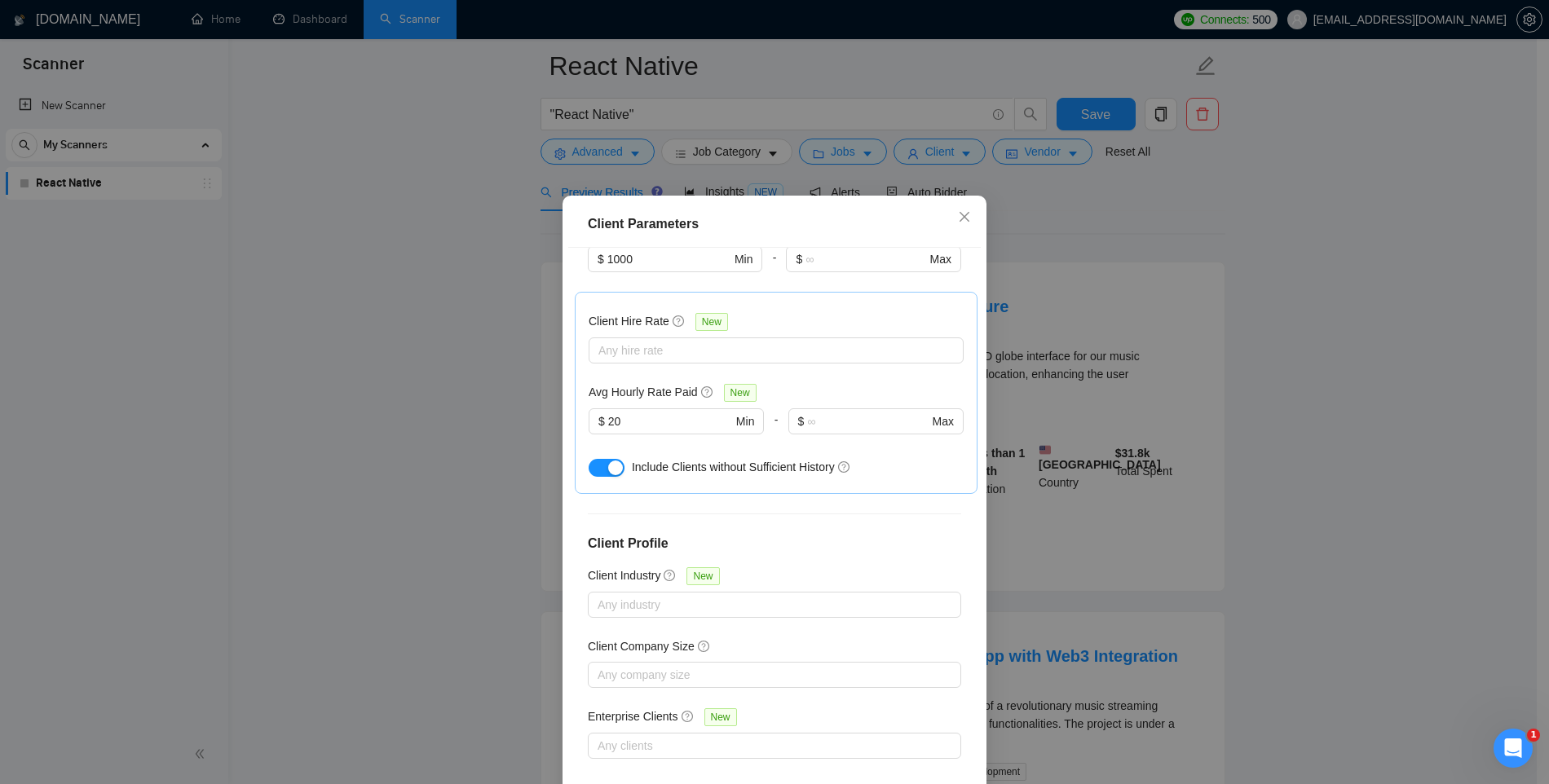
scroll to position [84, 0]
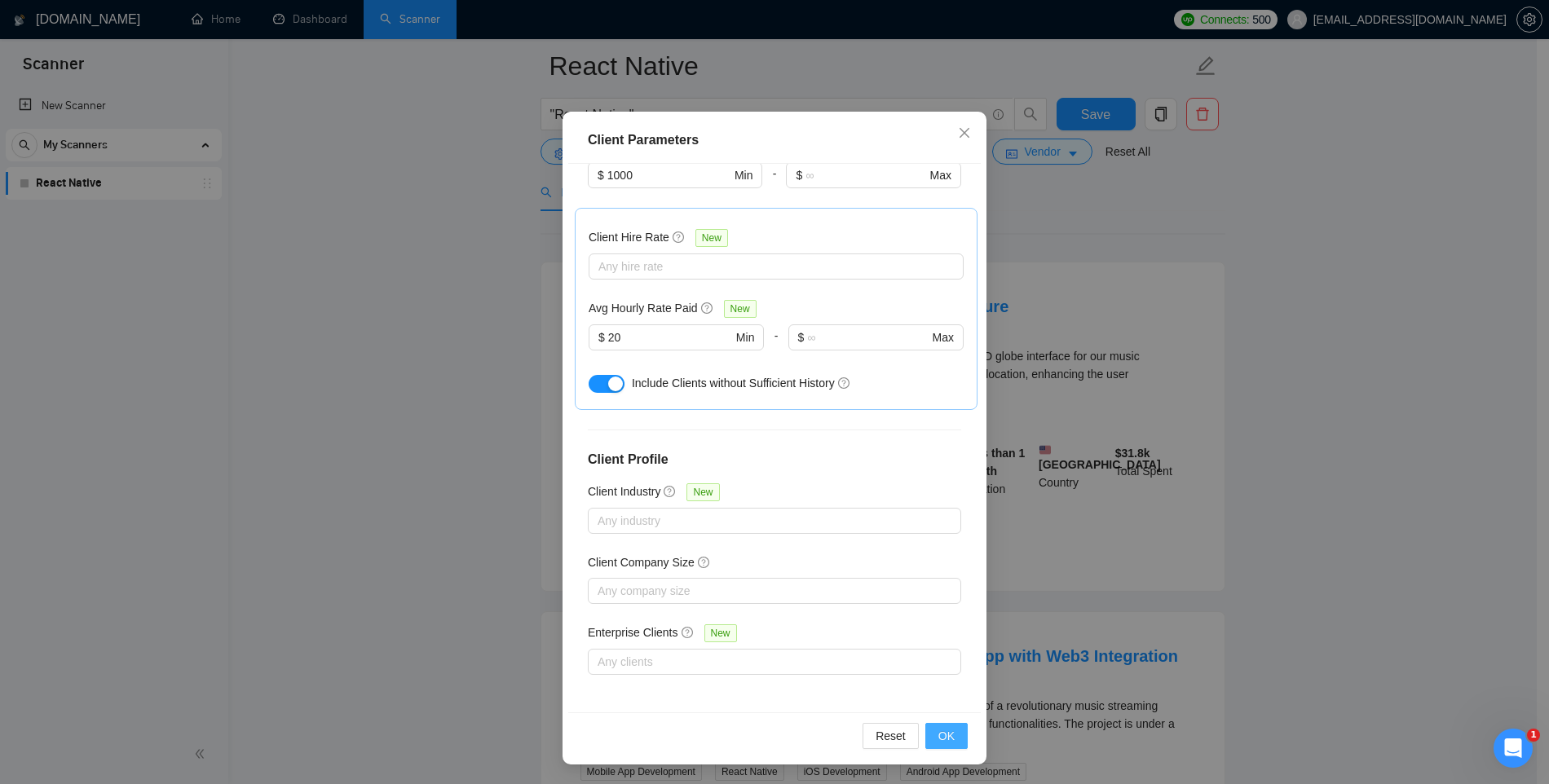
click at [951, 737] on button "OK" at bounding box center [947, 736] width 42 height 26
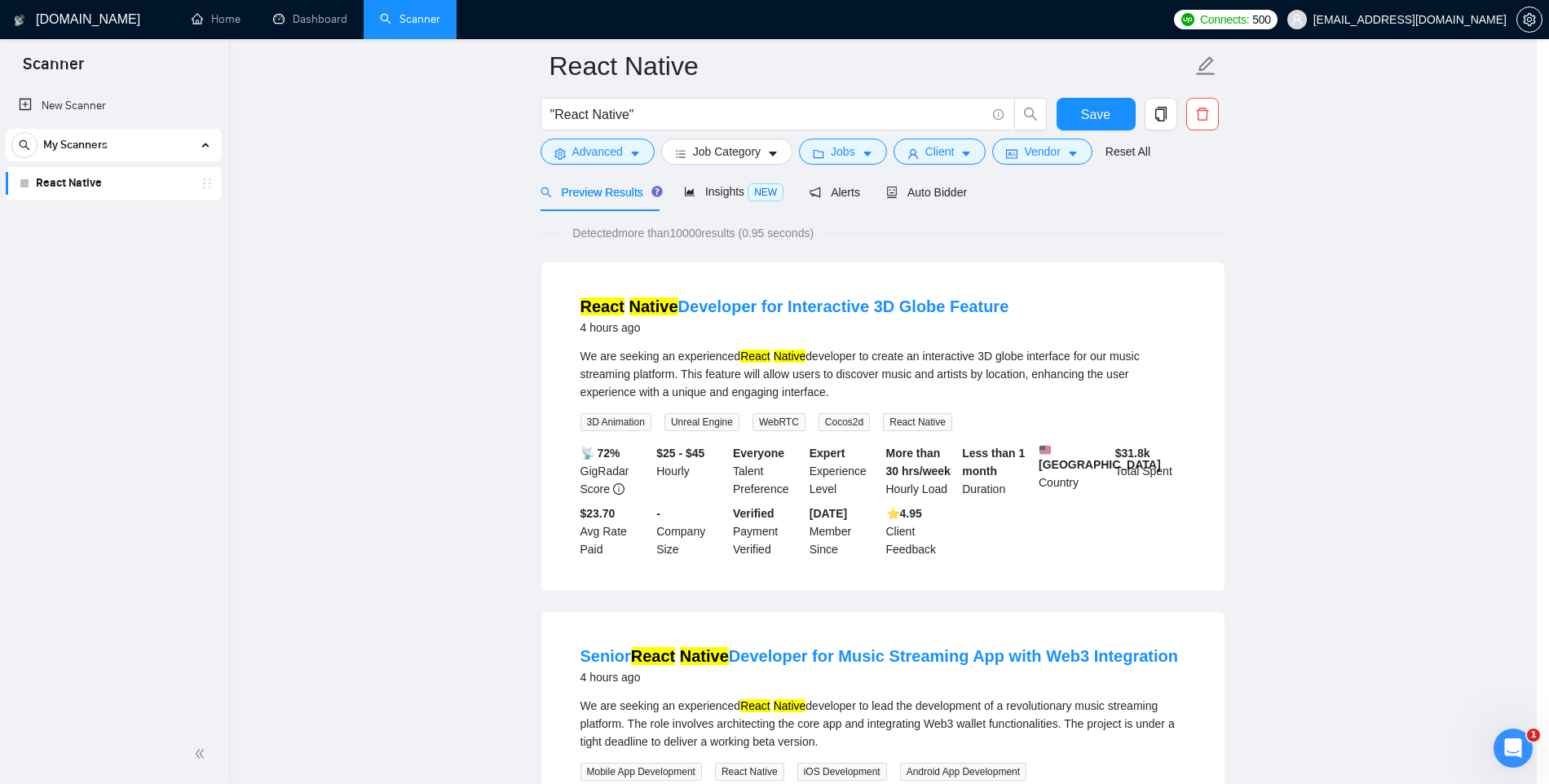
scroll to position [0, 0]
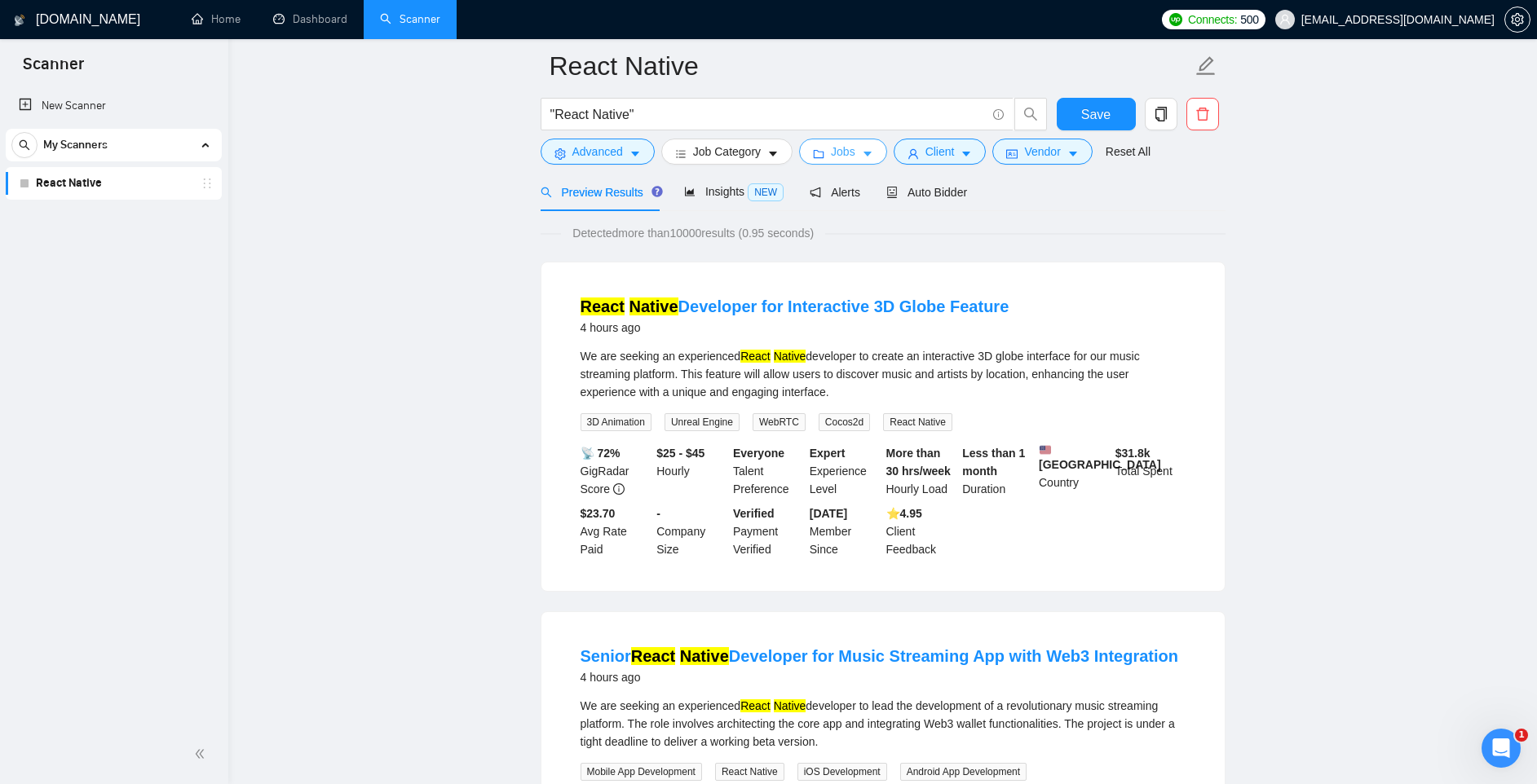
click at [865, 158] on button "Jobs" at bounding box center [843, 151] width 88 height 26
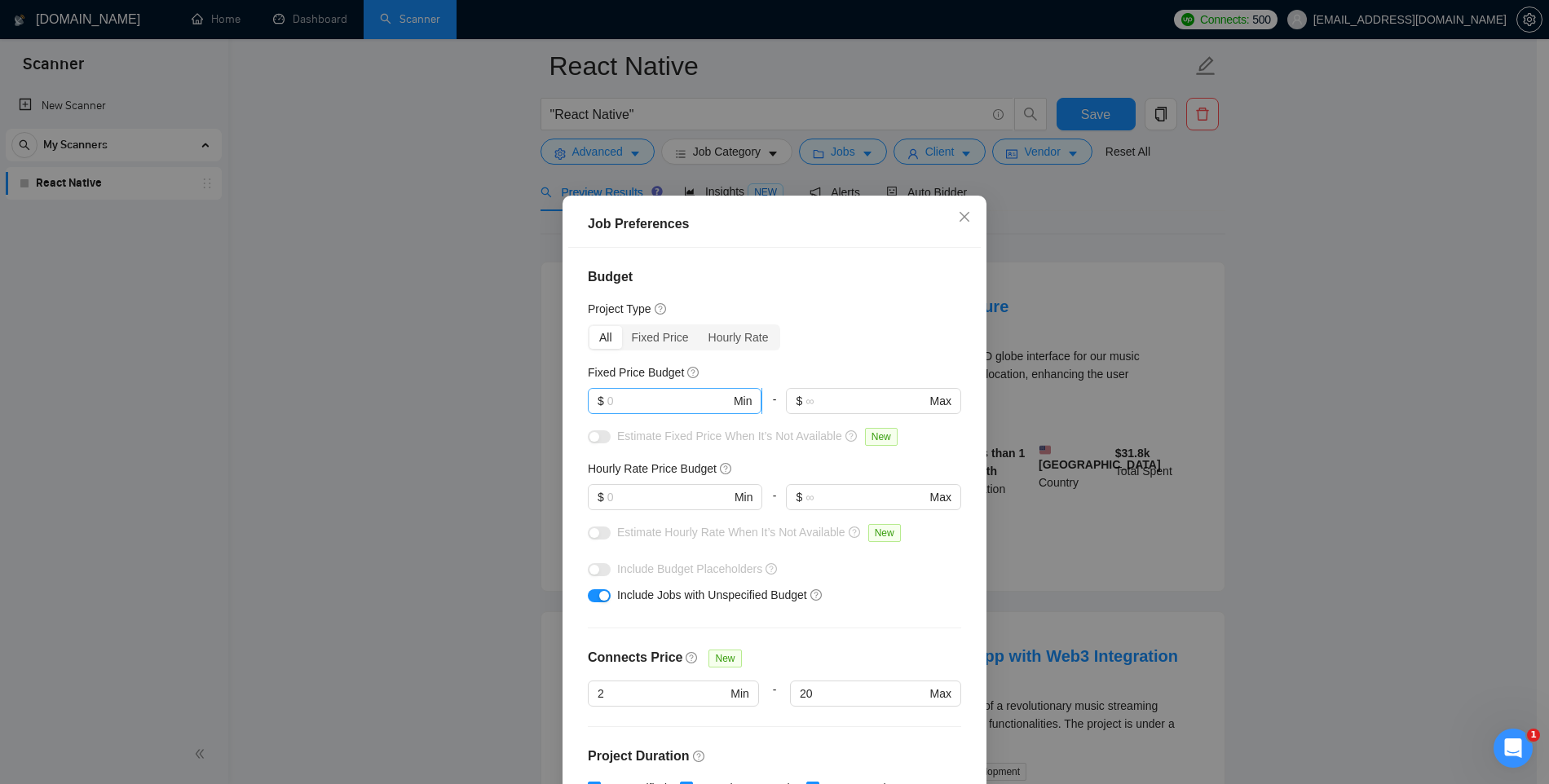
click at [650, 399] on input "text" at bounding box center [669, 400] width 123 height 18
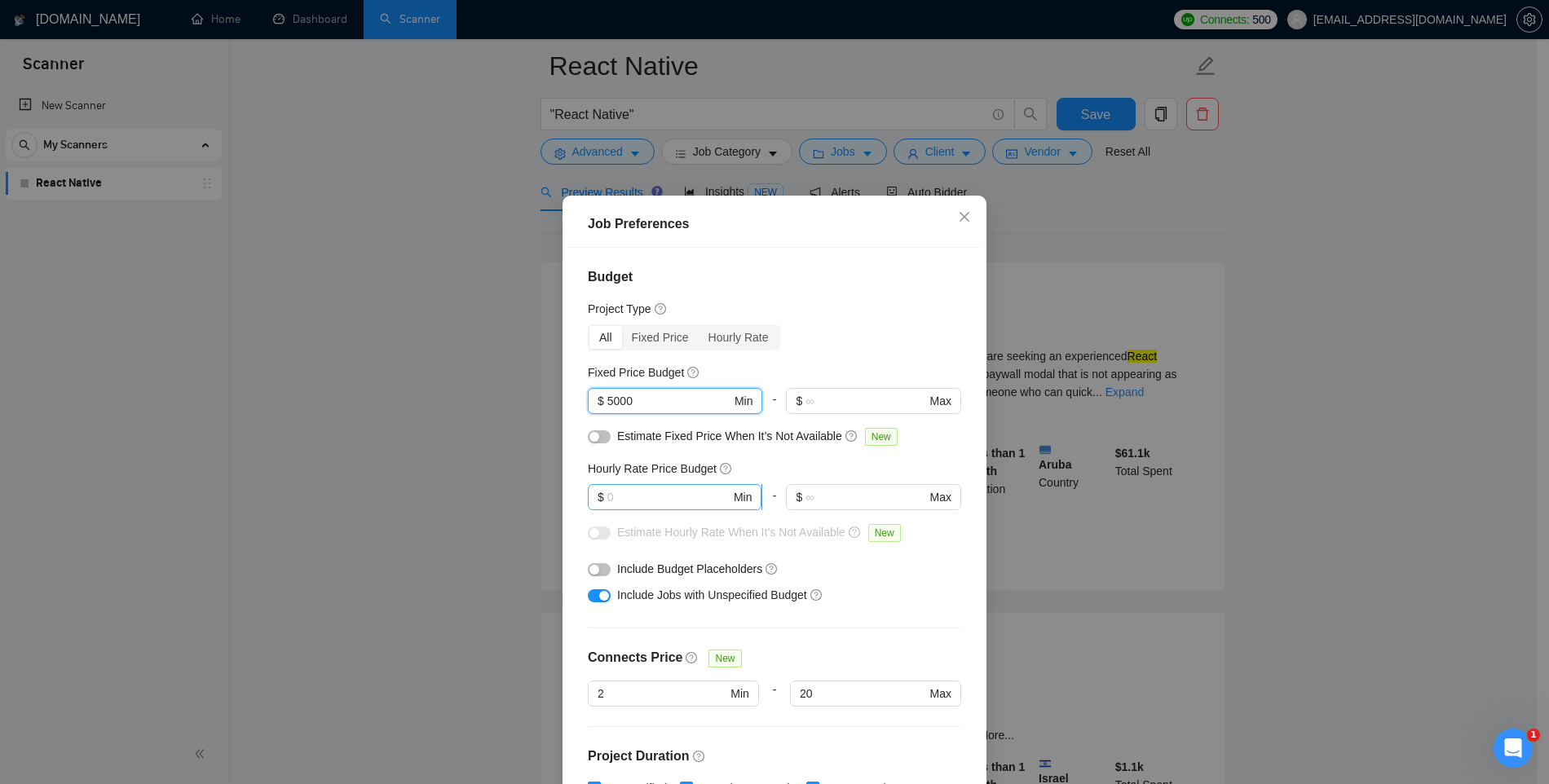
type input "5000"
click at [623, 495] on input "text" at bounding box center [669, 496] width 123 height 18
click at [590, 437] on div "button" at bounding box center [595, 437] width 10 height 10
click at [614, 493] on input "text" at bounding box center [669, 496] width 123 height 18
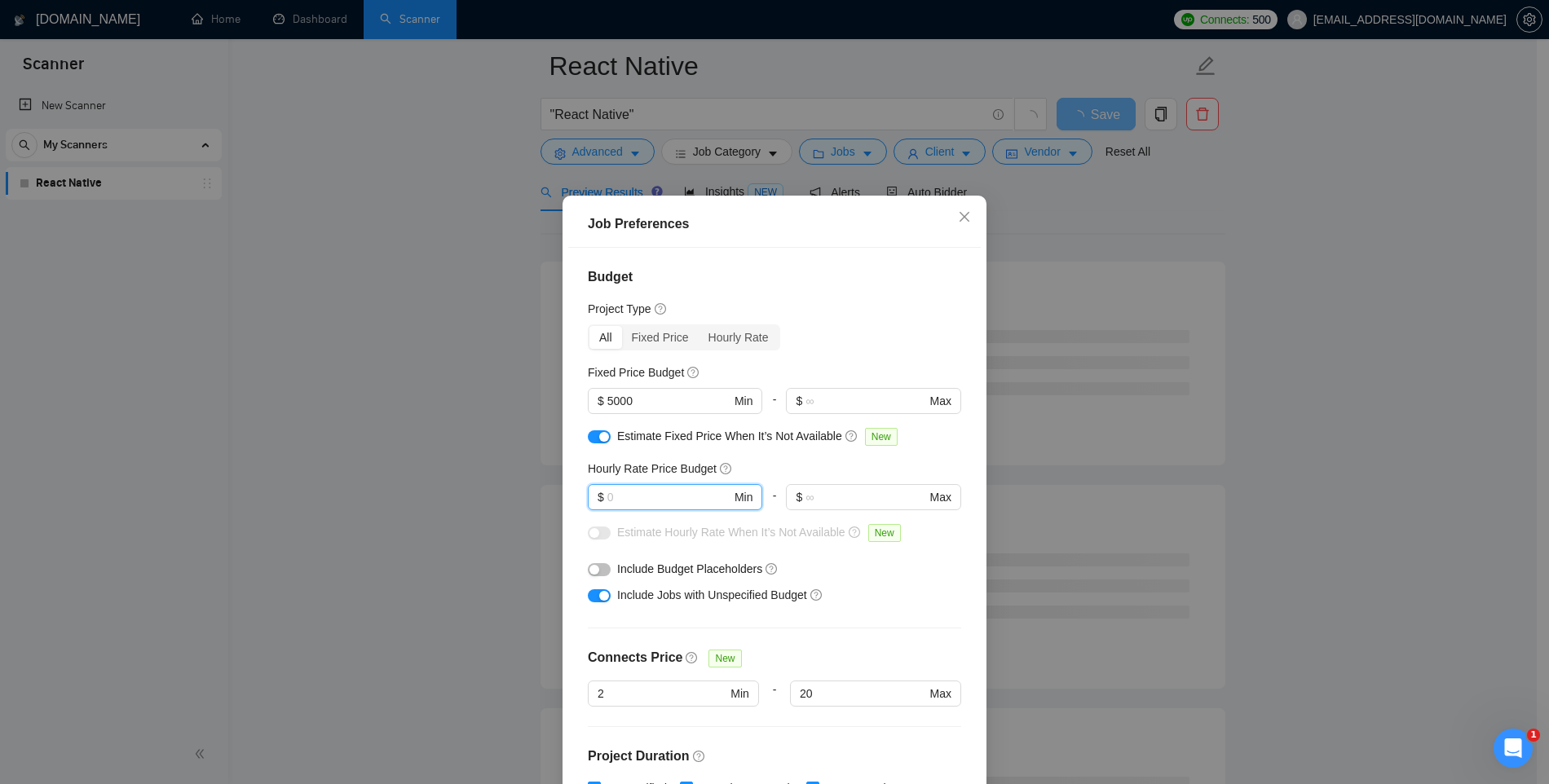
click at [599, 438] on div "button" at bounding box center [604, 437] width 10 height 10
click at [619, 500] on input "text" at bounding box center [669, 496] width 123 height 18
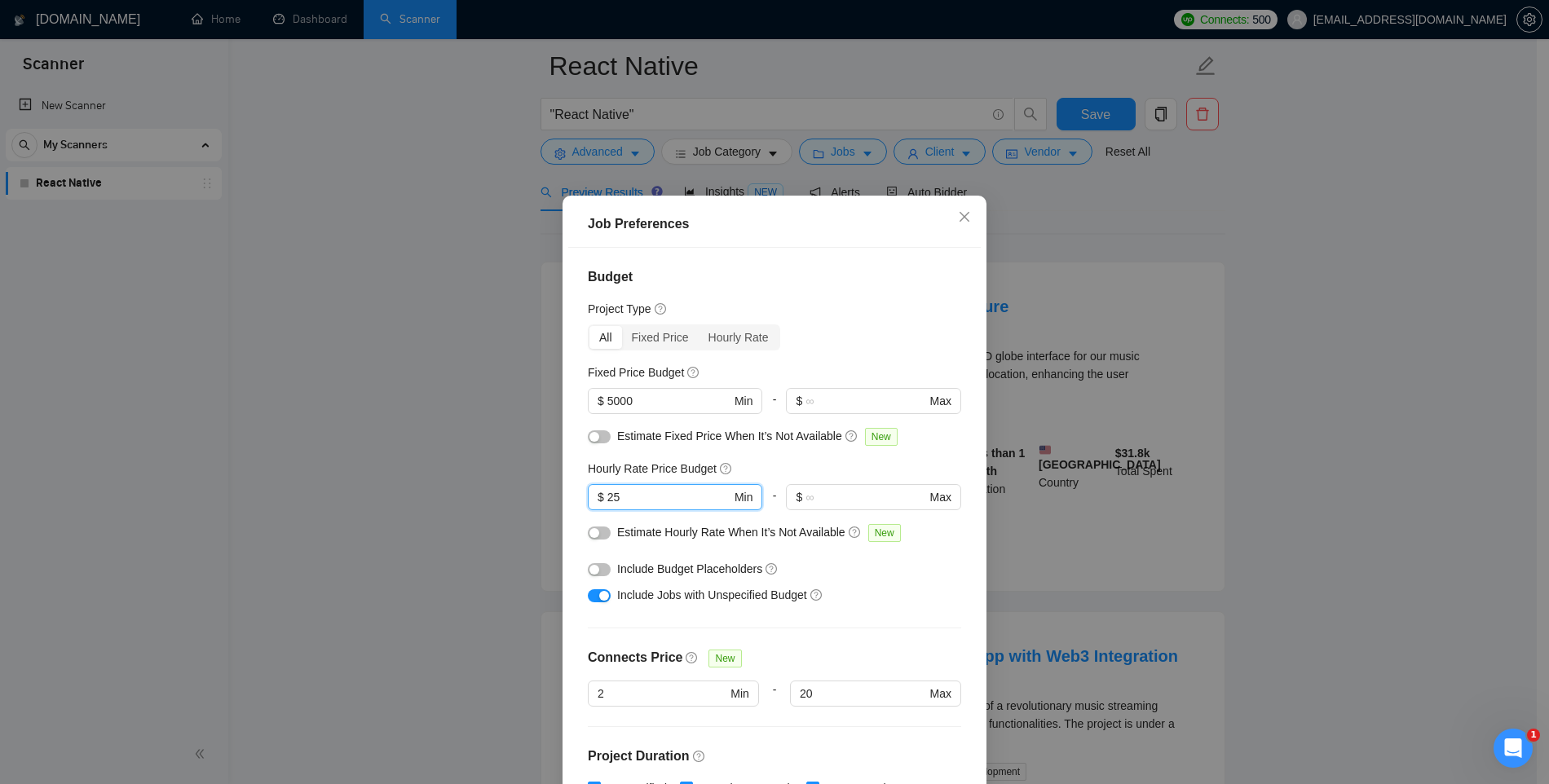
type input "25"
click at [598, 534] on button "button" at bounding box center [599, 533] width 23 height 13
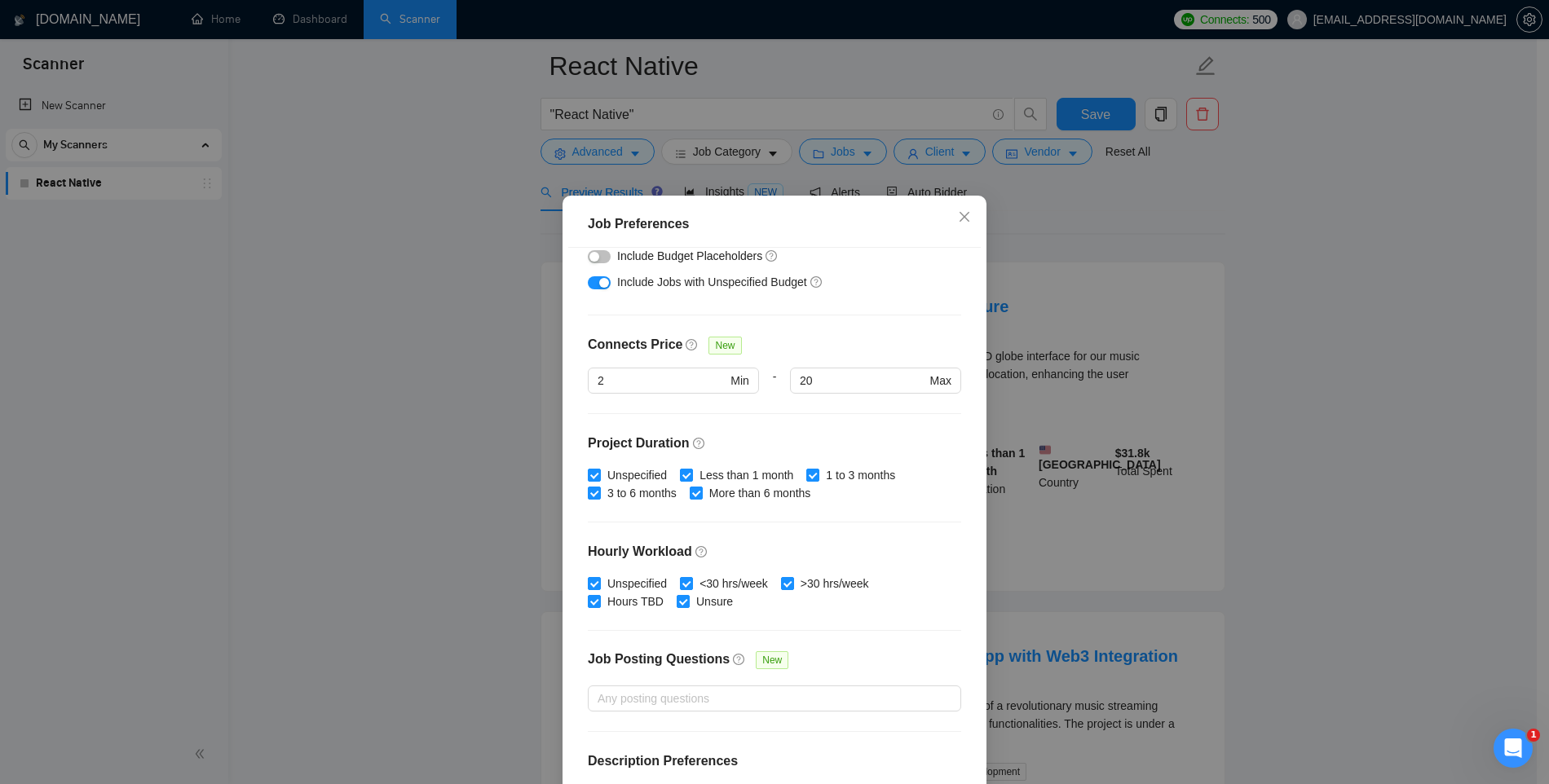
scroll to position [370, 0]
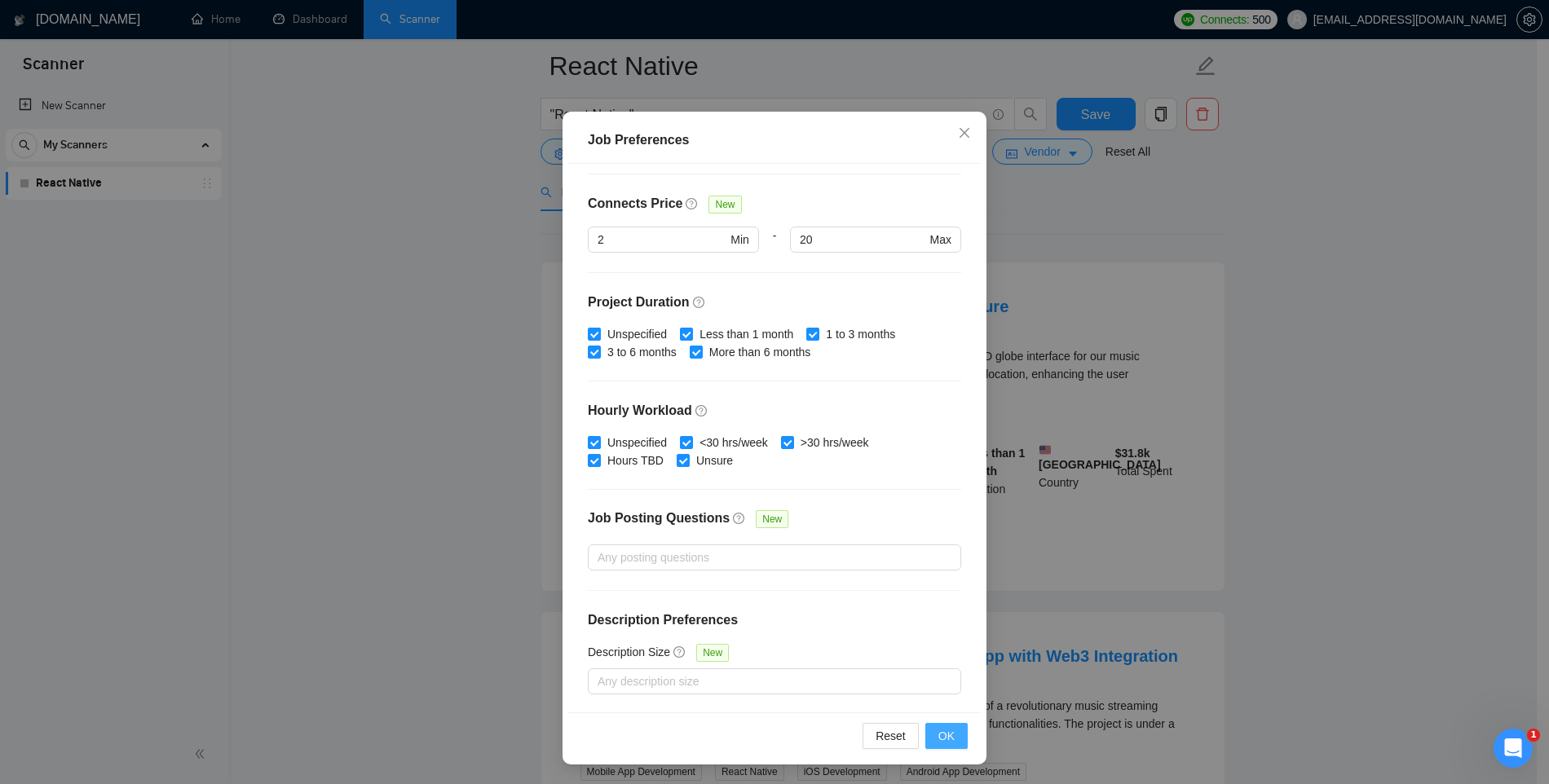
click at [938, 731] on span "OK" at bounding box center [946, 735] width 16 height 18
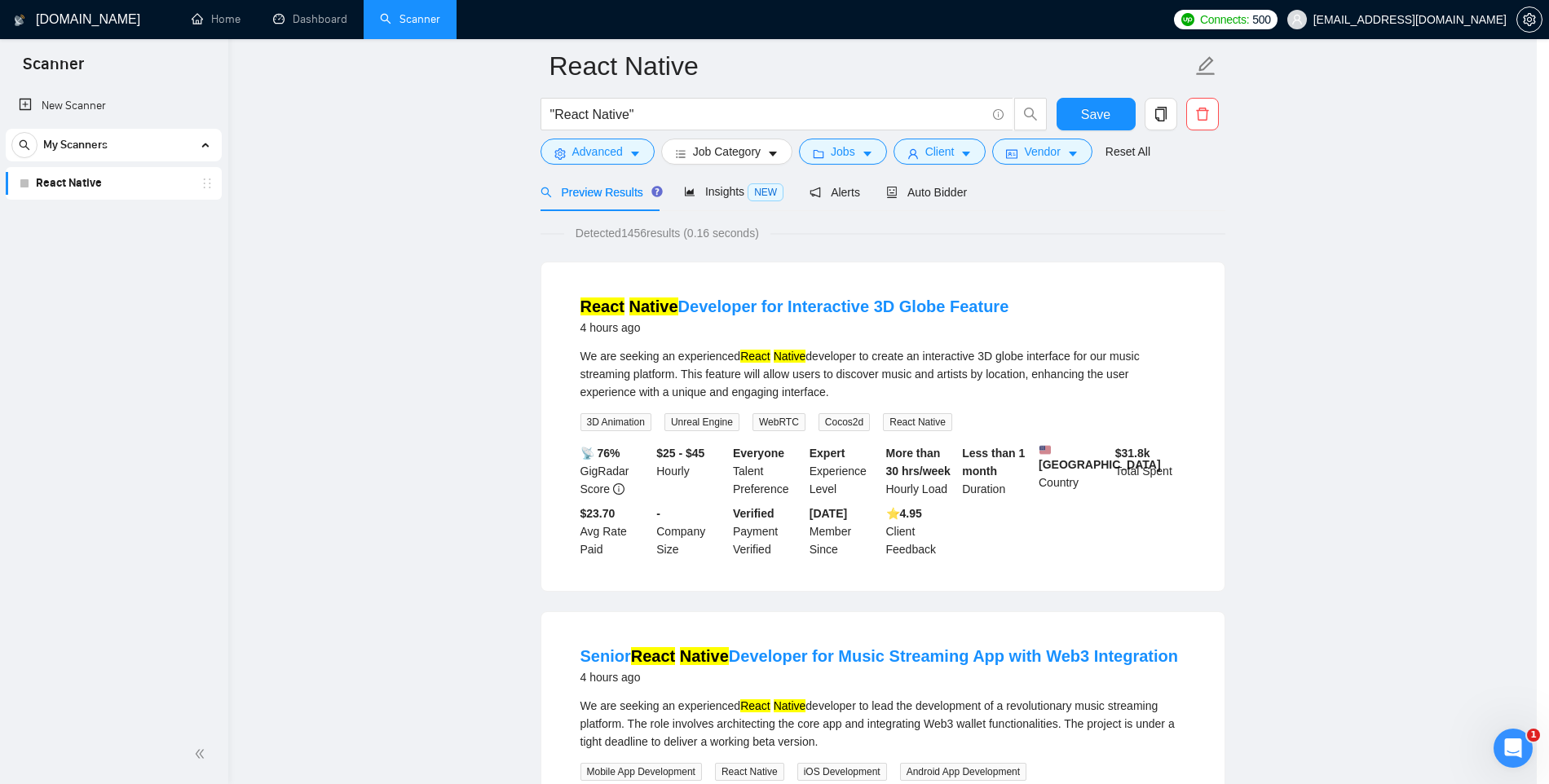
scroll to position [0, 0]
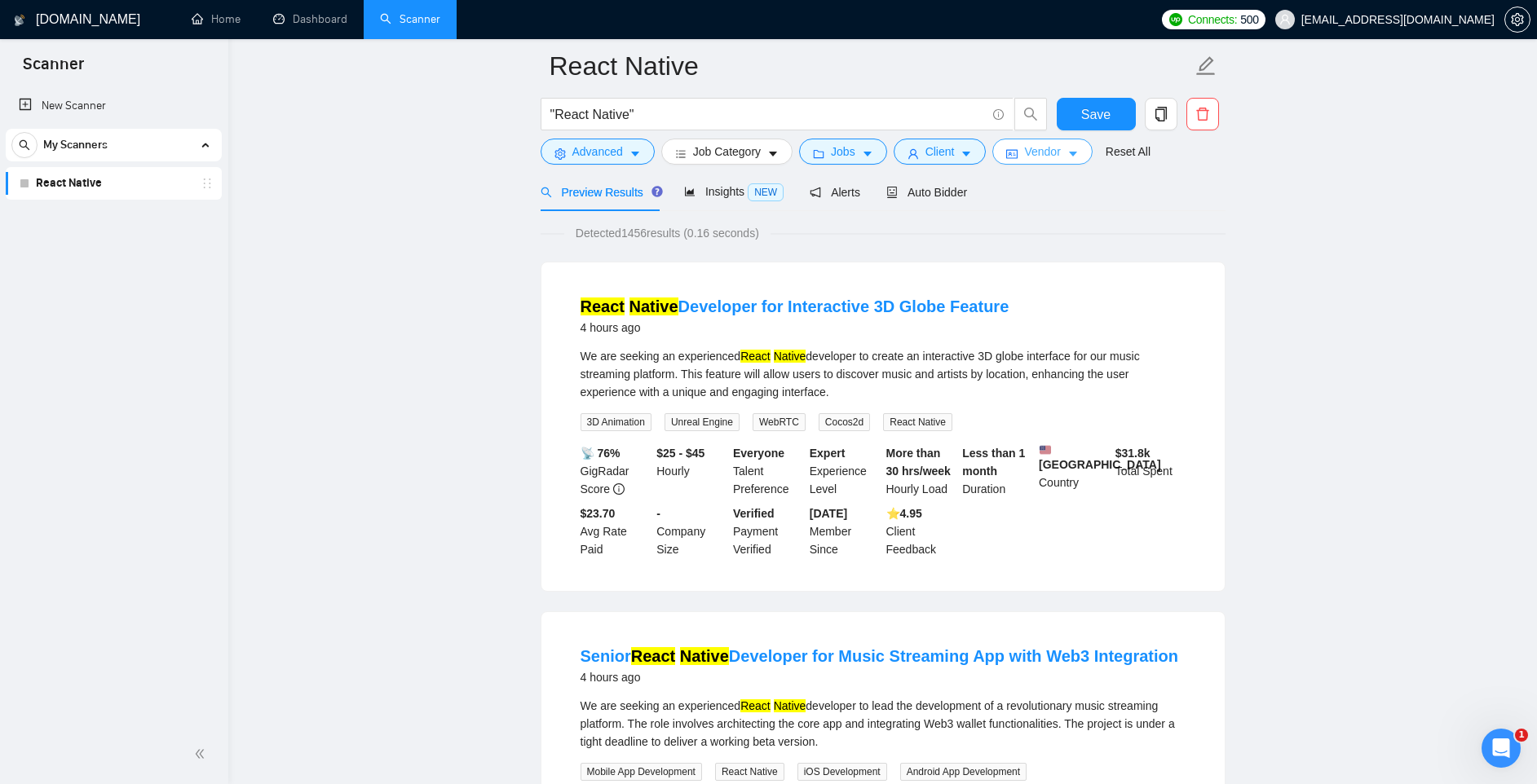
click at [1087, 148] on button "Vendor" at bounding box center [1041, 151] width 99 height 26
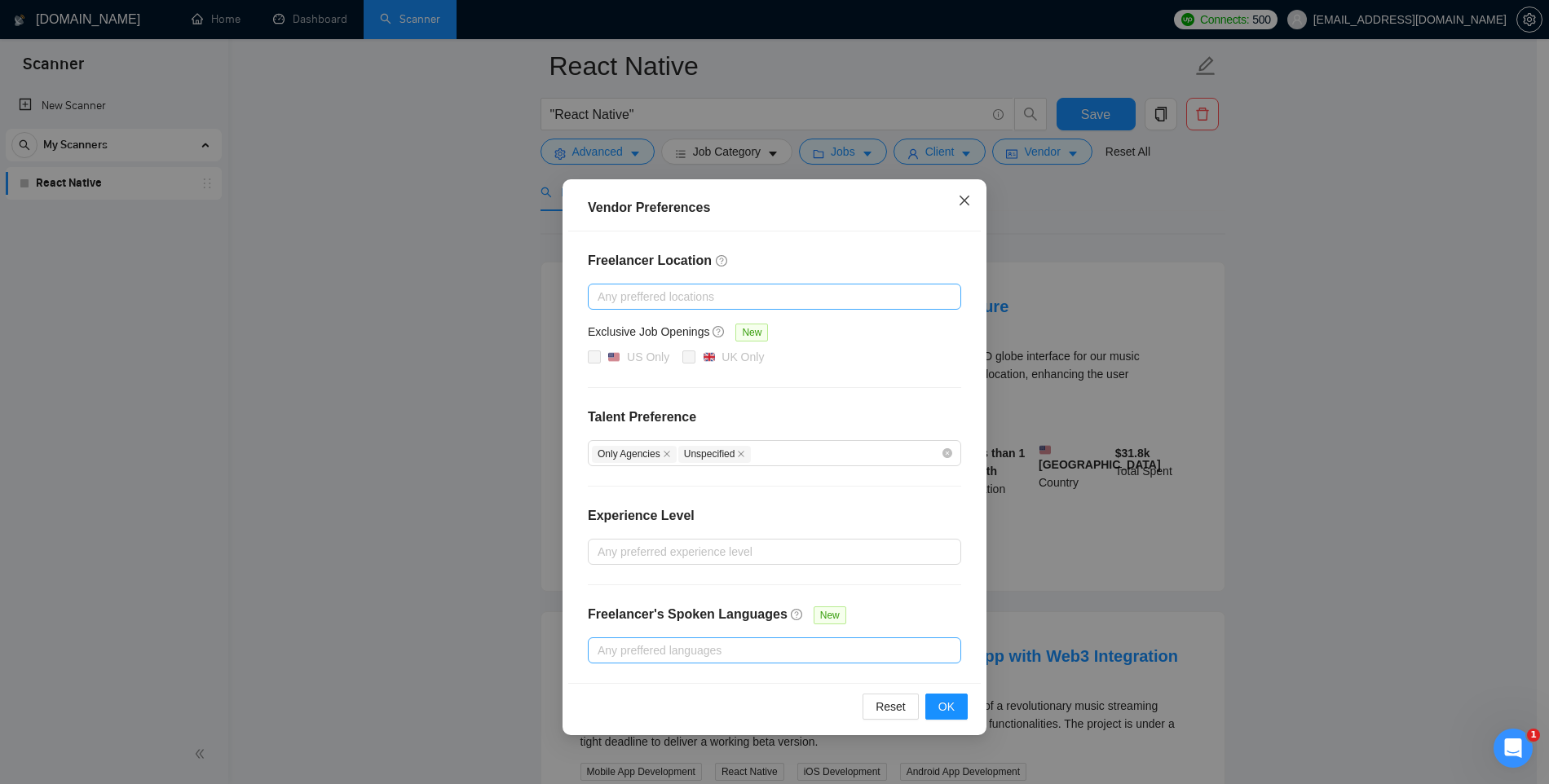
click at [964, 201] on icon "close" at bounding box center [965, 201] width 10 height 10
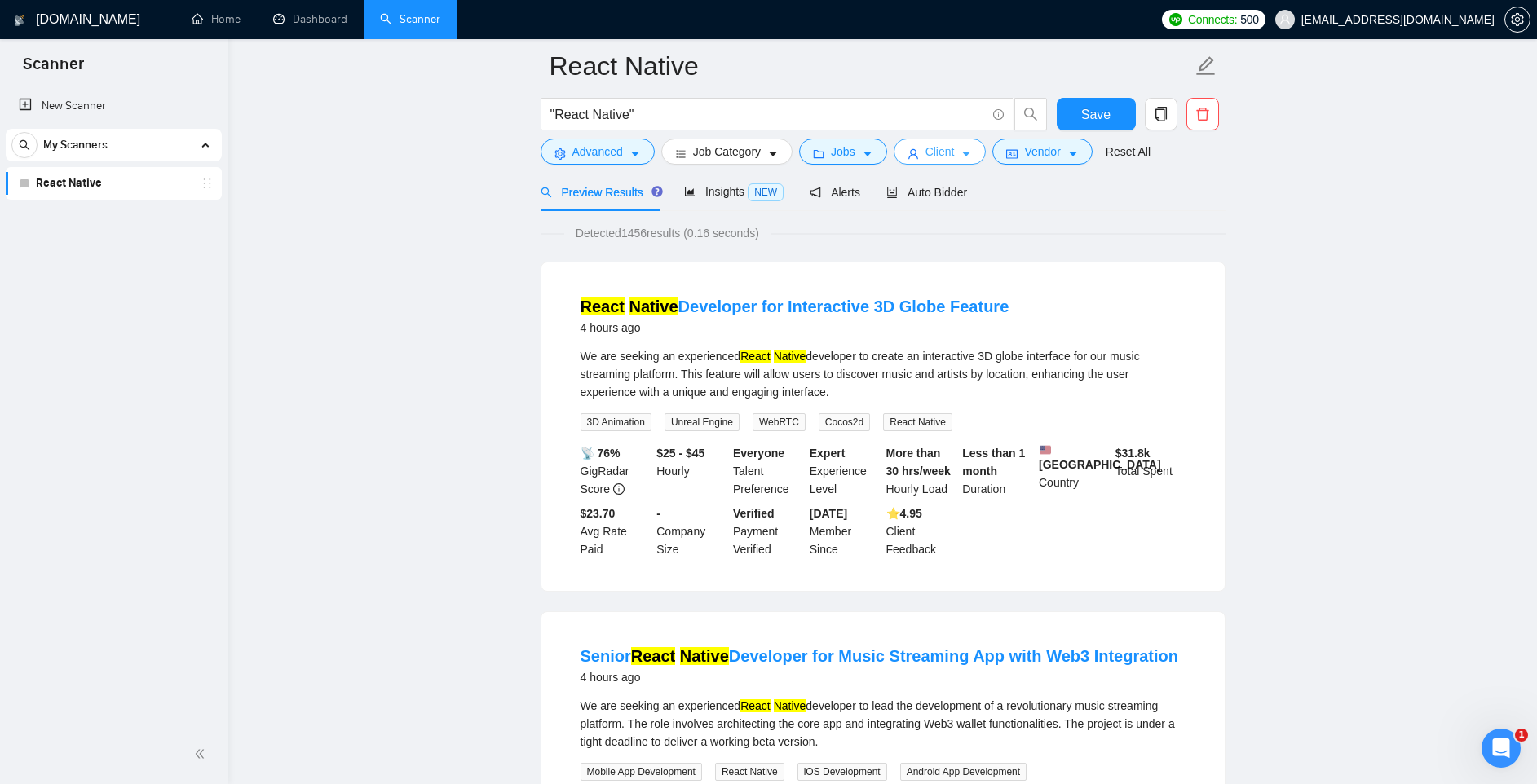
click at [964, 151] on button "Client" at bounding box center [940, 151] width 93 height 26
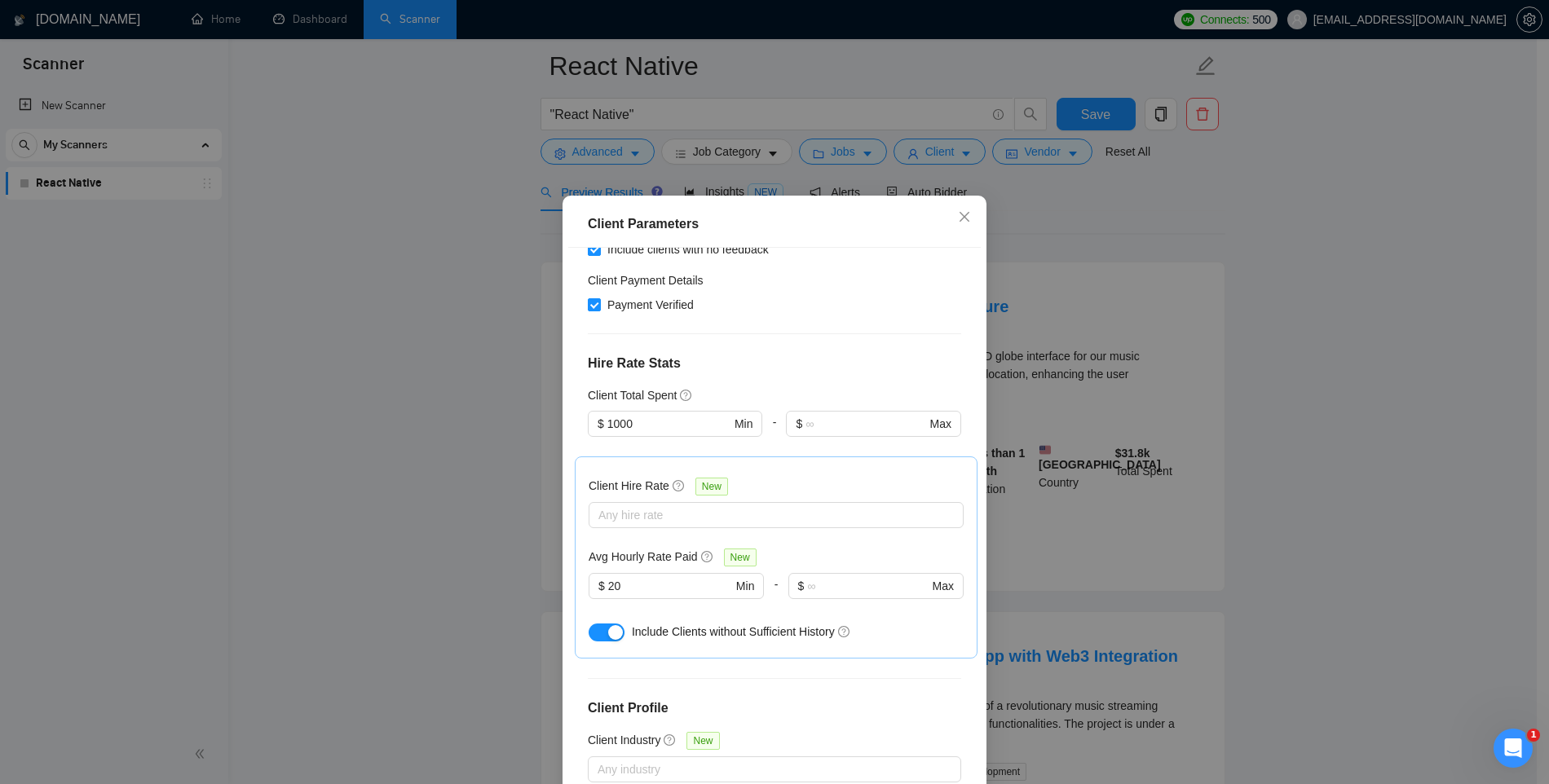
scroll to position [325, 0]
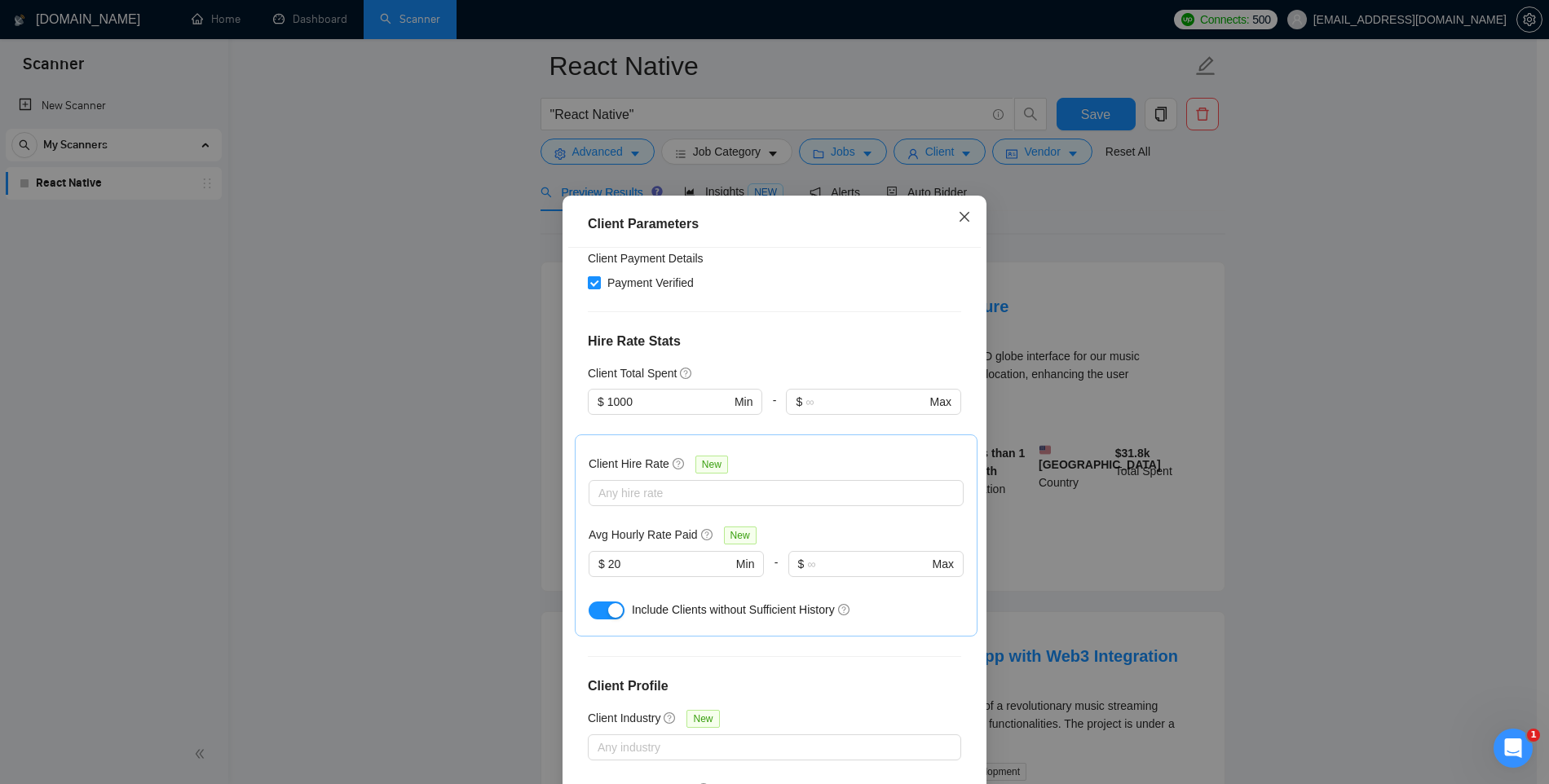
click at [963, 218] on icon "close" at bounding box center [965, 217] width 13 height 13
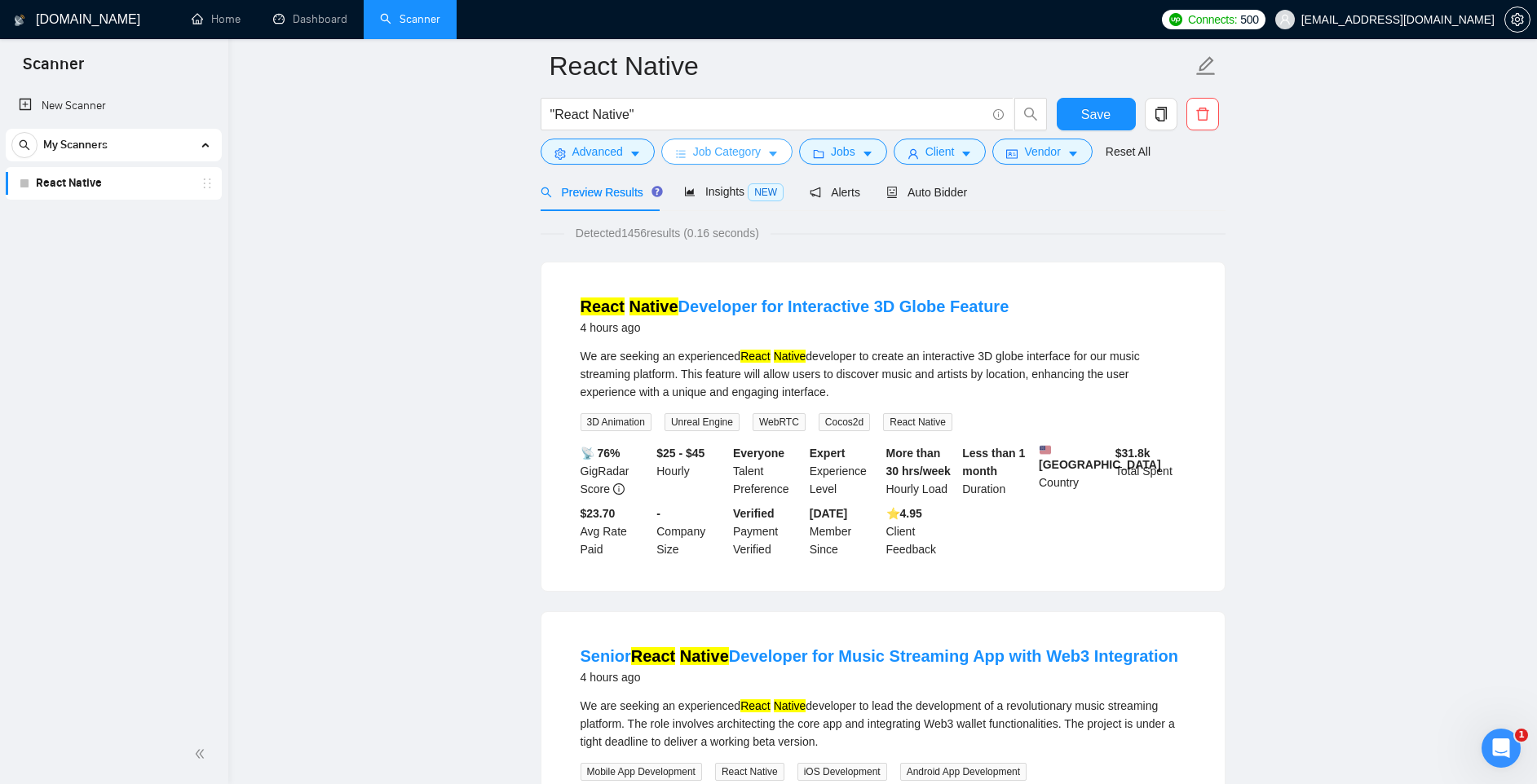
click at [776, 146] on button "Job Category" at bounding box center [727, 151] width 131 height 26
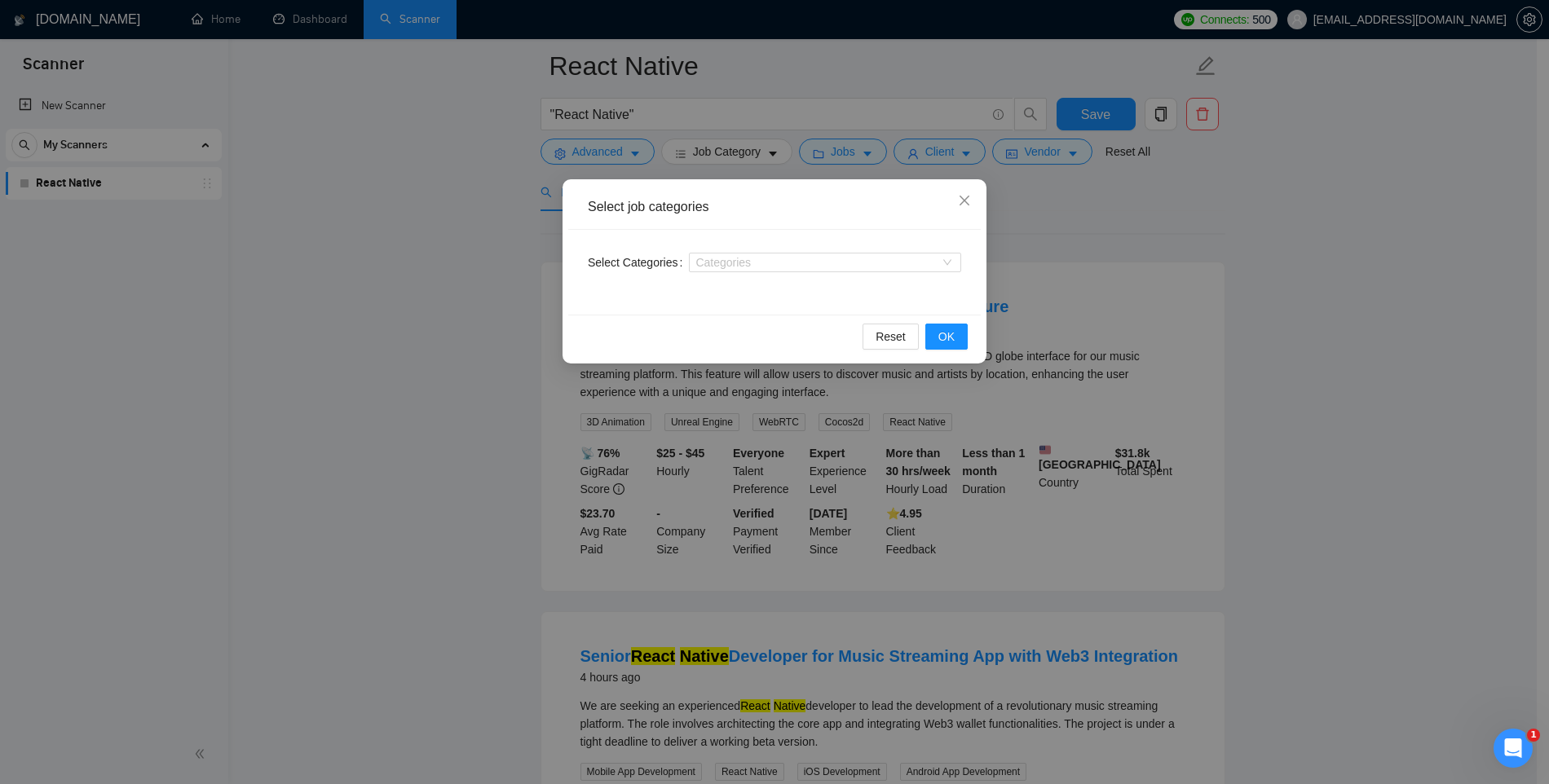
click at [857, 142] on div "Select job categories Select Categories Categories Reset OK" at bounding box center [774, 392] width 1549 height 784
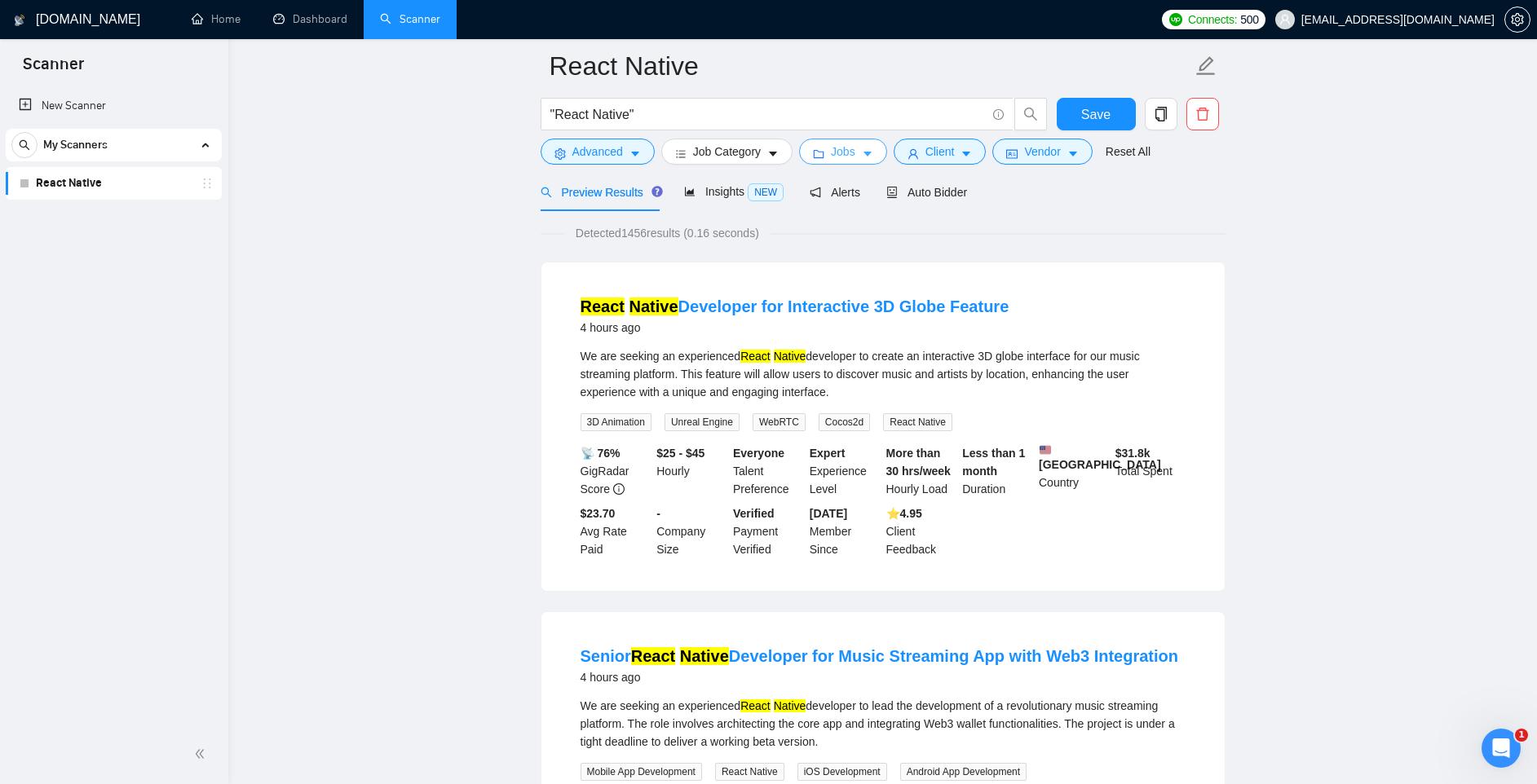
click at [866, 150] on button "Jobs" at bounding box center [843, 151] width 88 height 26
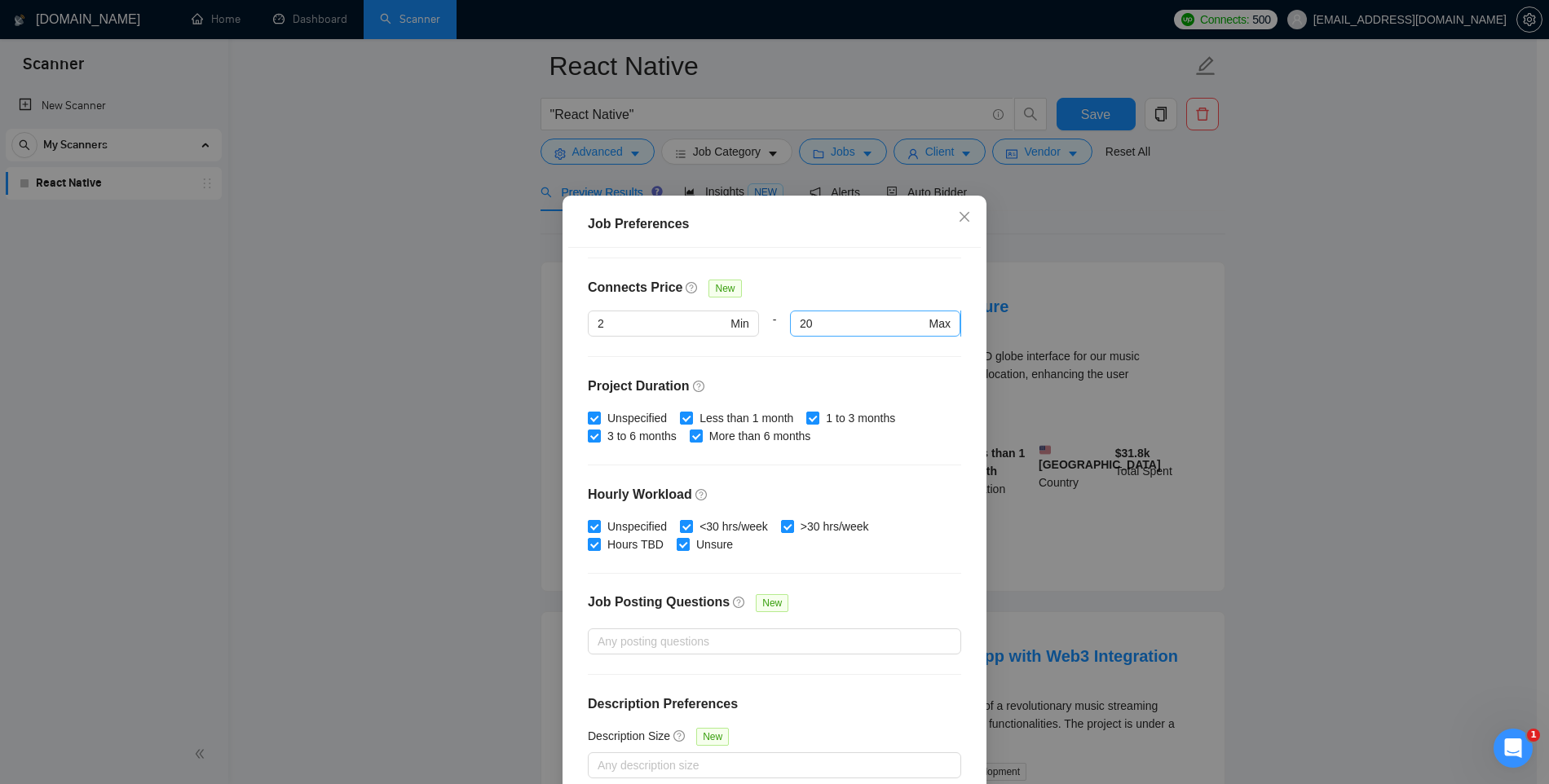
click at [800, 320] on input "20" at bounding box center [862, 323] width 125 height 18
type input "15"
click at [782, 287] on div "Connects Price New" at bounding box center [775, 294] width 374 height 33
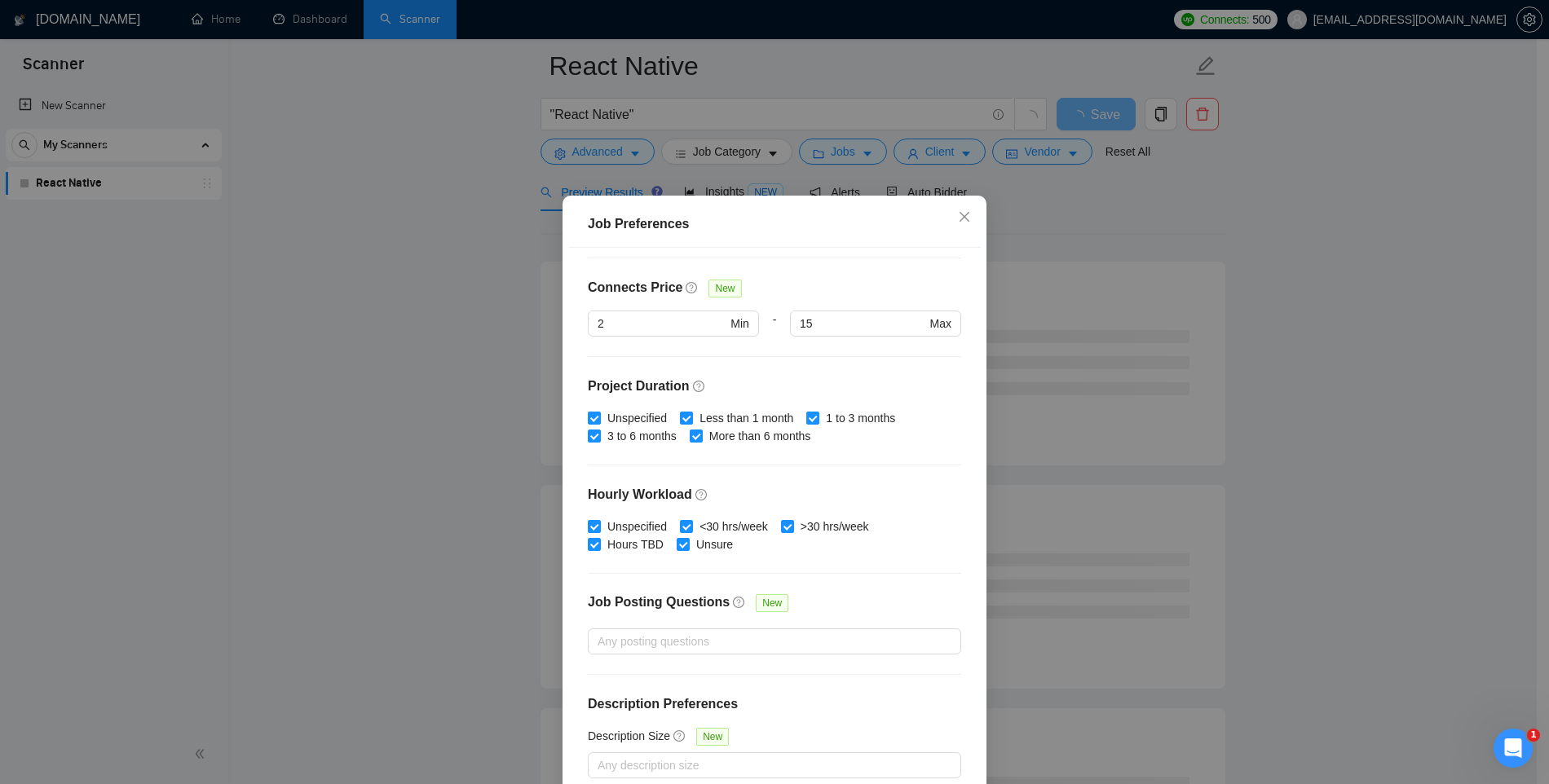
scroll to position [84, 0]
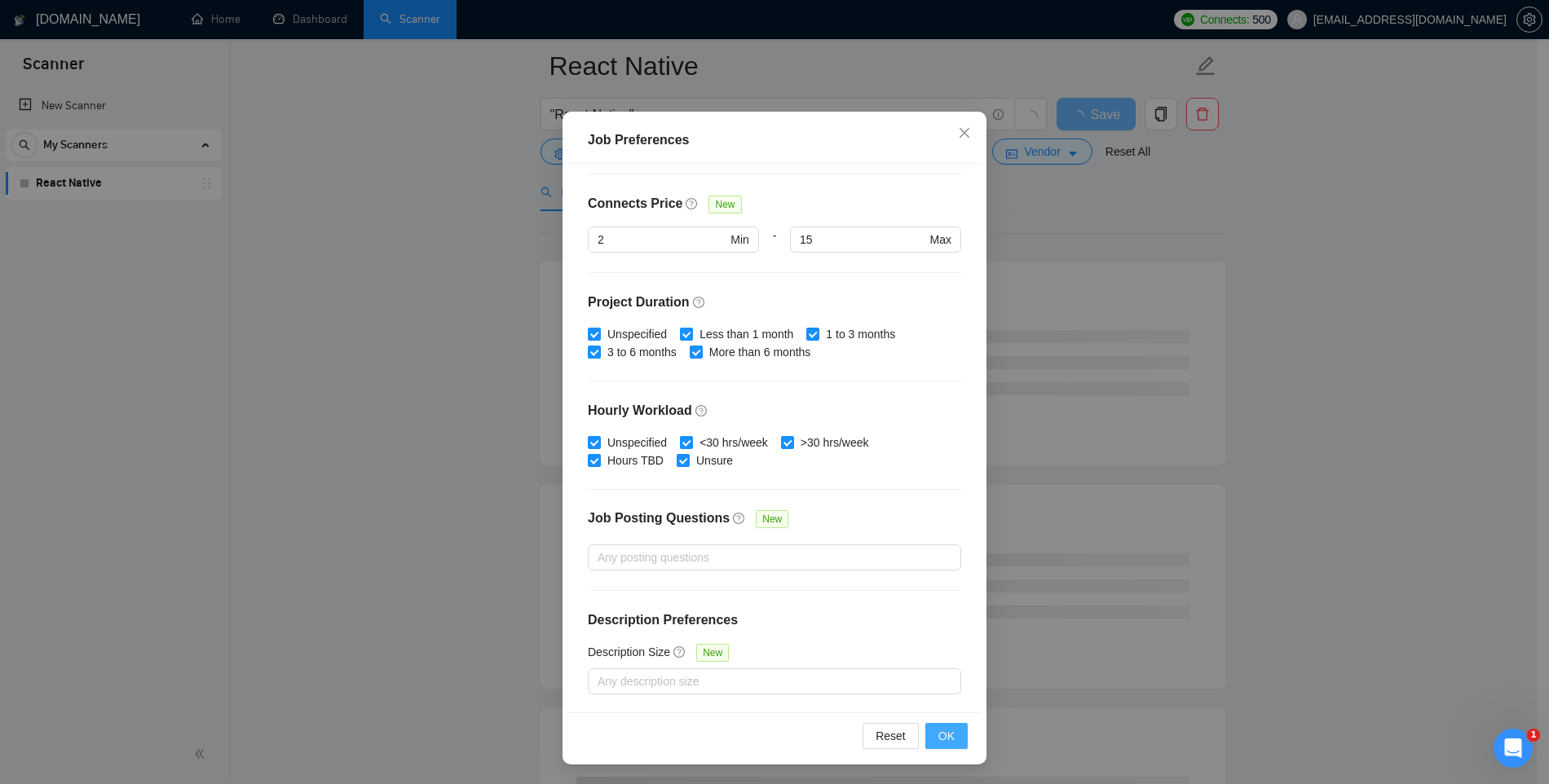
click at [944, 734] on span "OK" at bounding box center [946, 735] width 16 height 18
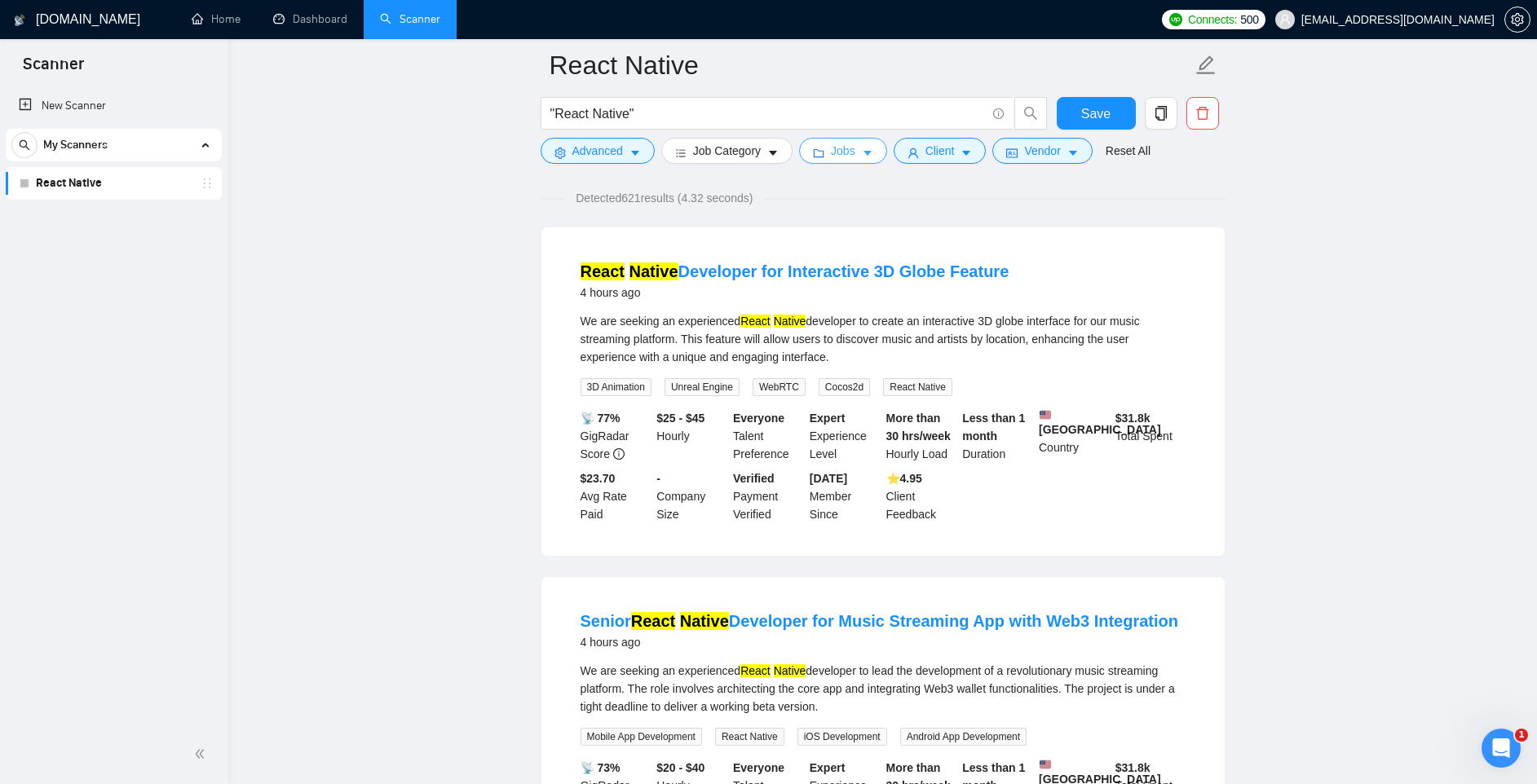
scroll to position [0, 0]
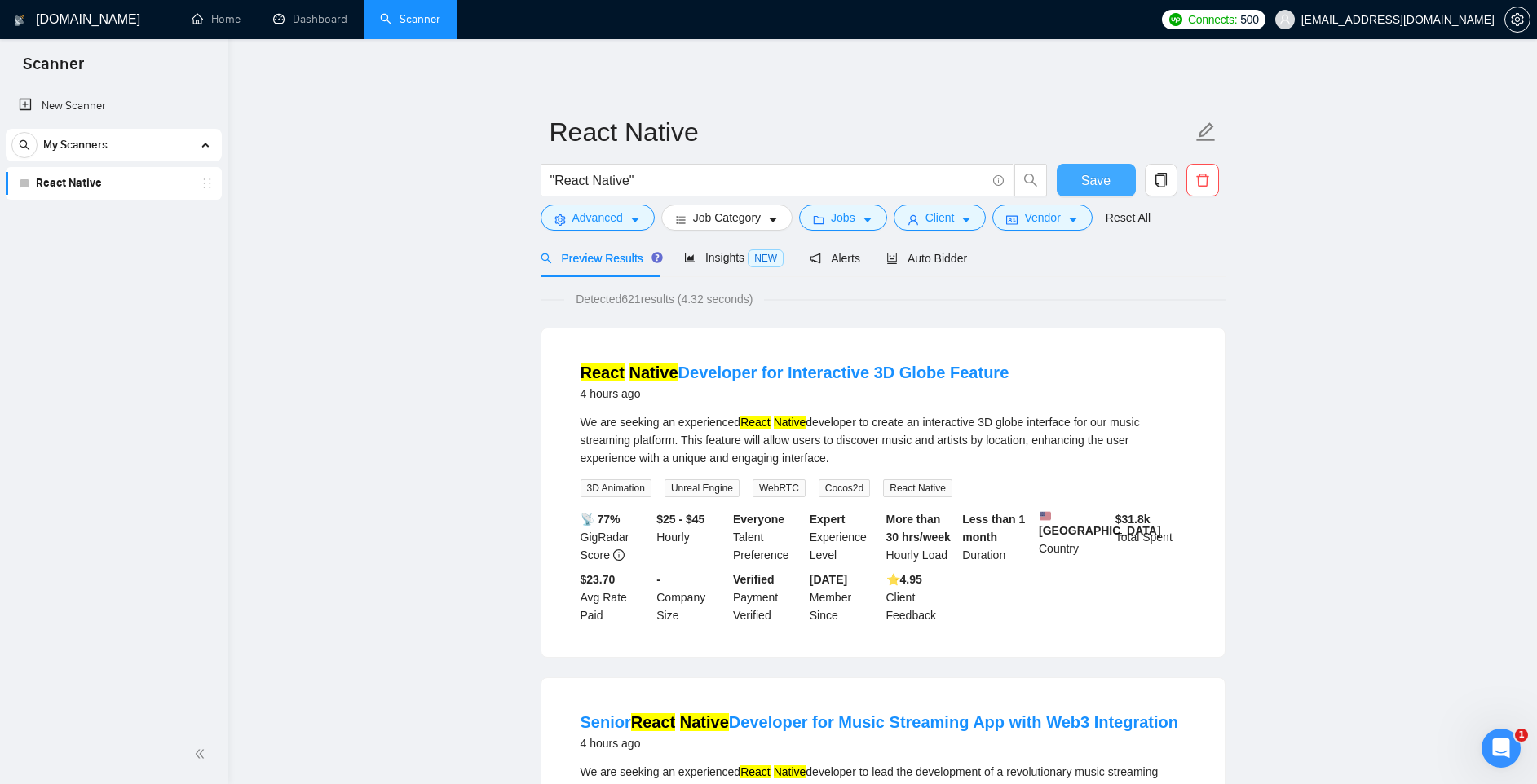
click at [1083, 185] on span "Save" at bounding box center [1095, 181] width 29 height 20
click at [946, 426] on div "We are seeking an experienced React Native developer to create an interactive 3…" at bounding box center [882, 440] width 605 height 54
click at [108, 183] on link "React Native" at bounding box center [114, 183] width 155 height 33
click at [908, 252] on span "Auto Bidder" at bounding box center [926, 258] width 81 height 13
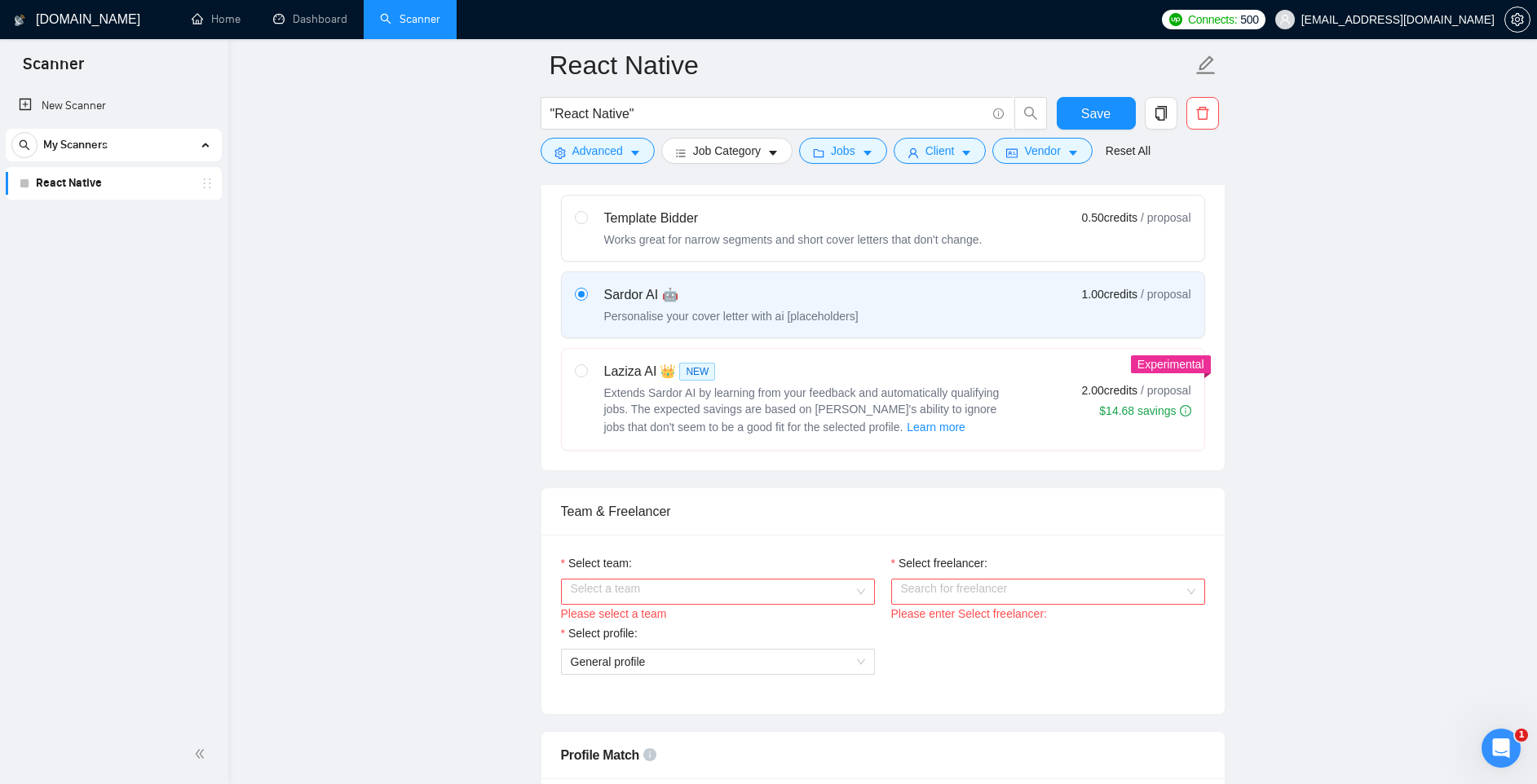
scroll to position [539, 0]
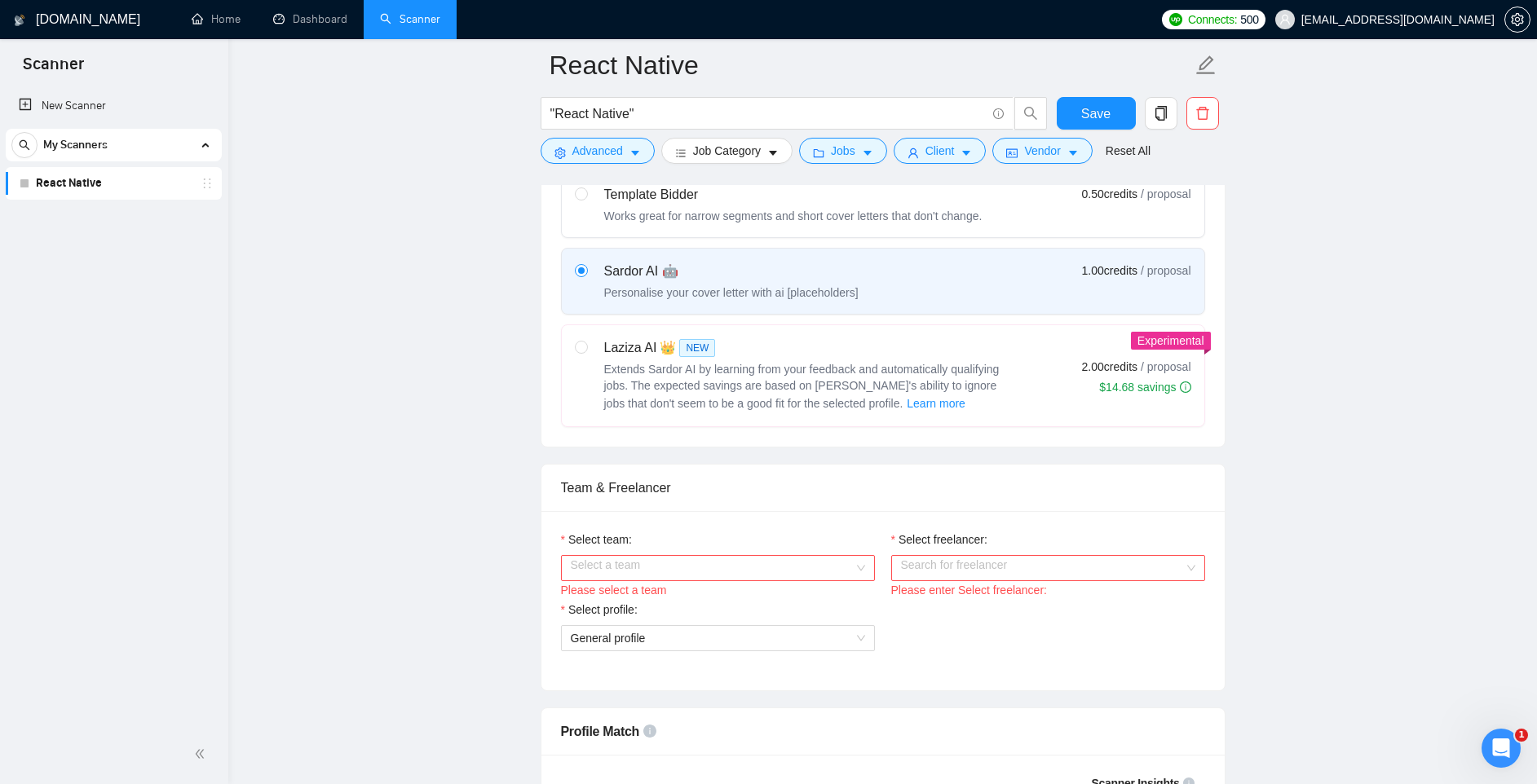
click at [936, 293] on div "Sardor AI 🤖 Personalise your cover letter with ai [placeholders] 1.00 credits /…" at bounding box center [882, 281] width 617 height 40
click at [586, 276] on input "radio" at bounding box center [580, 270] width 12 height 12
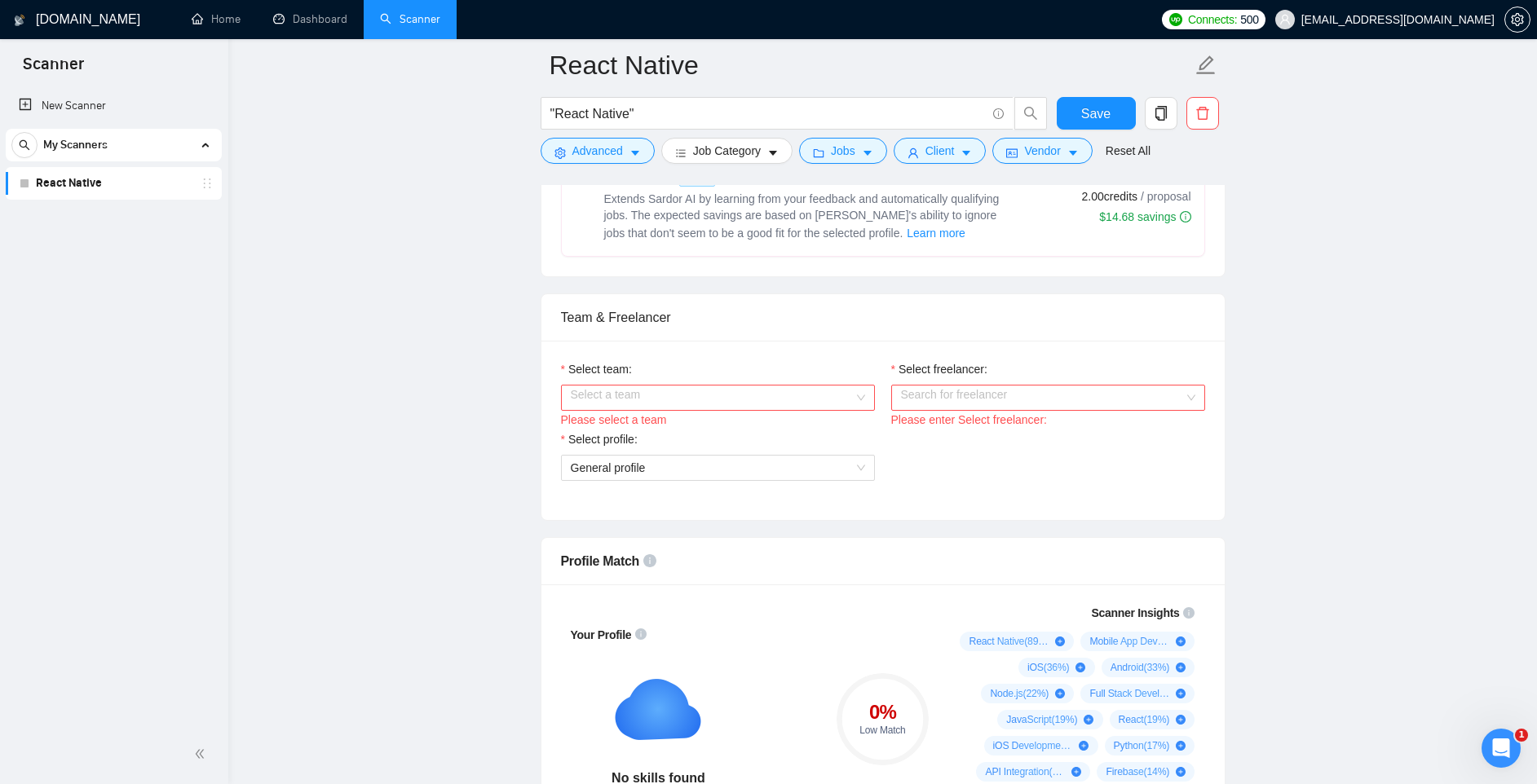
scroll to position [749, 0]
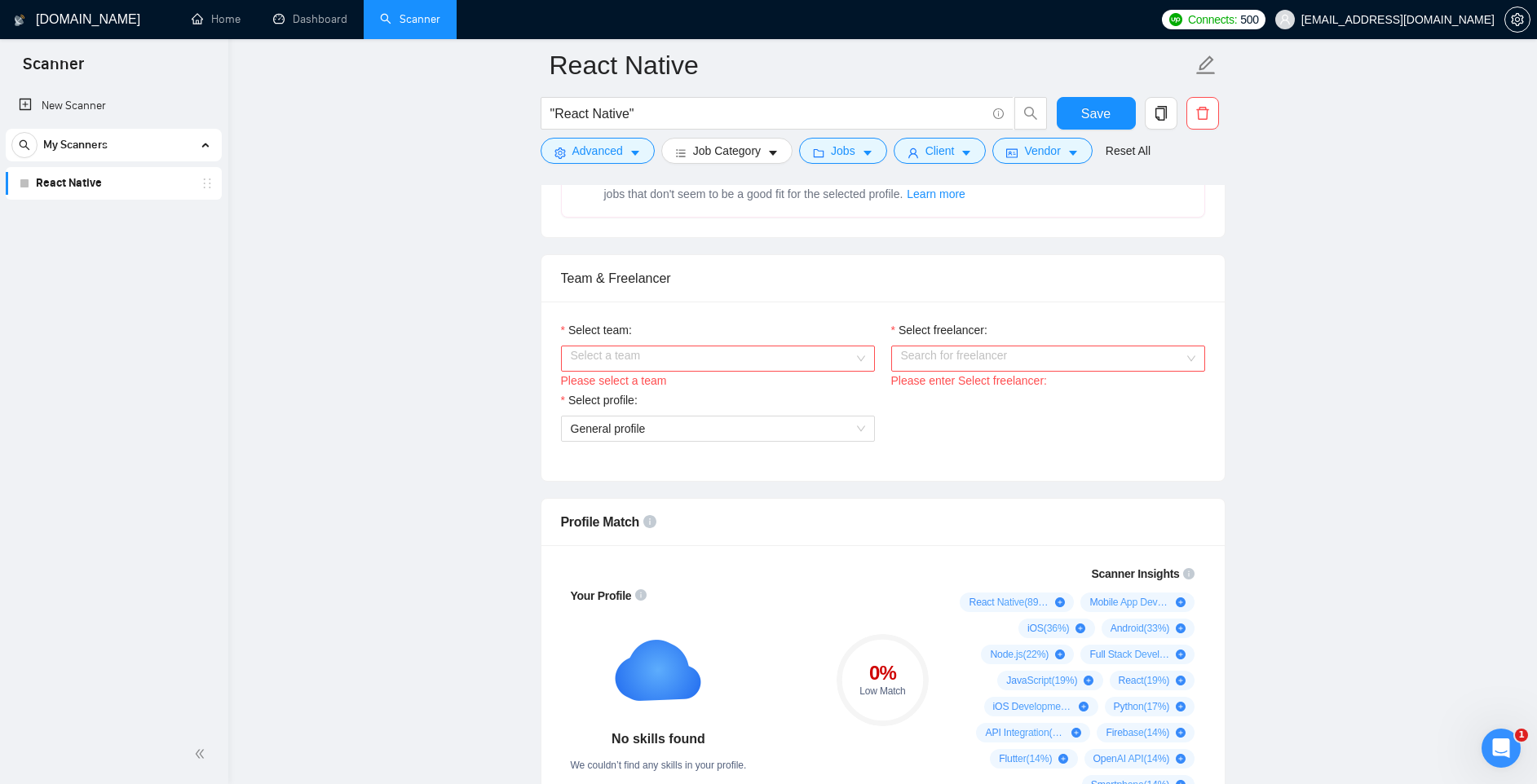
click at [752, 355] on input "Select team:" at bounding box center [712, 358] width 283 height 24
click at [695, 395] on div "JarvisBitz Tech" at bounding box center [717, 390] width 294 height 18
click at [960, 362] on input "Select freelancer:" at bounding box center [1042, 358] width 283 height 24
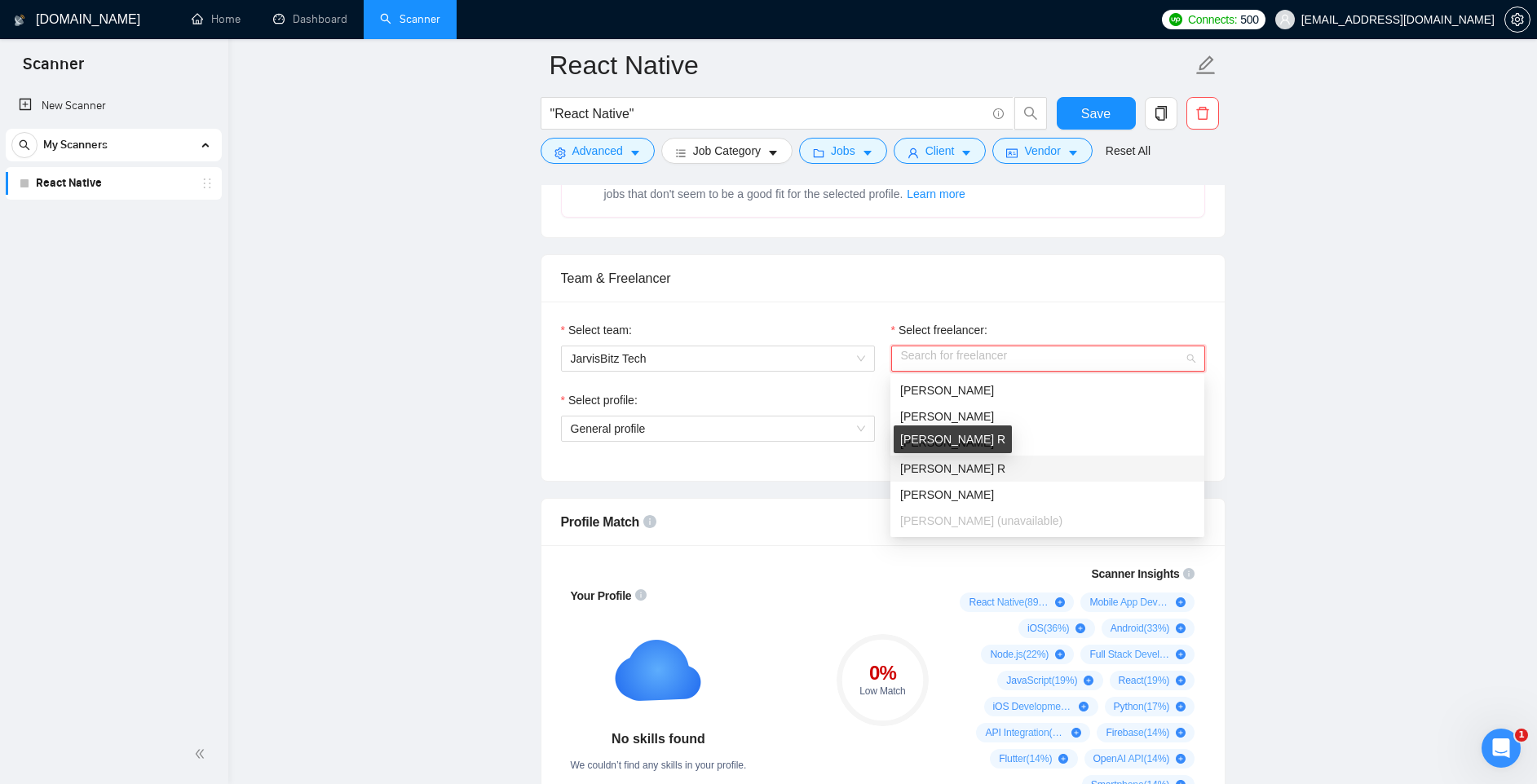
click at [938, 465] on span "Mridul R" at bounding box center [952, 469] width 105 height 13
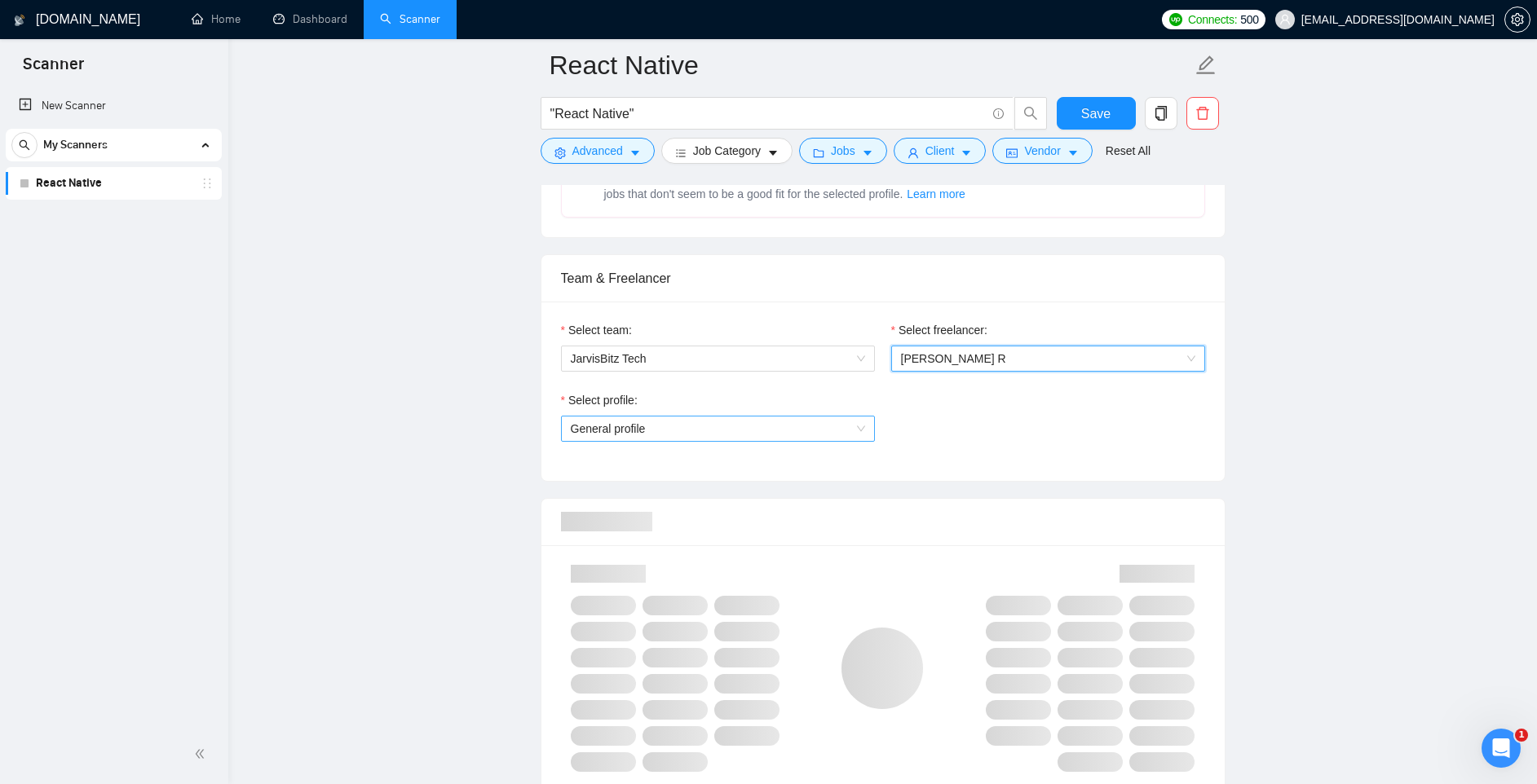
click at [727, 428] on span "General profile" at bounding box center [718, 428] width 294 height 24
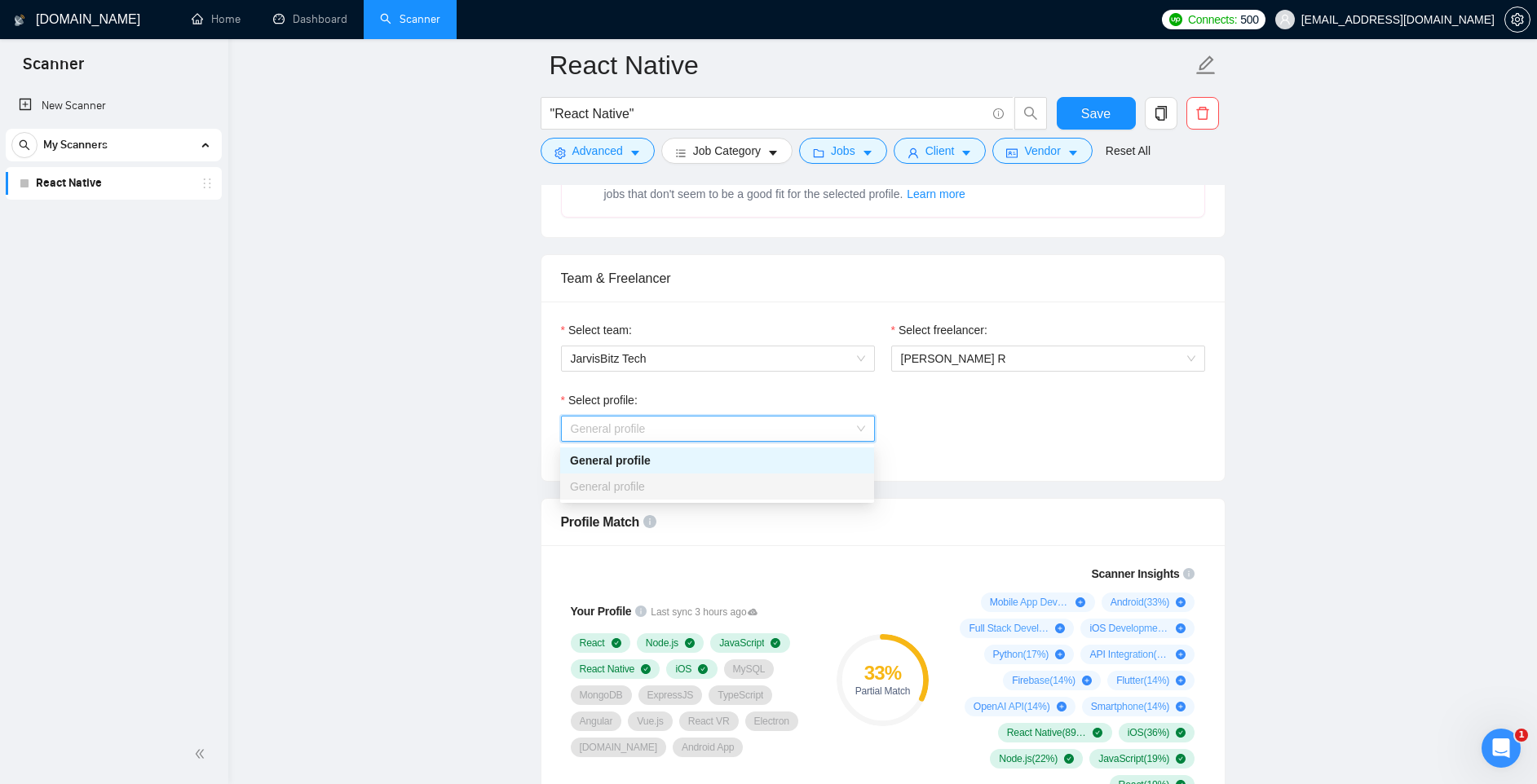
click at [740, 425] on span "General profile" at bounding box center [718, 428] width 294 height 24
click at [925, 440] on div "Select profile: General profile General profile" at bounding box center [882, 426] width 660 height 70
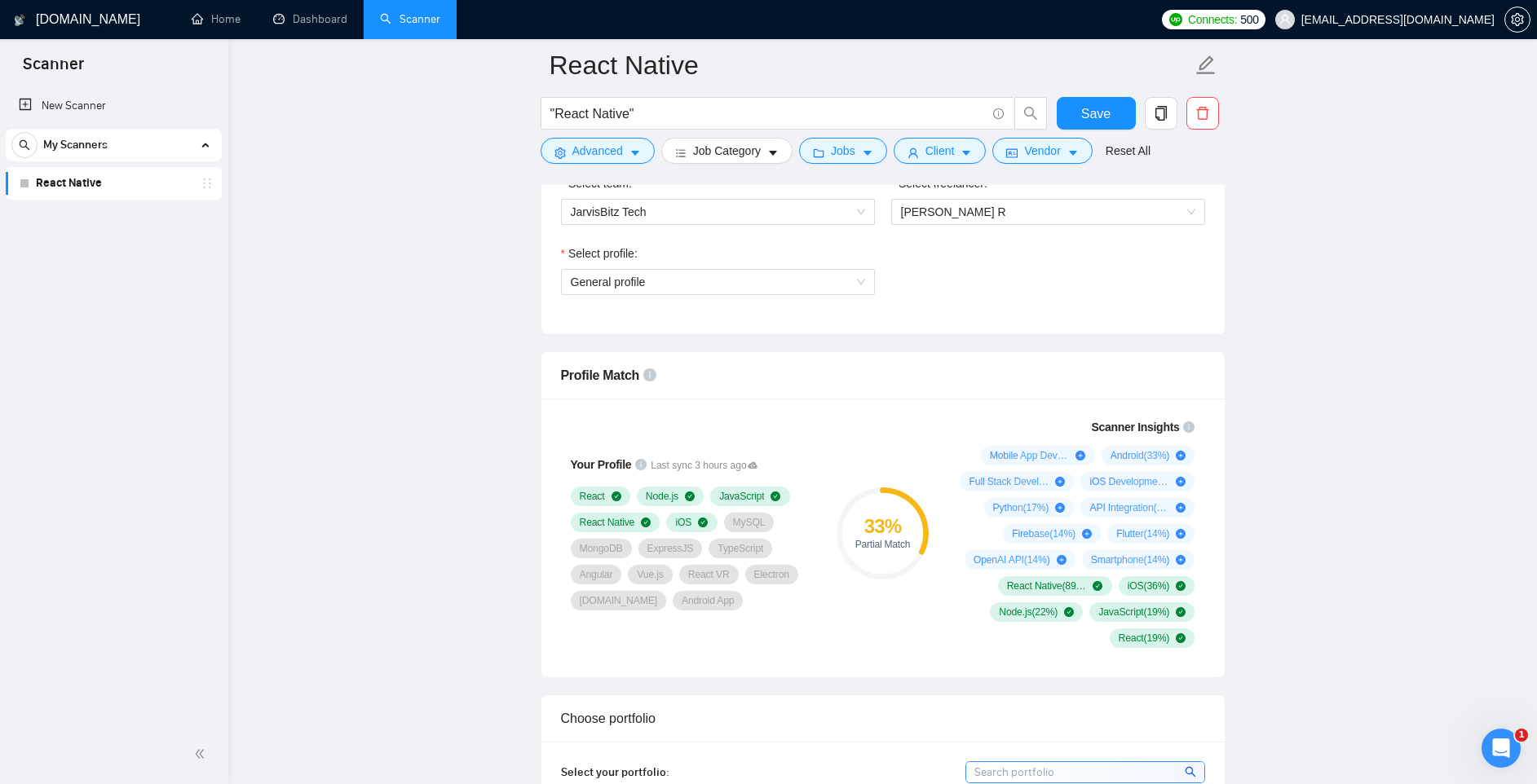
scroll to position [917, 0]
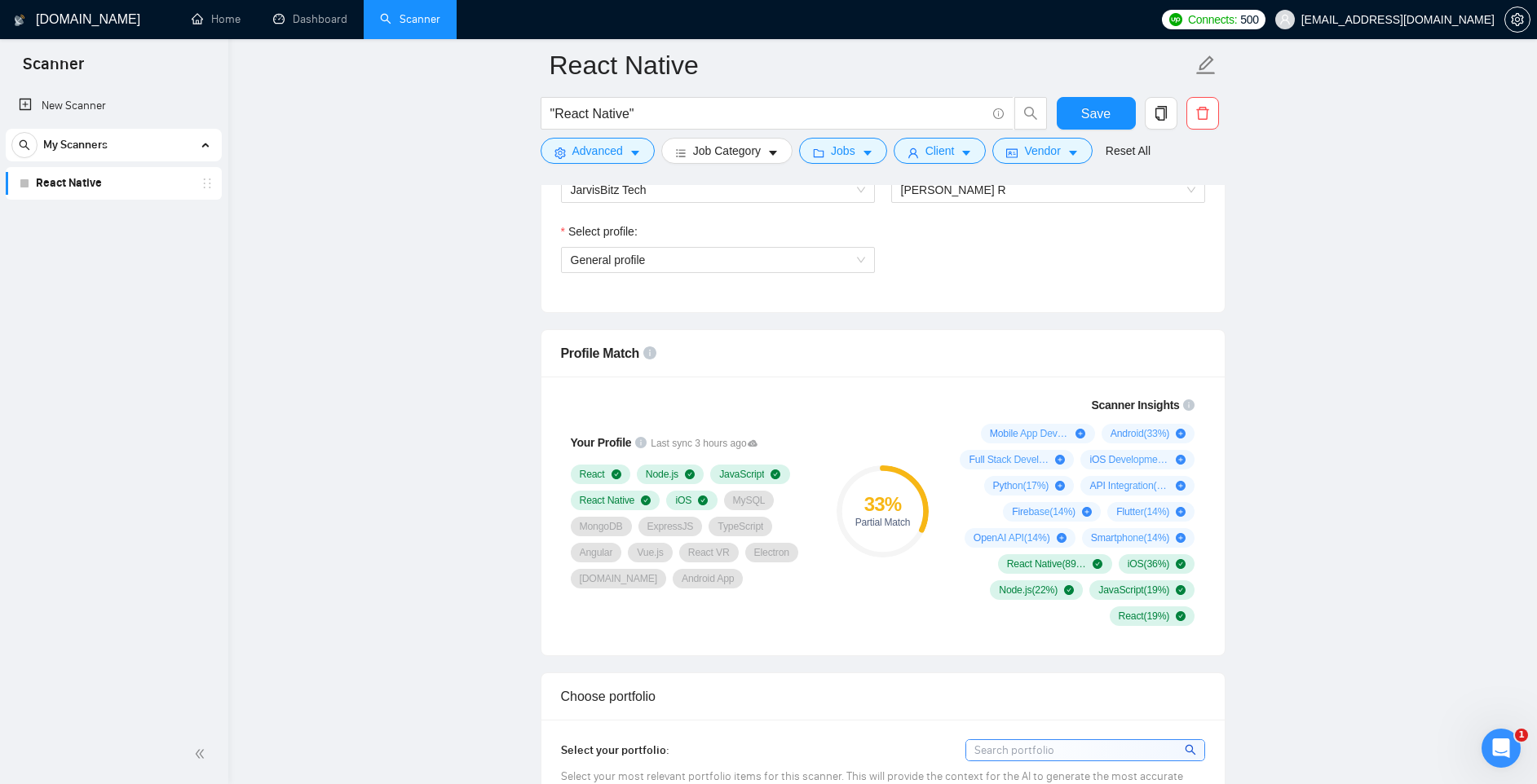
click at [1059, 623] on div "Mobile App Development ( 67 %) Android ( 33 %) Full Stack Development ( 19 %) i…" at bounding box center [1074, 525] width 241 height 202
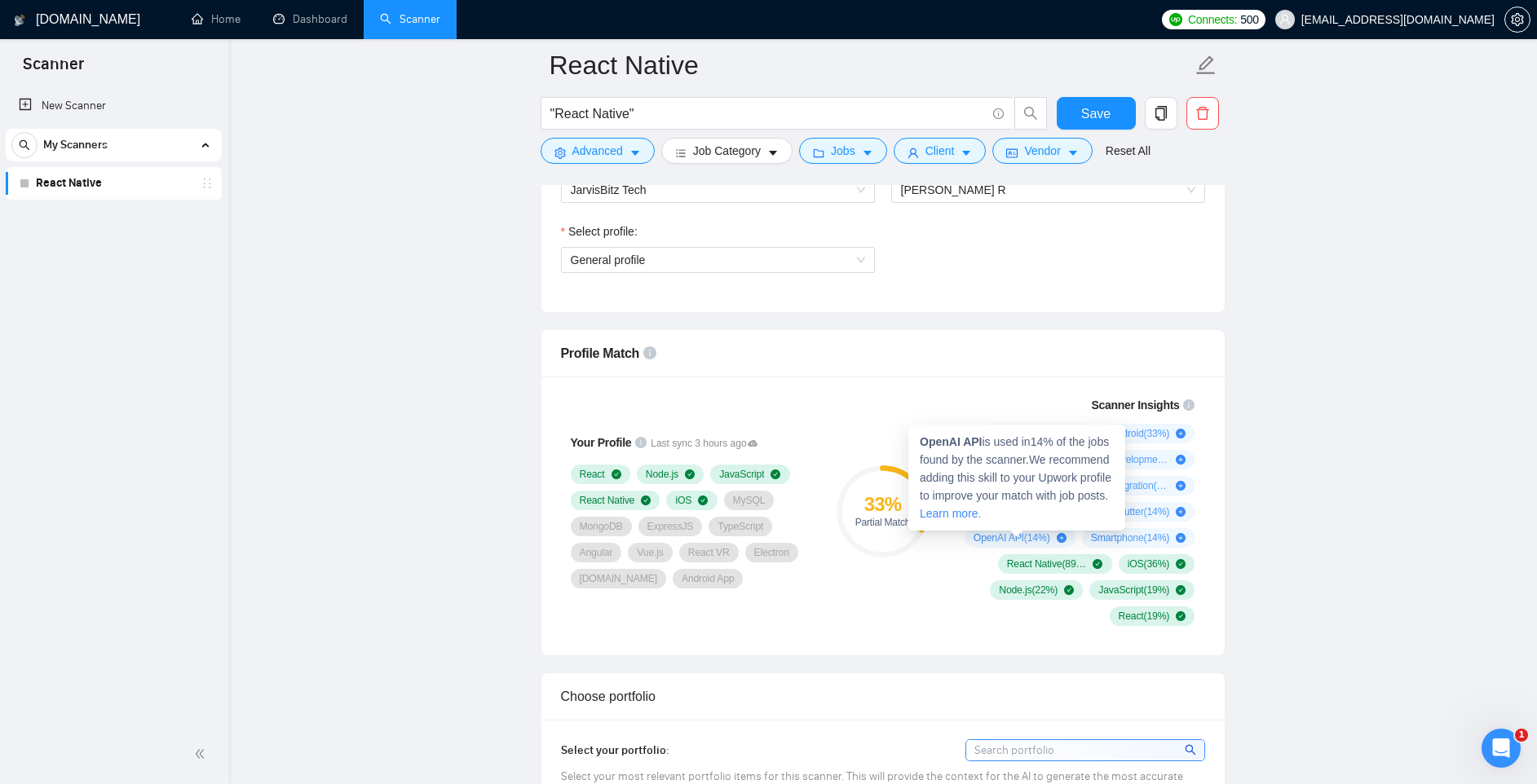
click at [1059, 538] on icon "plus-circle" at bounding box center [1062, 538] width 10 height 10
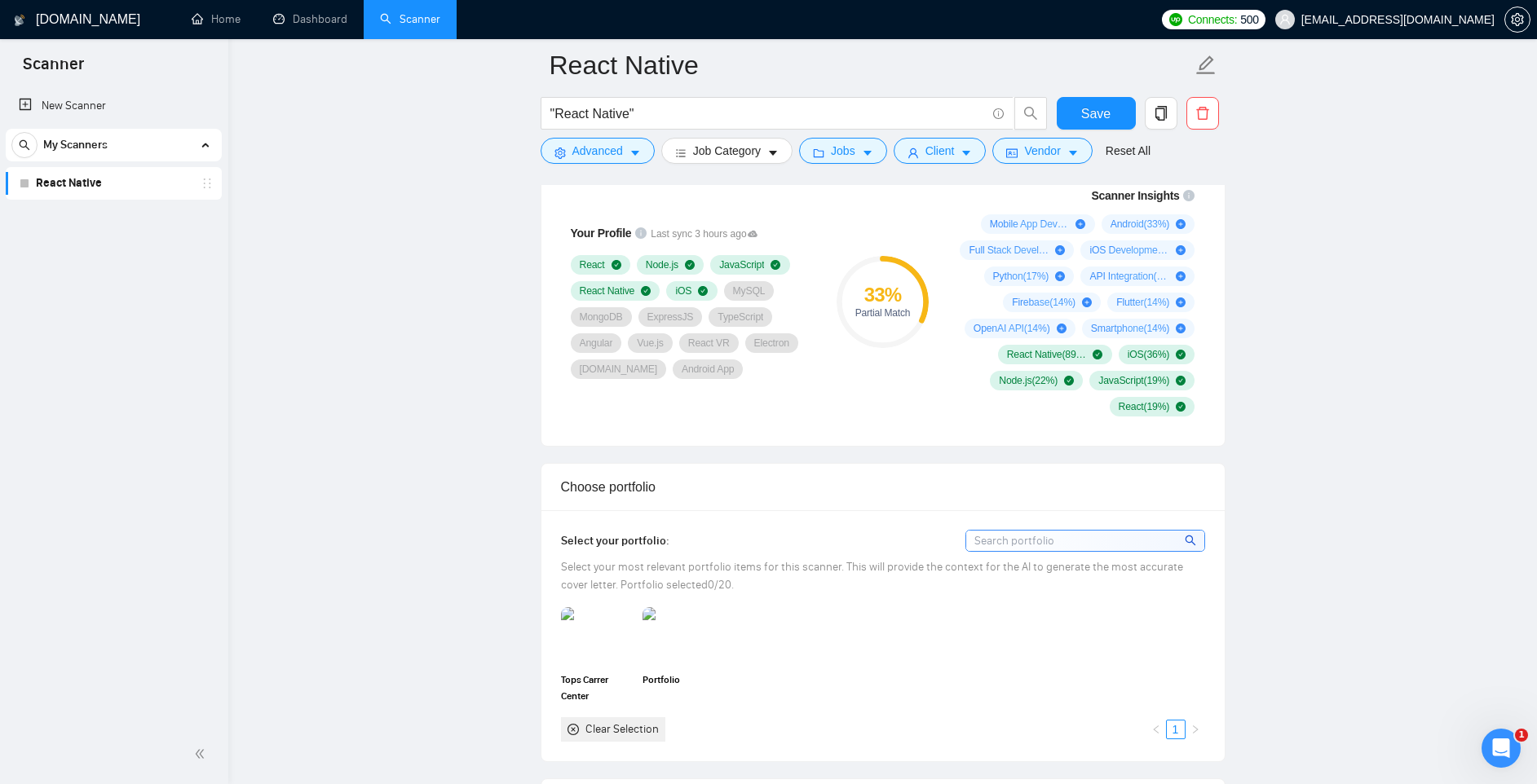
scroll to position [1171, 0]
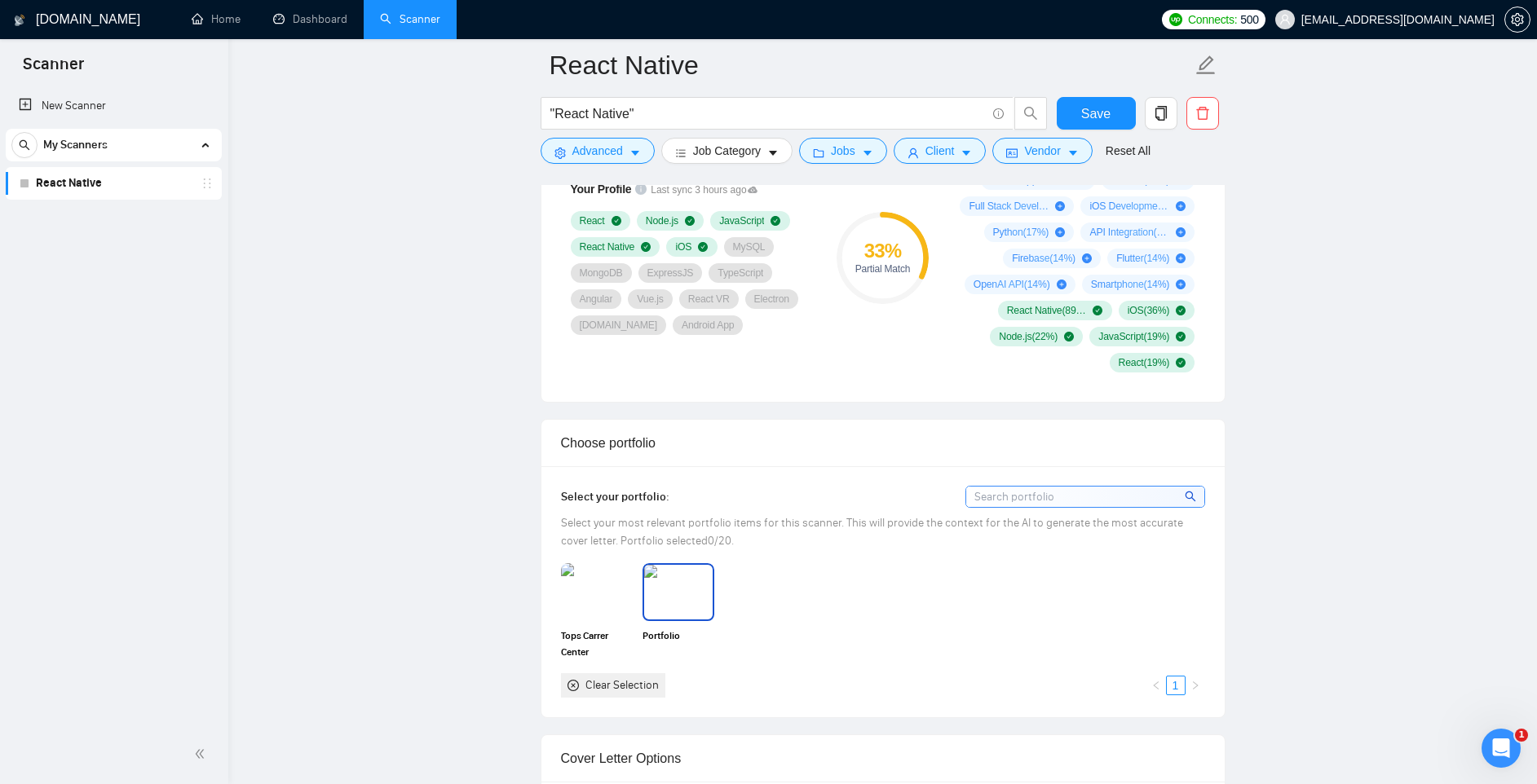
click at [692, 581] on img at bounding box center [678, 592] width 68 height 54
click at [615, 591] on img at bounding box center [596, 592] width 68 height 54
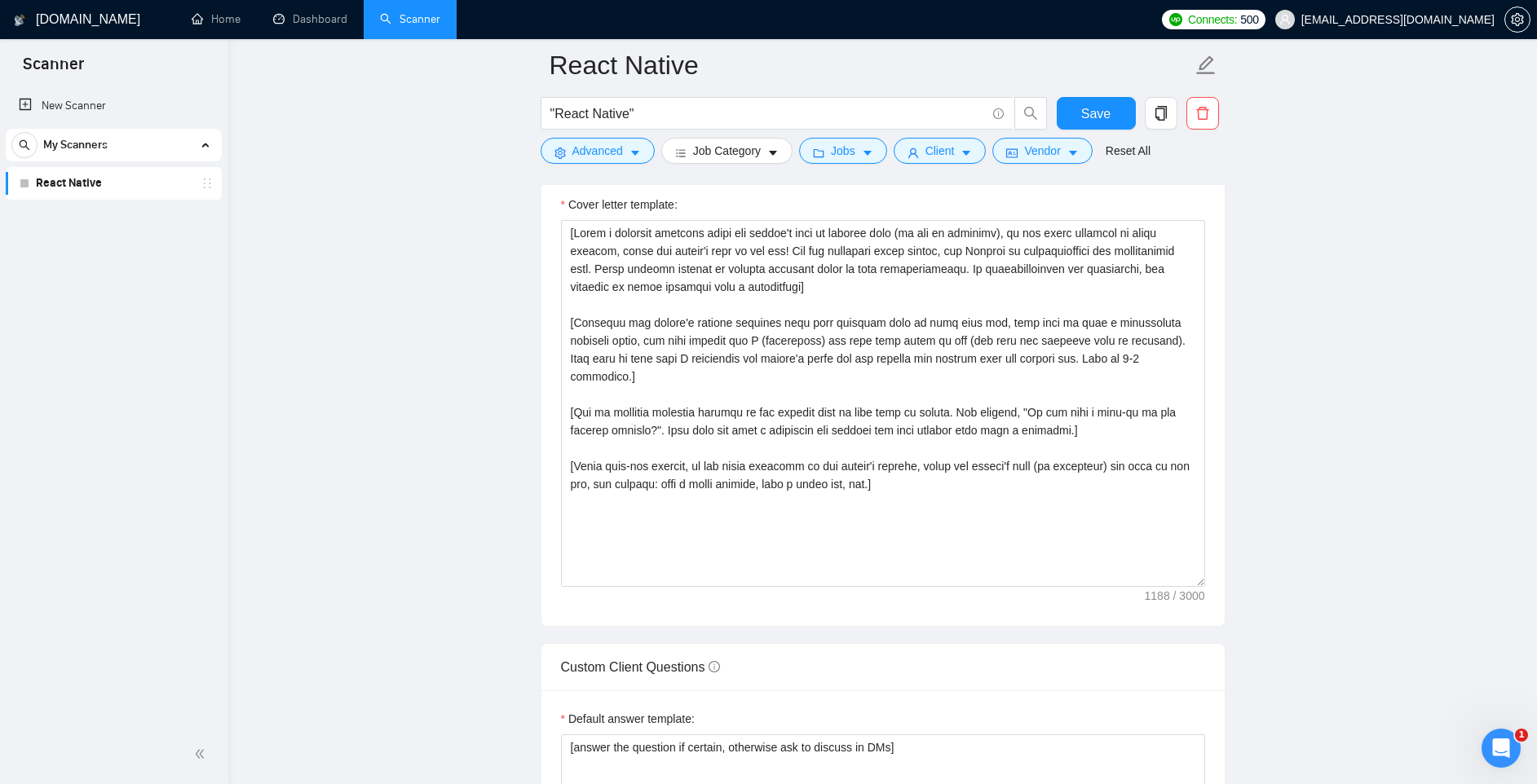
scroll to position [1787, 0]
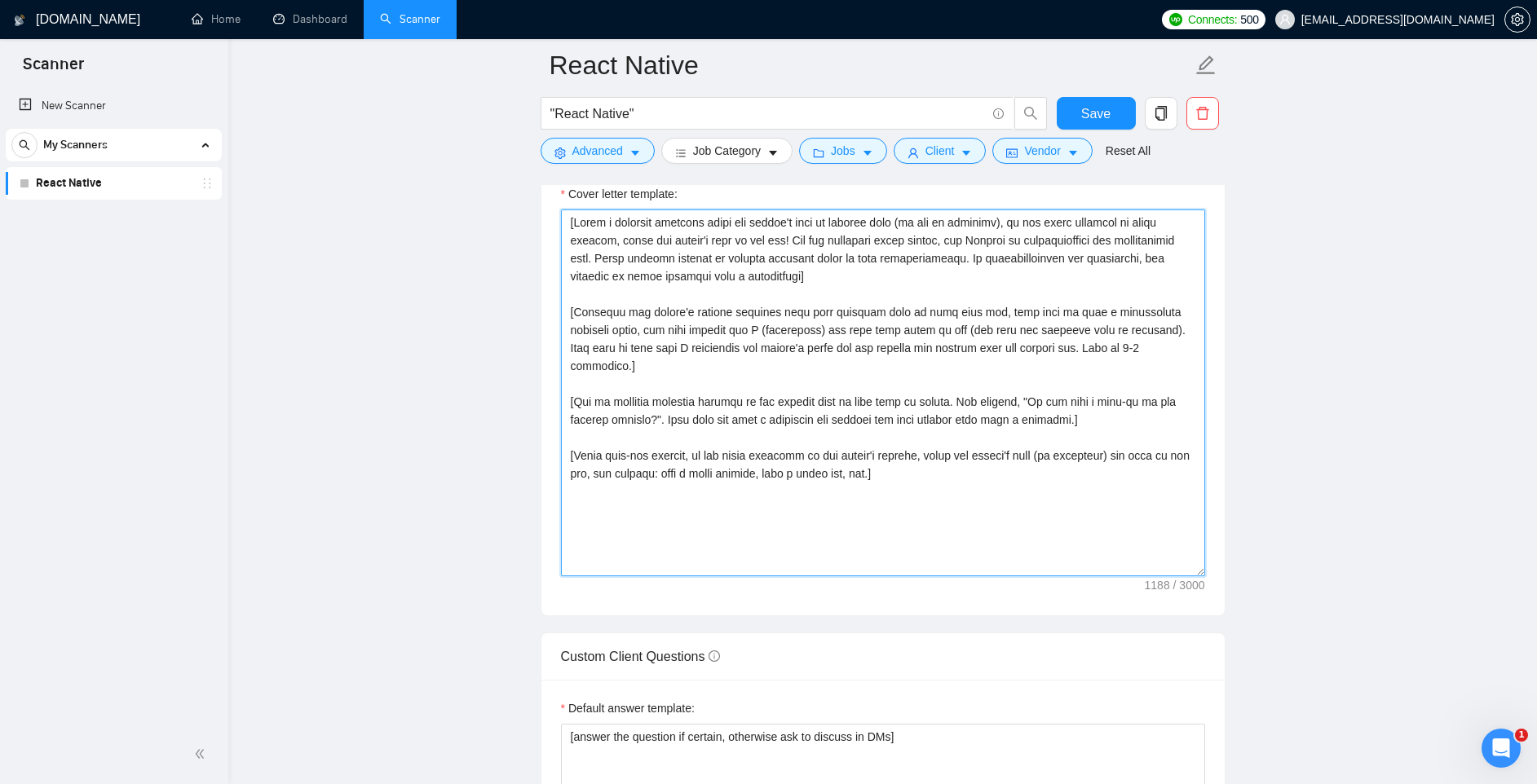
click at [758, 554] on textarea "Cover letter template:" at bounding box center [883, 393] width 644 height 367
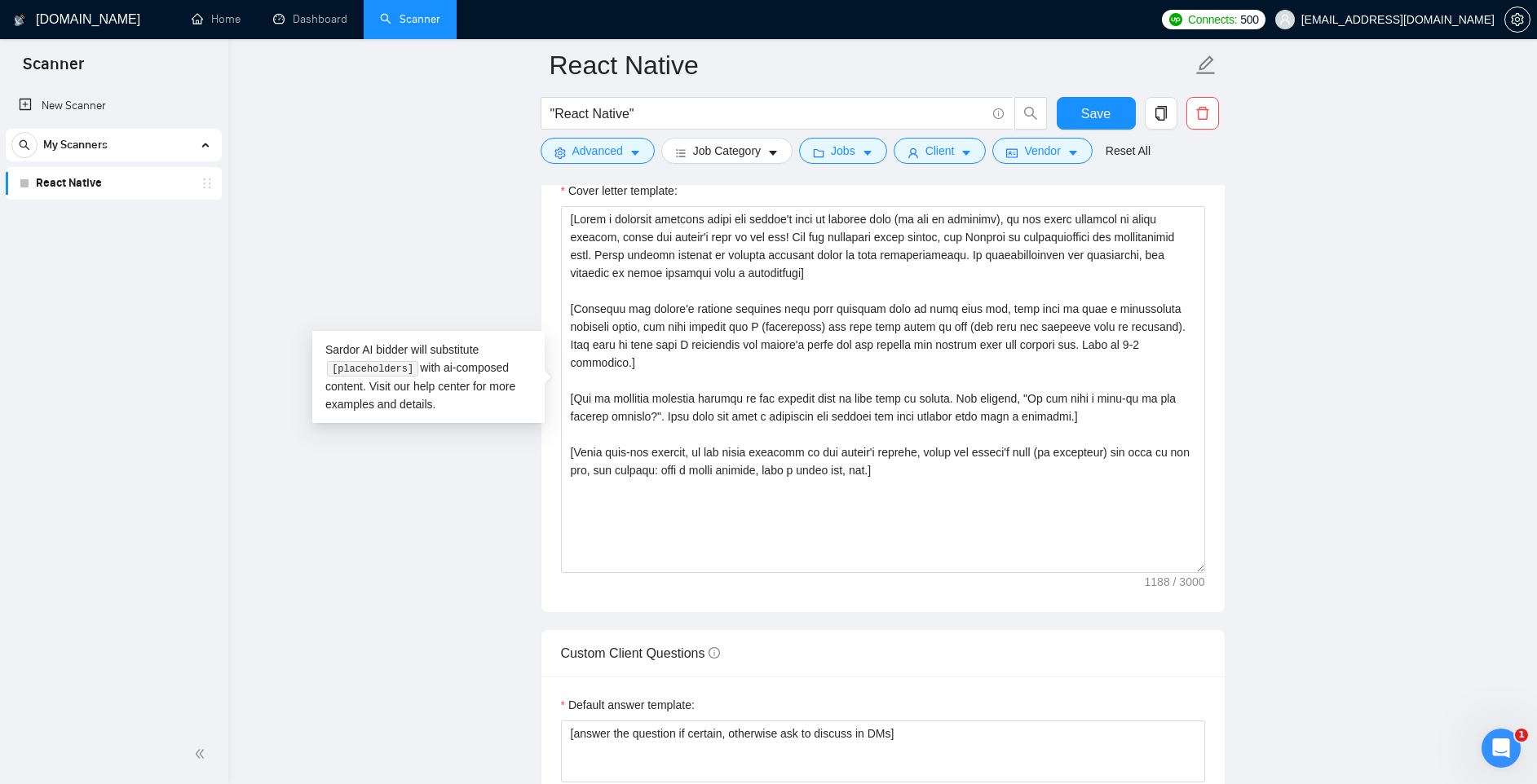
click at [574, 590] on div "Cover letter template:" at bounding box center [882, 387] width 683 height 450
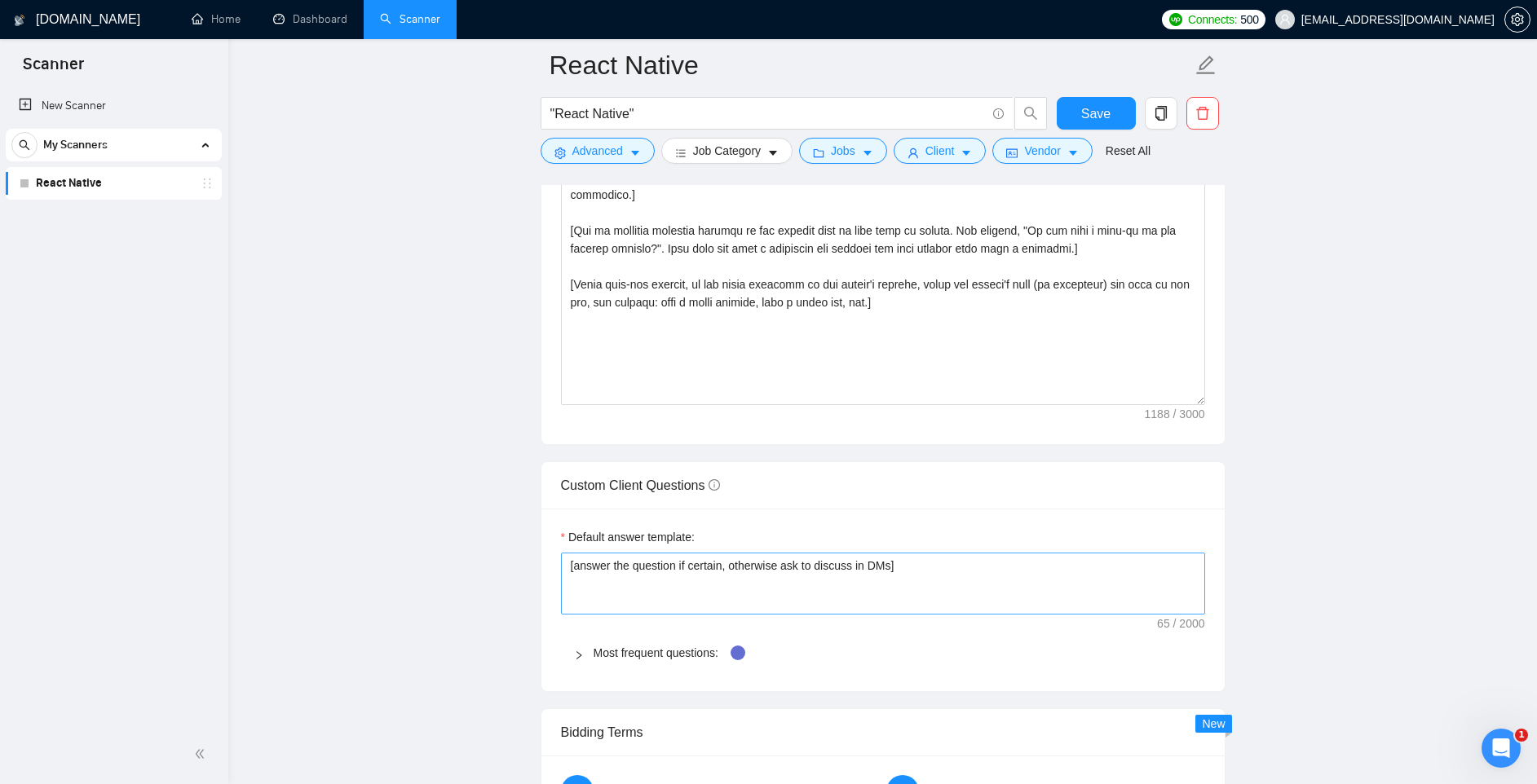
scroll to position [1964, 0]
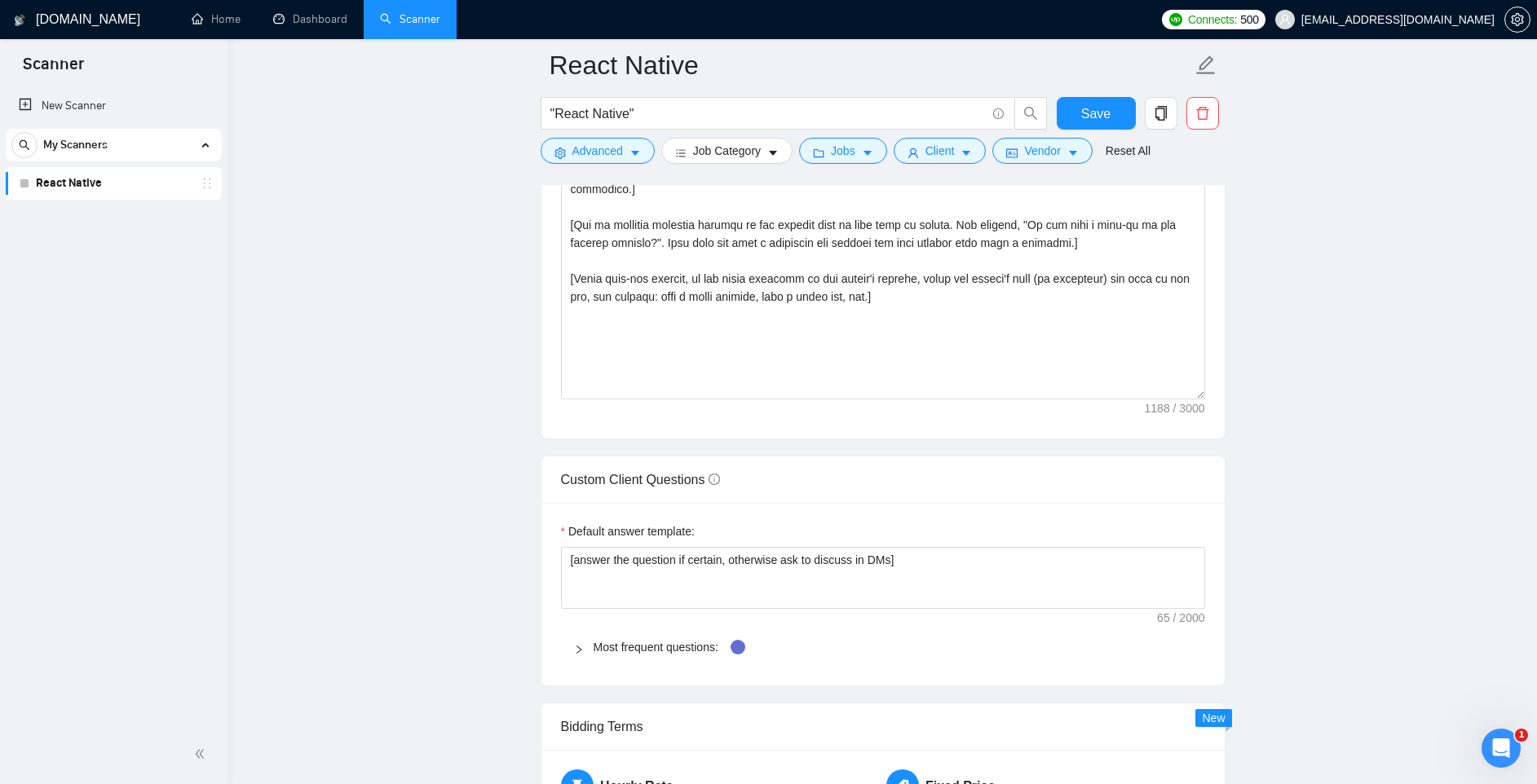
click at [642, 637] on div "Most frequent questions:" at bounding box center [883, 647] width 644 height 38
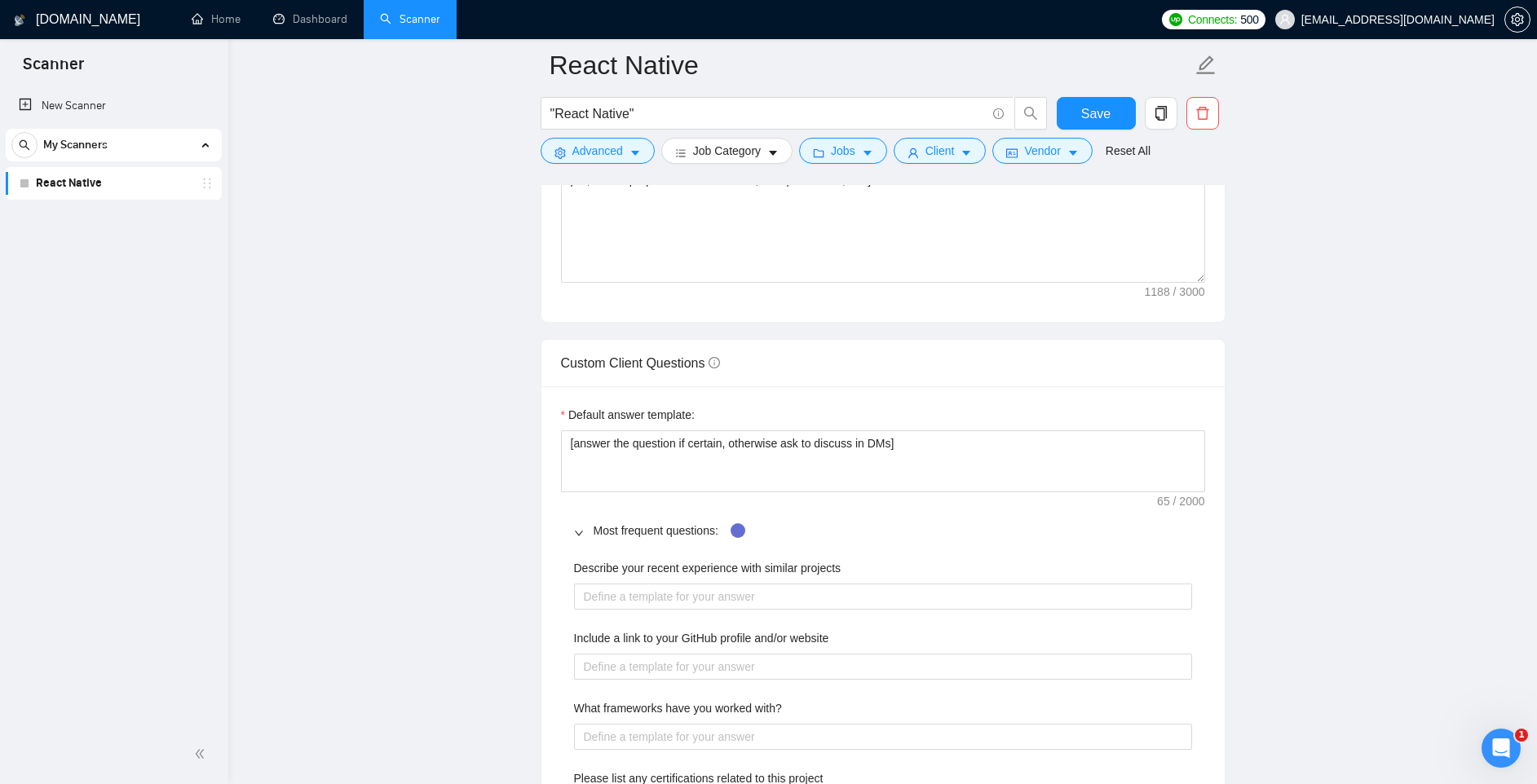
scroll to position [2091, 0]
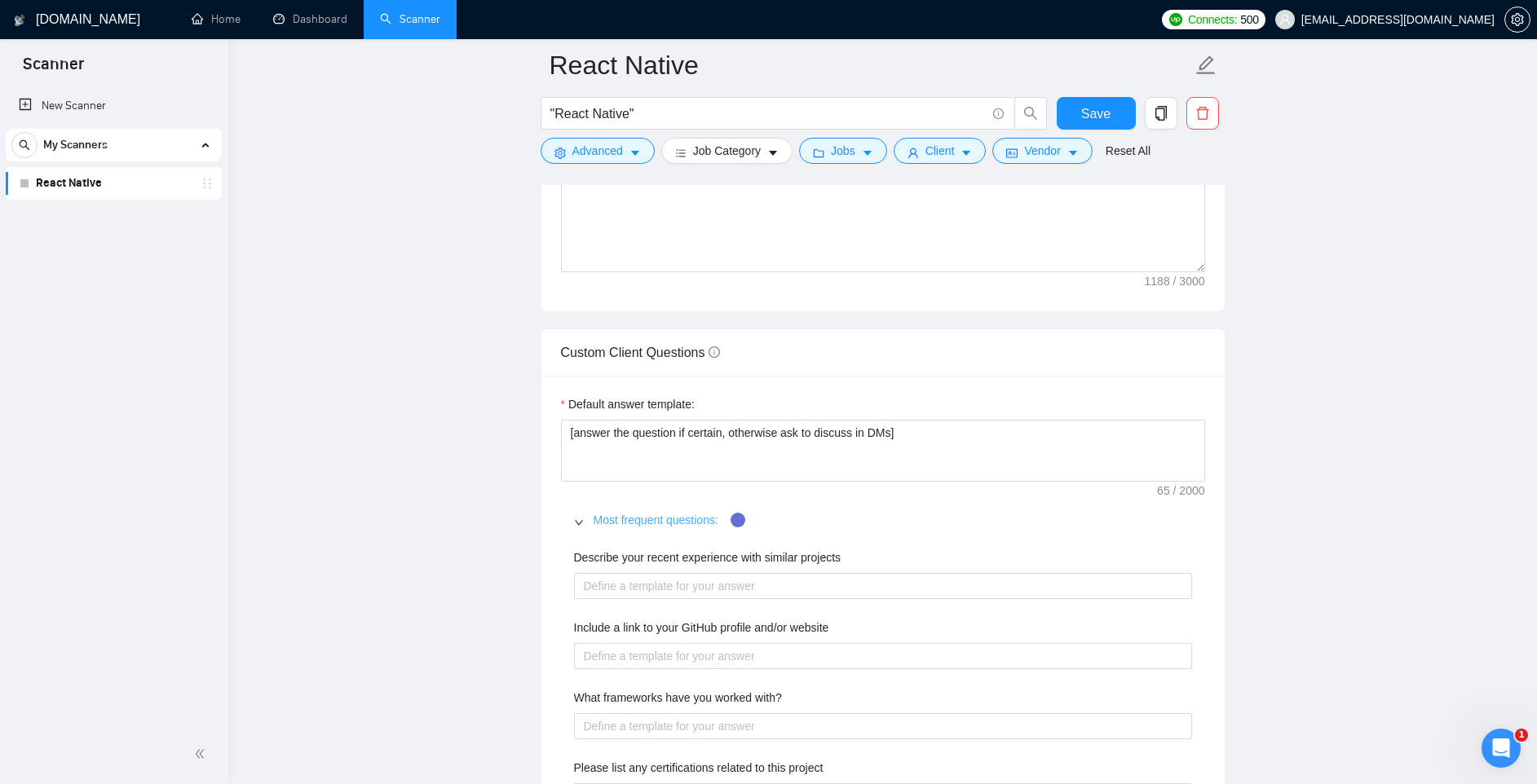
click at [638, 520] on link "Most frequent questions:" at bounding box center [656, 521] width 125 height 13
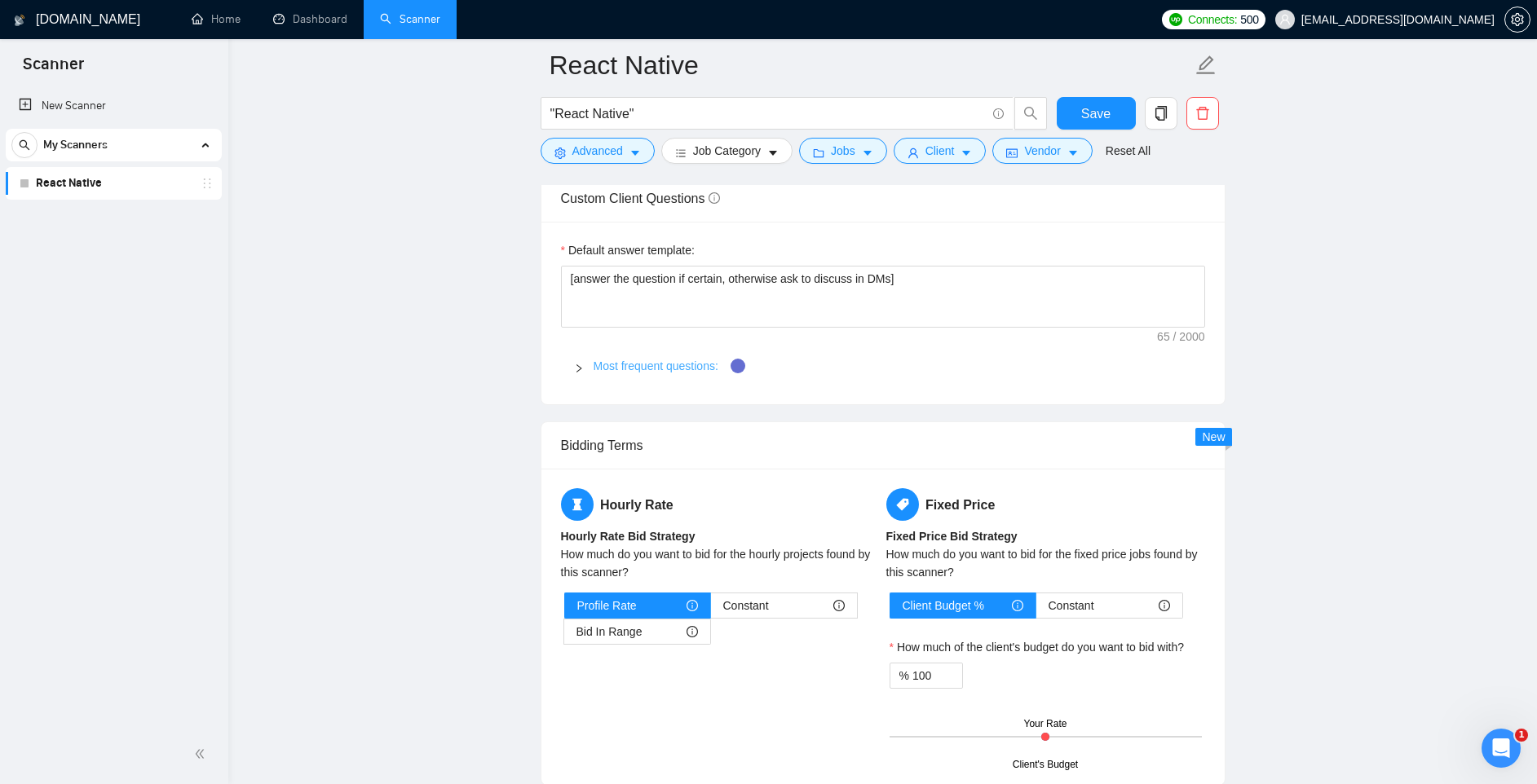
scroll to position [2256, 0]
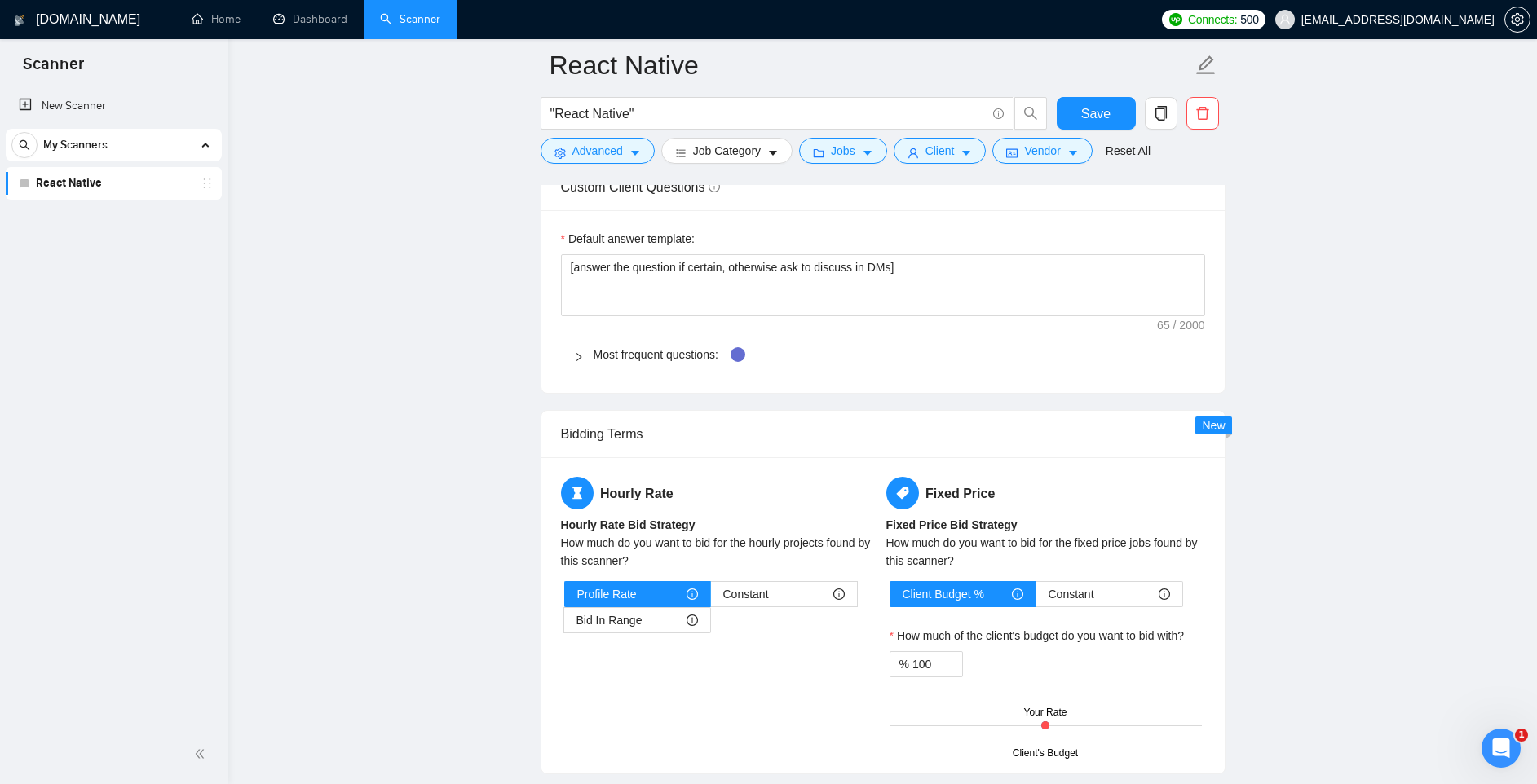
click at [628, 660] on div "Hourly Rate Hourly Rate Bid Strategy How much do you want to bid for the hourly…" at bounding box center [882, 615] width 650 height 277
click at [763, 596] on span "Constant" at bounding box center [746, 594] width 45 height 24
click at [711, 598] on input "Constant" at bounding box center [711, 598] width 0 height 0
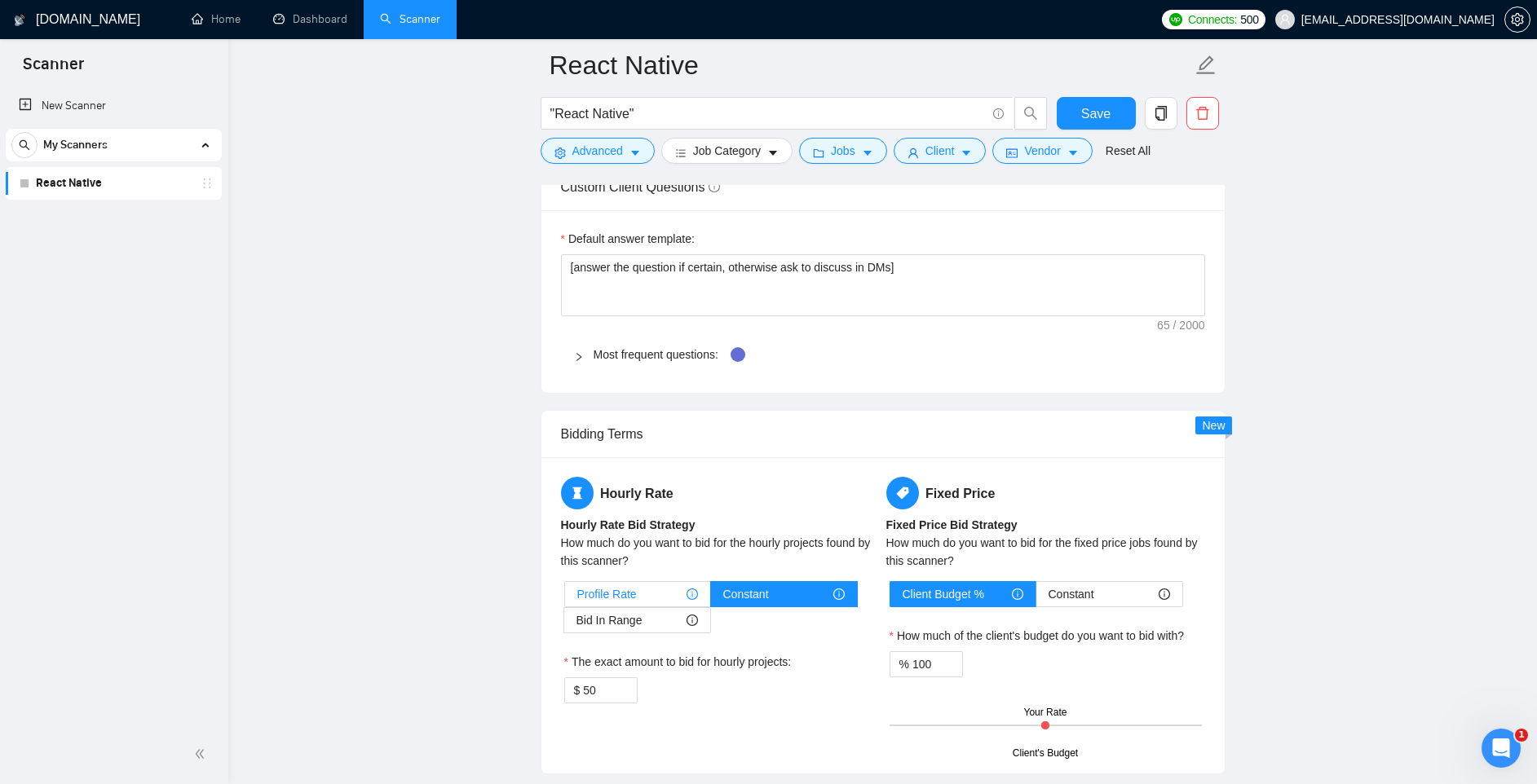
click at [657, 586] on div "Profile Rate" at bounding box center [637, 594] width 120 height 24
click at [565, 598] on input "Profile Rate" at bounding box center [565, 598] width 0 height 0
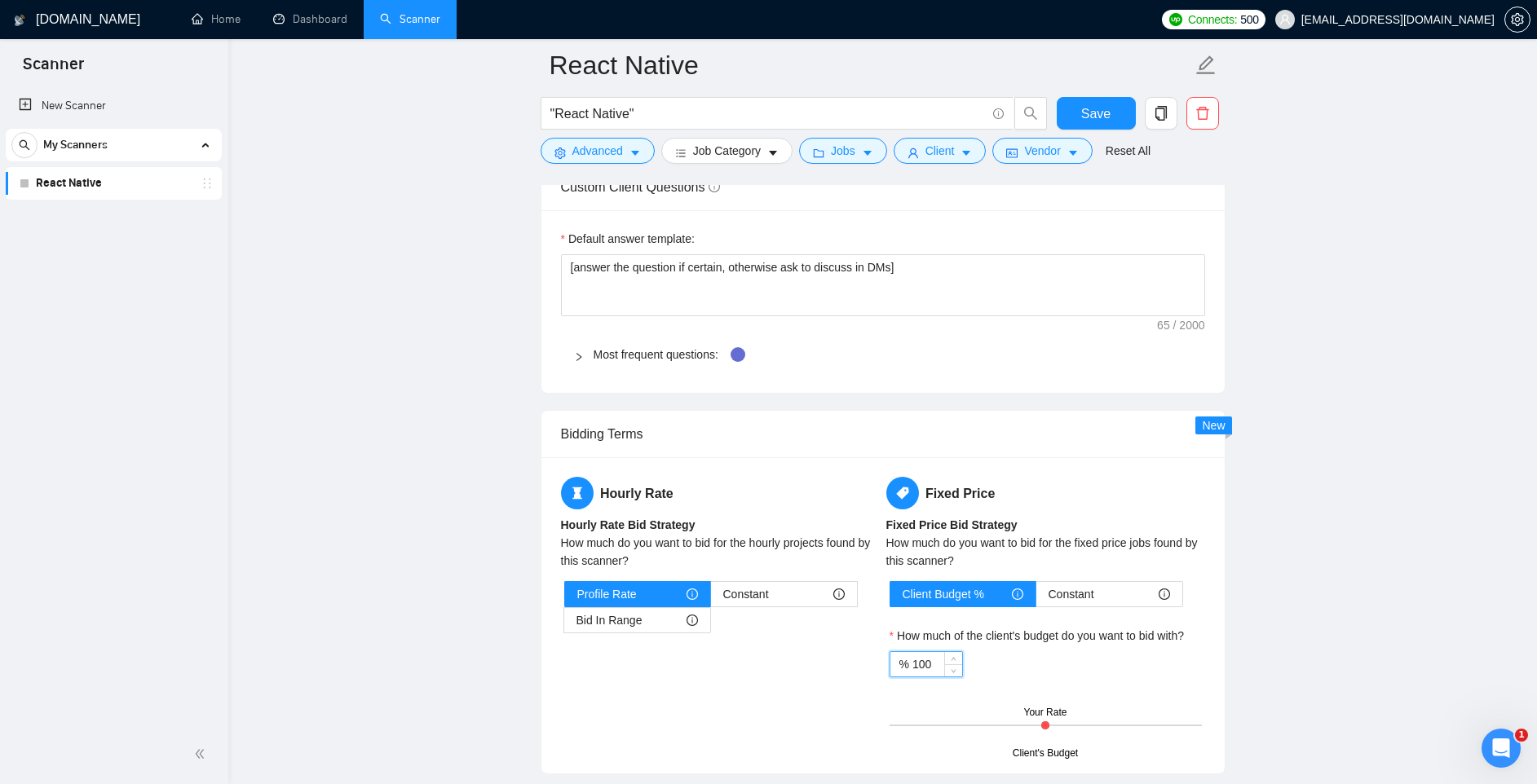
click at [926, 673] on input "100" at bounding box center [936, 664] width 50 height 24
click at [998, 665] on div "% 100" at bounding box center [1045, 664] width 312 height 26
click at [963, 592] on span "Client Budget %" at bounding box center [943, 594] width 82 height 24
click at [890, 598] on input "Client Budget %" at bounding box center [890, 598] width 0 height 0
click at [921, 655] on input "100" at bounding box center [936, 664] width 50 height 24
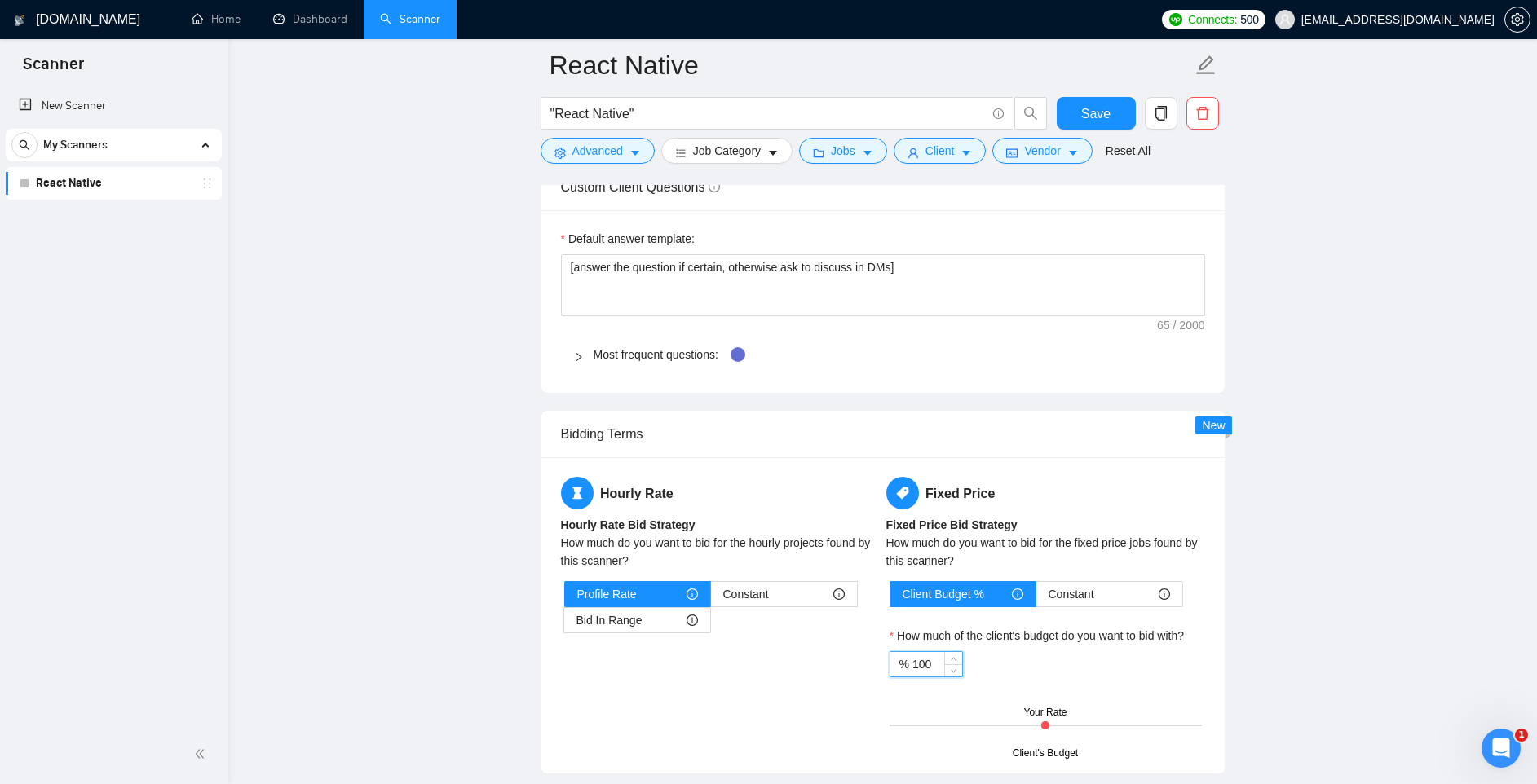
click at [921, 655] on input "100" at bounding box center [936, 664] width 50 height 24
click at [1064, 686] on div "Client Budget % Constant How much of the client's budget do you want to bid wit…" at bounding box center [1045, 667] width 319 height 172
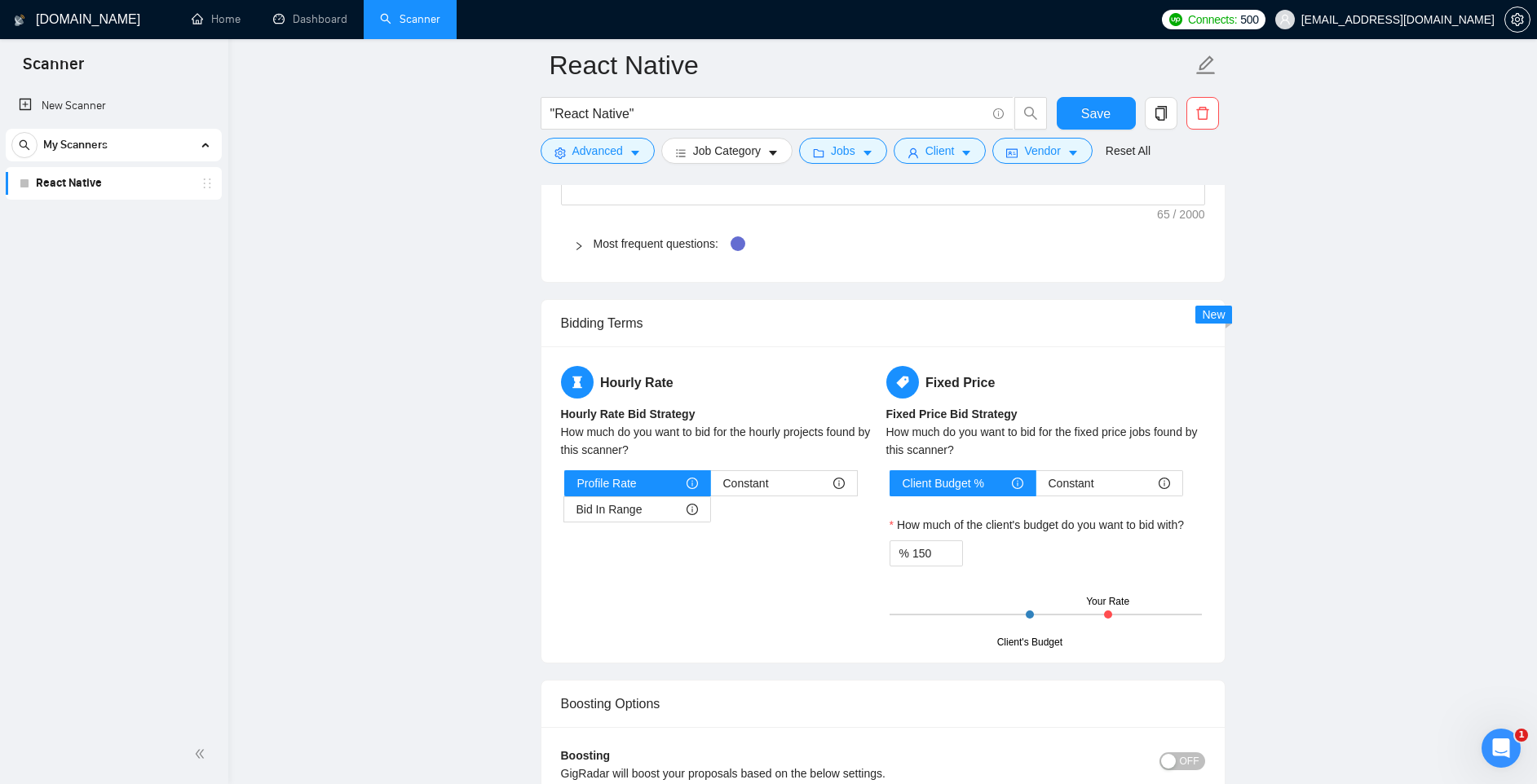
scroll to position [2378, 0]
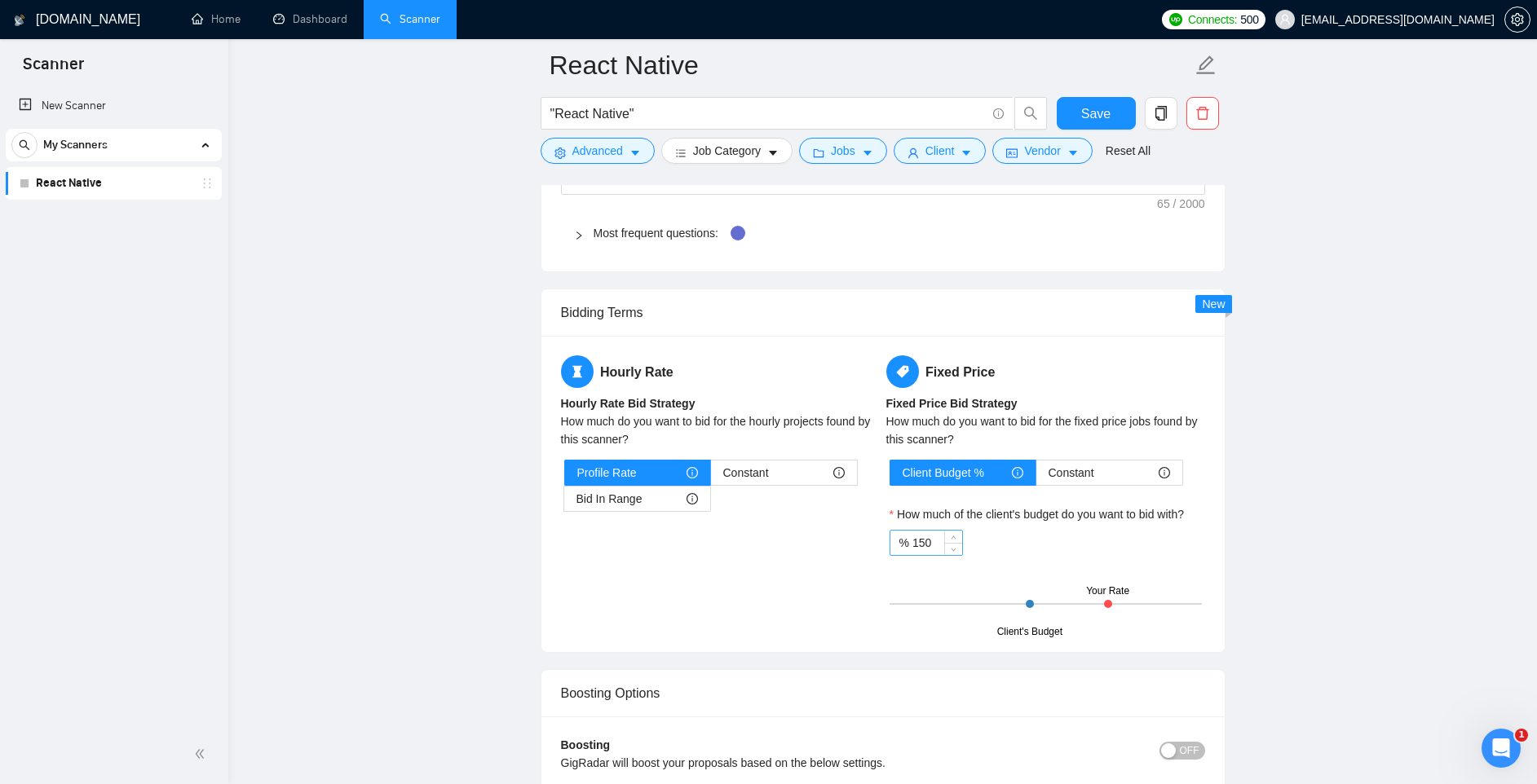
click at [923, 539] on input "150" at bounding box center [936, 543] width 50 height 24
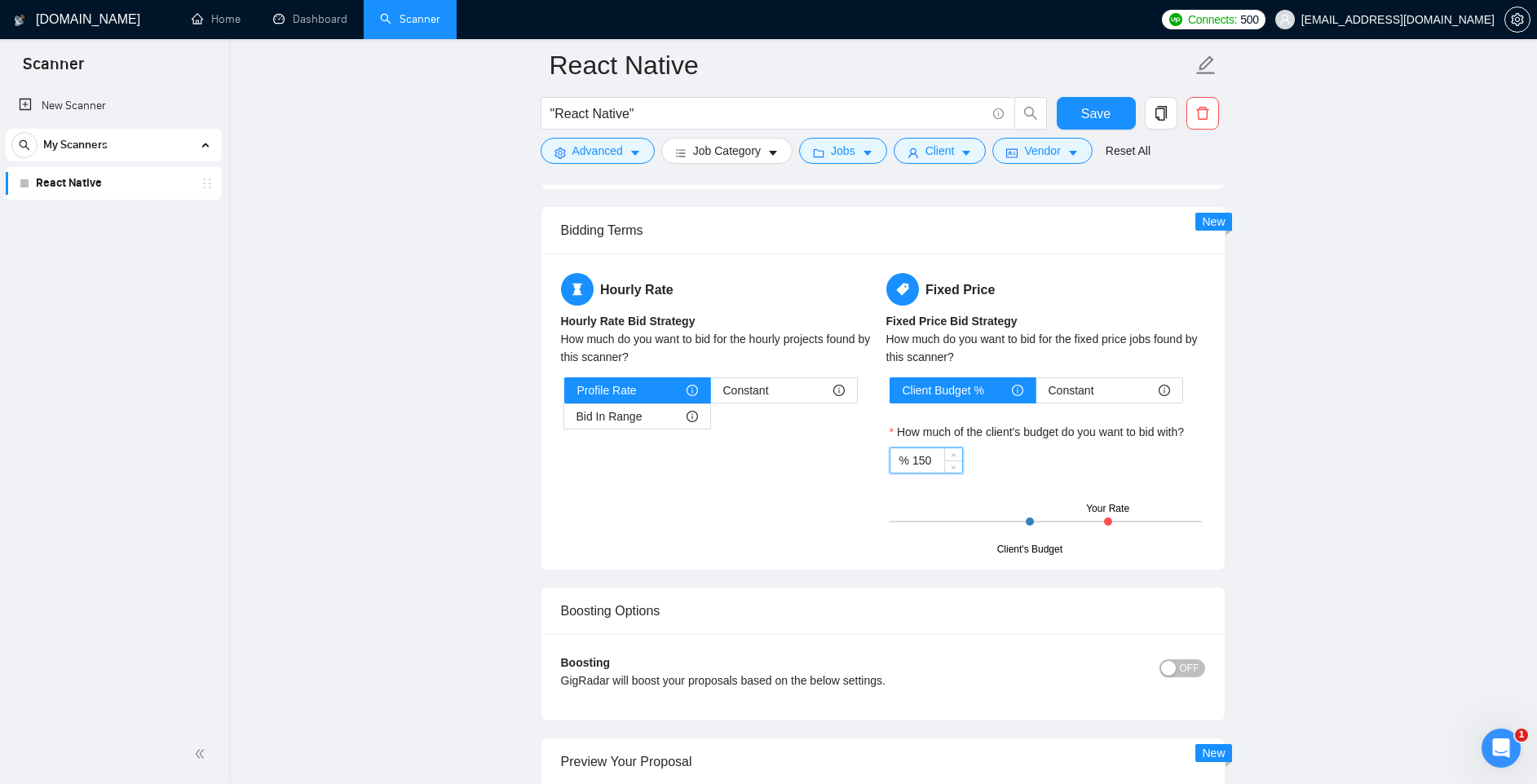
scroll to position [2462, 0]
click at [922, 458] on input "150" at bounding box center [936, 458] width 50 height 24
click at [1063, 391] on span "Constant" at bounding box center [1071, 389] width 45 height 24
click at [1036, 393] on input "Constant" at bounding box center [1036, 393] width 0 height 0
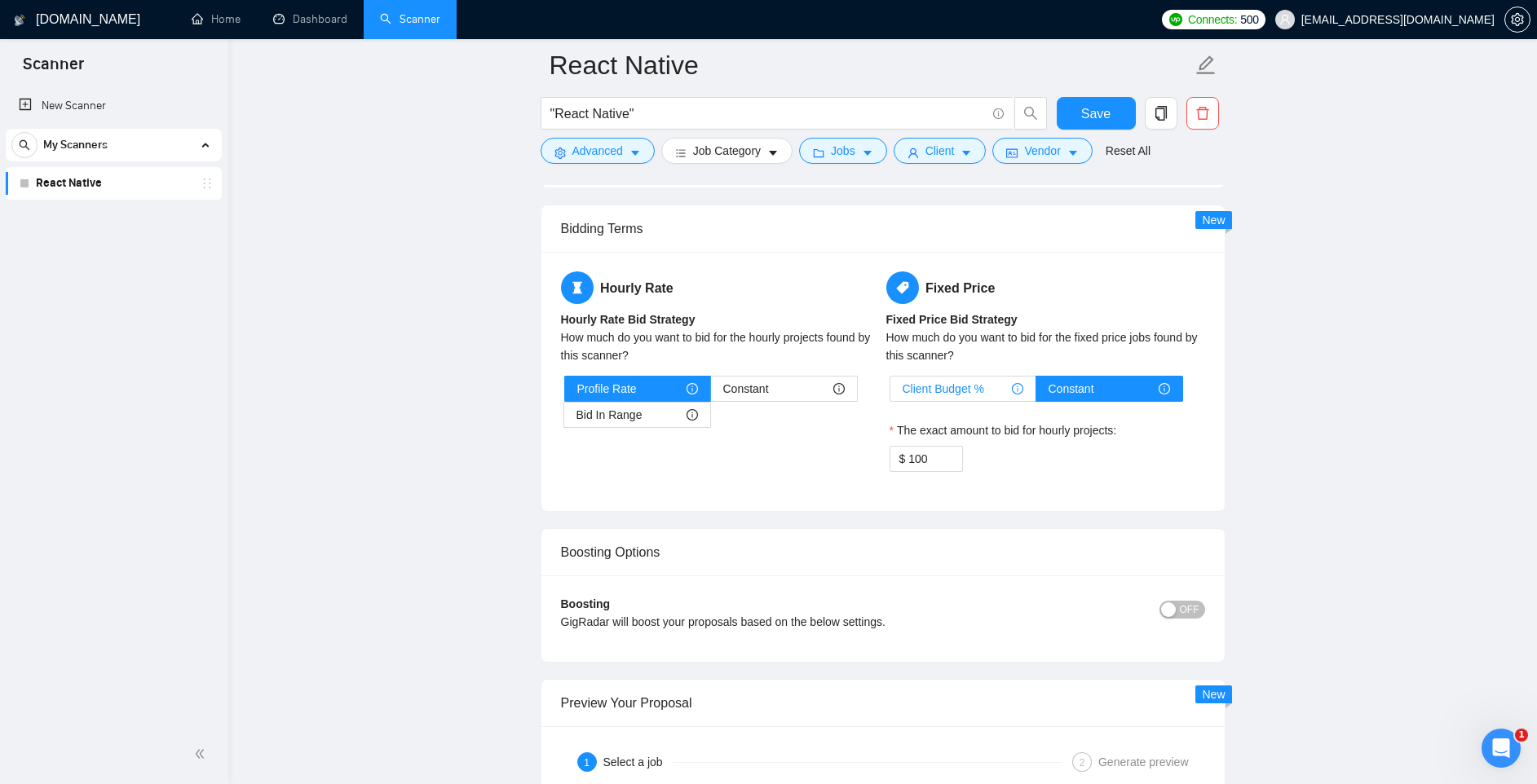
click at [983, 389] on span "Client Budget %" at bounding box center [943, 389] width 82 height 24
click at [890, 393] on input "Client Budget %" at bounding box center [890, 393] width 0 height 0
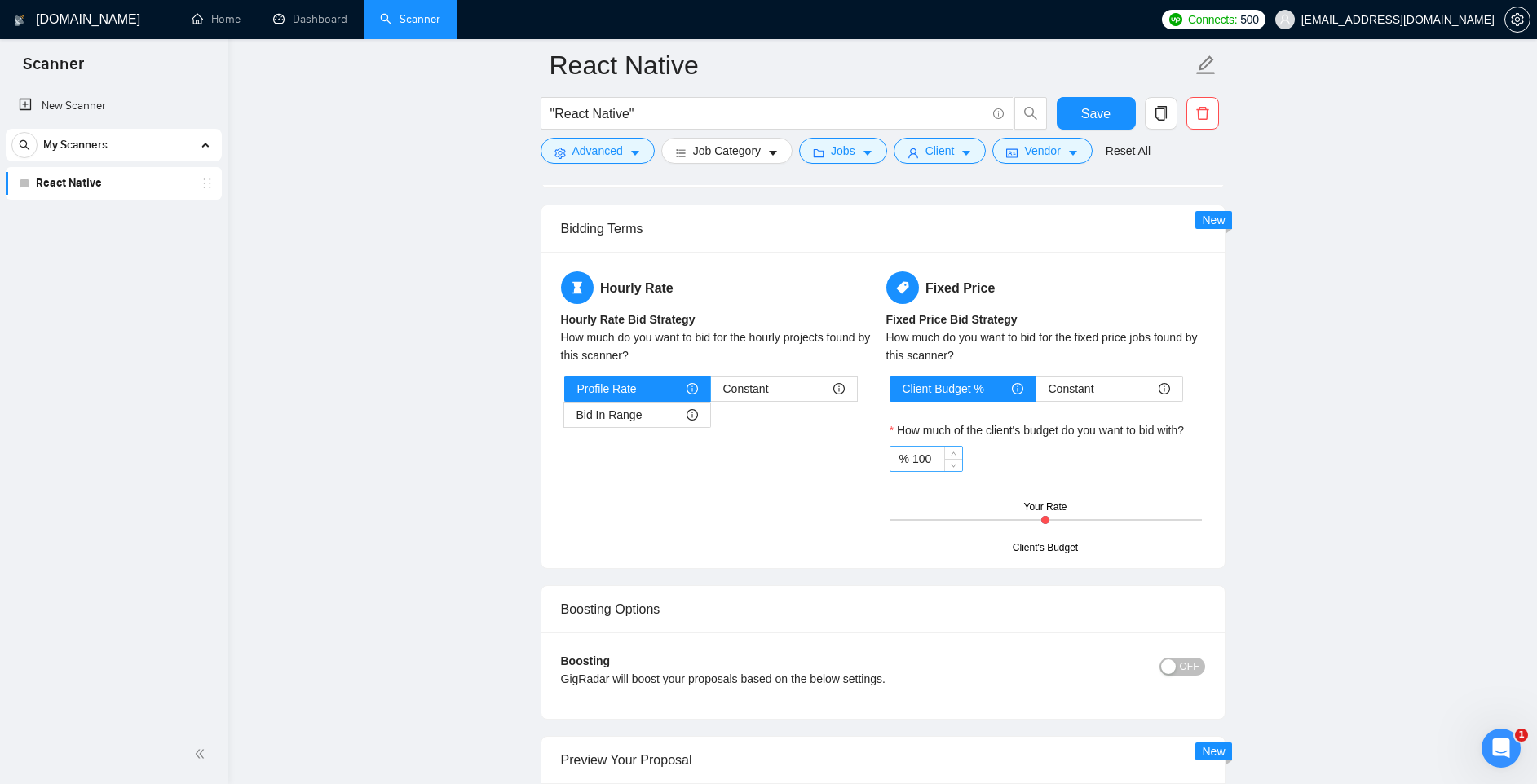
click at [920, 455] on input "100" at bounding box center [936, 458] width 50 height 24
click at [919, 458] on input "90" at bounding box center [936, 458] width 50 height 24
type input "120"
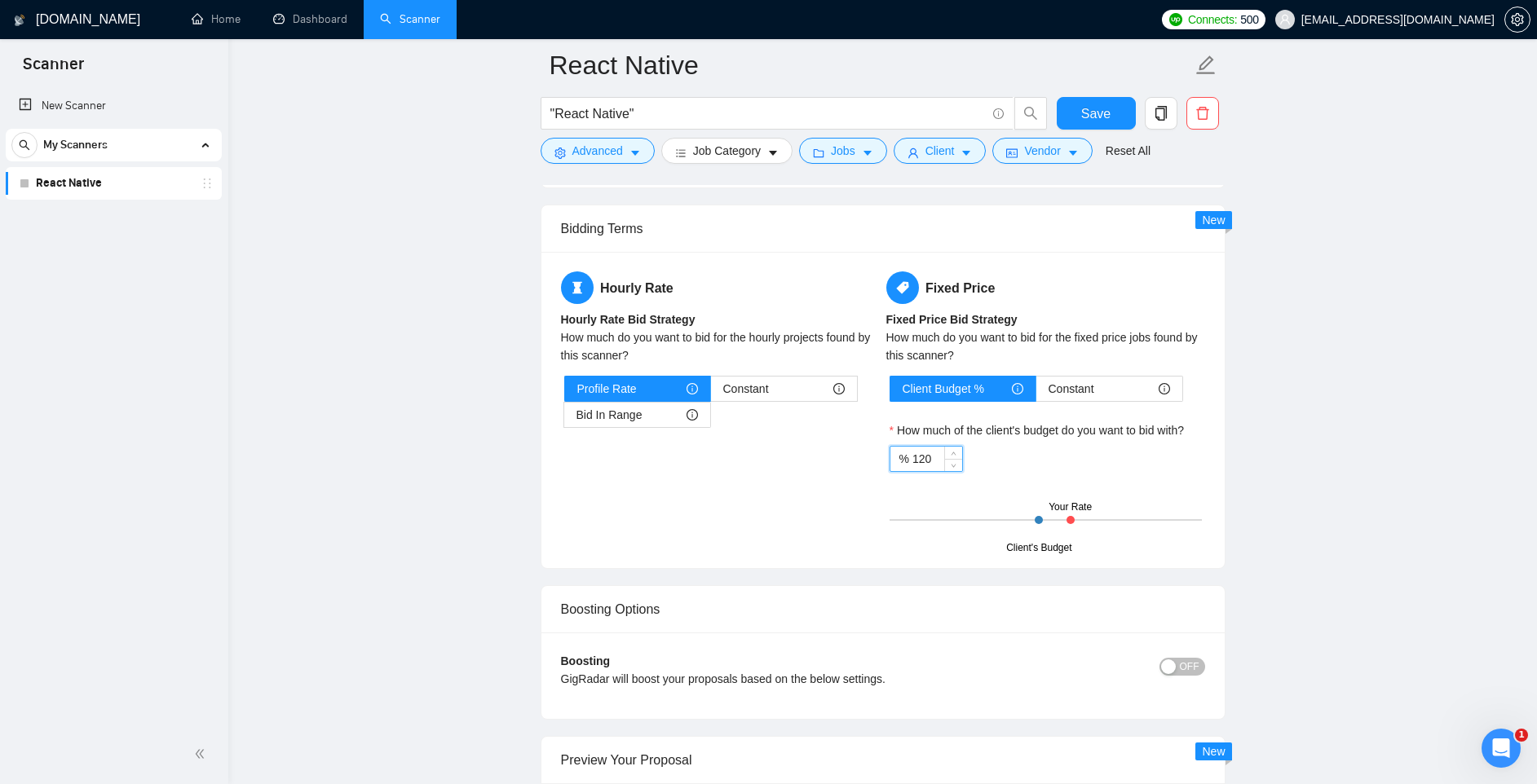
click at [809, 487] on div "Hourly Rate Hourly Rate Bid Strategy How much do you want to bid for the hourly…" at bounding box center [882, 410] width 650 height 277
click at [739, 384] on span "Constant" at bounding box center [746, 389] width 45 height 24
click at [711, 393] on input "Constant" at bounding box center [711, 393] width 0 height 0
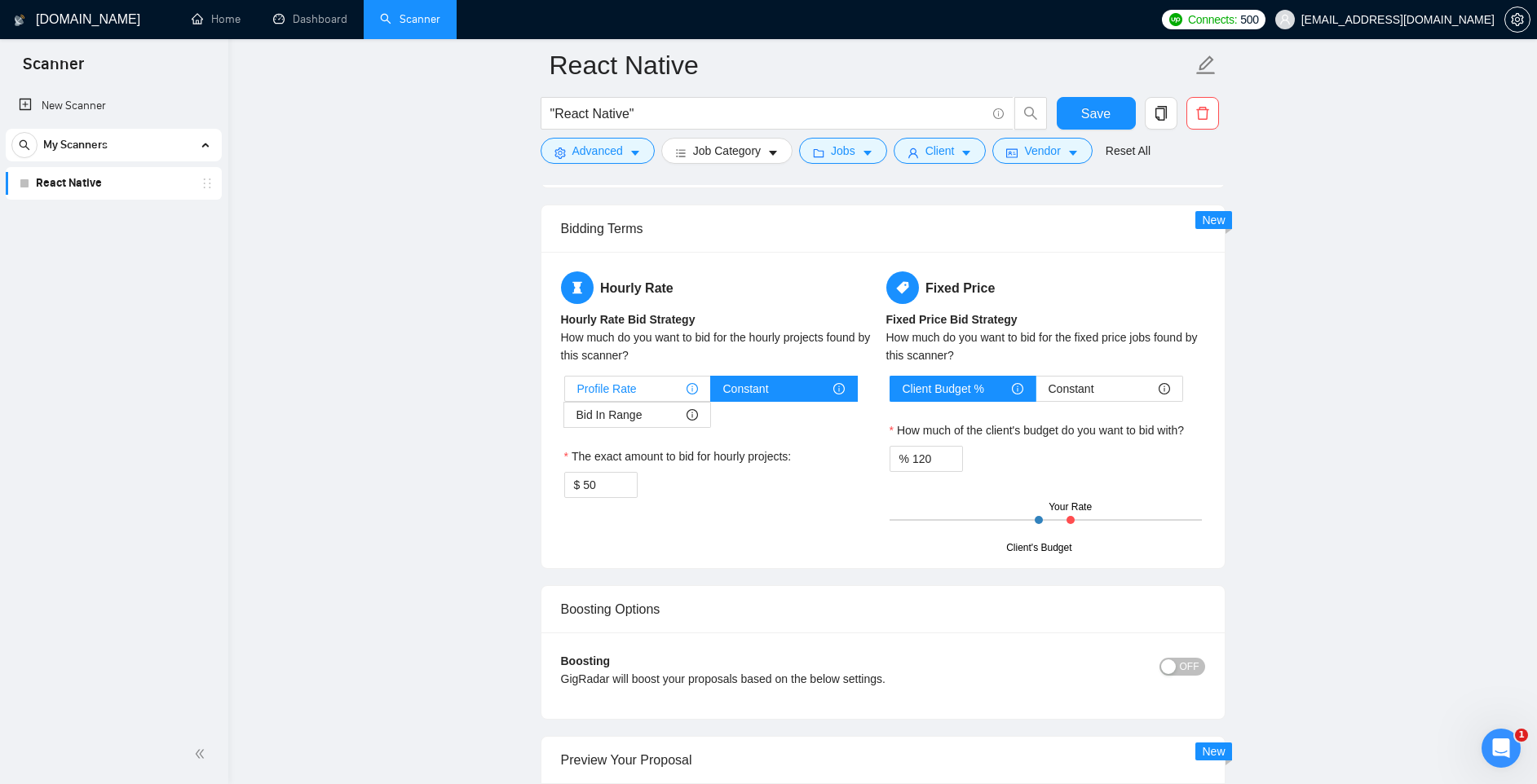
click at [647, 381] on div "Profile Rate" at bounding box center [637, 389] width 120 height 24
click at [565, 393] on input "Profile Rate" at bounding box center [565, 393] width 0 height 0
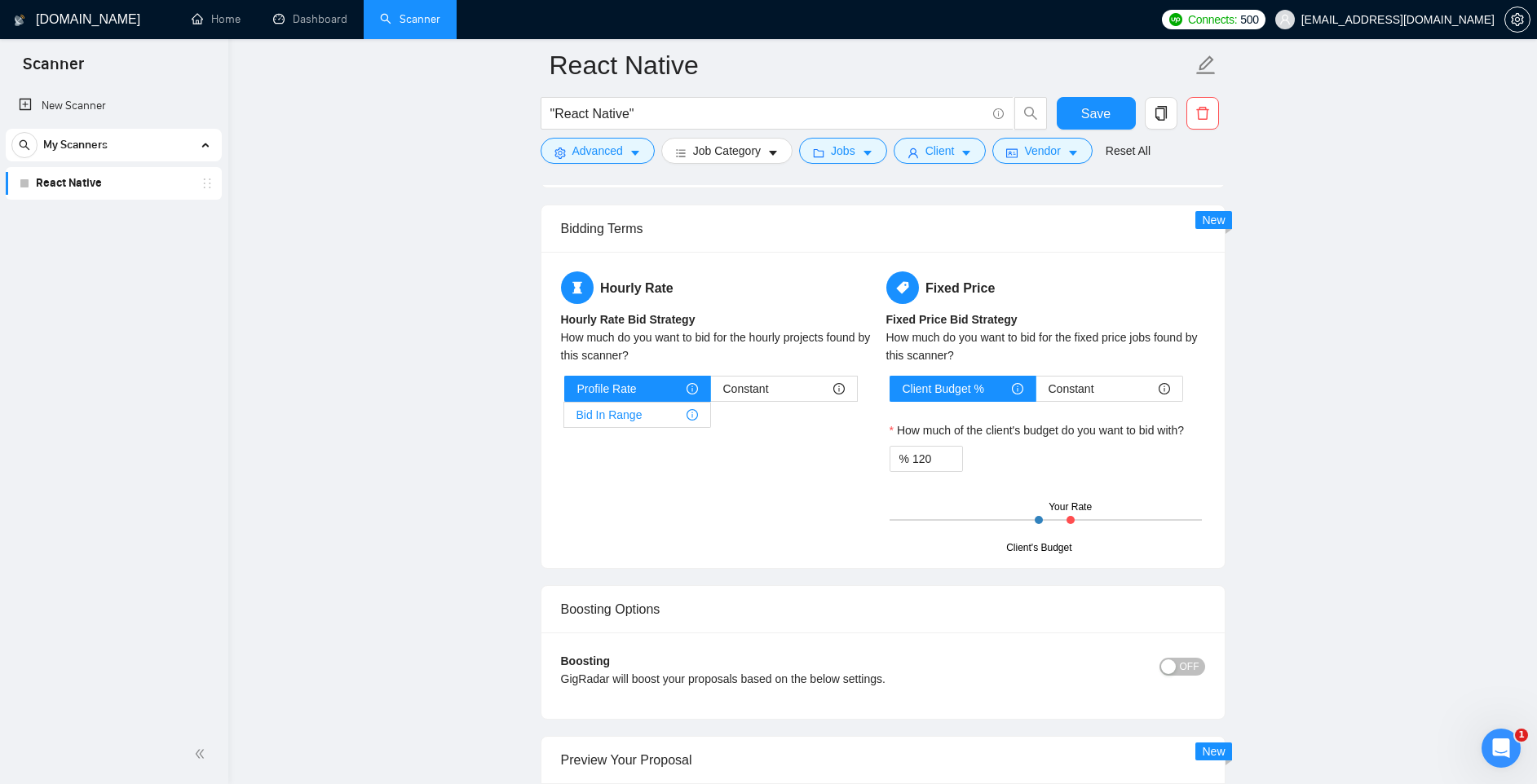
click at [639, 405] on span "Bid In Range" at bounding box center [609, 415] width 66 height 24
click at [564, 419] on input "Bid In Range" at bounding box center [564, 419] width 0 height 0
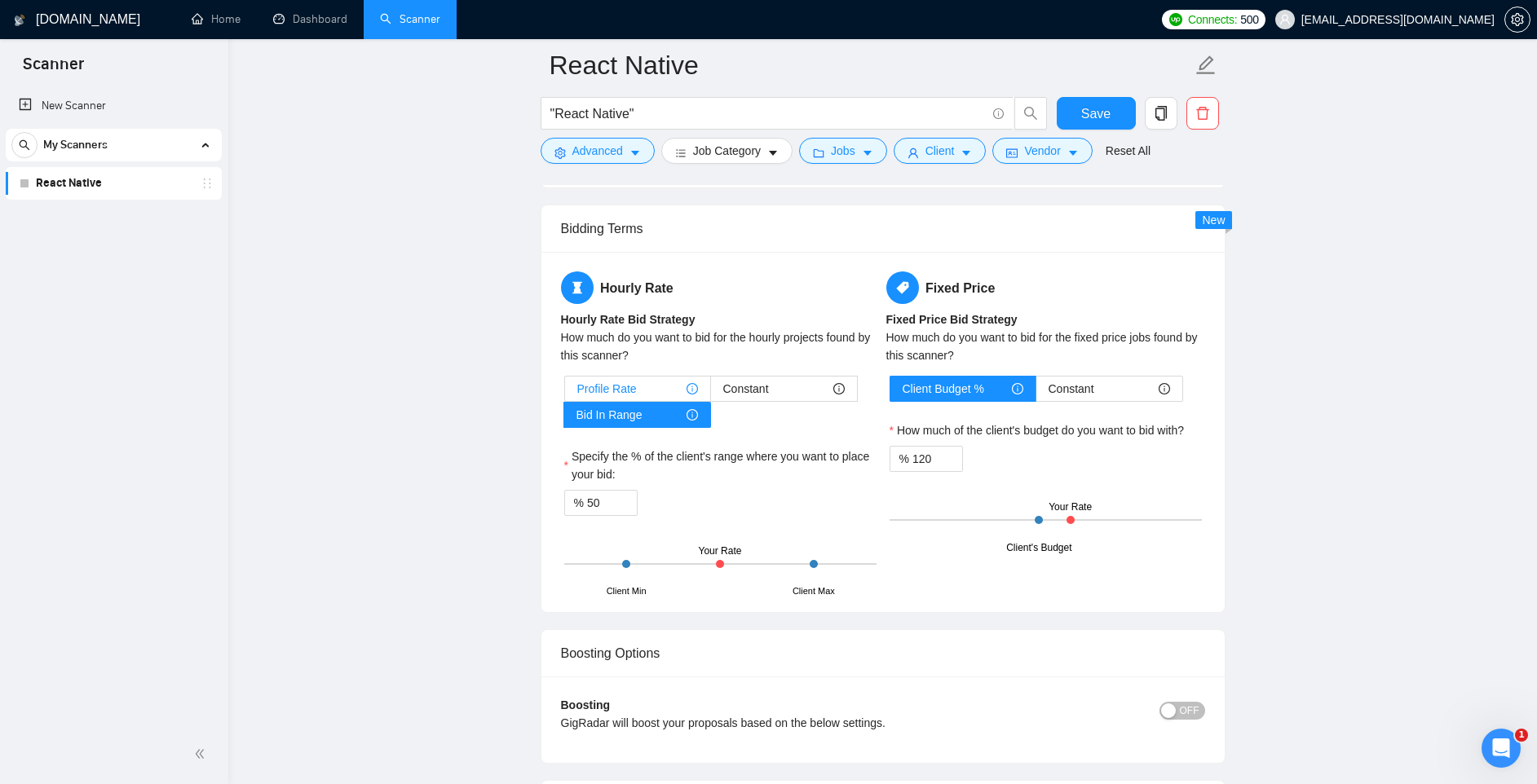
click at [640, 389] on div "Profile Rate" at bounding box center [637, 389] width 120 height 24
click at [565, 393] on input "Profile Rate" at bounding box center [565, 393] width 0 height 0
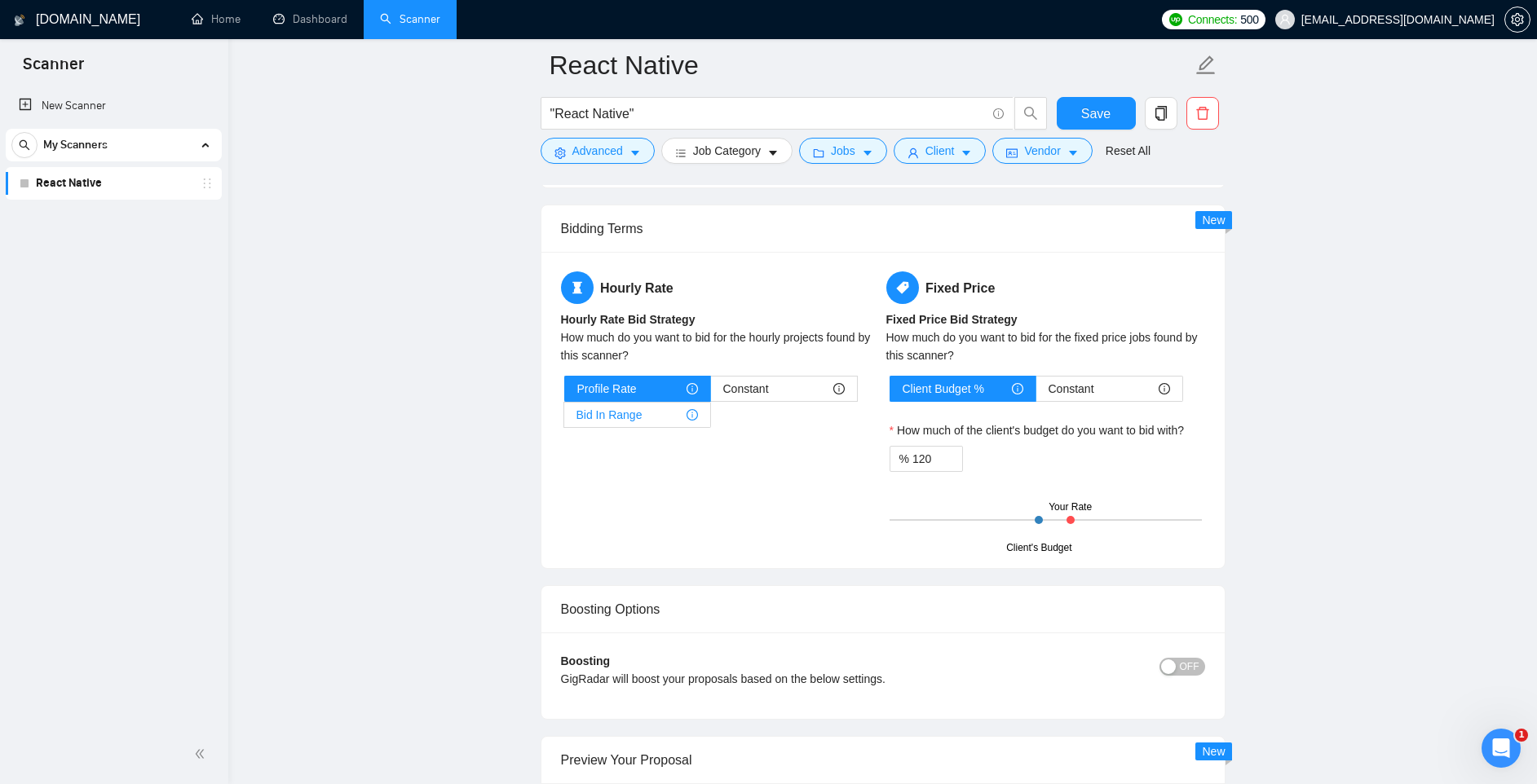
click at [636, 410] on span "Bid In Range" at bounding box center [609, 415] width 66 height 24
click at [564, 419] on input "Bid In Range" at bounding box center [564, 419] width 0 height 0
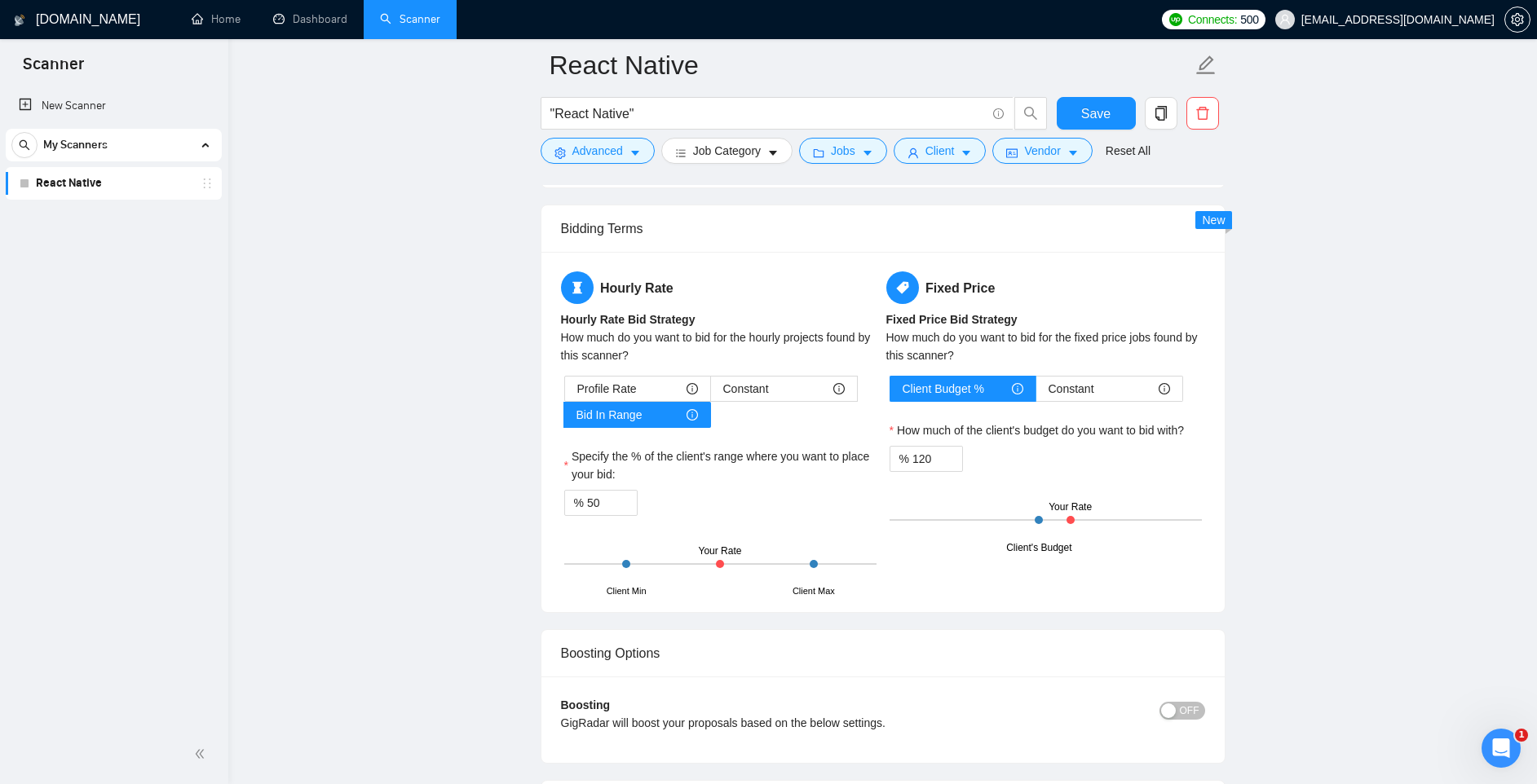
drag, startPoint x: 719, startPoint y: 565, endPoint x: 750, endPoint y: 568, distance: 31.1
click at [750, 568] on div "Client Min Client Max Your Rate" at bounding box center [720, 564] width 312 height 57
click at [789, 564] on div "Client Min Client Max Your Rate" at bounding box center [720, 564] width 312 height 57
click at [603, 502] on input "50" at bounding box center [612, 502] width 50 height 24
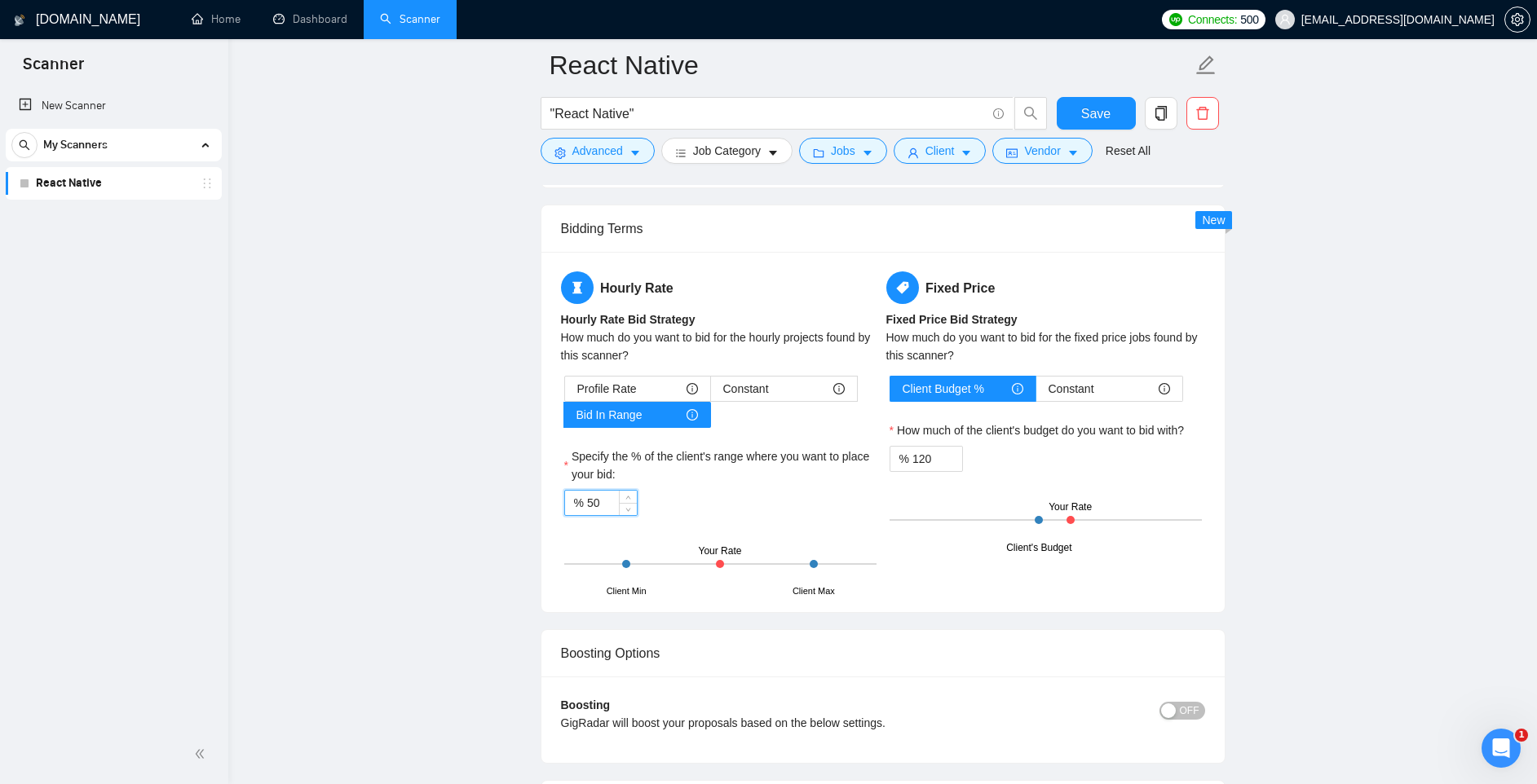
click at [603, 502] on input "50" at bounding box center [612, 502] width 50 height 24
type input "100"
click at [564, 525] on div "Profile Rate Constant Bid In Range Specify the % of the client's range where yo…" at bounding box center [720, 485] width 319 height 217
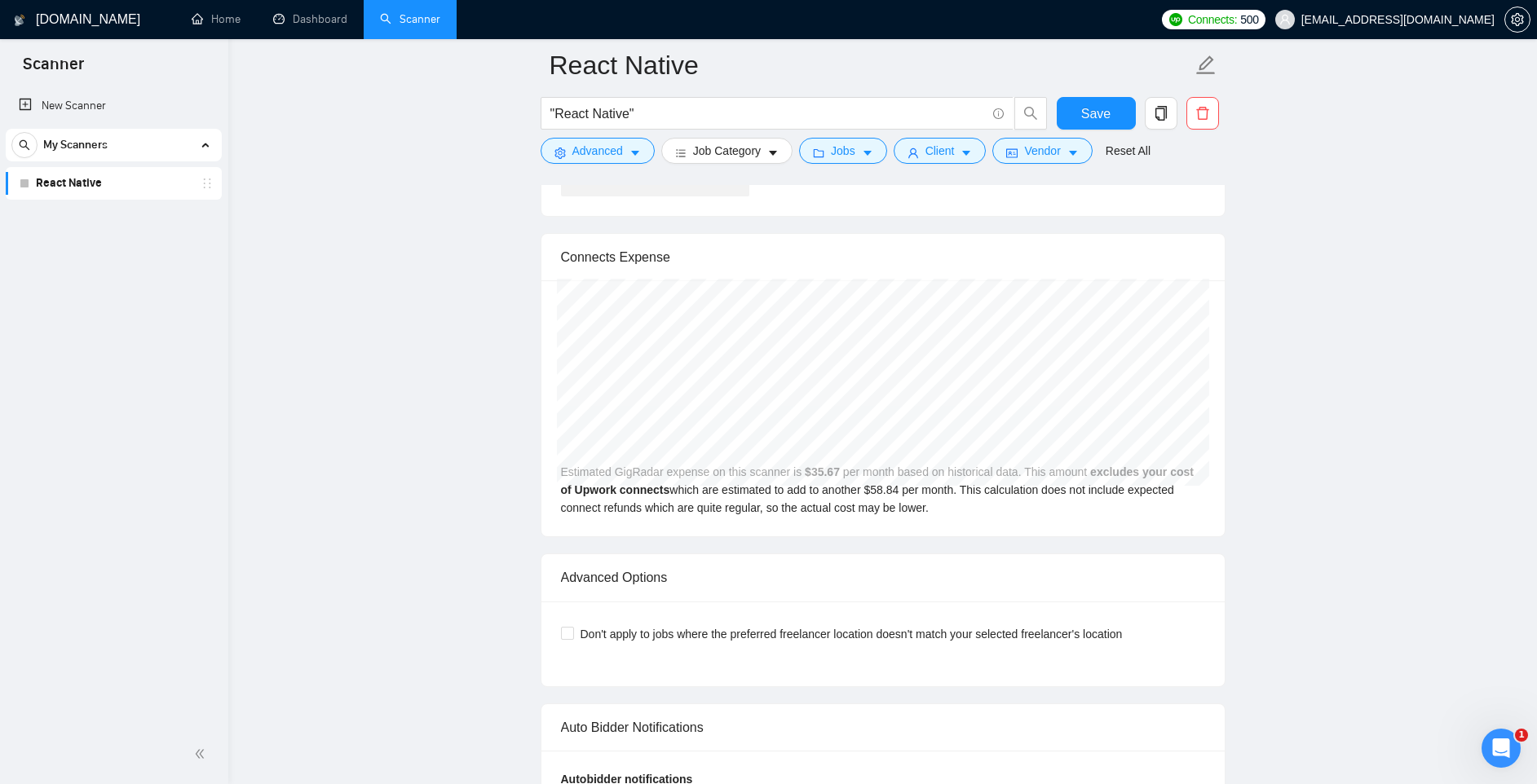
scroll to position [3323, 0]
drag, startPoint x: 985, startPoint y: 492, endPoint x: 994, endPoint y: 493, distance: 9.1
click at [993, 493] on div "Aug 2025 GigRadar $36.00 Upwork Connects $59.39 Estimated GigRadar expense on t…" at bounding box center [882, 407] width 683 height 256
click at [576, 632] on span "Don't apply to jobs where the preferred freelancer location doesn't match your …" at bounding box center [851, 633] width 555 height 18
click at [572, 632] on input "Don't apply to jobs where the preferred freelancer location doesn't match your …" at bounding box center [567, 632] width 12 height 12
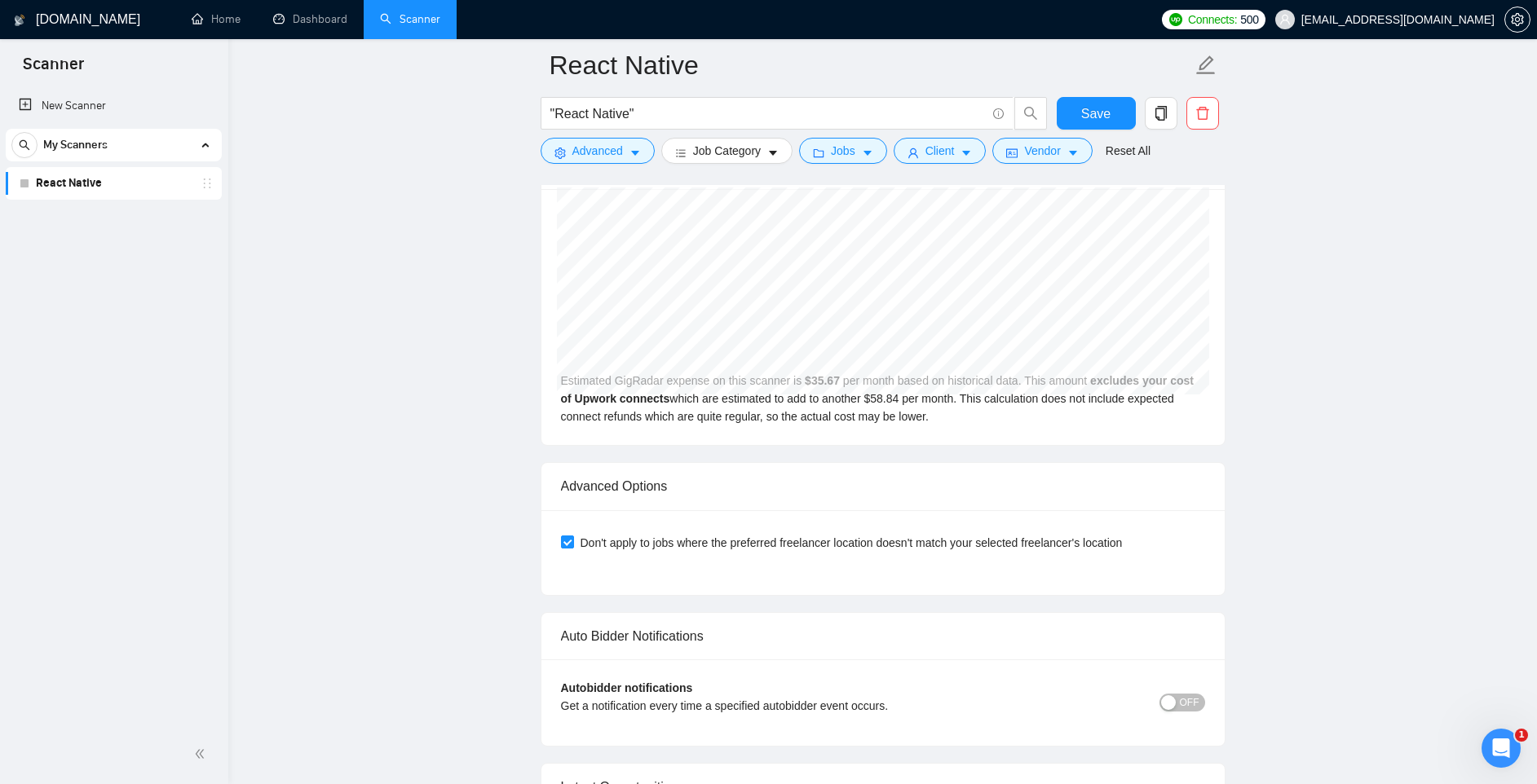
scroll to position [3481, 0]
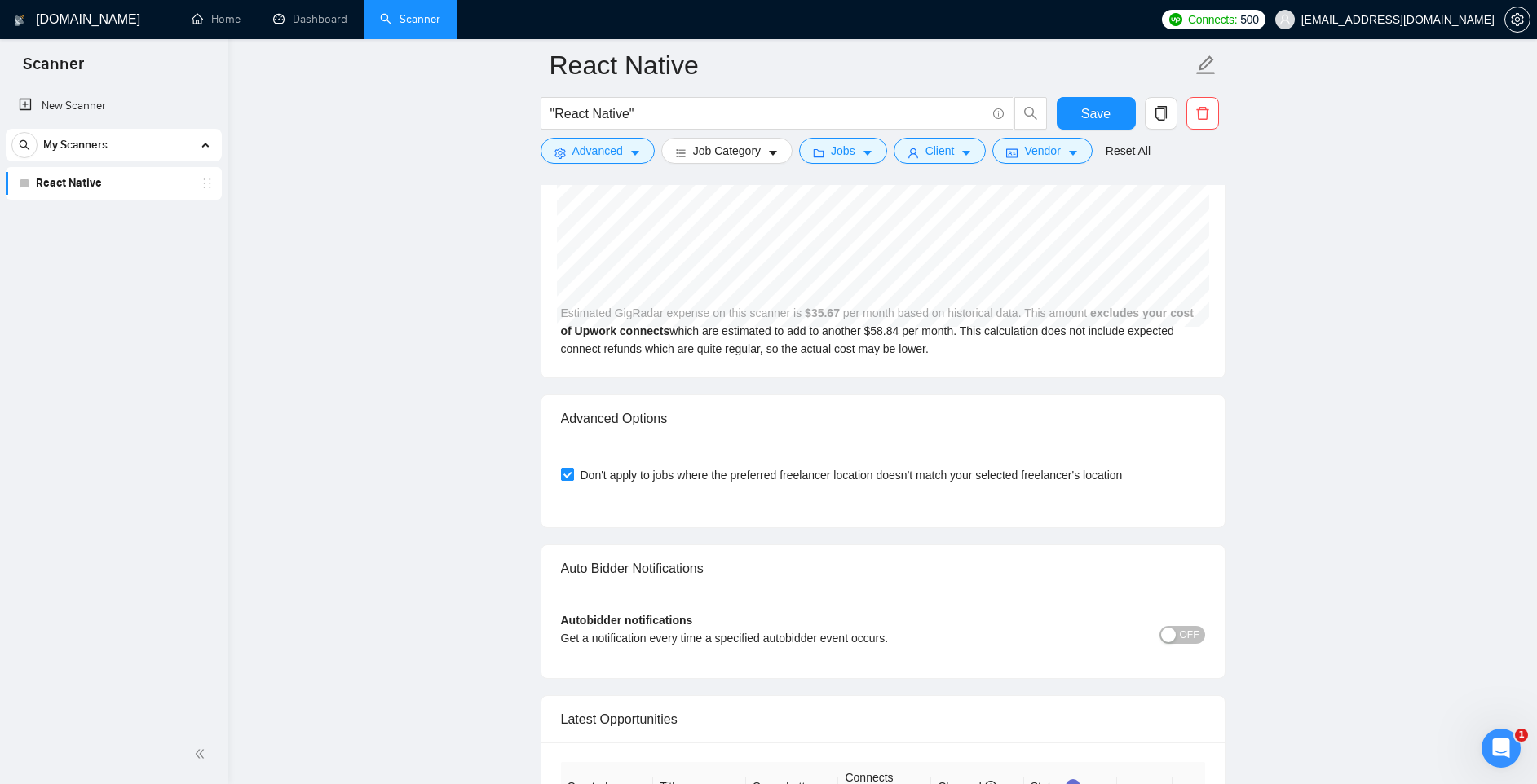
click at [604, 477] on span "Don't apply to jobs where the preferred freelancer location doesn't match your …" at bounding box center [851, 474] width 555 height 18
click at [572, 477] on input "Don't apply to jobs where the preferred freelancer location doesn't match your …" at bounding box center [567, 474] width 12 height 12
checkbox input "false"
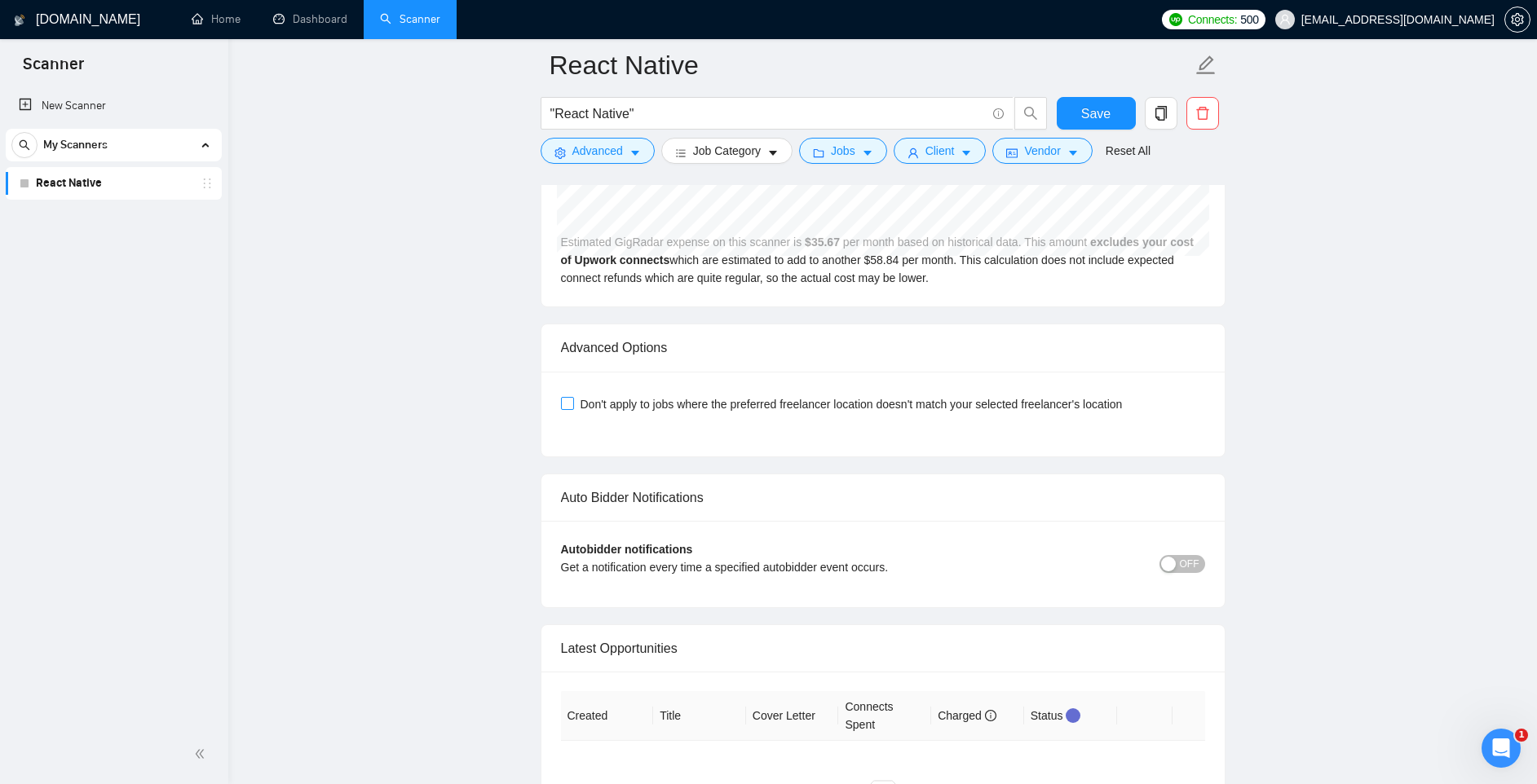
scroll to position [3570, 0]
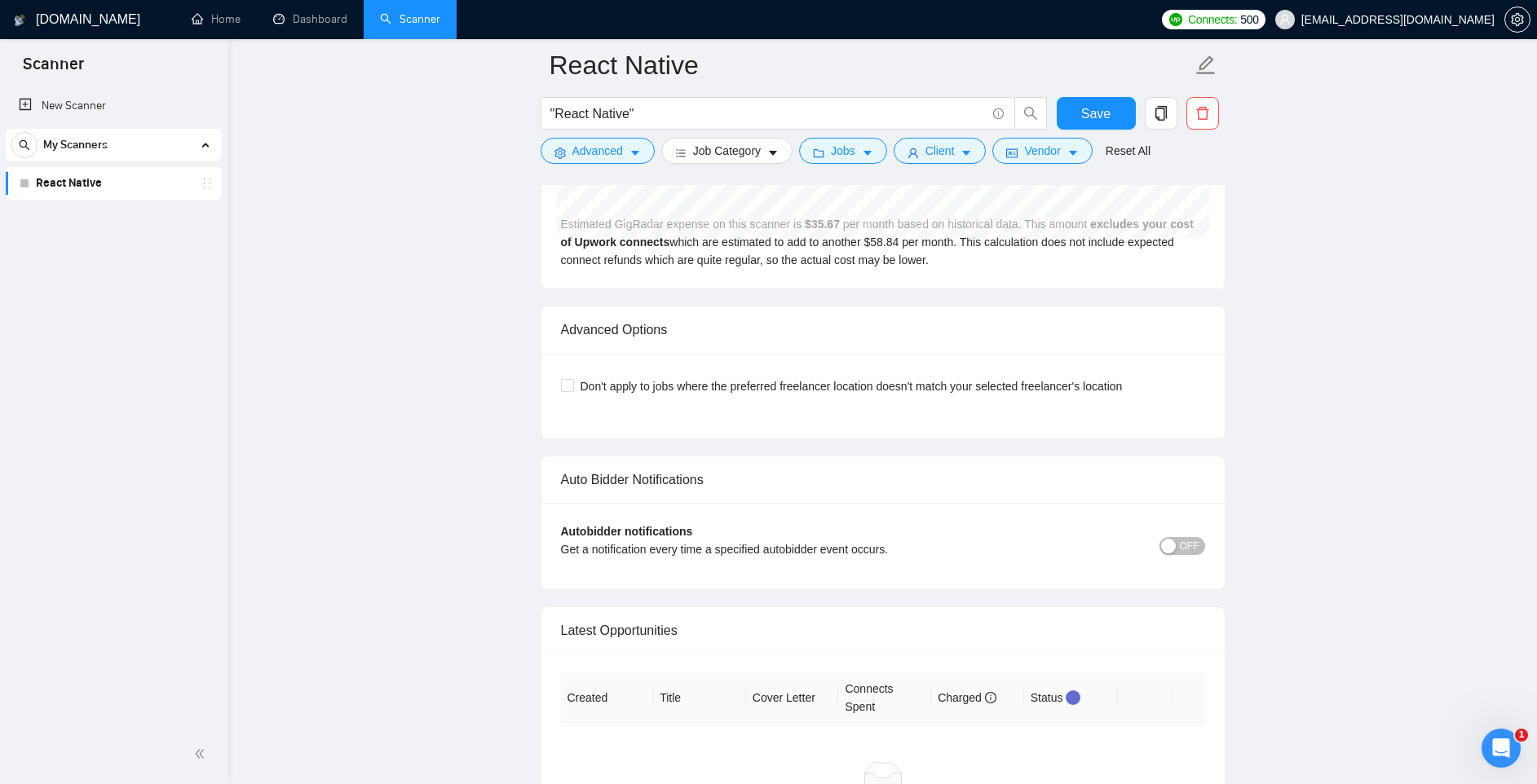
click at [1174, 546] on div "button" at bounding box center [1168, 546] width 14 height 14
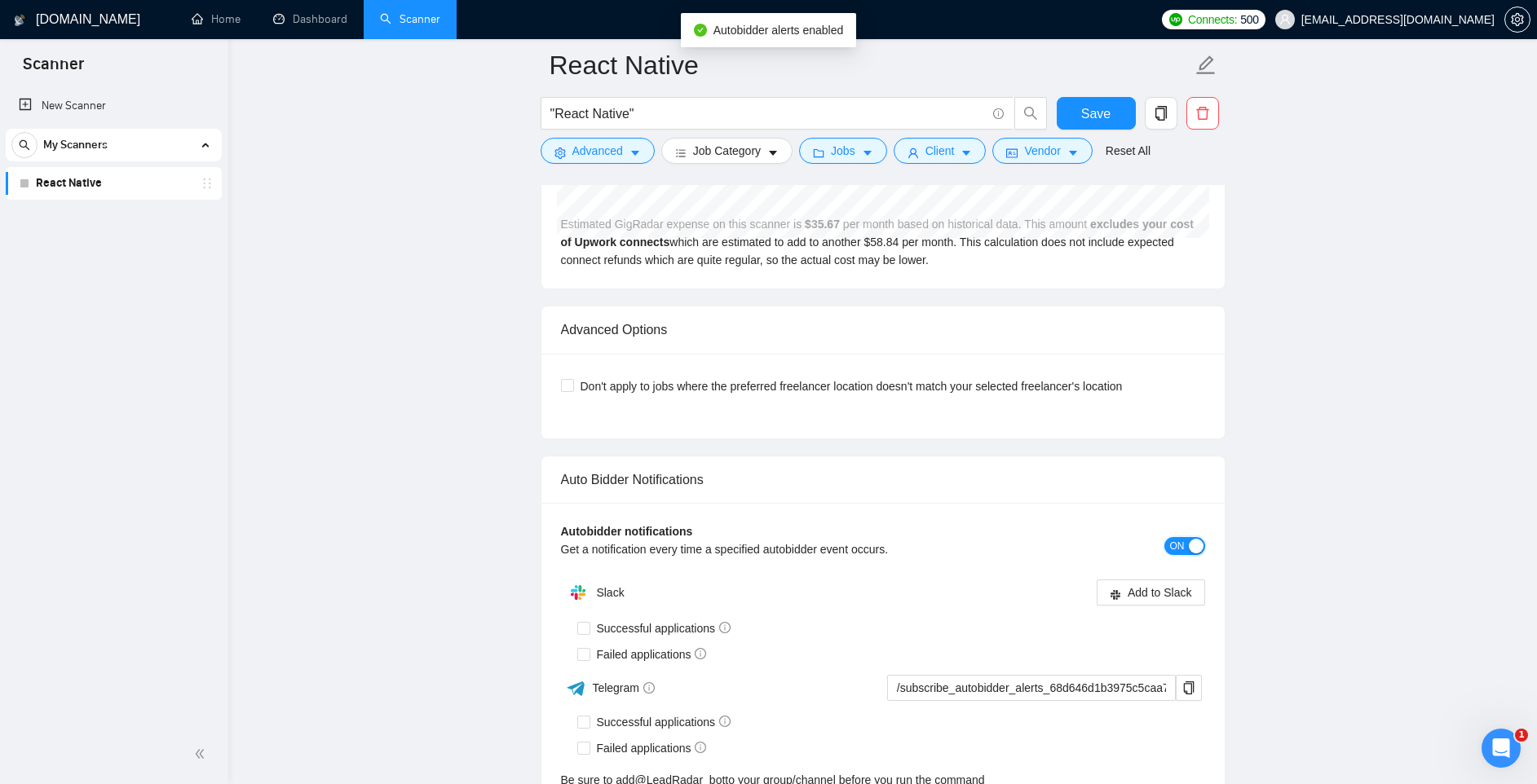
scroll to position [3629, 0]
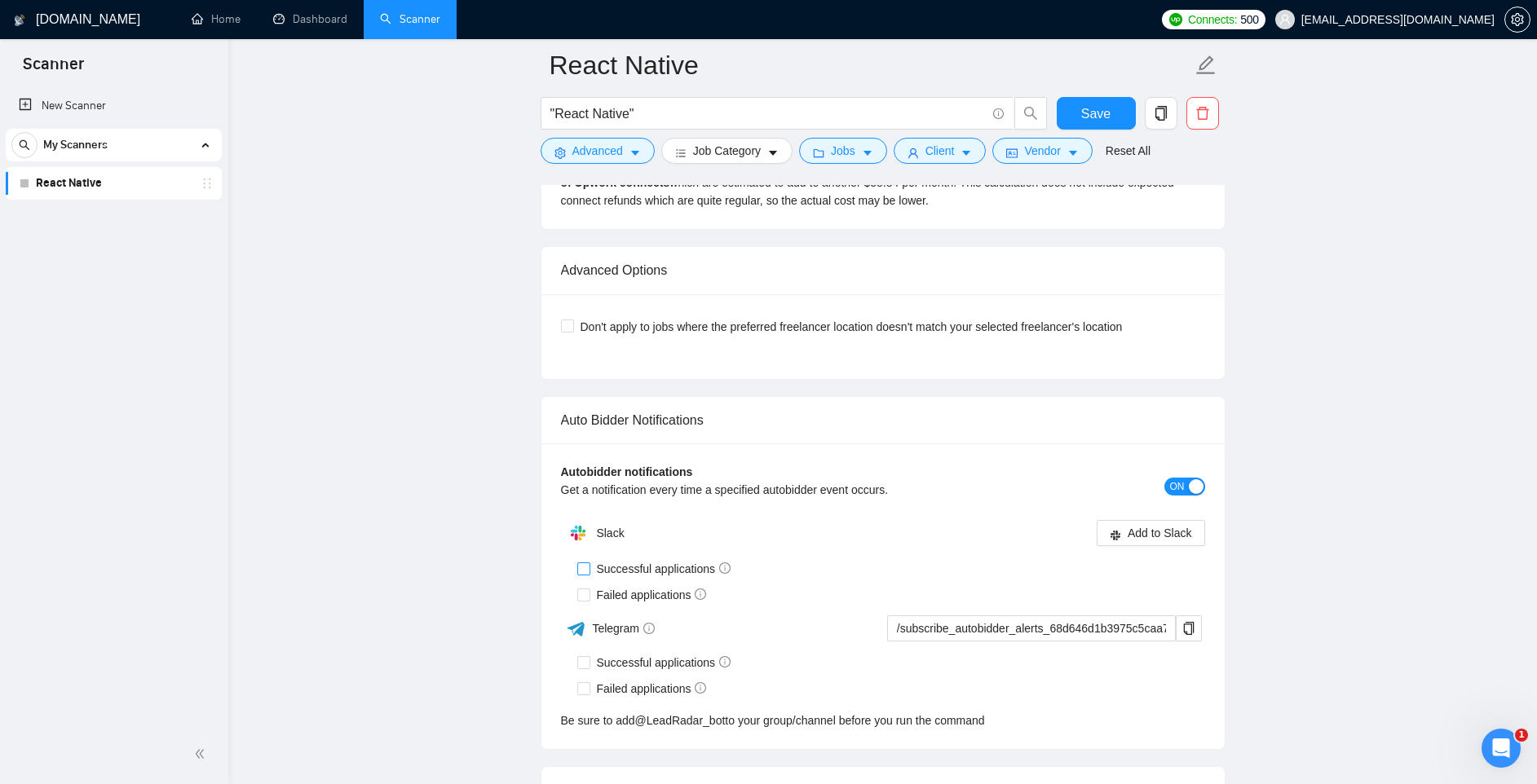
click at [632, 572] on span "Successful applications" at bounding box center [664, 569] width 147 height 18
click at [589, 572] on input "Successful applications" at bounding box center [583, 569] width 12 height 12
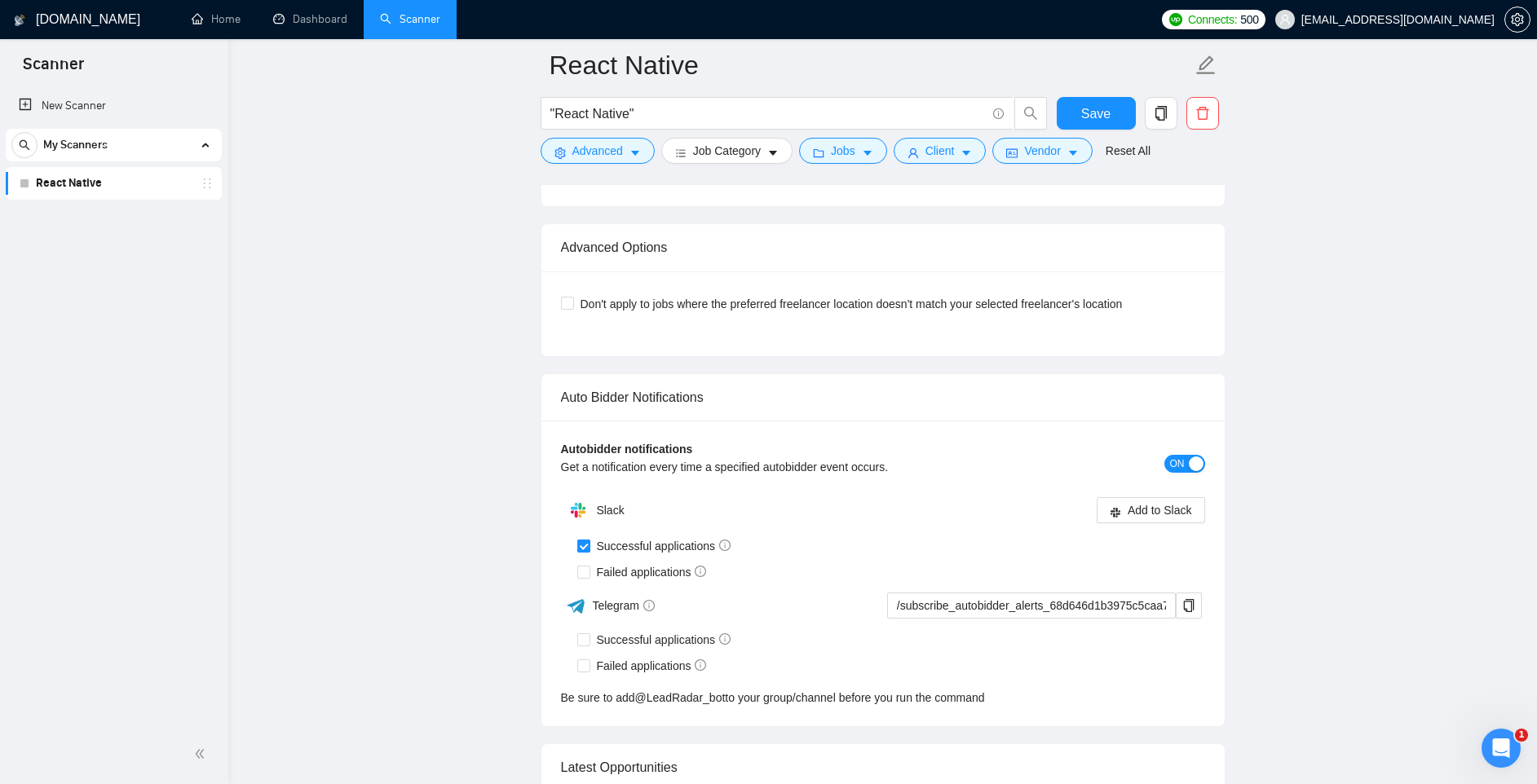
click at [624, 547] on span "Successful applications" at bounding box center [664, 546] width 147 height 18
click at [589, 547] on input "Successful applications" at bounding box center [583, 546] width 12 height 12
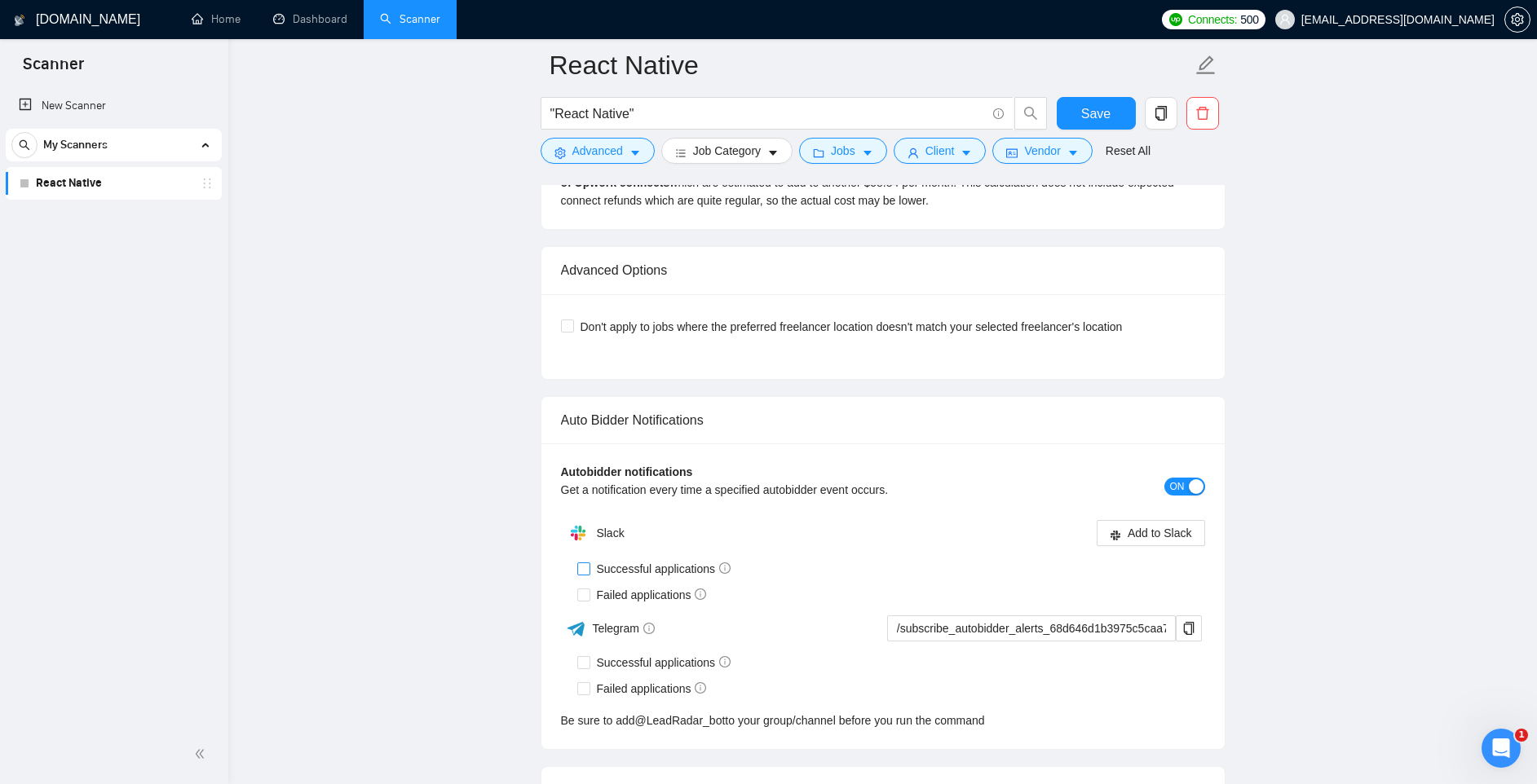
click at [620, 567] on span "Successful applications" at bounding box center [664, 569] width 147 height 18
click at [589, 567] on input "Successful applications" at bounding box center [583, 569] width 12 height 12
checkbox input "true"
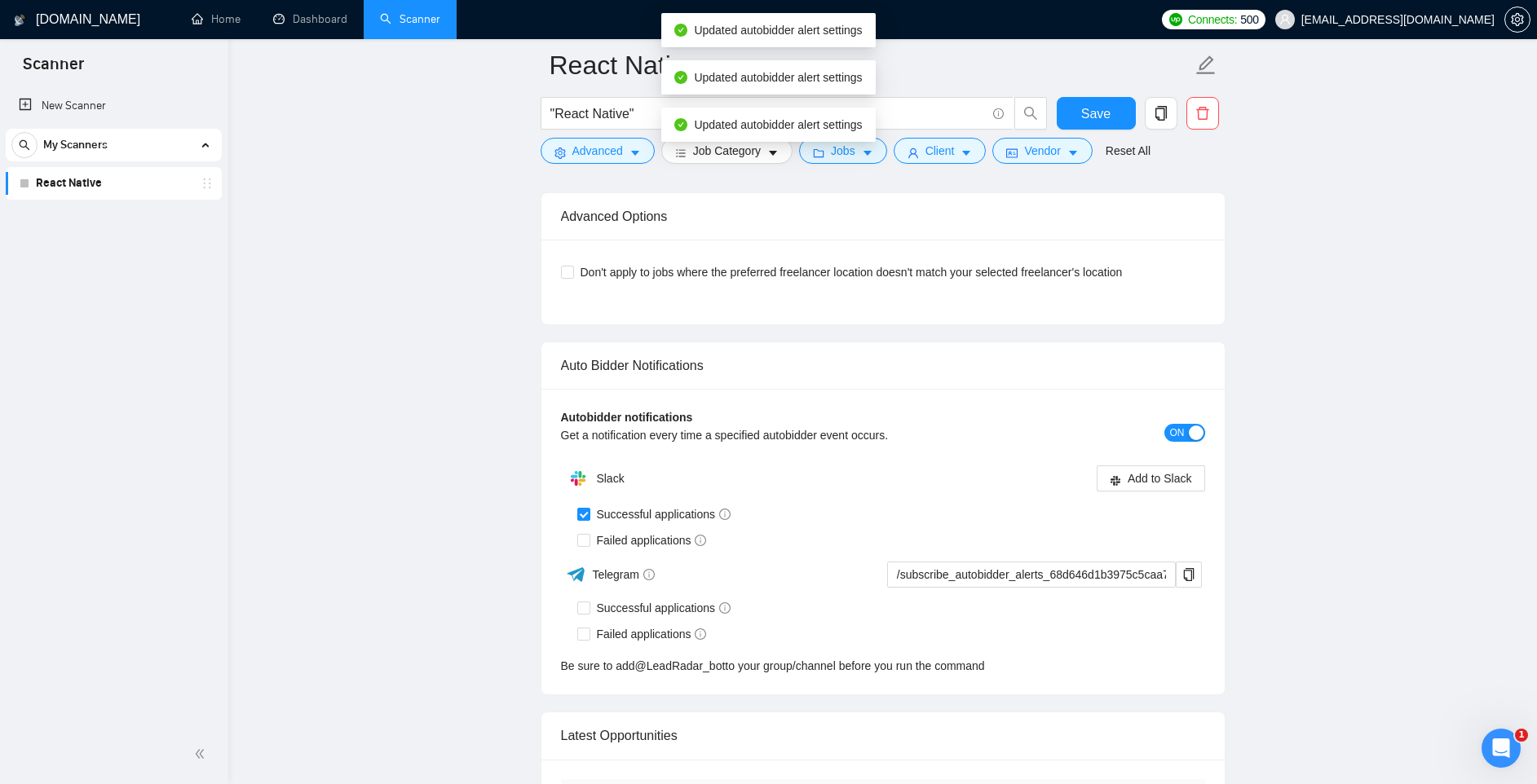
click at [617, 591] on div "Slack Add to Slack Successful applications Failed applications Telegram /subscr…" at bounding box center [883, 568] width 644 height 213
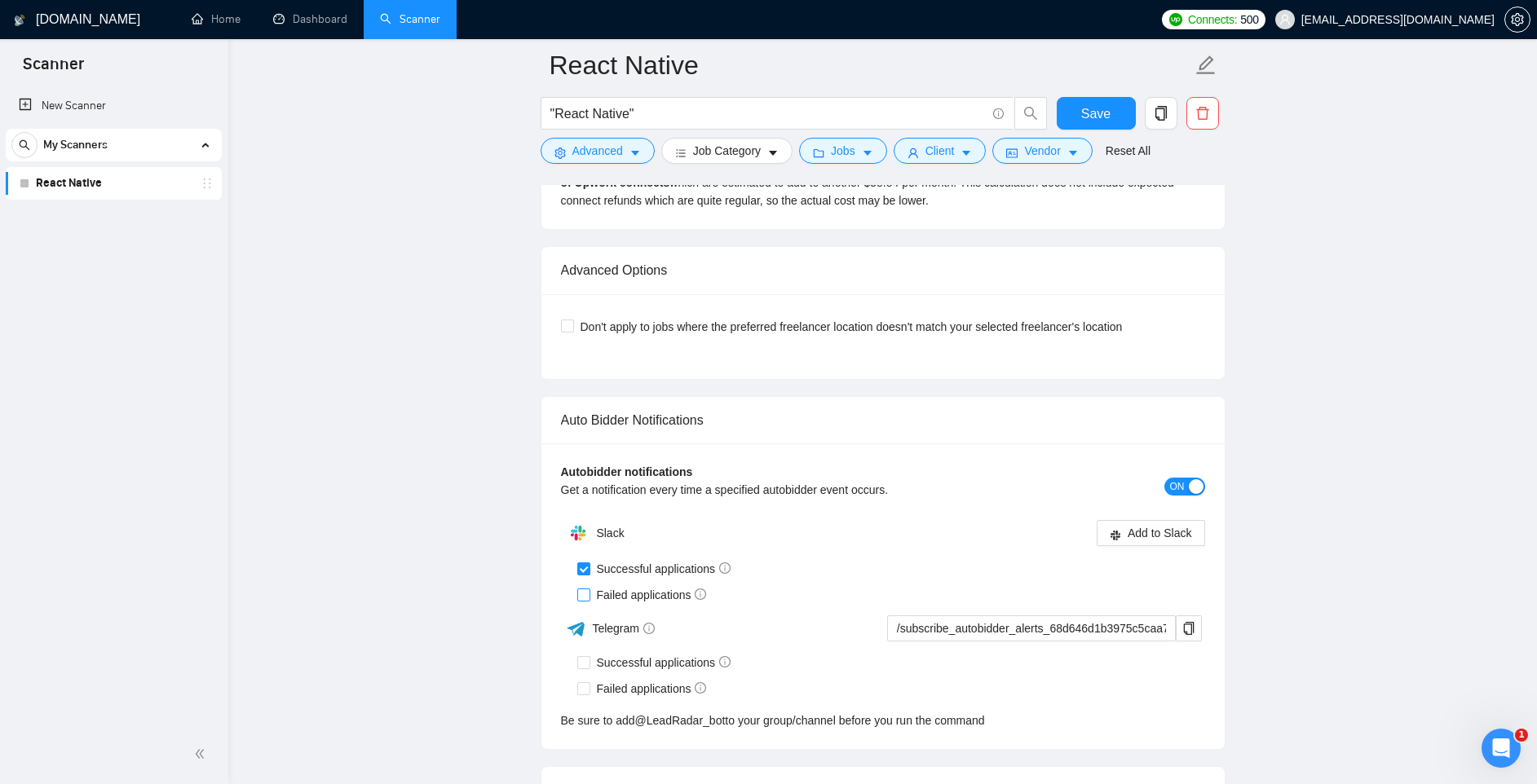
click at [666, 591] on span "Failed applications" at bounding box center [652, 595] width 123 height 18
click at [589, 591] on input "Failed applications" at bounding box center [583, 595] width 12 height 12
checkbox input "true"
click at [1147, 533] on span "Add to Slack" at bounding box center [1159, 532] width 65 height 18
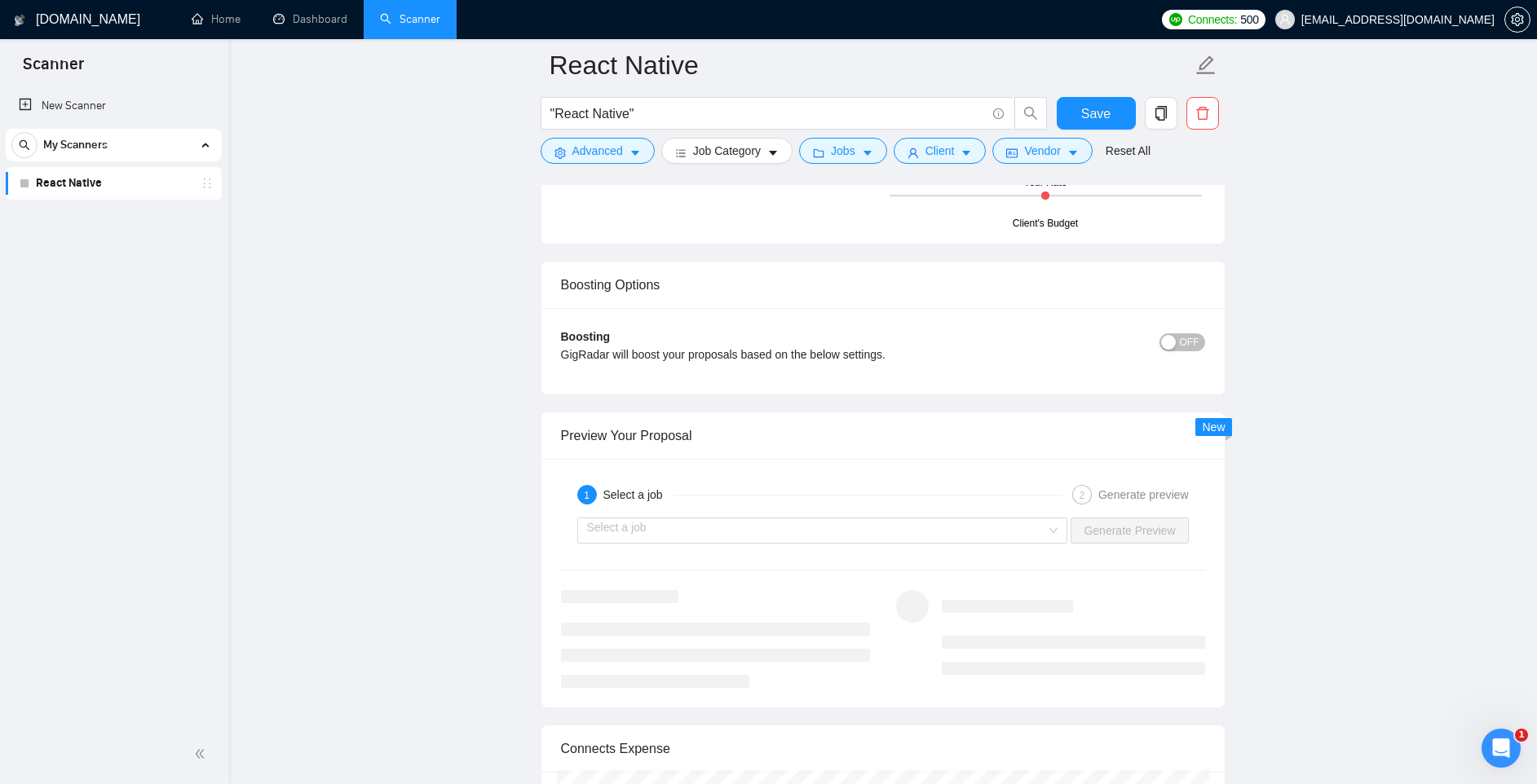
scroll to position [2775, 0]
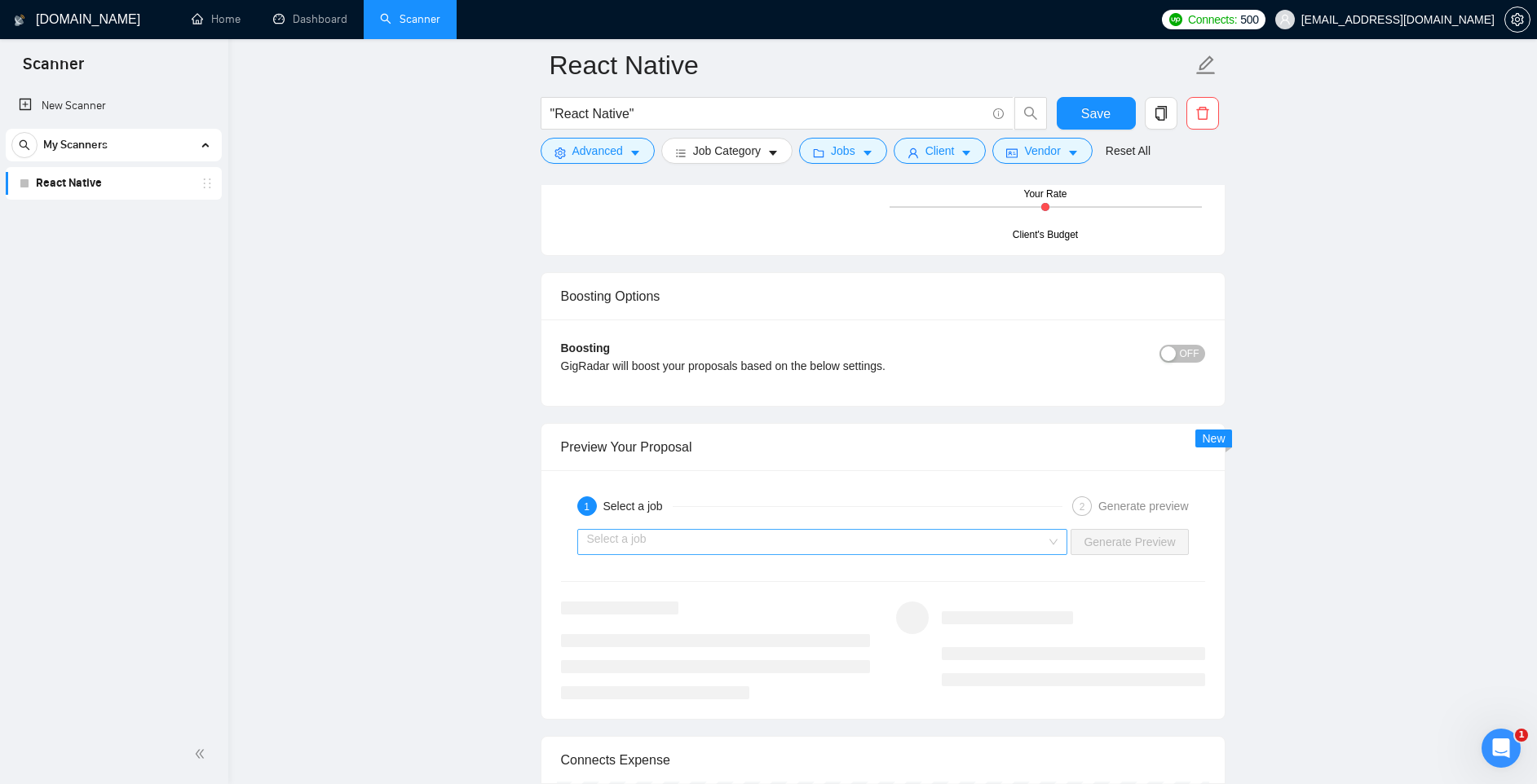
click at [843, 539] on input "search" at bounding box center [817, 542] width 460 height 24
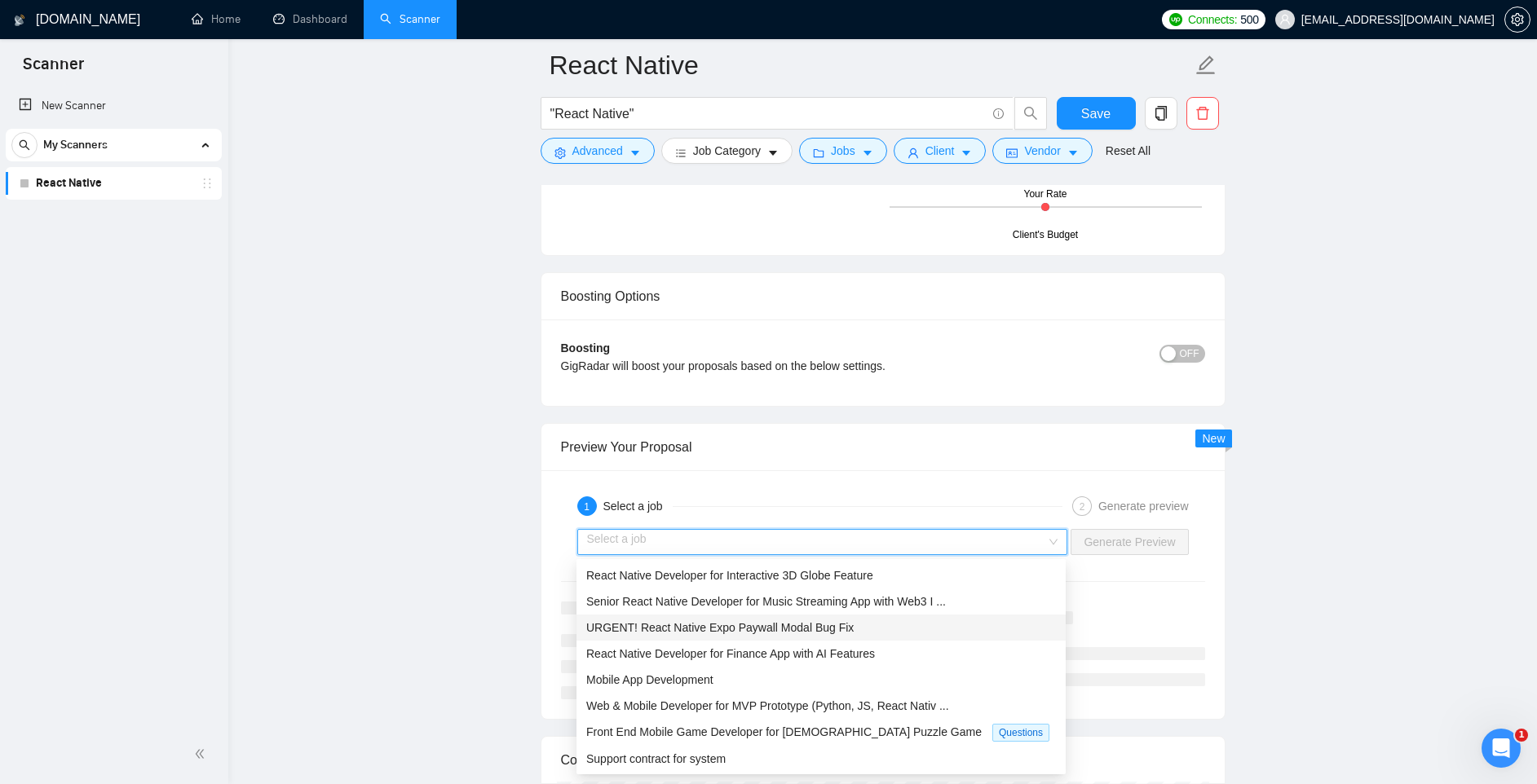
click at [688, 626] on span "URGENT! React Native Expo Paywall Modal Bug Fix" at bounding box center [720, 628] width 268 height 13
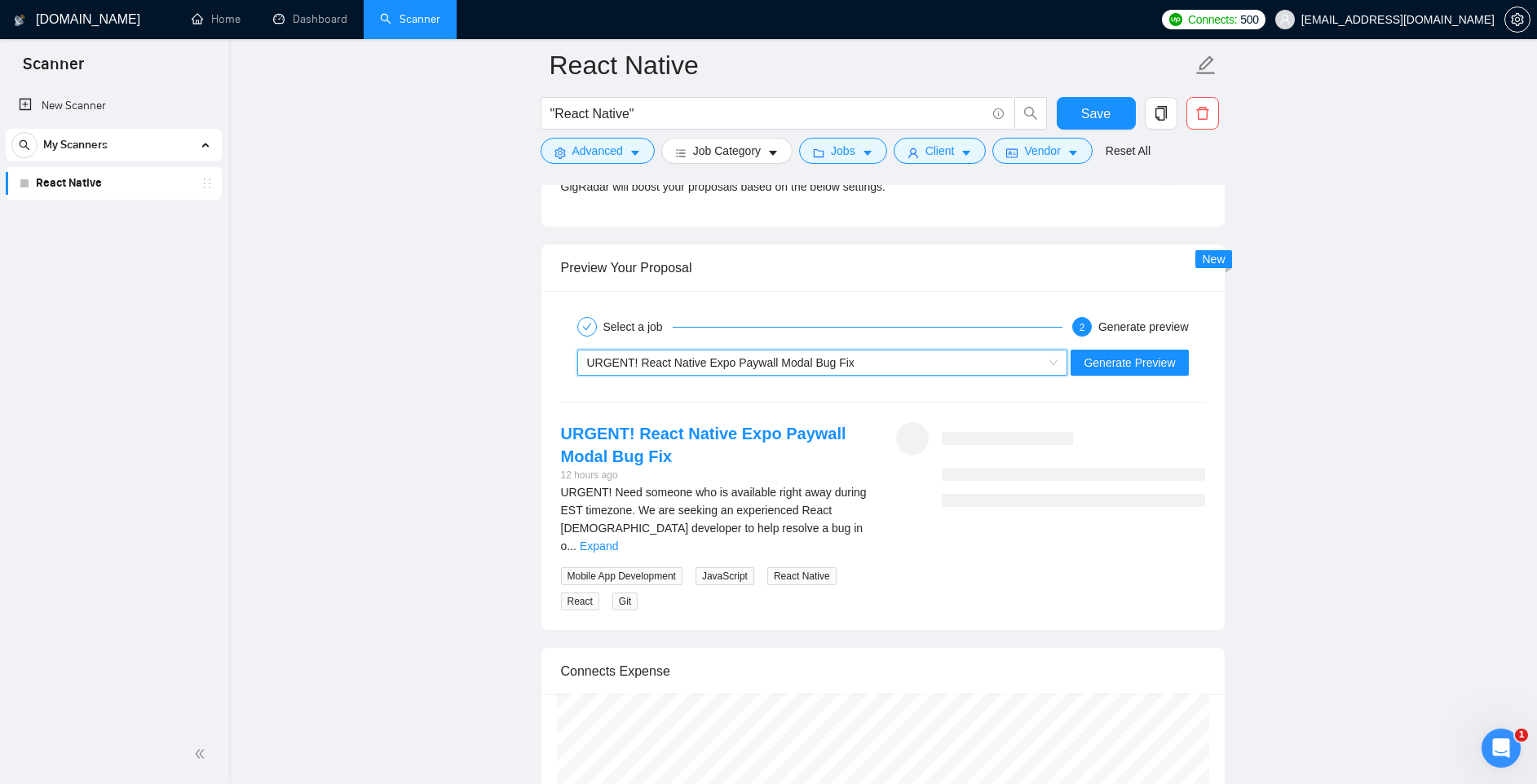
scroll to position [2977, 0]
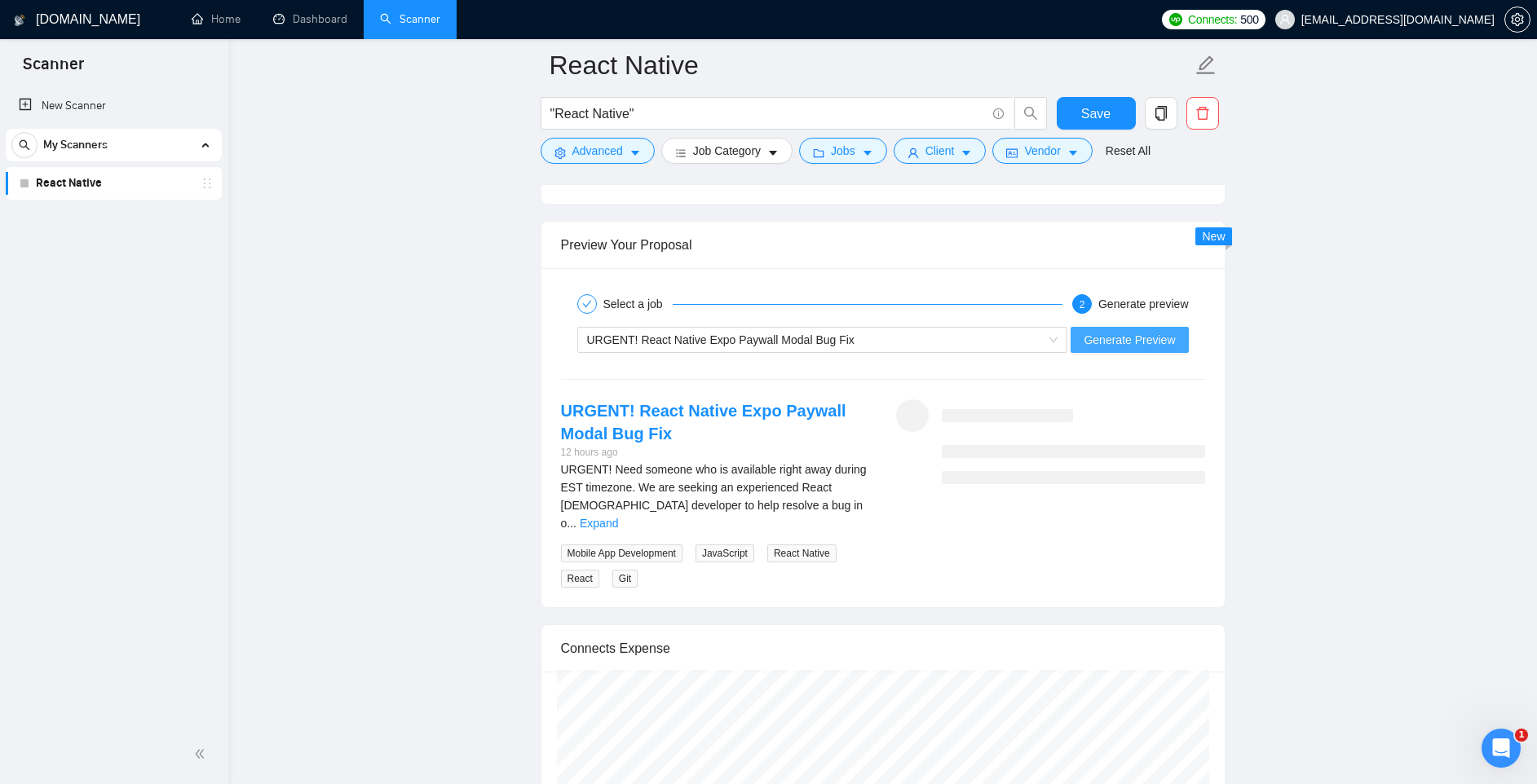
click at [1095, 338] on span "Generate Preview" at bounding box center [1129, 339] width 92 height 18
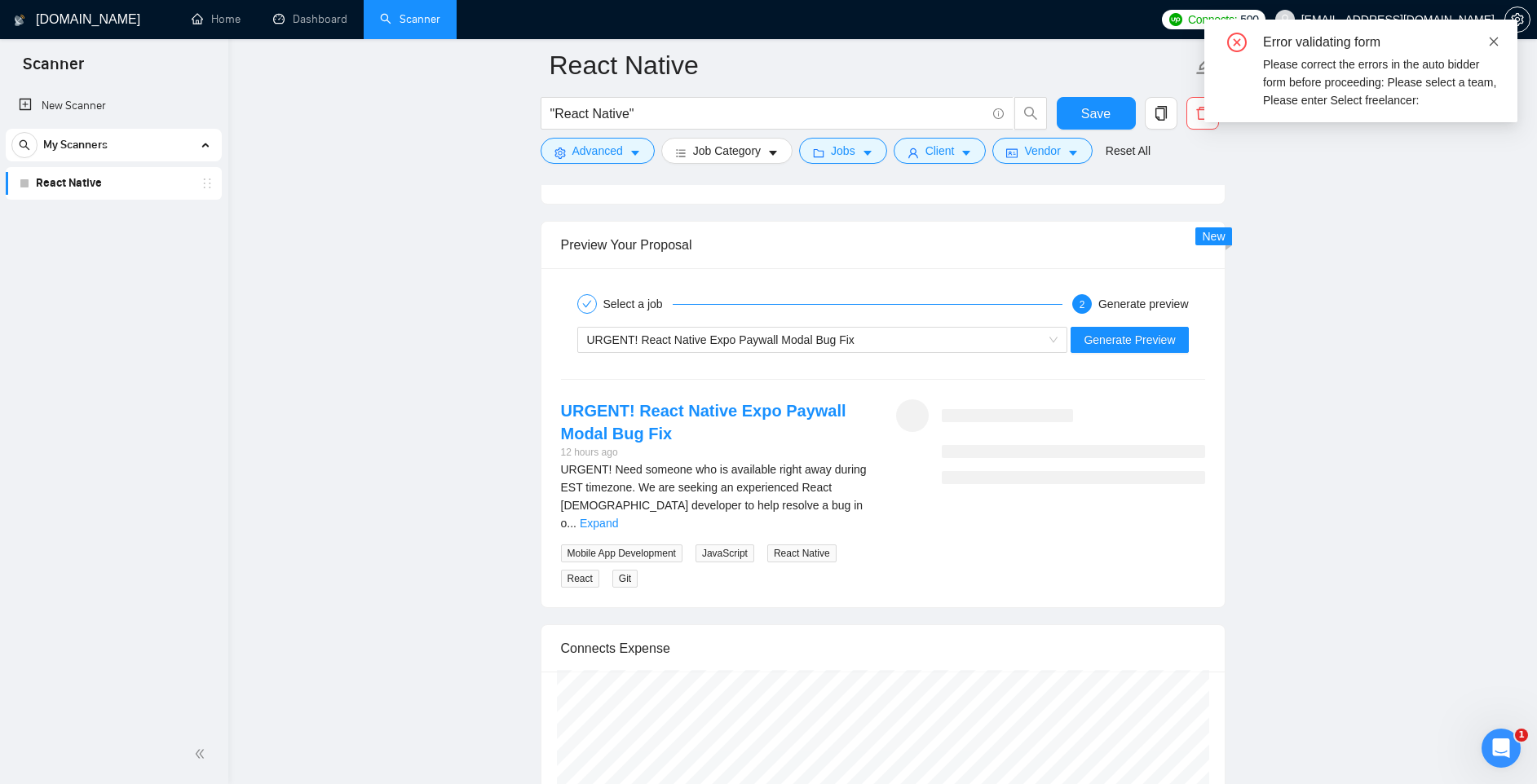
click at [1491, 40] on icon "close" at bounding box center [1494, 42] width 12 height 12
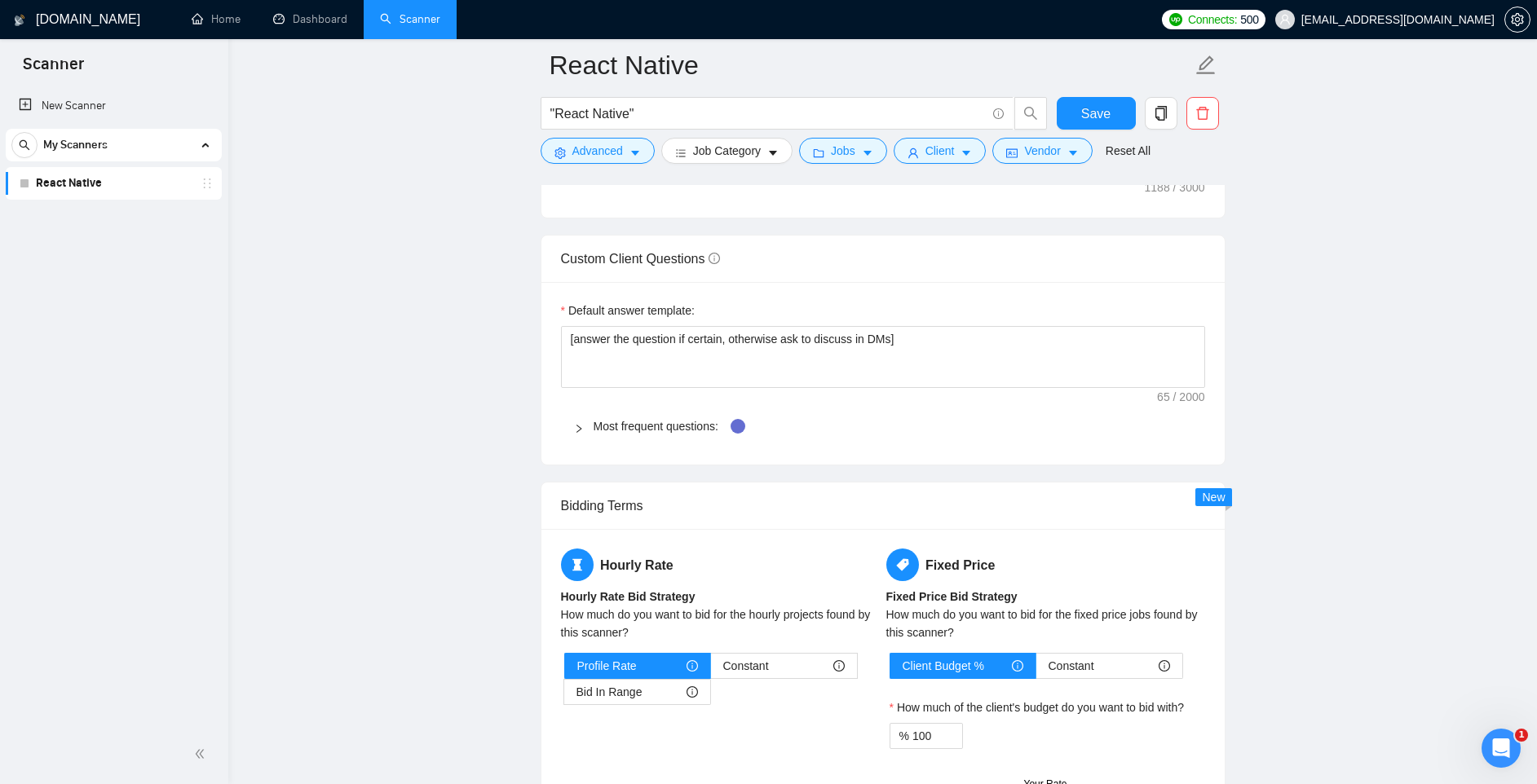
scroll to position [2152, 0]
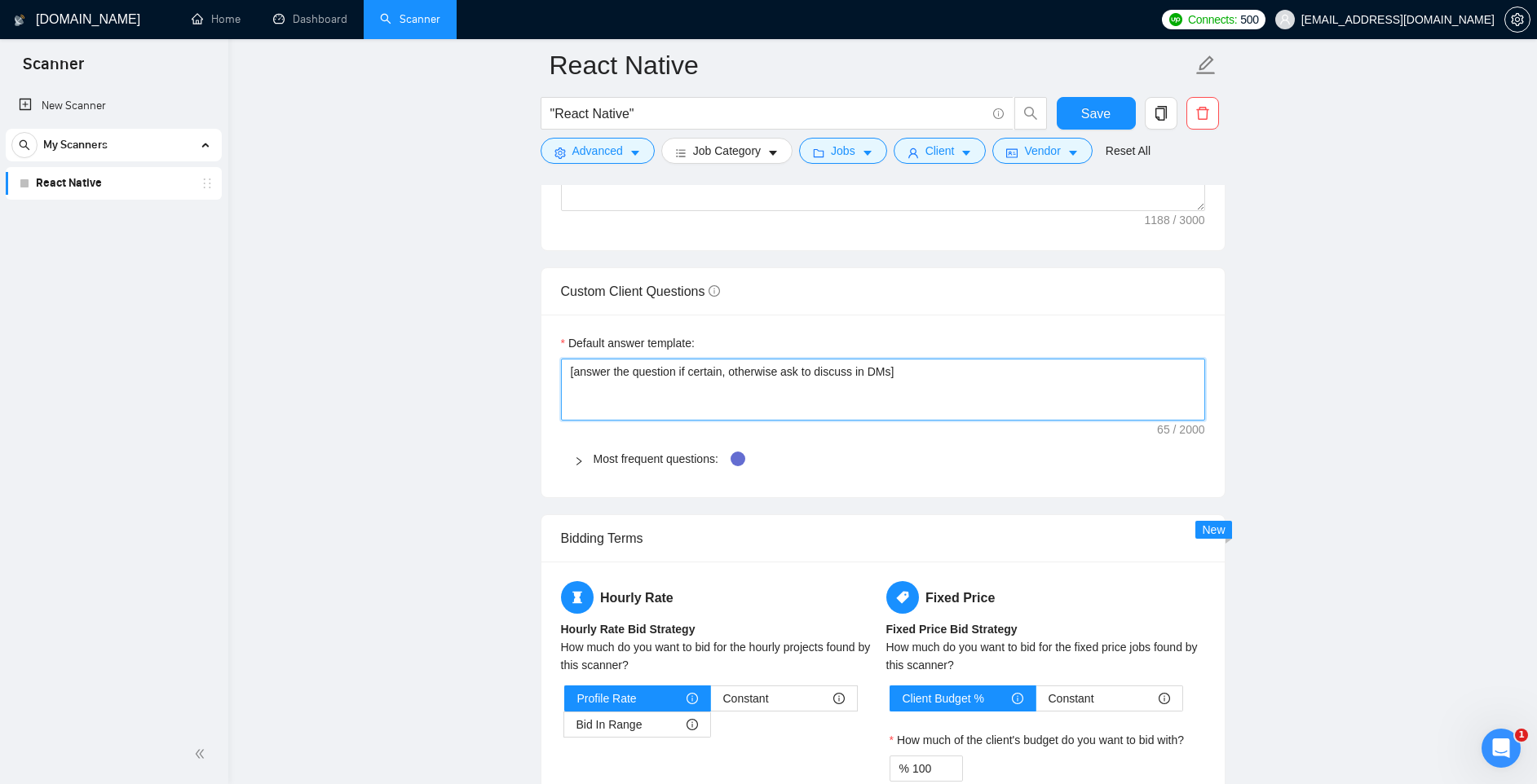
click at [972, 377] on textarea "[answer the question if certain, otherwise ask to discuss in DMs]" at bounding box center [883, 389] width 644 height 62
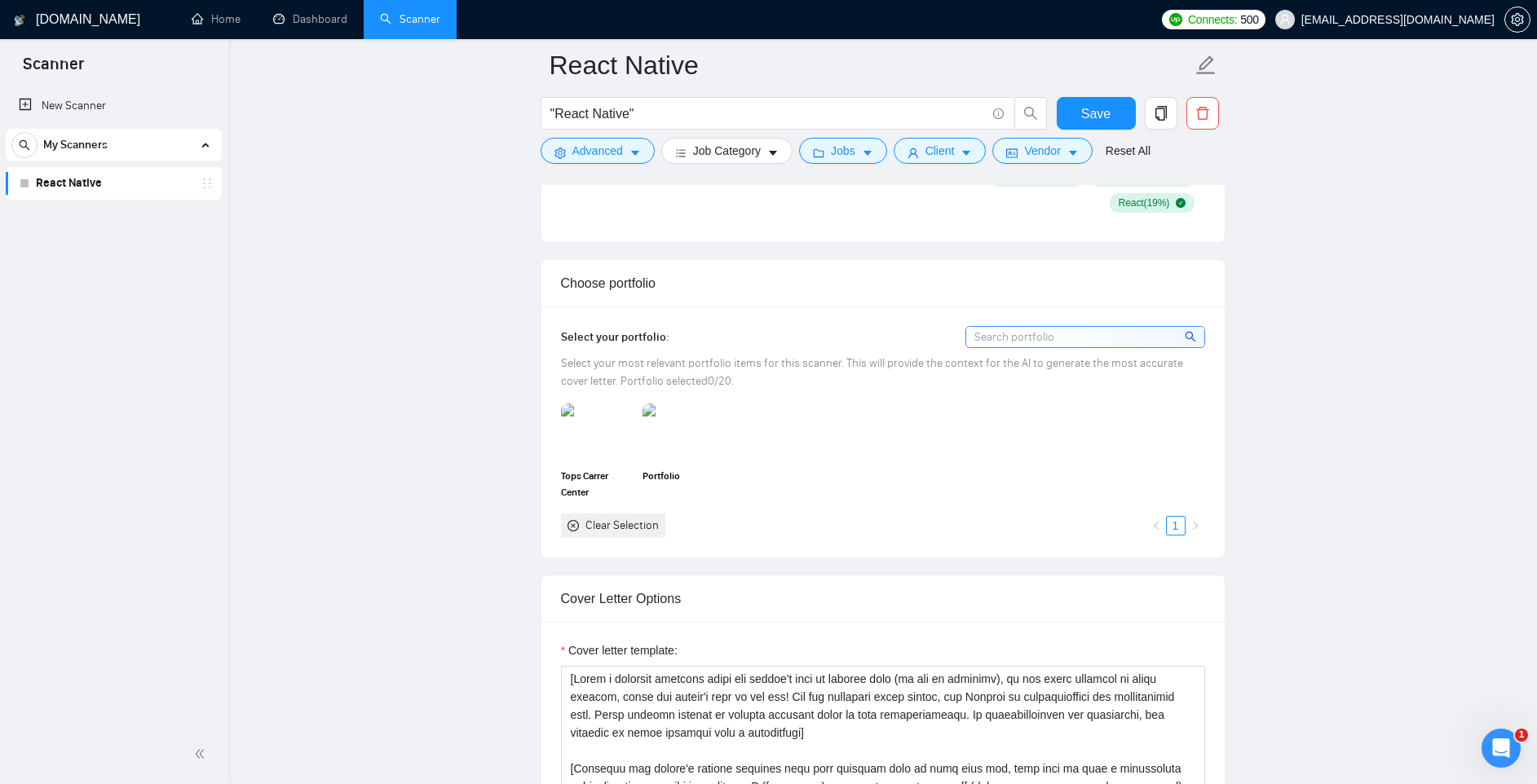
scroll to position [1220, 0]
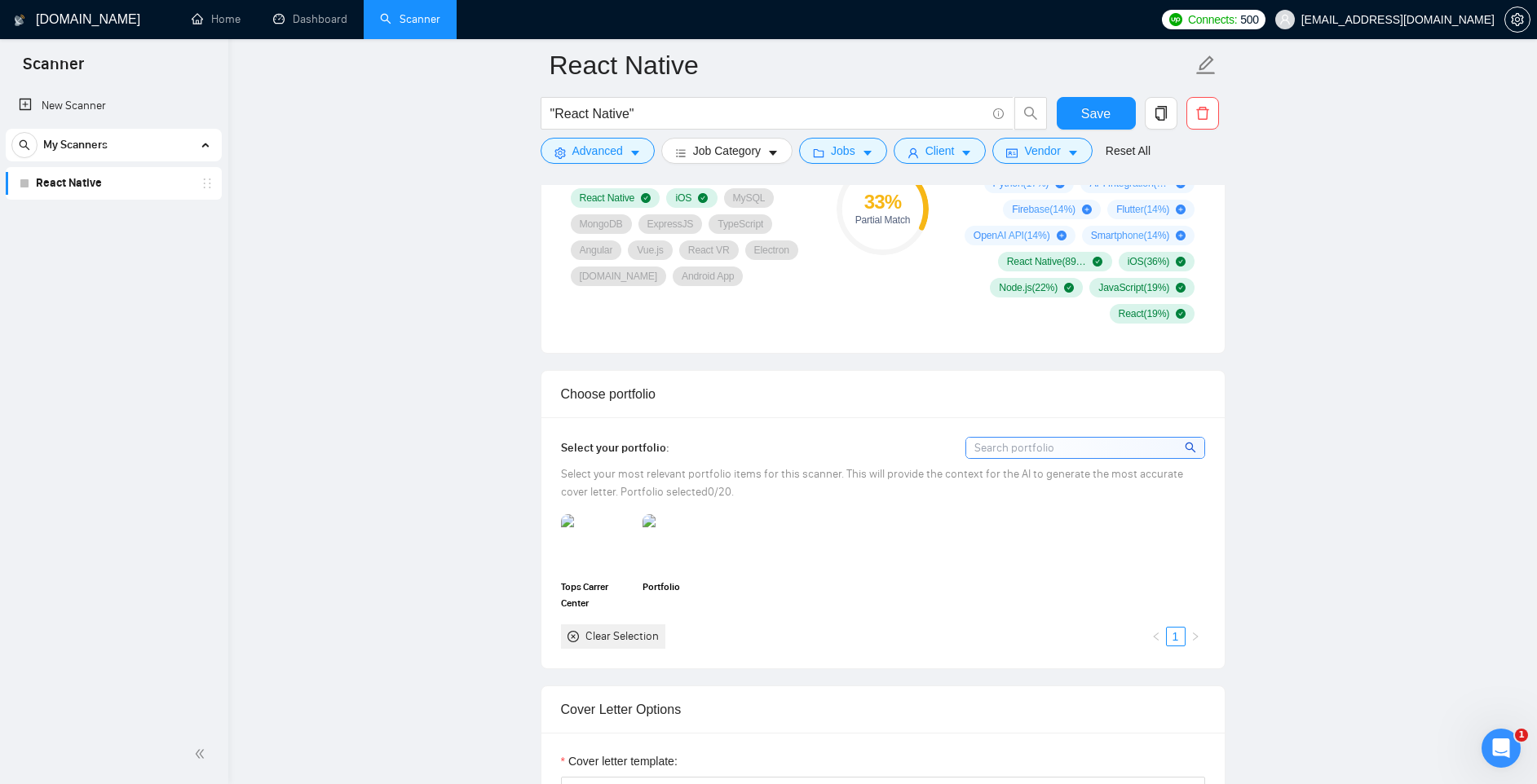
click at [1013, 448] on input at bounding box center [1084, 448] width 238 height 20
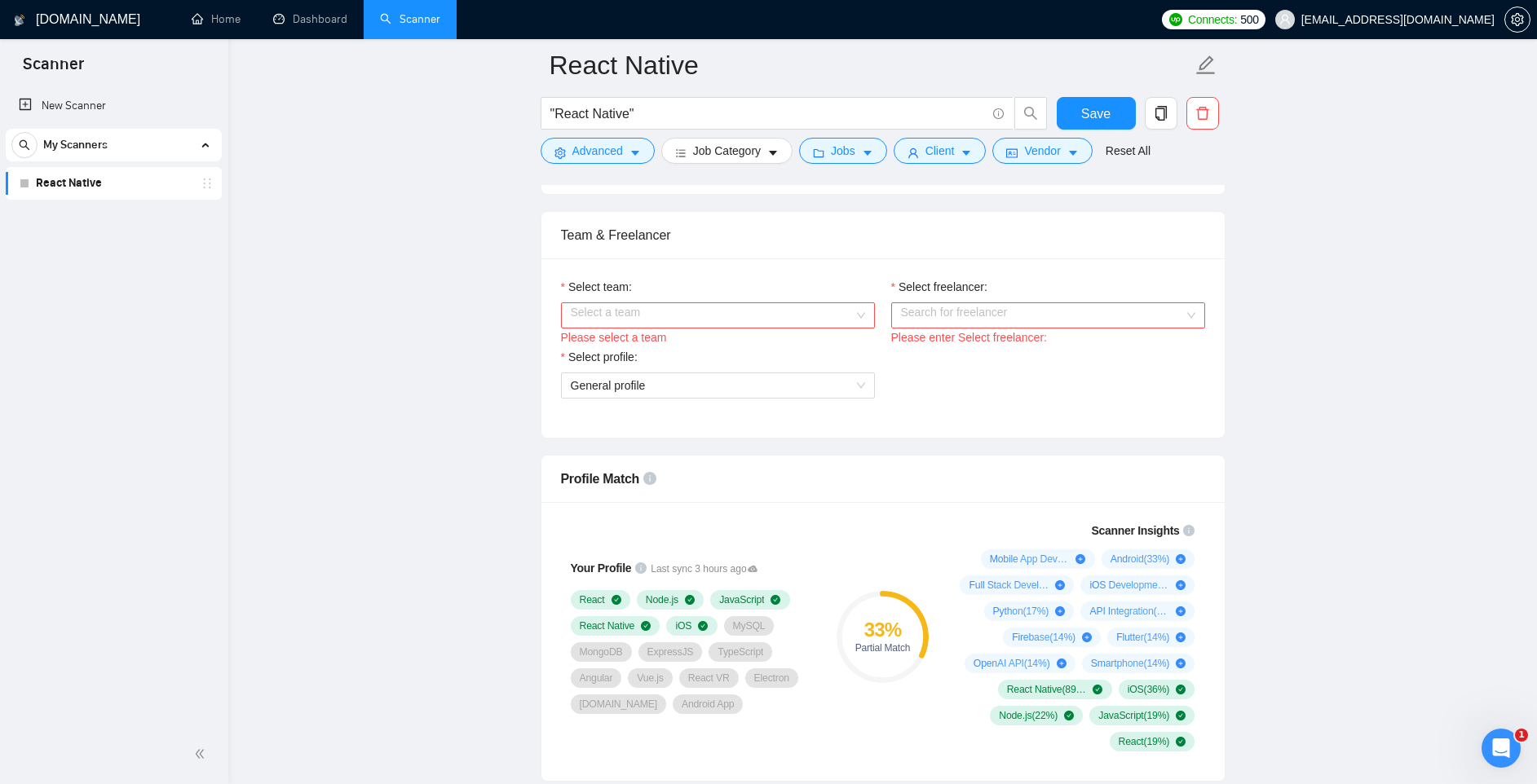
scroll to position [749, 0]
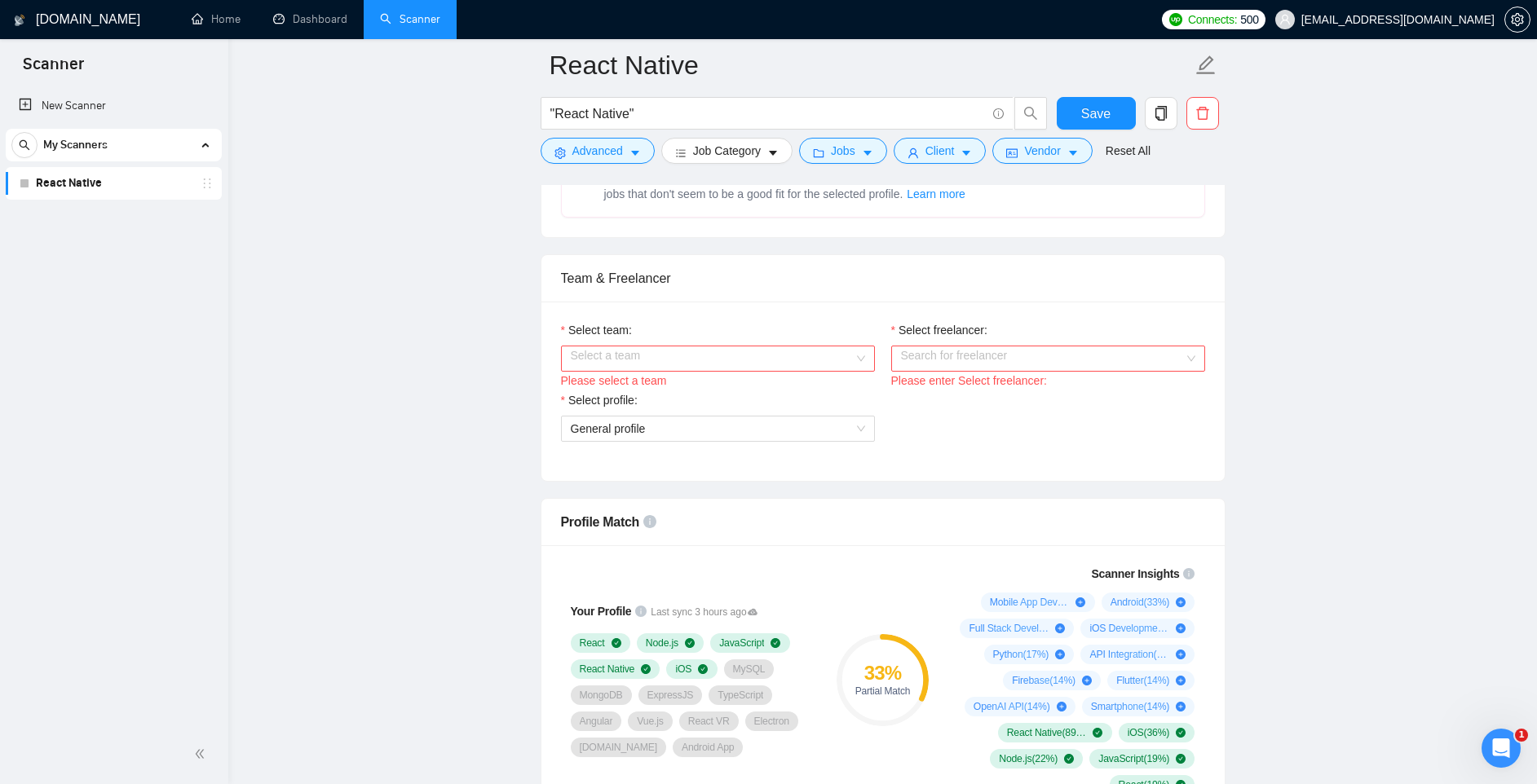
click at [845, 362] on input "Select team:" at bounding box center [712, 358] width 283 height 24
click at [779, 391] on div "JarvisBitz Tech" at bounding box center [717, 391] width 294 height 18
click at [993, 357] on input "Select freelancer:" at bounding box center [1042, 358] width 283 height 24
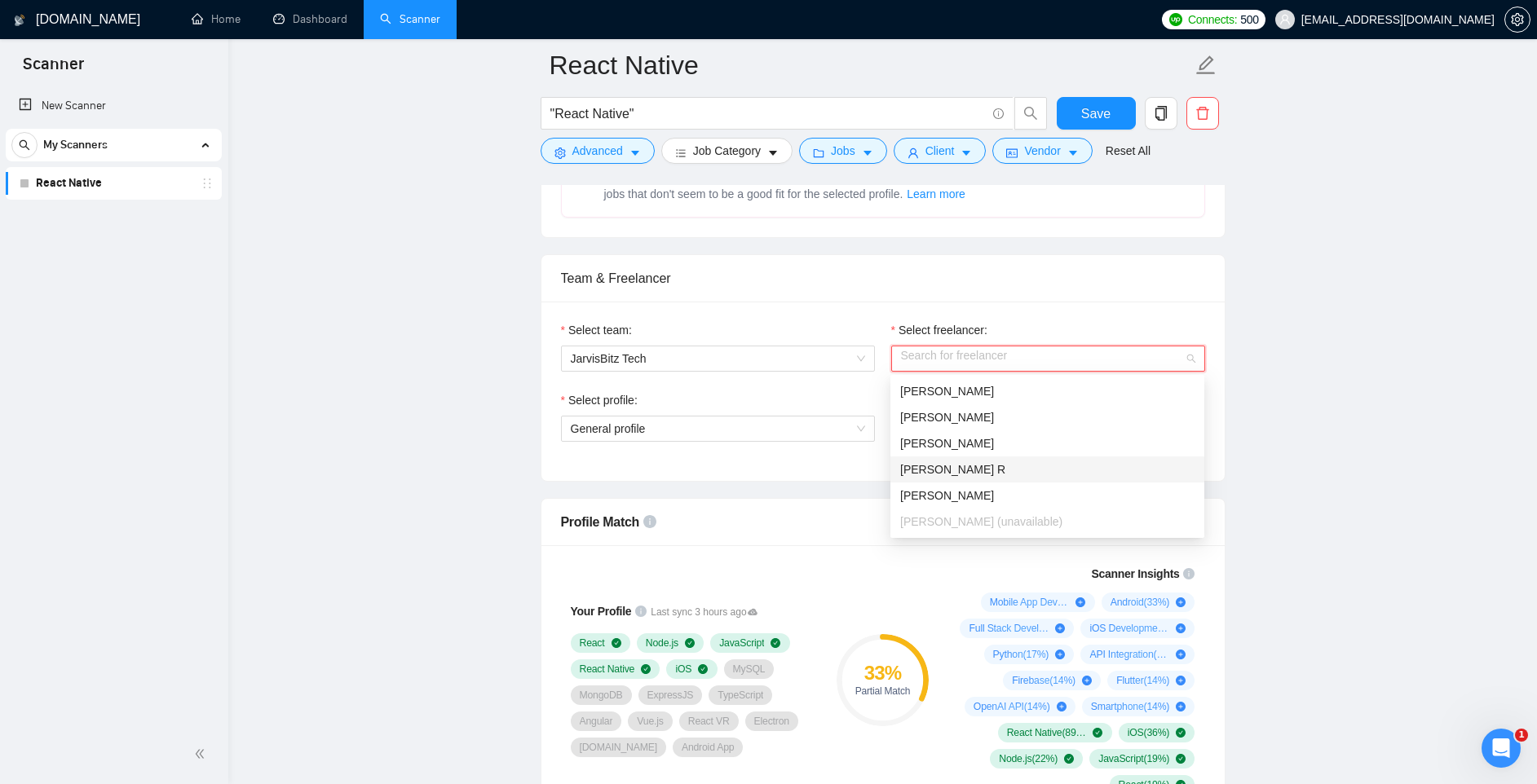
click at [952, 468] on div "Mridul R" at bounding box center [1047, 469] width 294 height 18
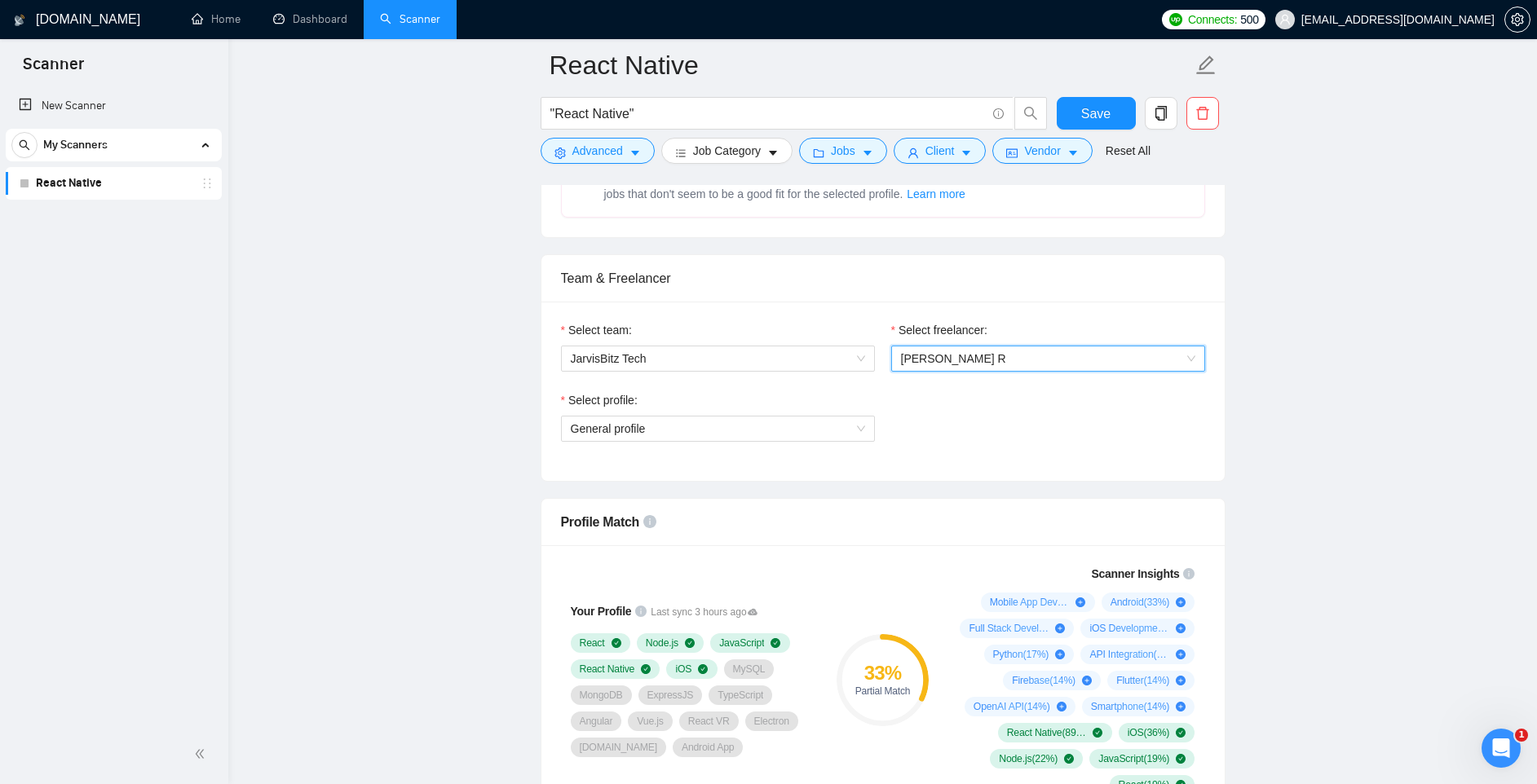
click at [996, 414] on div "Select profile: General profile" at bounding box center [882, 426] width 660 height 70
click at [872, 416] on div "General profile" at bounding box center [718, 428] width 314 height 26
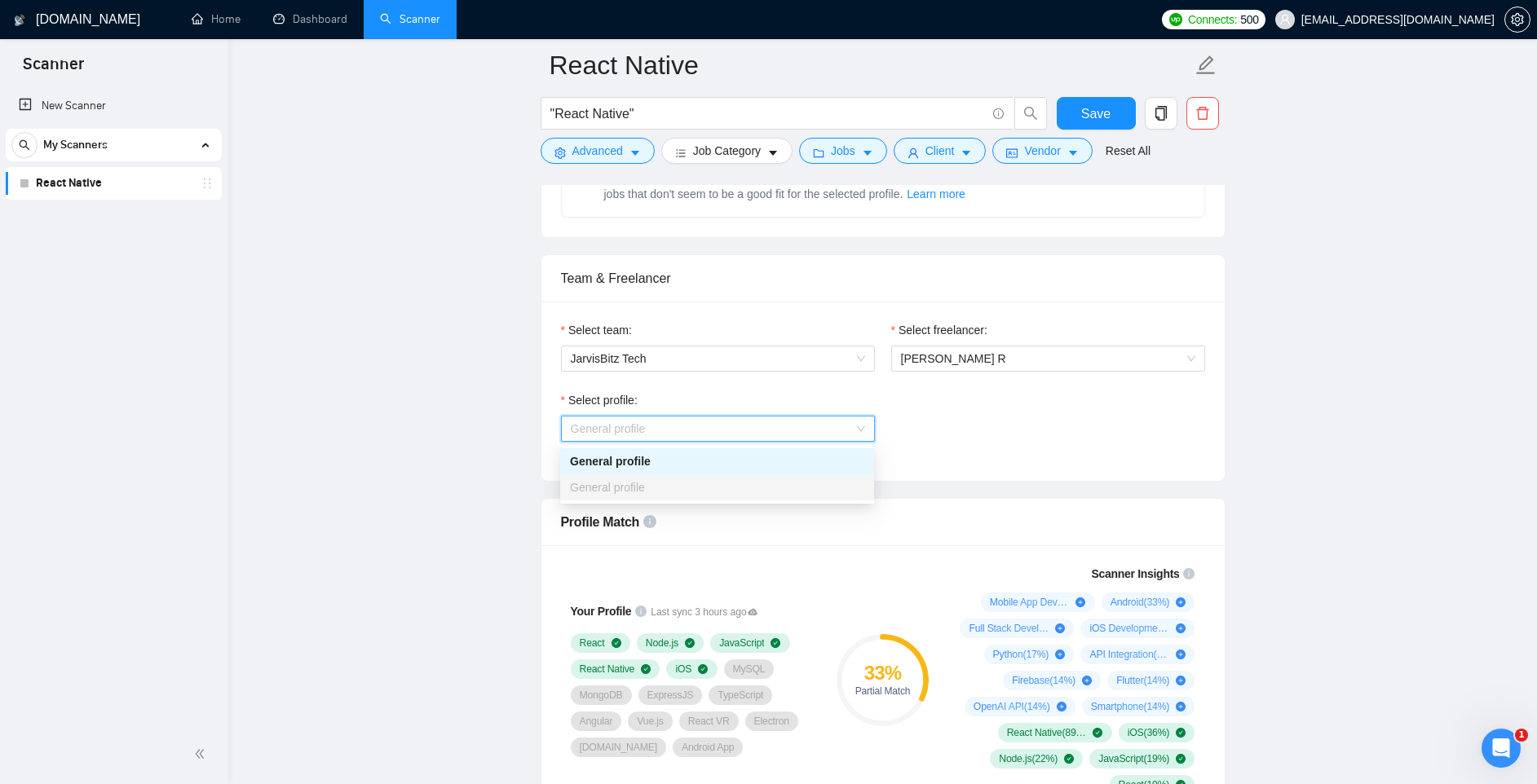
click at [981, 421] on div "Select profile: General profile" at bounding box center [882, 426] width 660 height 70
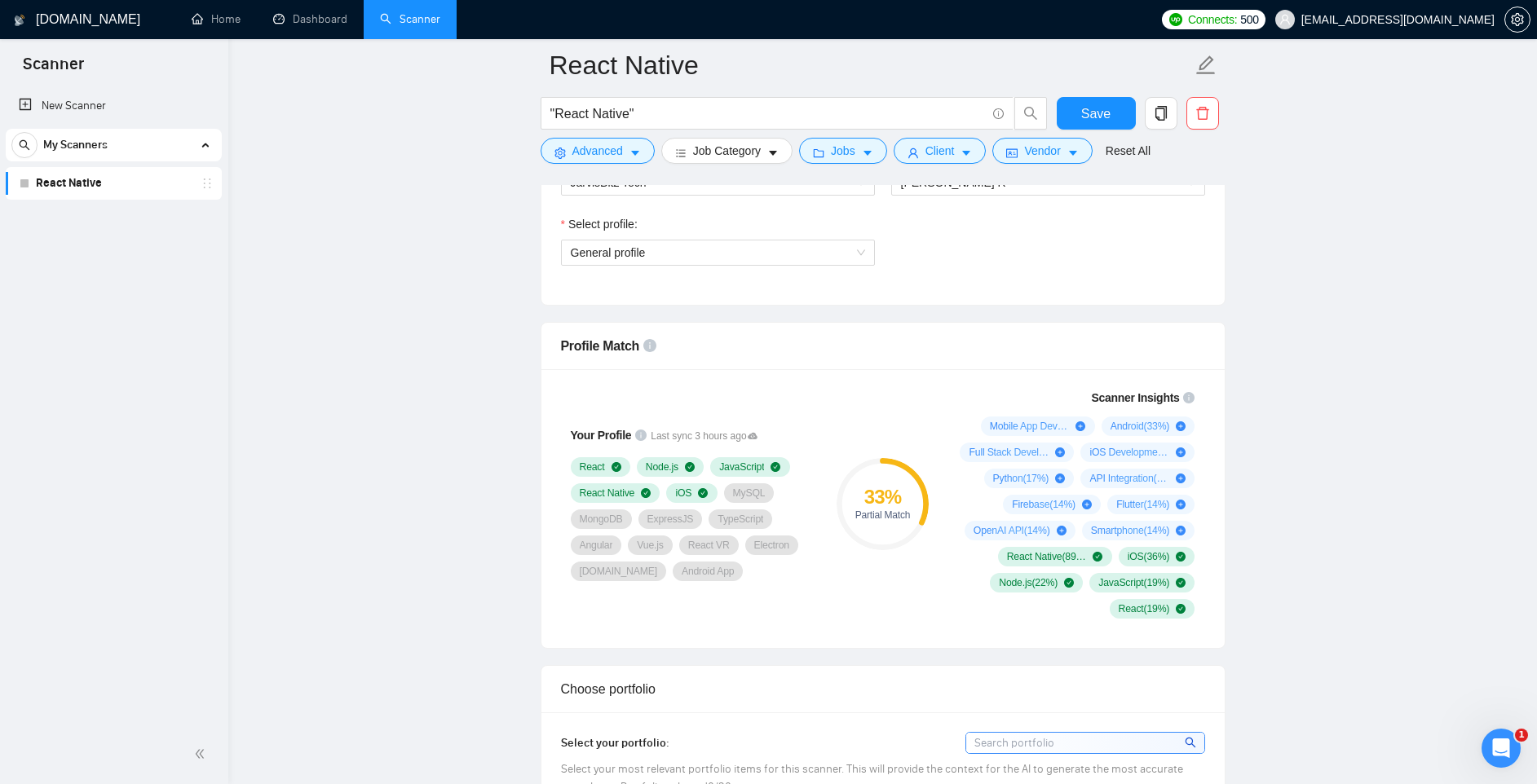
scroll to position [947, 0]
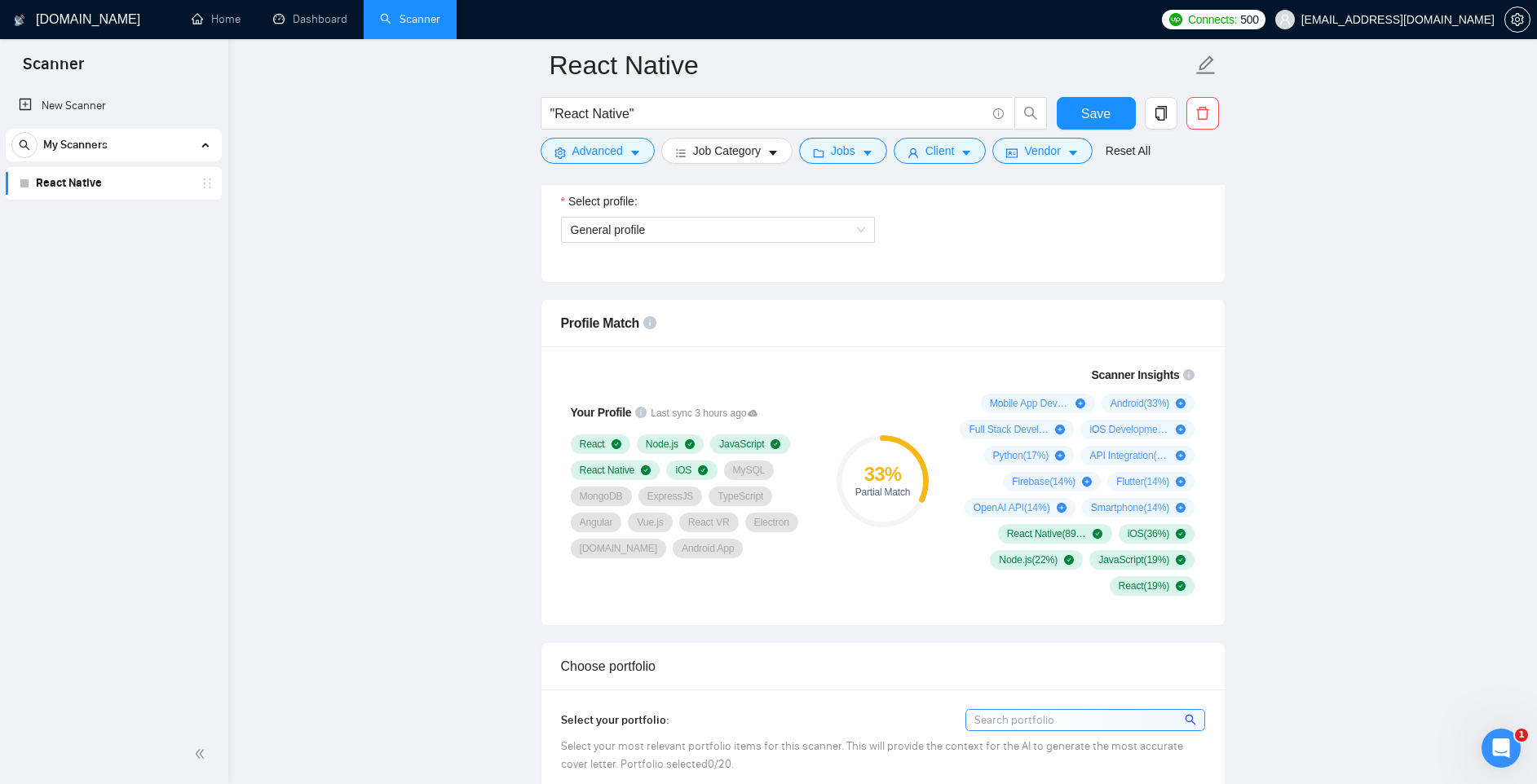
click at [873, 375] on div "33 % Partial Match" at bounding box center [882, 480] width 109 height 250
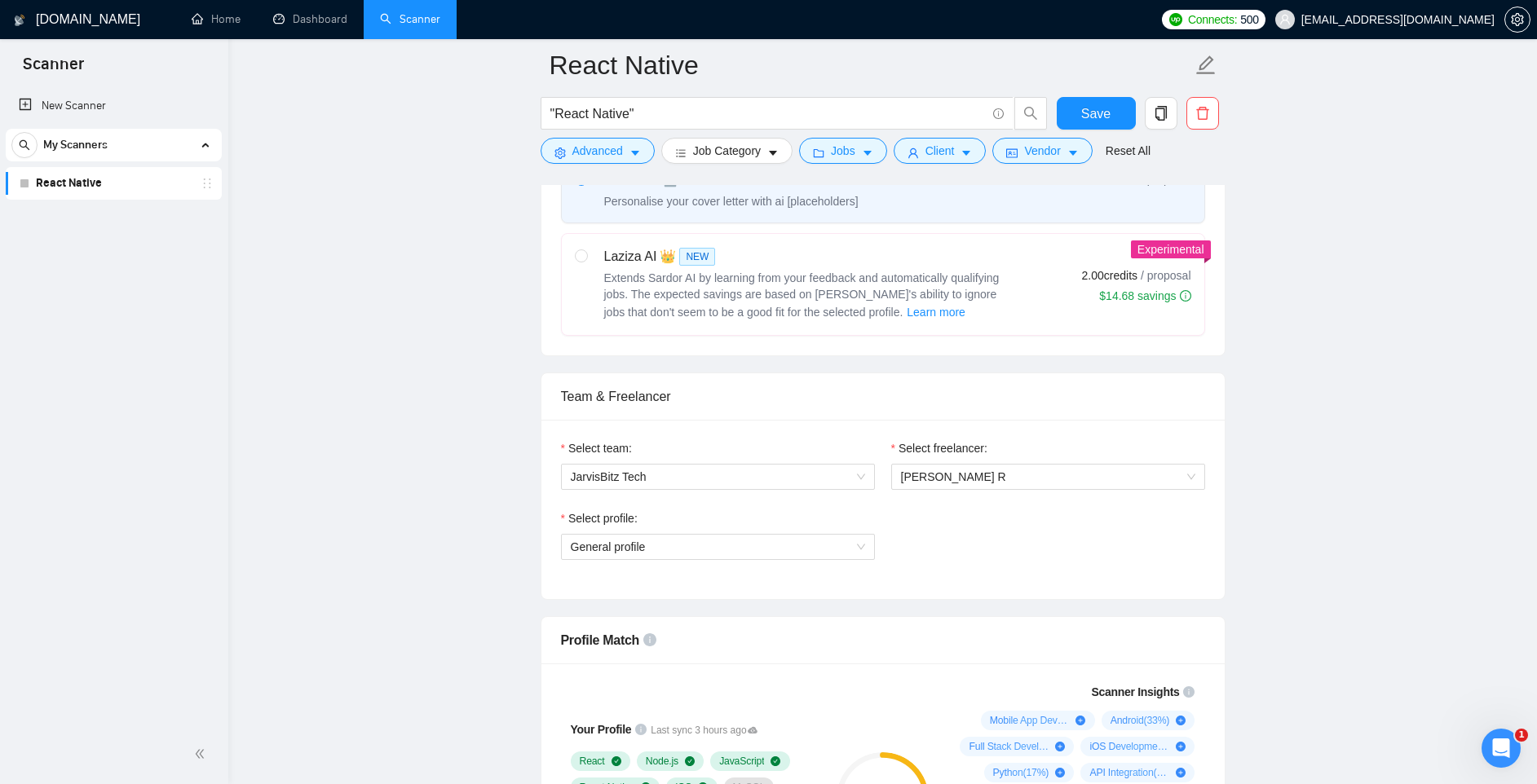
scroll to position [631, 0]
click at [581, 257] on input "radio" at bounding box center [580, 255] width 12 height 12
radio input "true"
radio input "false"
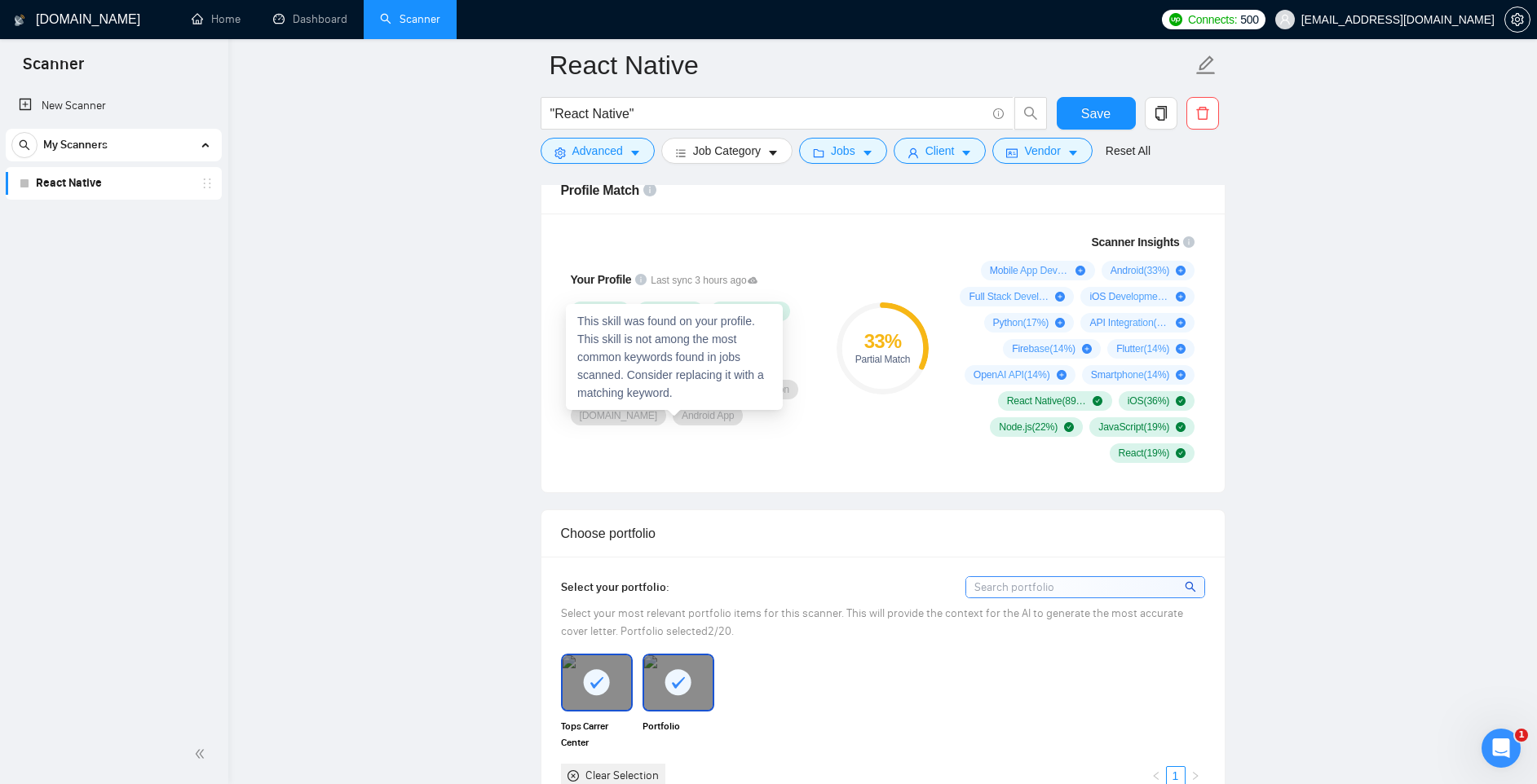
scroll to position [1030, 0]
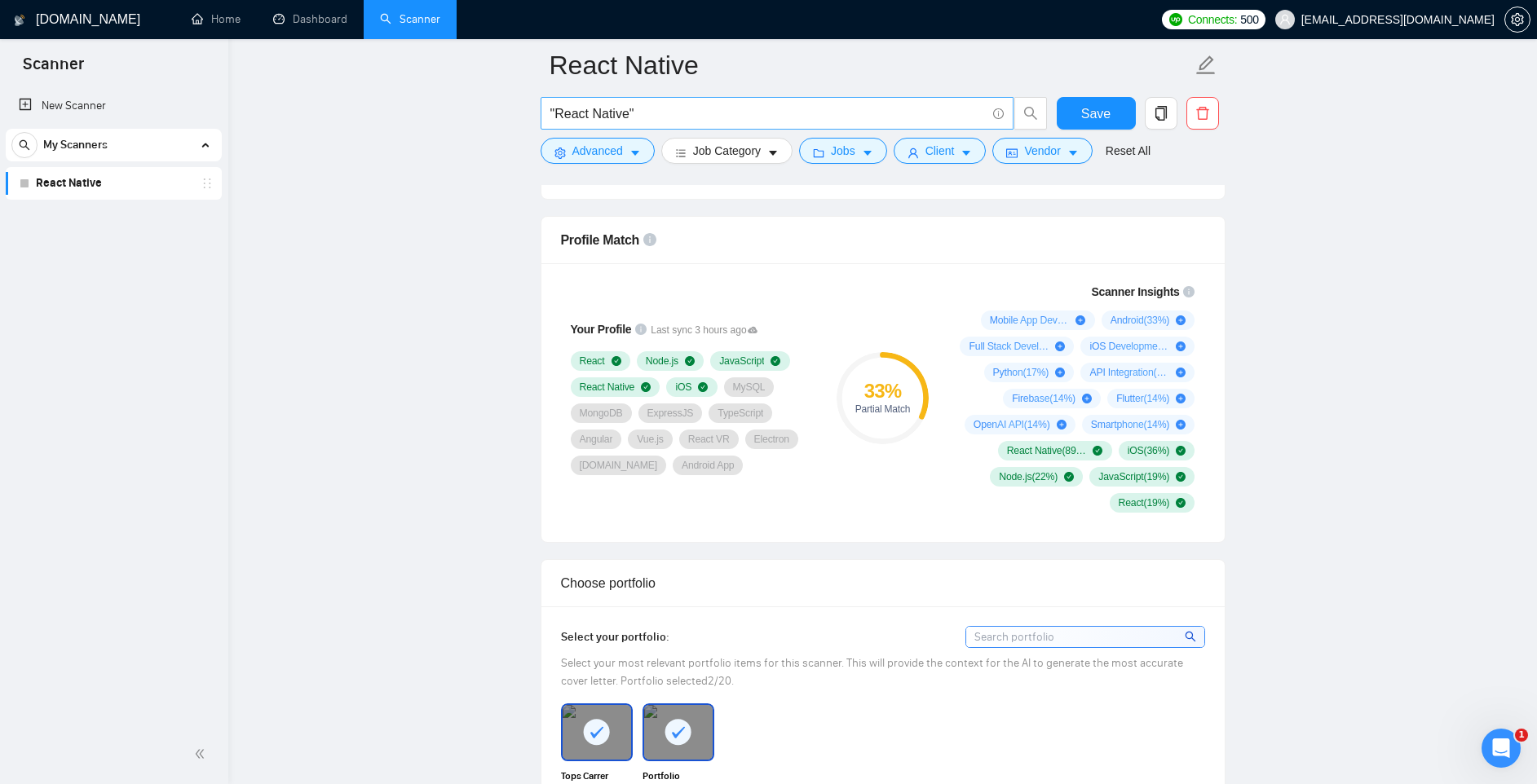
click at [673, 115] on input ""React Native"" at bounding box center [768, 114] width 436 height 20
click at [676, 115] on input ""React Native"" at bounding box center [768, 114] width 436 height 20
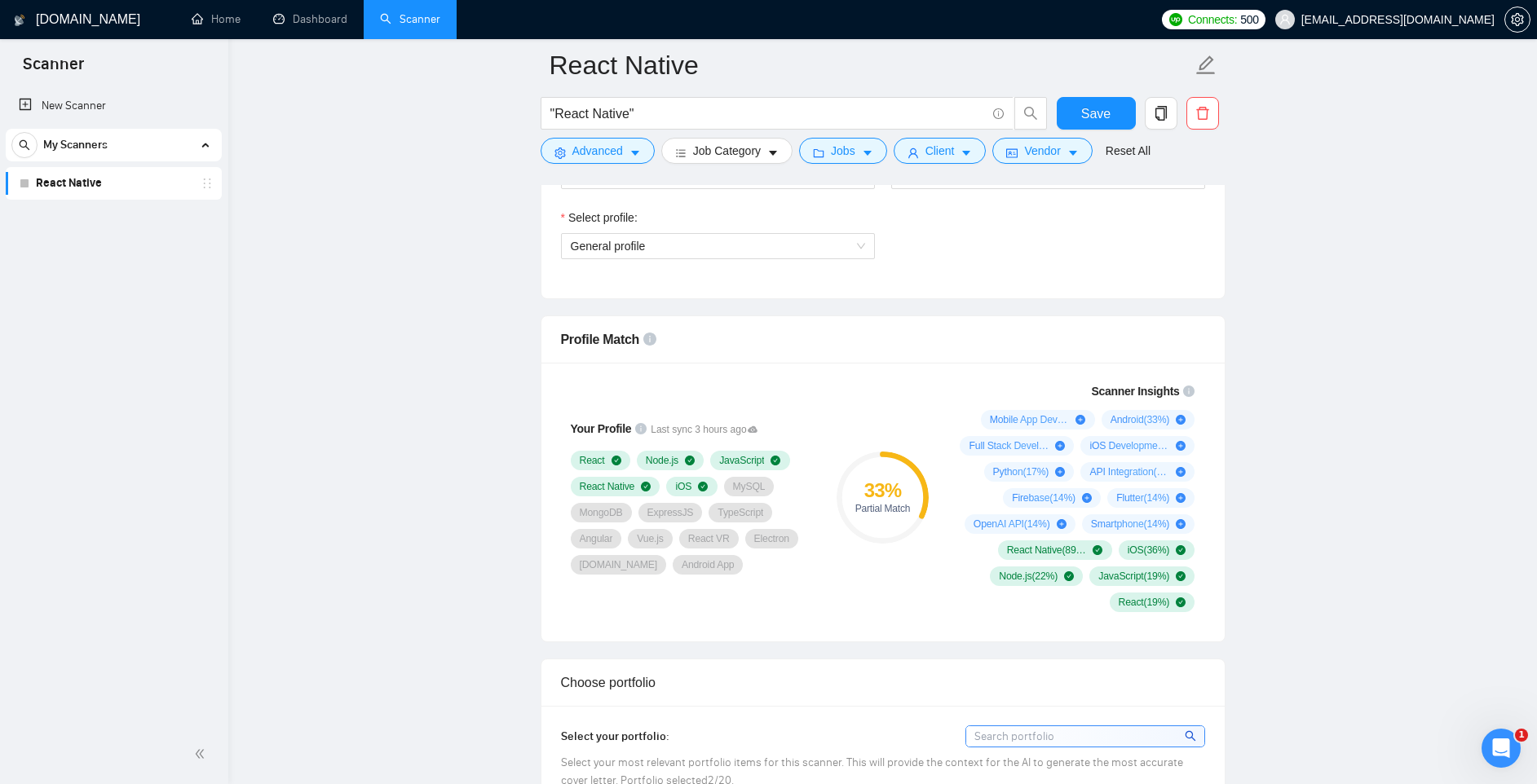
scroll to position [797, 0]
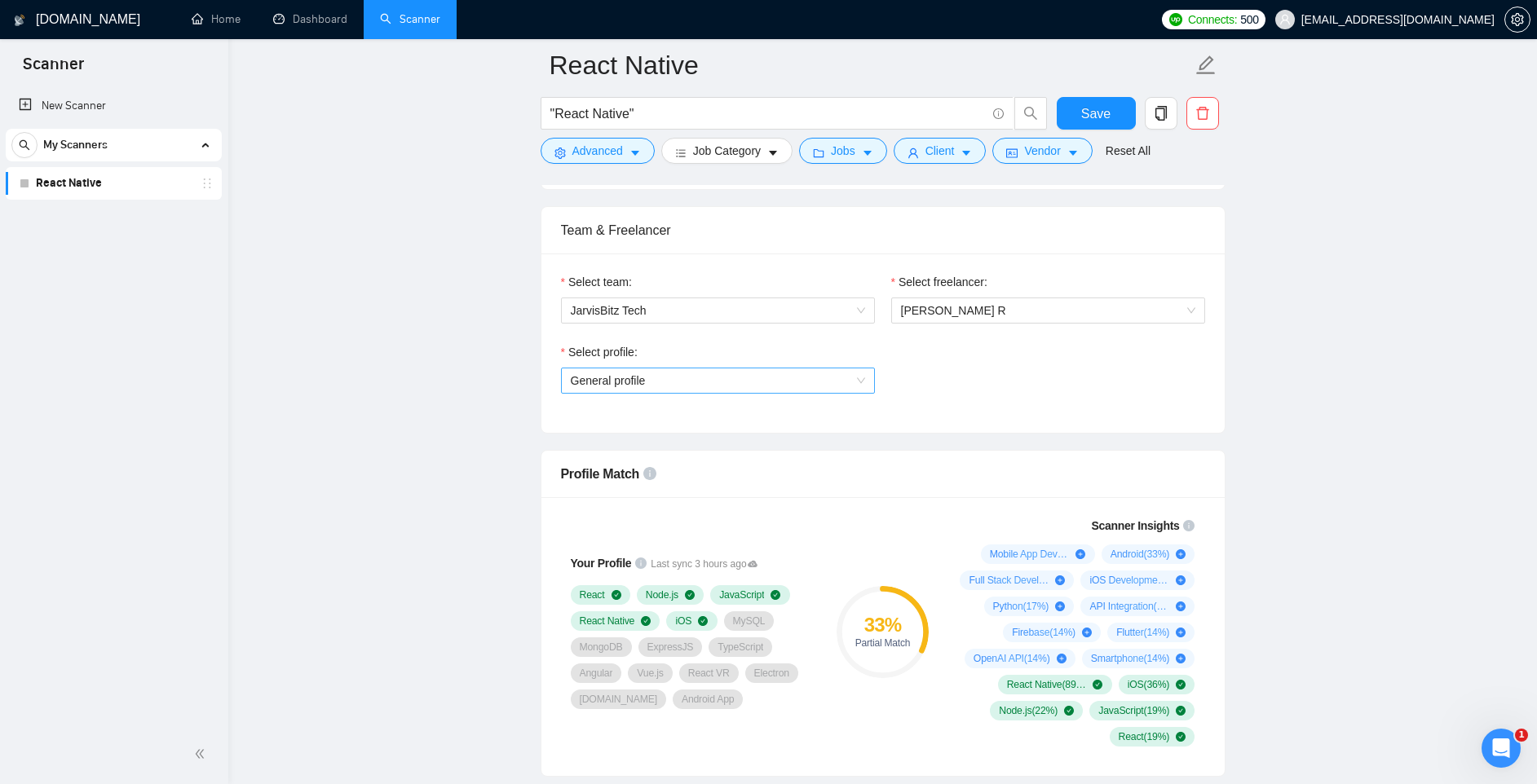
click at [644, 375] on span "General profile" at bounding box center [607, 381] width 75 height 13
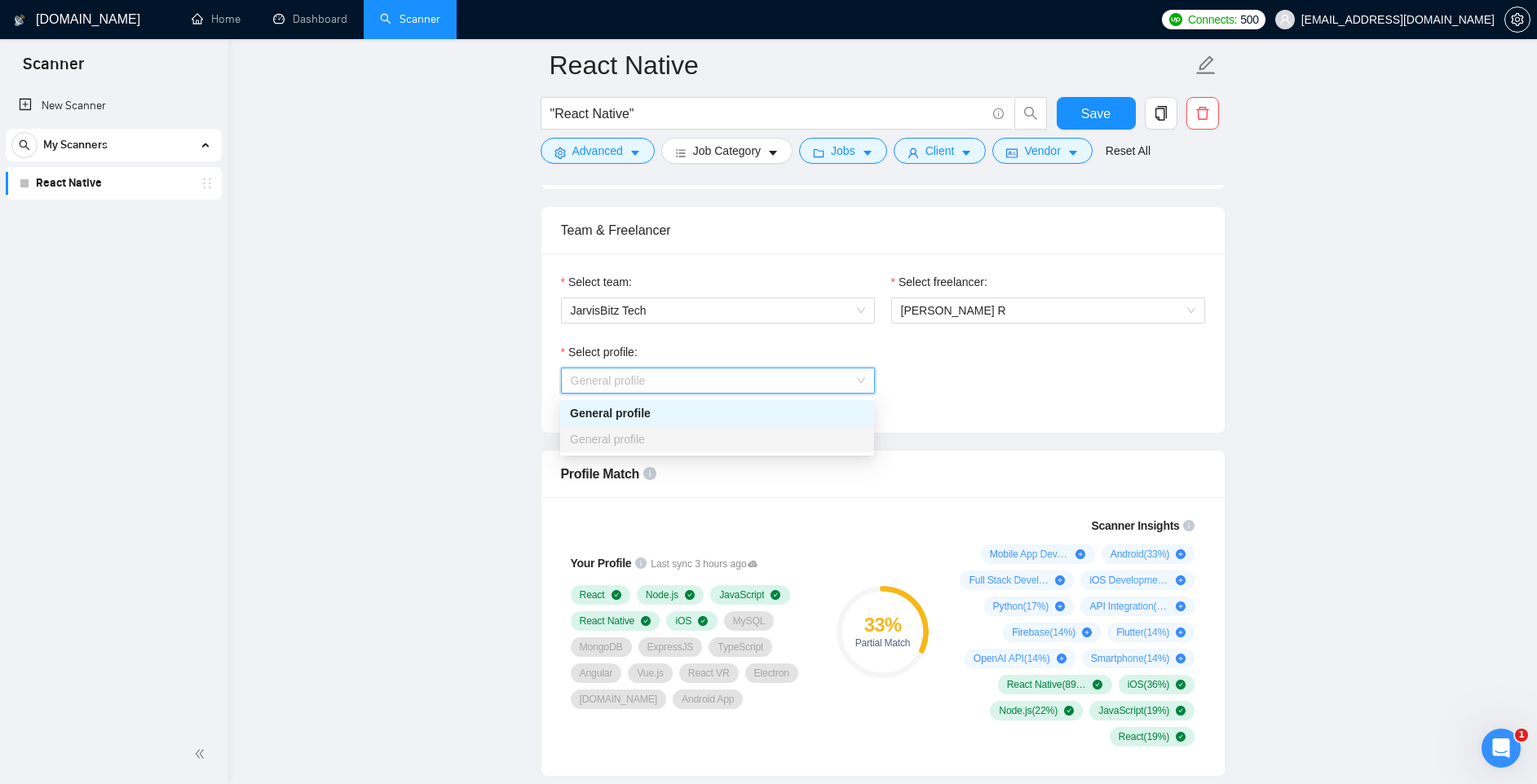
click at [934, 346] on div "Select profile: General profile" at bounding box center [882, 378] width 660 height 70
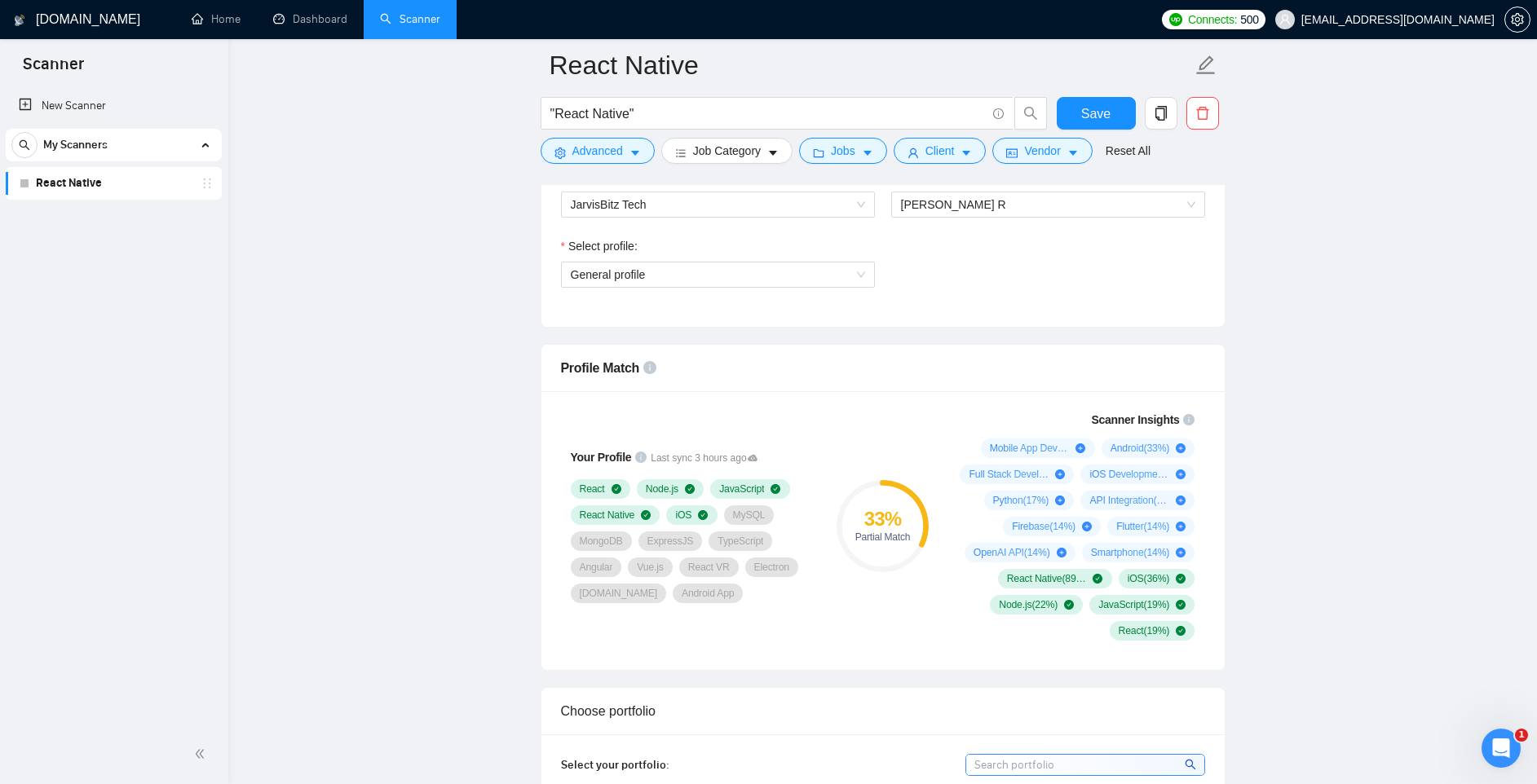
scroll to position [919, 0]
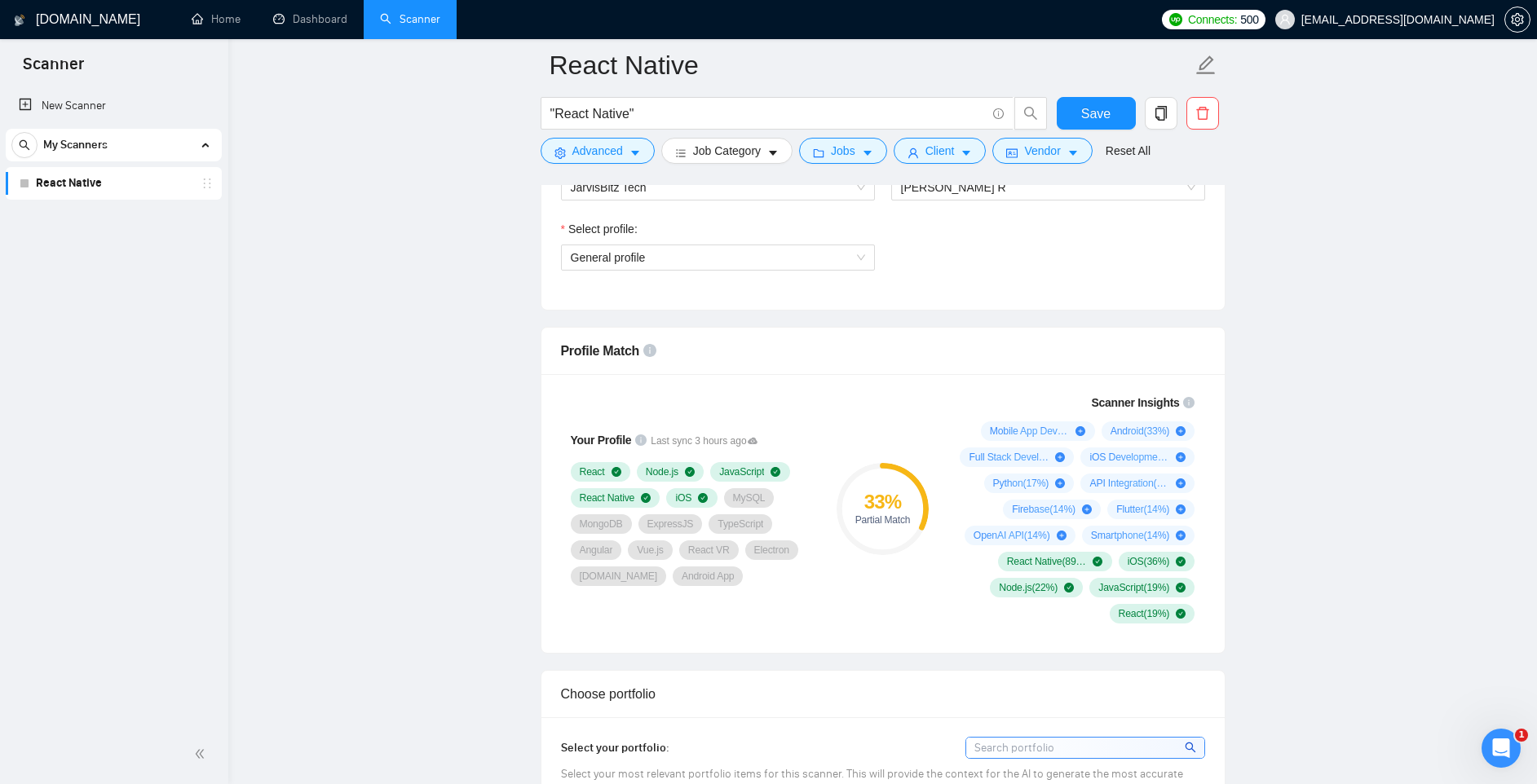
click at [910, 268] on div "Select profile: General profile" at bounding box center [882, 255] width 660 height 70
click at [847, 644] on div "Your Profile Last sync 3 hours ago React Node.js JavaScript React Native iOS My…" at bounding box center [882, 513] width 683 height 278
click at [1108, 112] on span "Save" at bounding box center [1095, 114] width 29 height 20
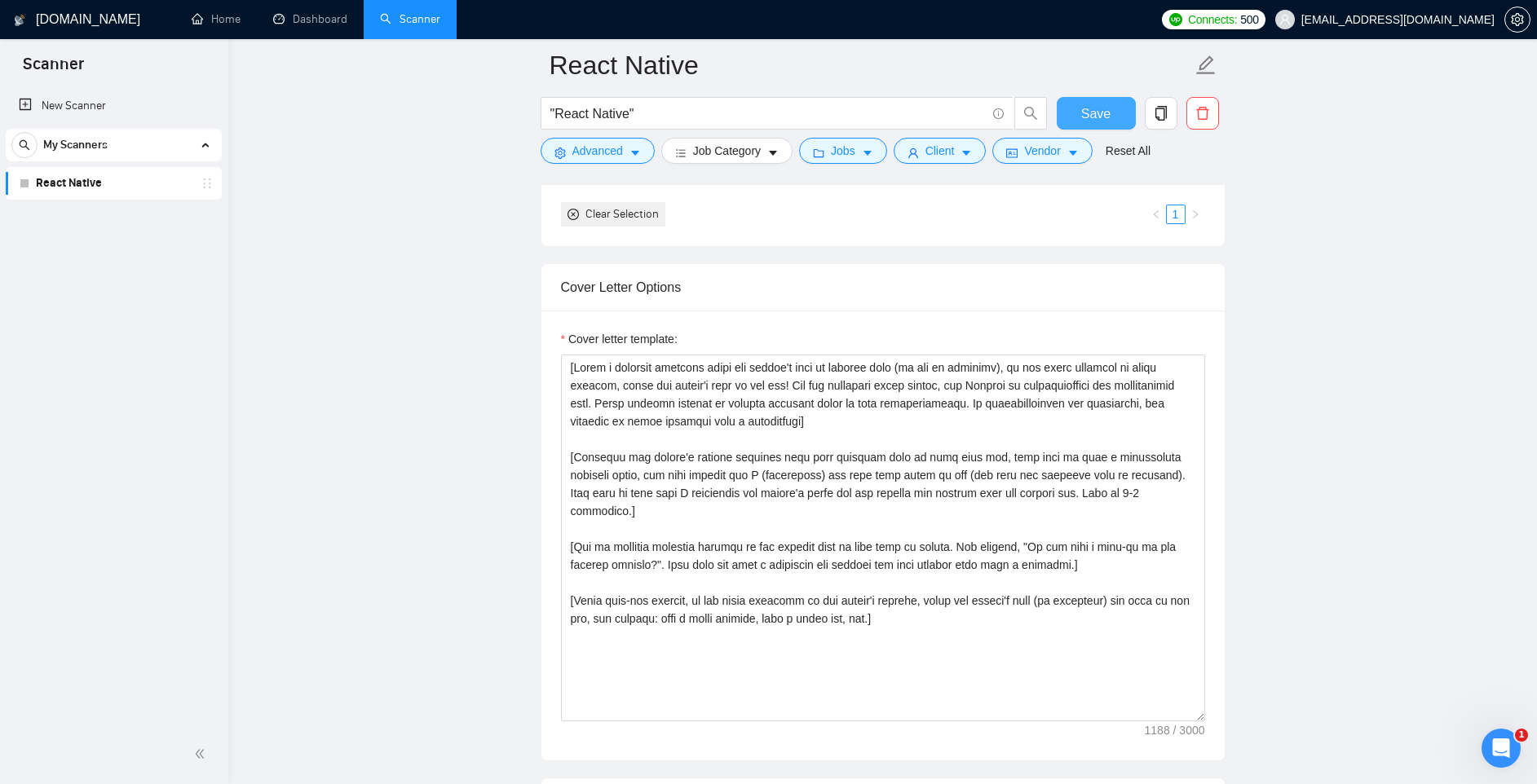
scroll to position [1798, 0]
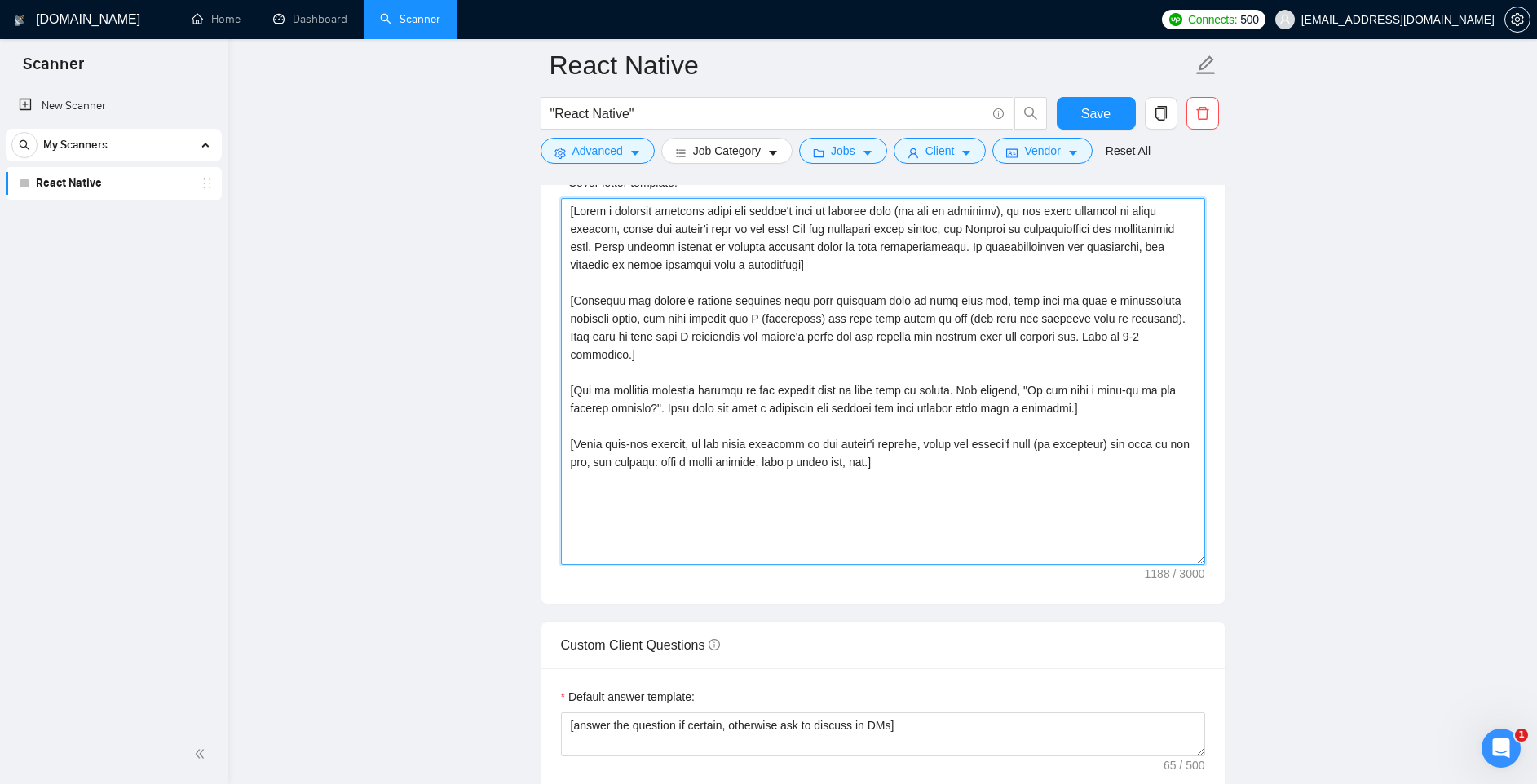
click at [976, 448] on textarea "Cover letter template:" at bounding box center [883, 381] width 644 height 367
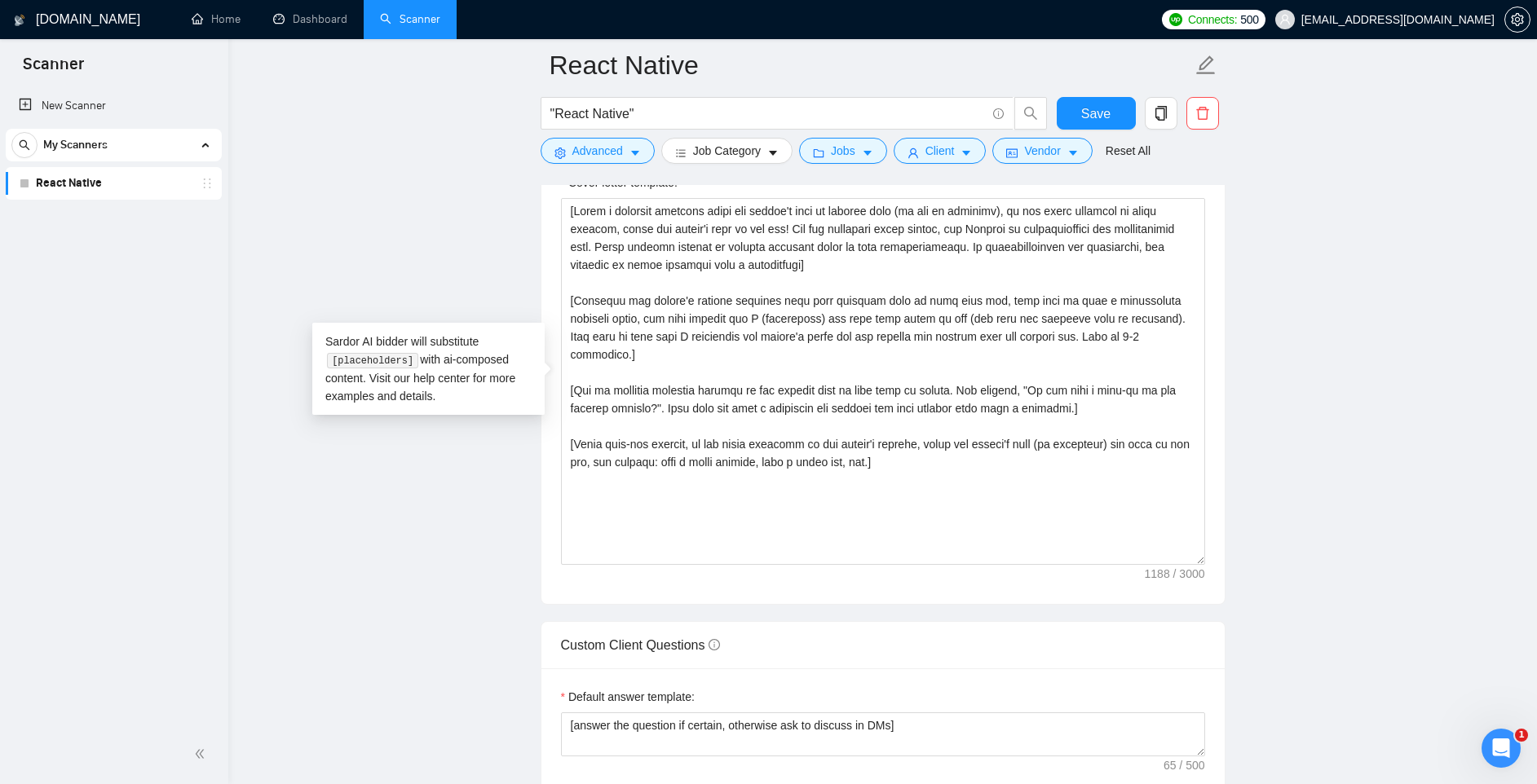
click at [382, 480] on main "React Native "React Native" Save Advanced Job Category Jobs Client Vendor Reset…" at bounding box center [882, 583] width 1256 height 4632
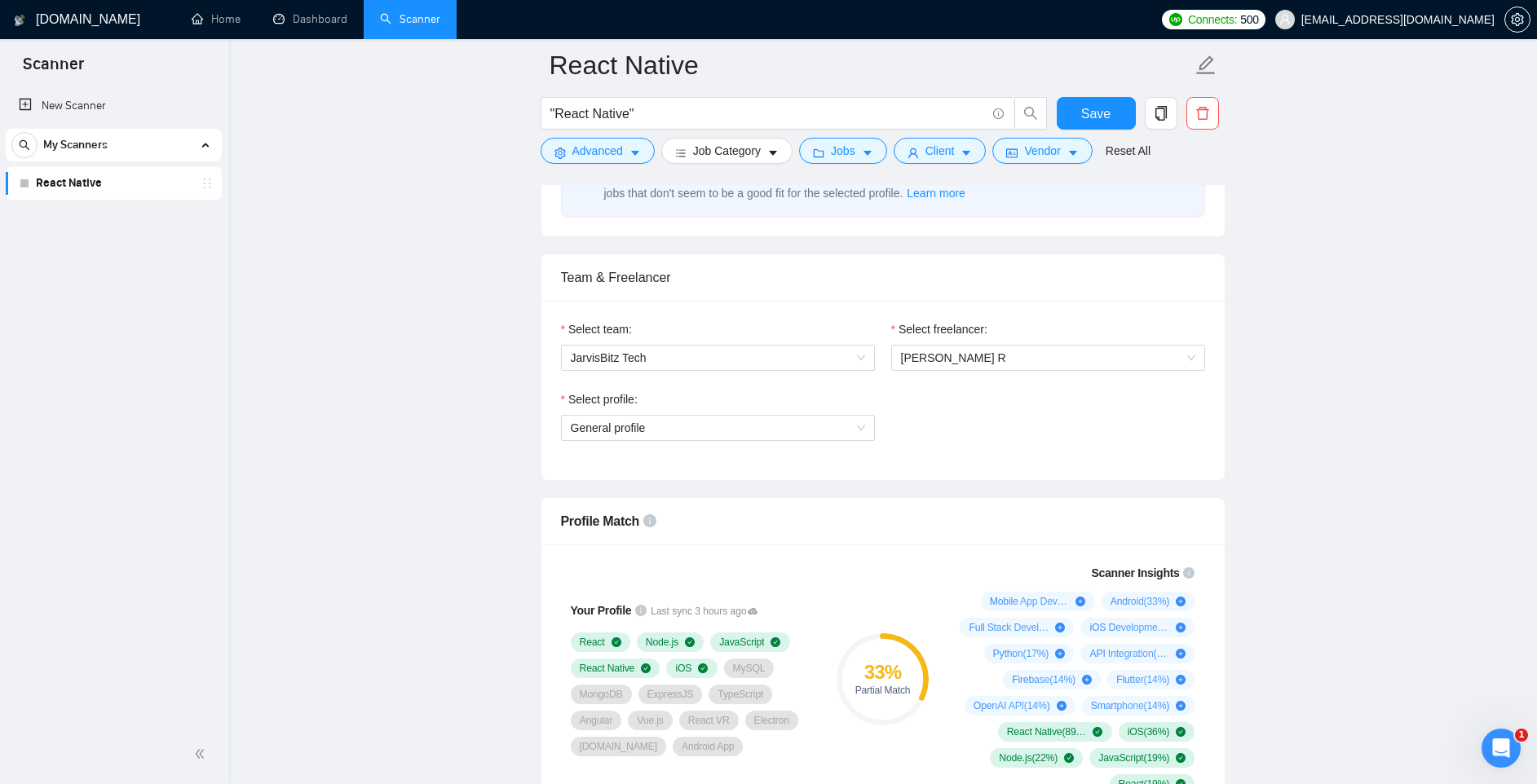
scroll to position [733, 0]
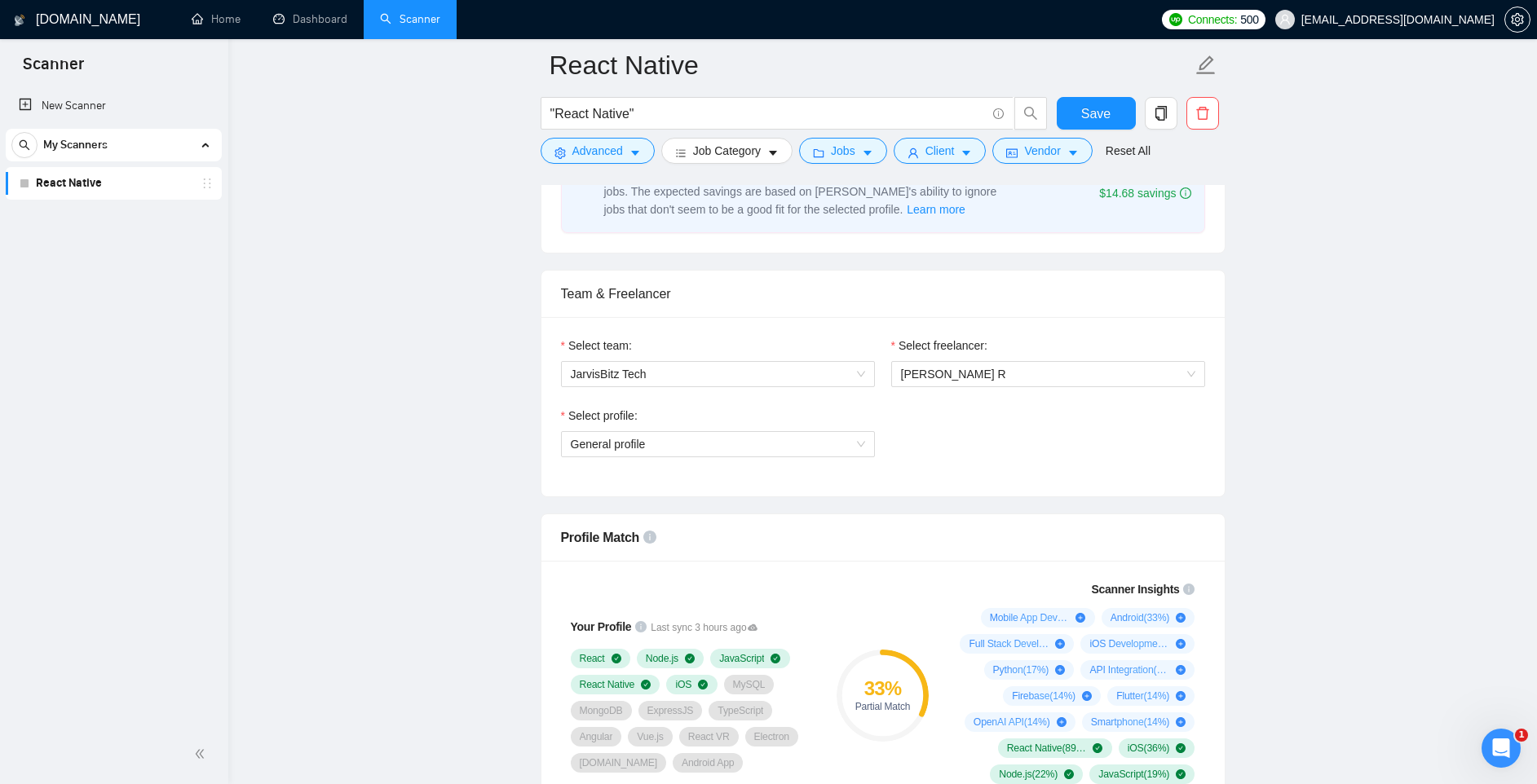
click at [198, 146] on div "My Scanners" at bounding box center [114, 145] width 204 height 33
click at [108, 144] on div "My Scanners" at bounding box center [114, 145] width 204 height 33
click at [97, 100] on link "New Scanner" at bounding box center [114, 106] width 190 height 33
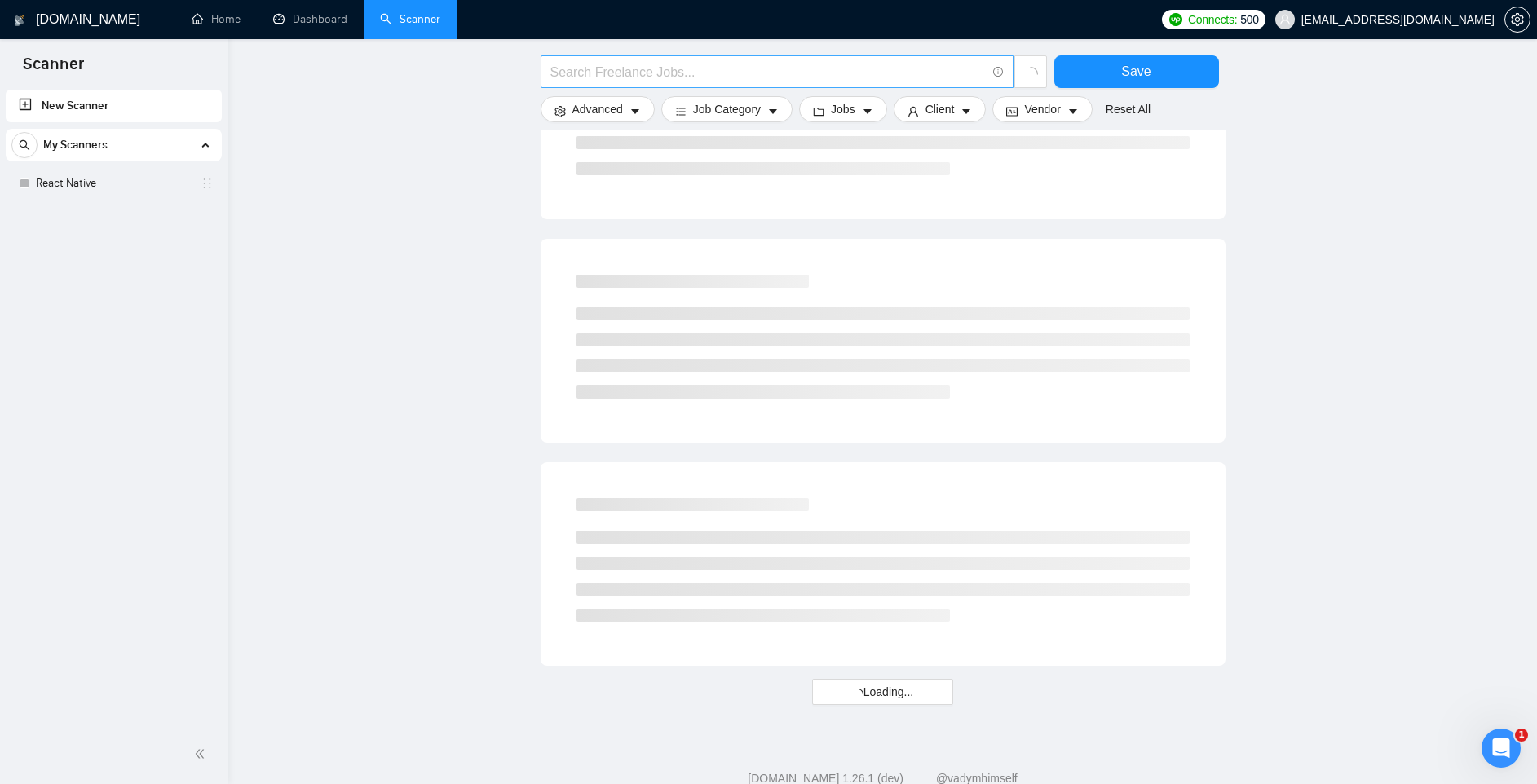
click at [615, 77] on input "text" at bounding box center [768, 72] width 436 height 20
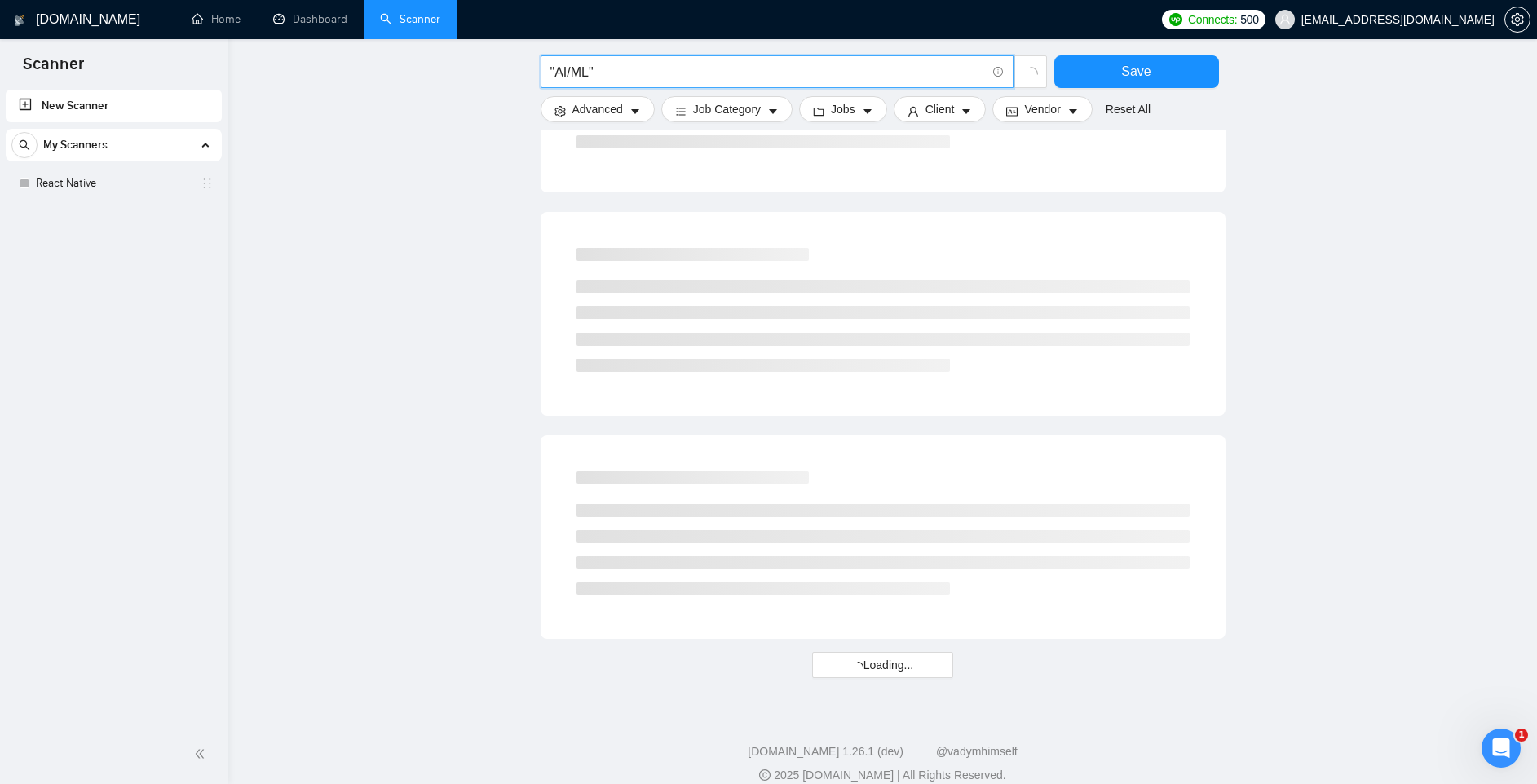
scroll to position [779, 0]
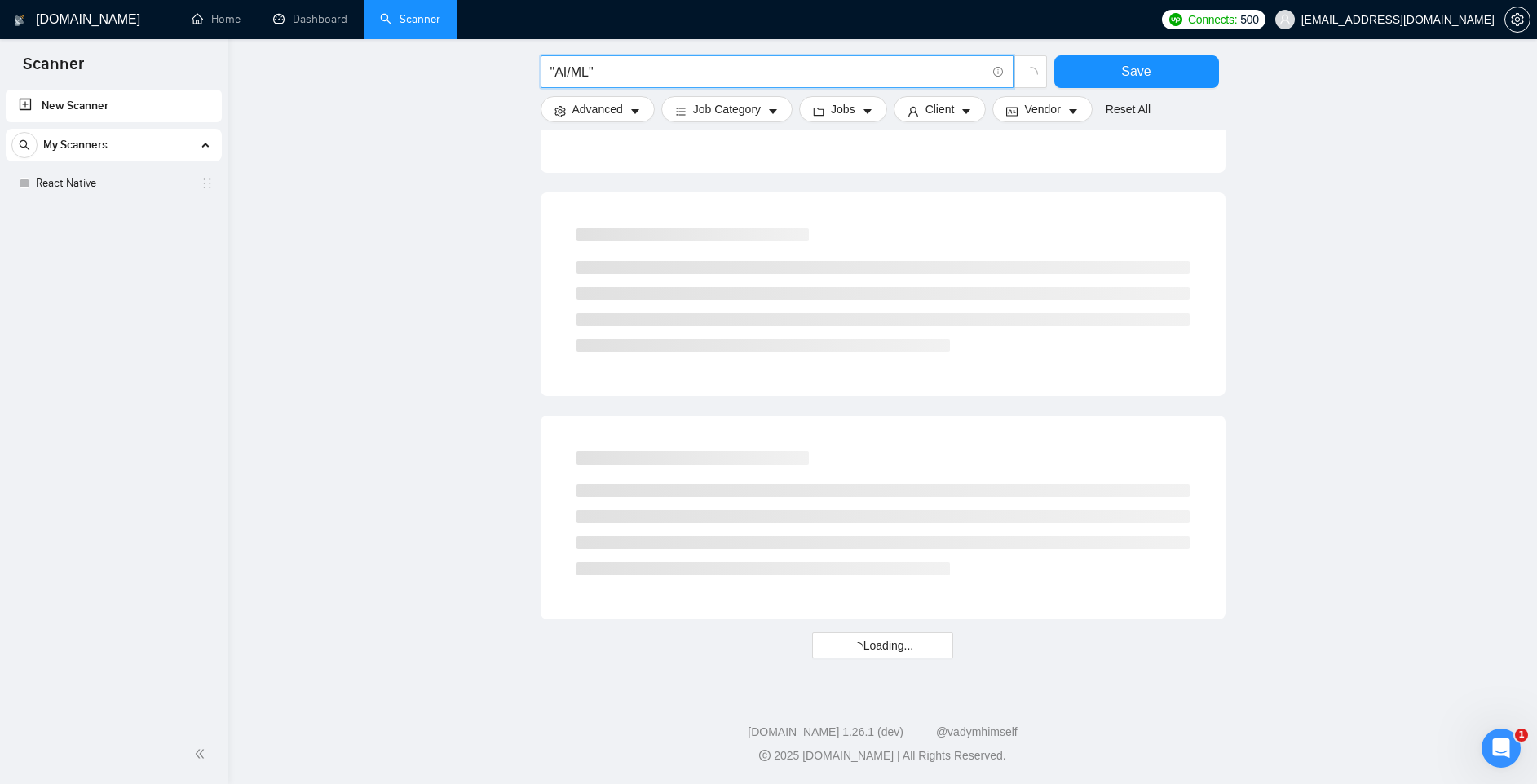
click at [643, 70] on input ""AI/ML"" at bounding box center [768, 72] width 436 height 20
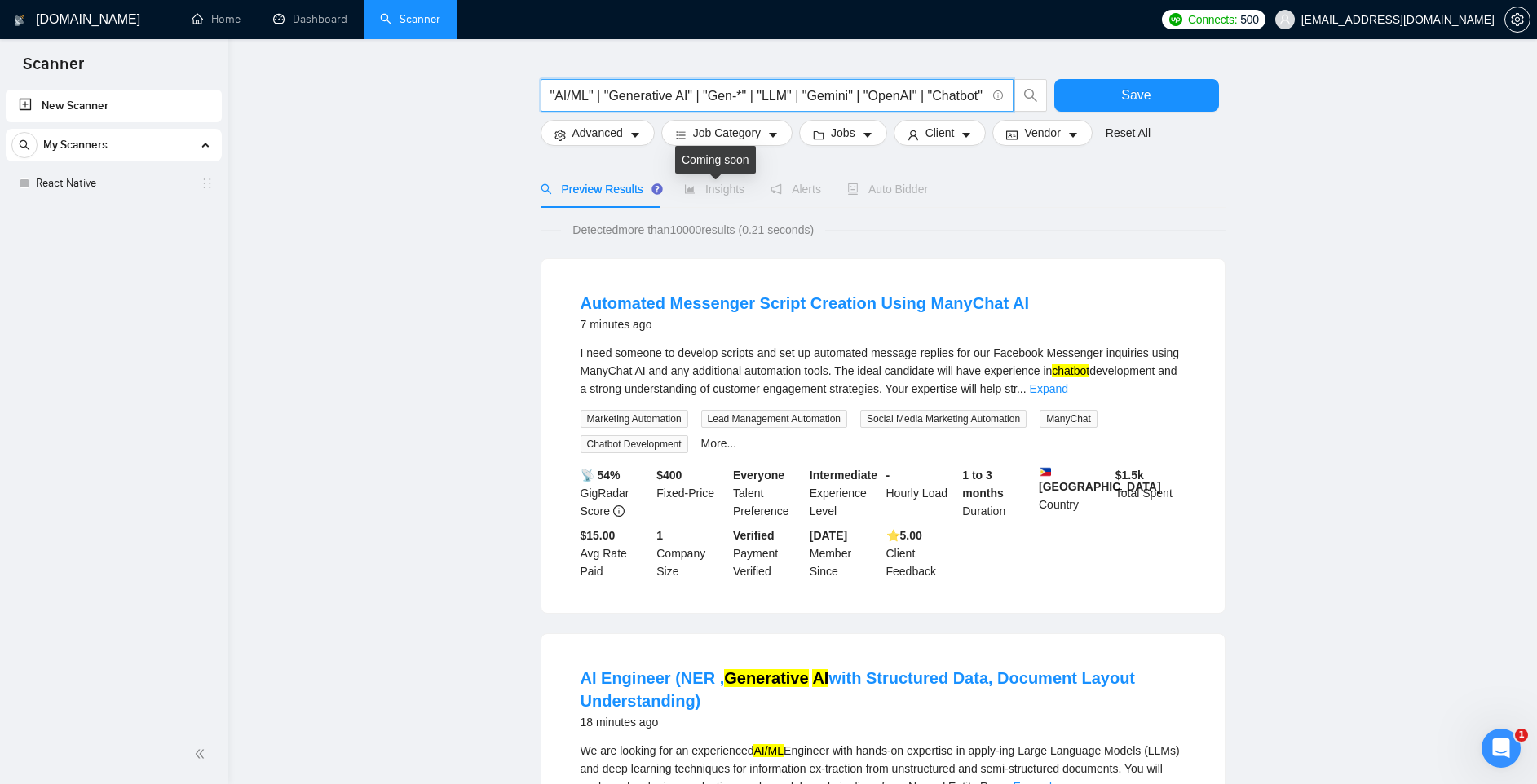
scroll to position [0, 13]
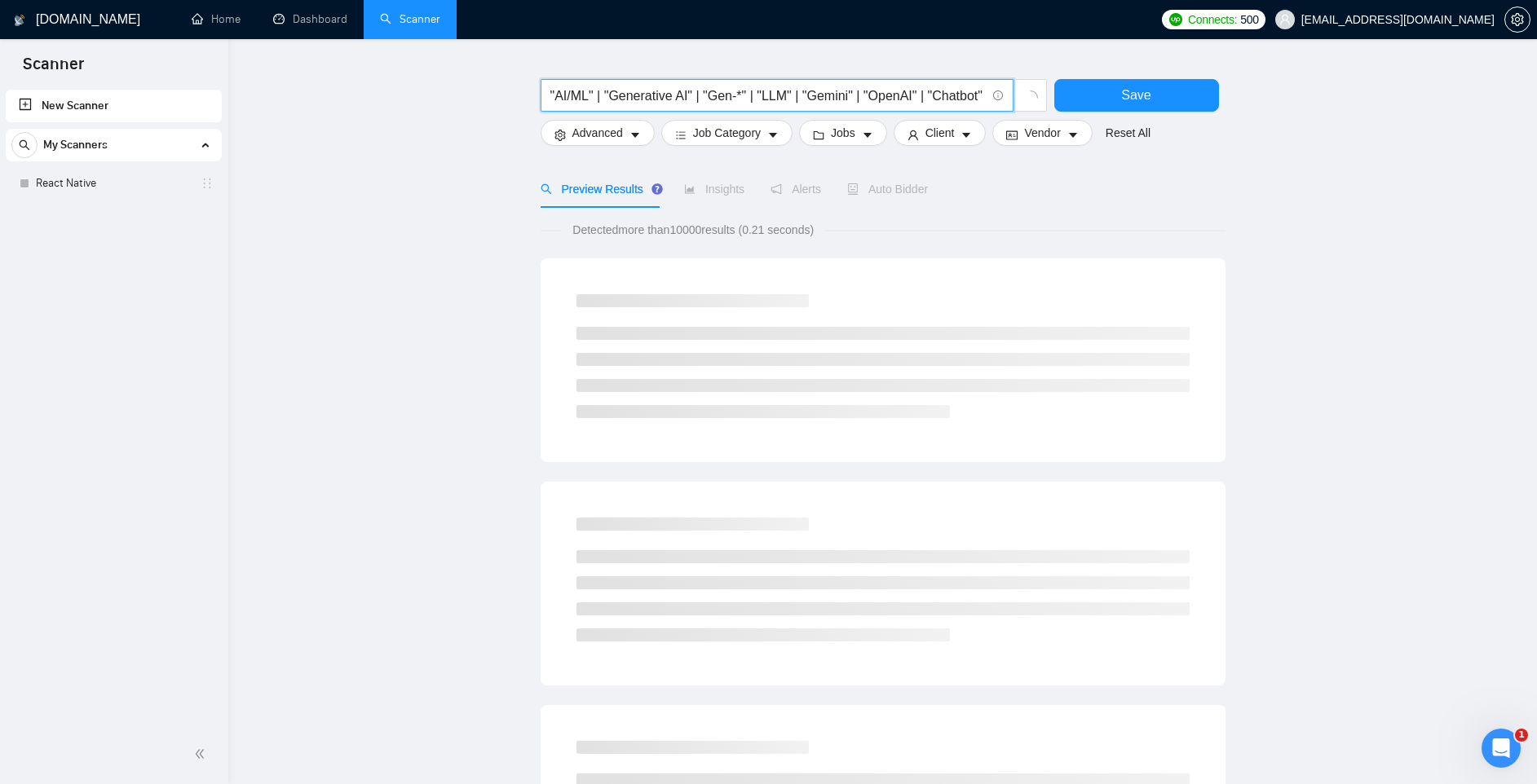
type input ""AI/ML" | "Generative AI" | "Gen-*" | "LLM" | "Gemini" | "OpenAI" | "Chatbot""
click at [983, 193] on div "Preview Results Insights Alerts Auto Bidder" at bounding box center [883, 189] width 685 height 38
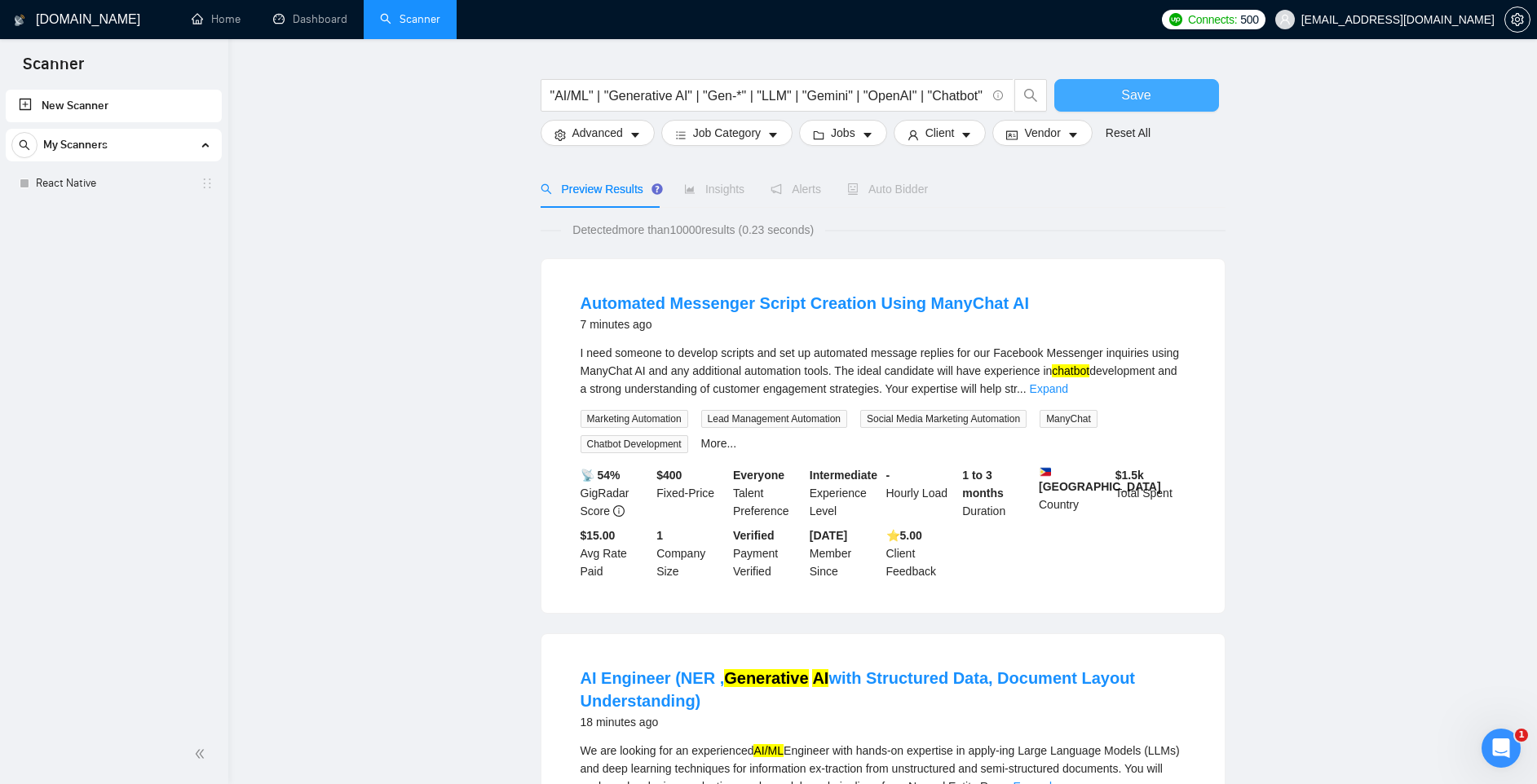
click at [1089, 96] on button "Save" at bounding box center [1137, 95] width 165 height 33
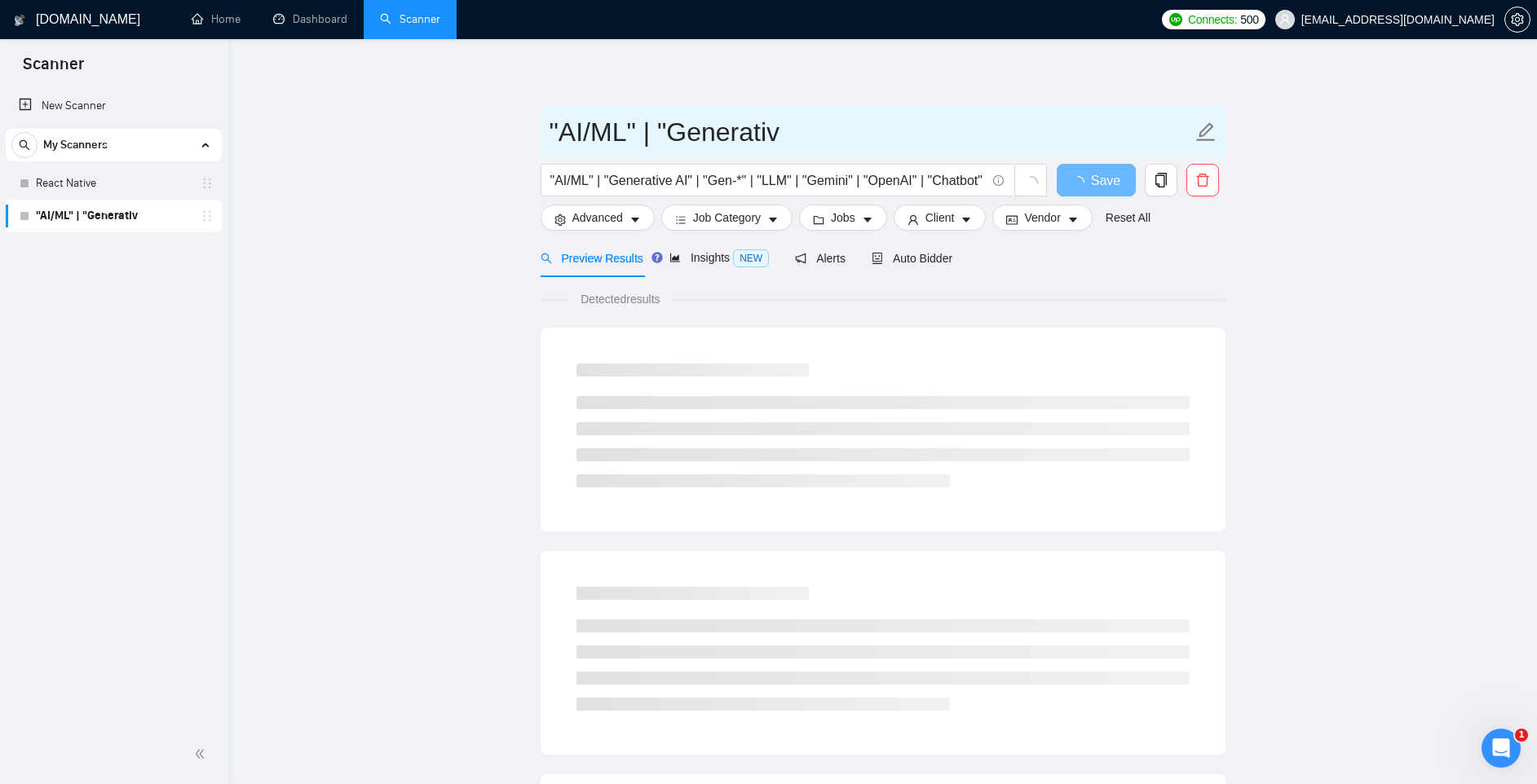
click at [1208, 130] on icon "edit" at bounding box center [1206, 131] width 19 height 19
click at [761, 132] on input ""AI/ML" | "Generativ" at bounding box center [871, 132] width 643 height 40
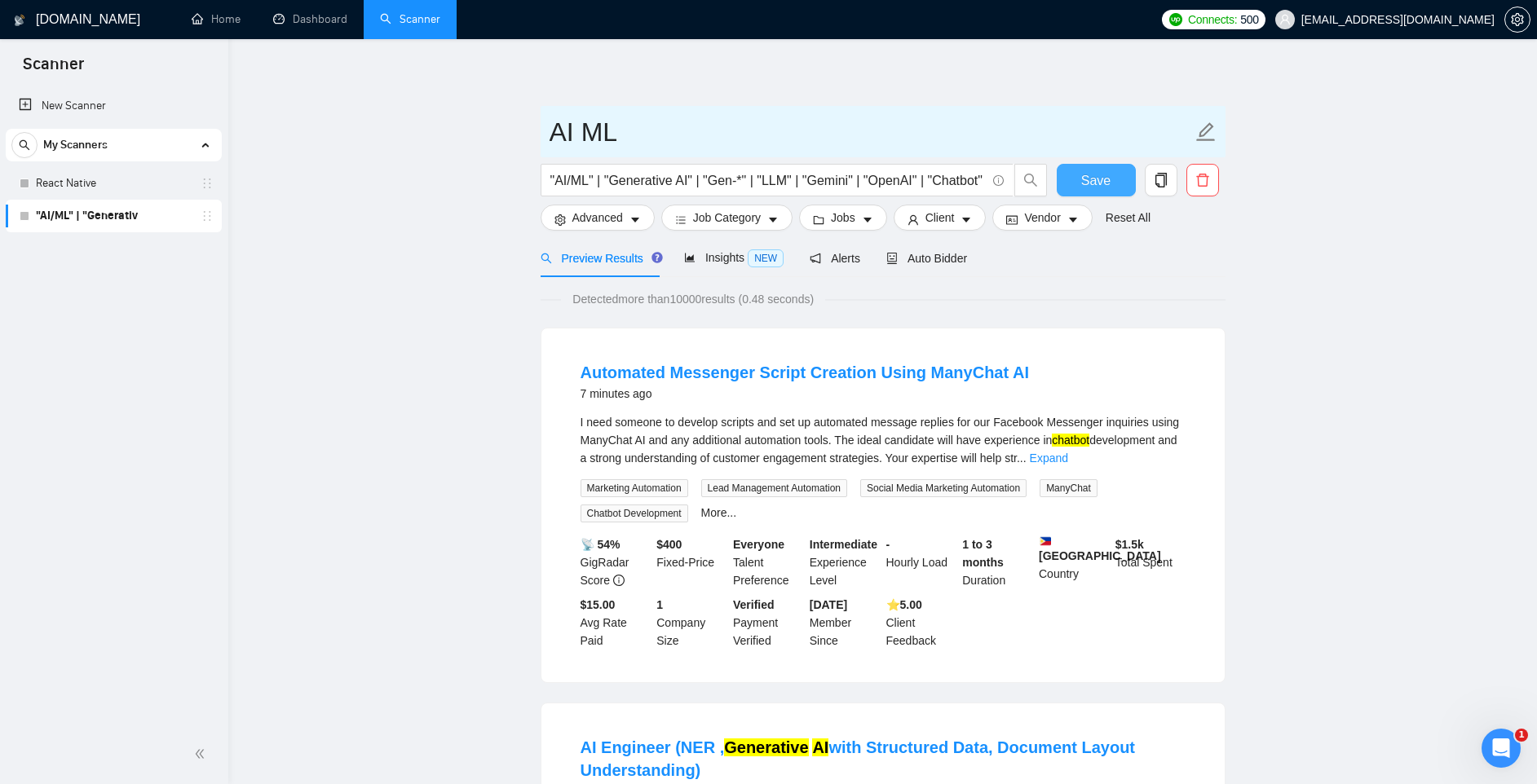
type input "AI ML"
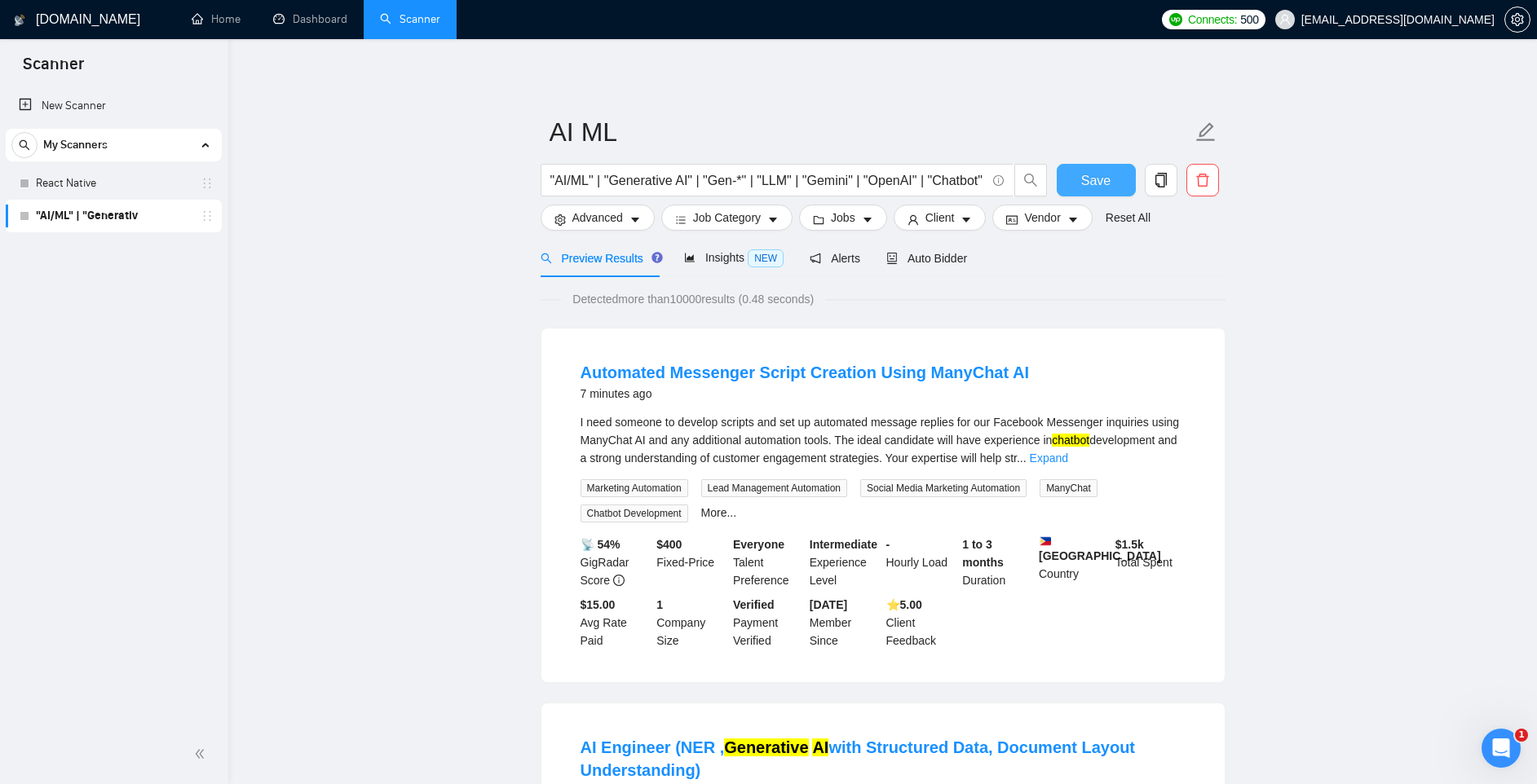
click at [1079, 174] on button "Save" at bounding box center [1096, 180] width 79 height 33
click at [623, 212] on span "Advanced" at bounding box center [597, 217] width 50 height 18
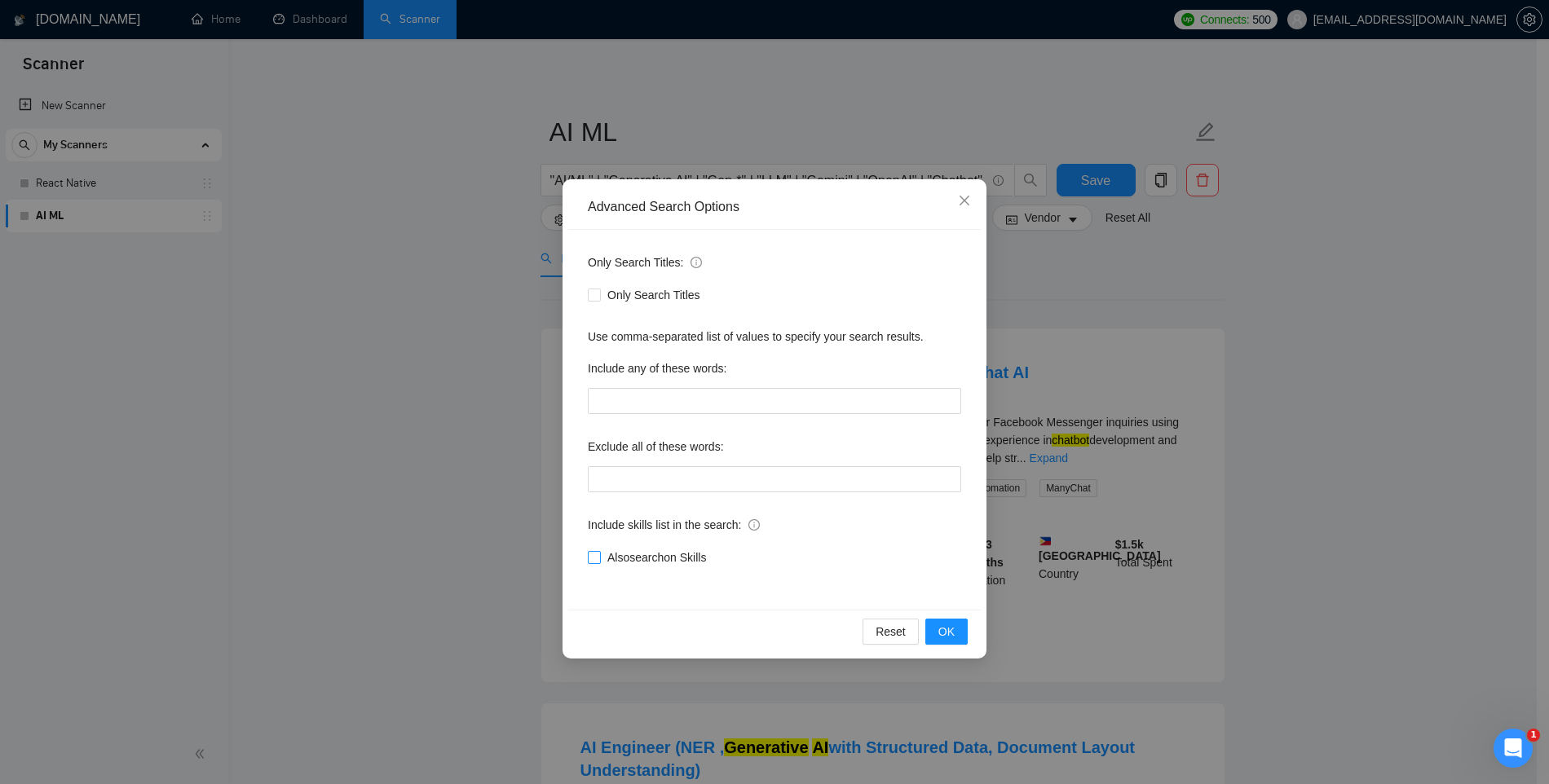
click at [594, 554] on input "Also search on Skills" at bounding box center [594, 557] width 12 height 12
checkbox input "true"
click at [613, 407] on input "text" at bounding box center [775, 400] width 374 height 26
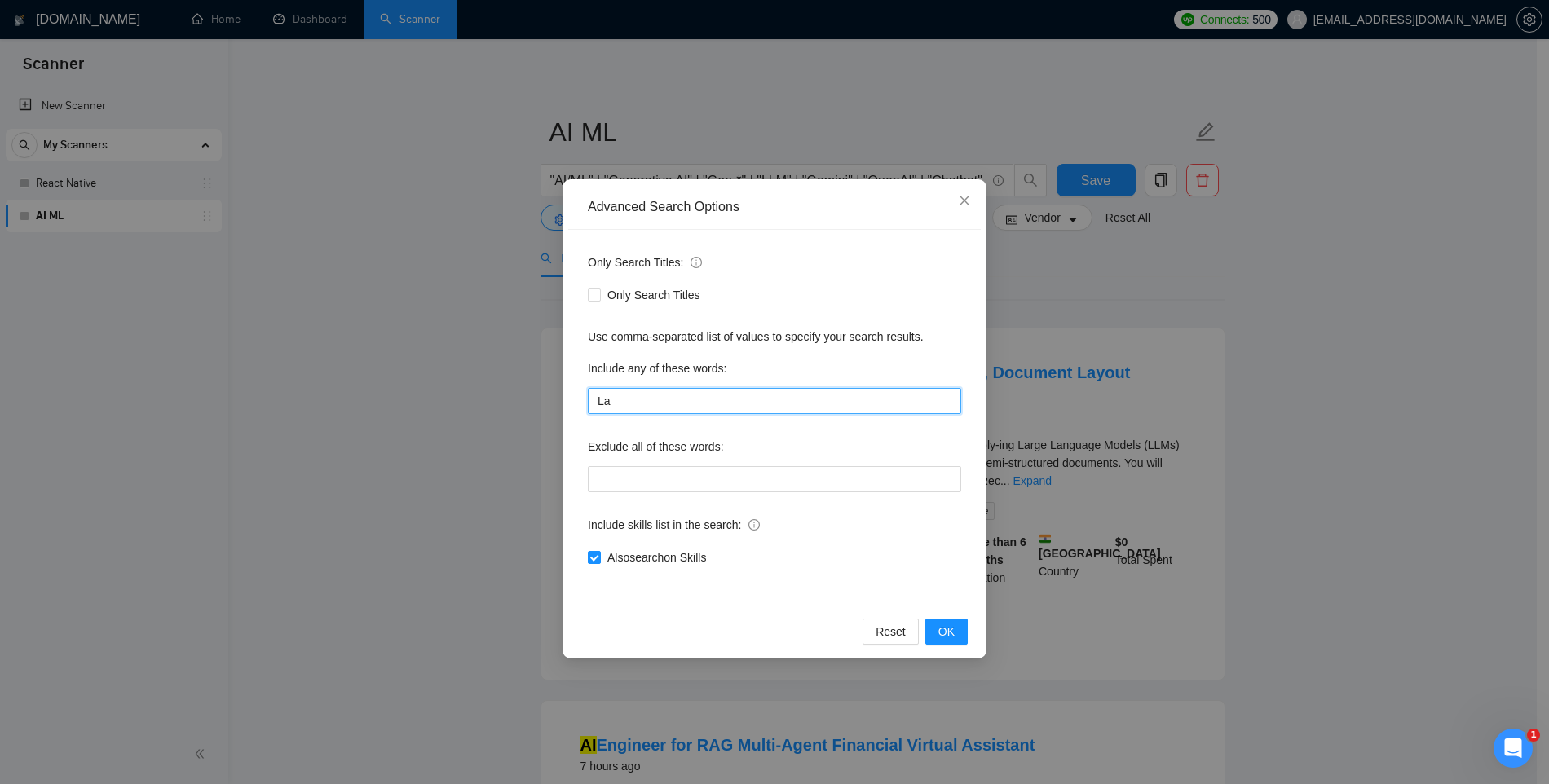
type input "L"
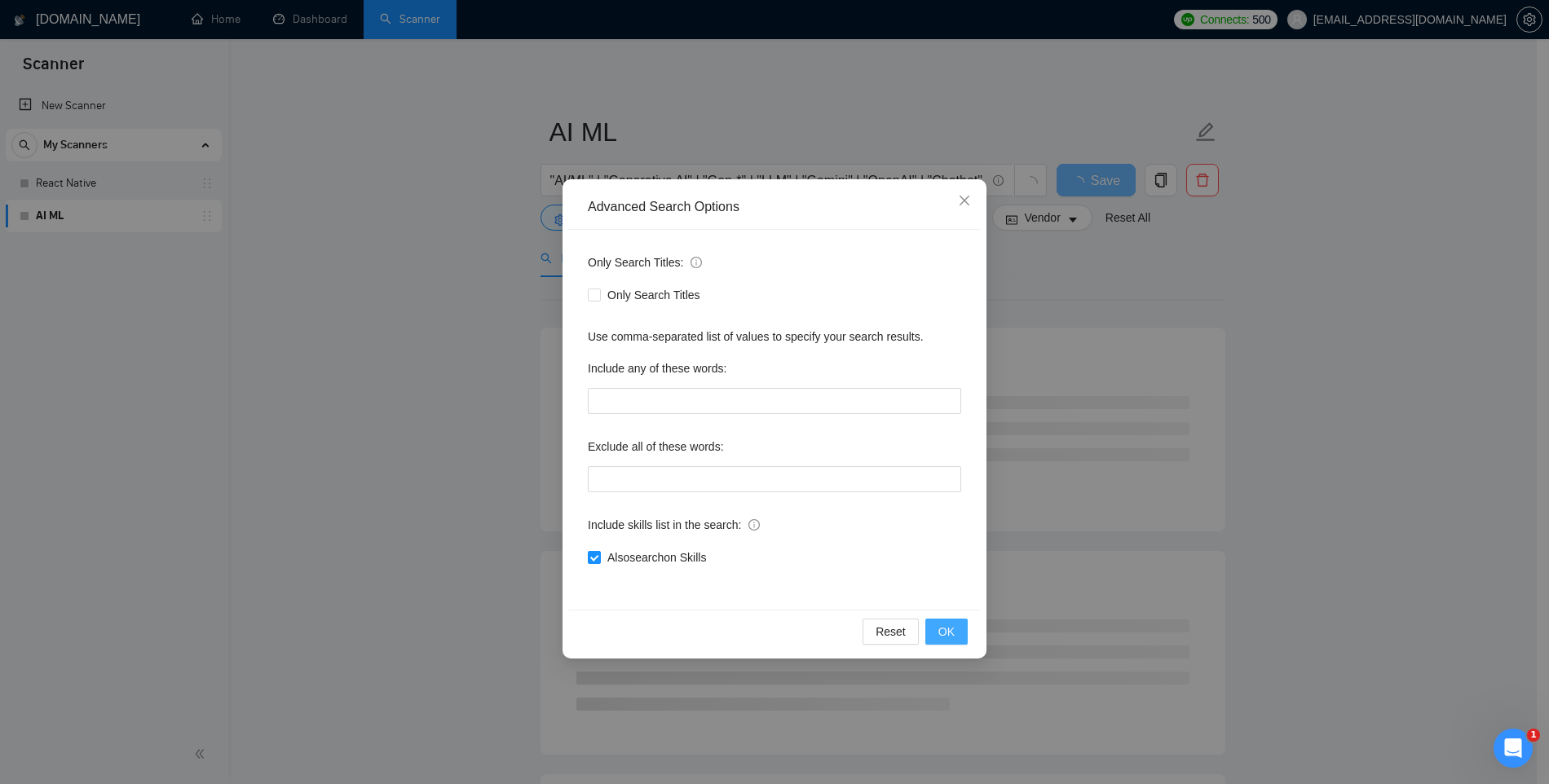
click at [946, 633] on span "OK" at bounding box center [946, 631] width 16 height 18
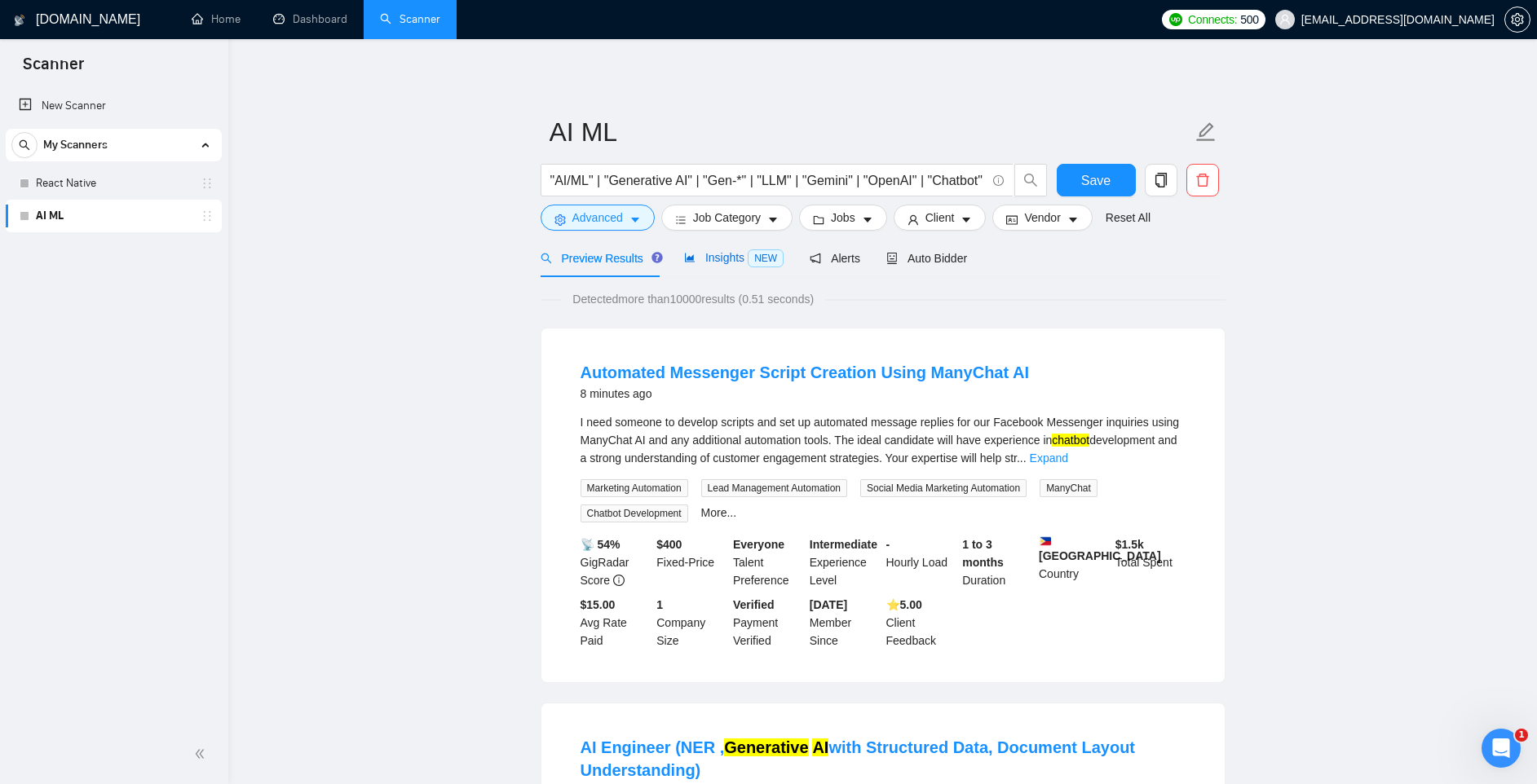
click at [727, 257] on span "Insights NEW" at bounding box center [734, 257] width 99 height 13
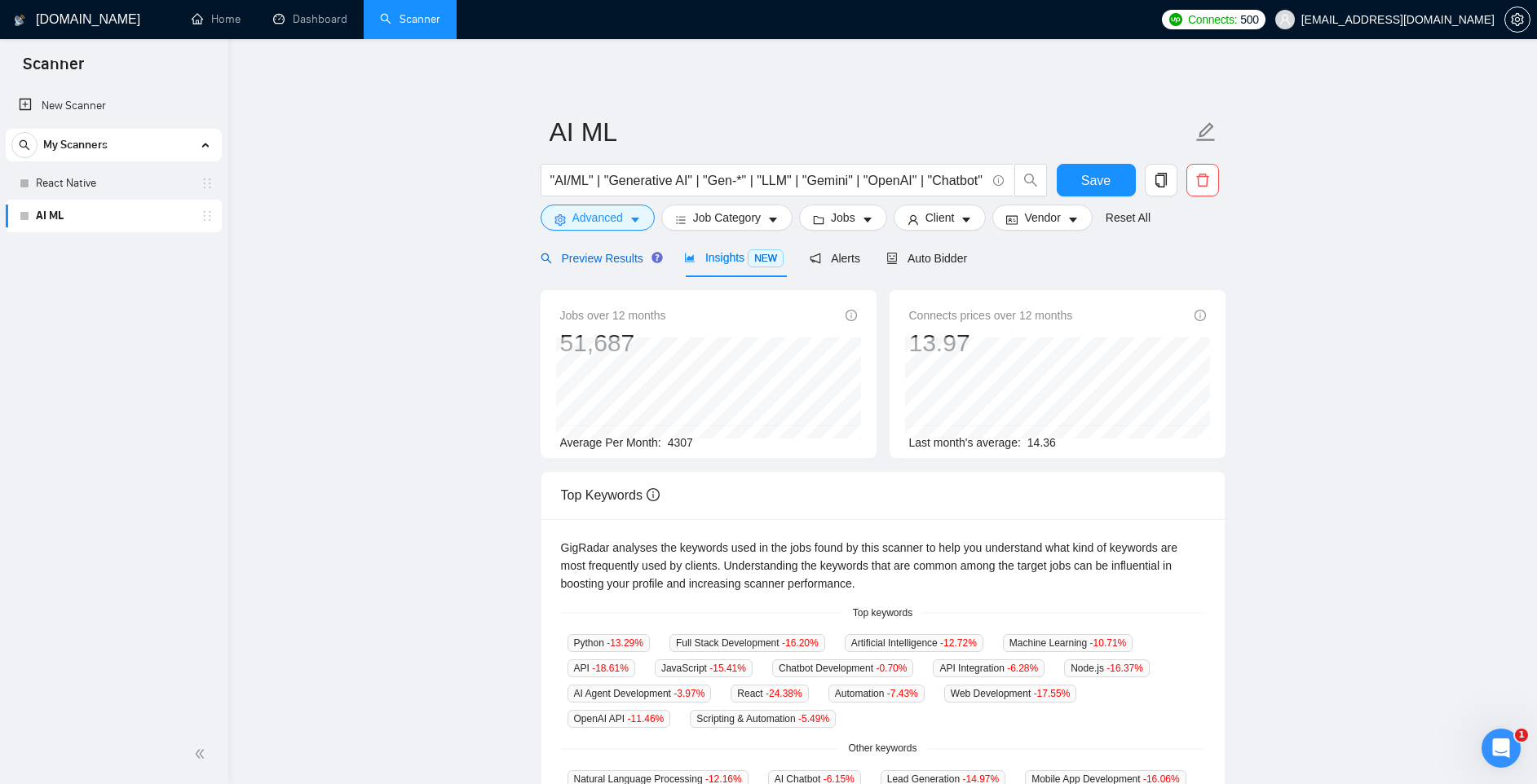
click at [629, 257] on span "Preview Results" at bounding box center [600, 258] width 118 height 13
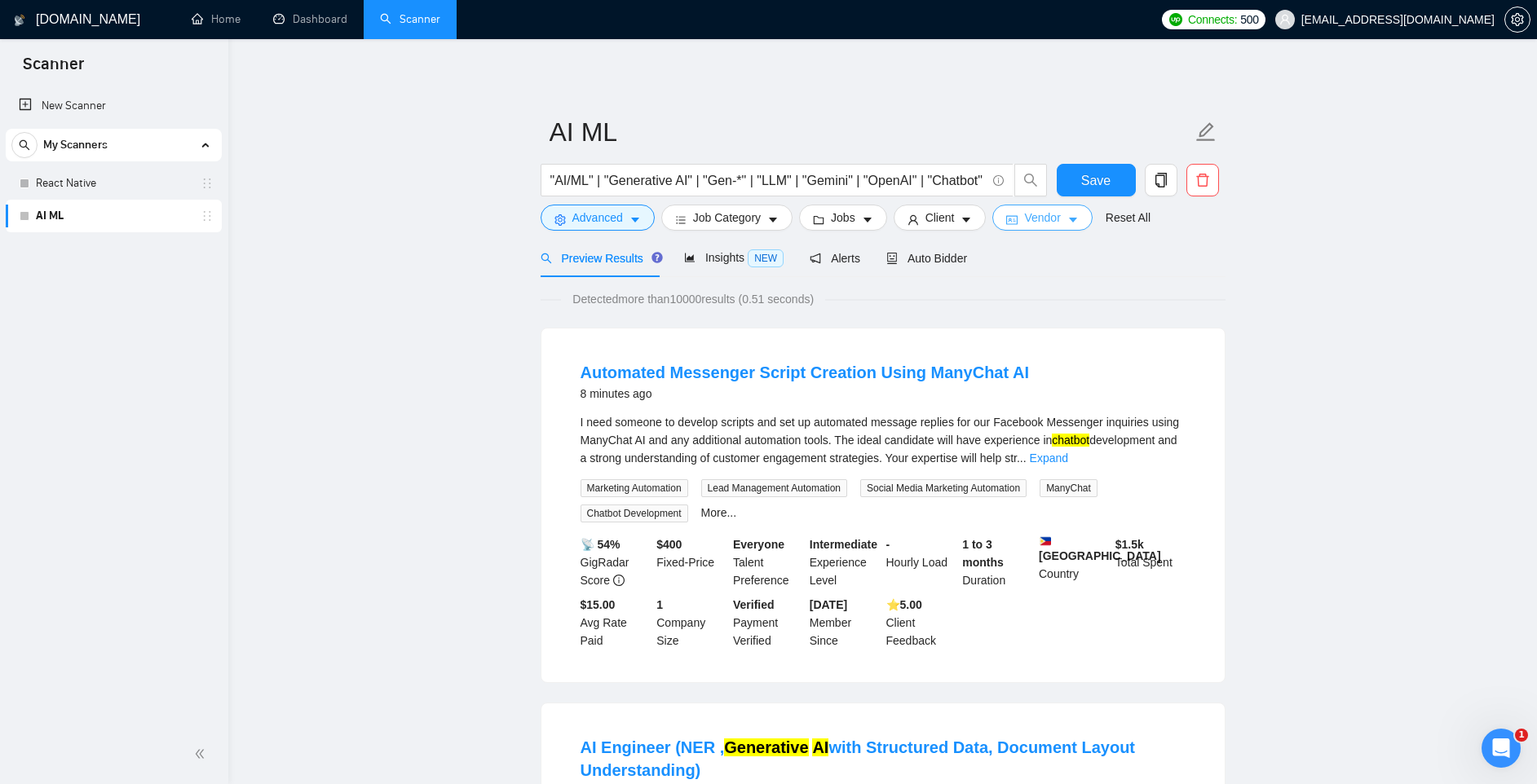
click at [1074, 222] on button "Vendor" at bounding box center [1041, 217] width 99 height 26
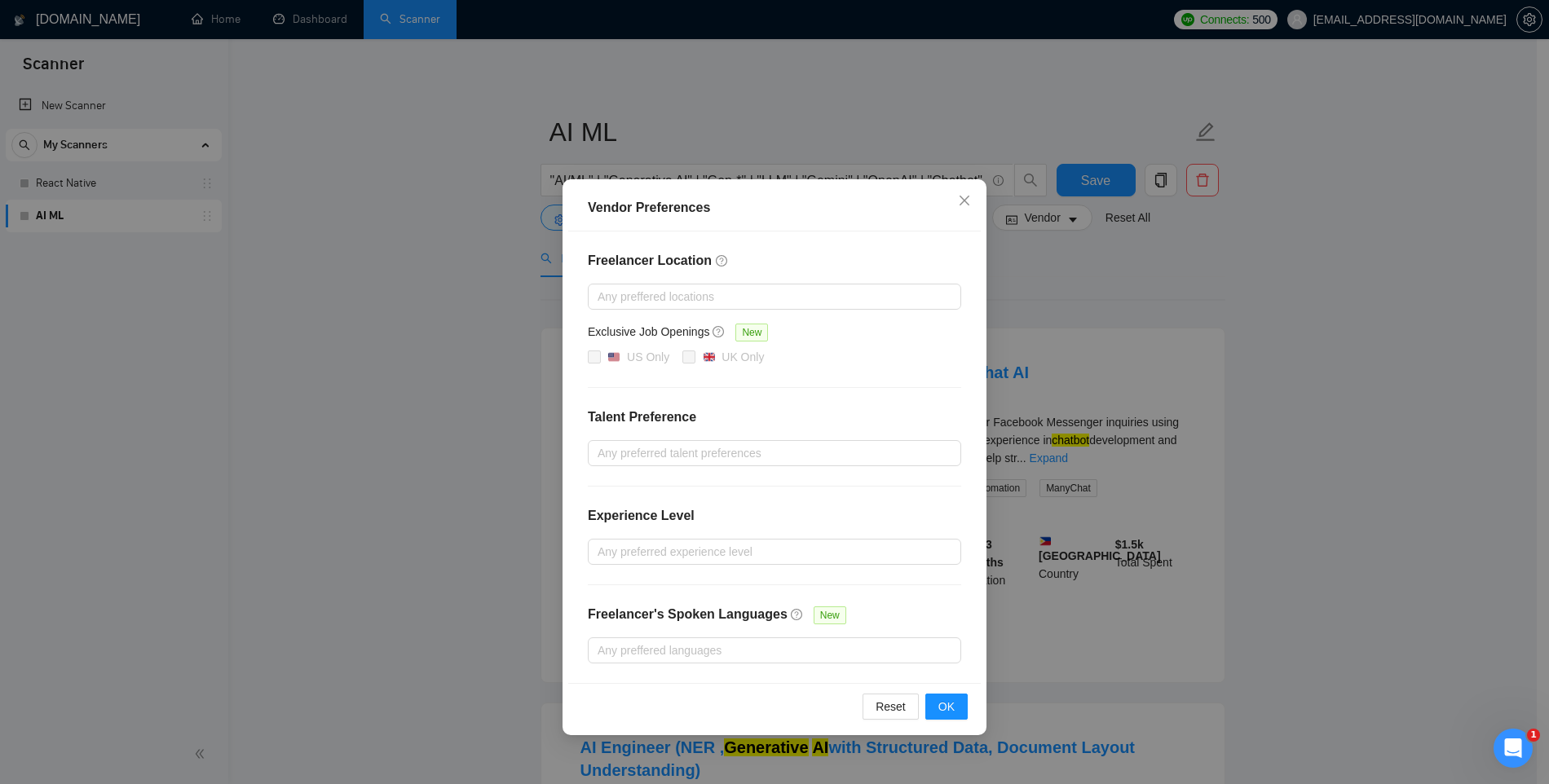
click at [1074, 222] on div "Vendor Preferences Freelancer Location Any preffered locations Exclusive Job Op…" at bounding box center [774, 392] width 1549 height 784
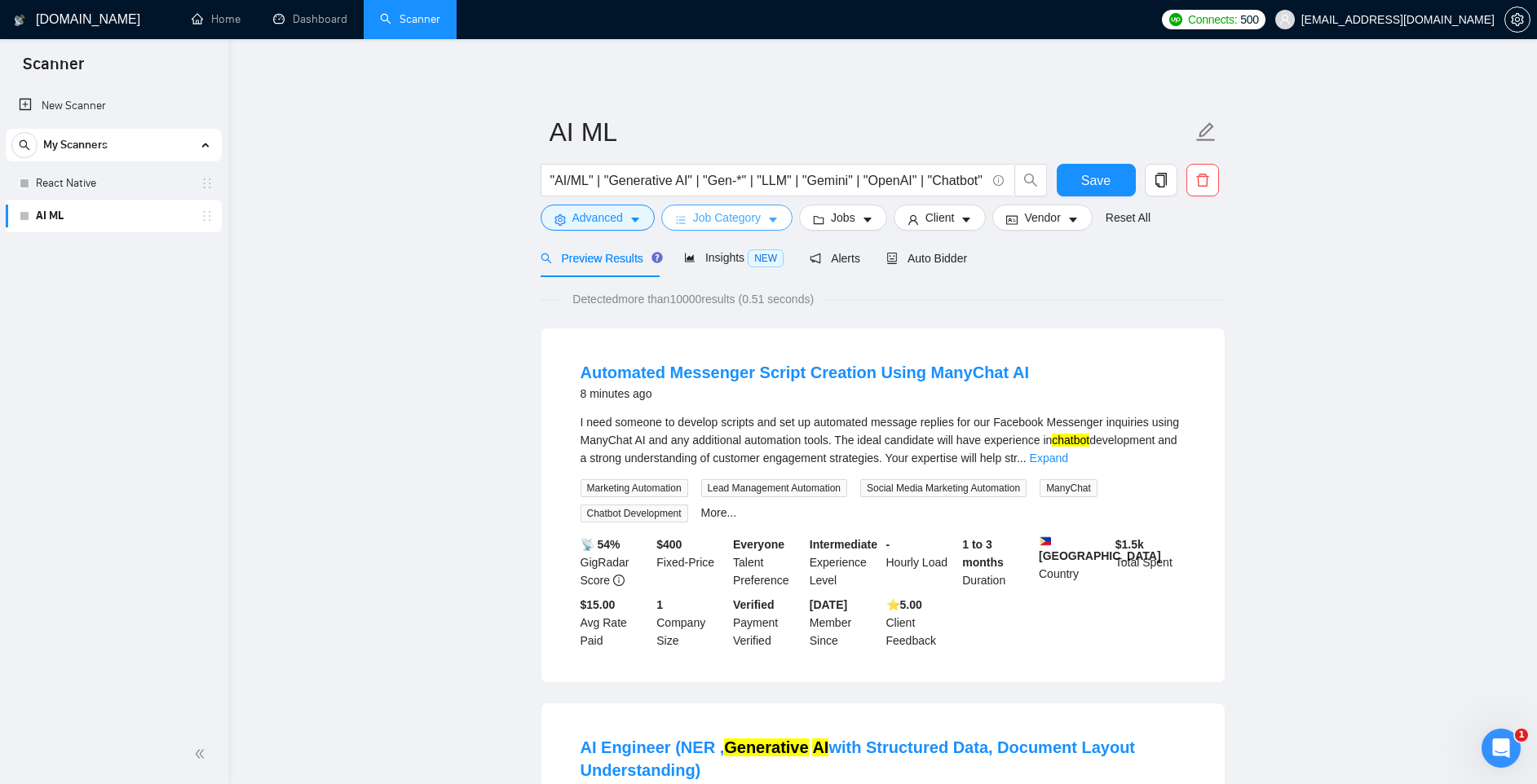
click at [761, 220] on span "Job Category" at bounding box center [727, 217] width 67 height 18
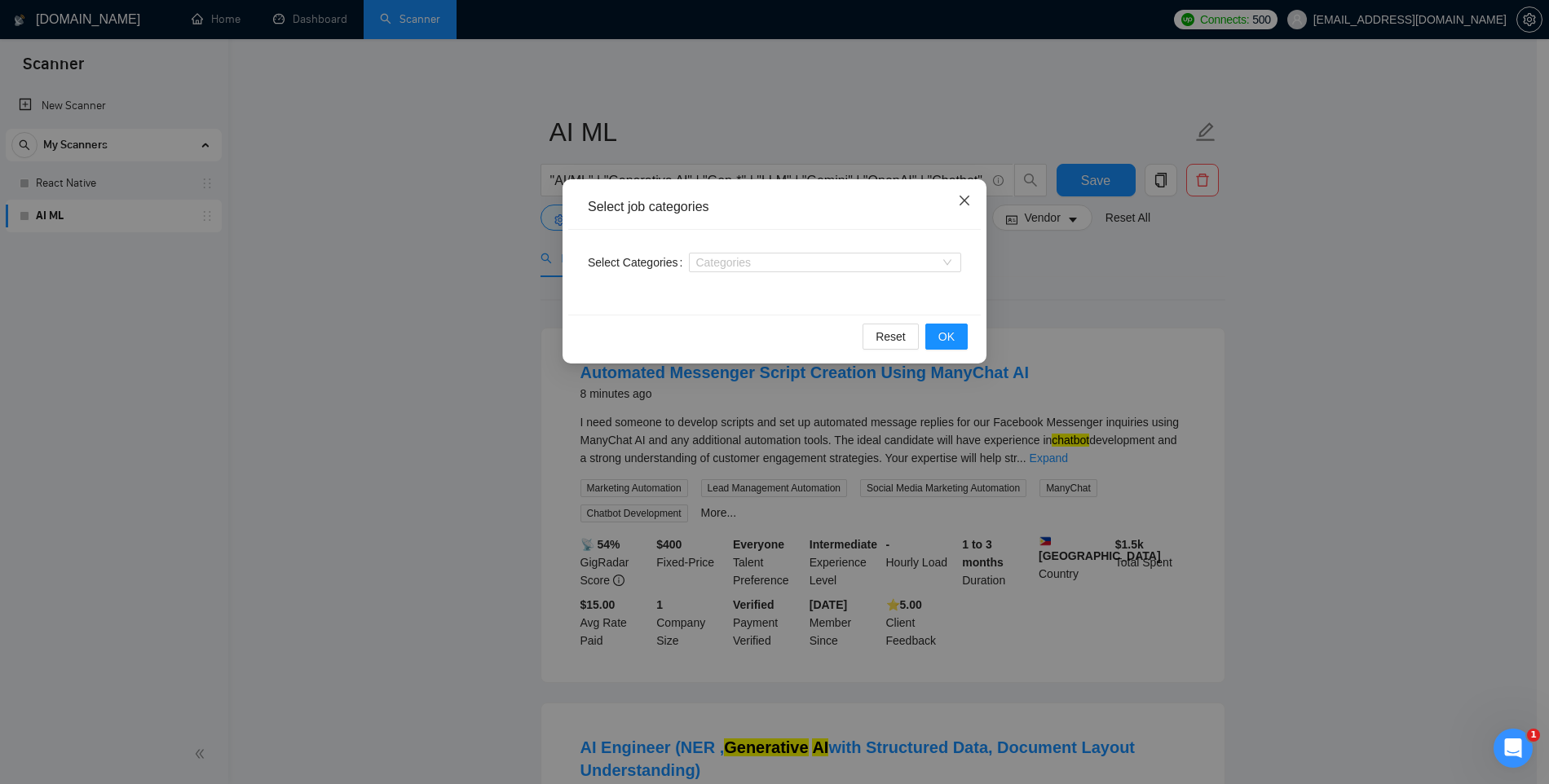
click at [957, 204] on span "Close" at bounding box center [964, 201] width 44 height 44
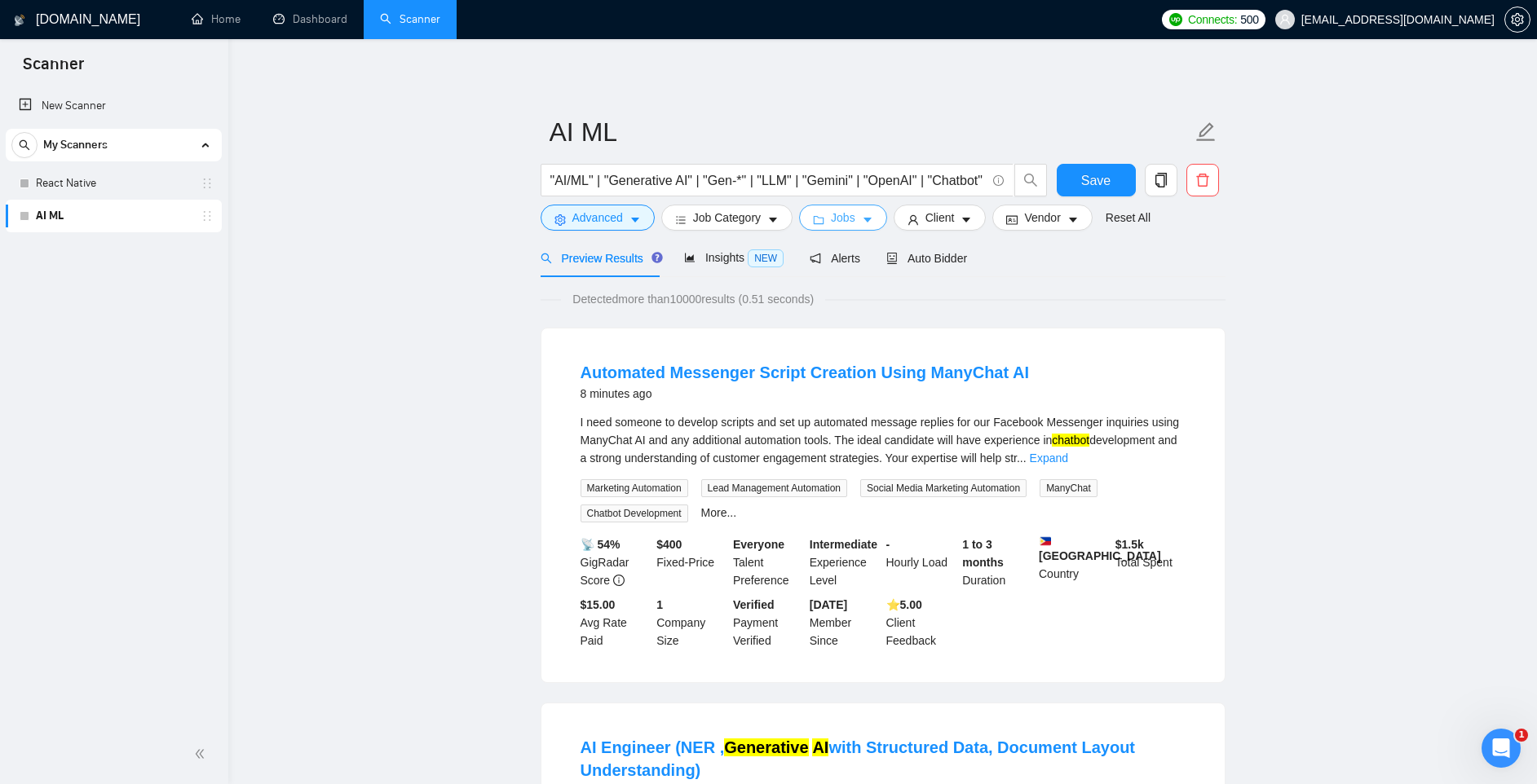
click at [872, 225] on icon "caret-down" at bounding box center [867, 220] width 12 height 12
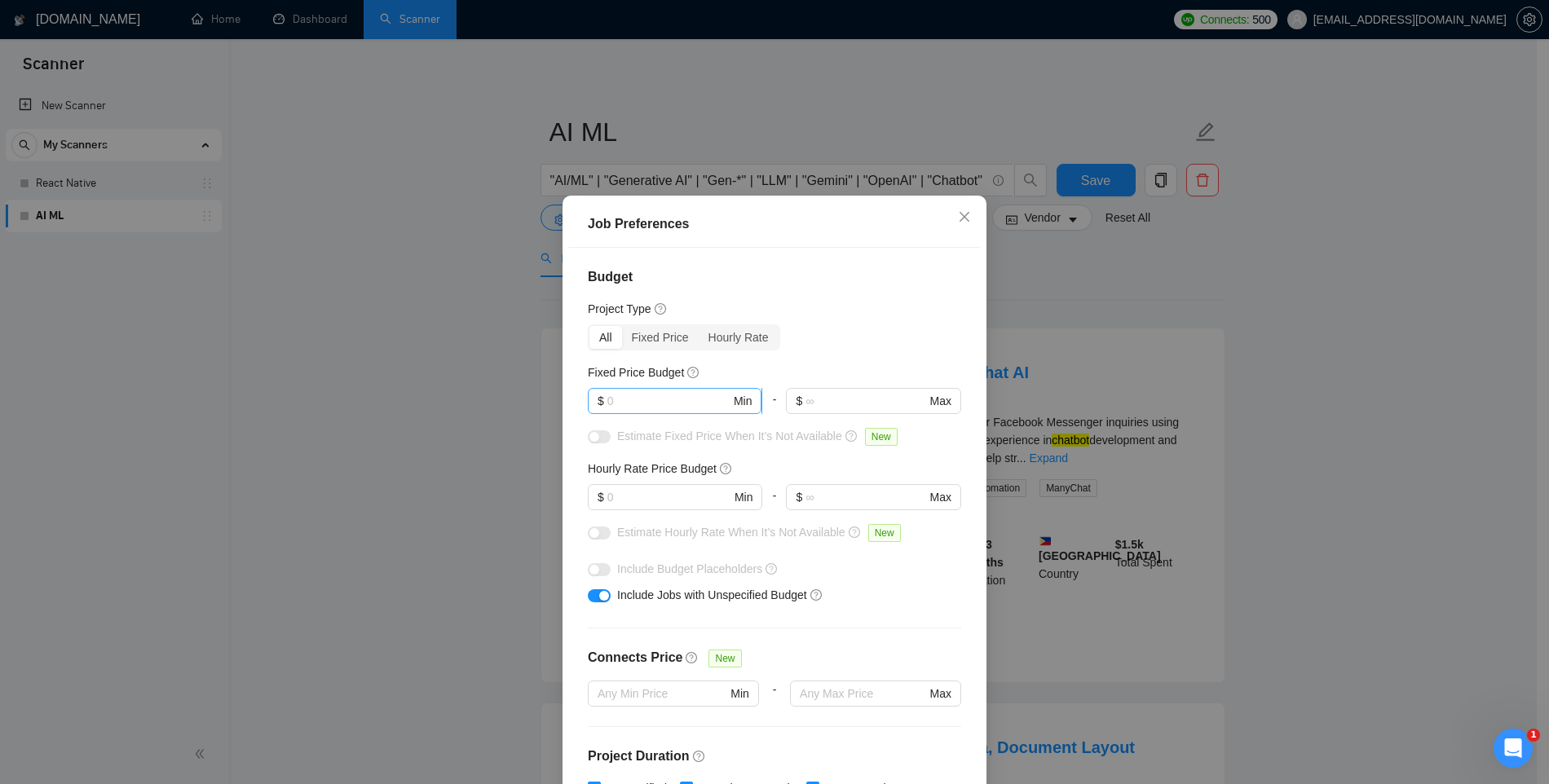
click at [653, 407] on input "text" at bounding box center [669, 400] width 123 height 18
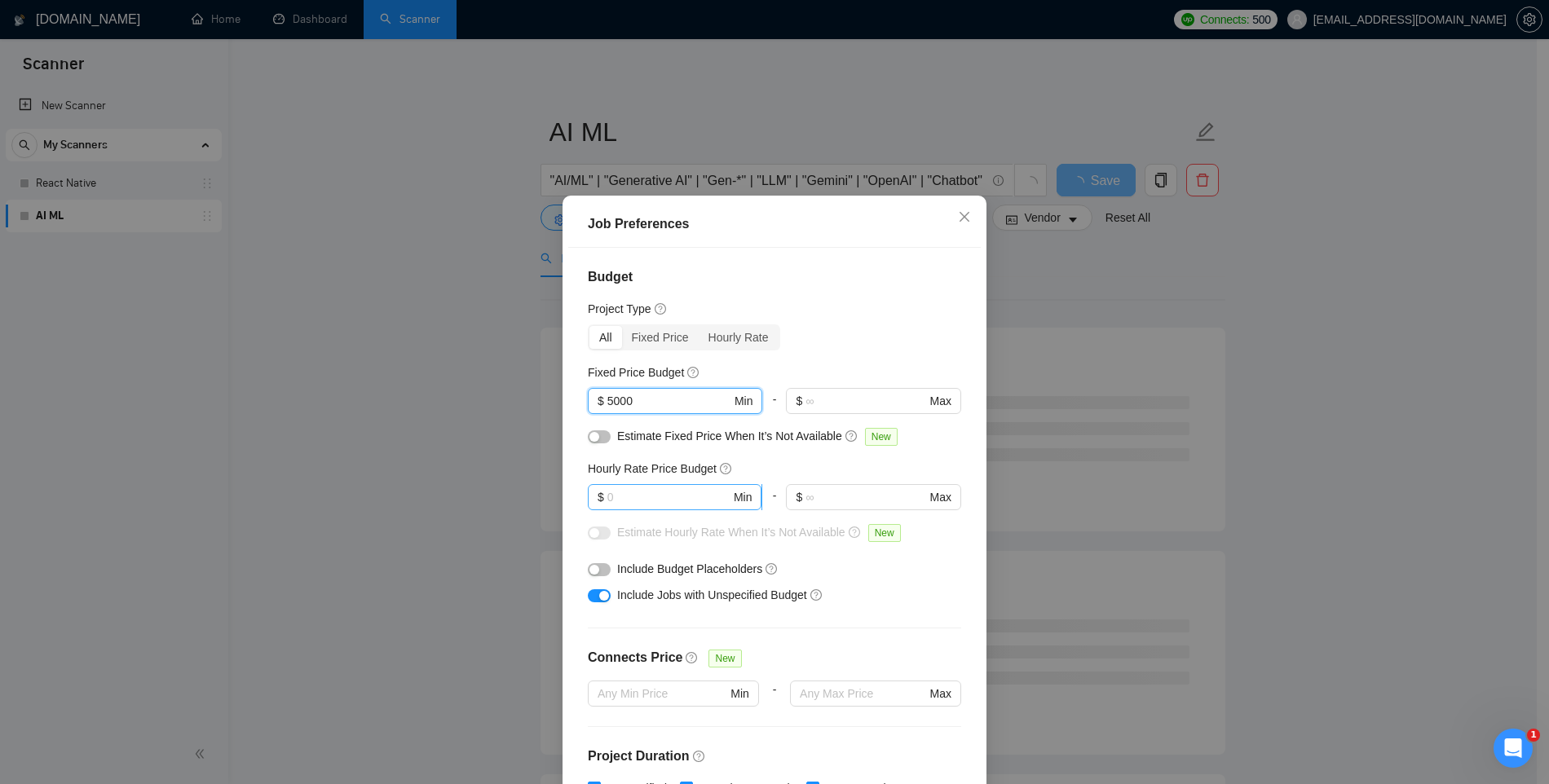
type input "5000"
click at [632, 490] on input "text" at bounding box center [669, 496] width 123 height 18
click at [594, 441] on button "button" at bounding box center [599, 437] width 23 height 13
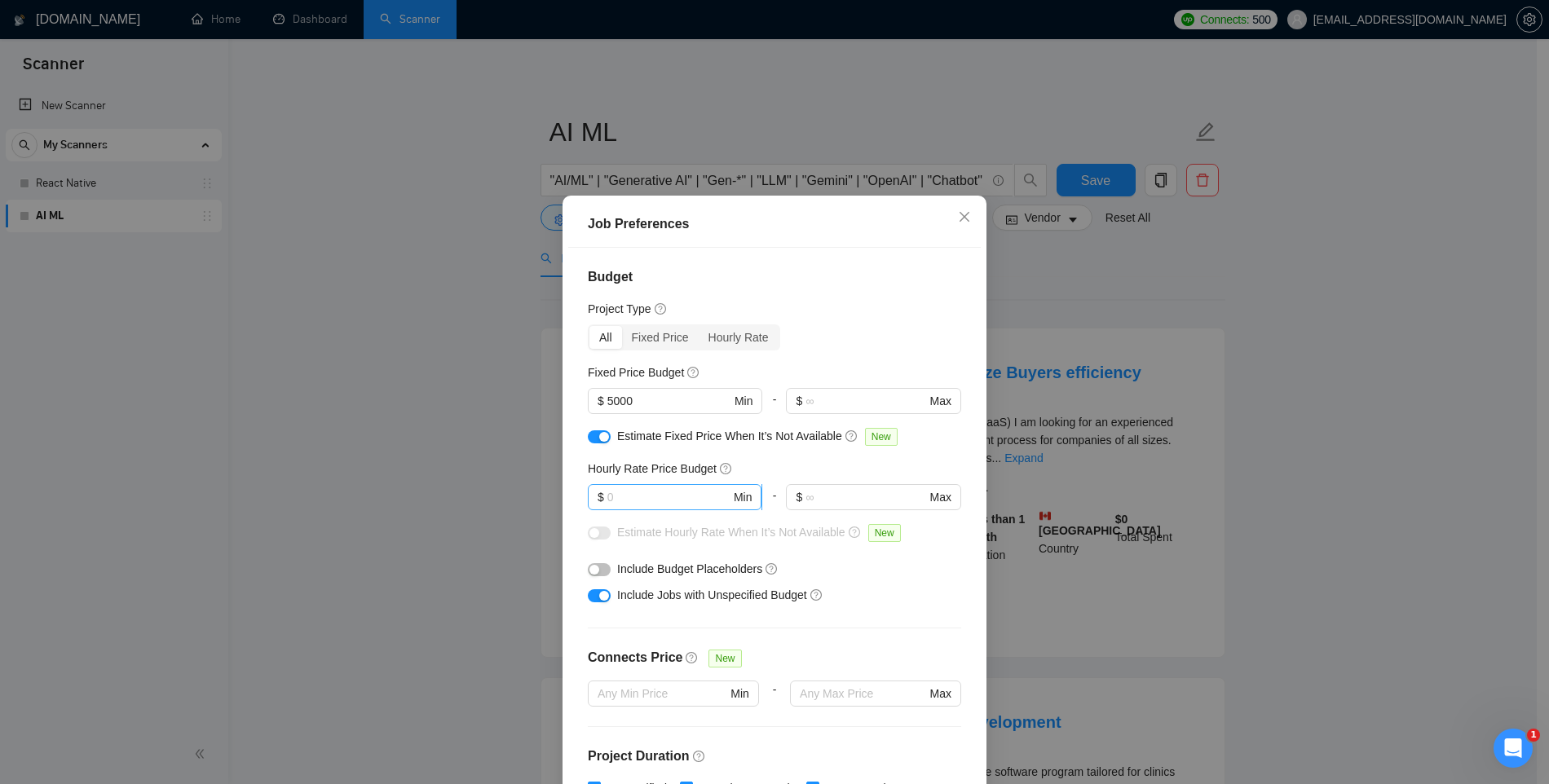
click at [623, 501] on input "text" at bounding box center [669, 496] width 123 height 18
type input "40"
click at [594, 533] on button "button" at bounding box center [599, 533] width 23 height 13
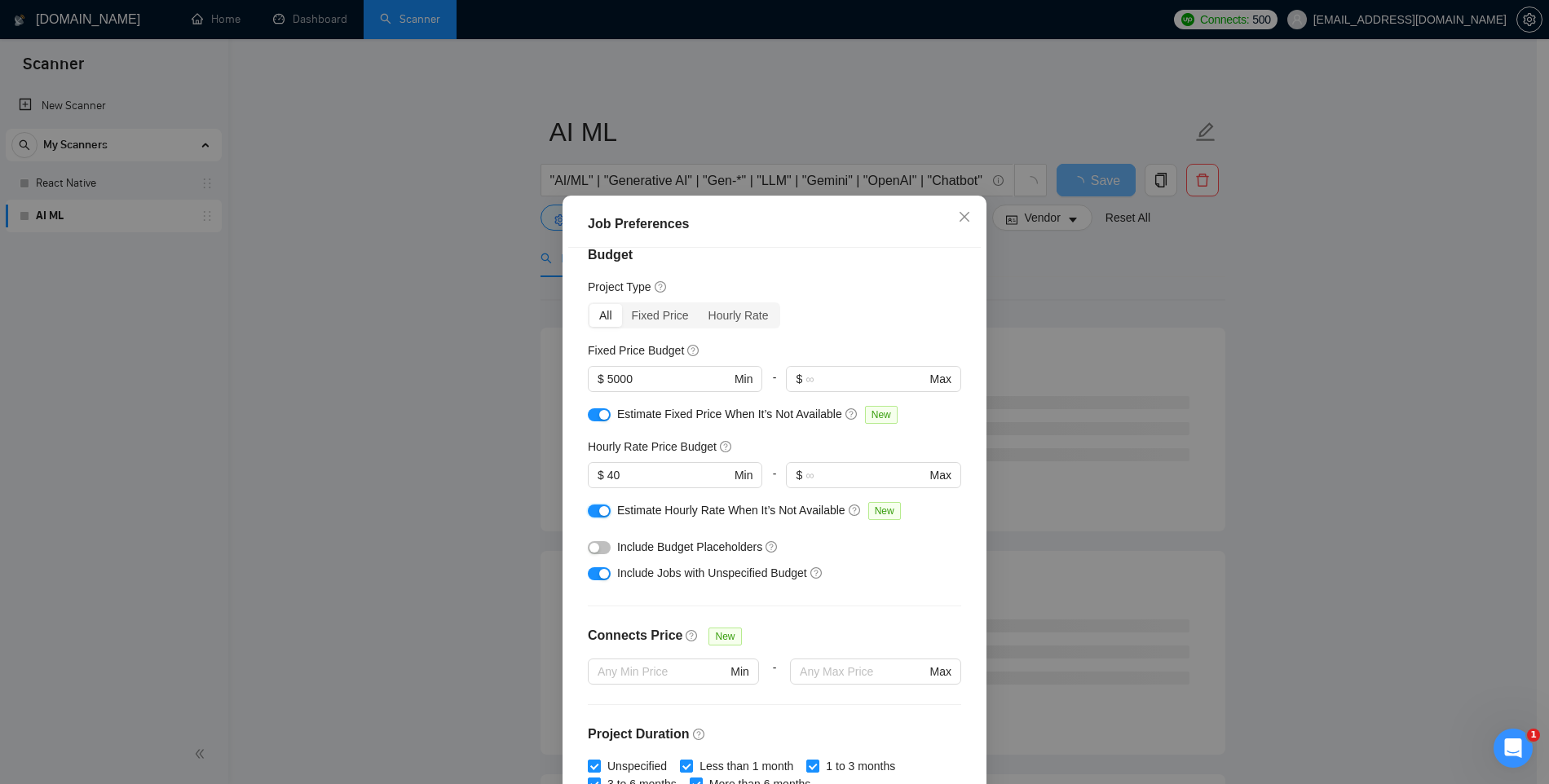
scroll to position [185, 0]
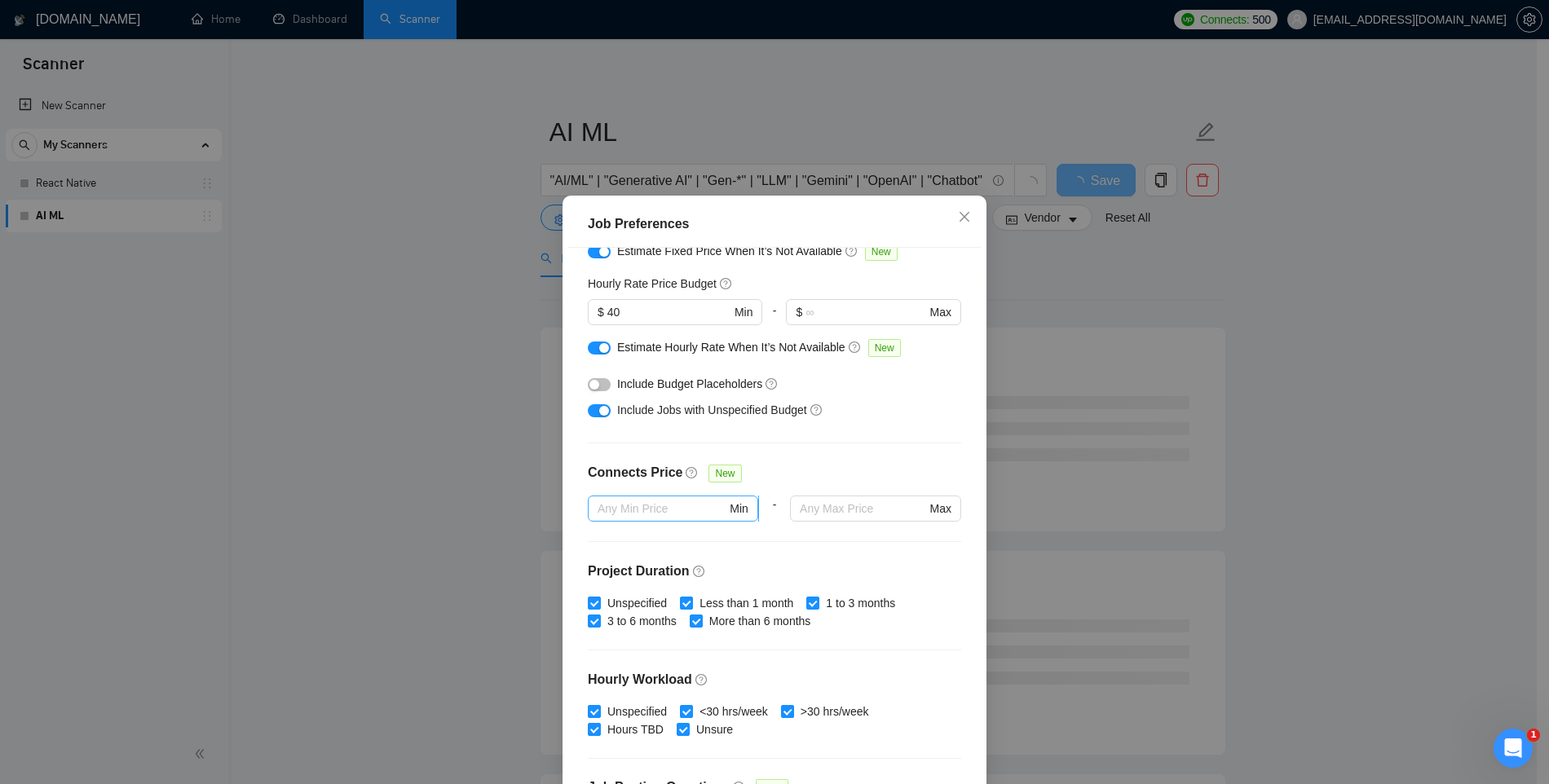
click at [634, 510] on input "text" at bounding box center [661, 508] width 129 height 18
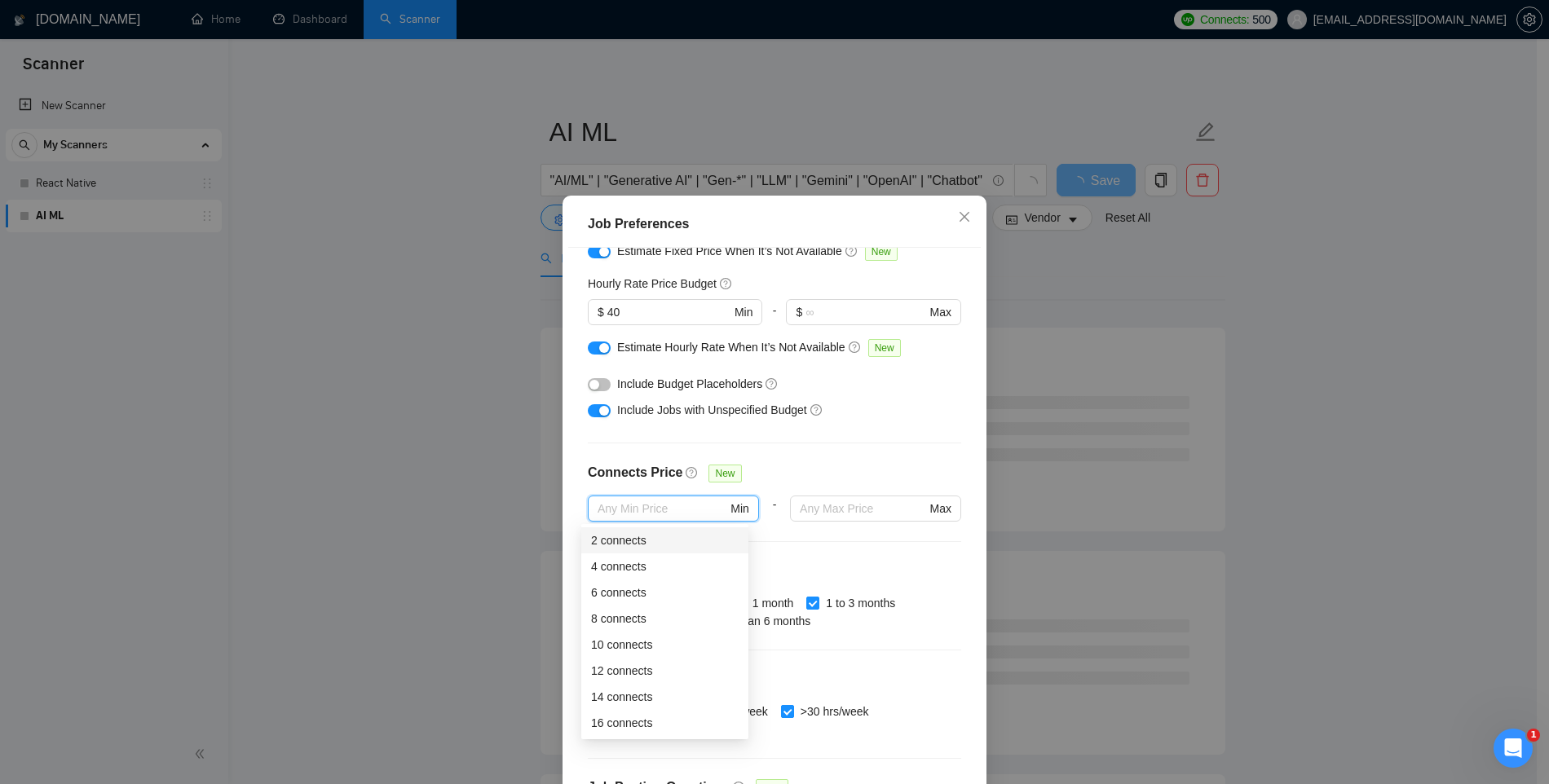
click at [631, 534] on div "2 connects" at bounding box center [665, 540] width 147 height 18
type input "2"
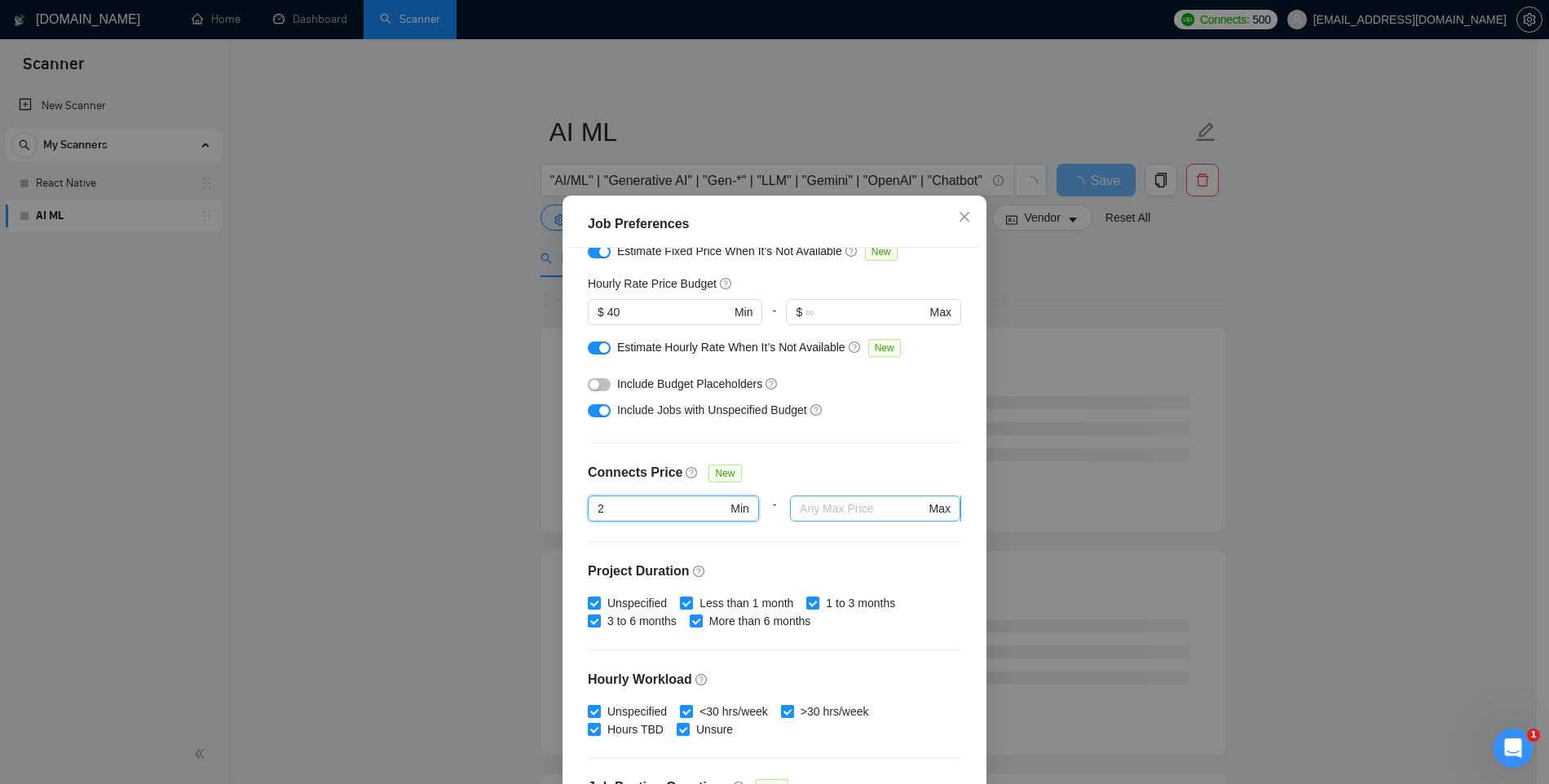
click at [830, 509] on input "text" at bounding box center [862, 508] width 125 height 18
click at [805, 536] on div at bounding box center [876, 531] width 172 height 19
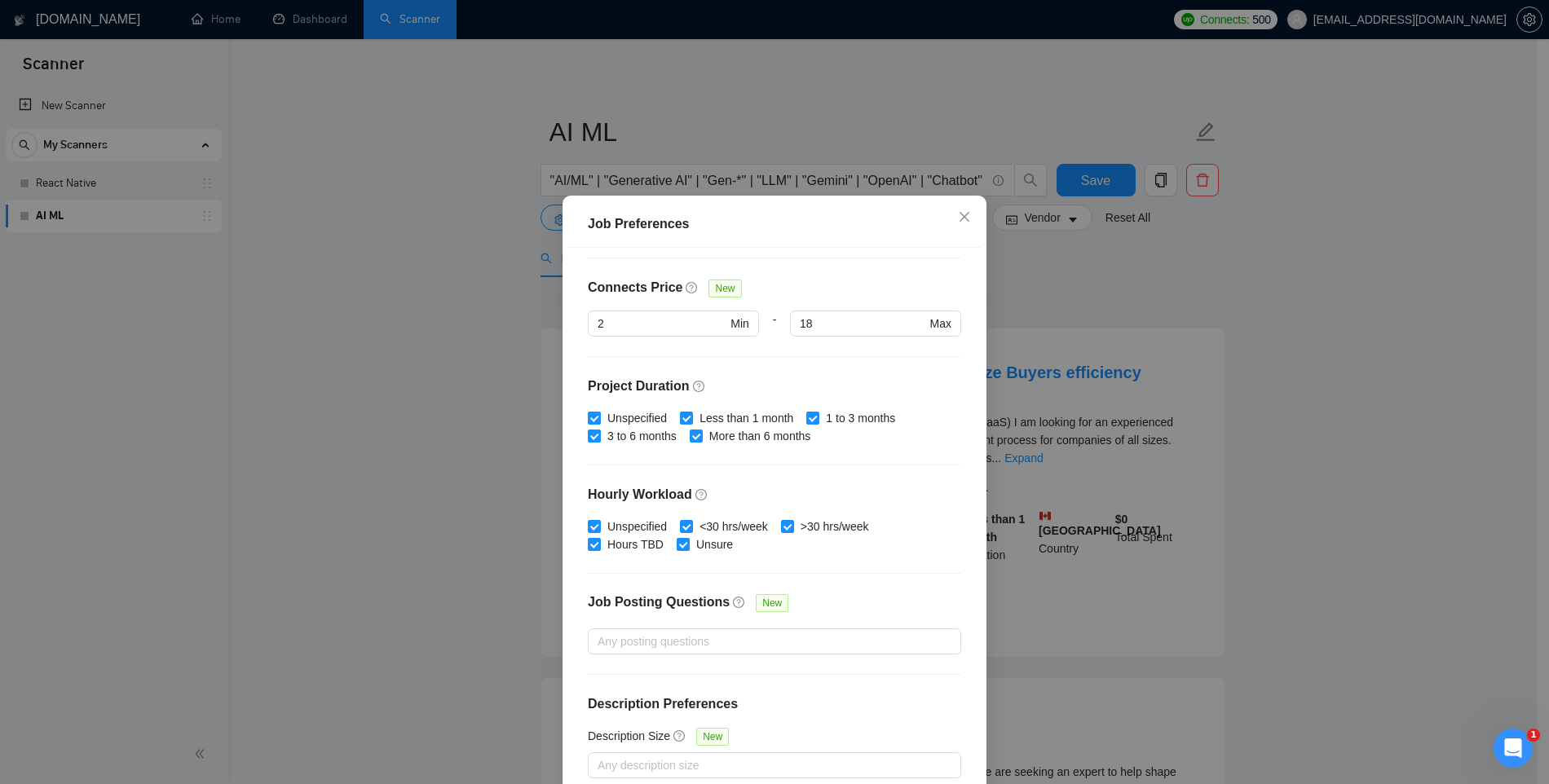
scroll to position [84, 0]
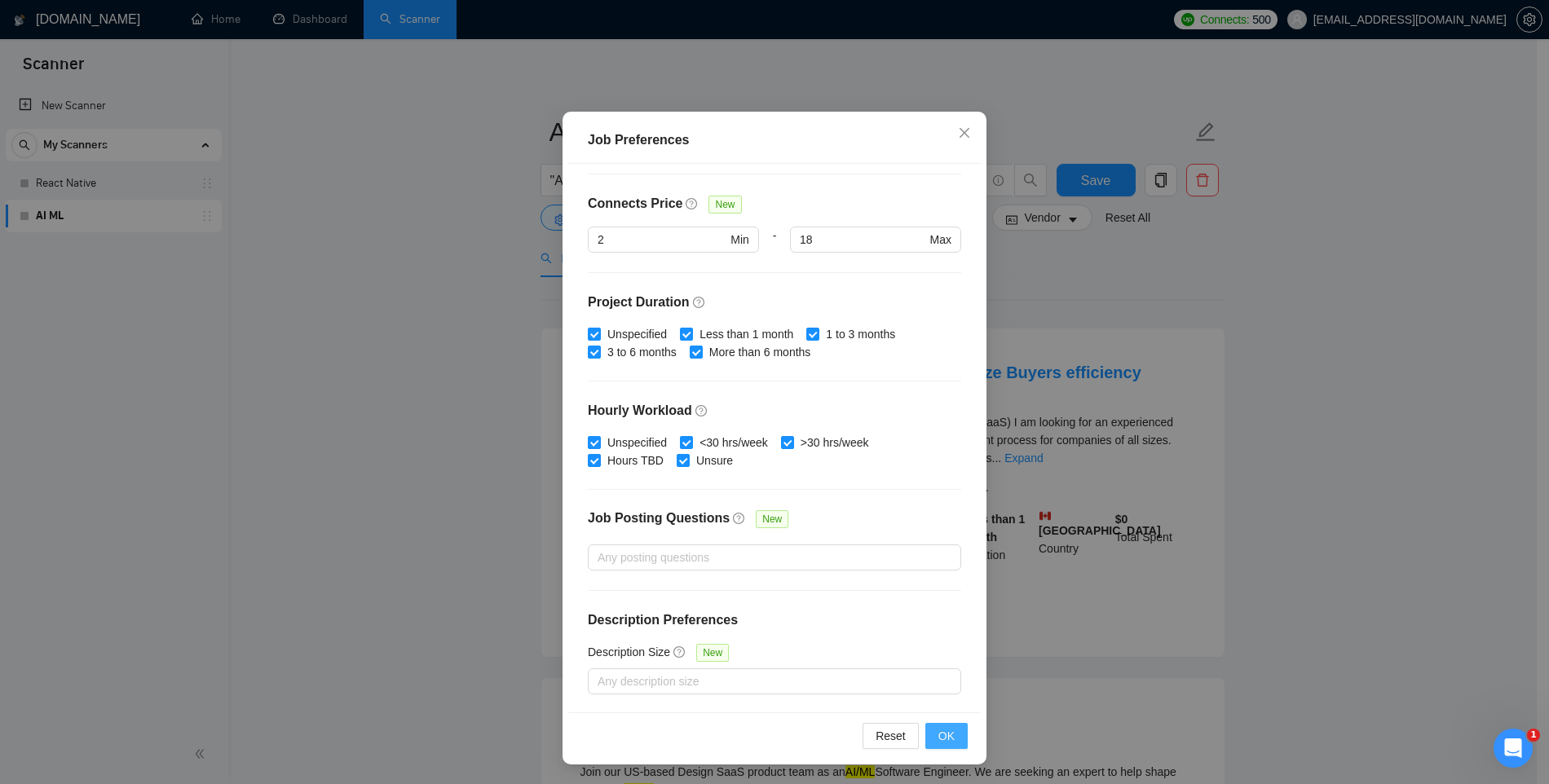
click at [943, 730] on span "OK" at bounding box center [946, 735] width 16 height 18
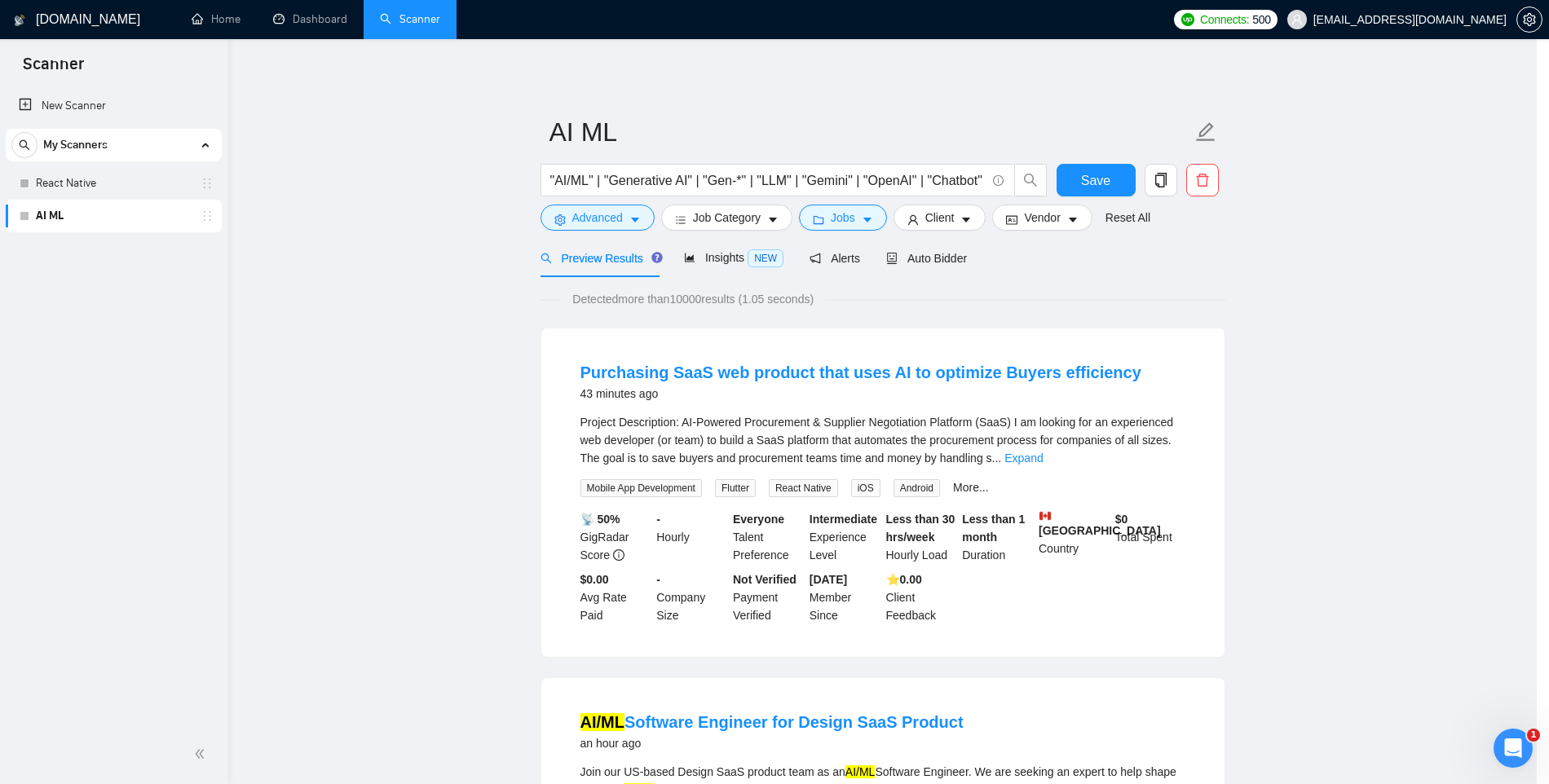
scroll to position [0, 0]
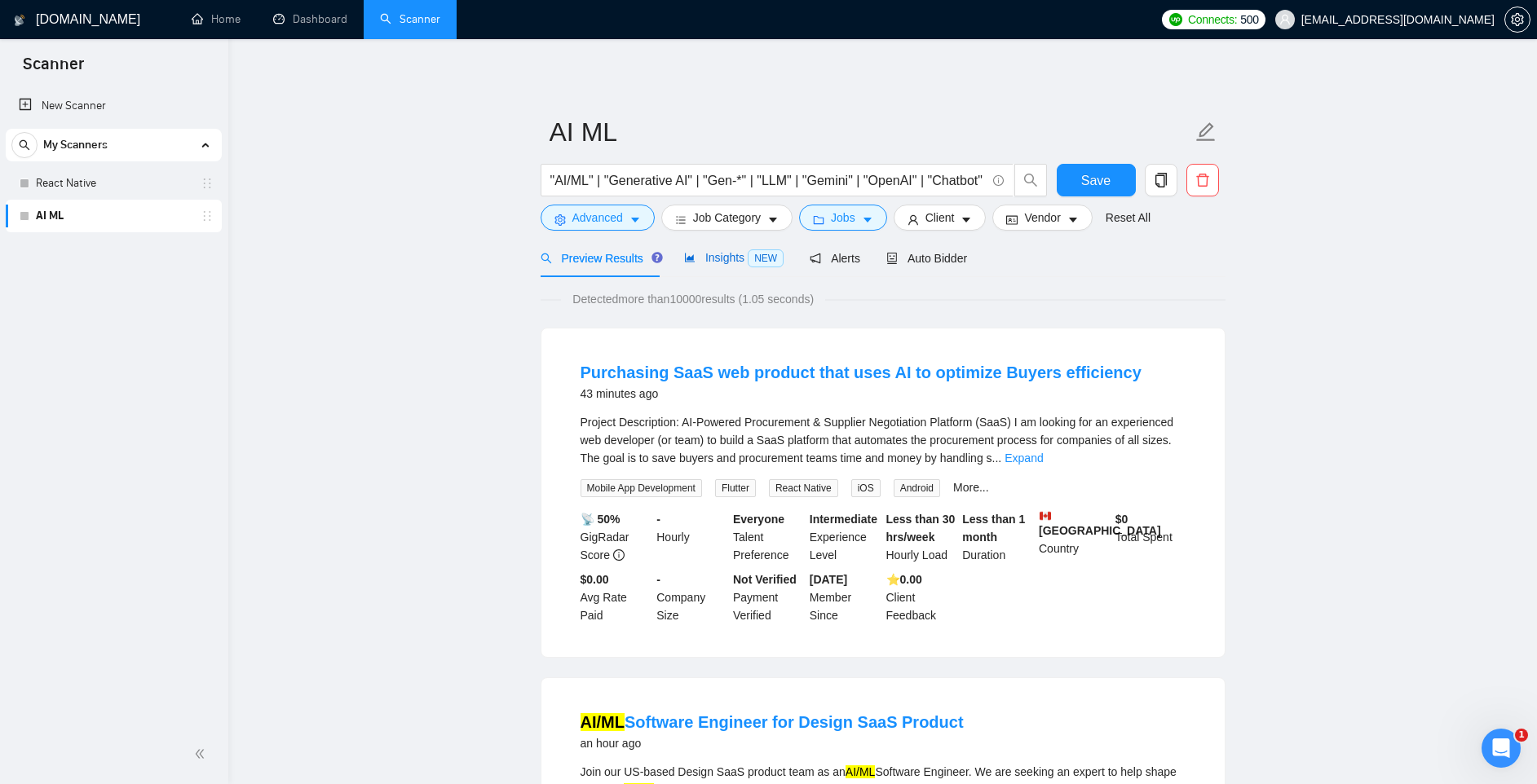
click at [743, 259] on span "Insights NEW" at bounding box center [734, 257] width 99 height 13
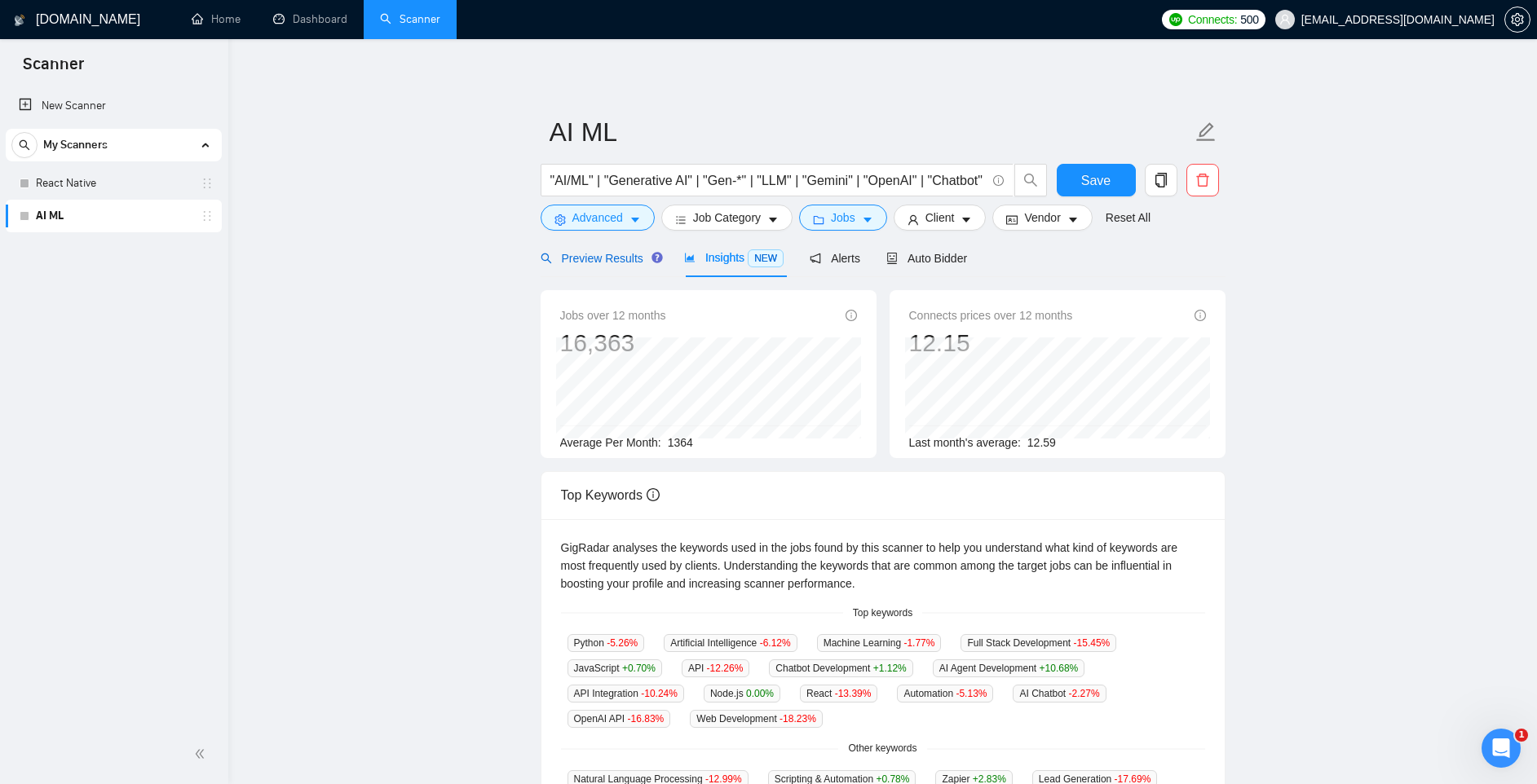
click at [612, 257] on span "Preview Results" at bounding box center [600, 258] width 118 height 13
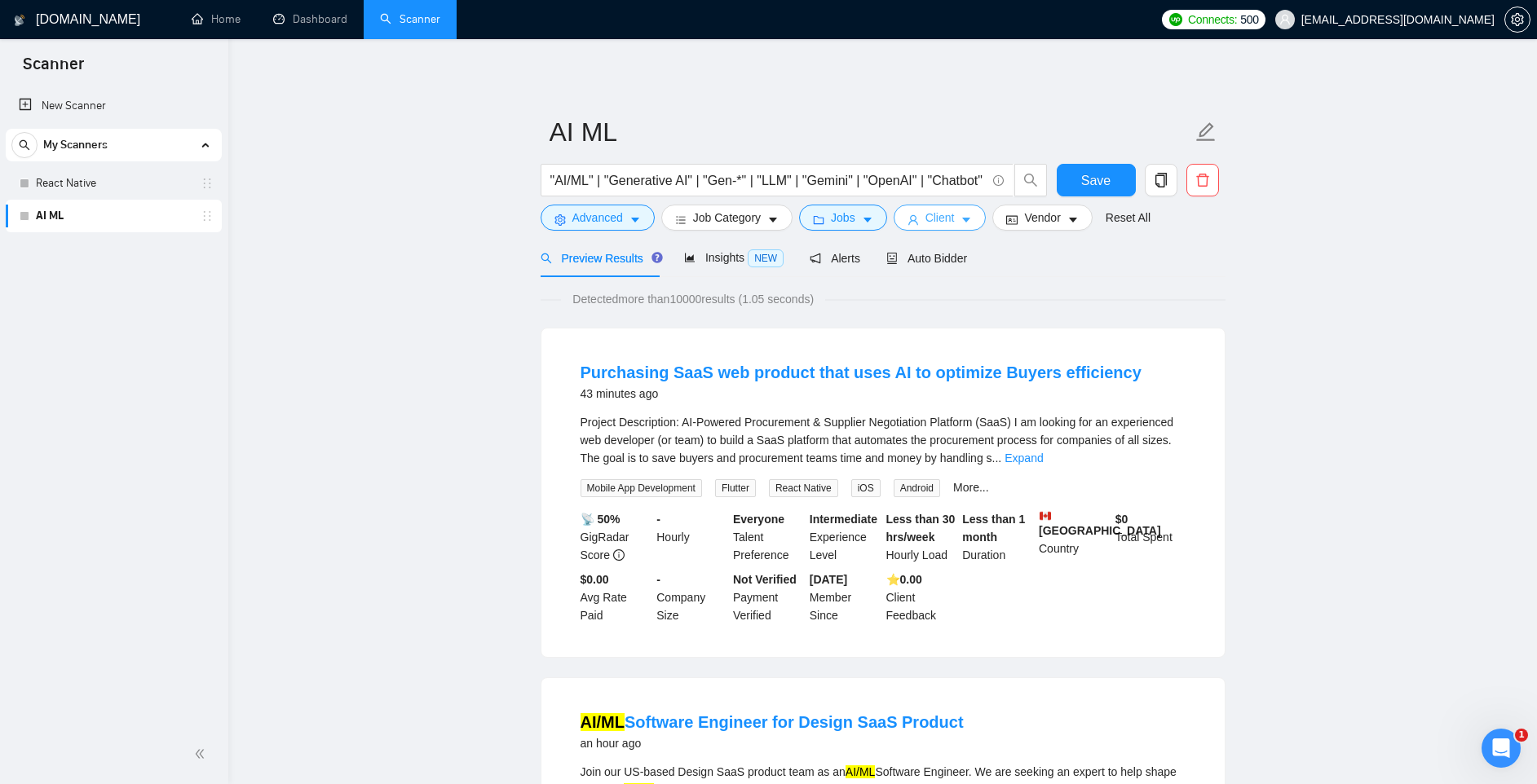
click at [950, 219] on span "Client" at bounding box center [940, 217] width 29 height 18
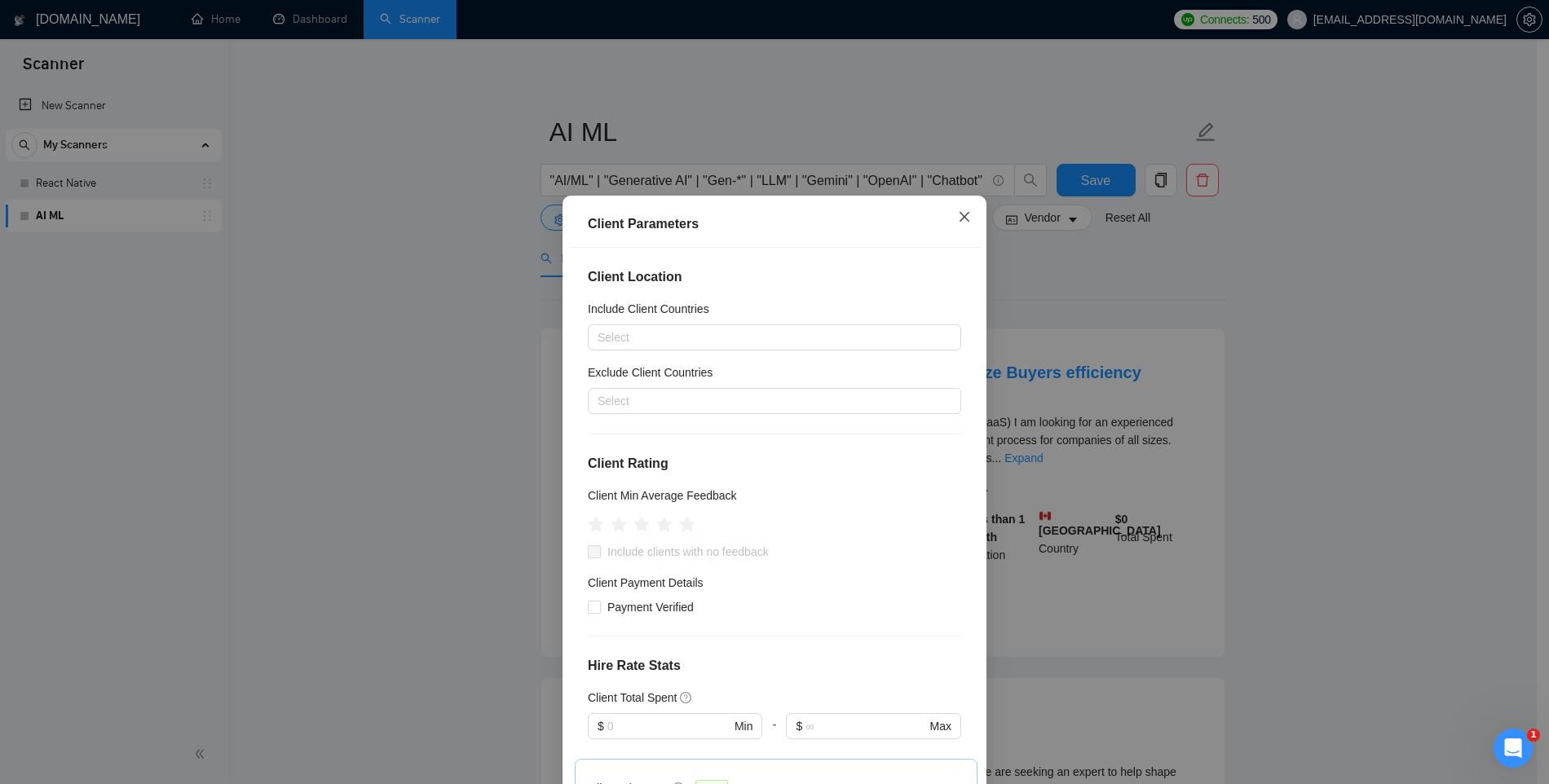
click at [963, 219] on icon "close" at bounding box center [965, 217] width 13 height 13
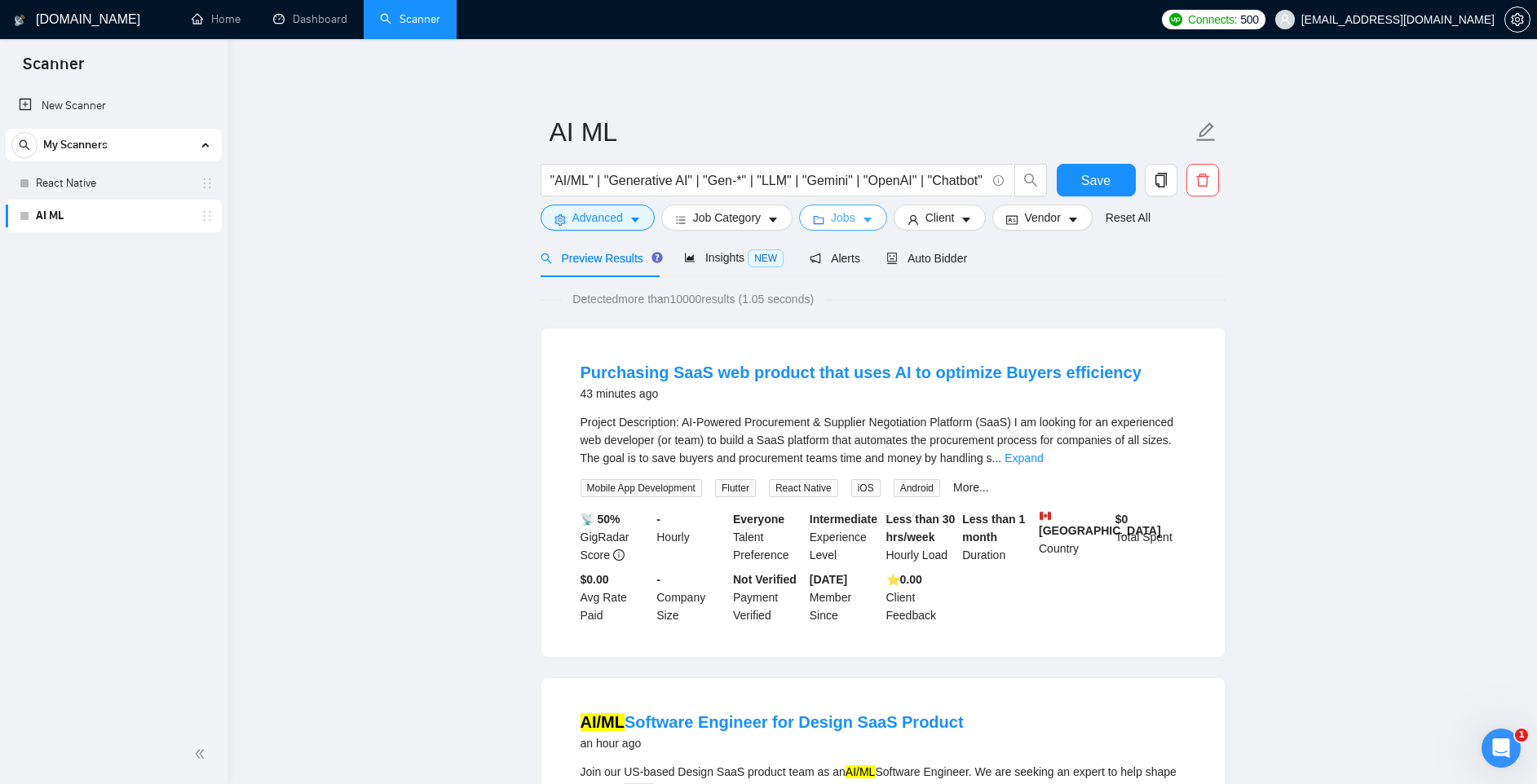
click at [845, 220] on span "Jobs" at bounding box center [843, 217] width 24 height 18
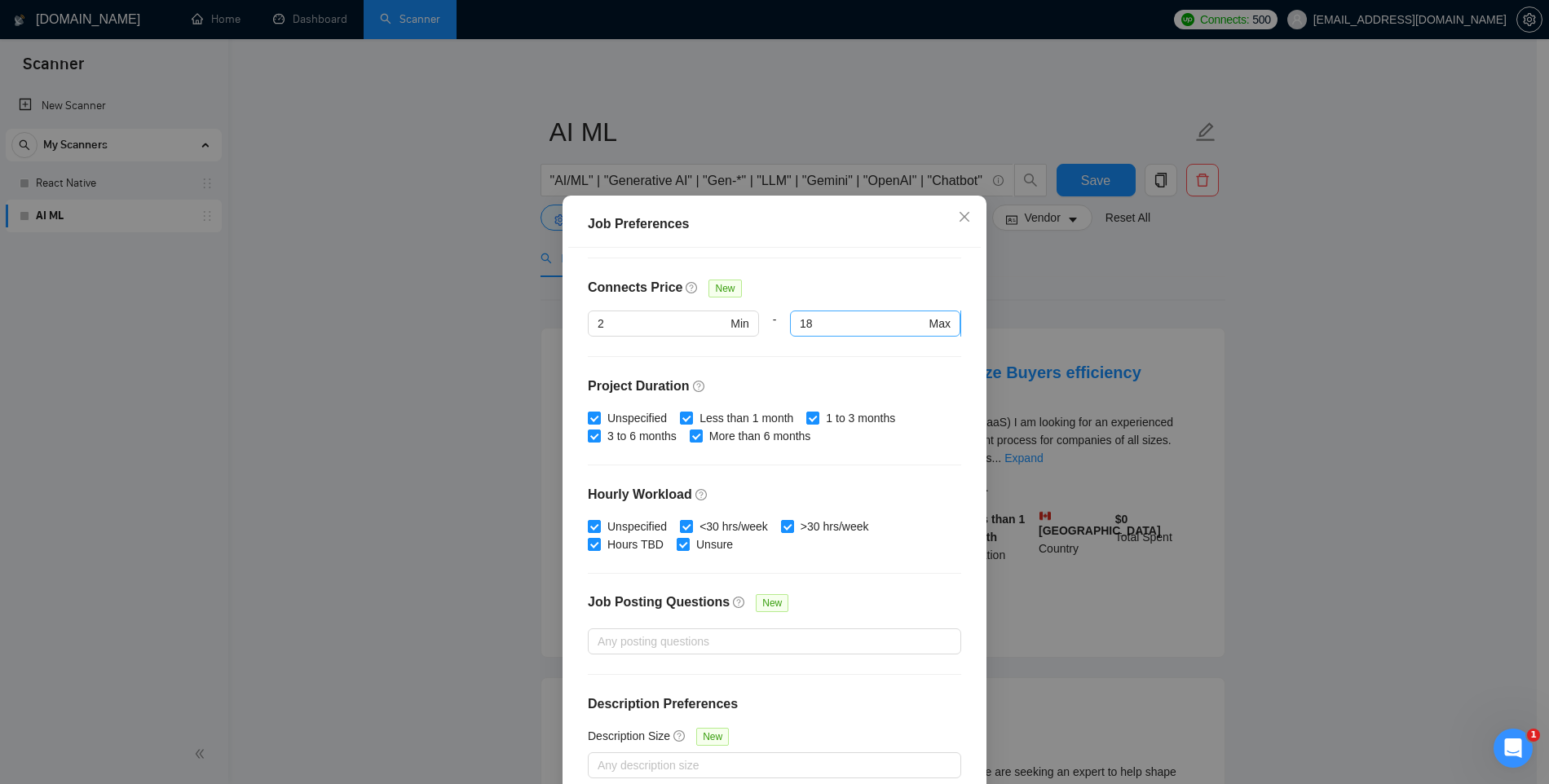
click at [817, 322] on input "18" at bounding box center [862, 323] width 125 height 18
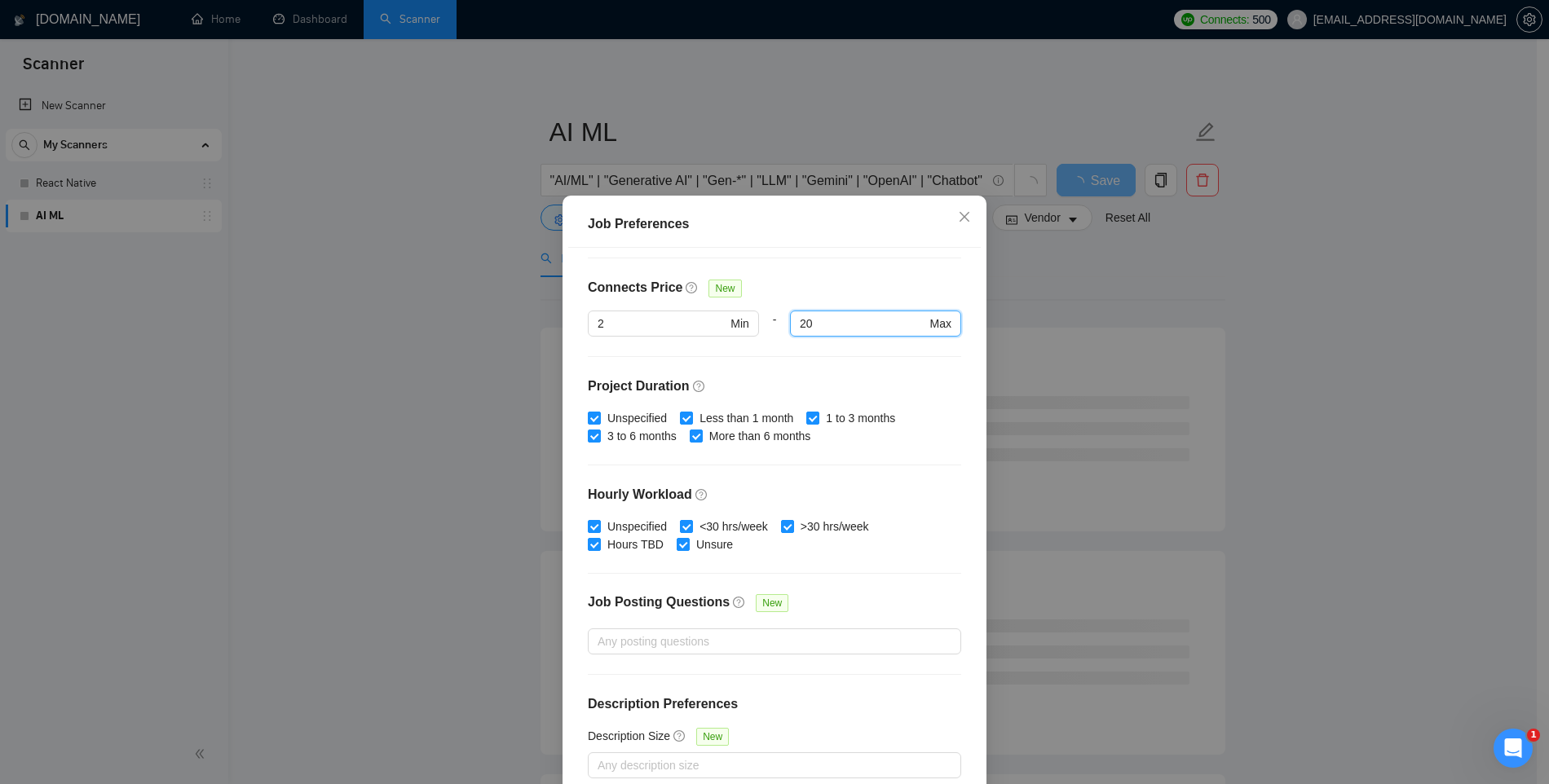
type input "20"
click at [751, 285] on div "Connects Price New" at bounding box center [775, 294] width 374 height 33
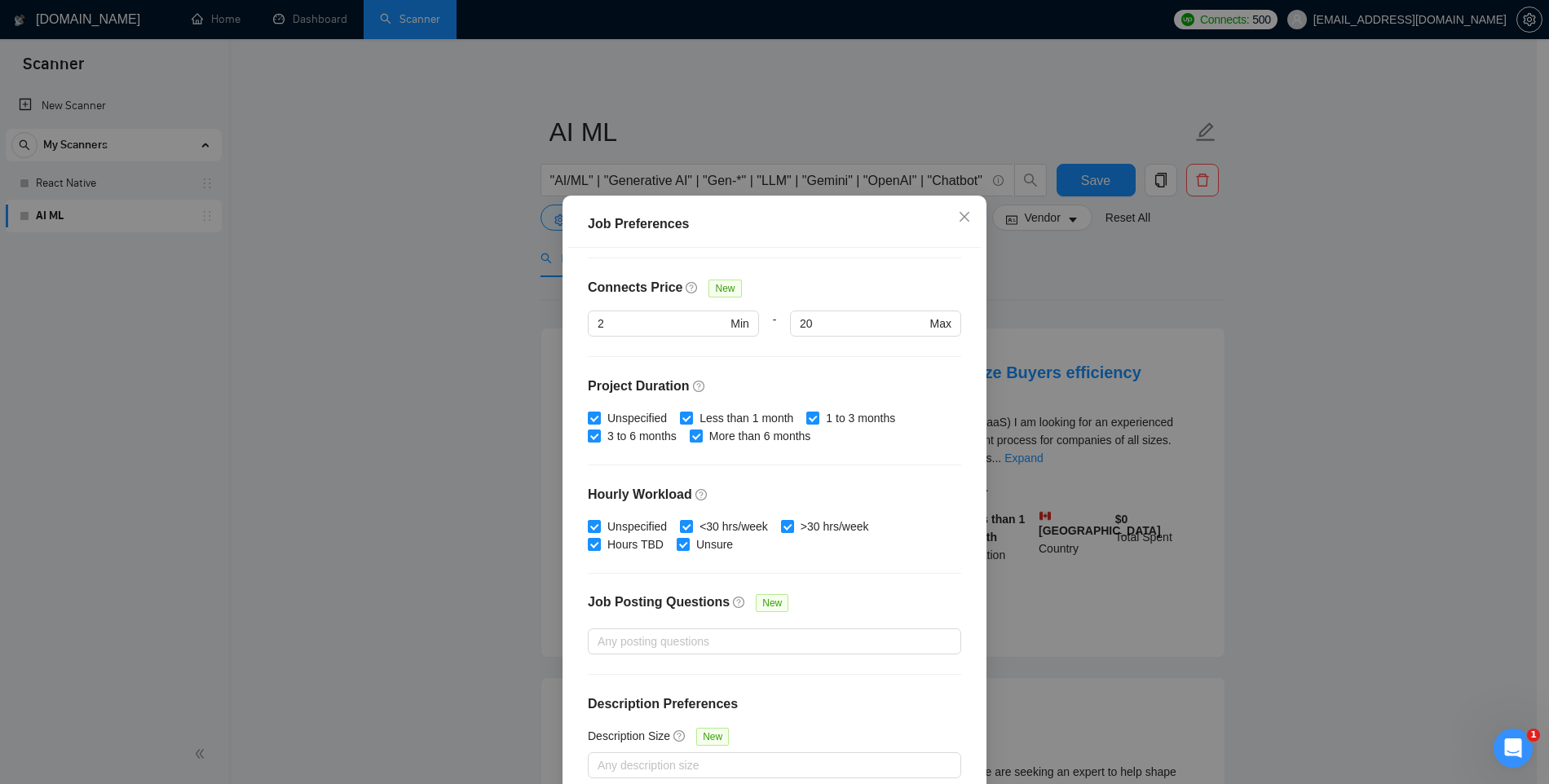
scroll to position [84, 0]
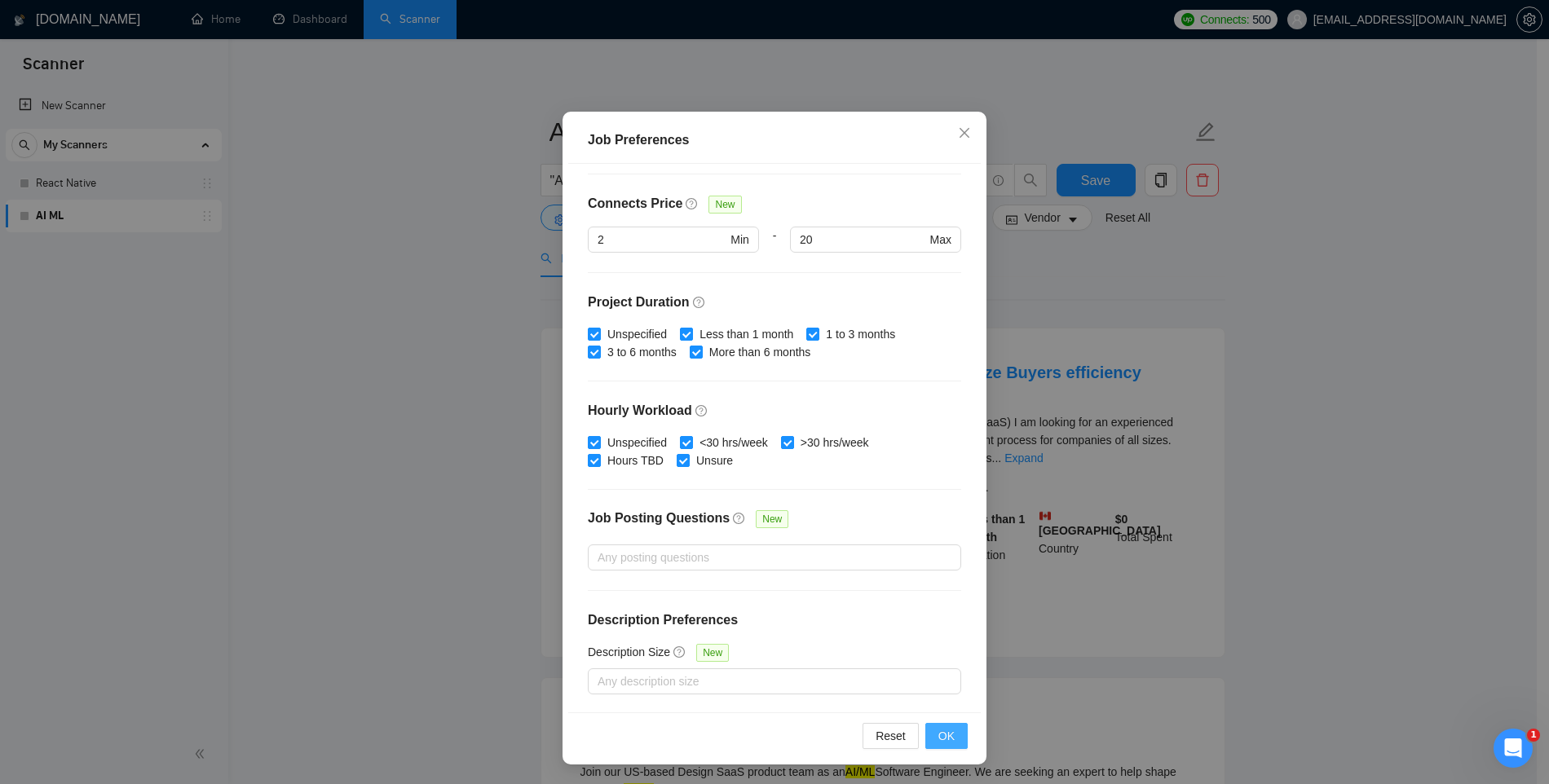
click at [948, 734] on button "OK" at bounding box center [947, 736] width 42 height 26
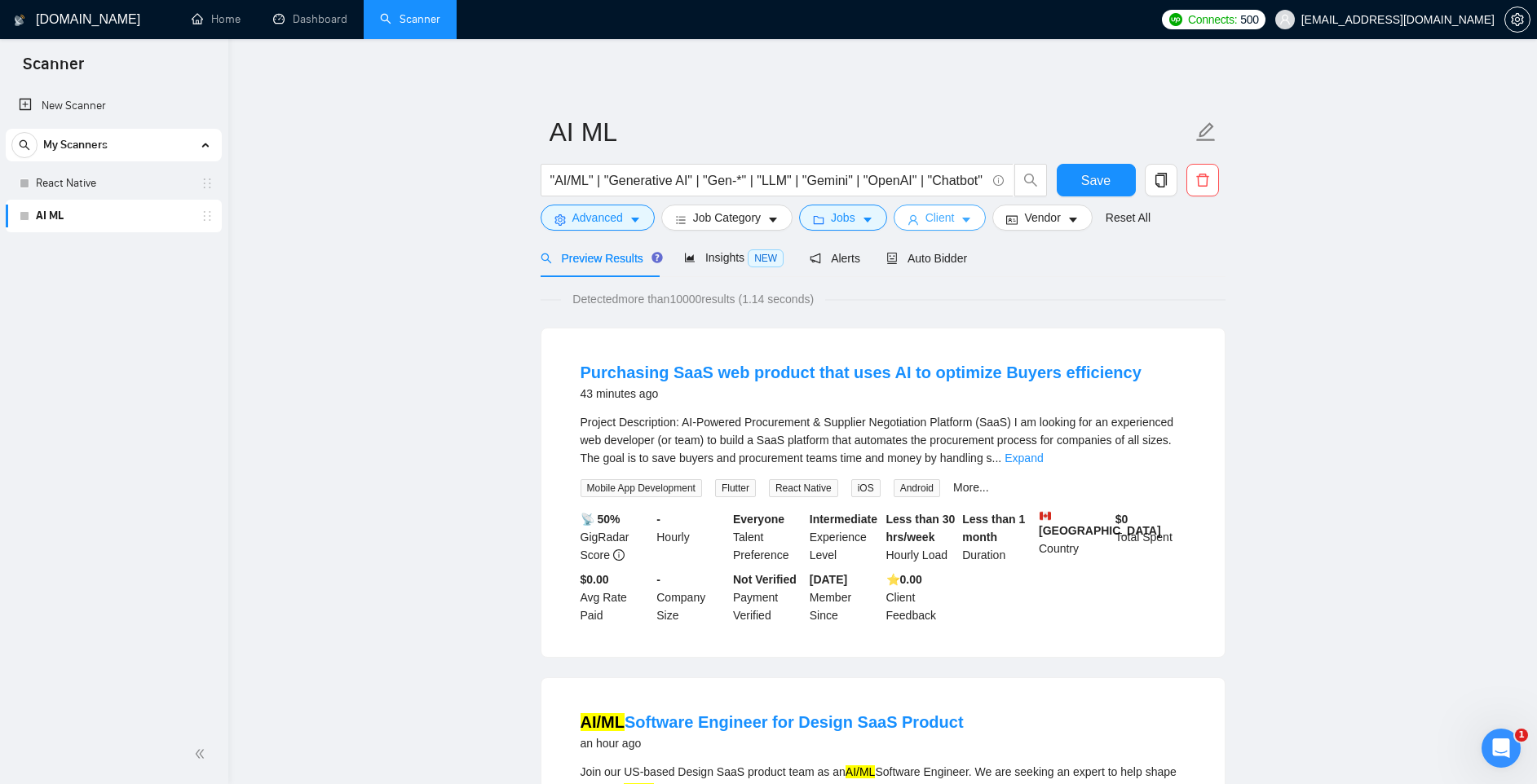
click at [941, 220] on span "Client" at bounding box center [940, 217] width 29 height 18
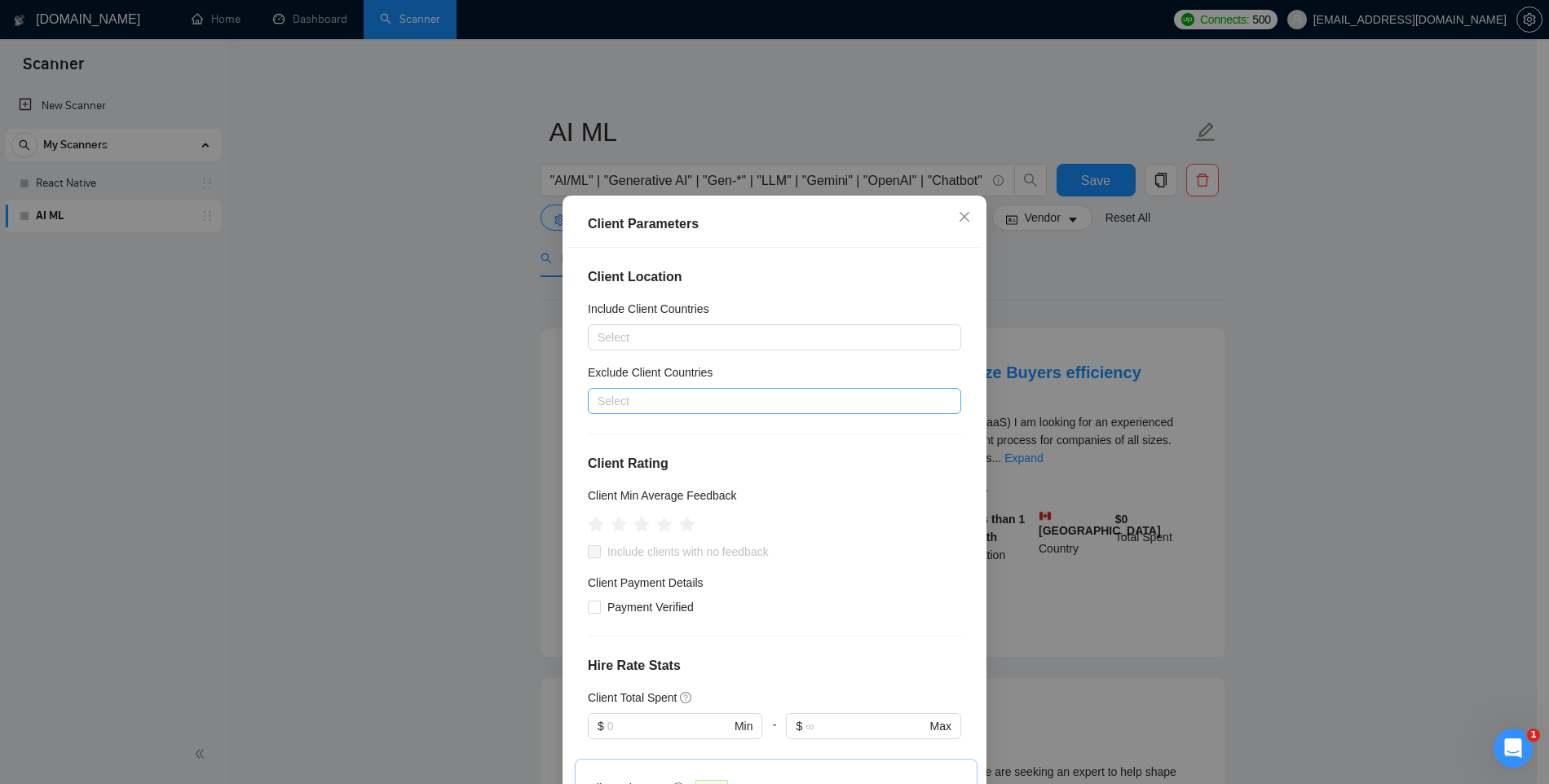
click at [642, 404] on div at bounding box center [767, 400] width 349 height 19
type input "india"
click at [622, 457] on div "India" at bounding box center [768, 458] width 335 height 18
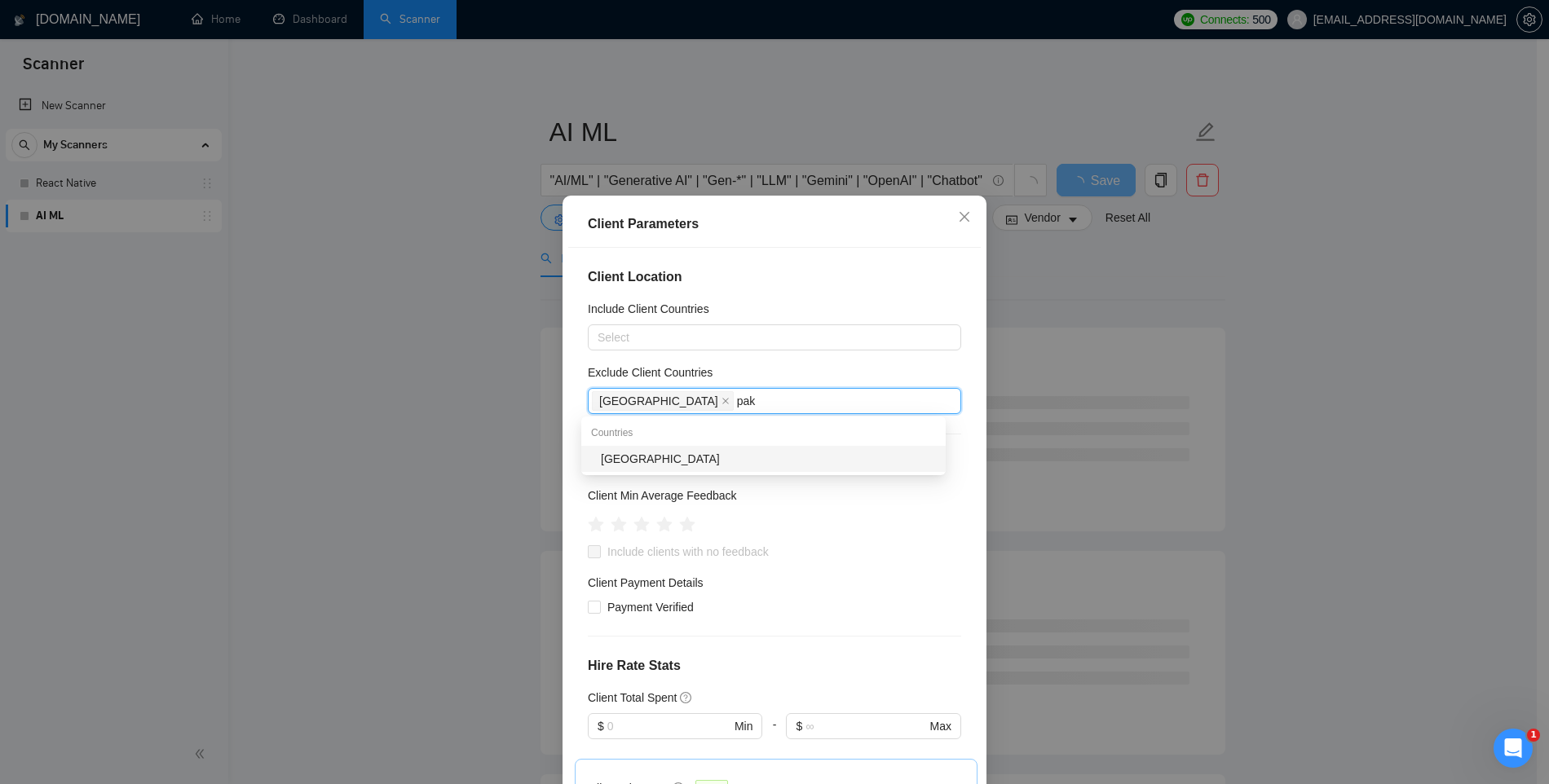
type input "paki"
click at [628, 462] on div "Pakistan" at bounding box center [768, 458] width 335 height 18
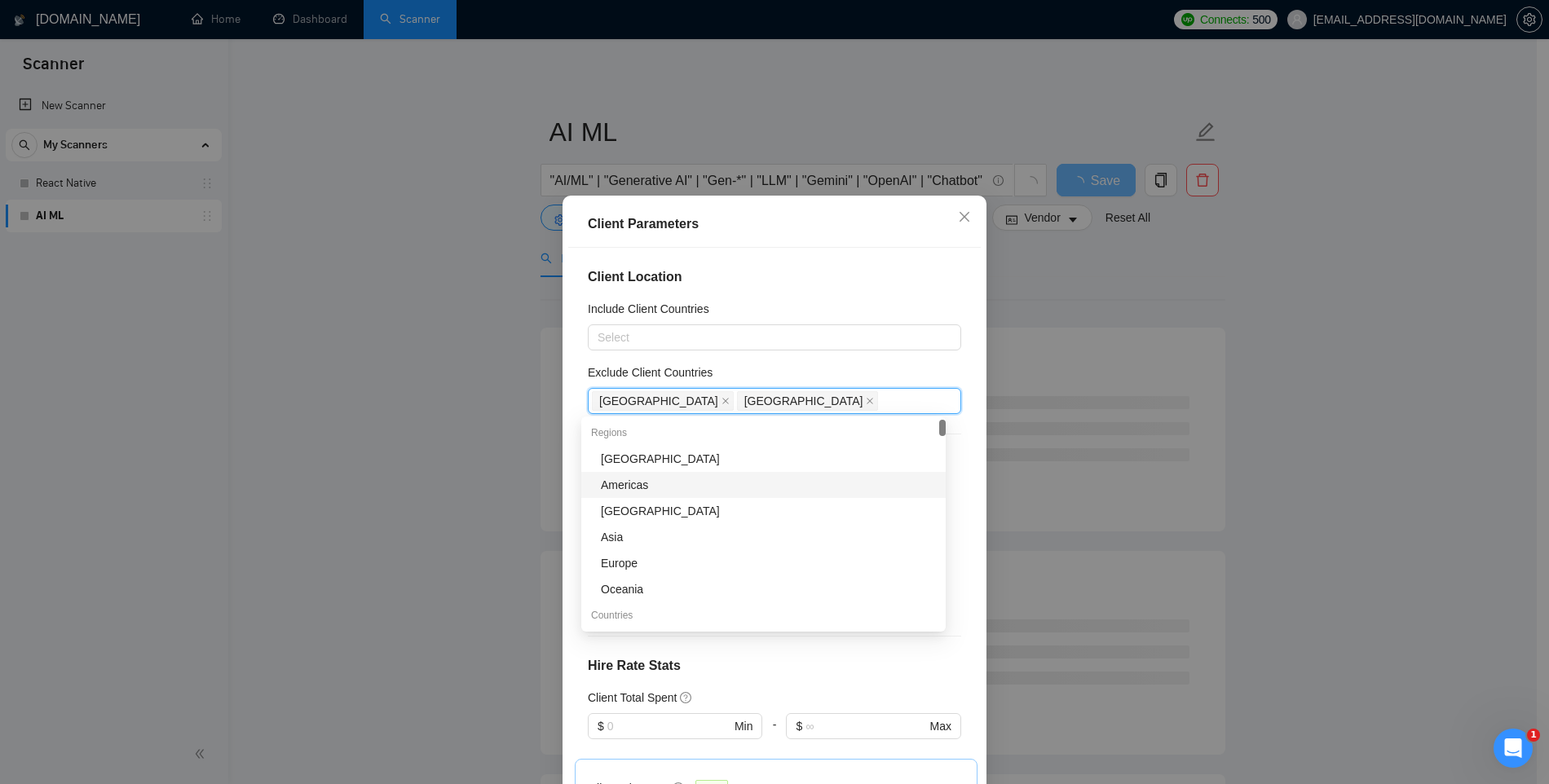
click at [568, 459] on div "Client Location Include Client Countries Select Exclude Client Countries India …" at bounding box center [774, 522] width 412 height 548
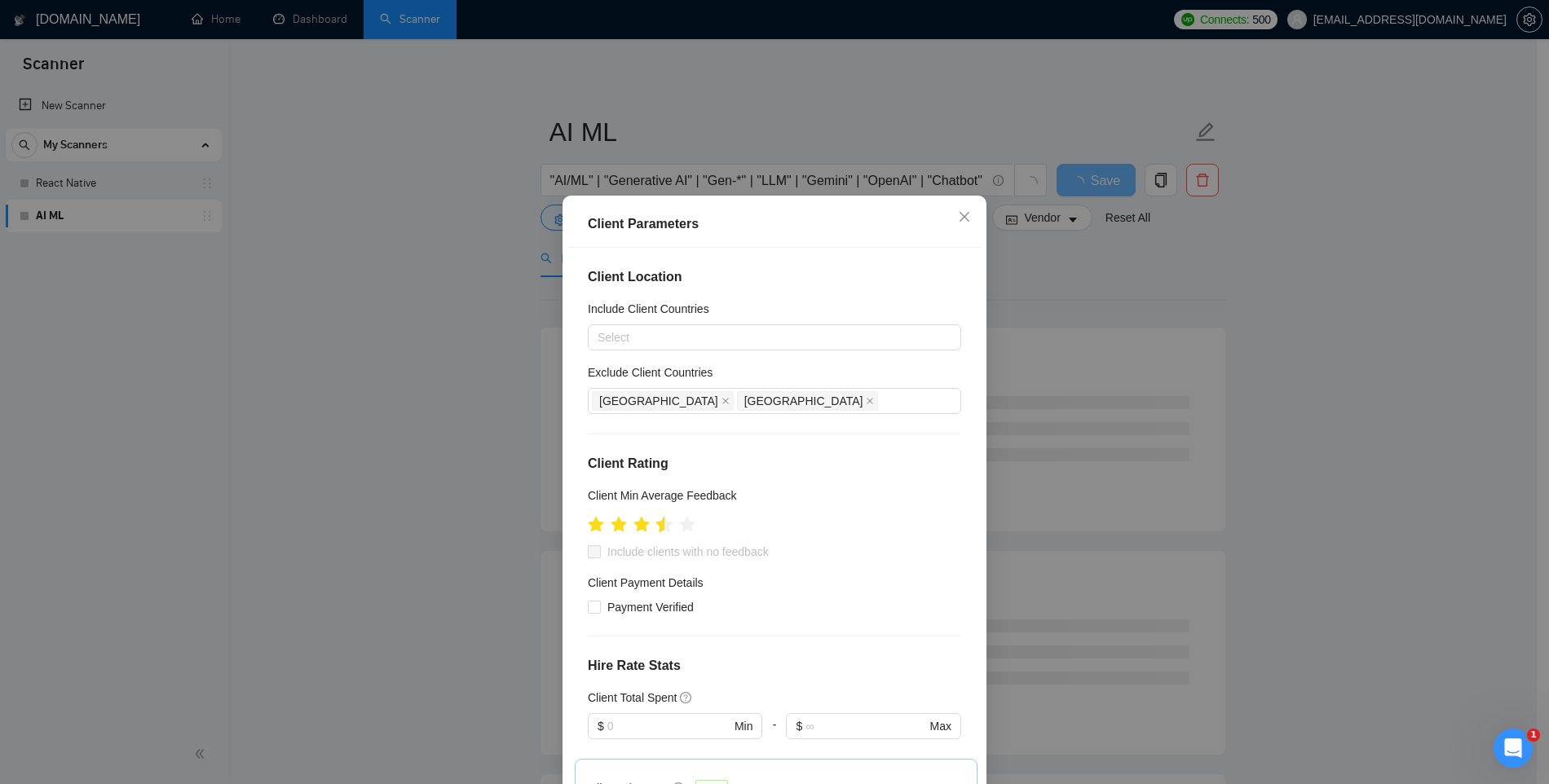
click at [656, 525] on icon "star" at bounding box center [665, 523] width 17 height 16
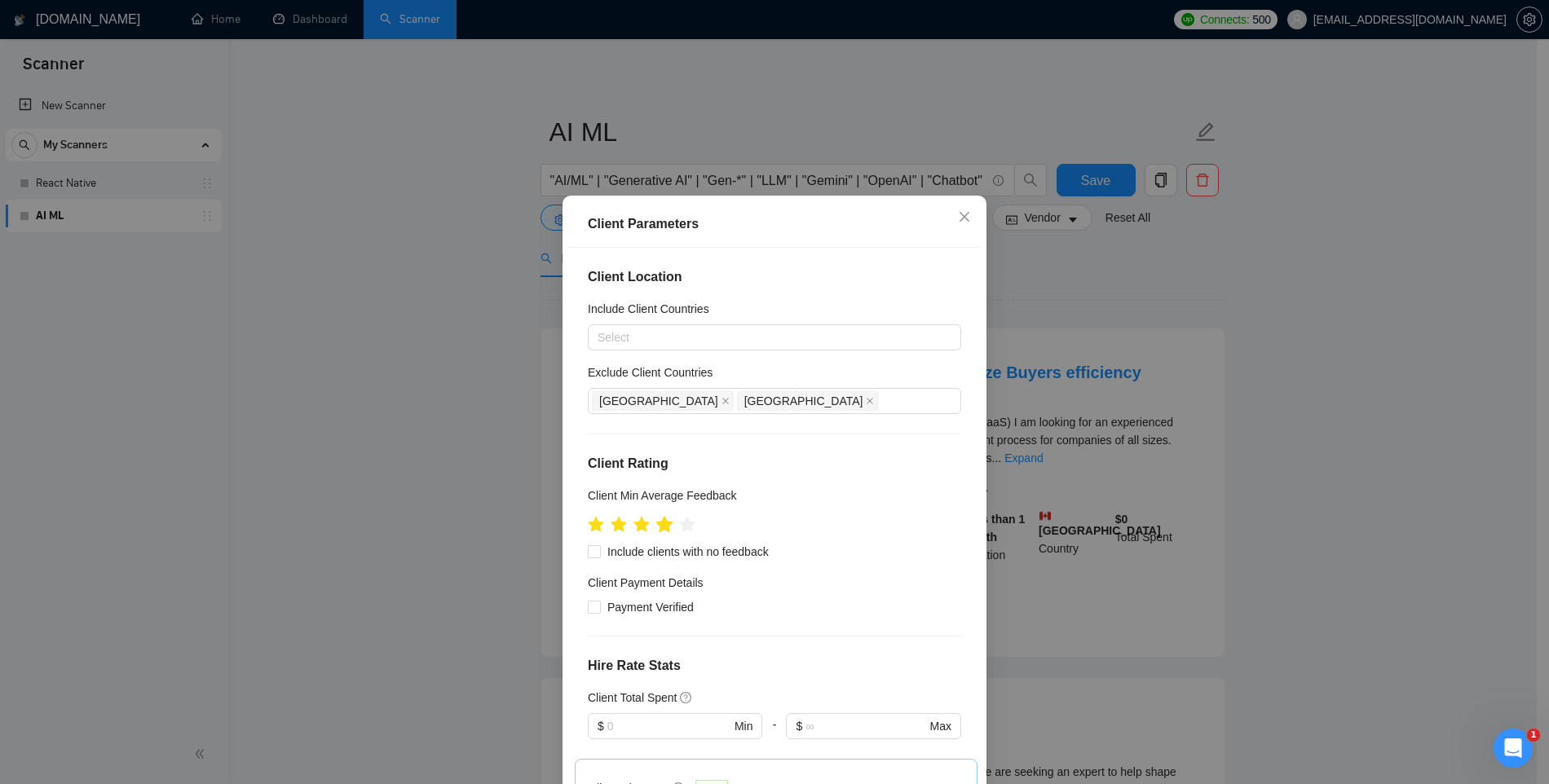
click at [663, 524] on icon "star" at bounding box center [665, 523] width 17 height 16
click at [646, 550] on span "Include clients with no feedback" at bounding box center [687, 551] width 174 height 18
click at [599, 550] on input "Include clients with no feedback" at bounding box center [594, 551] width 12 height 12
checkbox input "true"
click at [642, 602] on span "Payment Verified" at bounding box center [650, 607] width 99 height 18
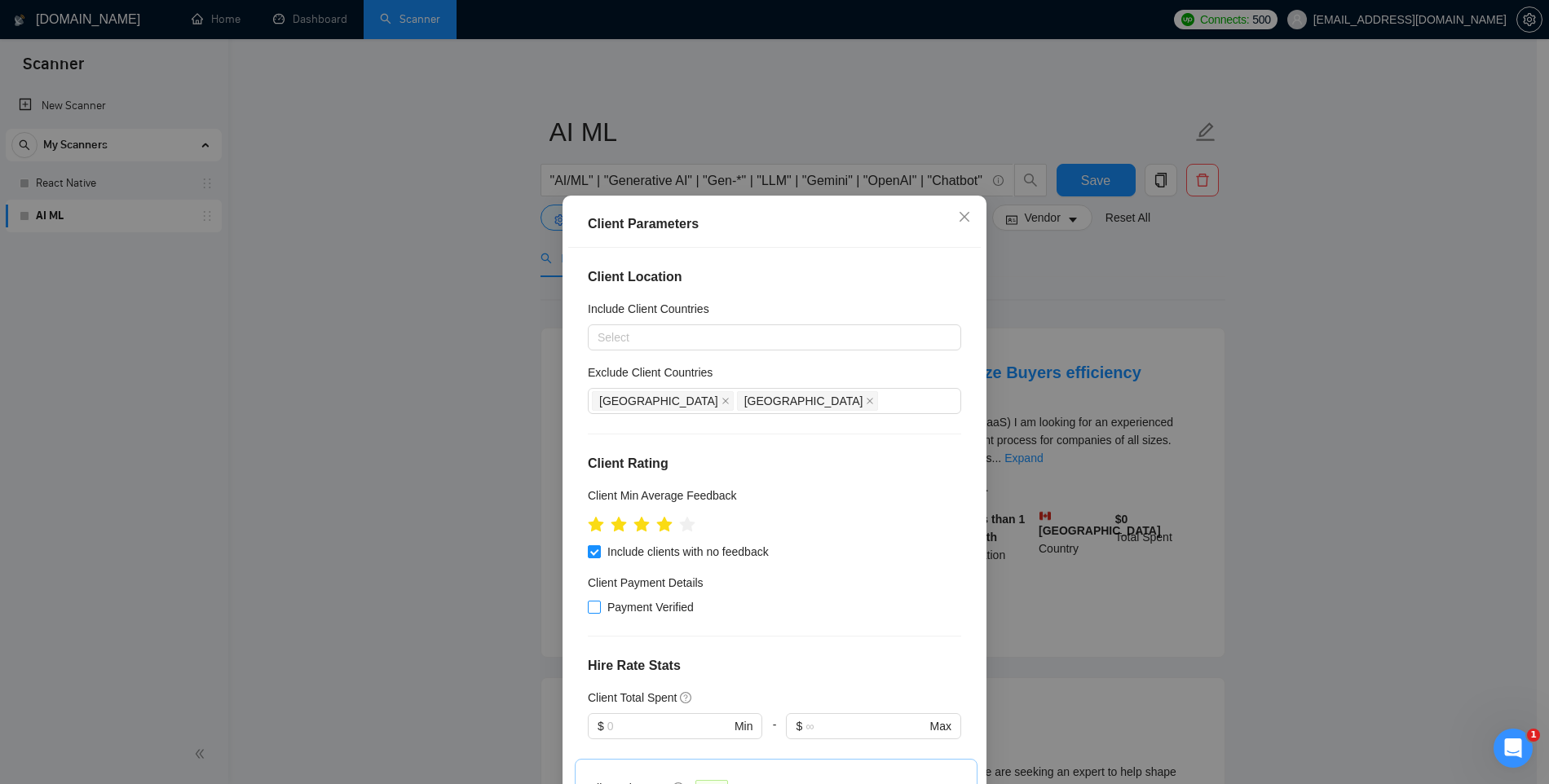
click at [599, 602] on input "Payment Verified" at bounding box center [594, 607] width 12 height 12
checkbox input "true"
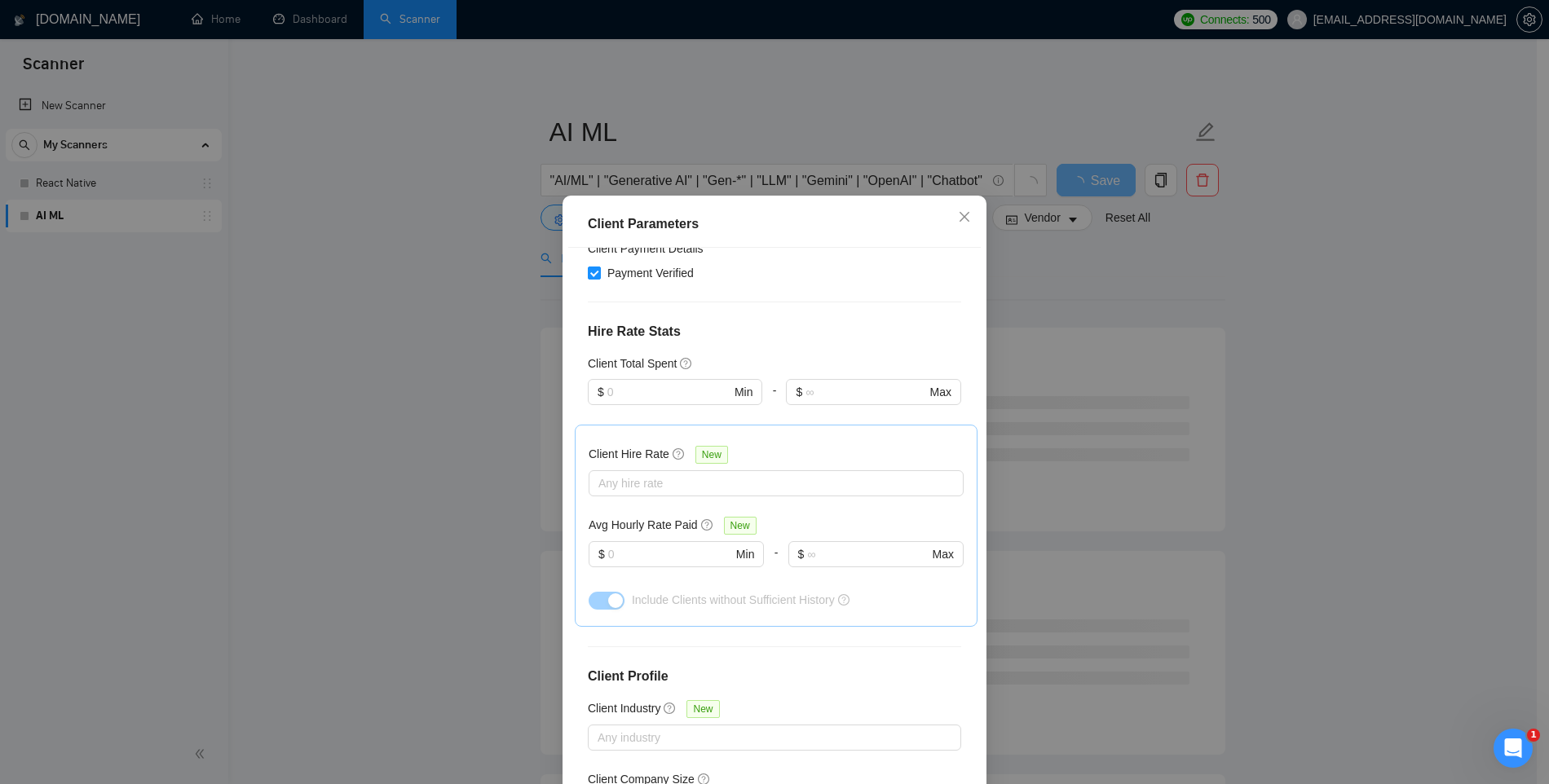
scroll to position [368, 0]
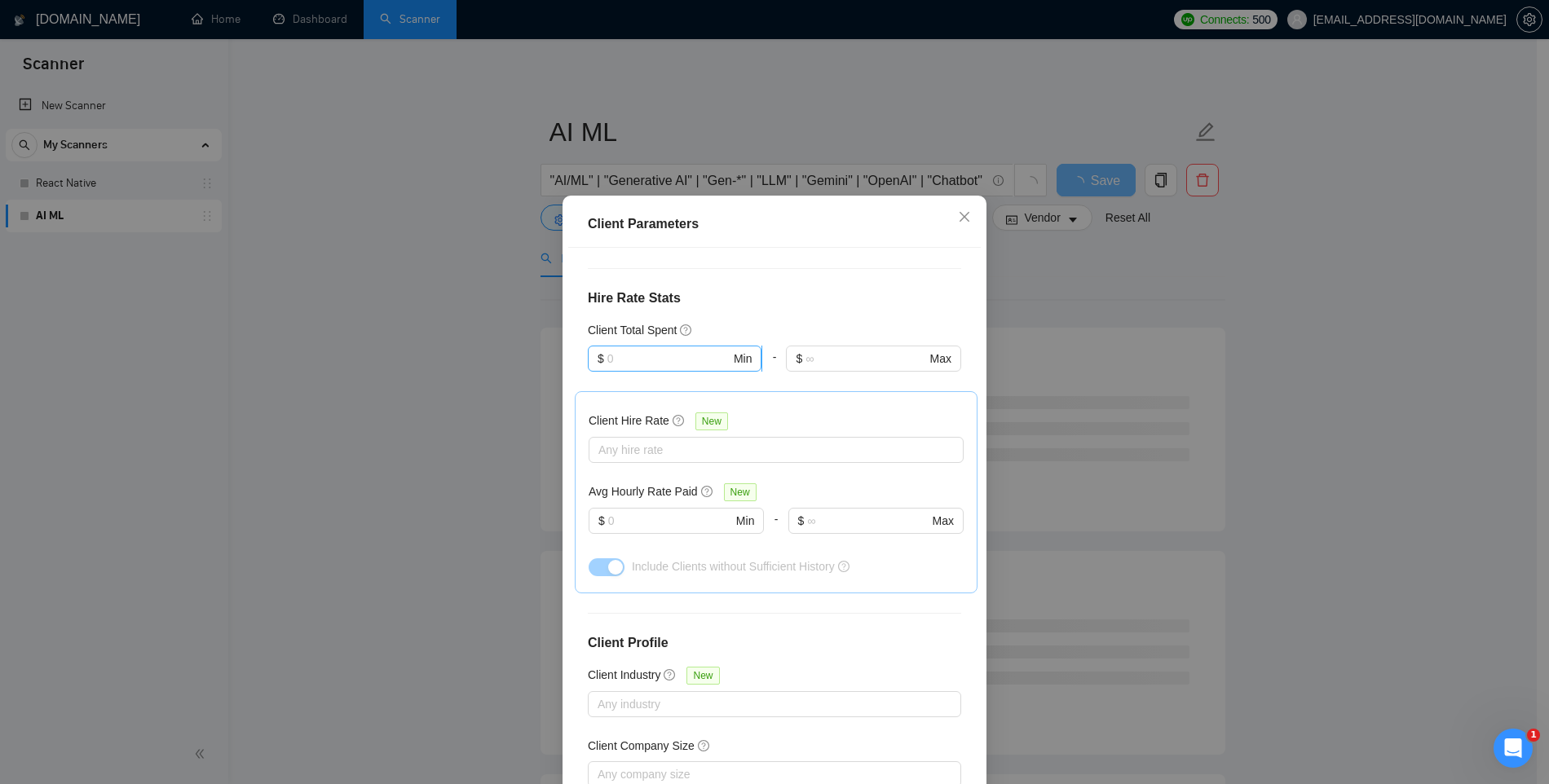
click at [637, 354] on input "text" at bounding box center [669, 358] width 123 height 18
click at [622, 441] on div "$1,000" at bounding box center [666, 443] width 151 height 18
type input "1000"
click at [625, 449] on div at bounding box center [768, 449] width 351 height 19
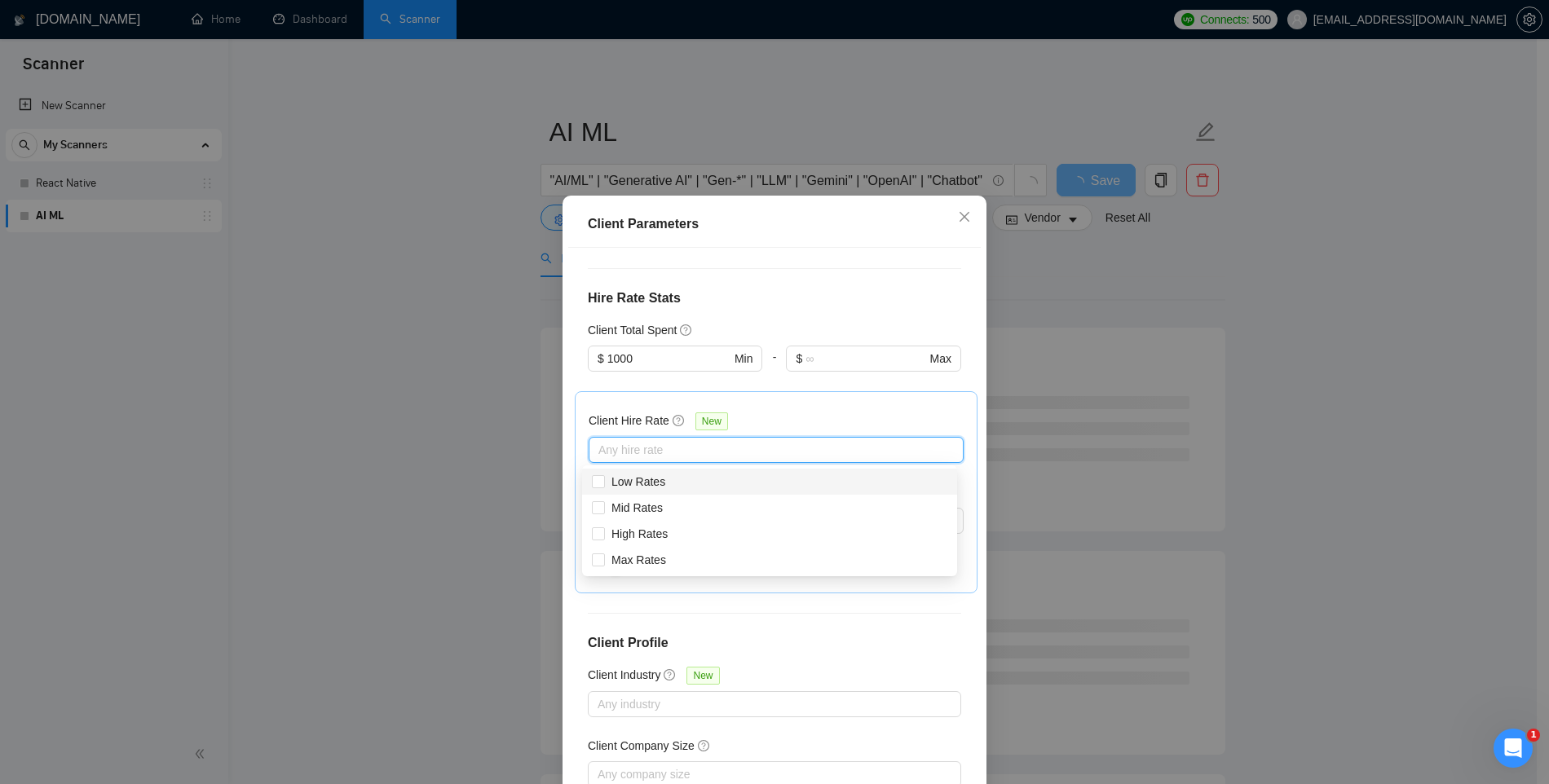
click at [634, 405] on div "Client Hire Rate New Any hire rate Avg Hourly Rate Paid New $ Min - $ Max Inclu…" at bounding box center [777, 492] width 375 height 174
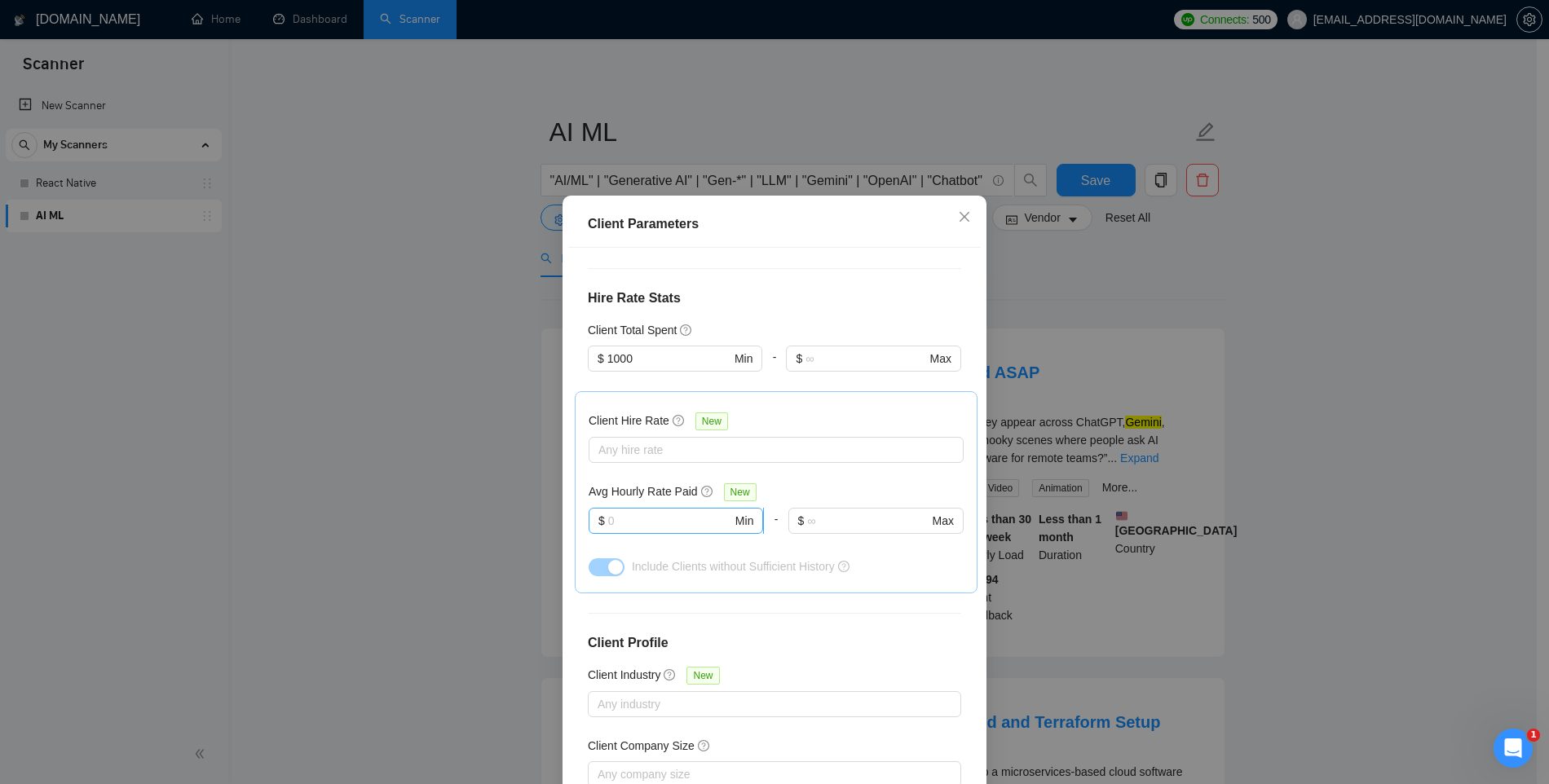
click at [620, 519] on input "text" at bounding box center [670, 521] width 124 height 18
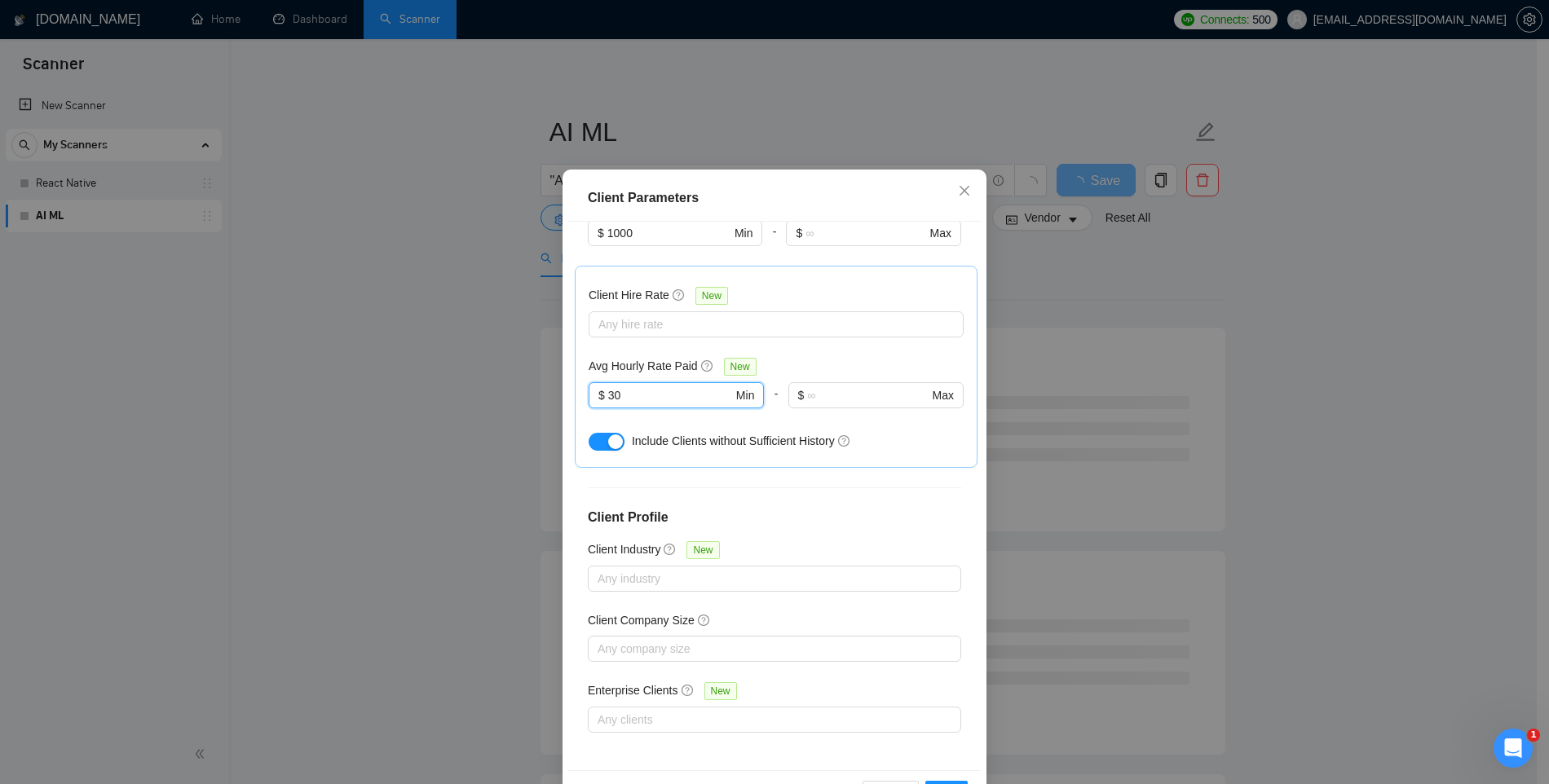
scroll to position [84, 0]
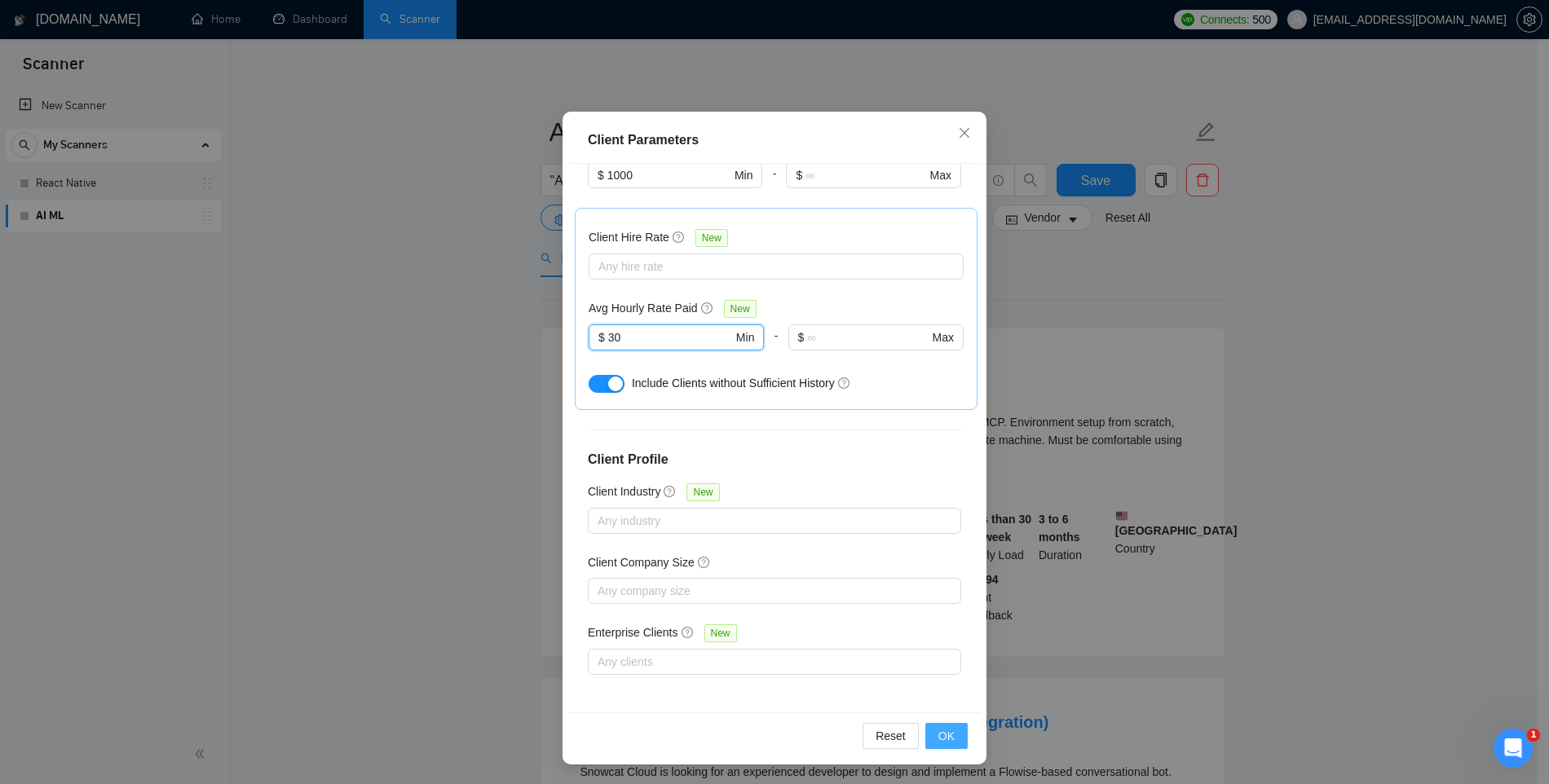
type input "30"
click at [938, 736] on span "OK" at bounding box center [946, 735] width 16 height 18
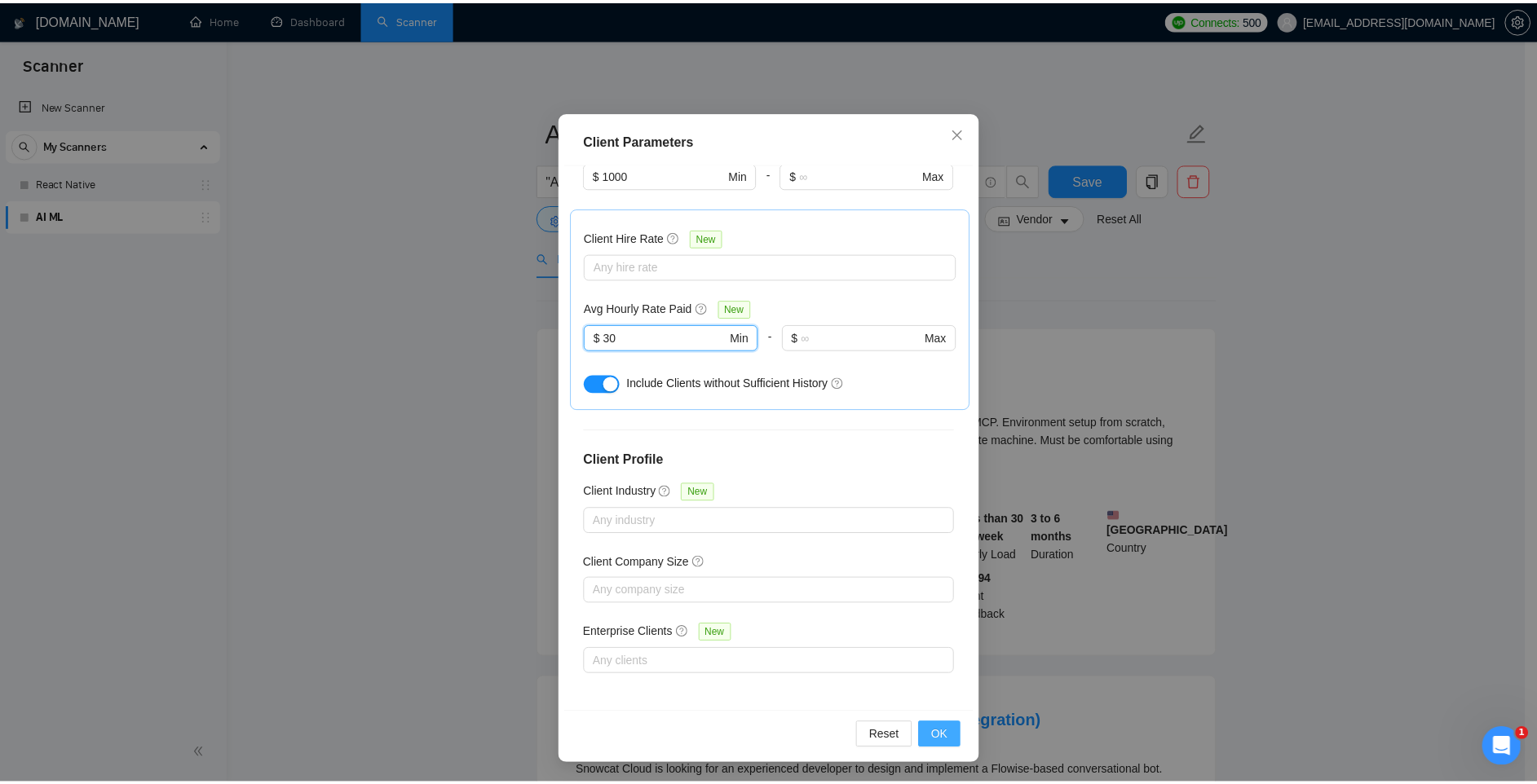
scroll to position [0, 0]
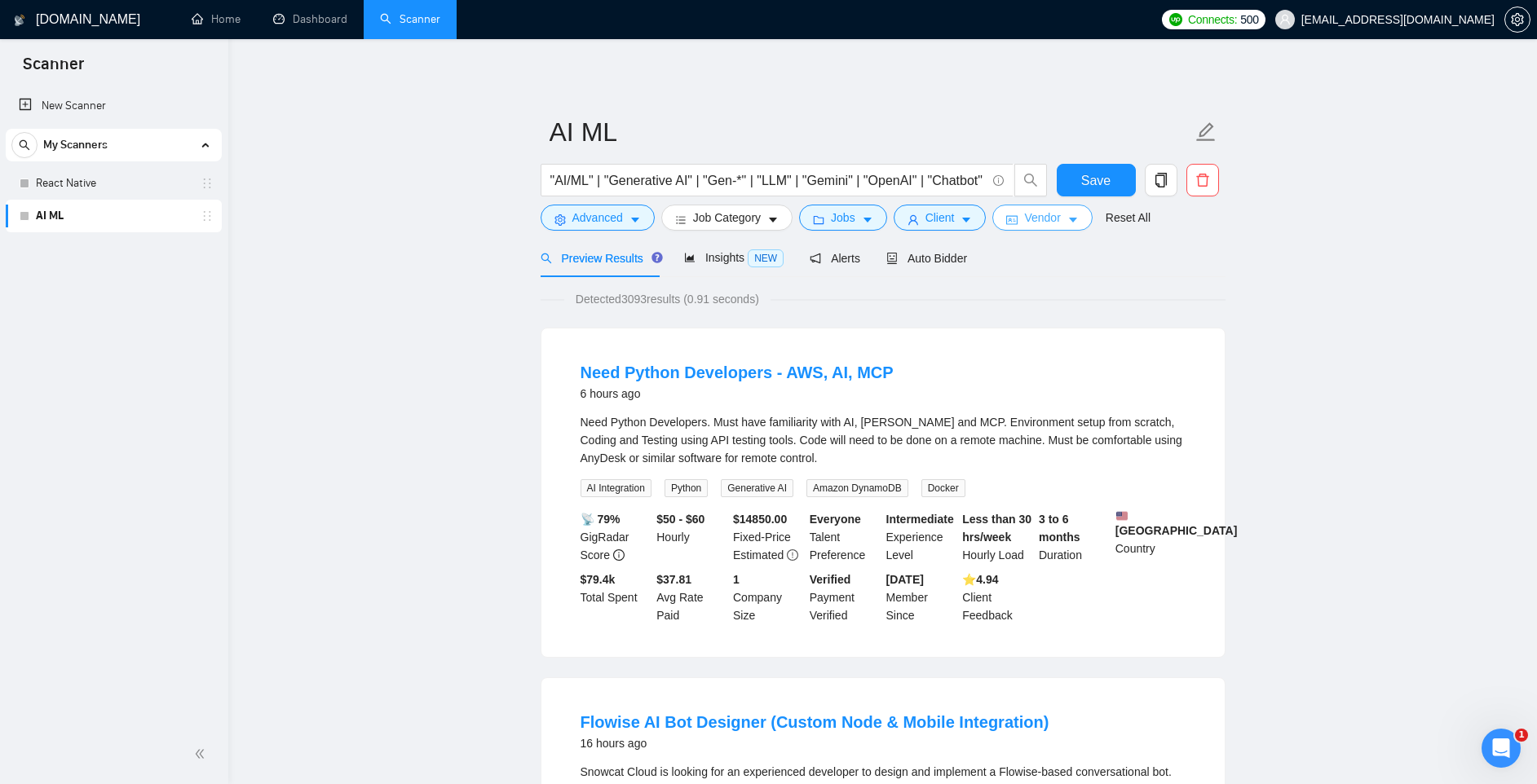
click at [1060, 209] on span "Vendor" at bounding box center [1041, 217] width 36 height 18
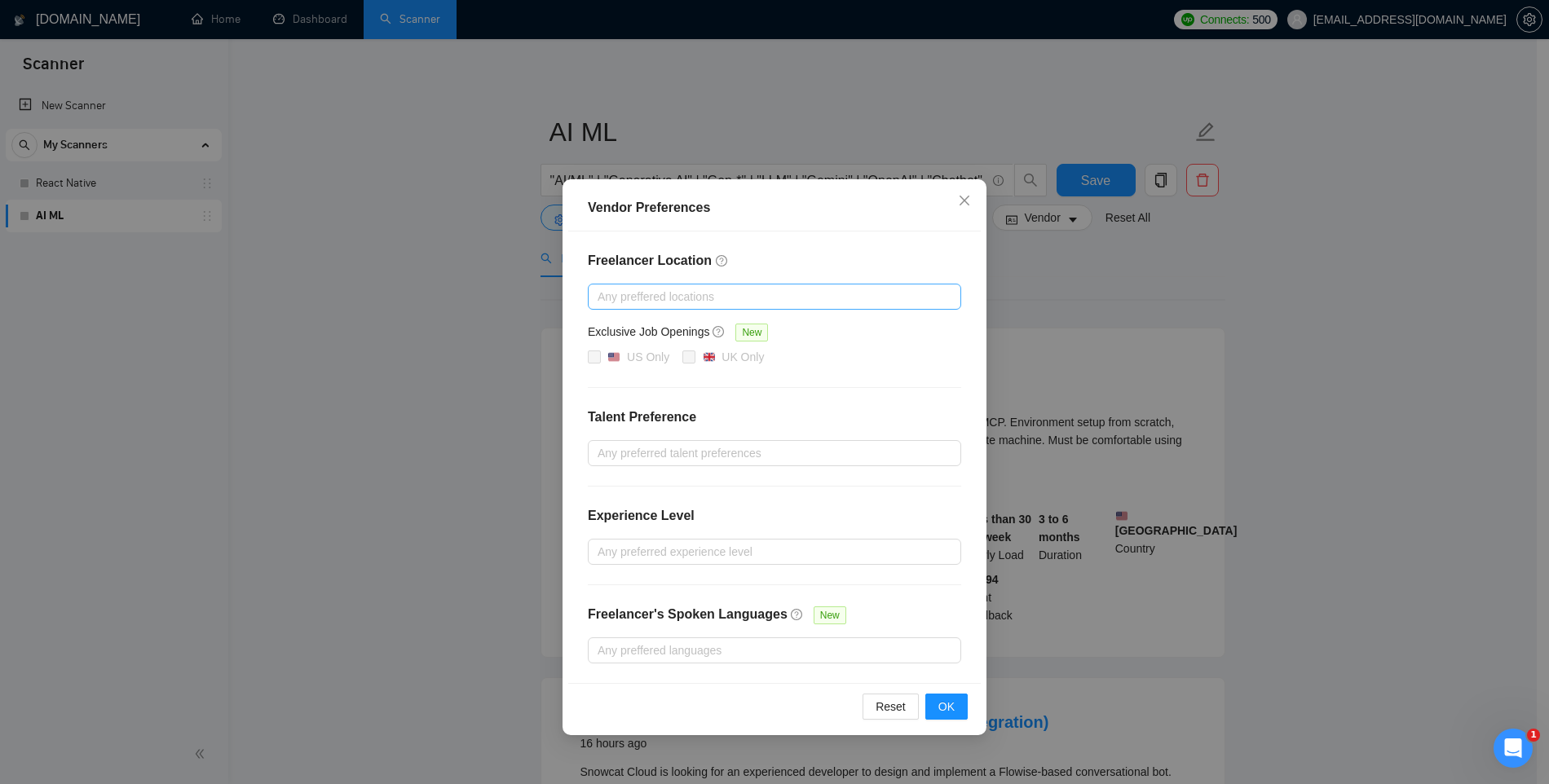
click at [692, 295] on div at bounding box center [767, 296] width 349 height 19
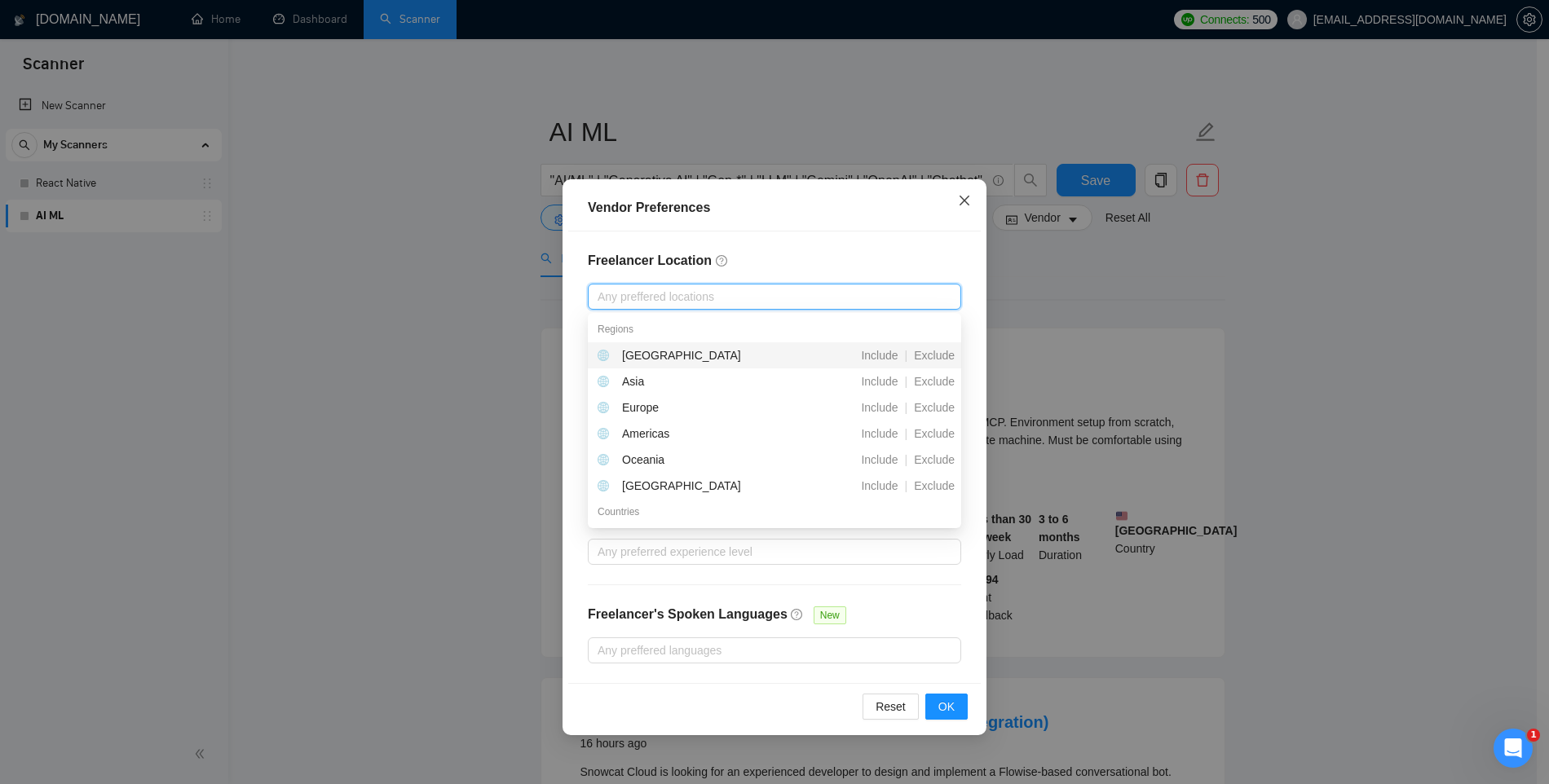
click at [967, 200] on icon "close" at bounding box center [965, 201] width 13 height 13
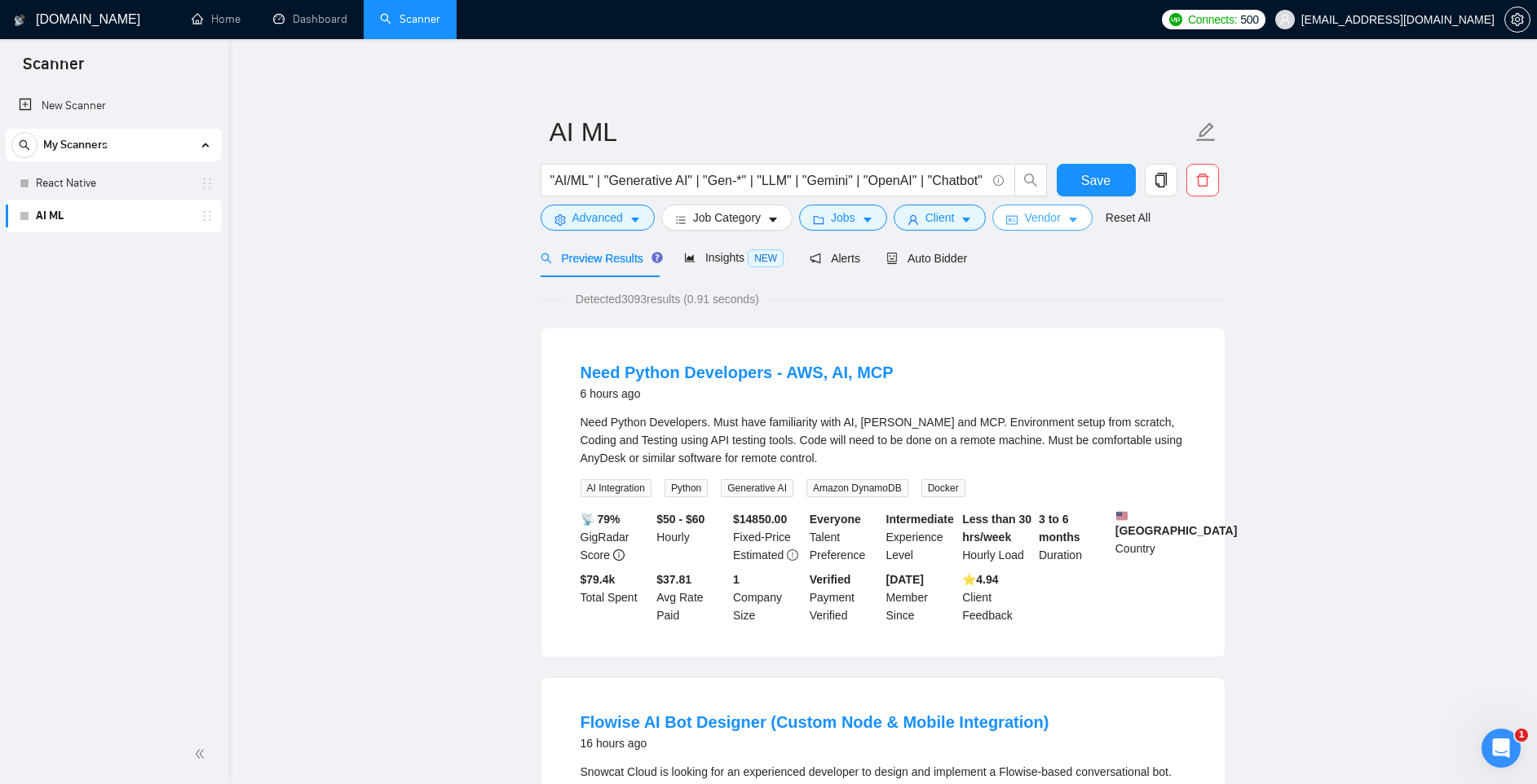
click at [1072, 220] on button "Vendor" at bounding box center [1041, 217] width 99 height 26
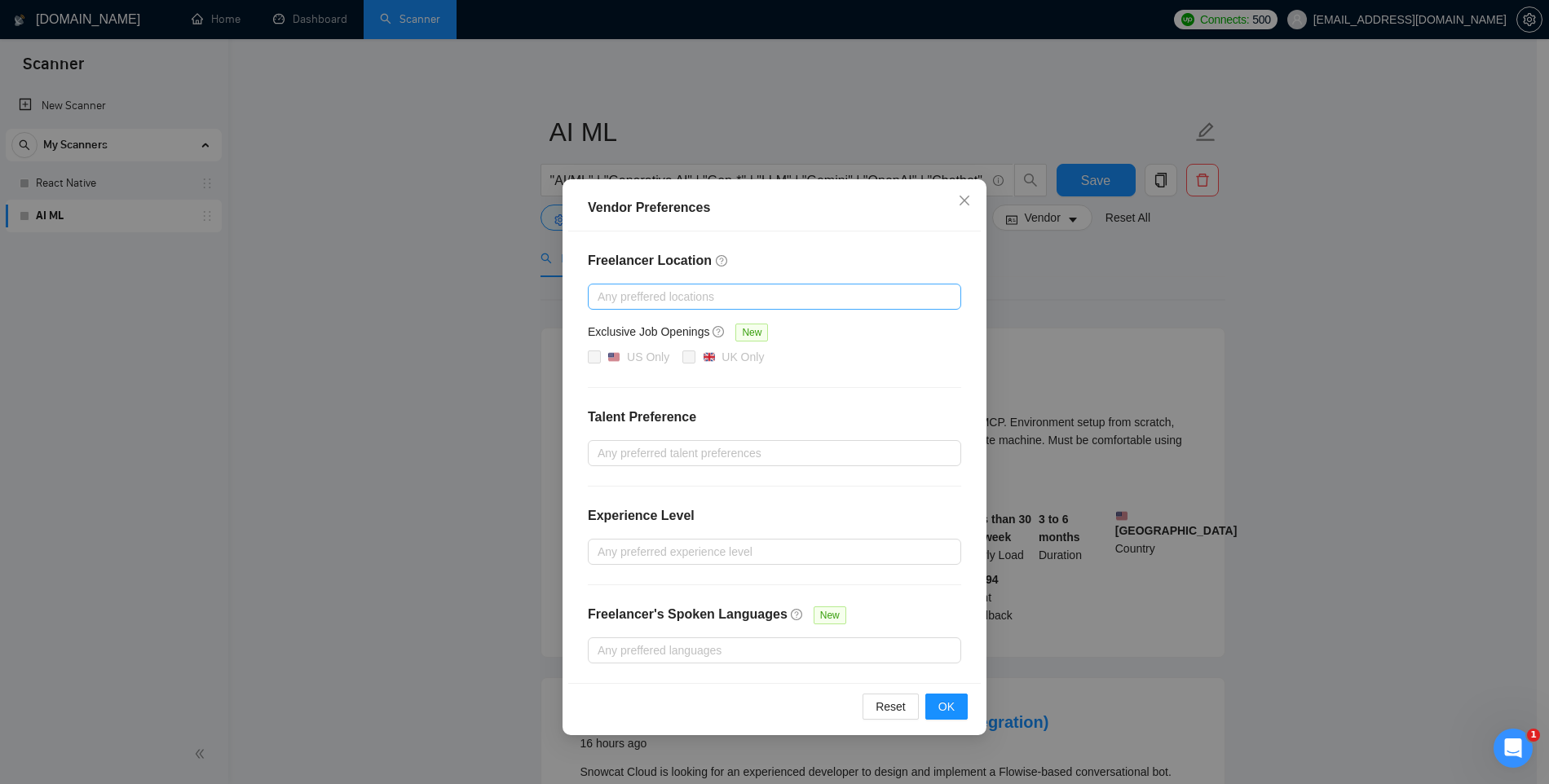
click at [706, 292] on div at bounding box center [767, 296] width 349 height 19
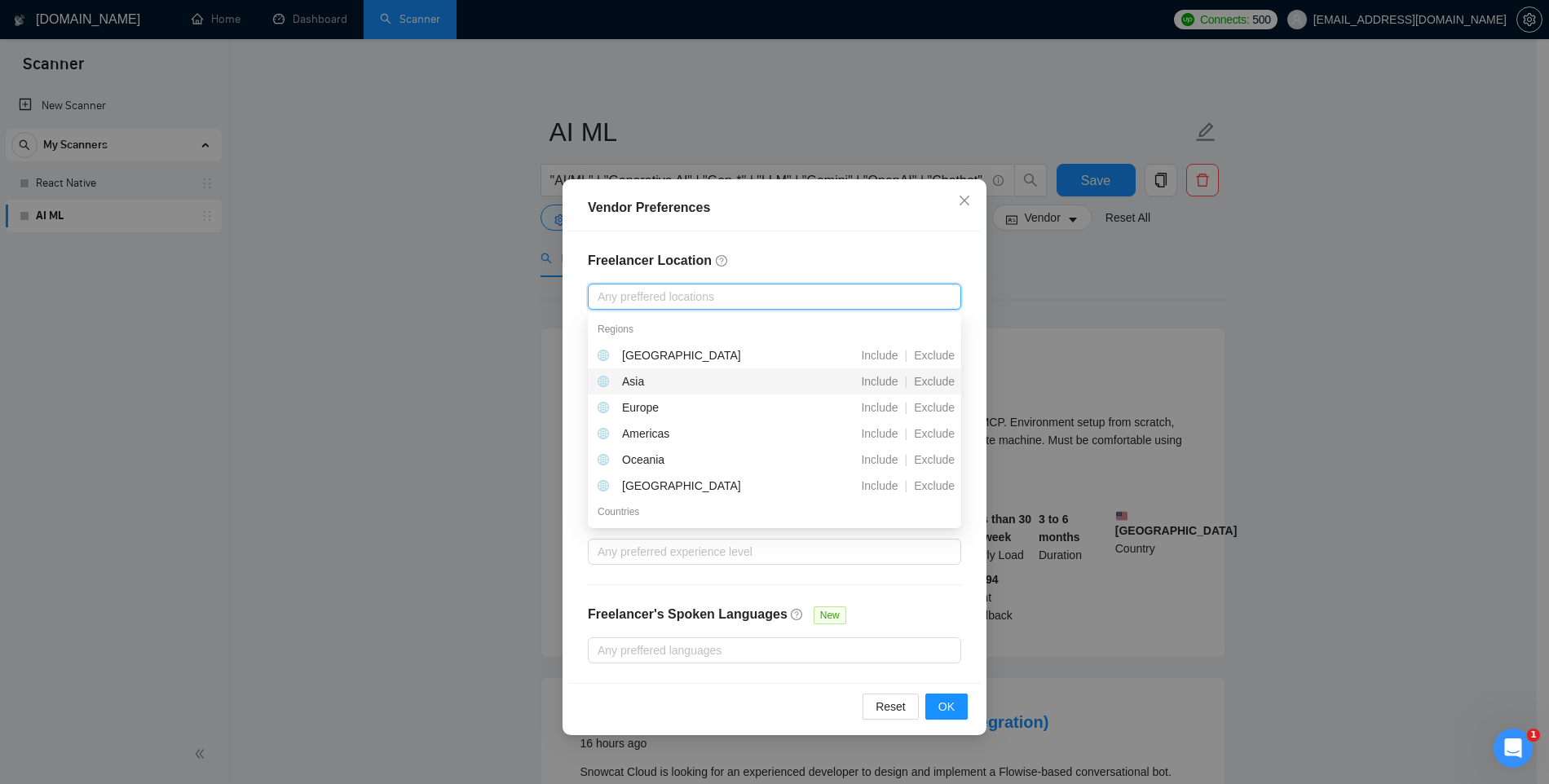
click at [650, 380] on div "Asia" at bounding box center [688, 381] width 182 height 18
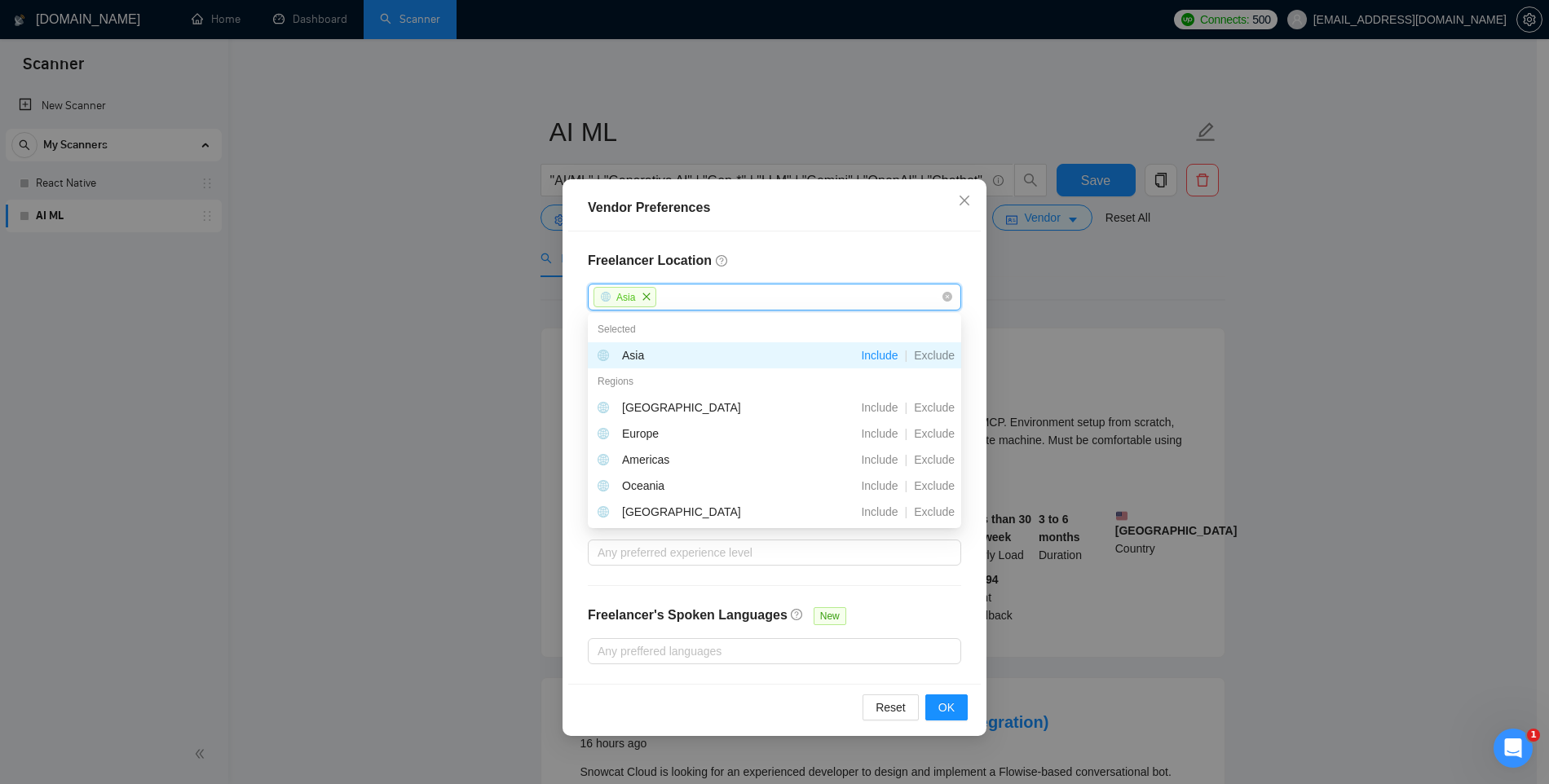
click at [762, 256] on h4 "Freelancer Location" at bounding box center [775, 260] width 374 height 19
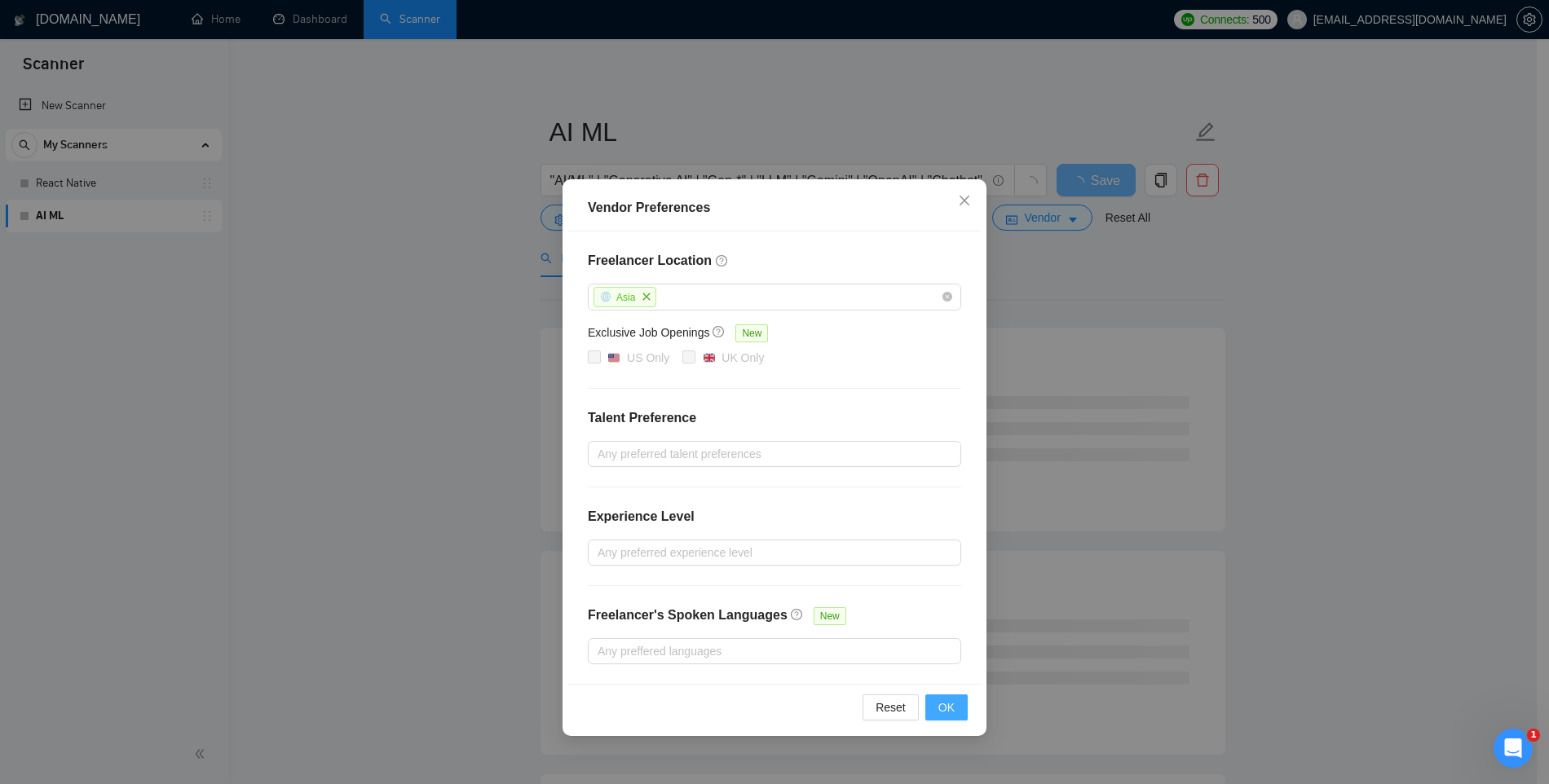
click at [951, 701] on span "OK" at bounding box center [946, 707] width 16 height 18
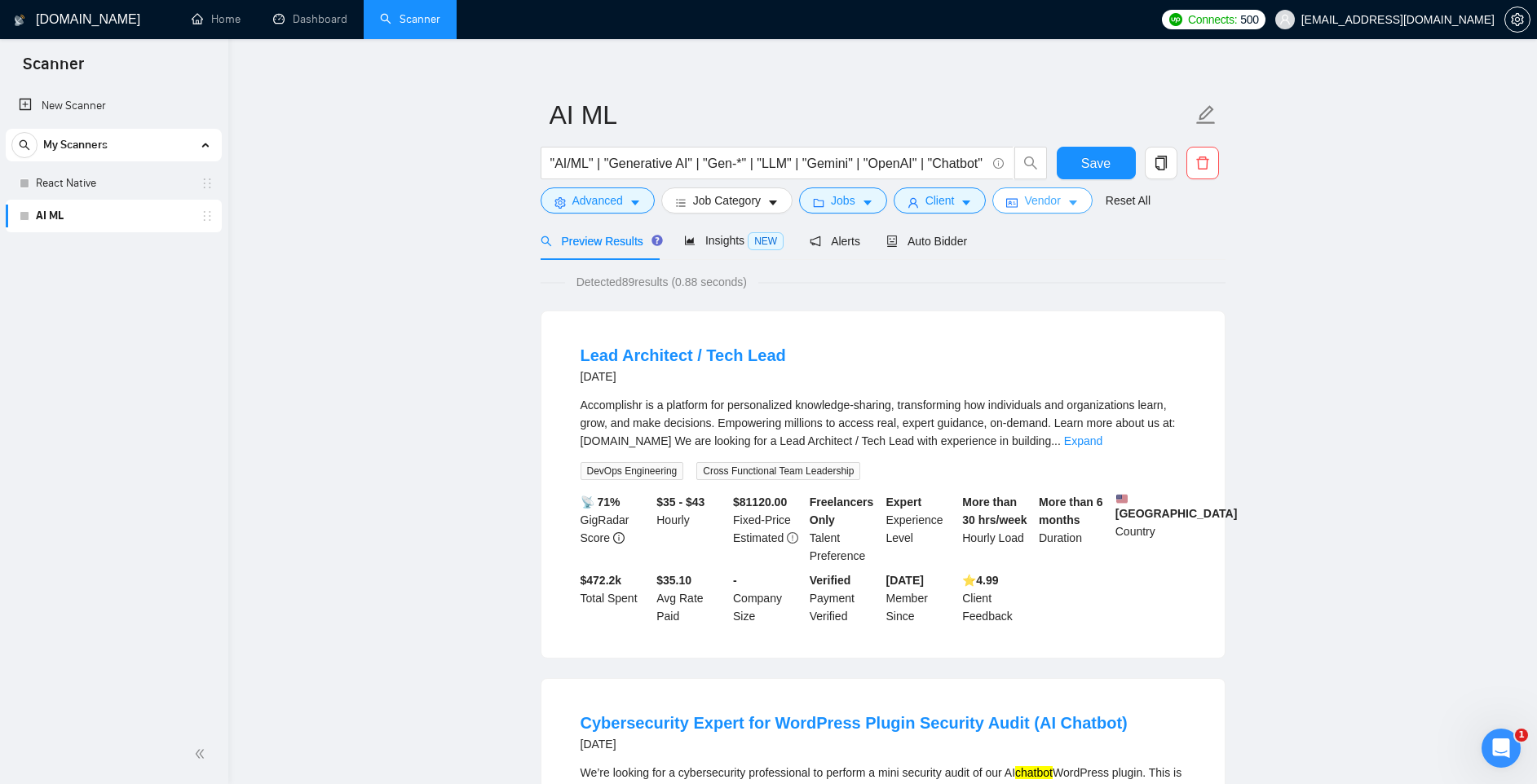
scroll to position [6, 0]
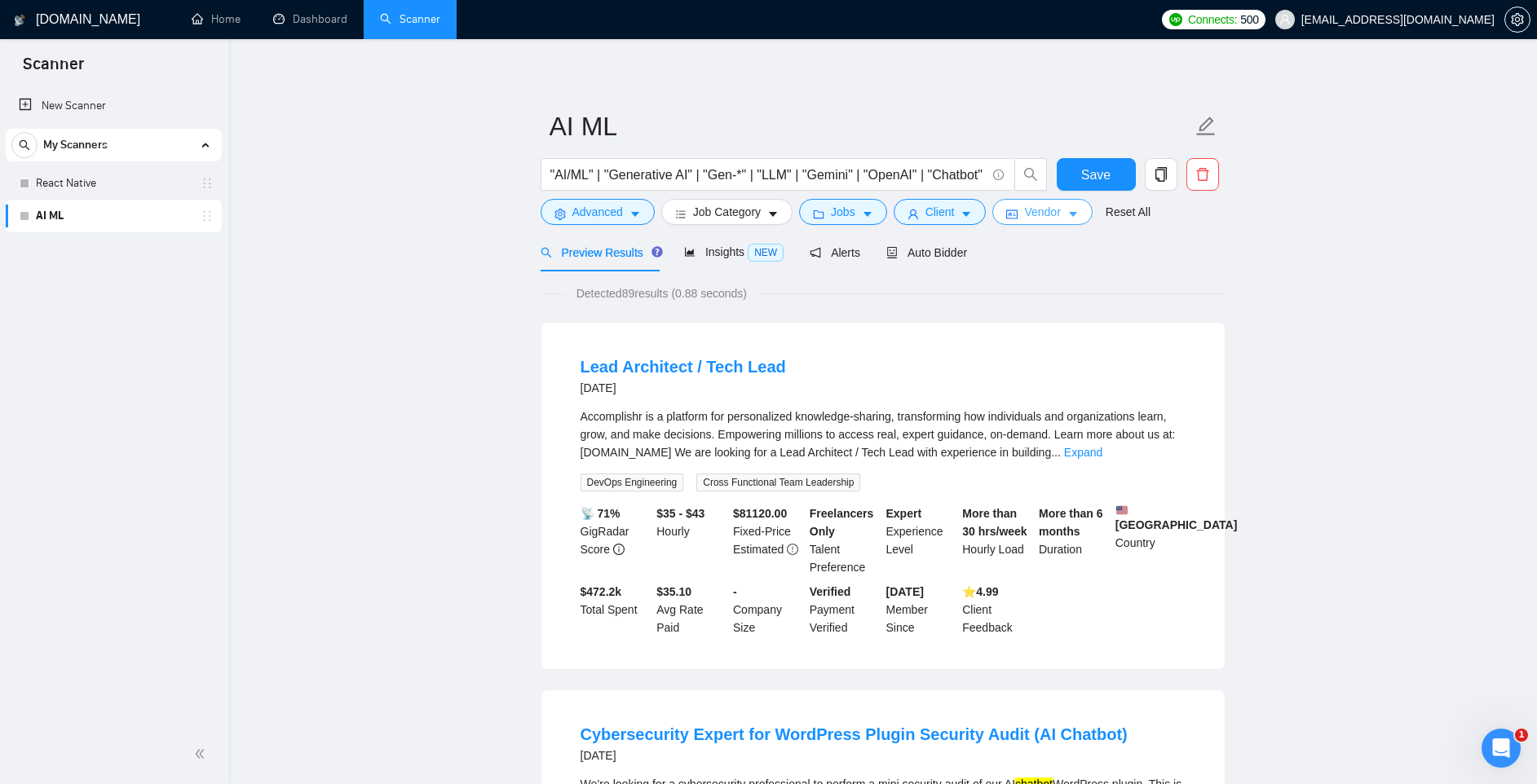
click at [1060, 212] on span "Vendor" at bounding box center [1041, 211] width 36 height 18
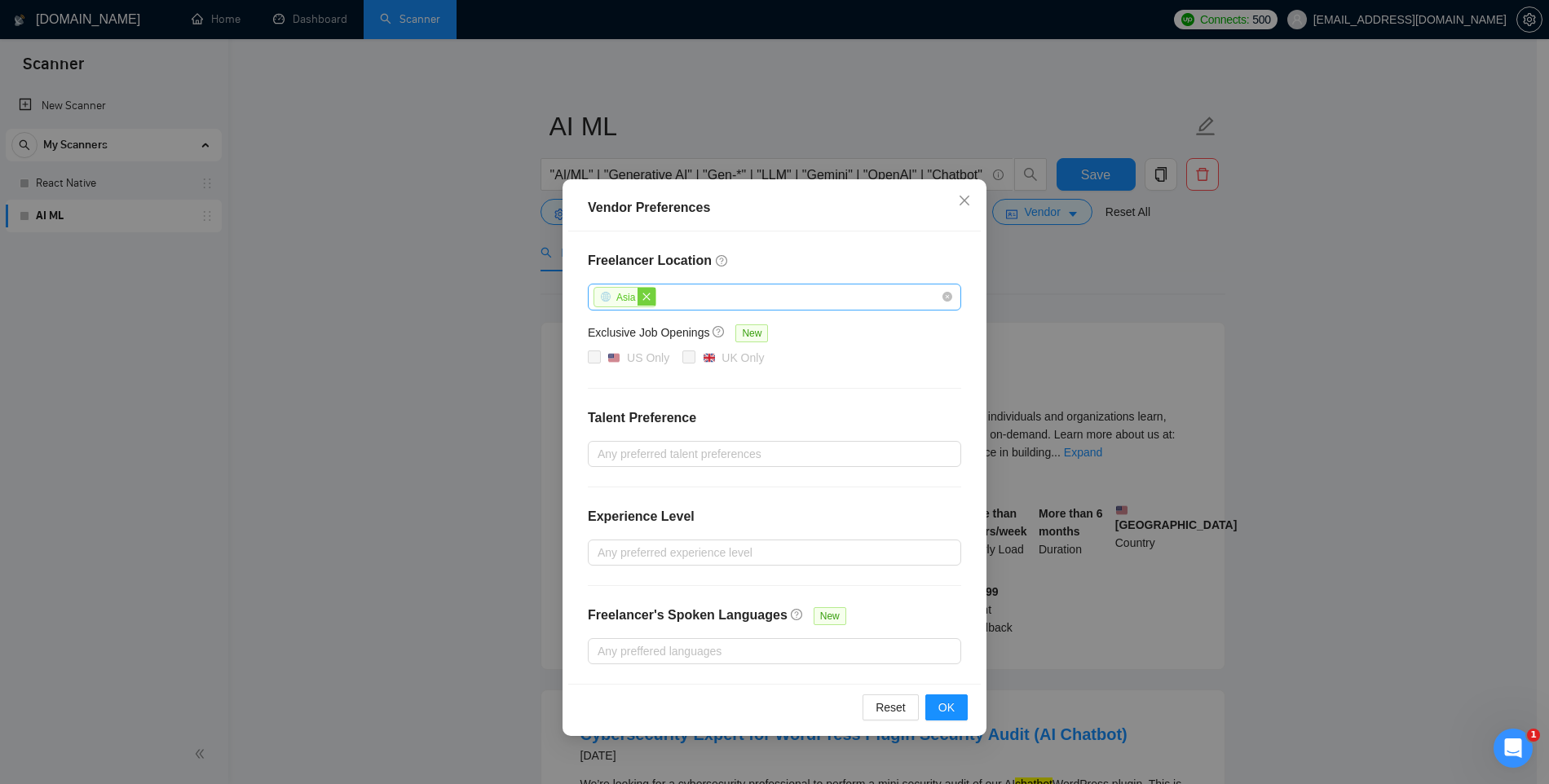
click at [649, 300] on icon "close" at bounding box center [647, 297] width 10 height 10
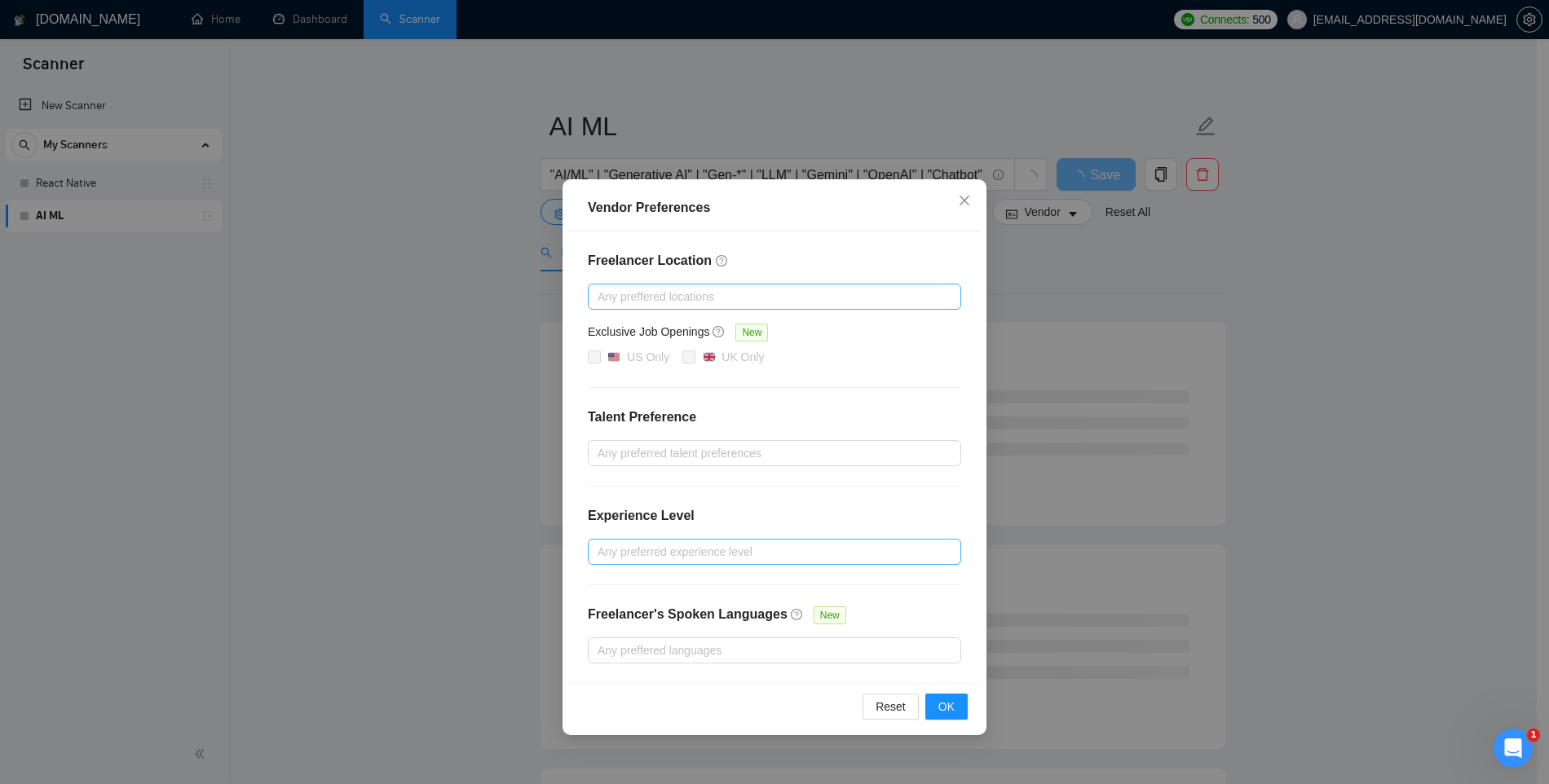
click at [650, 547] on div at bounding box center [767, 551] width 349 height 19
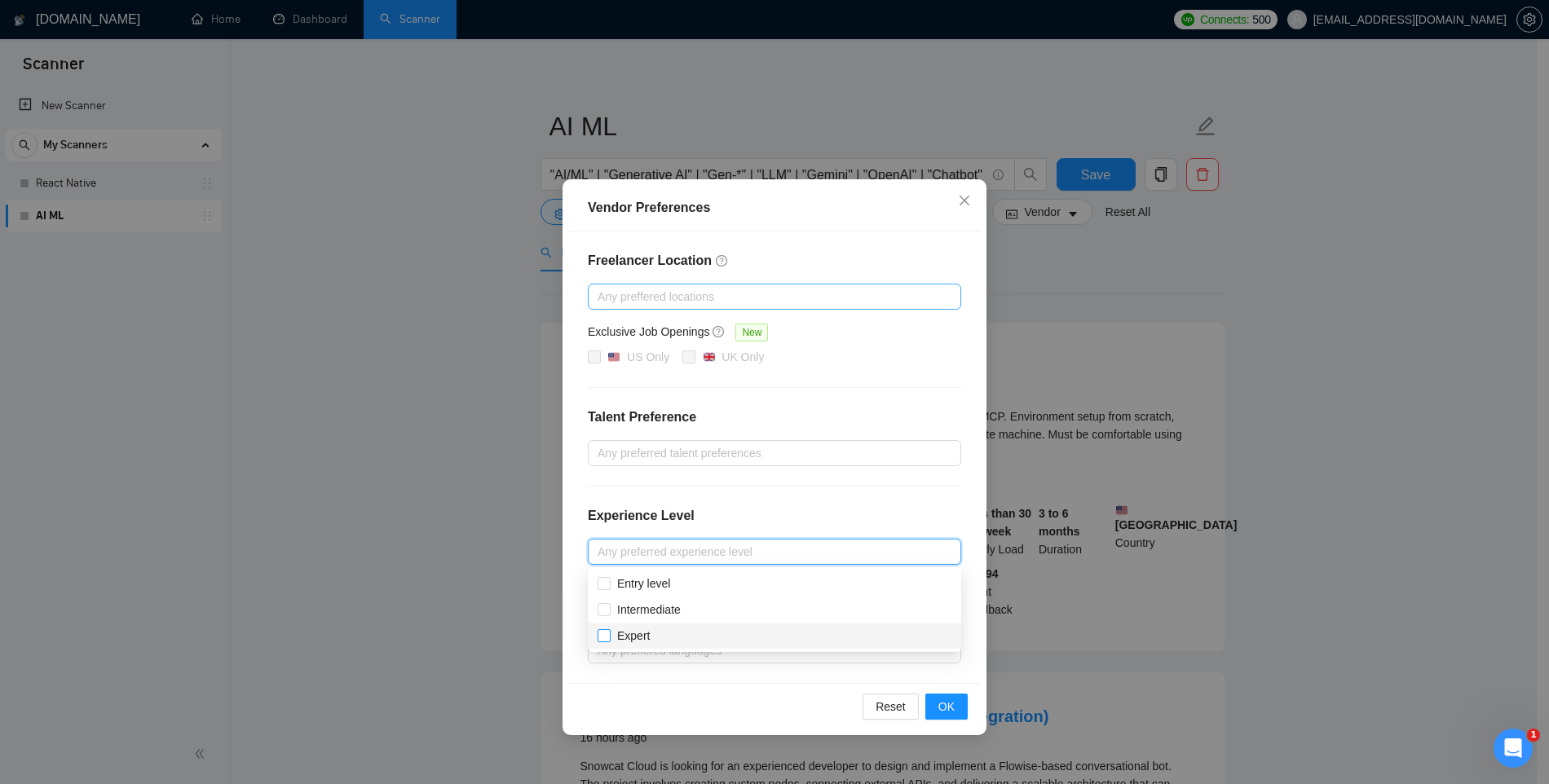
click at [624, 638] on span "Expert" at bounding box center [634, 636] width 33 height 13
click at [609, 638] on input "Expert" at bounding box center [603, 635] width 12 height 12
checkbox input "true"
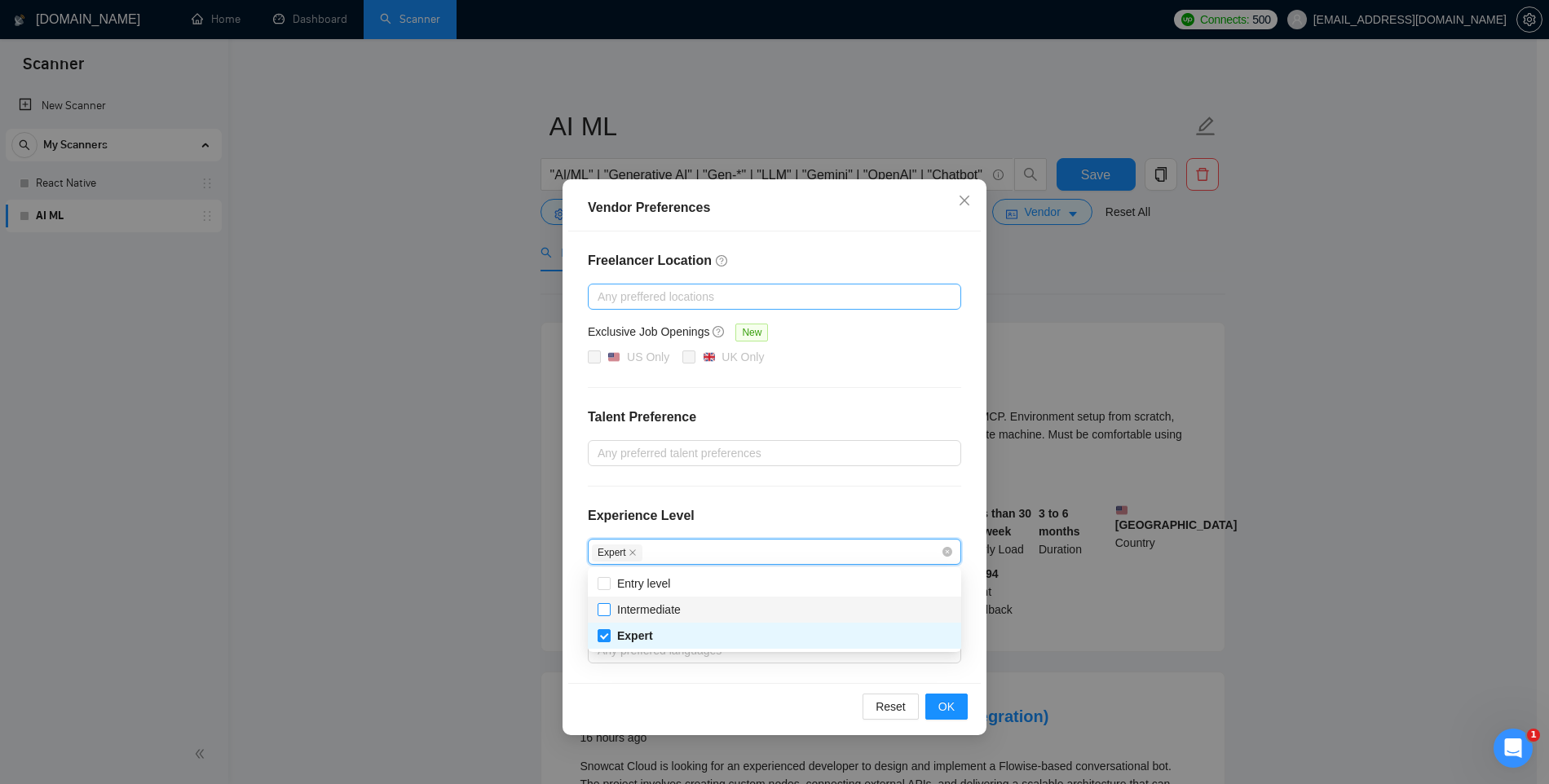
click at [630, 614] on span "Intermediate" at bounding box center [650, 610] width 64 height 13
click at [609, 614] on input "Intermediate" at bounding box center [603, 609] width 12 height 12
checkbox input "true"
click at [941, 700] on span "OK" at bounding box center [946, 707] width 16 height 18
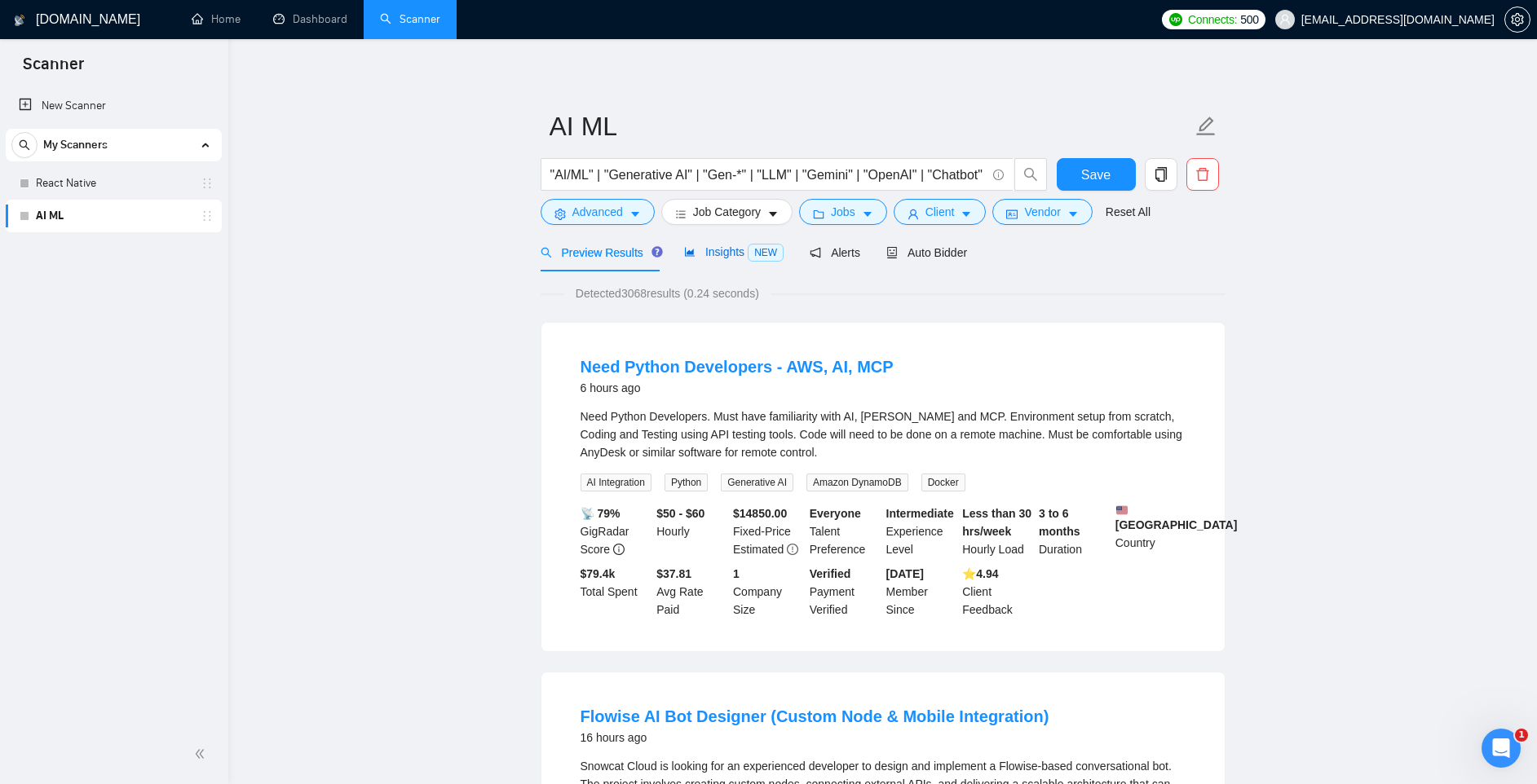
click at [728, 250] on span "Insights NEW" at bounding box center [734, 252] width 99 height 13
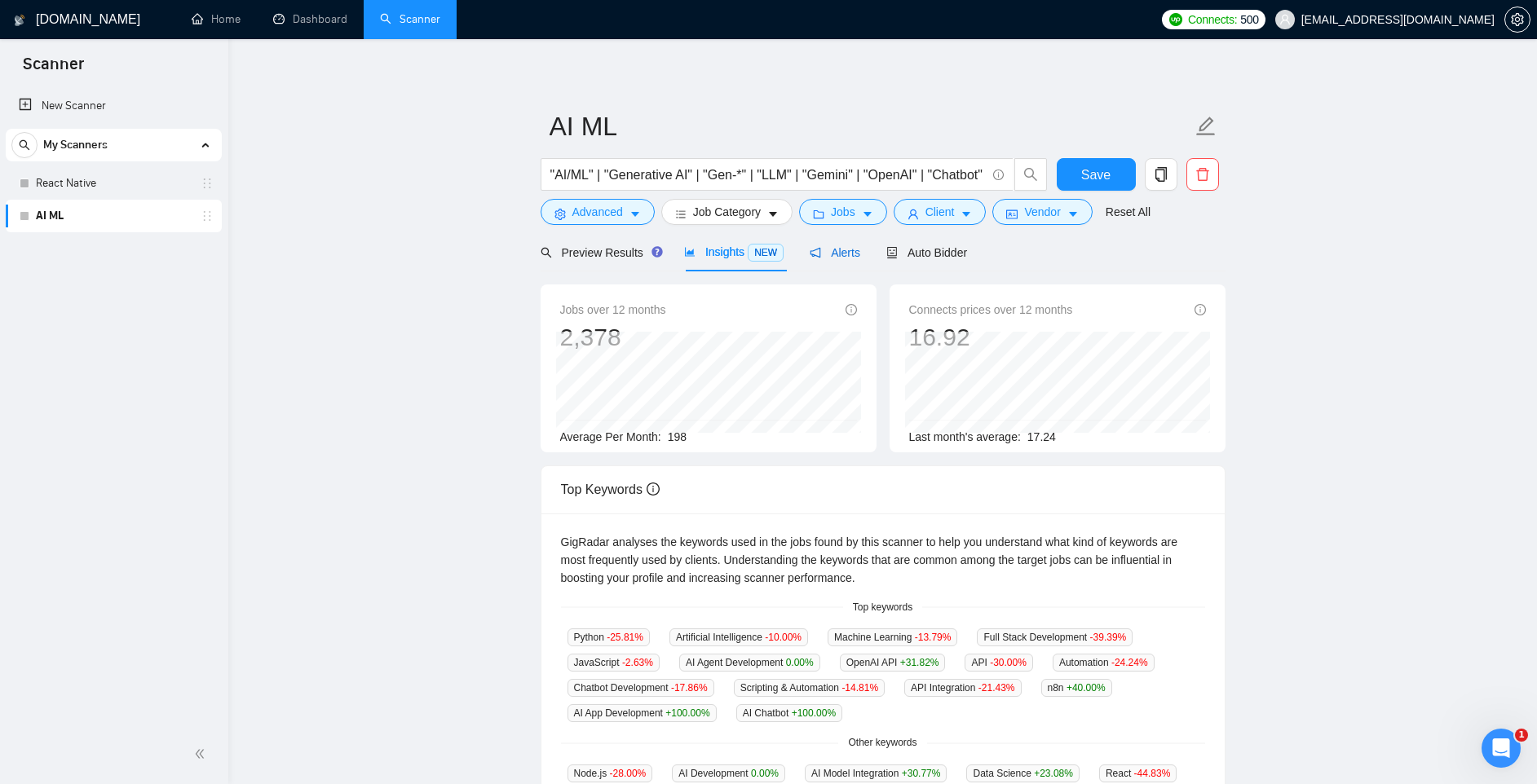
click at [831, 254] on span "Alerts" at bounding box center [835, 253] width 50 height 13
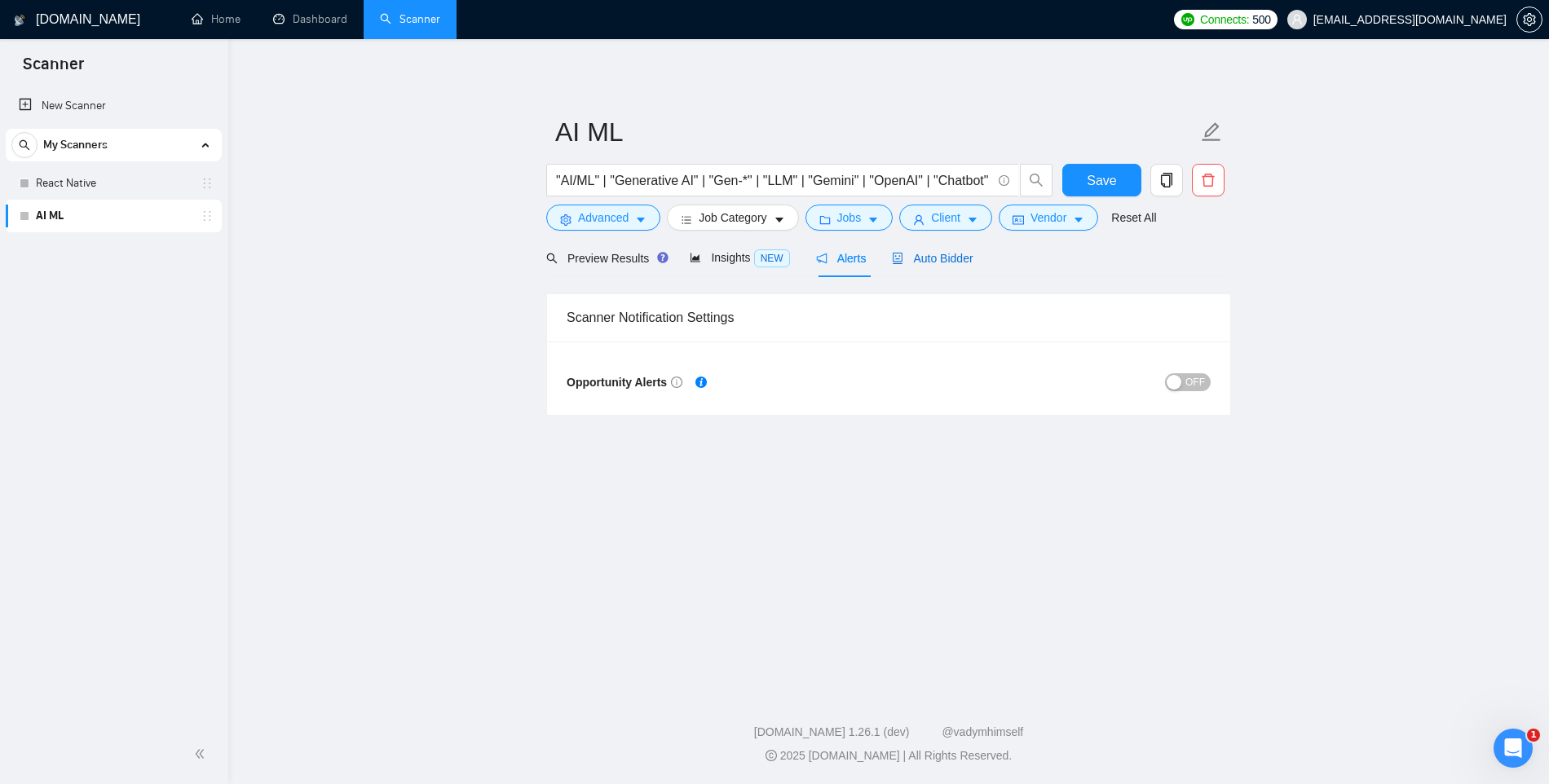
click at [920, 260] on span "Auto Bidder" at bounding box center [932, 258] width 81 height 13
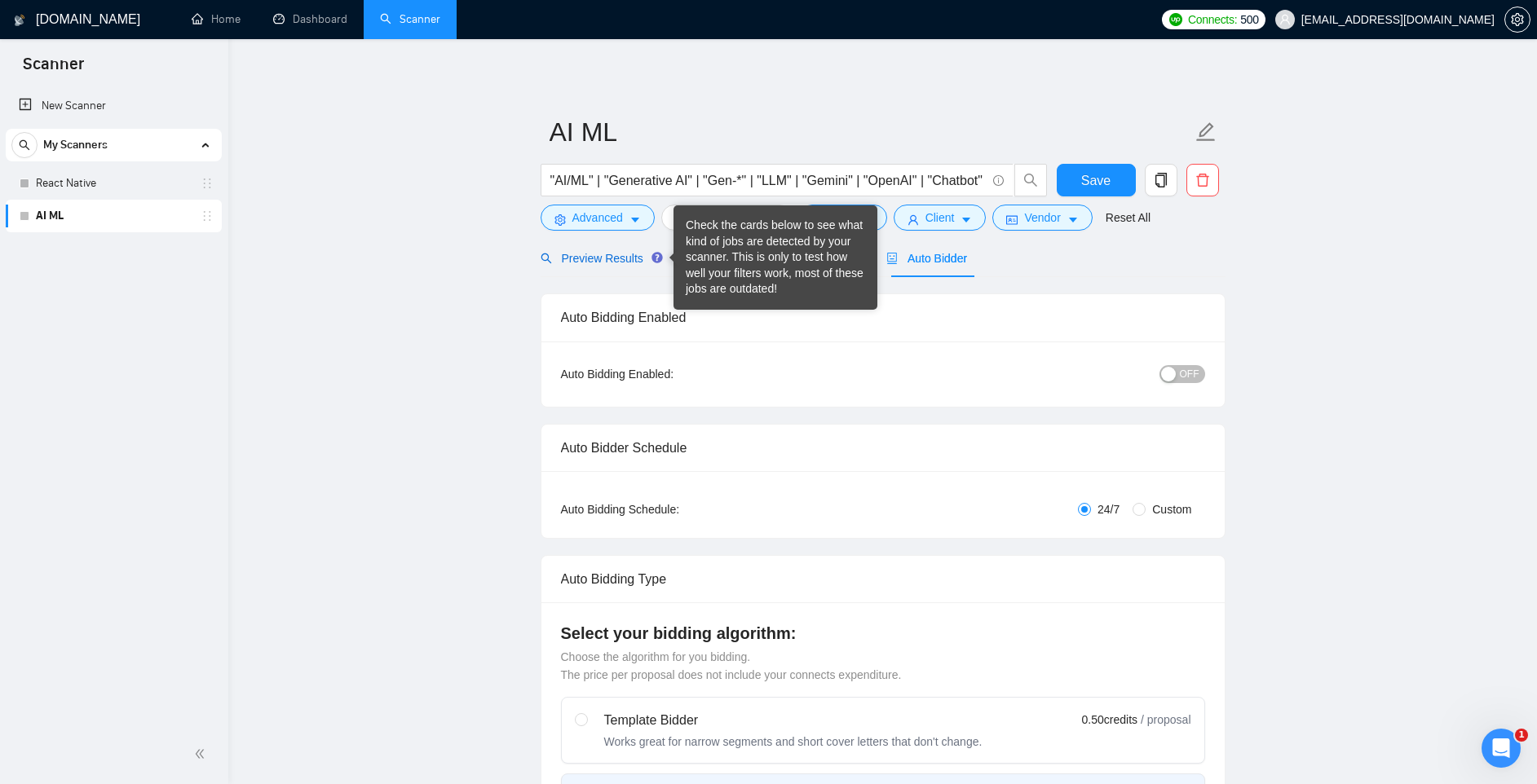
click at [612, 260] on span "Preview Results" at bounding box center [600, 258] width 118 height 13
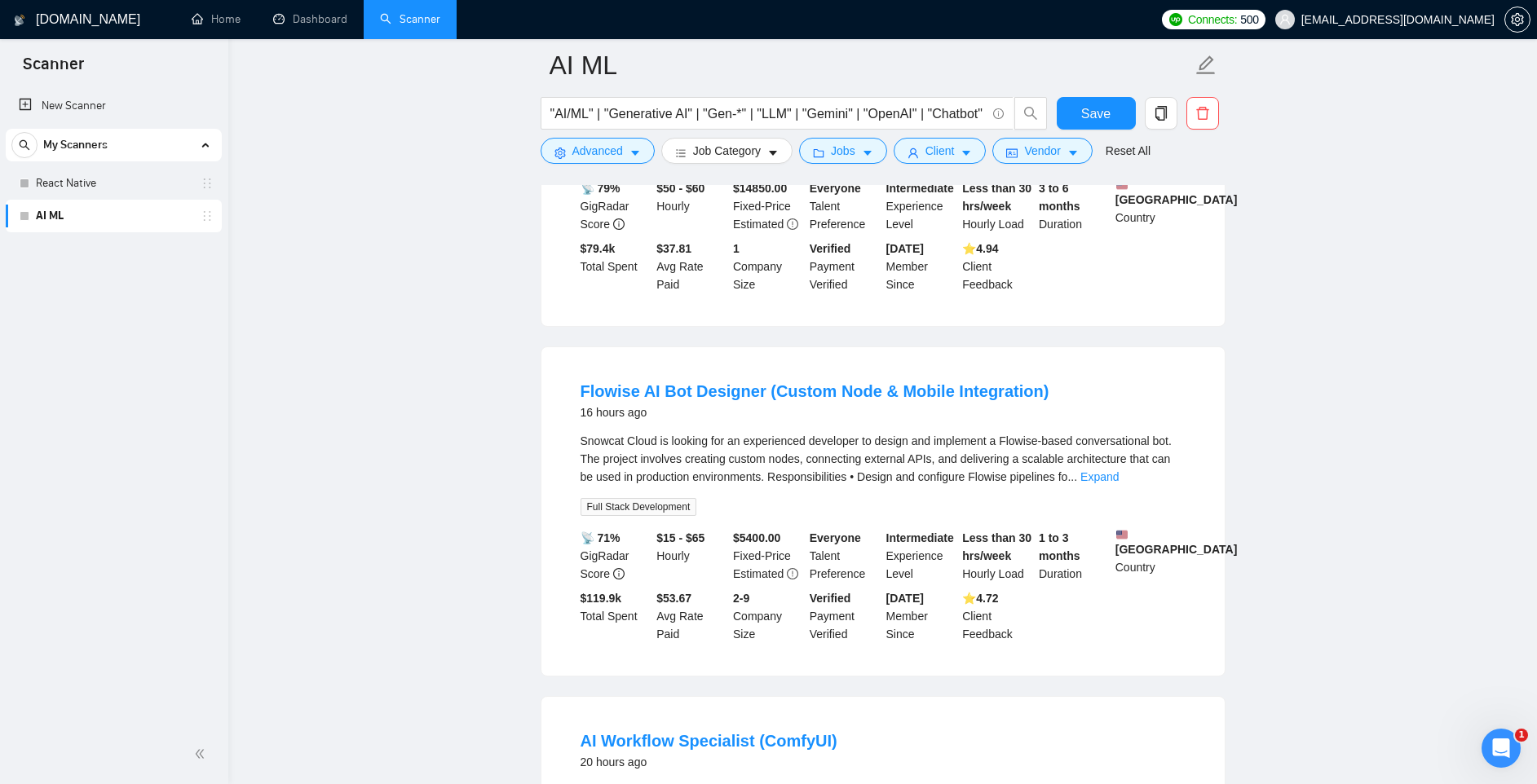
scroll to position [355, 0]
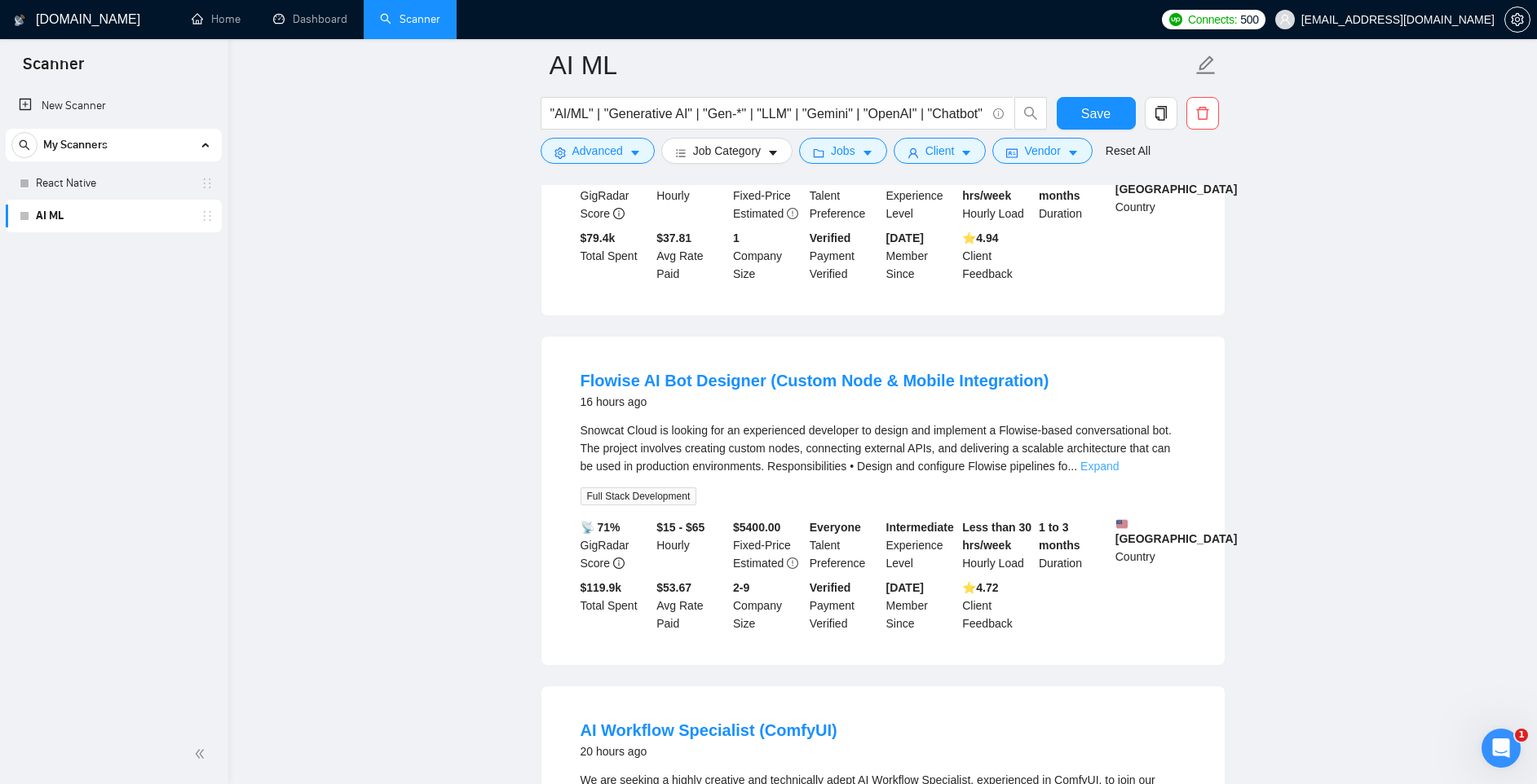
click at [1119, 473] on link "Expand" at bounding box center [1100, 467] width 39 height 13
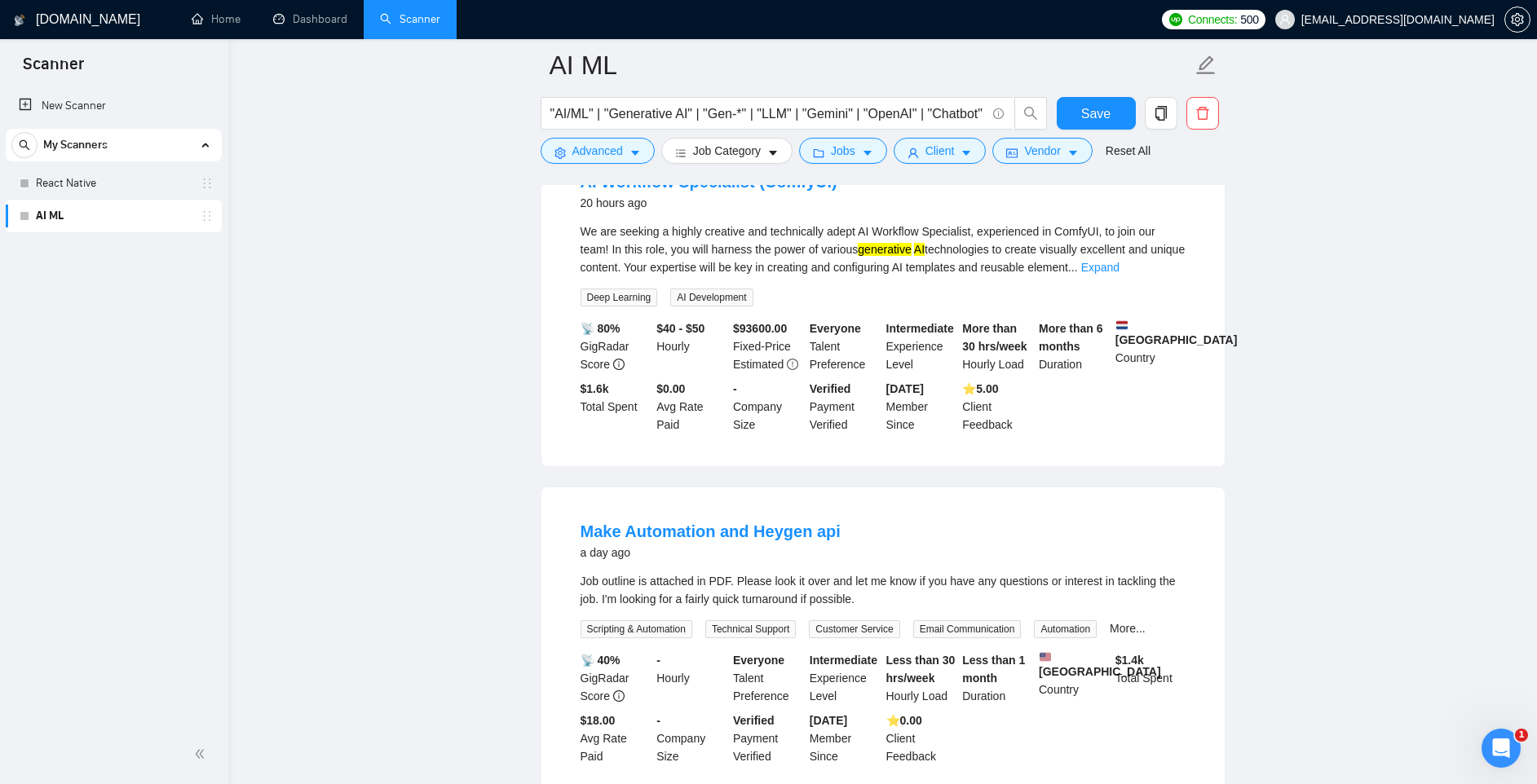
scroll to position [1013, 0]
click at [1120, 273] on link "Expand" at bounding box center [1100, 266] width 39 height 13
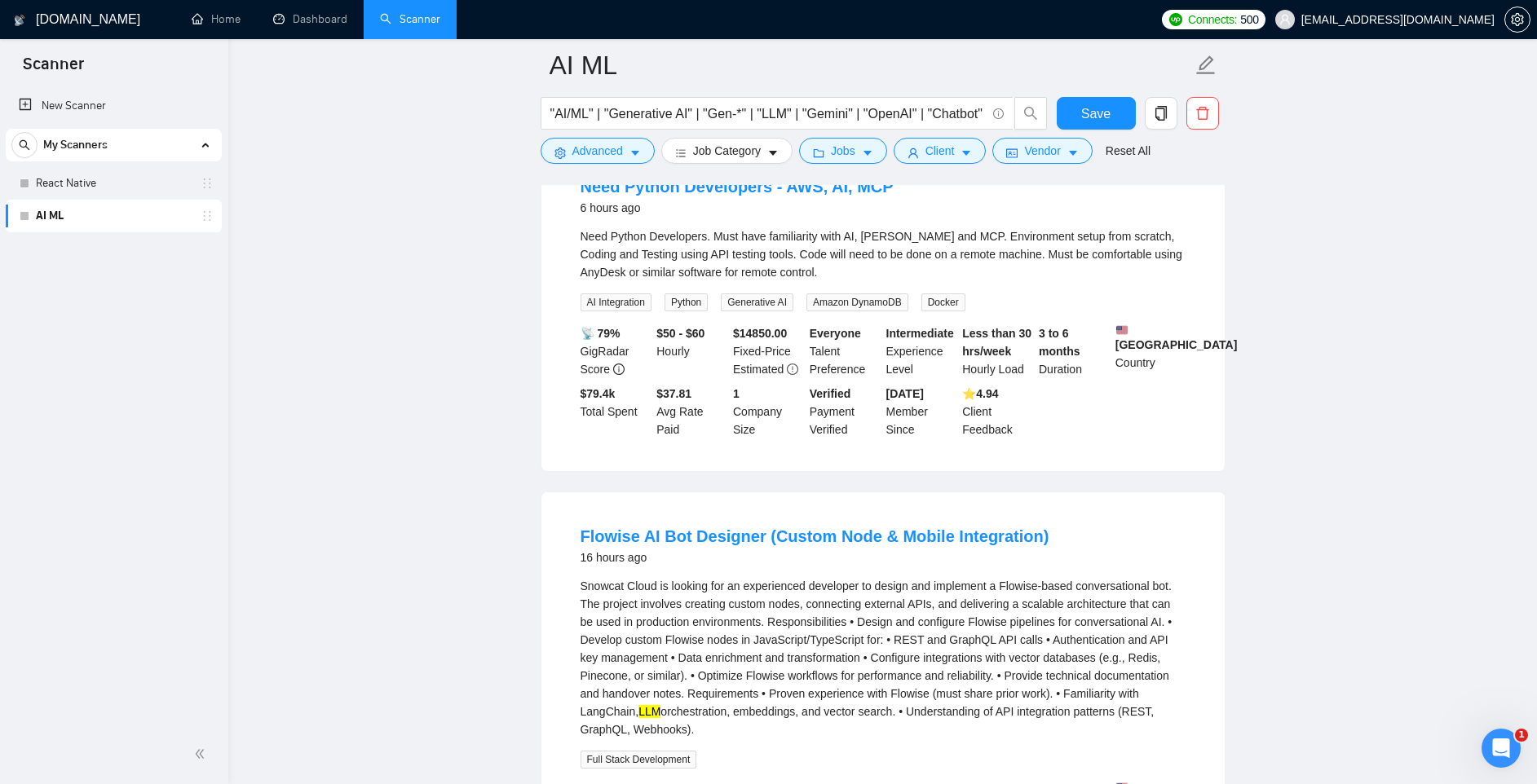
scroll to position [0, 0]
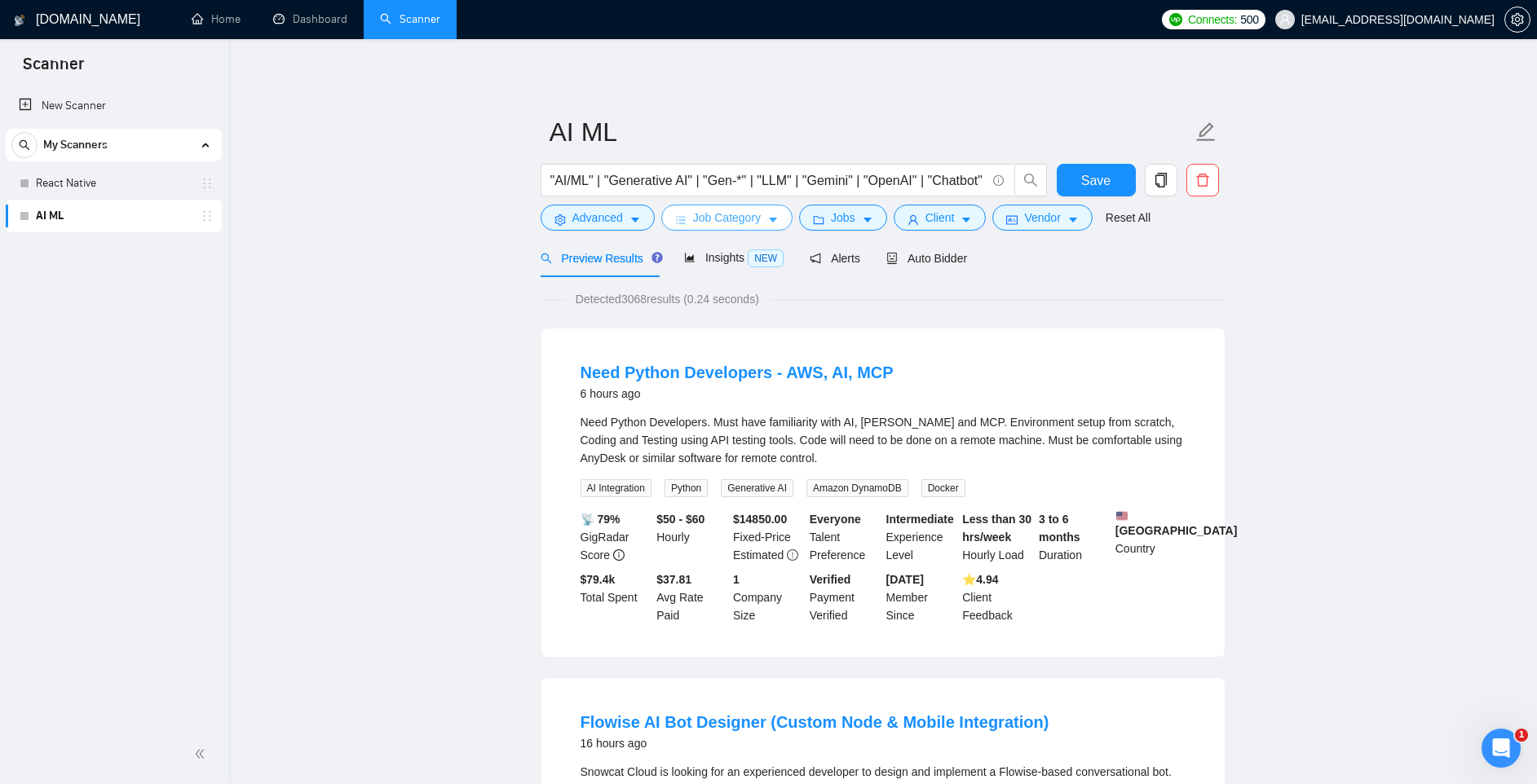
click at [724, 220] on span "Job Category" at bounding box center [727, 217] width 67 height 18
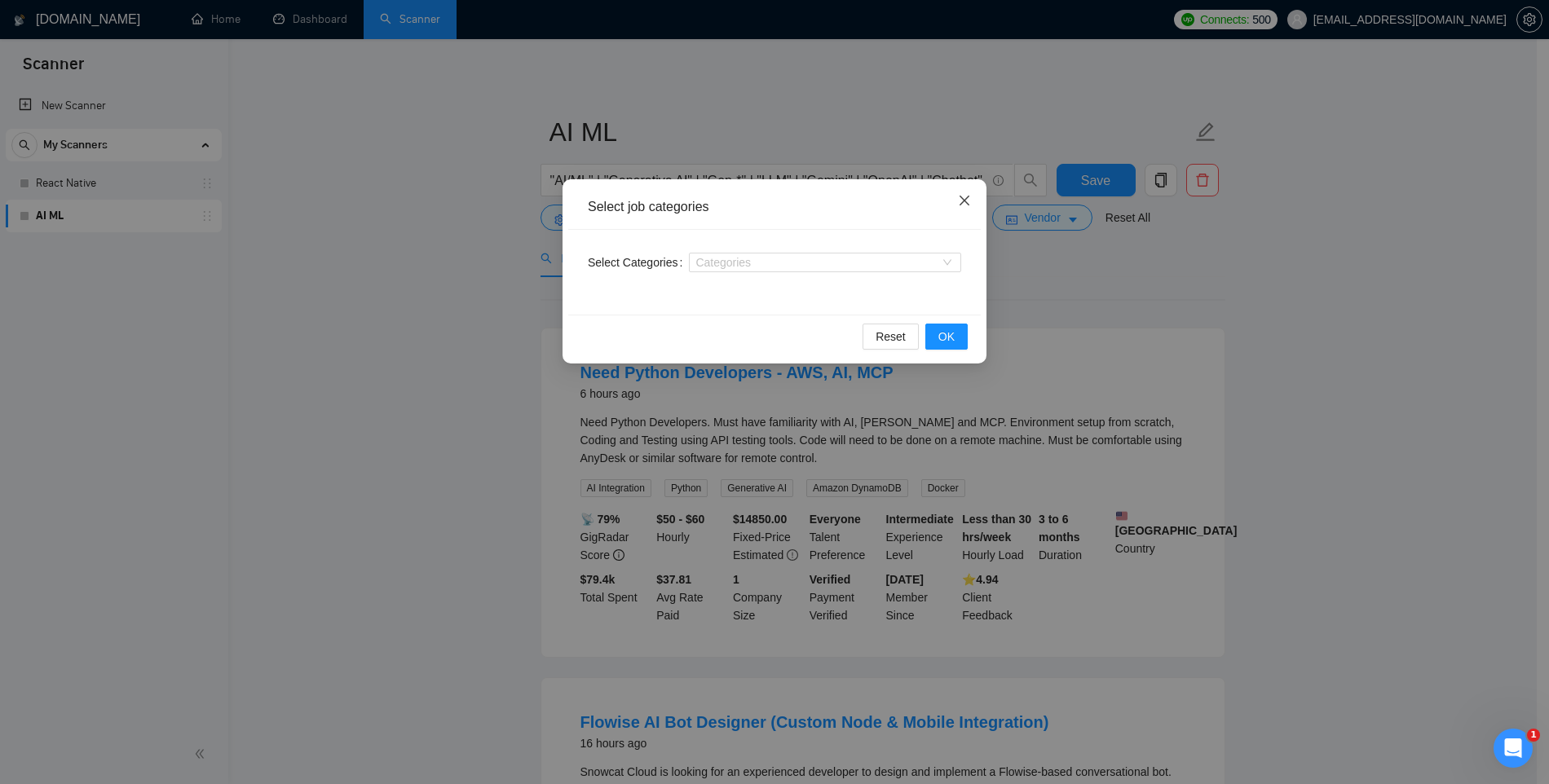
click at [963, 203] on icon "close" at bounding box center [965, 201] width 10 height 10
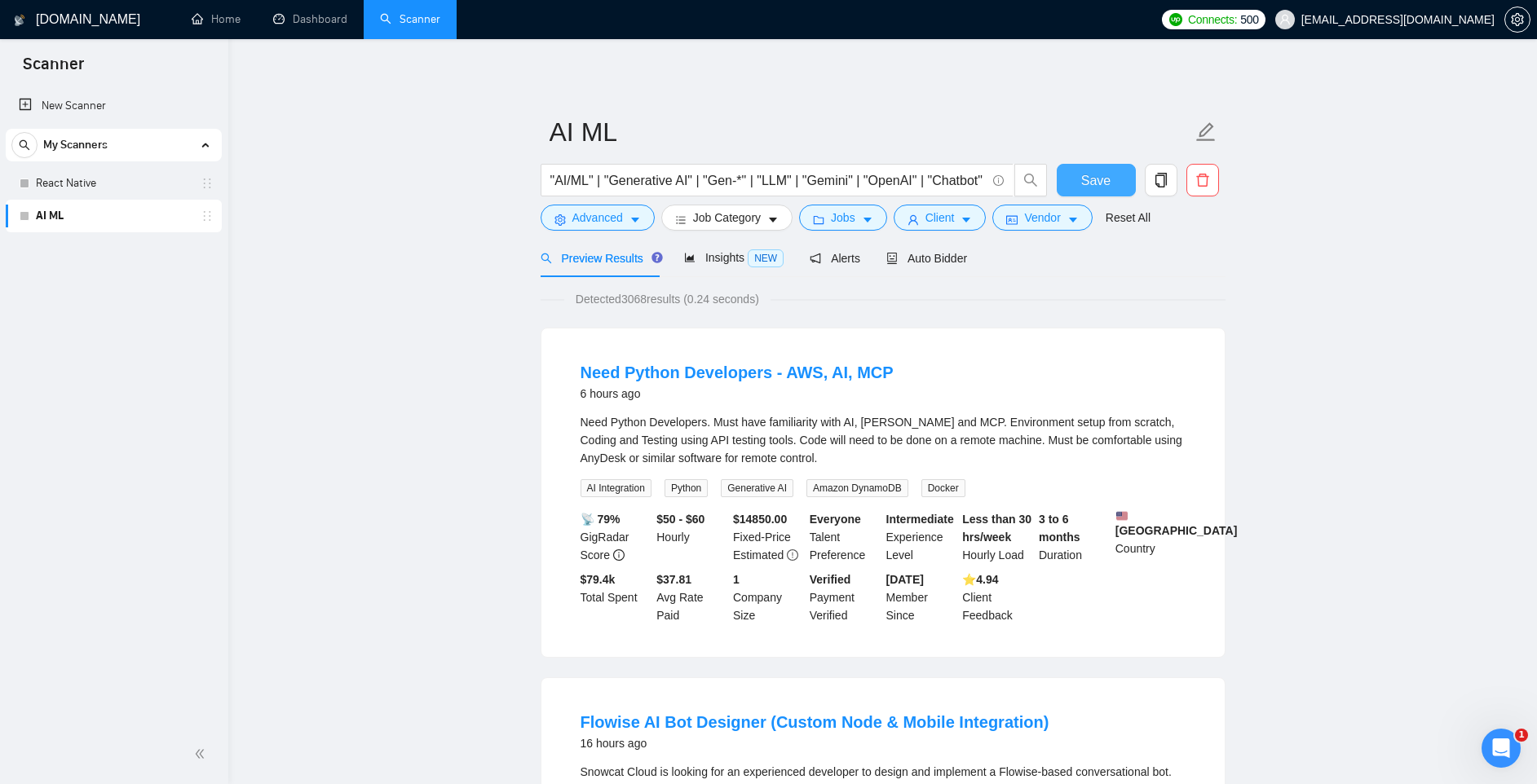
click at [1093, 183] on span "Save" at bounding box center [1095, 181] width 29 height 20
click at [846, 257] on span "Alerts" at bounding box center [835, 258] width 50 height 13
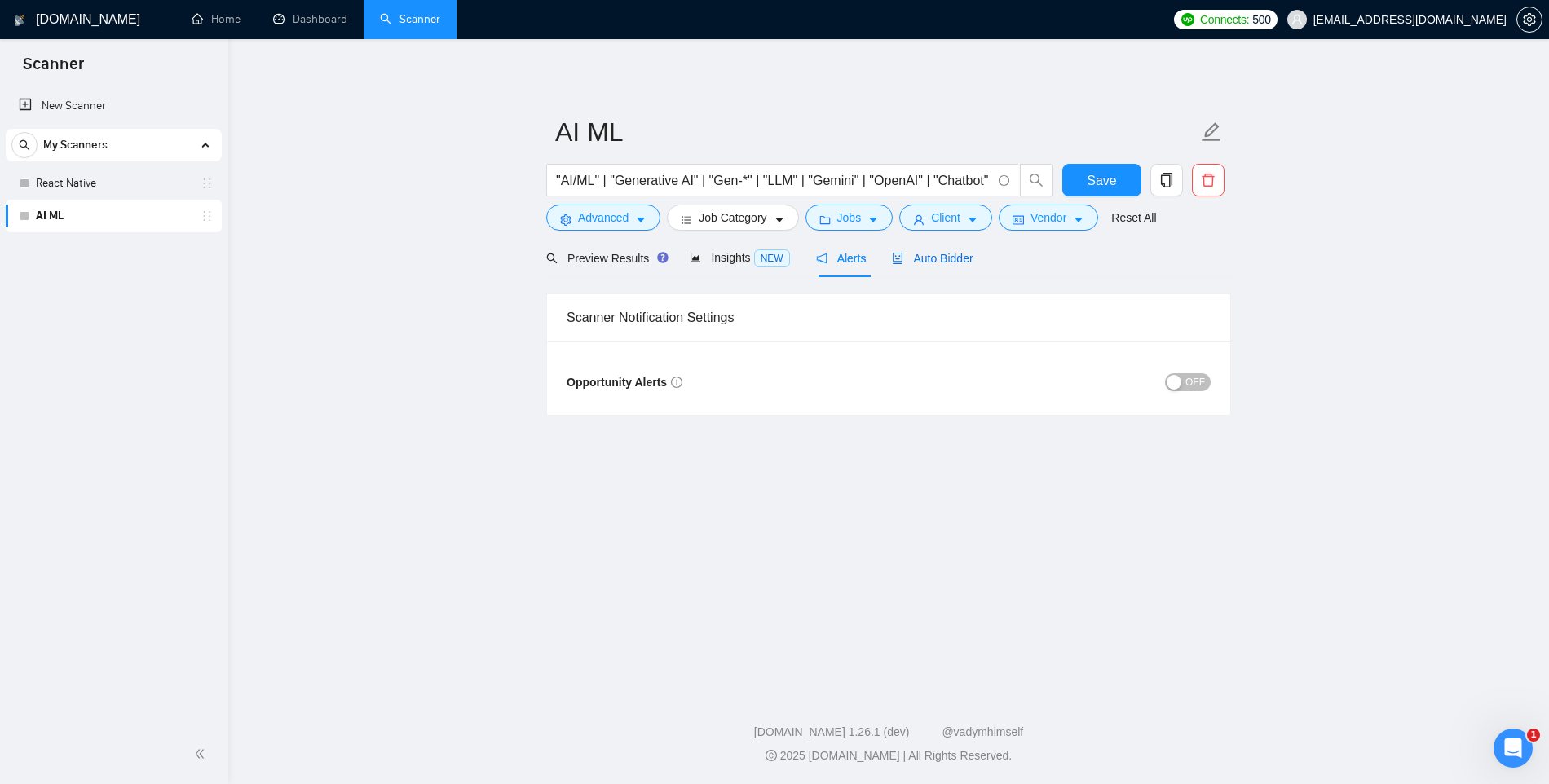
click at [928, 253] on span "Auto Bidder" at bounding box center [932, 258] width 81 height 13
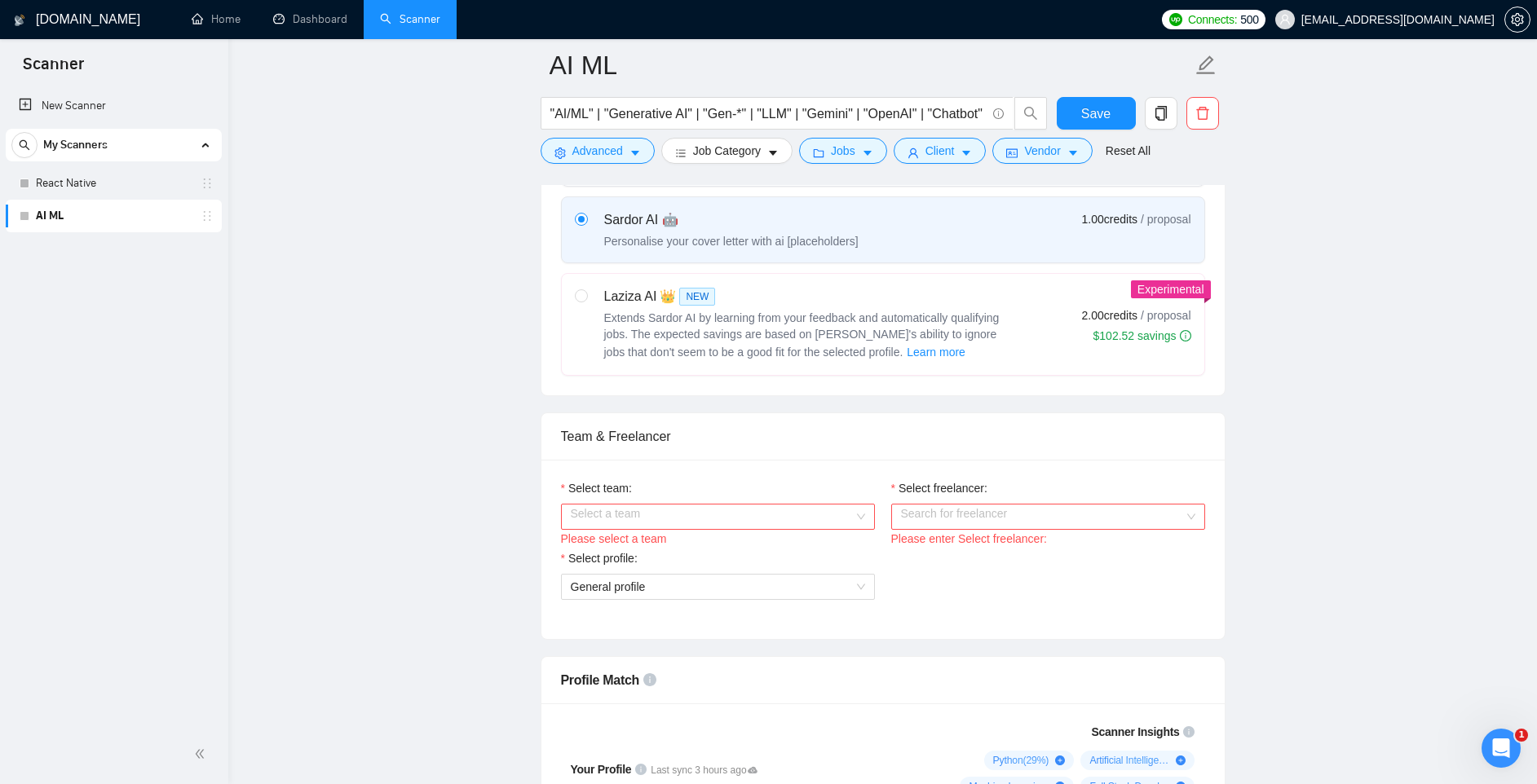
scroll to position [601, 0]
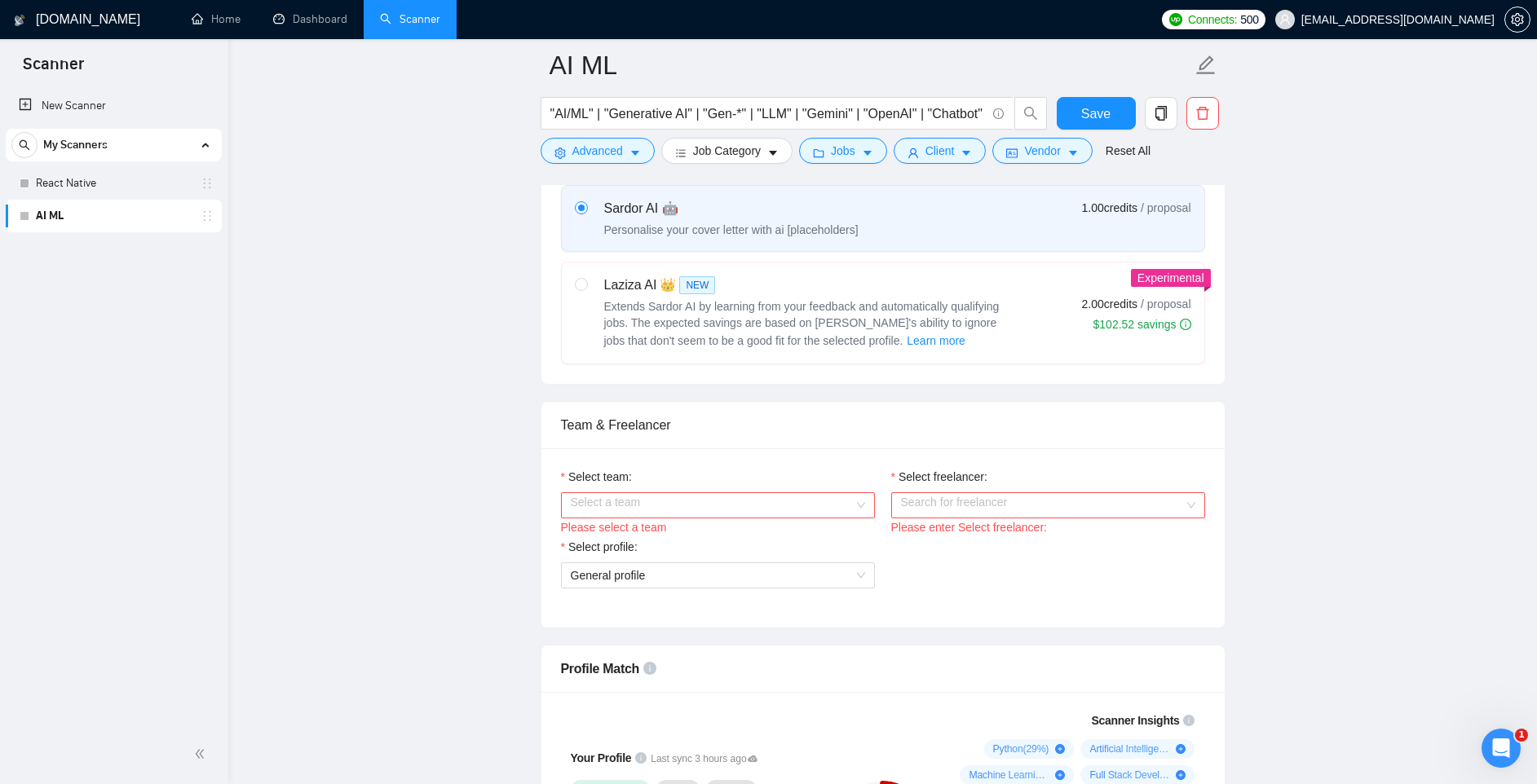
click at [728, 511] on input "Select team:" at bounding box center [712, 505] width 283 height 24
click at [676, 541] on div "JarvisBitz Tech" at bounding box center [717, 537] width 294 height 18
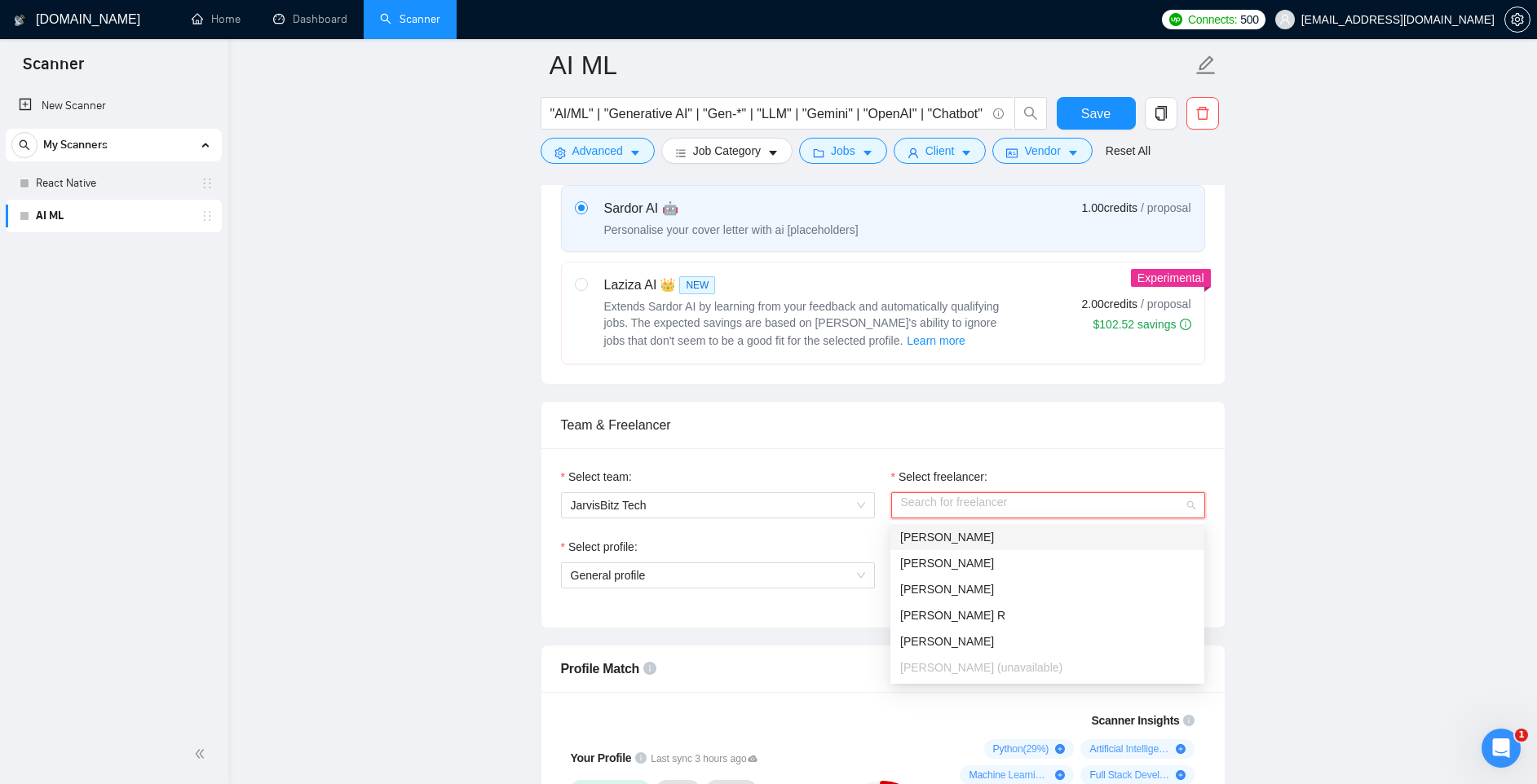
click at [929, 512] on input "Select freelancer:" at bounding box center [1042, 505] width 283 height 24
click at [981, 462] on div "Select team: JarvisBitz Tech Select freelancer: Search for freelancer Please en…" at bounding box center [882, 538] width 683 height 179
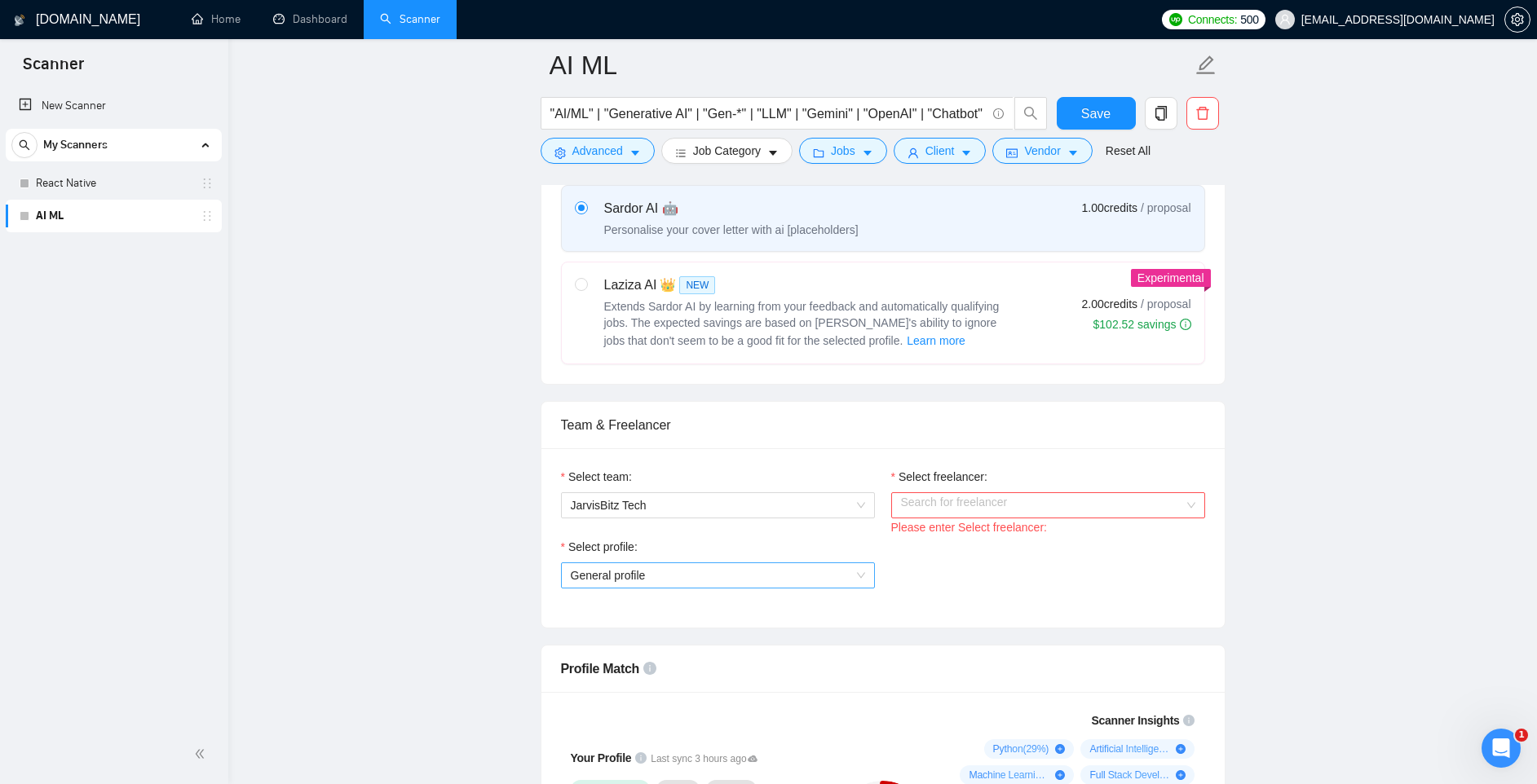
click at [803, 569] on span "General profile" at bounding box center [718, 575] width 294 height 24
click at [946, 559] on div "Select profile: General profile" at bounding box center [882, 573] width 660 height 70
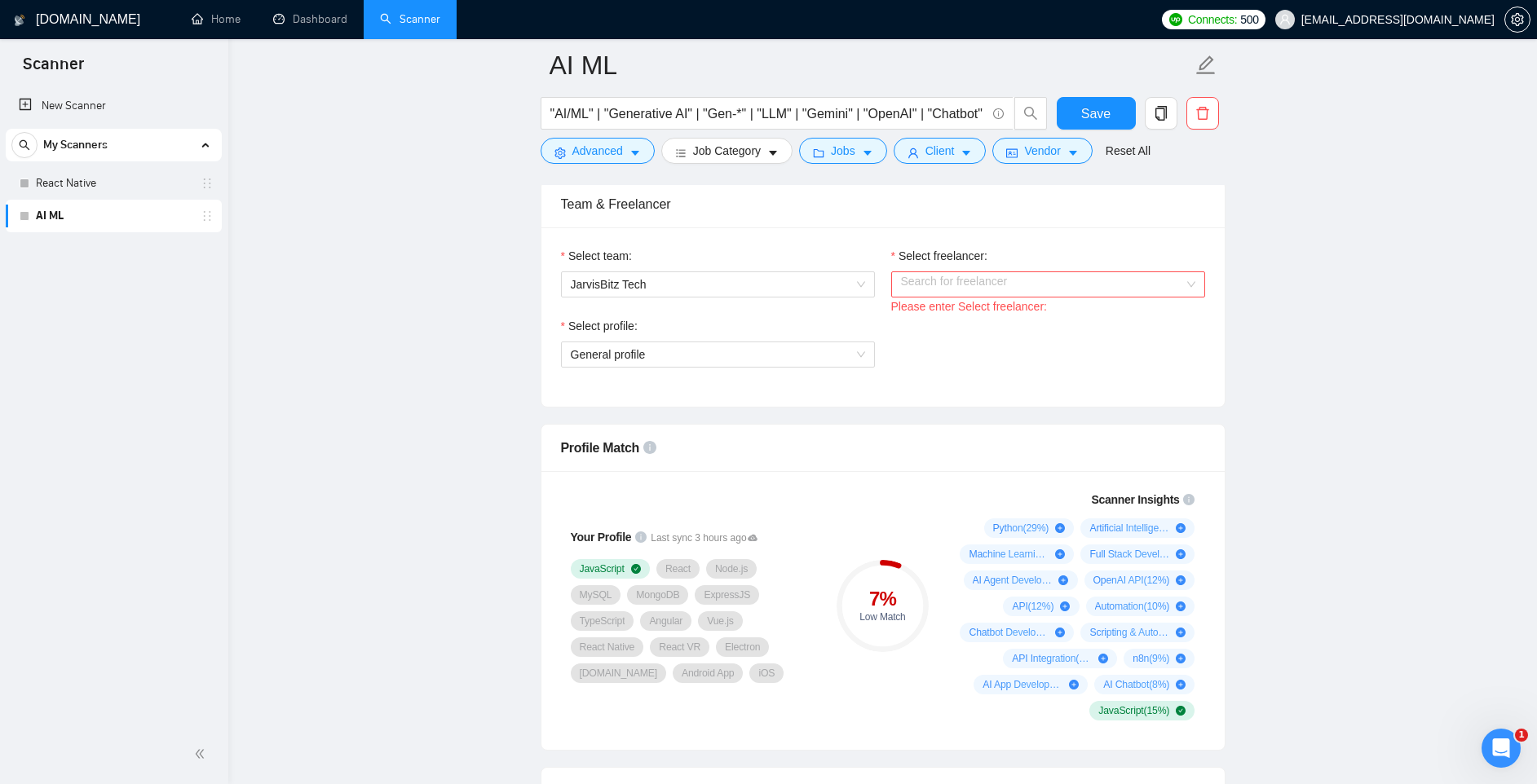
scroll to position [827, 0]
click at [946, 276] on input "Select freelancer:" at bounding box center [1042, 280] width 283 height 24
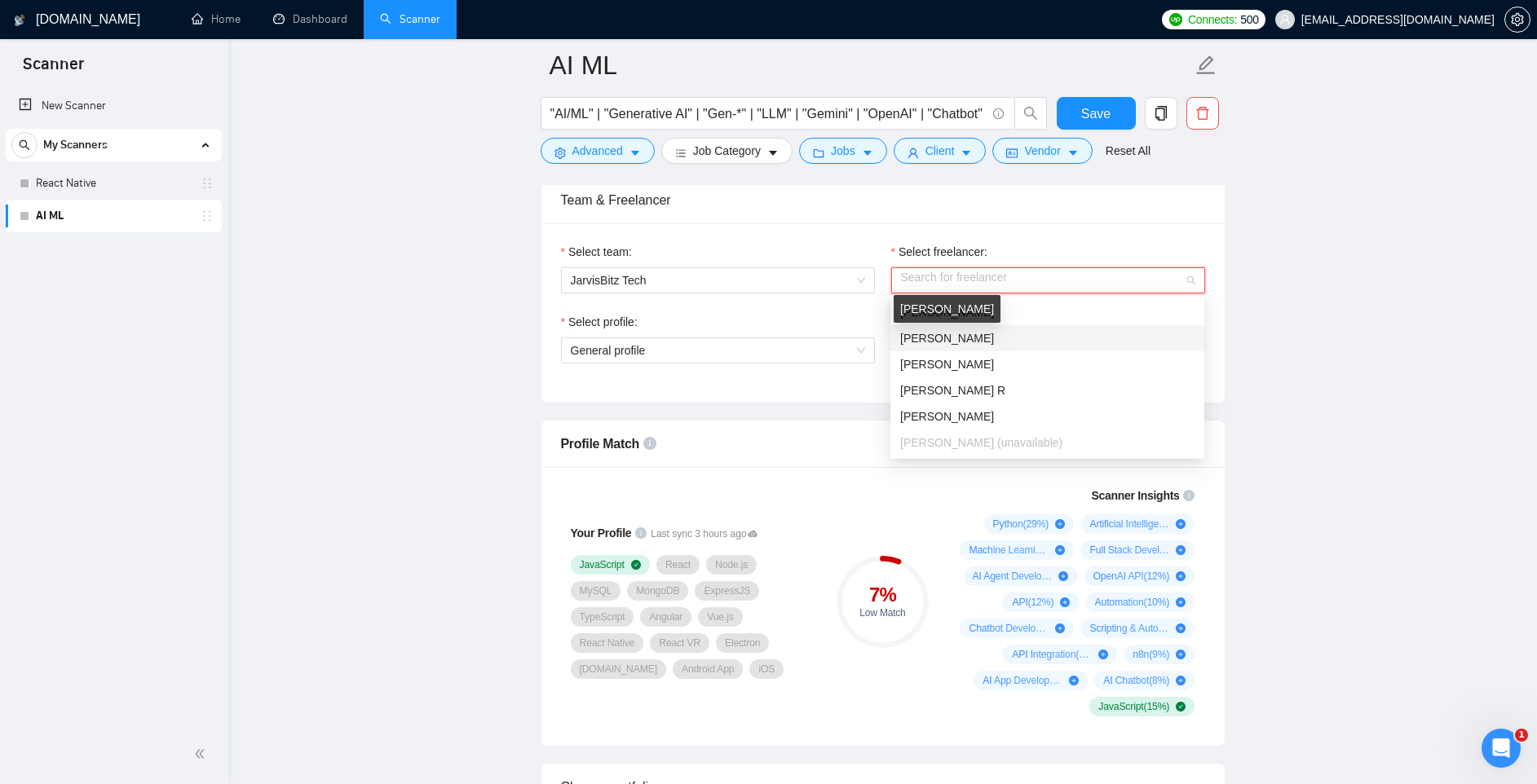
click at [938, 312] on div "Hirenbhai Gevariya" at bounding box center [946, 309] width 107 height 28
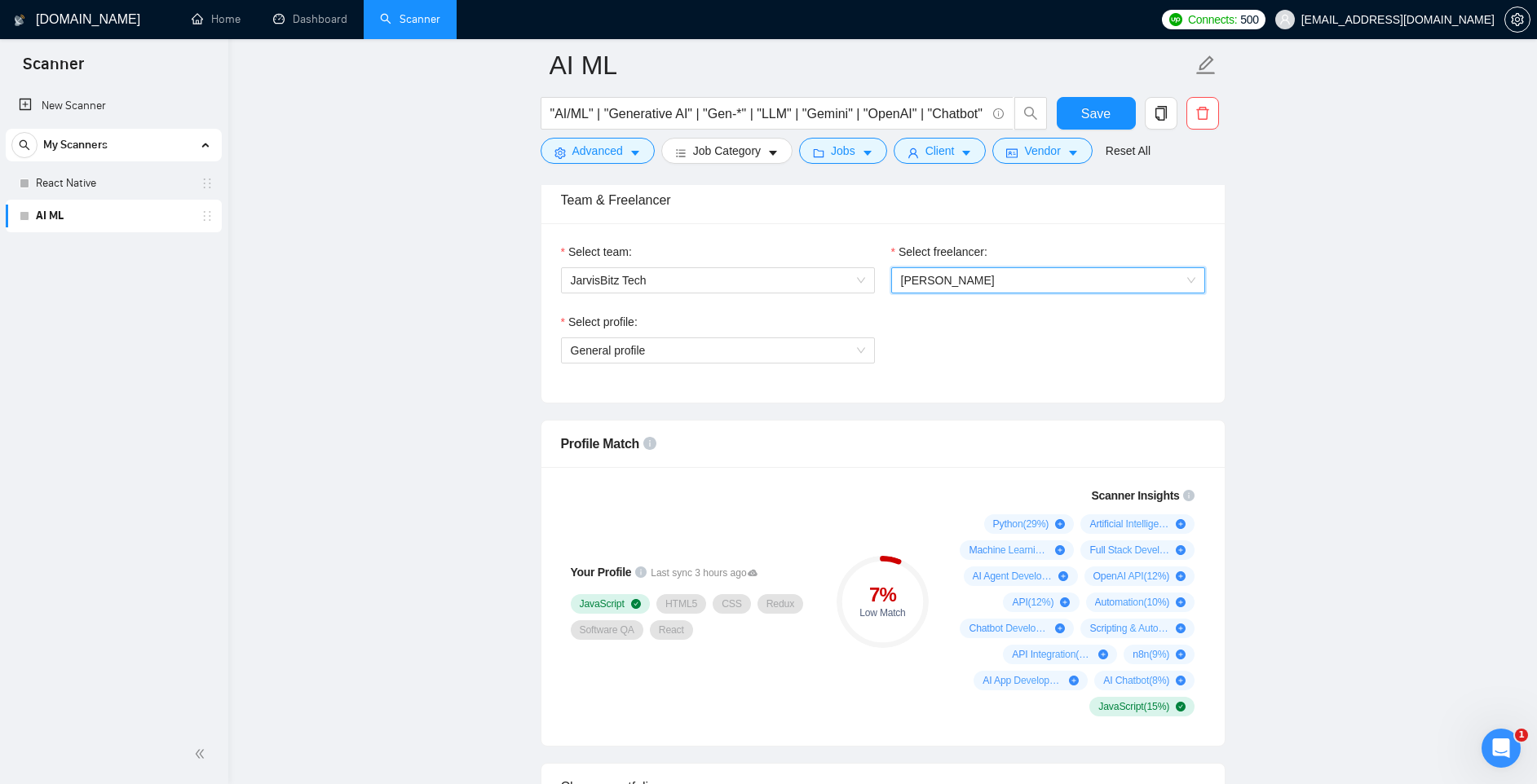
click at [938, 283] on span "Hirenbhai Gevariya" at bounding box center [947, 281] width 93 height 13
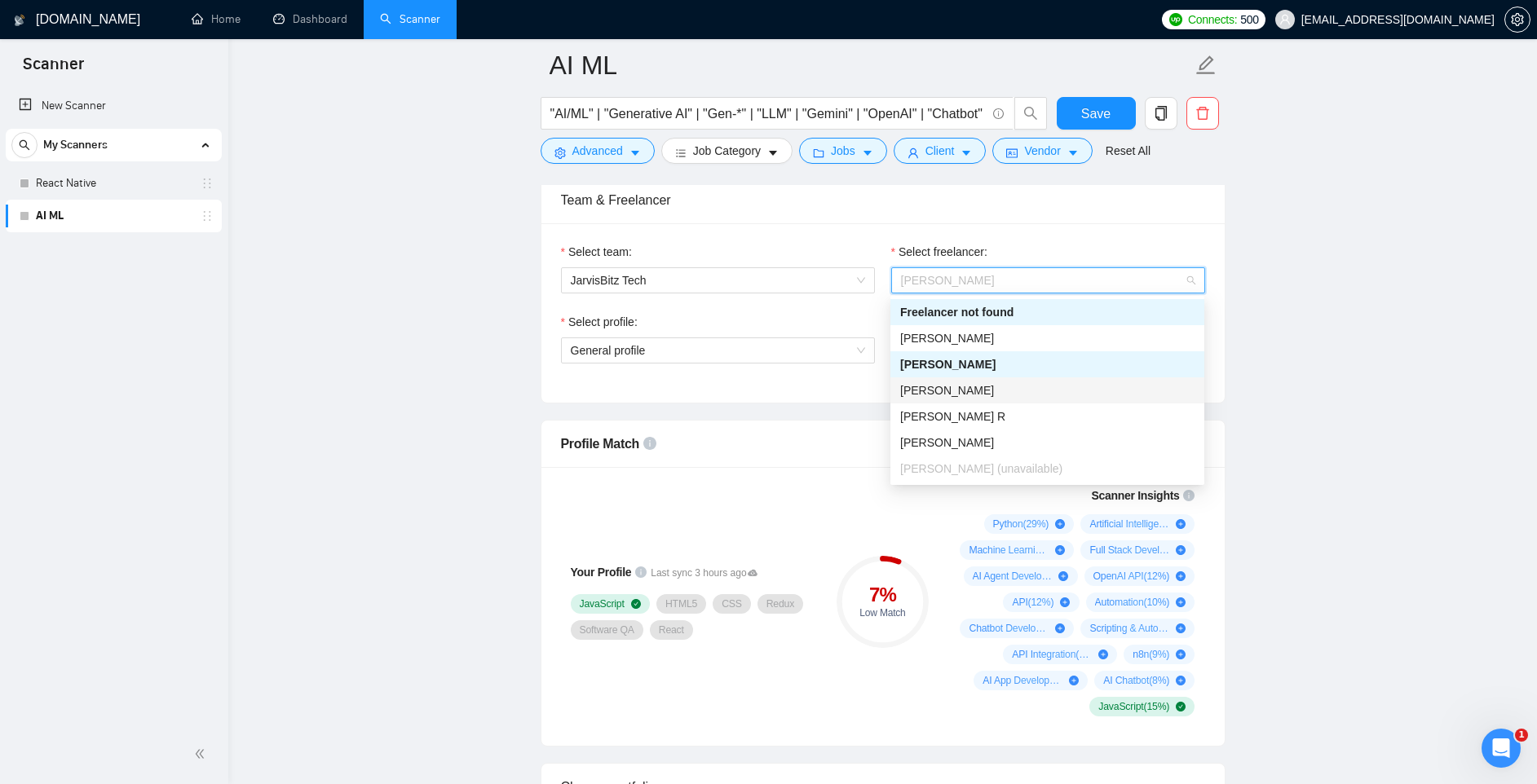
click at [862, 369] on div "Select profile: General profile" at bounding box center [718, 347] width 330 height 70
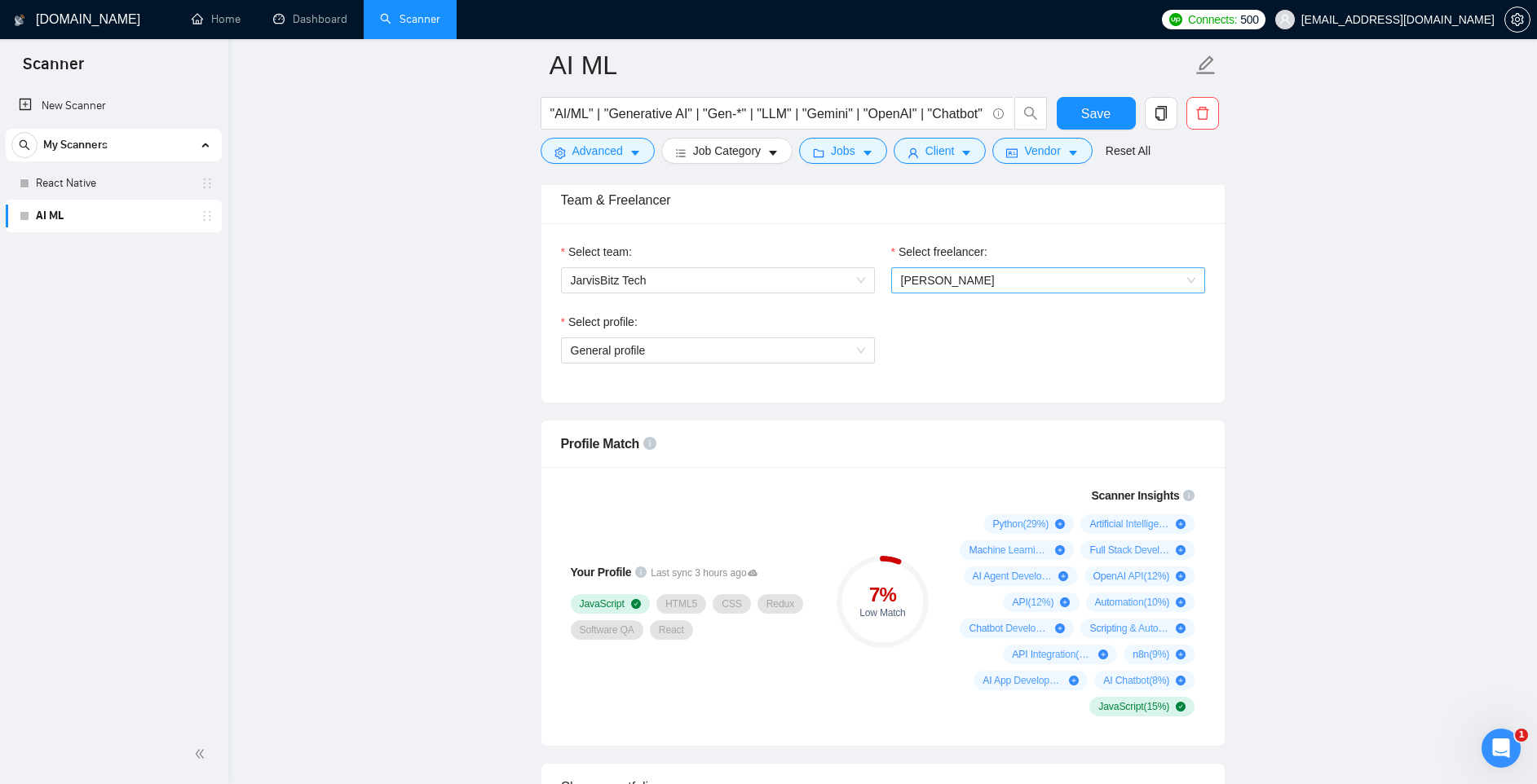
click at [989, 280] on span "Hirenbhai Gevariya" at bounding box center [947, 281] width 93 height 13
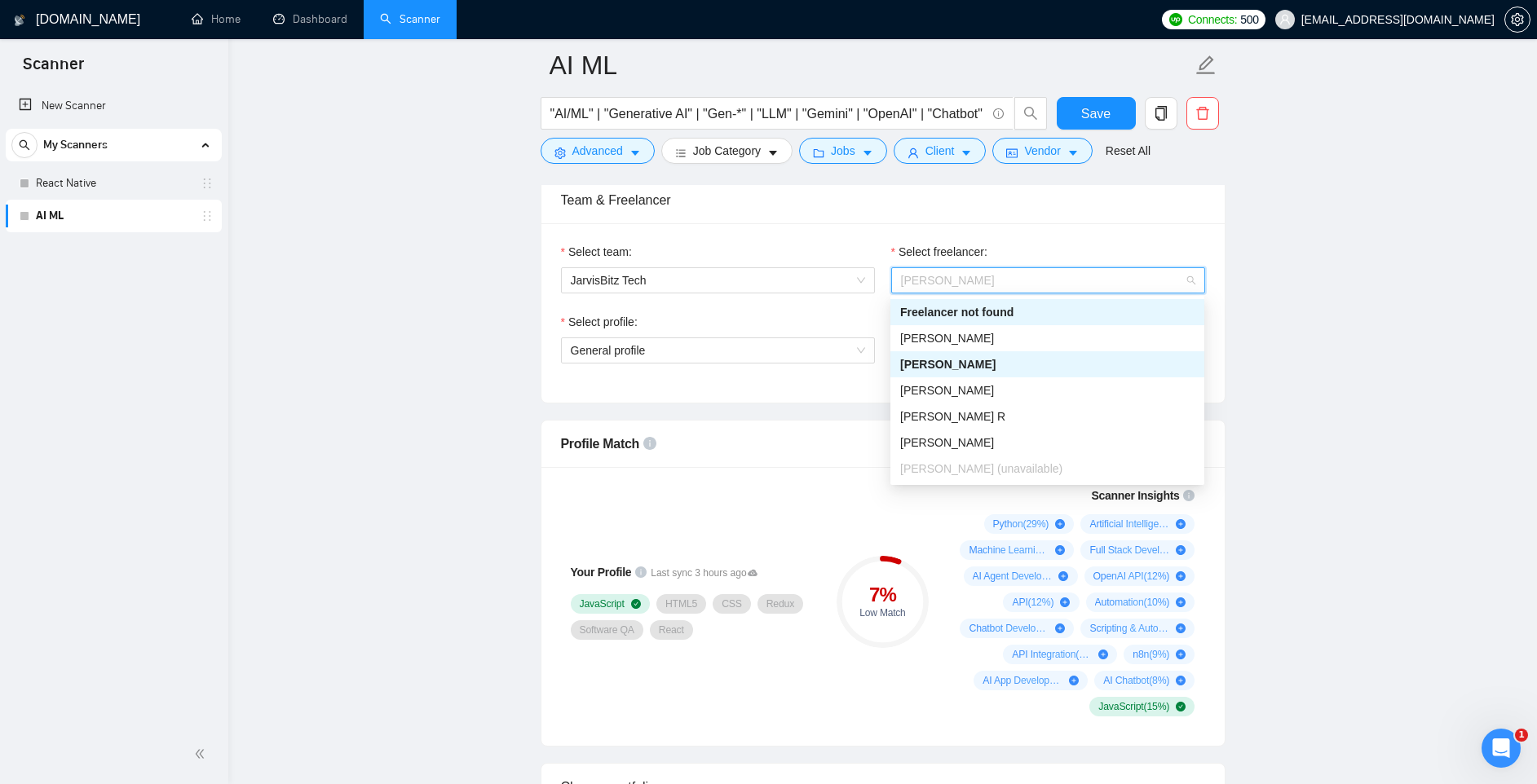
click at [994, 213] on div "Team & Freelancer" at bounding box center [883, 199] width 644 height 46
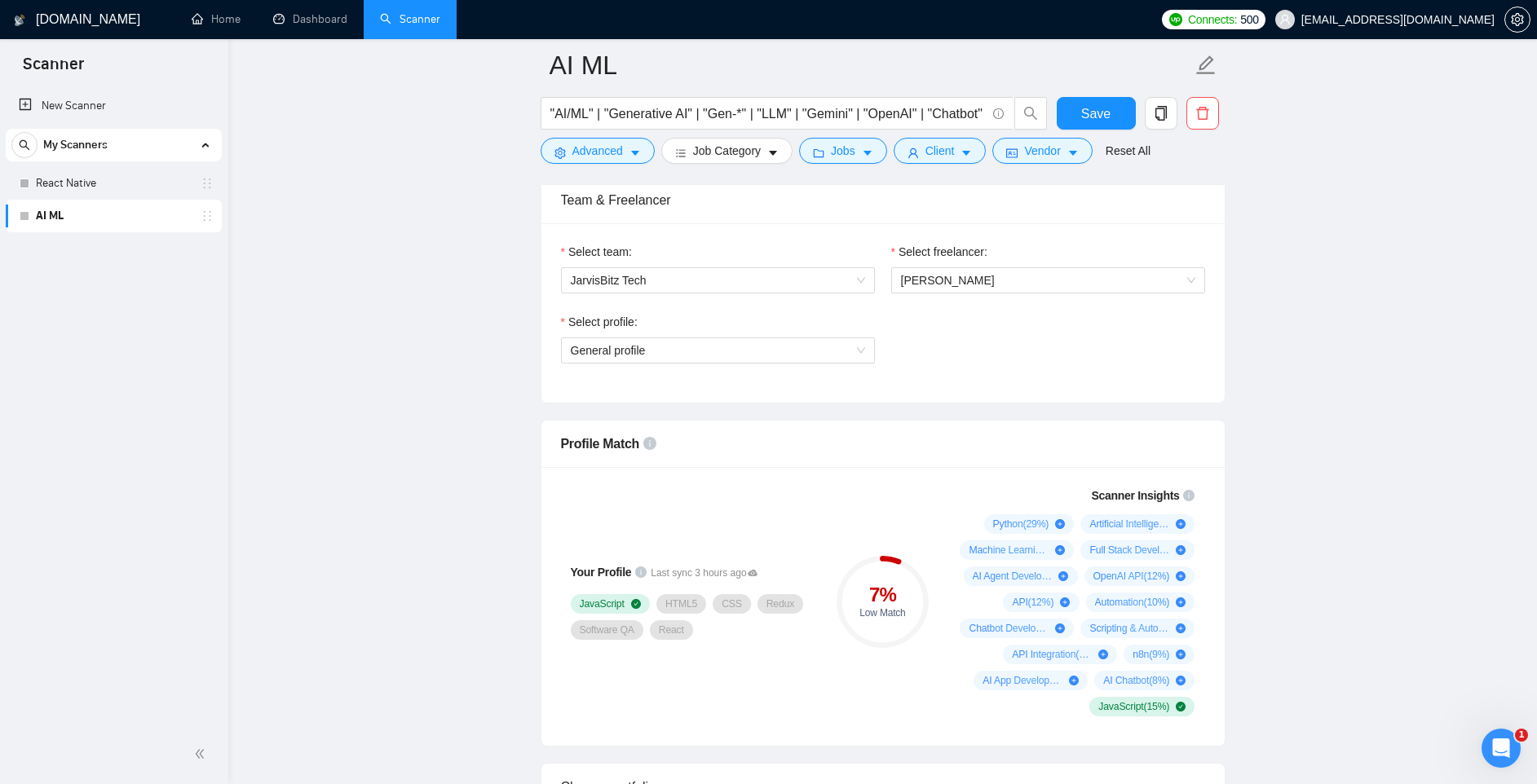
click at [957, 326] on div "Select profile: General profile" at bounding box center [882, 347] width 660 height 70
click at [957, 283] on span "Hirenbhai Gevariya" at bounding box center [947, 281] width 93 height 13
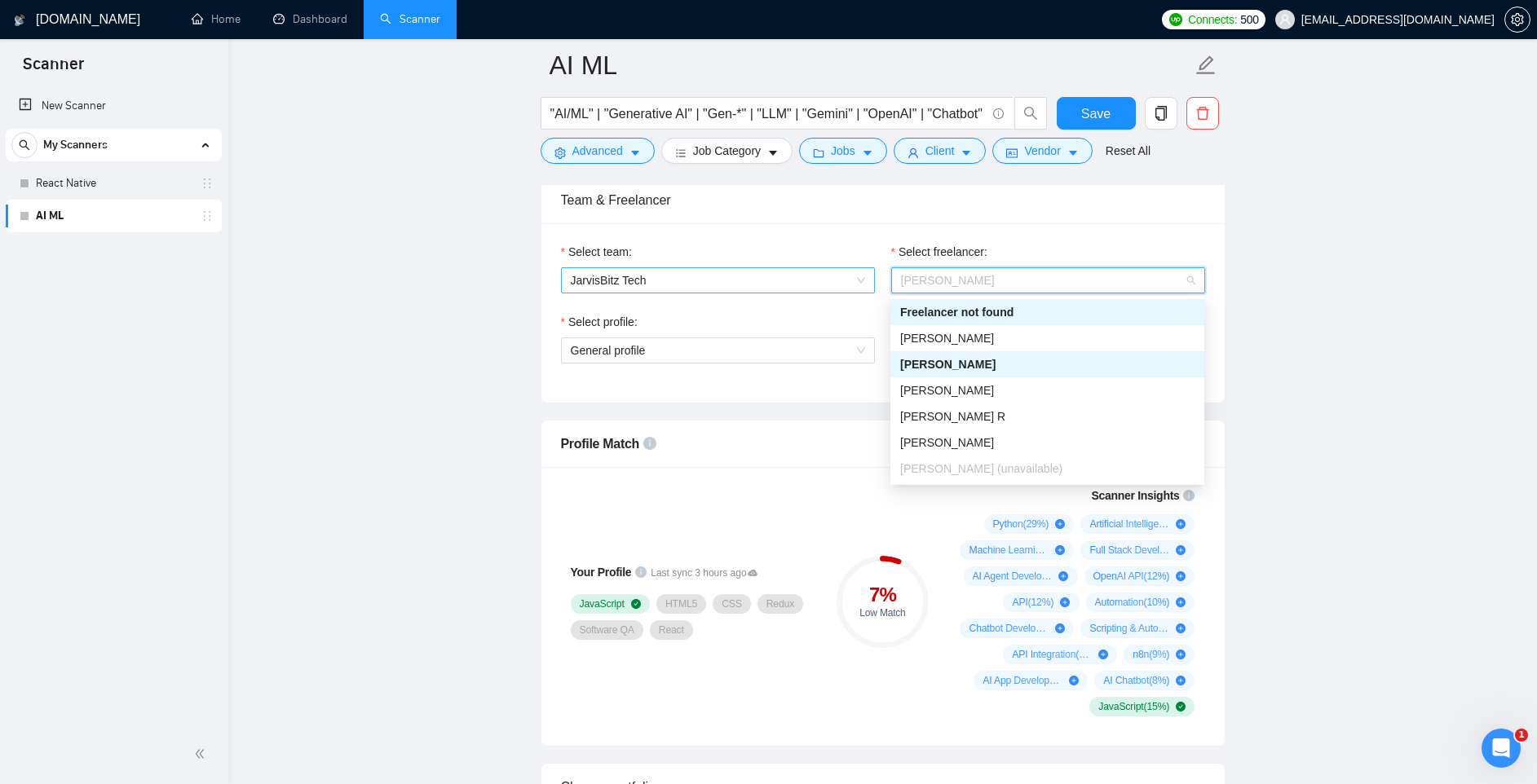
click at [804, 283] on span "JarvisBitz Tech" at bounding box center [718, 280] width 294 height 24
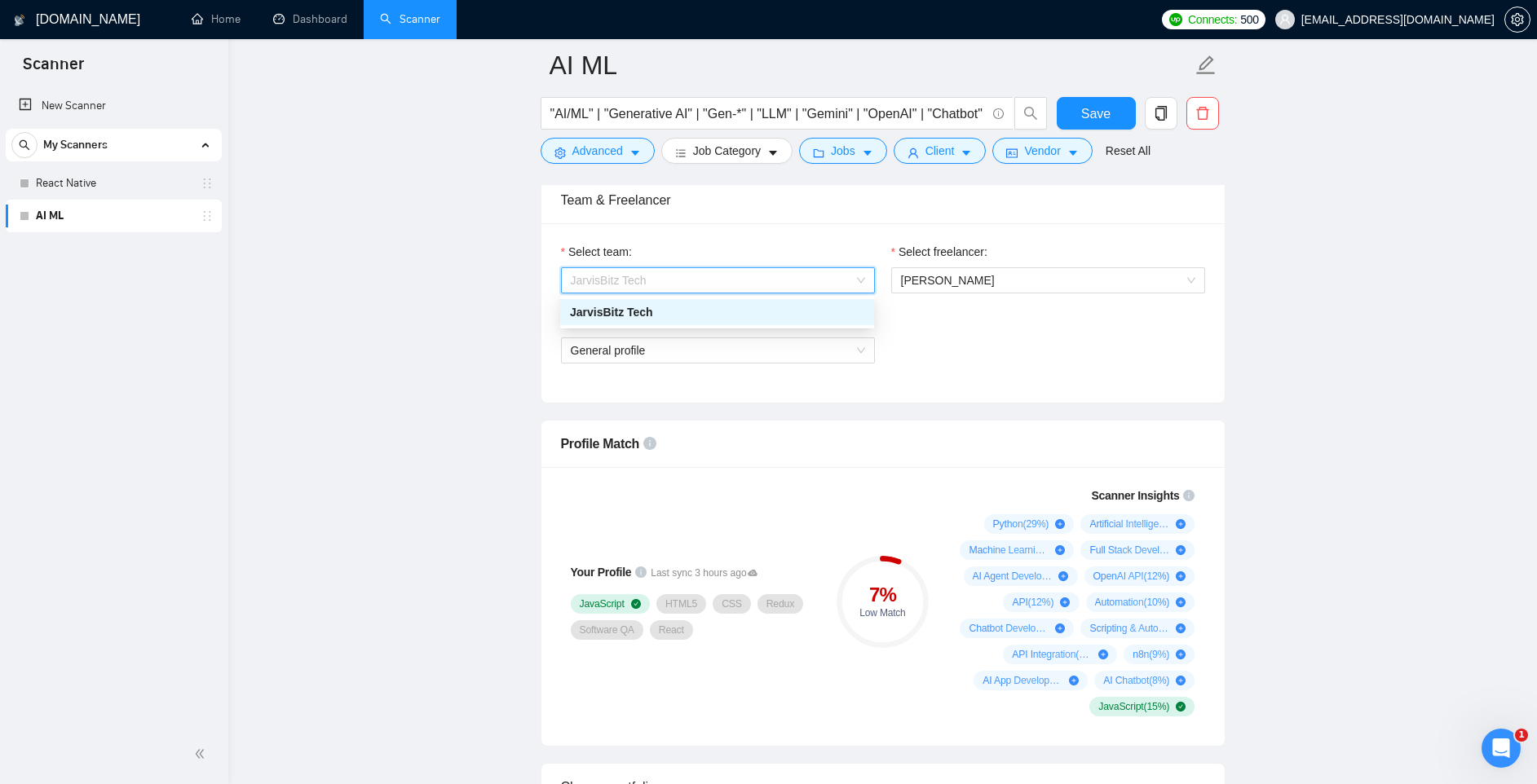
click at [734, 246] on div "Select team:" at bounding box center [718, 255] width 314 height 24
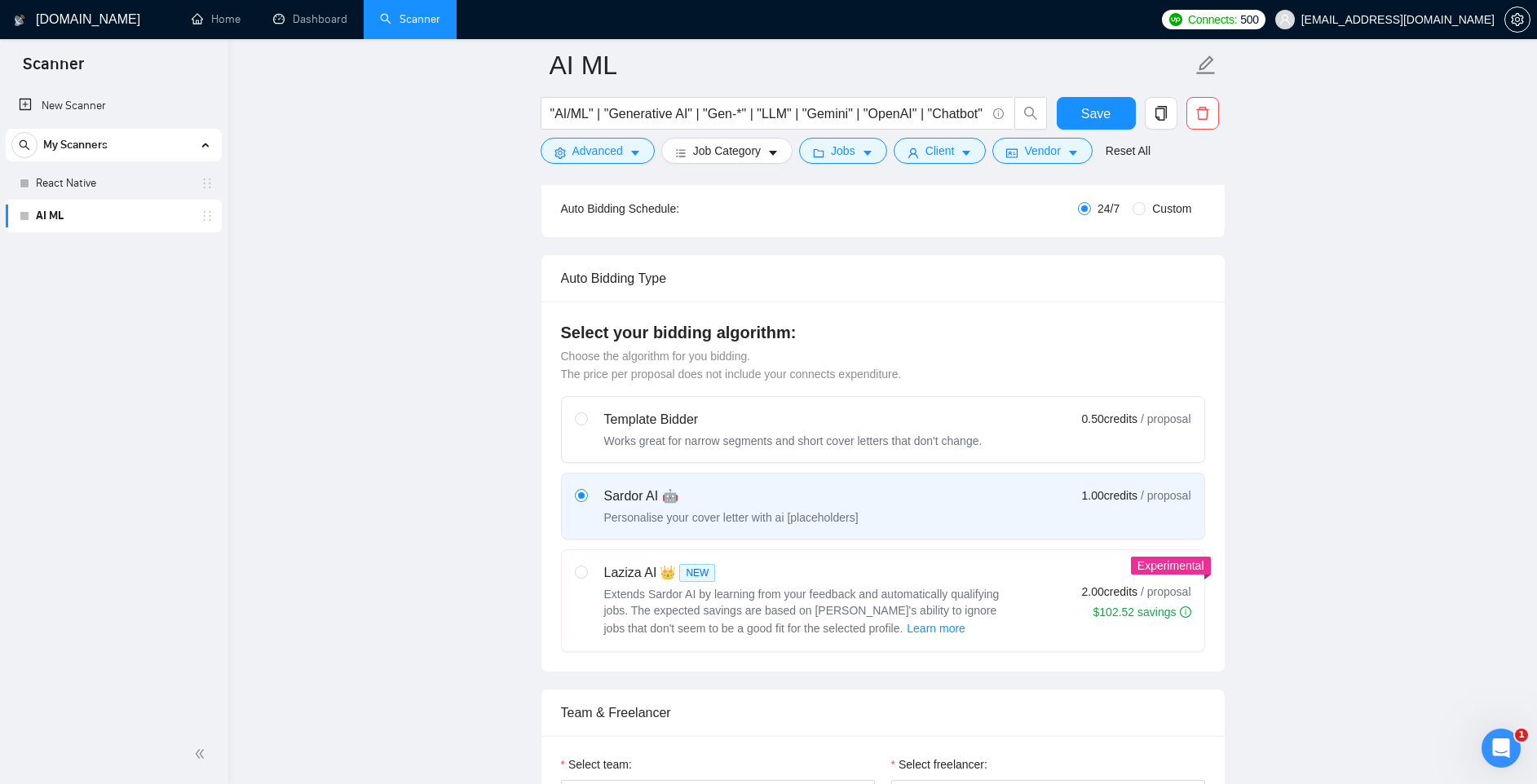
scroll to position [0, 0]
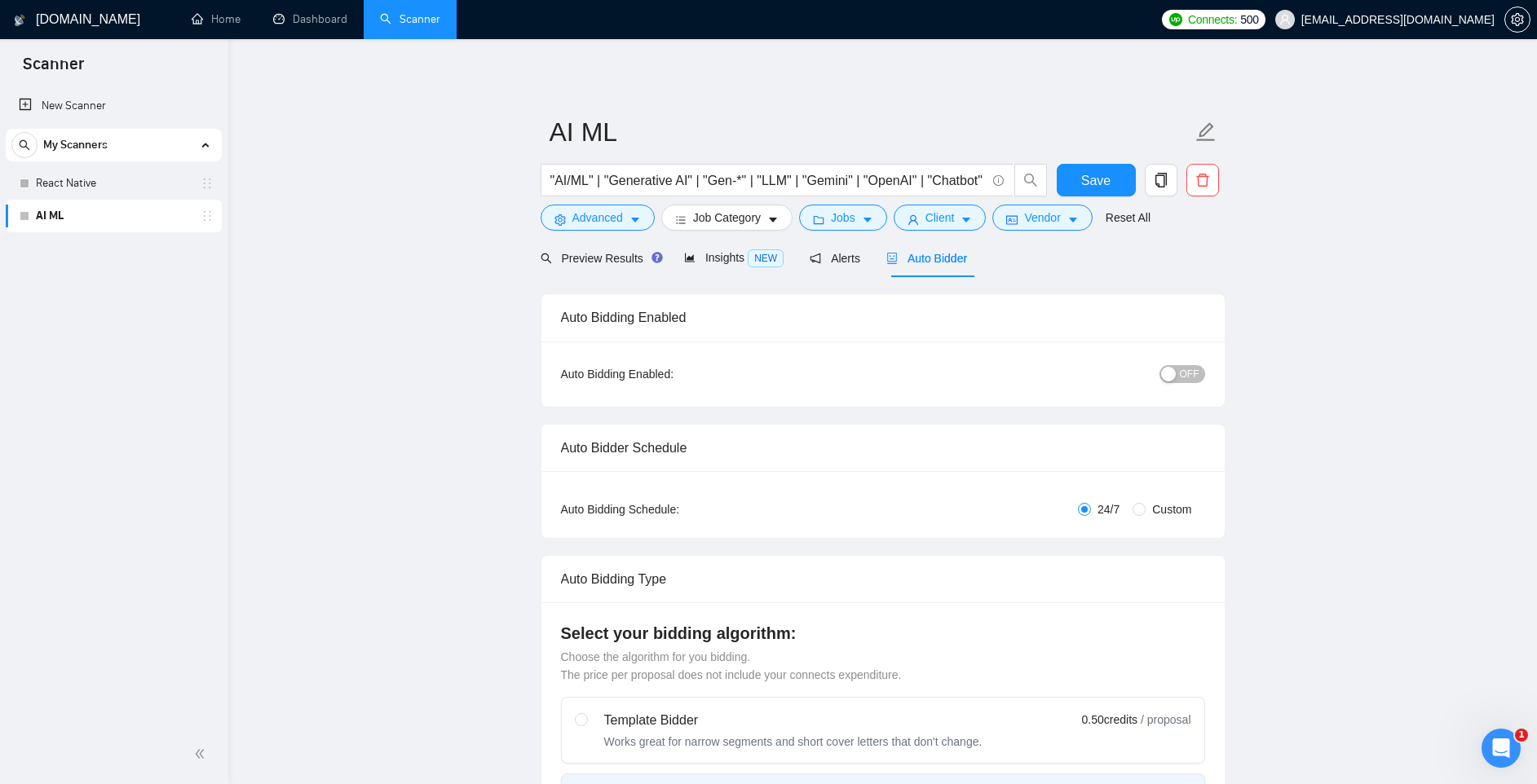
click at [1196, 250] on div "Preview Results Insights NEW Alerts Auto Bidder" at bounding box center [883, 258] width 685 height 39
click at [132, 299] on div "New Scanner My Scanners React Native AI ML" at bounding box center [114, 405] width 228 height 638
click at [72, 267] on div "New Scanner My Scanners React Native AI ML" at bounding box center [114, 405] width 228 height 638
